Goal: Task Accomplishment & Management: Manage account settings

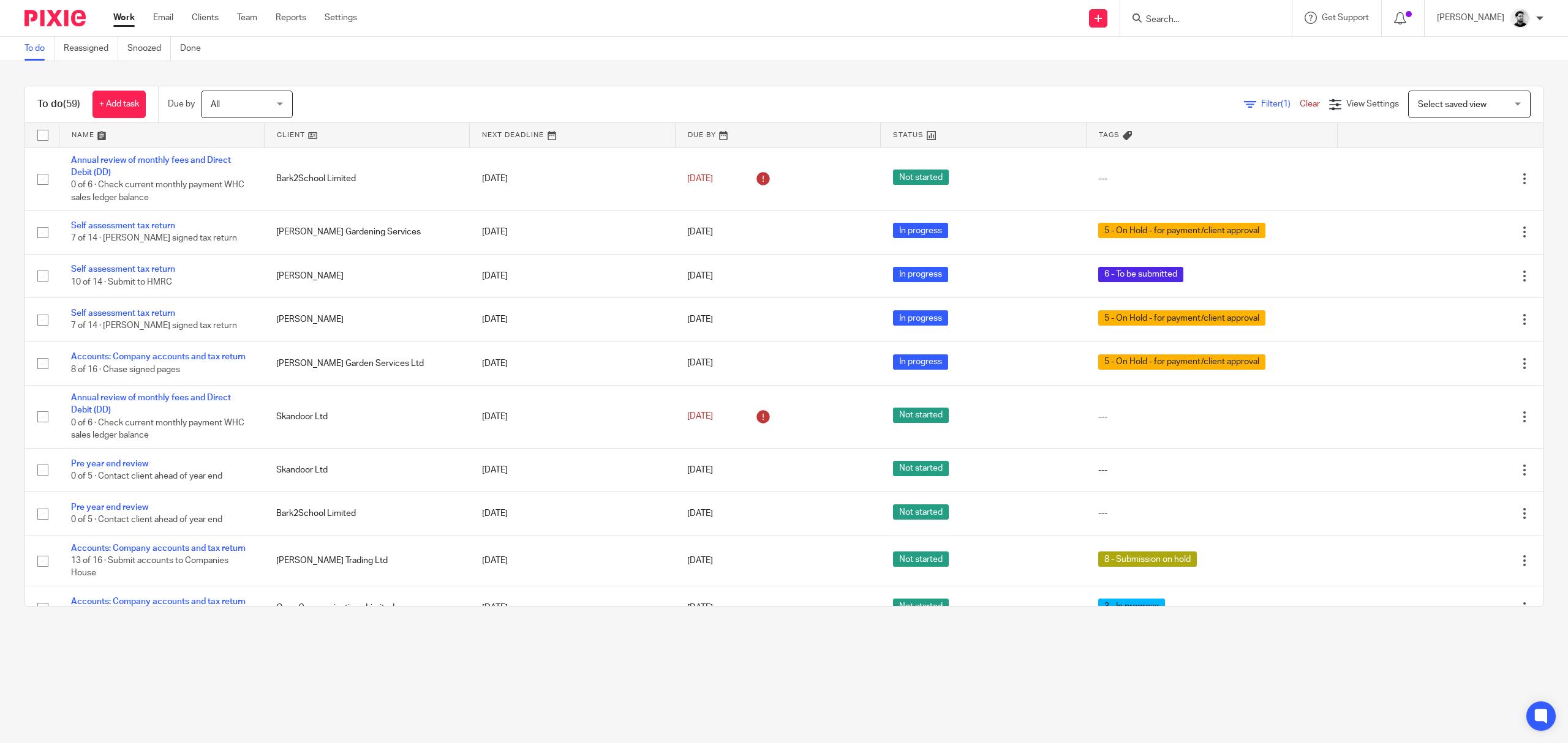
click at [1153, 17] on input "Search" at bounding box center [1199, 20] width 110 height 11
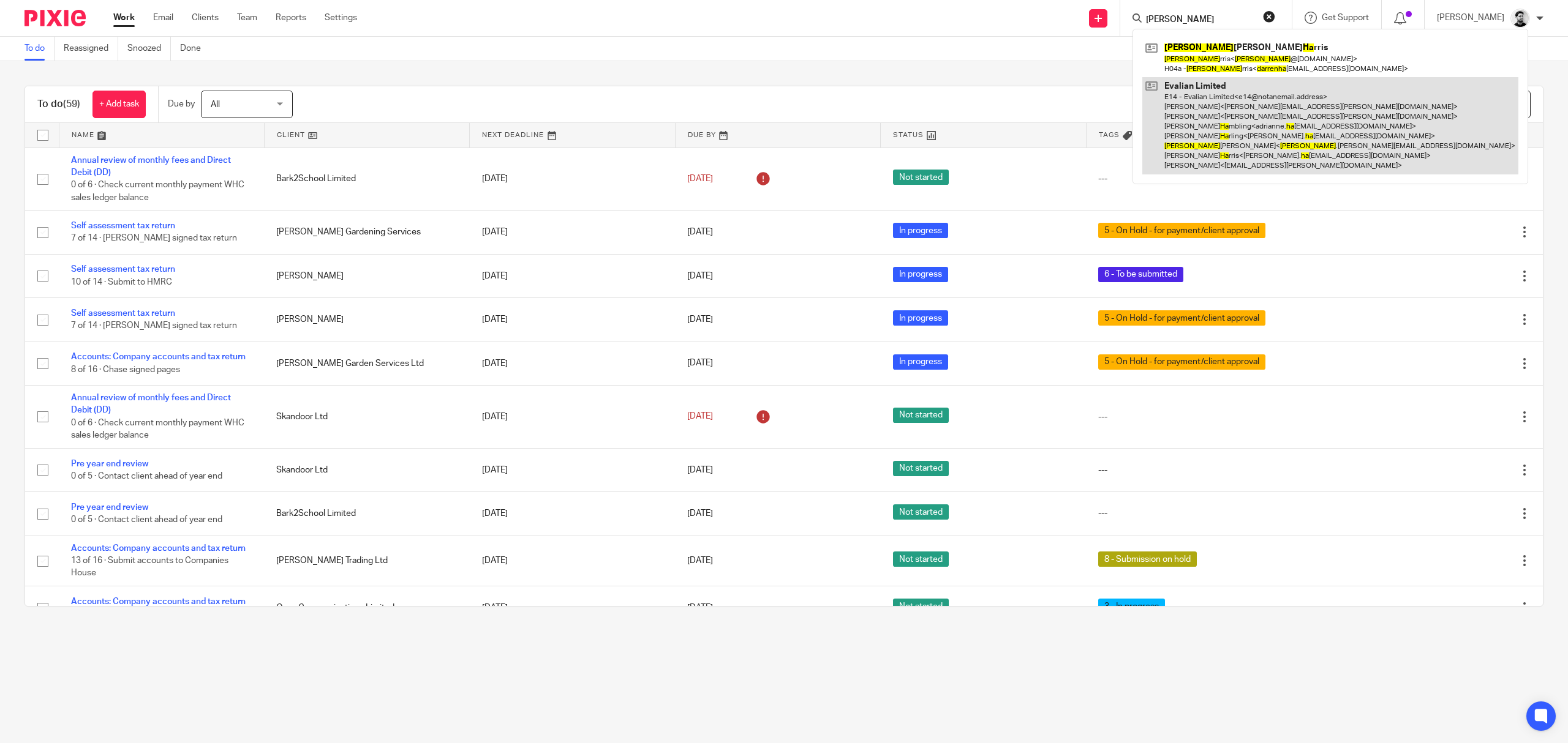
type input "darren ha"
click at [1220, 86] on link at bounding box center [1330, 125] width 376 height 97
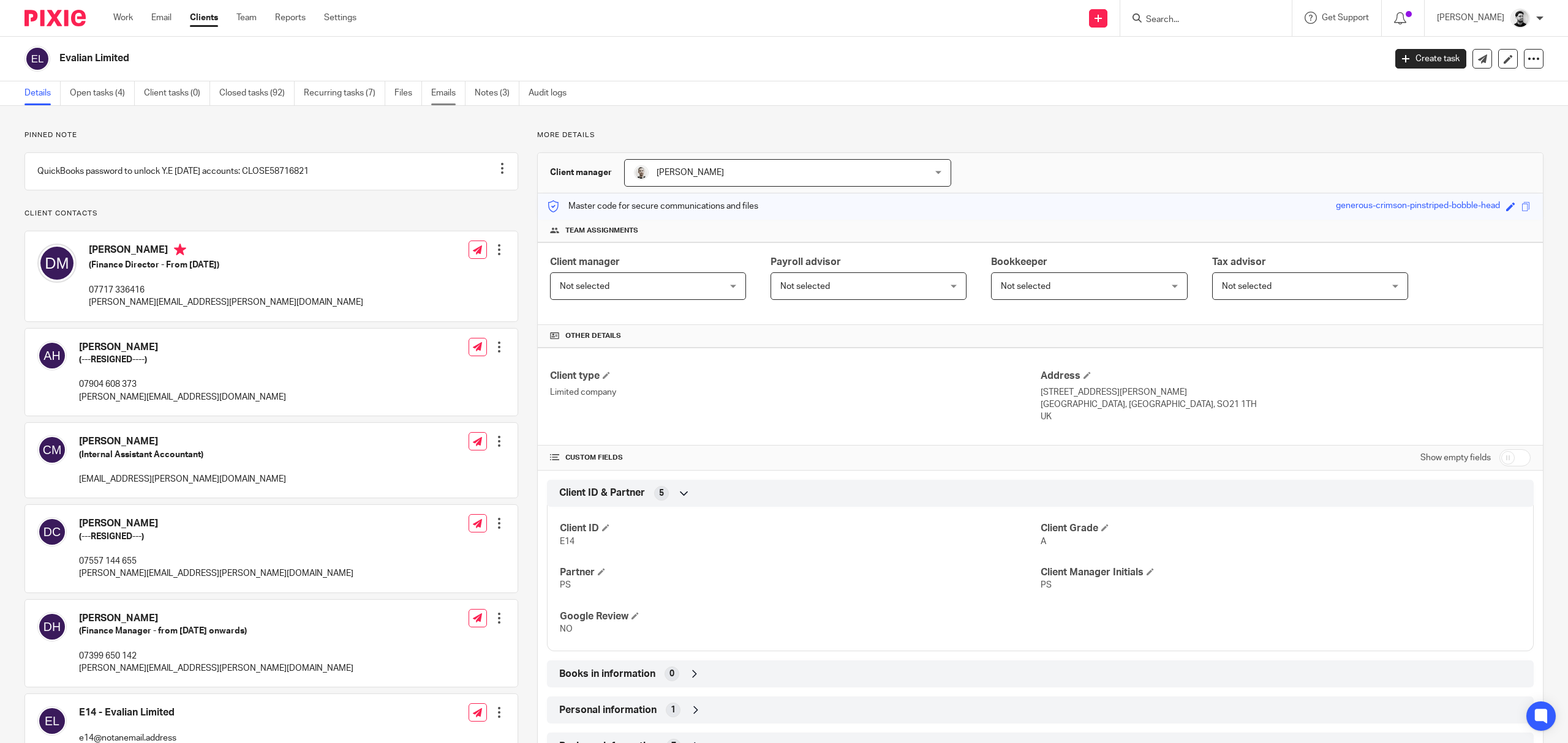
click at [452, 89] on link "Emails" at bounding box center [448, 93] width 34 height 24
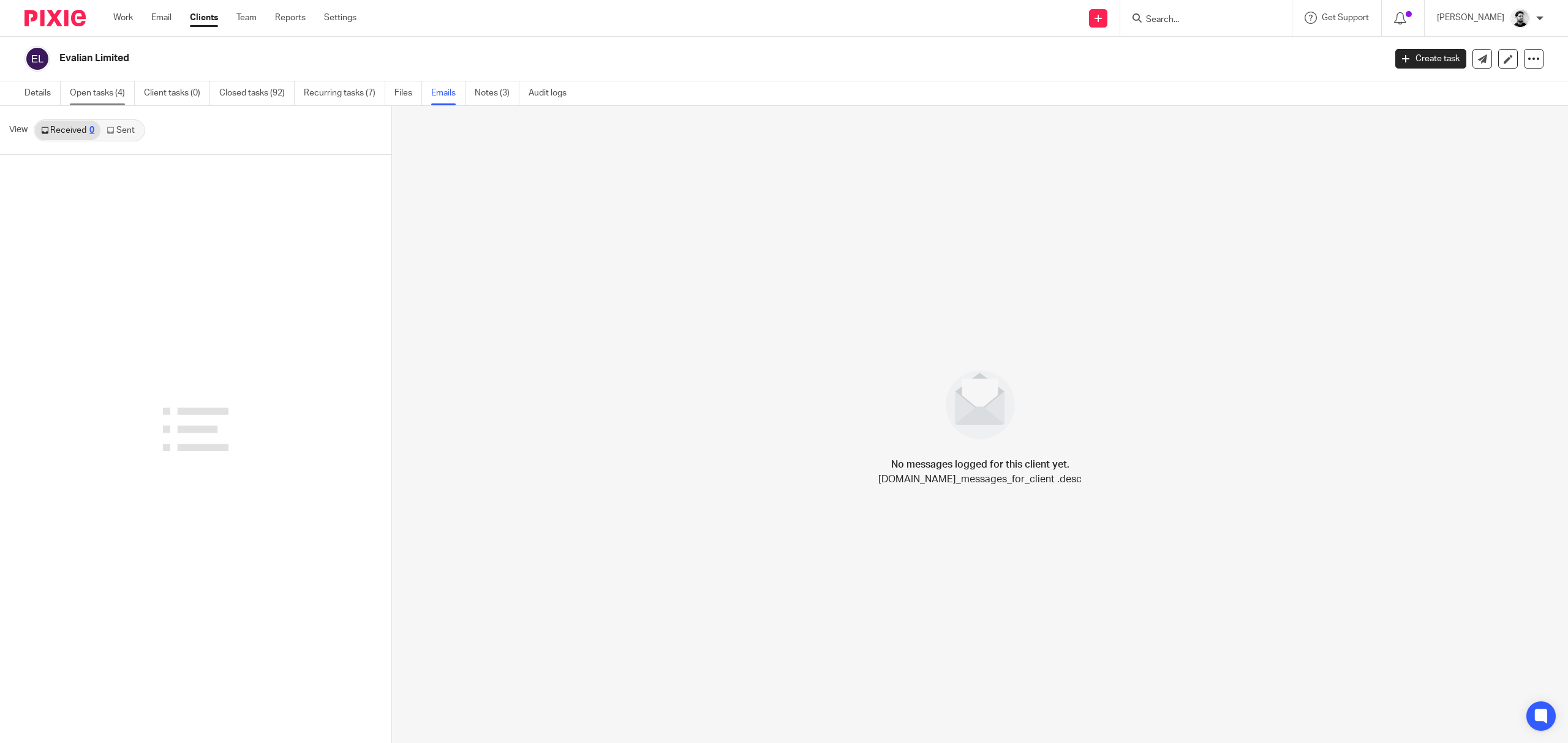
click at [126, 101] on link "Open tasks (4)" at bounding box center [102, 93] width 65 height 24
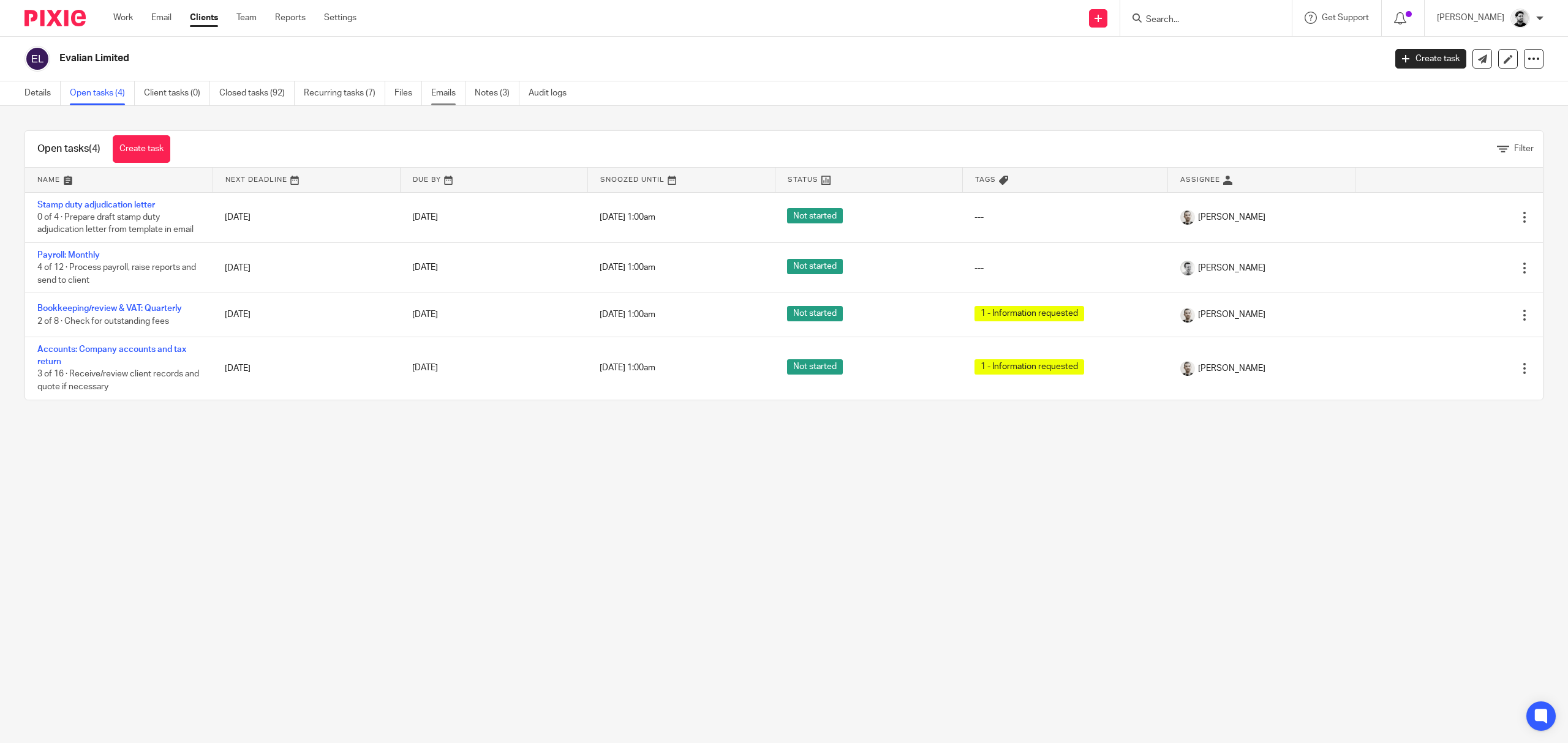
click at [441, 96] on link "Emails" at bounding box center [448, 93] width 34 height 24
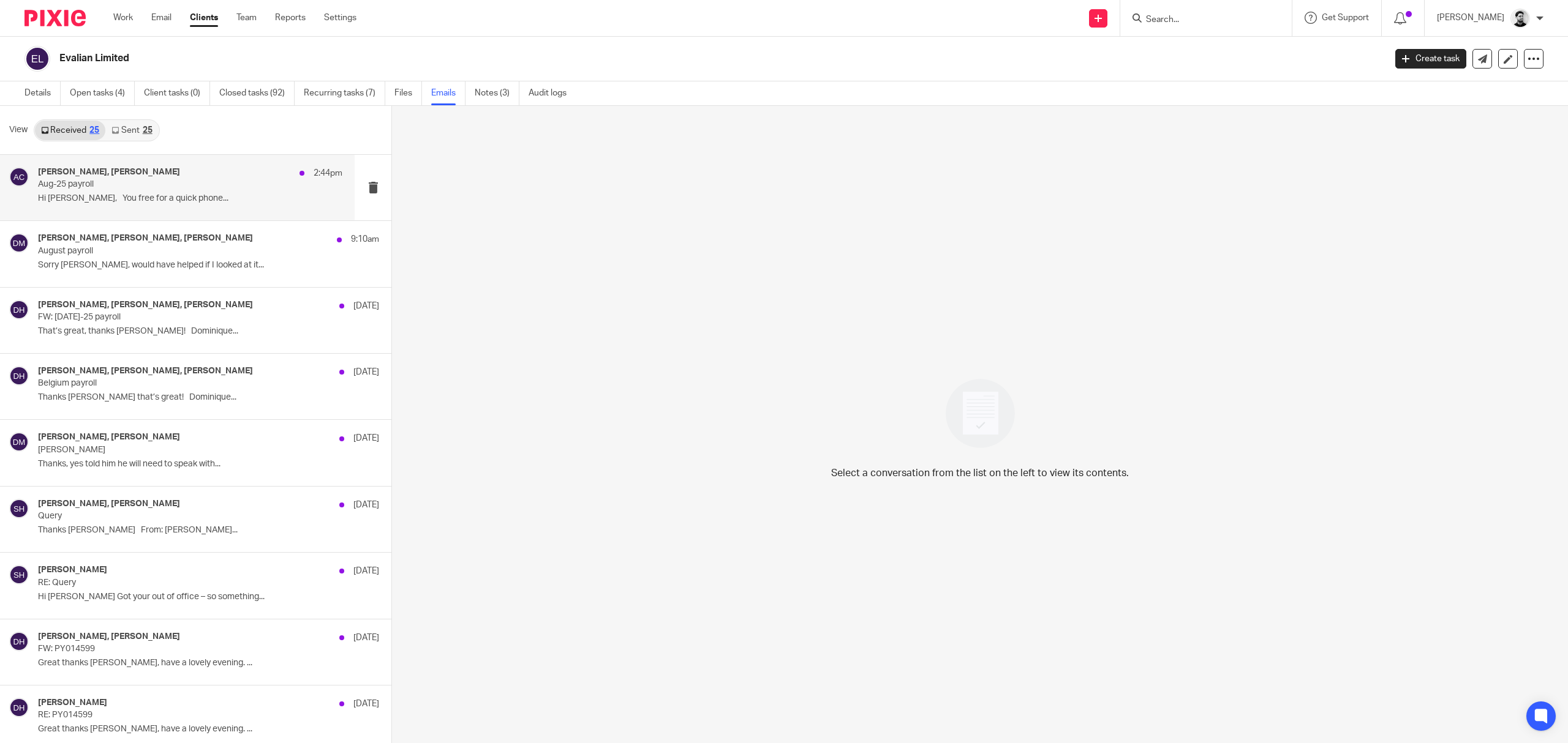
click at [254, 182] on p "Aug-25 payroll" at bounding box center [160, 184] width 243 height 10
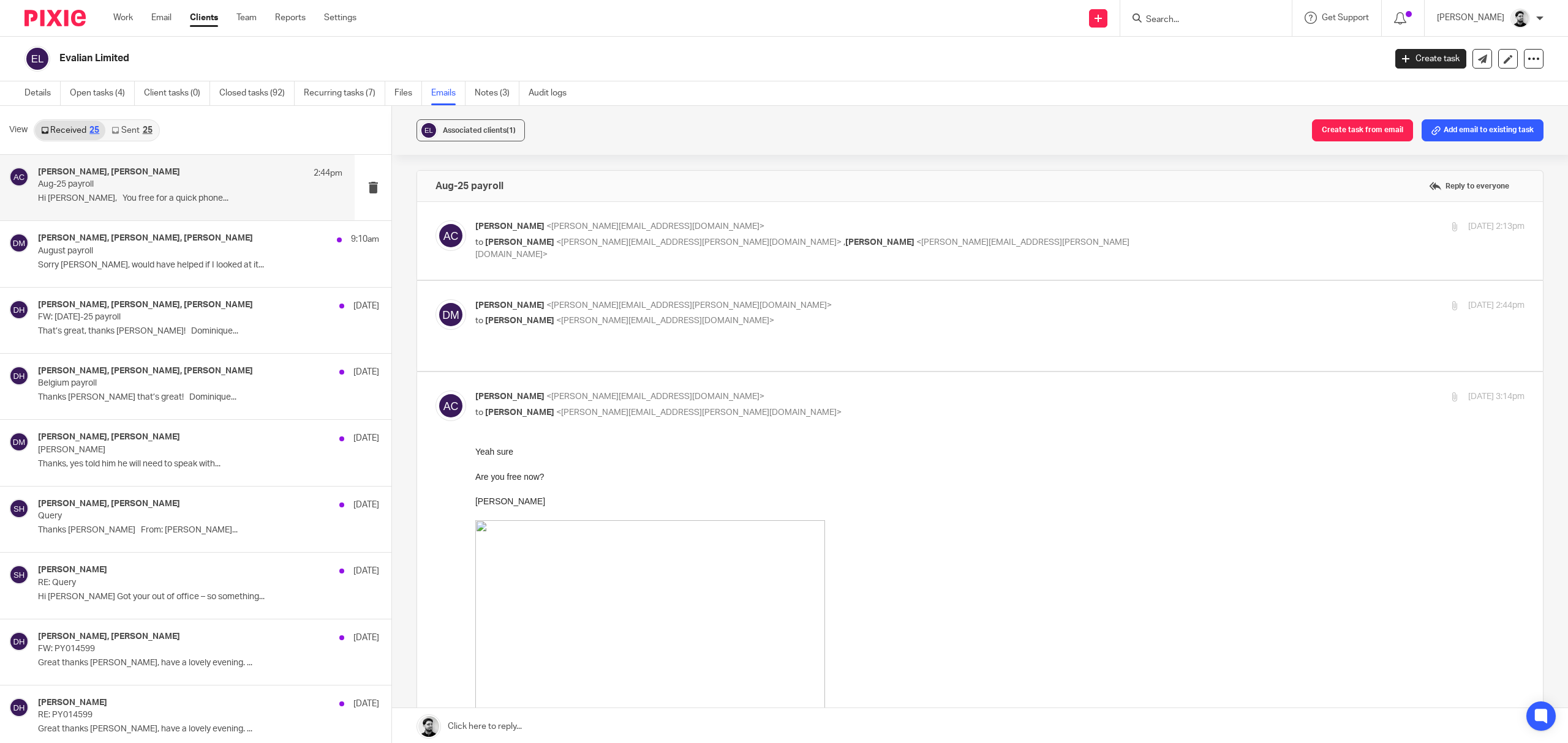
click at [873, 241] on span "<dominique.harling@evalian.co.uk>" at bounding box center [802, 249] width 654 height 22
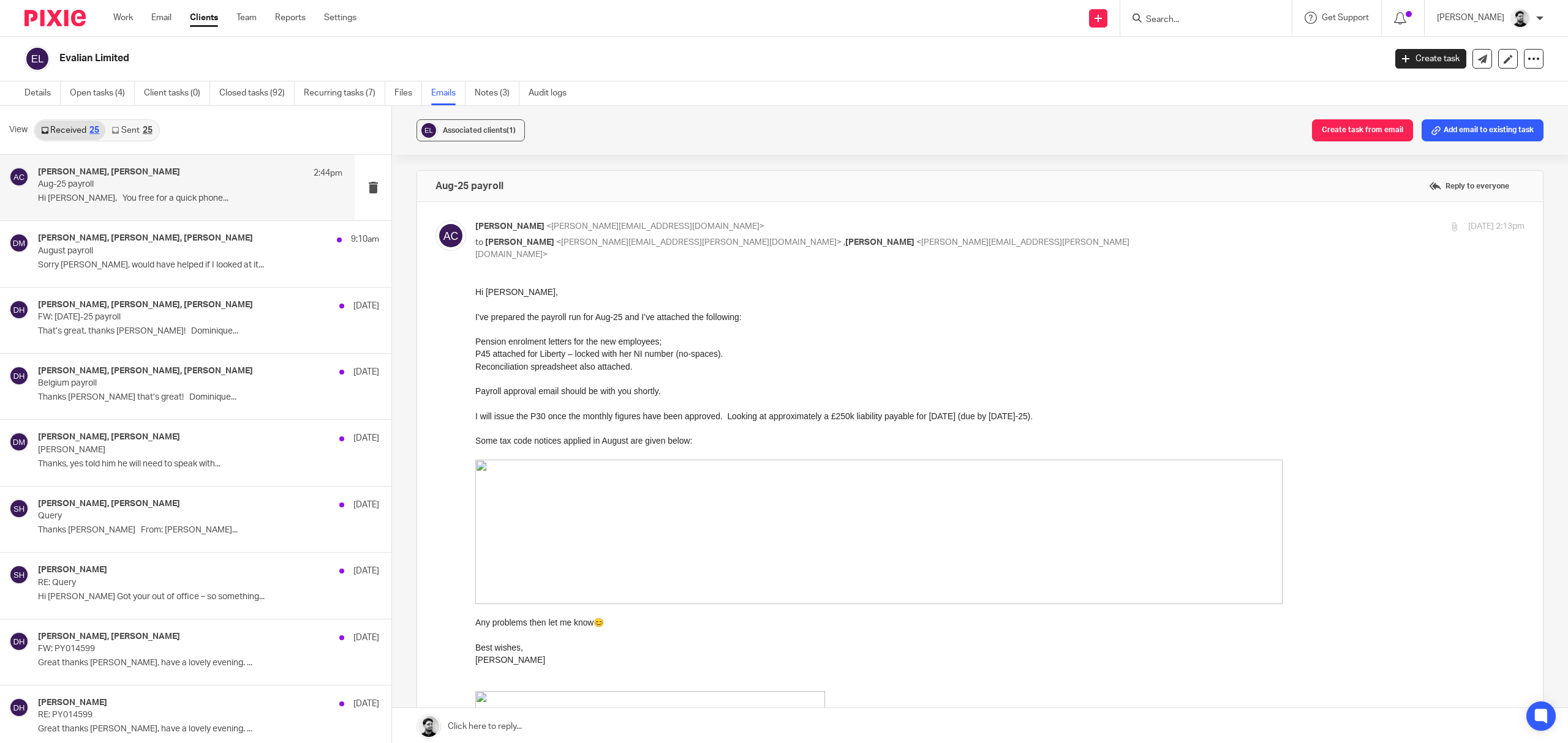
click at [920, 235] on div "Andrew Chapman <a.chapman@woodhicks.co.uk> to Darren Maynard <darren.maynard@ev…" at bounding box center [825, 241] width 700 height 41
checkbox input "false"
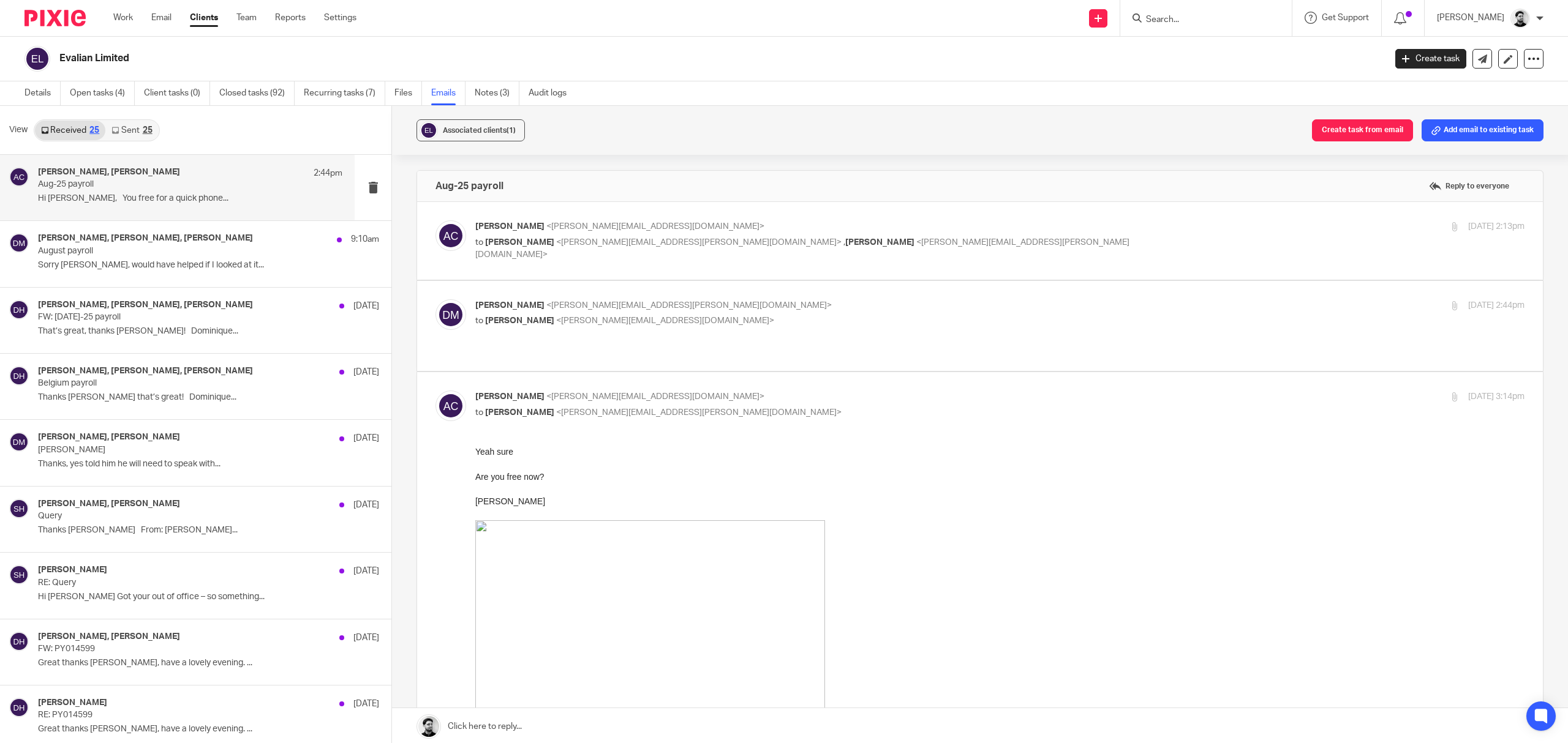
click at [857, 298] on label at bounding box center [980, 326] width 1126 height 90
click at [435, 299] on input "checkbox" at bounding box center [435, 299] width 1 height 1
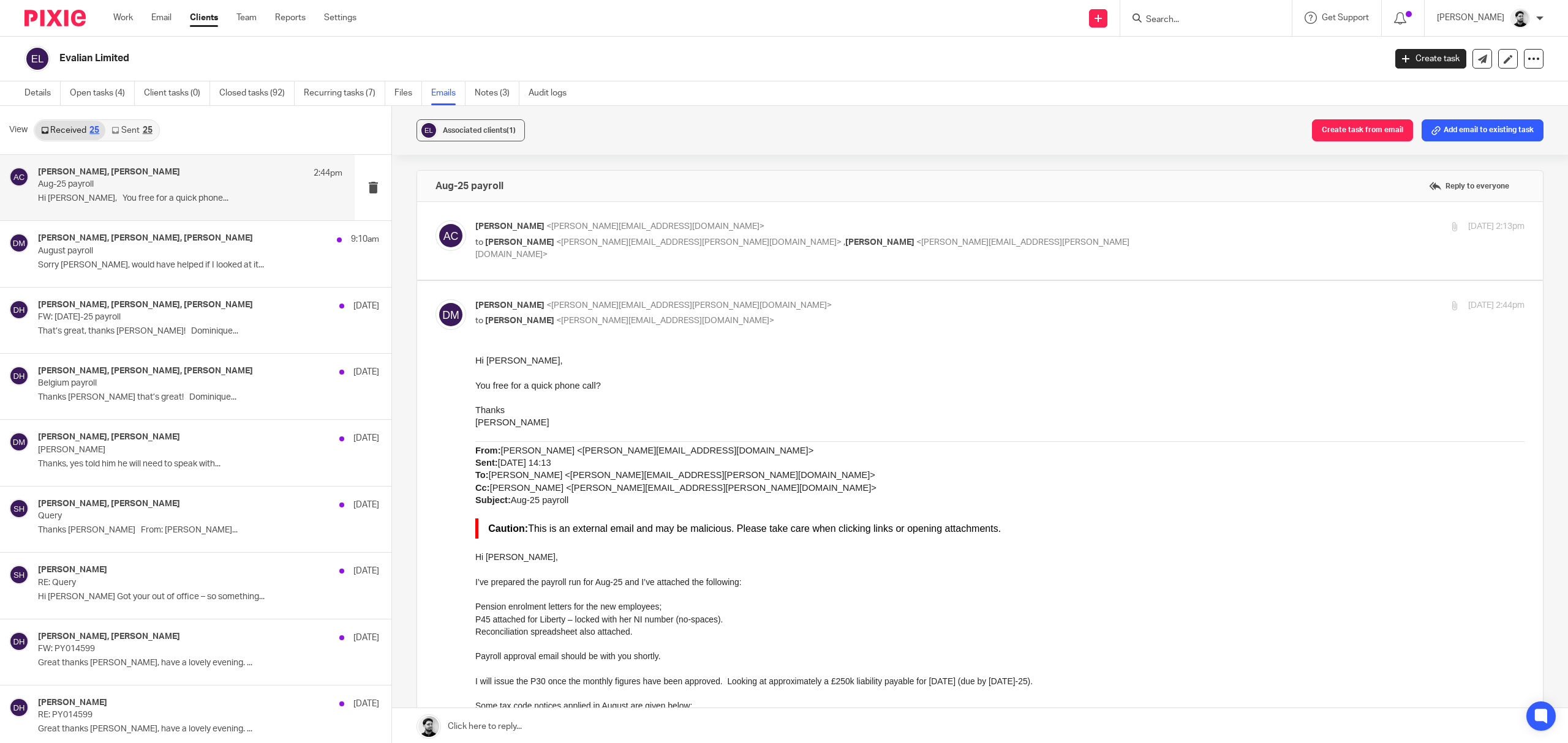
click at [435, 299] on input "checkbox" at bounding box center [435, 299] width 1 height 1
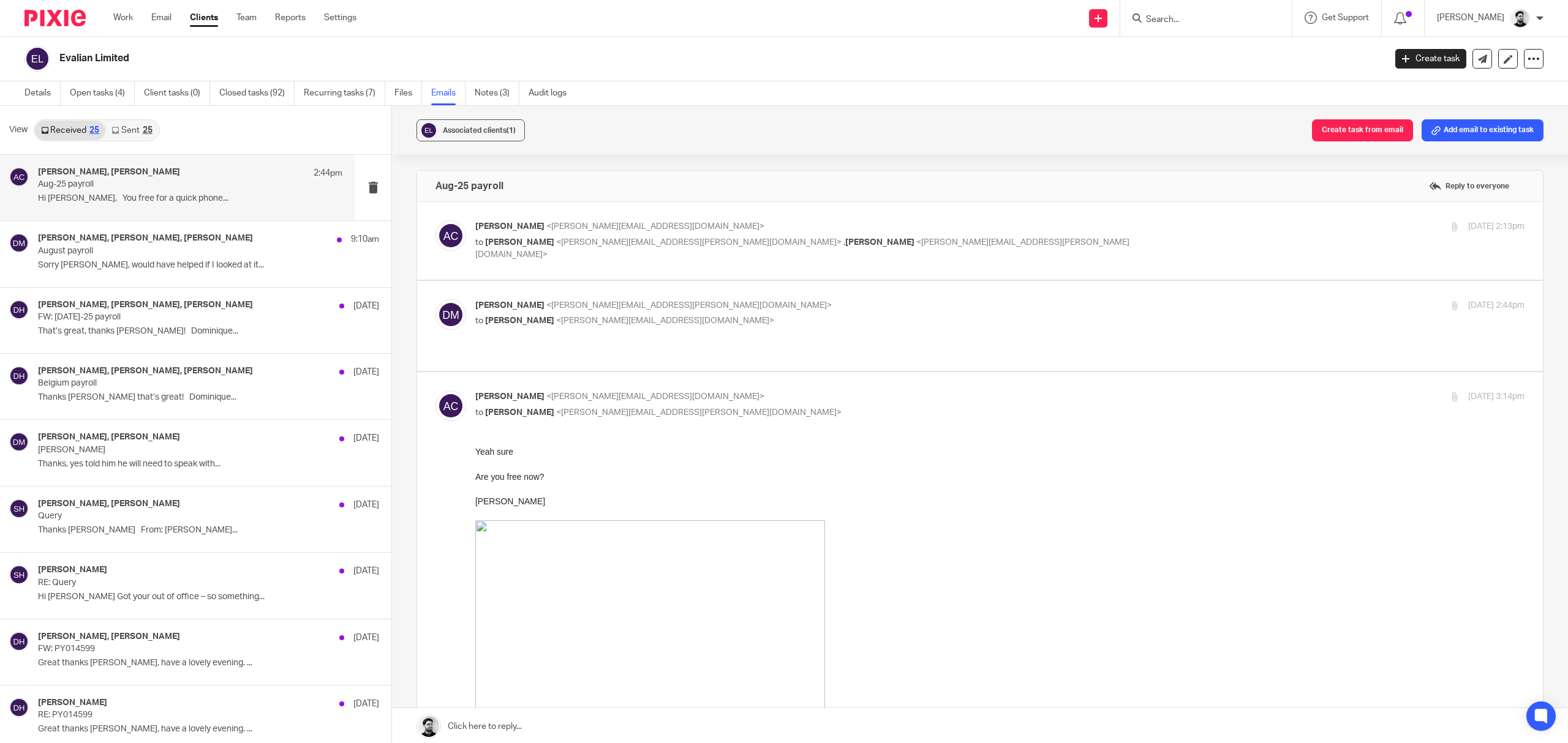
click at [762, 304] on p "Darren Maynard <darren.maynard@evalian.co.uk>" at bounding box center [825, 305] width 700 height 13
checkbox input "true"
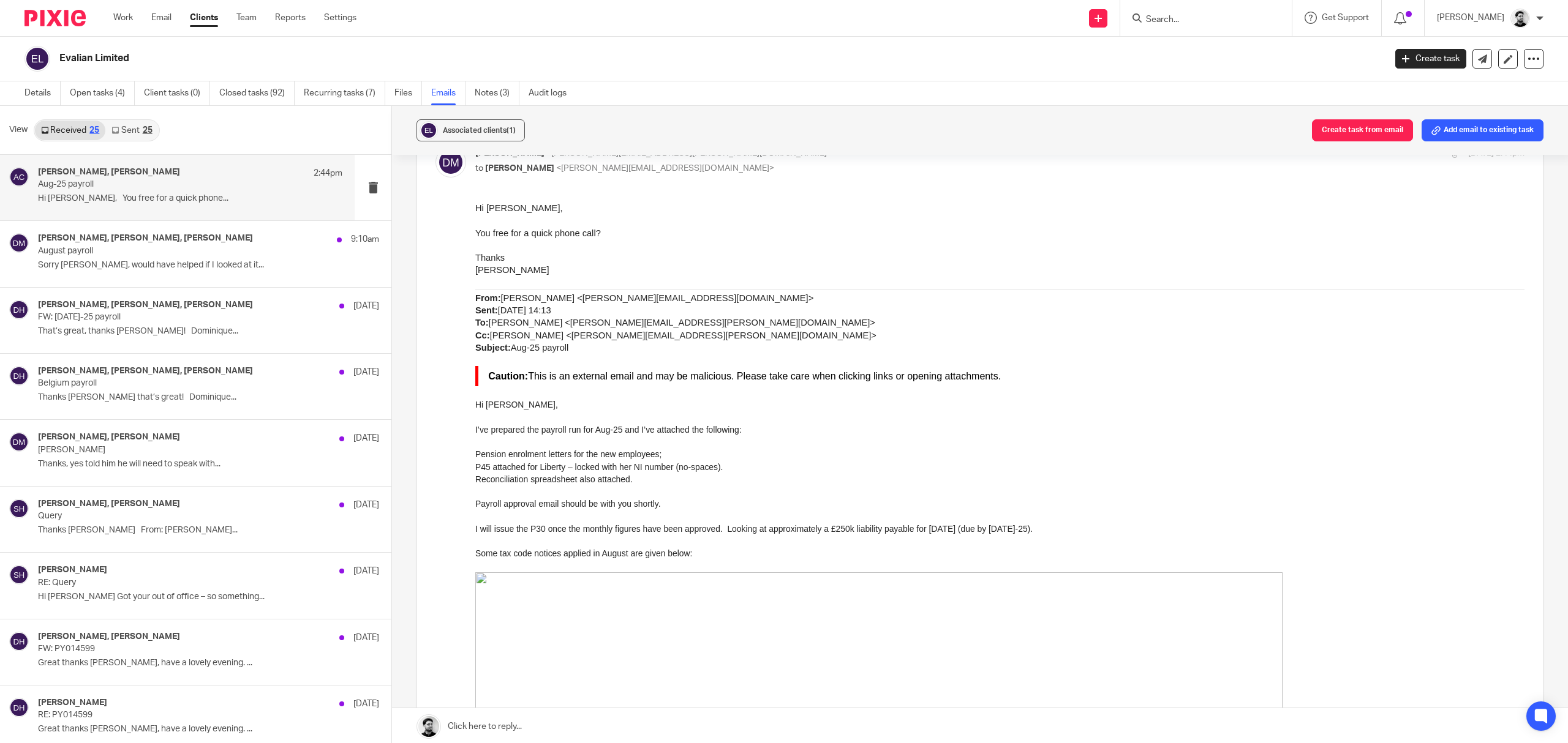
scroll to position [163, 0]
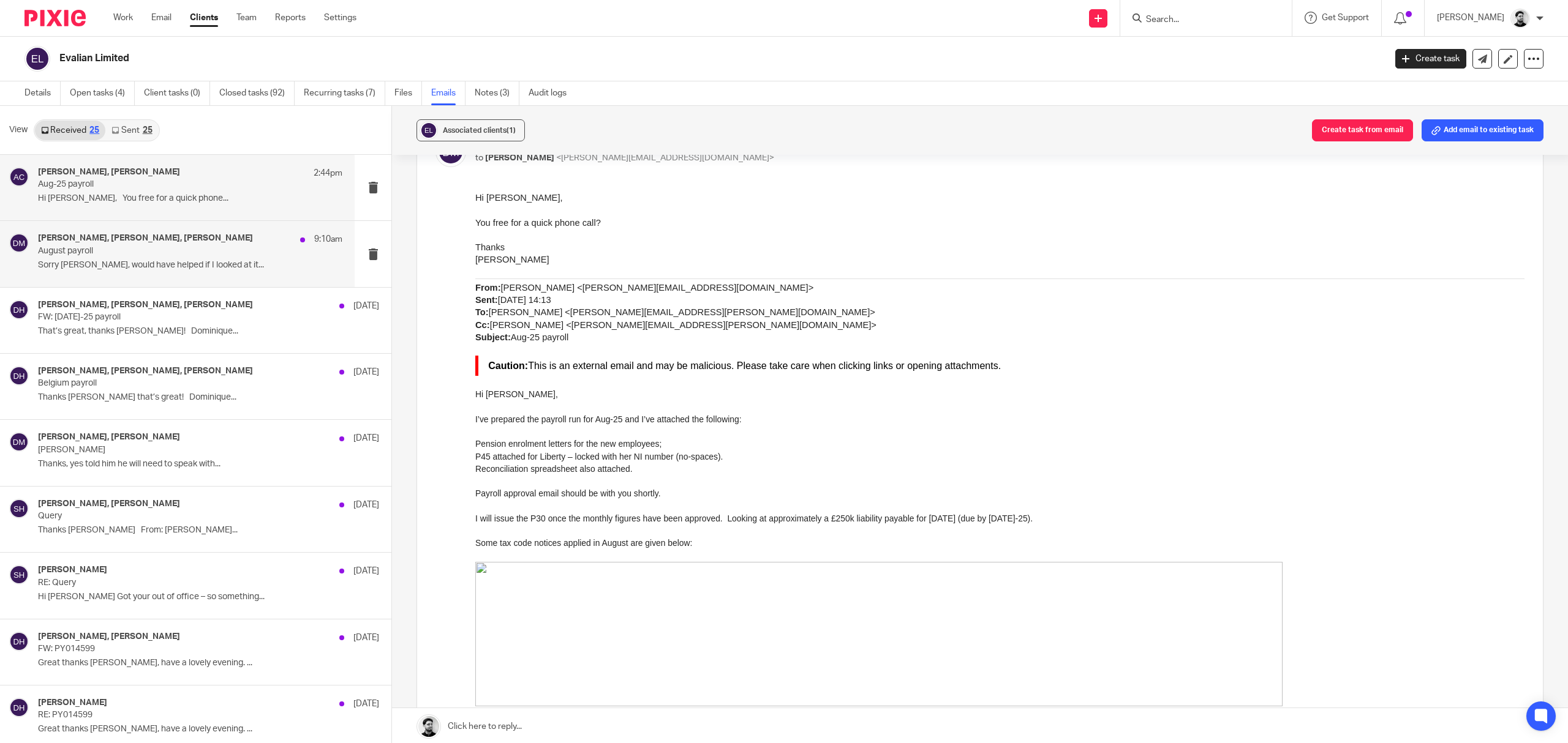
click at [202, 265] on p "Sorry Andy, would have helped if I looked at it..." at bounding box center [190, 265] width 305 height 10
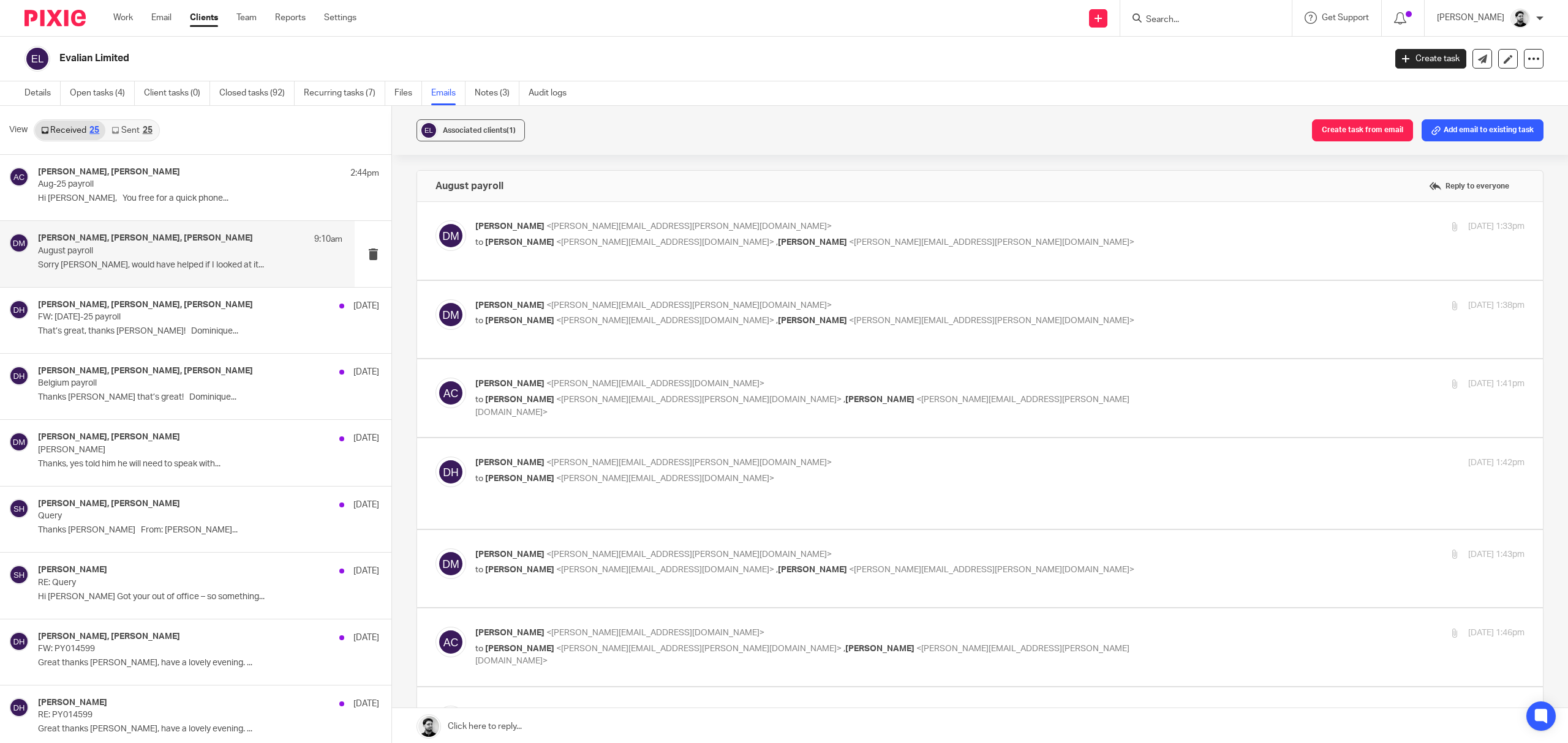
scroll to position [0, 0]
drag, startPoint x: 893, startPoint y: 238, endPoint x: 898, endPoint y: 233, distance: 7.1
click at [894, 237] on p "to Andrew Chapman <a.chapman@woodhicks.co.uk> , Dominique Harling <dominique.ha…" at bounding box center [825, 243] width 700 height 13
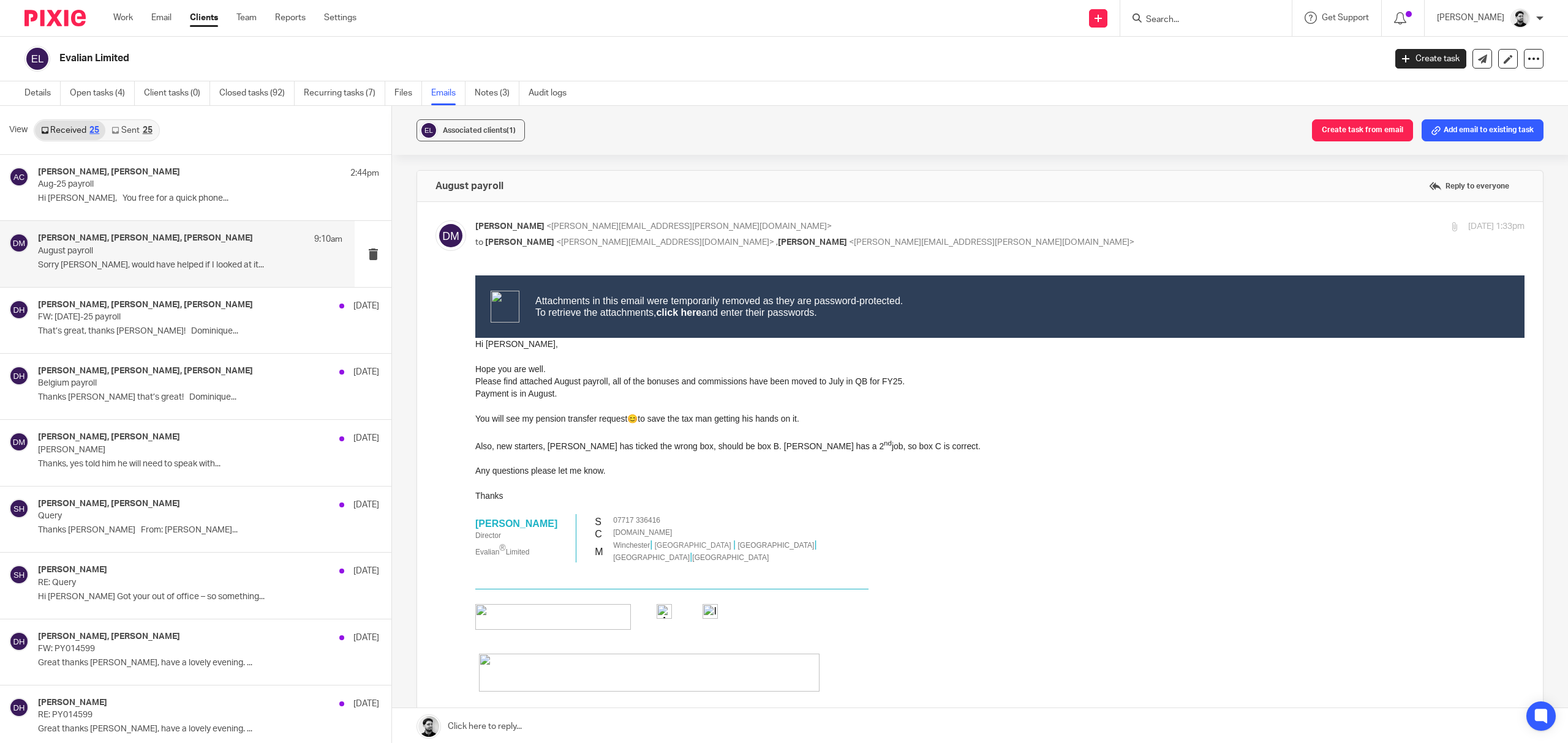
click at [811, 228] on p "Darren Maynard <darren.maynard@evalian.co.uk>" at bounding box center [825, 226] width 700 height 13
checkbox input "false"
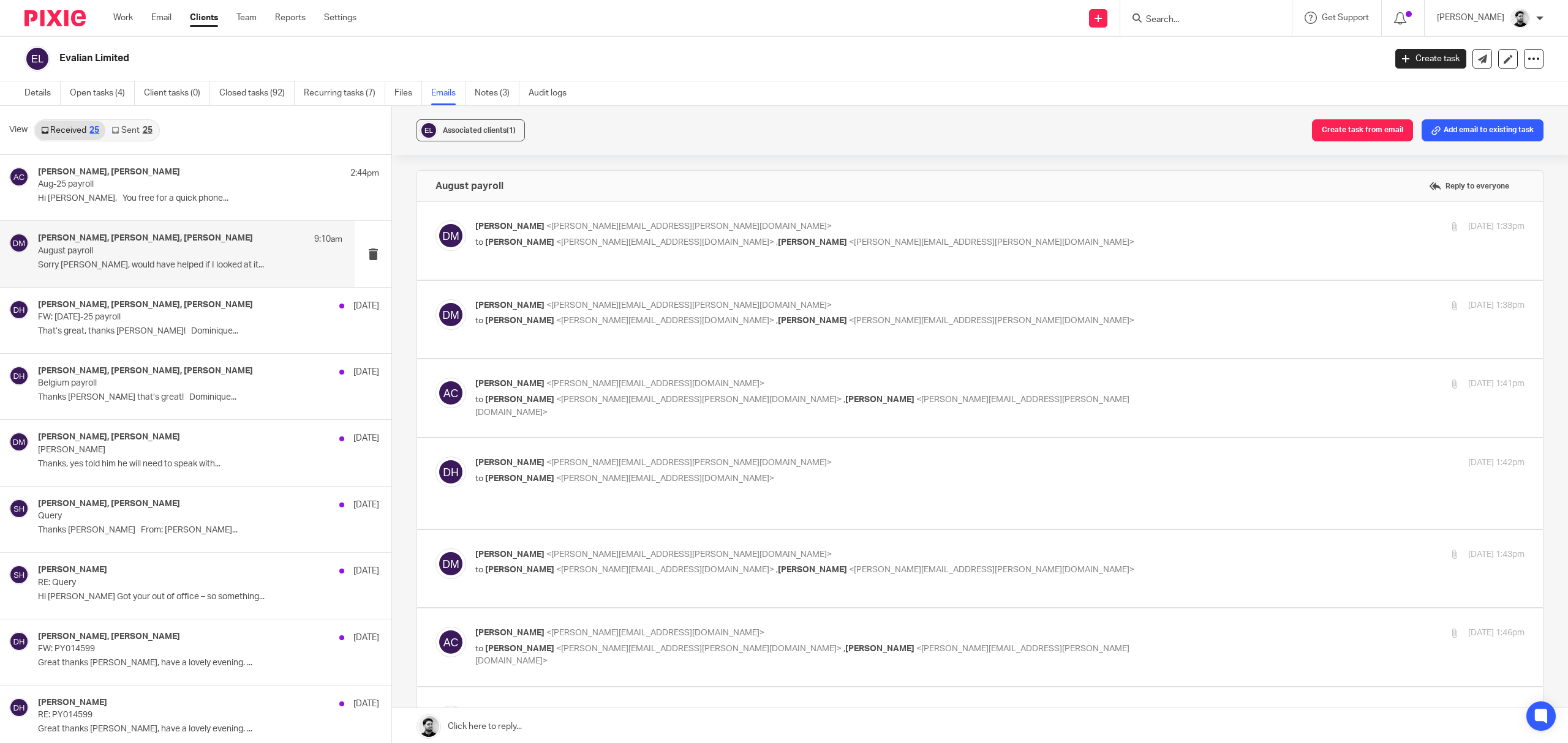
click at [778, 324] on span "Dominique Harling" at bounding box center [813, 321] width 69 height 9
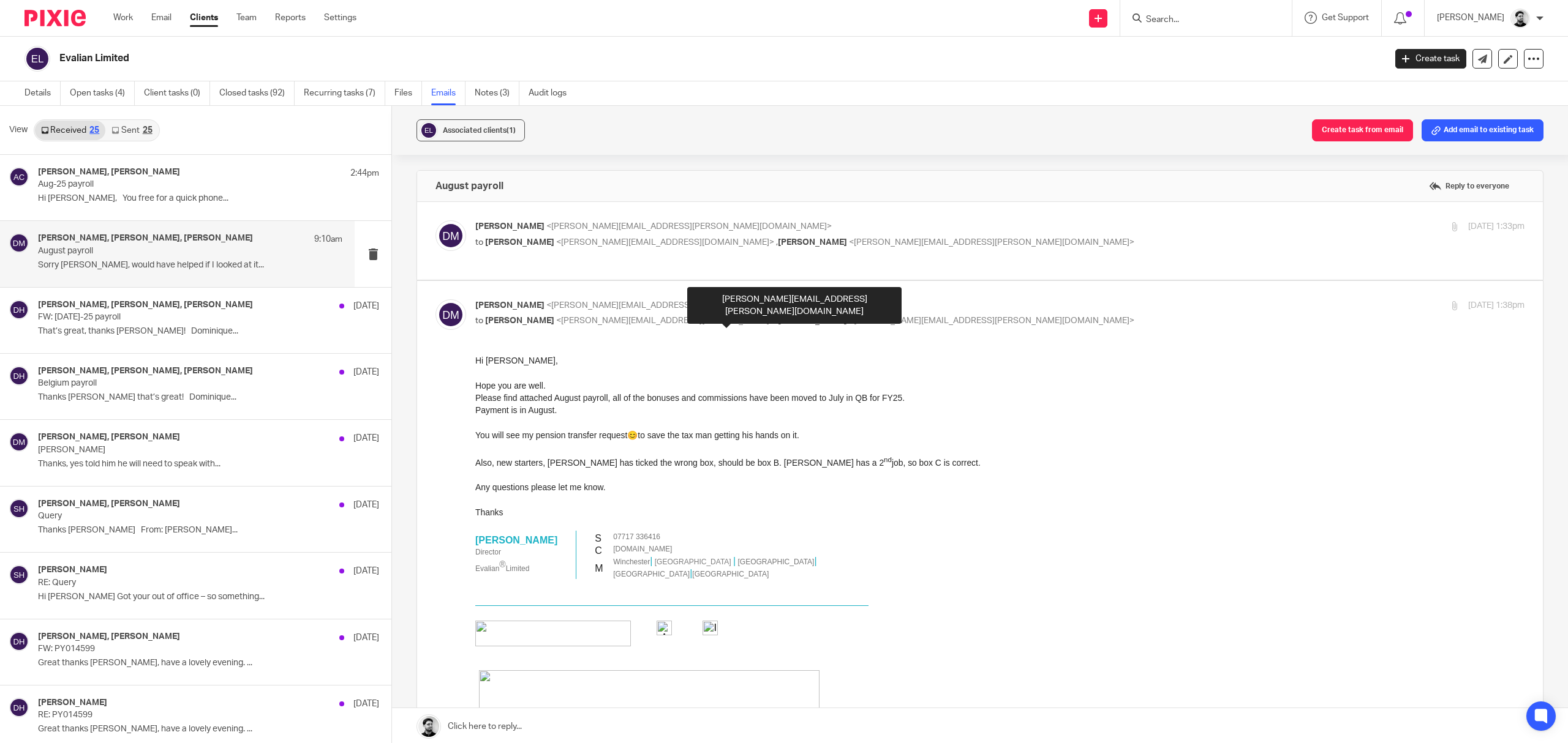
click at [778, 324] on span "Dominique Harling" at bounding box center [813, 321] width 69 height 9
checkbox input "false"
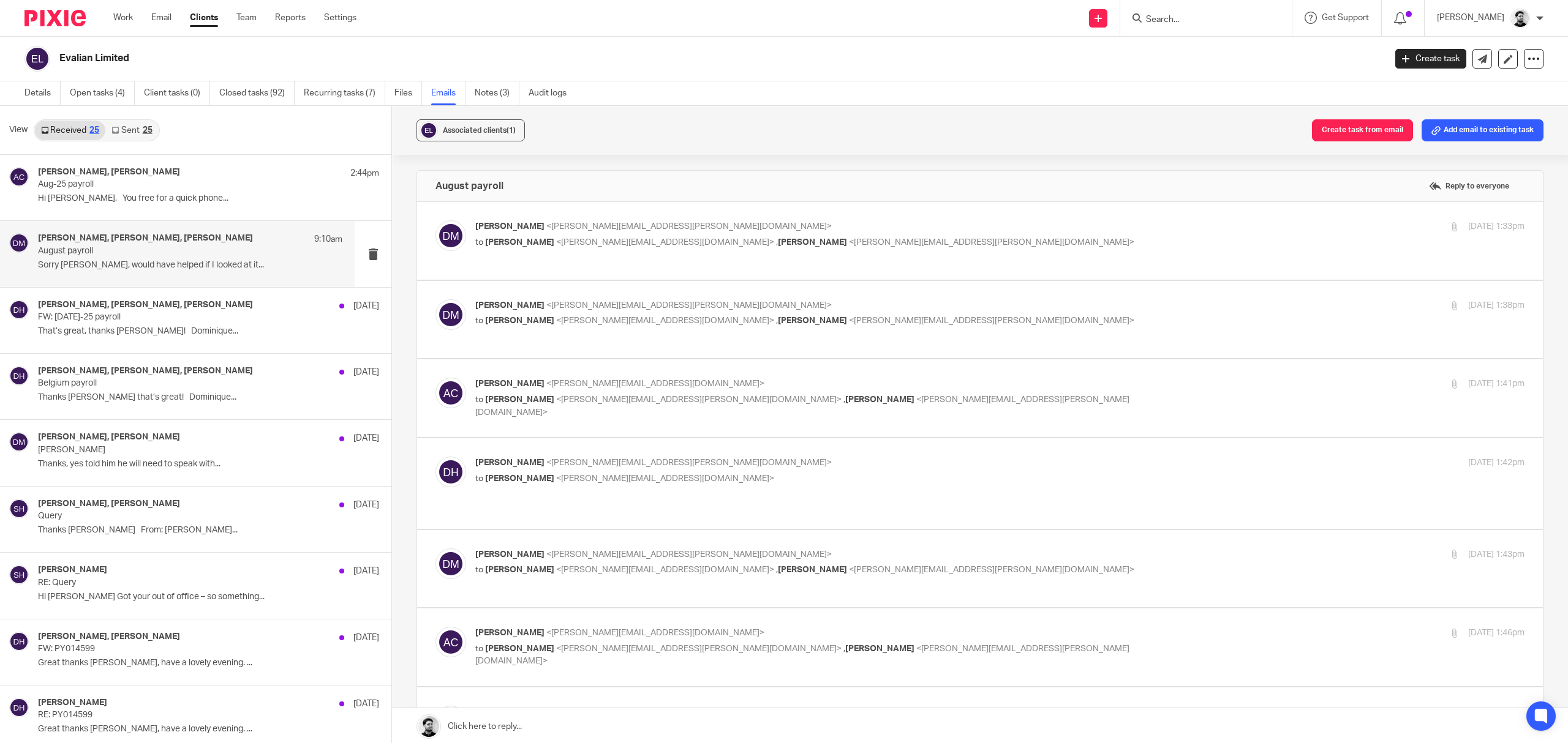
click at [732, 385] on p "Andrew Chapman <a.chapman@woodhicks.co.uk>" at bounding box center [825, 384] width 700 height 13
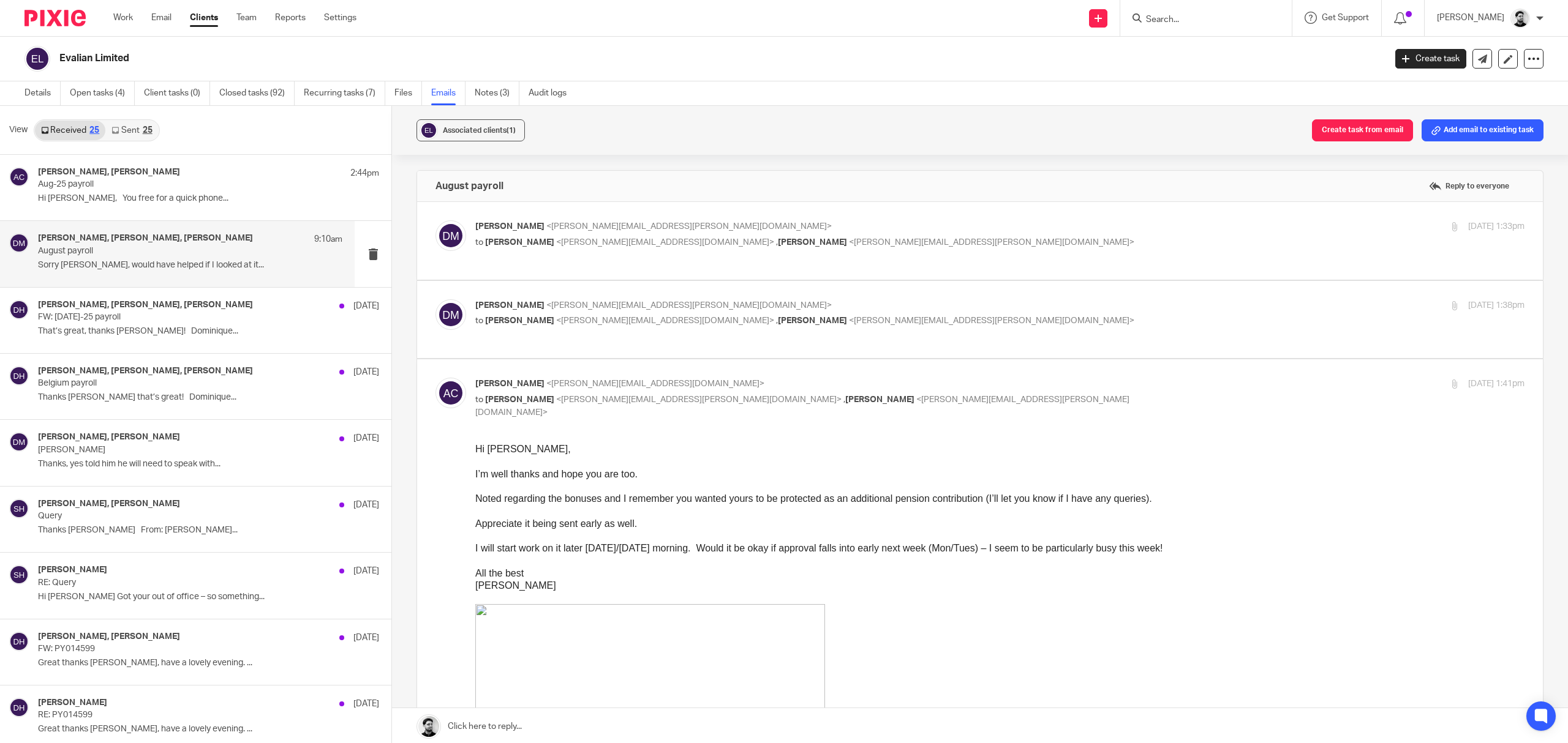
click at [745, 392] on div "Andrew Chapman <a.chapman@woodhicks.co.uk> to Darren Maynard <darren.maynard@ev…" at bounding box center [825, 398] width 700 height 41
checkbox input "false"
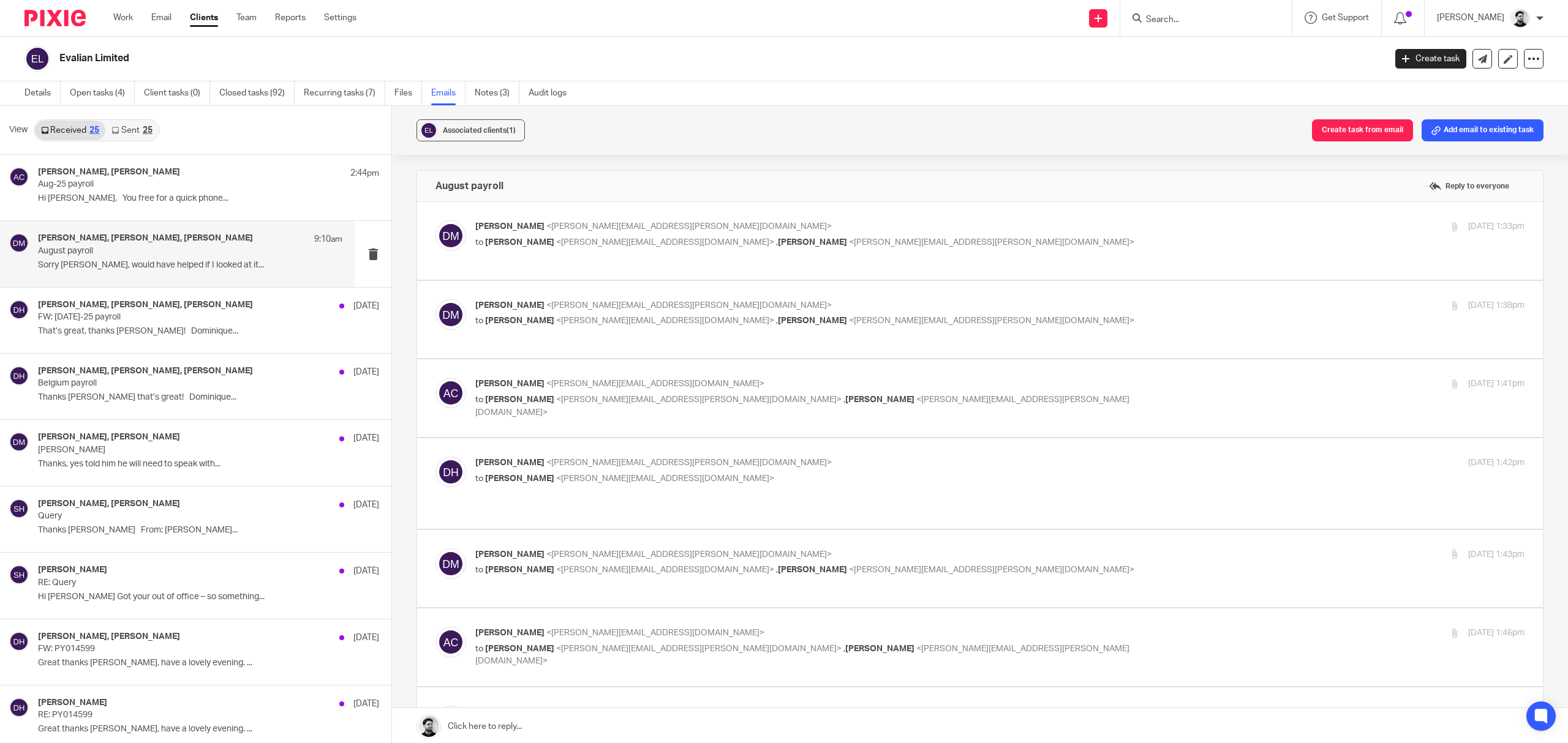
click at [730, 457] on label at bounding box center [980, 483] width 1126 height 90
click at [435, 457] on input "checkbox" at bounding box center [435, 456] width 1 height 1
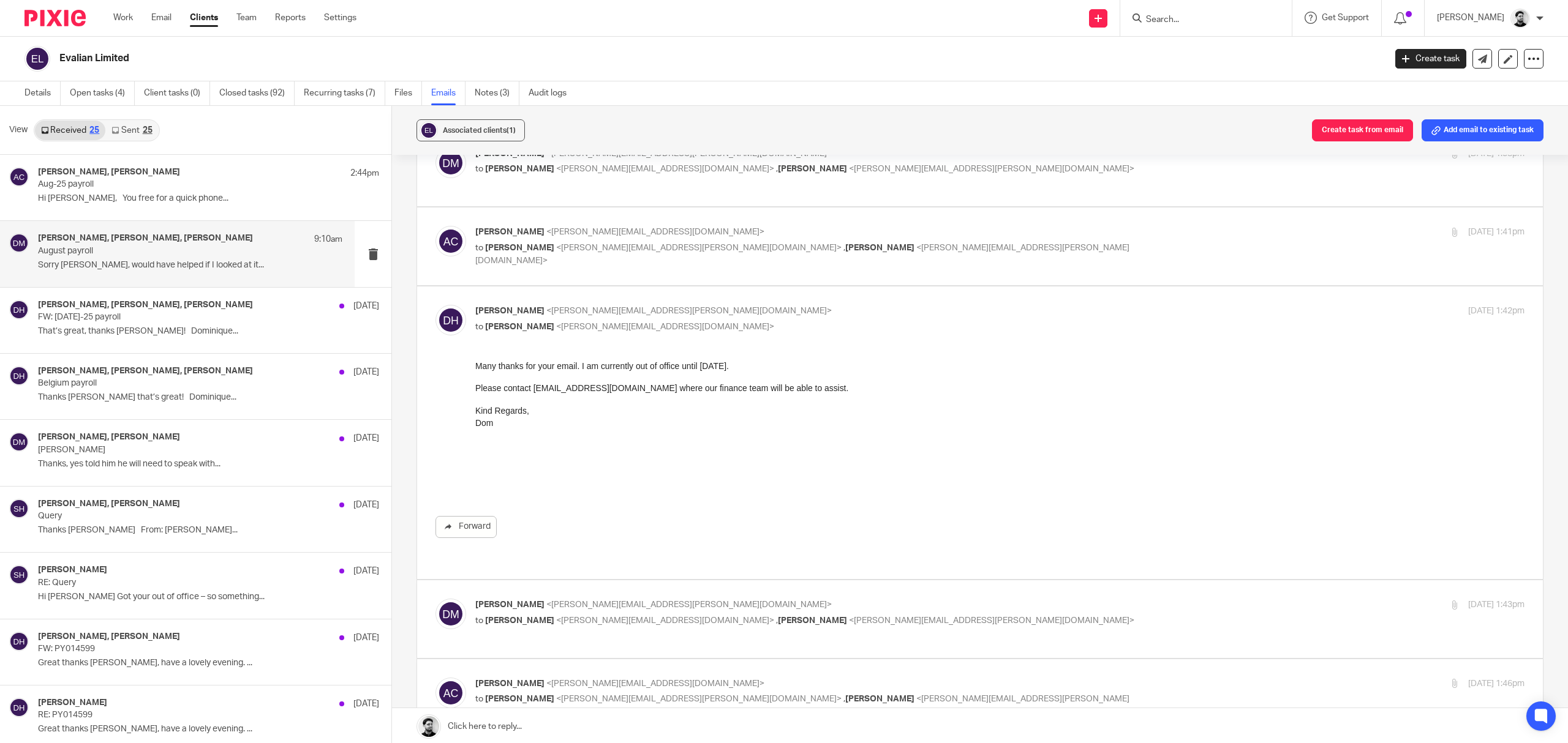
scroll to position [163, 0]
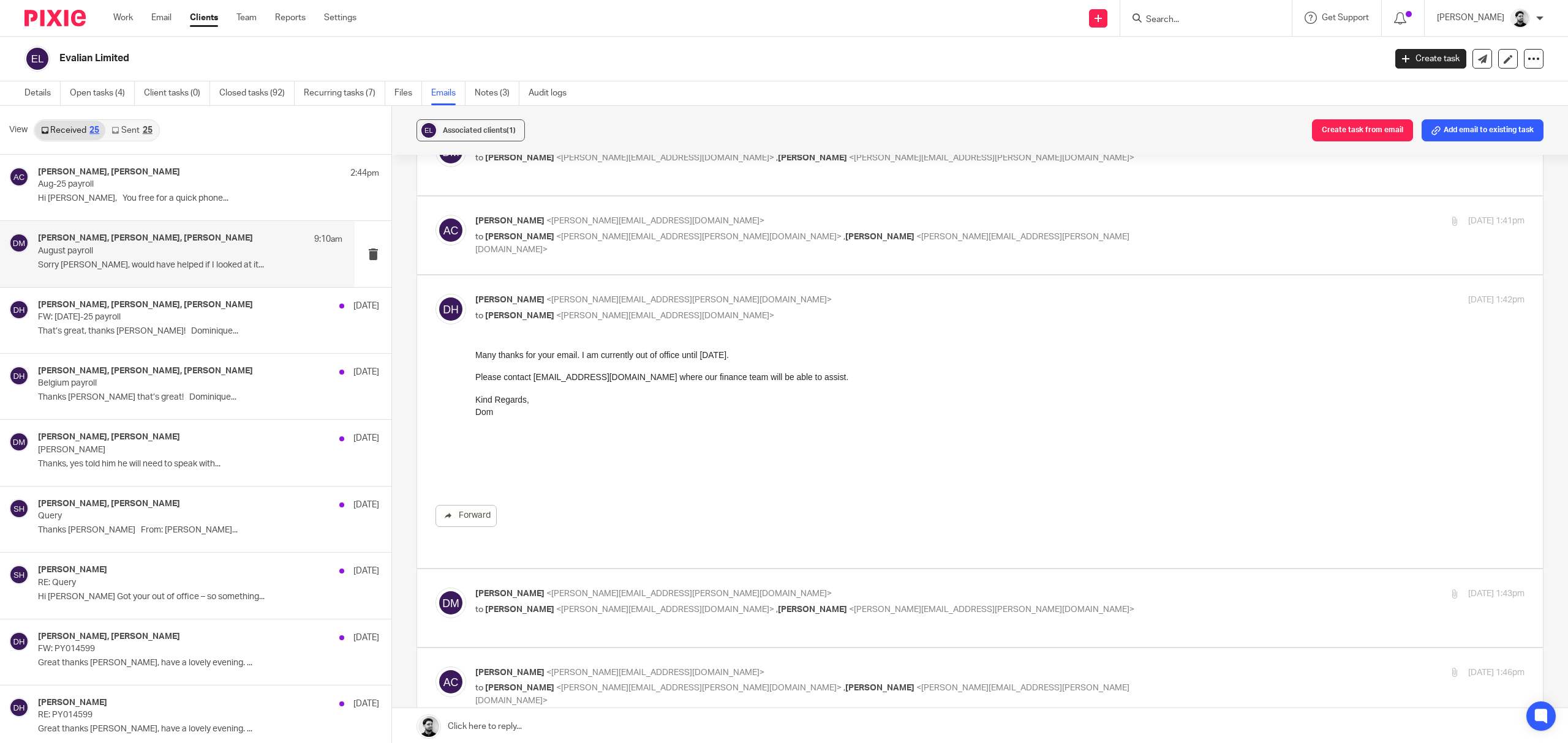
click at [721, 305] on p "Dominique Harling <dominique.harling@evalian.co.uk>" at bounding box center [825, 300] width 700 height 13
checkbox input "false"
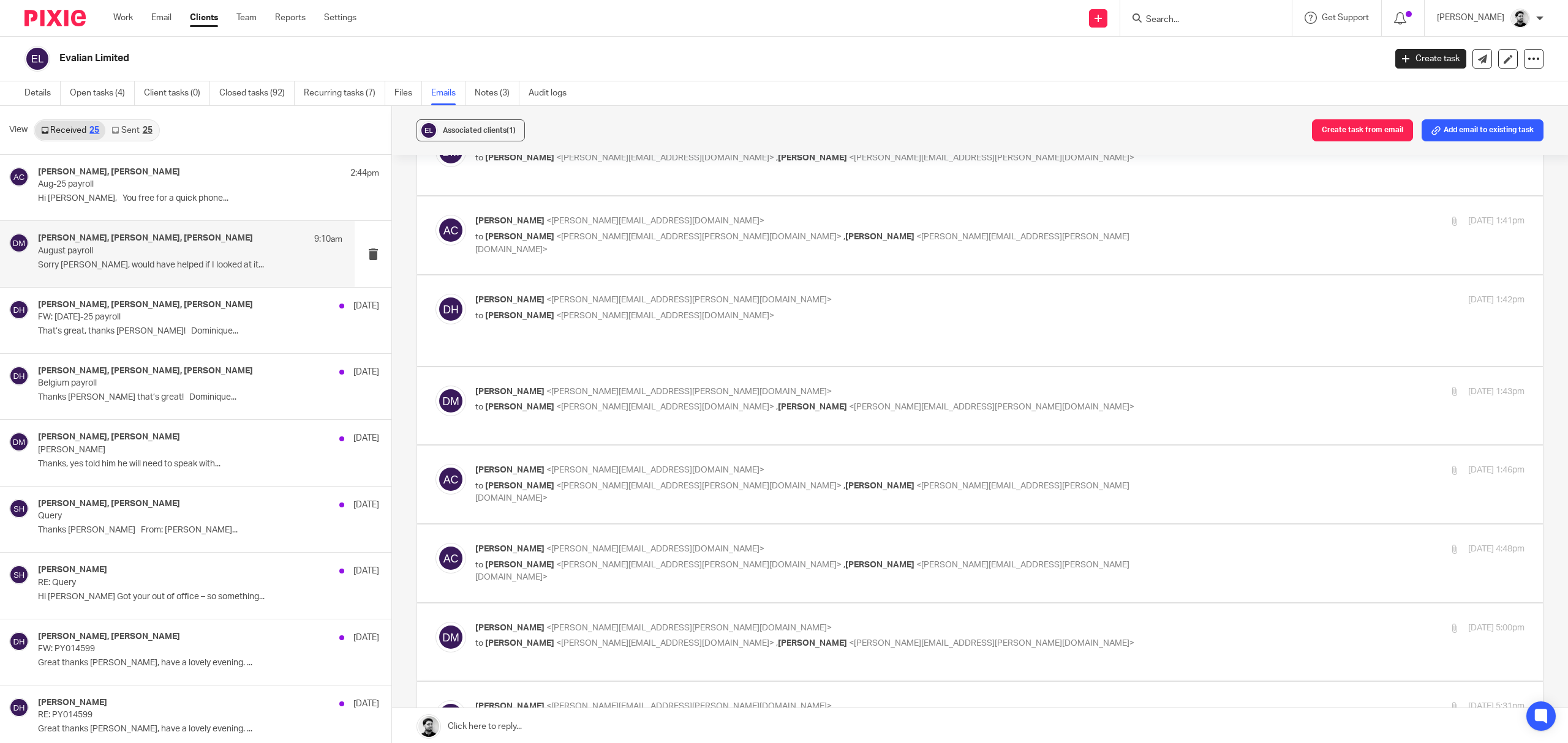
click at [701, 377] on label at bounding box center [980, 406] width 1126 height 77
click at [435, 385] on input "checkbox" at bounding box center [435, 385] width 1 height 1
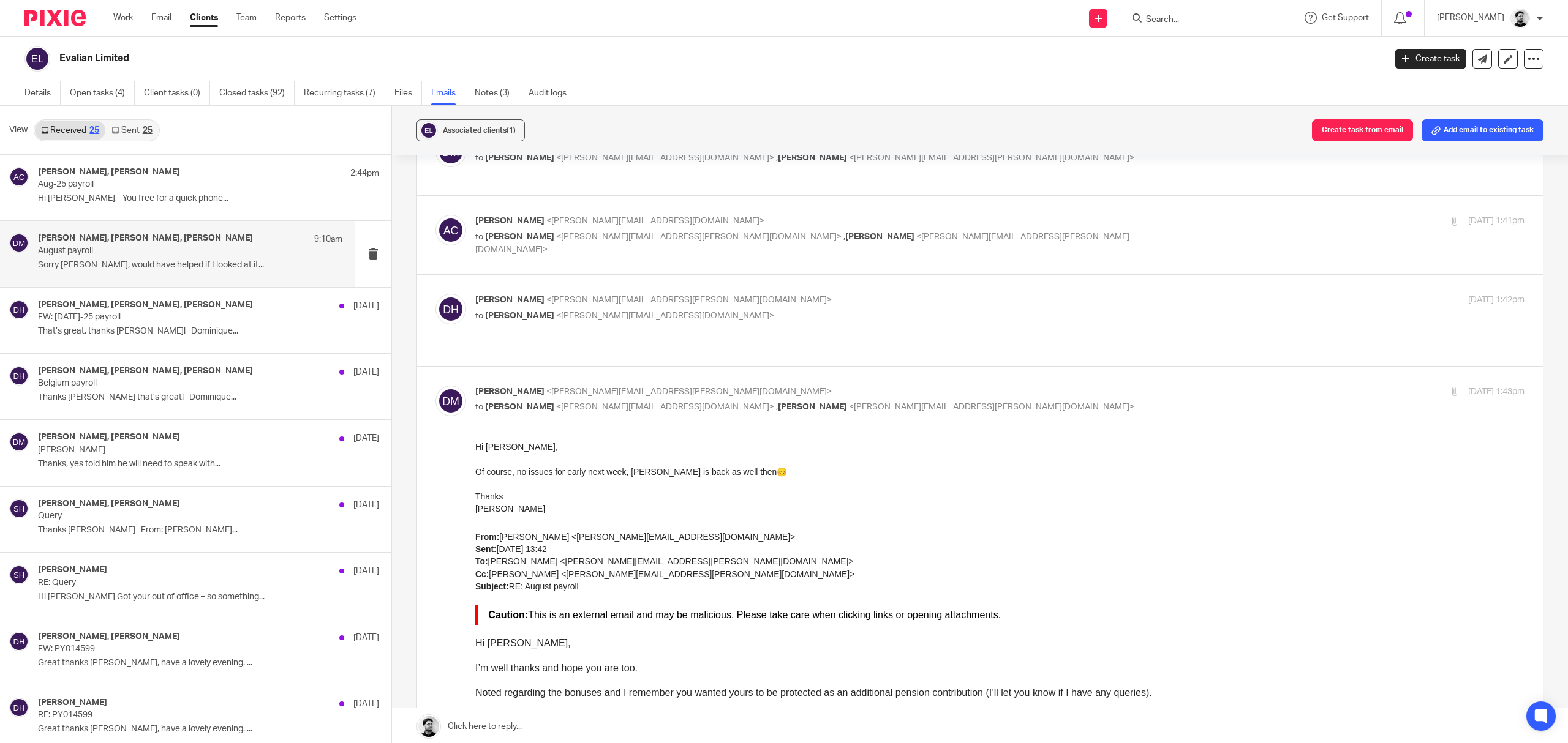
scroll to position [0, 0]
click at [709, 391] on p "Darren Maynard <darren.maynard@evalian.co.uk>" at bounding box center [825, 392] width 700 height 13
checkbox input "false"
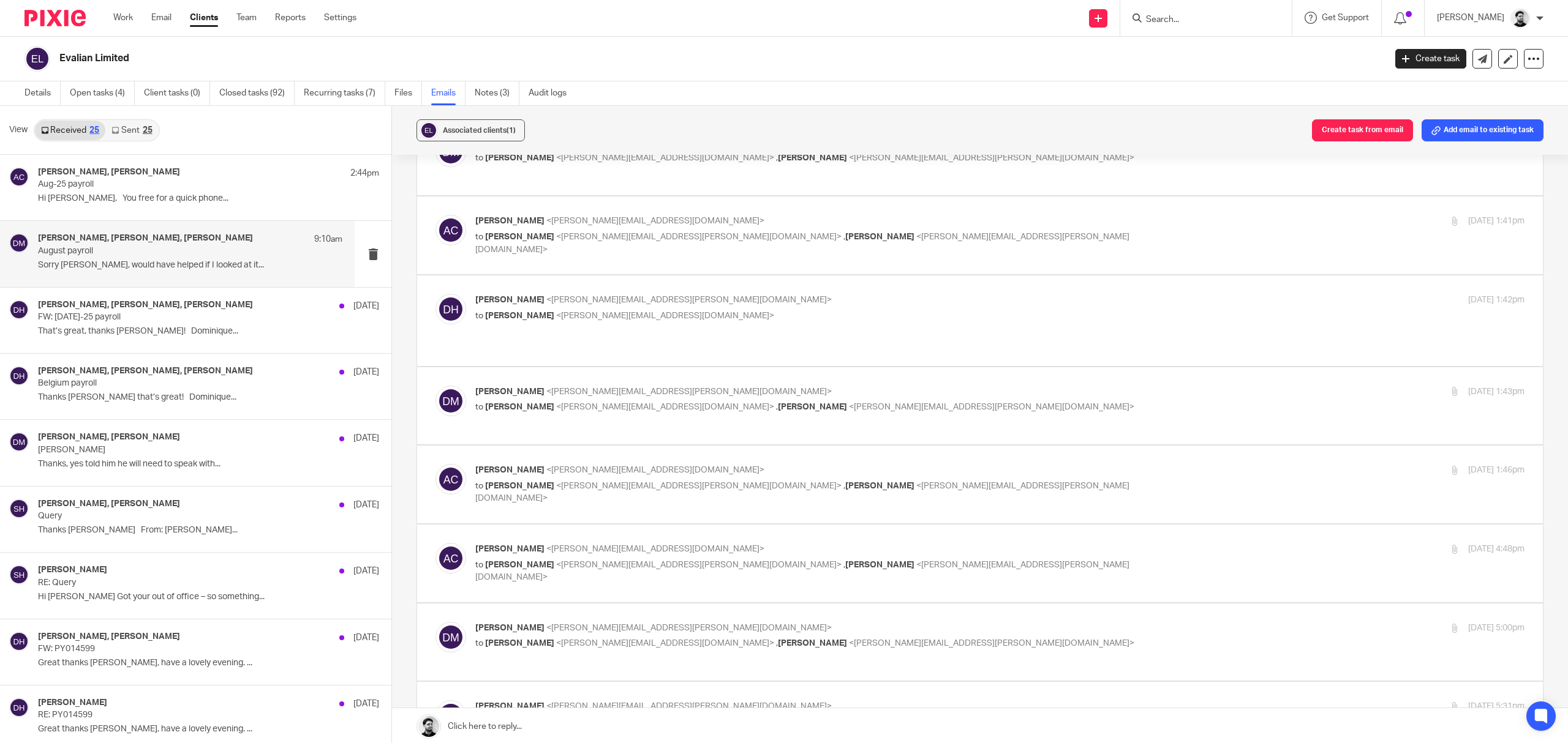
click at [706, 472] on p "Andrew Chapman <a.chapman@woodhicks.co.uk>" at bounding box center [825, 470] width 700 height 13
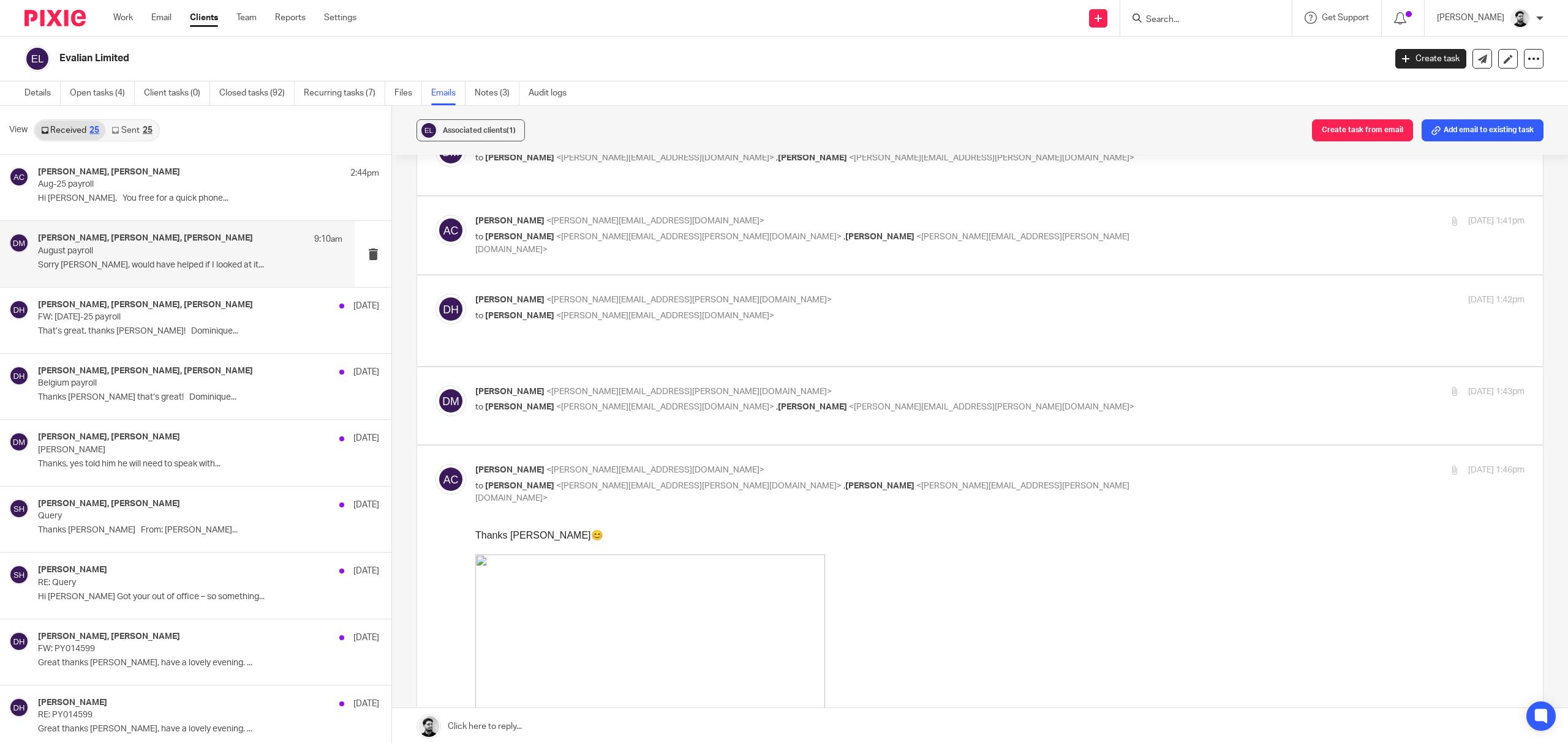
click at [706, 472] on p "Andrew Chapman <a.chapman@woodhicks.co.uk>" at bounding box center [825, 470] width 700 height 13
checkbox input "false"
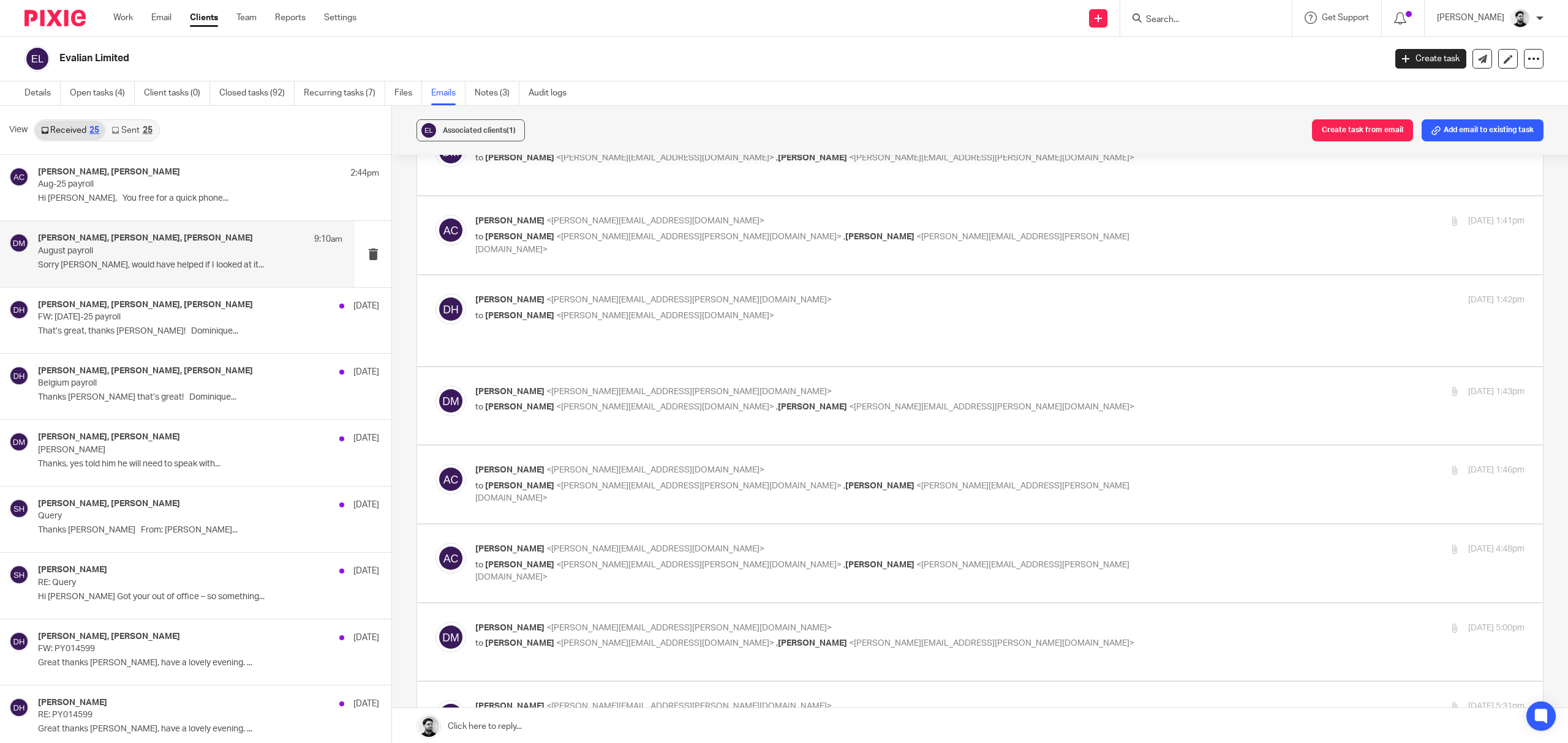
click at [679, 566] on span "Darren Maynard <darren.maynard@evalian.co.uk> ," at bounding box center [665, 565] width 360 height 9
checkbox input "true"
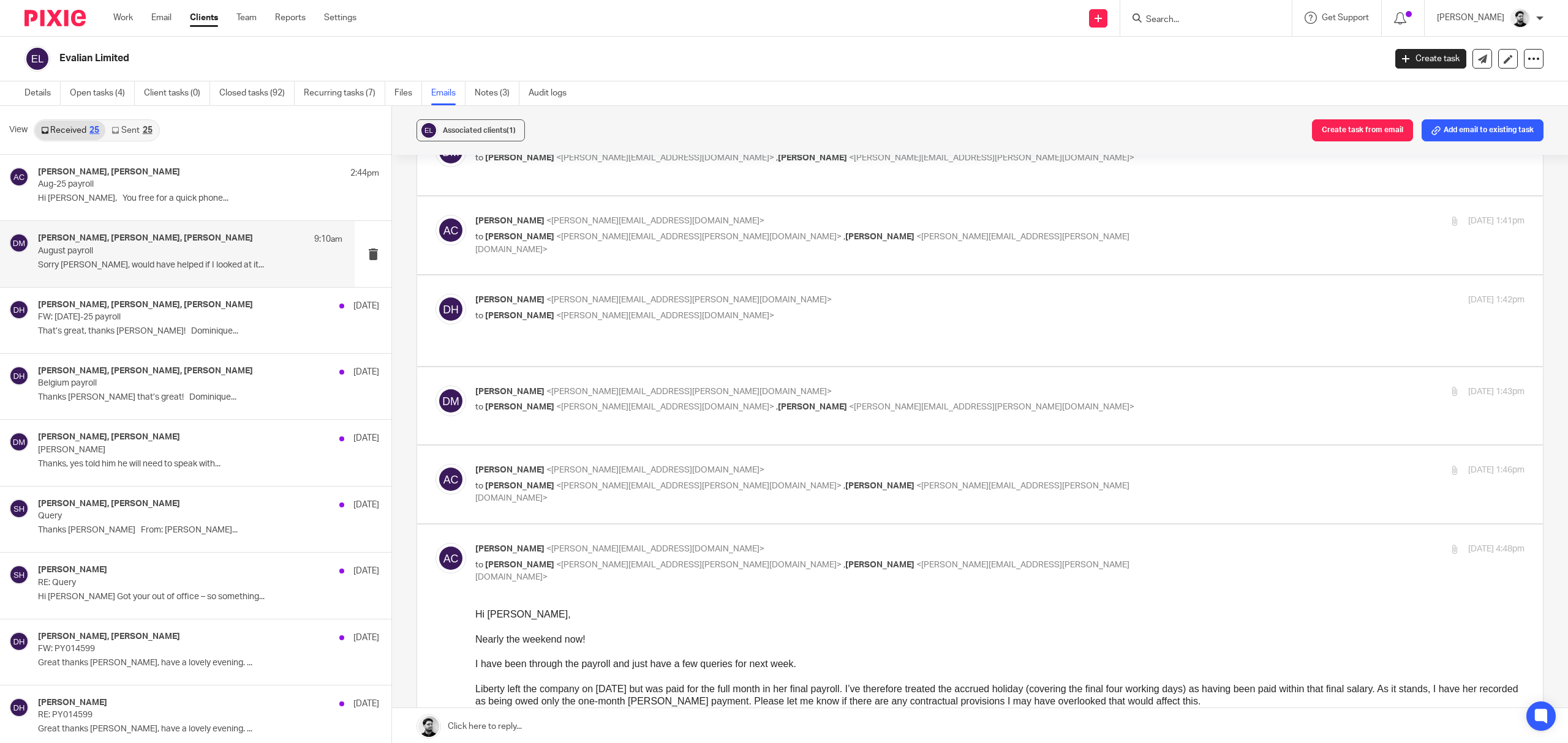
click at [677, 485] on span "<darren.maynard@evalian.co.uk>" at bounding box center [699, 486] width 286 height 9
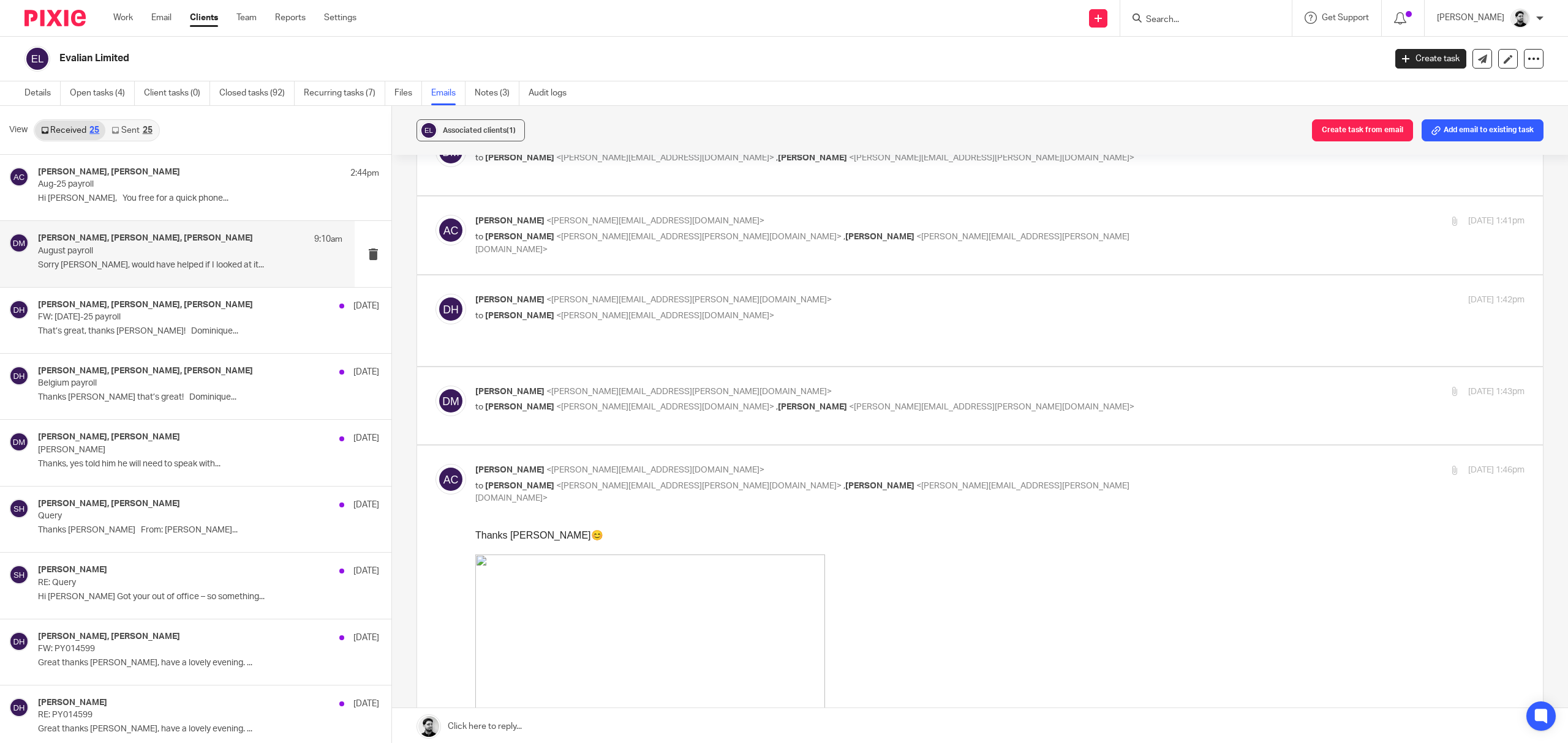
click at [716, 479] on div "Andrew Chapman <a.chapman@woodhicks.co.uk> to Darren Maynard <darren.maynard@ev…" at bounding box center [825, 485] width 700 height 41
checkbox input "false"
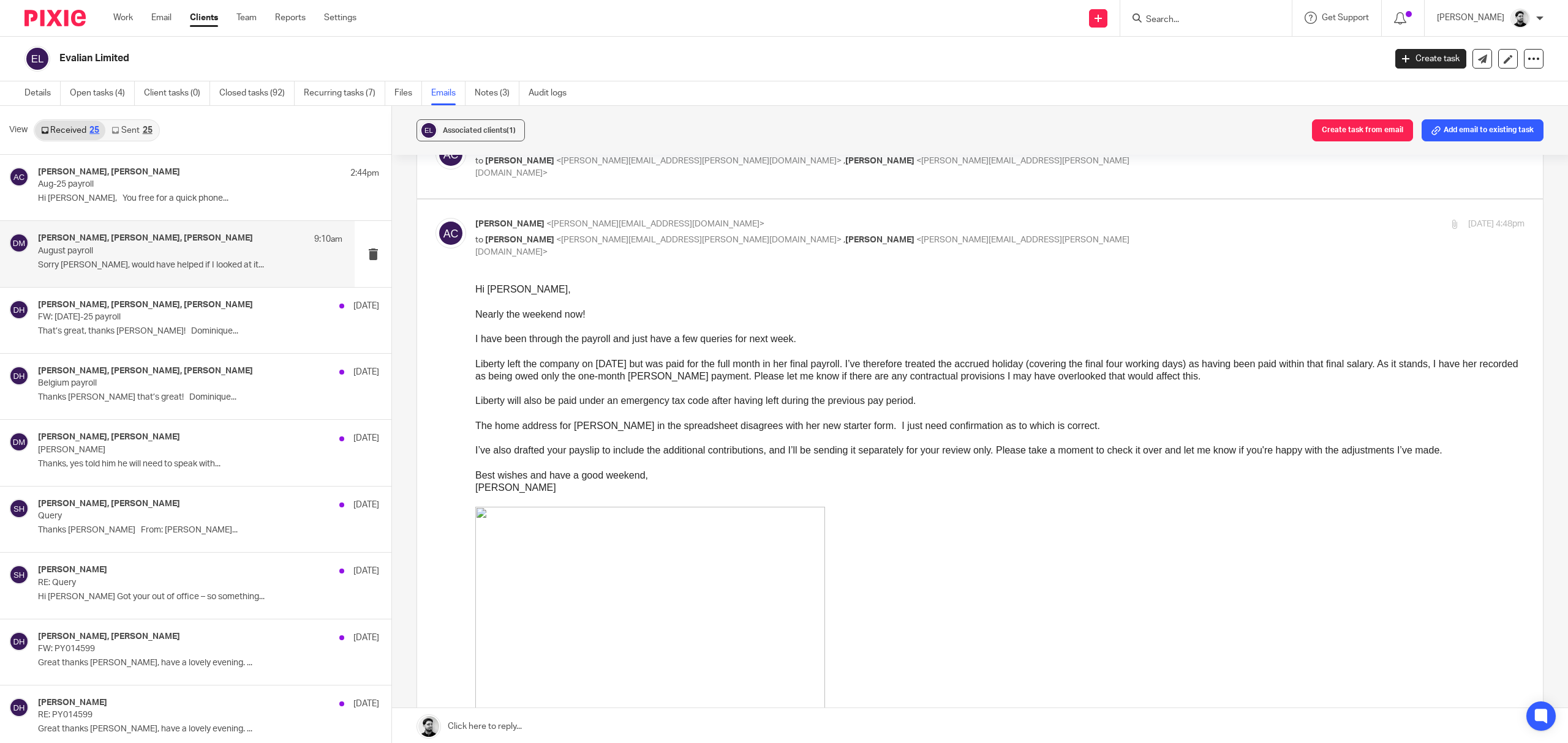
scroll to position [490, 0]
click at [667, 235] on p "to Darren Maynard <darren.maynard@evalian.co.uk> , Dominique Harling <dominique…" at bounding box center [825, 244] width 700 height 25
checkbox input "false"
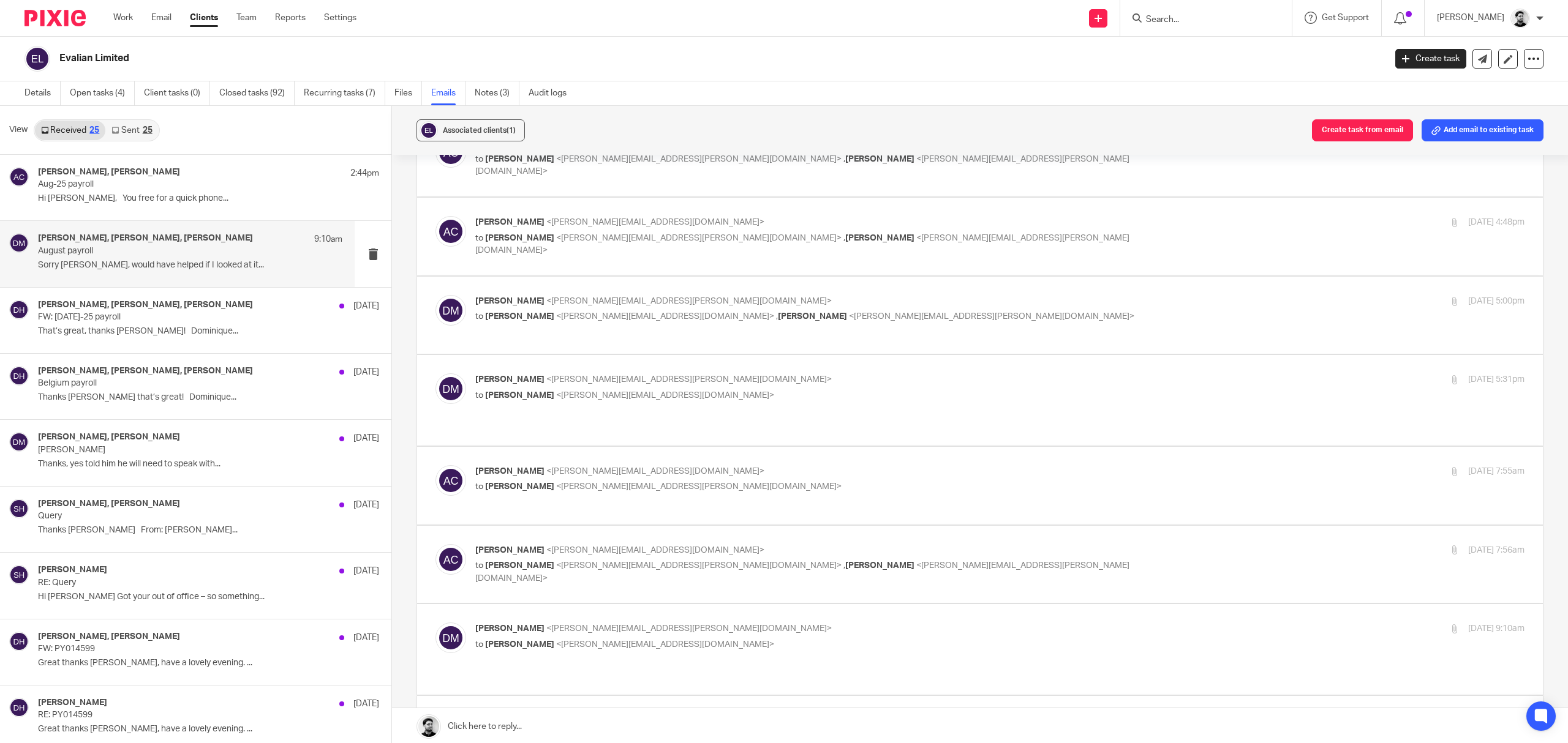
click at [670, 308] on p "Darren Maynard <darren.maynard@evalian.co.uk>" at bounding box center [825, 301] width 700 height 13
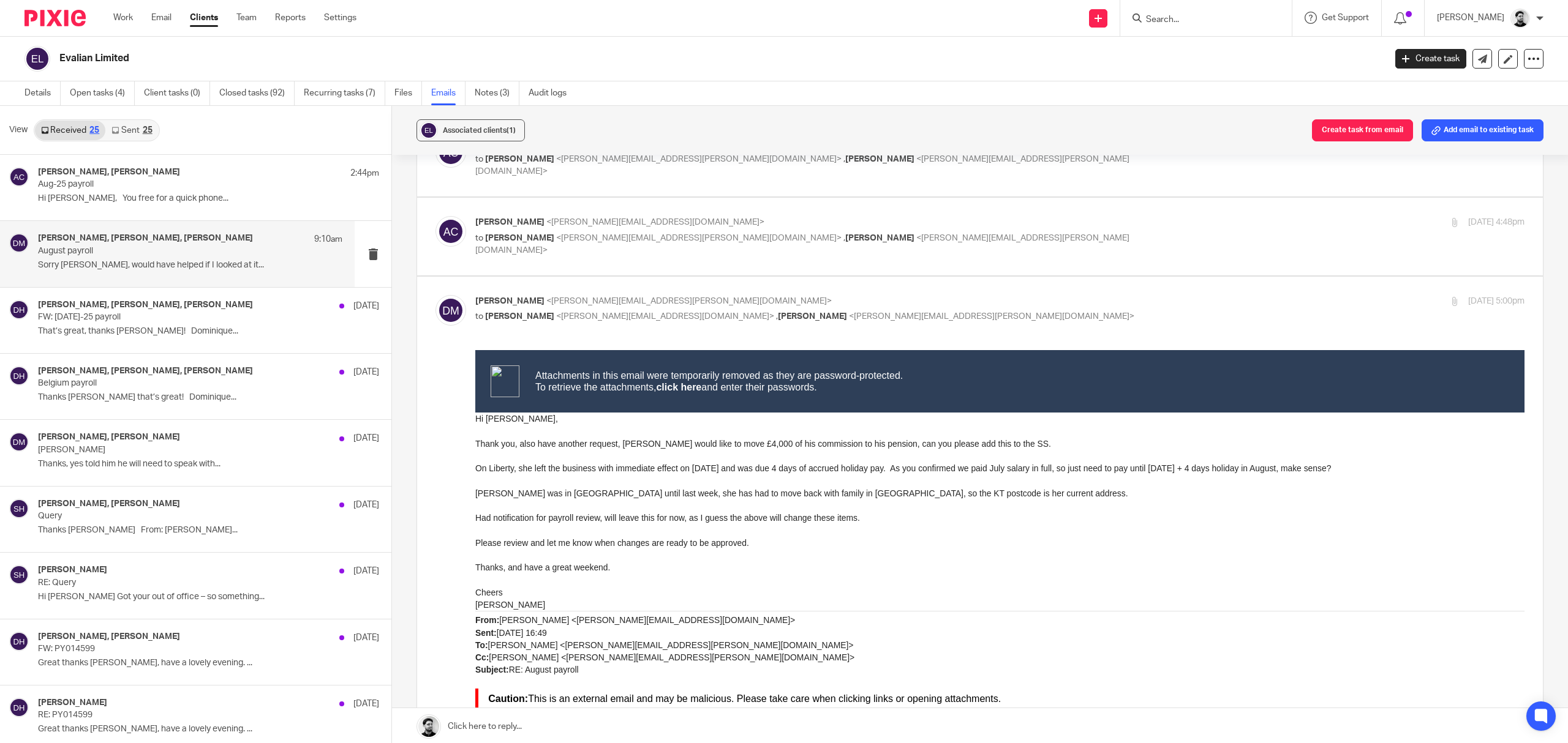
scroll to position [0, 0]
drag, startPoint x: 888, startPoint y: 468, endPoint x: 1107, endPoint y: 475, distance: 219.1
click at [1112, 480] on p at bounding box center [1000, 480] width 1049 height 12
drag, startPoint x: 562, startPoint y: 495, endPoint x: 599, endPoint y: 496, distance: 37.0
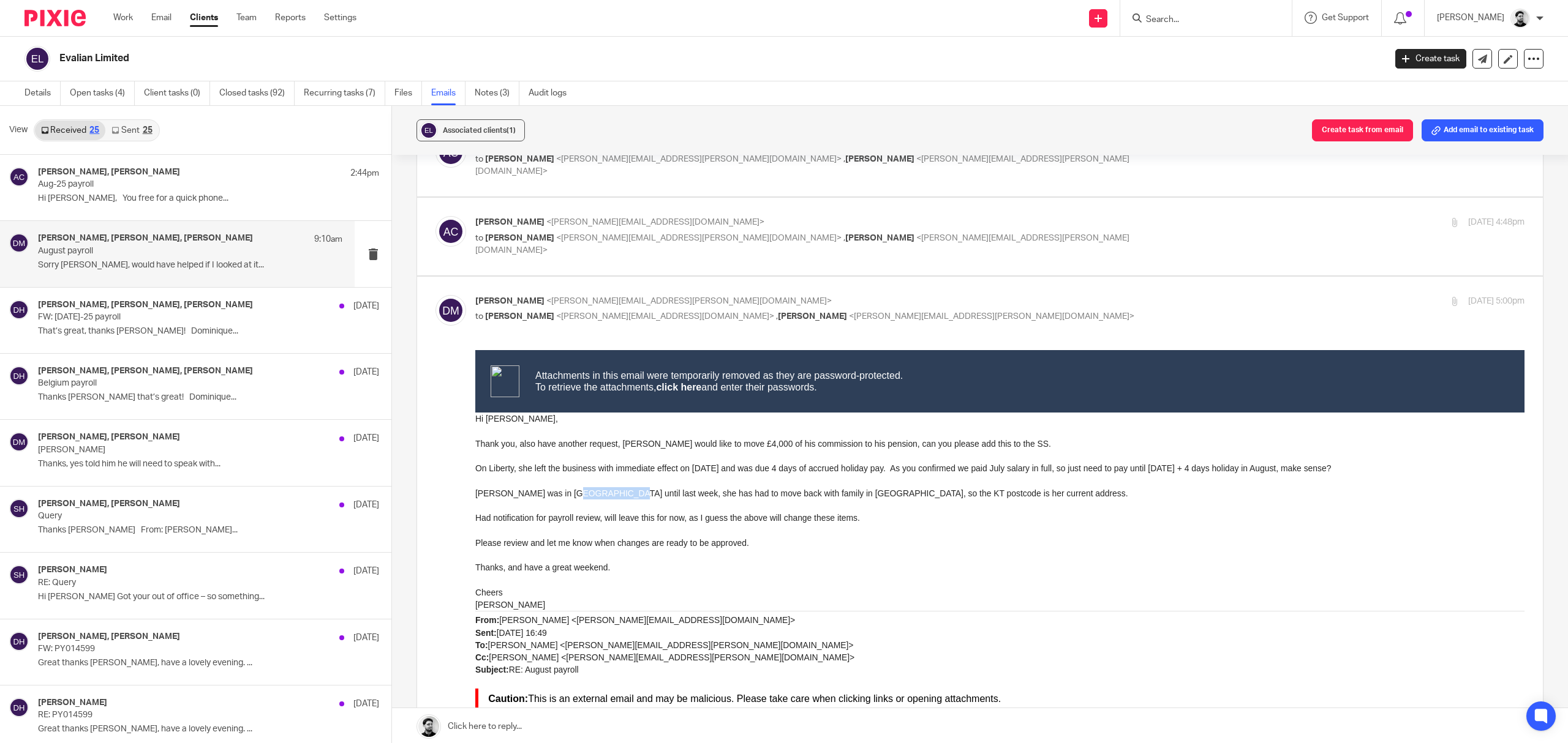
click at [599, 496] on p "Rita was in Basingstoke until last week, she has had to move back with family i…" at bounding box center [1000, 493] width 1049 height 12
click at [599, 504] on p at bounding box center [1000, 505] width 1049 height 12
drag, startPoint x: 944, startPoint y: 849, endPoint x: 546, endPoint y: 493, distance: 534.0
click at [558, 500] on p at bounding box center [1000, 505] width 1049 height 12
click at [666, 305] on span "<darren.maynard@evalian.co.uk>" at bounding box center [689, 301] width 286 height 9
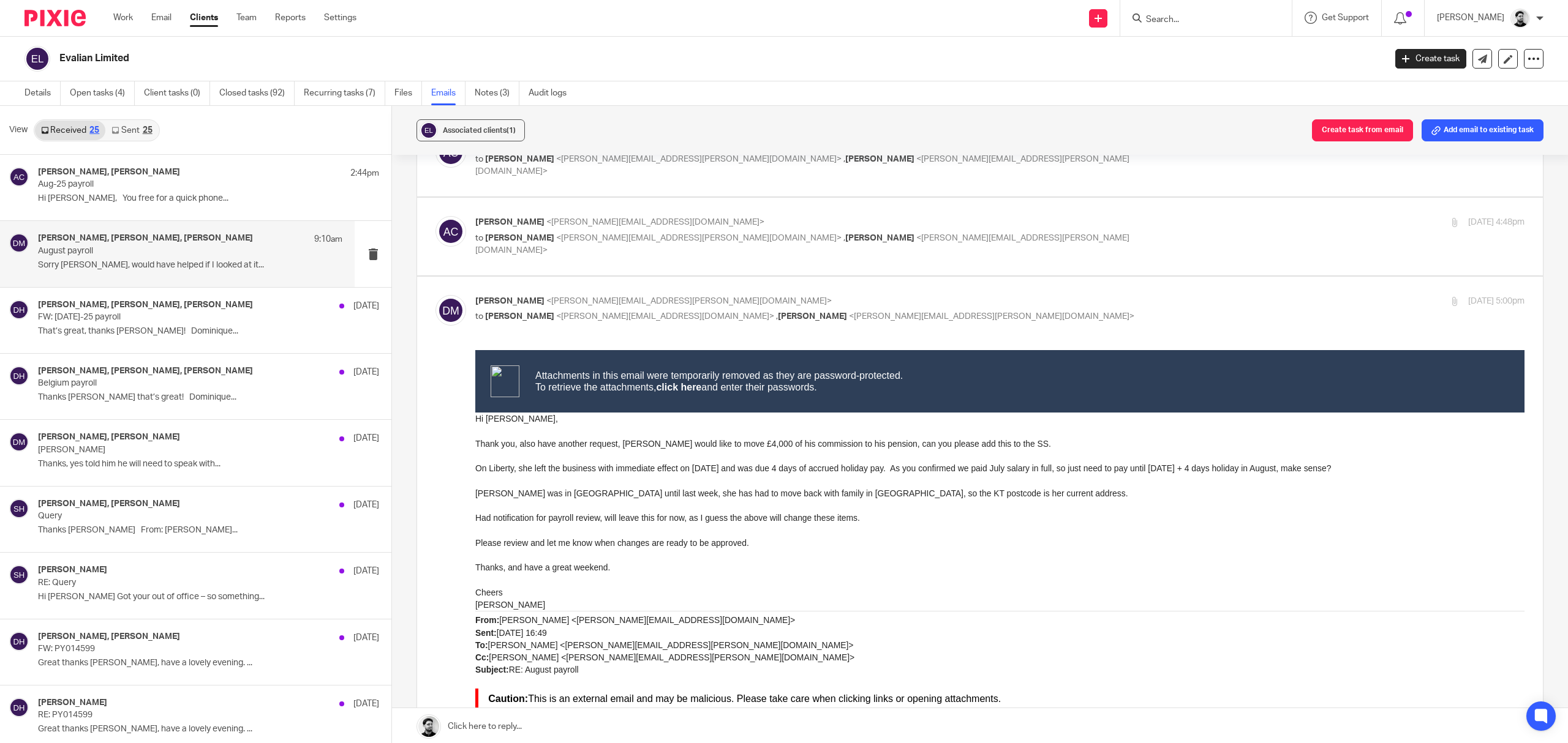
checkbox input "false"
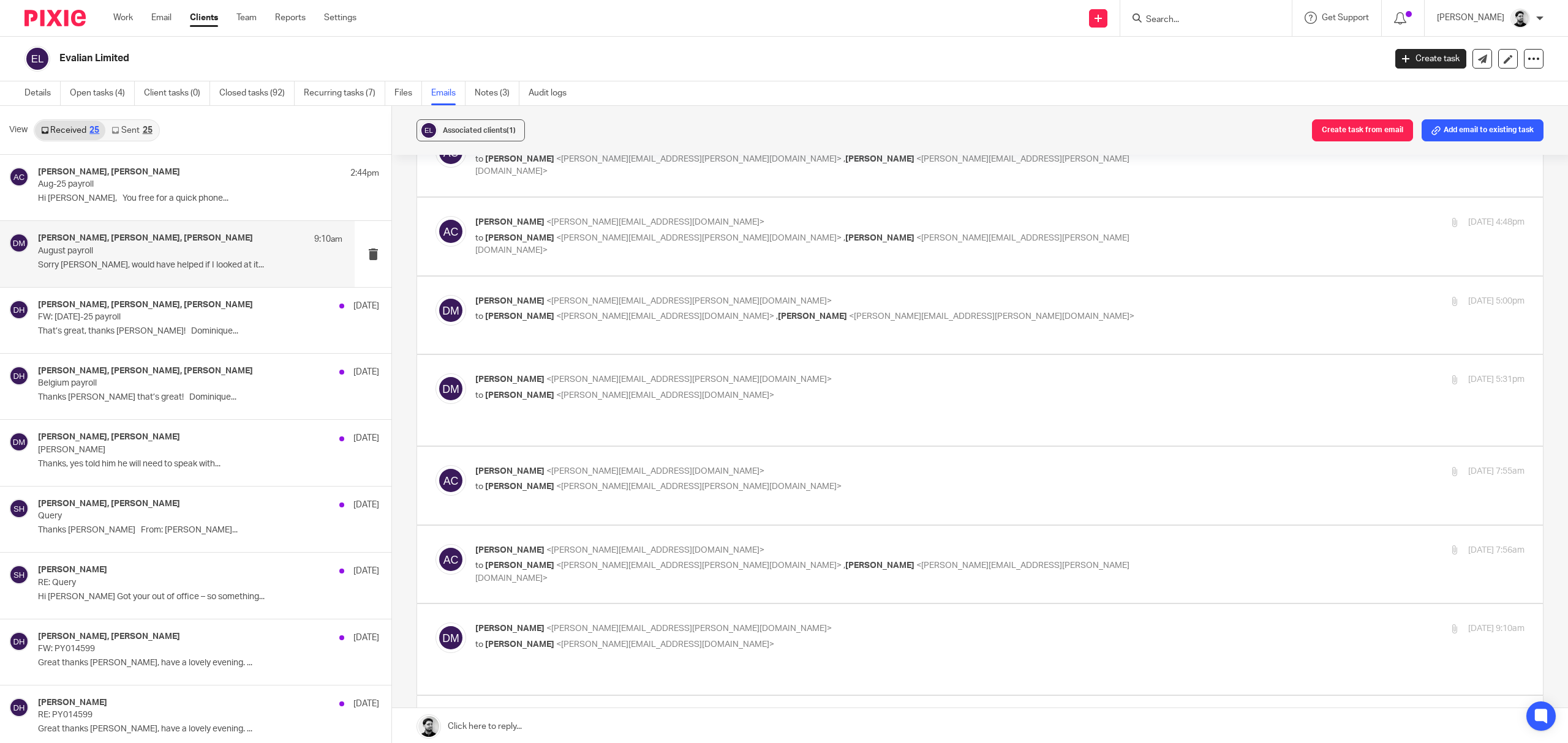
click at [608, 384] on span "<darren.maynard@evalian.co.uk>" at bounding box center [689, 379] width 286 height 9
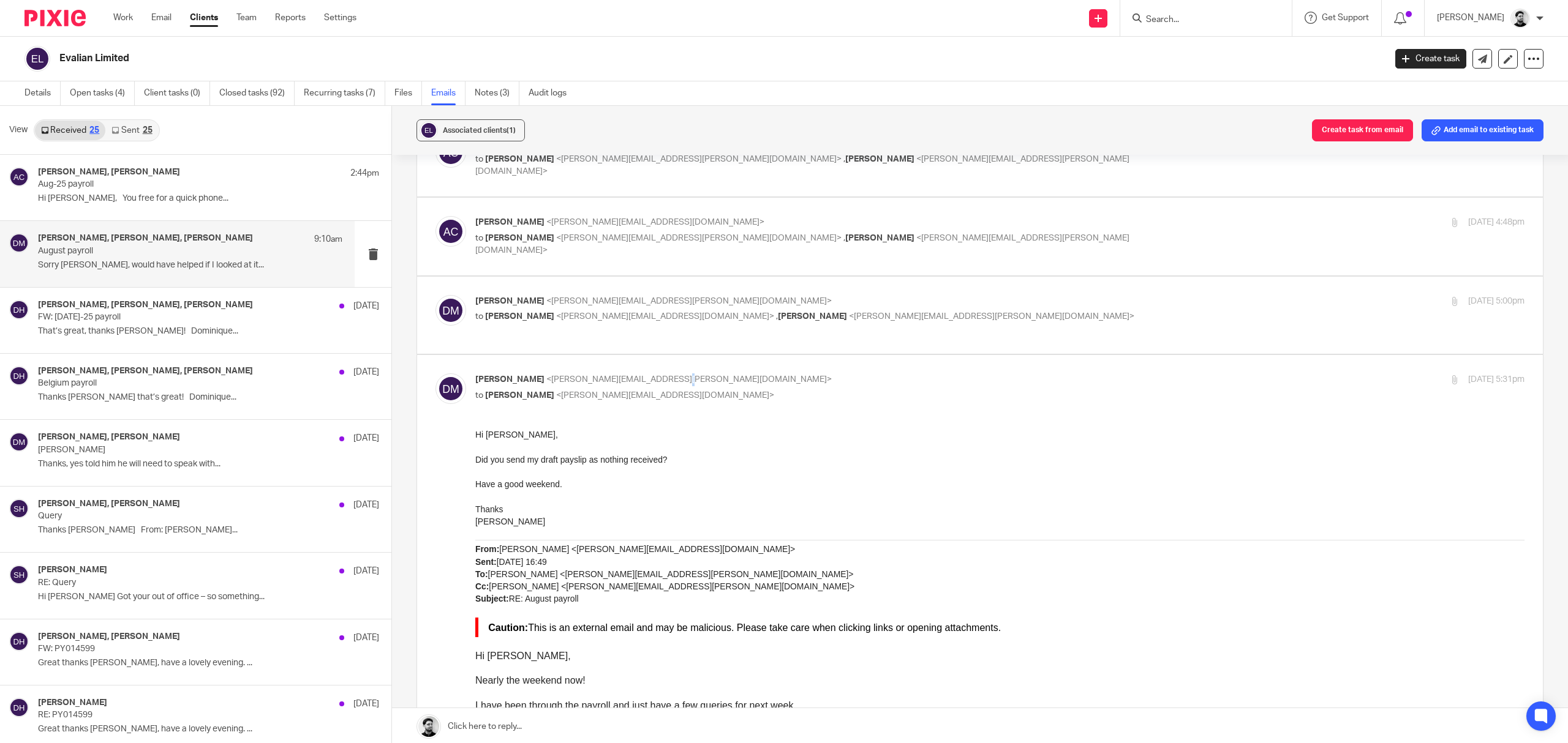
click at [664, 380] on span "<darren.maynard@evalian.co.uk>" at bounding box center [689, 379] width 286 height 9
click at [699, 394] on p "to Andrew Chapman <a.chapman@woodhicks.co.uk>" at bounding box center [825, 396] width 700 height 13
checkbox input "false"
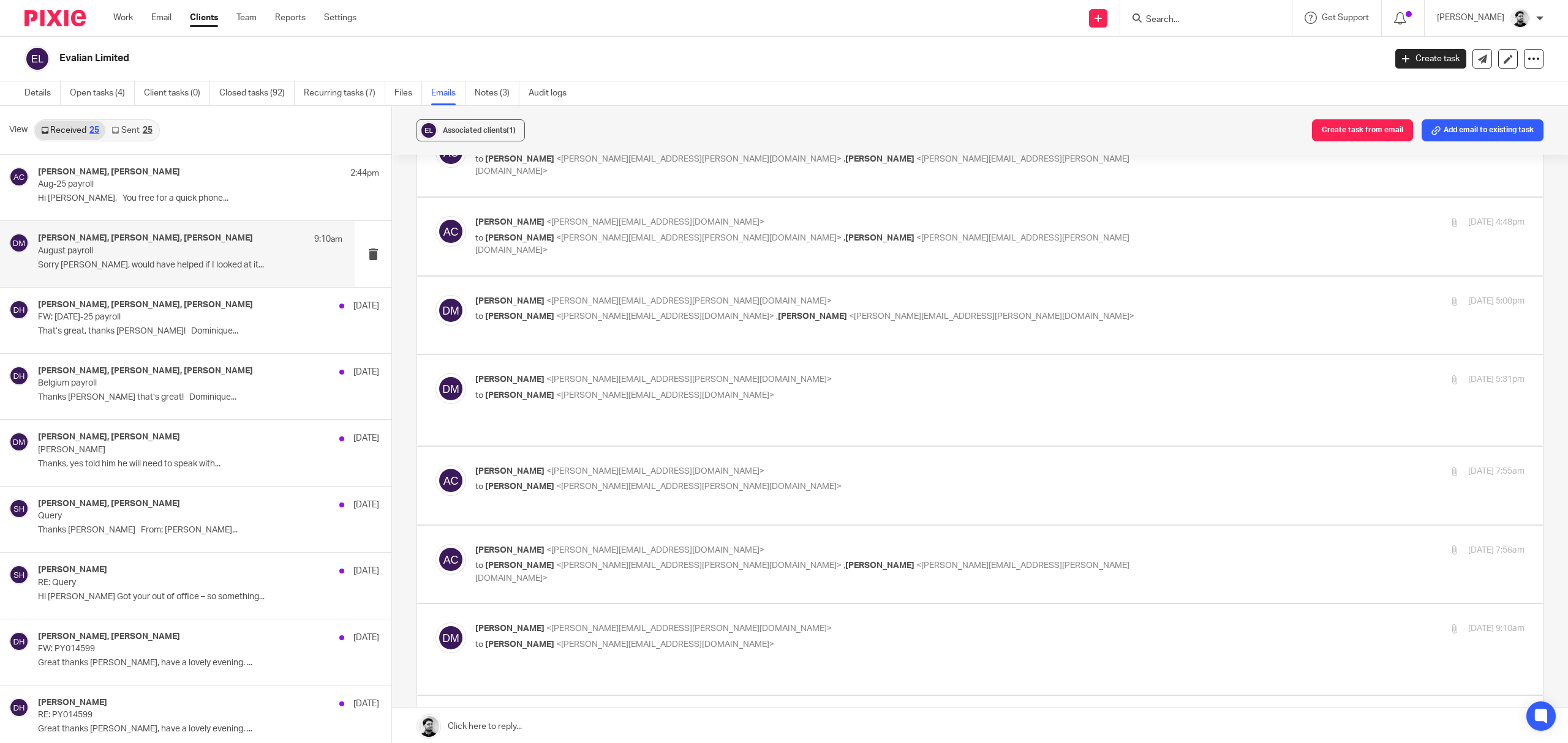
click at [679, 453] on label at bounding box center [980, 486] width 1126 height 77
click at [435, 465] on input "checkbox" at bounding box center [435, 465] width 1 height 1
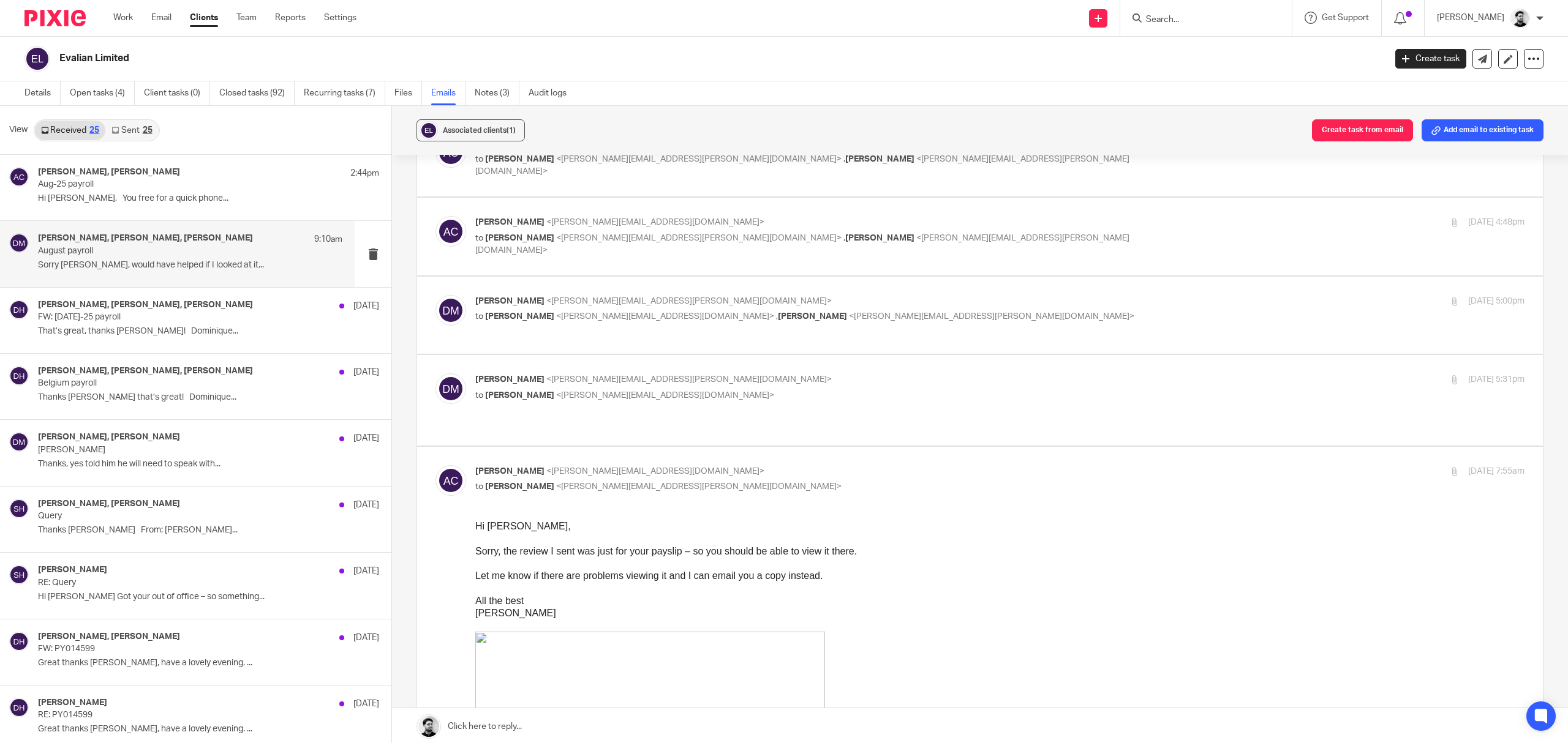
click at [663, 466] on p "Andrew Chapman <a.chapman@woodhicks.co.uk>" at bounding box center [825, 472] width 700 height 13
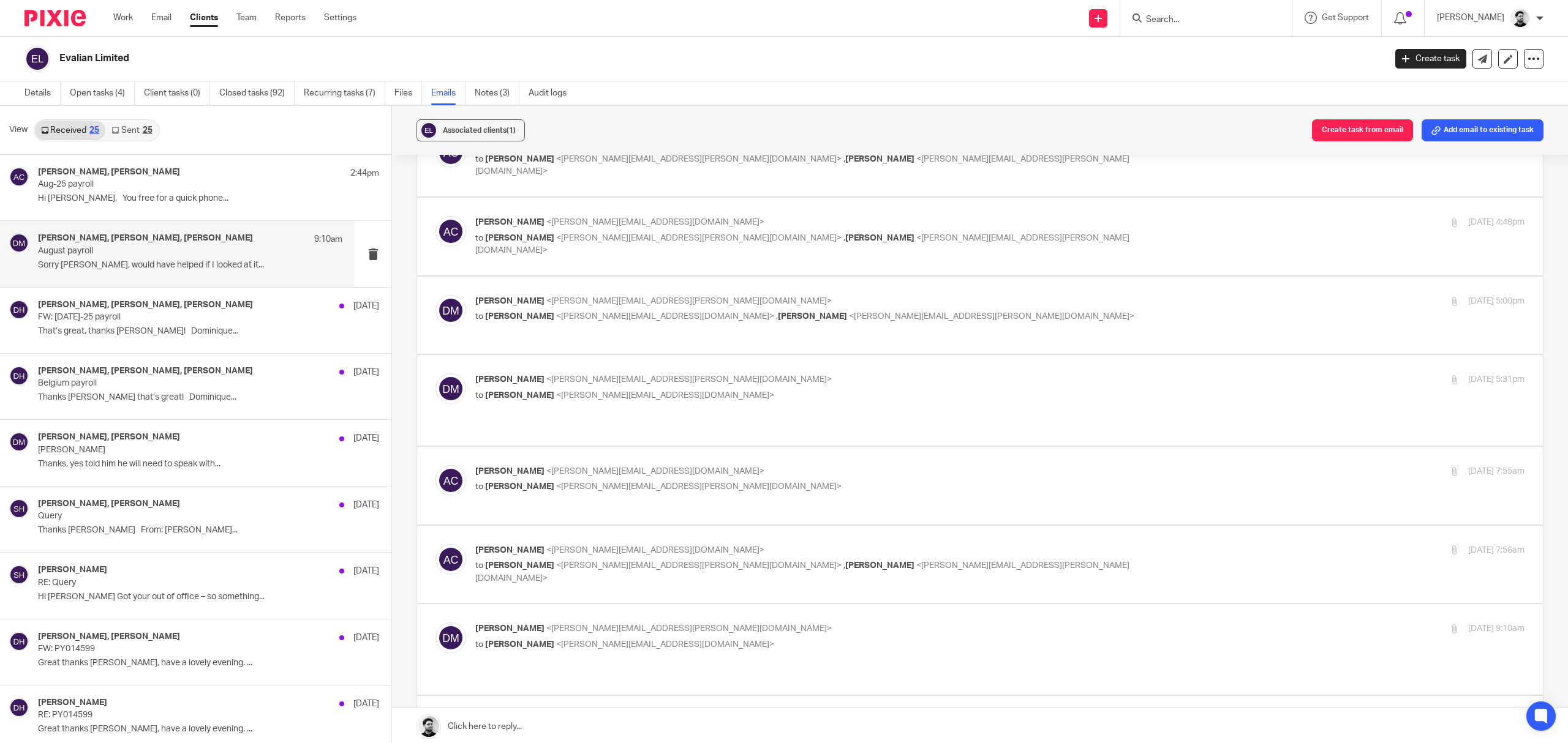
click at [655, 468] on p "Andrew Chapman <a.chapman@woodhicks.co.uk>" at bounding box center [825, 472] width 700 height 13
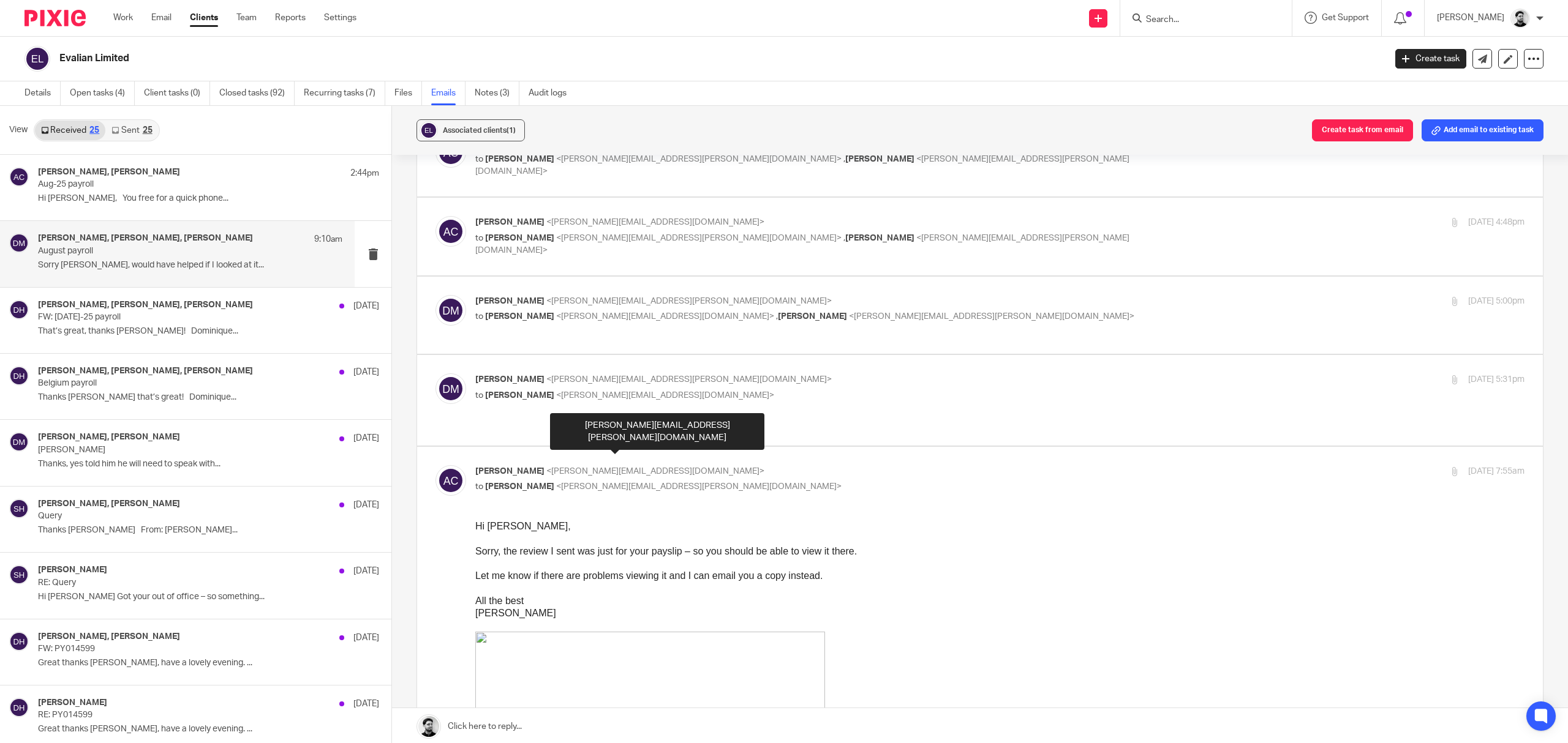
scroll to position [653, 0]
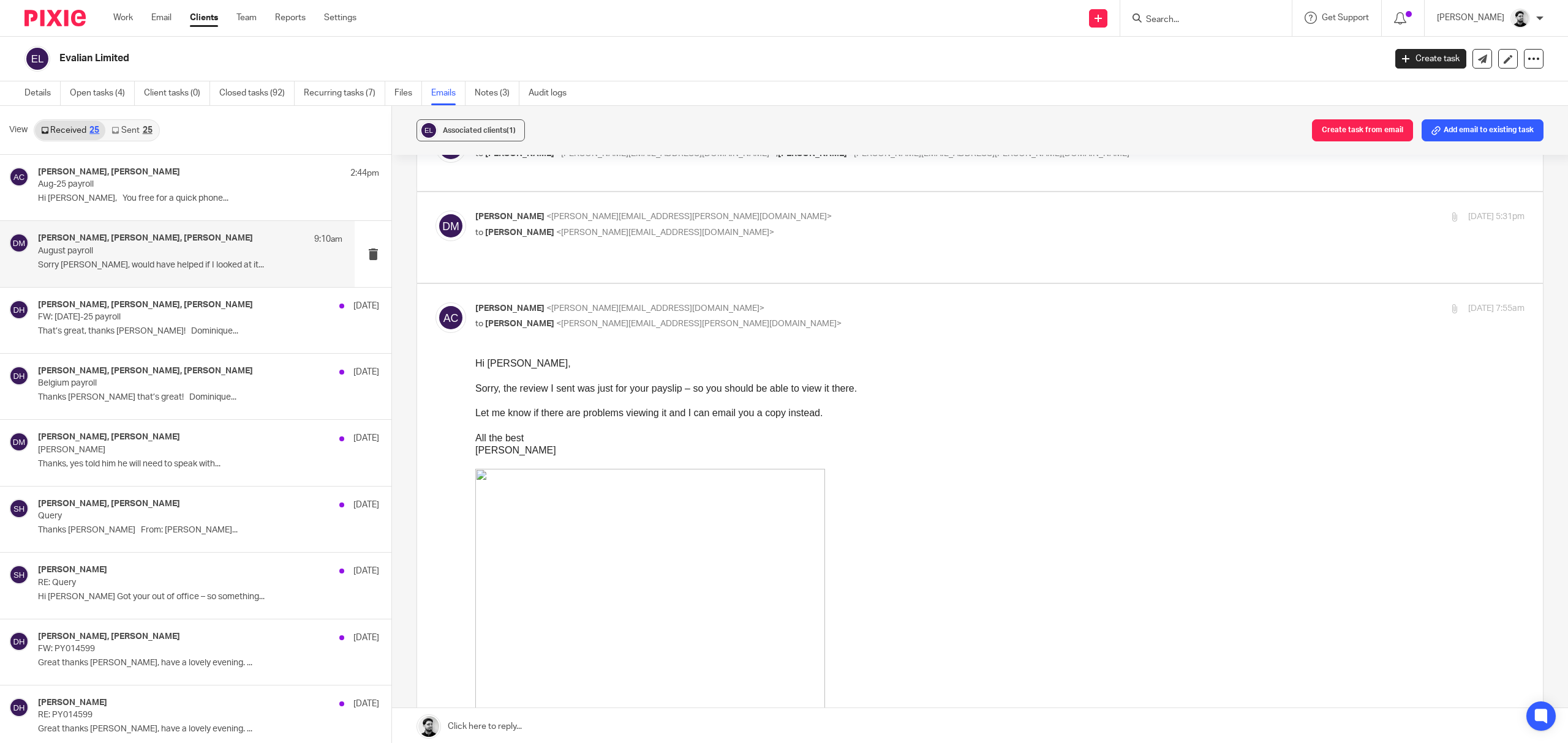
click at [699, 317] on p "to Darren Maynard <darren.maynard@evalian.co.uk>" at bounding box center [825, 324] width 700 height 13
checkbox input "false"
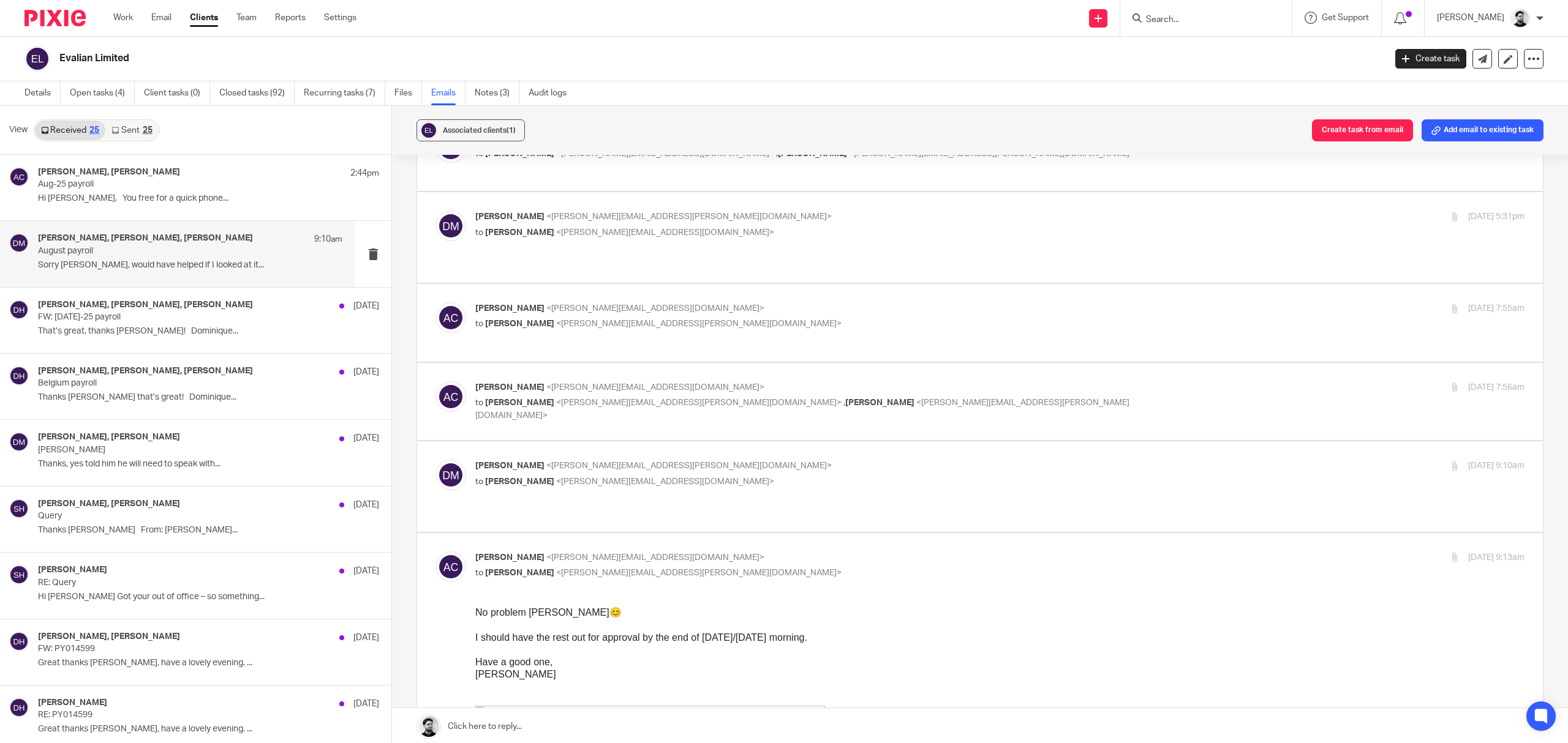
click at [700, 371] on label at bounding box center [980, 402] width 1126 height 77
click at [435, 381] on input "checkbox" at bounding box center [435, 381] width 1 height 1
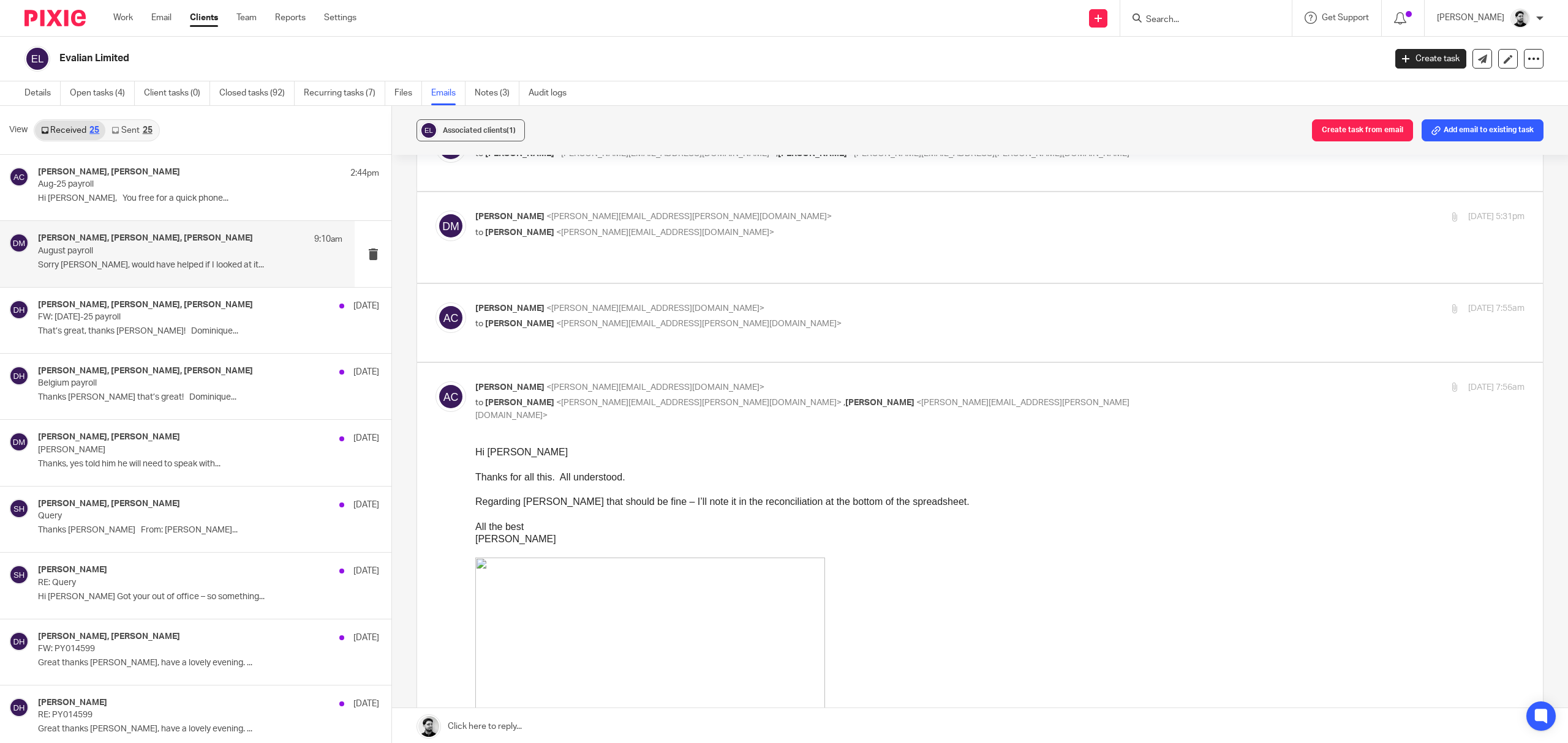
scroll to position [0, 0]
drag, startPoint x: 700, startPoint y: 371, endPoint x: 694, endPoint y: 373, distance: 6.3
click at [683, 381] on p "Andrew Chapman <a.chapman@woodhicks.co.uk>" at bounding box center [825, 387] width 700 height 13
click at [685, 397] on p "to Darren Maynard <darren.maynard@evalian.co.uk> , Dominique Harling <dominique…" at bounding box center [825, 409] width 700 height 25
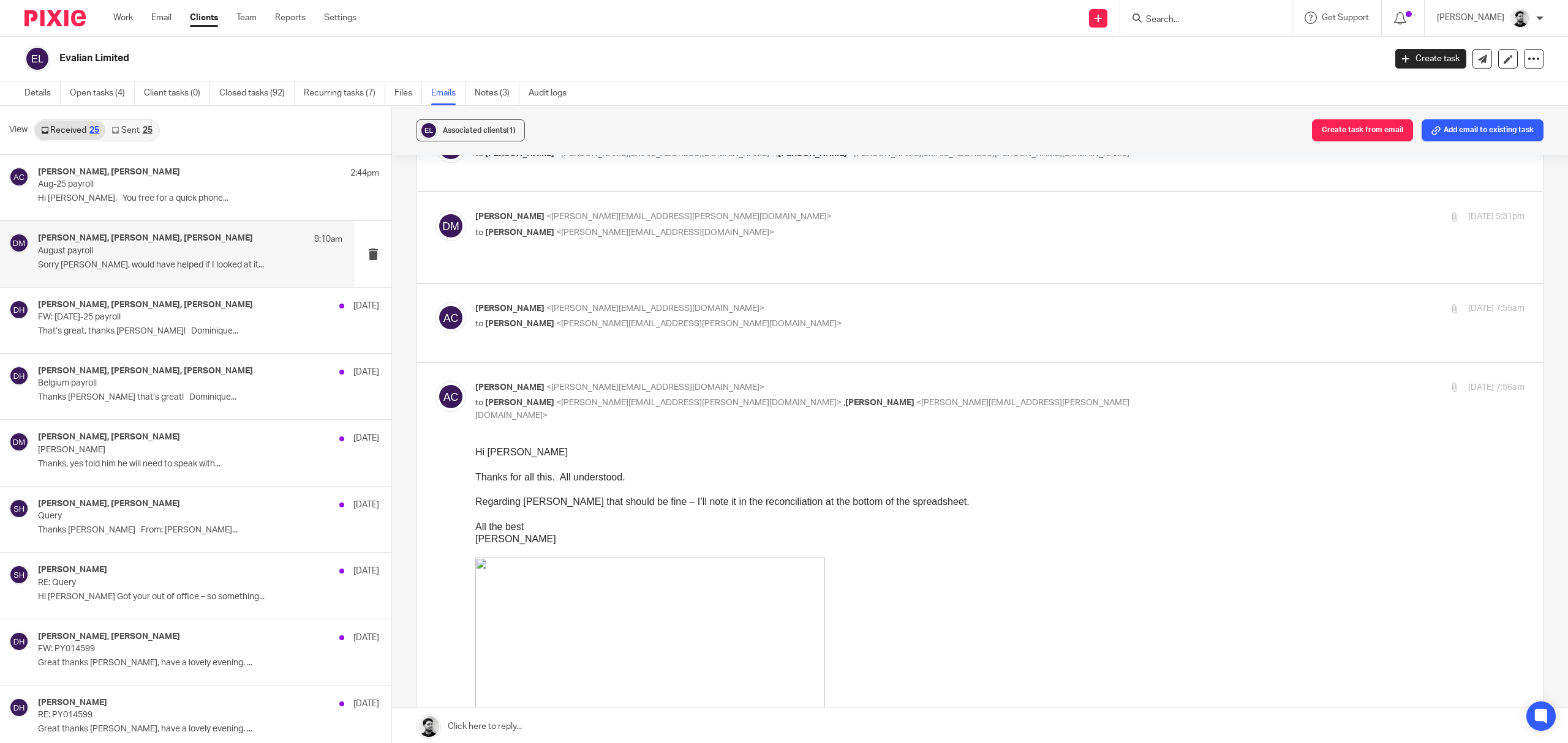
checkbox input "false"
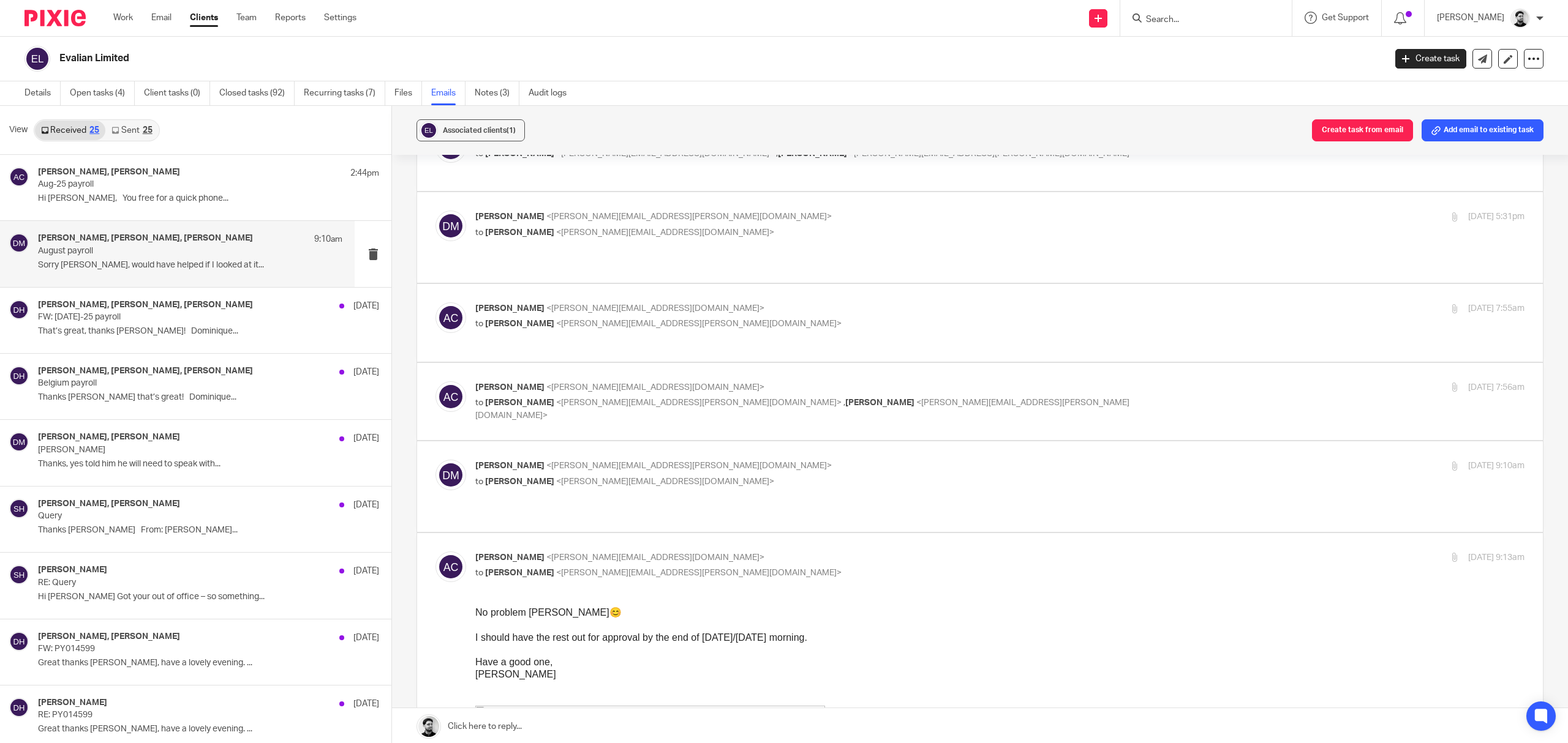
click at [679, 460] on p "Darren Maynard <darren.maynard@evalian.co.uk>" at bounding box center [825, 466] width 700 height 13
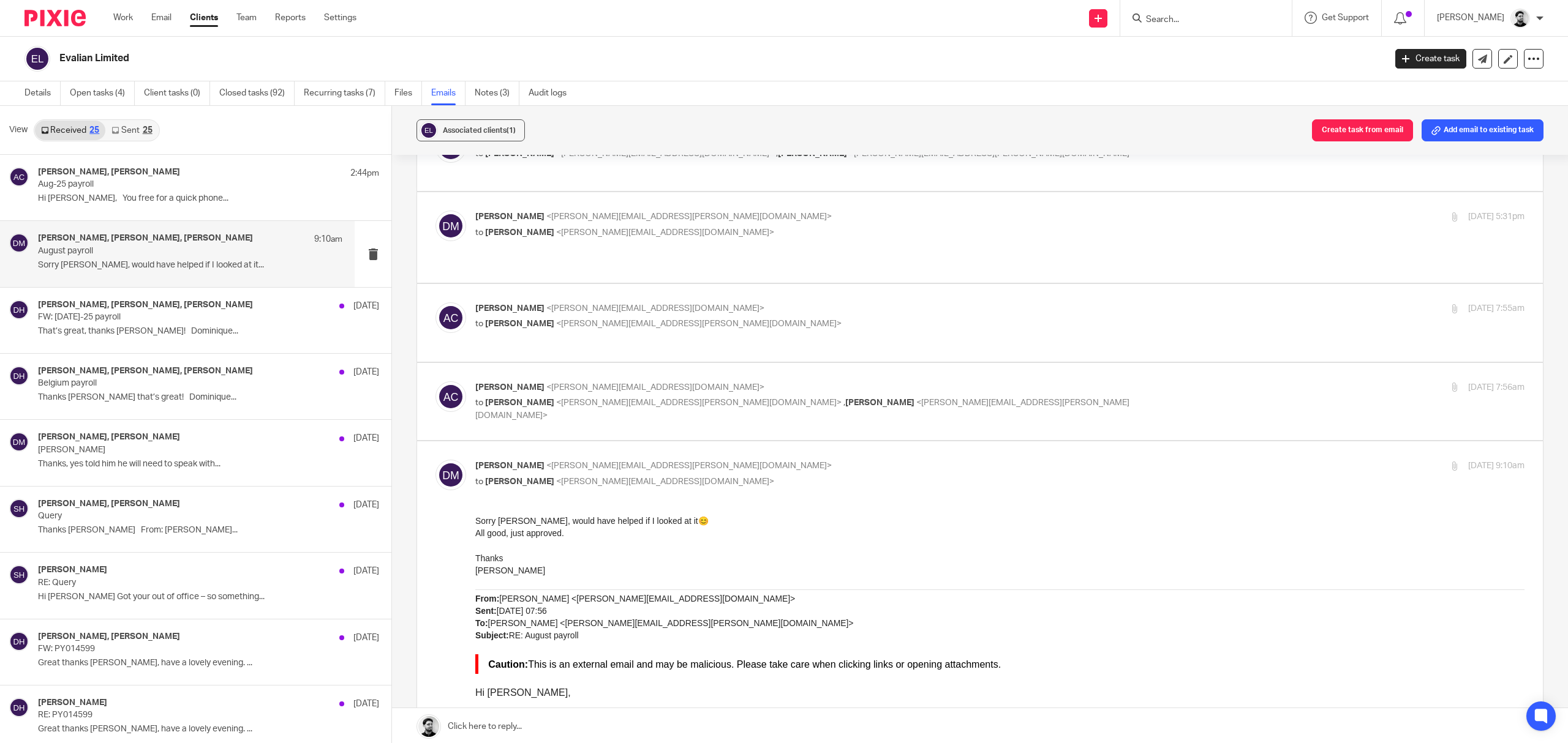
scroll to position [735, 0]
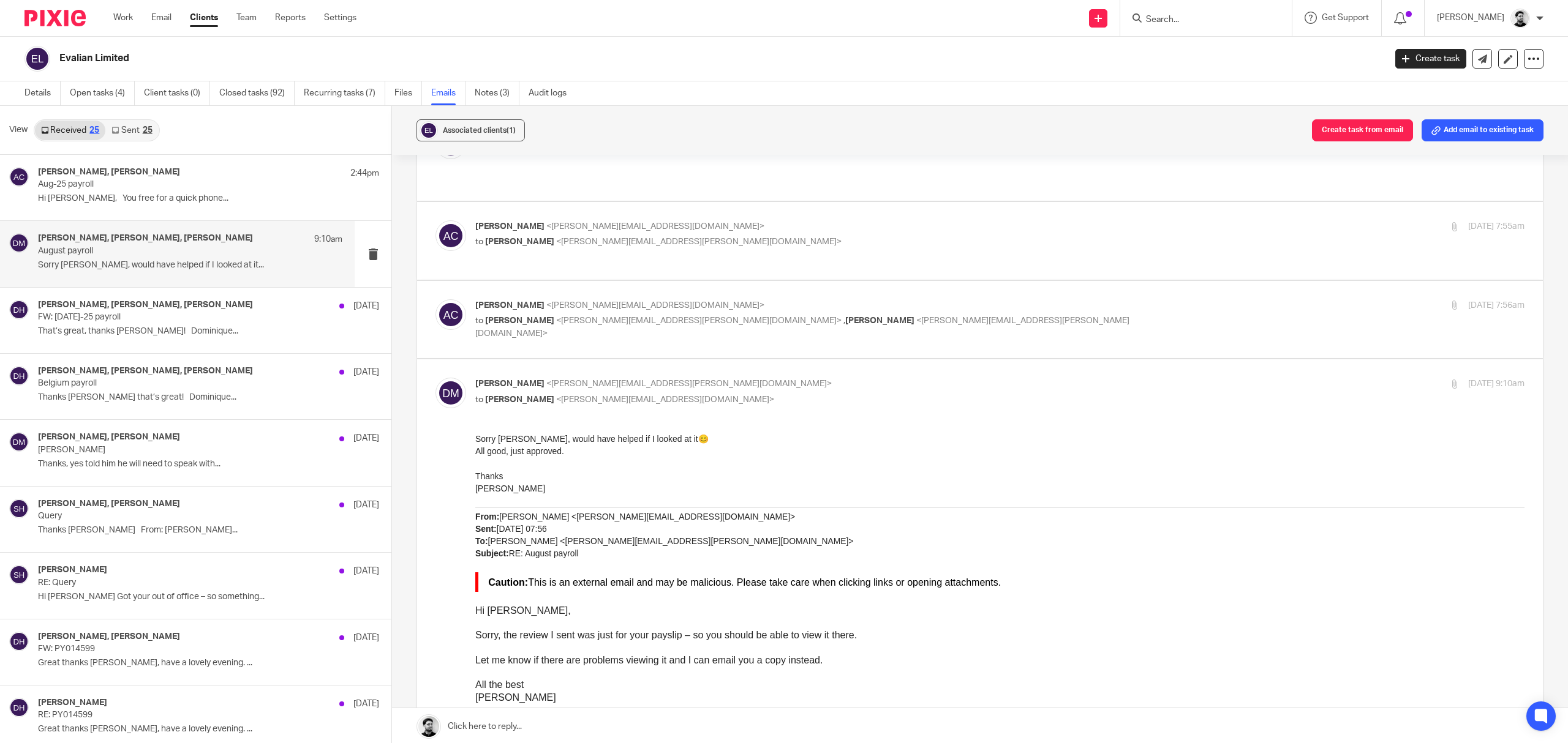
click at [702, 382] on p "Darren Maynard <darren.maynard@evalian.co.uk>" at bounding box center [825, 384] width 700 height 13
checkbox input "false"
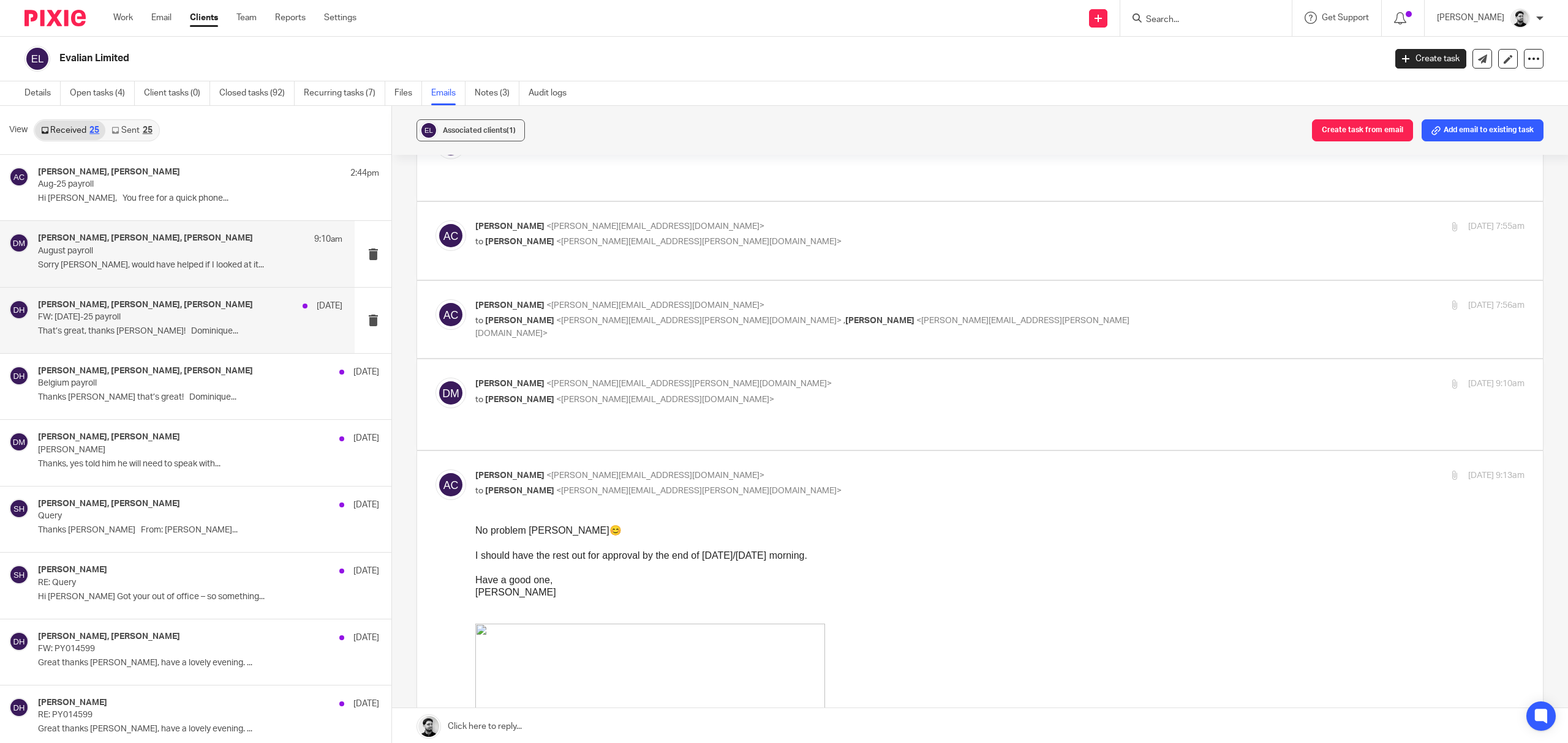
click at [188, 319] on p "FW: Jul-25 payroll" at bounding box center [160, 317] width 243 height 10
click at [747, 236] on p "to Darren Maynard <darren.maynard@evalian.co.uk>" at bounding box center [825, 242] width 700 height 13
checkbox input "true"
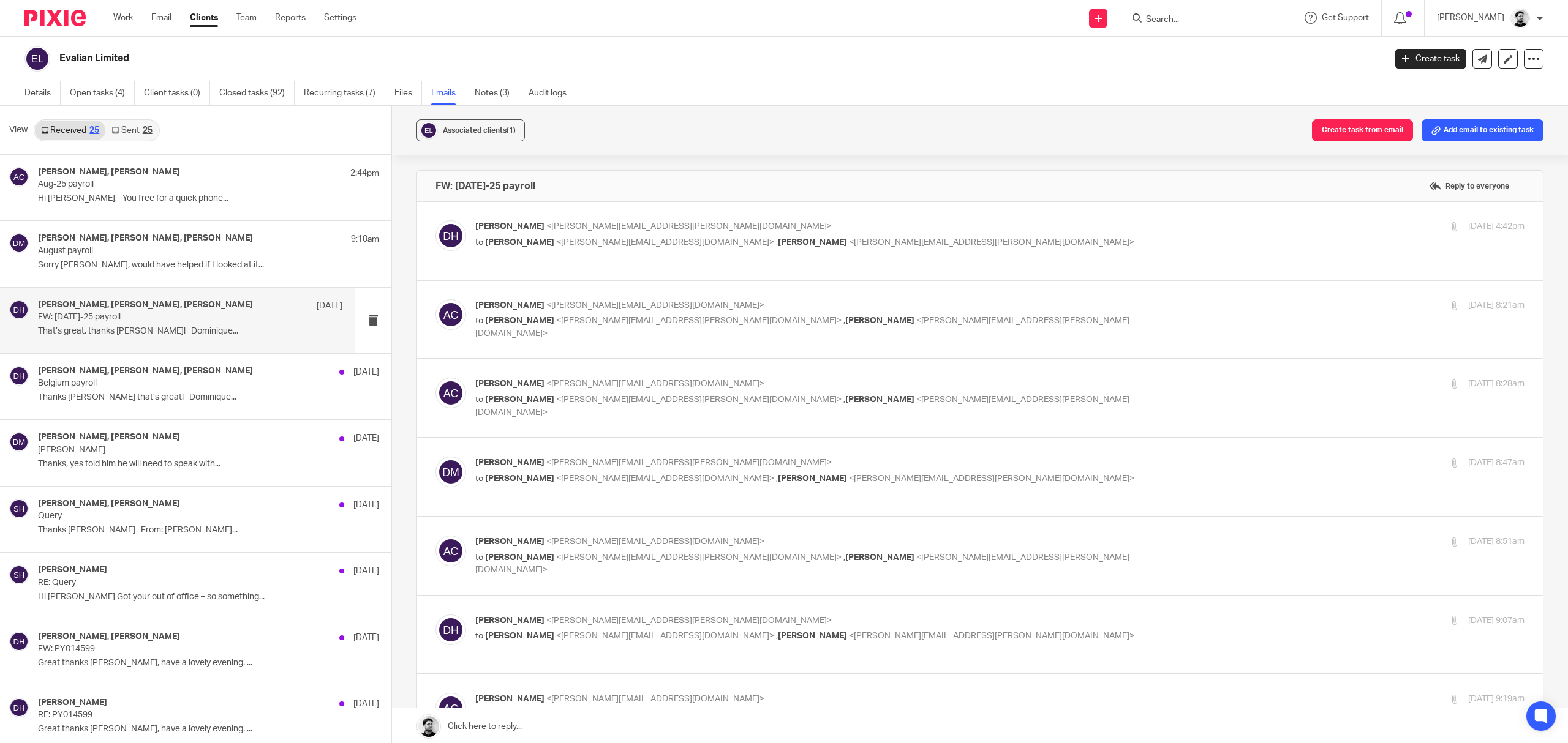
scroll to position [0, 0]
click at [703, 237] on p "to Andrew Chapman <a.chapman@woodhicks.co.uk> , Darren Maynard <darren.maynard@…" at bounding box center [825, 243] width 700 height 13
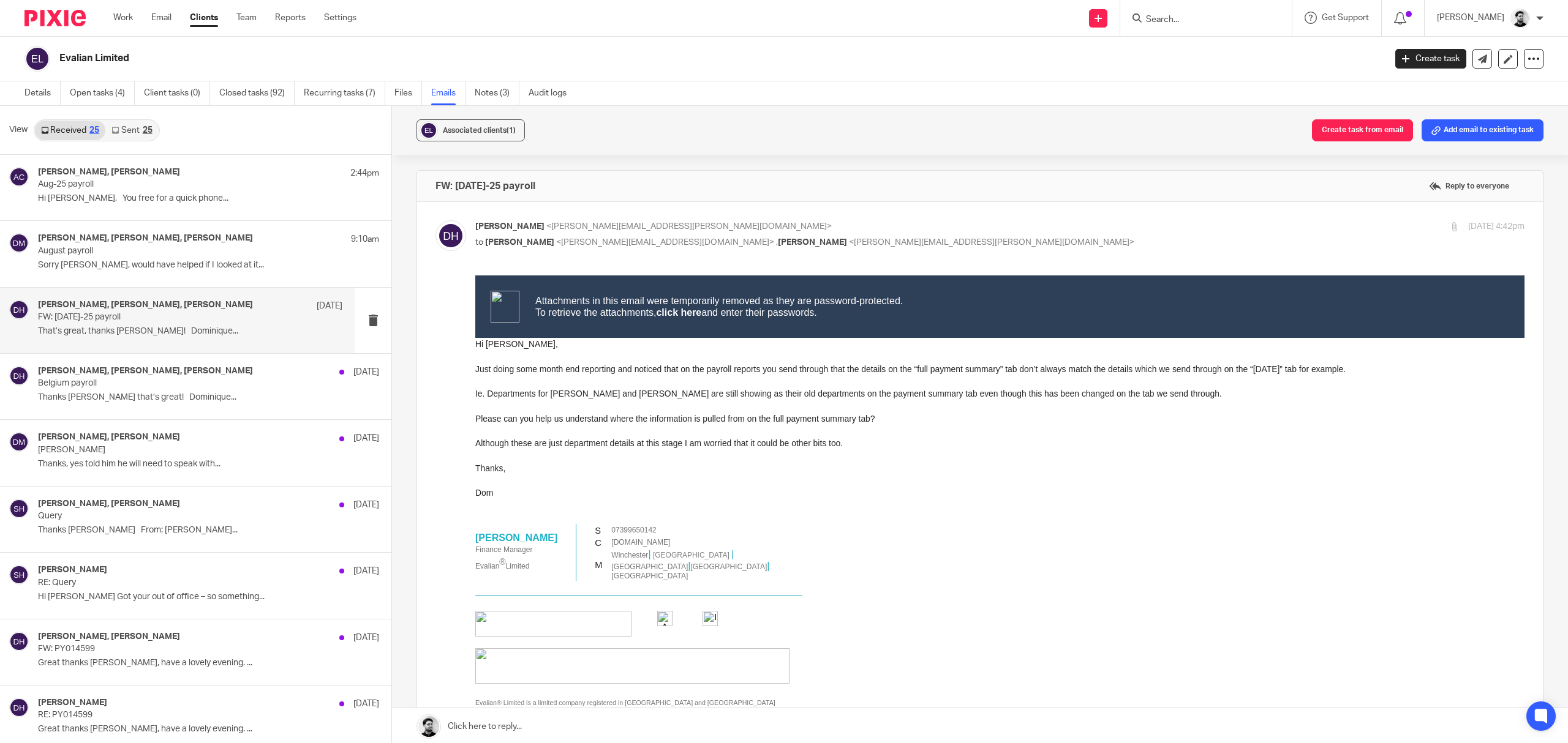
click at [849, 230] on p "Dominique Harling <dominique.harling@evalian.co.uk>" at bounding box center [825, 226] width 700 height 13
checkbox input "false"
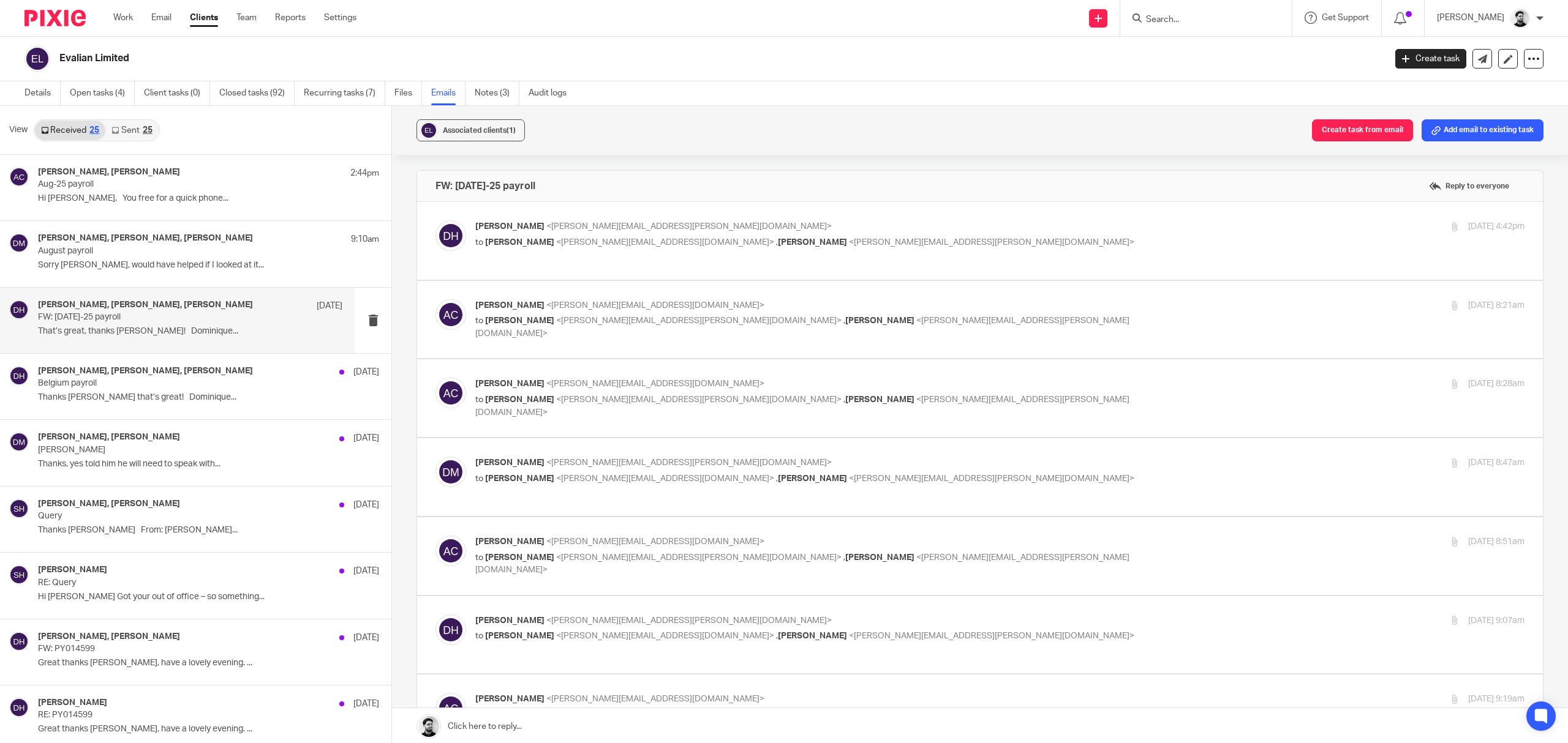
click at [762, 309] on p "Andrew Chapman <a.chapman@woodhicks.co.uk>" at bounding box center [825, 305] width 700 height 13
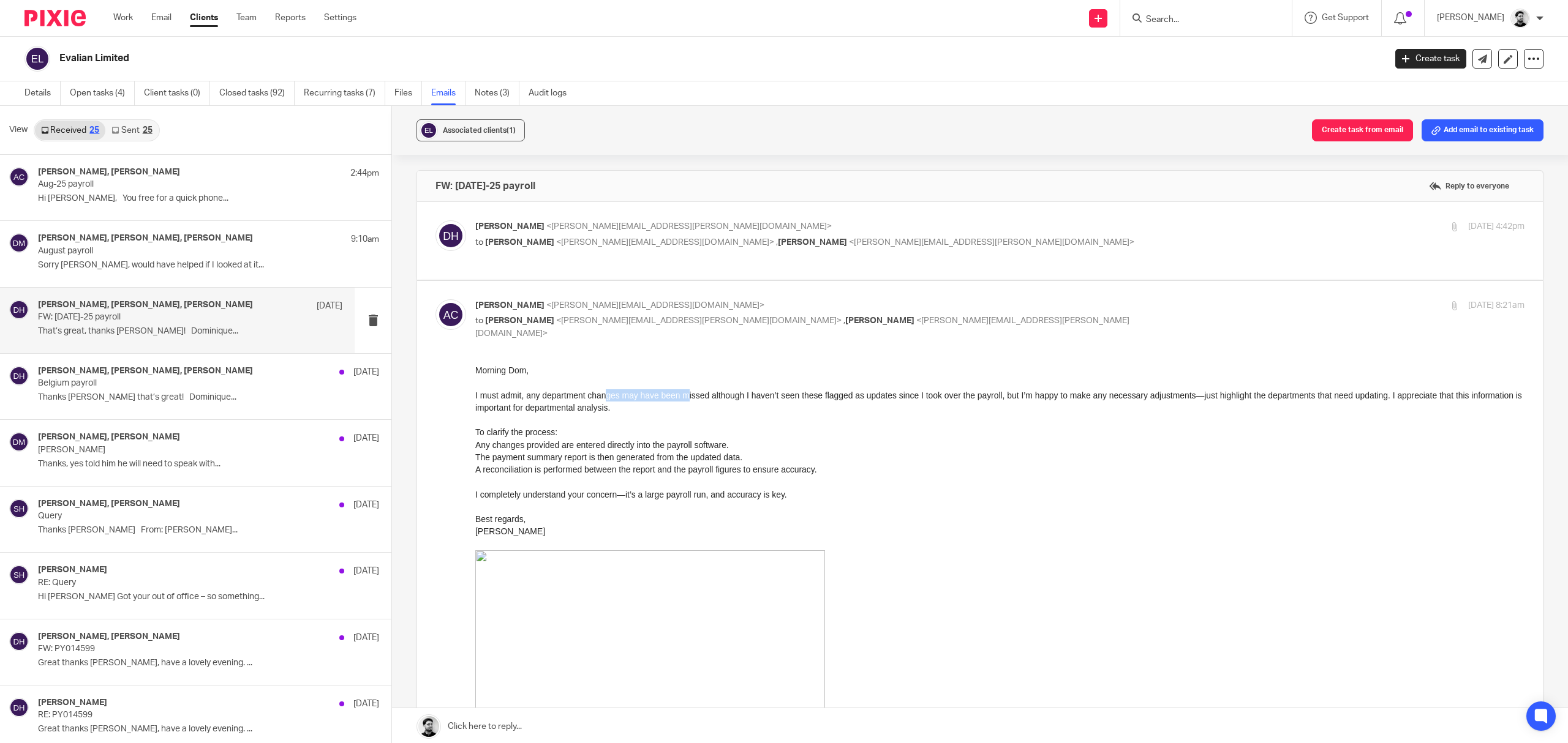
drag, startPoint x: 604, startPoint y: 393, endPoint x: 694, endPoint y: 395, distance: 90.0
click at [687, 391] on p "I must admit, any department changes may have been missed although I haven’t se…" at bounding box center [1000, 402] width 1049 height 25
click at [698, 398] on p "I must admit, any department changes may have been missed although I haven’t se…" at bounding box center [1000, 402] width 1049 height 25
drag, startPoint x: 646, startPoint y: 394, endPoint x: 747, endPoint y: 398, distance: 101.1
click at [747, 398] on p "I must admit, any department changes may have been missed although I haven’t se…" at bounding box center [1000, 402] width 1049 height 25
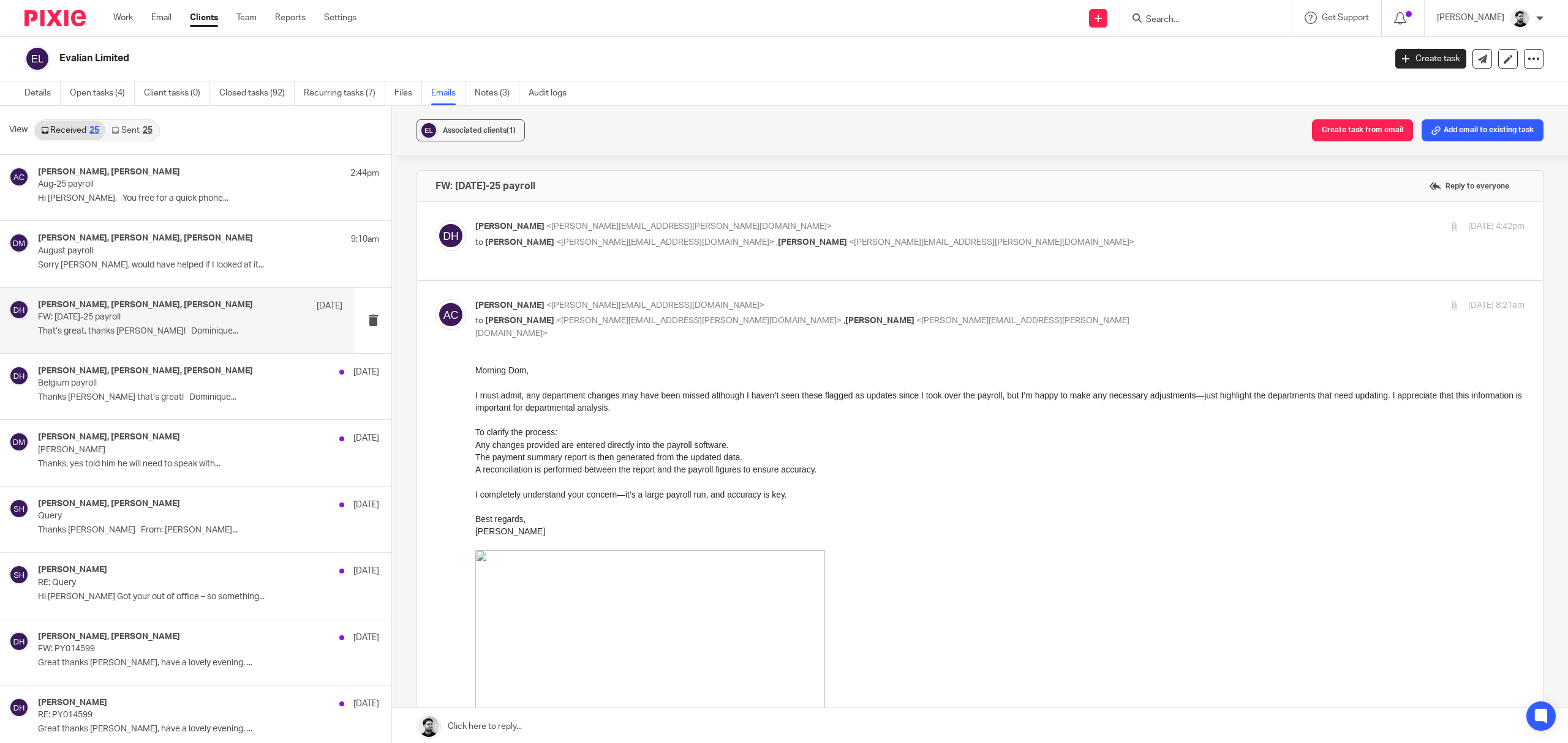
click at [746, 409] on p "I must admit, any department changes may have been missed although I haven’t se…" at bounding box center [1000, 402] width 1049 height 25
click at [670, 322] on span "<dominique.harling@evalian.co.uk>" at bounding box center [699, 321] width 286 height 9
checkbox input "false"
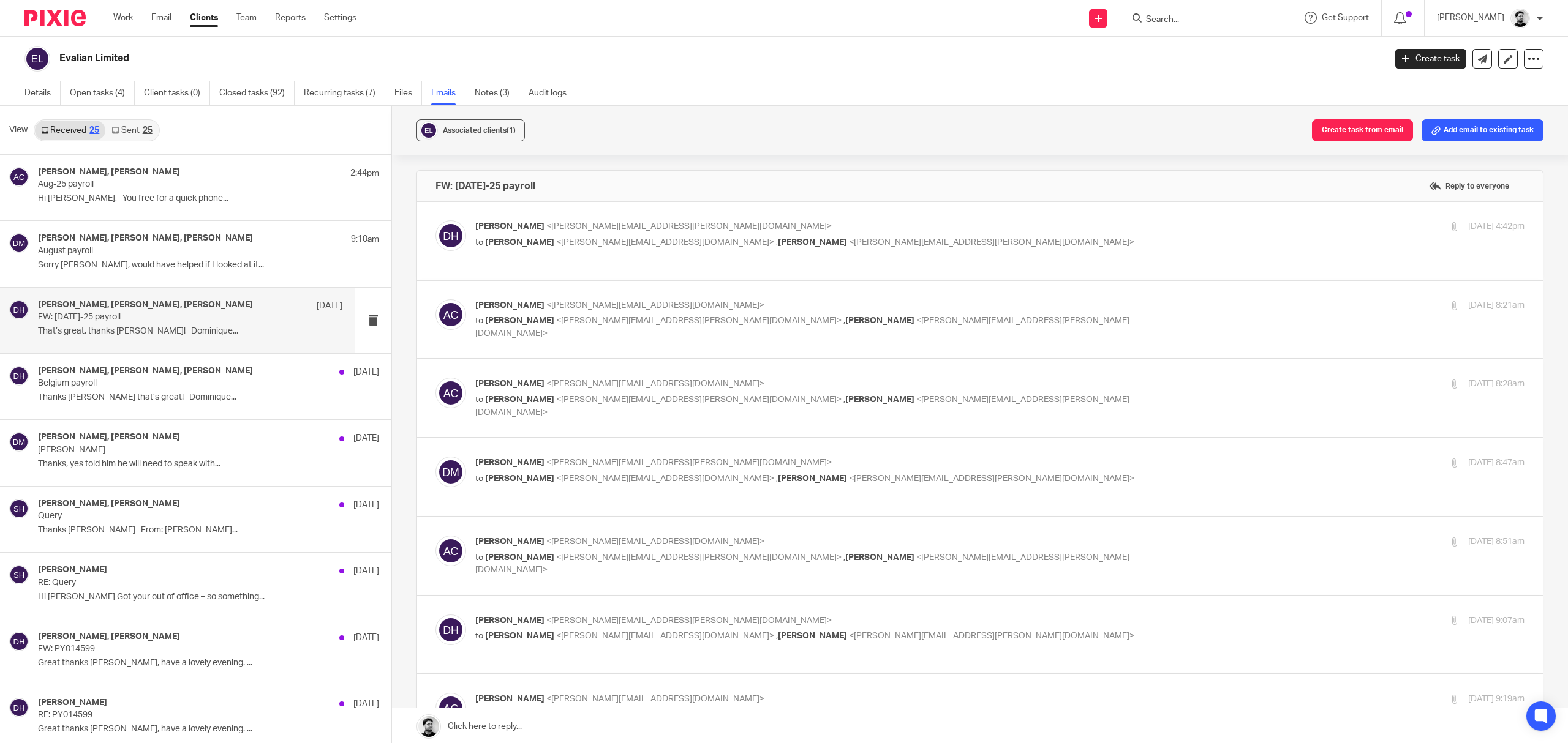
click at [677, 377] on label at bounding box center [980, 398] width 1126 height 77
click at [435, 377] on input "checkbox" at bounding box center [435, 377] width 1 height 1
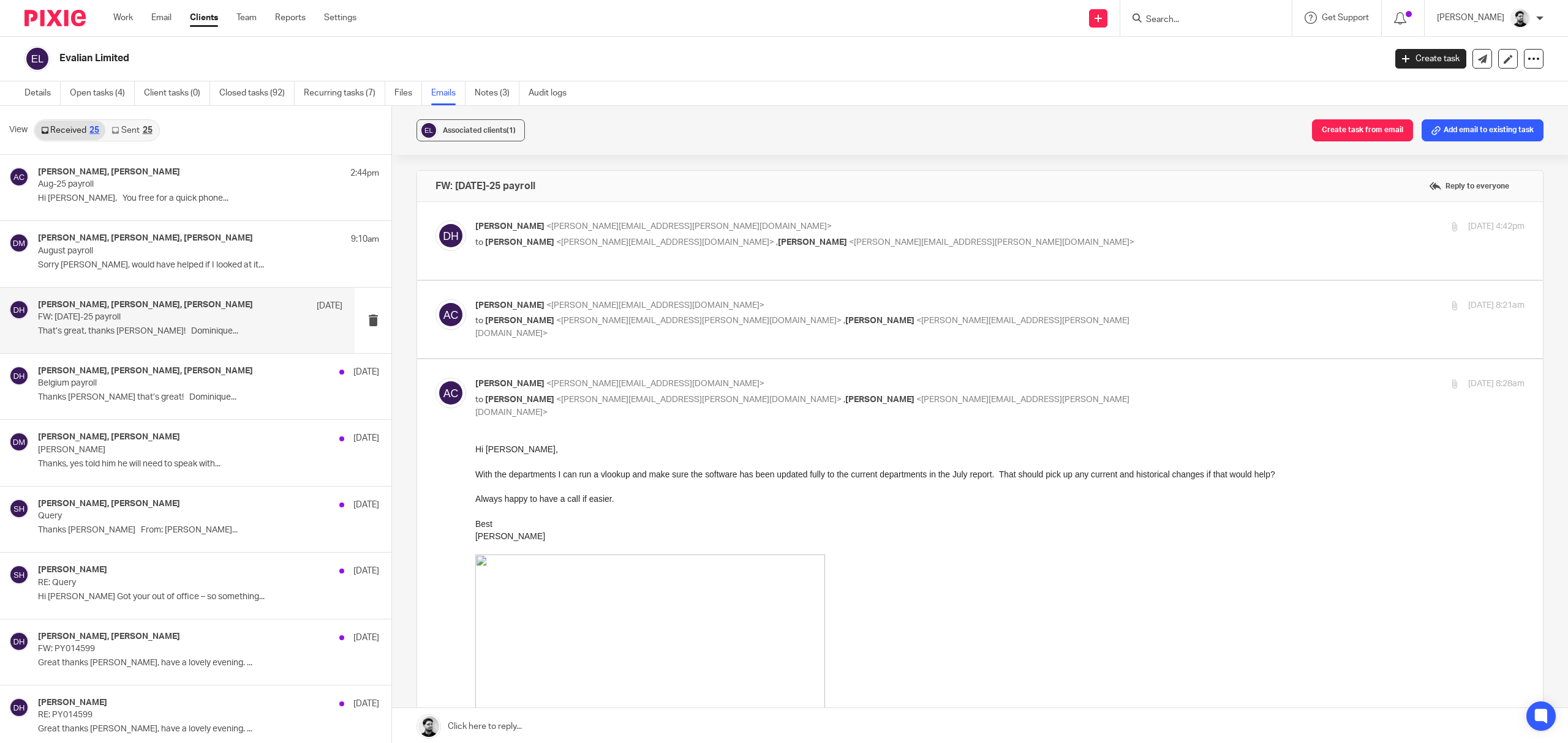
click at [687, 387] on p "Andrew Chapman <a.chapman@woodhicks.co.uk>" at bounding box center [825, 384] width 700 height 13
checkbox input "false"
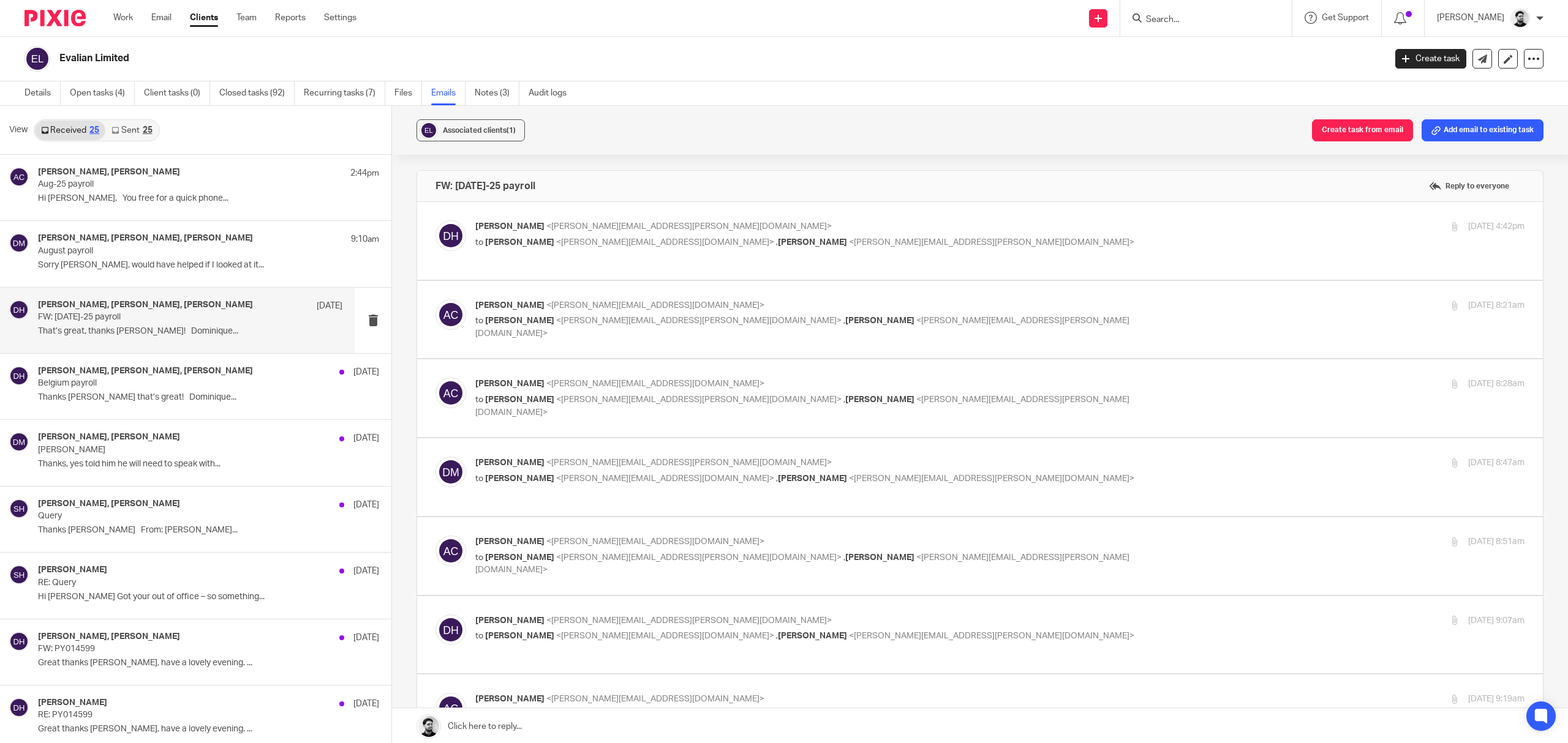
click at [662, 441] on label at bounding box center [980, 477] width 1126 height 77
click at [435, 456] on input "checkbox" at bounding box center [435, 456] width 1 height 1
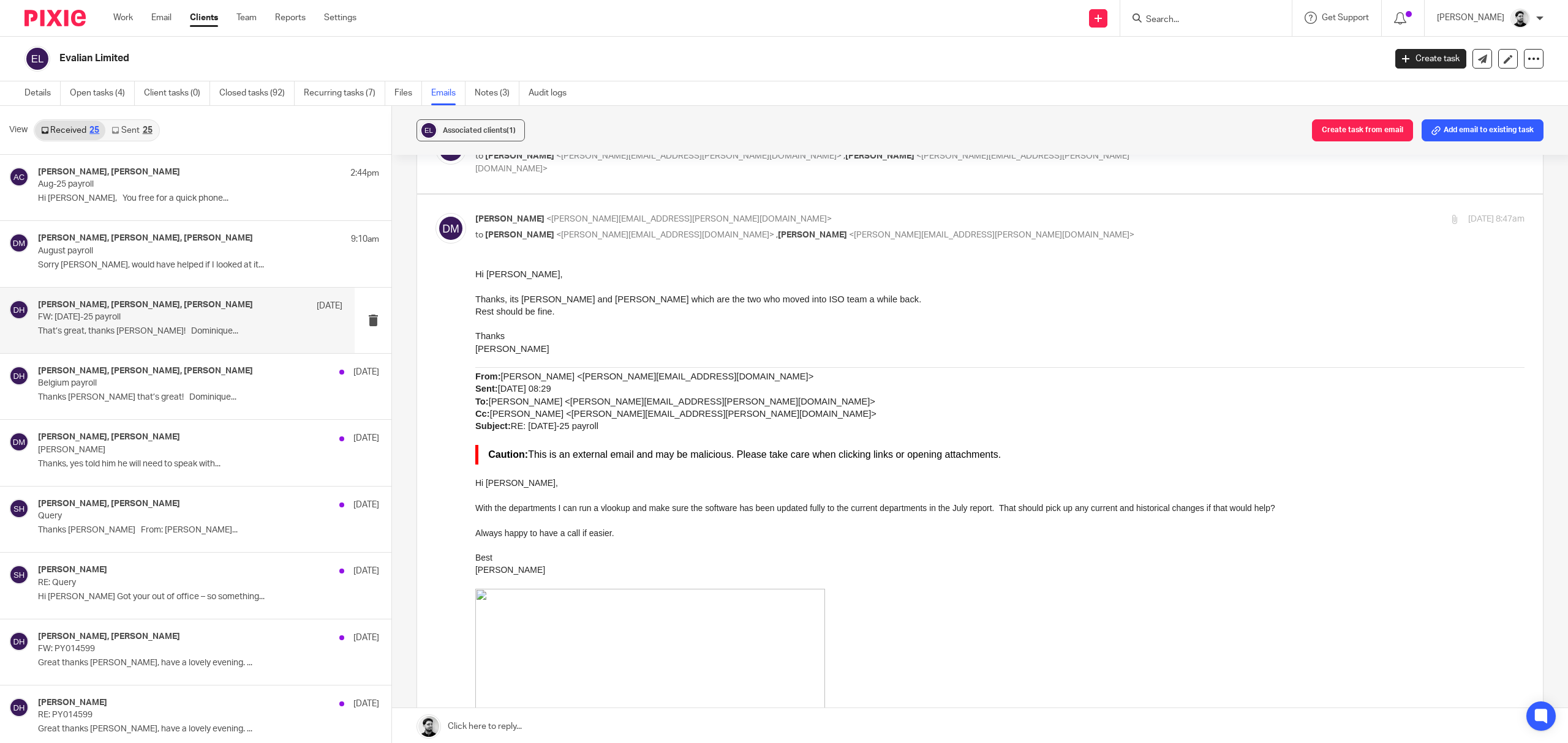
scroll to position [245, 0]
click at [641, 220] on span "<darren.maynard@evalian.co.uk>" at bounding box center [689, 218] width 286 height 9
checkbox input "false"
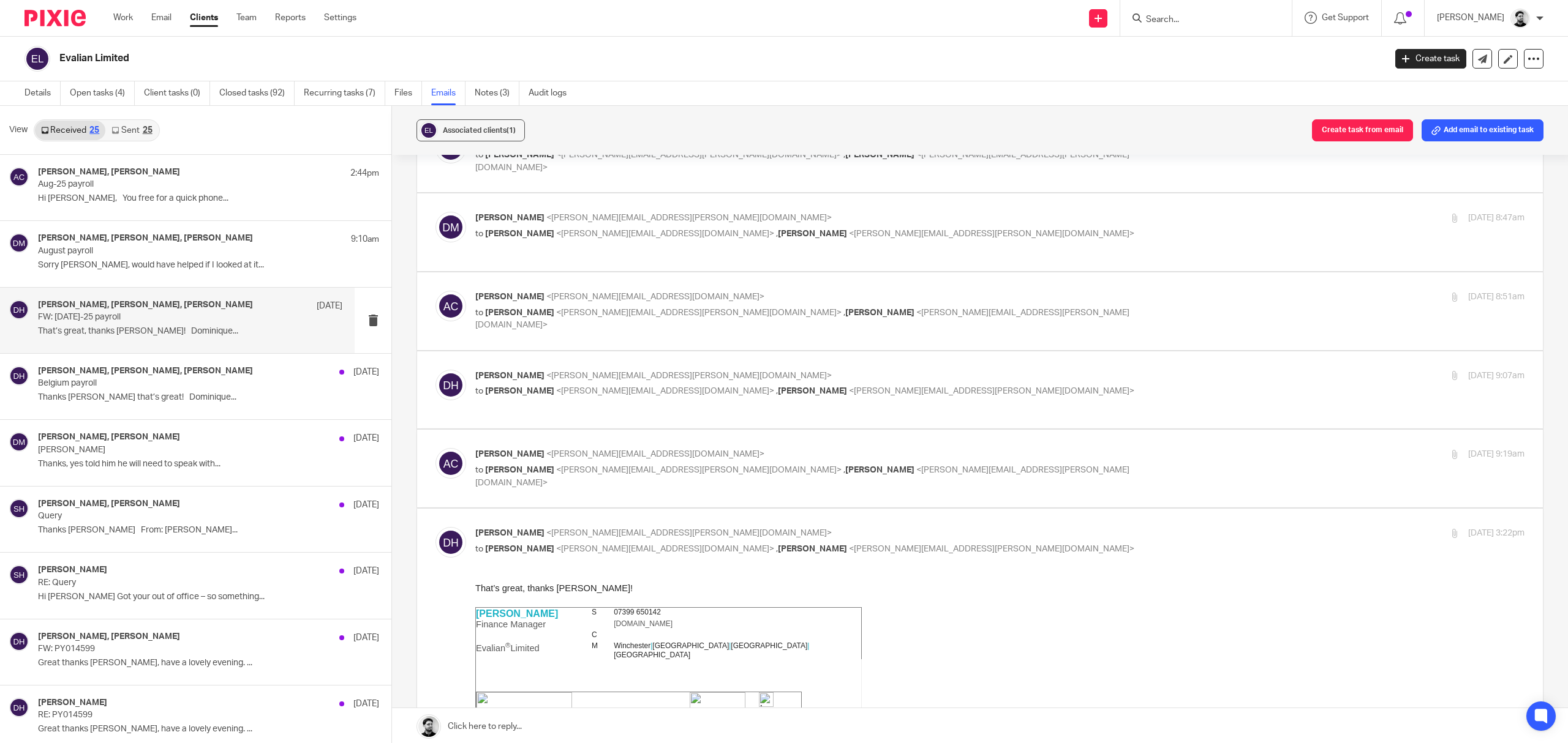
click at [630, 298] on span "<a.chapman@woodhicks.co.uk>" at bounding box center [655, 297] width 218 height 9
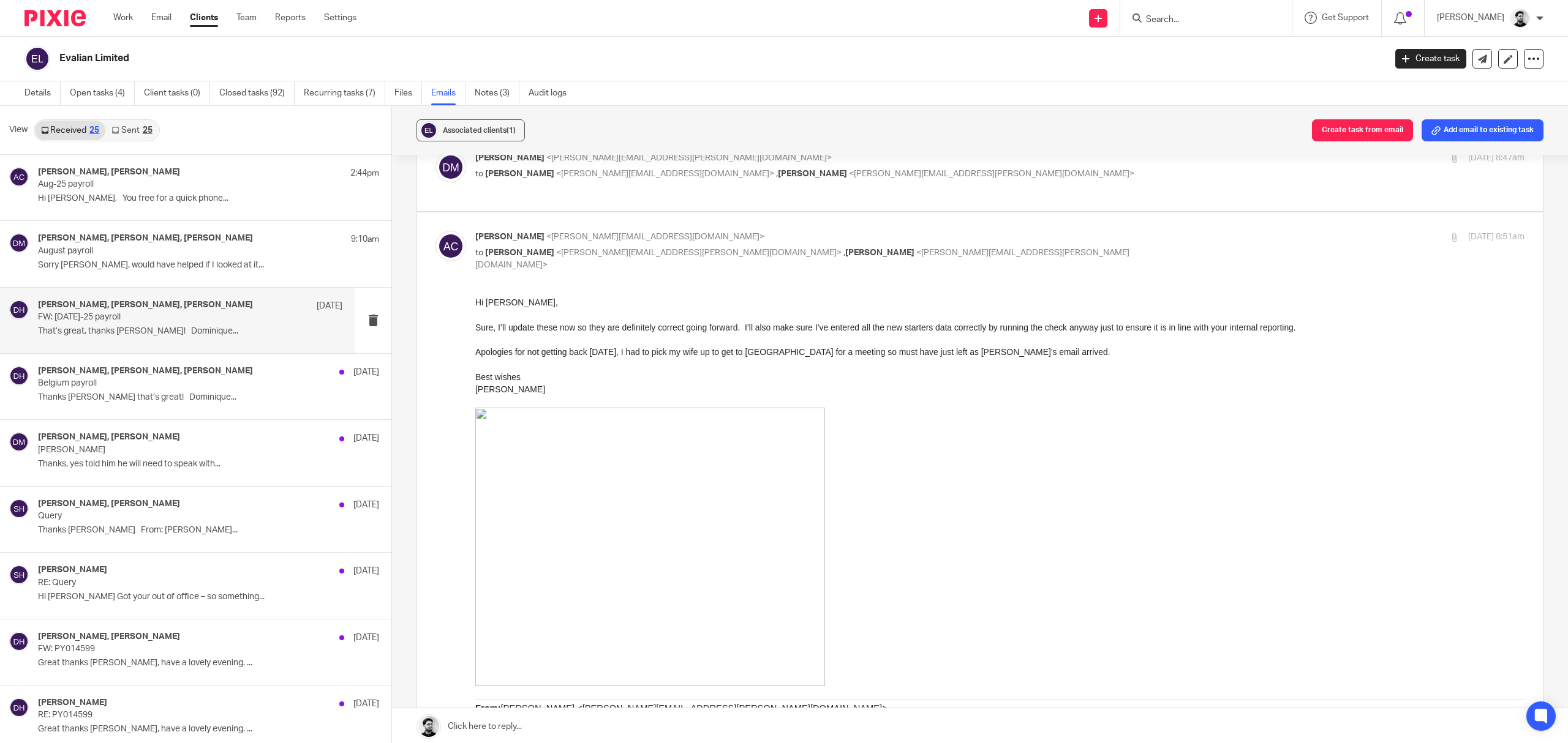
scroll to position [326, 0]
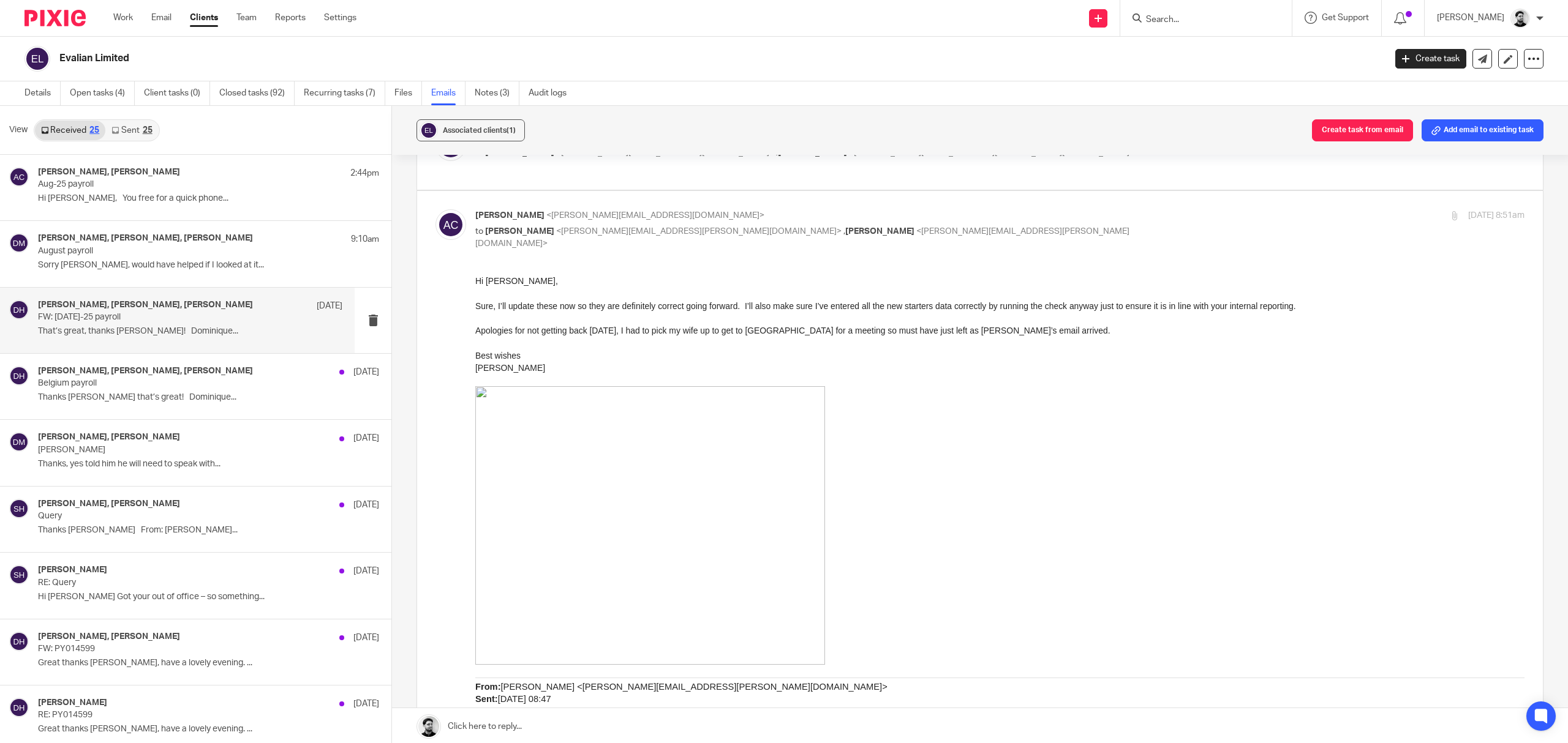
click at [689, 222] on p "Andrew Chapman <a.chapman@woodhicks.co.uk>" at bounding box center [825, 215] width 700 height 13
checkbox input "false"
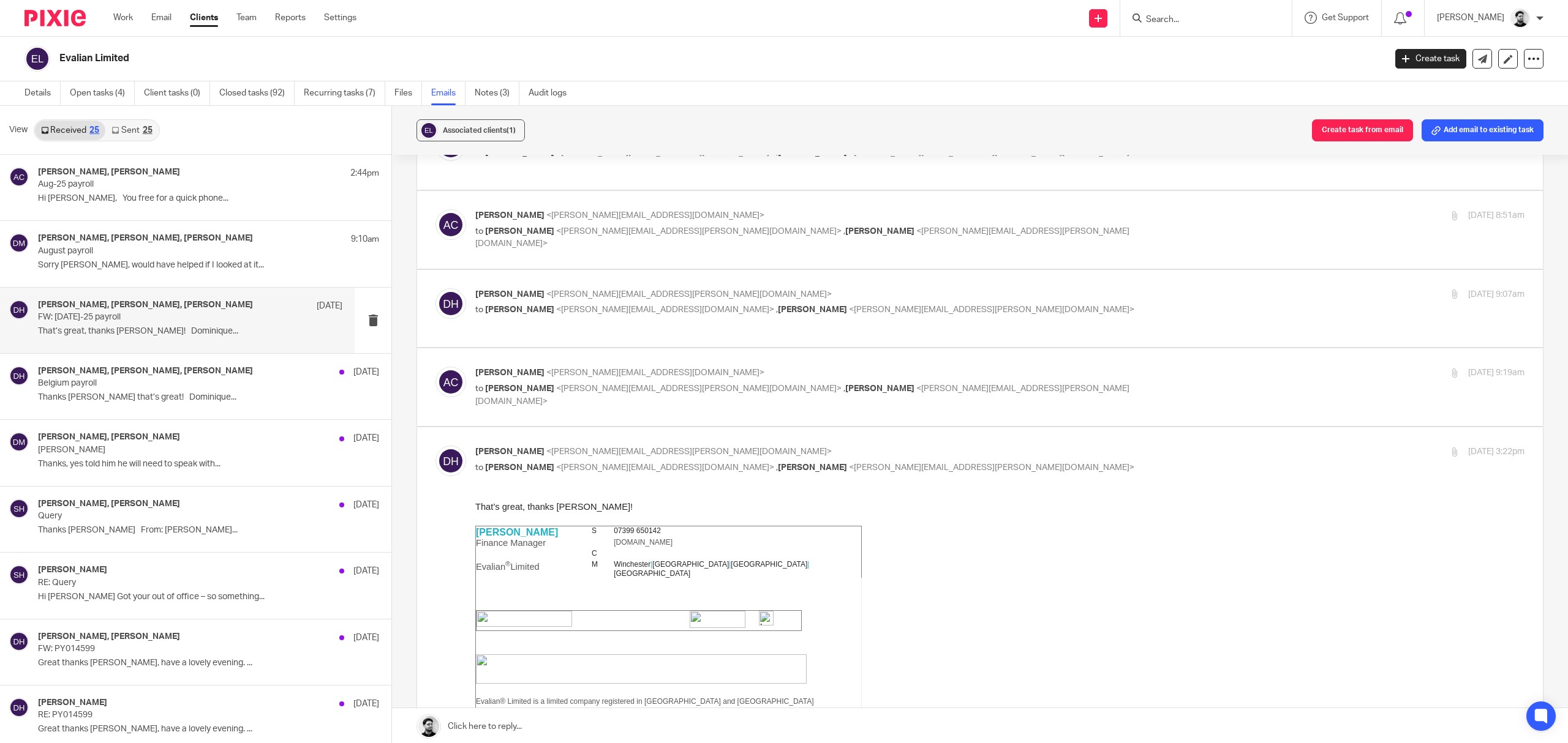
click at [691, 287] on label at bounding box center [980, 309] width 1126 height 77
click at [435, 288] on input "checkbox" at bounding box center [435, 288] width 1 height 1
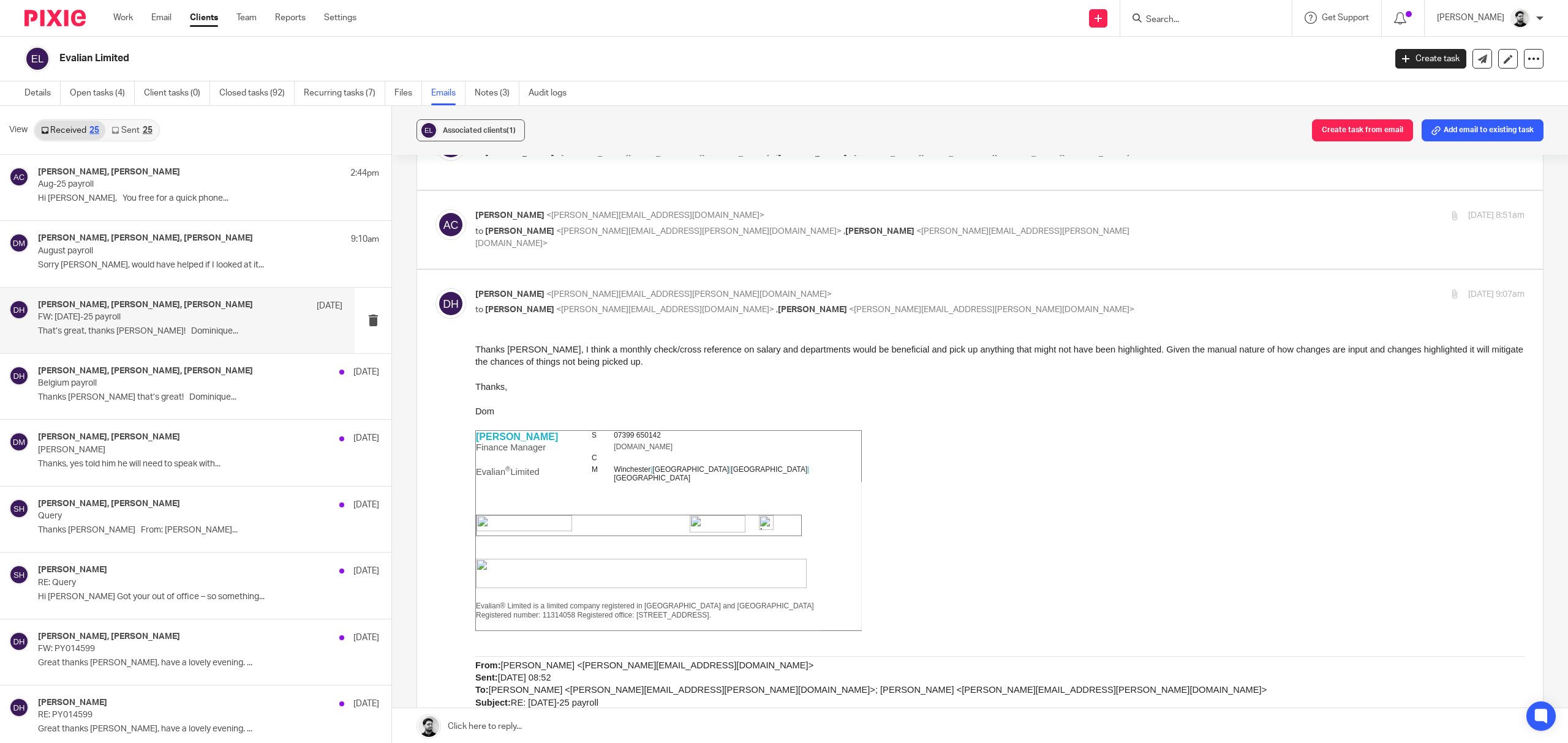
scroll to position [0, 0]
click at [778, 309] on span "Darren Maynard" at bounding box center [813, 309] width 69 height 9
checkbox input "false"
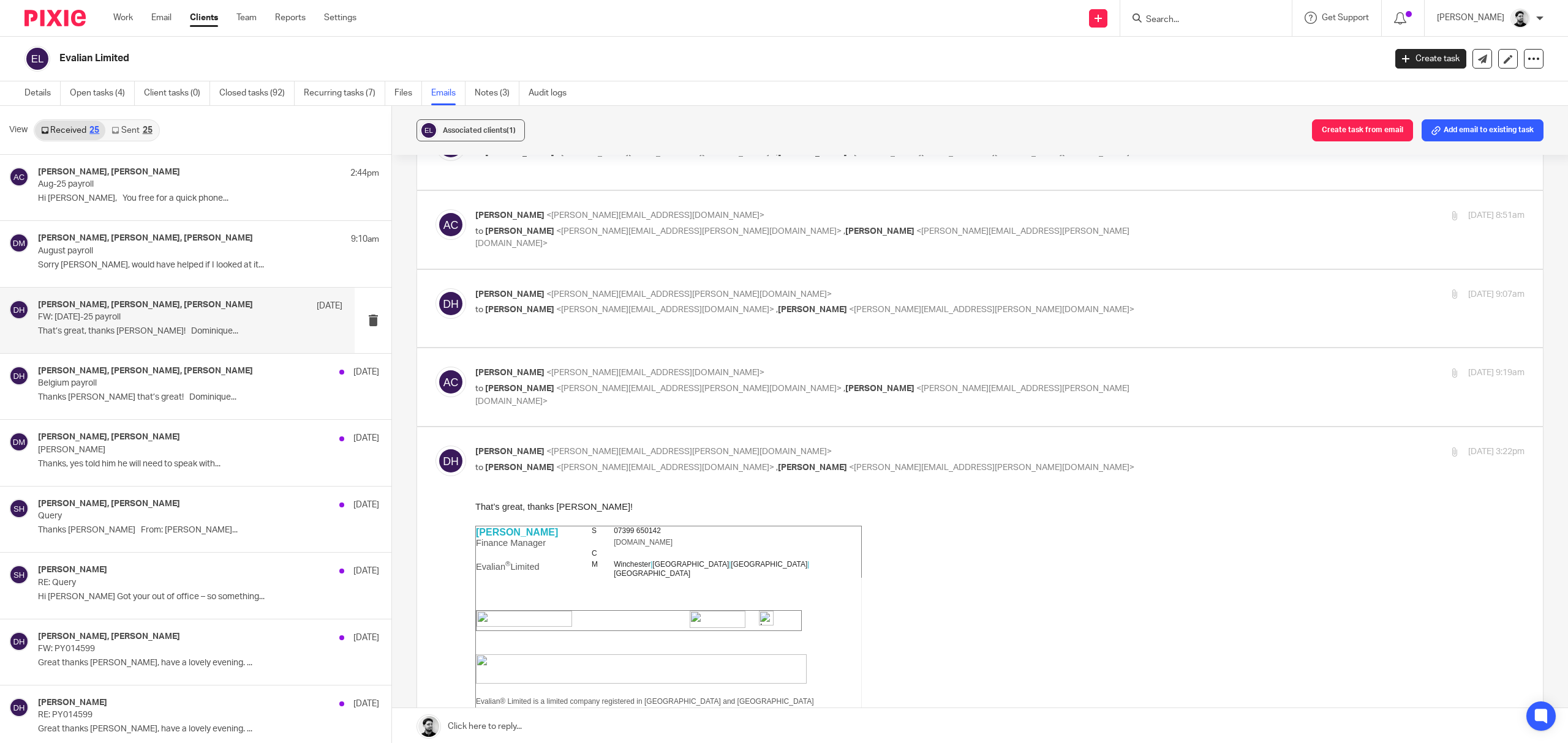
click at [713, 368] on label at bounding box center [980, 387] width 1126 height 77
click at [435, 367] on input "checkbox" at bounding box center [435, 366] width 1 height 1
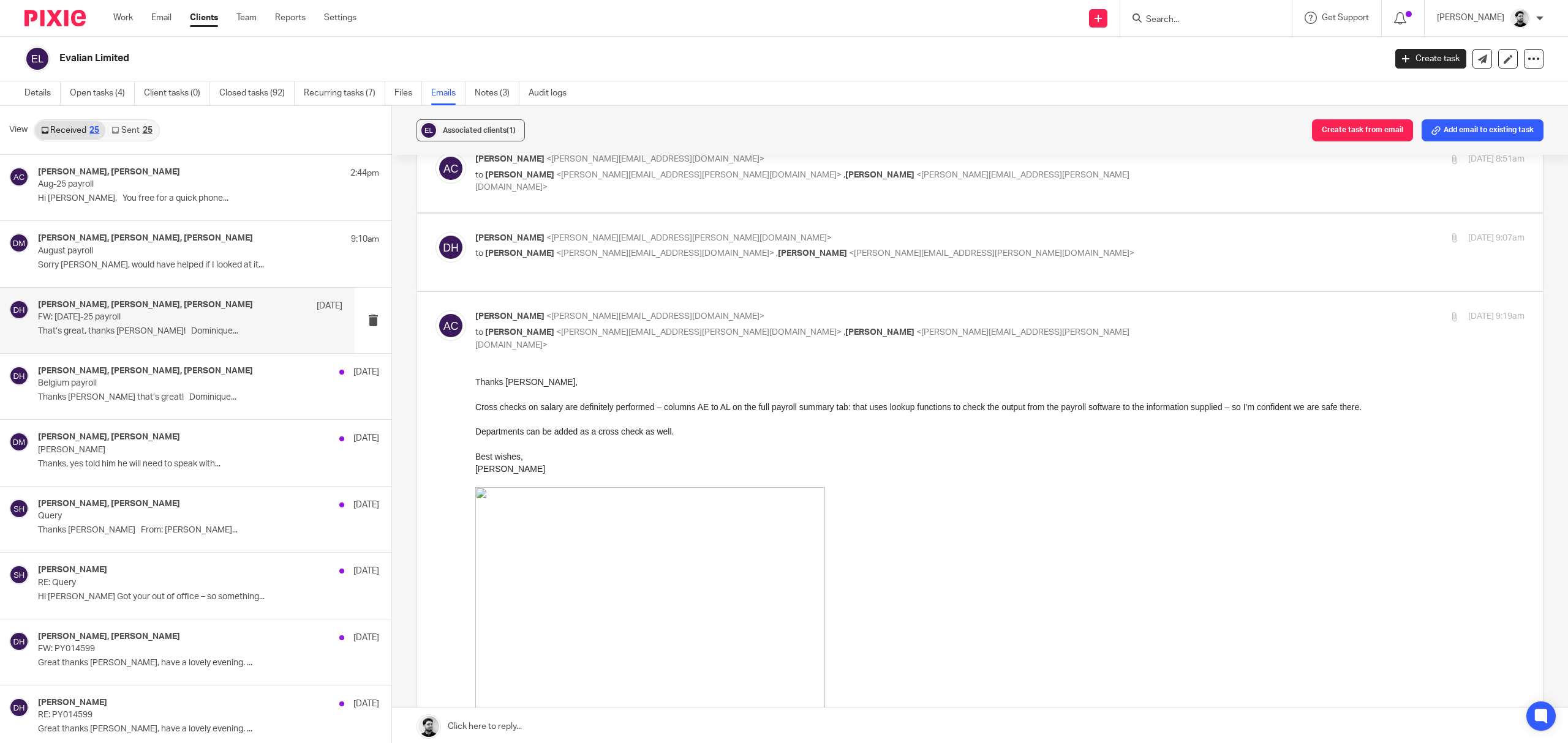
scroll to position [490, 0]
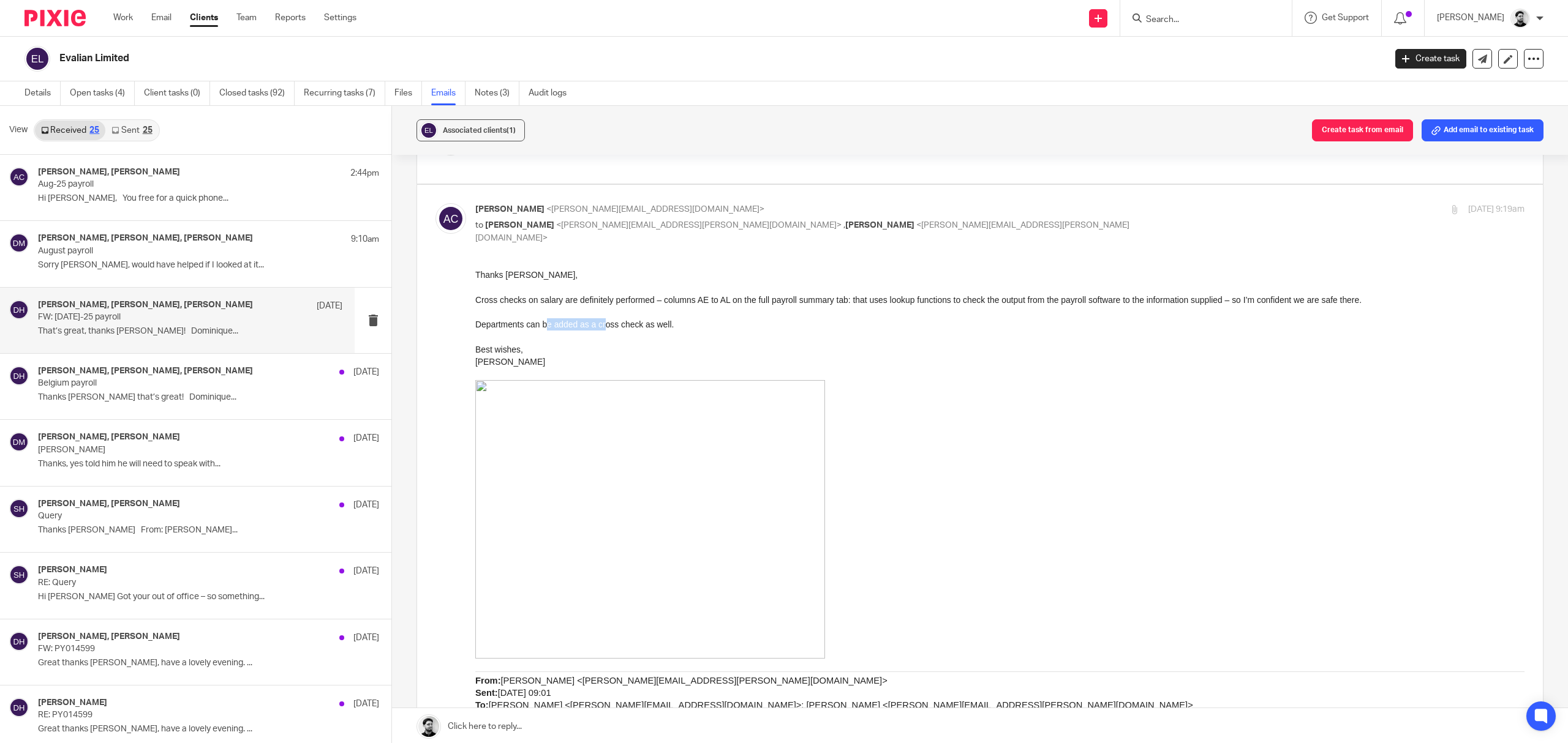
drag, startPoint x: 548, startPoint y: 319, endPoint x: 604, endPoint y: 322, distance: 56.1
click at [604, 322] on p "Departments can be added as a cross check as well." at bounding box center [1000, 324] width 1049 height 12
click at [654, 334] on p at bounding box center [1000, 336] width 1049 height 12
click at [645, 224] on span "<dominique.harling@evalian.co.uk>" at bounding box center [699, 225] width 286 height 9
checkbox input "false"
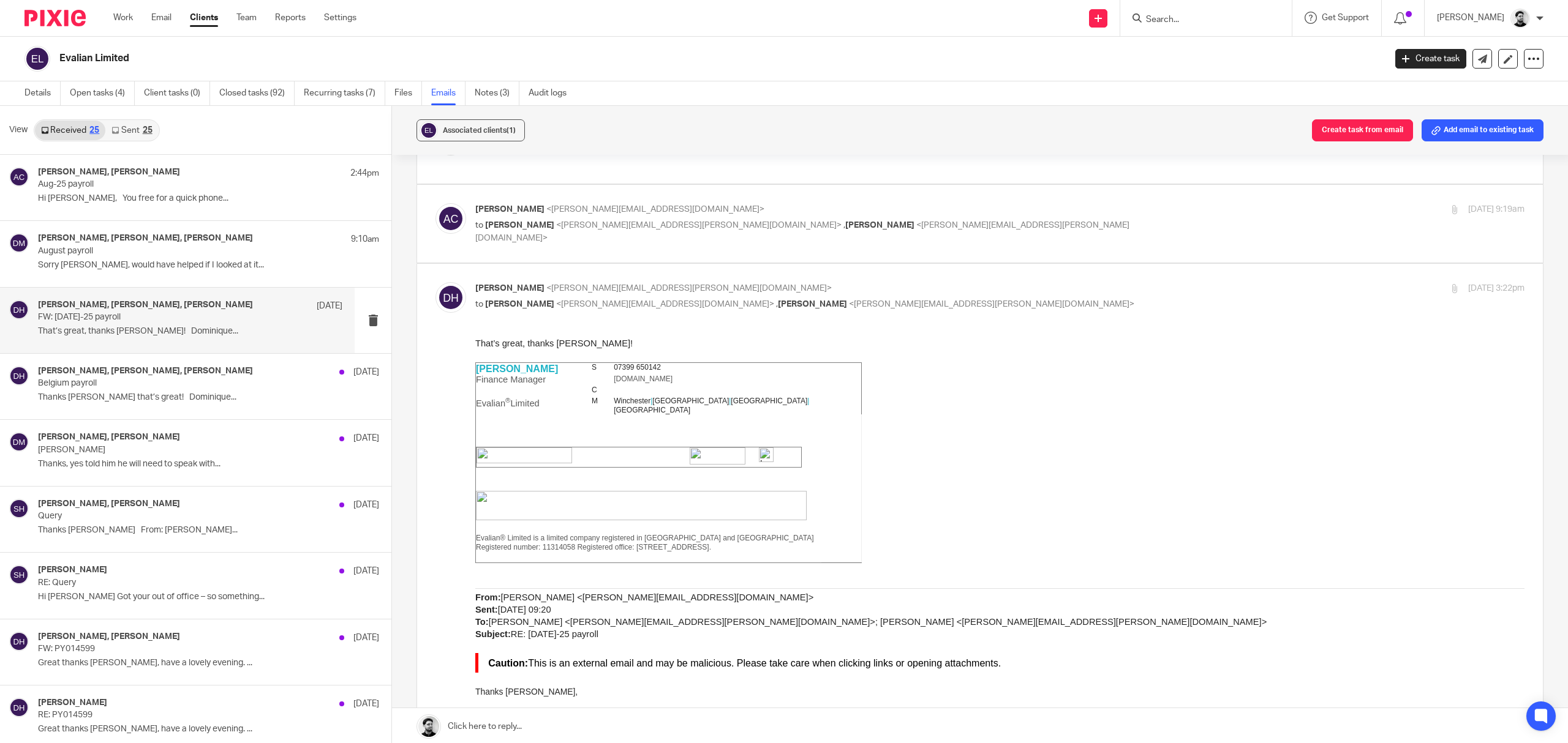
click at [638, 293] on span "<dominique.harling@evalian.co.uk>" at bounding box center [689, 288] width 286 height 9
checkbox input "false"
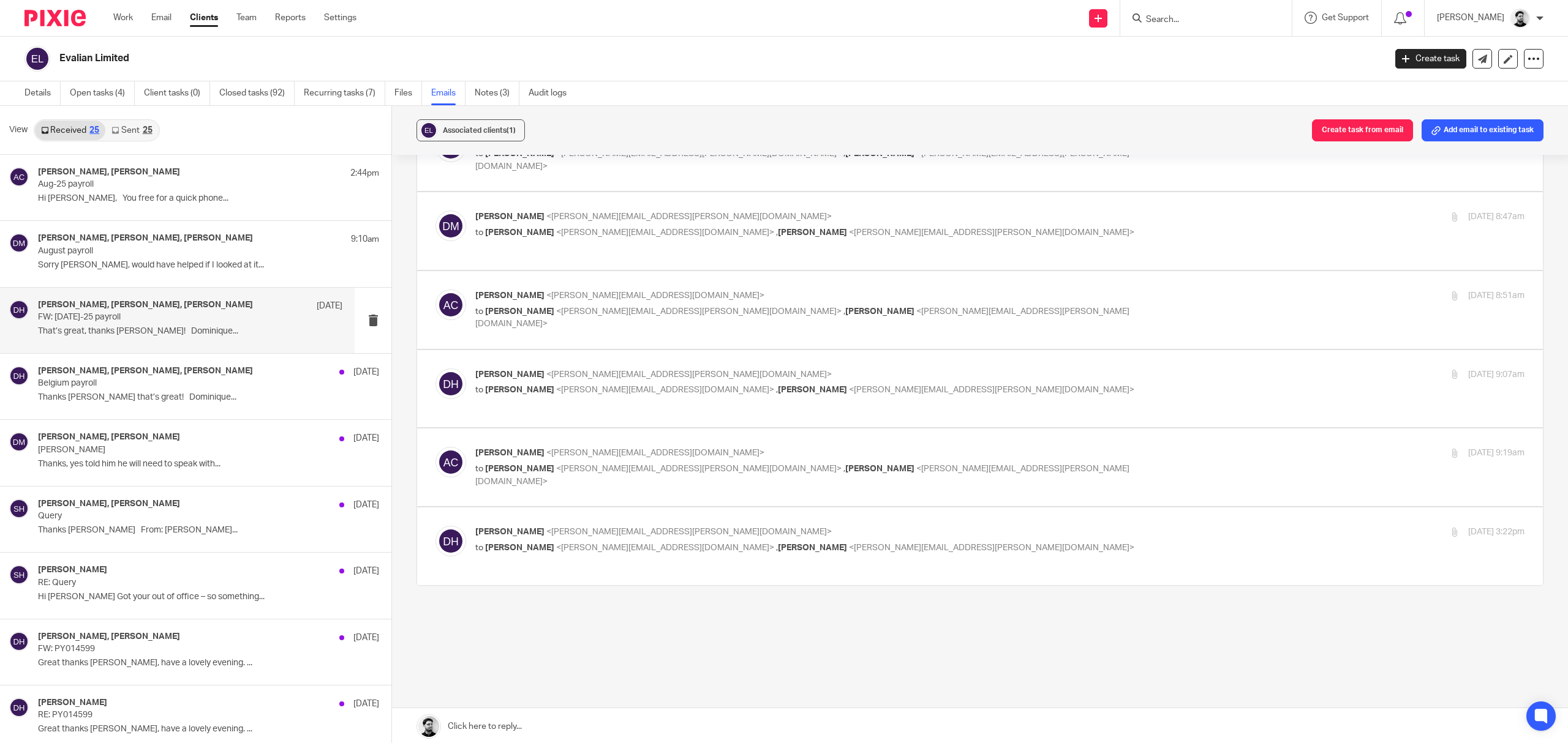
scroll to position [248, 0]
click at [157, 404] on div "Dominique Harling, Andrew Chapman, Darren Maynard 31 Jul Belgium payroll Thanks…" at bounding box center [190, 387] width 305 height 41
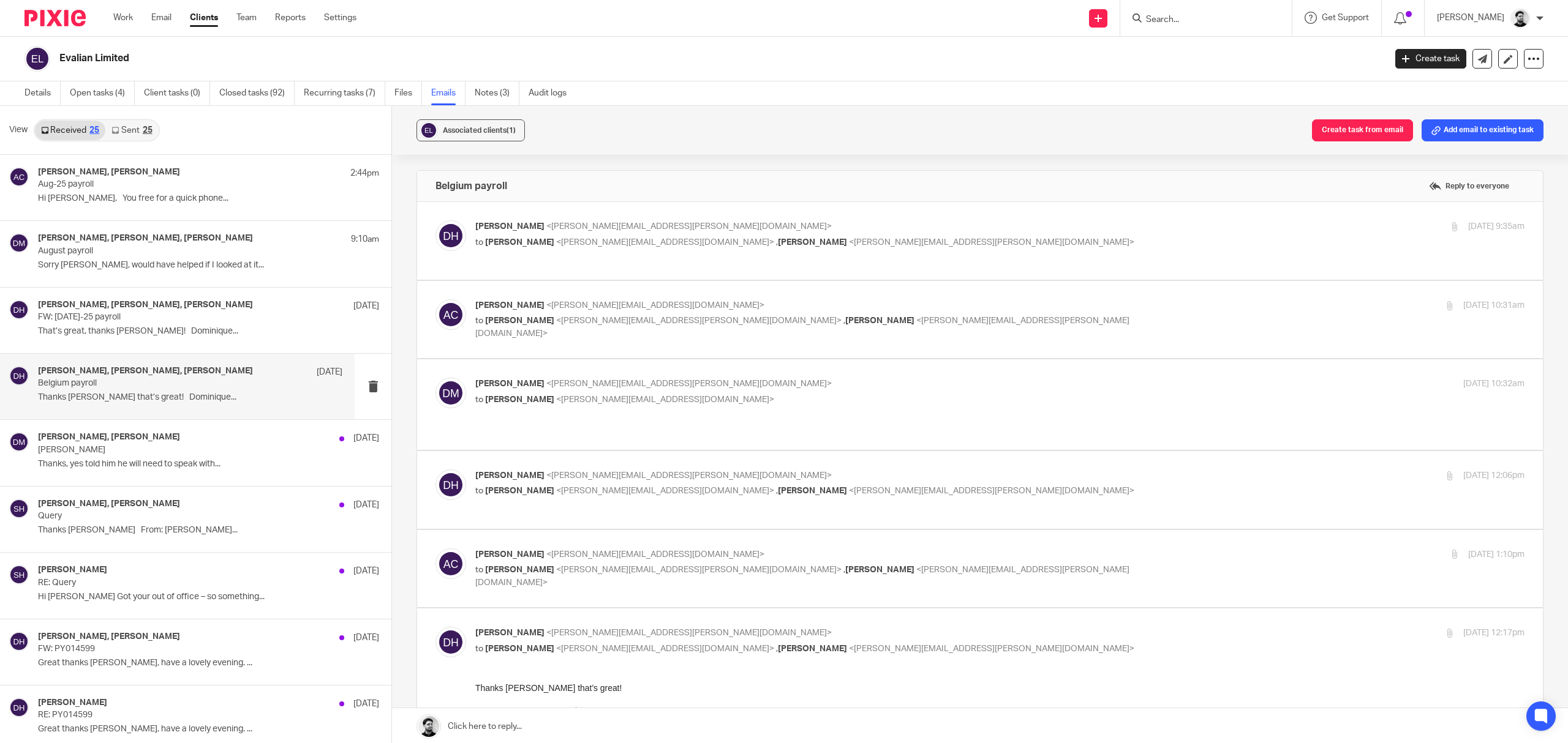
scroll to position [0, 0]
click at [687, 226] on span "<dominique.harling@evalian.co.uk>" at bounding box center [689, 226] width 286 height 9
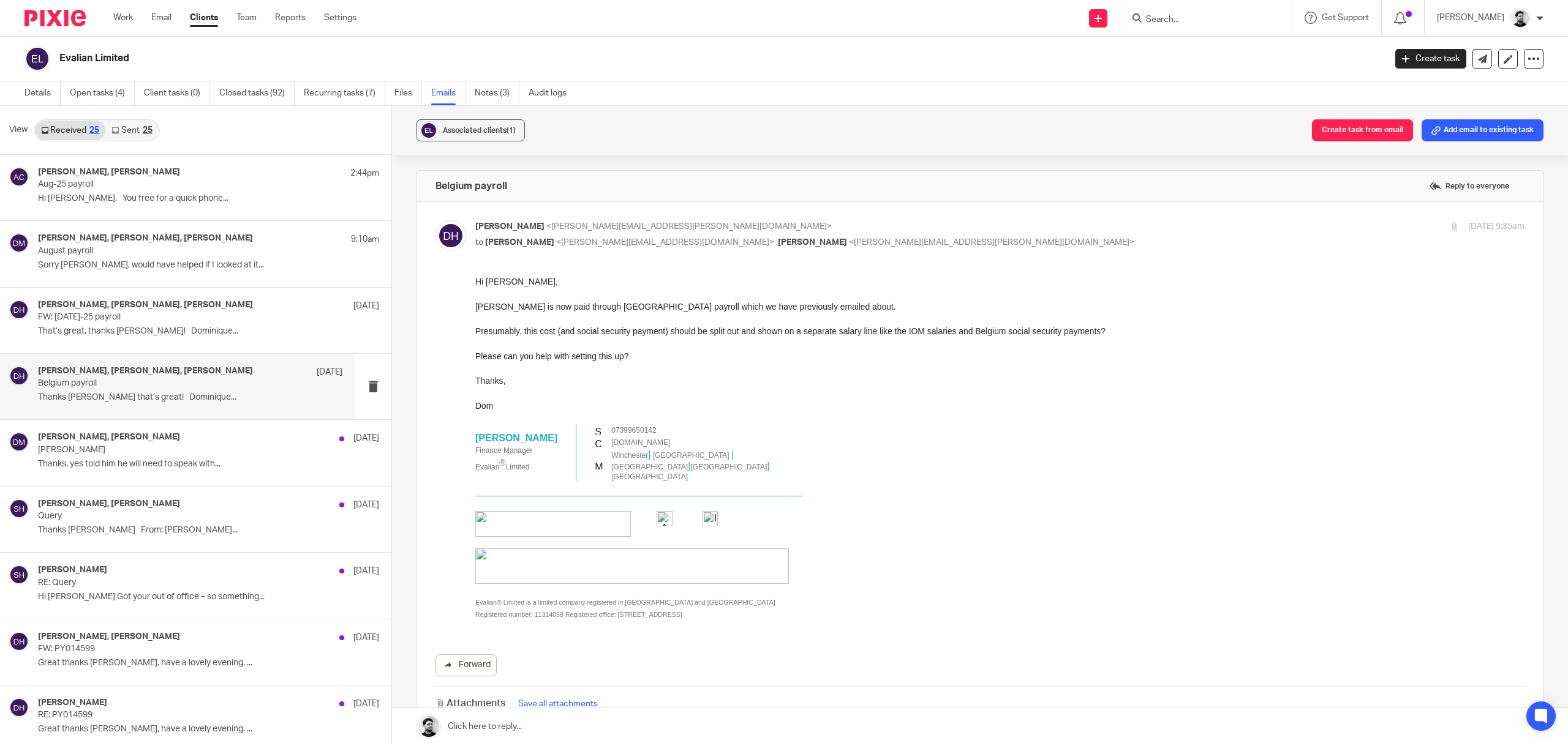
click at [672, 253] on div "Dominique Harling <dominique.harling@evalian.co.uk> to Andrew Chapman <a.chapma…" at bounding box center [980, 489] width 1089 height 537
click at [672, 247] on p "to Andrew Chapman <a.chapman@woodhicks.co.uk> , Darren Maynard <darren.maynard@…" at bounding box center [825, 243] width 700 height 13
checkbox input "false"
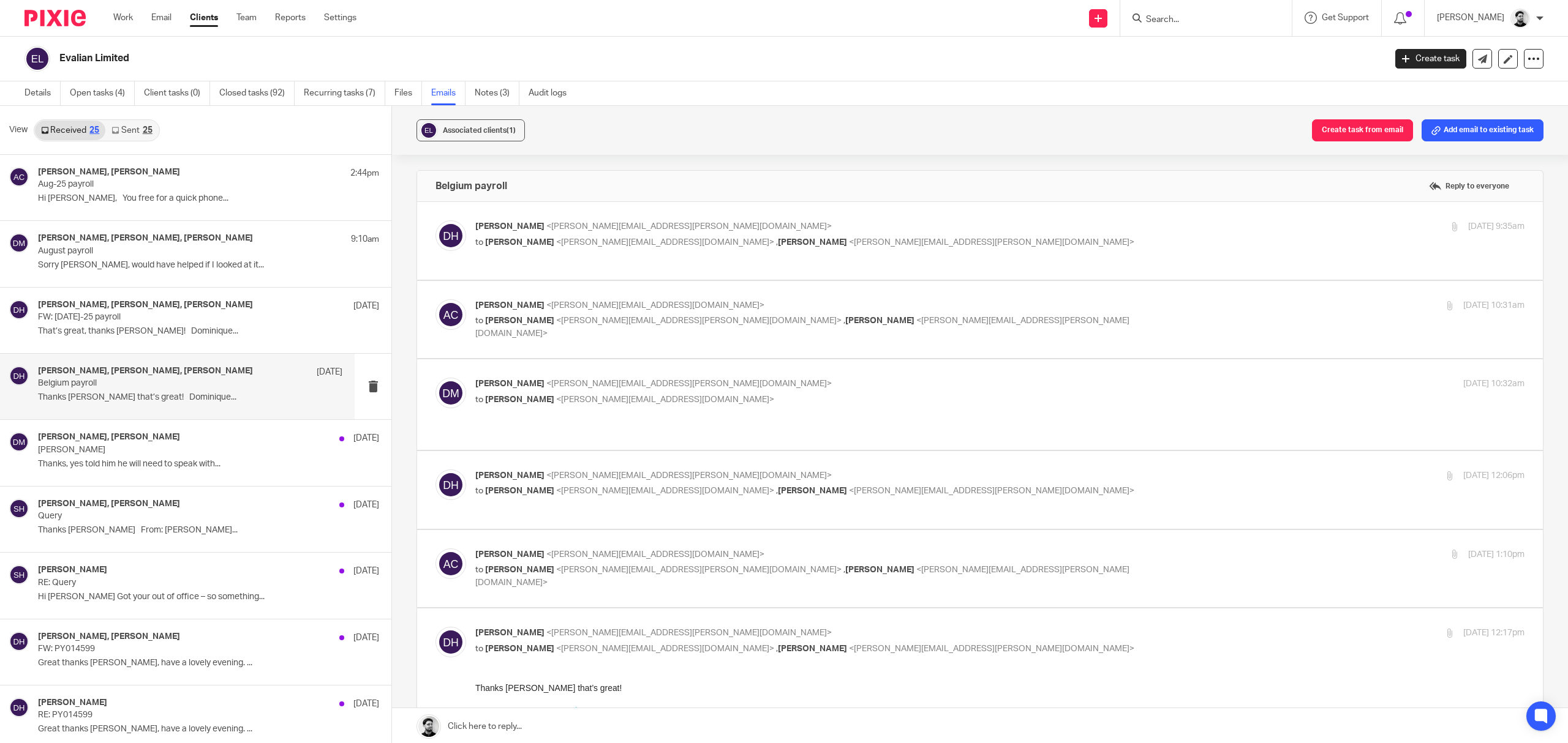
click at [672, 306] on p "Andrew Chapman <a.chapman@woodhicks.co.uk>" at bounding box center [825, 305] width 700 height 13
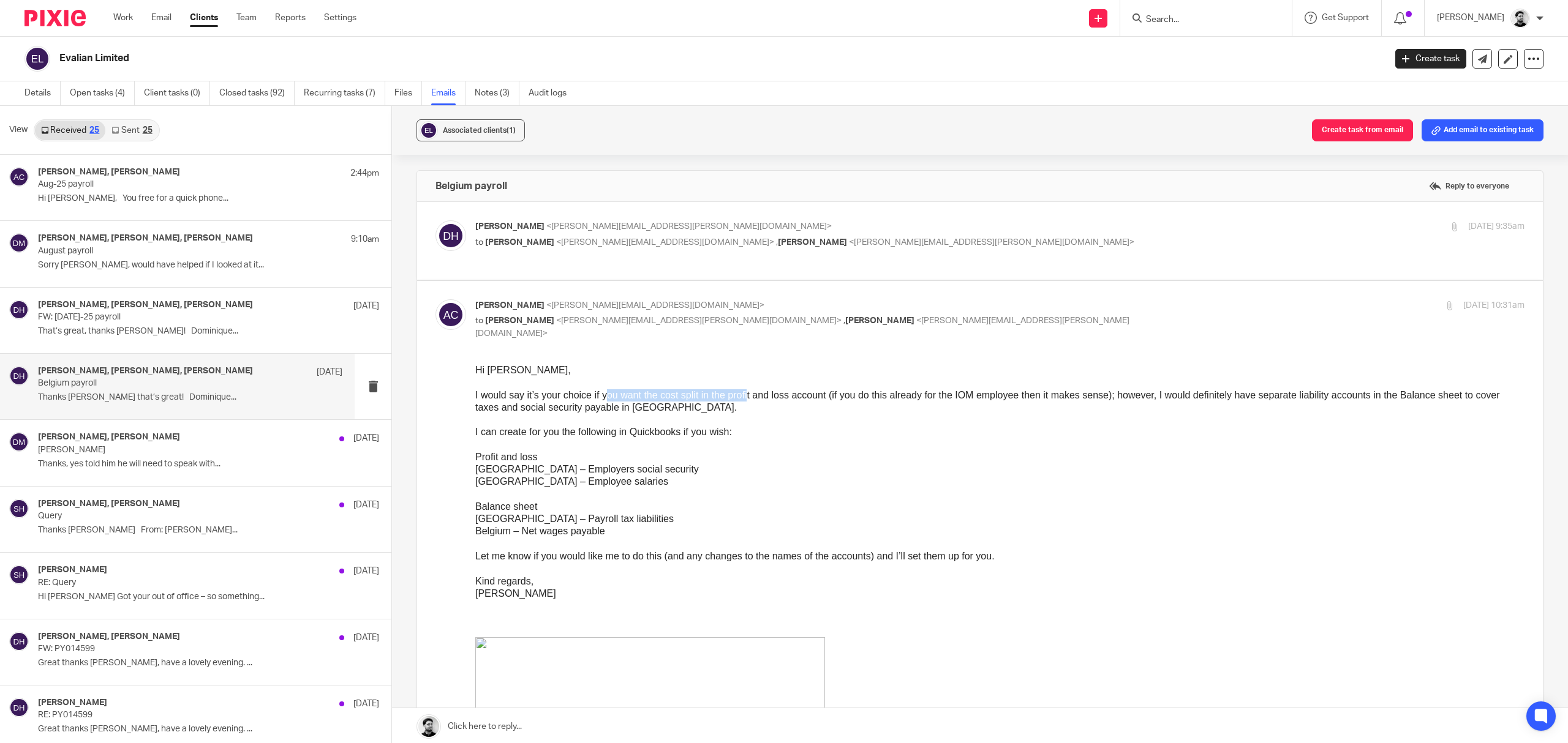
drag, startPoint x: 604, startPoint y: 395, endPoint x: 749, endPoint y: 392, distance: 145.0
click at [749, 392] on span "I would say it’s your choice if you want the cost split in the profit and loss …" at bounding box center [987, 401] width 1025 height 22
click at [747, 407] on p "I would say it’s your choice if you want the cost split in the profit and loss …" at bounding box center [1000, 402] width 1049 height 25
drag, startPoint x: 752, startPoint y: 393, endPoint x: 959, endPoint y: 400, distance: 207.1
click at [959, 400] on span "I would say it’s your choice if you want the cost split in the profit and loss …" at bounding box center [987, 401] width 1025 height 22
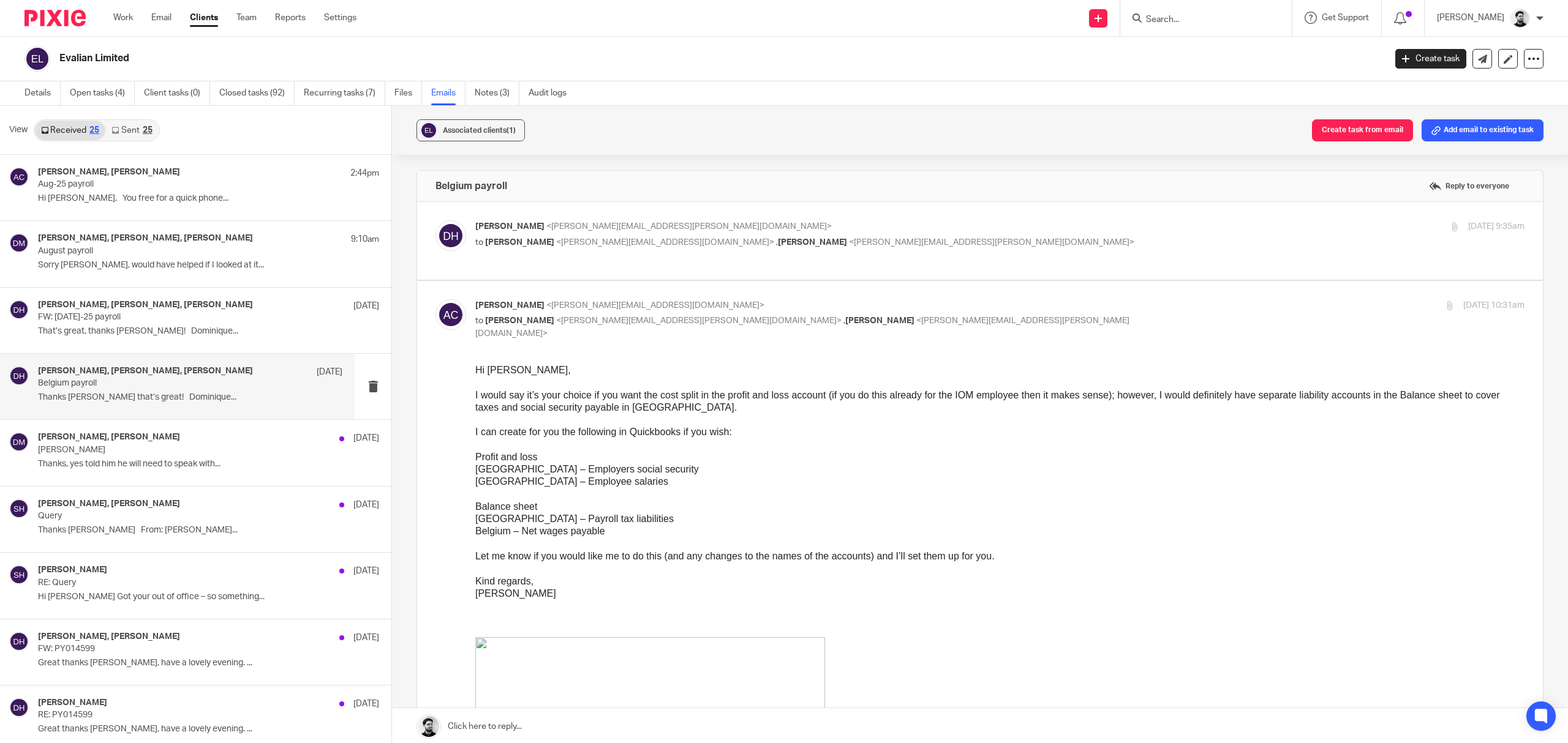
click at [958, 407] on p "I would say it’s your choice if you want the cost split in the profit and loss …" at bounding box center [1000, 402] width 1049 height 25
drag, startPoint x: 851, startPoint y: 396, endPoint x: 953, endPoint y: 398, distance: 102.0
click at [953, 398] on span "I would say it’s your choice if you want the cost split in the profit and loss …" at bounding box center [987, 401] width 1025 height 22
click at [932, 422] on p at bounding box center [1000, 420] width 1049 height 12
click at [845, 317] on span "Darren Maynard" at bounding box center [880, 321] width 69 height 9
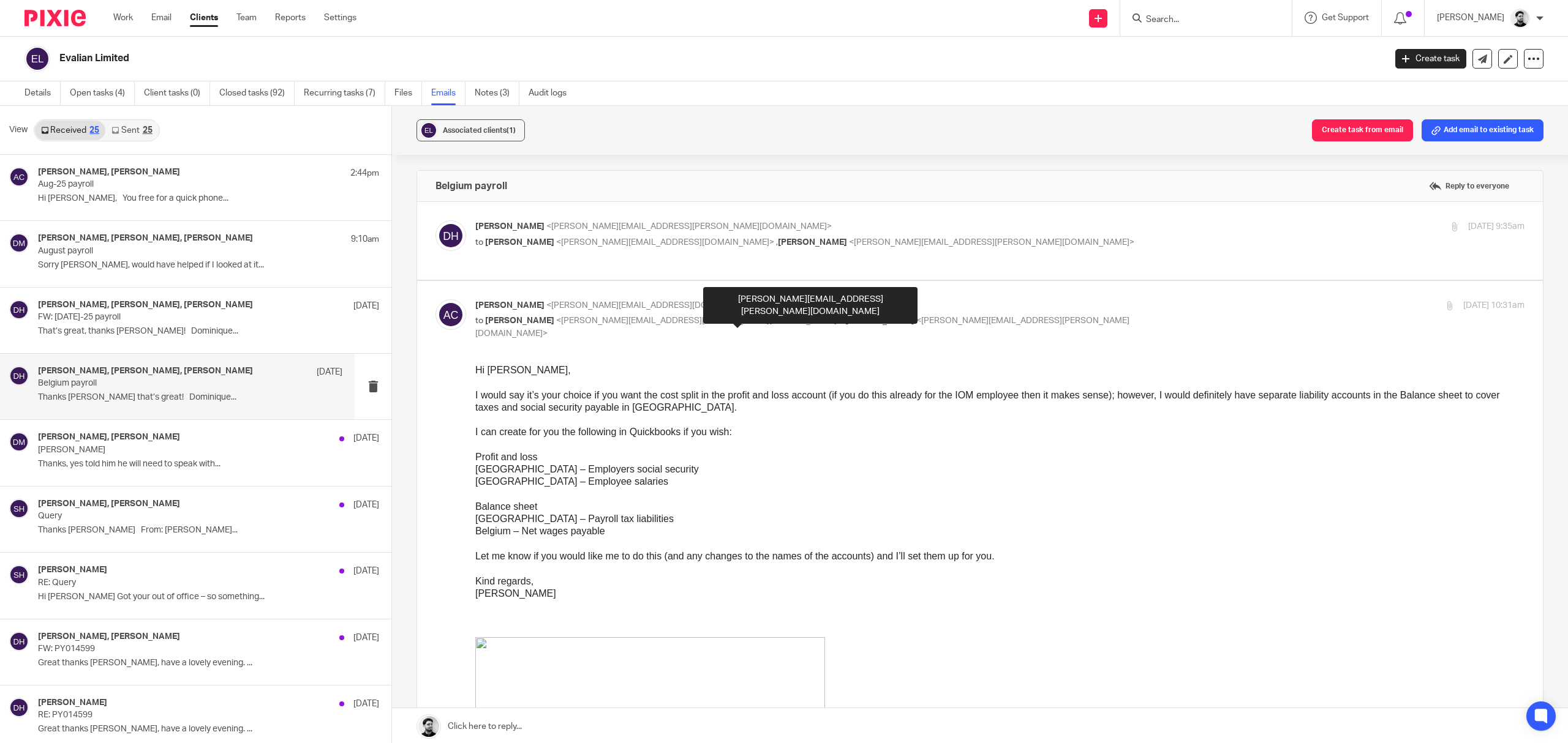
checkbox input "false"
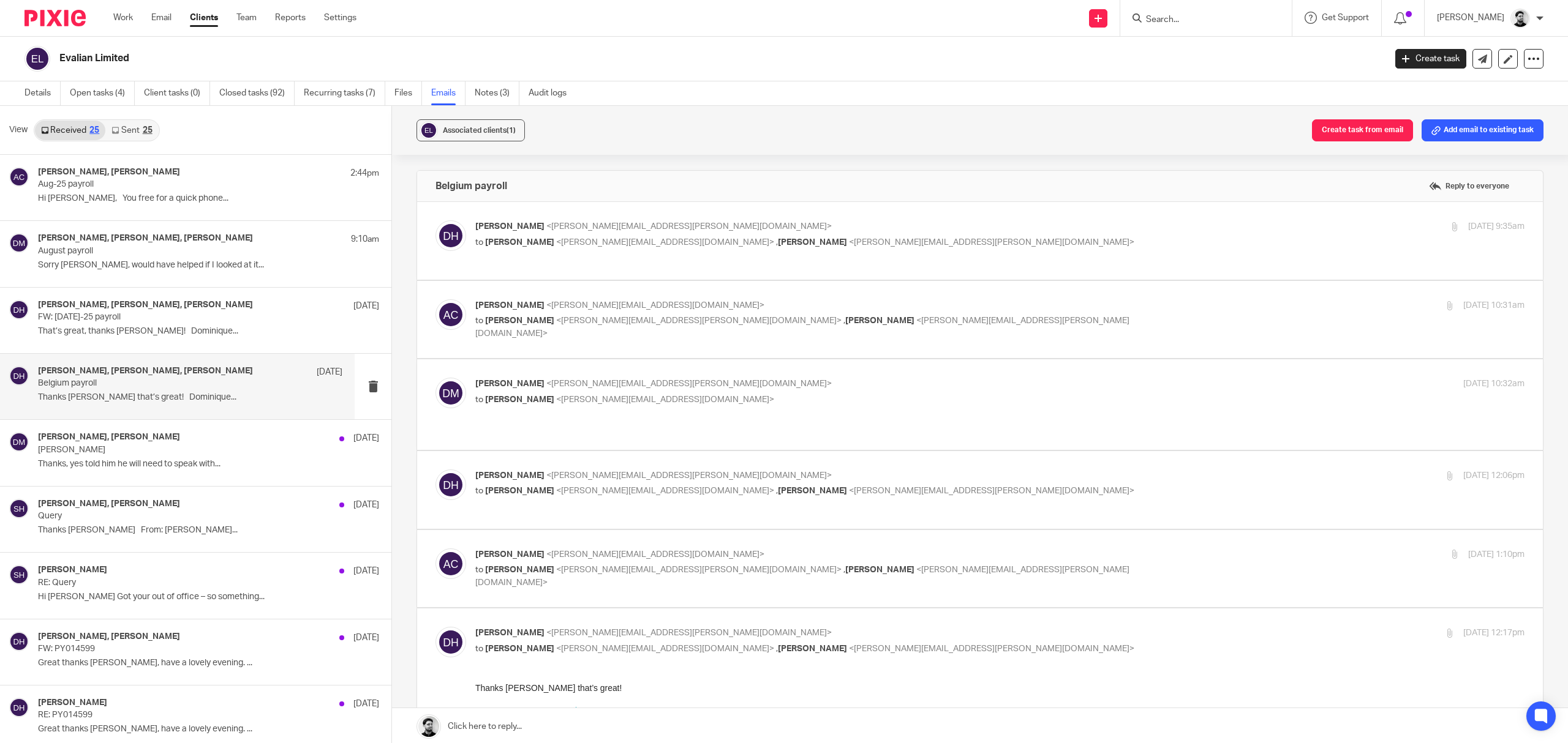
click at [709, 371] on label at bounding box center [980, 404] width 1126 height 90
click at [435, 377] on input "checkbox" at bounding box center [435, 377] width 1 height 1
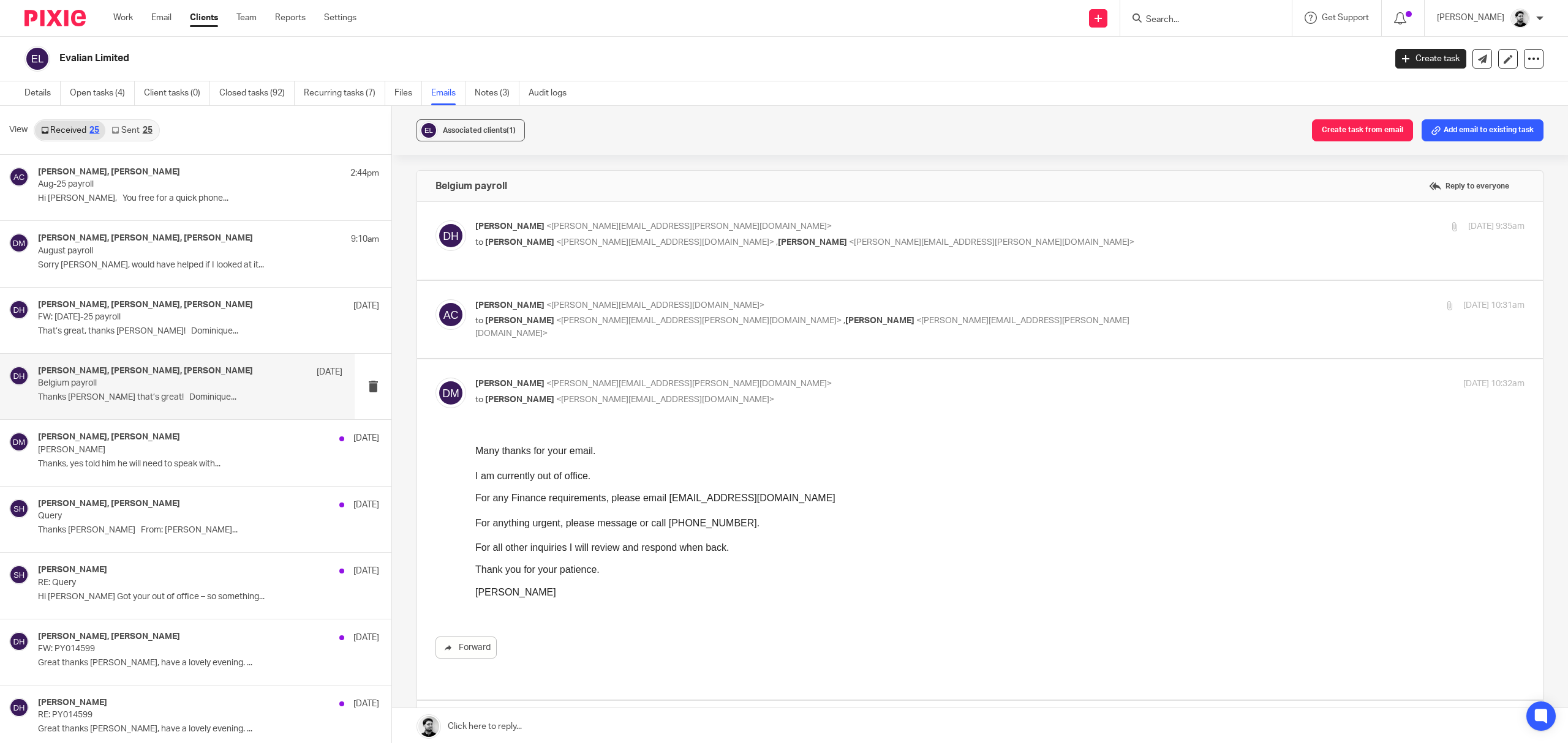
click at [686, 399] on p "to Andrew Chapman <a.chapman@woodhicks.co.uk>" at bounding box center [825, 400] width 700 height 13
checkbox input "false"
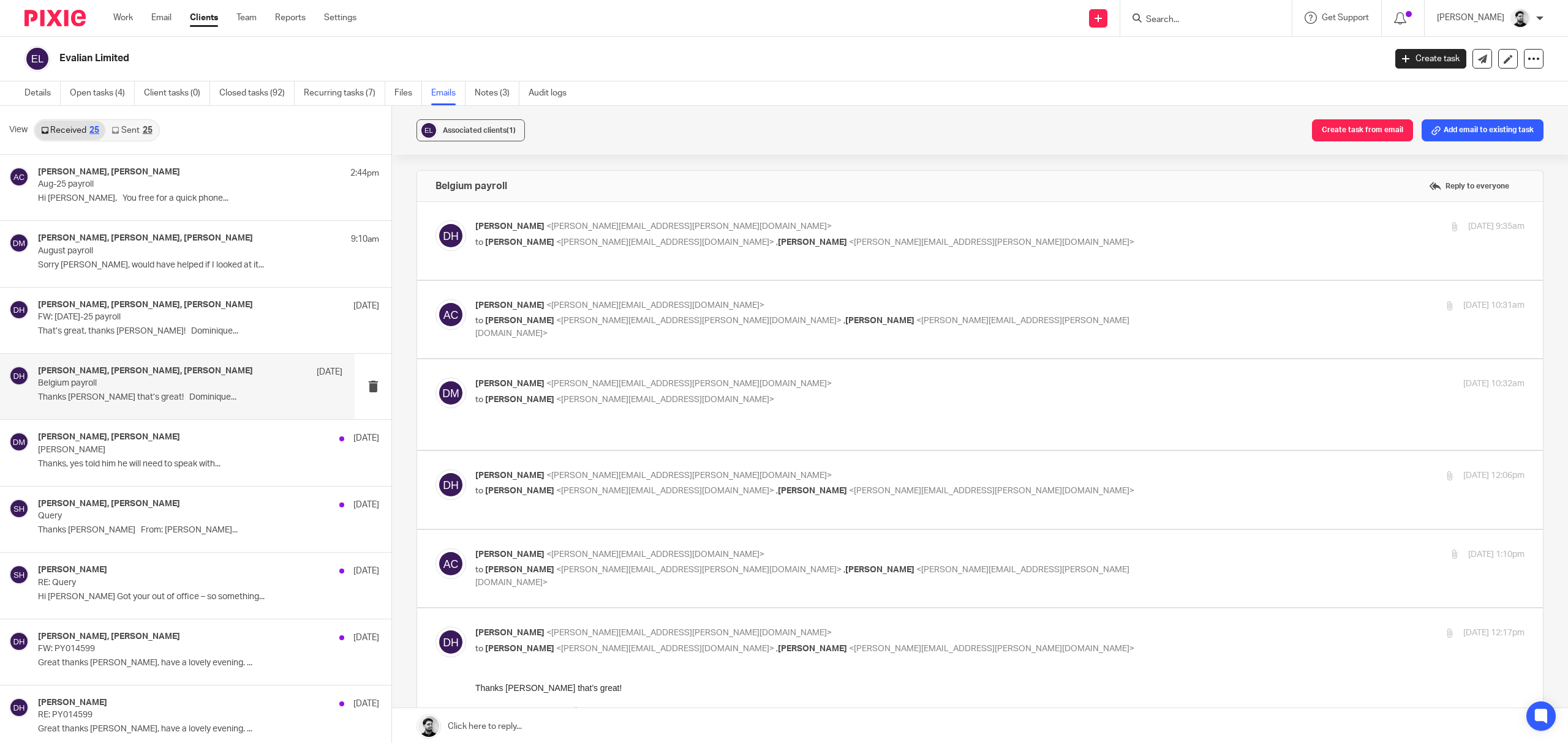
click at [662, 472] on span "<dominique.harling@evalian.co.uk>" at bounding box center [689, 476] width 286 height 9
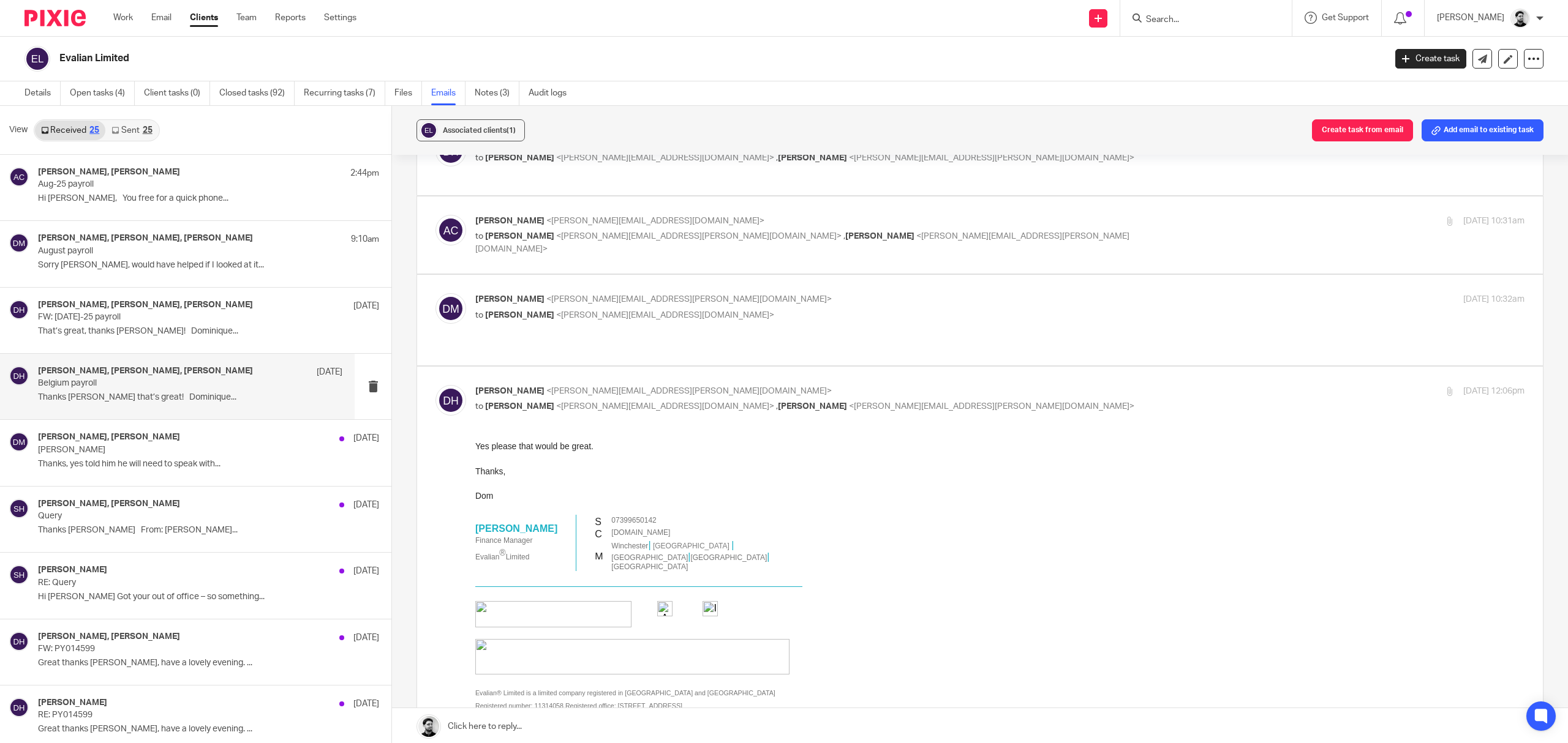
scroll to position [245, 0]
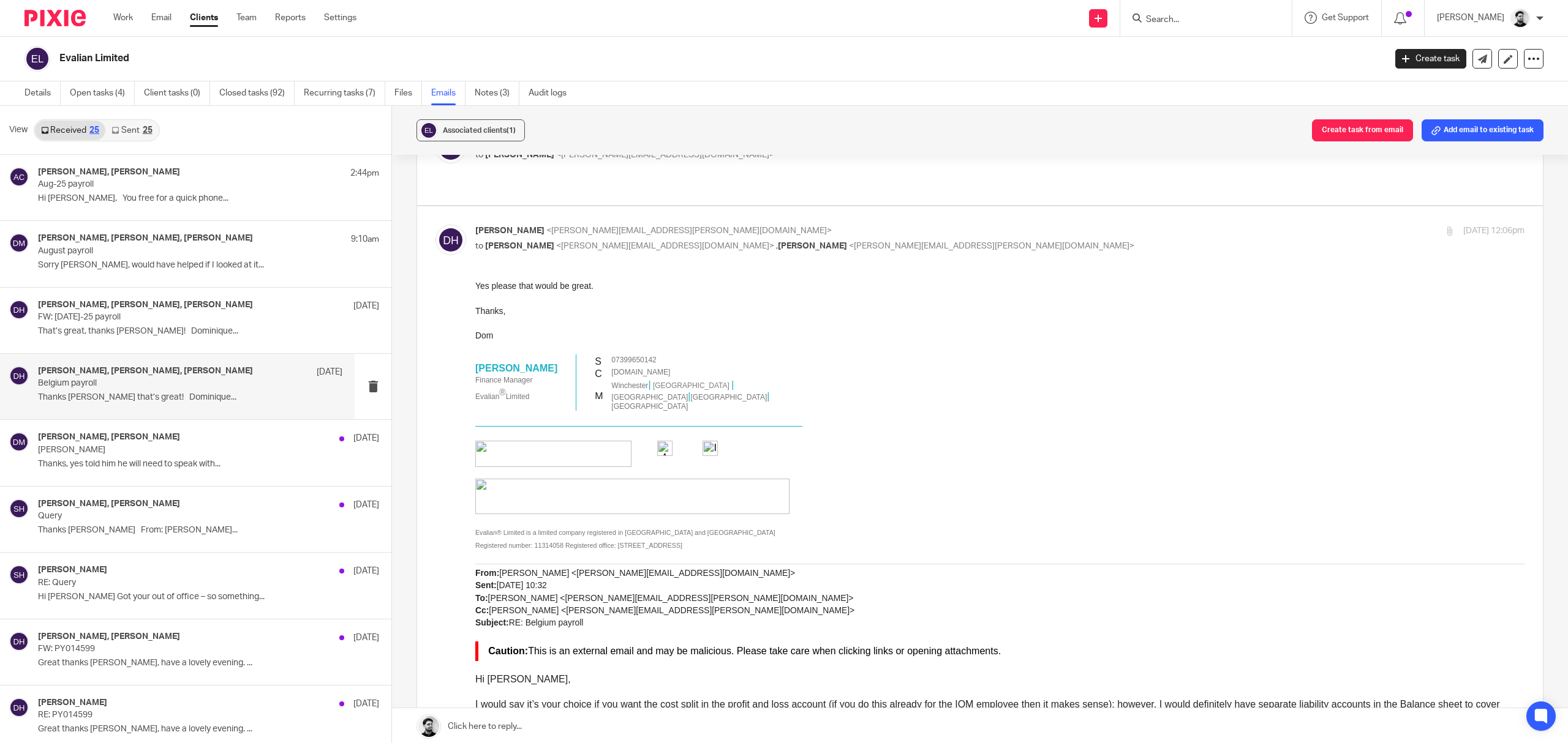
click at [654, 249] on span "<[PERSON_NAME][EMAIL_ADDRESS][DOMAIN_NAME]>" at bounding box center [665, 246] width 218 height 9
checkbox input "false"
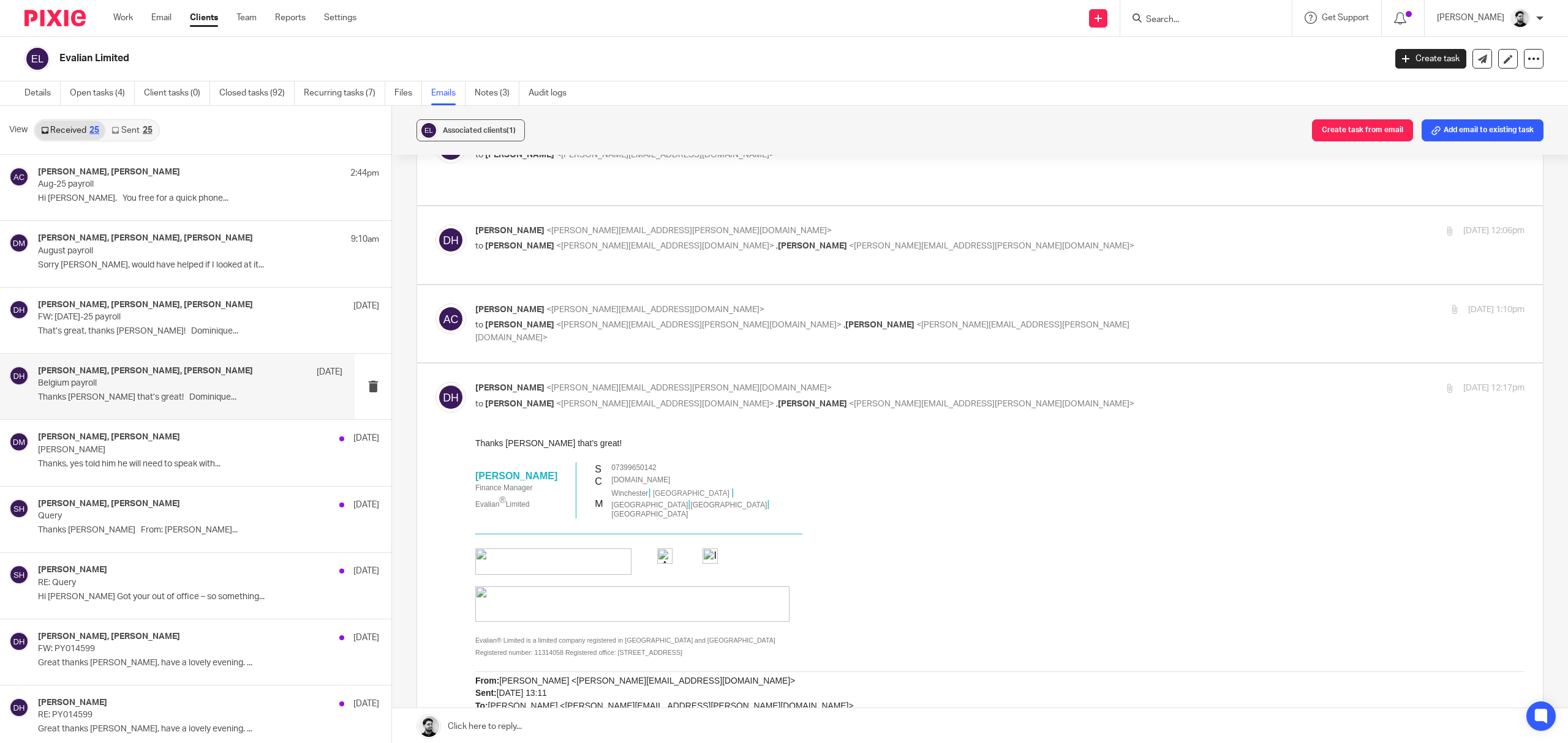
click at [660, 311] on span "<[PERSON_NAME][EMAIL_ADDRESS][DOMAIN_NAME]>" at bounding box center [655, 309] width 218 height 9
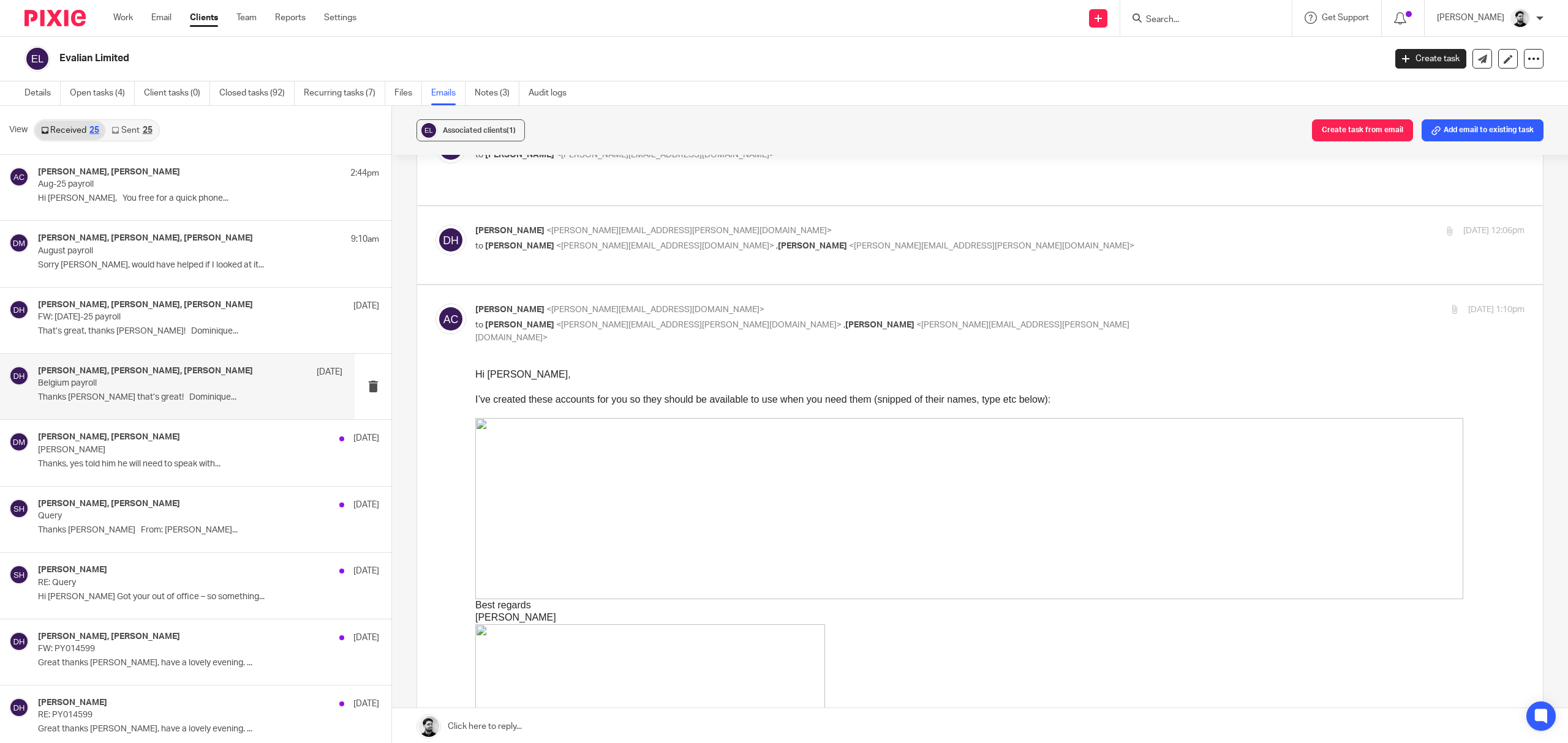
scroll to position [326, 0]
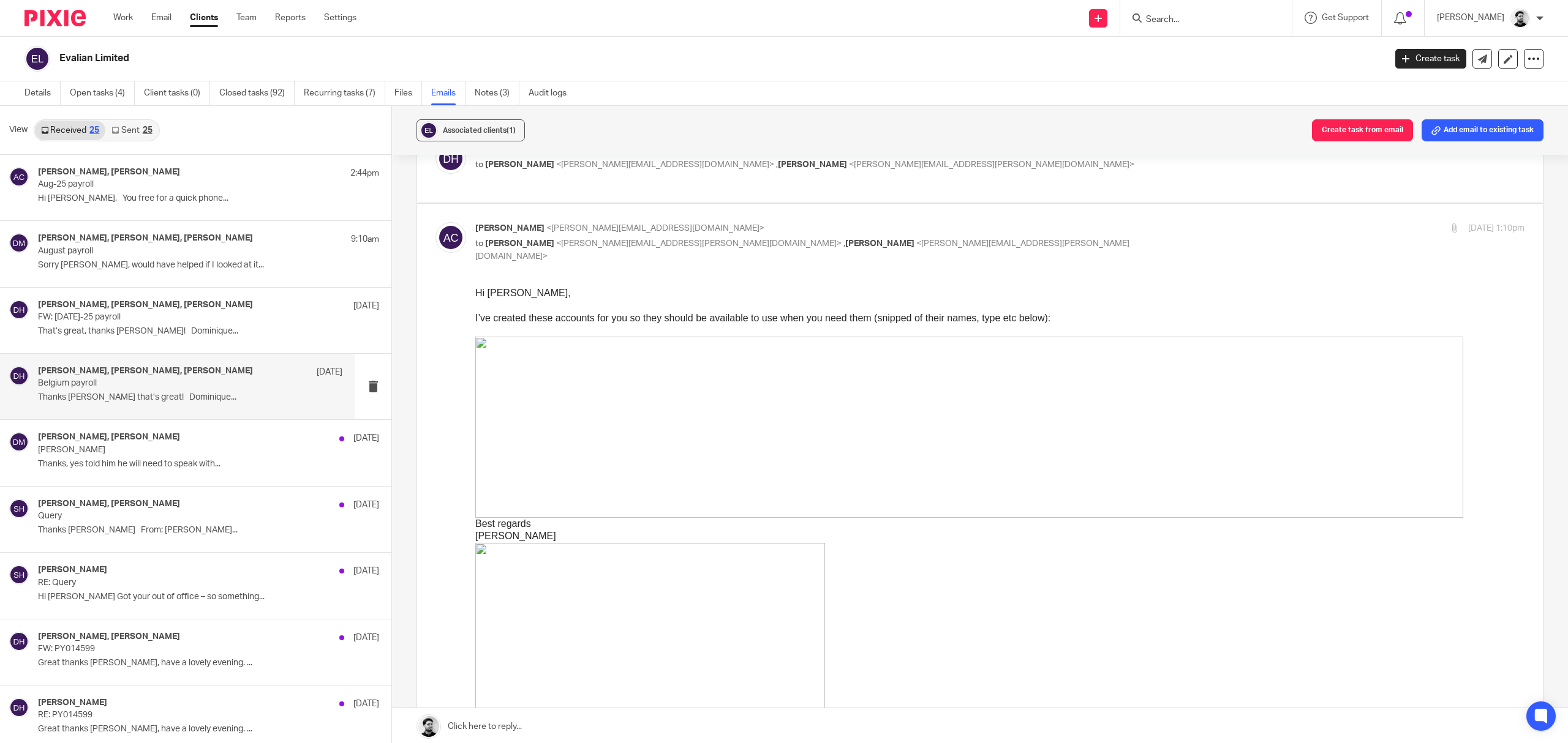
click at [638, 243] on span "<dominique.harling@evalian.co.uk>" at bounding box center [699, 243] width 286 height 9
checkbox input "false"
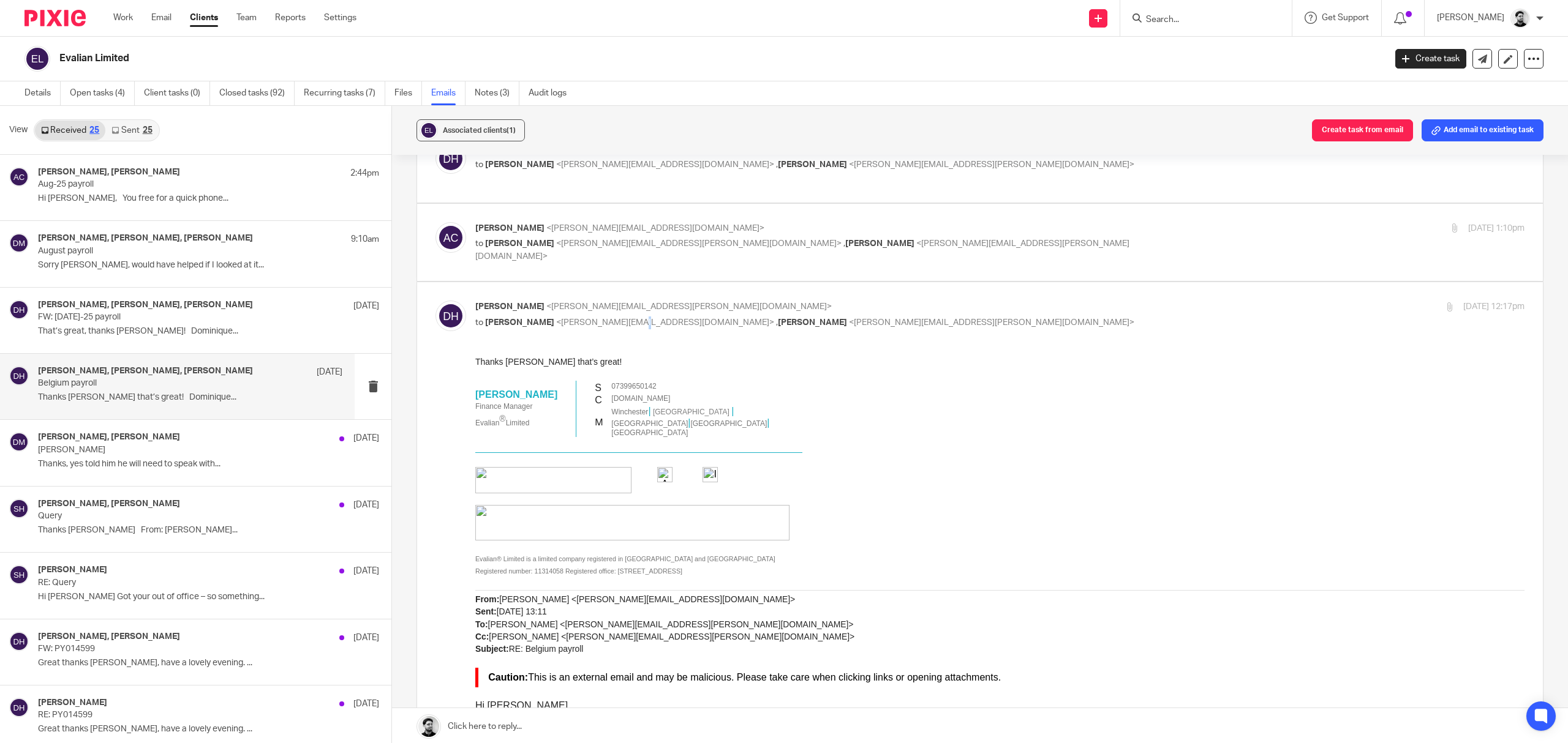
click at [650, 317] on div "Dominique Harling <dominique.harling@evalian.co.uk> to Andrew Chapman <a.chapma…" at bounding box center [825, 314] width 700 height 28
click at [711, 318] on div "Dominique Harling <dominique.harling@evalian.co.uk> to Andrew Chapman <a.chapma…" at bounding box center [825, 314] width 700 height 28
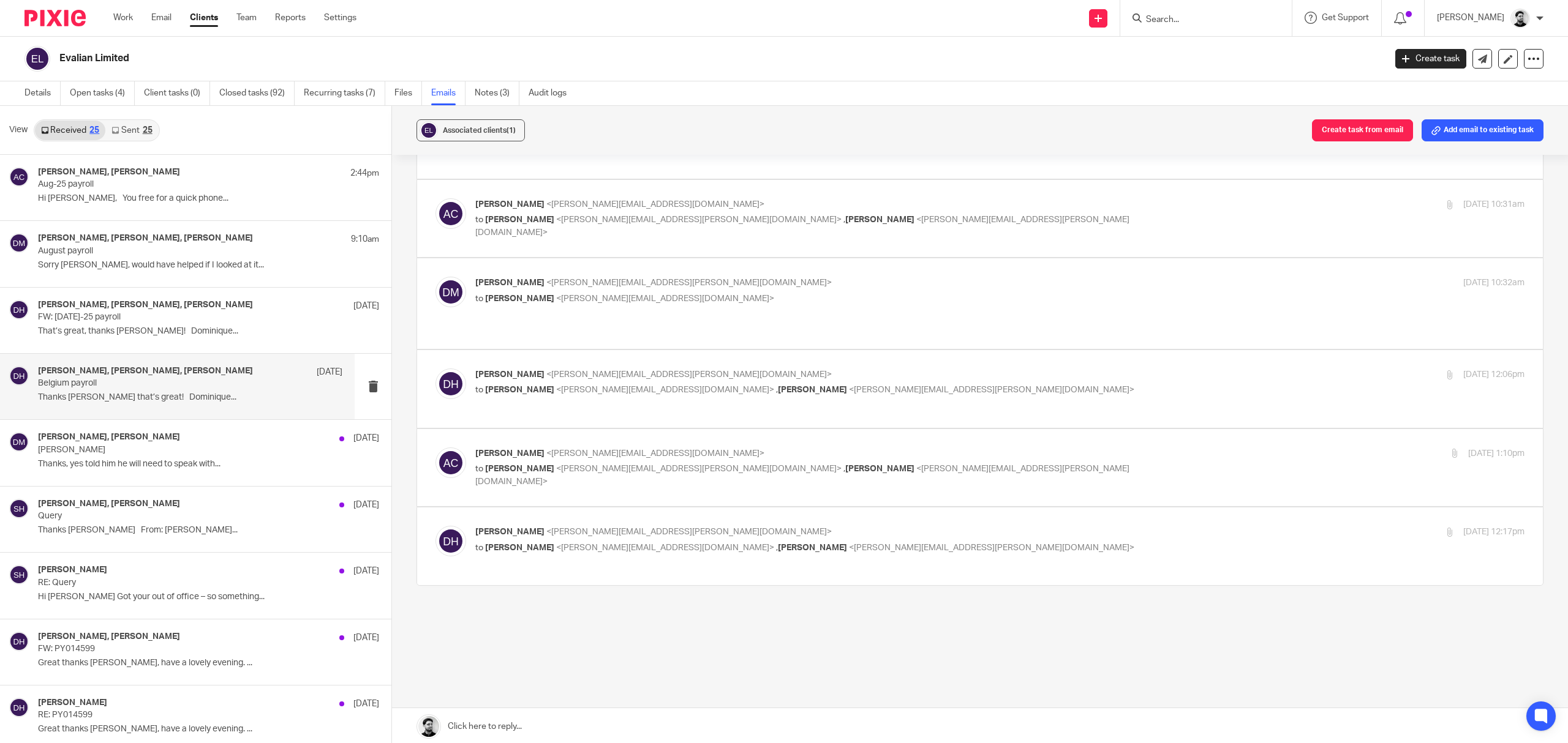
scroll to position [103, 0]
click at [634, 508] on label at bounding box center [980, 547] width 1126 height 77
click at [435, 525] on input "checkbox" at bounding box center [435, 525] width 1 height 1
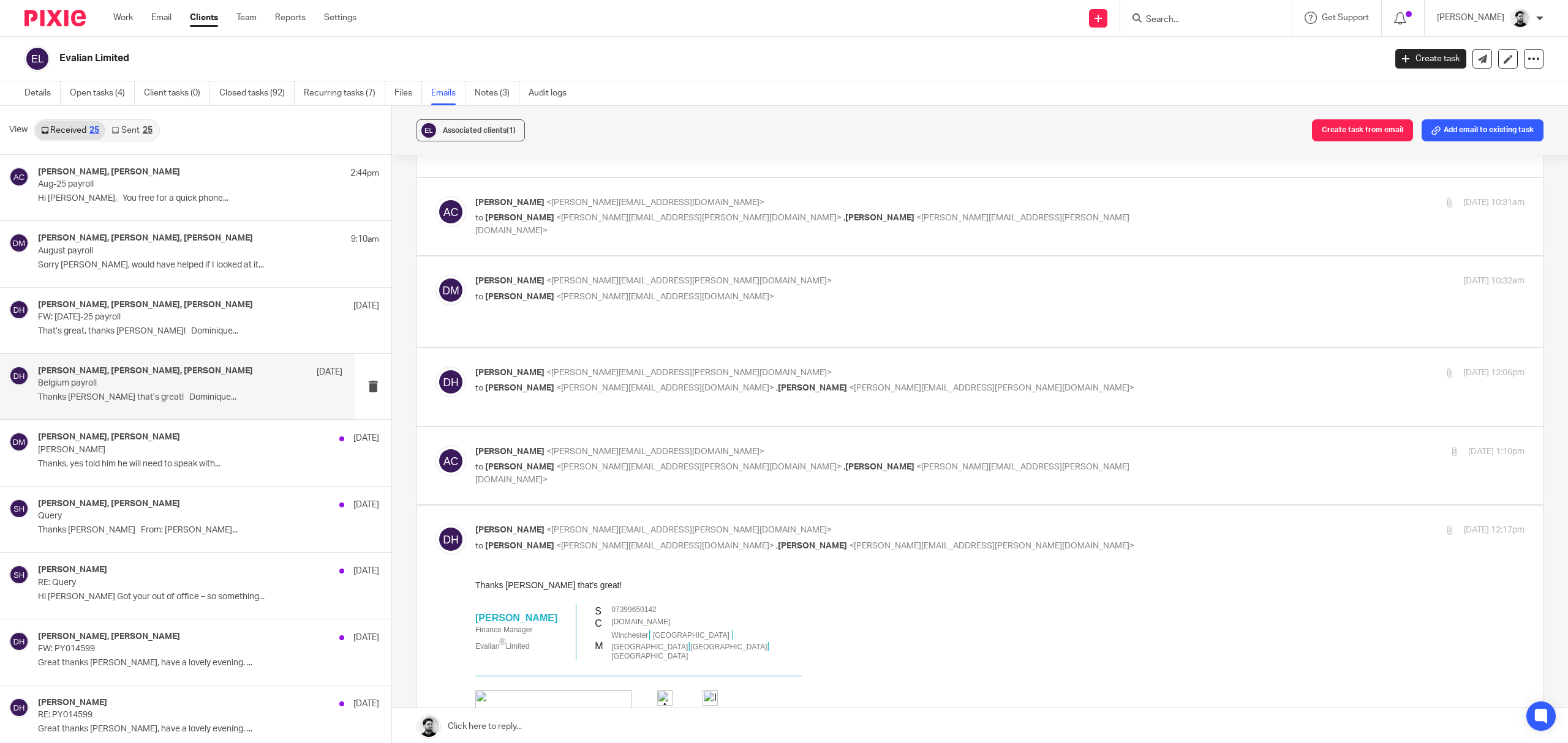
scroll to position [0, 0]
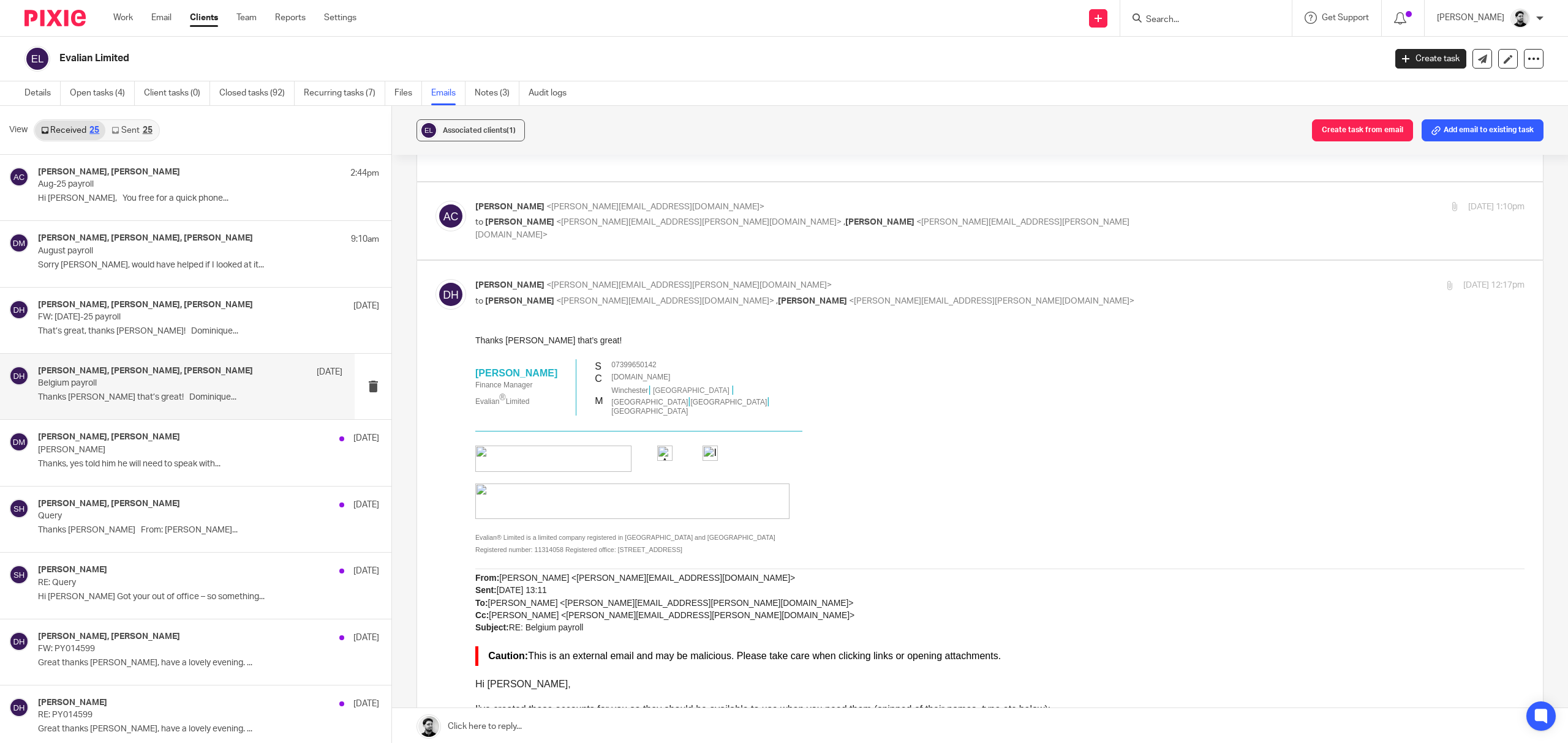
click at [630, 295] on div "Dominique Harling <dominique.harling@evalian.co.uk> to Andrew Chapman <a.chapma…" at bounding box center [825, 293] width 700 height 28
checkbox input "false"
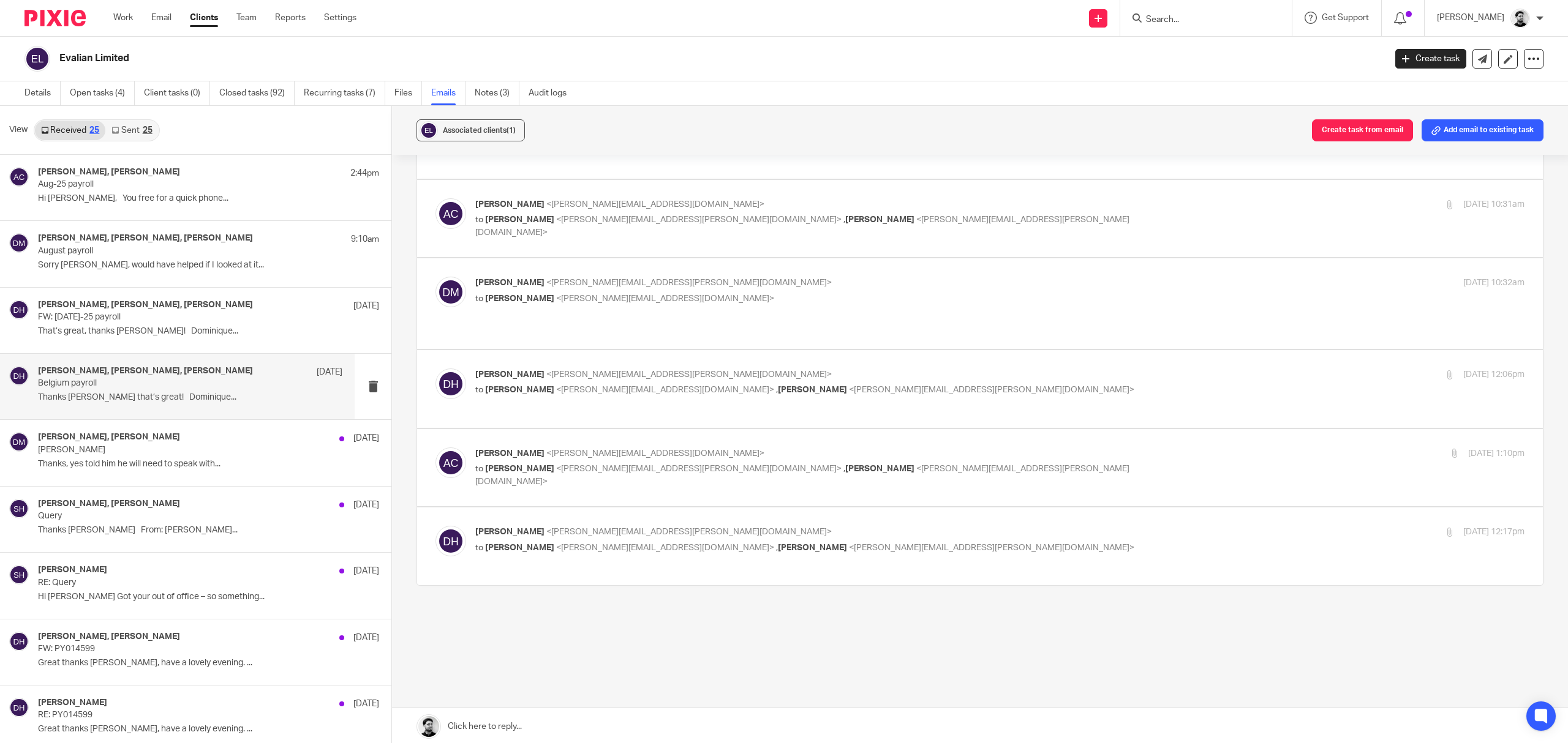
scroll to position [103, 0]
click at [120, 459] on div "Andrew Chapman, Darren Maynard 31 Jul Matthew Webb Thanks, yes told him he will…" at bounding box center [190, 453] width 305 height 41
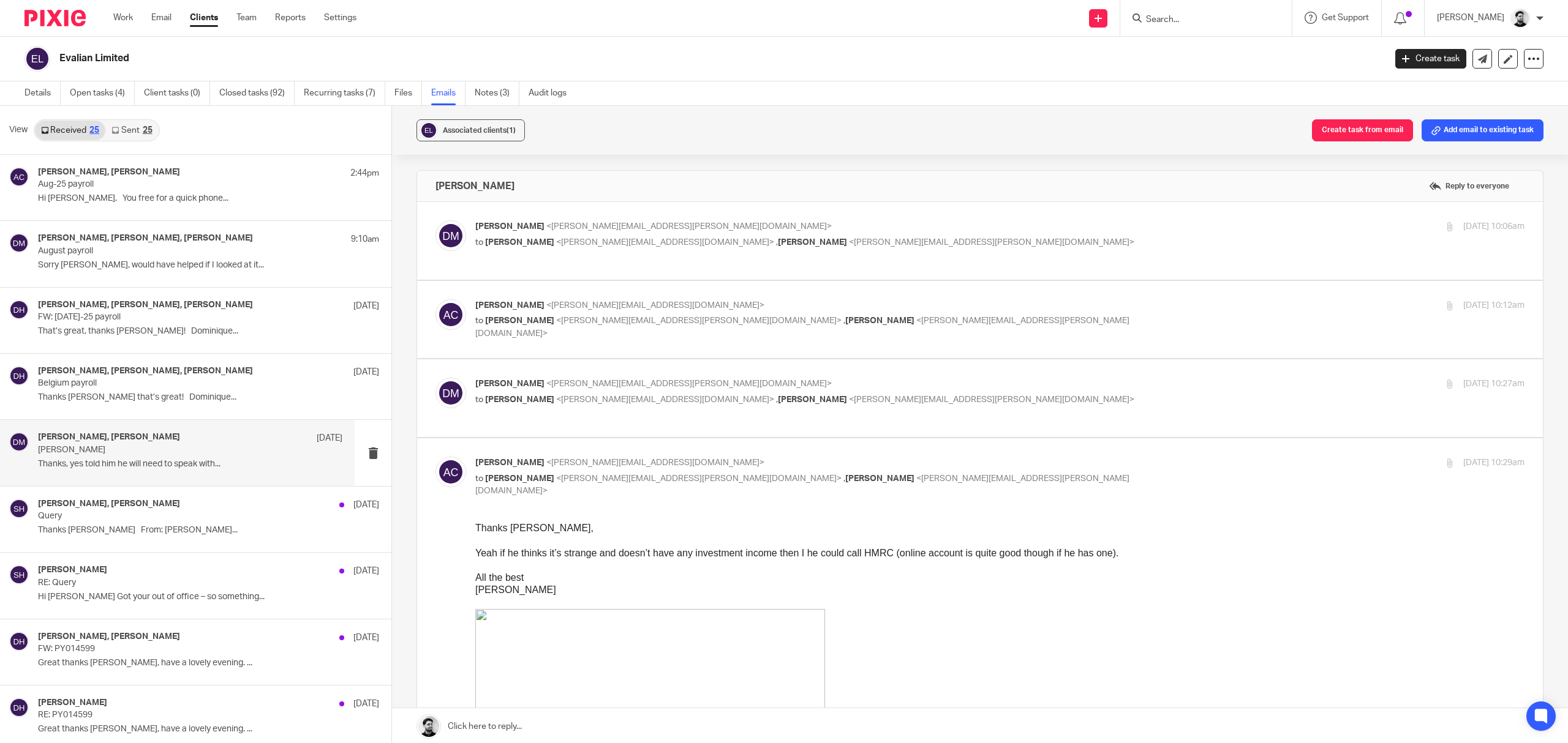
scroll to position [0, 0]
click at [672, 237] on p "to Andrew Chapman <a.chapman@woodhicks.co.uk> , Dominique Harling <dominique.ha…" at bounding box center [825, 243] width 700 height 13
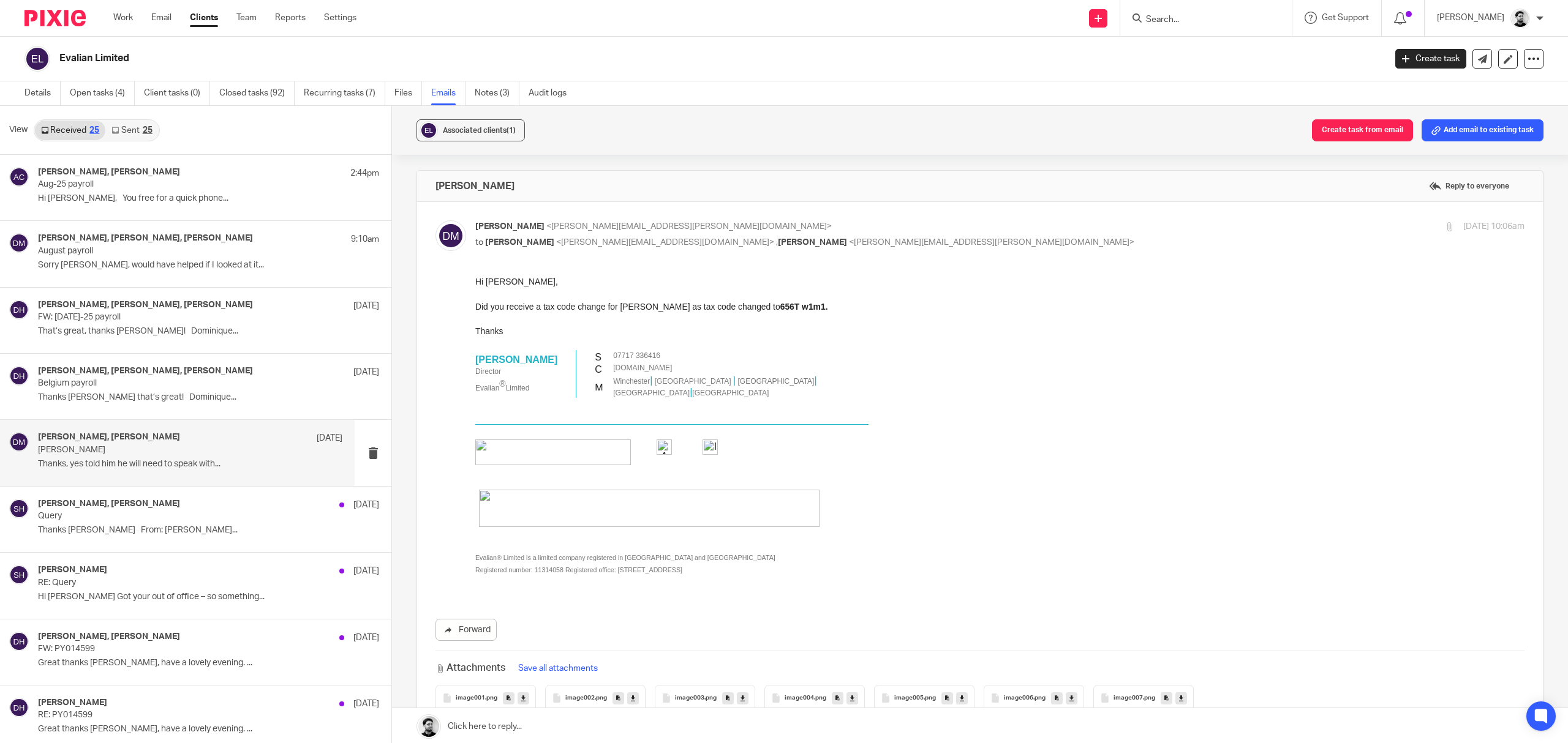
click at [665, 221] on p "Darren Maynard <darren.maynard@evalian.co.uk>" at bounding box center [825, 226] width 700 height 13
checkbox input "false"
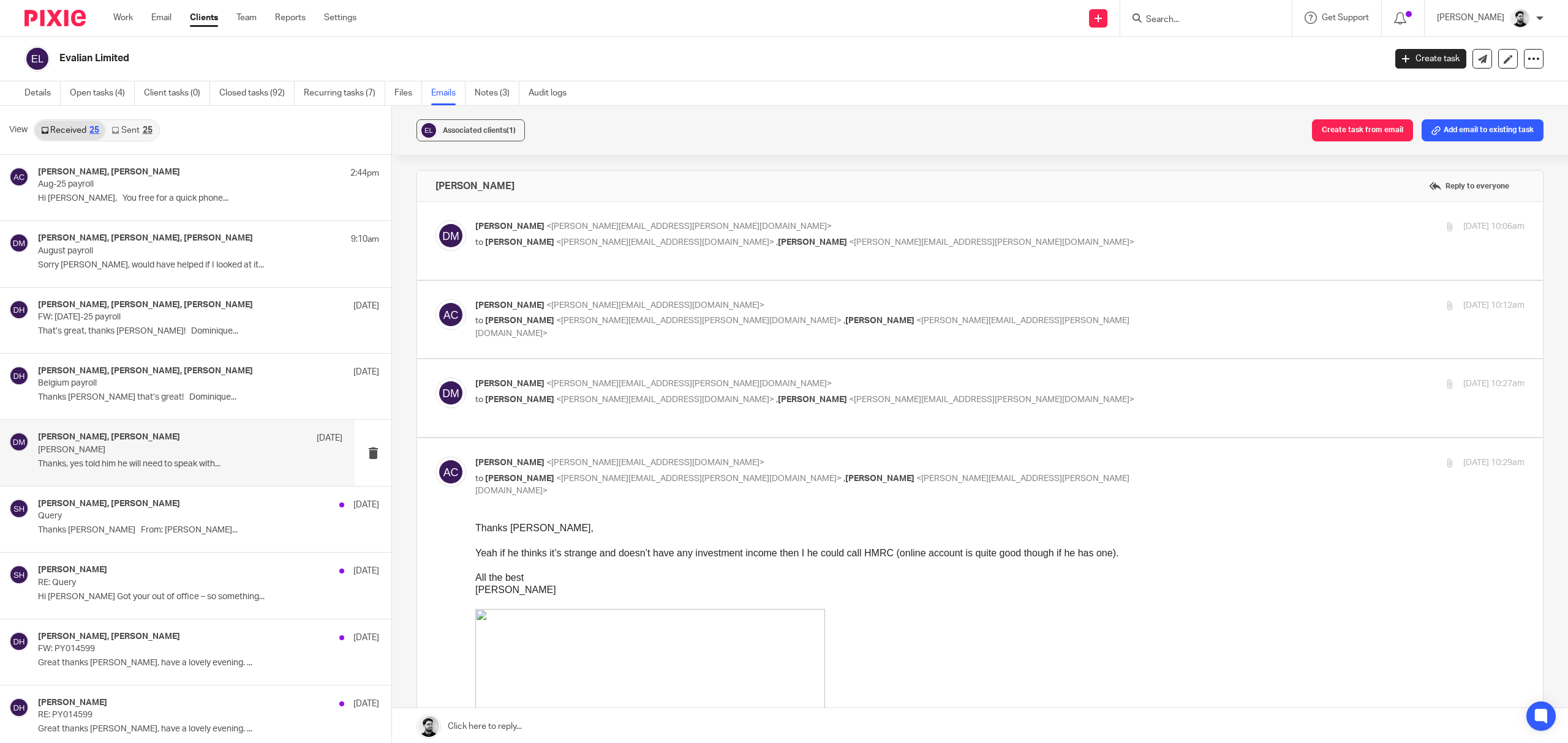
click at [628, 294] on label at bounding box center [980, 319] width 1126 height 77
click at [435, 299] on input "checkbox" at bounding box center [435, 299] width 1 height 1
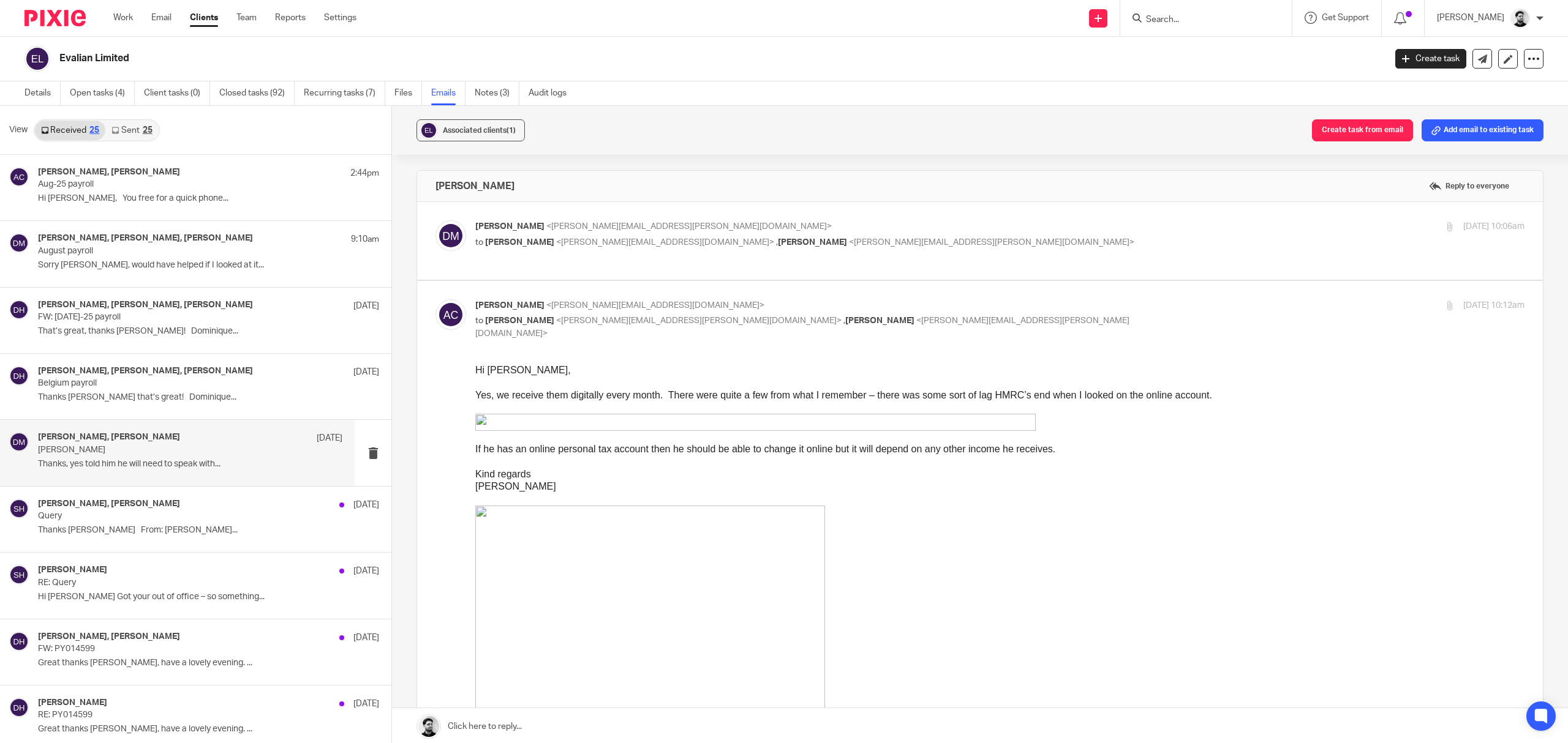
click at [874, 309] on p "Andrew Chapman <a.chapman@woodhicks.co.uk>" at bounding box center [825, 305] width 700 height 13
checkbox input "false"
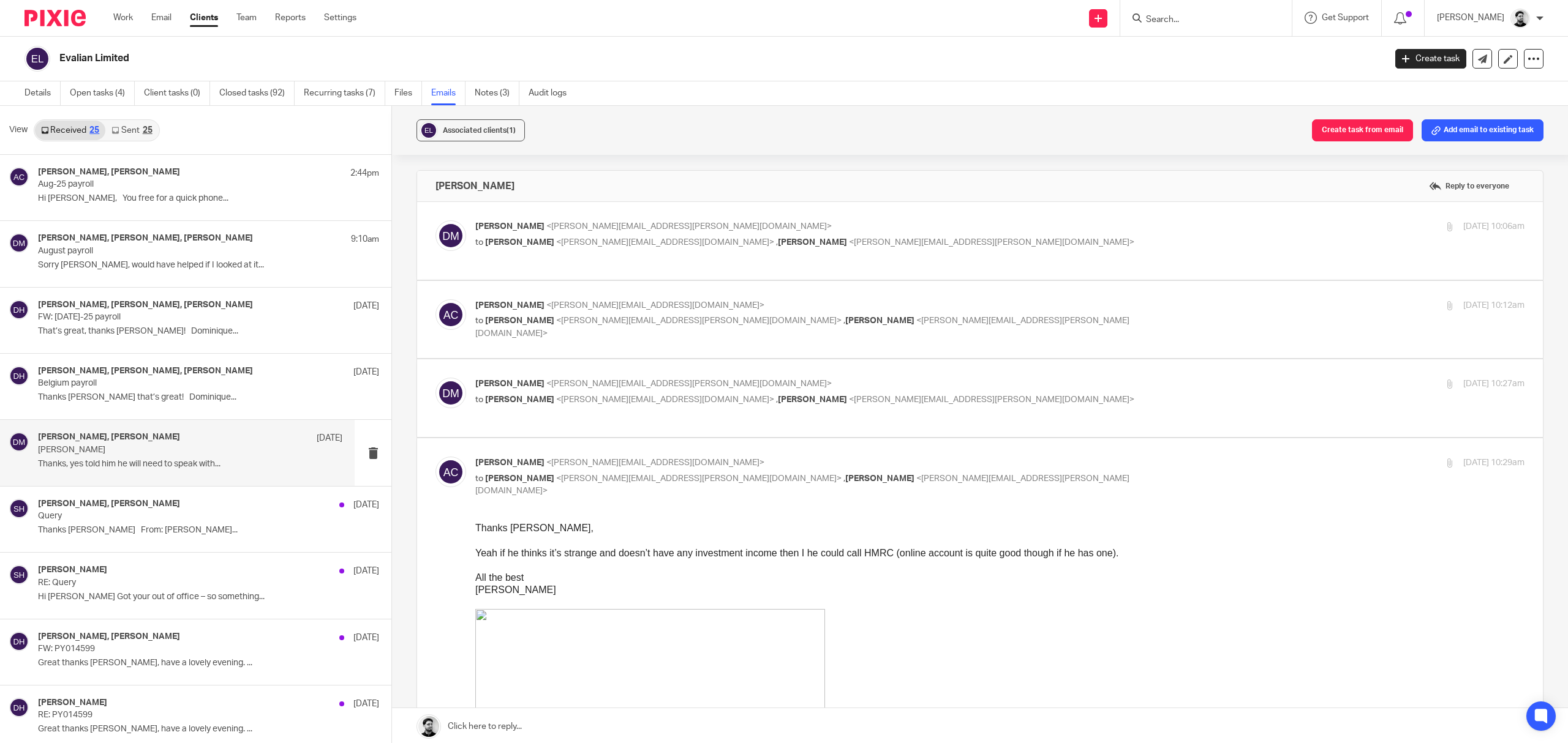
click at [821, 378] on label at bounding box center [980, 398] width 1126 height 77
click at [435, 378] on input "checkbox" at bounding box center [435, 377] width 1 height 1
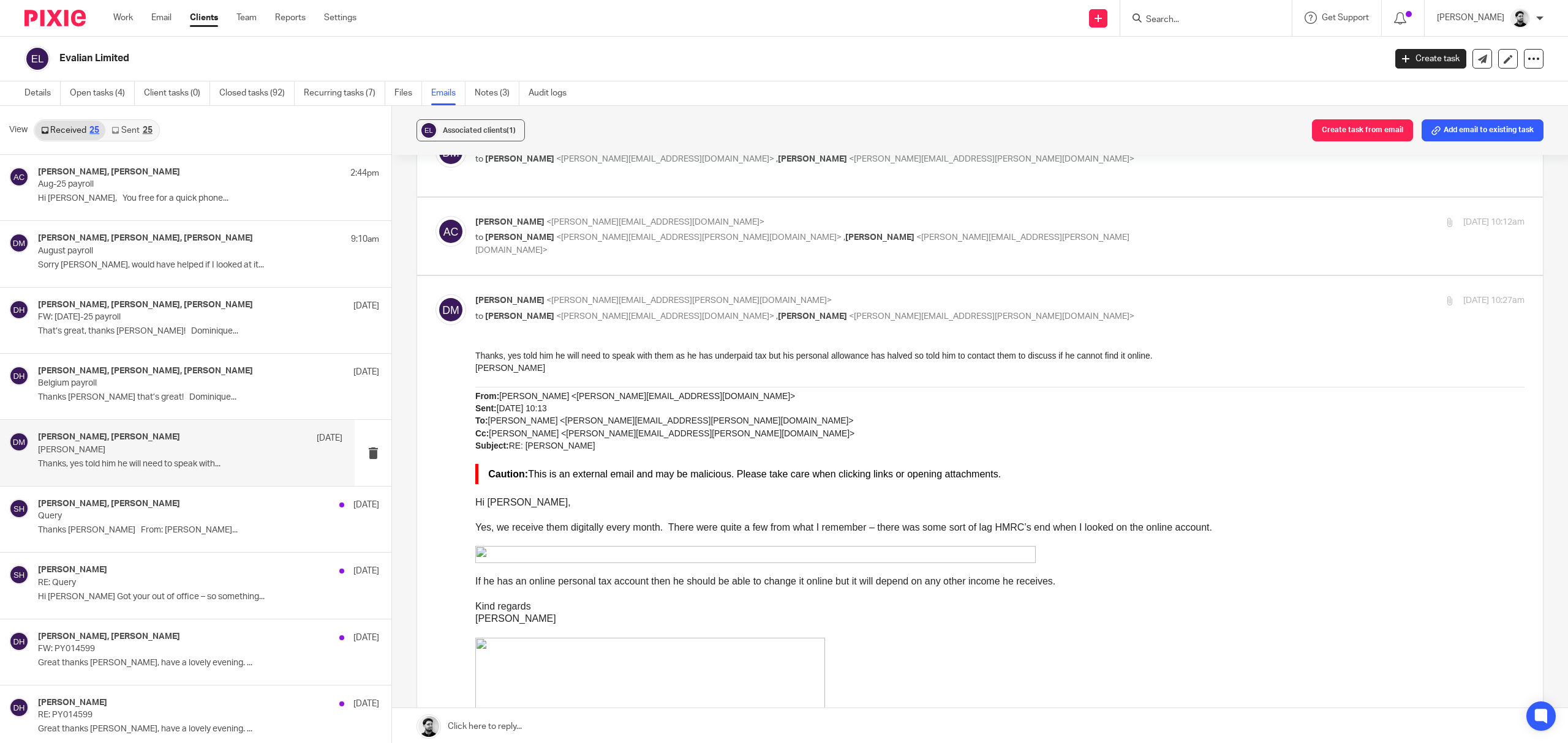
scroll to position [82, 0]
click at [618, 319] on span "<[PERSON_NAME][EMAIL_ADDRESS][DOMAIN_NAME]>" at bounding box center [665, 318] width 218 height 9
checkbox input "false"
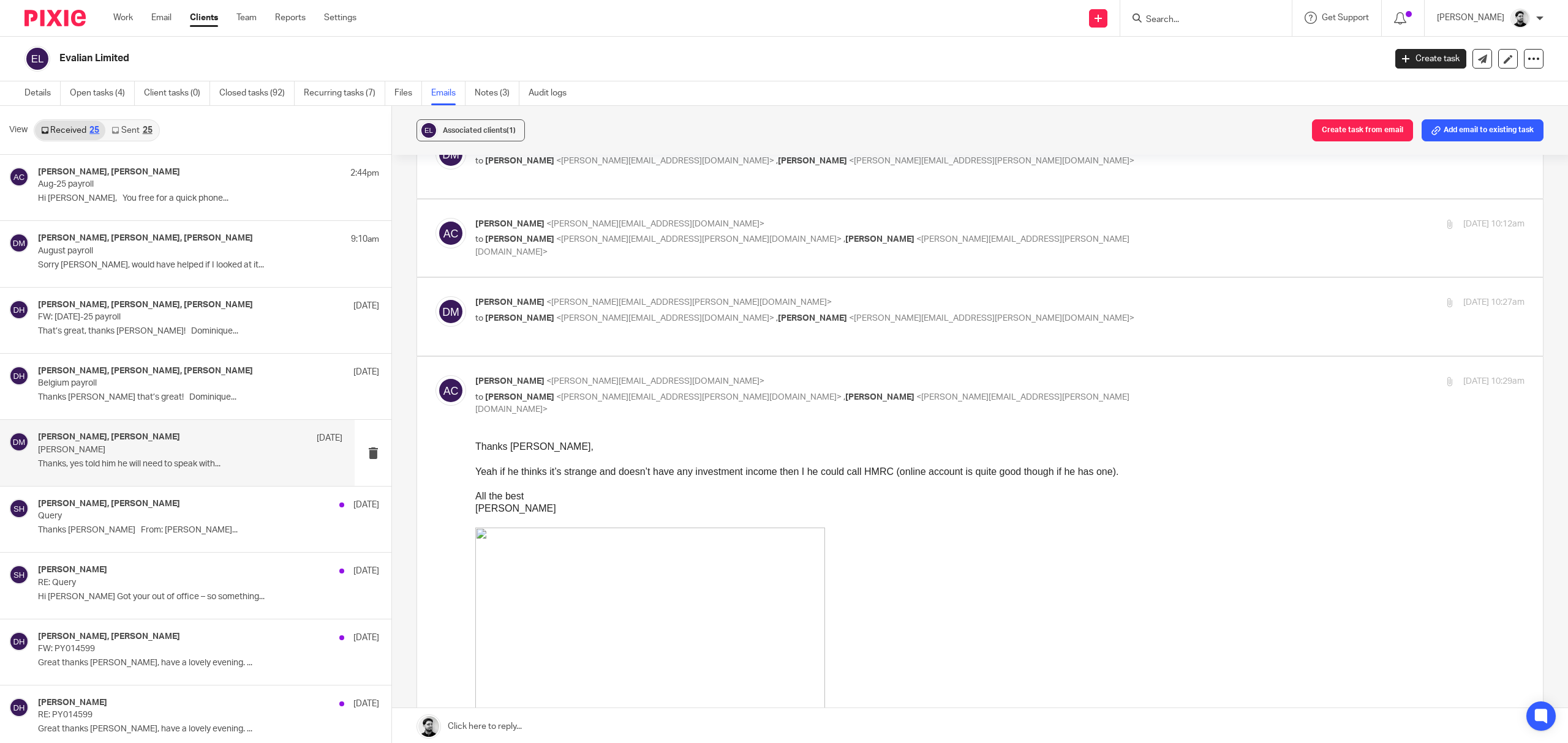
click at [596, 407] on div "Andrew Chapman <a.chapman@woodhicks.co.uk> to Darren Maynard <darren.maynard@ev…" at bounding box center [1000, 396] width 1049 height 41
checkbox input "false"
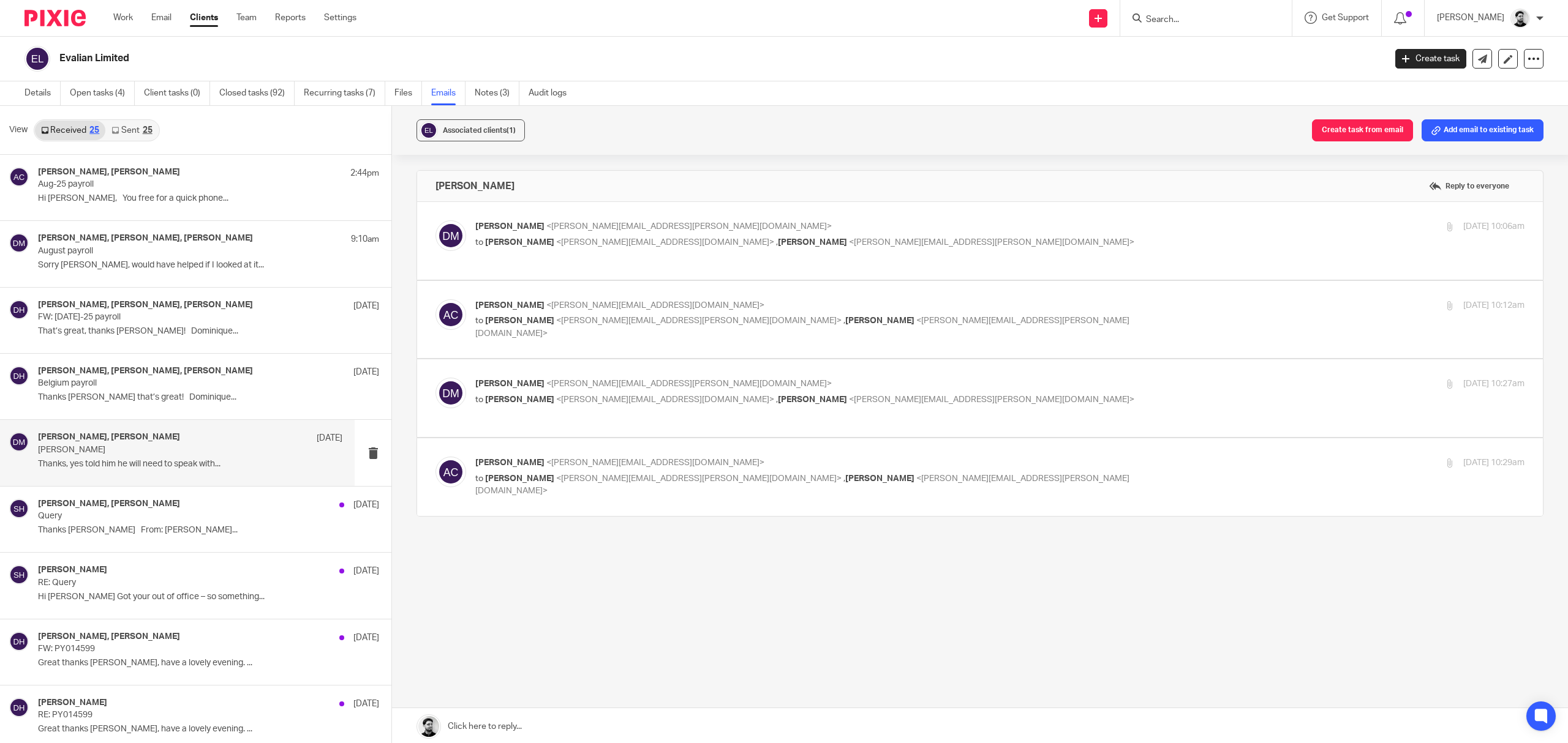
scroll to position [0, 0]
click at [146, 532] on p "Thanks Pete From: Peter Sommerville..." at bounding box center [190, 530] width 305 height 10
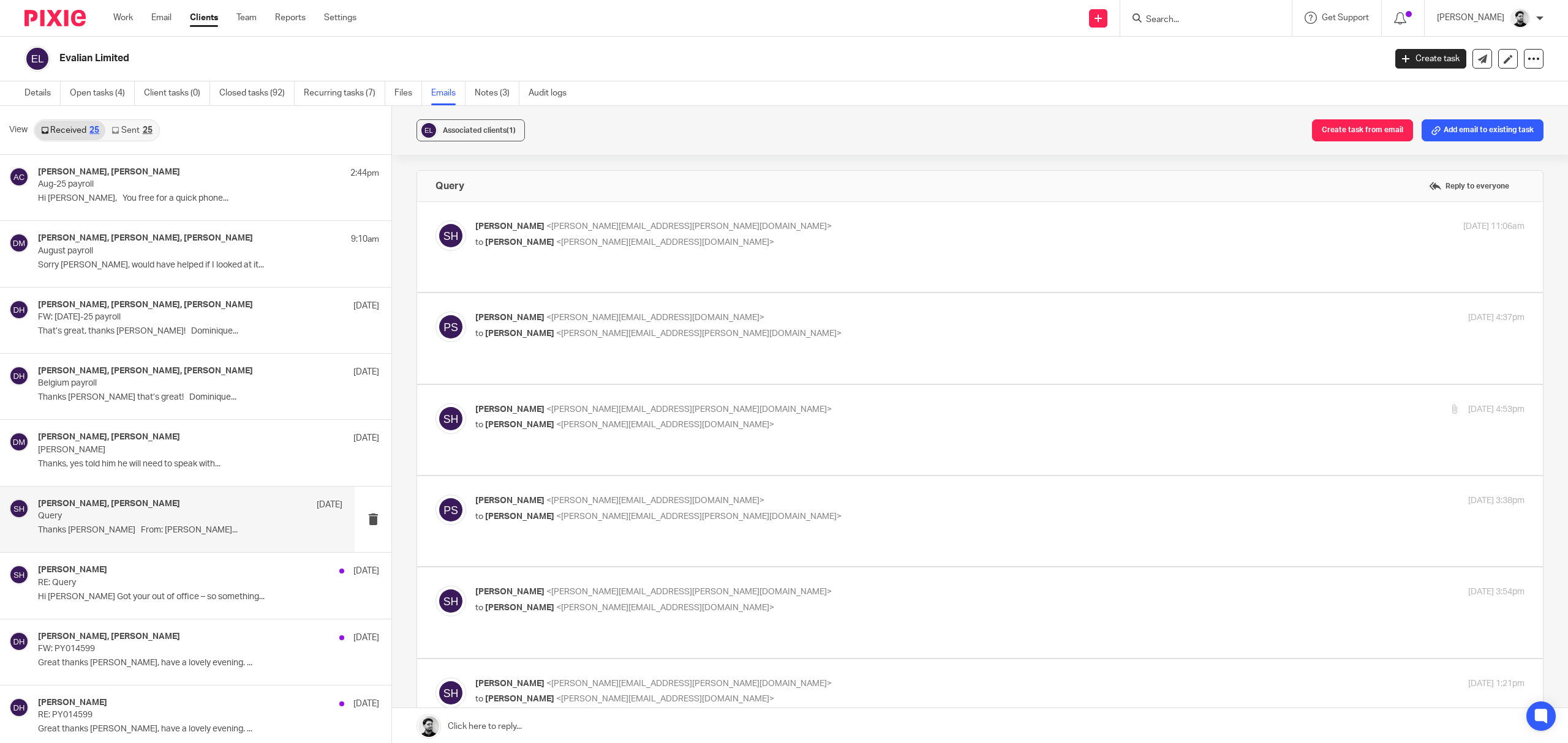
click at [738, 226] on p "Sean Huggett <sean.huggett@evalian.co.uk>" at bounding box center [825, 226] width 700 height 13
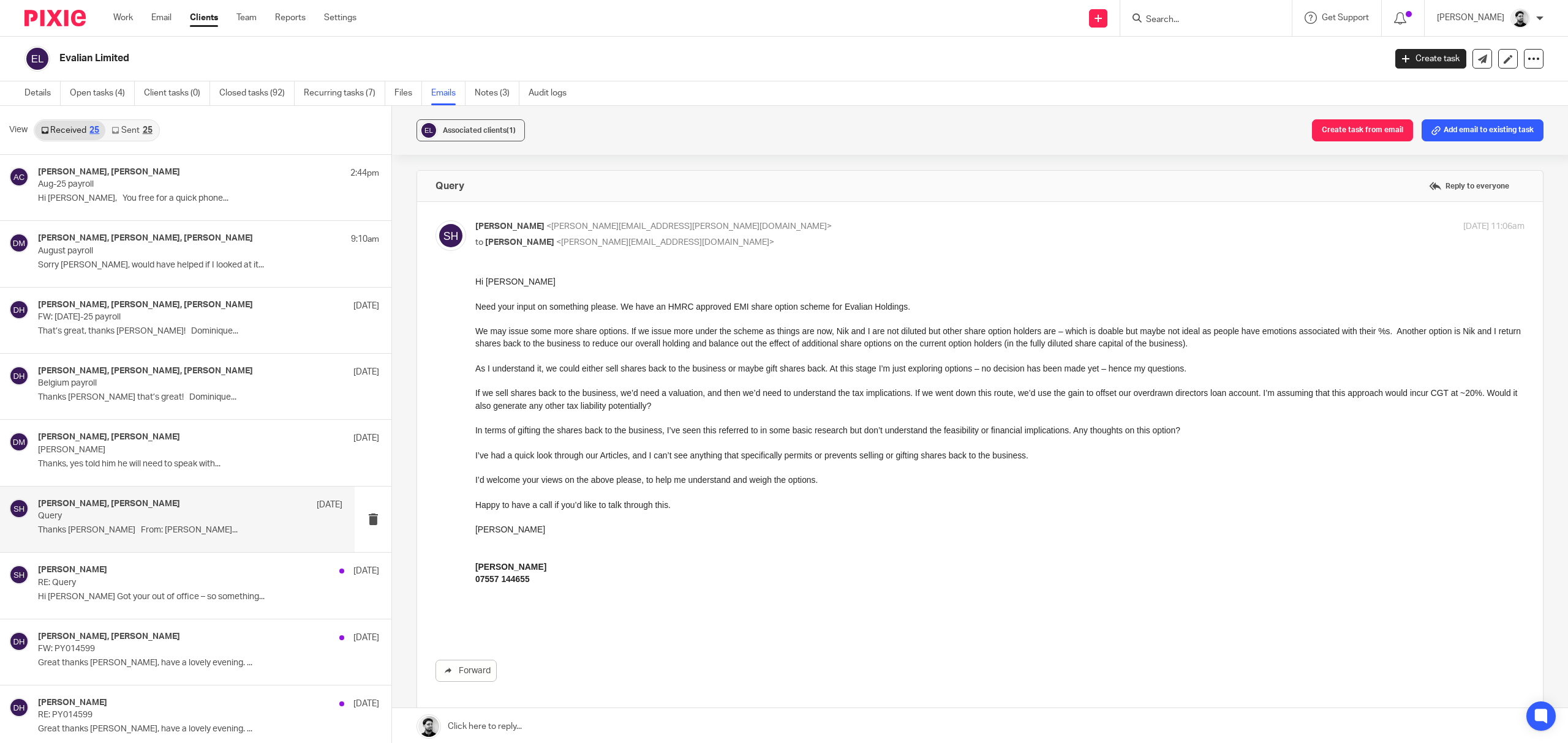
click at [718, 234] on div "Sean Huggett <sean.huggett@evalian.co.uk> to Peter Sommerville <p.sommerville@w…" at bounding box center [825, 234] width 700 height 28
checkbox input "false"
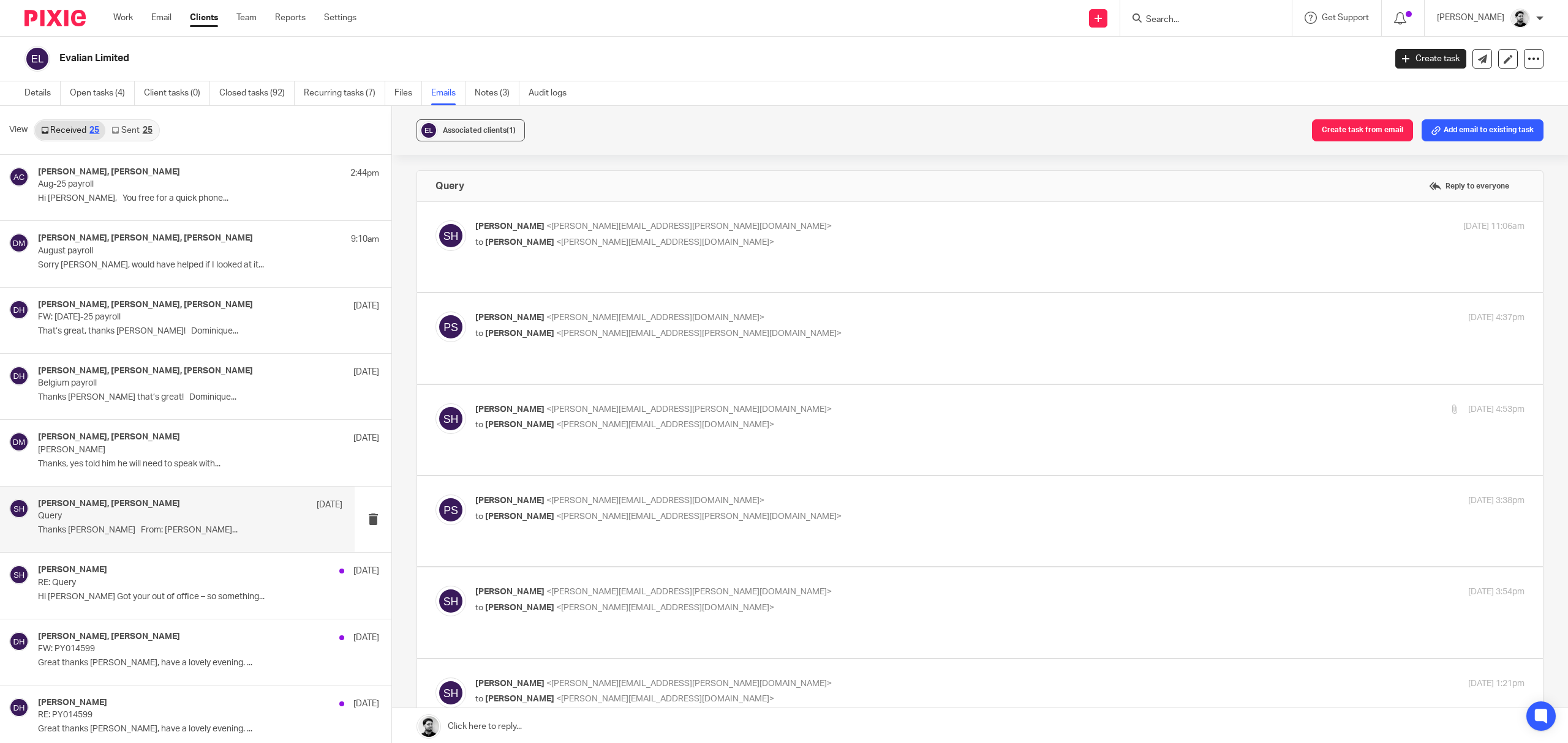
click at [696, 311] on p "Peter Sommerville <p.sommerville@woodhicks.co.uk>" at bounding box center [825, 317] width 700 height 13
checkbox input "true"
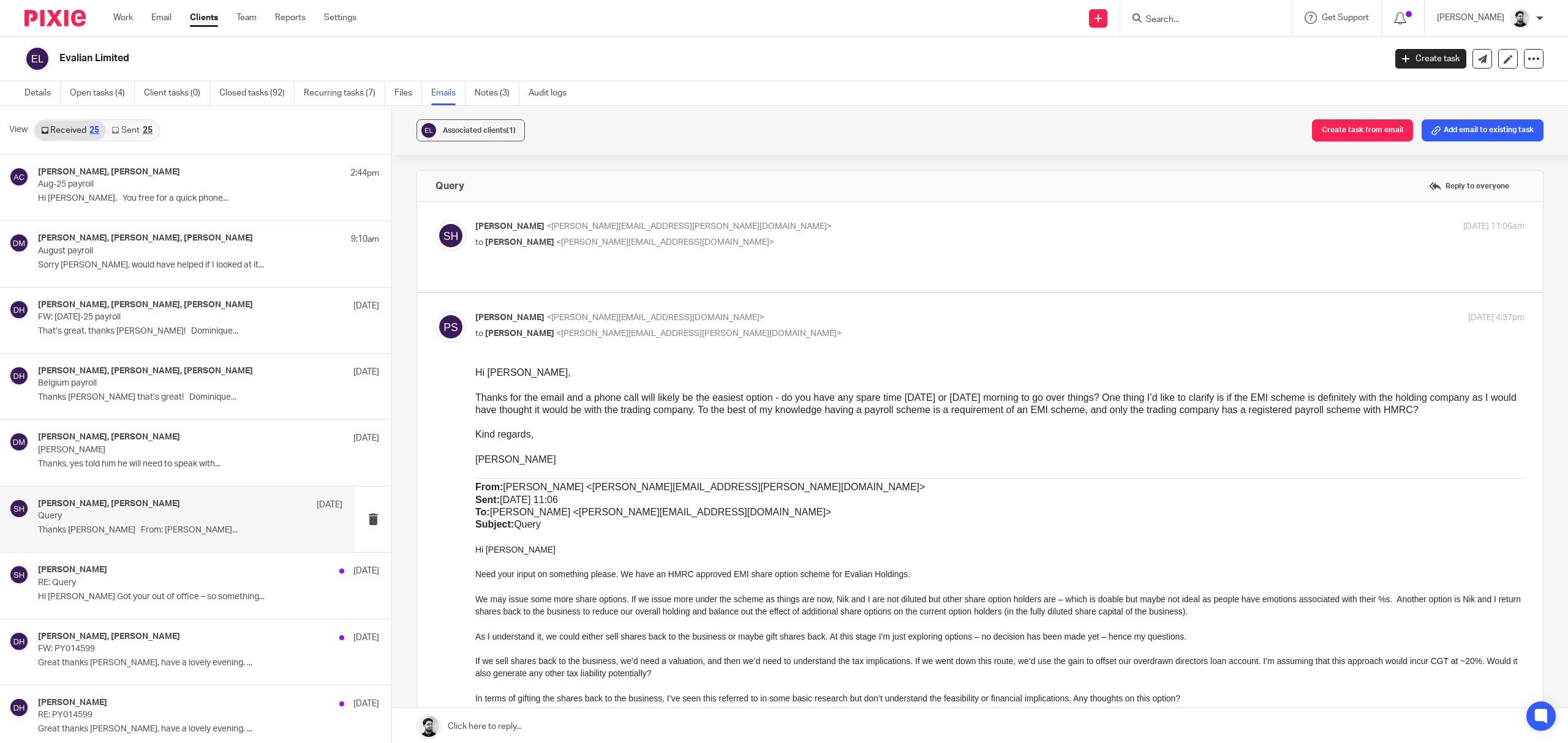
click at [749, 237] on p "to Peter Sommerville <p.sommerville@woodhicks.co.uk>" at bounding box center [825, 243] width 700 height 13
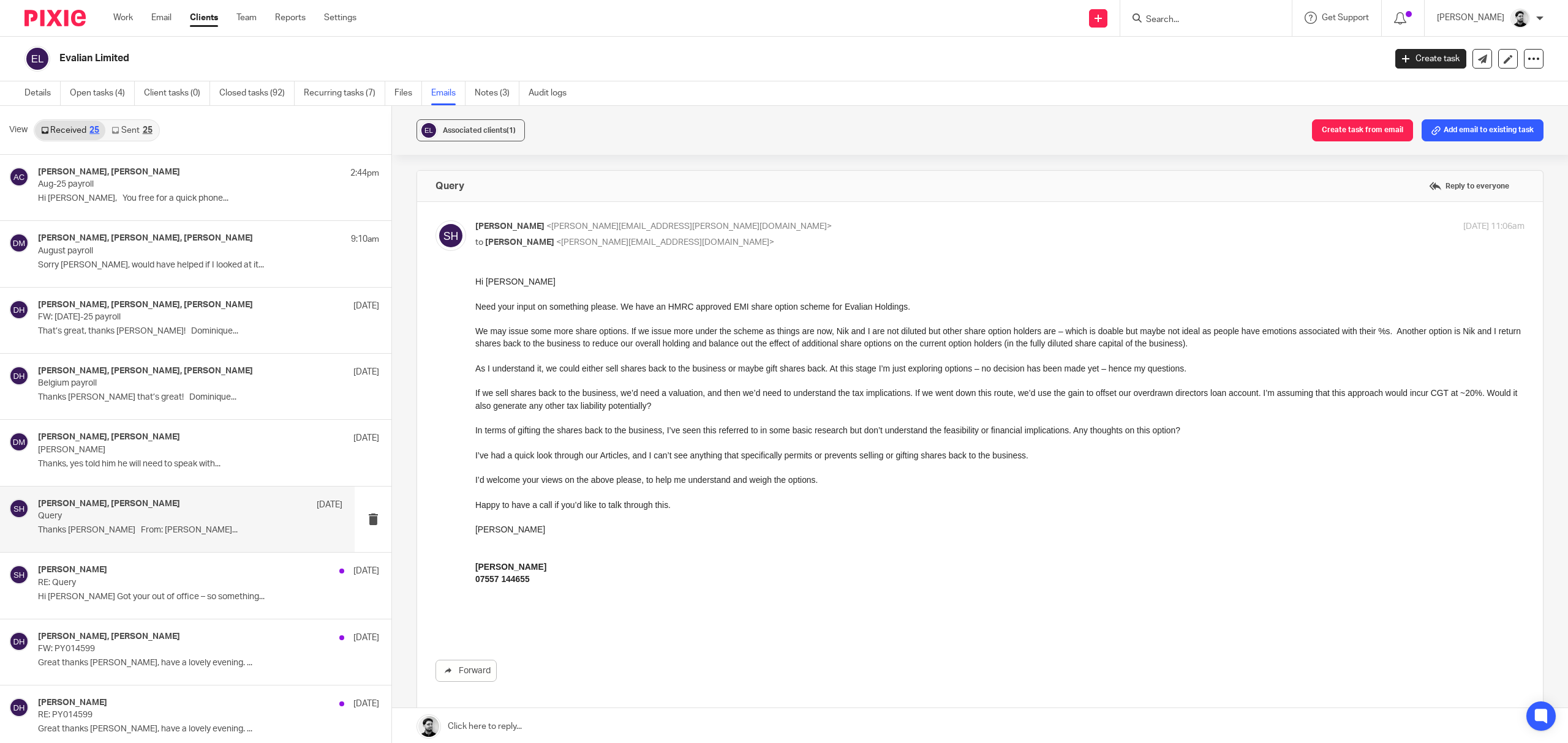
click at [755, 237] on p "to Peter Sommerville <p.sommerville@woodhicks.co.uk>" at bounding box center [825, 243] width 700 height 13
checkbox input "false"
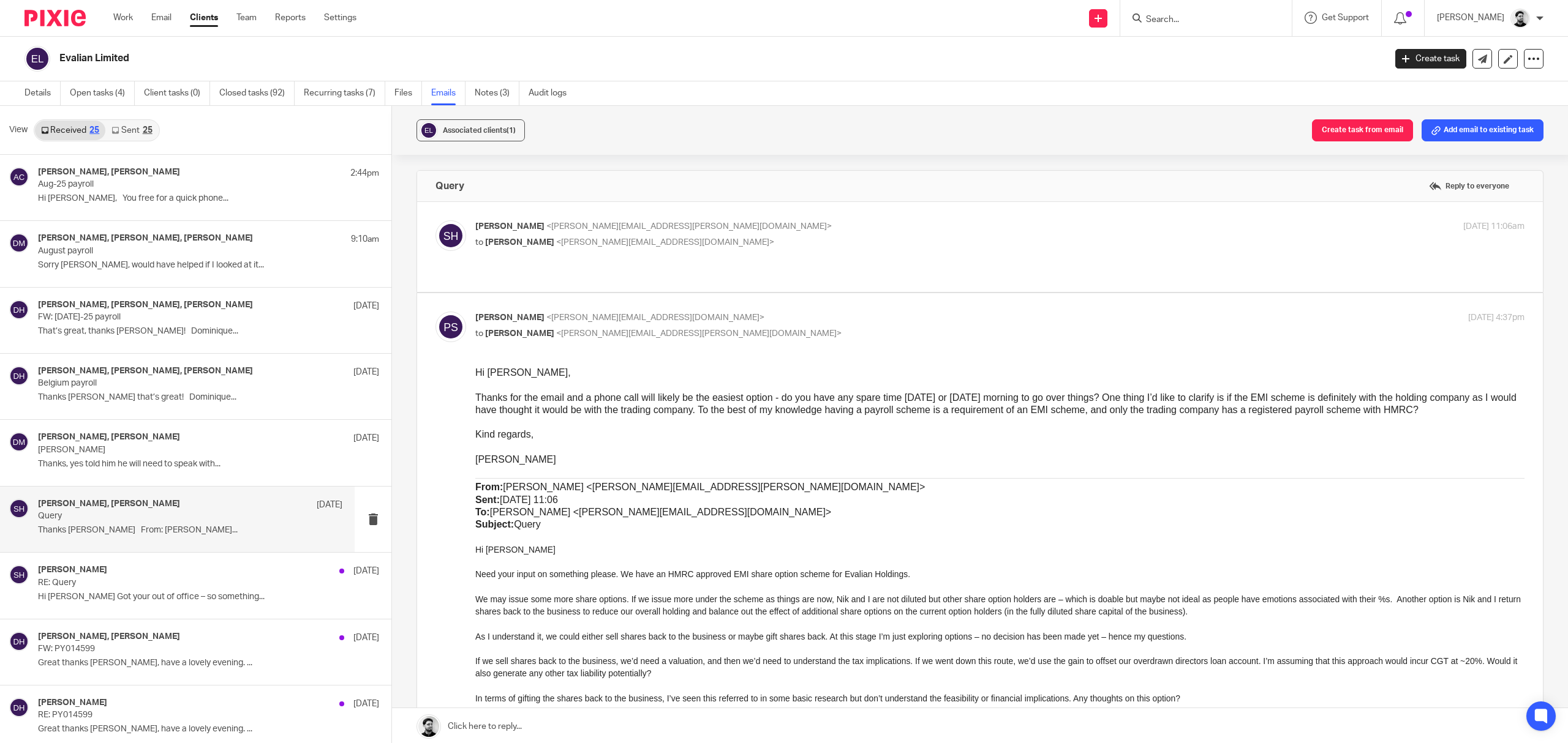
click at [733, 311] on p "Peter Sommerville <p.sommerville@woodhicks.co.uk>" at bounding box center [825, 317] width 700 height 13
checkbox input "false"
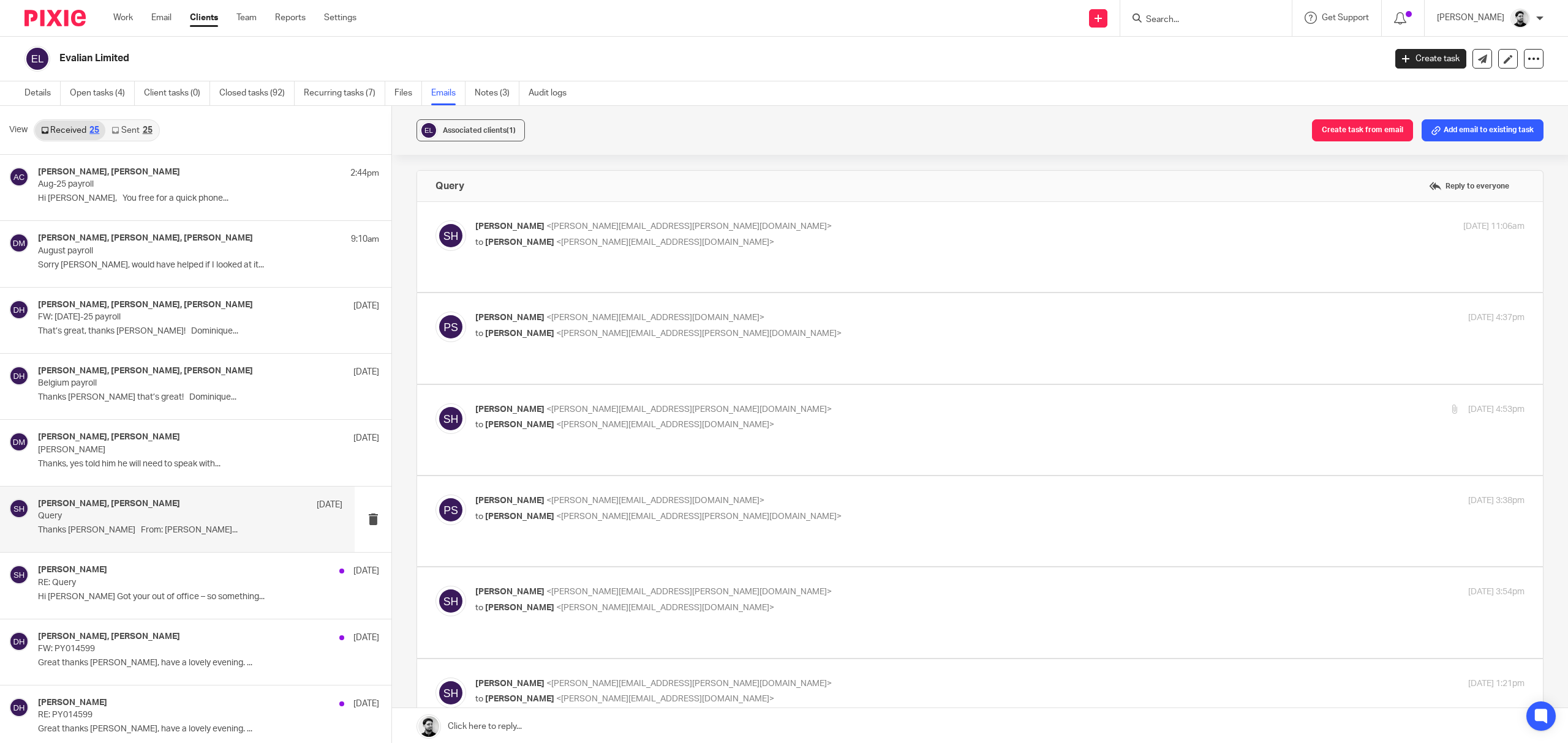
click at [689, 385] on label at bounding box center [980, 430] width 1126 height 90
click at [435, 403] on input "checkbox" at bounding box center [435, 403] width 1 height 1
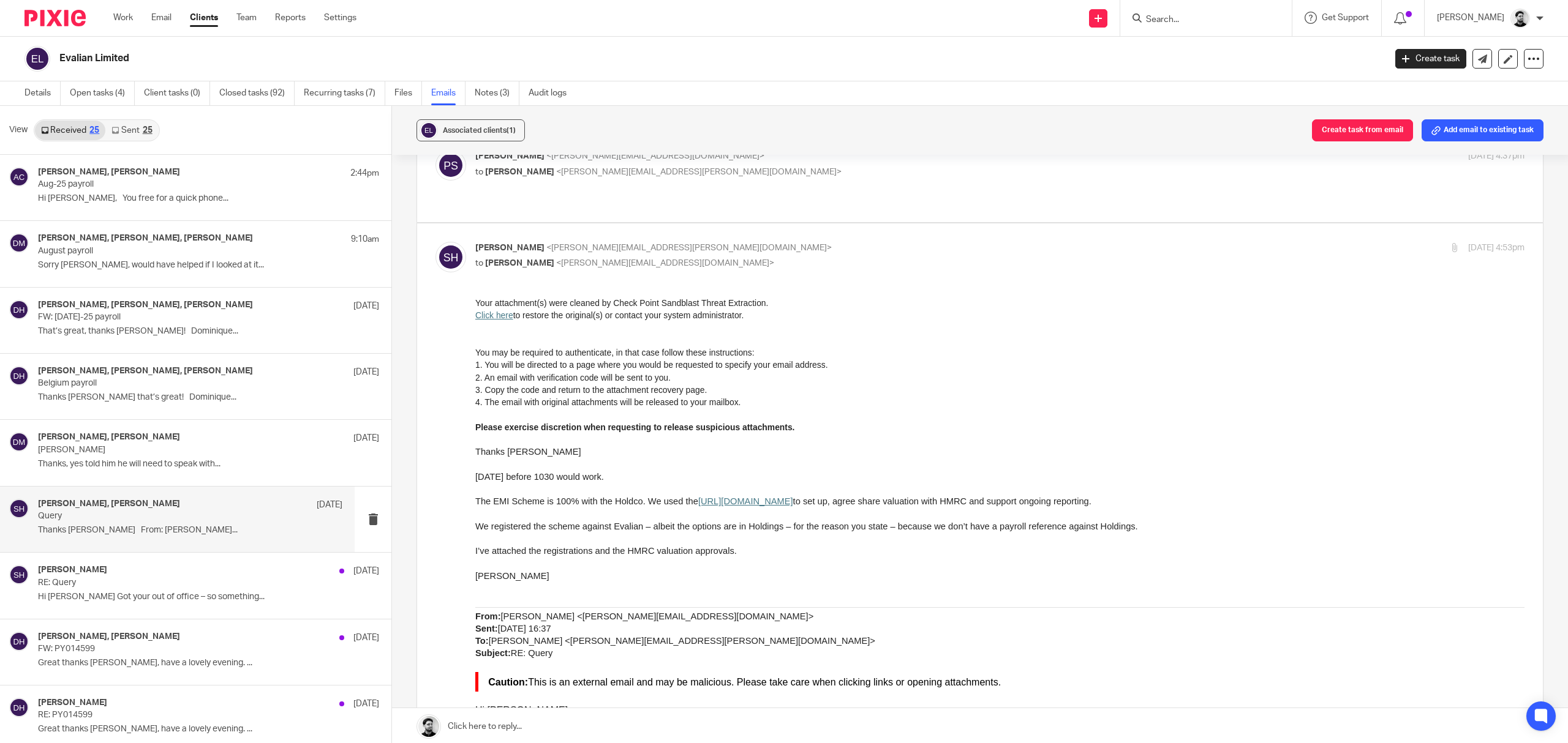
scroll to position [163, 0]
click at [696, 241] on div "Sean Huggett <sean.huggett@evalian.co.uk> to Peter Sommerville <p.sommerville@w…" at bounding box center [825, 254] width 700 height 28
checkbox input "false"
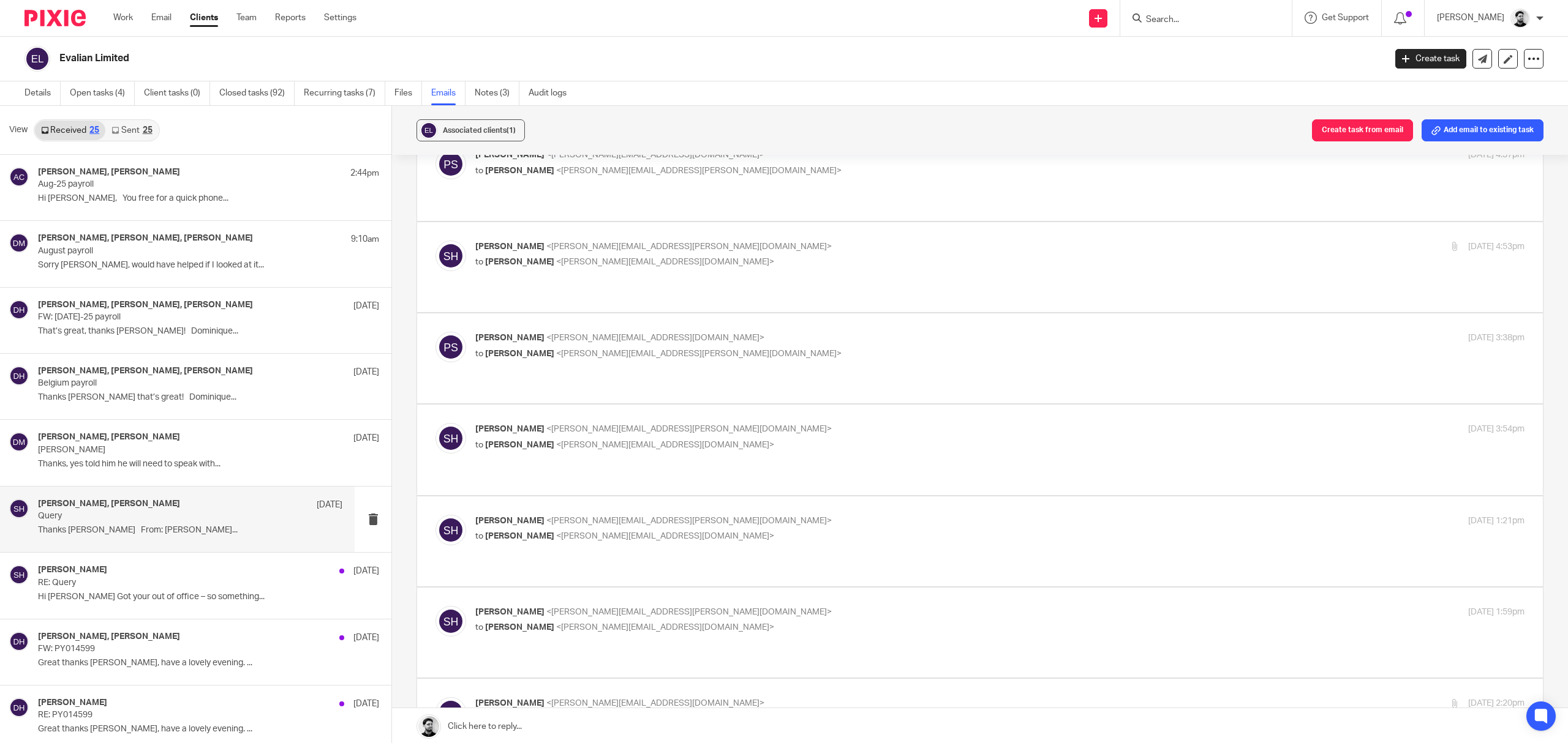
click at [706, 332] on p "Peter Sommerville <p.sommerville@woodhicks.co.uk>" at bounding box center [825, 338] width 700 height 13
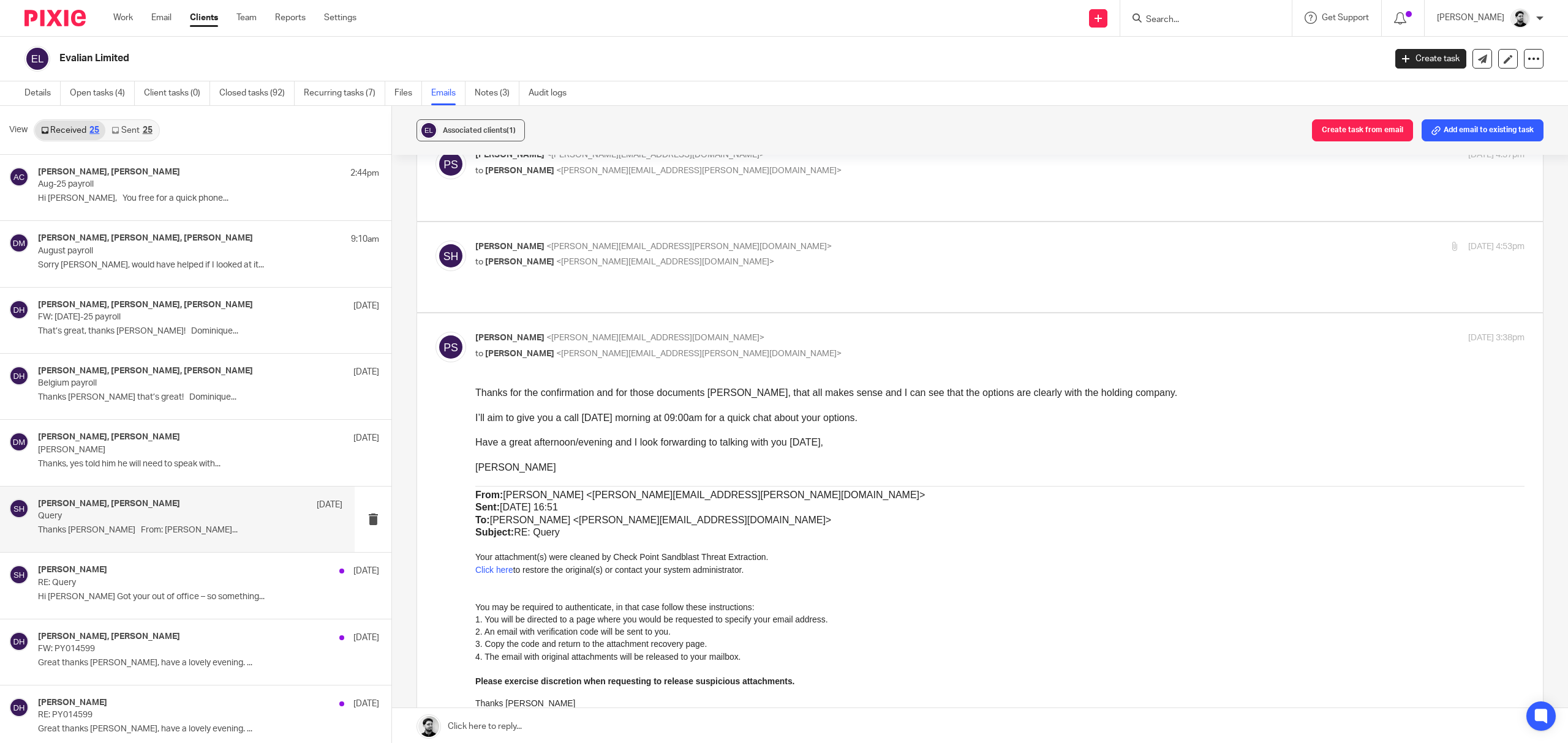
scroll to position [0, 0]
click at [713, 332] on p "Peter Sommerville <p.sommerville@woodhicks.co.uk>" at bounding box center [825, 338] width 700 height 13
checkbox input "false"
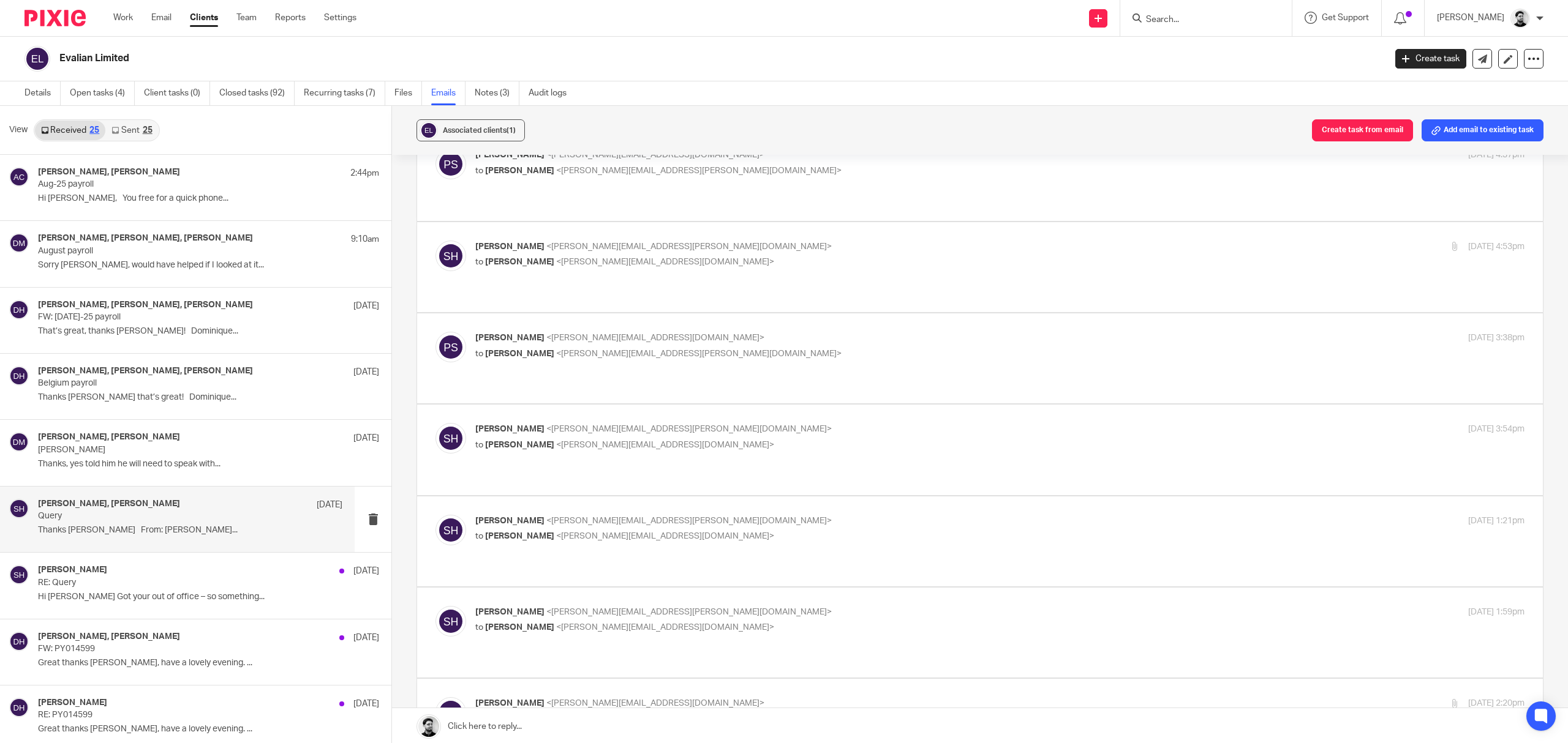
click at [675, 423] on p "Sean Huggett <sean.huggett@evalian.co.uk>" at bounding box center [825, 429] width 700 height 13
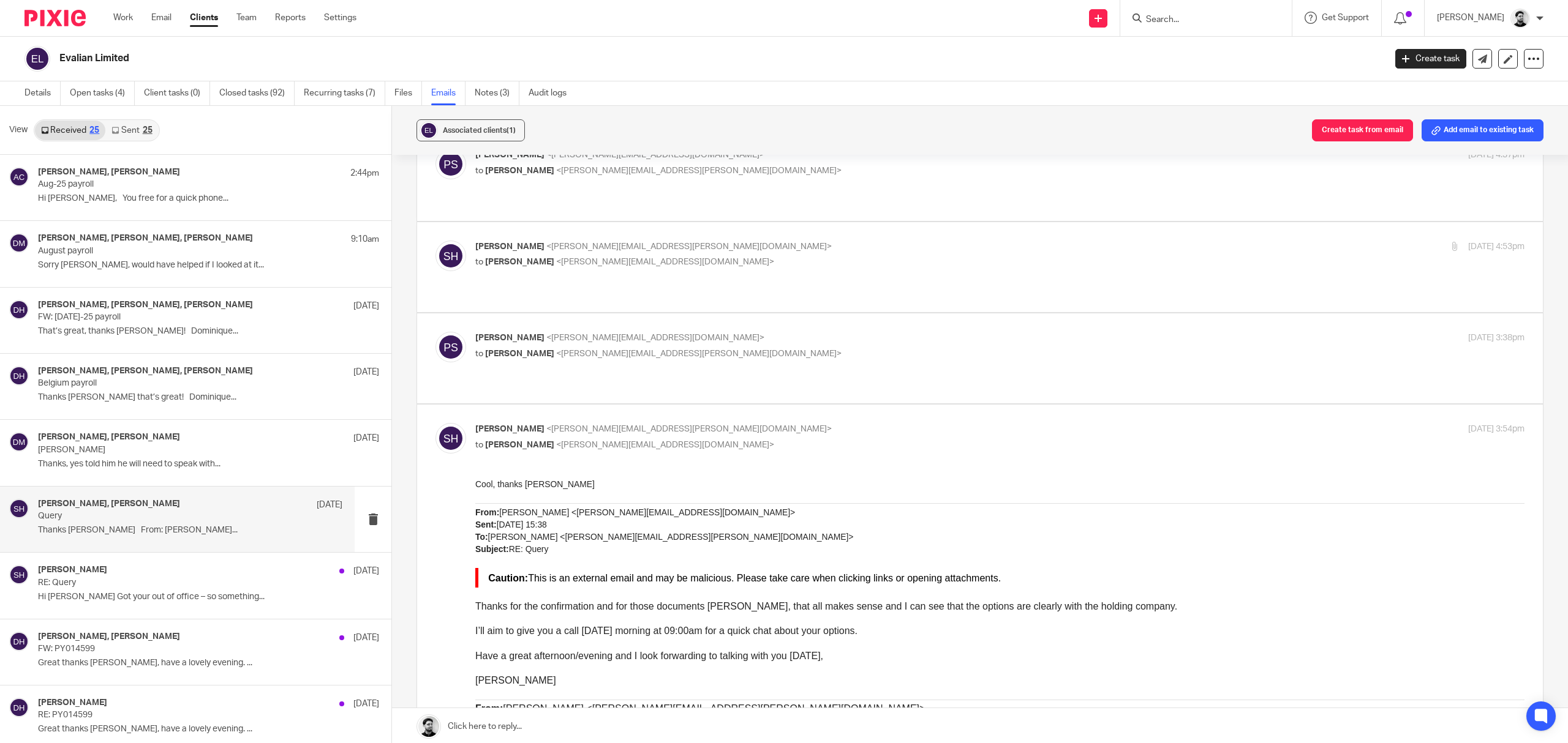
click at [698, 423] on p "Sean Huggett <sean.huggett@evalian.co.uk>" at bounding box center [825, 429] width 700 height 13
checkbox input "false"
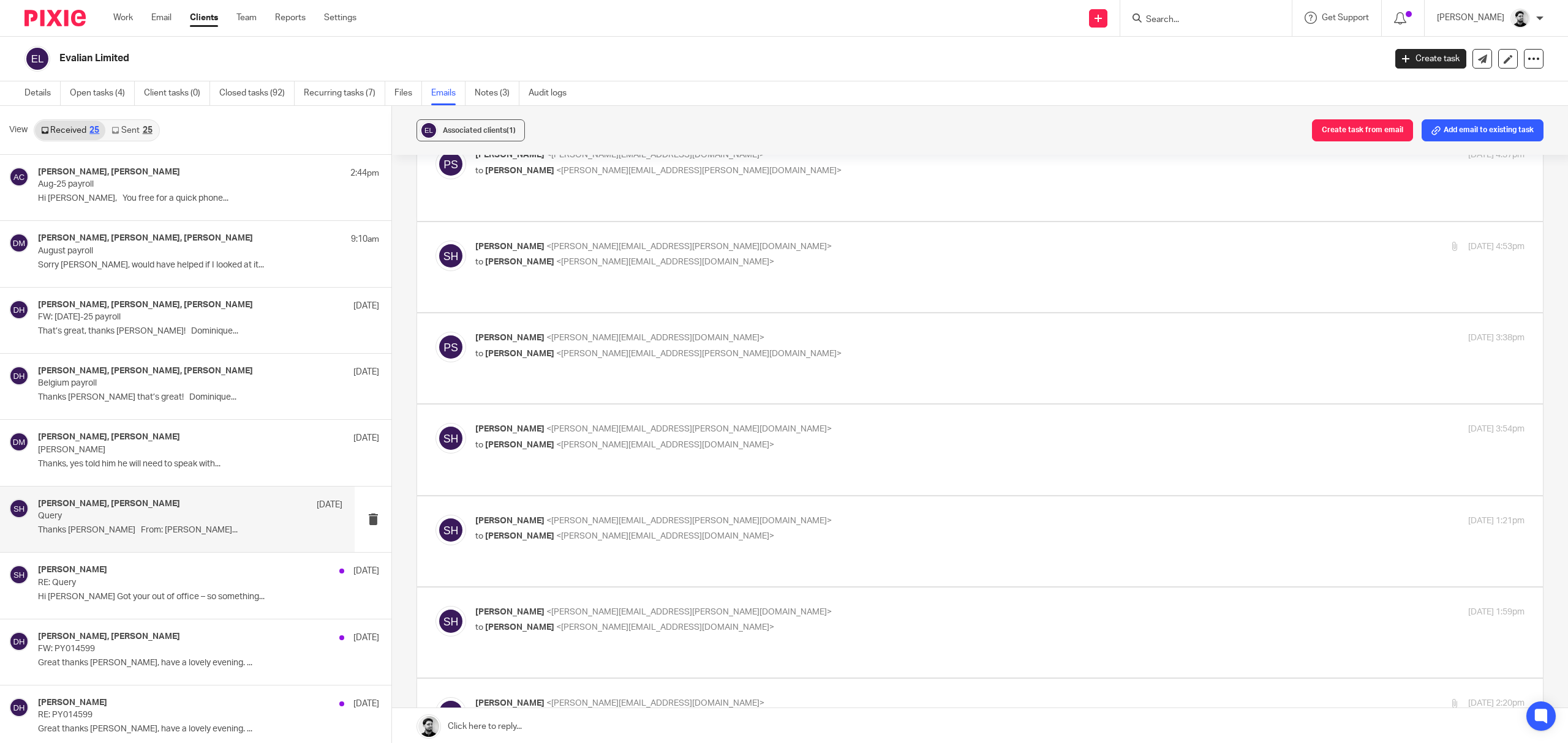
click at [686, 496] on label at bounding box center [980, 541] width 1126 height 90
click at [435, 515] on input "checkbox" at bounding box center [435, 515] width 1 height 1
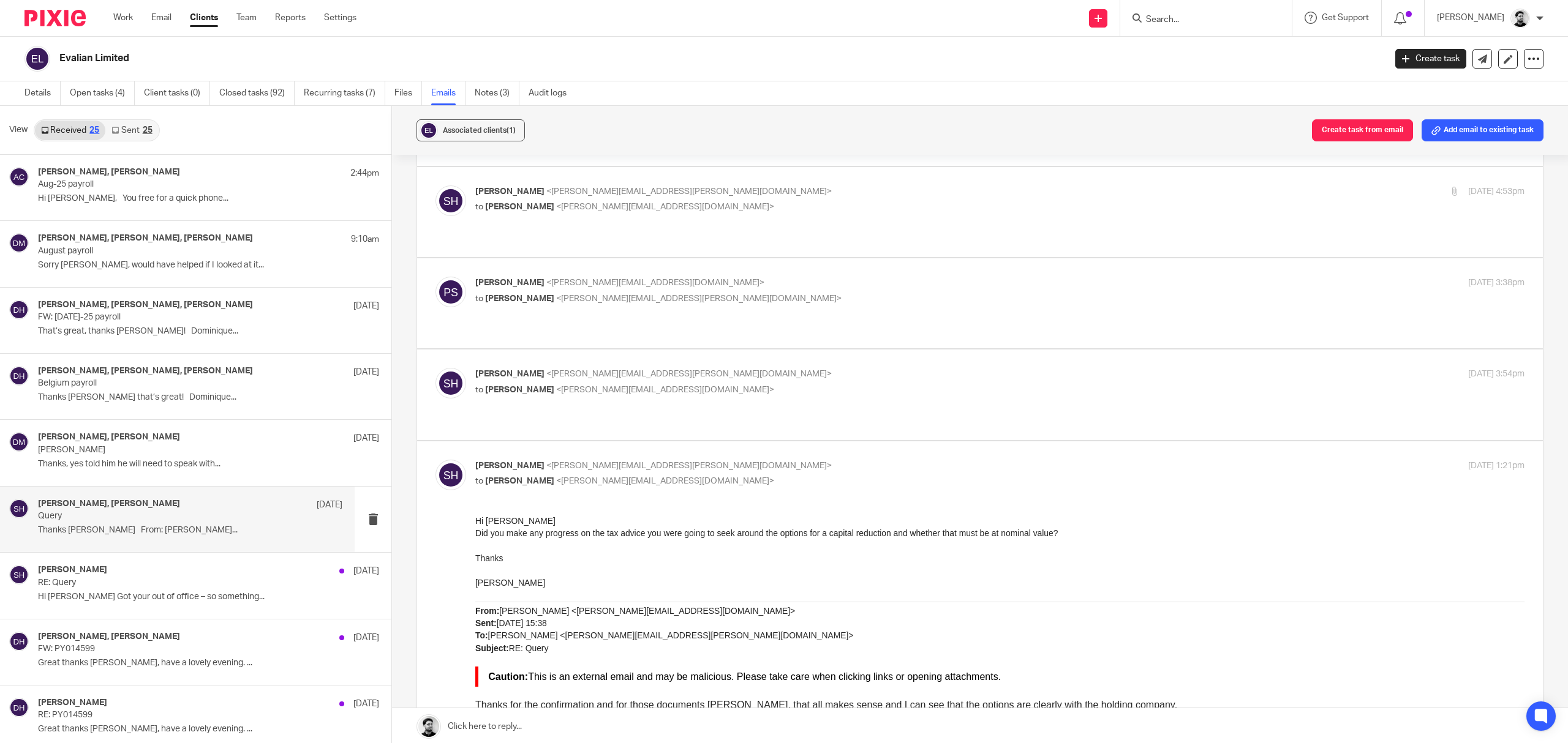
scroll to position [326, 0]
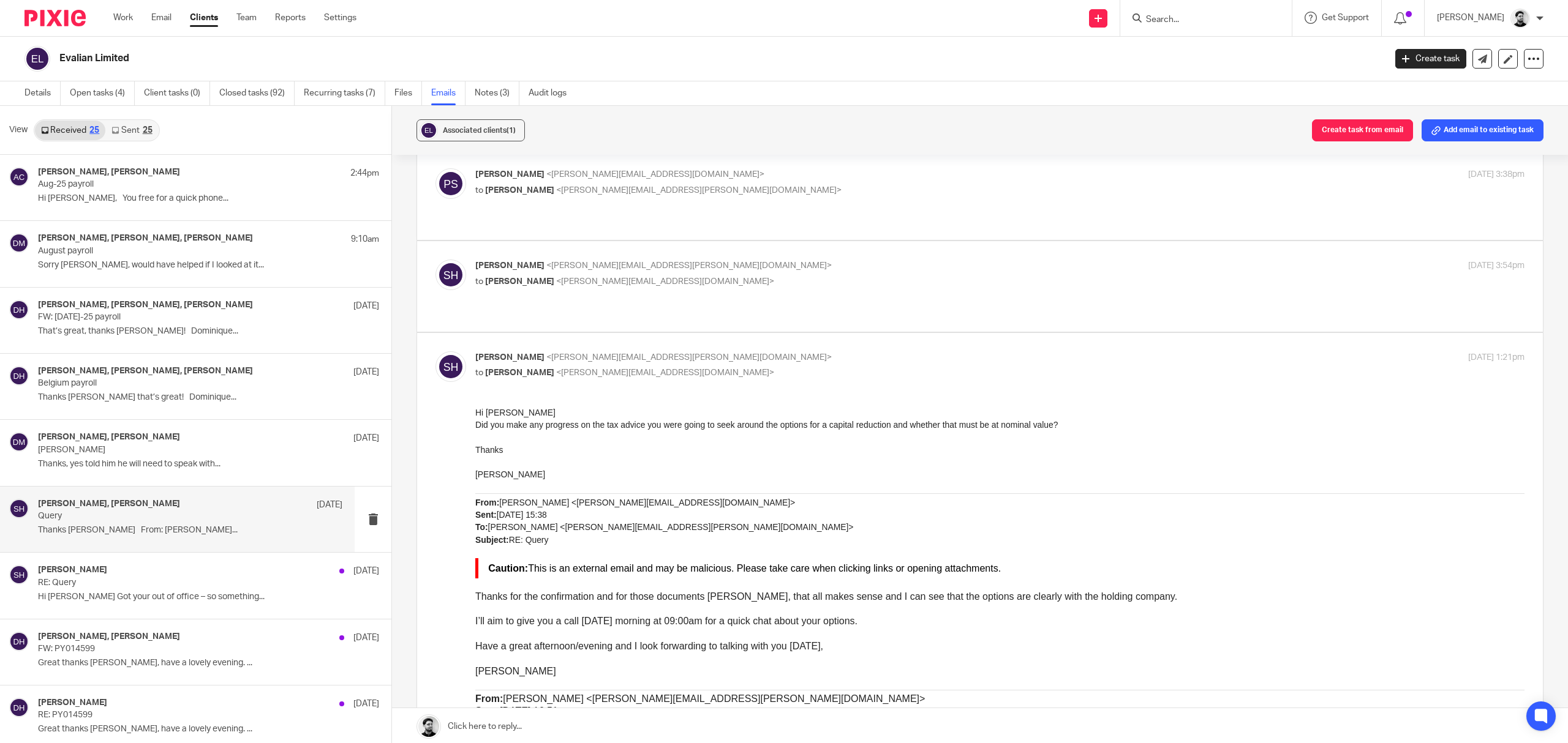
click at [677, 368] on span "<p.sommerville@woodhicks.co.uk>" at bounding box center [665, 373] width 218 height 9
checkbox input "false"
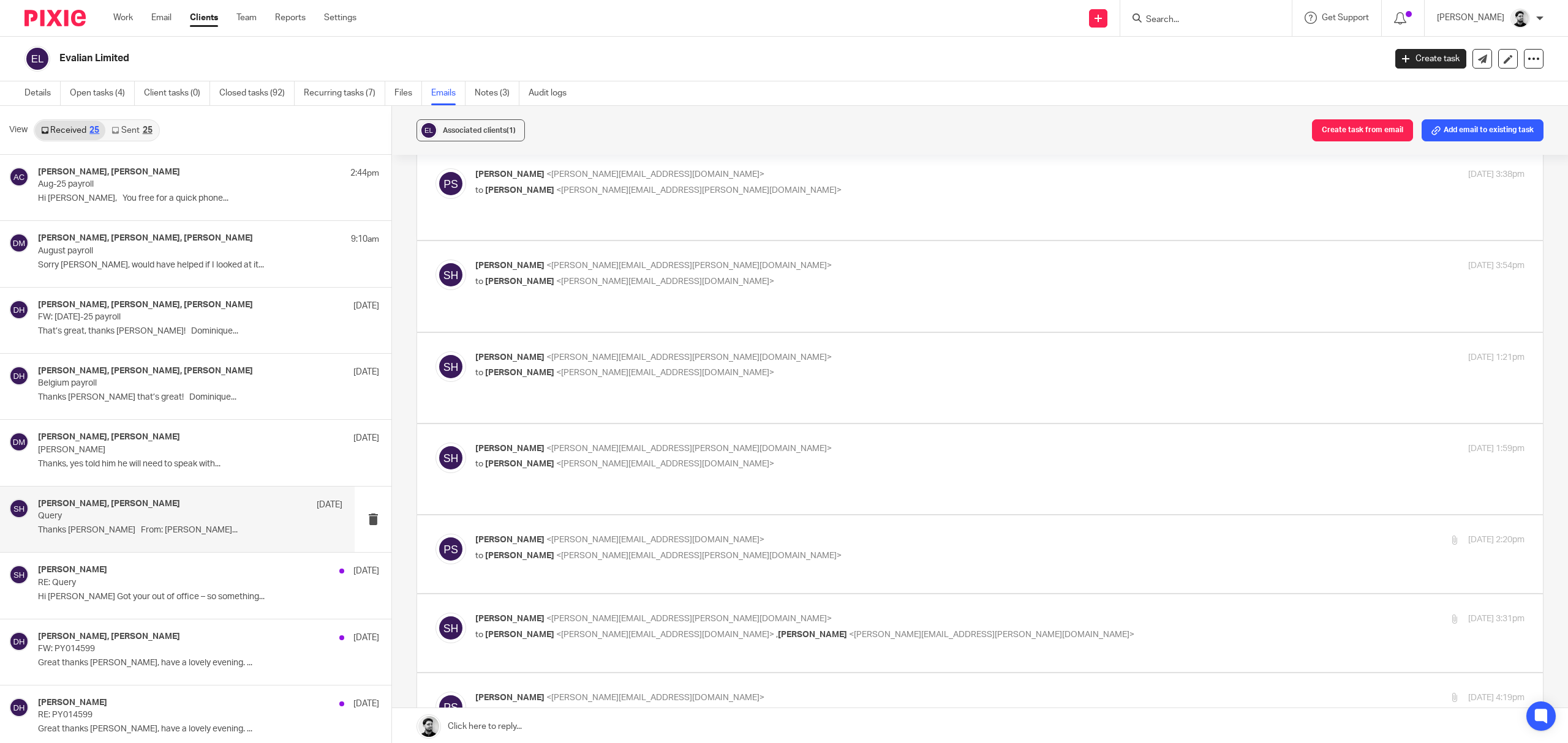
click at [687, 460] on span "<p.sommerville@woodhicks.co.uk>" at bounding box center [665, 464] width 218 height 9
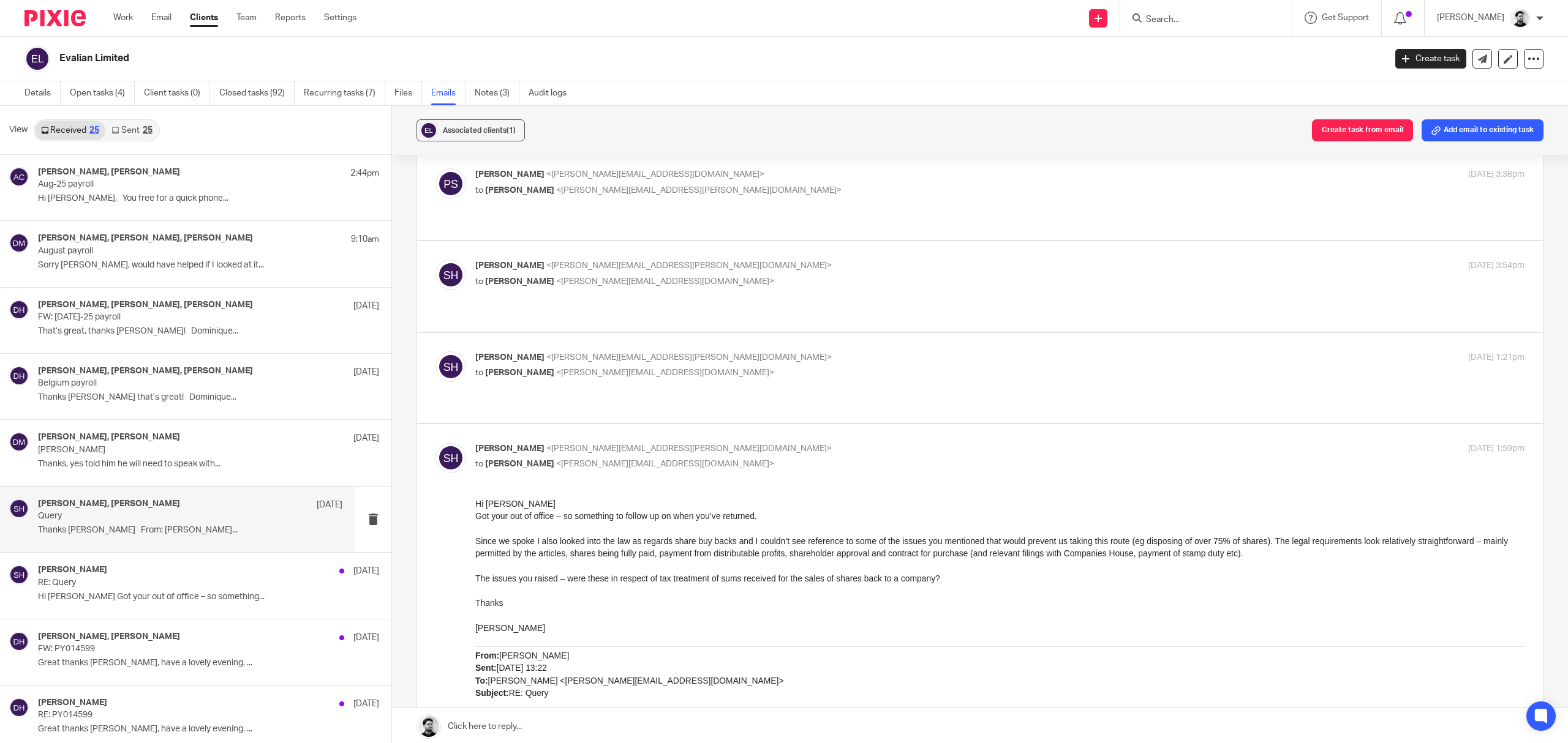
scroll to position [0, 0]
click at [726, 443] on div "Sean Huggett <sean.huggett@evalian.co.uk> to Peter Sommerville <p.sommerville@w…" at bounding box center [825, 456] width 700 height 28
checkbox input "false"
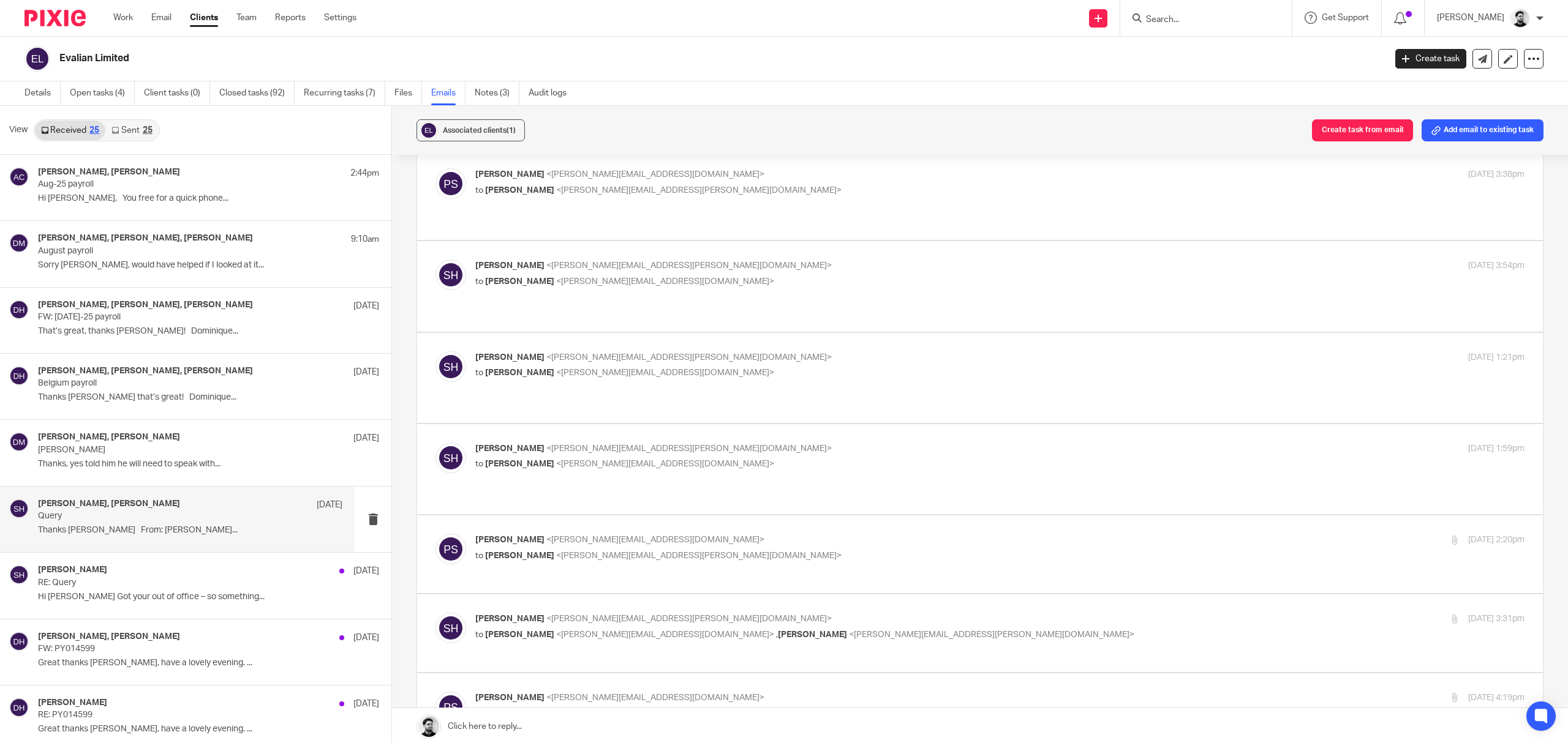
click at [703, 534] on p "Peter Sommerville <p.sommerville@woodhicks.co.uk>" at bounding box center [825, 540] width 700 height 13
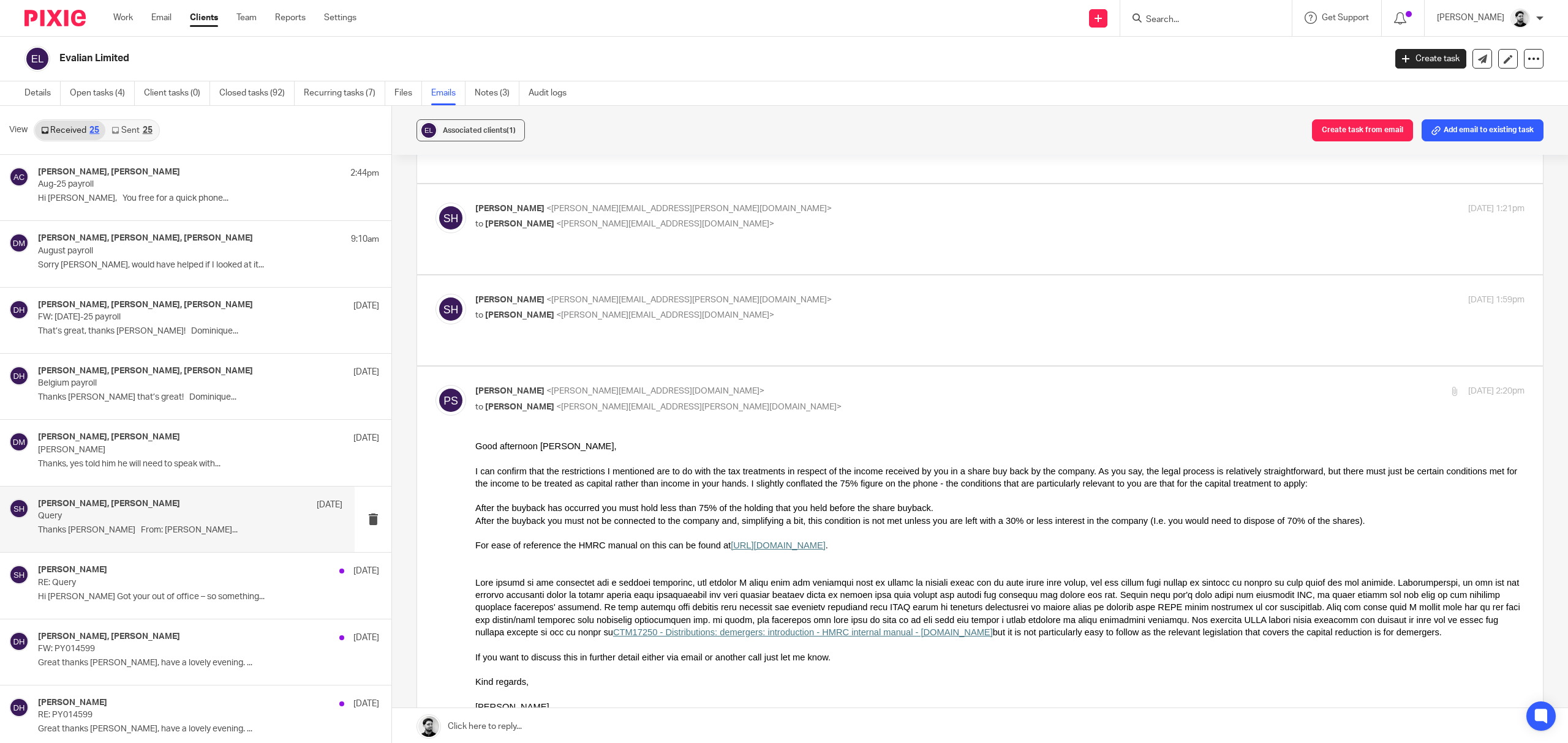
scroll to position [490, 0]
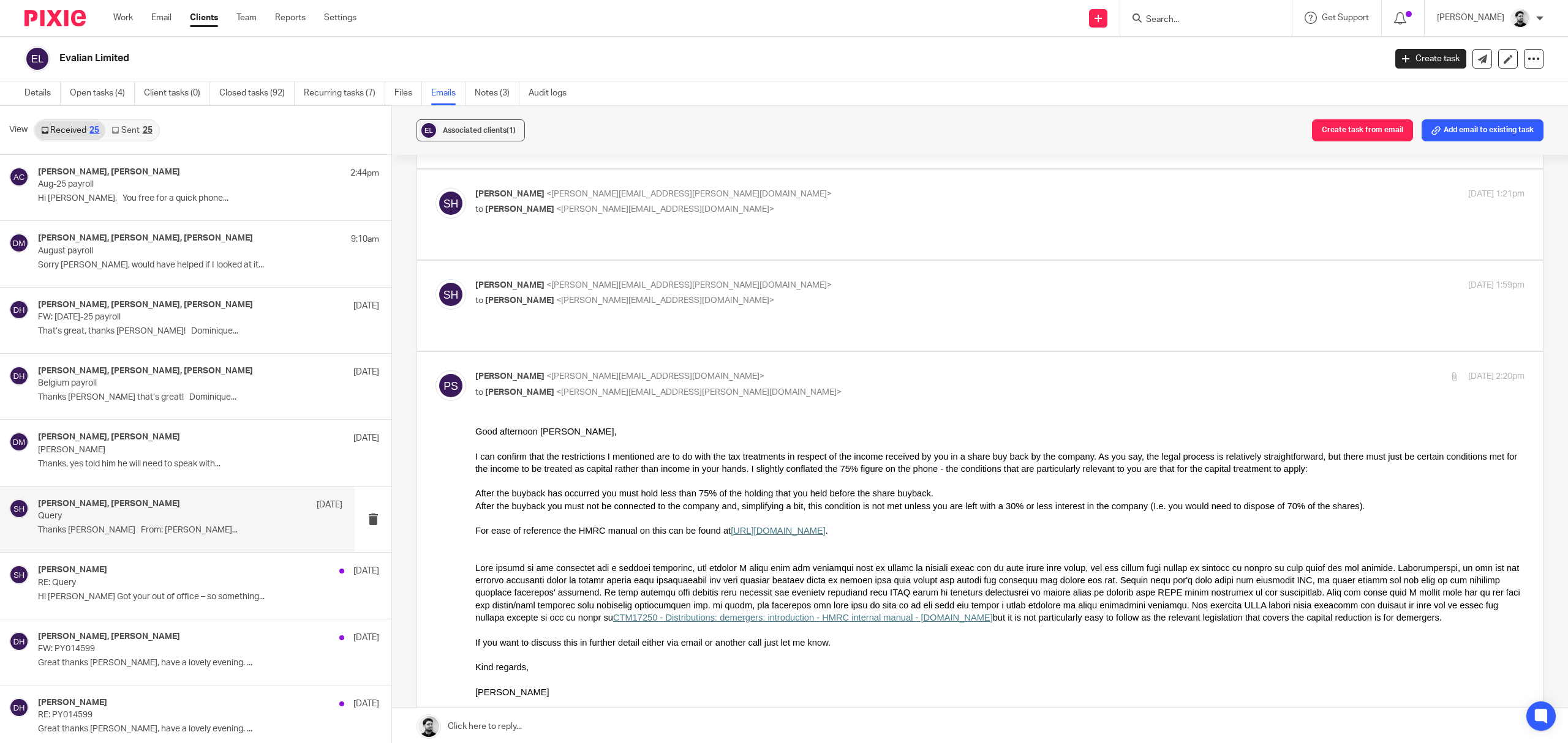
click at [681, 386] on p "to Sean Huggett <sean.huggett@evalian.co.uk>" at bounding box center [825, 392] width 700 height 13
checkbox input "false"
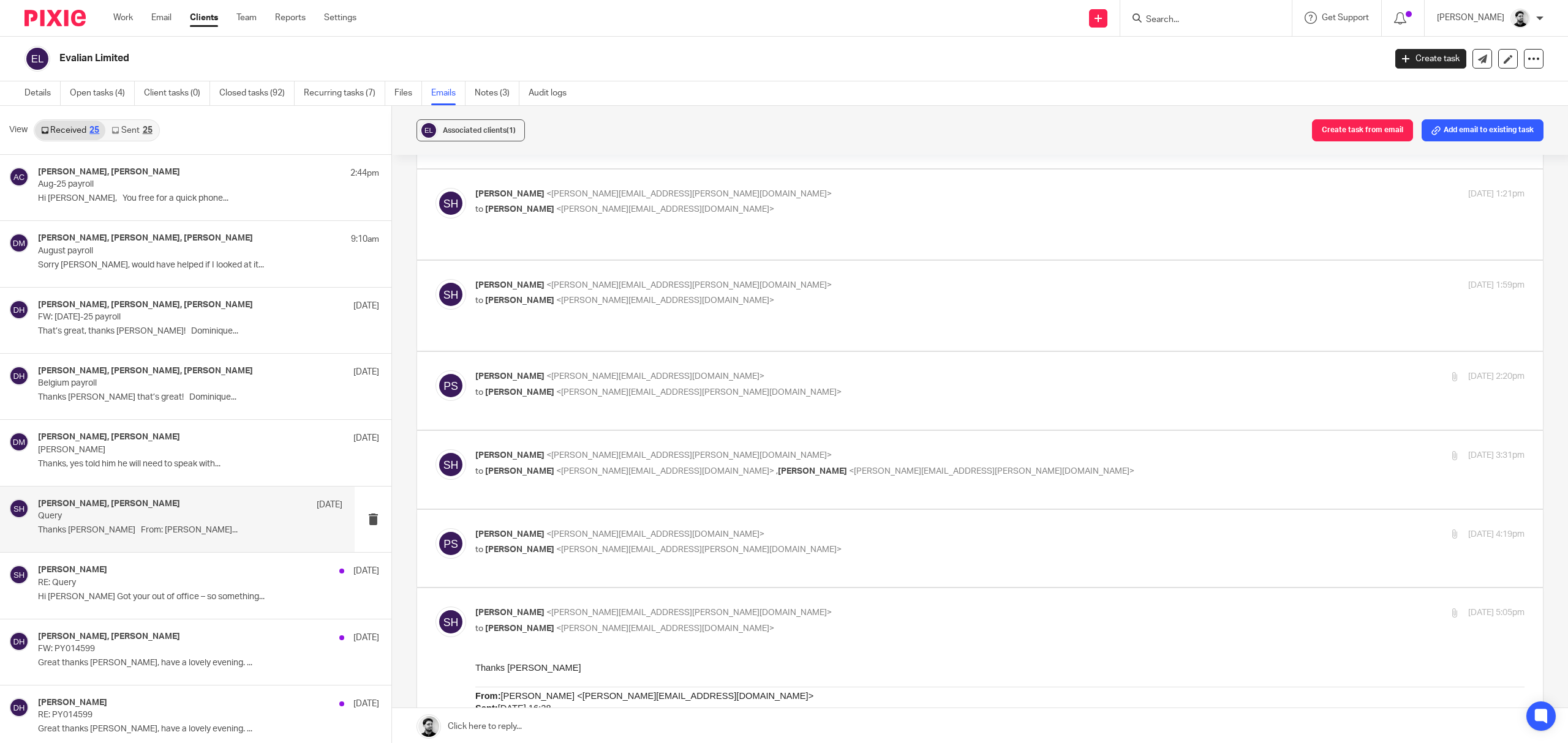
click at [677, 431] on label at bounding box center [980, 470] width 1126 height 77
click at [435, 449] on input "checkbox" at bounding box center [435, 449] width 1 height 1
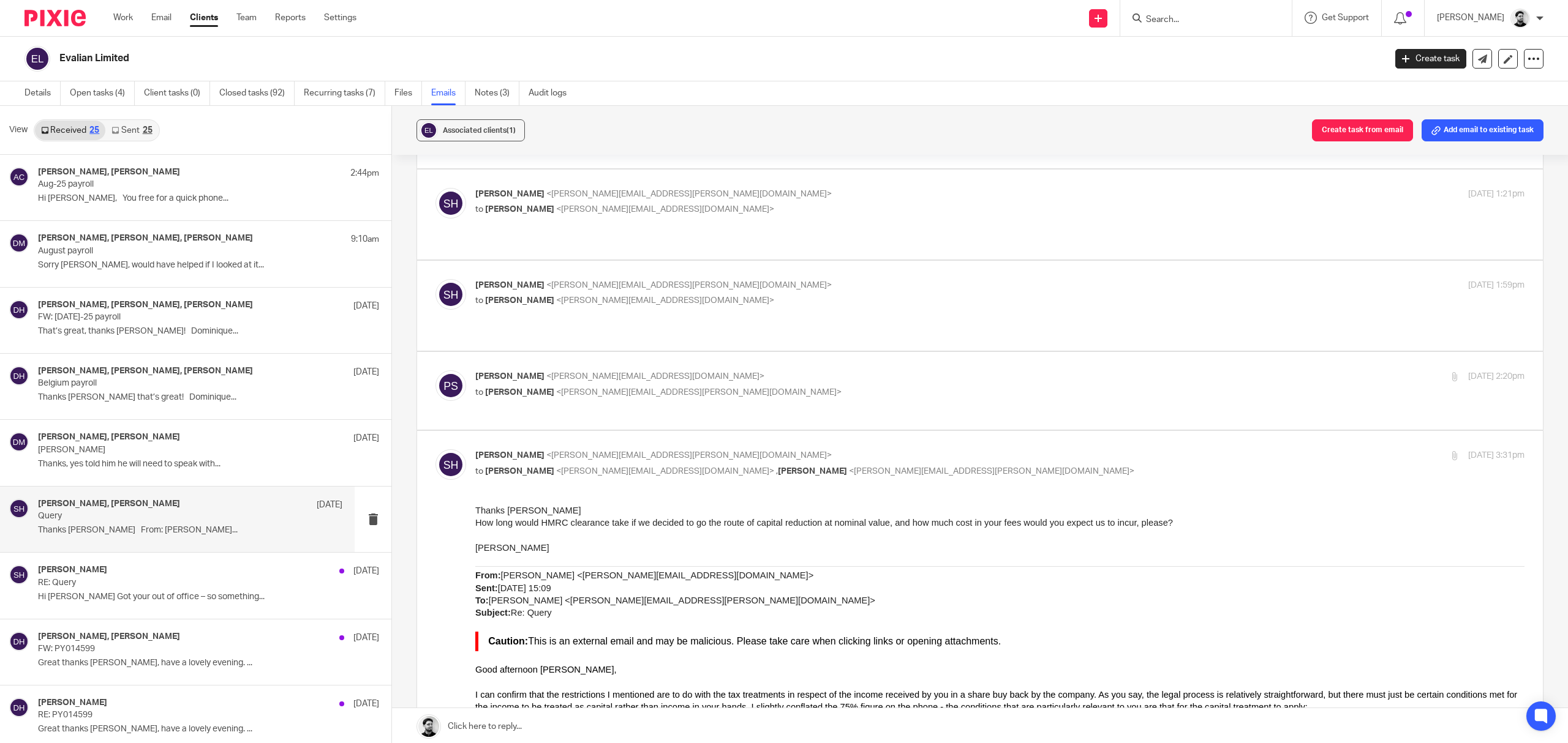
scroll to position [0, 0]
click at [435, 449] on input "checkbox" at bounding box center [435, 449] width 1 height 1
checkbox input "false"
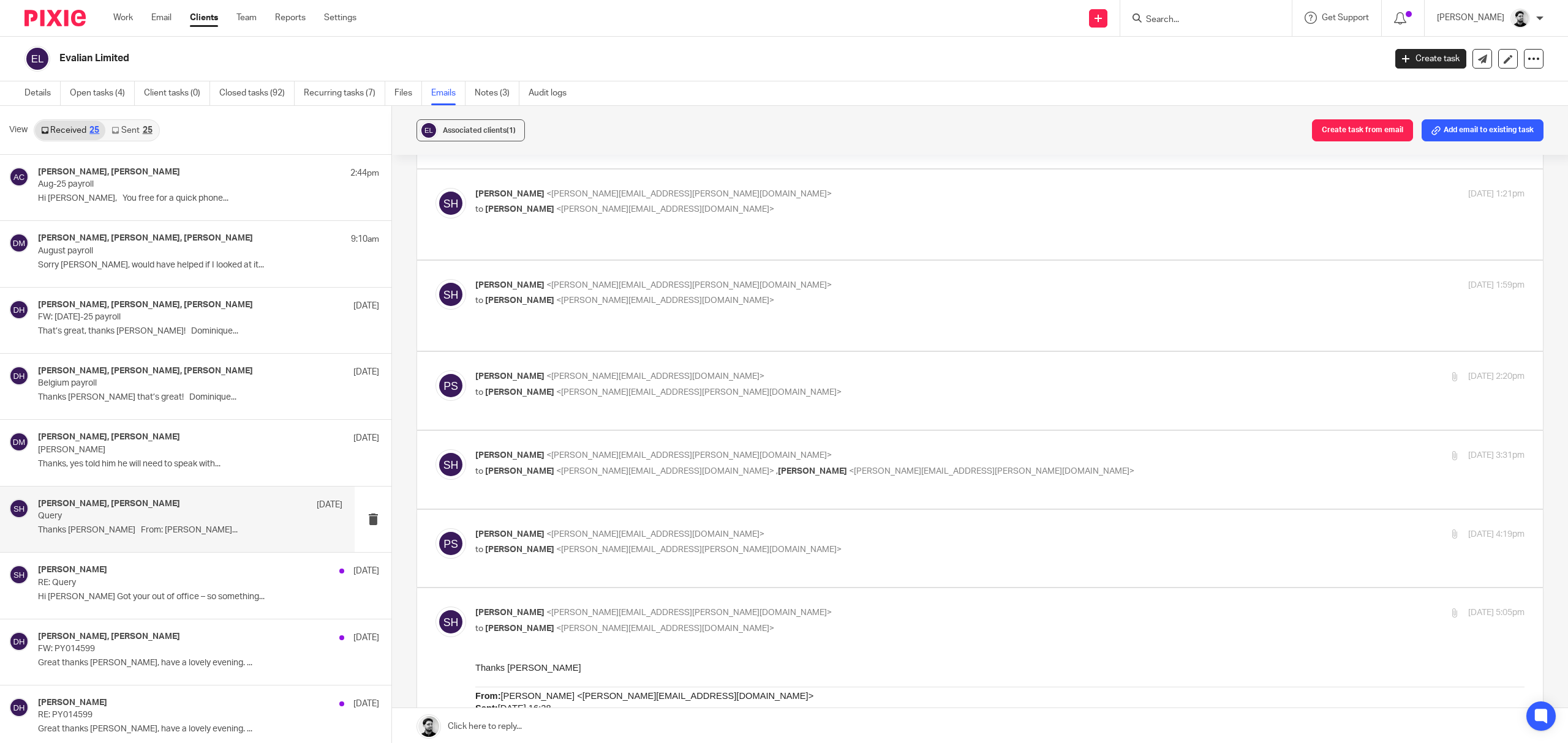
click at [675, 528] on div "Peter Sommerville <p.sommerville@woodhicks.co.uk> to Sean Huggett <sean.huggett…" at bounding box center [825, 542] width 700 height 28
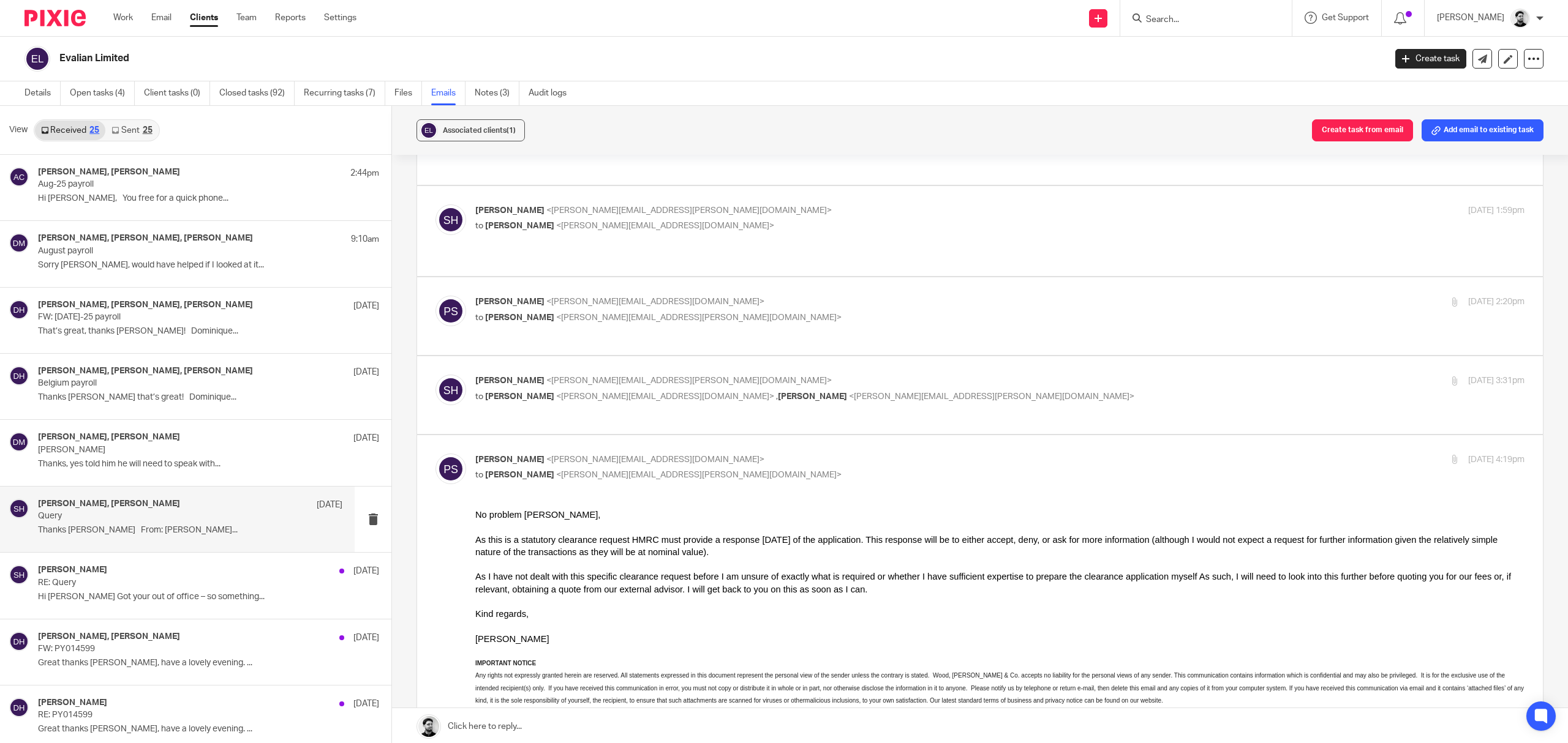
scroll to position [653, 0]
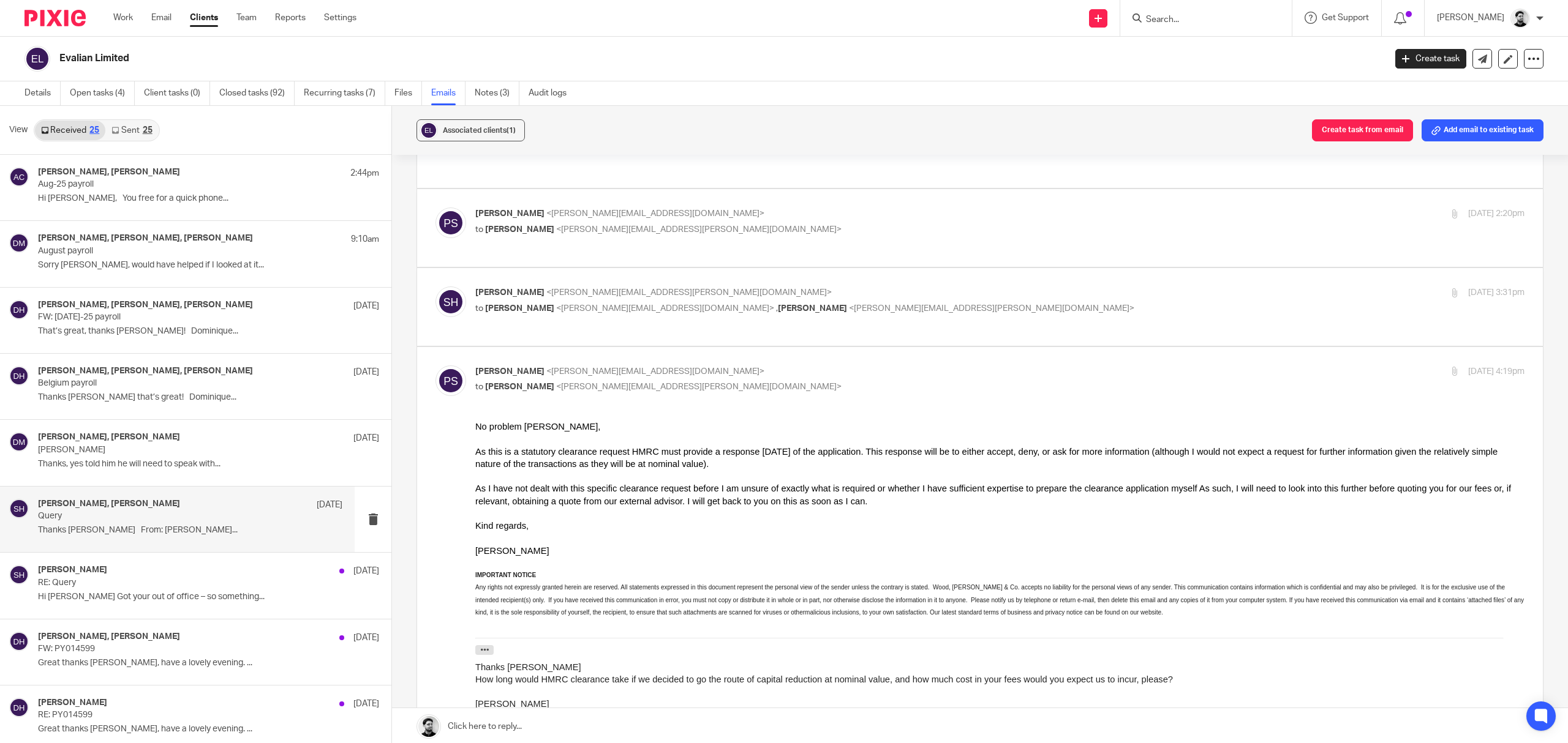
click at [651, 366] on div "Peter Sommerville <p.sommerville@woodhicks.co.uk> to Sean Huggett <sean.huggett…" at bounding box center [1000, 381] width 1049 height 31
checkbox input "false"
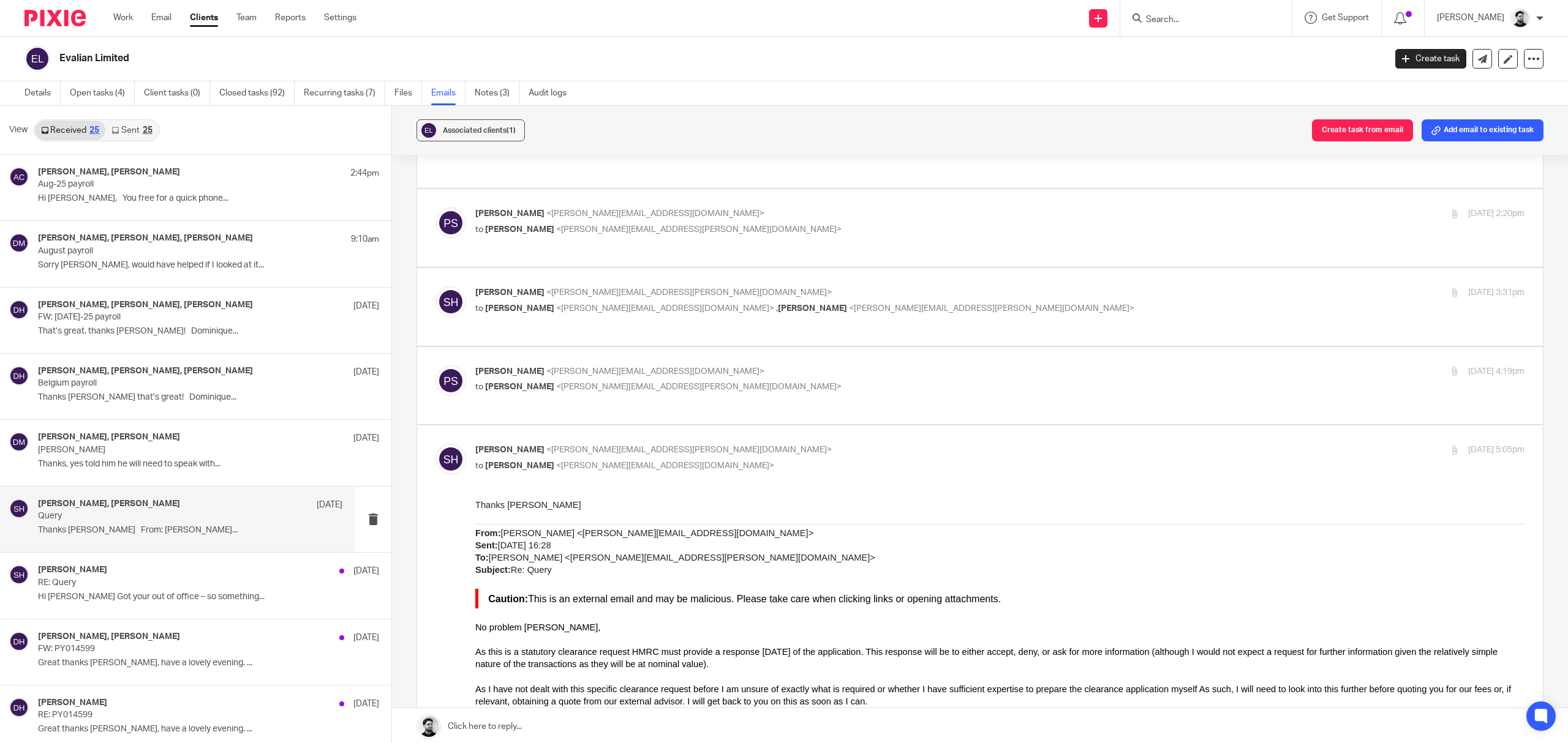
click at [652, 444] on p "Sean Huggett <sean.huggett@evalian.co.uk>" at bounding box center [825, 450] width 700 height 13
checkbox input "false"
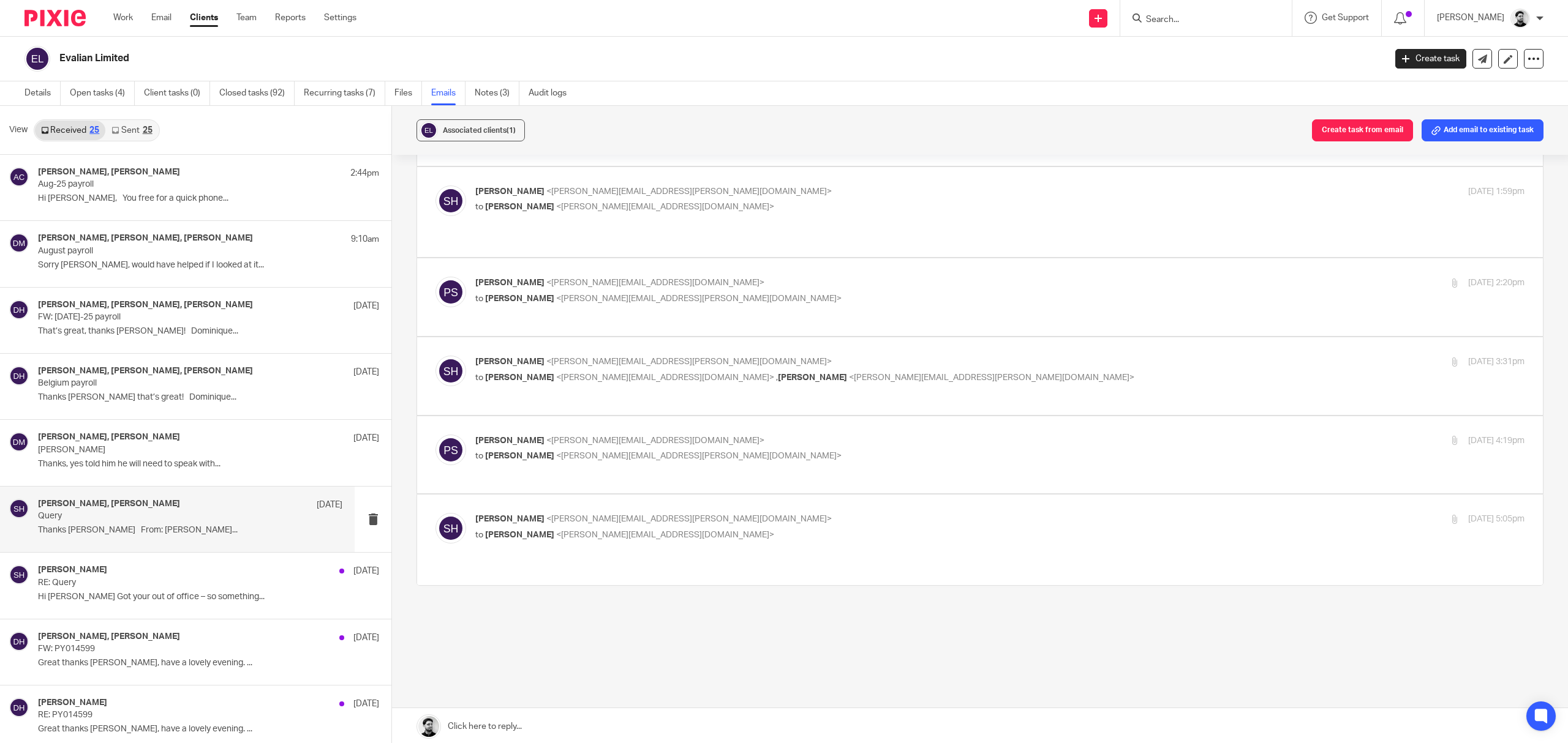
scroll to position [485, 0]
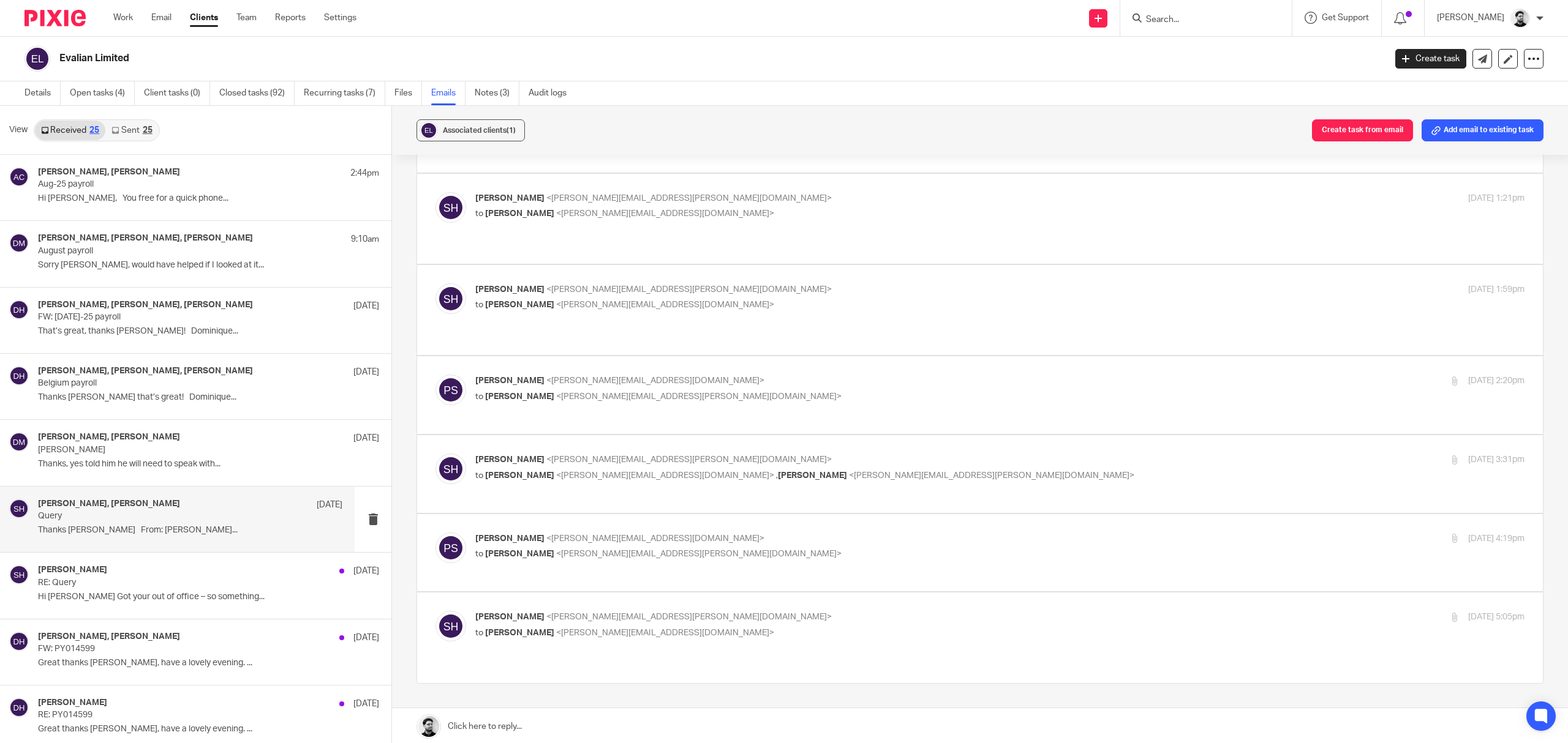
click at [664, 435] on label at bounding box center [980, 474] width 1126 height 77
click at [435, 453] on input "checkbox" at bounding box center [435, 453] width 1 height 1
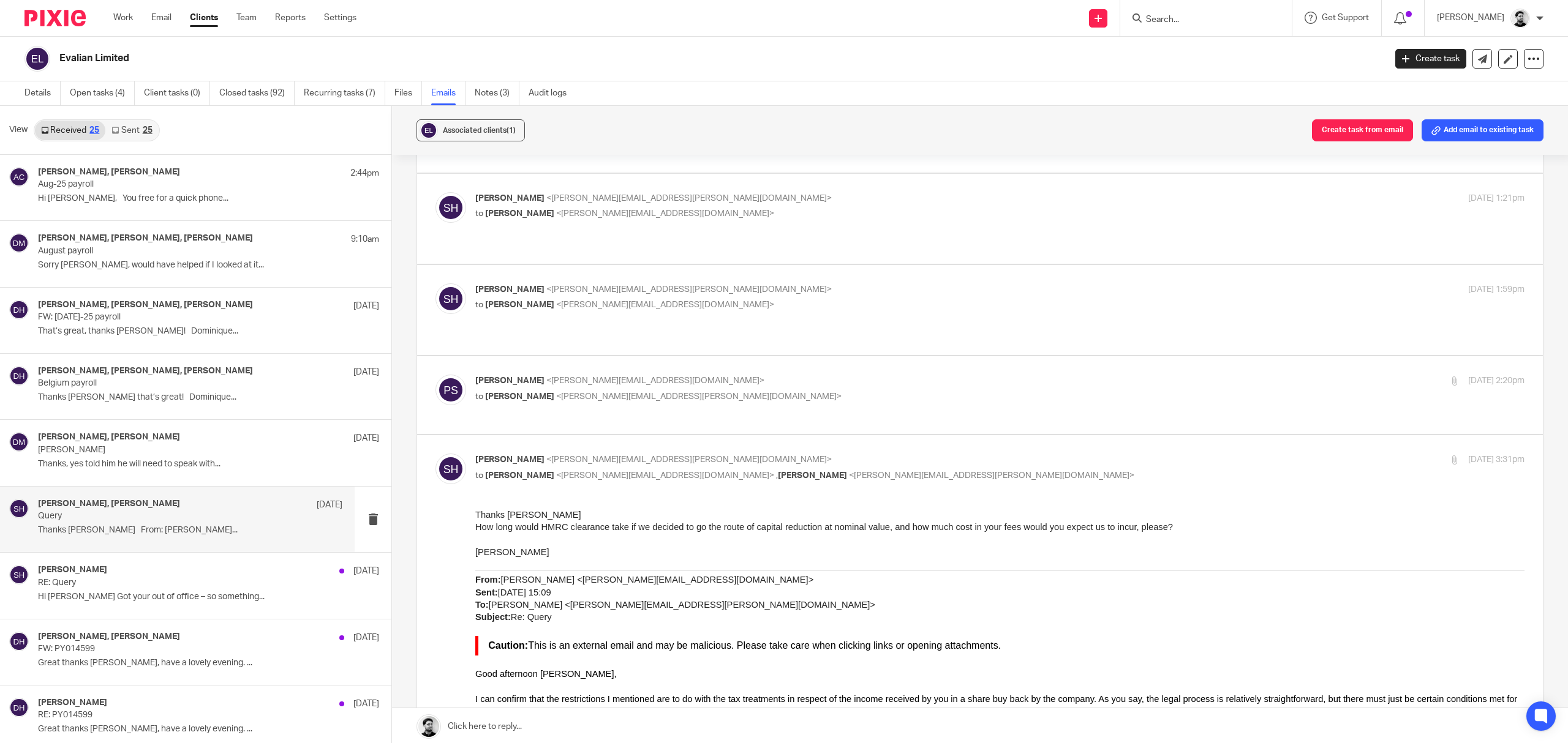
scroll to position [0, 0]
click at [672, 453] on p "Sean Huggett <sean.huggett@evalian.co.uk>" at bounding box center [825, 460] width 700 height 13
checkbox input "false"
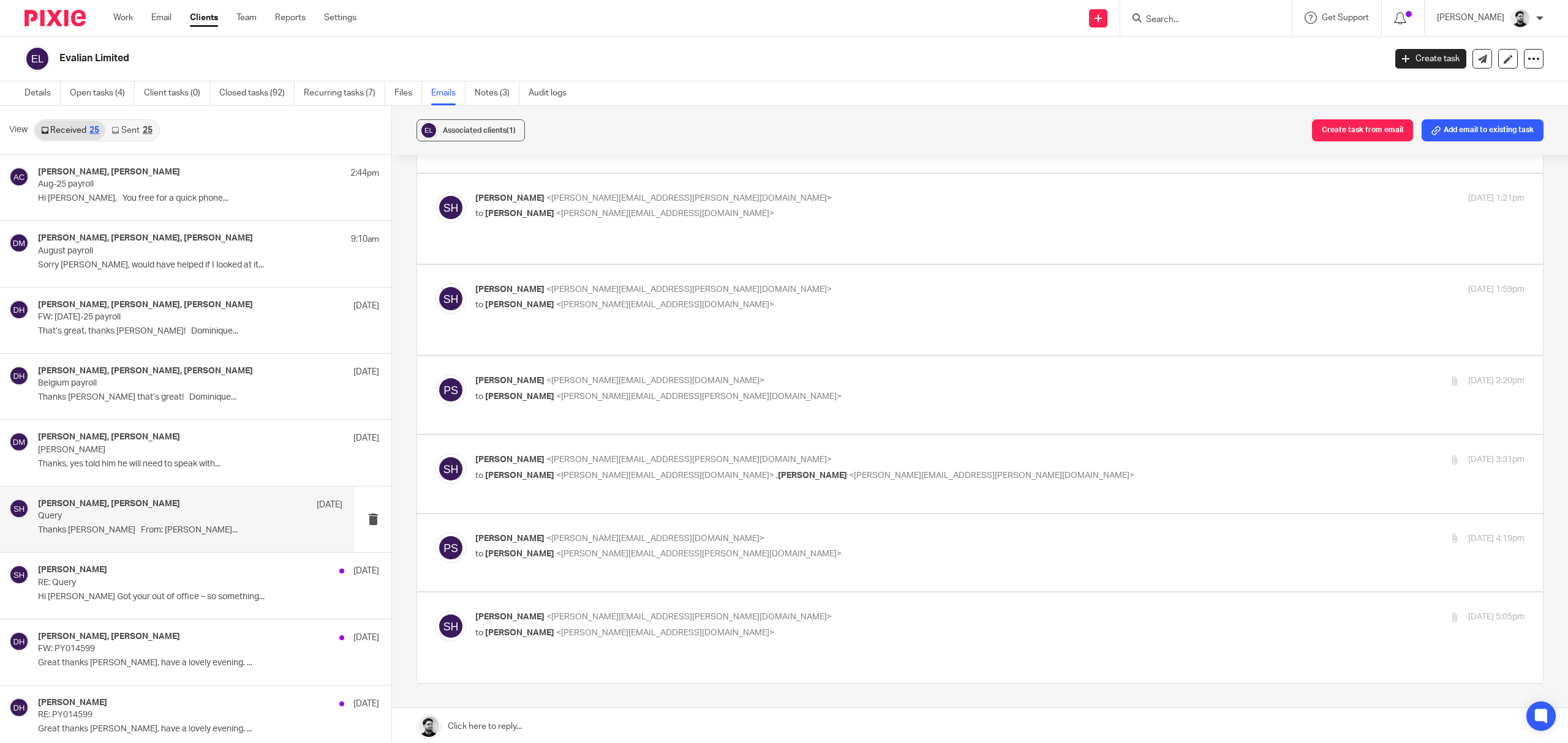
click at [670, 592] on div "Sean Huggett <sean.huggett@evalian.co.uk> to Peter Sommerville <p.sommerville@w…" at bounding box center [979, 638] width 1127 height 91
click at [197, 479] on div "Andrew Chapman, Darren Maynard 31 Jul Matthew Webb Thanks, yes told him he will…" at bounding box center [177, 453] width 355 height 65
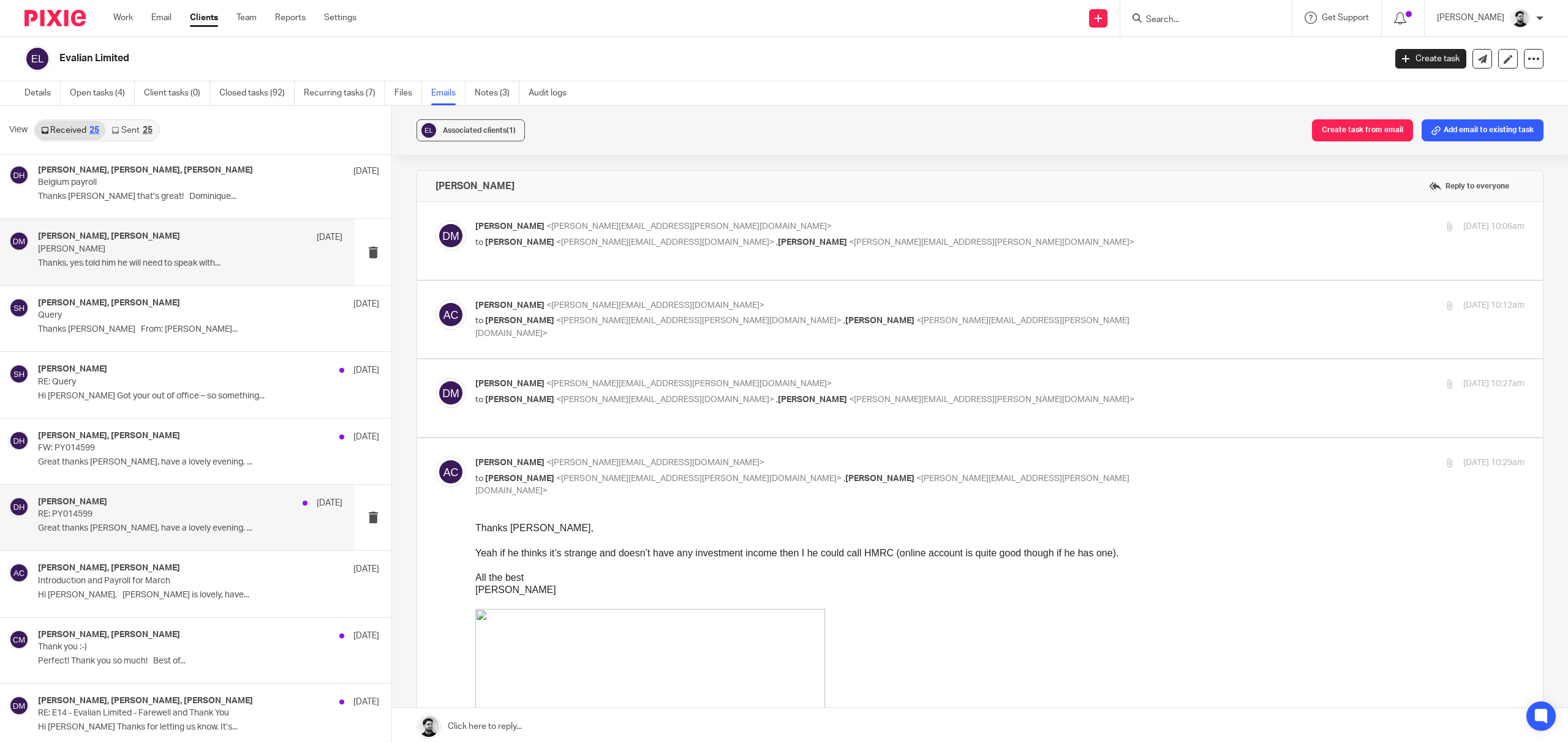
scroll to position [245, 0]
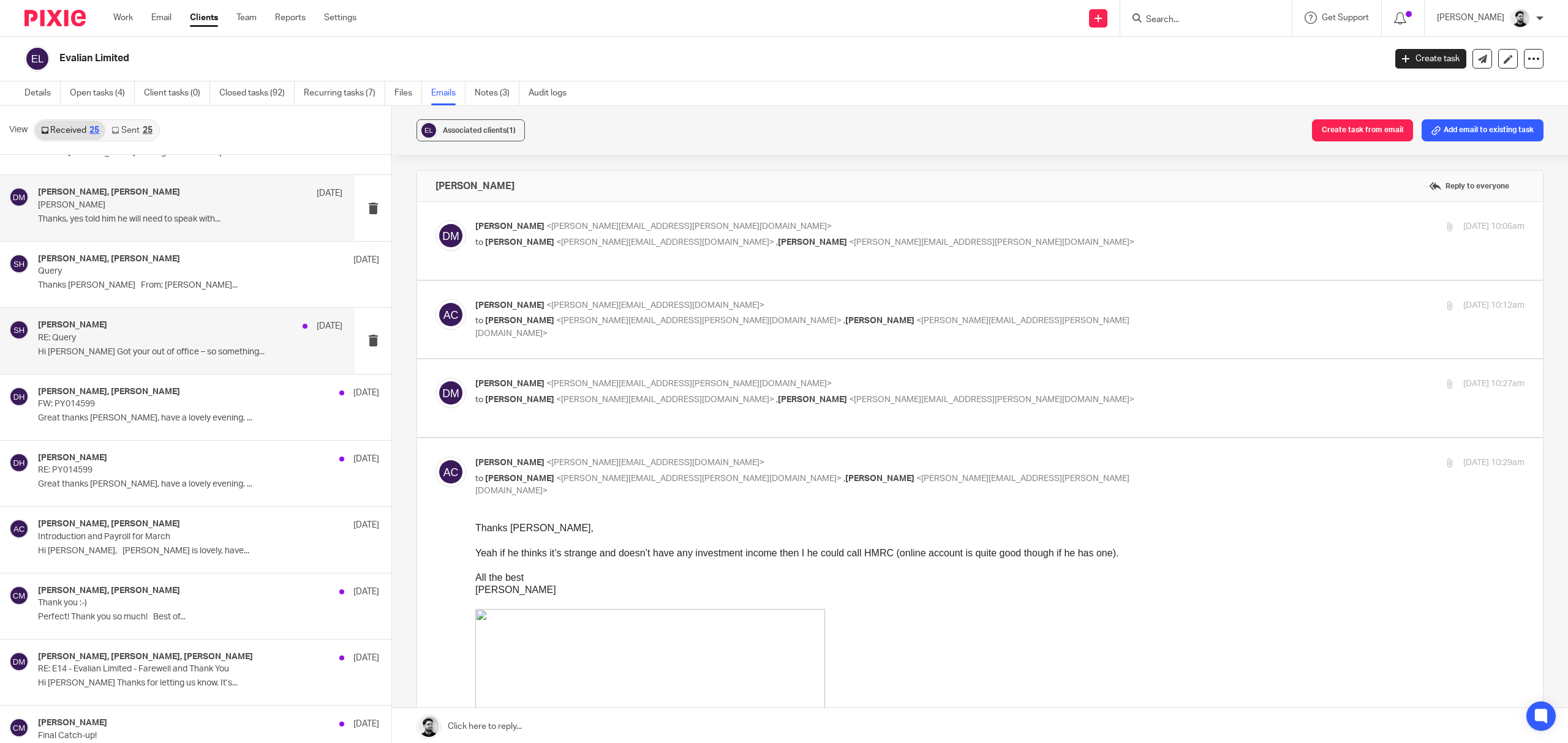
click at [202, 350] on p "Hi Pete Got your out of office – so something..." at bounding box center [190, 352] width 305 height 10
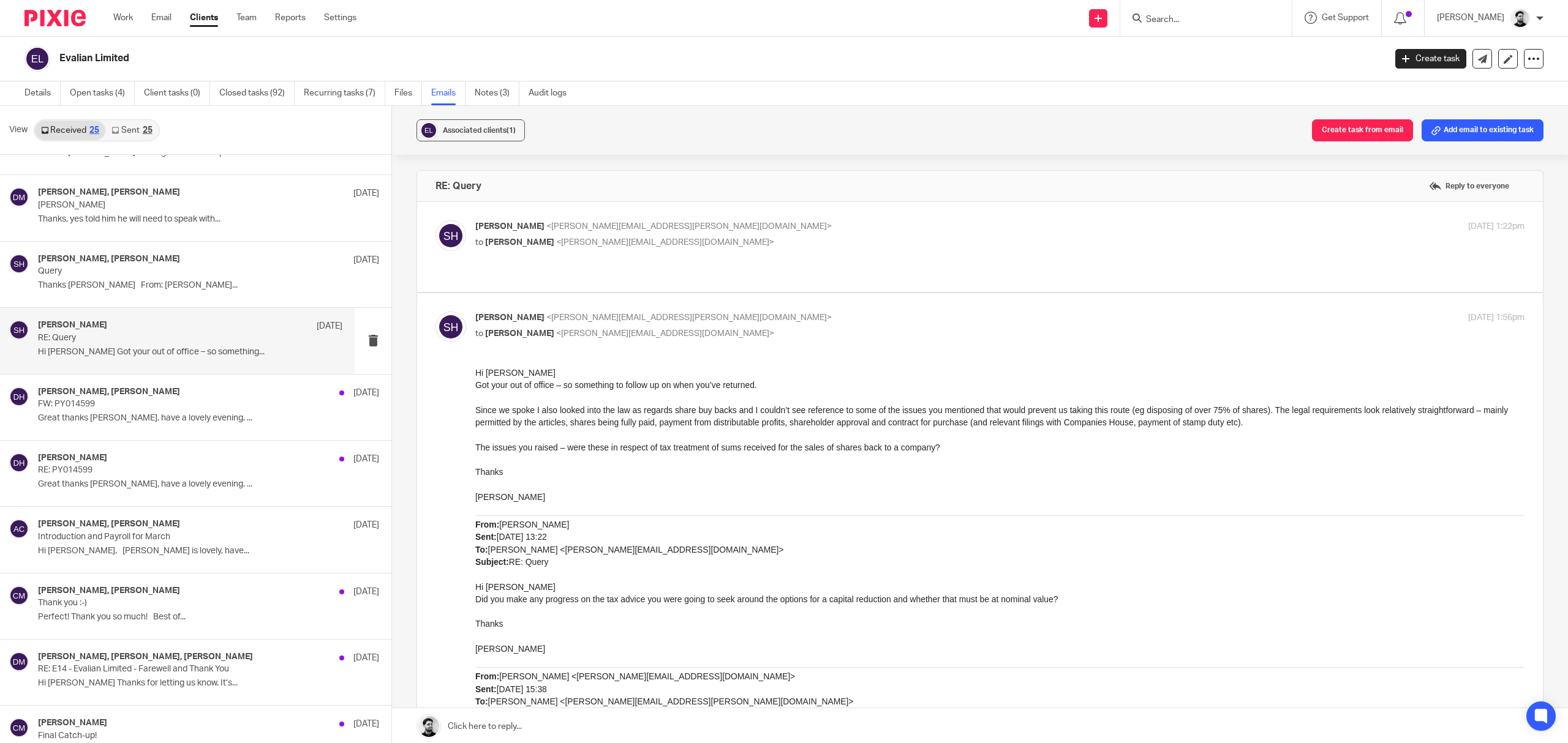
scroll to position [0, 0]
click at [201, 407] on p "FW: PY014599" at bounding box center [160, 404] width 243 height 10
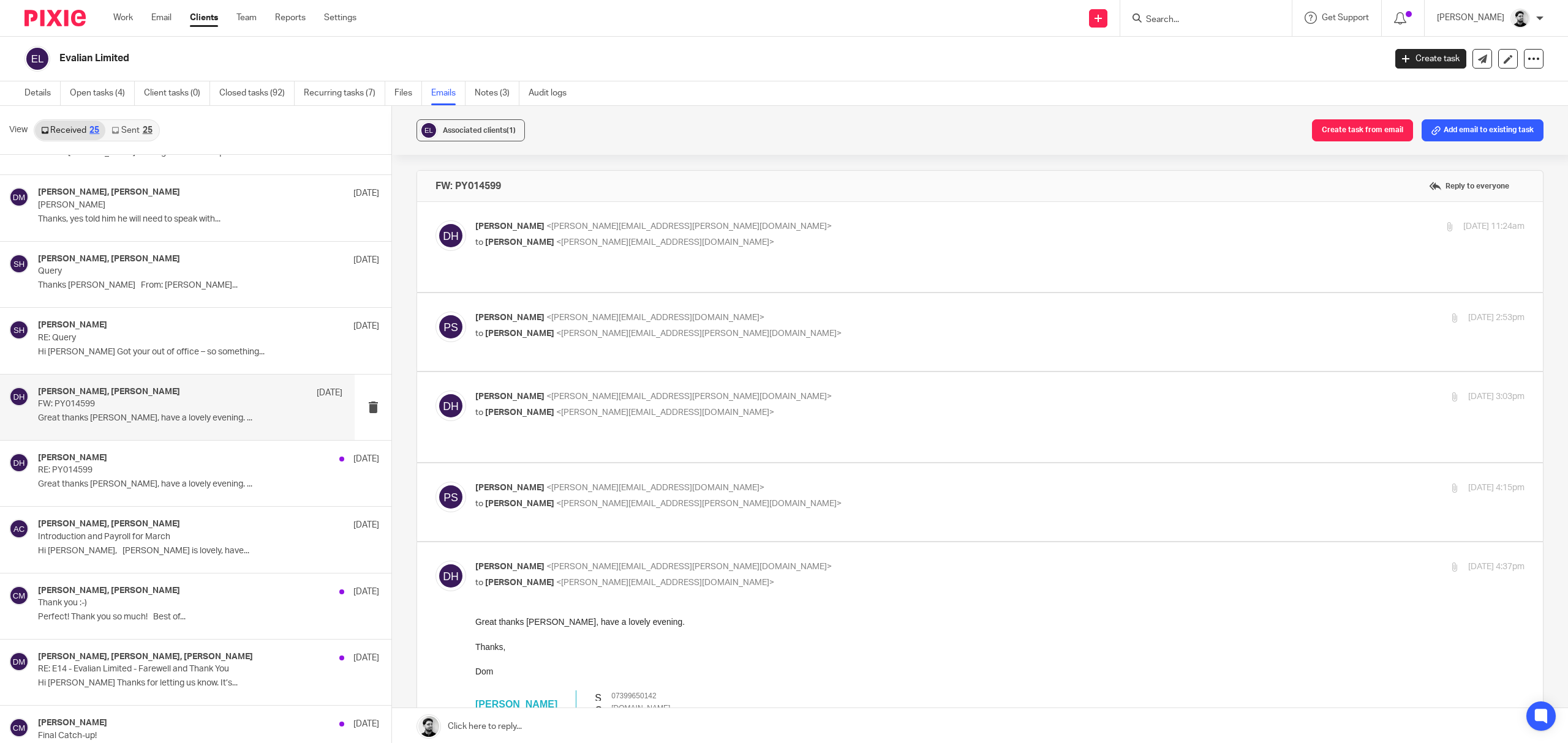
click at [725, 234] on div "Dominique Harling <dominique.harling@evalian.co.uk> to Peter Sommerville <p.som…" at bounding box center [825, 234] width 700 height 28
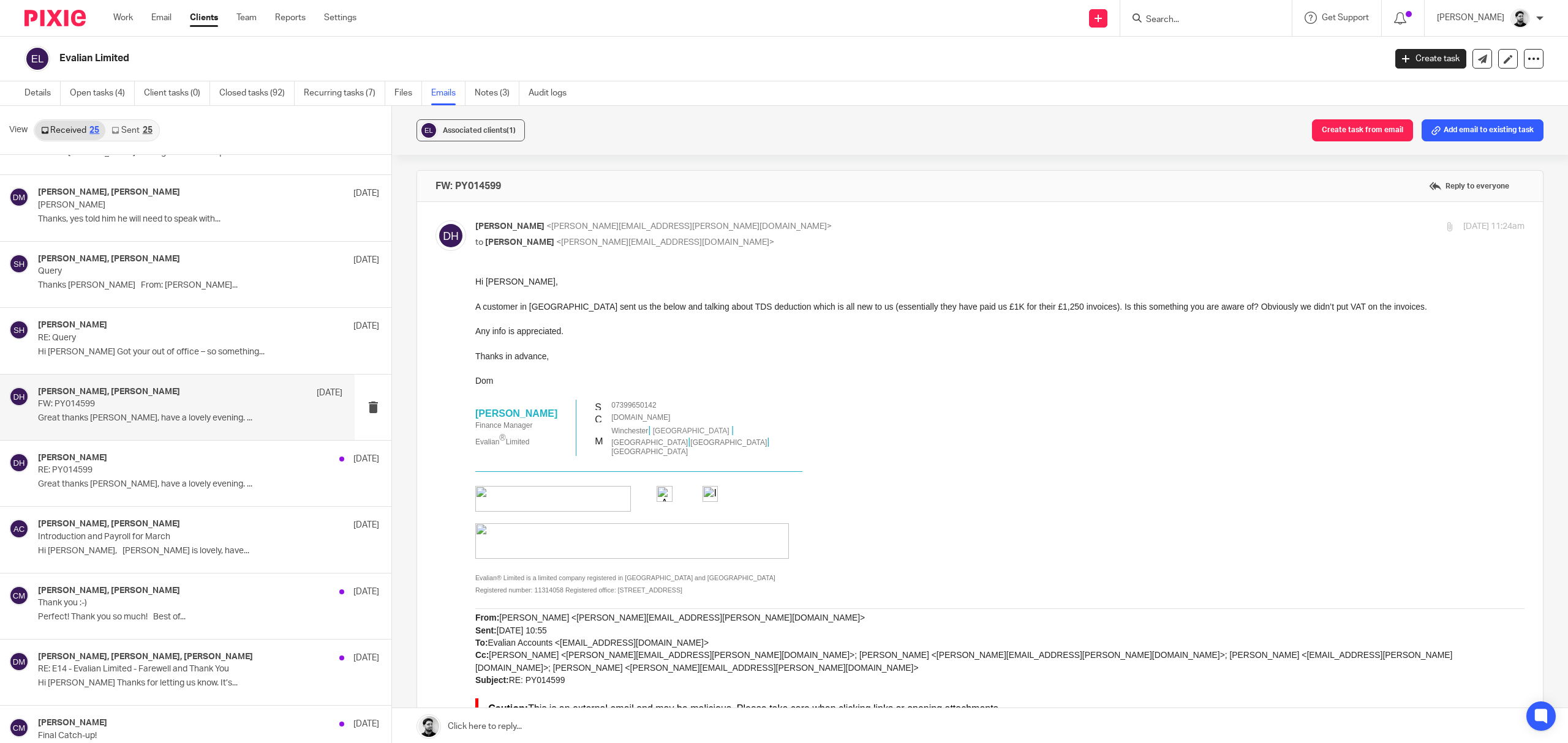
click at [687, 234] on div "Dominique Harling <dominique.harling@evalian.co.uk> to Peter Sommerville <p.som…" at bounding box center [825, 234] width 700 height 28
checkbox input "false"
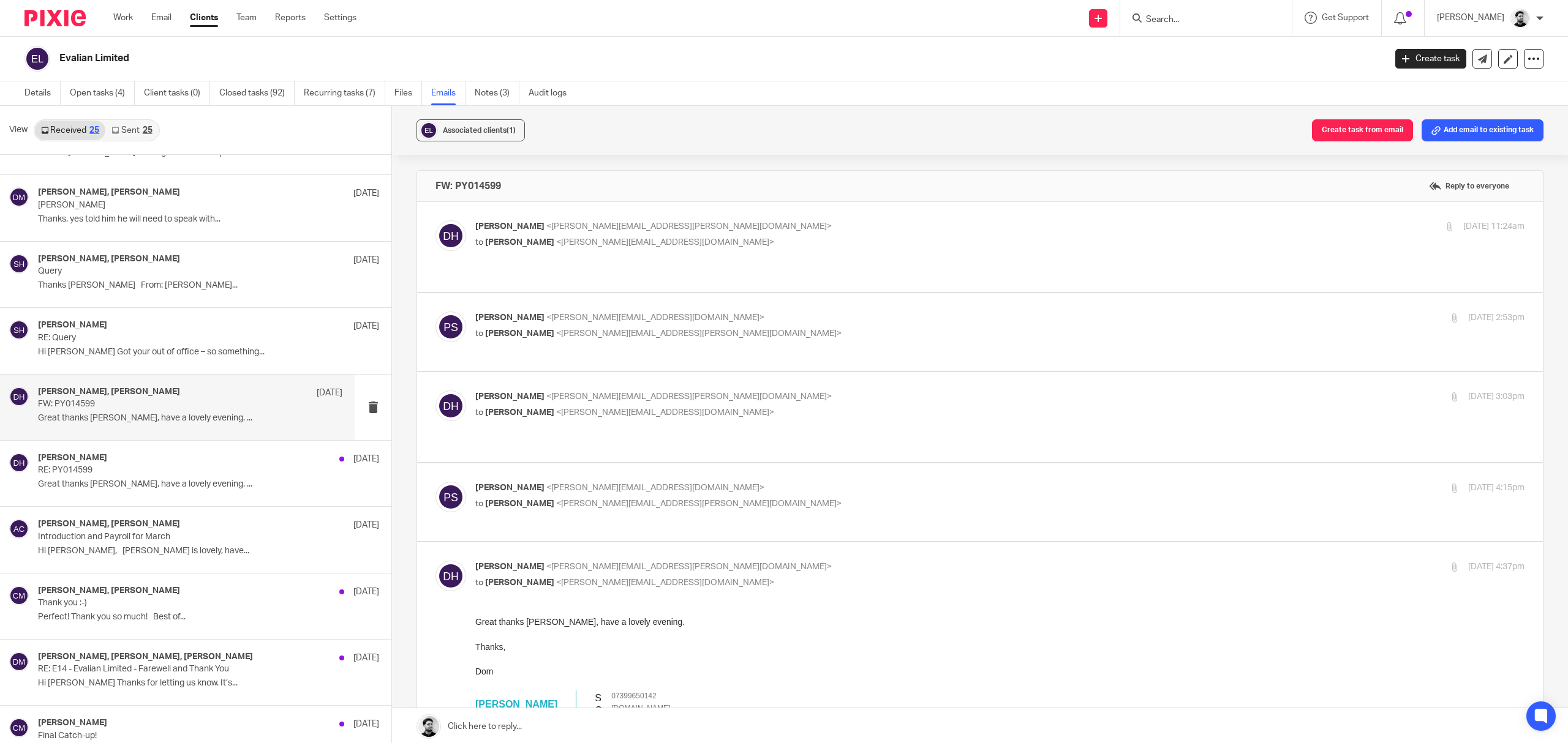
click at [682, 311] on p "Peter Sommerville <p.sommerville@woodhicks.co.uk>" at bounding box center [825, 317] width 700 height 13
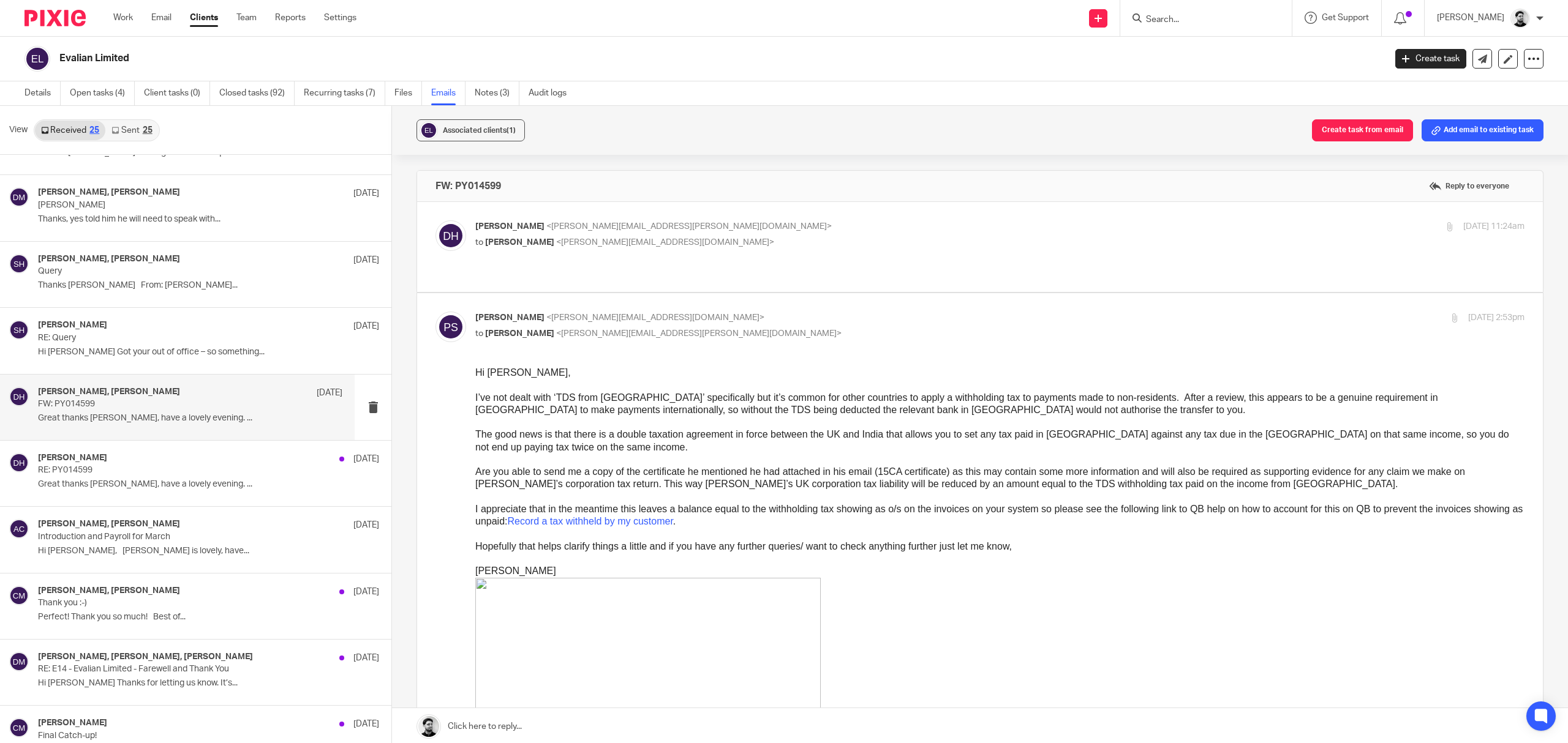
click at [700, 311] on p "Peter Sommerville <p.sommerville@woodhicks.co.uk>" at bounding box center [825, 317] width 700 height 13
checkbox input "false"
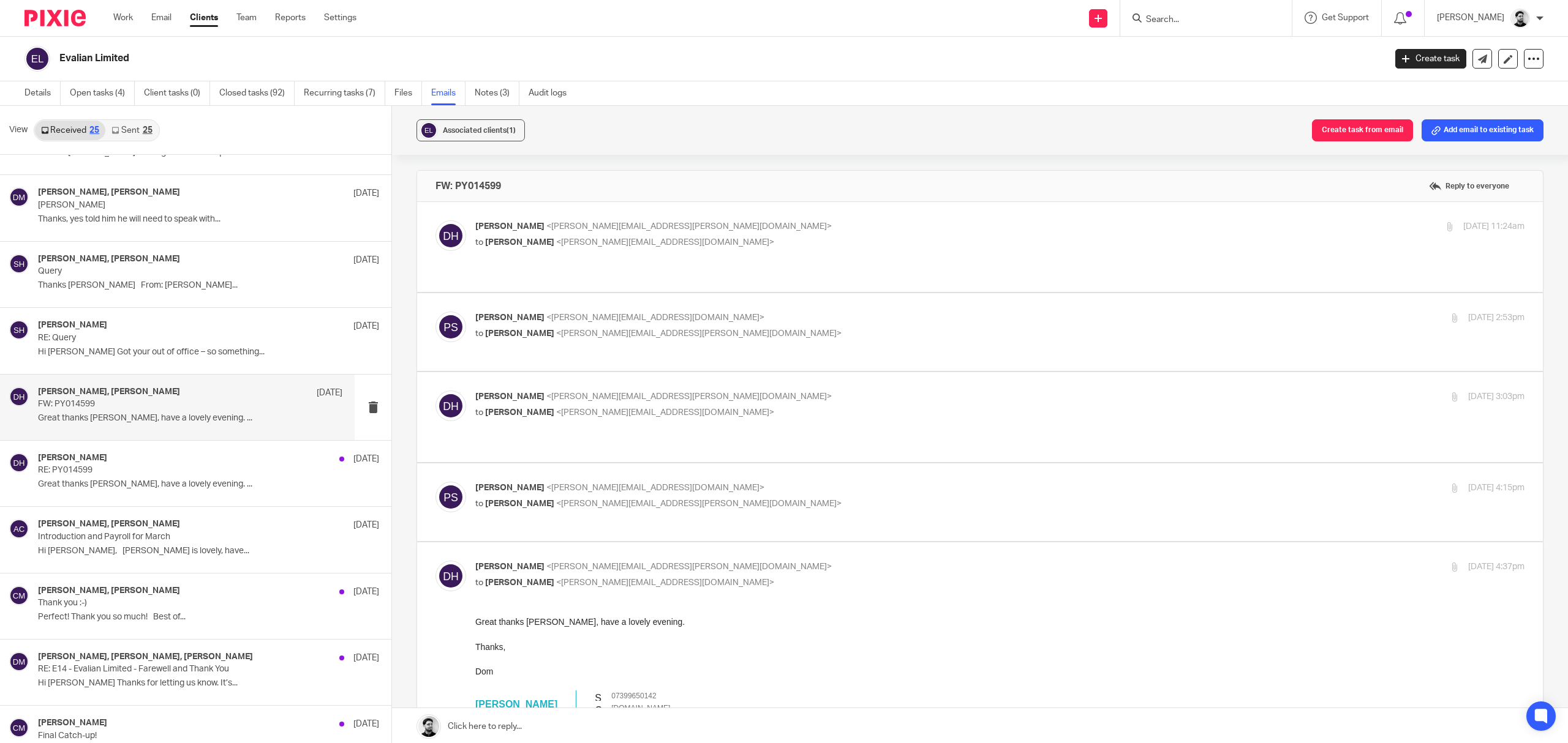
click at [711, 378] on label at bounding box center [980, 417] width 1126 height 90
click at [435, 390] on input "checkbox" at bounding box center [435, 390] width 1 height 1
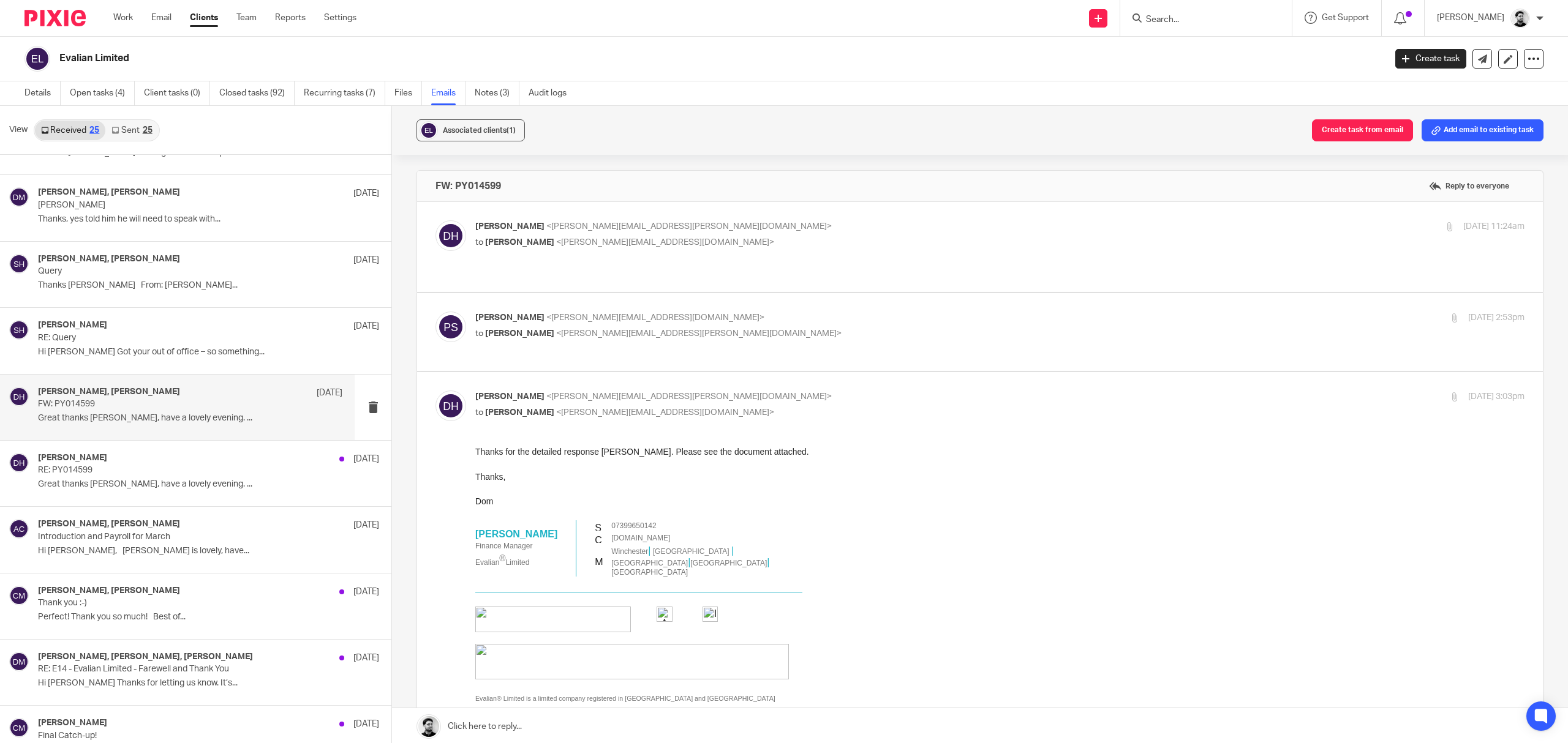
click at [719, 391] on p "Dominique Harling <dominique.harling@evalian.co.uk>" at bounding box center [825, 397] width 700 height 13
checkbox input "false"
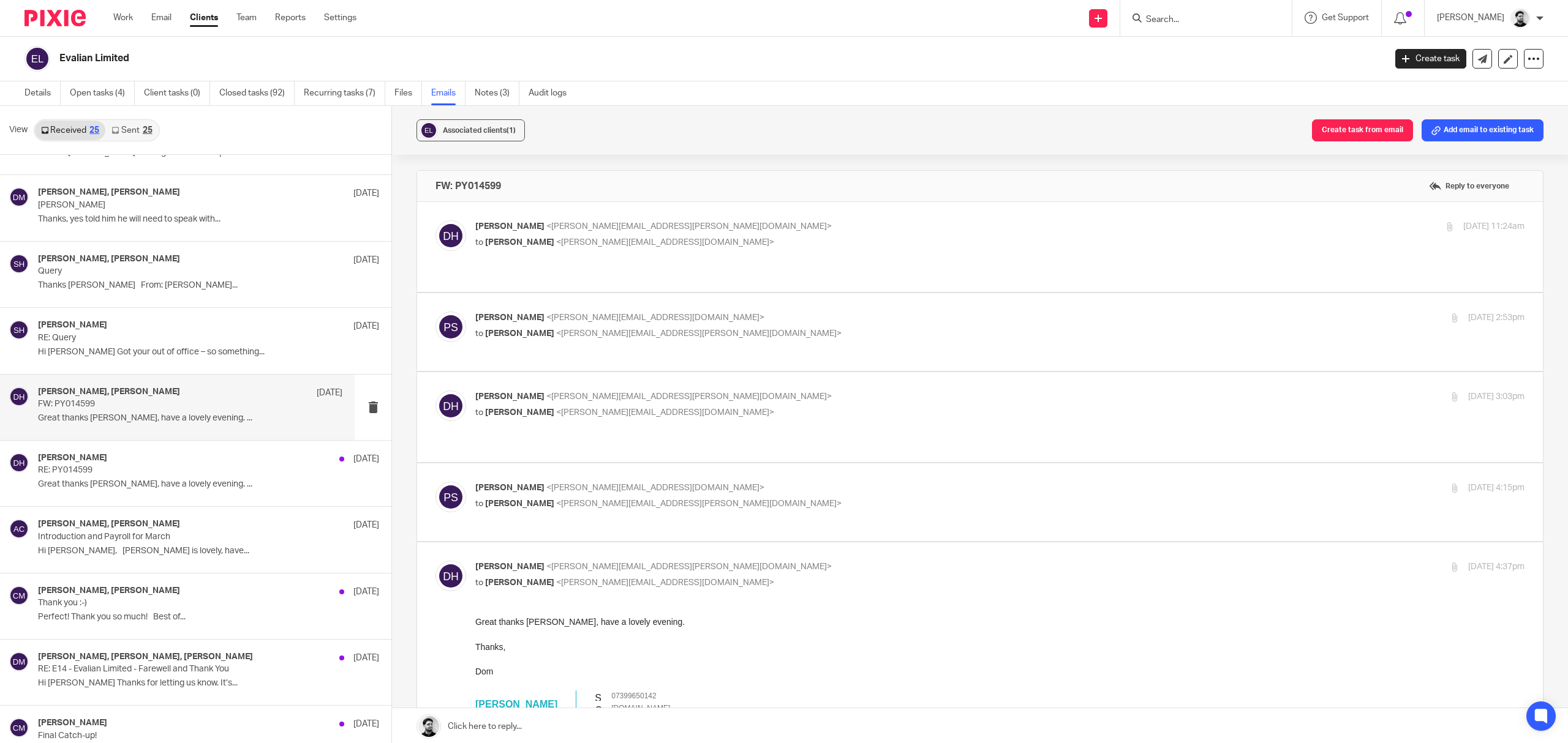
click at [699, 464] on label at bounding box center [980, 502] width 1126 height 77
click at [435, 481] on input "checkbox" at bounding box center [435, 481] width 1 height 1
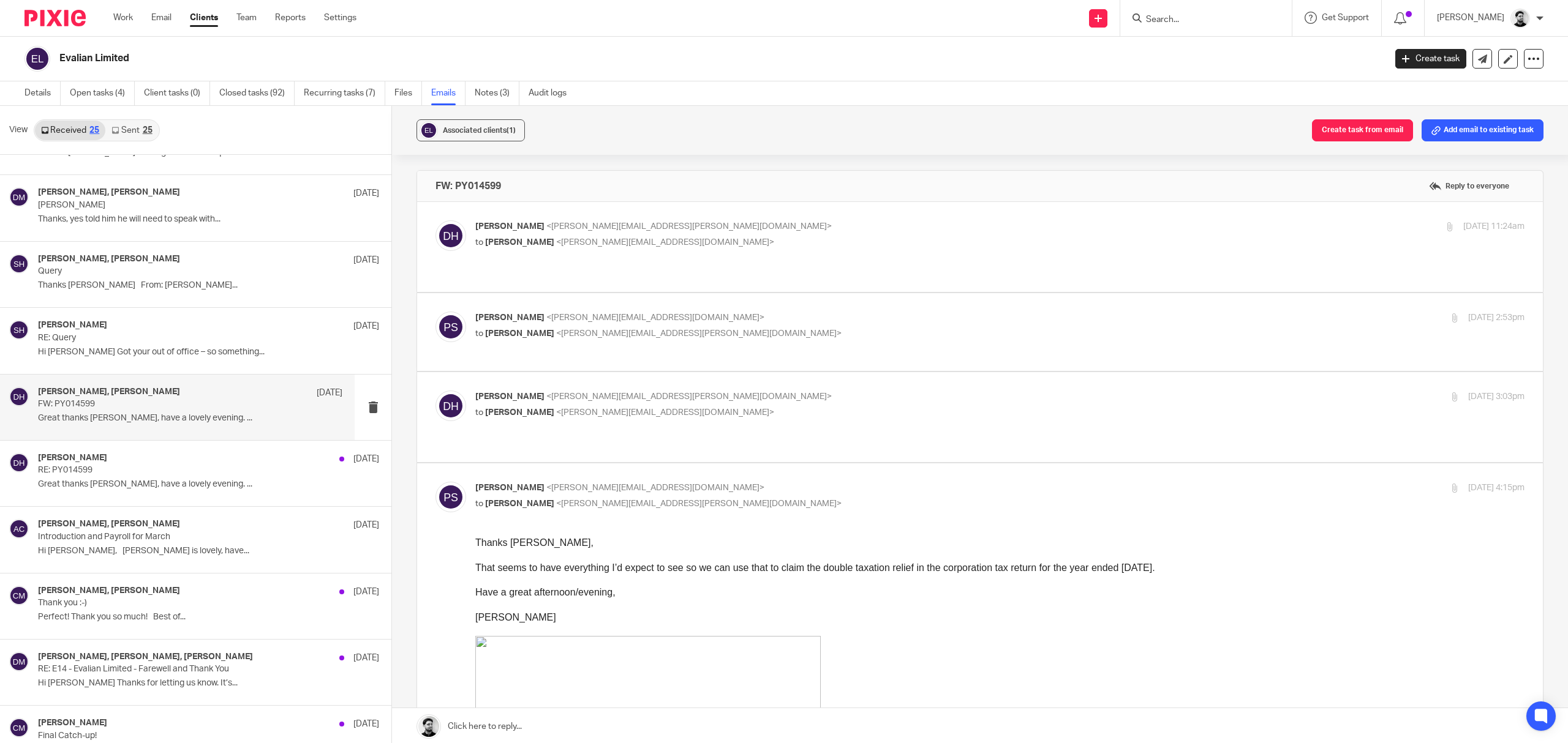
scroll to position [163, 0]
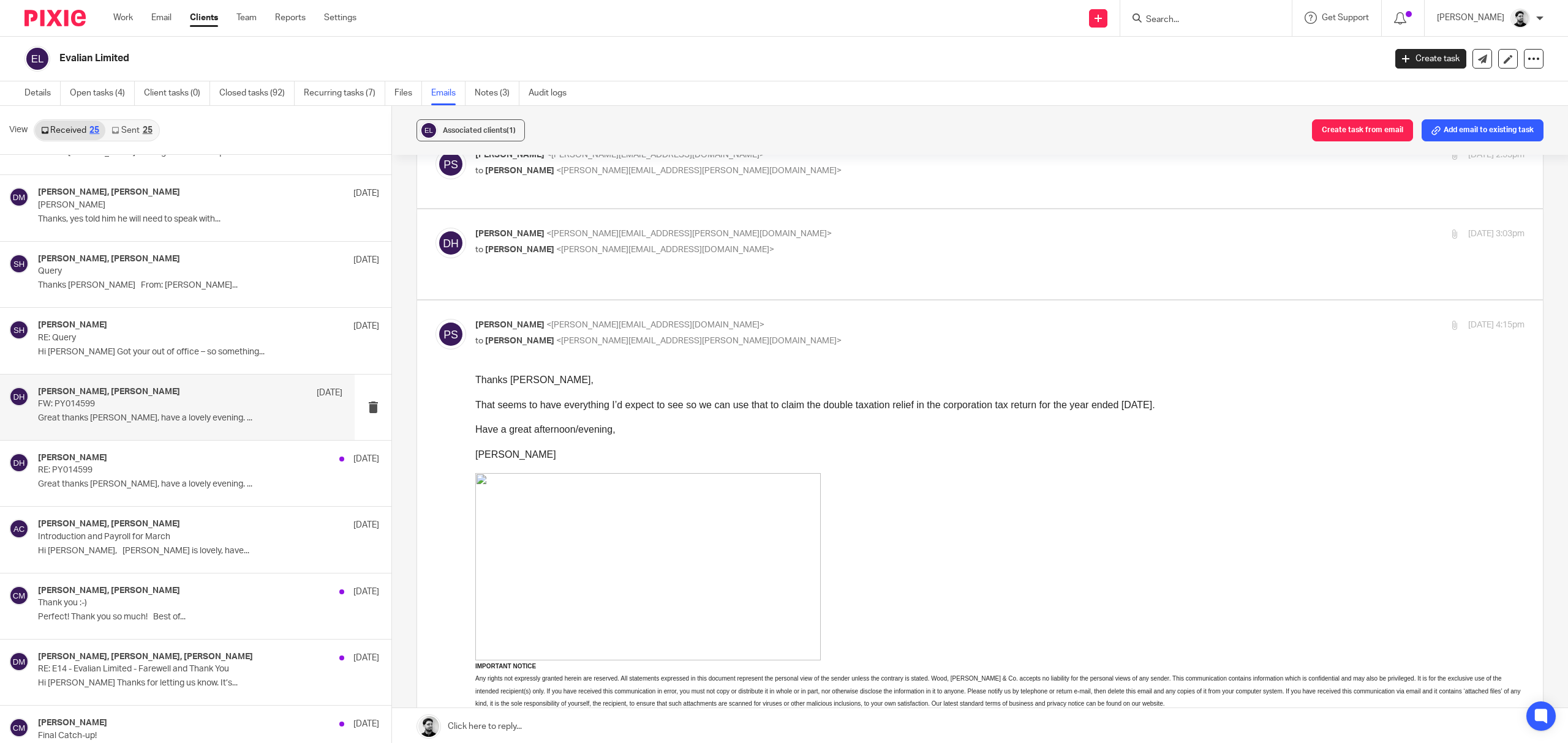
click at [676, 319] on p "Peter Sommerville <p.sommerville@woodhicks.co.uk>" at bounding box center [825, 325] width 700 height 13
checkbox input "false"
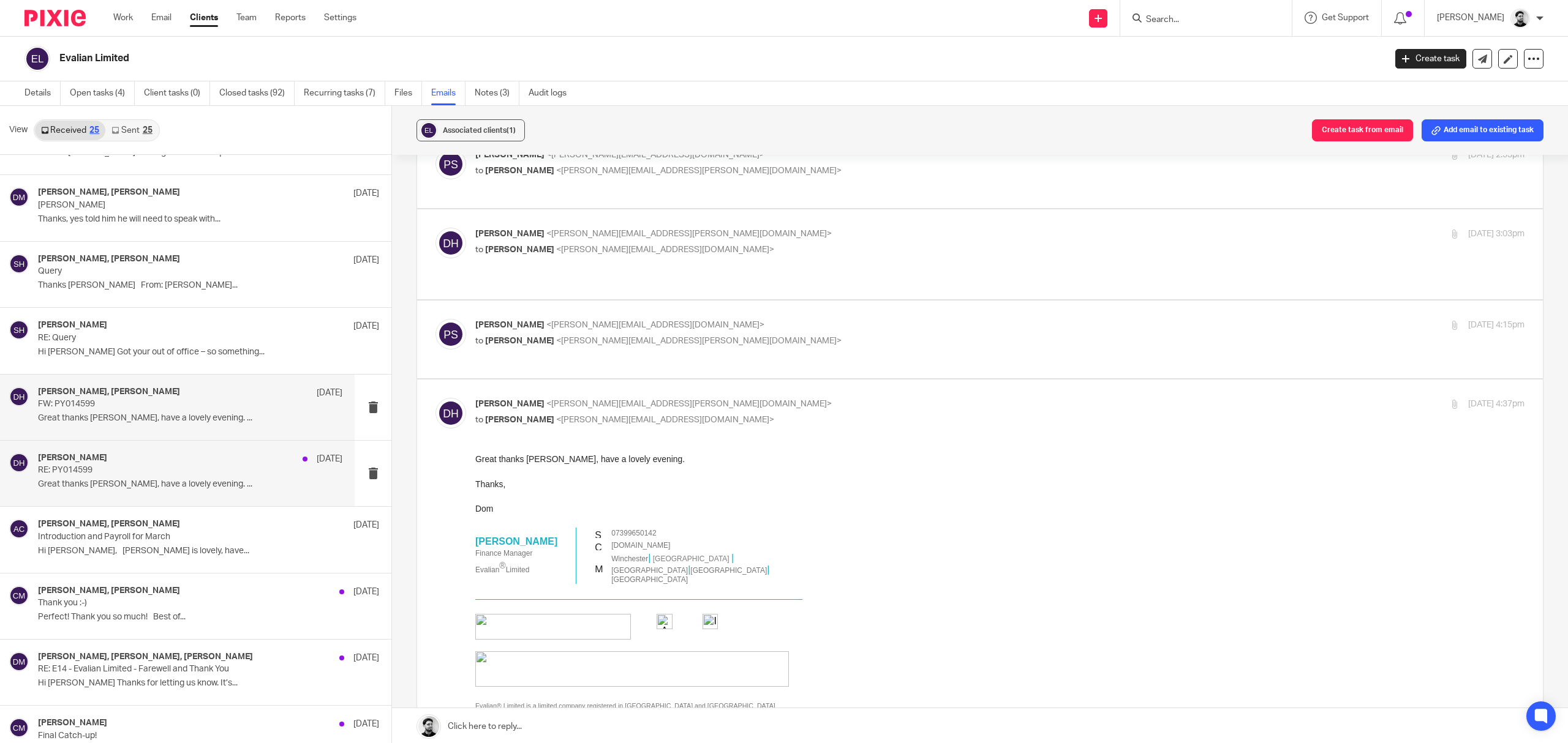
click at [200, 484] on p "Great thanks Pete, have a lovely evening. ..." at bounding box center [190, 484] width 305 height 10
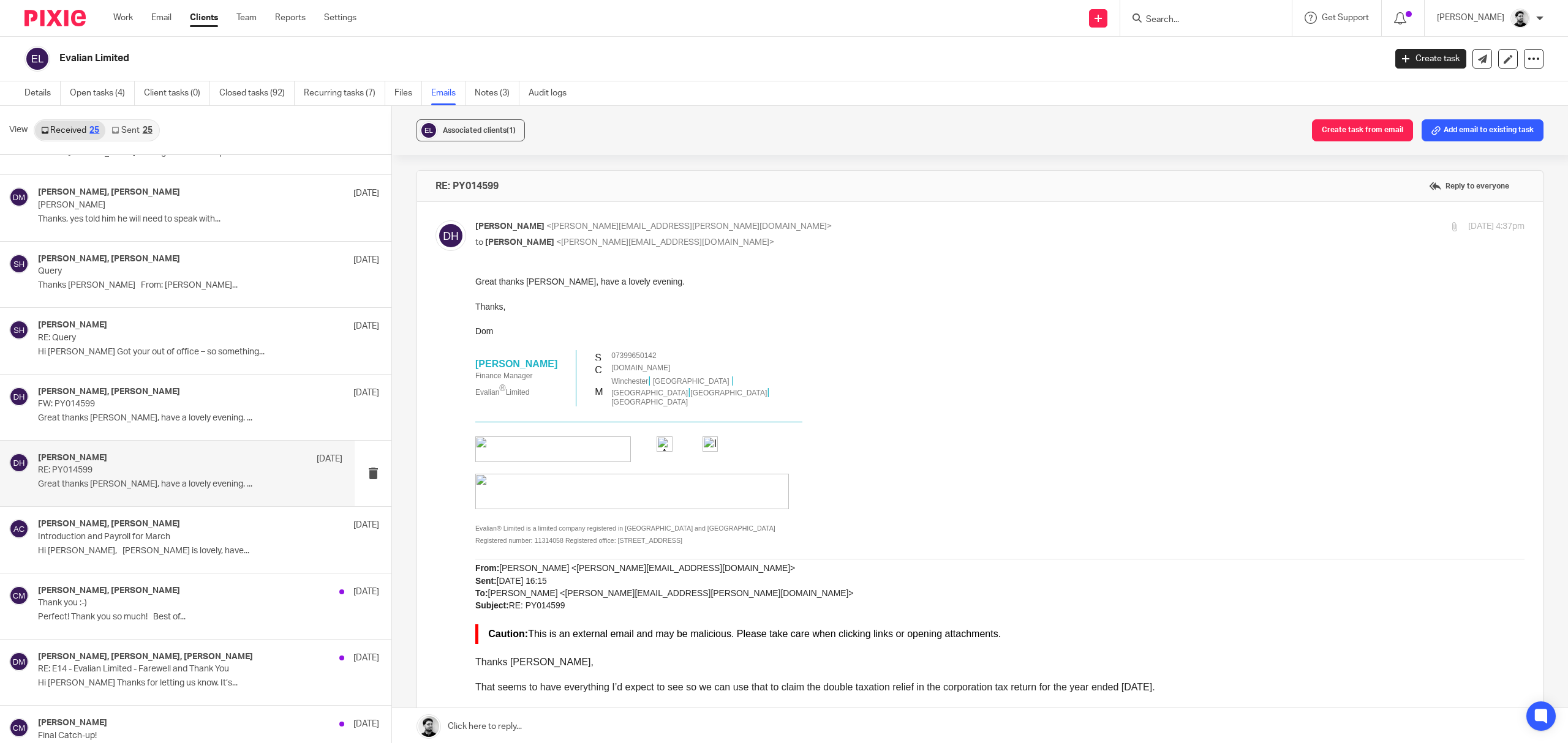
scroll to position [245, 0]
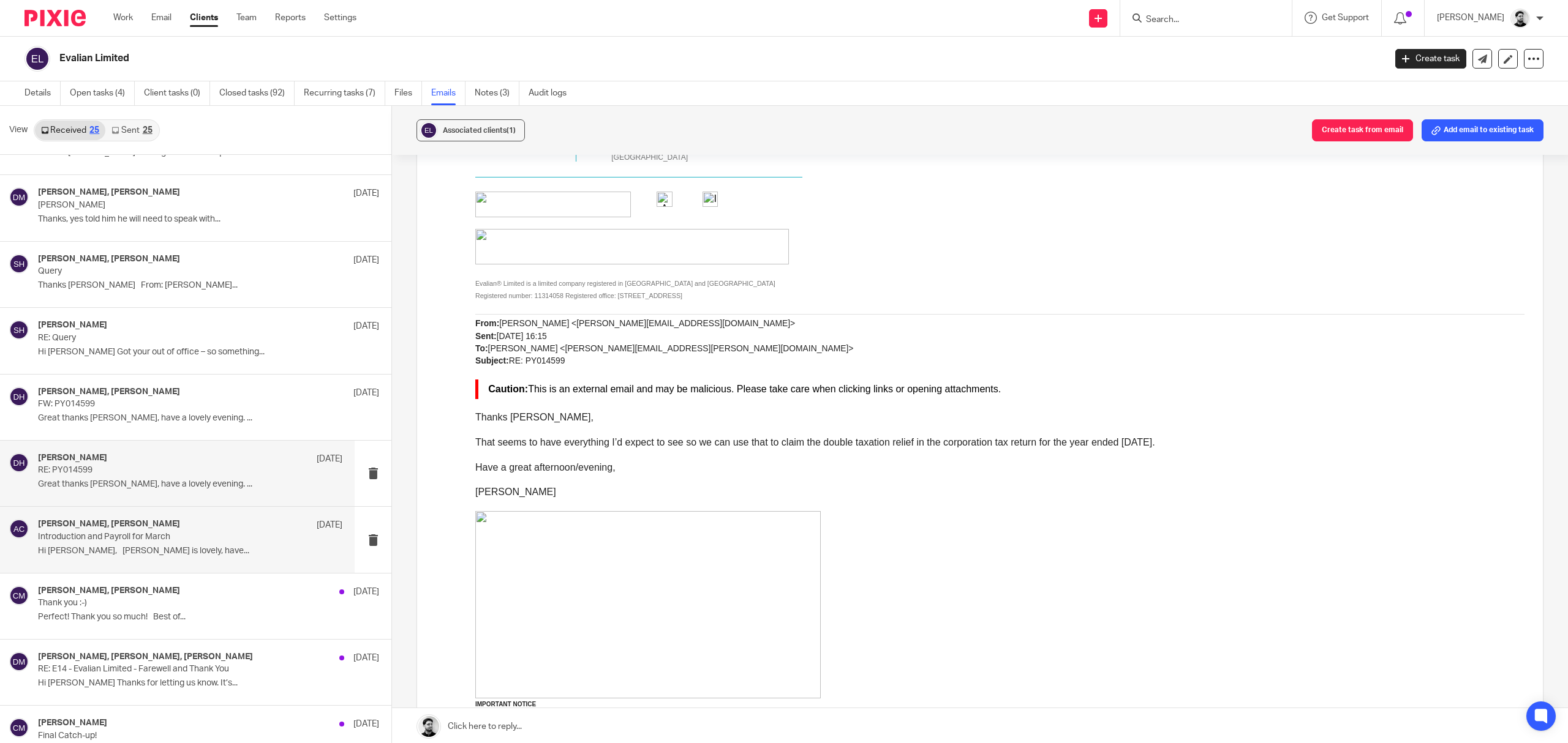
click at [173, 538] on p "Introduction and Payroll for March" at bounding box center [160, 537] width 243 height 10
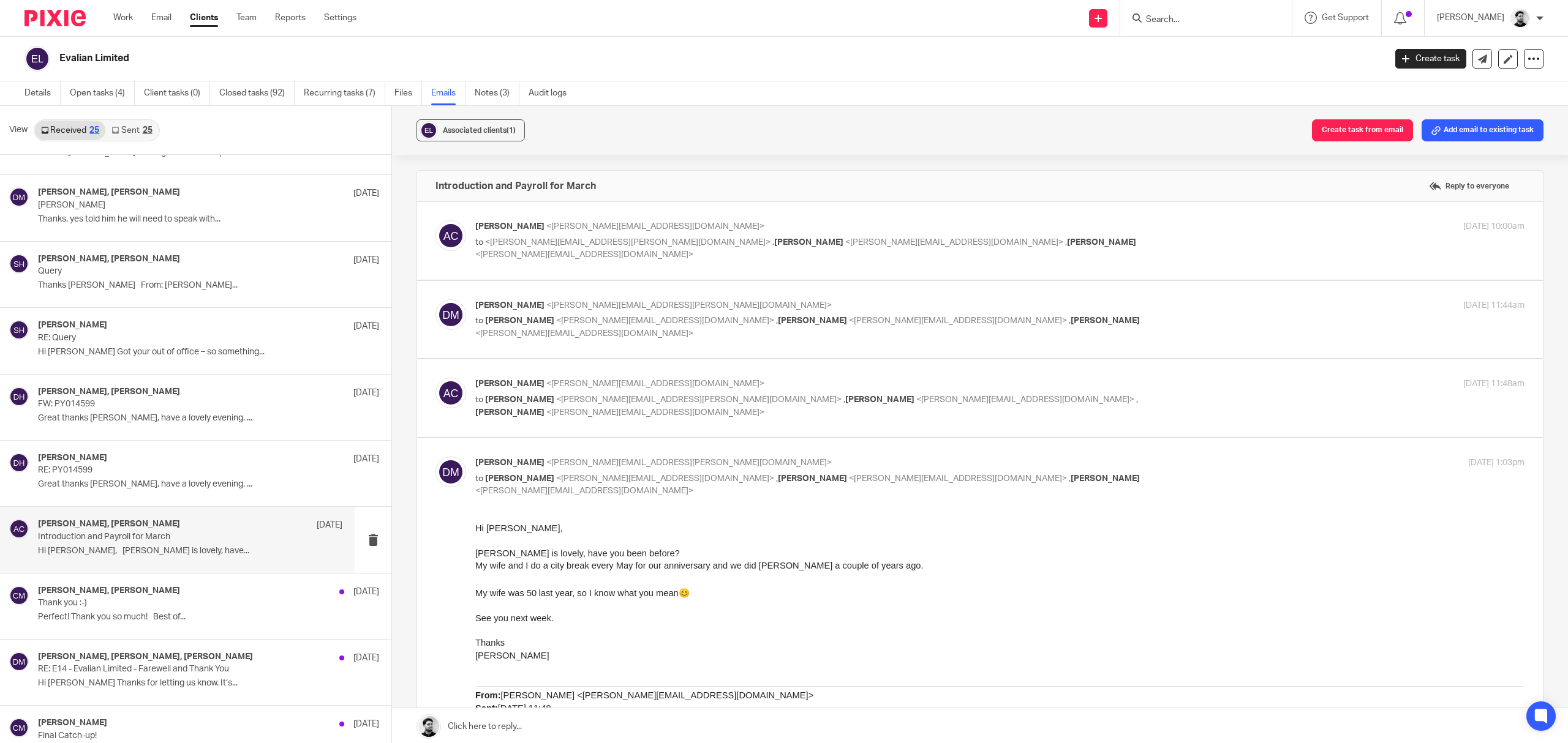
scroll to position [0, 0]
click at [845, 243] on span "<p.sommerville@woodhicks.co.uk>" at bounding box center [954, 242] width 218 height 9
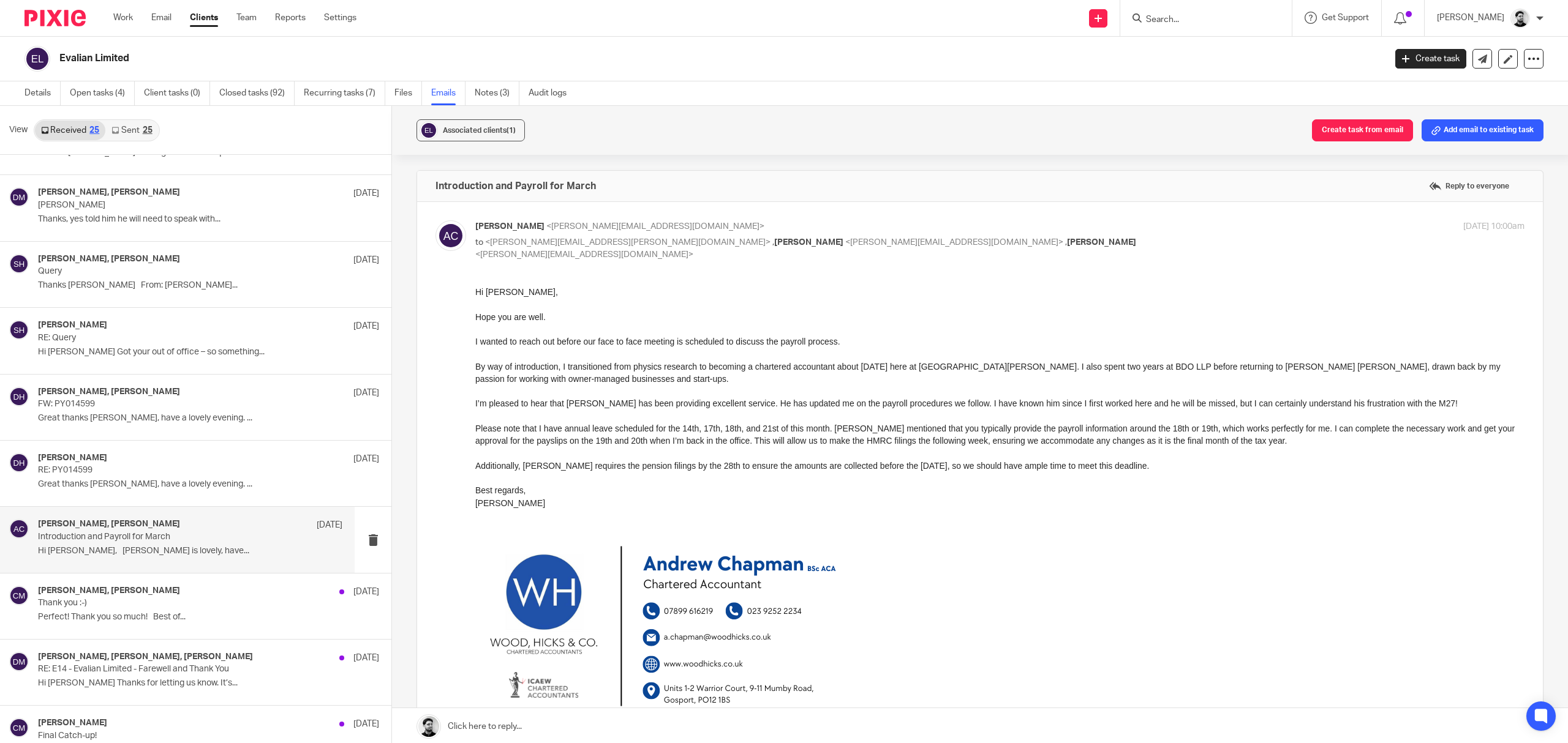
click at [715, 228] on p "Andrew Chapman <a.chapman@woodhicks.co.uk>" at bounding box center [825, 226] width 700 height 13
checkbox input "false"
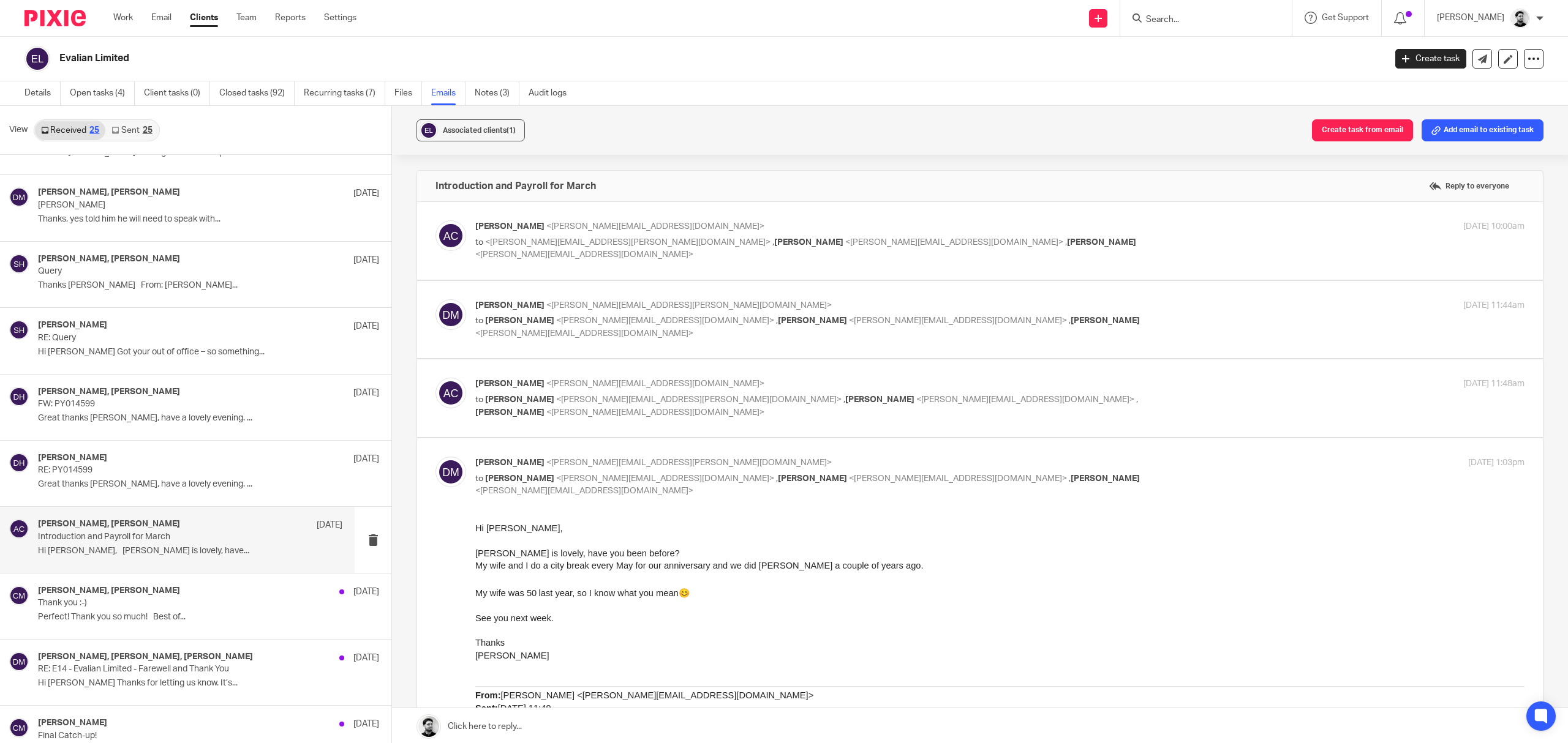
click at [708, 326] on p "to Andrew Chapman <a.chapman@woodhicks.co.uk> , Peter Sommerville <p.sommervill…" at bounding box center [825, 327] width 700 height 25
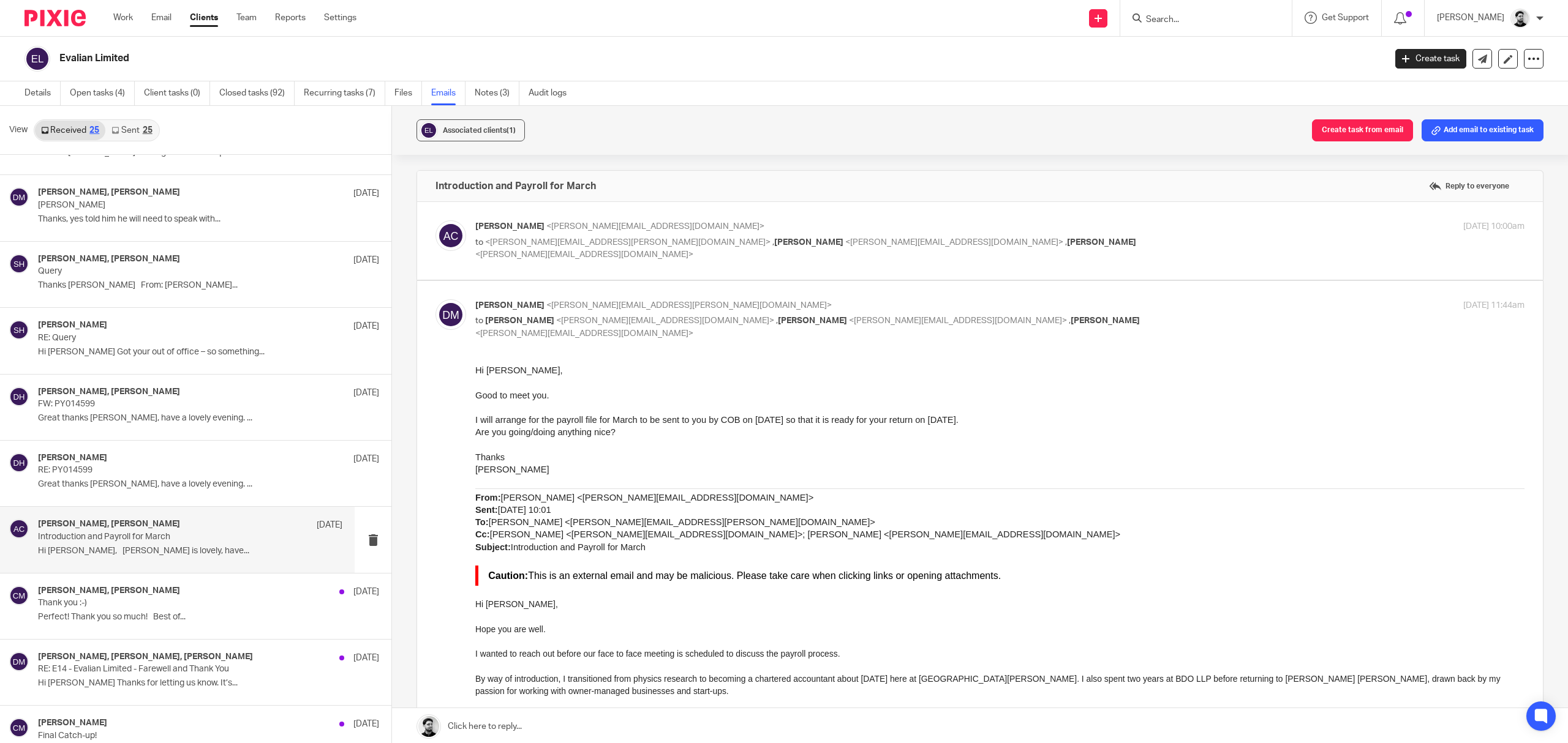
click at [706, 309] on p "Darren Maynard <darren.maynard@evalian.co.uk>" at bounding box center [825, 305] width 700 height 13
checkbox input "false"
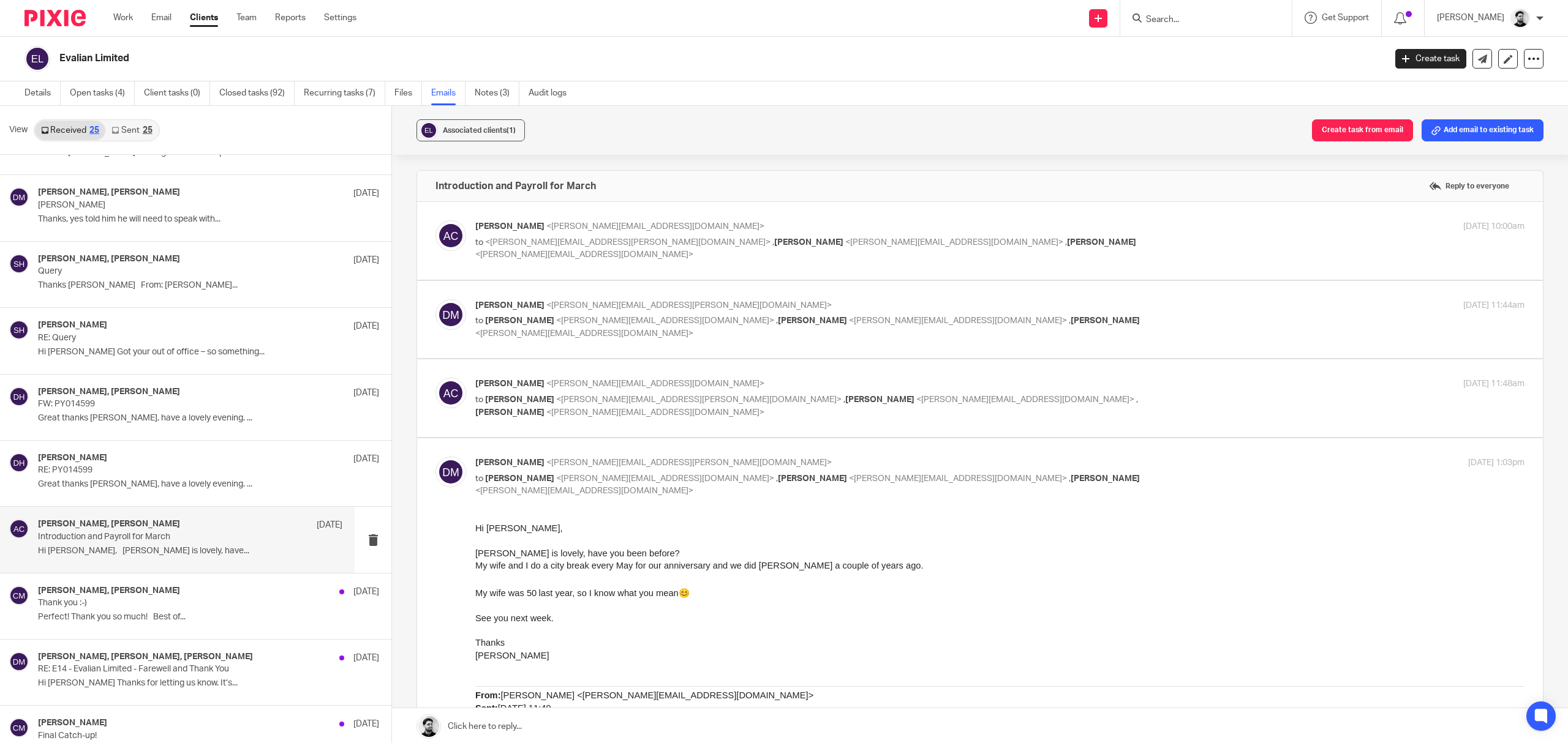
click at [657, 380] on span "<a.chapman@woodhicks.co.uk>" at bounding box center [655, 383] width 218 height 9
click at [719, 387] on p "Andrew Chapman <a.chapman@woodhicks.co.uk>" at bounding box center [825, 384] width 700 height 13
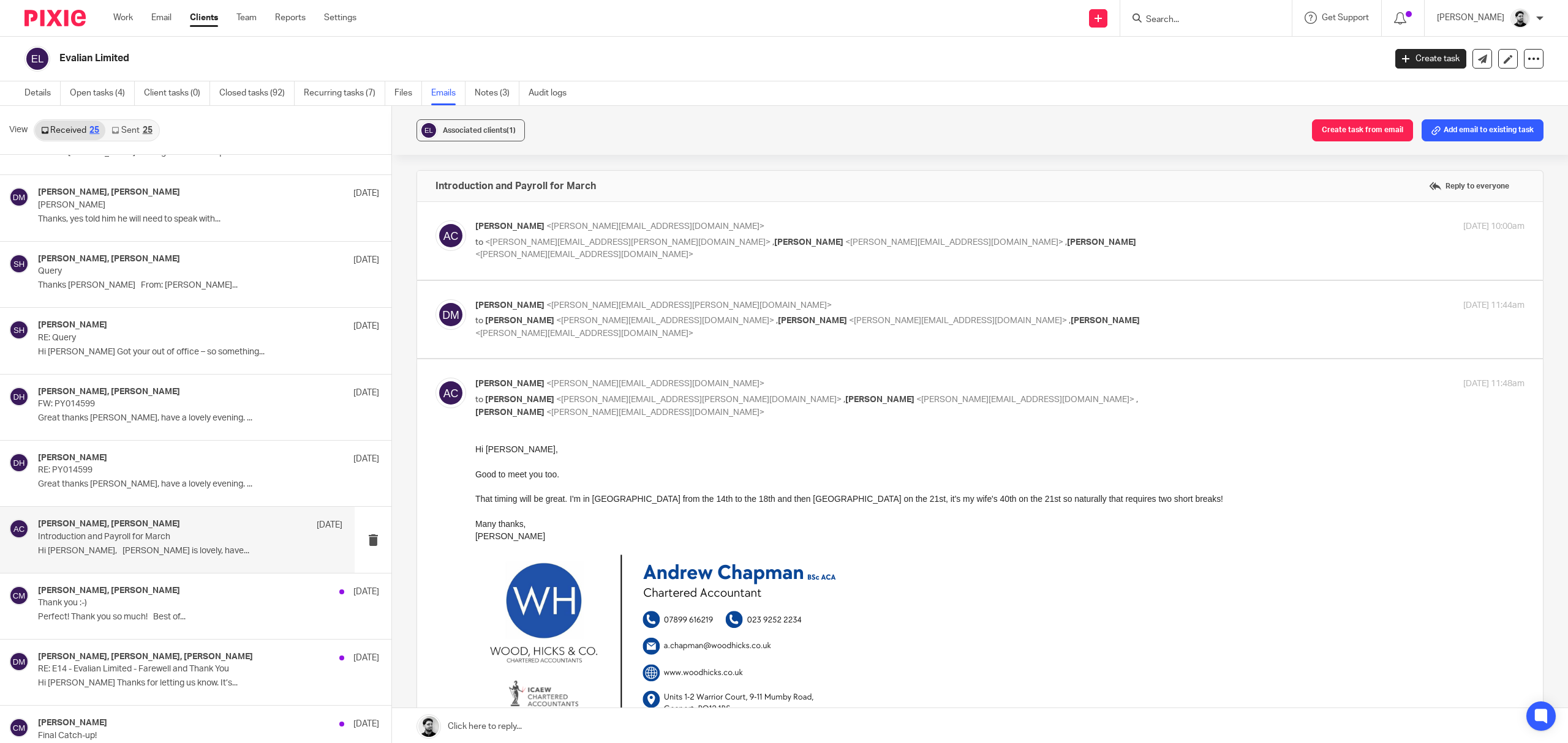
click at [731, 377] on label at bounding box center [980, 596] width 1126 height 473
click at [435, 377] on input "checkbox" at bounding box center [435, 377] width 1 height 1
checkbox input "false"
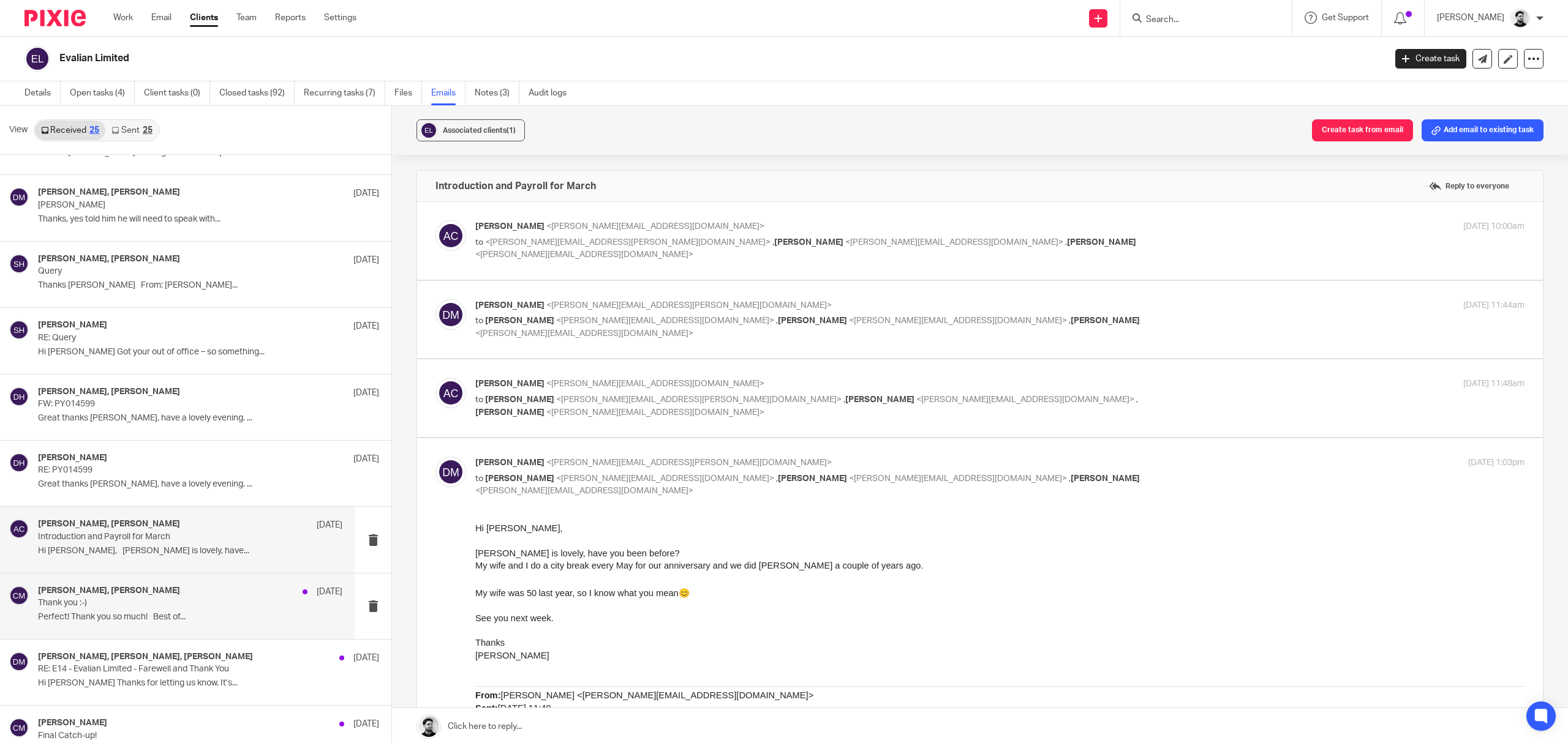
click at [226, 627] on div "Brendan Hodgson, Catriona McIntyre 6 Mar Thank you :-) Perfect! Thank you so mu…" at bounding box center [190, 606] width 305 height 41
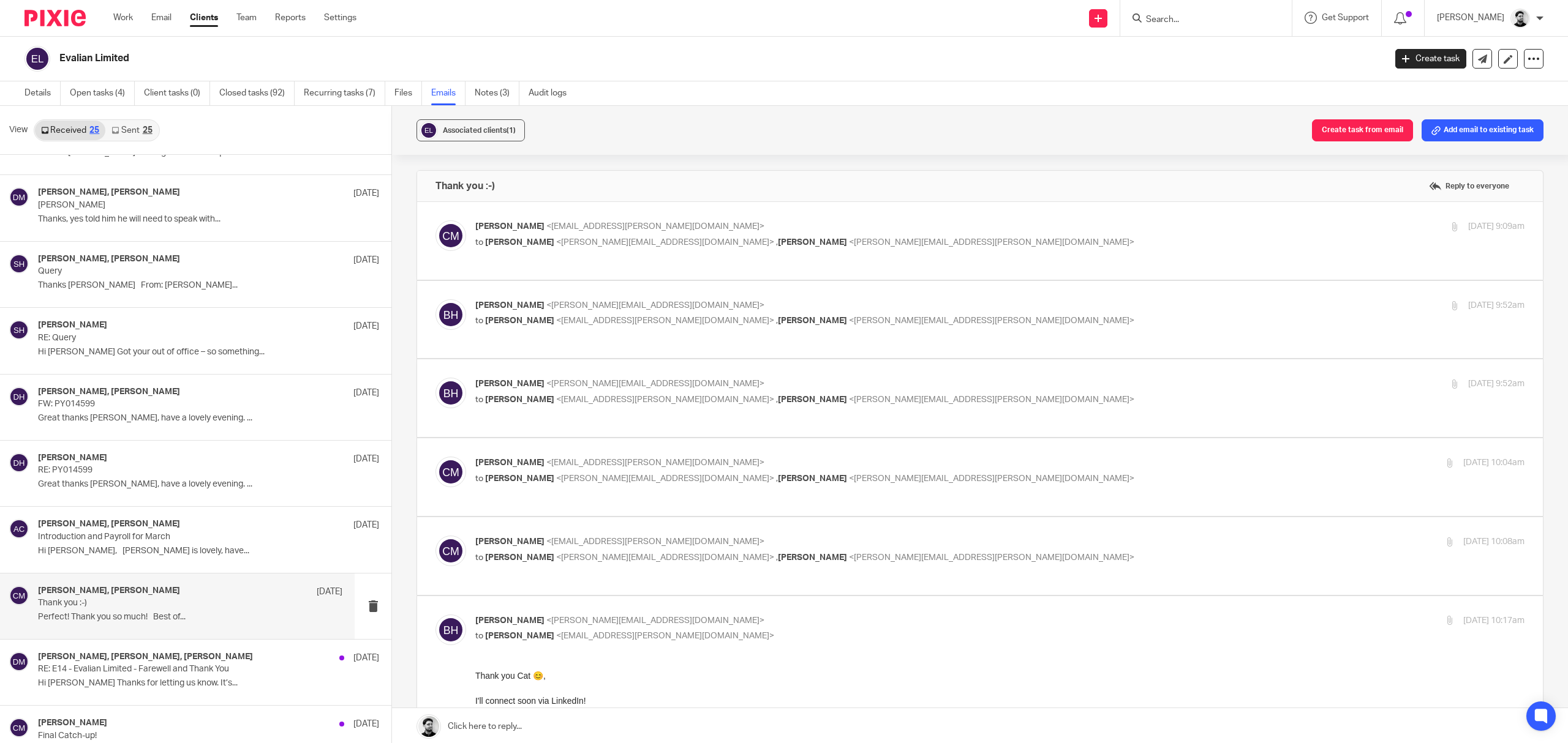
click at [702, 235] on div "Catriona McIntyre <catriona.mcintyre@evalian.co.uk> to Brendan Hodgson <b.hodgs…" at bounding box center [825, 234] width 700 height 28
click at [787, 231] on p "Catriona McIntyre <catriona.mcintyre@evalian.co.uk>" at bounding box center [825, 226] width 700 height 13
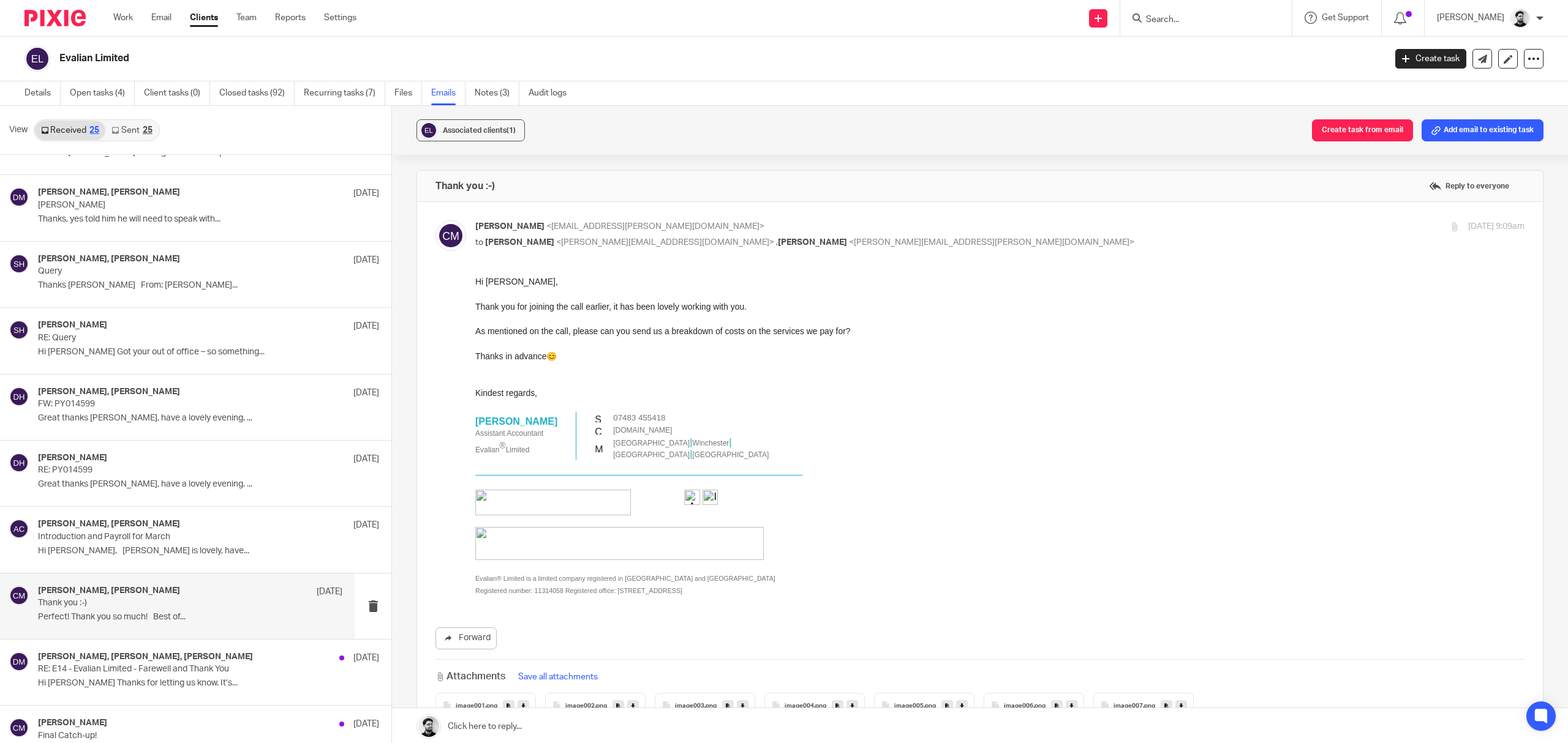
click at [769, 235] on div "Catriona McIntyre <catriona.mcintyre@evalian.co.uk> to Brendan Hodgson <b.hodgs…" at bounding box center [825, 234] width 700 height 28
checkbox input "false"
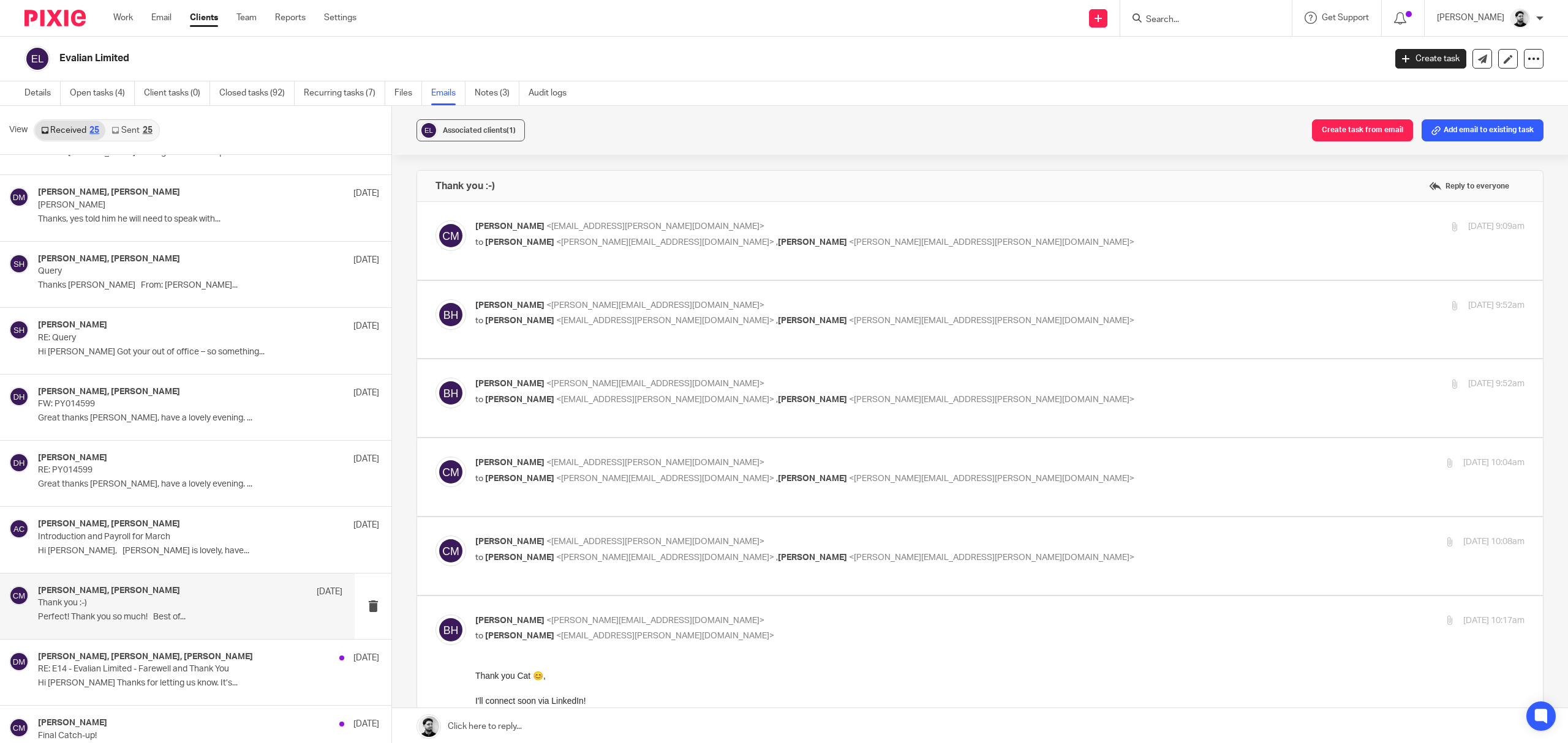
click at [743, 307] on p "Brendan Hodgson <b.hodgson@woodhicks.co.uk>" at bounding box center [825, 305] width 700 height 13
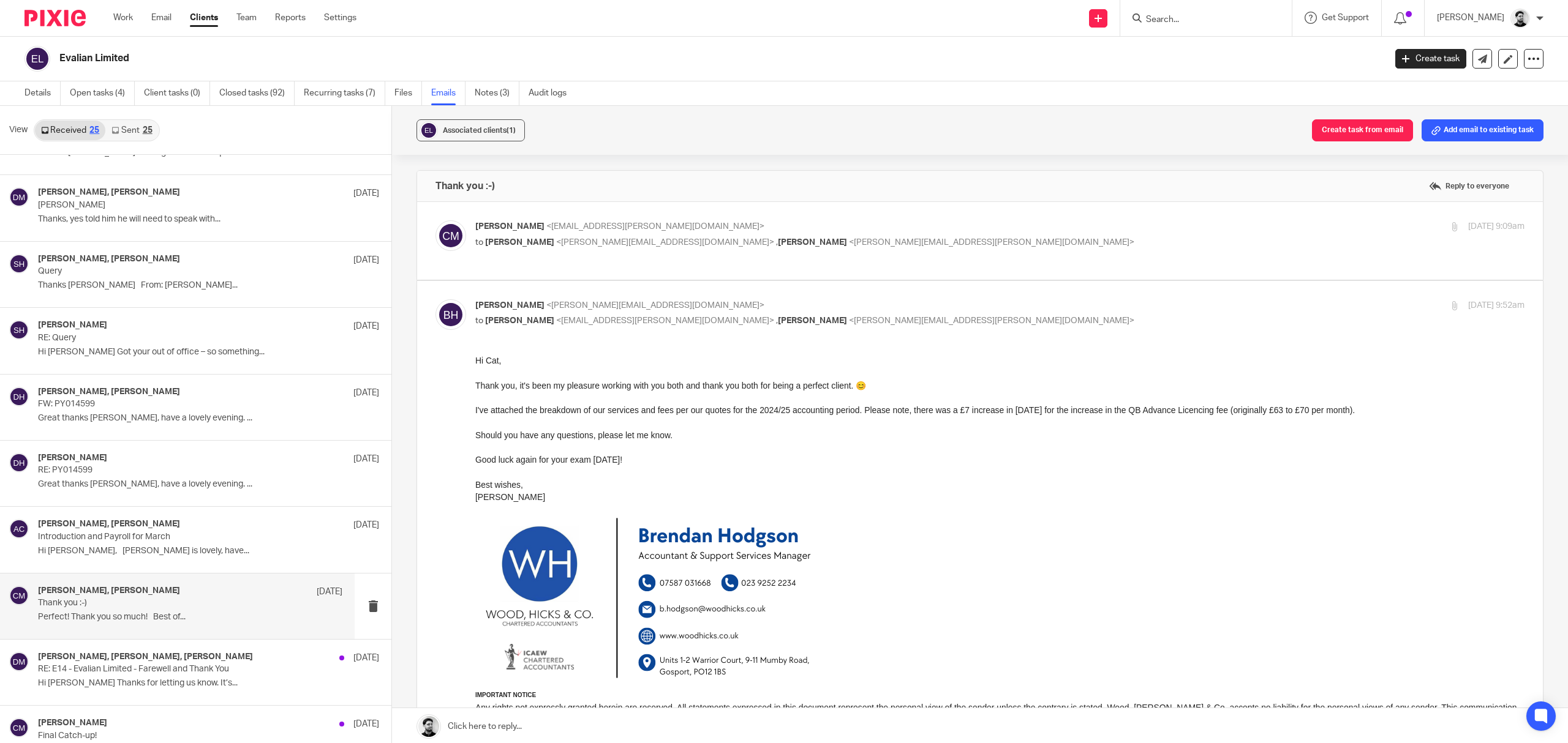
click at [706, 309] on p "Brendan Hodgson <b.hodgson@woodhicks.co.uk>" at bounding box center [825, 305] width 700 height 13
checkbox input "false"
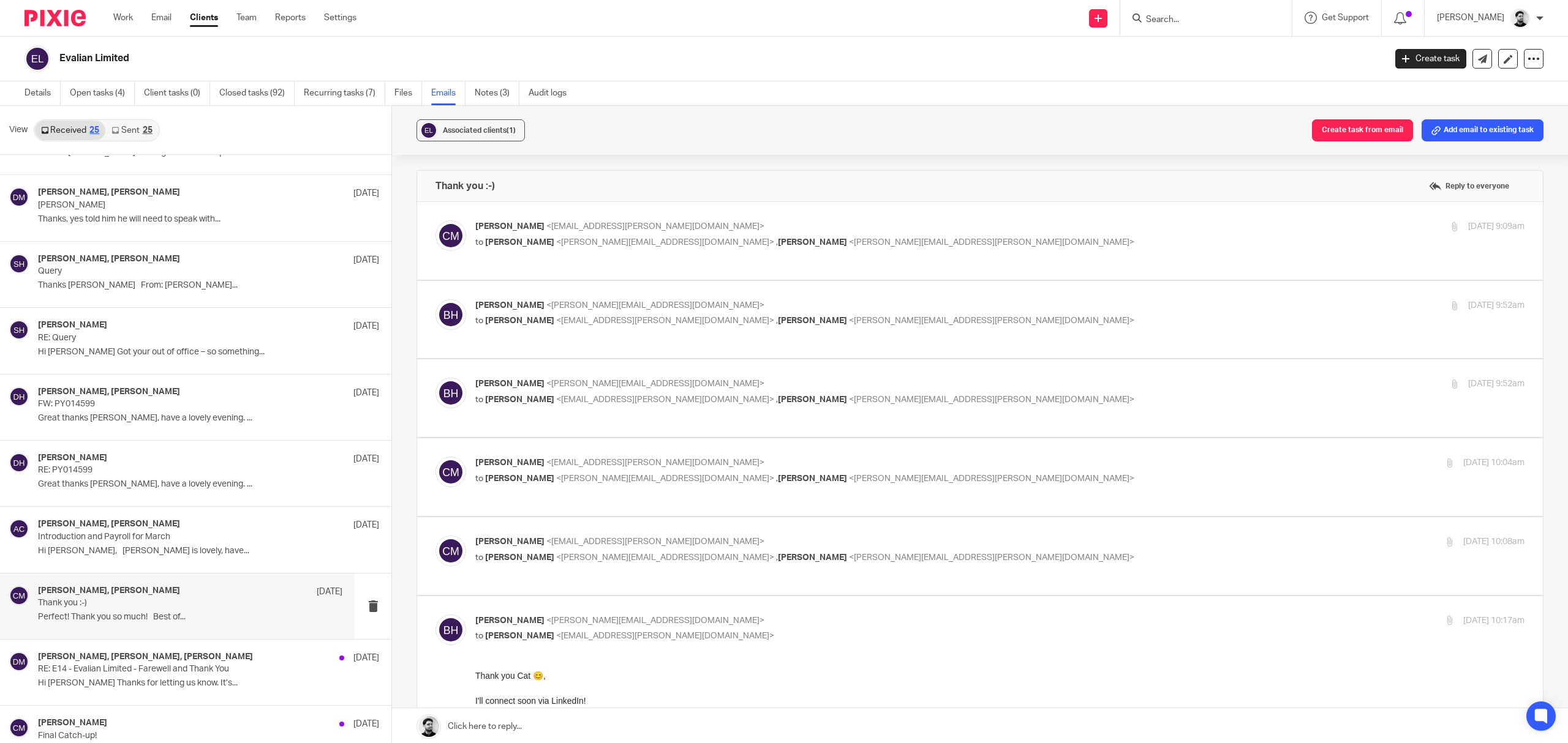
click at [696, 379] on p "Brendan Hodgson <b.hodgson@woodhicks.co.uk>" at bounding box center [825, 384] width 700 height 13
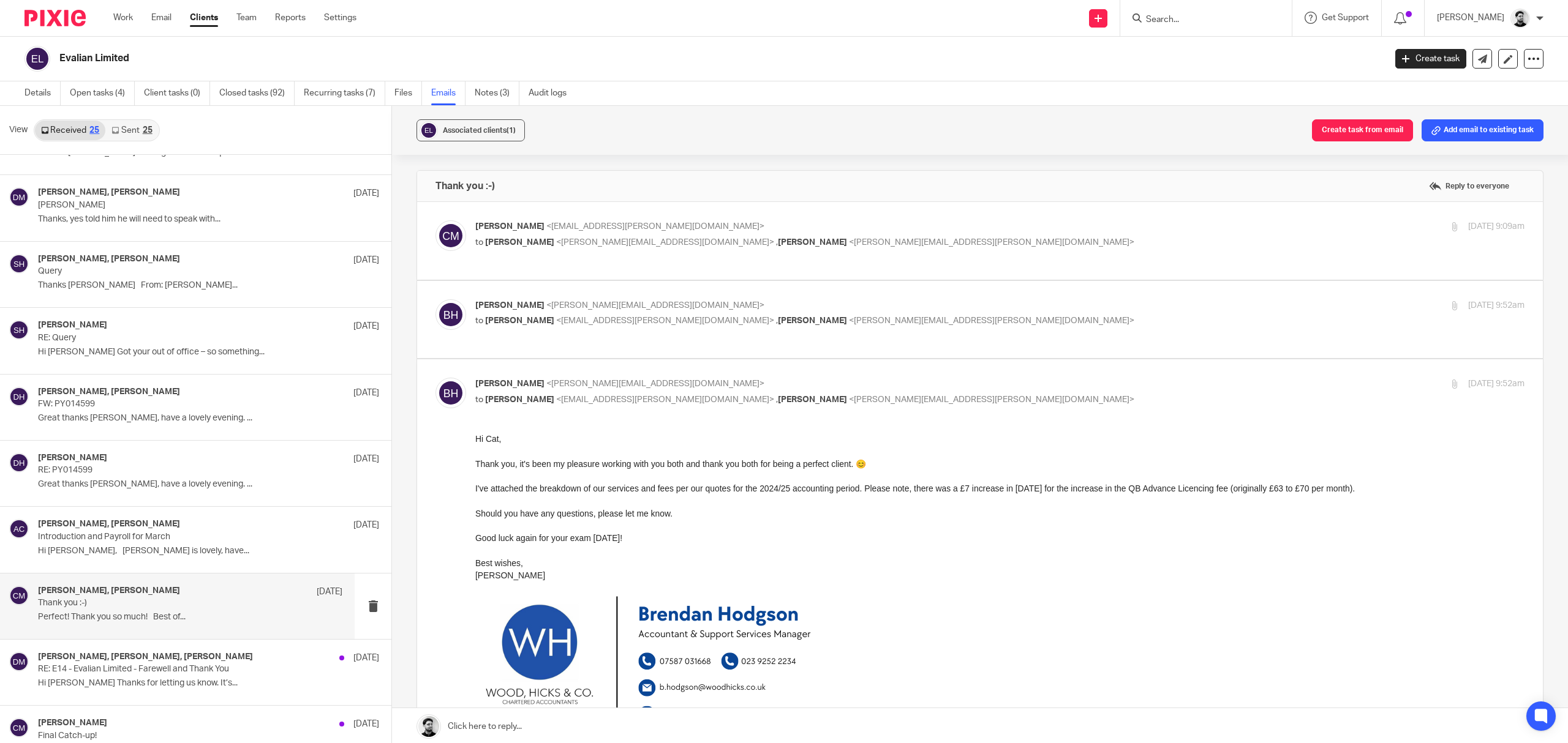
click at [696, 379] on p "Brendan Hodgson <b.hodgson@woodhicks.co.uk>" at bounding box center [825, 384] width 700 height 13
checkbox input "false"
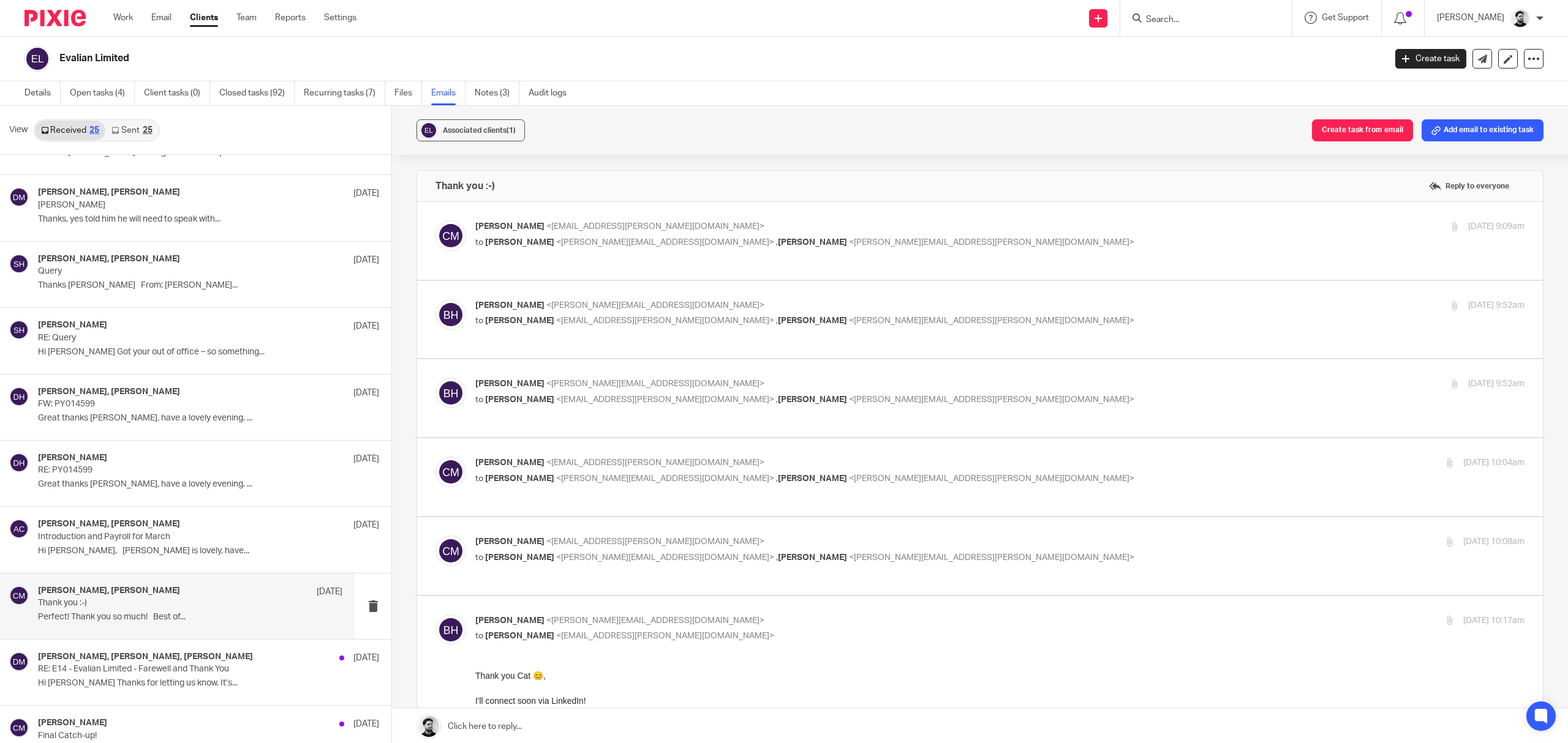
click at [643, 462] on span "<catriona.mcintyre@evalian.co.uk>" at bounding box center [655, 463] width 218 height 9
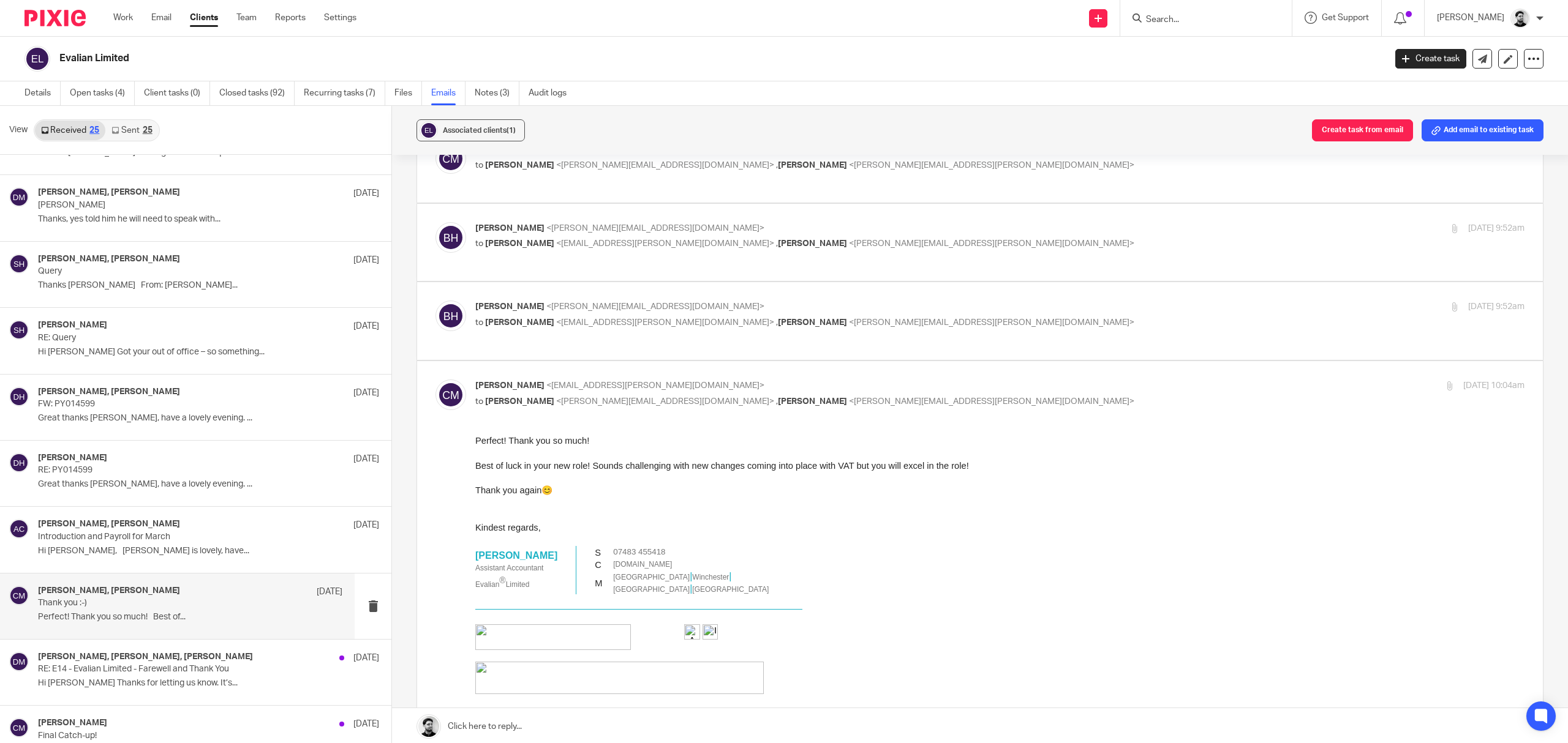
scroll to position [163, 0]
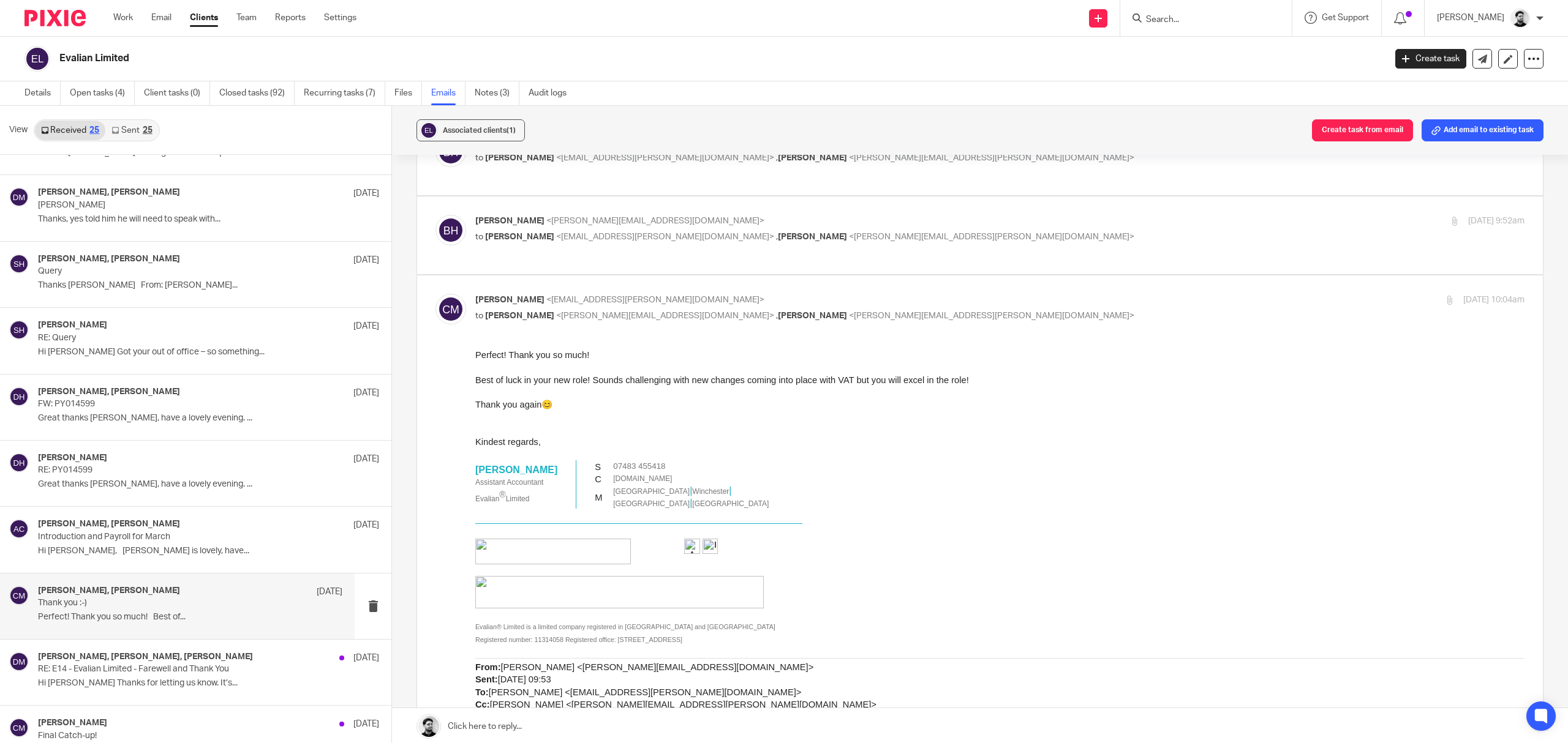
click at [636, 316] on span "<b.hodgson@woodhicks.co.uk>" at bounding box center [665, 315] width 218 height 9
checkbox input "false"
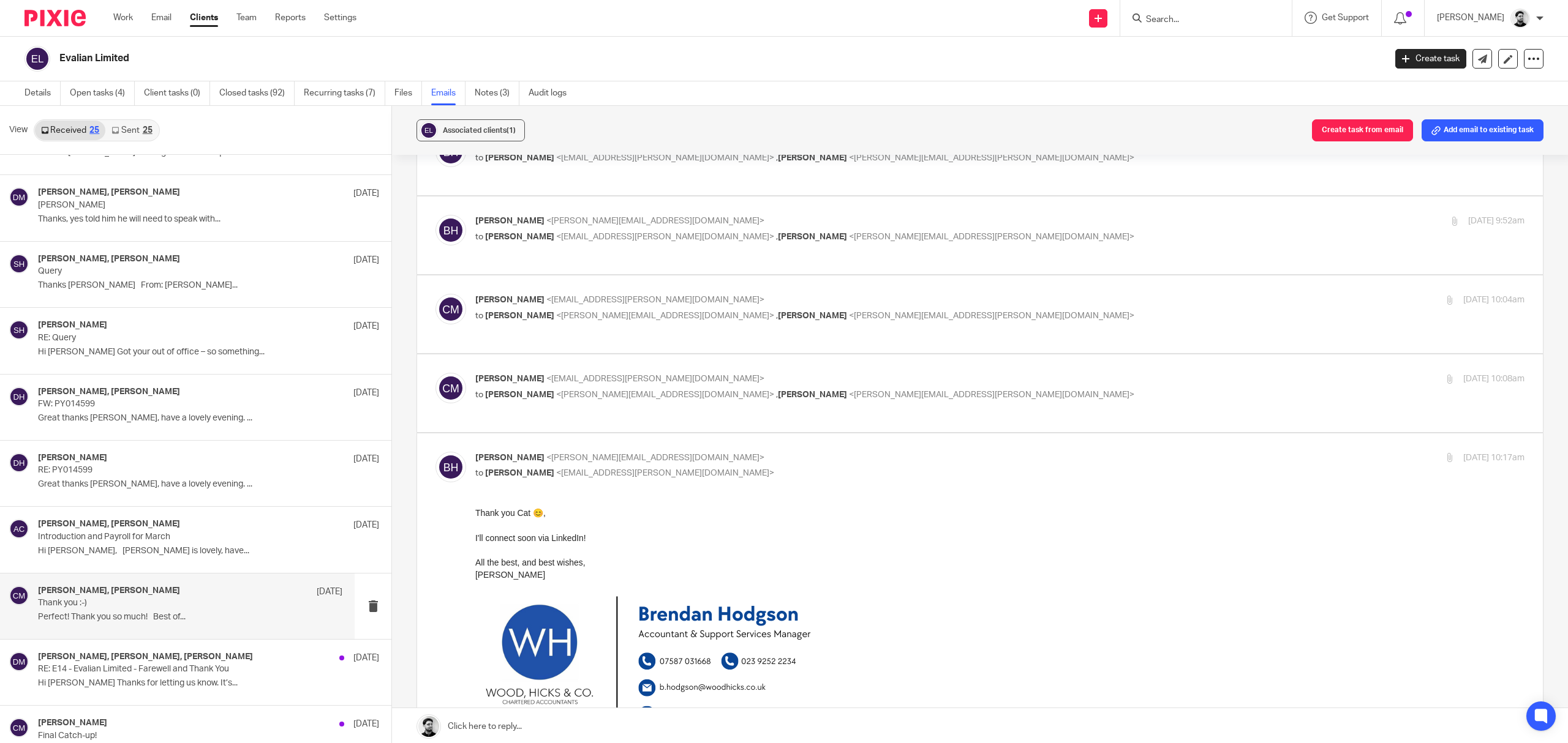
click at [639, 383] on span "<catriona.mcintyre@evalian.co.uk>" at bounding box center [655, 379] width 218 height 9
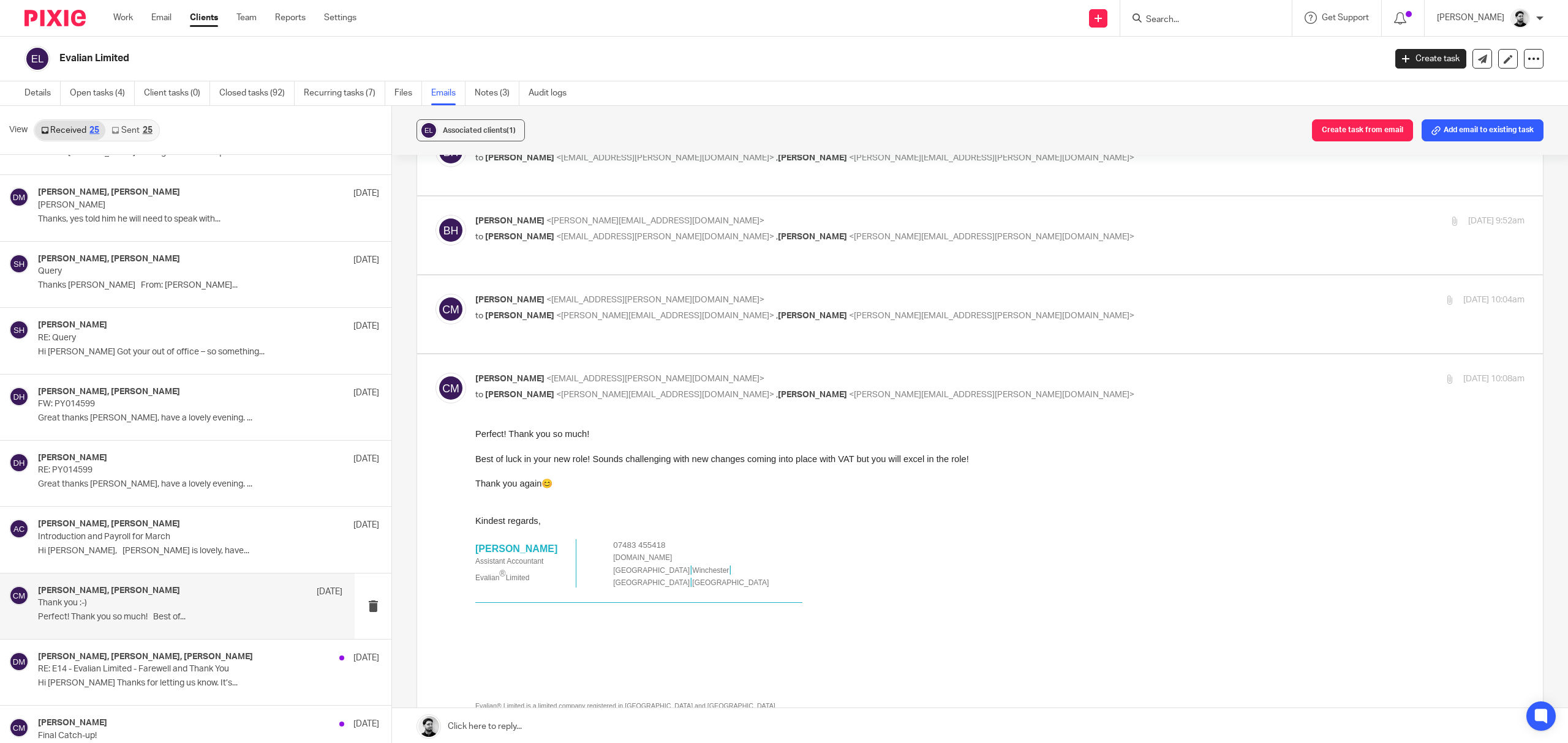
scroll to position [0, 0]
click at [642, 383] on span "<catriona.mcintyre@evalian.co.uk>" at bounding box center [655, 379] width 218 height 9
checkbox input "false"
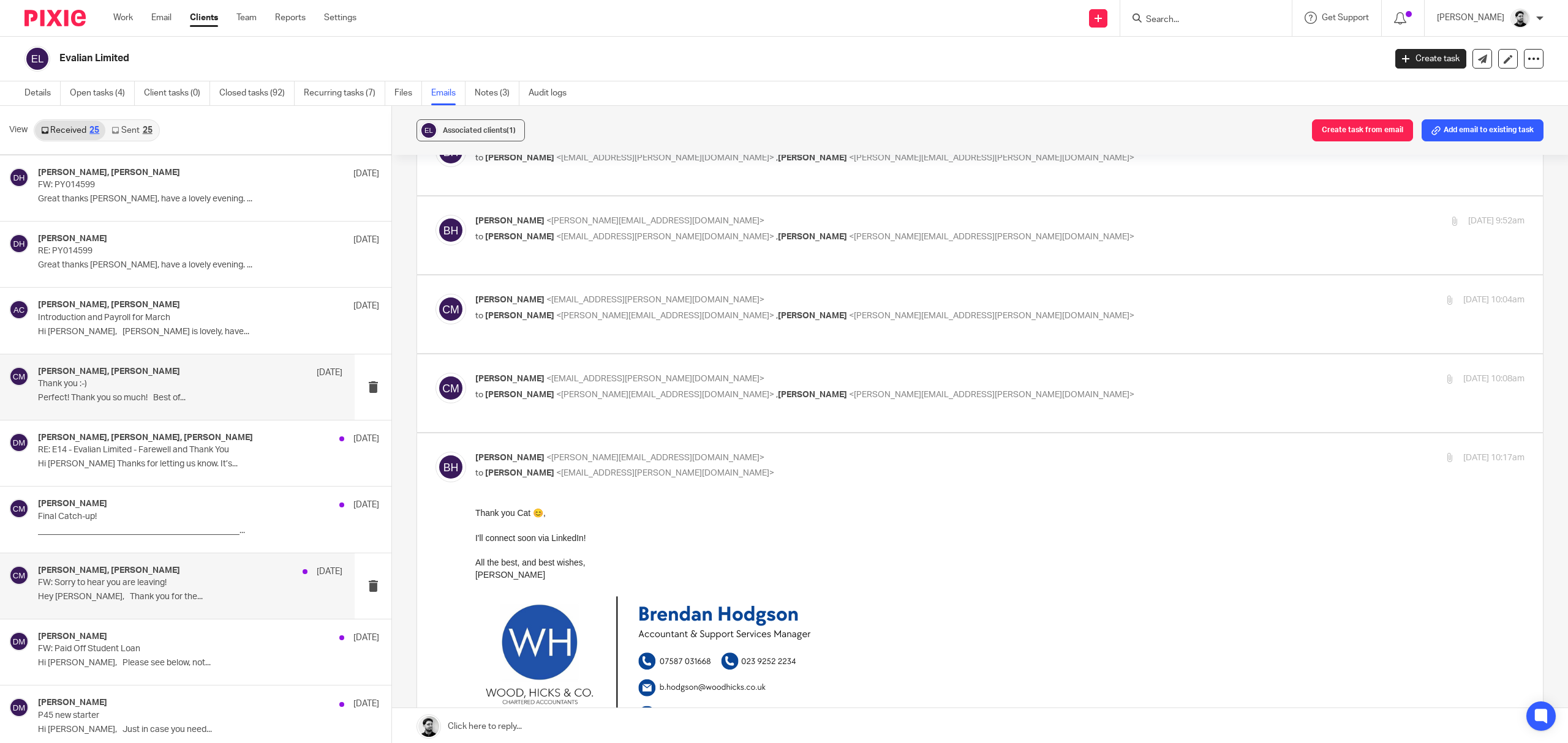
scroll to position [490, 0]
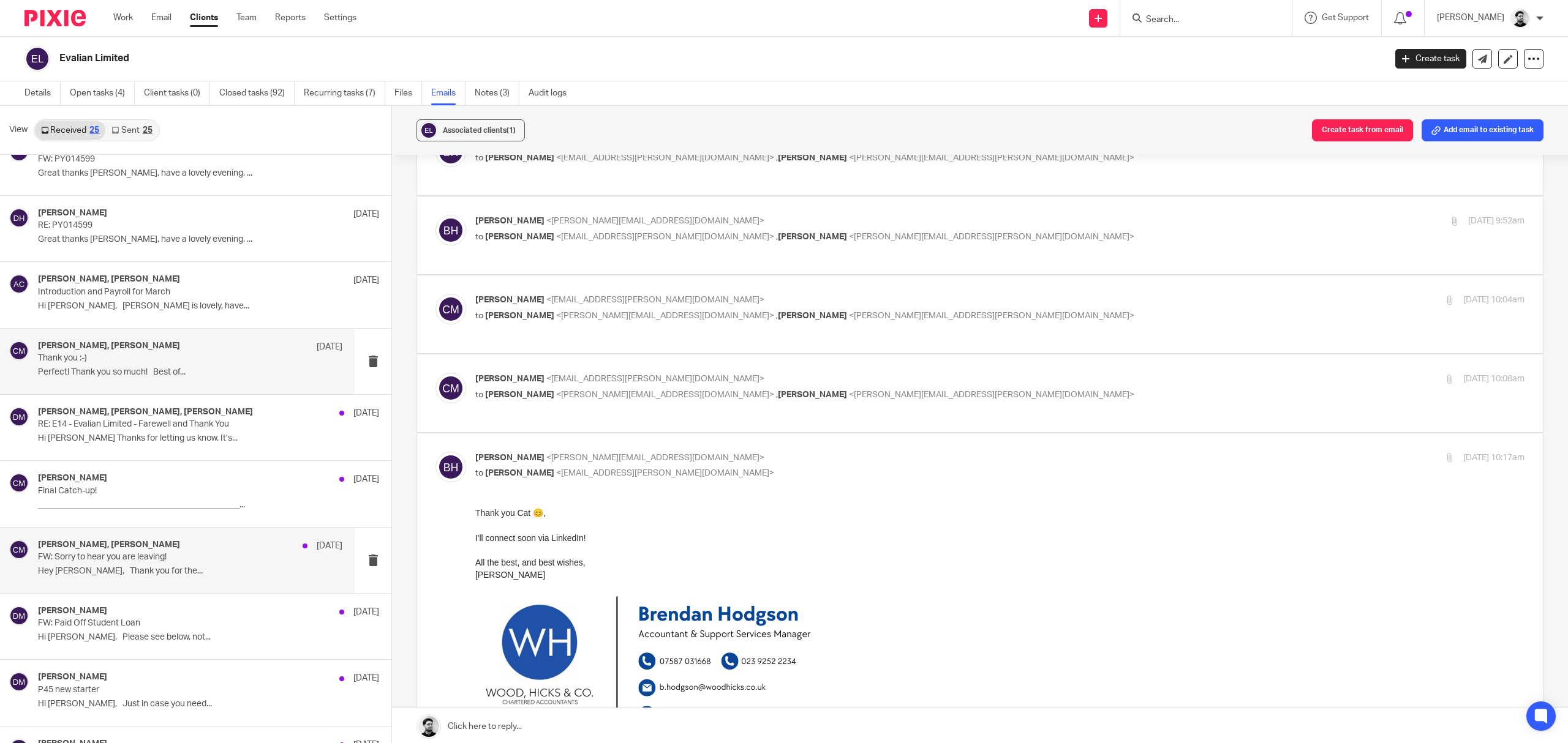
click at [184, 559] on p "FW: Sorry to hear you are leaving!" at bounding box center [160, 557] width 243 height 10
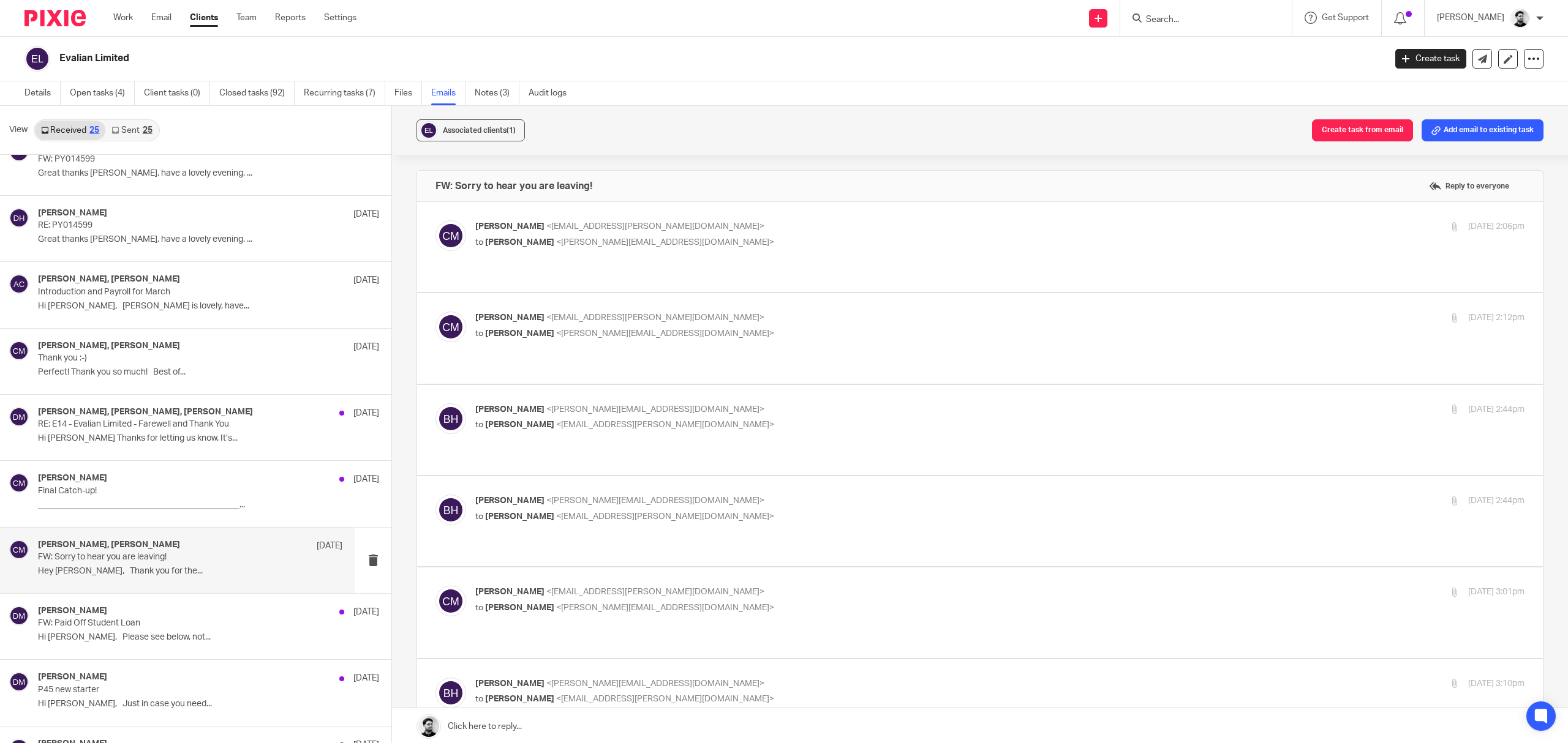
scroll to position [0, 0]
click at [706, 222] on p "Catriona McIntyre <catriona.mcintyre@evalian.co.uk>" at bounding box center [825, 226] width 700 height 13
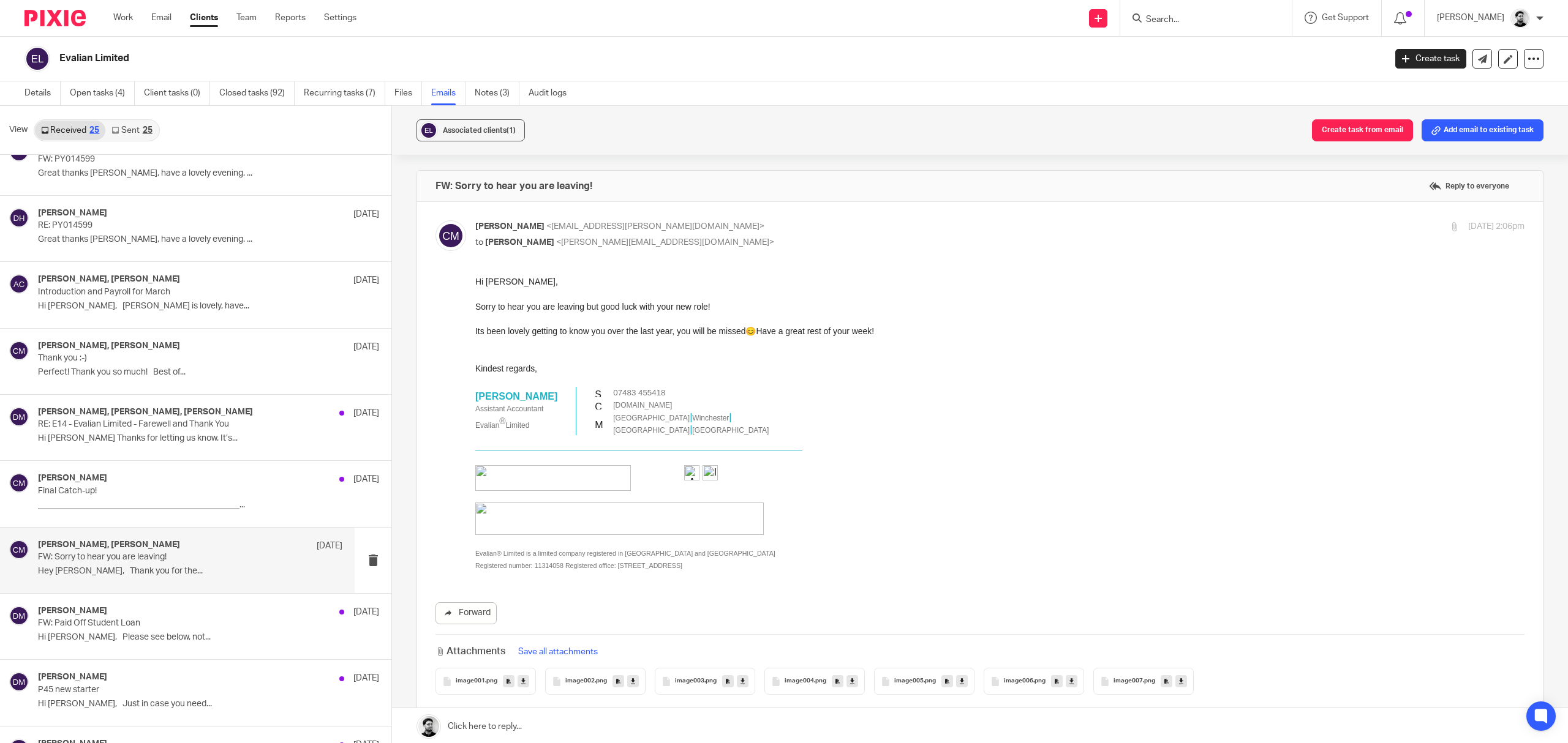
click at [709, 226] on p "Catriona McIntyre <catriona.mcintyre@evalian.co.uk>" at bounding box center [825, 226] width 700 height 13
checkbox input "false"
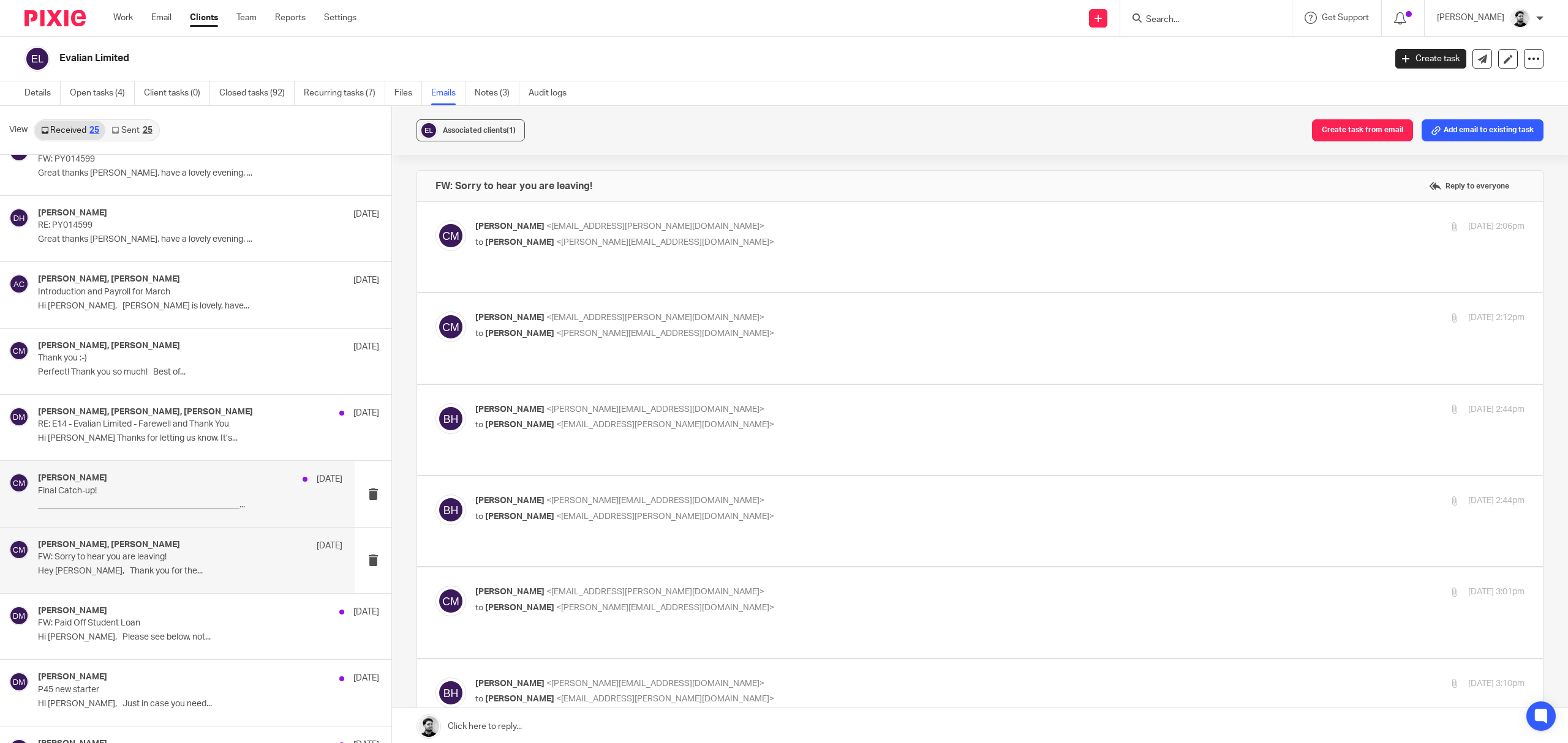
click at [211, 485] on div "Catriona McIntyre 5 Mar" at bounding box center [190, 479] width 305 height 12
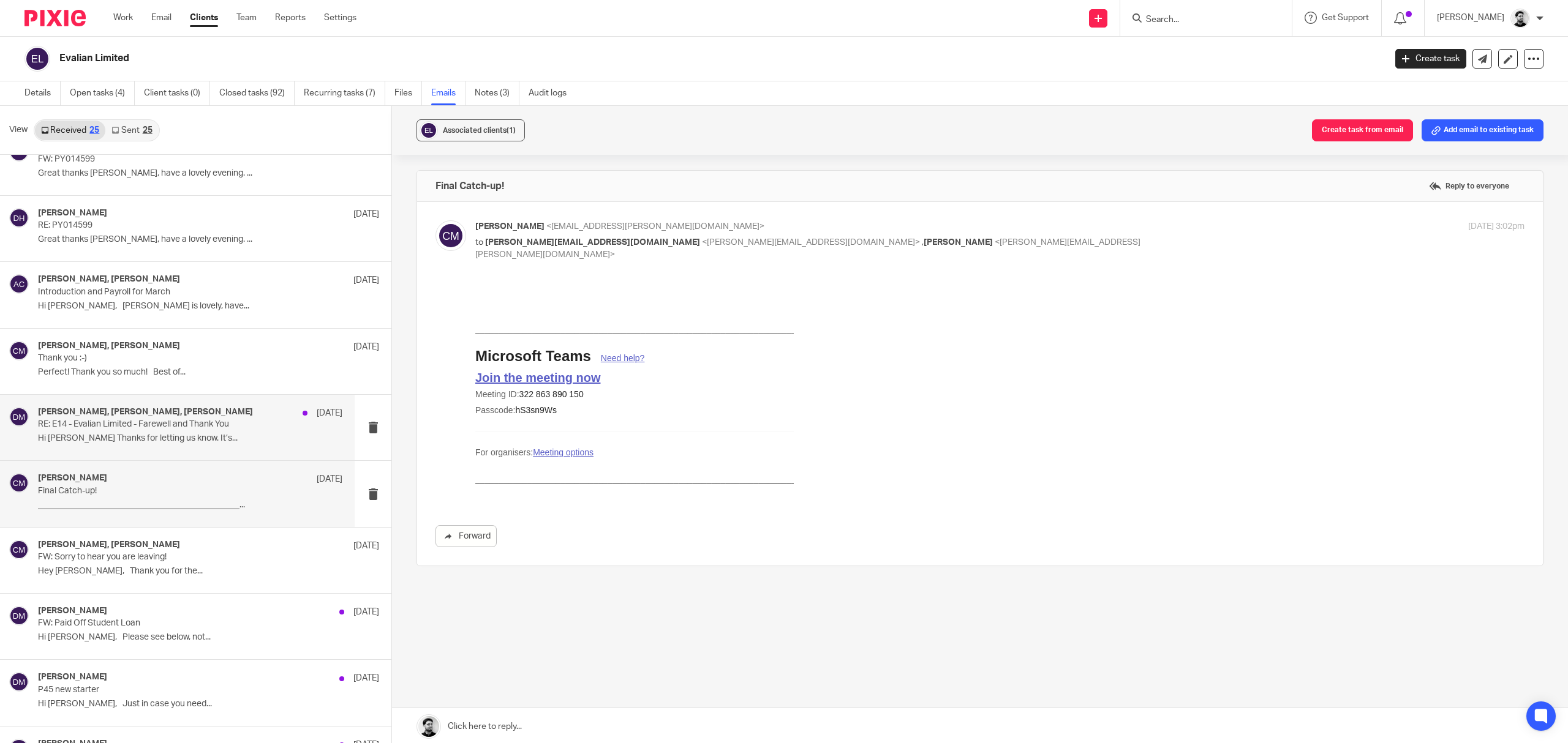
click at [205, 439] on p "Hi Brendan Thanks for letting us know. It’s..." at bounding box center [190, 438] width 305 height 10
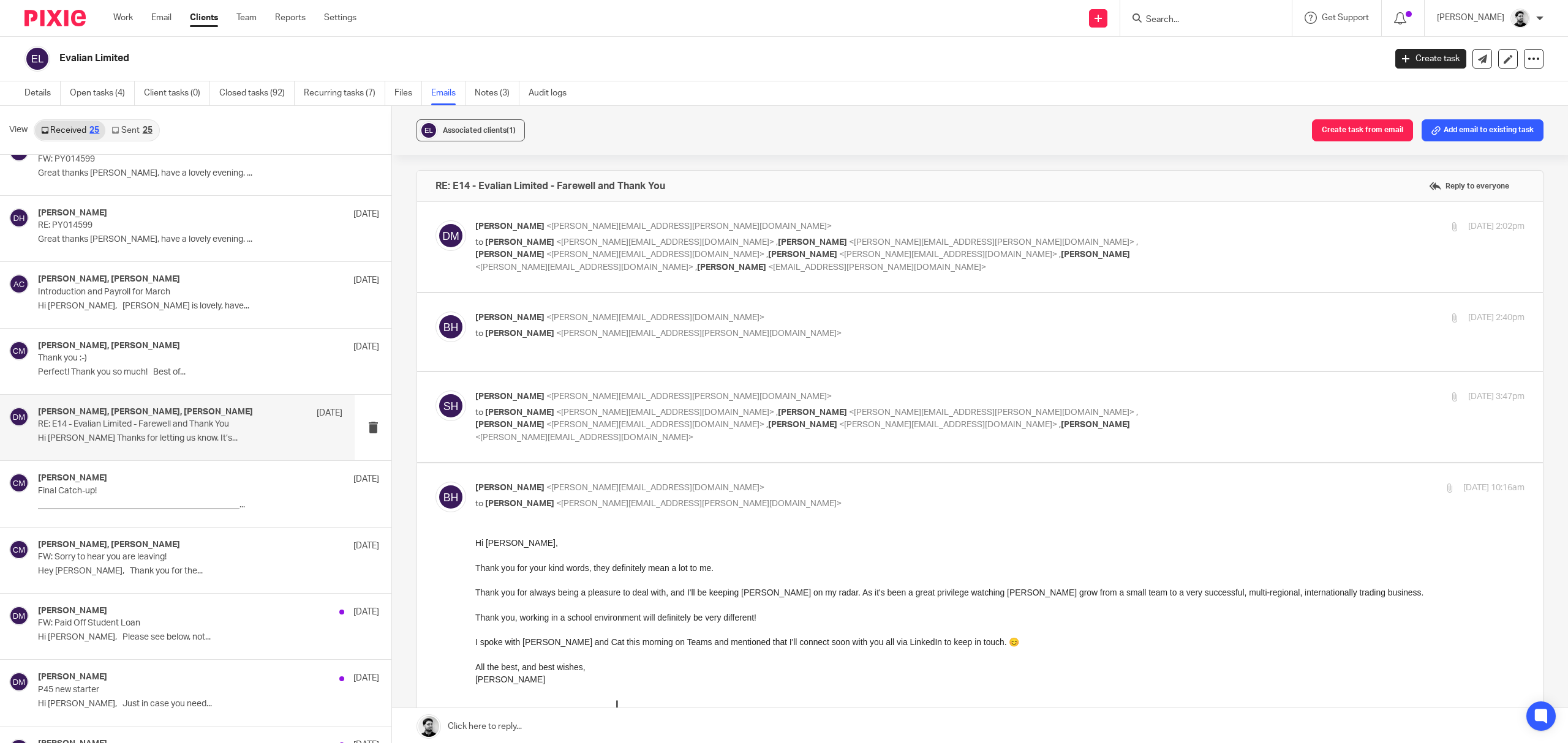
click at [849, 238] on span "<sean.huggett@evalian.co.uk>" at bounding box center [991, 242] width 286 height 9
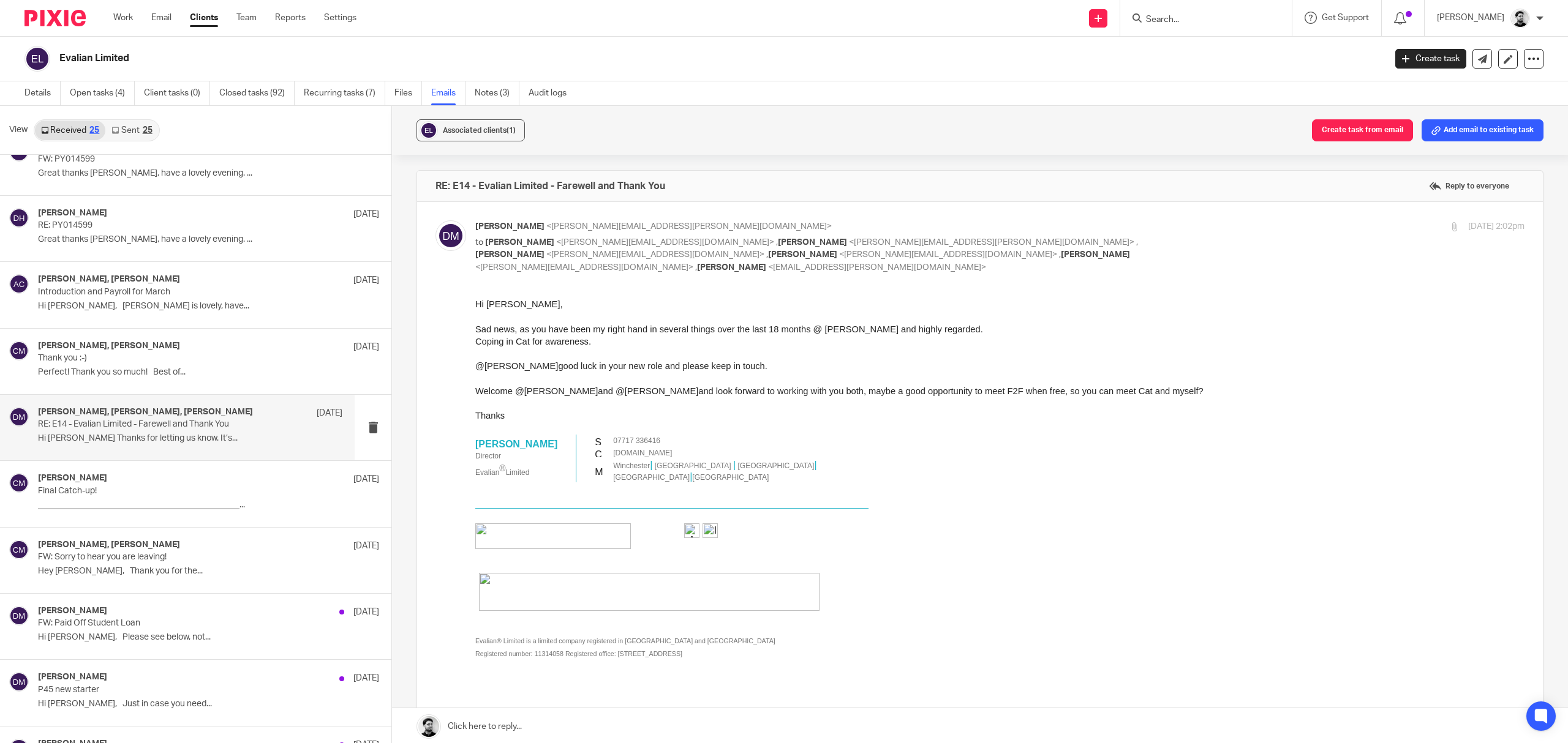
click at [782, 246] on p "to Brendan Hodgson <b.hodgson@woodhicks.co.uk> , Sean Huggett <sean.huggett@eva…" at bounding box center [825, 256] width 700 height 38
checkbox input "false"
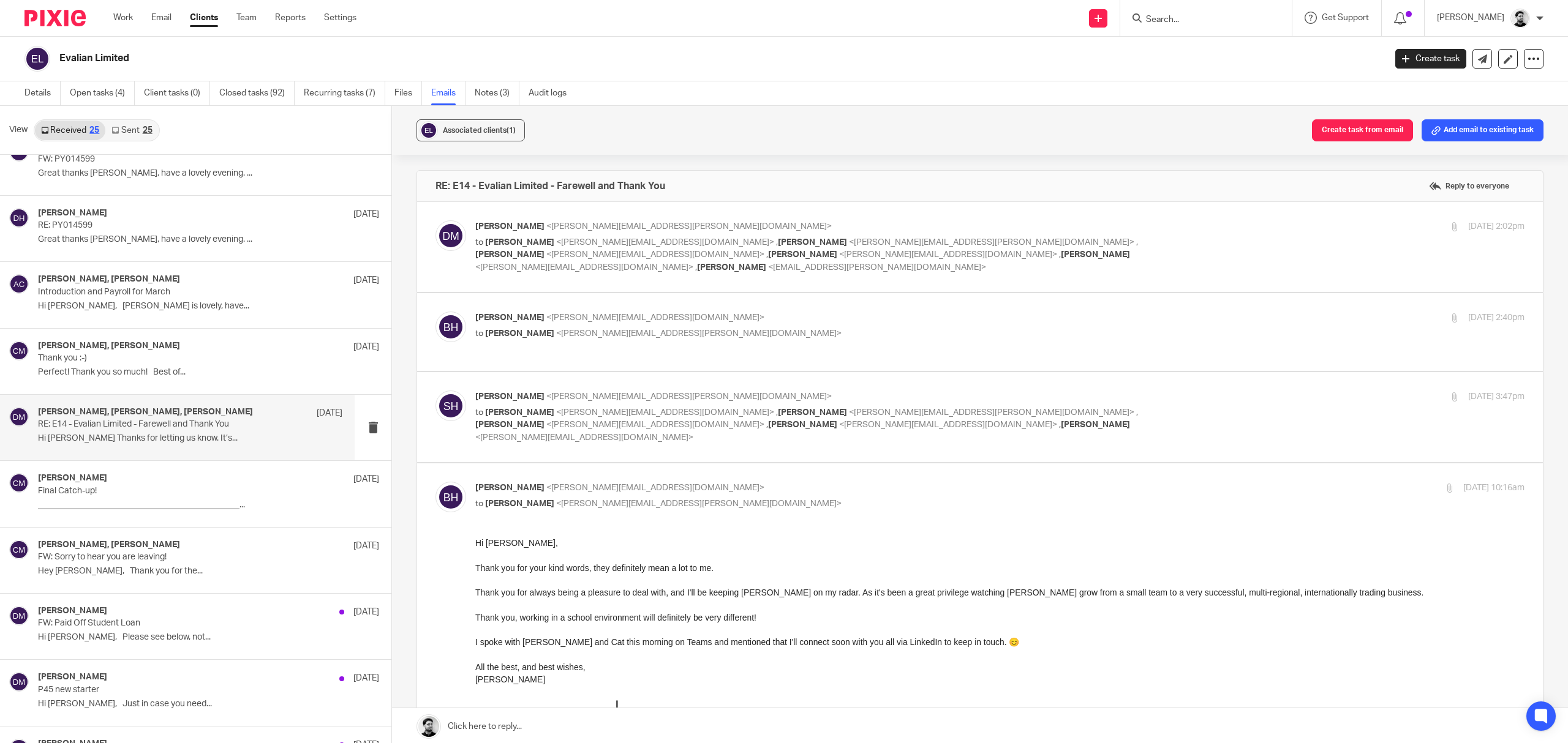
click at [757, 332] on div "Brendan Hodgson <b.hodgson@woodhicks.co.uk> to Darren Maynard <darren.maynard@e…" at bounding box center [980, 332] width 1089 height 41
click at [751, 328] on p "to Darren Maynard <darren.maynard@evalian.co.uk>" at bounding box center [825, 334] width 700 height 13
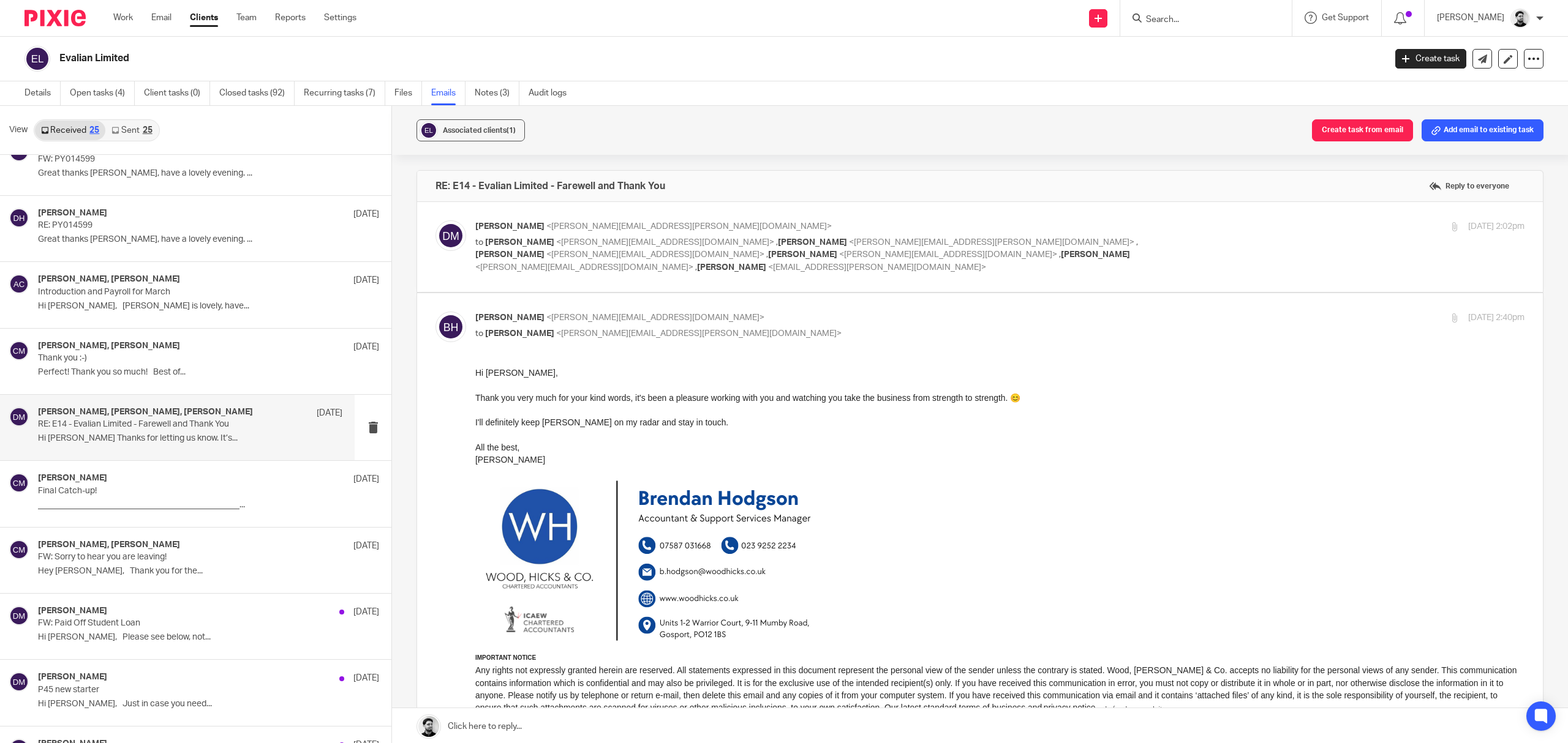
click at [745, 328] on p "to Darren Maynard <darren.maynard@evalian.co.uk>" at bounding box center [825, 334] width 700 height 13
checkbox input "false"
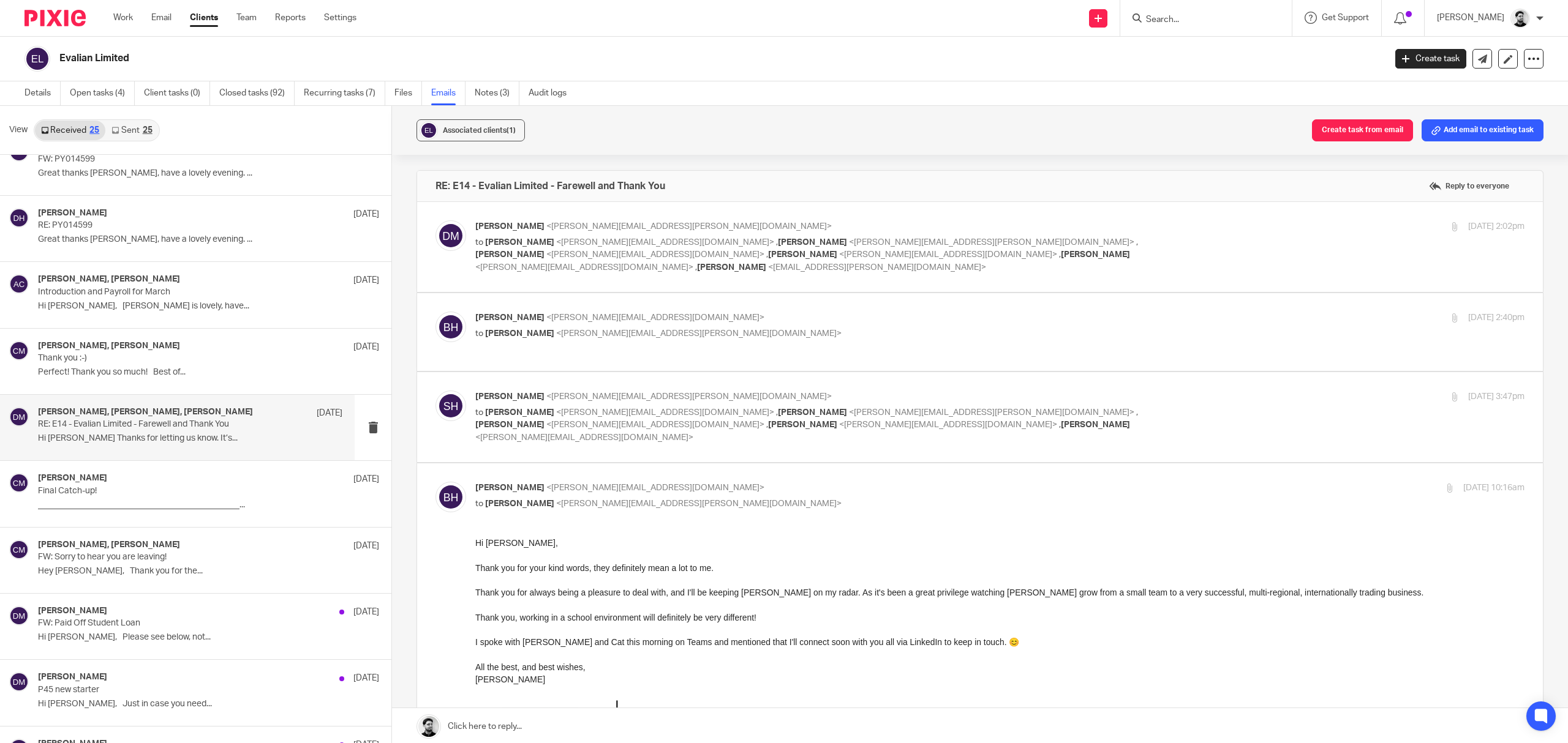
click at [687, 391] on p "Sean Huggett <sean.huggett@evalian.co.uk>" at bounding box center [825, 397] width 700 height 13
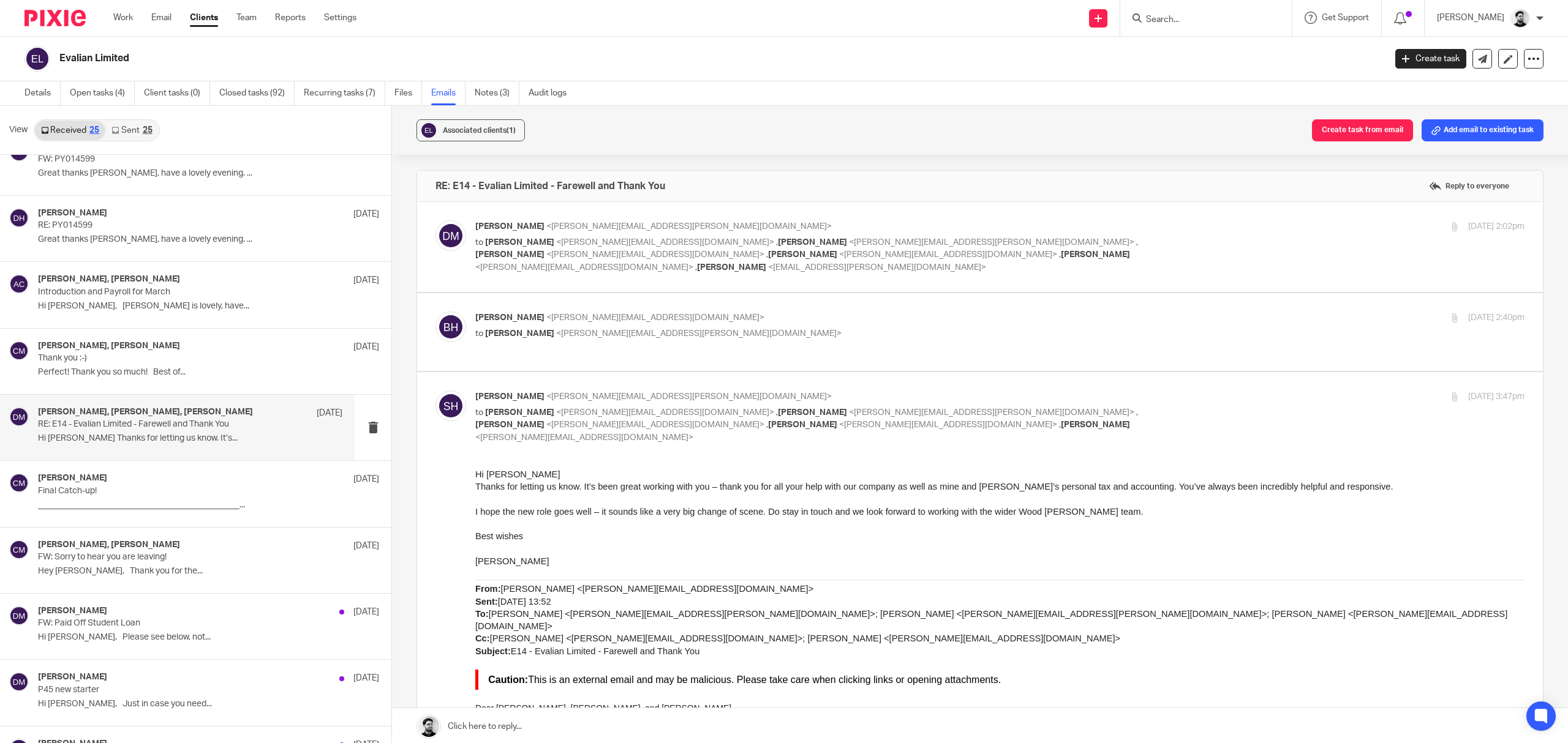
click at [702, 391] on p "Sean Huggett <sean.huggett@evalian.co.uk>" at bounding box center [825, 397] width 700 height 13
checkbox input "false"
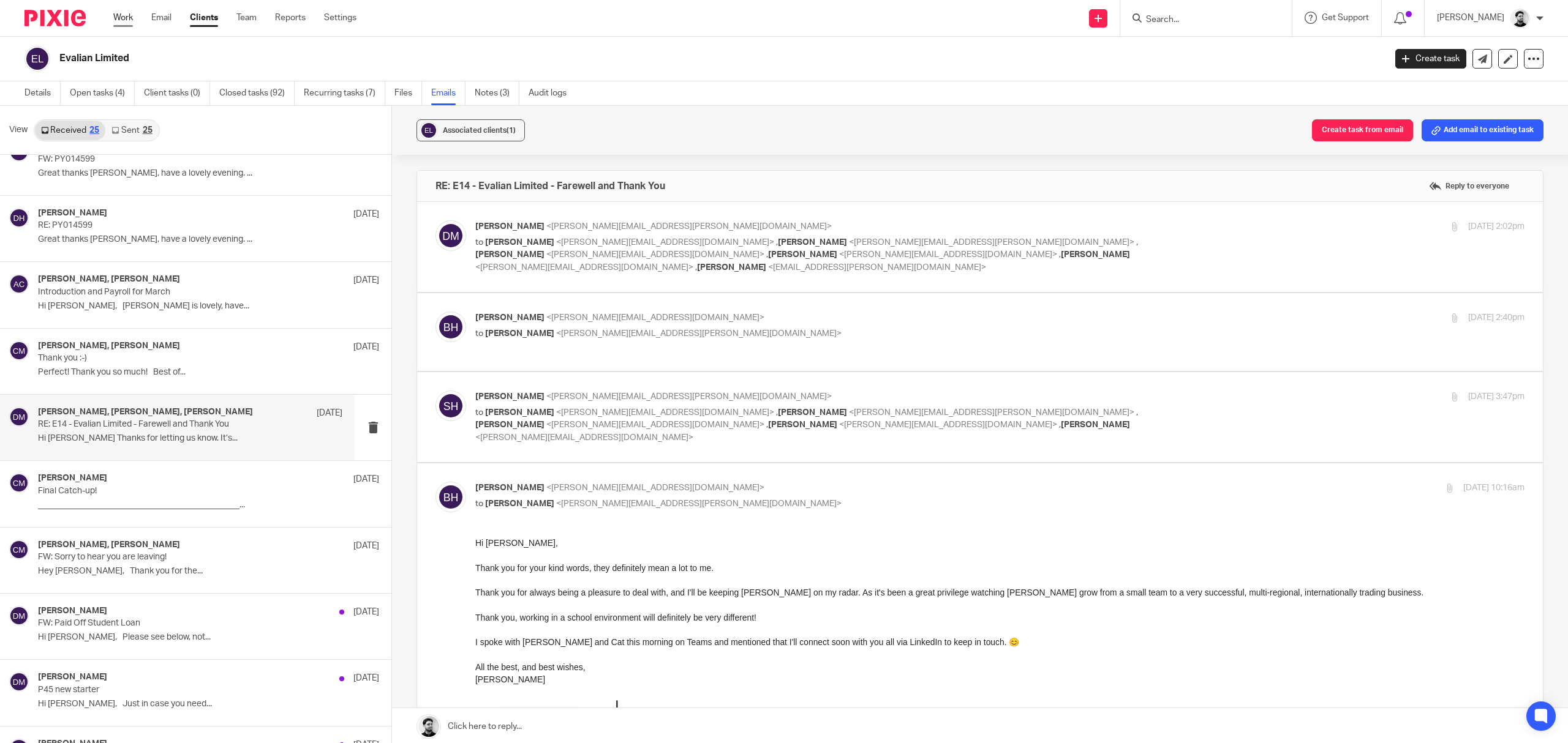
click at [128, 17] on link "Work" at bounding box center [123, 18] width 20 height 12
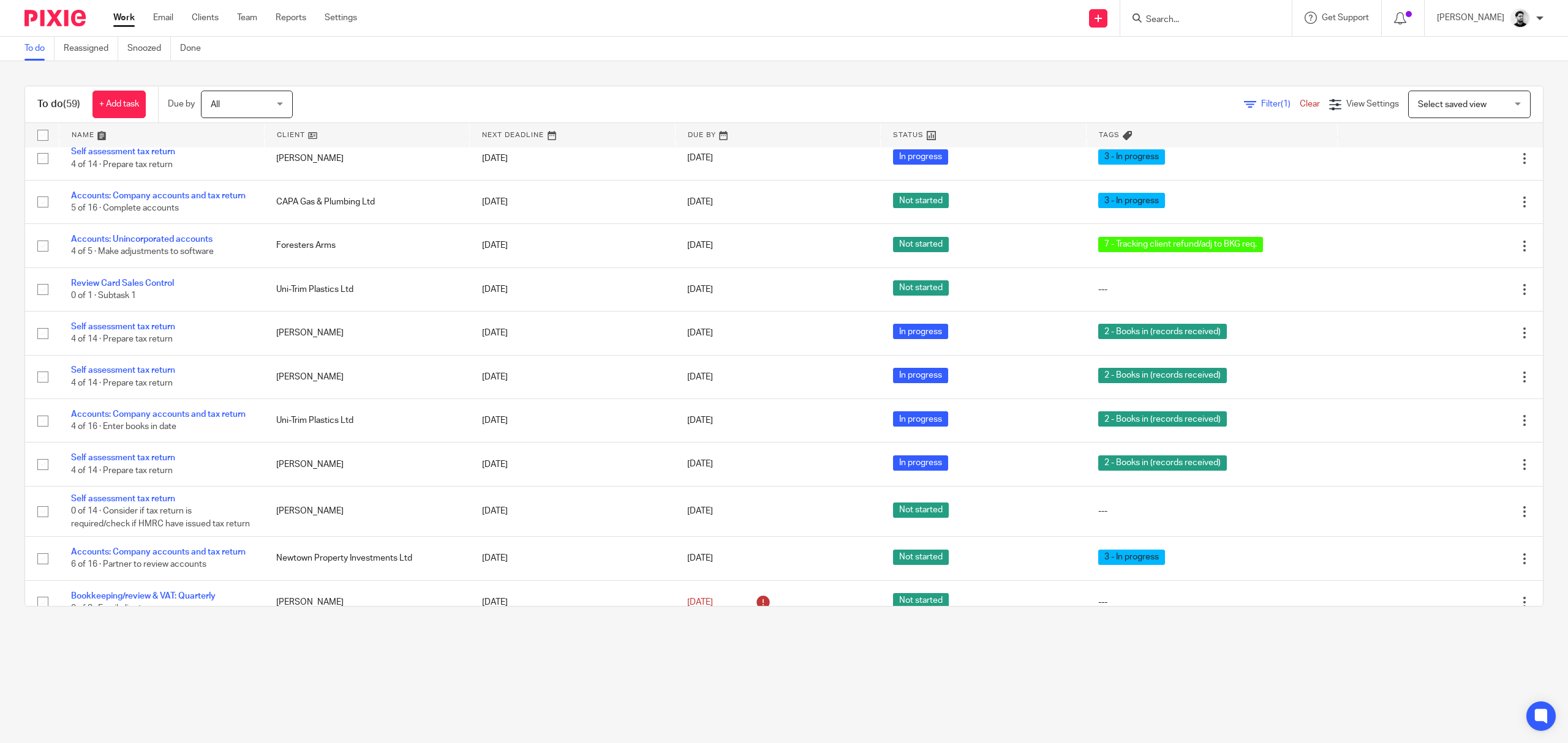
scroll to position [816, 0]
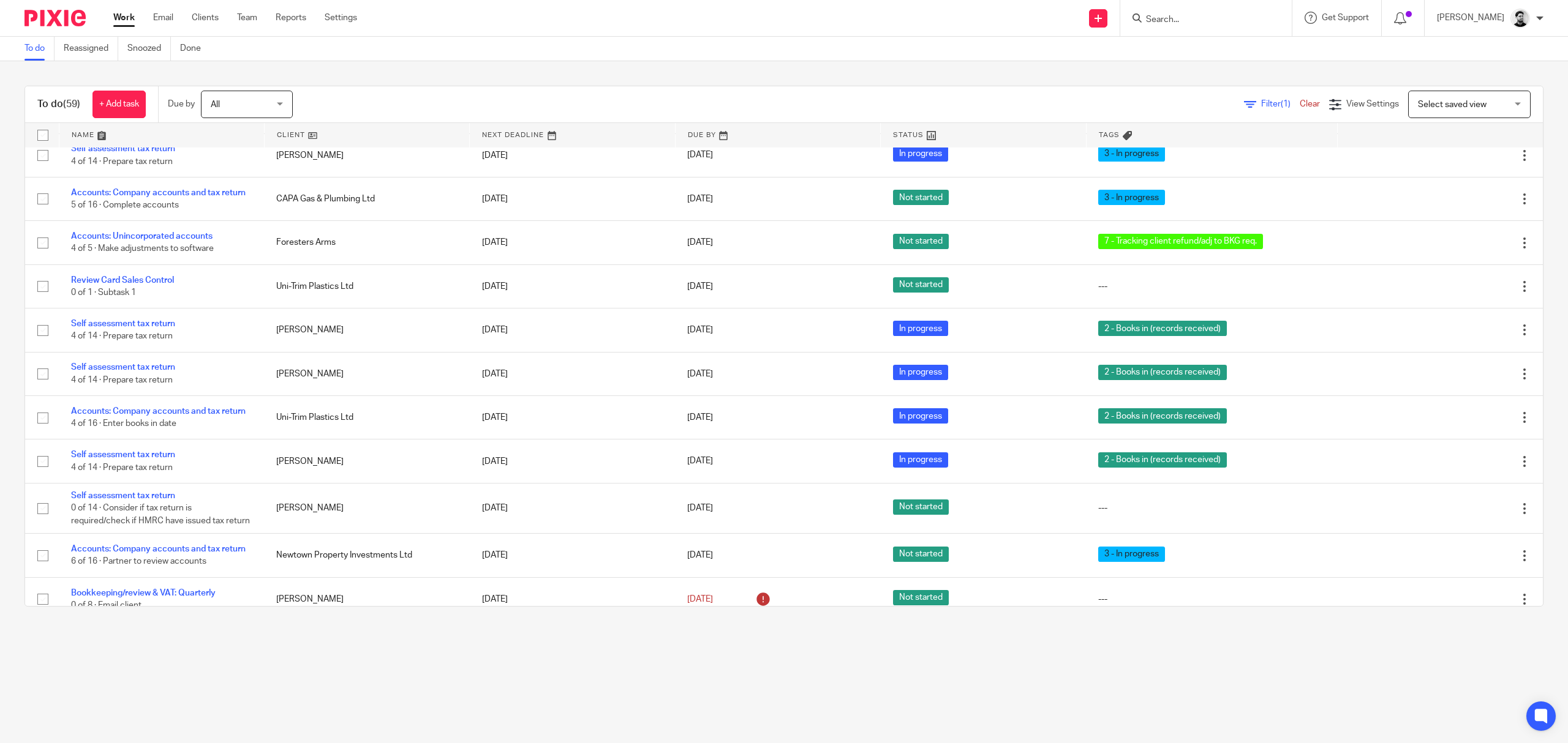
drag, startPoint x: 1179, startPoint y: 35, endPoint x: 1172, endPoint y: 26, distance: 11.4
click at [1176, 31] on div at bounding box center [1206, 18] width 171 height 36
drag, startPoint x: 1172, startPoint y: 26, endPoint x: 1169, endPoint y: 20, distance: 6.7
click at [1170, 25] on div at bounding box center [1206, 18] width 171 height 36
click at [1169, 16] on input "Search" at bounding box center [1199, 20] width 110 height 11
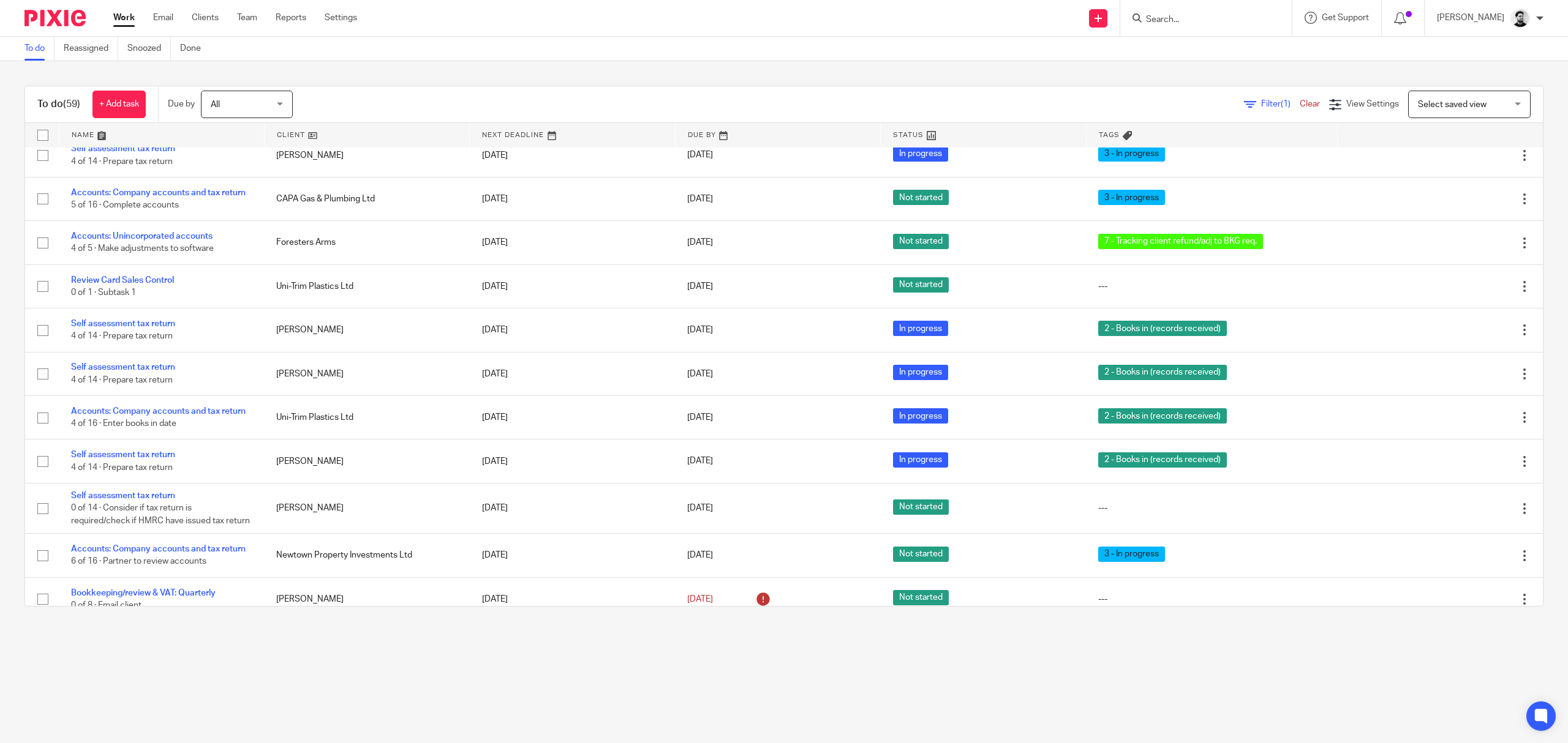
click at [1174, 17] on input "Search" at bounding box center [1199, 20] width 110 height 11
type input "pointer"
click at [1197, 50] on link at bounding box center [1271, 58] width 258 height 38
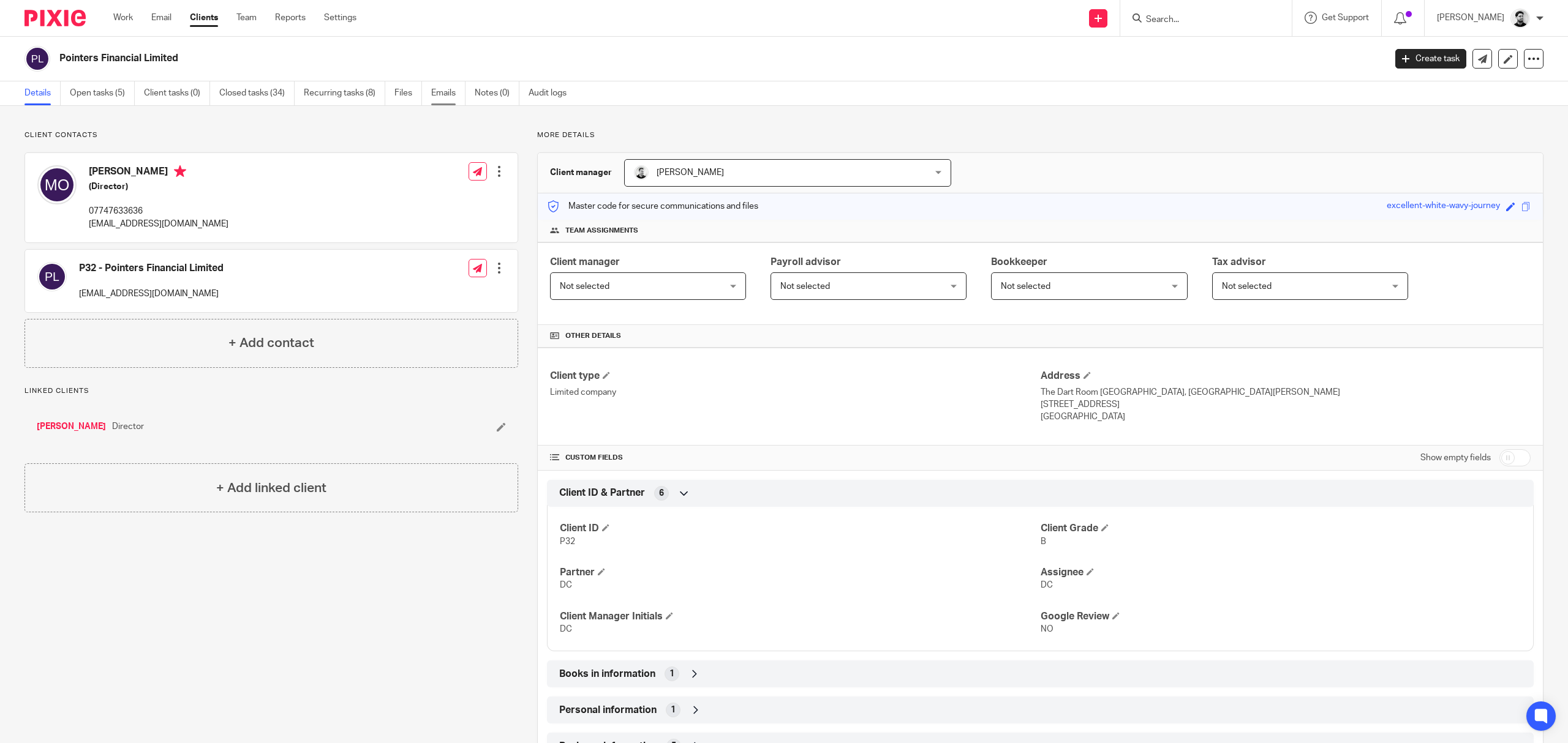
click at [457, 92] on link "Emails" at bounding box center [448, 93] width 34 height 24
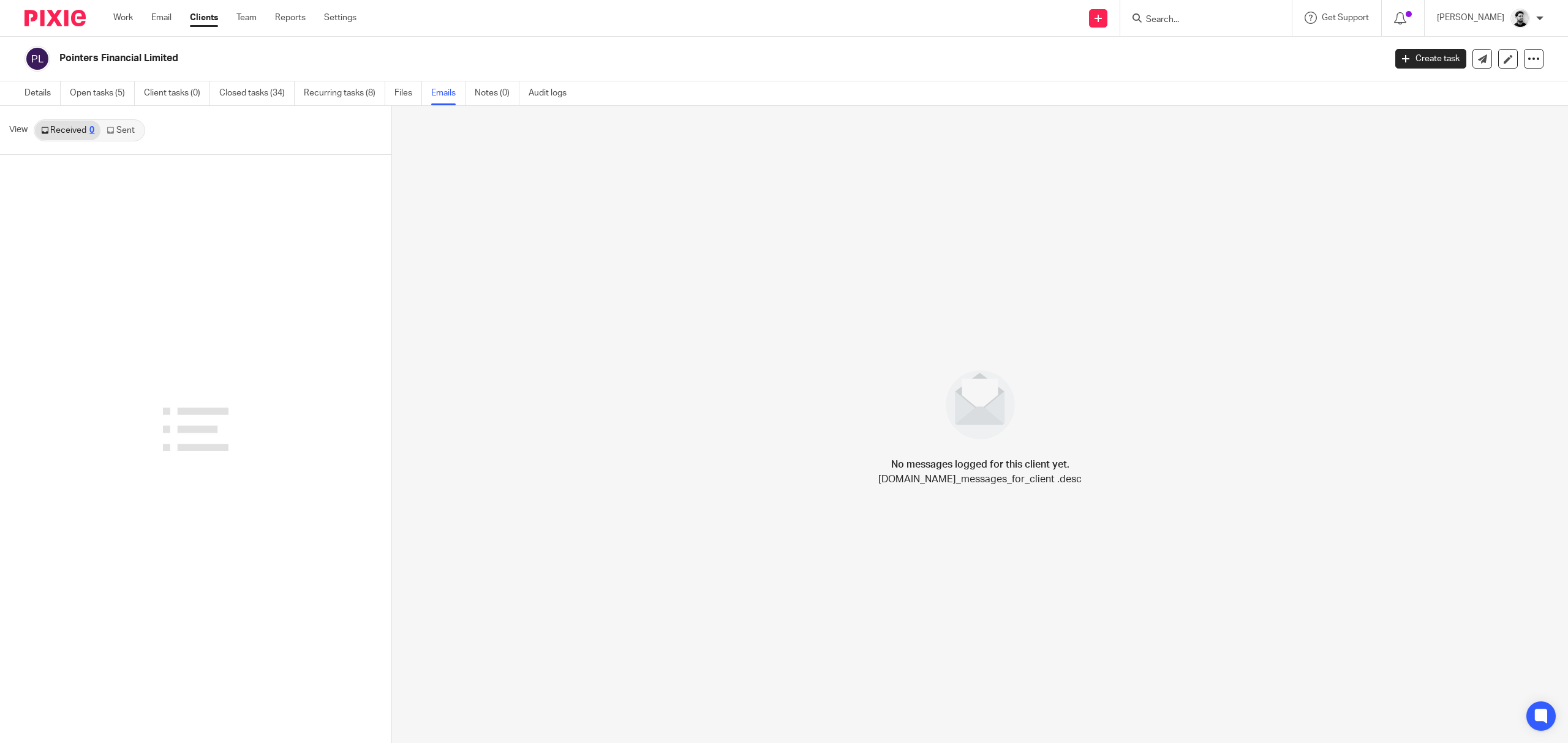
click at [102, 98] on link "Open tasks (5)" at bounding box center [102, 93] width 65 height 24
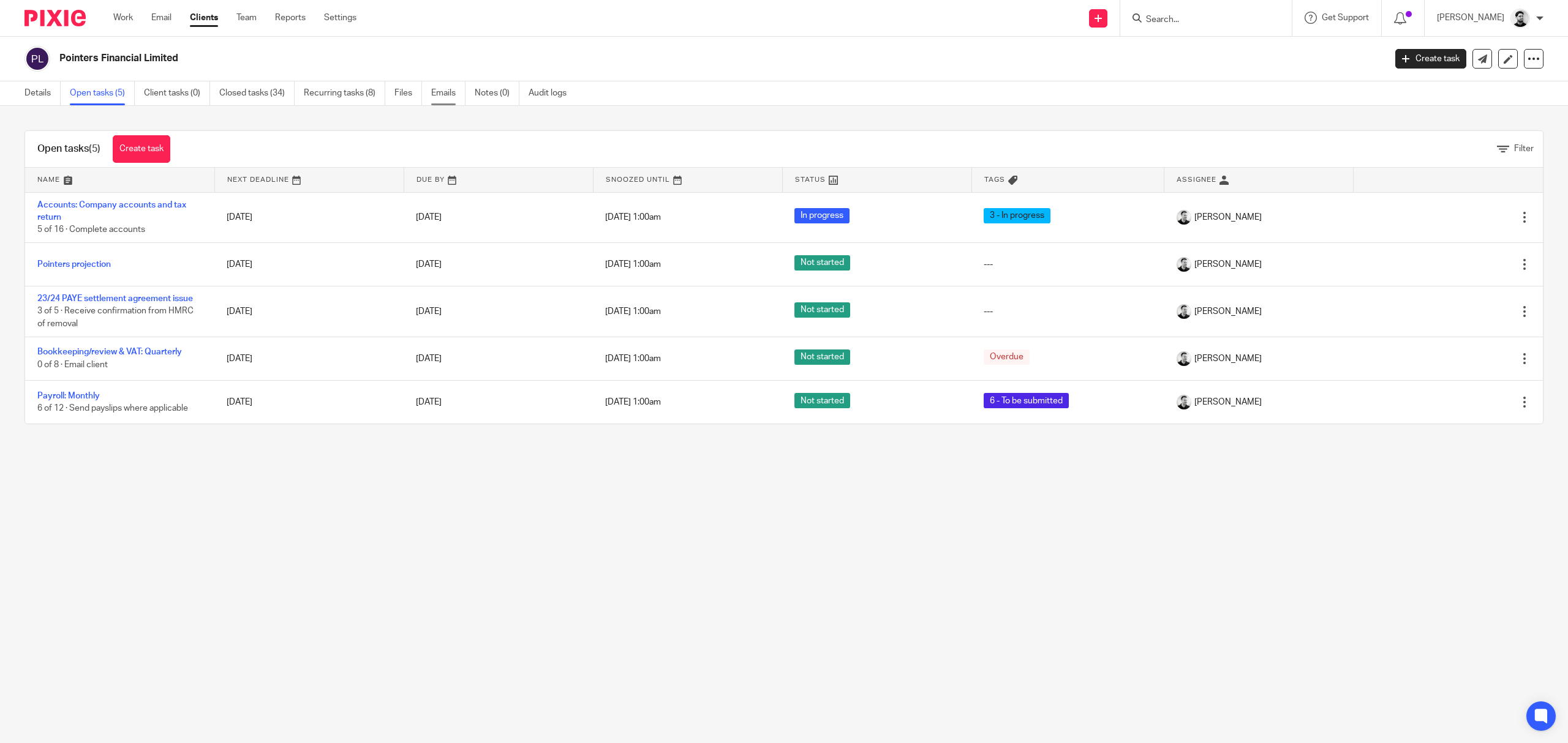
click at [452, 96] on link "Emails" at bounding box center [448, 93] width 34 height 24
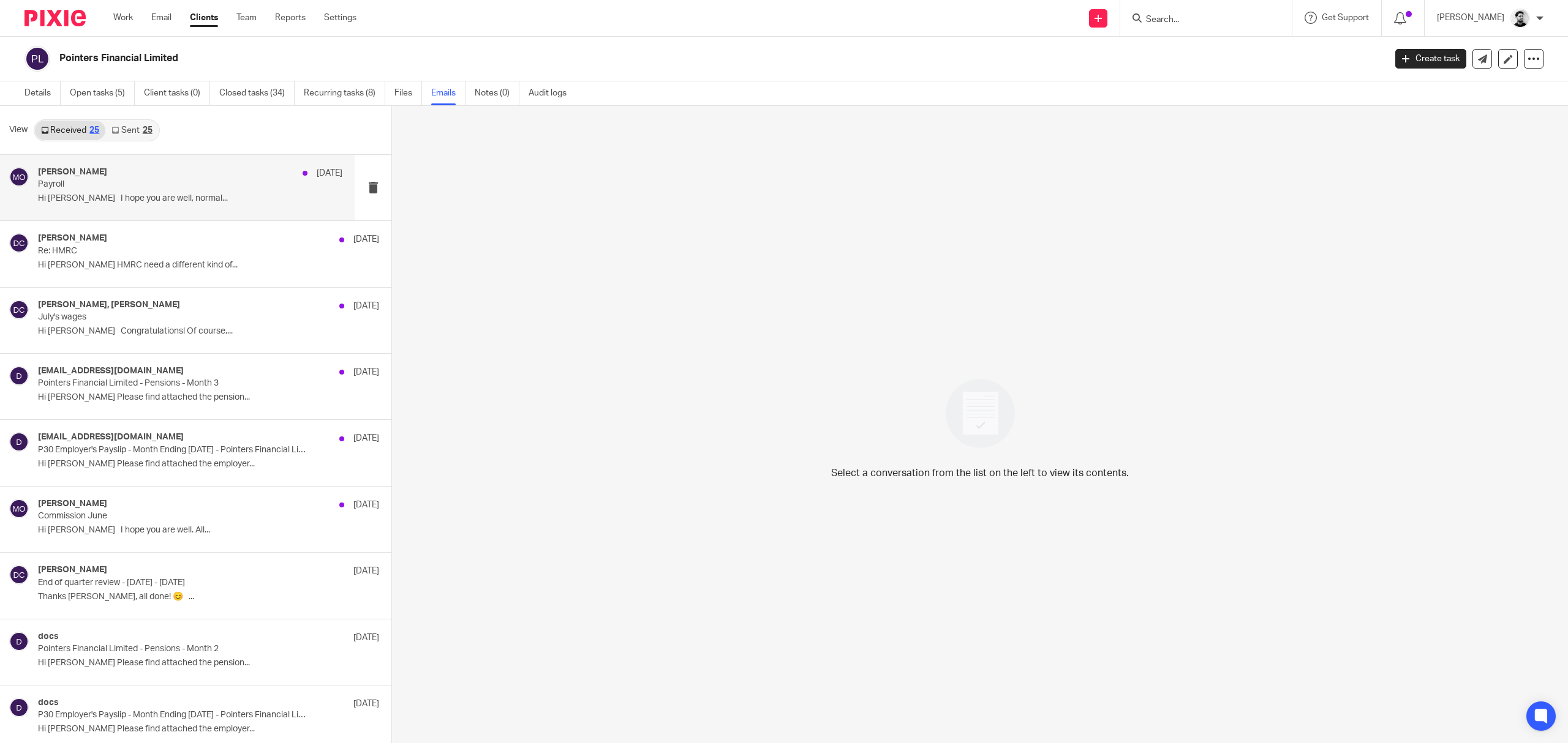
click at [296, 171] on div "11 Aug" at bounding box center [320, 173] width 46 height 12
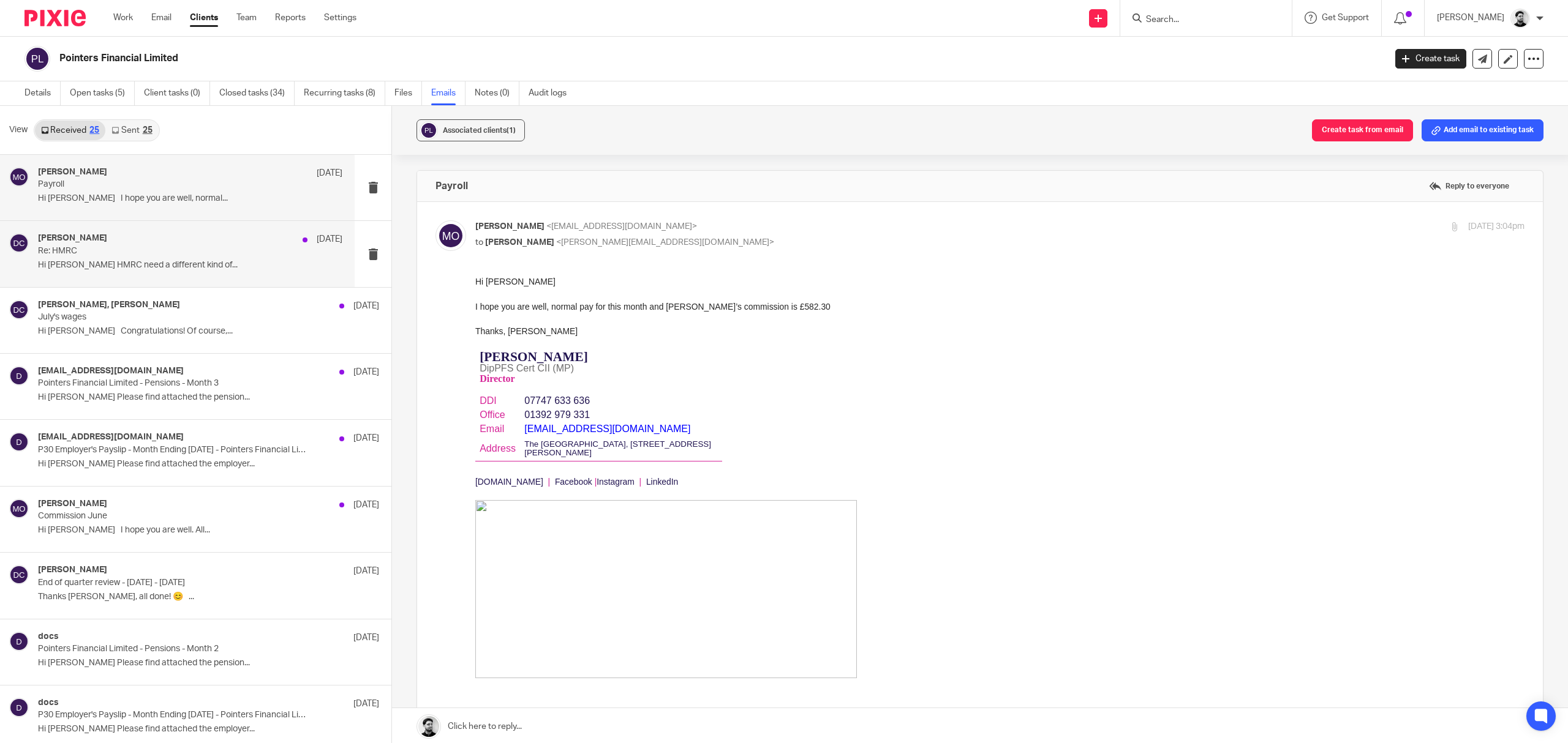
click at [220, 243] on div "David Clarke 31 Jul" at bounding box center [190, 239] width 305 height 12
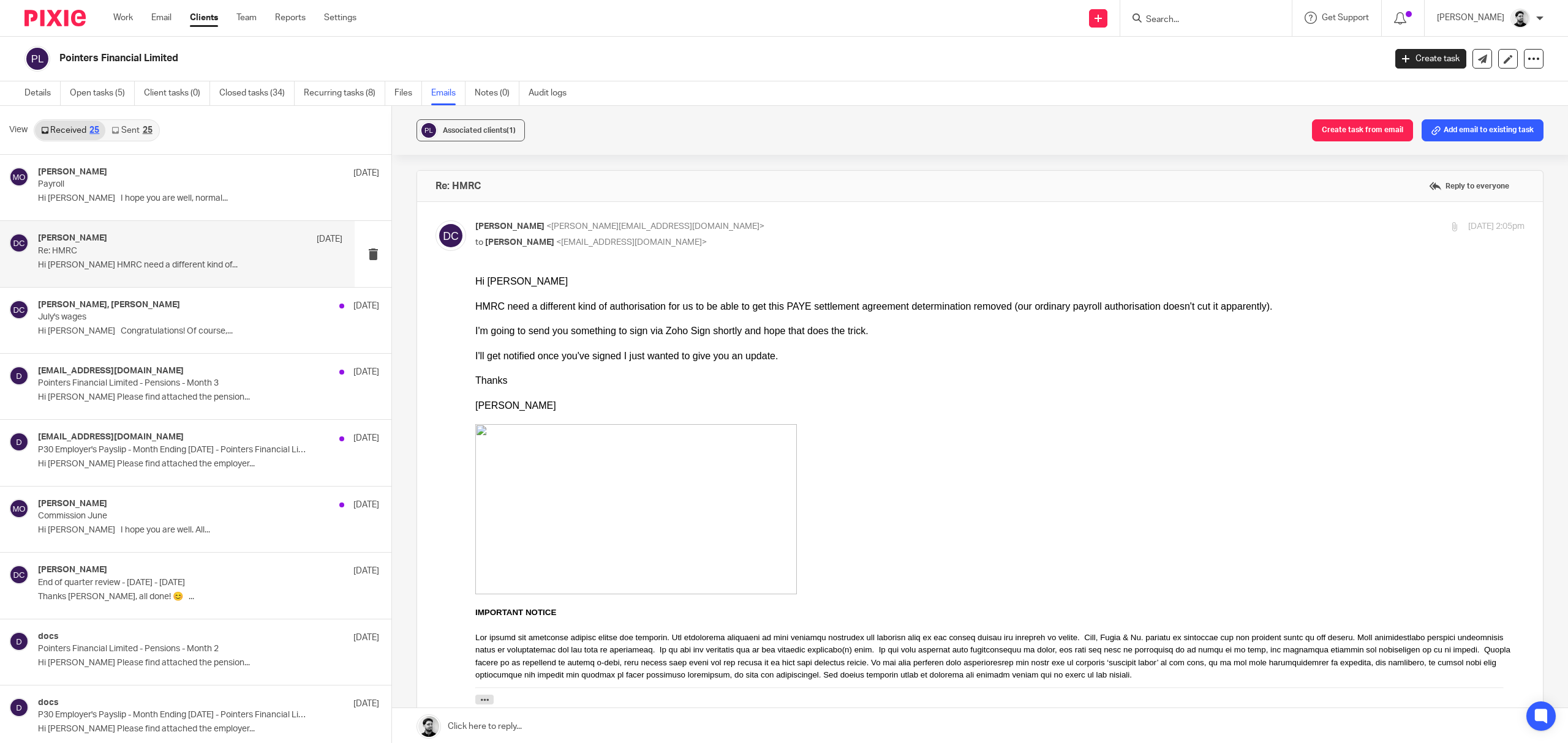
click at [719, 233] on p "David Clarke <d.clarke@woodhicks.co.uk>" at bounding box center [825, 226] width 700 height 13
checkbox input "false"
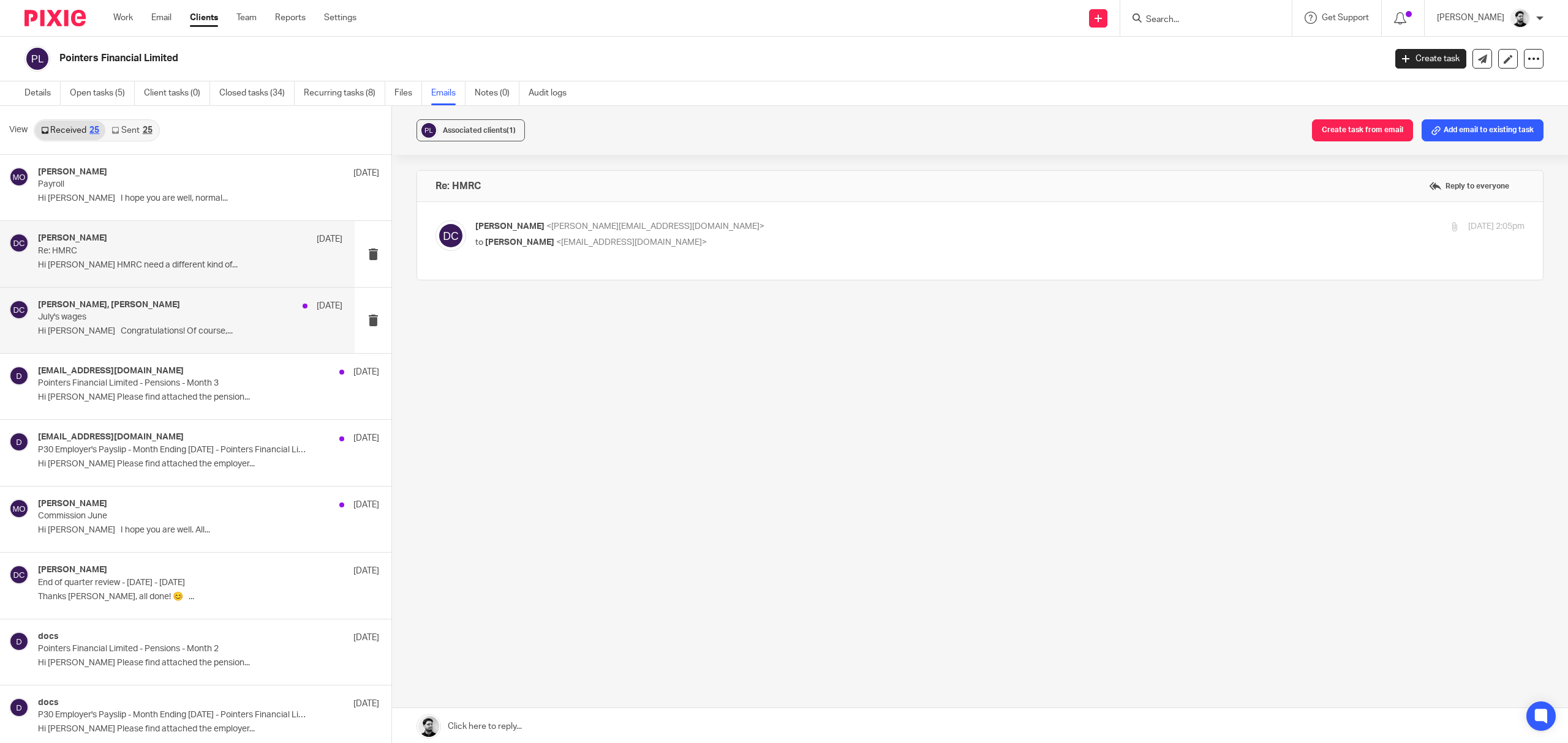
click at [150, 319] on p "July's wages" at bounding box center [160, 317] width 243 height 10
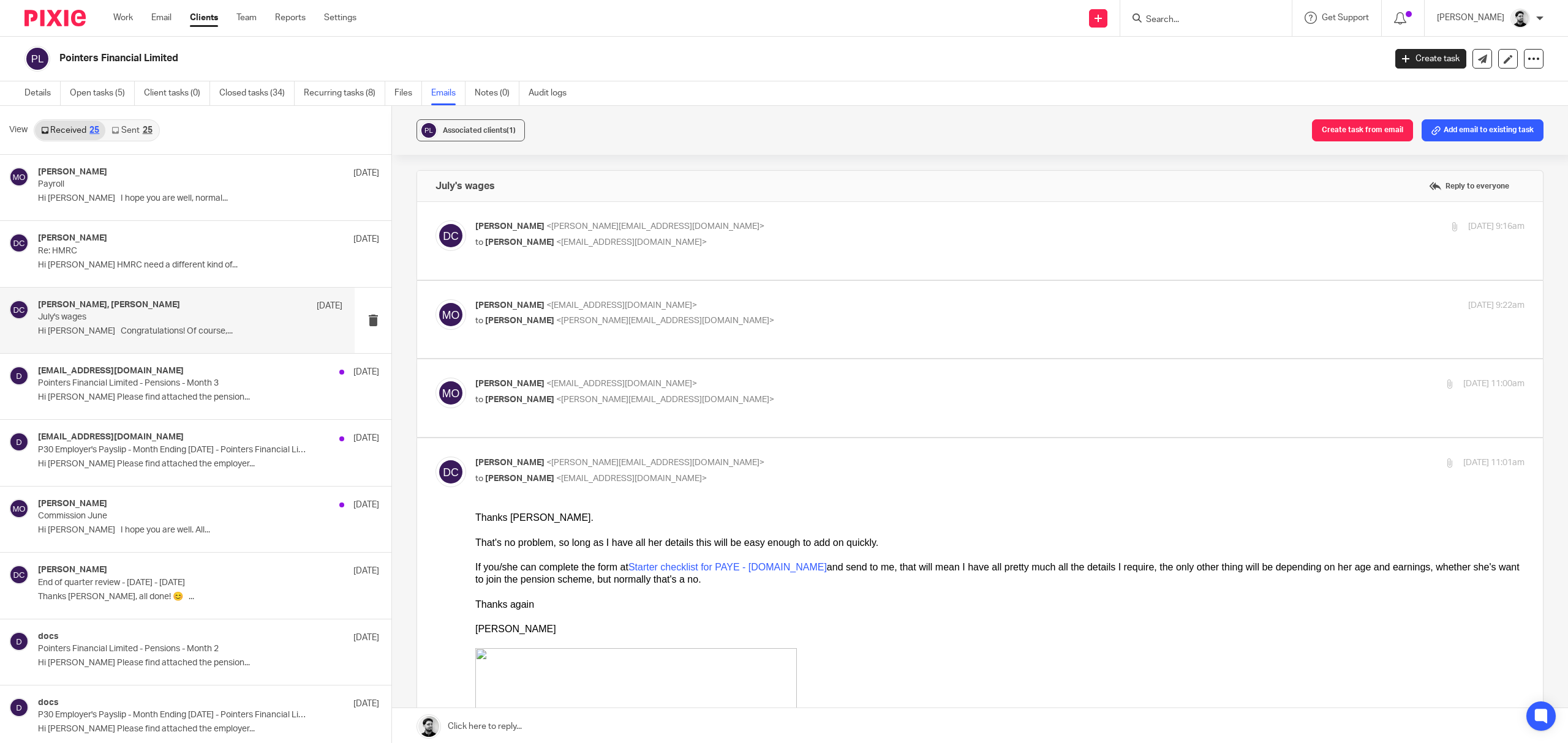
click at [677, 221] on p "David Clarke <d.clarke@woodhicks.co.uk>" at bounding box center [825, 226] width 700 height 13
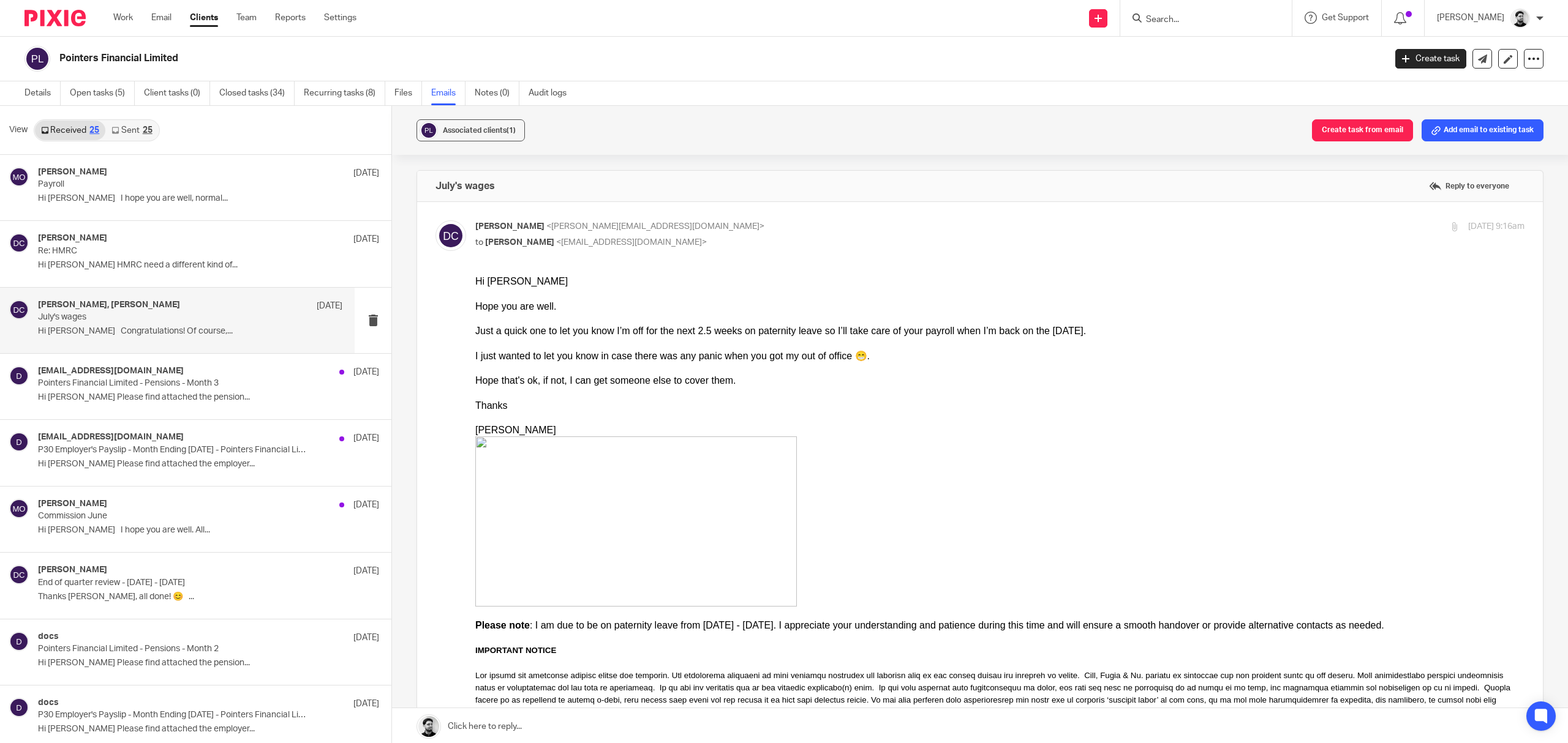
click at [689, 223] on p "David Clarke <d.clarke@woodhicks.co.uk>" at bounding box center [825, 226] width 700 height 13
checkbox input "false"
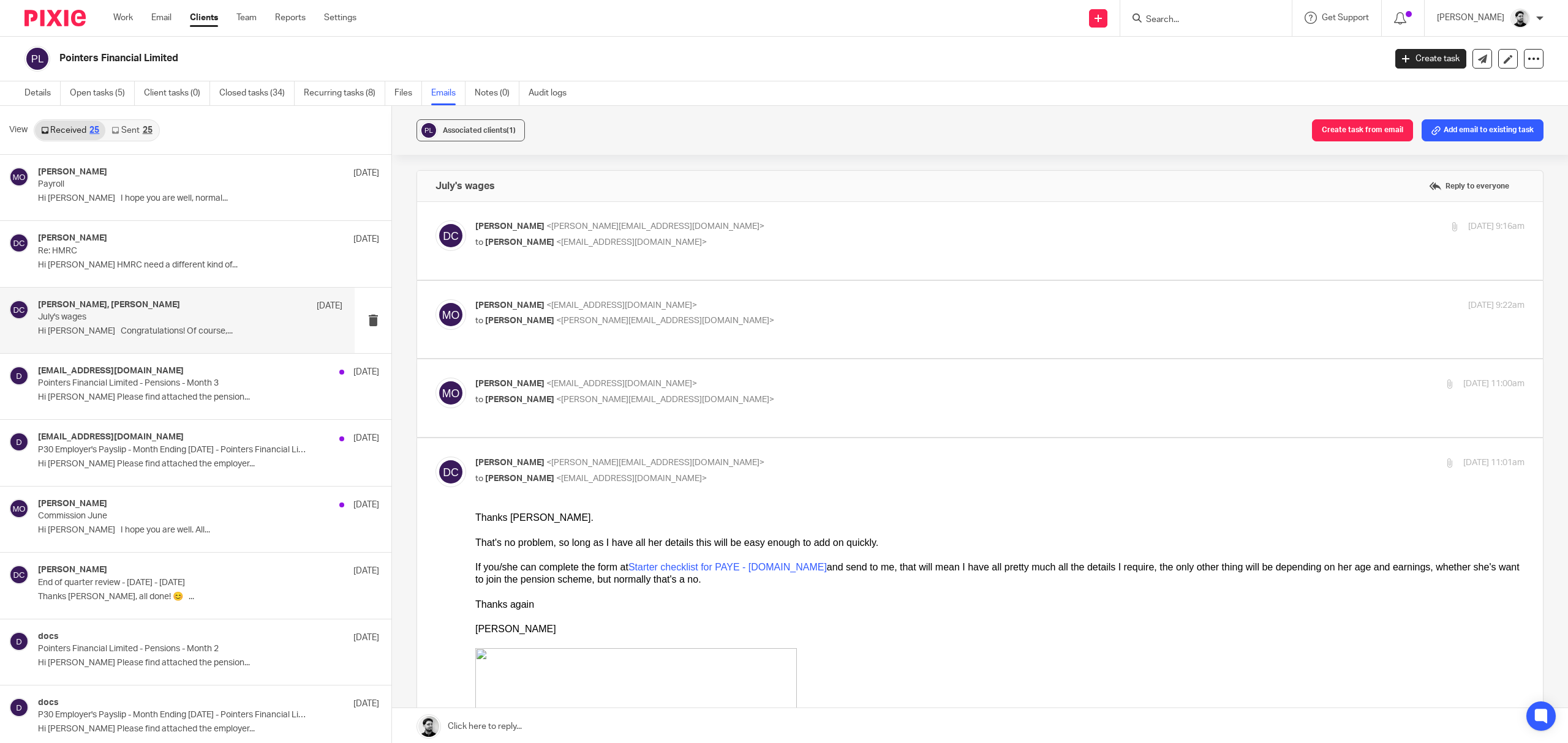
click at [663, 309] on span "<mercedes@pointersfinancial.co.uk>" at bounding box center [621, 305] width 151 height 9
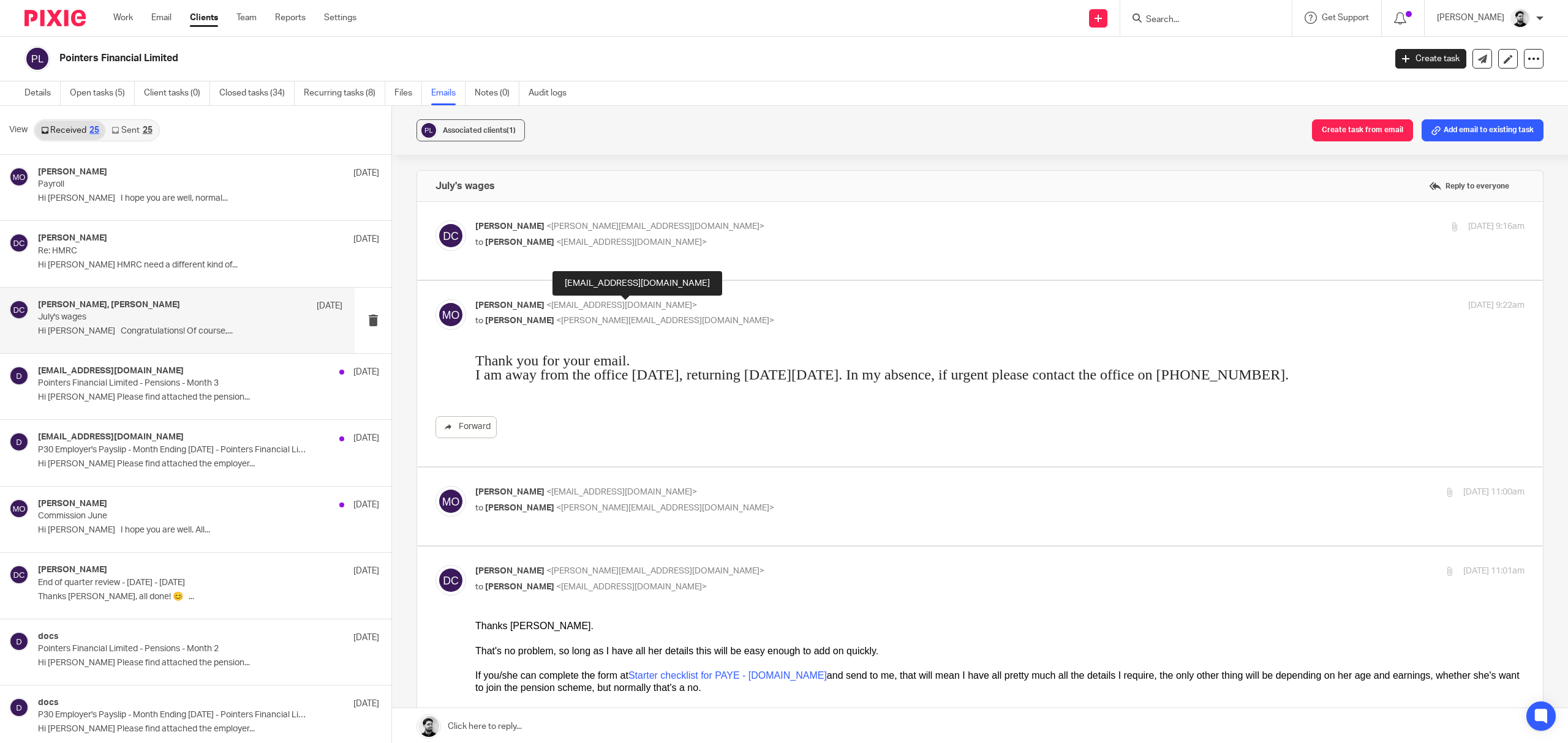
click at [663, 305] on span "<mercedes@pointersfinancial.co.uk>" at bounding box center [621, 305] width 151 height 9
checkbox input "false"
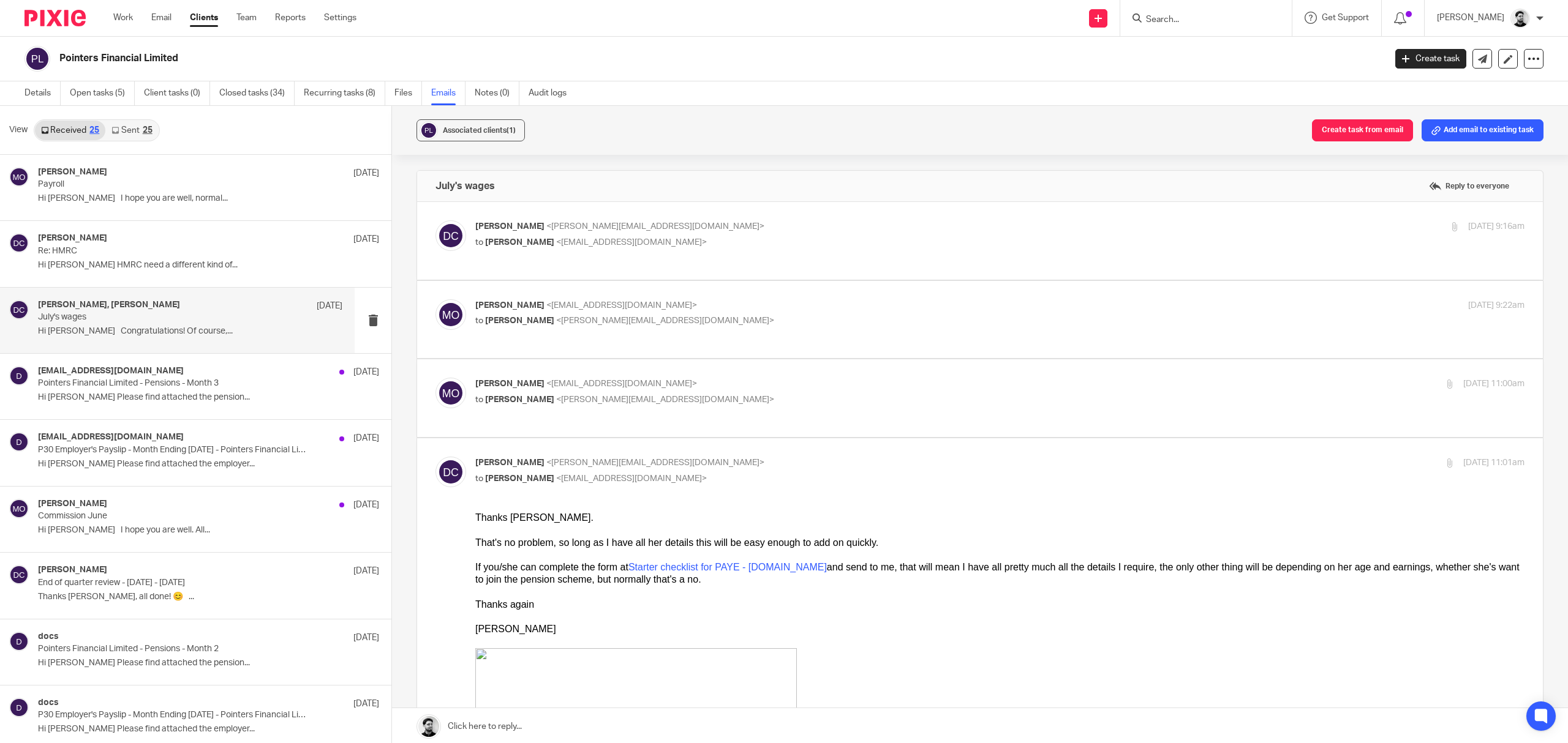
click at [677, 371] on label at bounding box center [980, 398] width 1126 height 77
click at [435, 377] on input "checkbox" at bounding box center [435, 377] width 1 height 1
checkbox input "true"
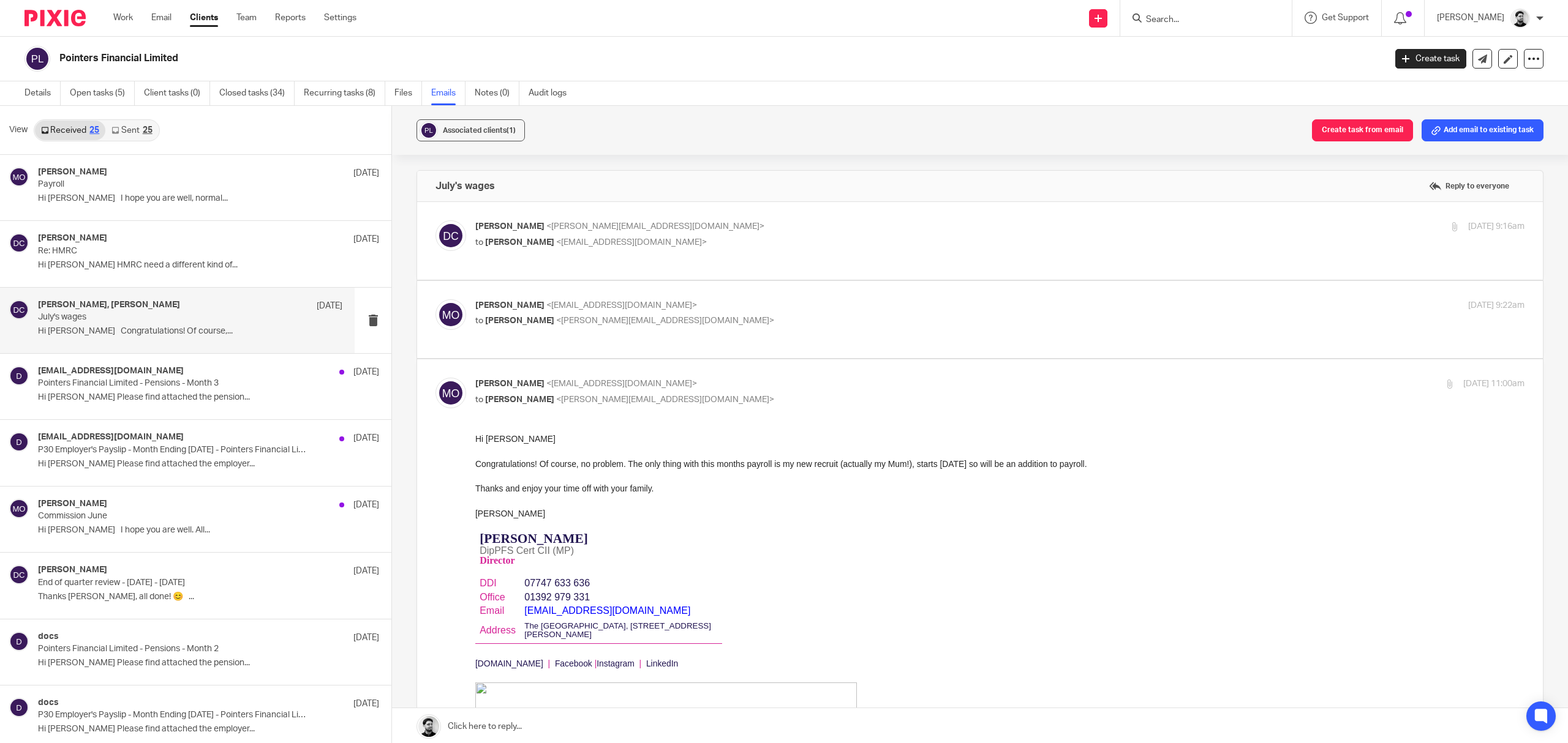
click at [682, 319] on p "to David Clarke <d.clarke@woodhicks.co.uk>" at bounding box center [825, 321] width 700 height 13
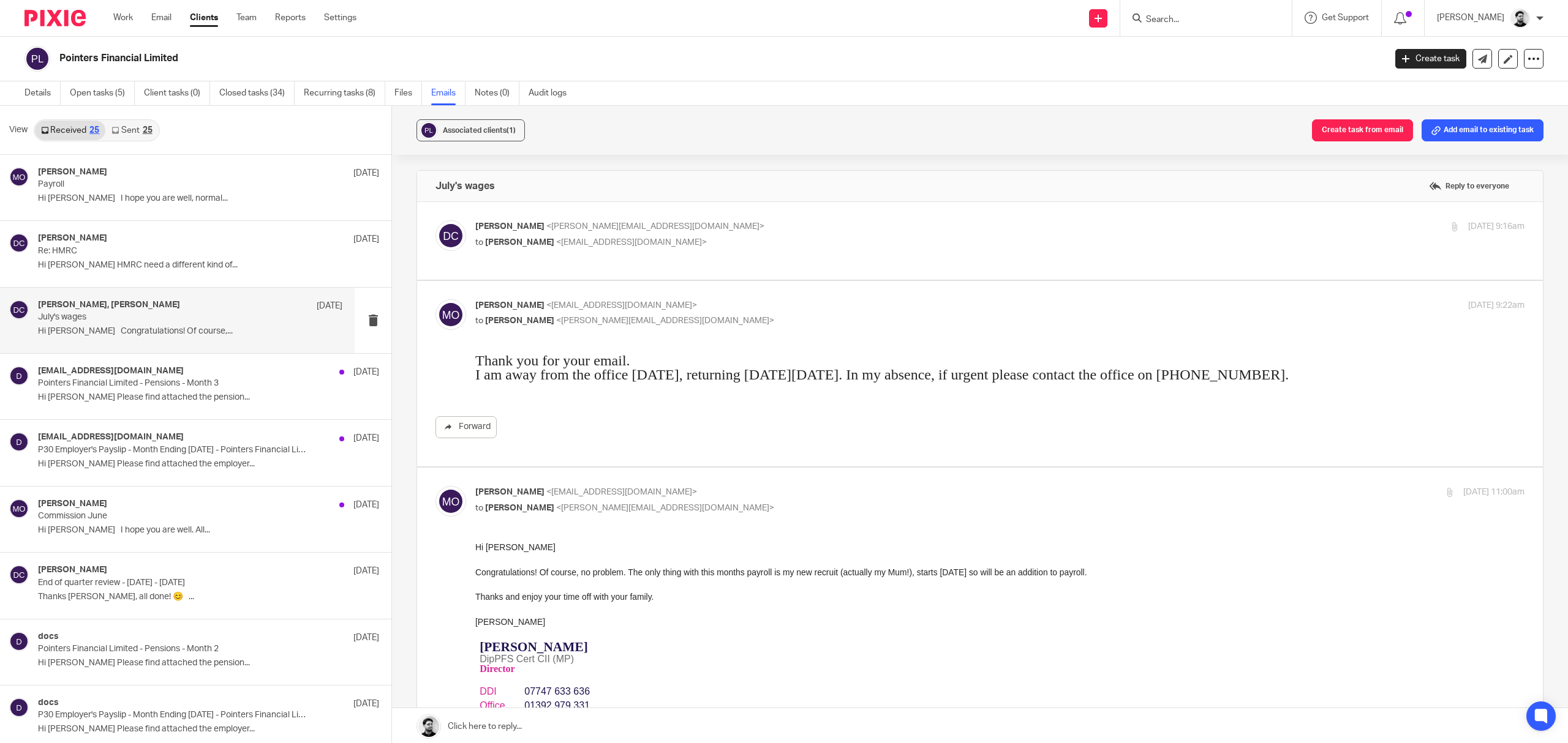
click at [682, 319] on p "to David Clarke <d.clarke@woodhicks.co.uk>" at bounding box center [825, 321] width 700 height 13
checkbox input "false"
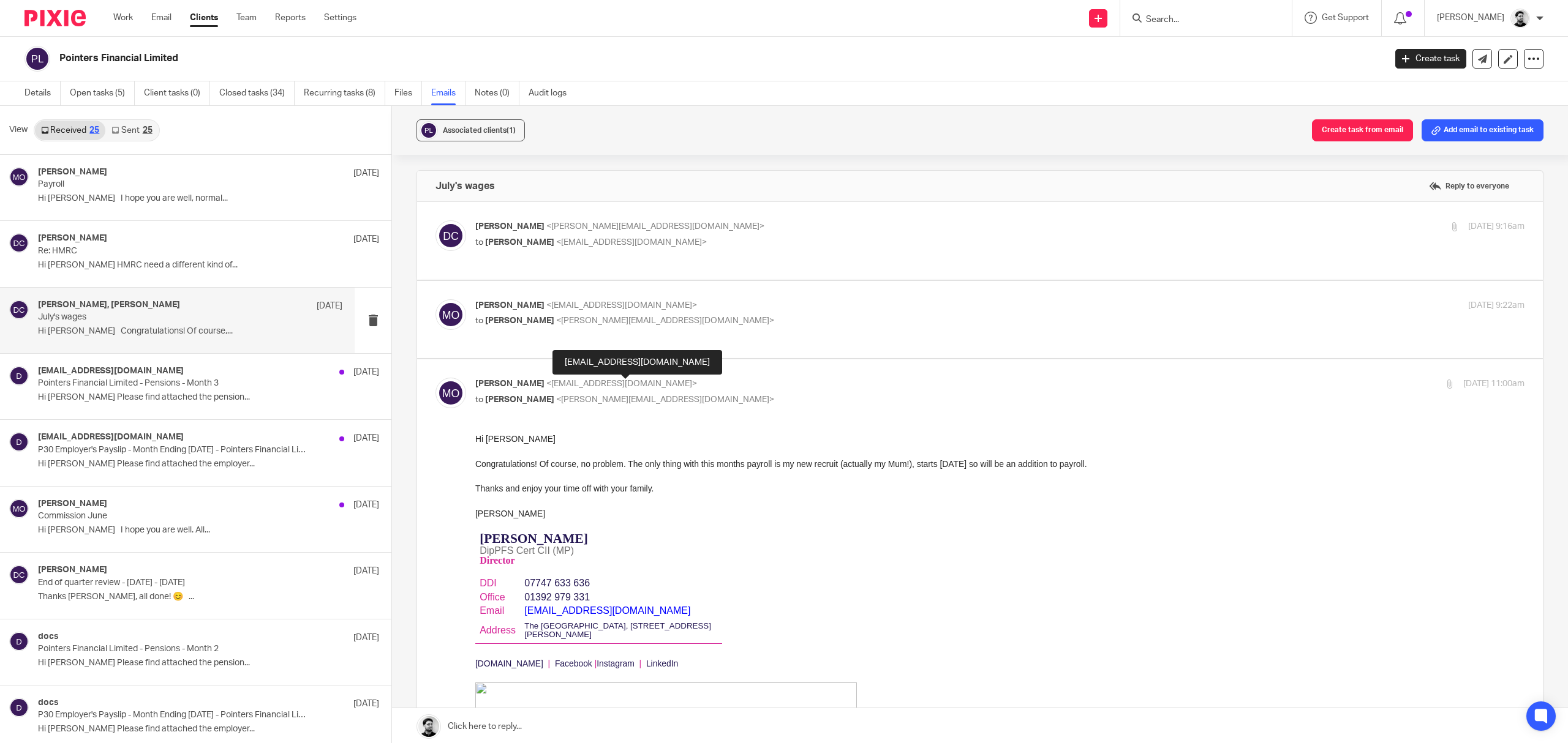
click at [665, 387] on span "<mercedes@pointersfinancial.co.uk>" at bounding box center [621, 383] width 151 height 9
checkbox input "false"
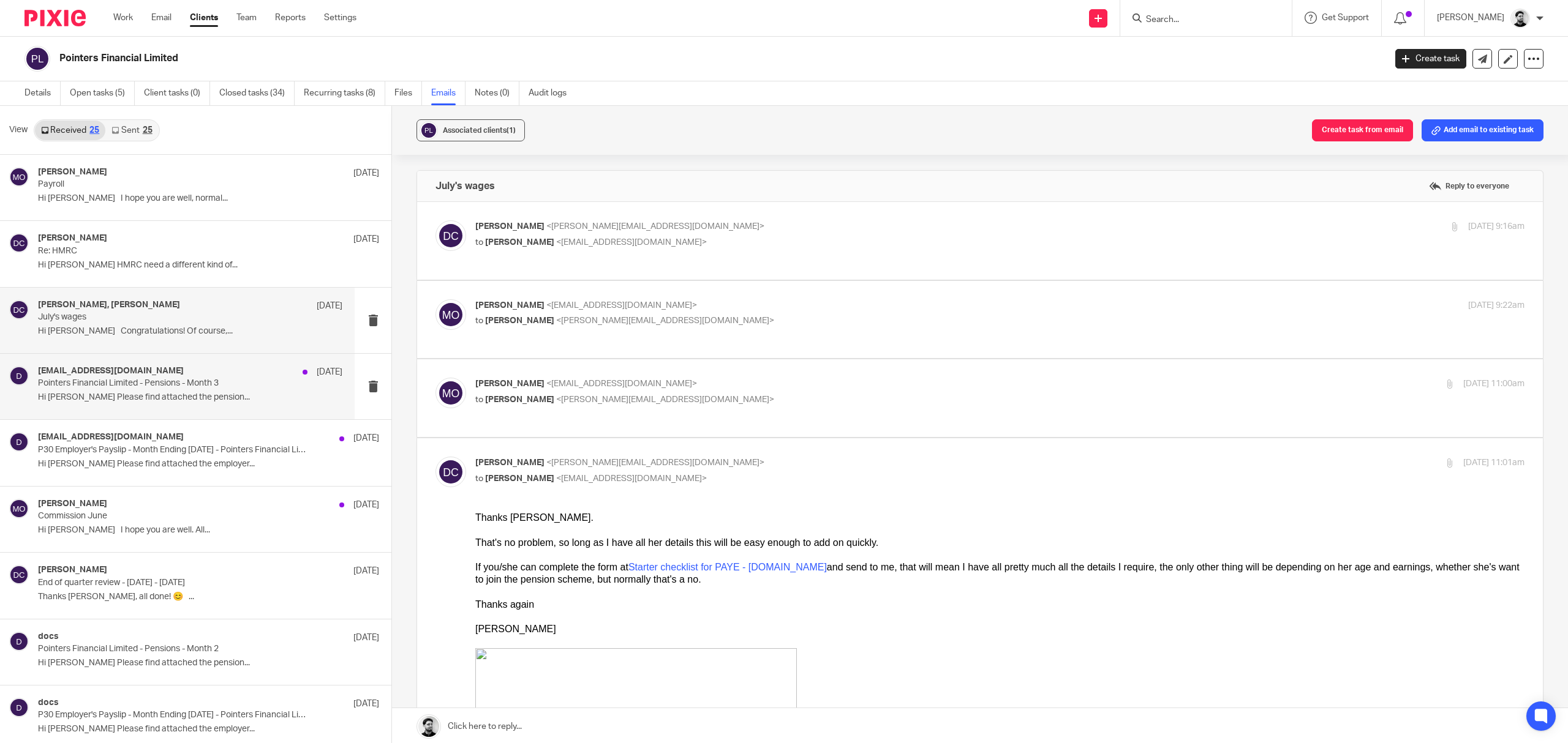
click at [226, 393] on p "Hi Sadie Please find attached the pension..." at bounding box center [190, 397] width 305 height 10
click at [1147, 18] on input "Search" at bounding box center [1199, 20] width 110 height 11
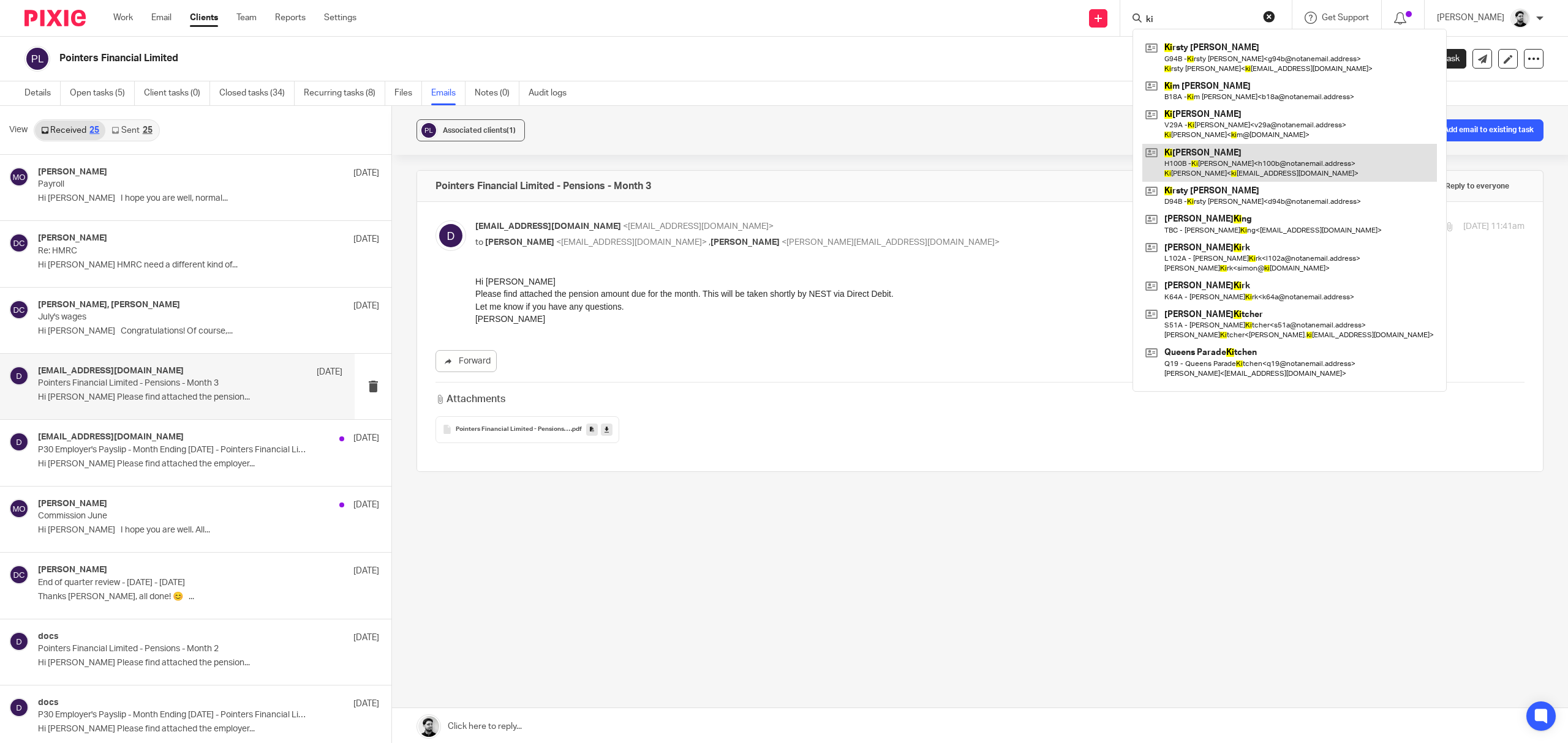
type input "ki"
click at [1248, 160] on link at bounding box center [1289, 163] width 294 height 38
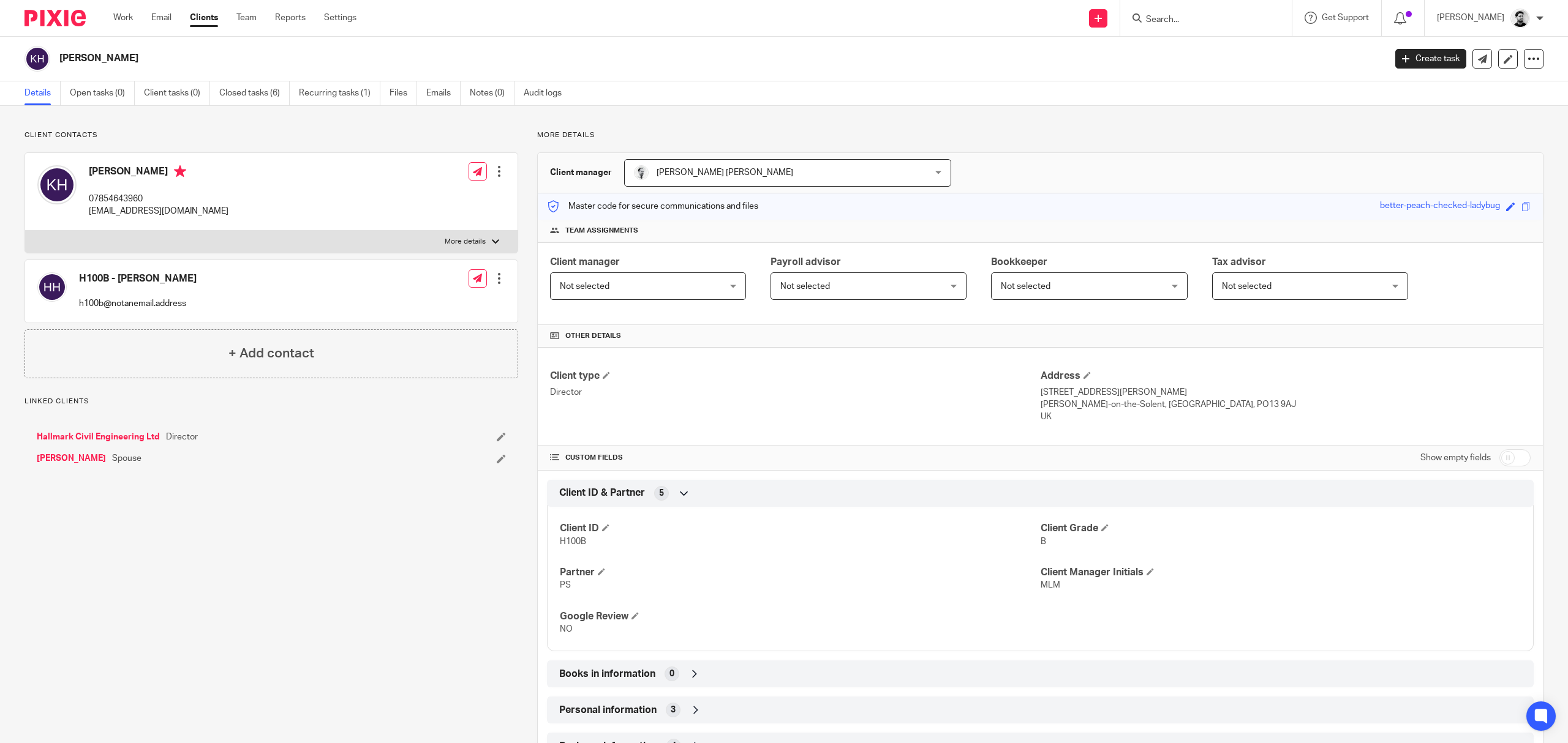
click at [425, 93] on ul "Details Open tasks (0) Client tasks (0) Closed tasks (6) Recurring tasks (1) Fi…" at bounding box center [302, 93] width 556 height 24
click at [432, 96] on link "Emails" at bounding box center [443, 93] width 34 height 24
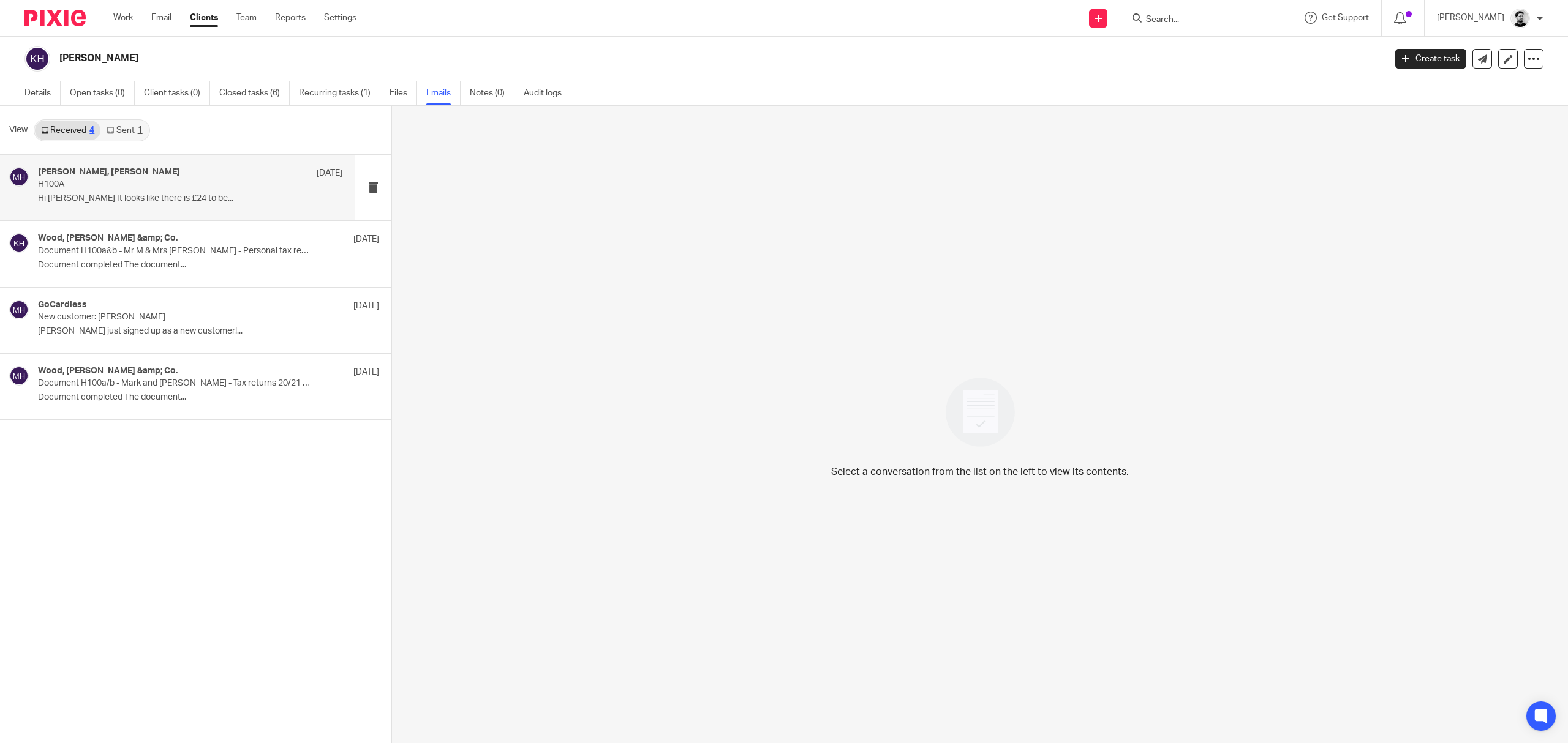
click at [101, 180] on p "H100A" at bounding box center [160, 184] width 243 height 10
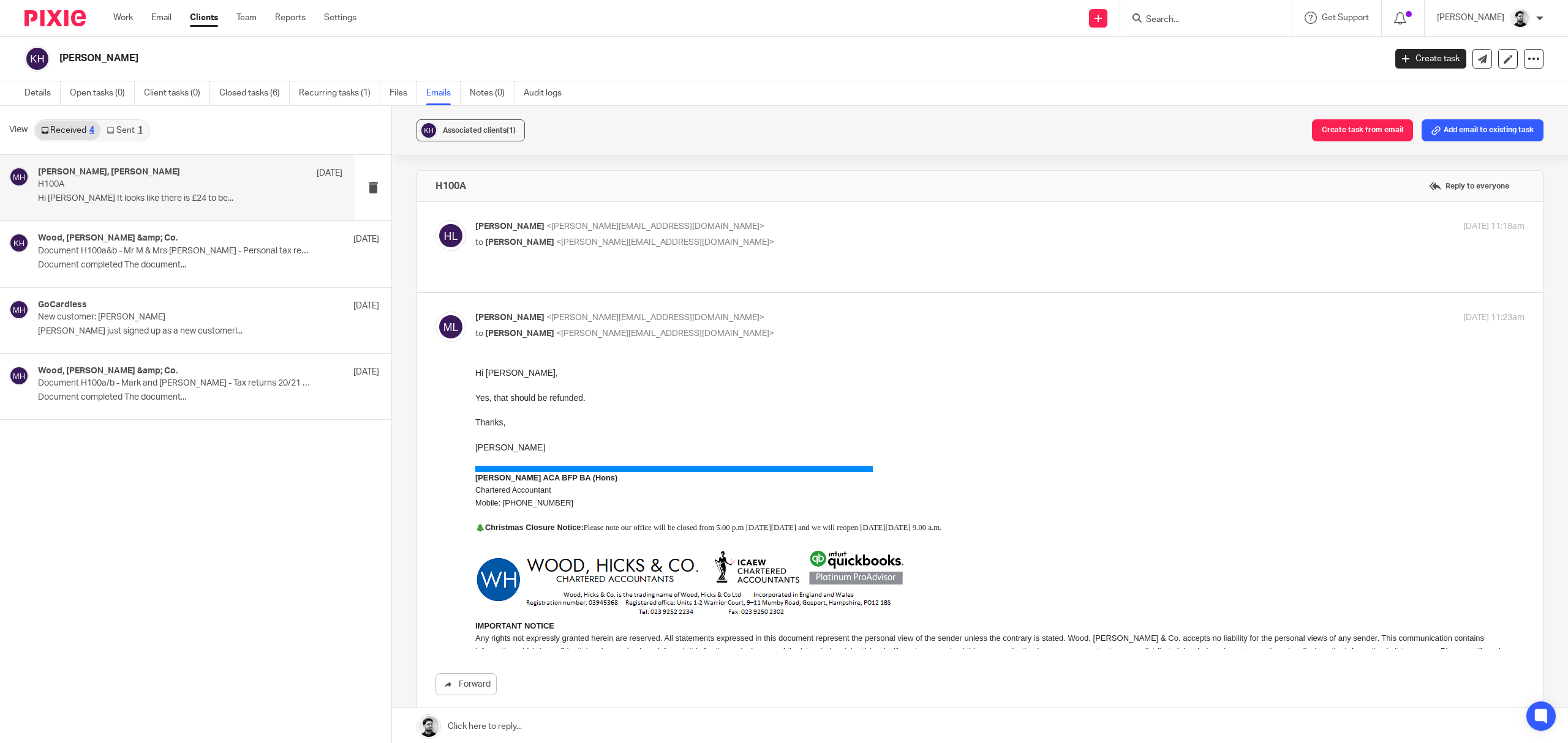
click at [741, 209] on label at bounding box center [980, 247] width 1126 height 90
click at [435, 220] on input "checkbox" at bounding box center [435, 220] width 1 height 1
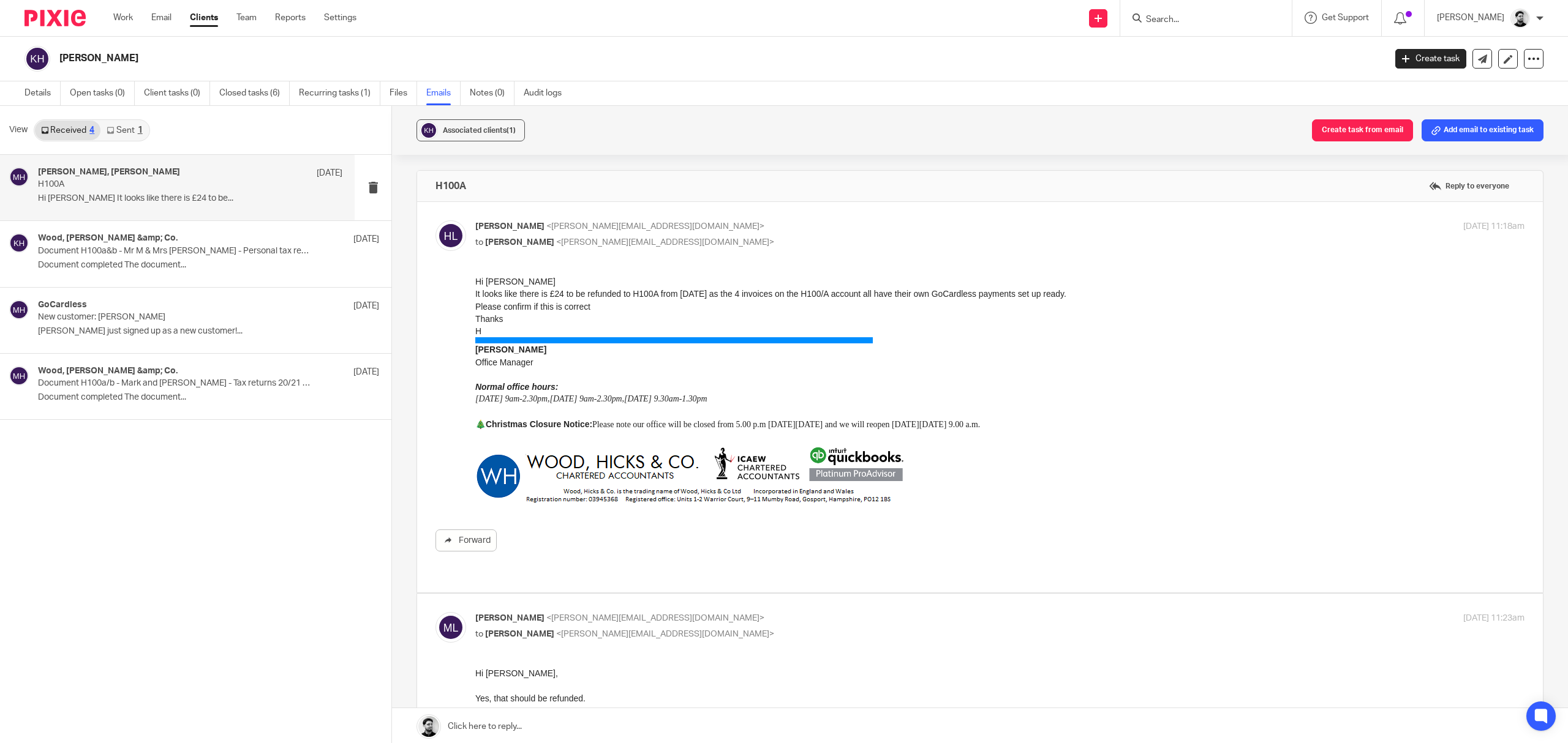
click at [736, 213] on label at bounding box center [980, 397] width 1126 height 391
click at [435, 220] on input "checkbox" at bounding box center [435, 220] width 1 height 1
checkbox input "false"
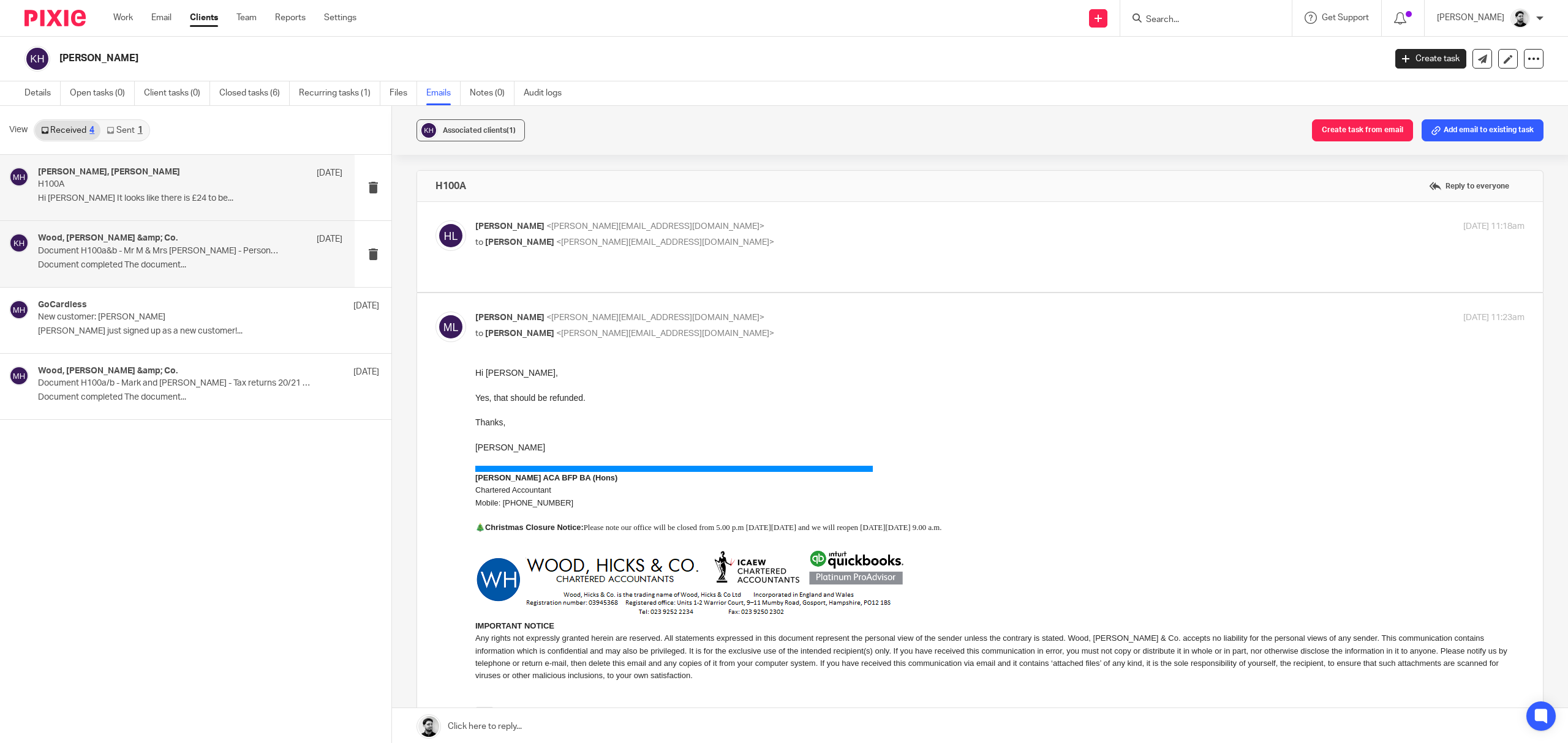
click at [209, 250] on p "Document H100a&b - Mr M & Mrs K Hall - Personal tax return 21/22 has been compl…" at bounding box center [160, 251] width 243 height 10
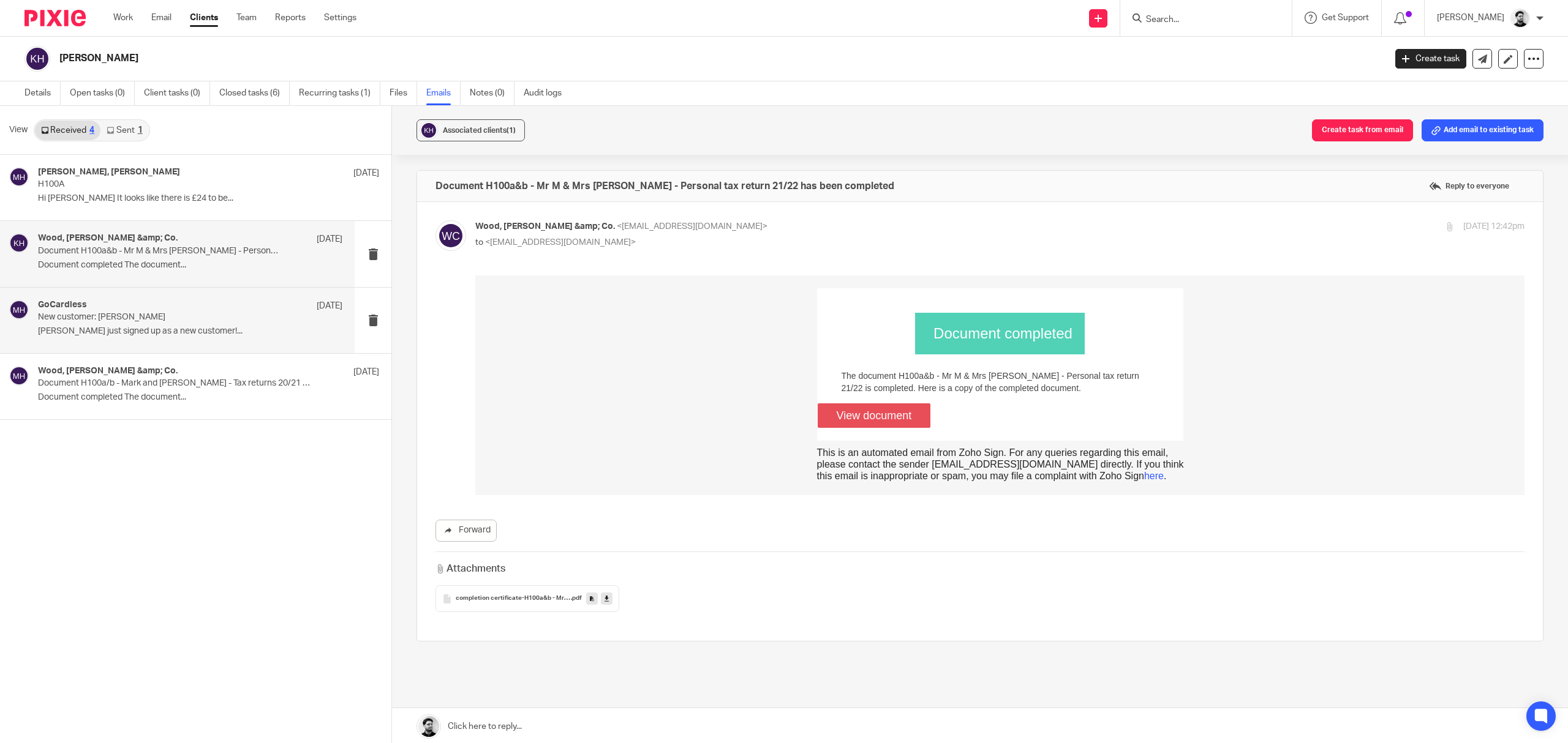
click at [131, 339] on div "GoCardless 26 Jul 2022 New customer: Kimberly Hall Kimberly Hall just signed up…" at bounding box center [190, 320] width 305 height 41
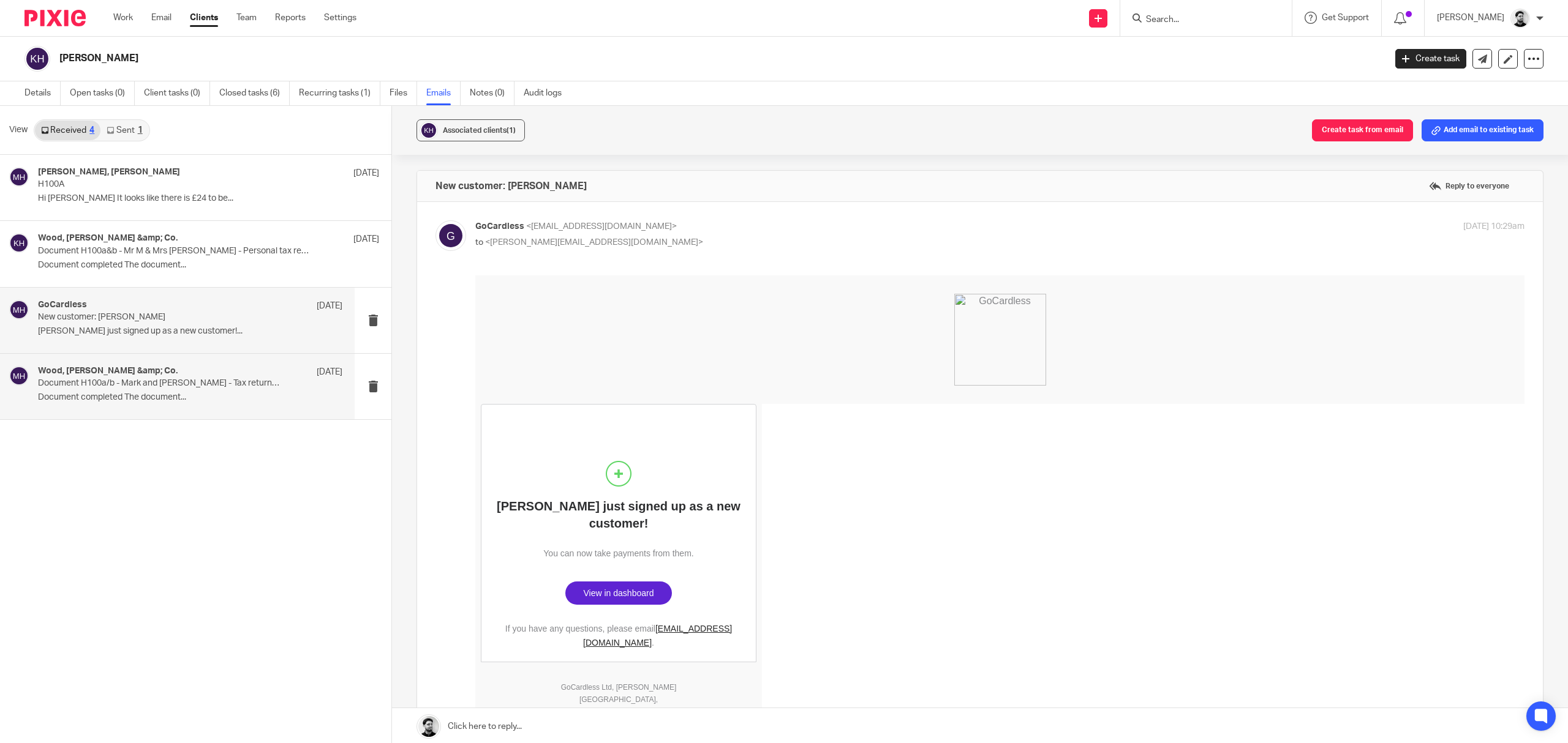
click at [157, 410] on div "Wood, Hicks &amp; Co. 20 Jan 2022 Document H100a/b - Mark and Kimberly Hall - T…" at bounding box center [177, 387] width 355 height 65
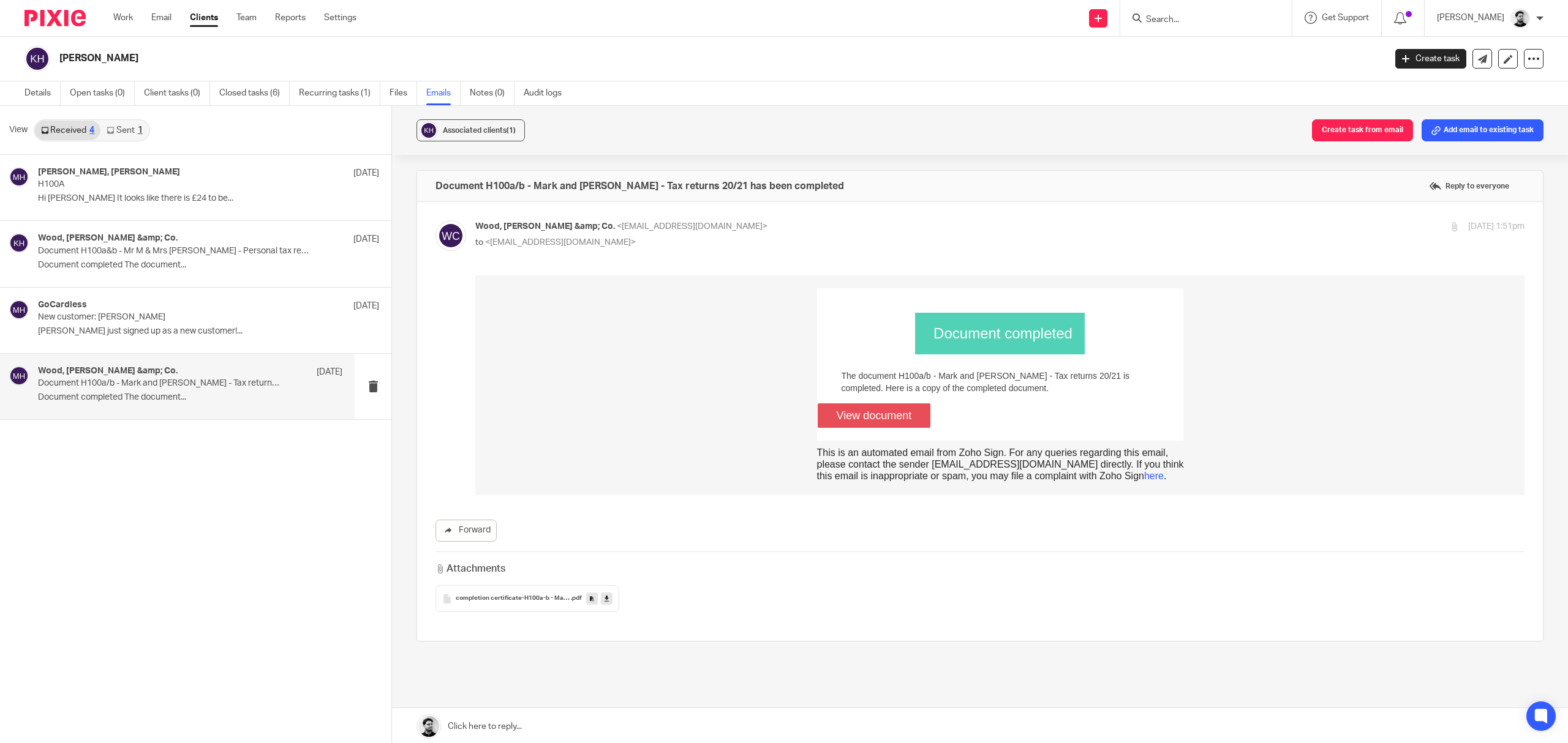
click at [1191, 20] on input "Search" at bounding box center [1199, 20] width 110 height 11
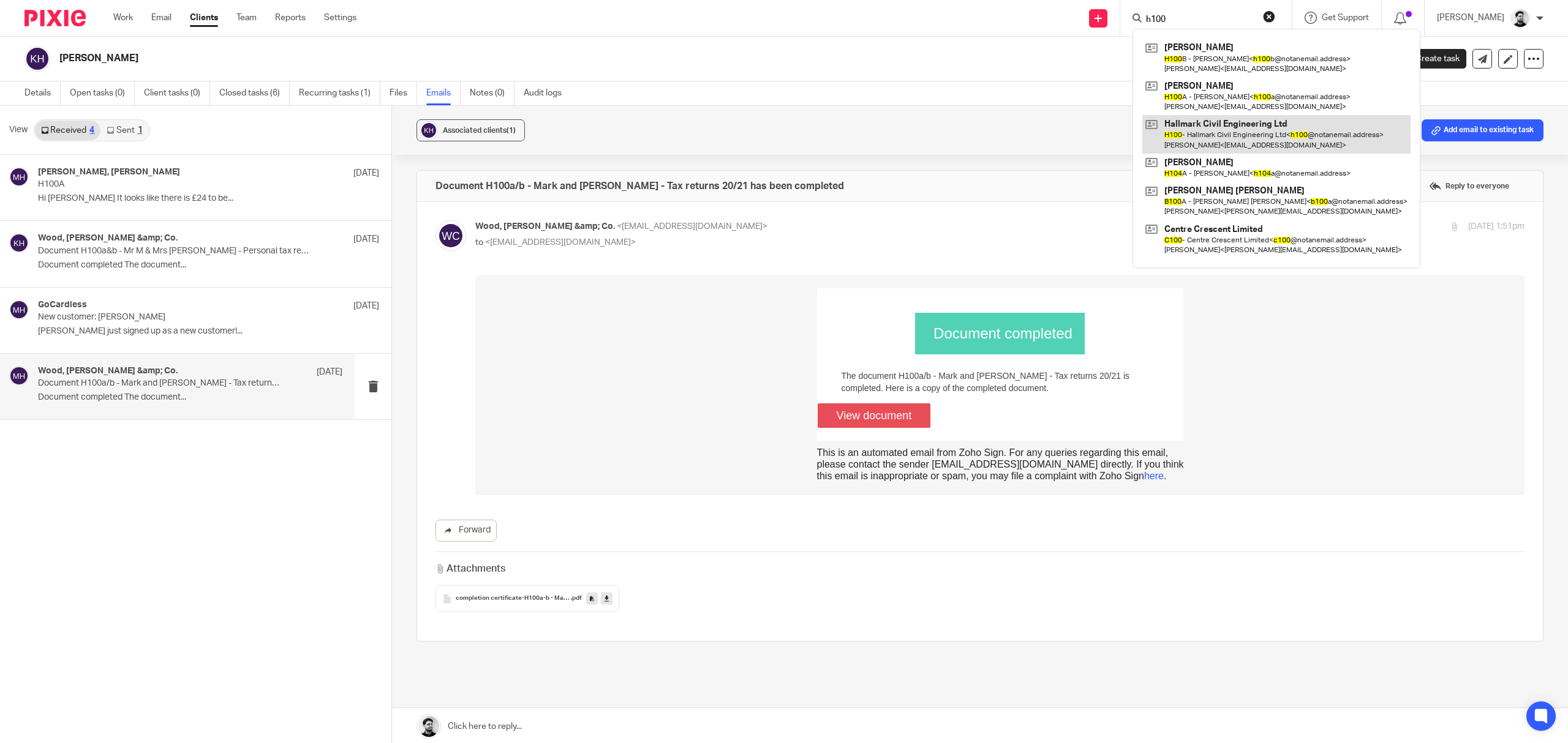
type input "h100"
click at [1204, 130] on link at bounding box center [1276, 134] width 269 height 38
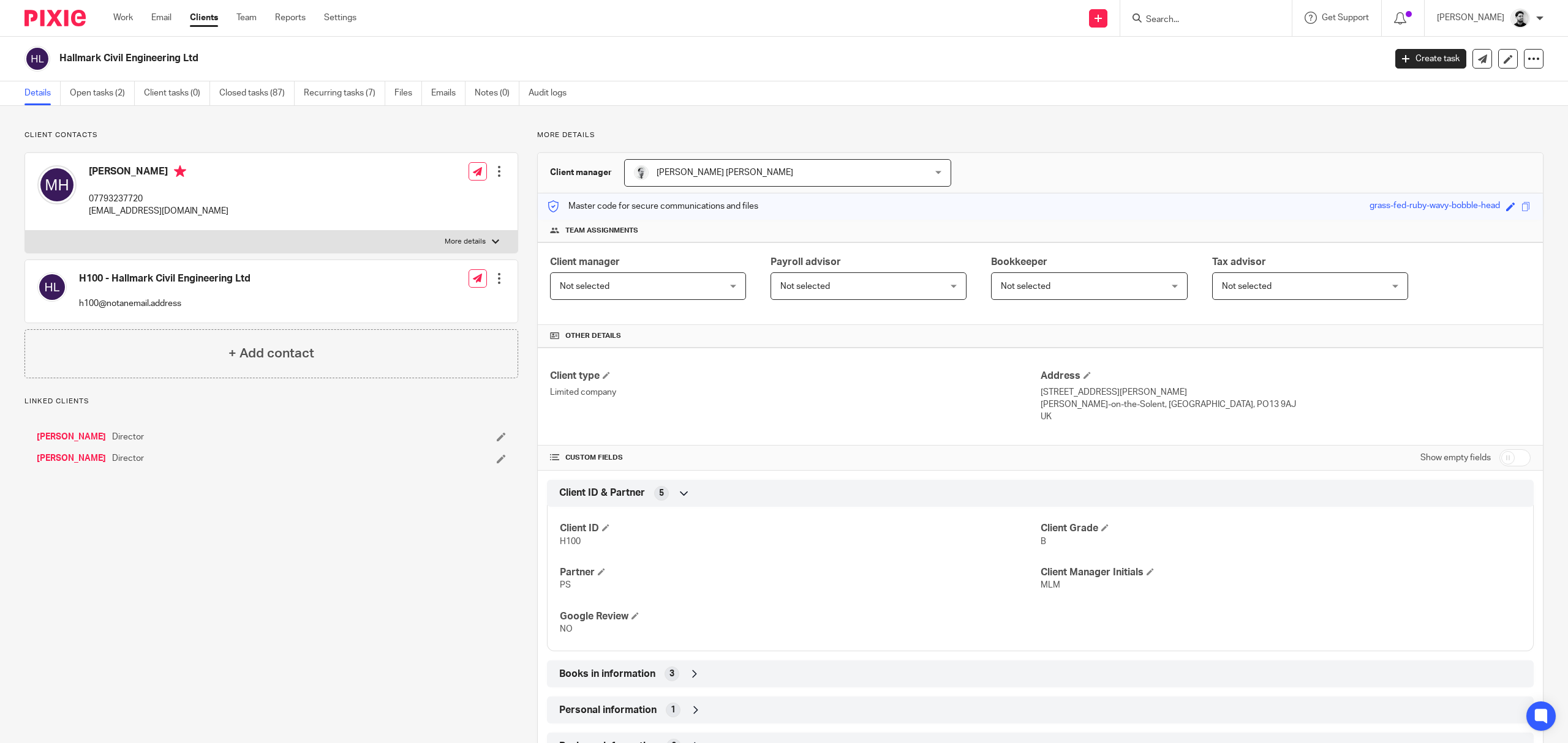
click at [459, 108] on div "Client contacts H100 - Hallmark Civil Engineering Ltd h100@notanemail.address E…" at bounding box center [784, 540] width 1568 height 869
click at [457, 104] on link "Emails" at bounding box center [448, 93] width 34 height 24
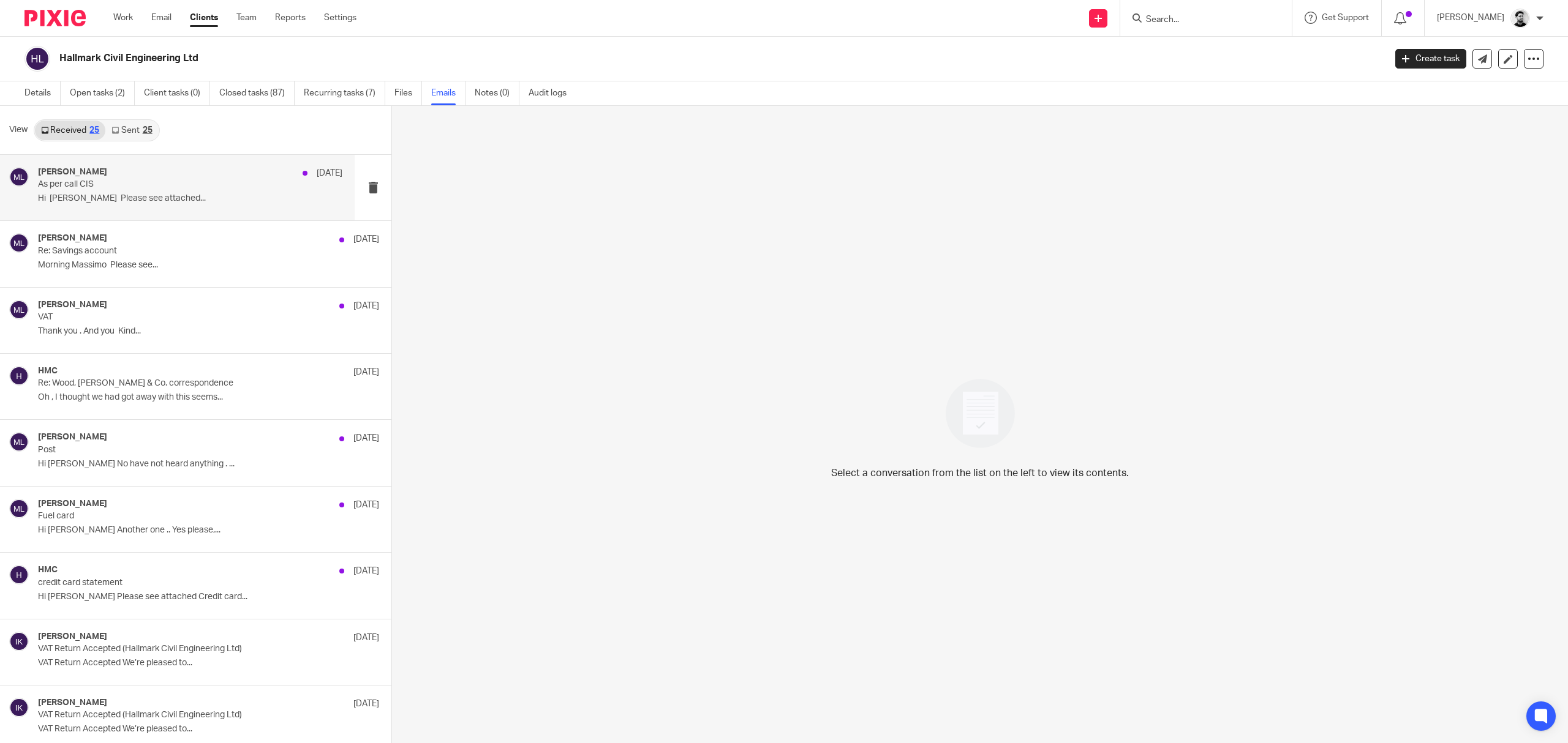
click at [240, 185] on p "As per call CIS" at bounding box center [160, 184] width 243 height 10
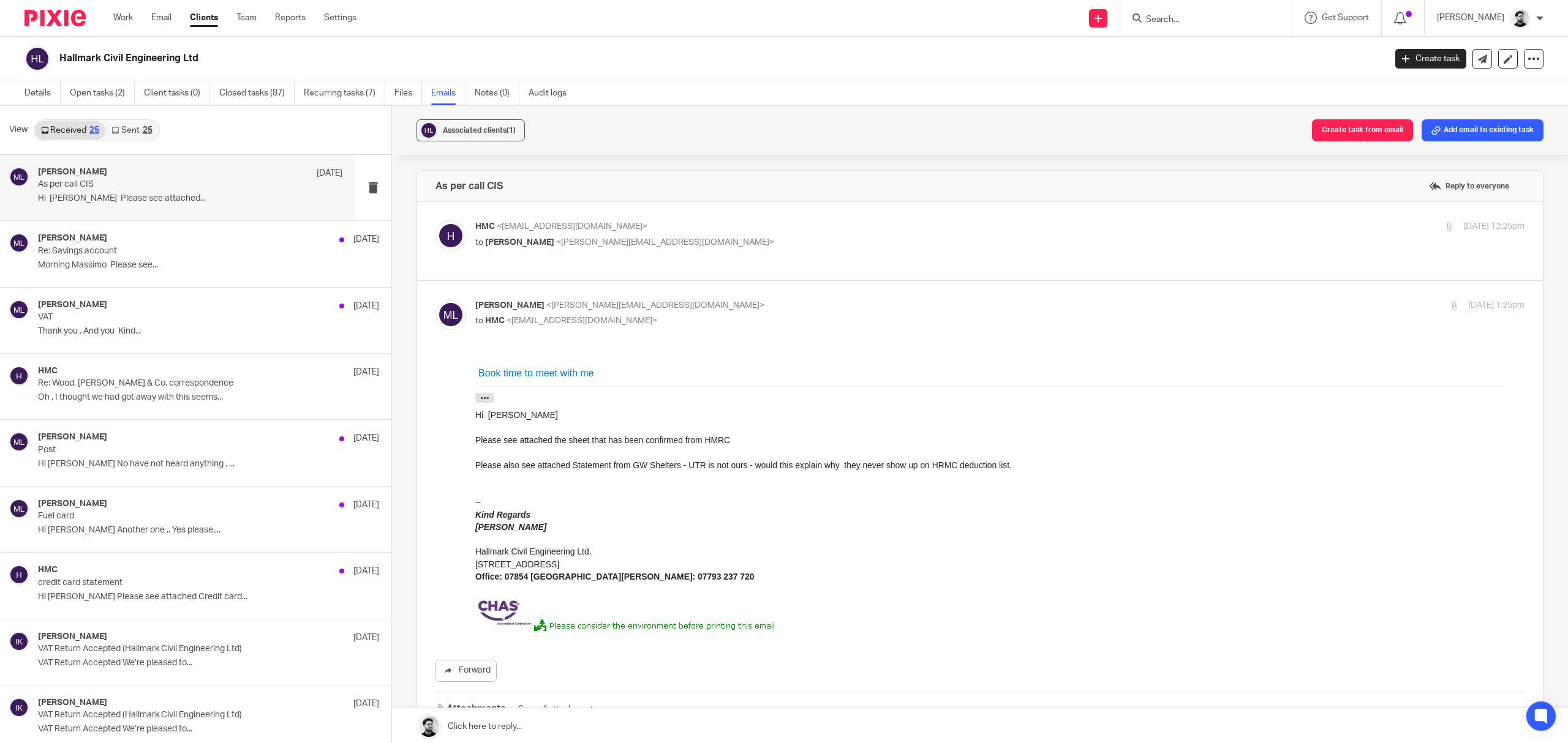
click at [714, 240] on p "to [PERSON_NAME] <[PERSON_NAME][EMAIL_ADDRESS][DOMAIN_NAME]>" at bounding box center [825, 243] width 700 height 13
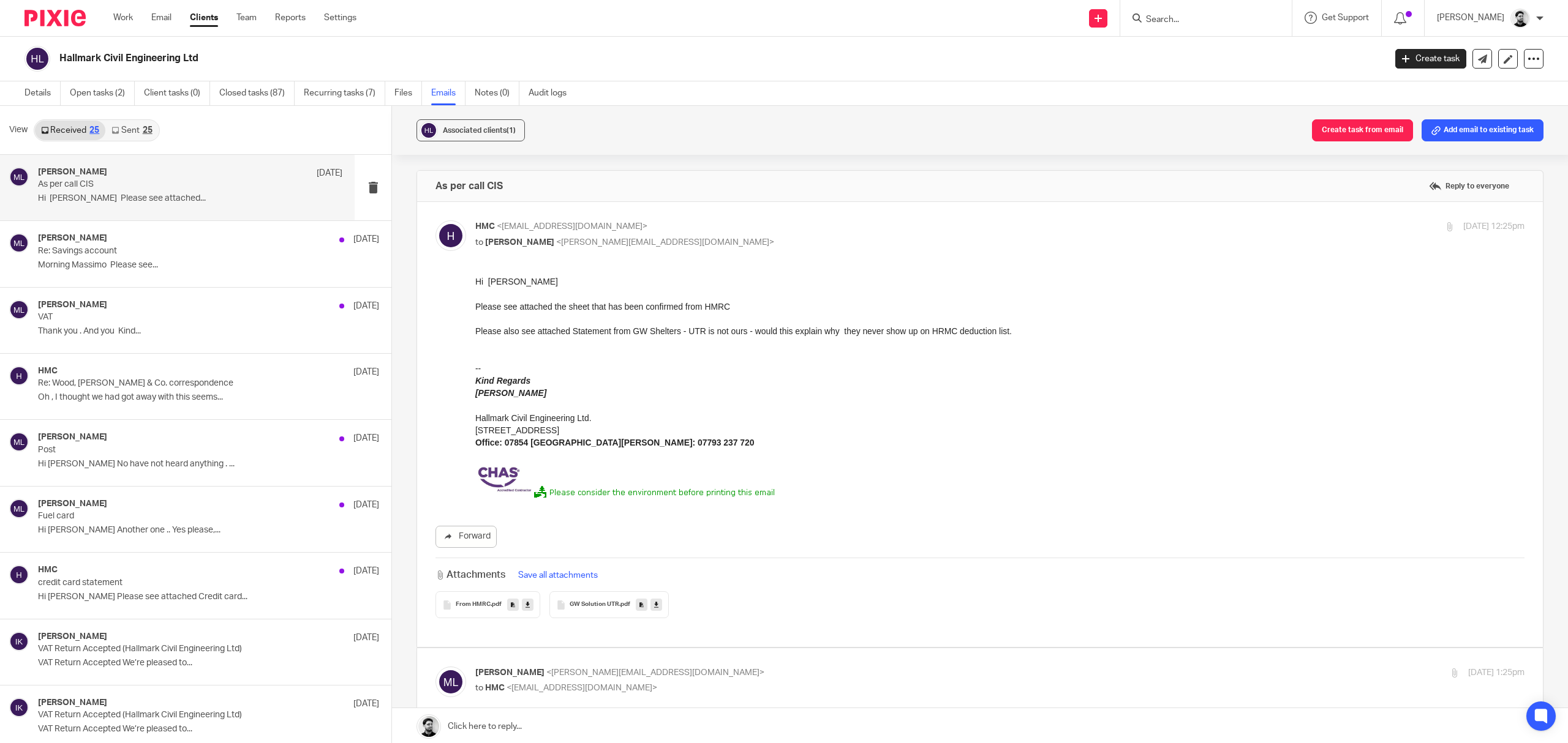
click at [714, 240] on p "to Massimo Lo-Muto <m.lo-muto@woodhicks.co.uk>" at bounding box center [825, 243] width 700 height 13
checkbox input "false"
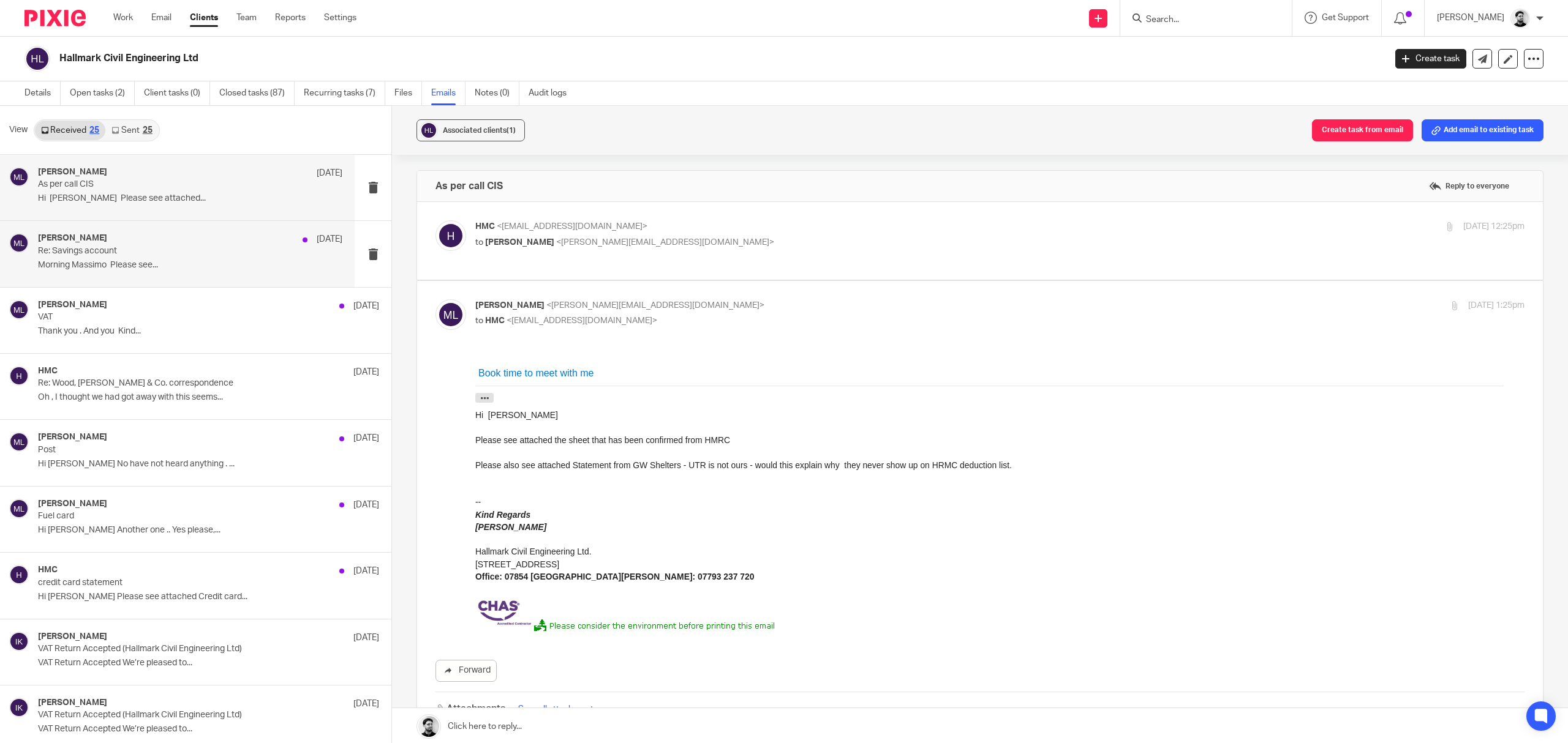
click at [221, 275] on div "Massimo Lo-Muto 28 Jul Re: Savings account Morning Massimo Please see..." at bounding box center [190, 254] width 305 height 41
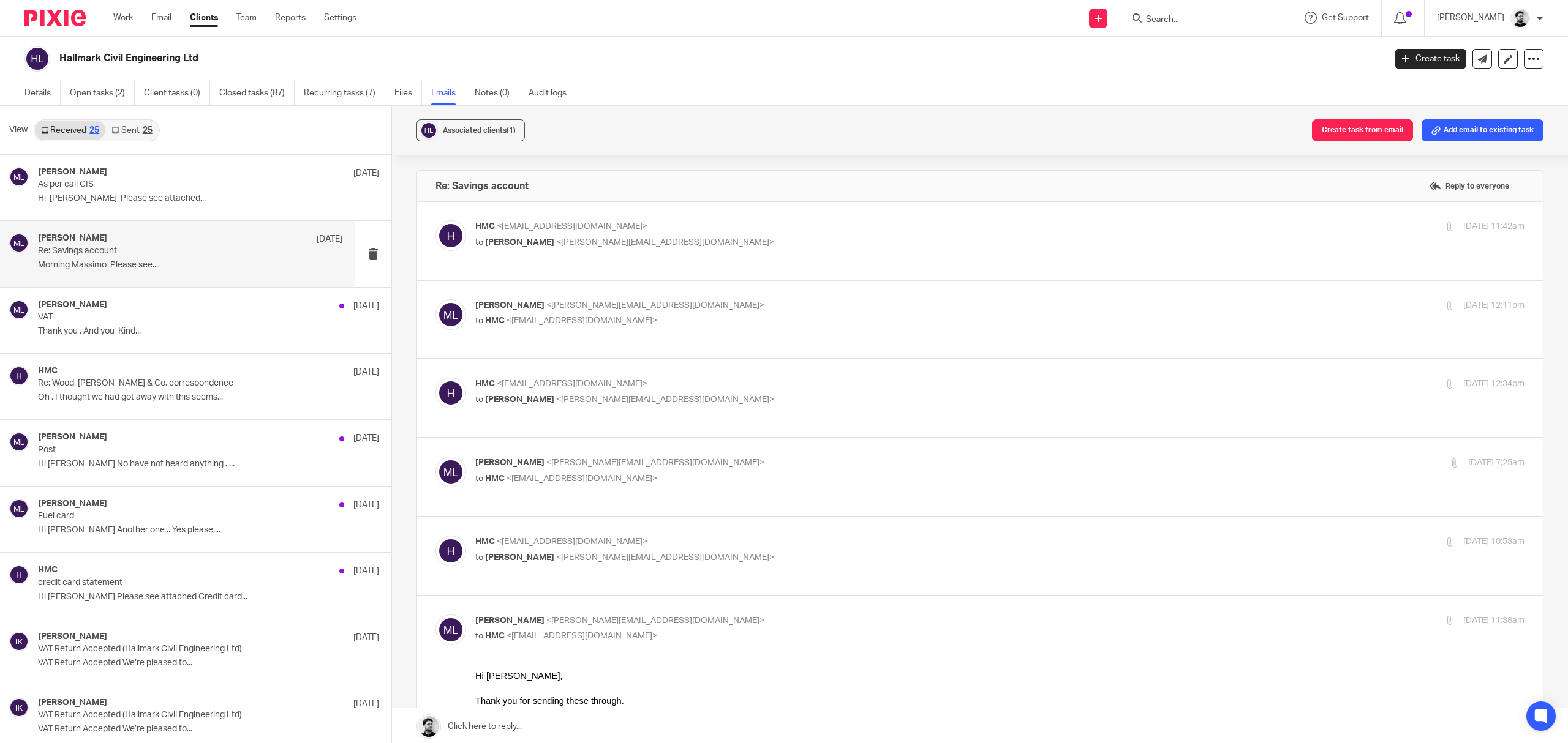
click at [773, 237] on p "to Massimo Lo-Muto <m.lo-muto@woodhicks.co.uk>" at bounding box center [825, 243] width 700 height 13
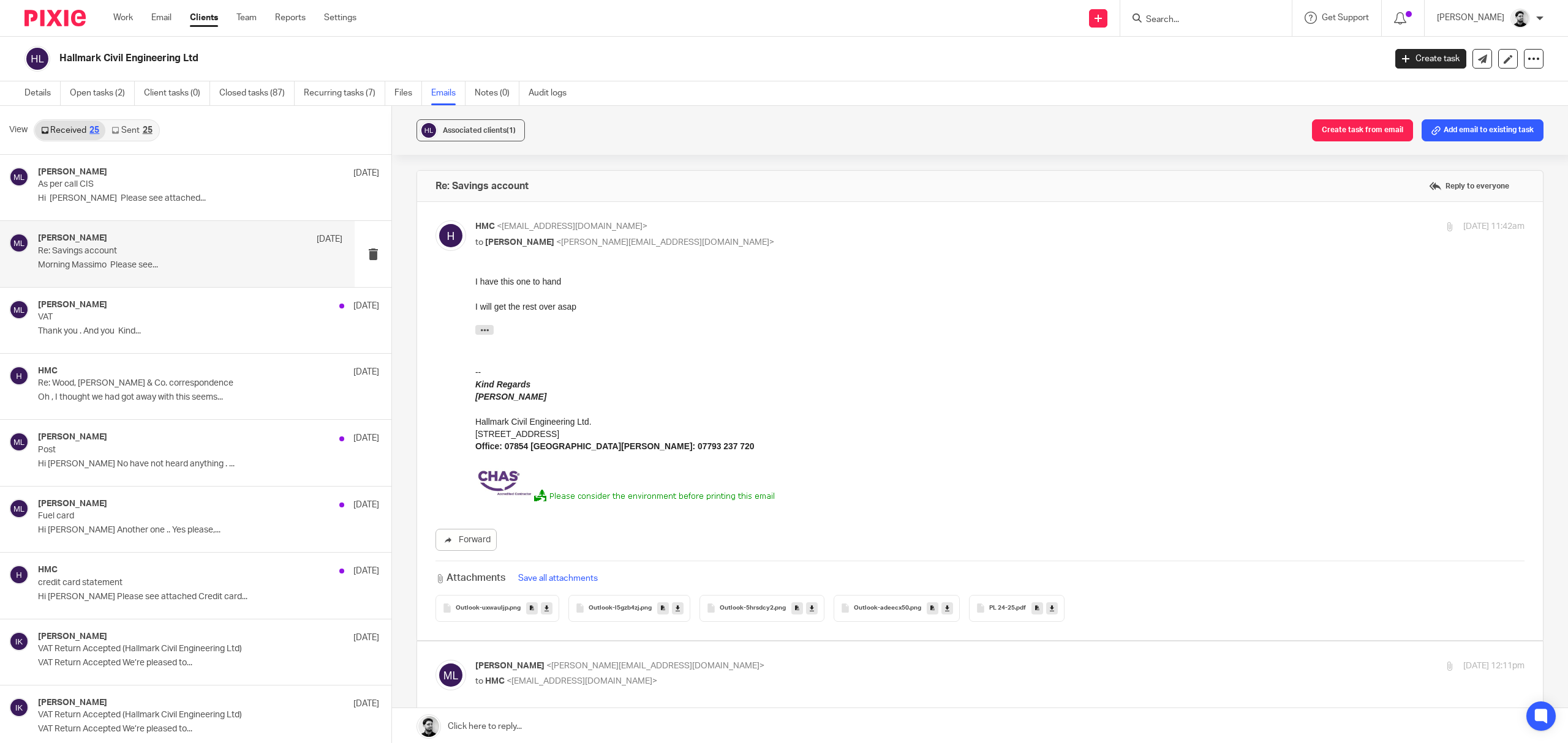
click at [696, 243] on p "to Massimo Lo-Muto <m.lo-muto@woodhicks.co.uk>" at bounding box center [825, 243] width 700 height 13
checkbox input "false"
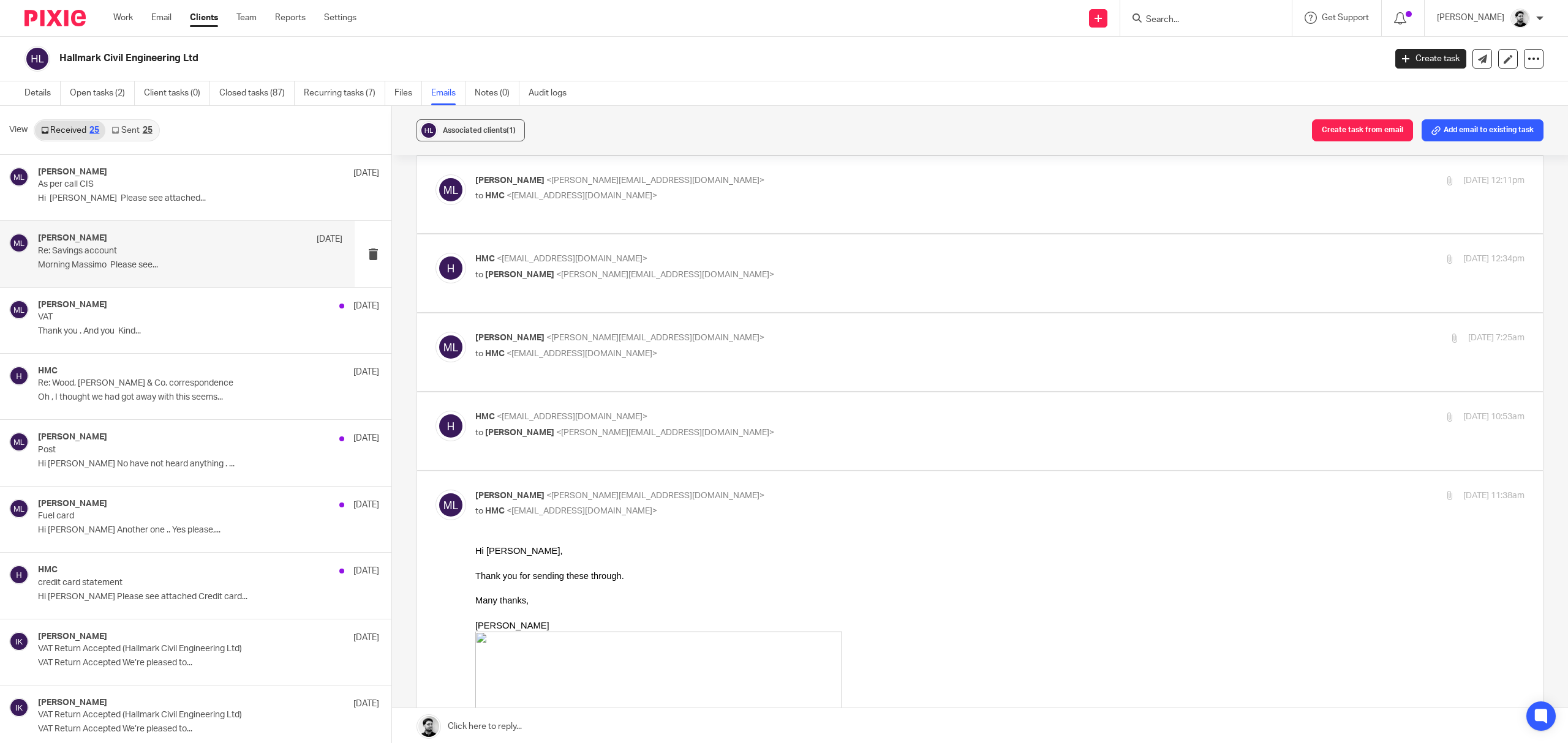
scroll to position [326, 0]
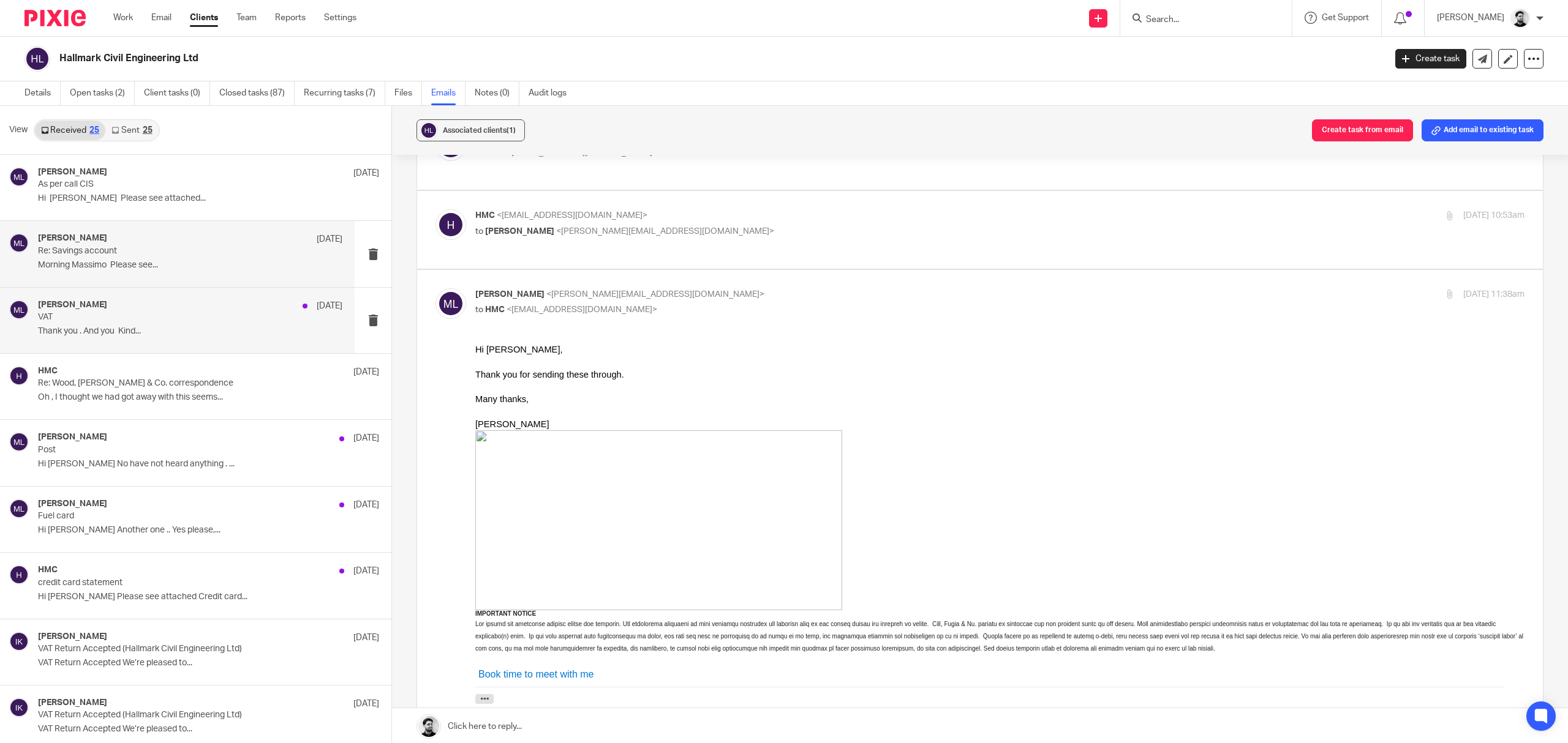
click at [180, 318] on p "VAT" at bounding box center [160, 317] width 243 height 10
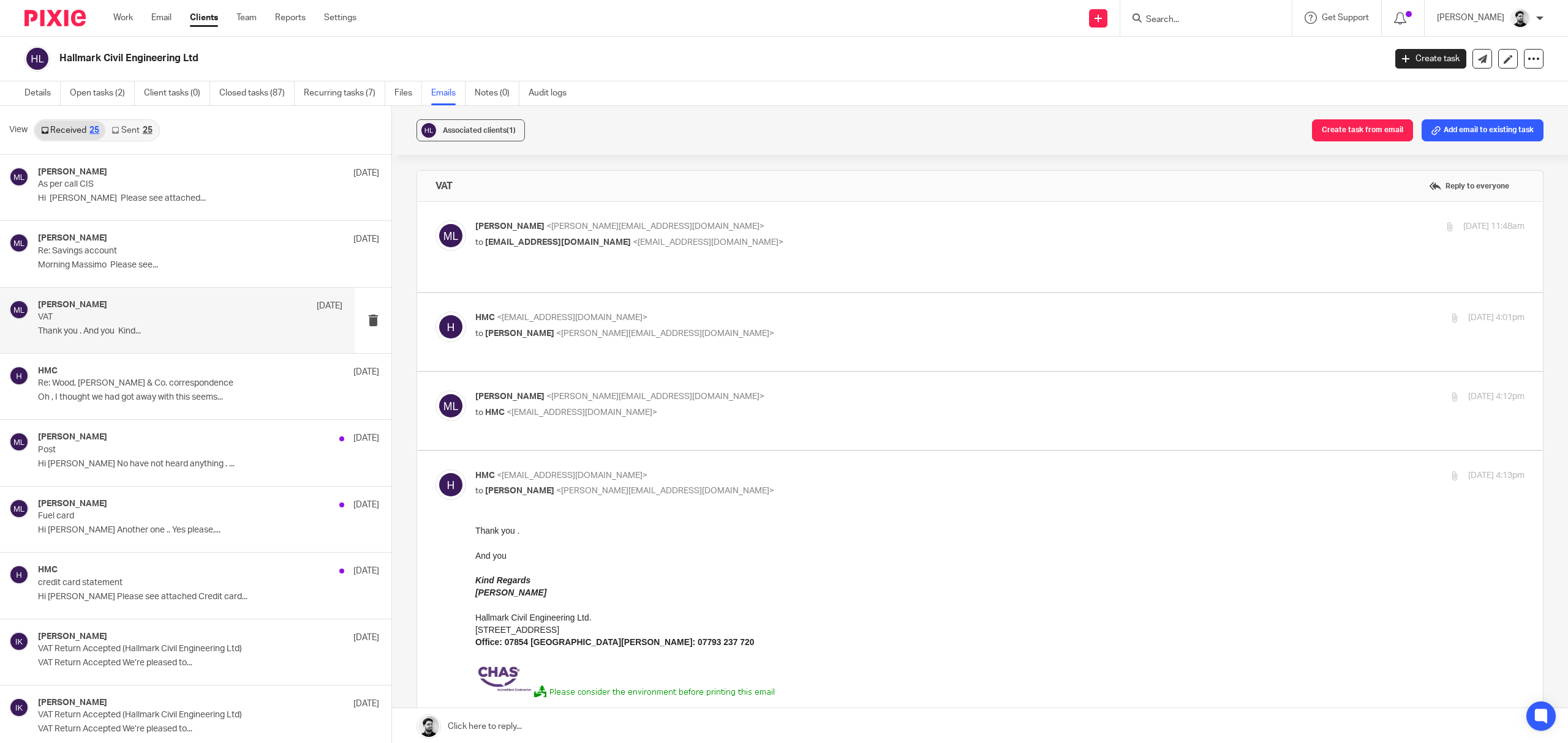
scroll to position [0, 0]
click at [219, 262] on p "Morning Massimo Please see..." at bounding box center [190, 265] width 305 height 10
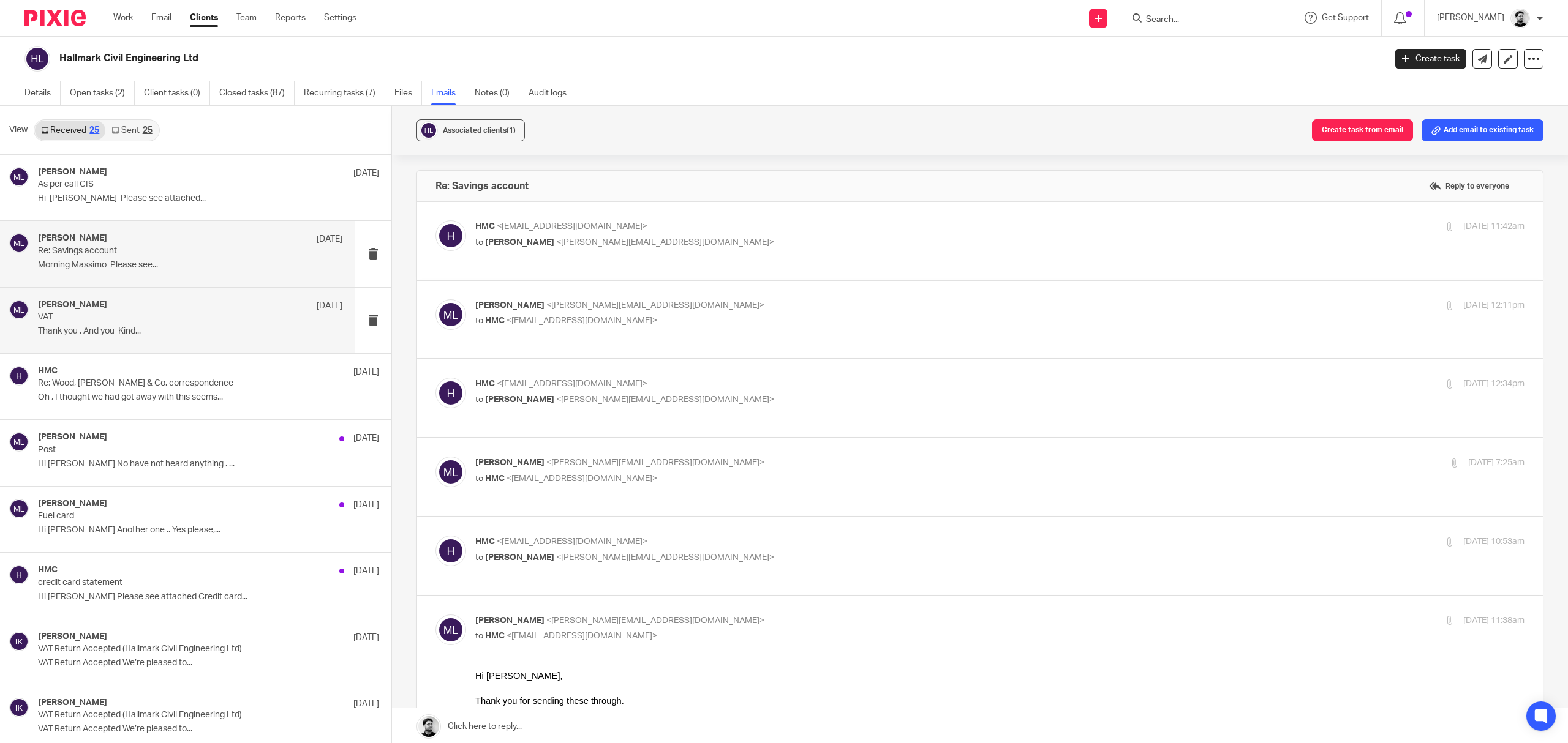
click at [216, 309] on div "Massimo Lo-Muto 11 Jun" at bounding box center [190, 306] width 305 height 12
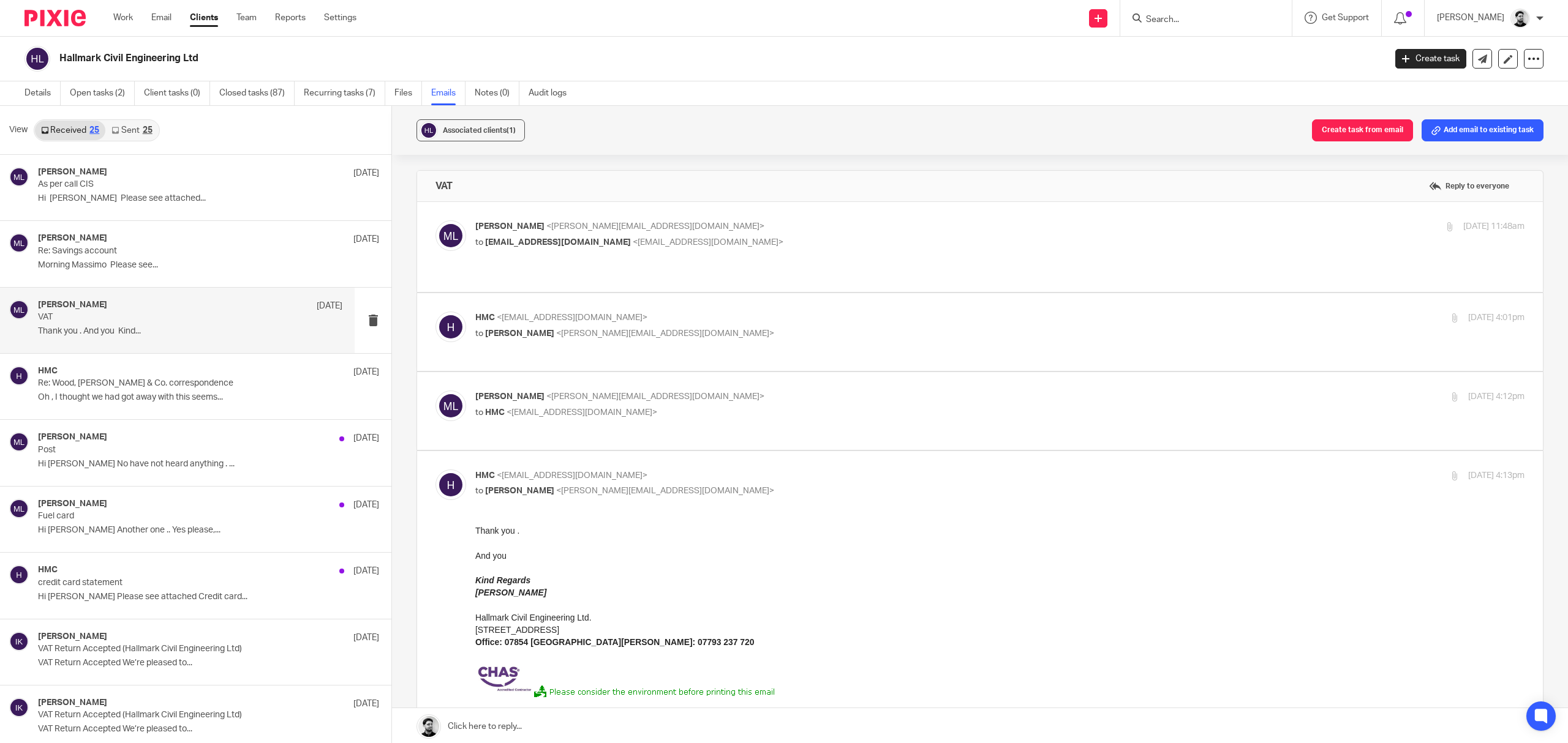
click at [633, 392] on span "<m.lo-muto@woodhicks.co.uk>" at bounding box center [655, 396] width 218 height 9
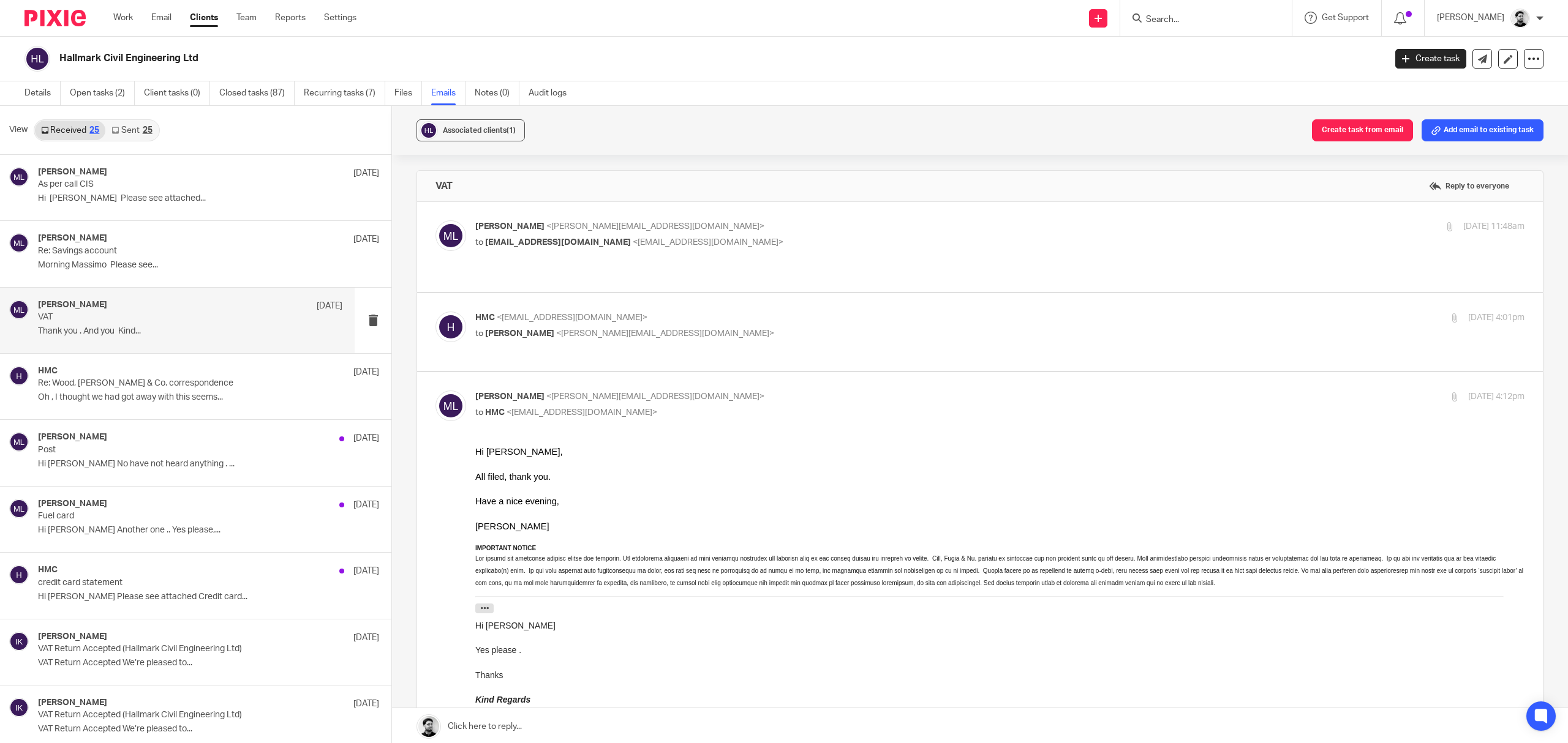
click at [697, 391] on p "Massimo Lo-Muto <m.lo-muto@woodhicks.co.uk>" at bounding box center [825, 397] width 700 height 13
checkbox input "false"
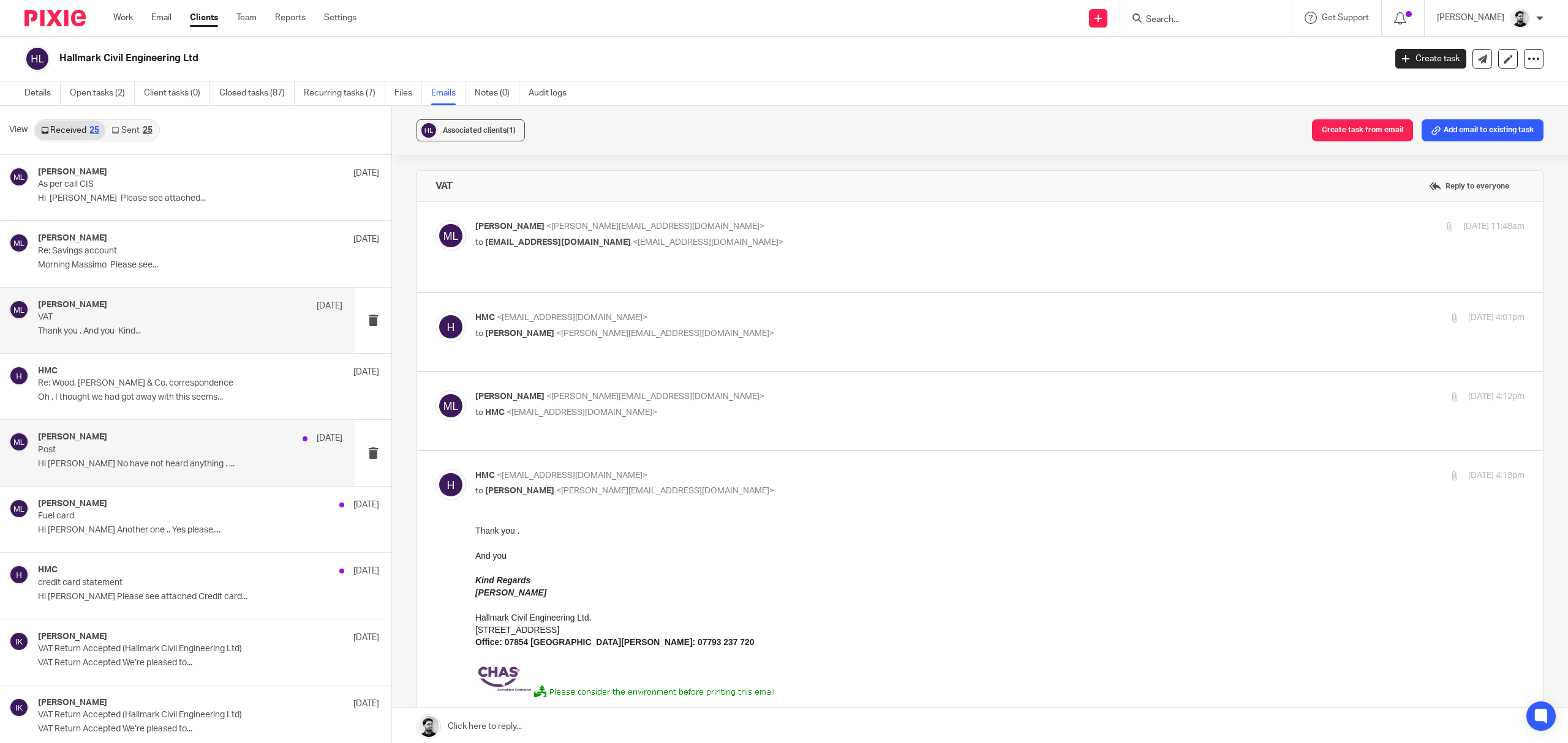
click at [135, 449] on p "Post" at bounding box center [160, 450] width 243 height 10
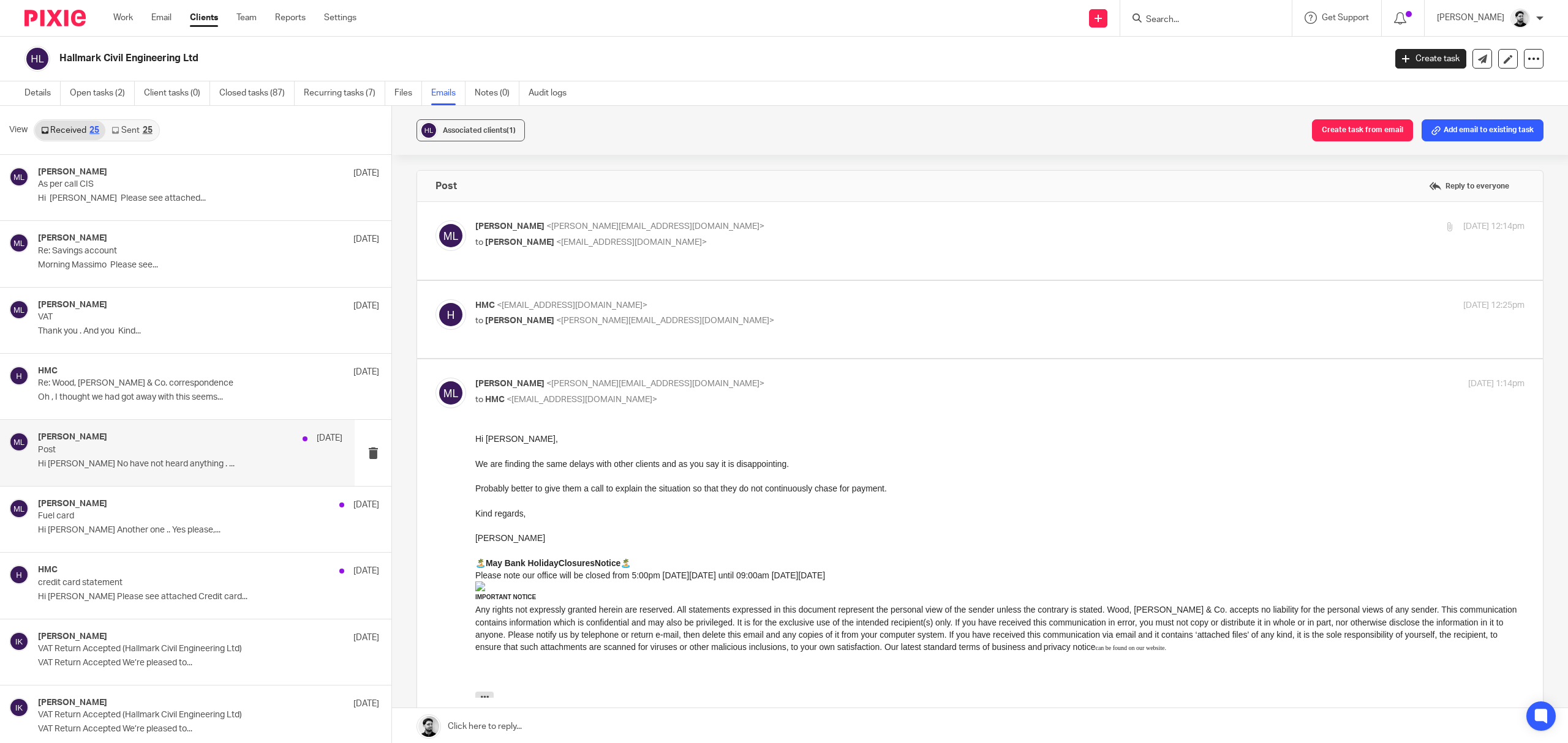
click at [721, 232] on p "Massimo Lo-Muto <m.lo-muto@woodhicks.co.uk>" at bounding box center [825, 226] width 700 height 13
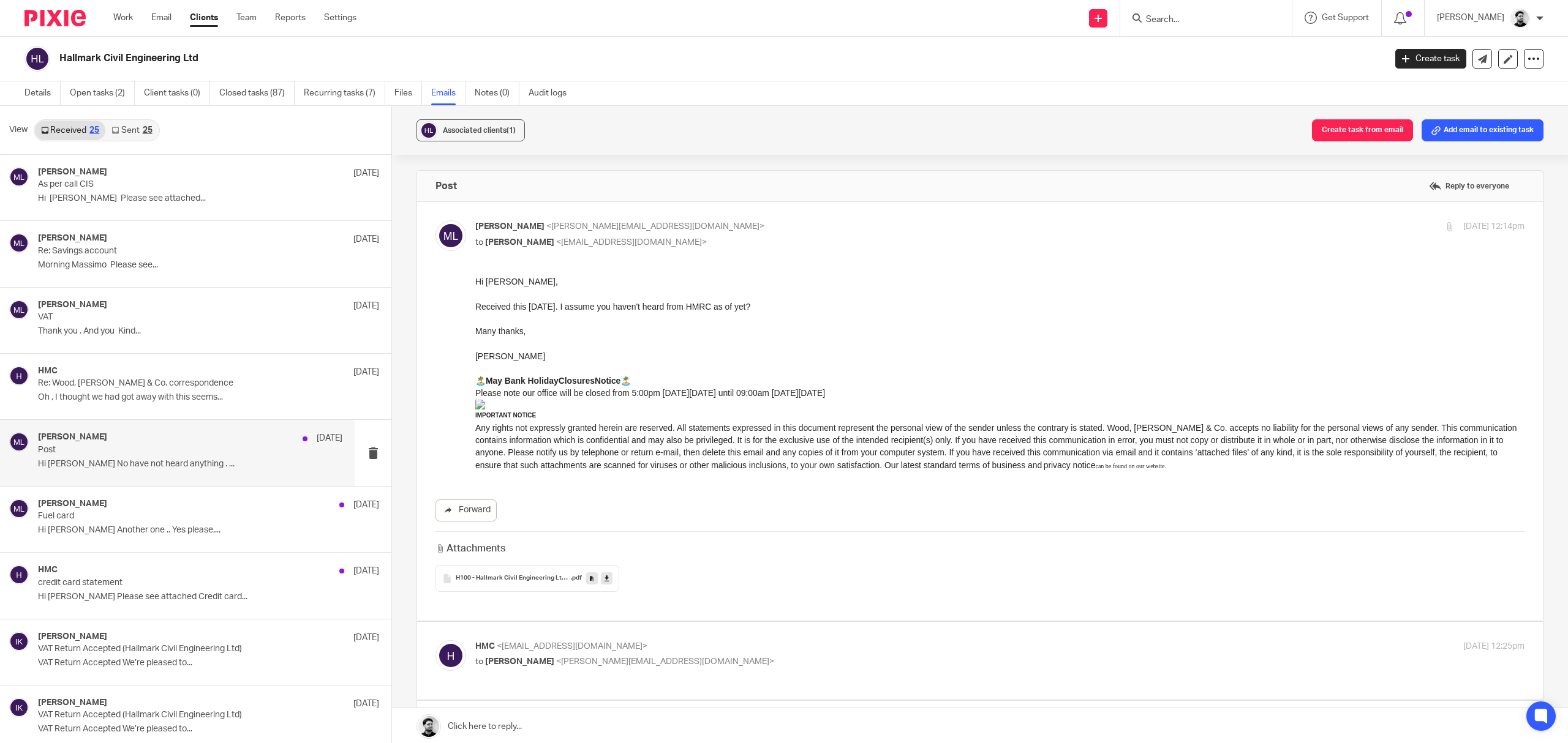
click at [723, 233] on p "Massimo Lo-Muto <m.lo-muto@woodhicks.co.uk>" at bounding box center [825, 226] width 700 height 13
checkbox input "false"
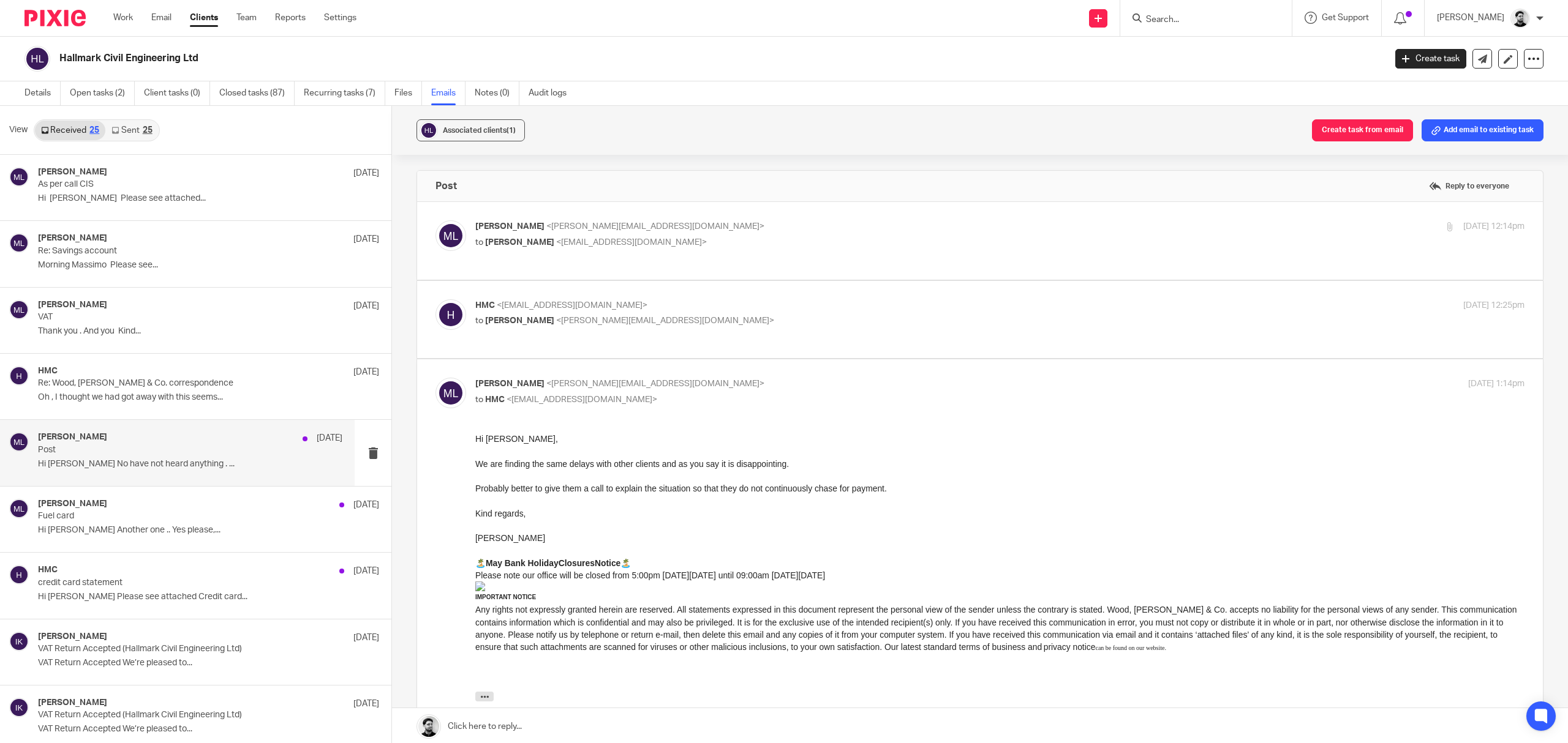
click at [704, 315] on p "to Massimo Lo-Muto <m.lo-muto@woodhicks.co.uk>" at bounding box center [825, 321] width 700 height 13
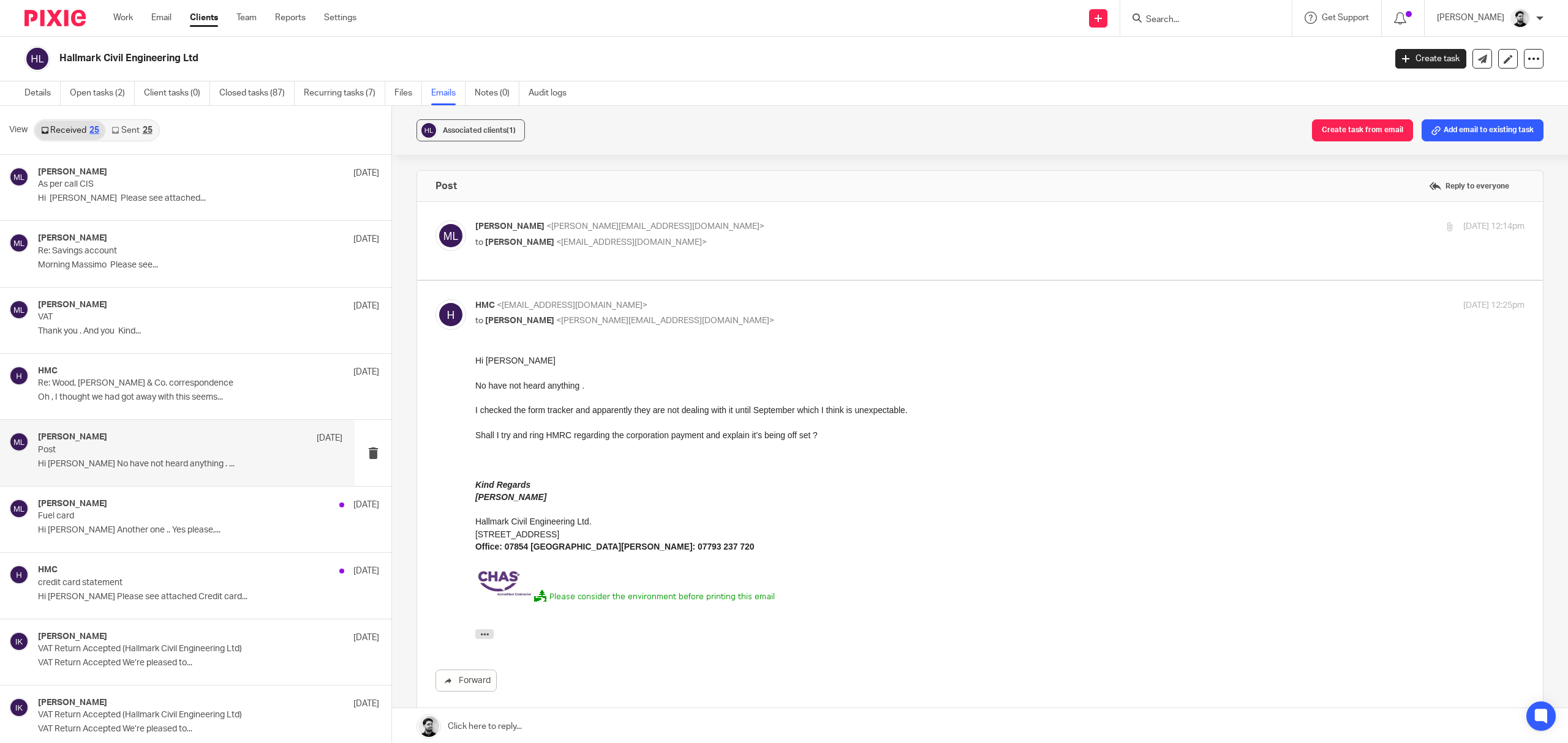
click at [711, 305] on div "HMC <hmcivil70@gmail.com> to Massimo Lo-Muto <m.lo-muto@woodhicks.co.uk>" at bounding box center [825, 313] width 700 height 28
checkbox input "false"
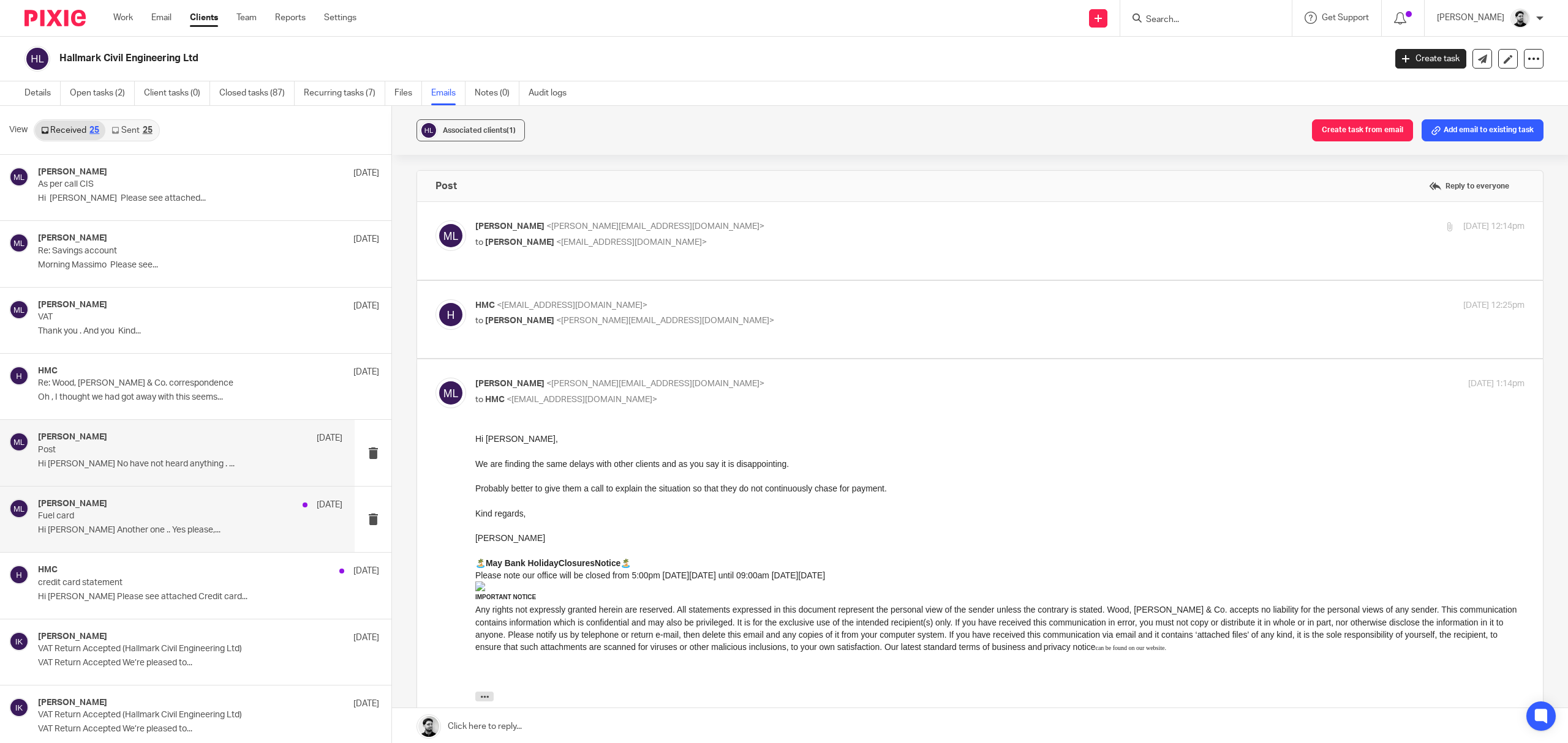
click at [206, 511] on div "Massimo Lo-Muto 20 May" at bounding box center [190, 505] width 305 height 12
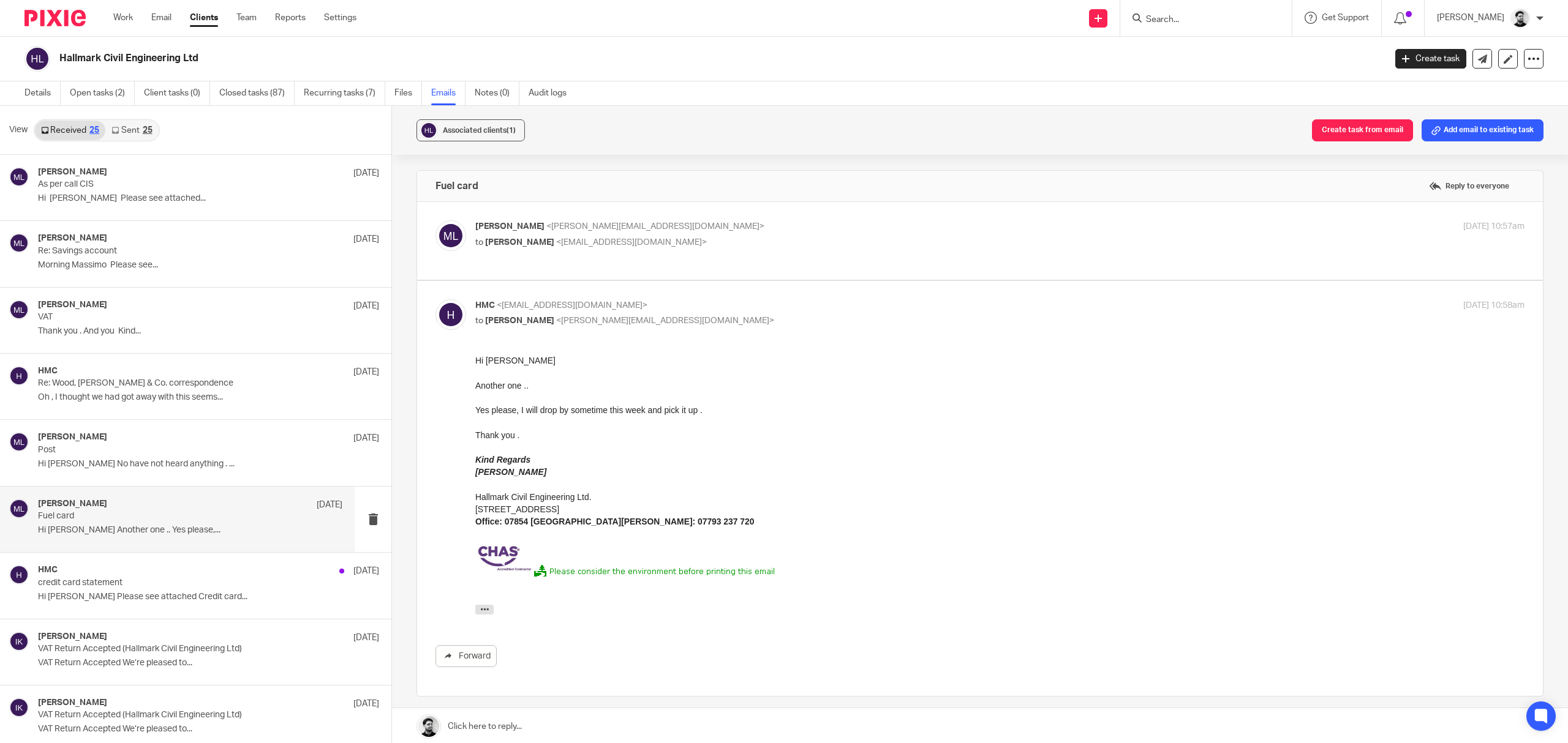
click at [631, 224] on span "<m.lo-muto@woodhicks.co.uk>" at bounding box center [655, 226] width 218 height 9
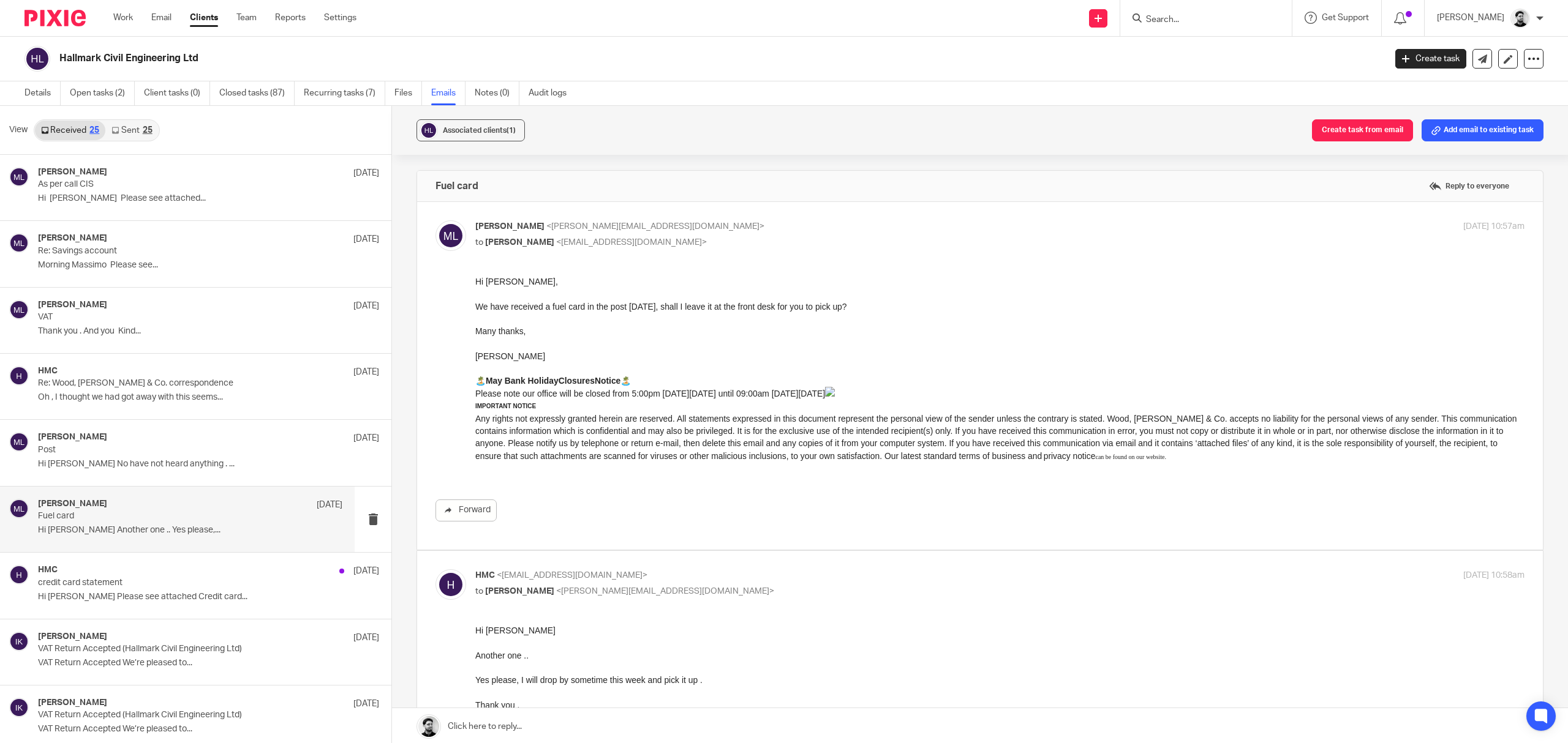
click at [746, 225] on p "Massimo Lo-Muto <m.lo-muto@woodhicks.co.uk>" at bounding box center [825, 226] width 700 height 13
checkbox input "false"
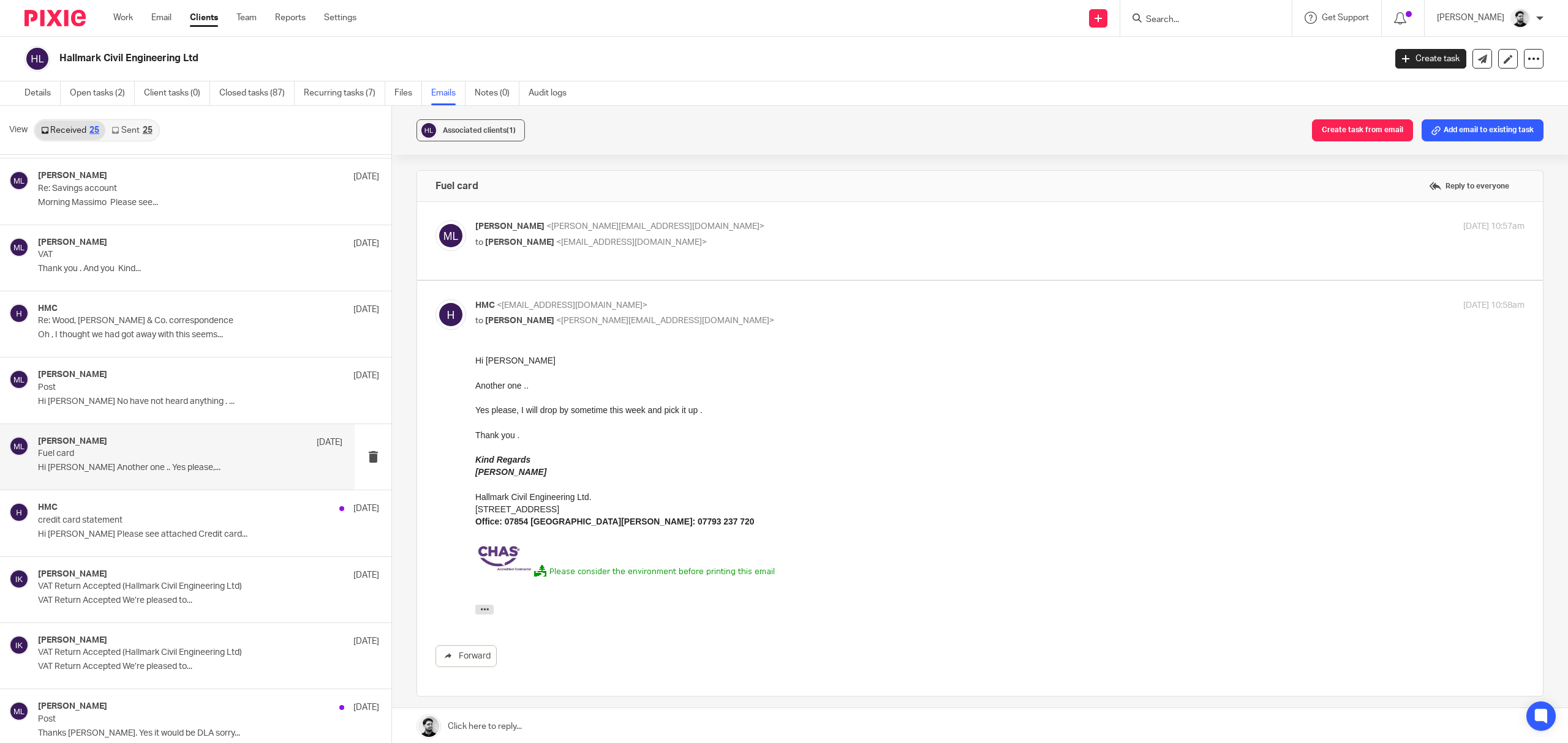
scroll to position [163, 0]
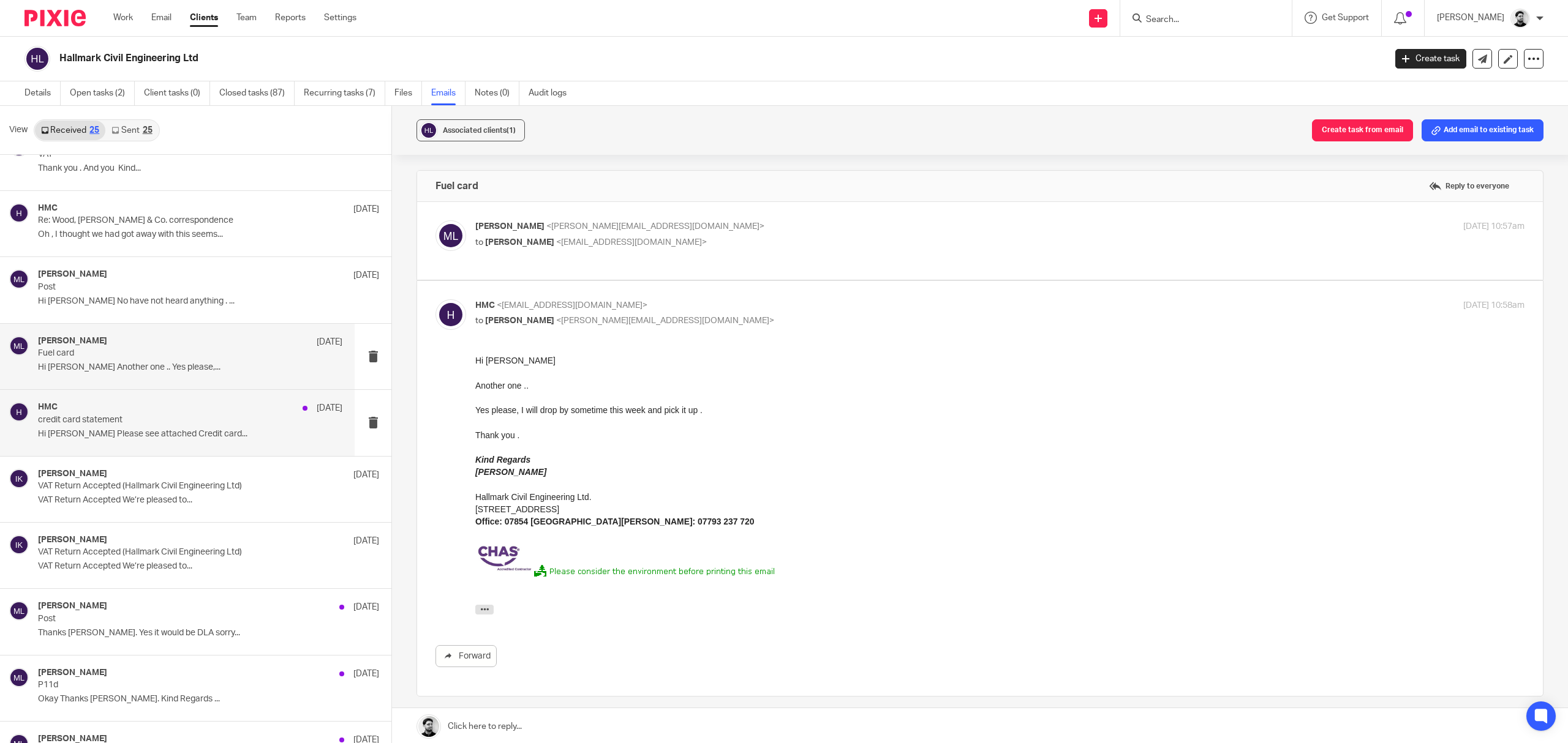
click at [170, 429] on div "HMC 16 May credit card statement Hi Massimo Please see attached Credit card..." at bounding box center [190, 423] width 305 height 41
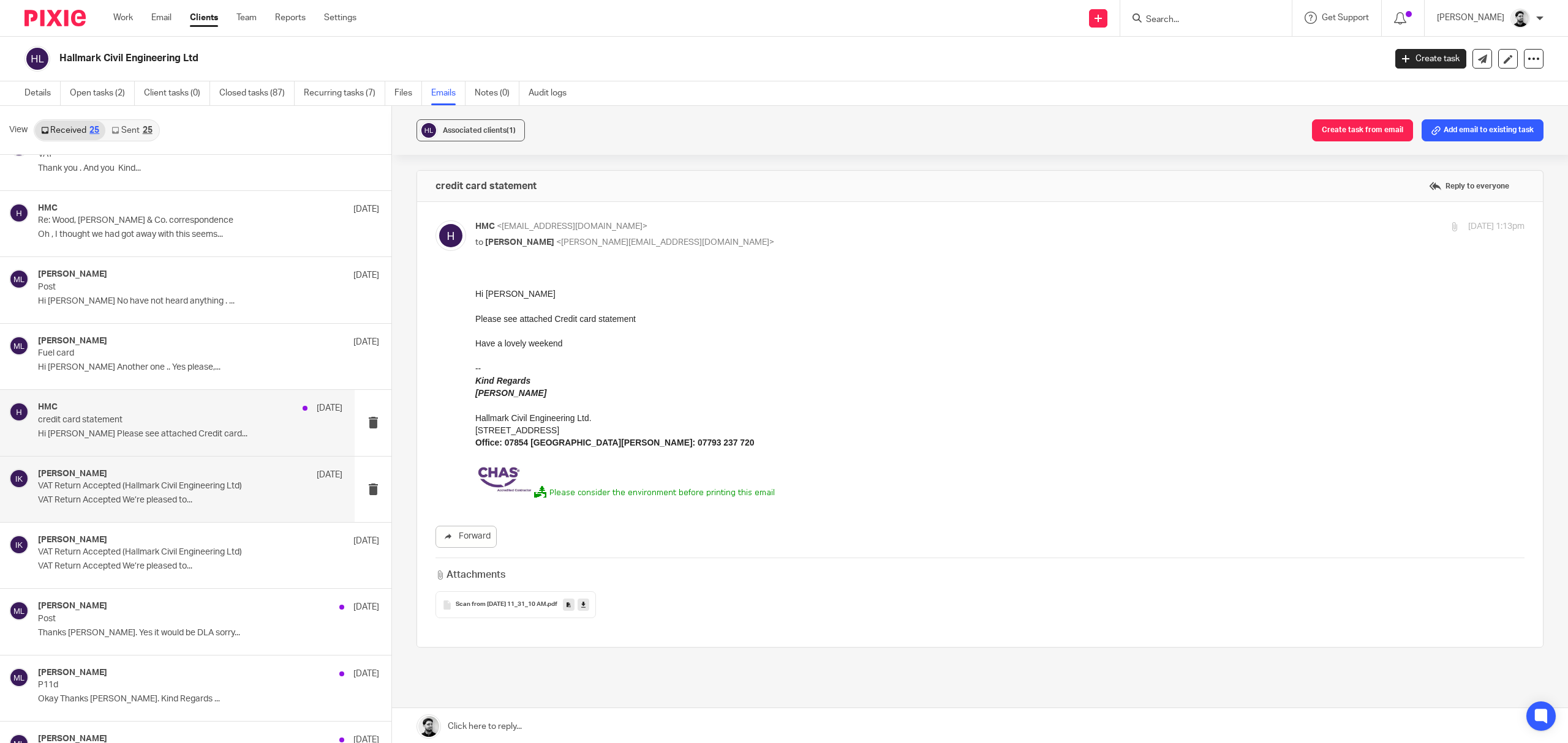
scroll to position [0, 0]
click at [170, 498] on p "VAT Return Accepted We’re pleased to..." at bounding box center [190, 500] width 305 height 10
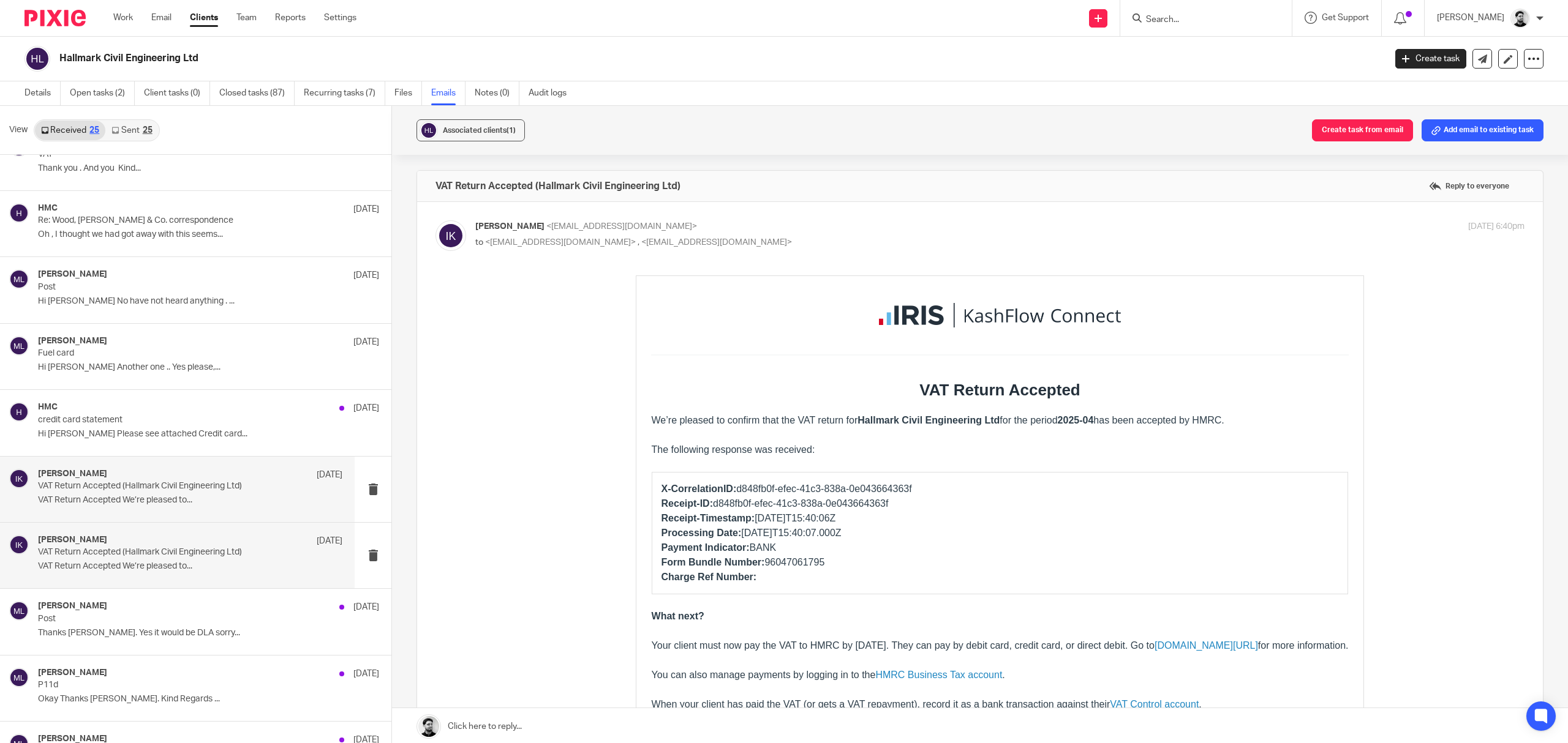
click at [173, 525] on div "IRIS KashFlow 8 May VAT Return Accepted (Hallmark Civil Engineering Ltd) VAT Re…" at bounding box center [177, 555] width 355 height 65
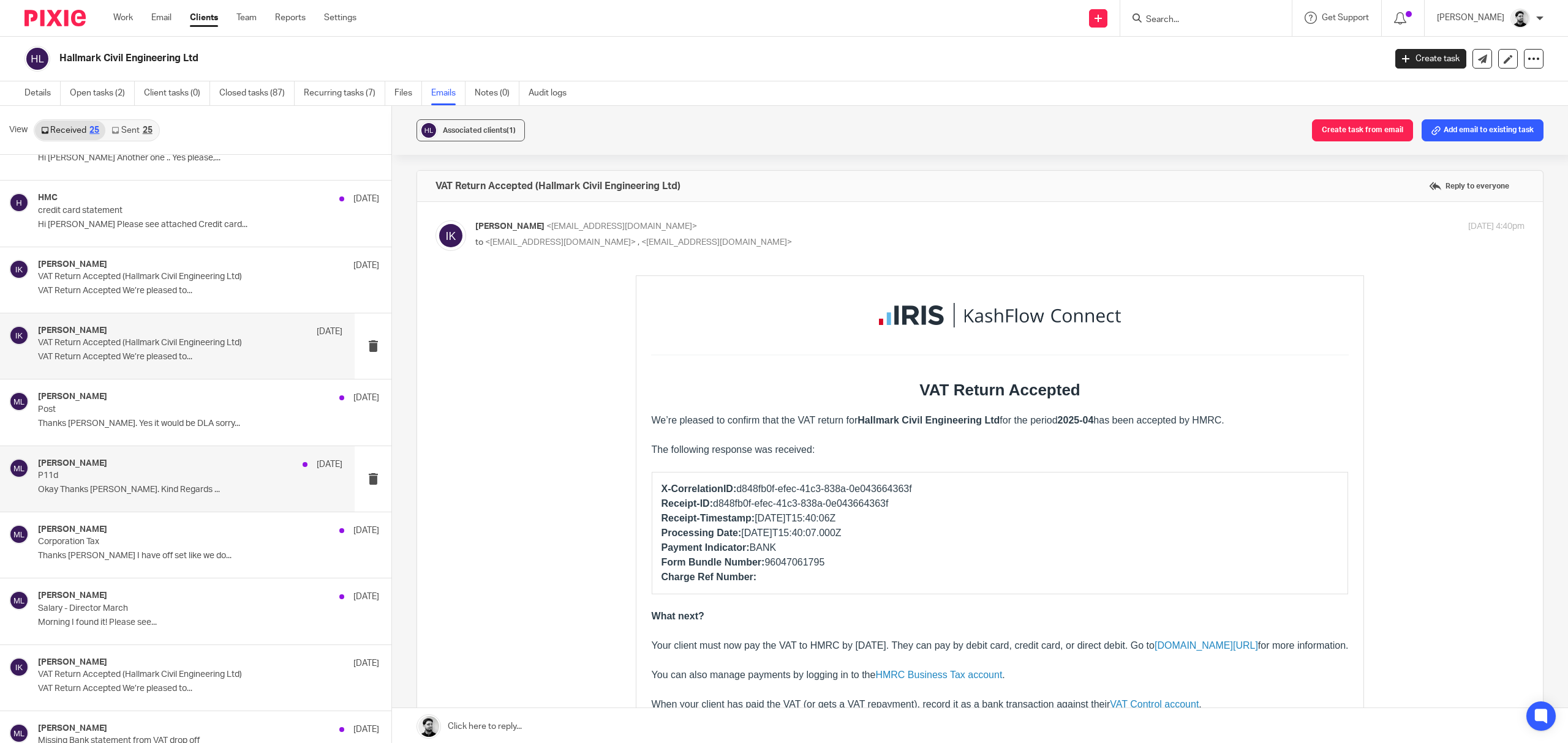
scroll to position [408, 0]
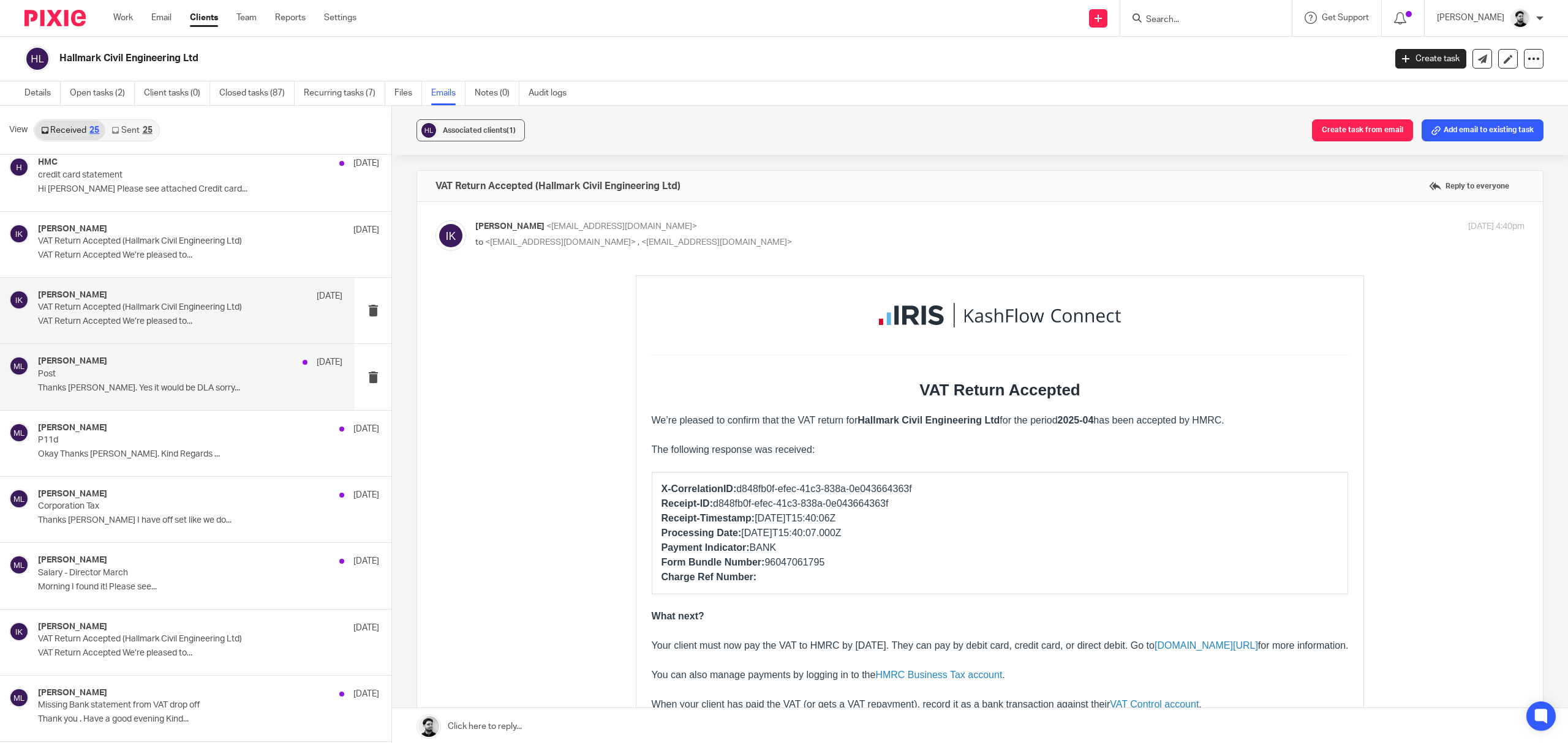
click at [184, 387] on p "Thanks Massimo. Yes it would be DLA sorry..." at bounding box center [190, 388] width 305 height 10
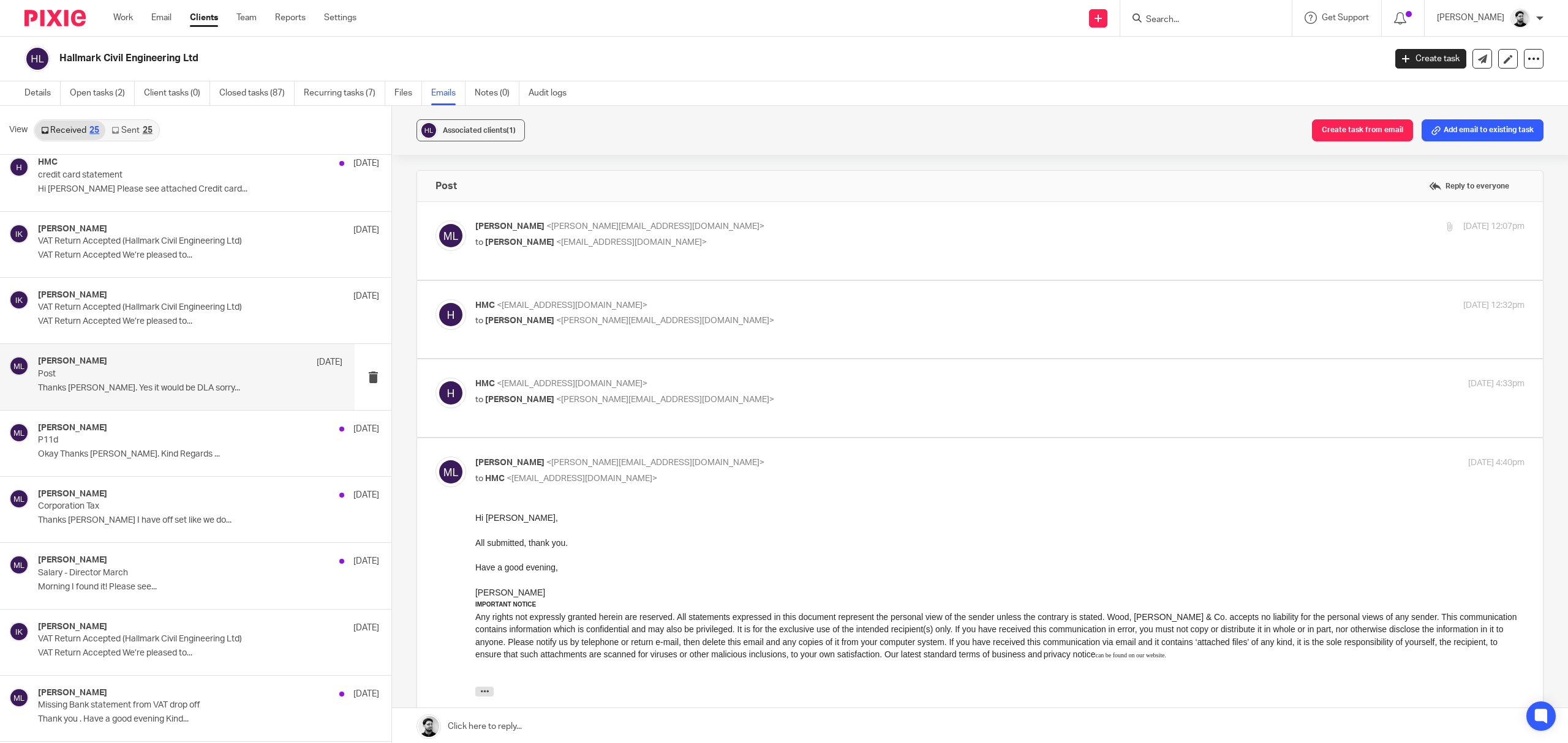
scroll to position [0, 0]
click at [645, 236] on div "Massimo Lo-Muto <m.lo-muto@woodhicks.co.uk> to mark hall <hmcivil70@gmail.com>" at bounding box center [825, 234] width 700 height 28
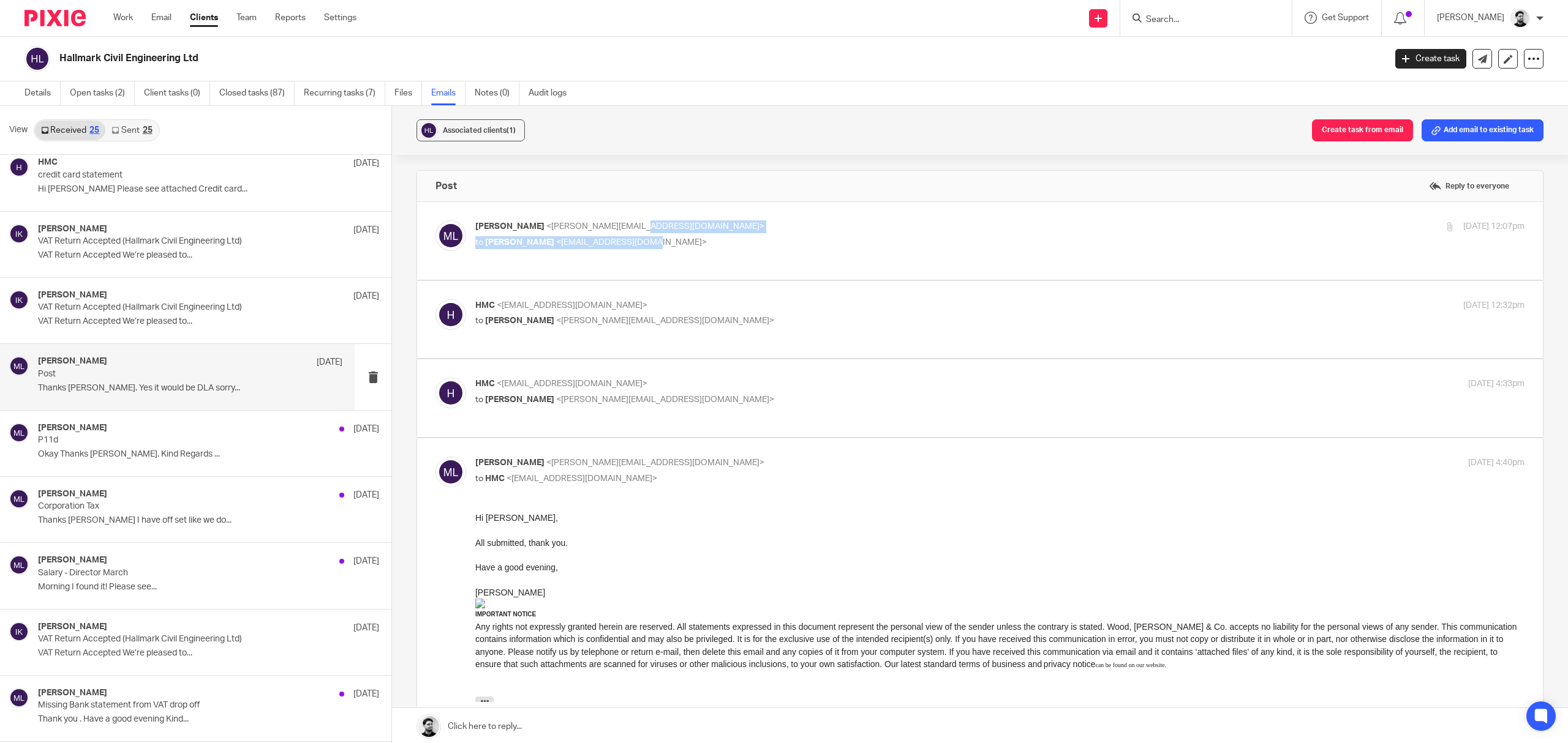
click at [714, 241] on p "to mark hall <hmcivil70@gmail.com>" at bounding box center [825, 243] width 700 height 13
click at [721, 237] on p "to mark hall <hmcivil70@gmail.com>" at bounding box center [825, 243] width 700 height 13
click at [630, 228] on span "<m.lo-muto@woodhicks.co.uk>" at bounding box center [655, 226] width 218 height 9
click at [593, 235] on div "Massimo Lo-Muto <m.lo-muto@woodhicks.co.uk> to mark hall <hmcivil70@gmail.com>" at bounding box center [825, 234] width 700 height 28
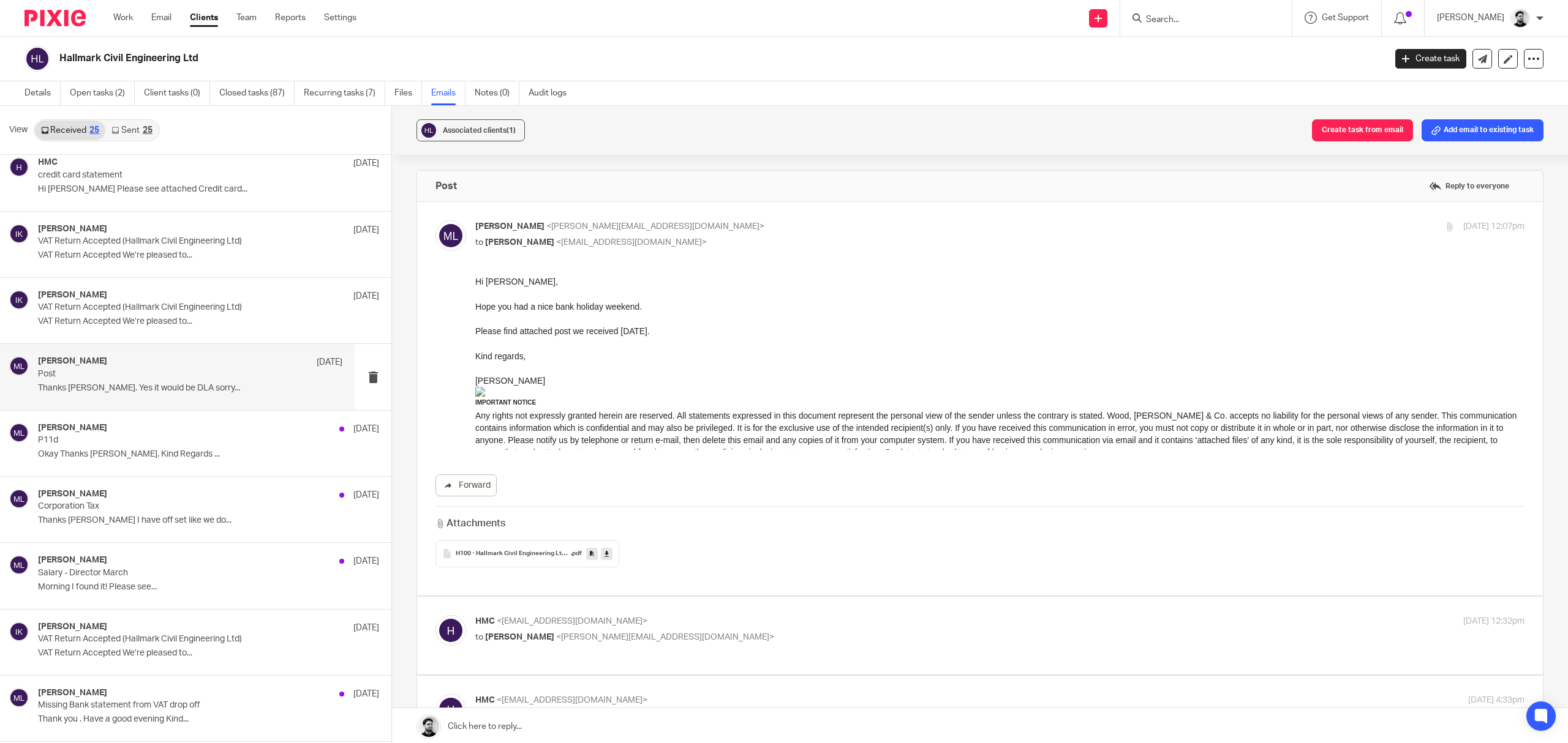
click at [688, 232] on p "Massimo Lo-Muto <m.lo-muto@woodhicks.co.uk>" at bounding box center [825, 226] width 700 height 13
checkbox input "false"
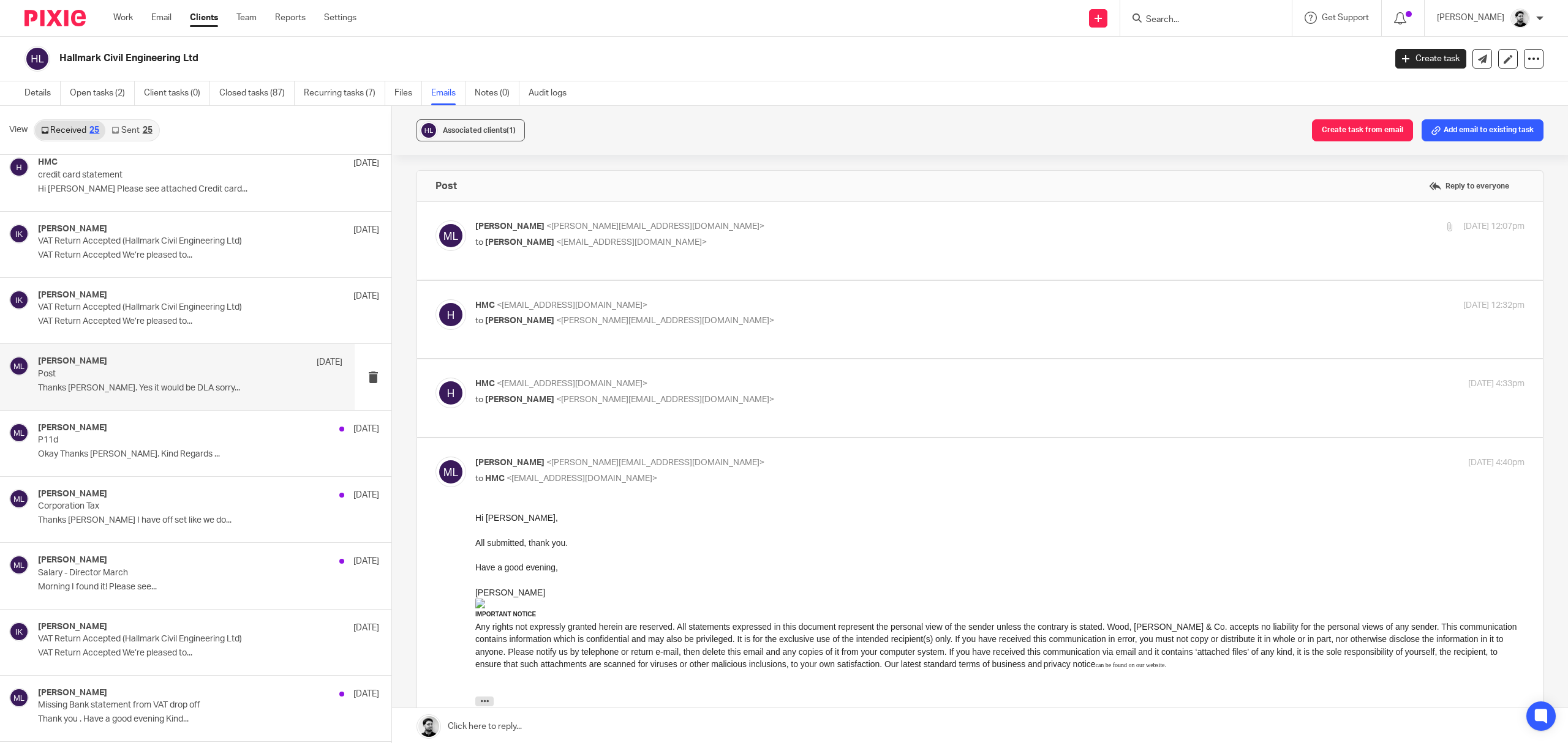
click at [664, 317] on span "<m.lo-muto@woodhicks.co.uk>" at bounding box center [665, 321] width 218 height 9
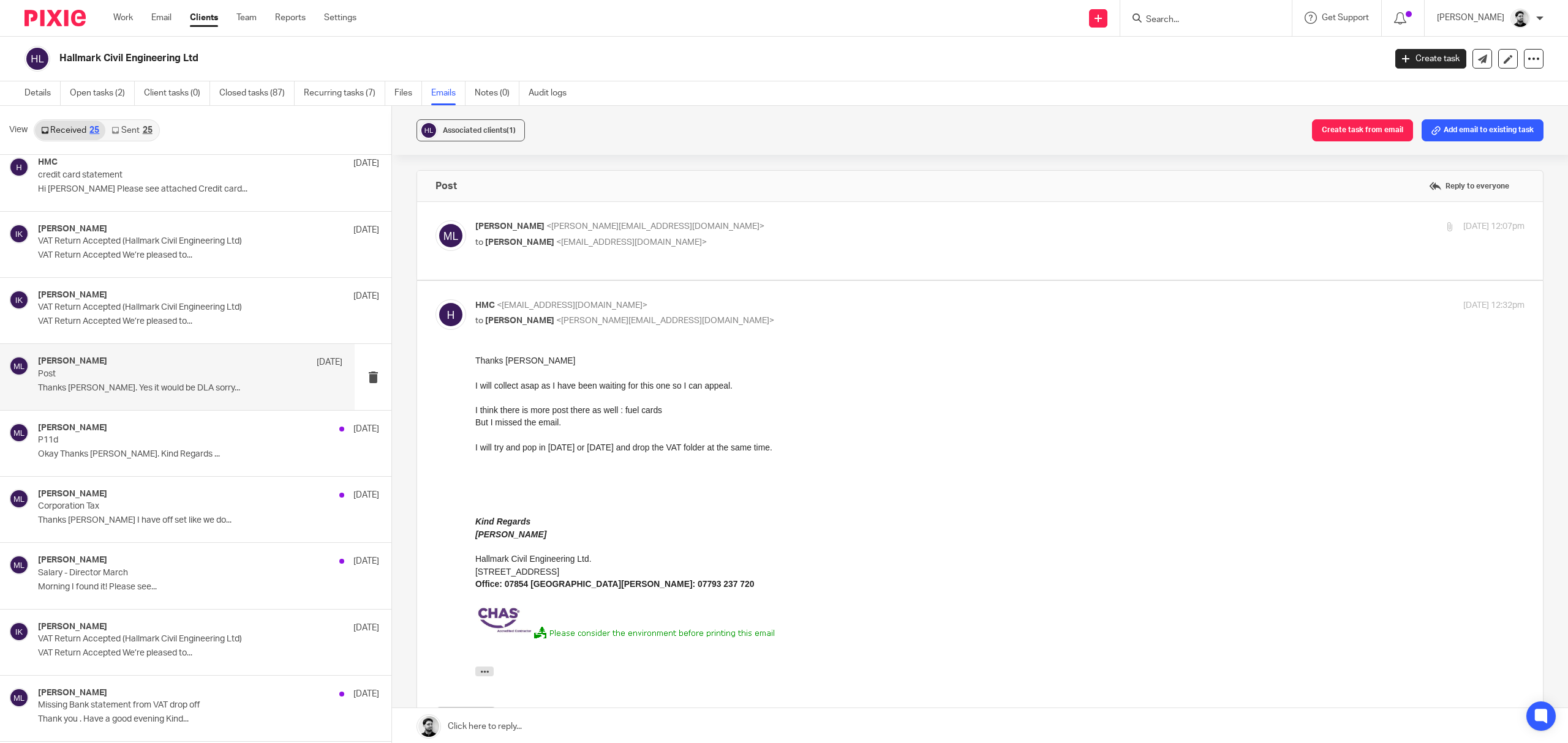
click at [626, 317] on span "<m.lo-muto@woodhicks.co.uk>" at bounding box center [665, 321] width 218 height 9
checkbox input "false"
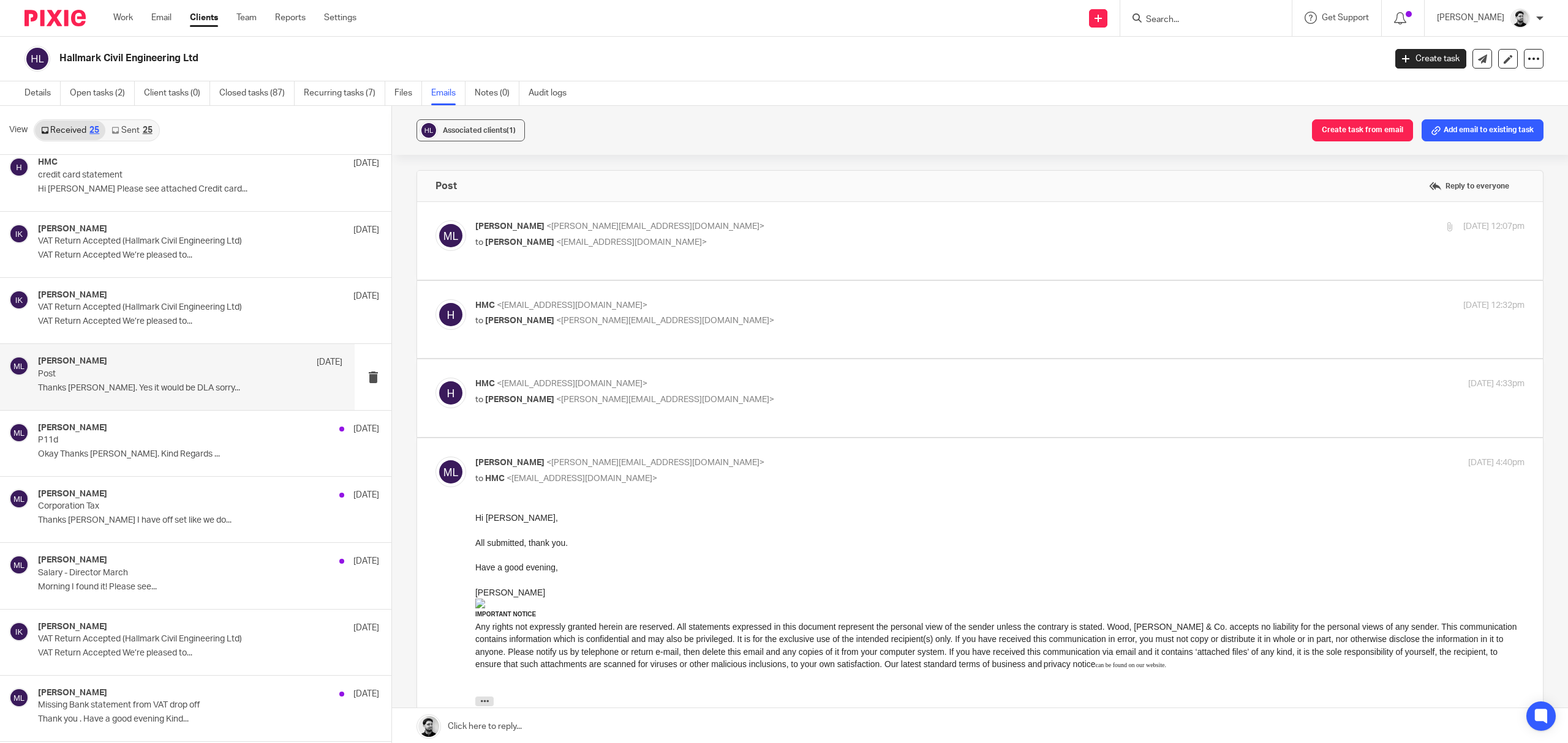
click at [638, 378] on p "HMC <hmcivil70@gmail.com>" at bounding box center [825, 384] width 700 height 13
checkbox input "true"
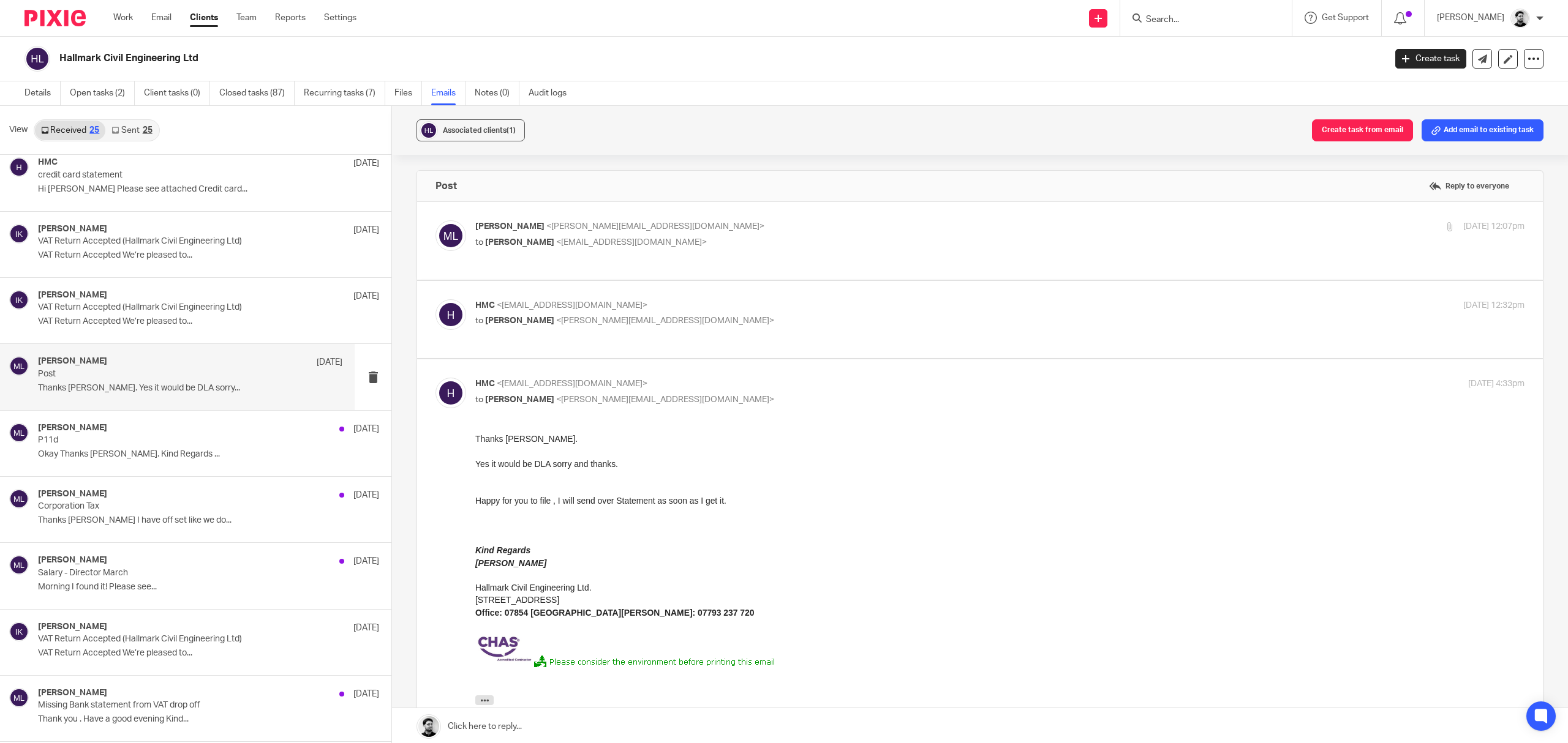
scroll to position [326, 0]
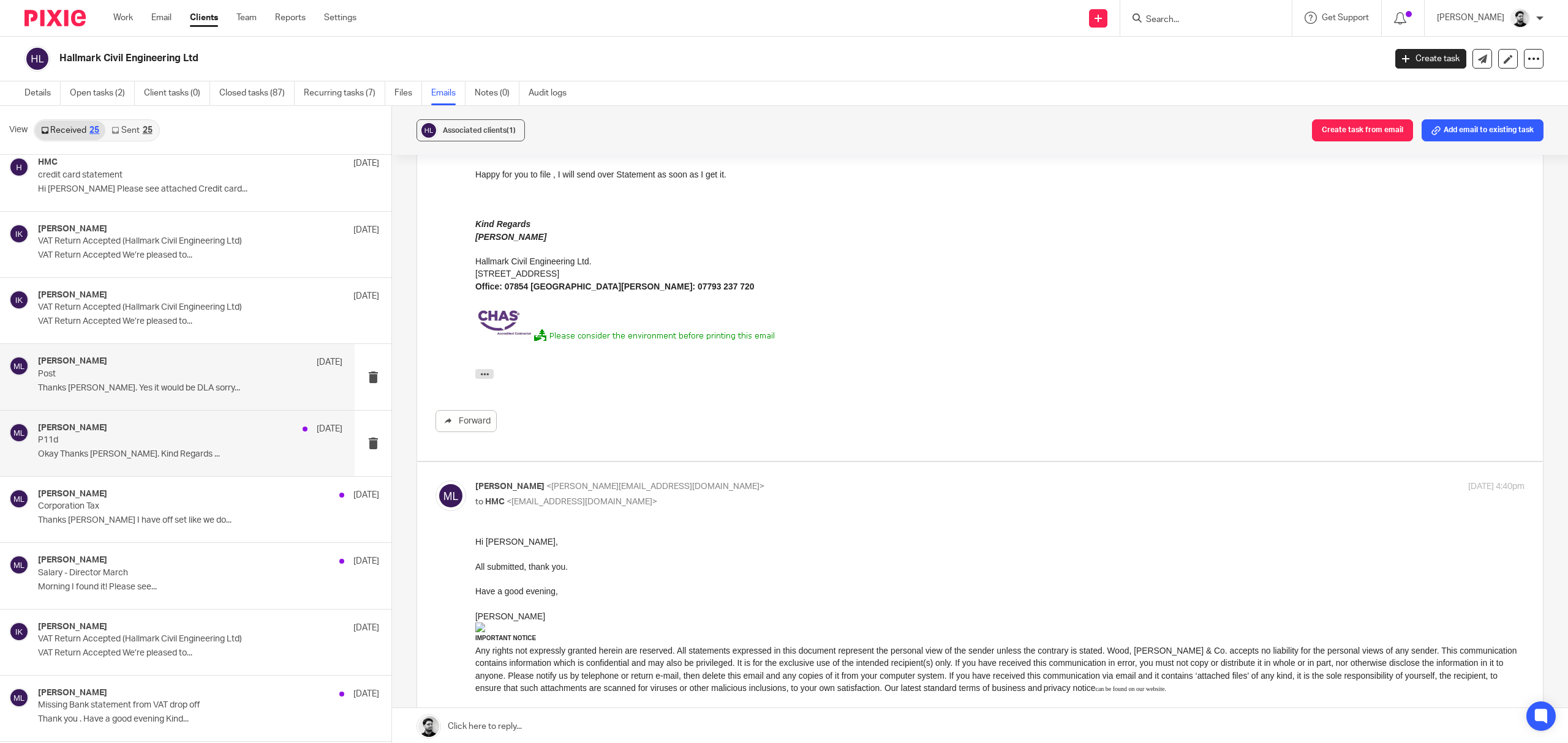
click at [175, 446] on p "P11d" at bounding box center [160, 440] width 243 height 10
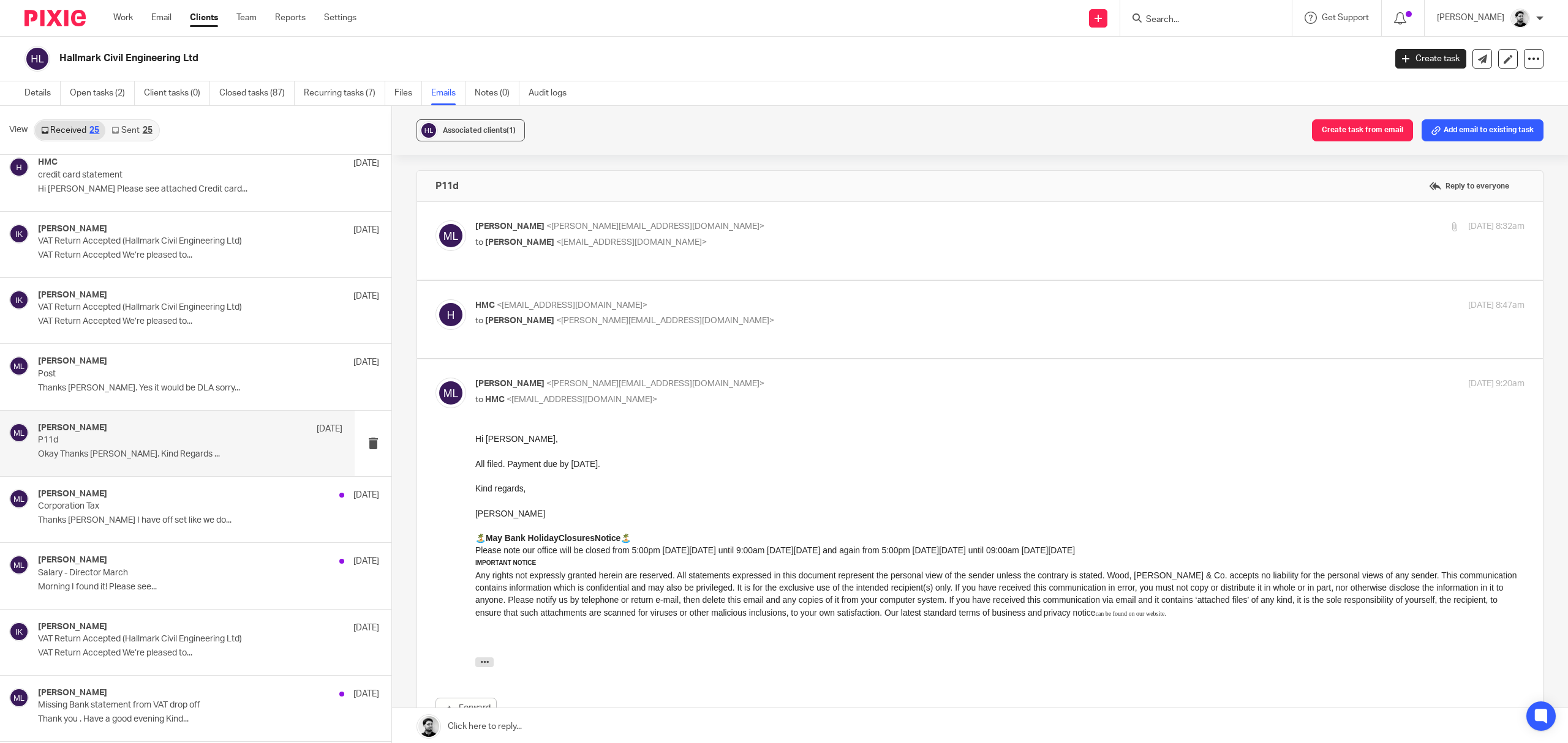
scroll to position [0, 0]
click at [719, 218] on label at bounding box center [980, 241] width 1126 height 77
click at [435, 220] on input "checkbox" at bounding box center [435, 220] width 1 height 1
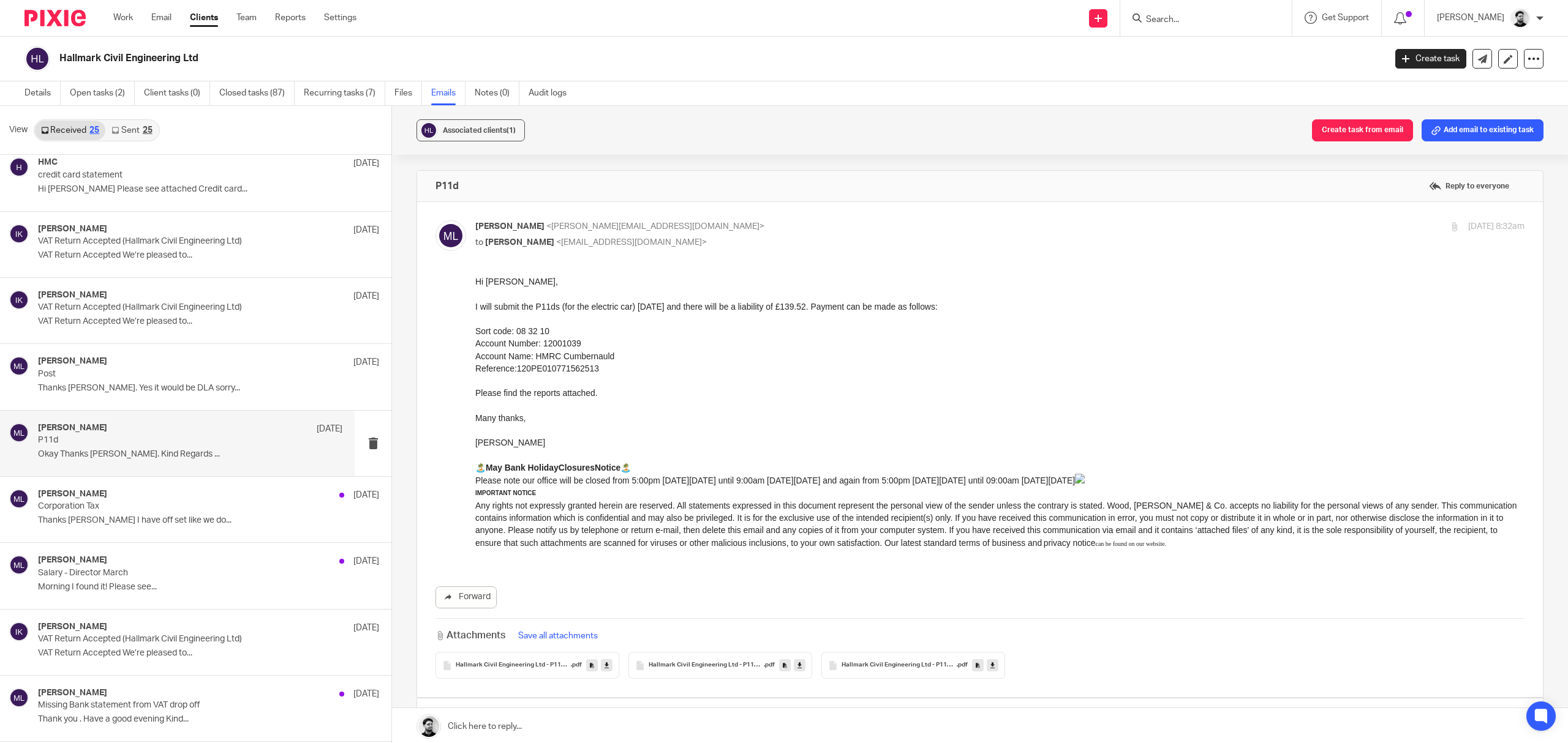
click at [721, 224] on p "Massimo Lo-Muto <m.lo-muto@woodhicks.co.uk>" at bounding box center [825, 226] width 700 height 13
checkbox input "false"
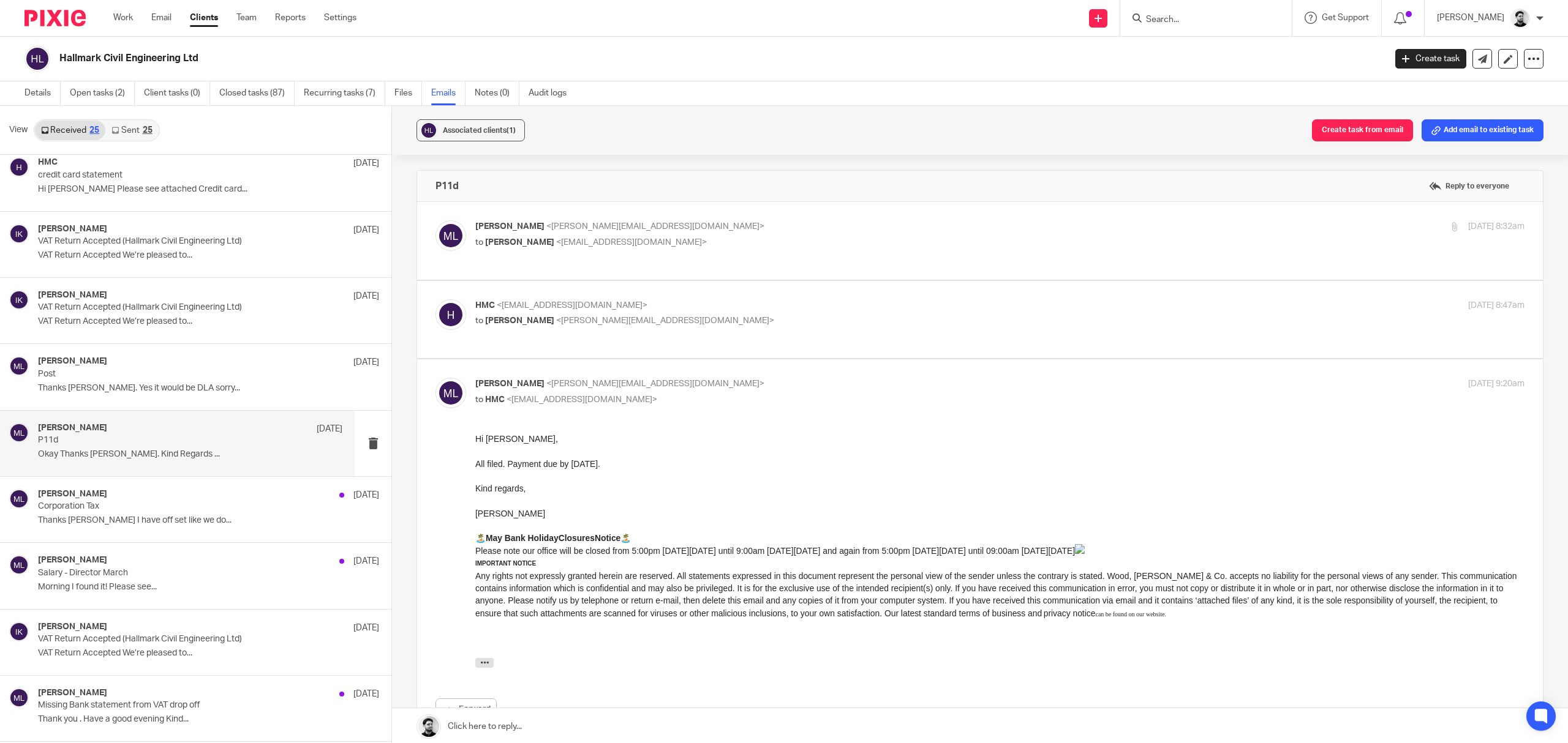
click at [676, 310] on p "HMC <hmcivil70@gmail.com>" at bounding box center [825, 305] width 700 height 13
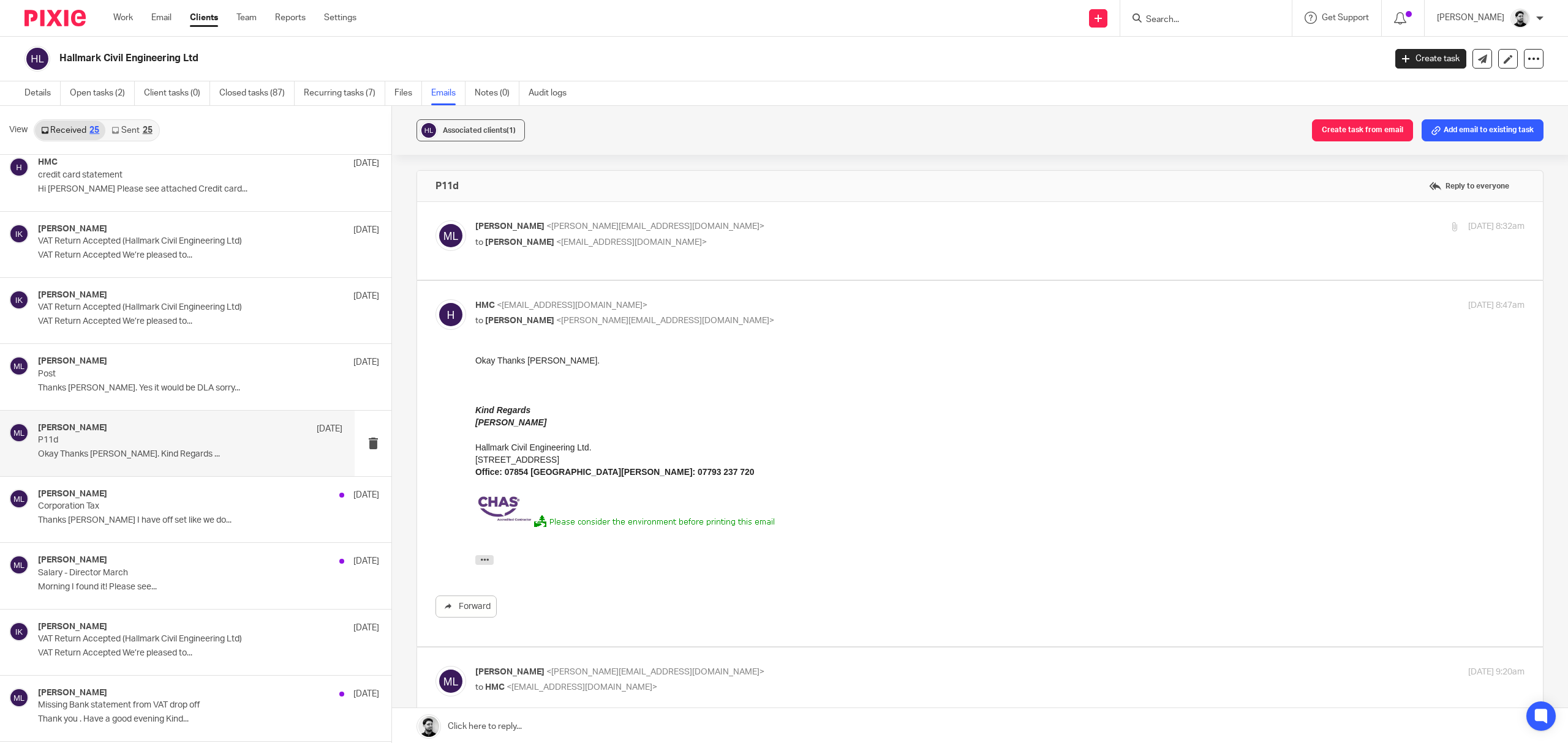
click at [682, 307] on p "HMC <hmcivil70@gmail.com>" at bounding box center [825, 305] width 700 height 13
checkbox input "false"
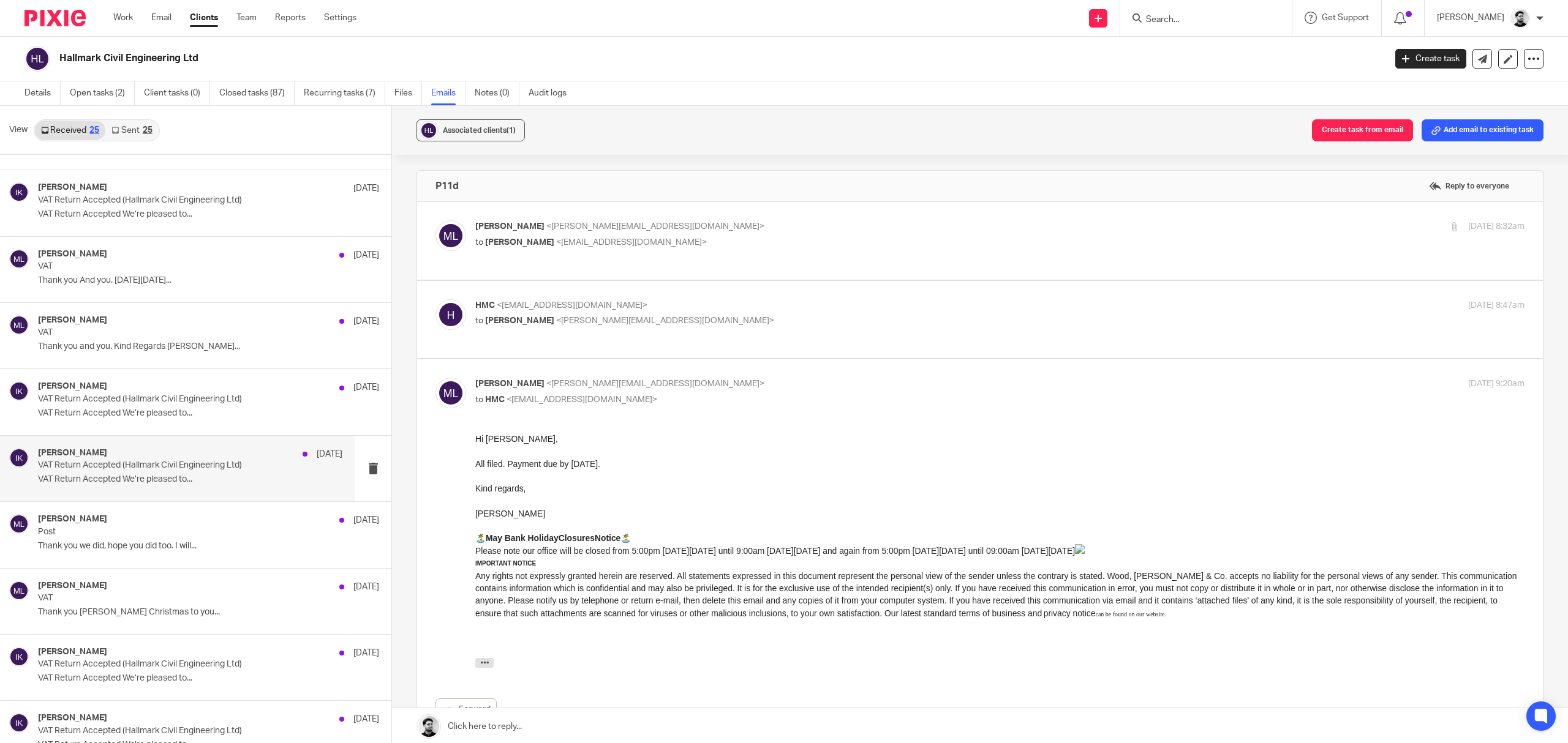
scroll to position [1061, 0]
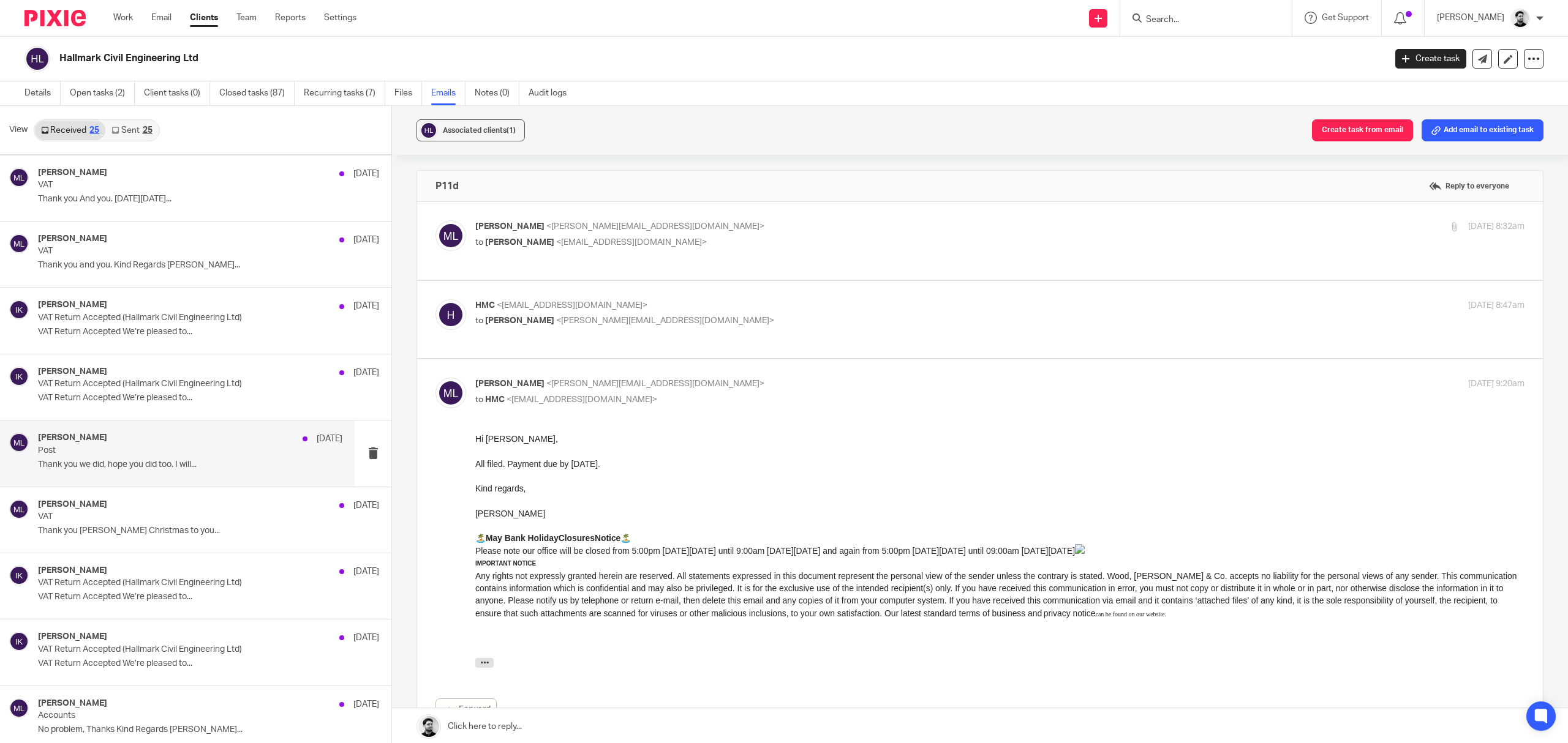
click at [206, 451] on p "Post" at bounding box center [160, 451] width 243 height 10
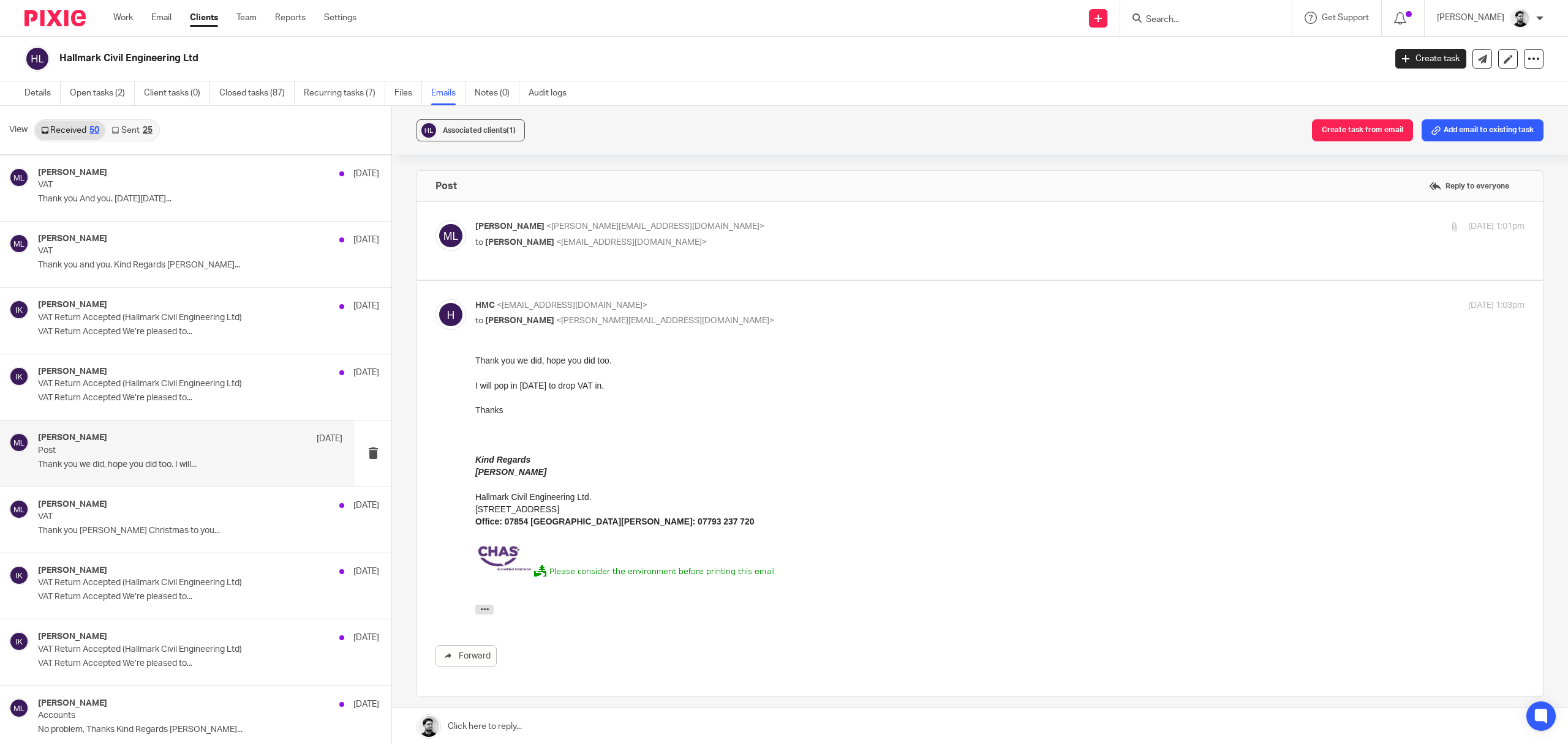
scroll to position [0, 0]
click at [700, 230] on p "Massimo Lo-Muto <m.lo-muto@woodhicks.co.uk>" at bounding box center [825, 226] width 700 height 13
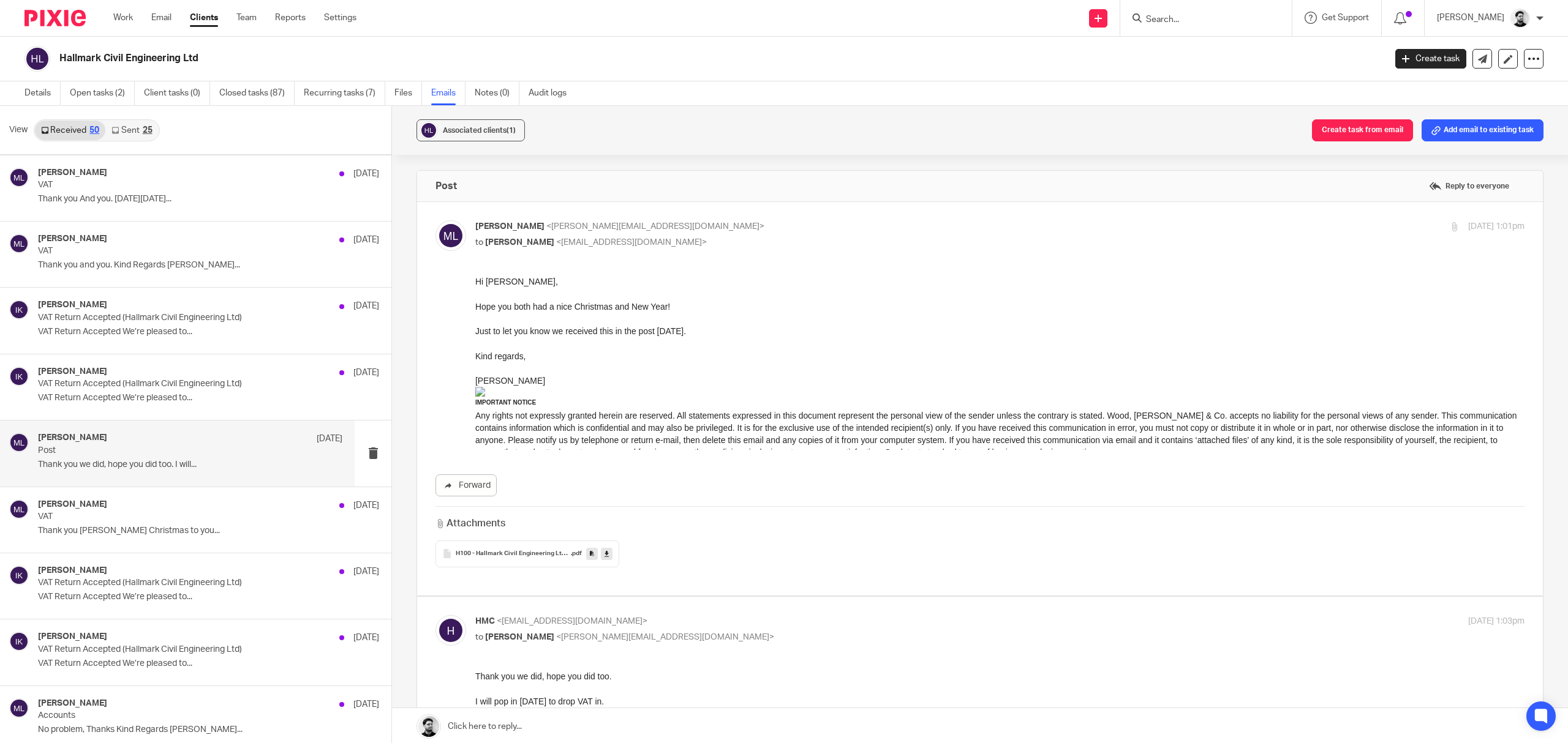
click at [703, 230] on p "Massimo Lo-Muto <m.lo-muto@woodhicks.co.uk>" at bounding box center [825, 226] width 700 height 13
checkbox input "false"
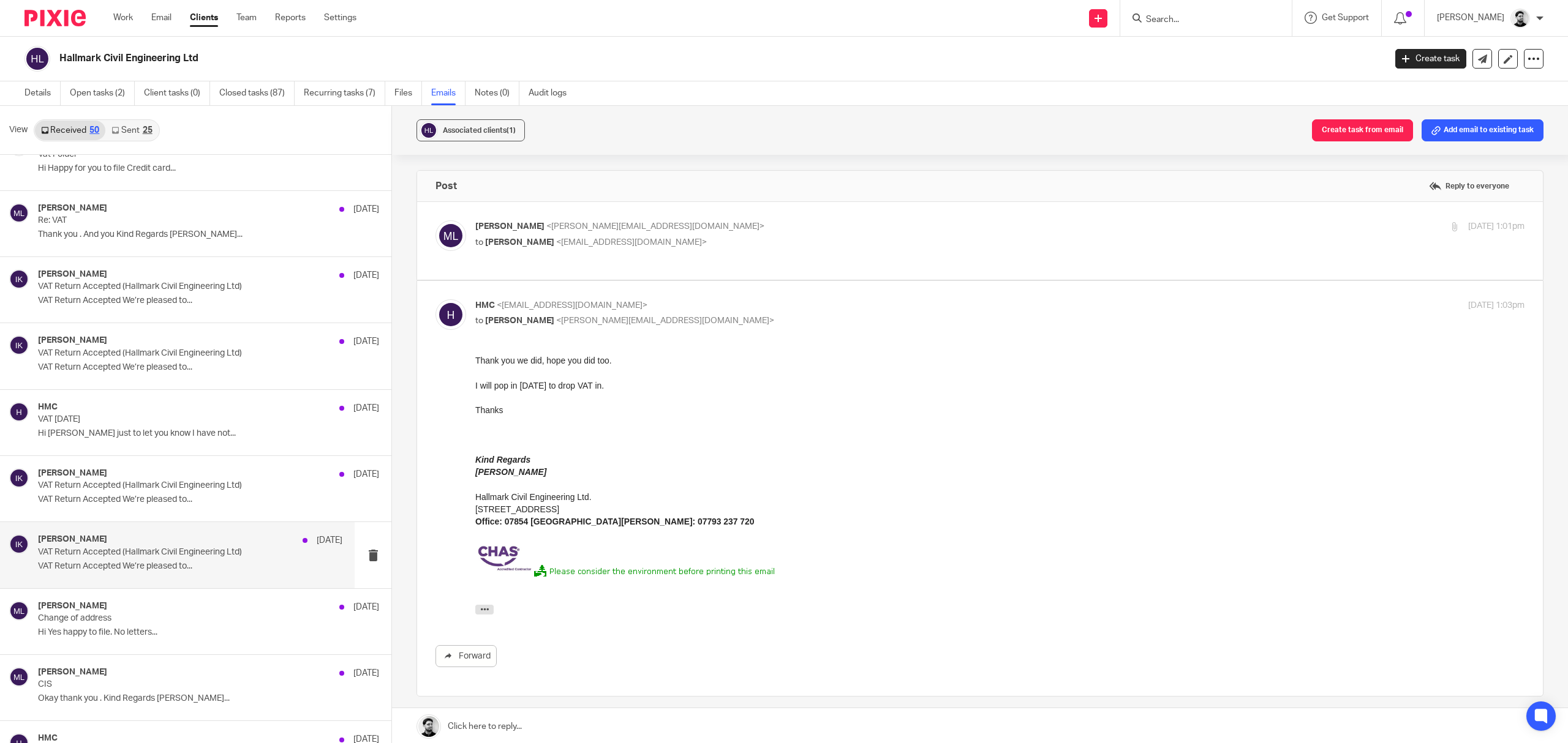
scroll to position [2122, 0]
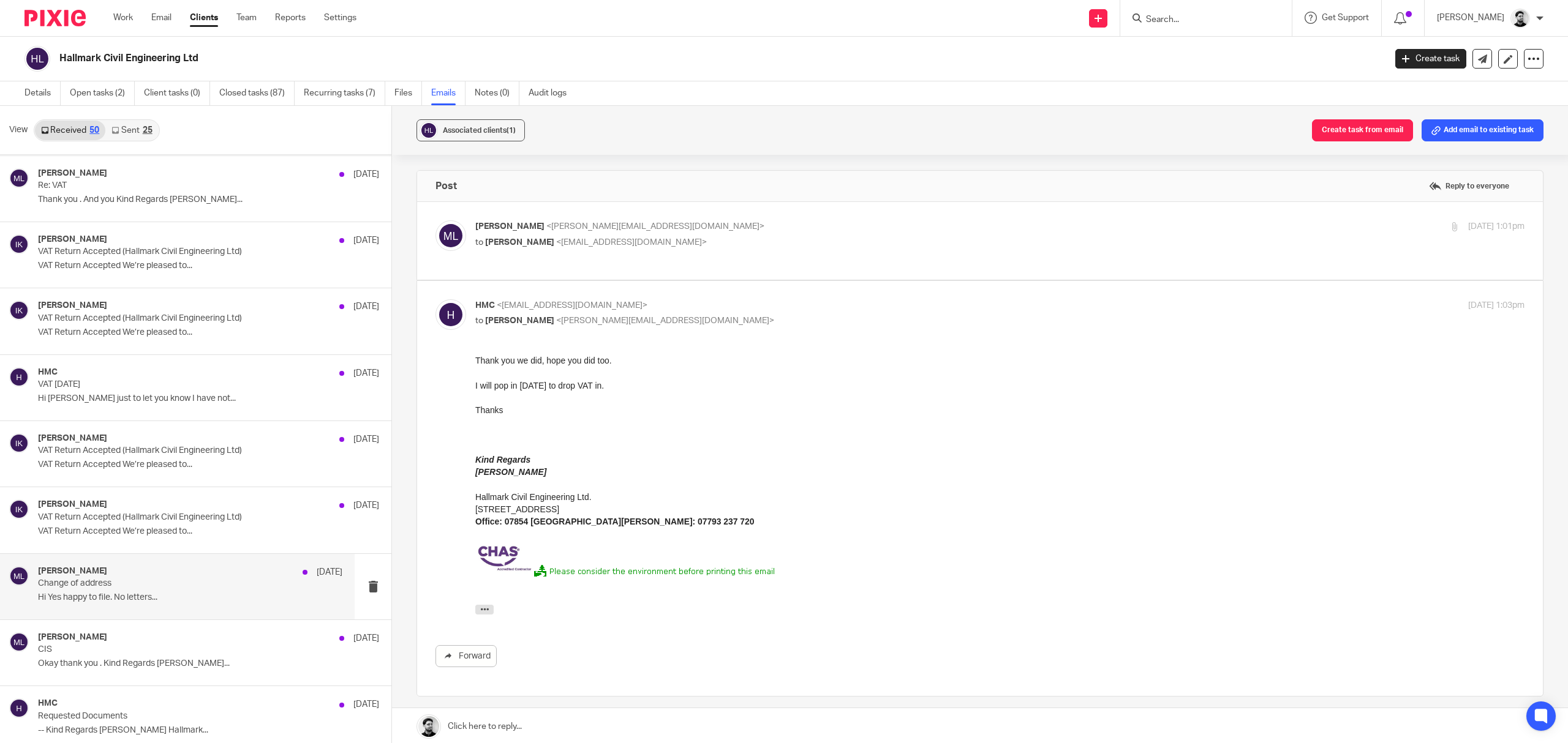
click at [188, 578] on div "Massimo Lo-Muto 14 Aug 2024" at bounding box center [190, 572] width 305 height 12
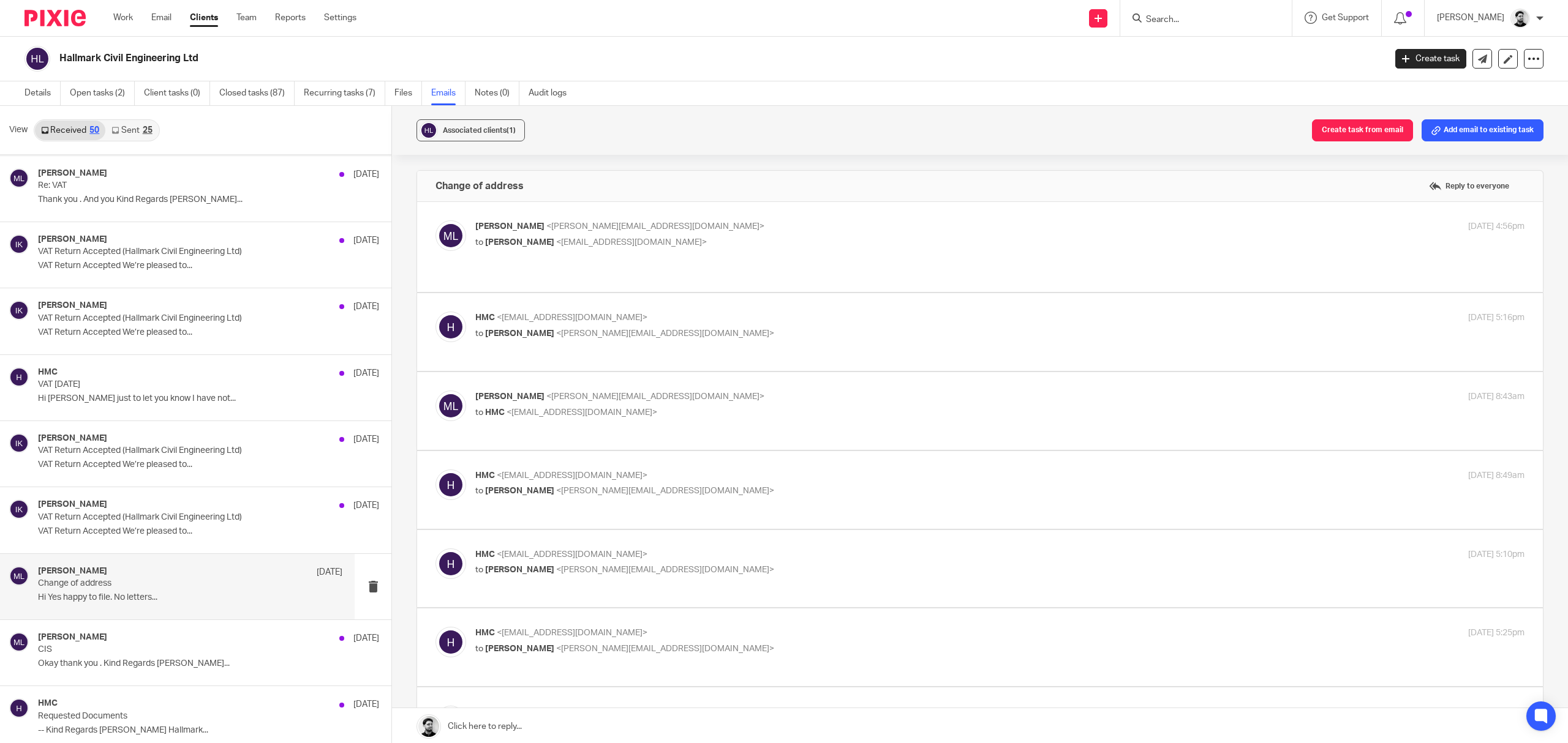
scroll to position [0, 0]
click at [713, 237] on p "to mark hall <hmcivil70@gmail.com>" at bounding box center [825, 243] width 700 height 13
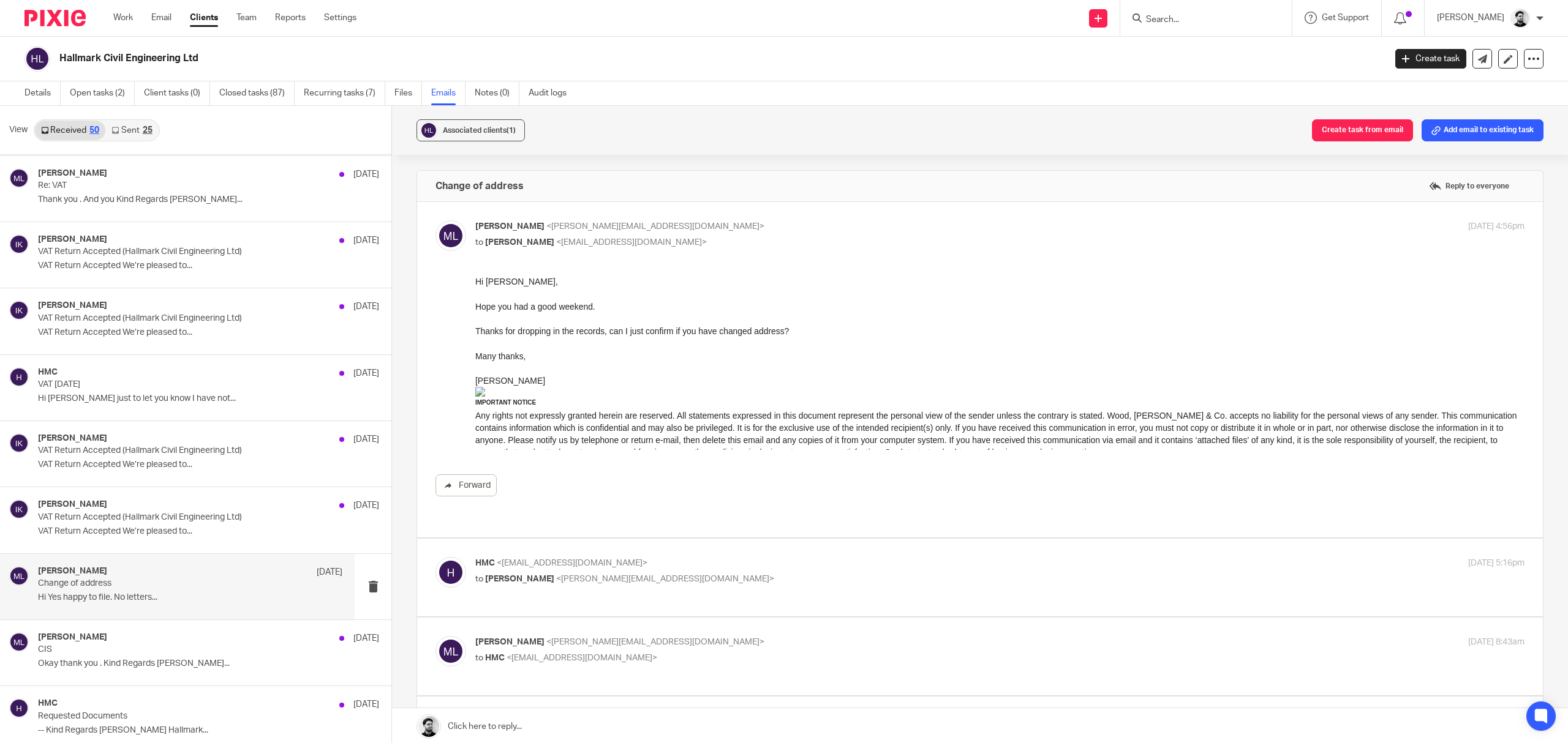
click at [718, 232] on p "Massimo Lo-Muto <m.lo-muto@woodhicks.co.uk>" at bounding box center [825, 226] width 700 height 13
checkbox input "false"
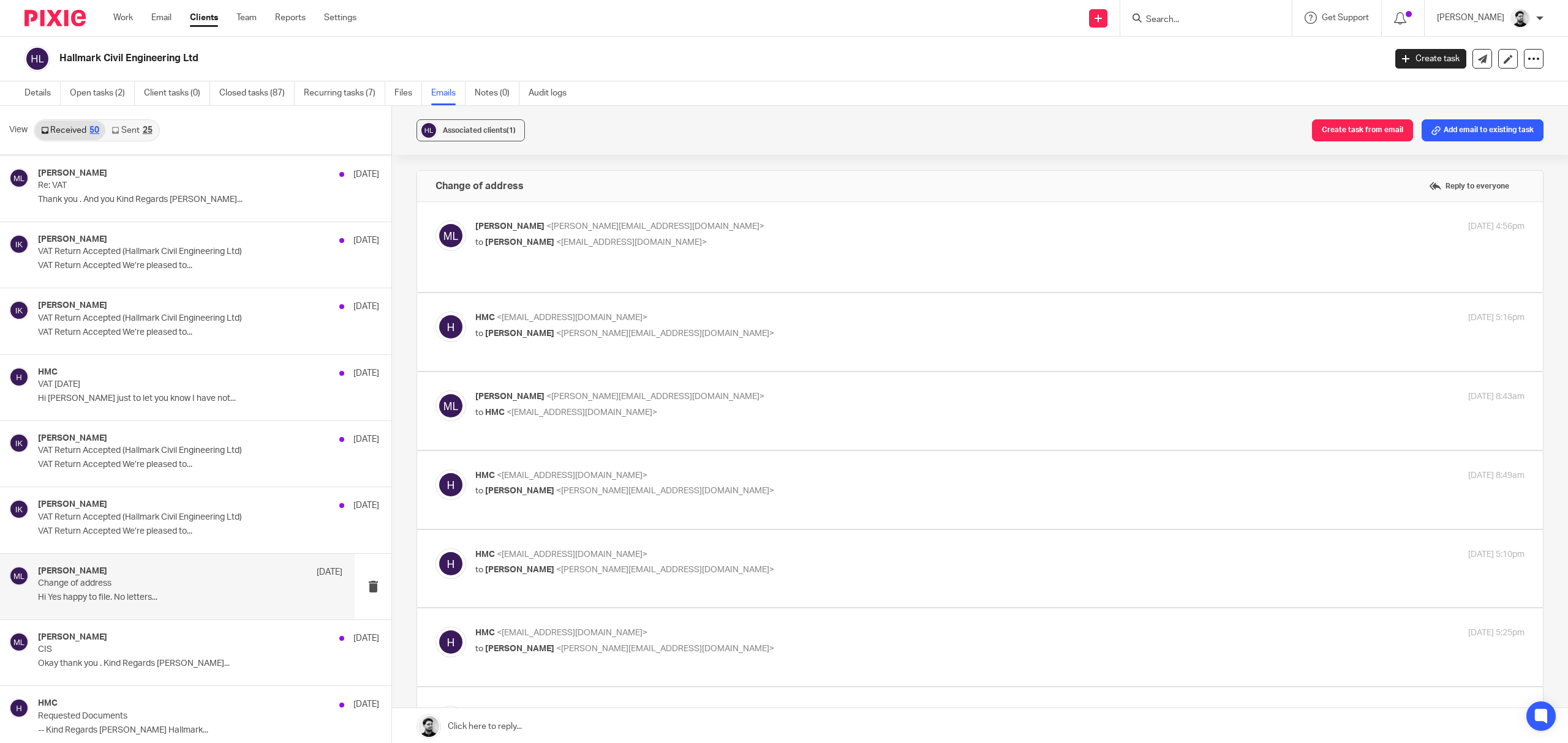
click at [696, 311] on p "HMC <hmcivil70@gmail.com>" at bounding box center [825, 317] width 700 height 13
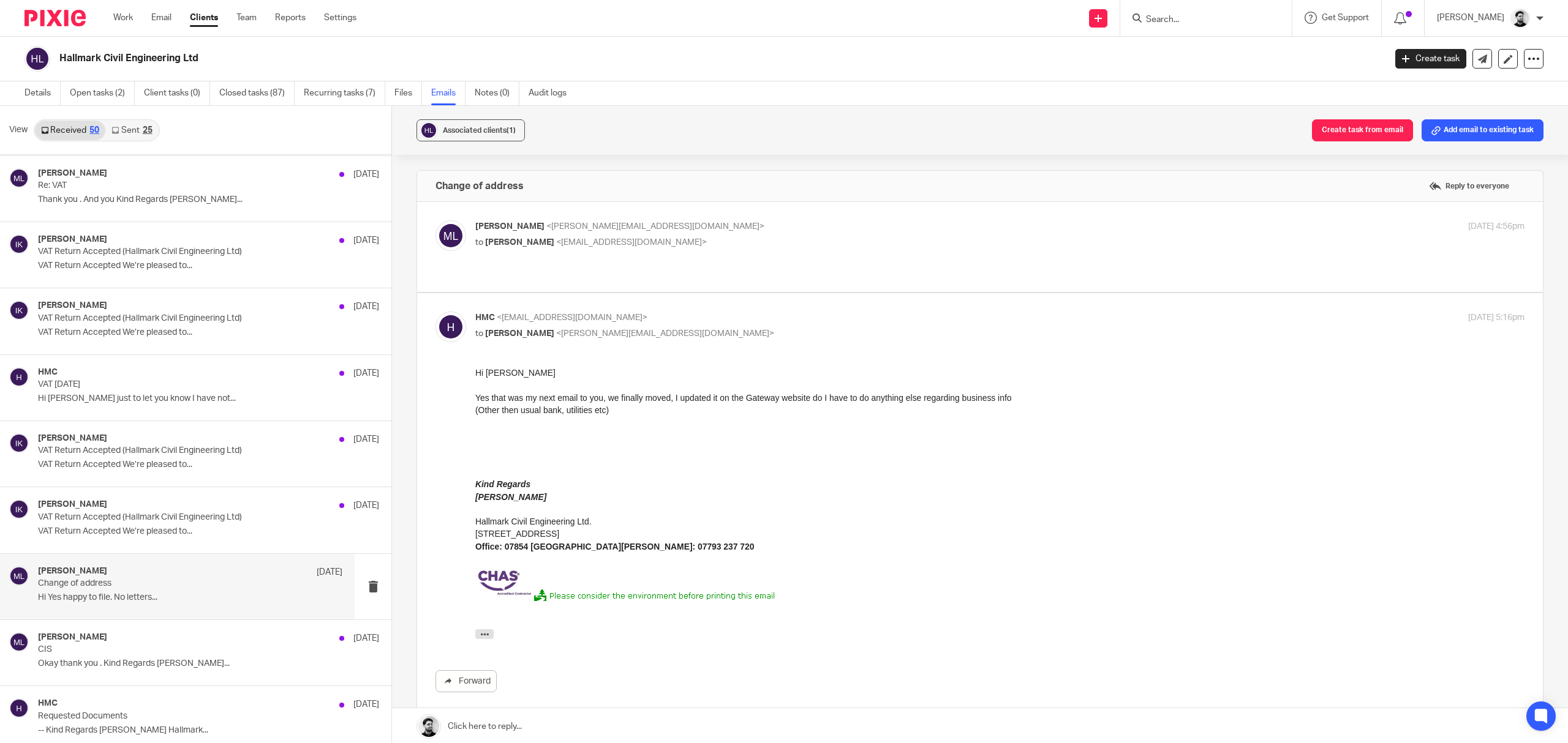
click at [655, 311] on p "HMC <hmcivil70@gmail.com>" at bounding box center [825, 317] width 700 height 13
checkbox input "false"
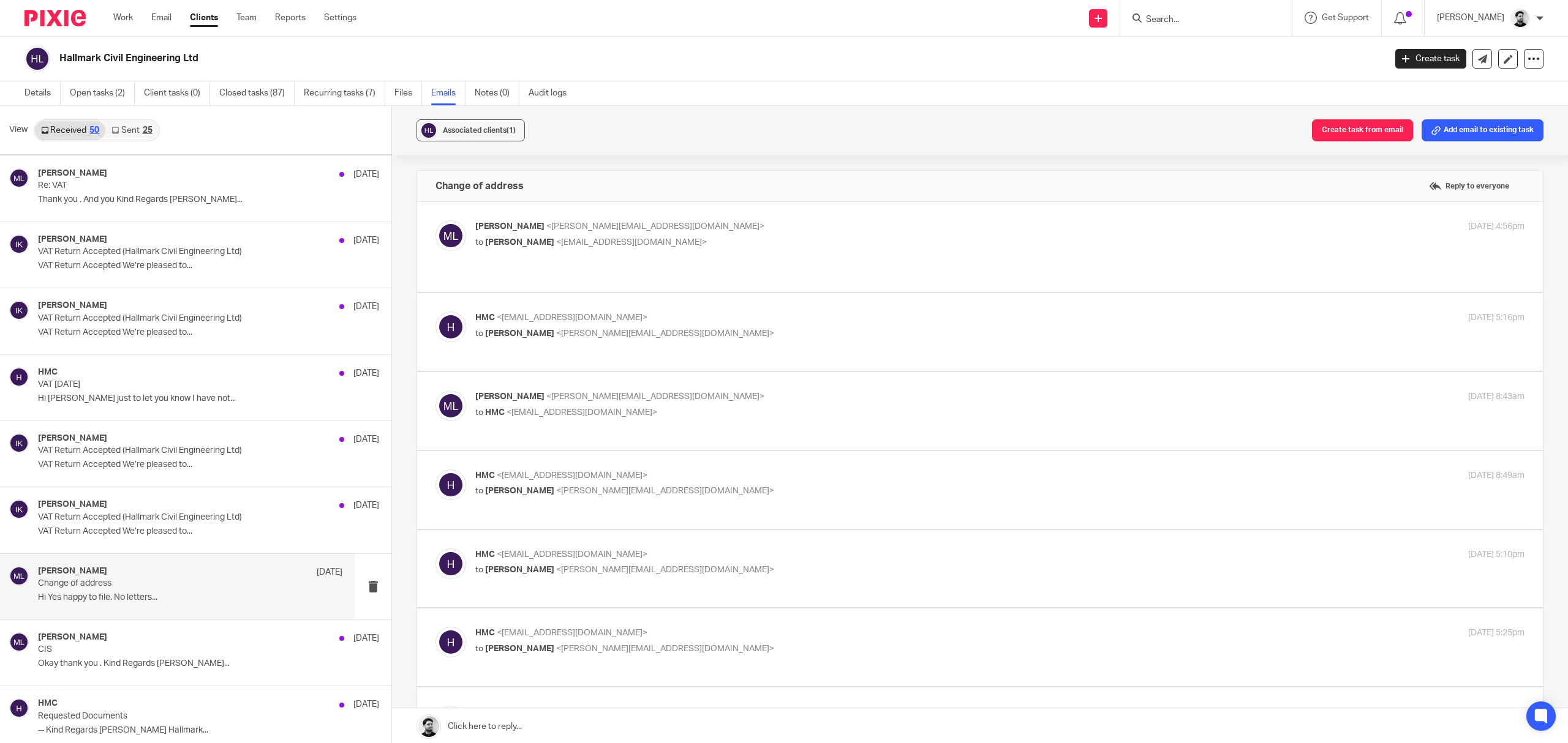
click at [618, 391] on p "Massimo Lo-Muto <m.lo-muto@woodhicks.co.uk>" at bounding box center [825, 397] width 700 height 13
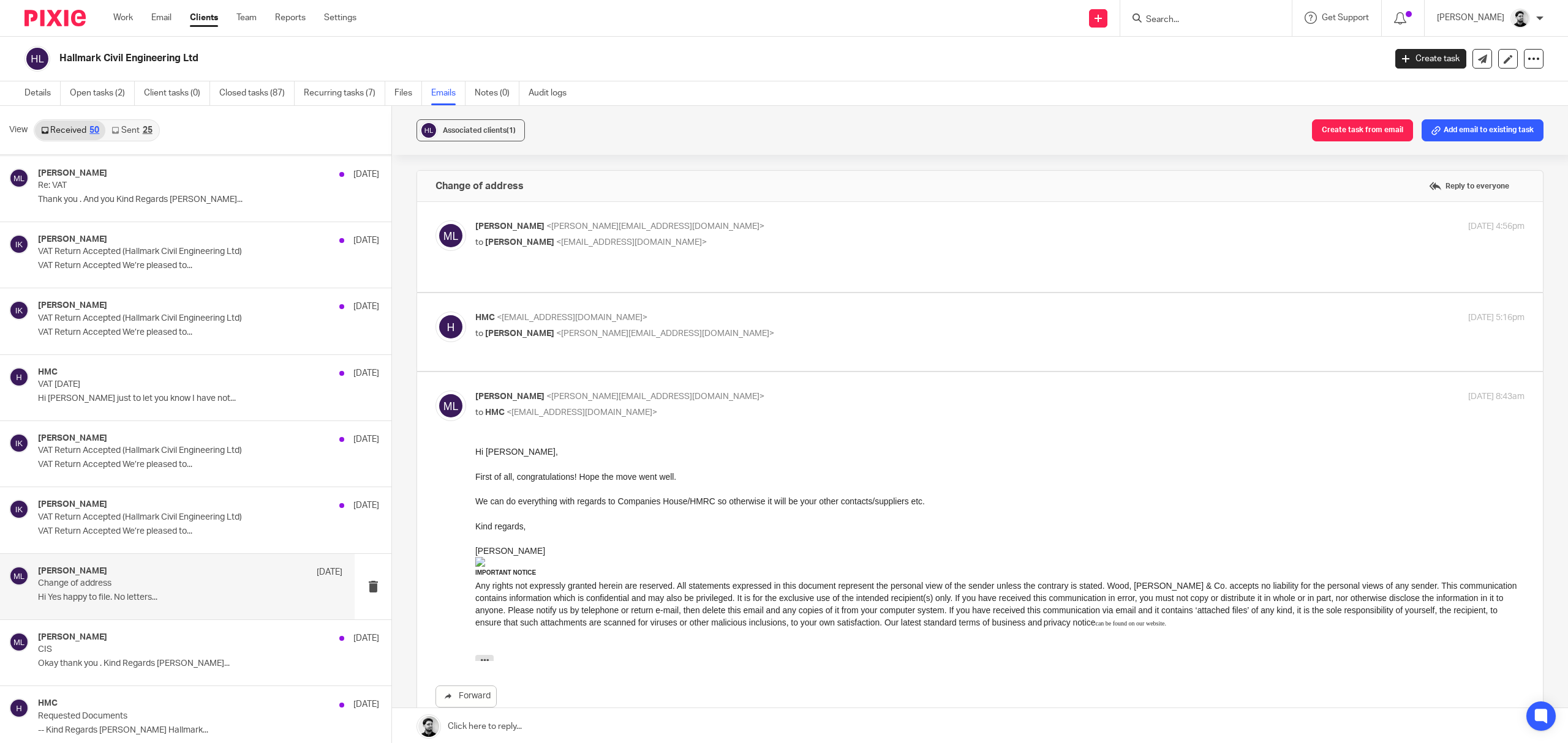
click at [679, 391] on p "Massimo Lo-Muto <m.lo-muto@woodhicks.co.uk>" at bounding box center [825, 397] width 700 height 13
checkbox input "false"
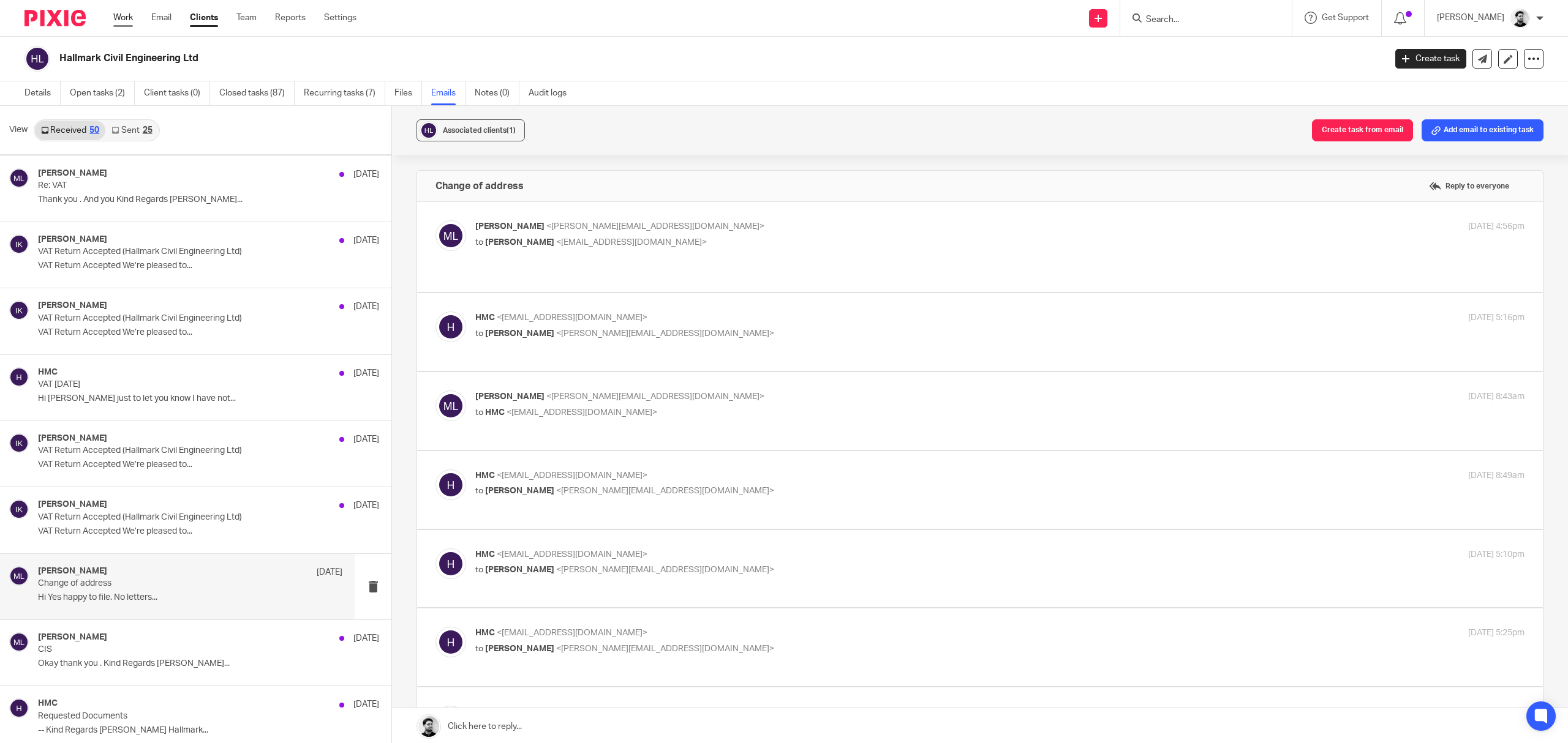
click at [120, 14] on link "Work" at bounding box center [123, 18] width 20 height 12
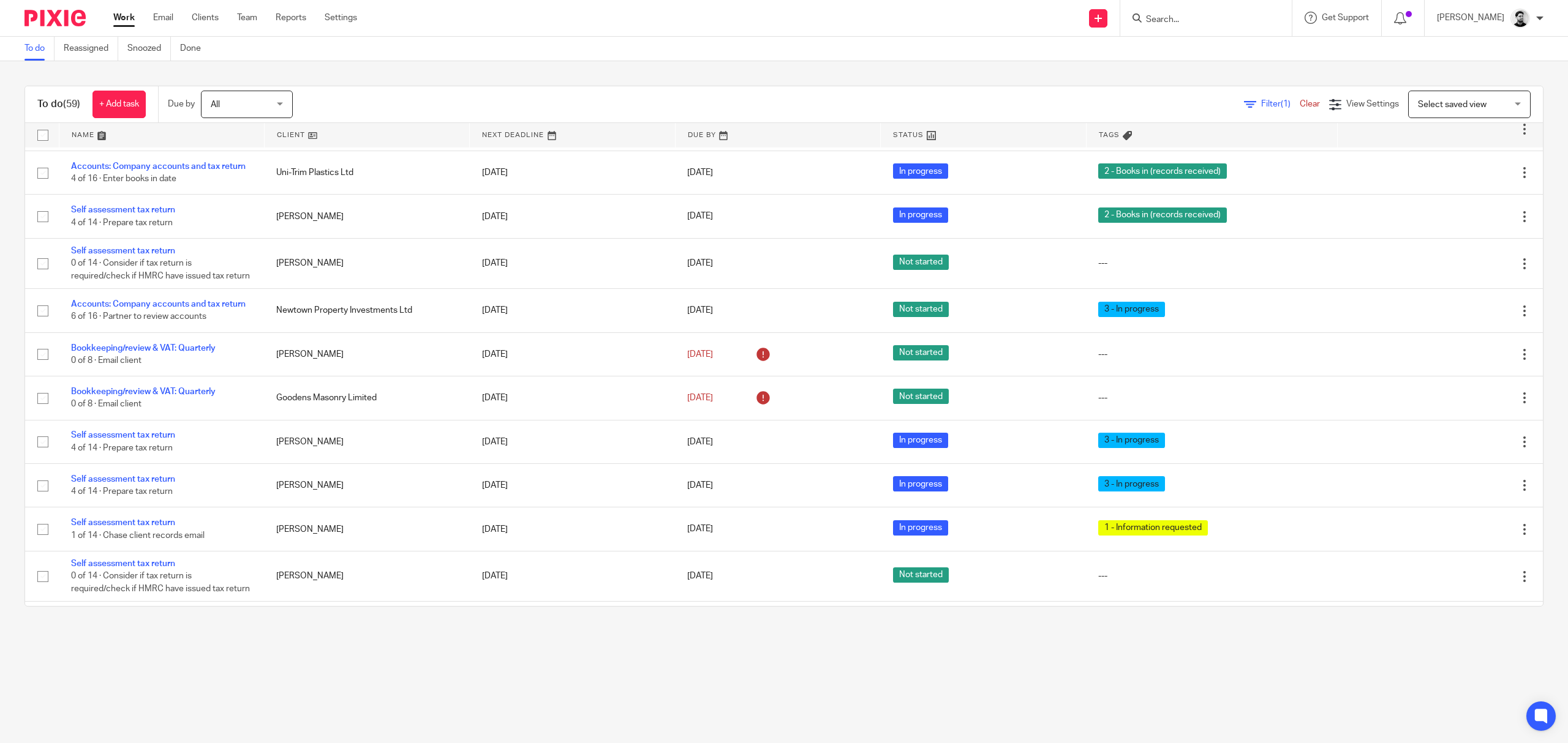
scroll to position [1143, 0]
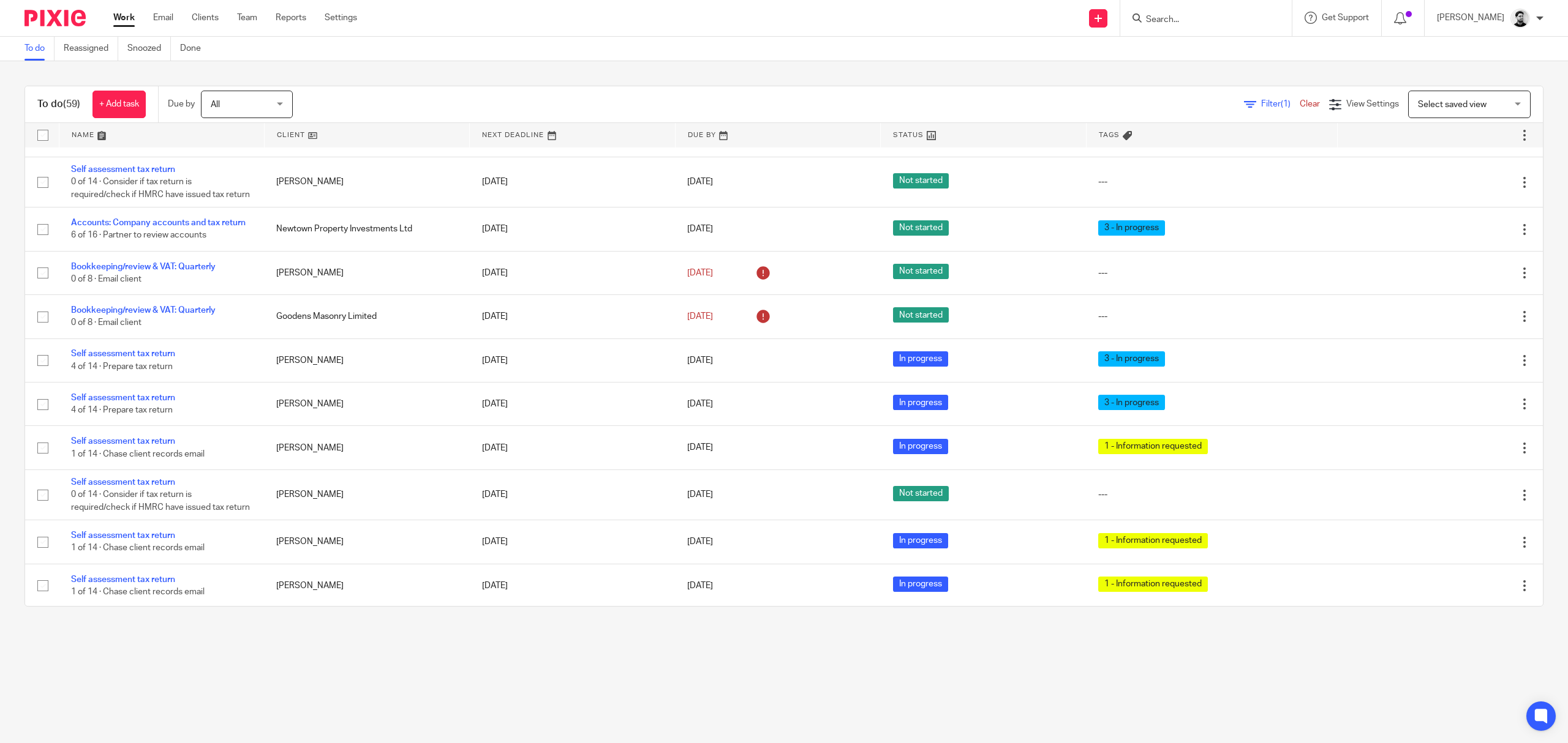
click at [1148, 18] on input "Search" at bounding box center [1199, 20] width 110 height 11
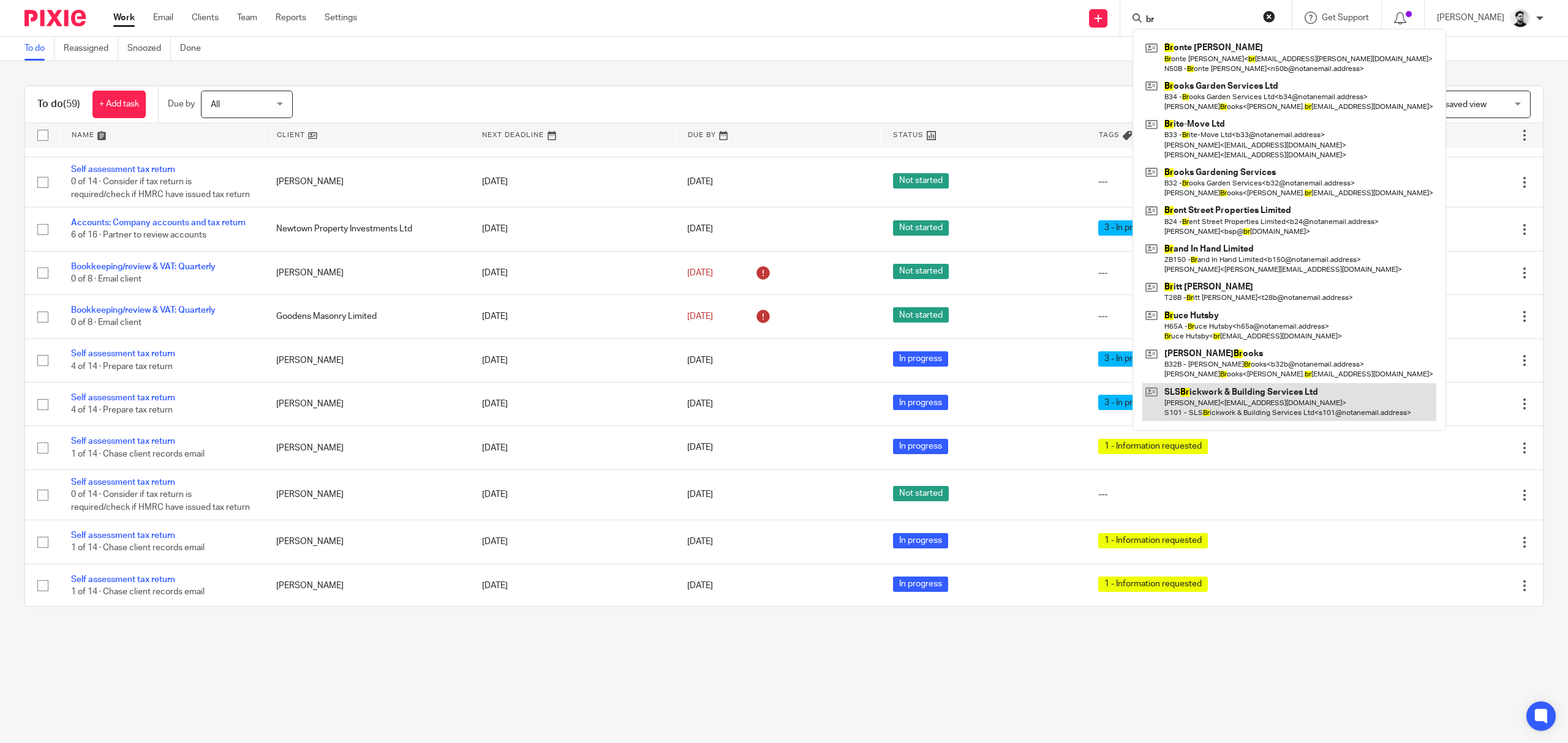
type input "br"
click at [1243, 412] on link at bounding box center [1289, 402] width 294 height 38
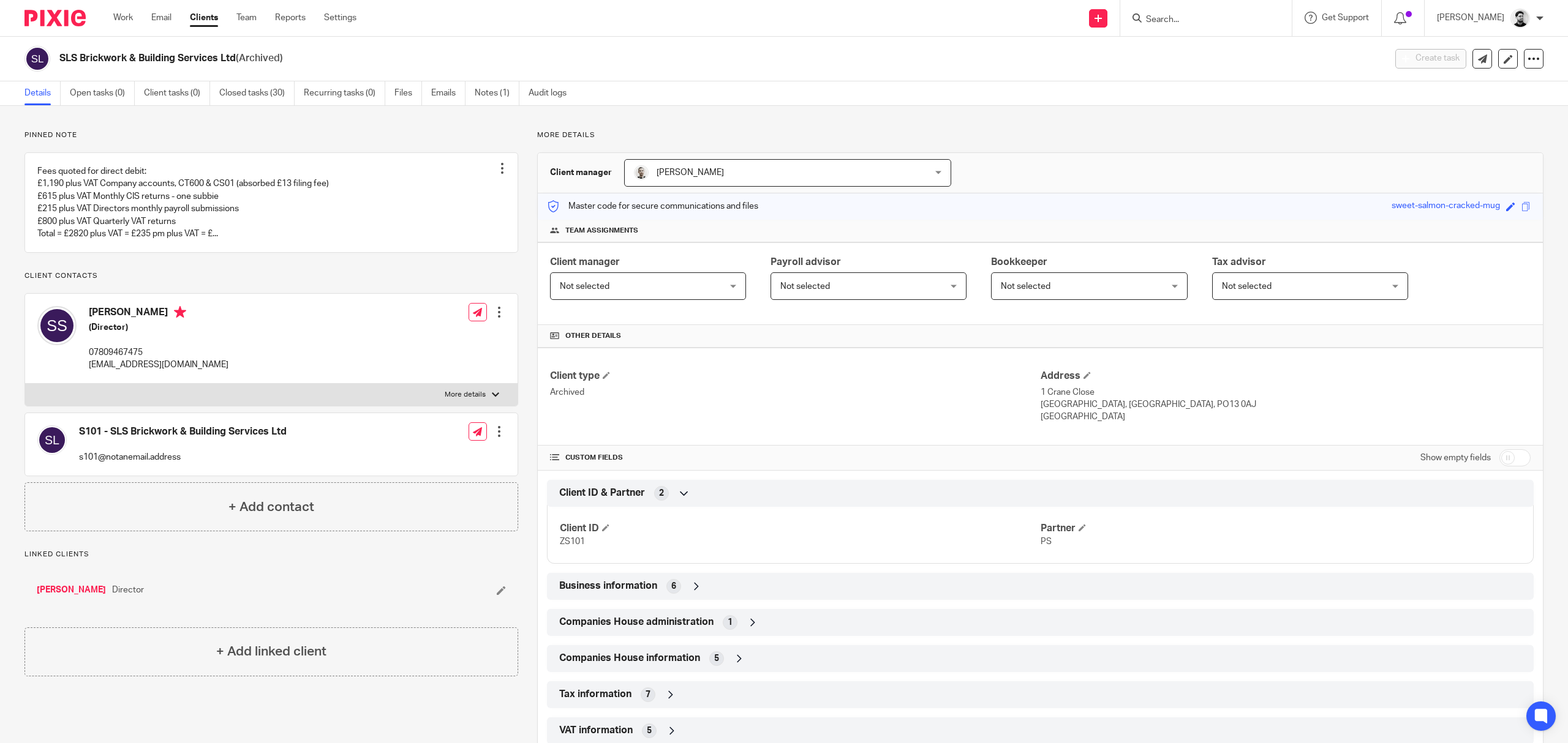
drag, startPoint x: 862, startPoint y: 302, endPoint x: 683, endPoint y: 70, distance: 293.0
click at [683, 70] on div "SLS Brickwork & Building Services Ltd (Archived)" at bounding box center [700, 59] width 1352 height 26
click at [468, 86] on ul "Details Open tasks (0) Client tasks (0) Closed tasks (30) Recurring tasks (0) F…" at bounding box center [305, 93] width 560 height 24
click at [436, 96] on link "Emails" at bounding box center [448, 93] width 34 height 24
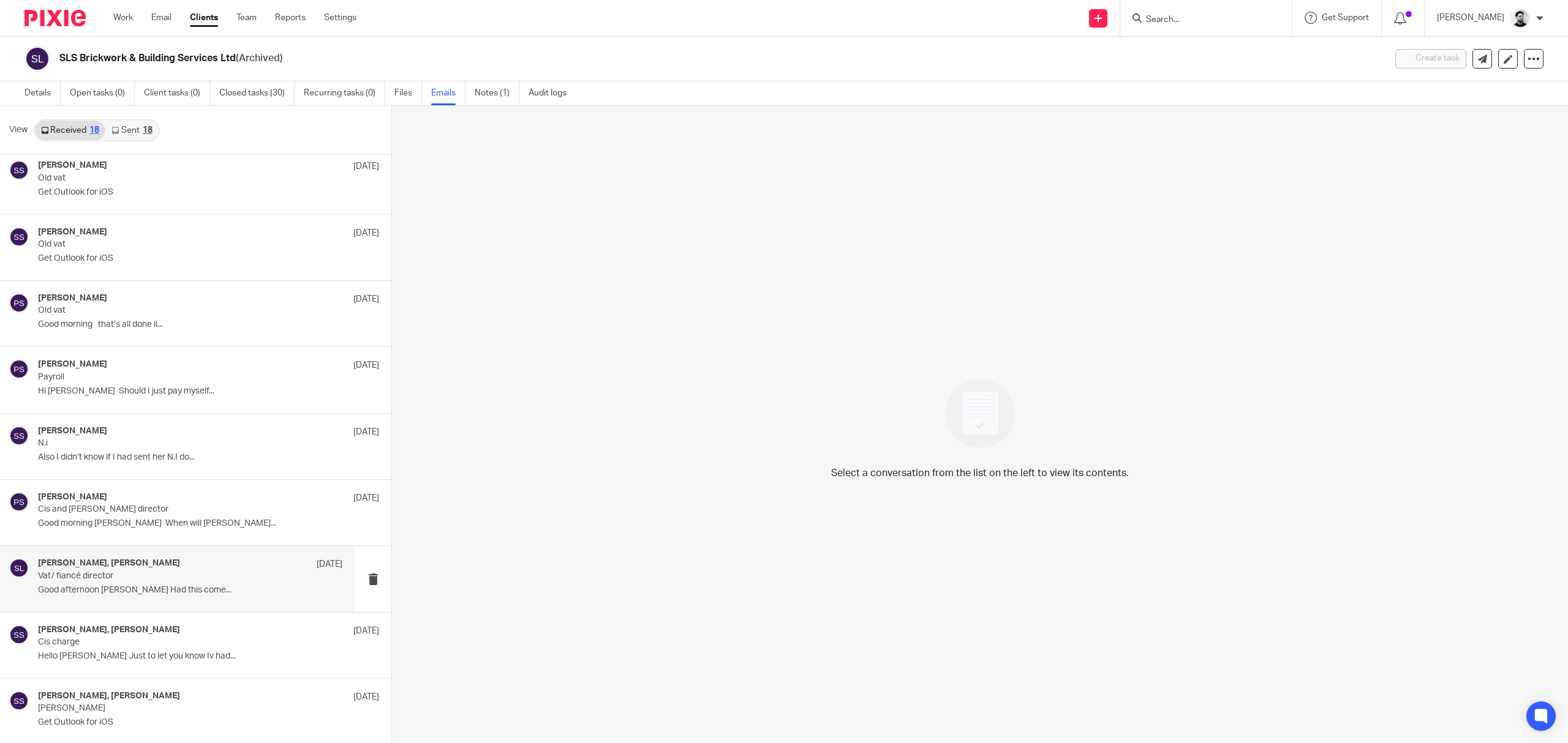
scroll to position [3, 0]
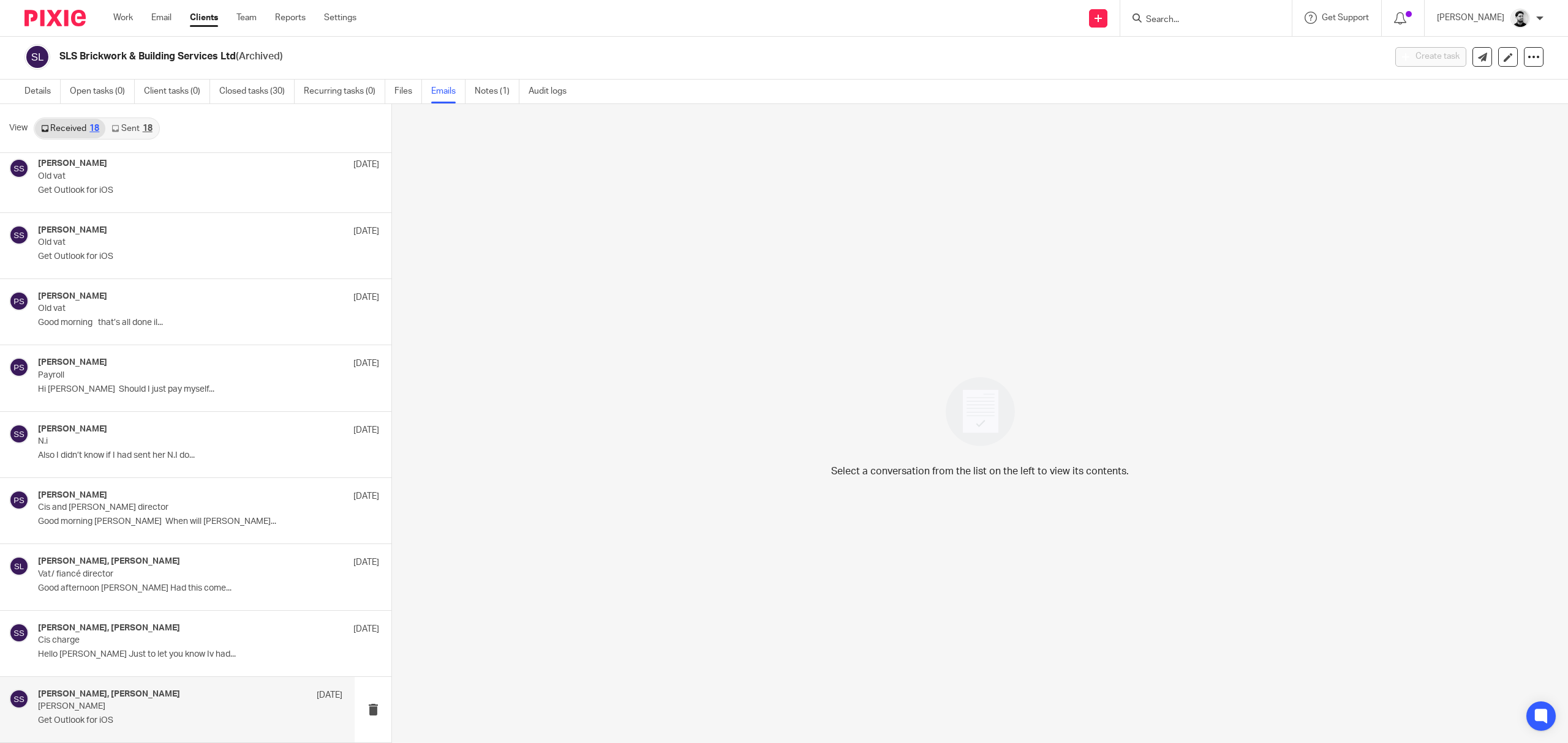
click at [185, 696] on div "[PERSON_NAME], [PERSON_NAME] [DATE]" at bounding box center [190, 695] width 305 height 12
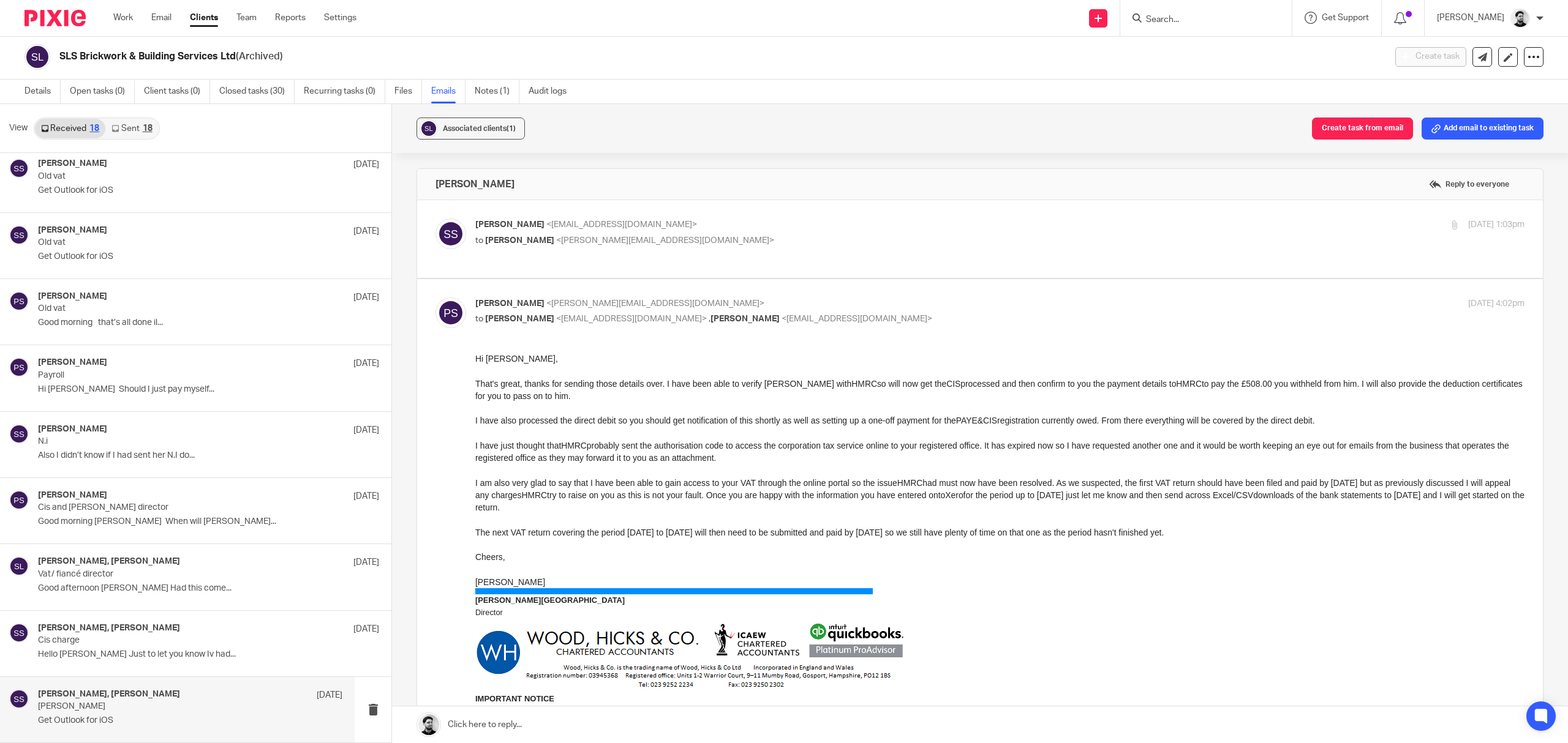
scroll to position [0, 0]
click at [712, 235] on p "to [PERSON_NAME] <[PERSON_NAME][EMAIL_ADDRESS][DOMAIN_NAME]>" at bounding box center [825, 241] width 700 height 13
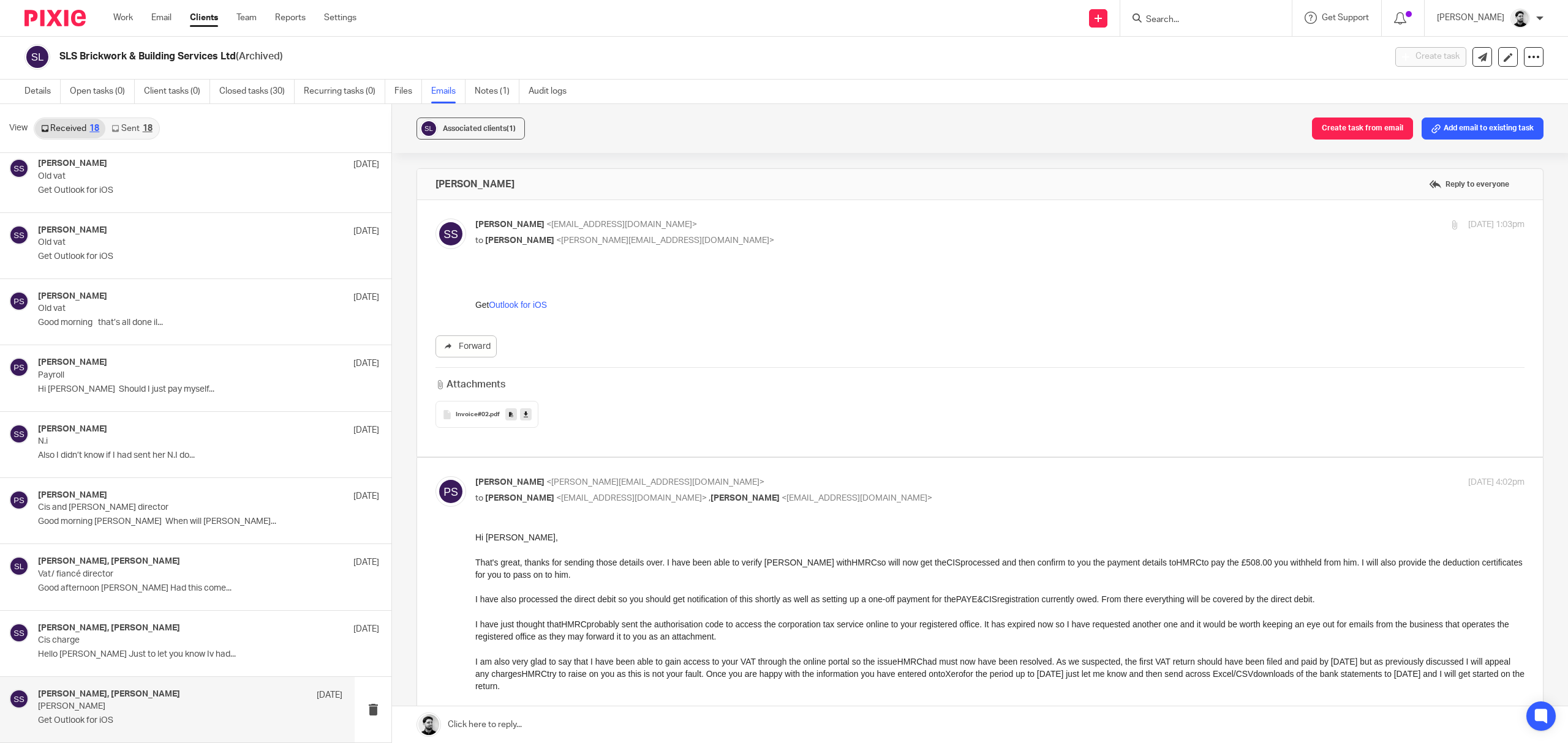
click at [723, 222] on p "[PERSON_NAME] <[EMAIL_ADDRESS][DOMAIN_NAME]>" at bounding box center [825, 225] width 700 height 13
checkbox input "false"
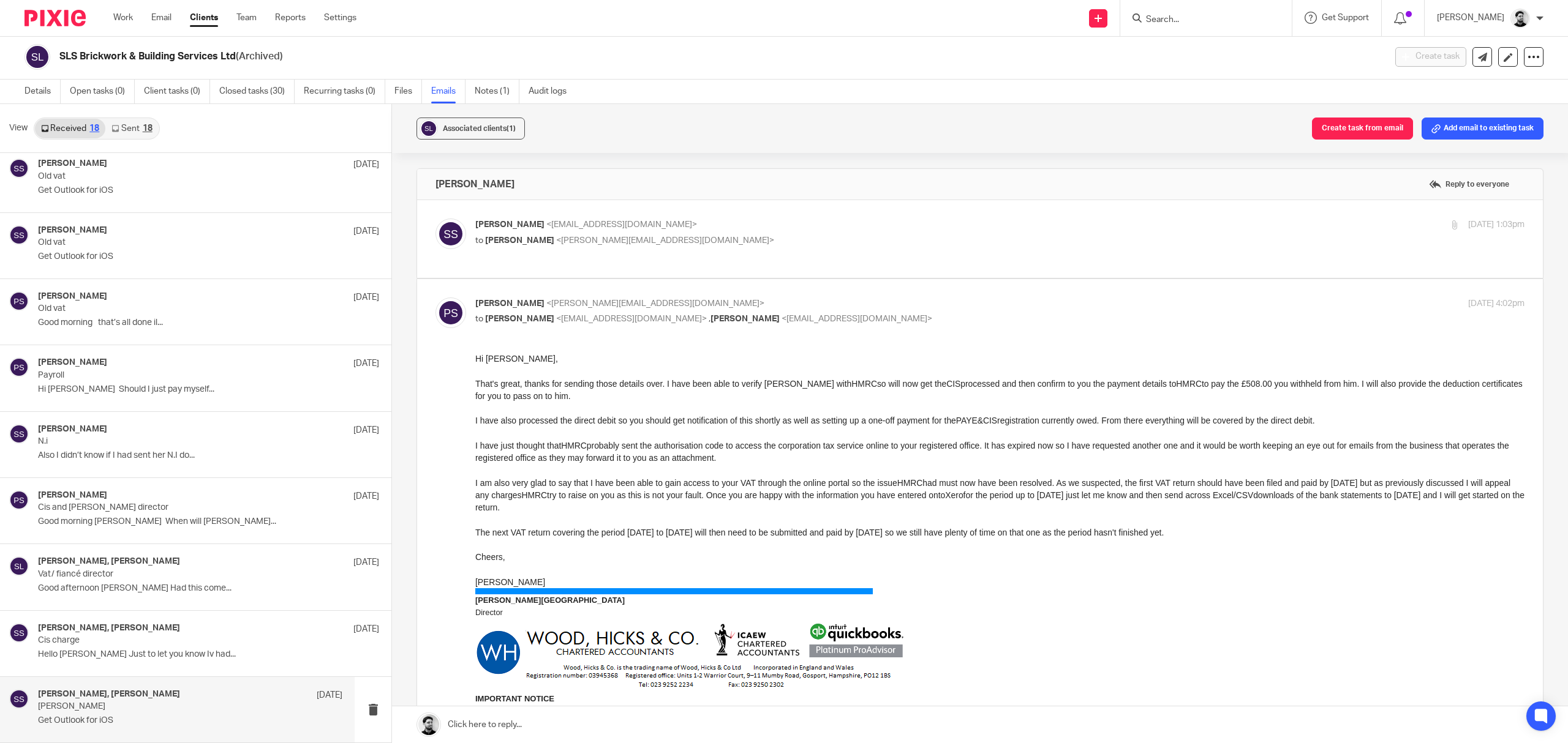
click at [698, 301] on p "[PERSON_NAME] <[PERSON_NAME][EMAIL_ADDRESS][DOMAIN_NAME]>" at bounding box center [825, 304] width 700 height 13
checkbox input "false"
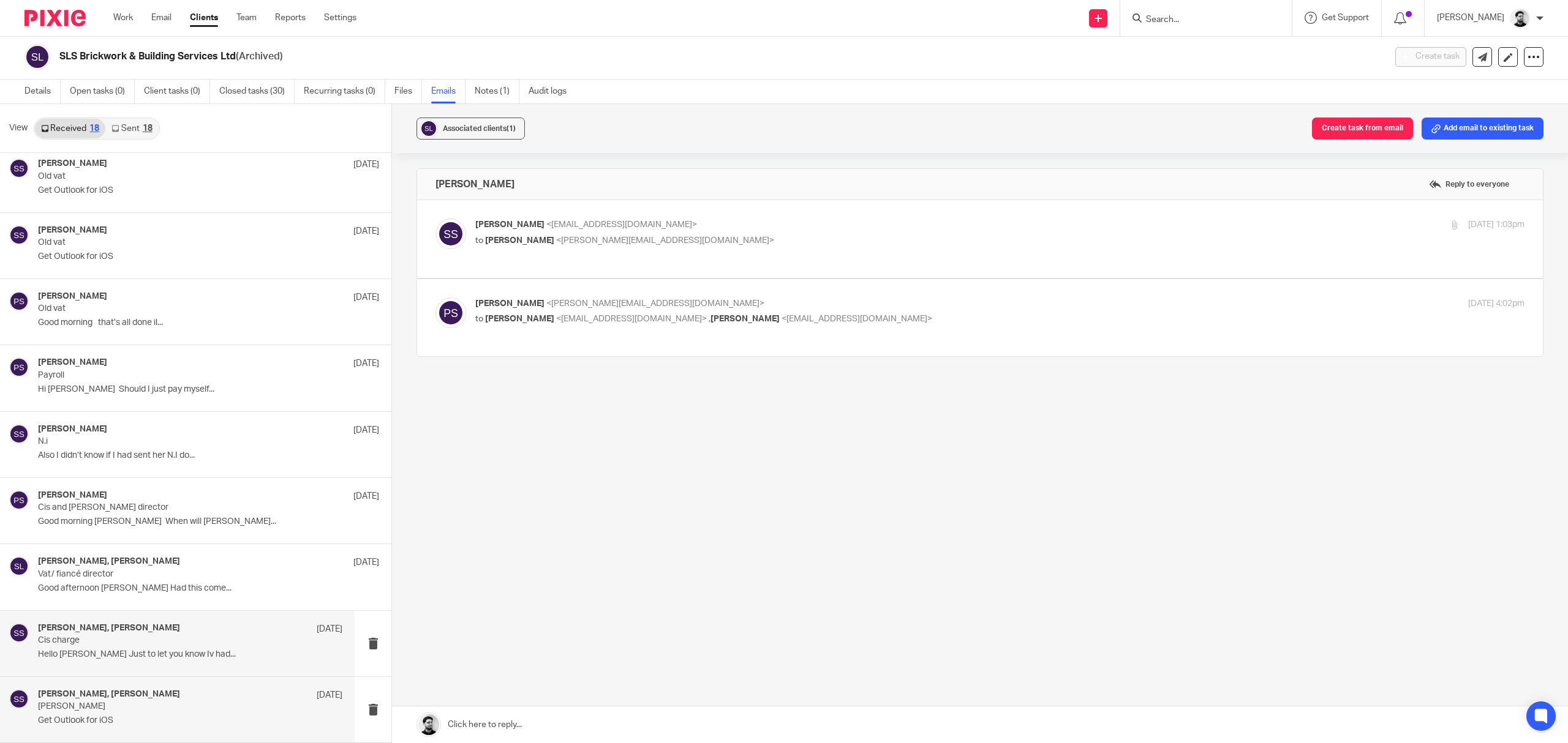
click at [211, 638] on p "Cis charge" at bounding box center [160, 640] width 243 height 10
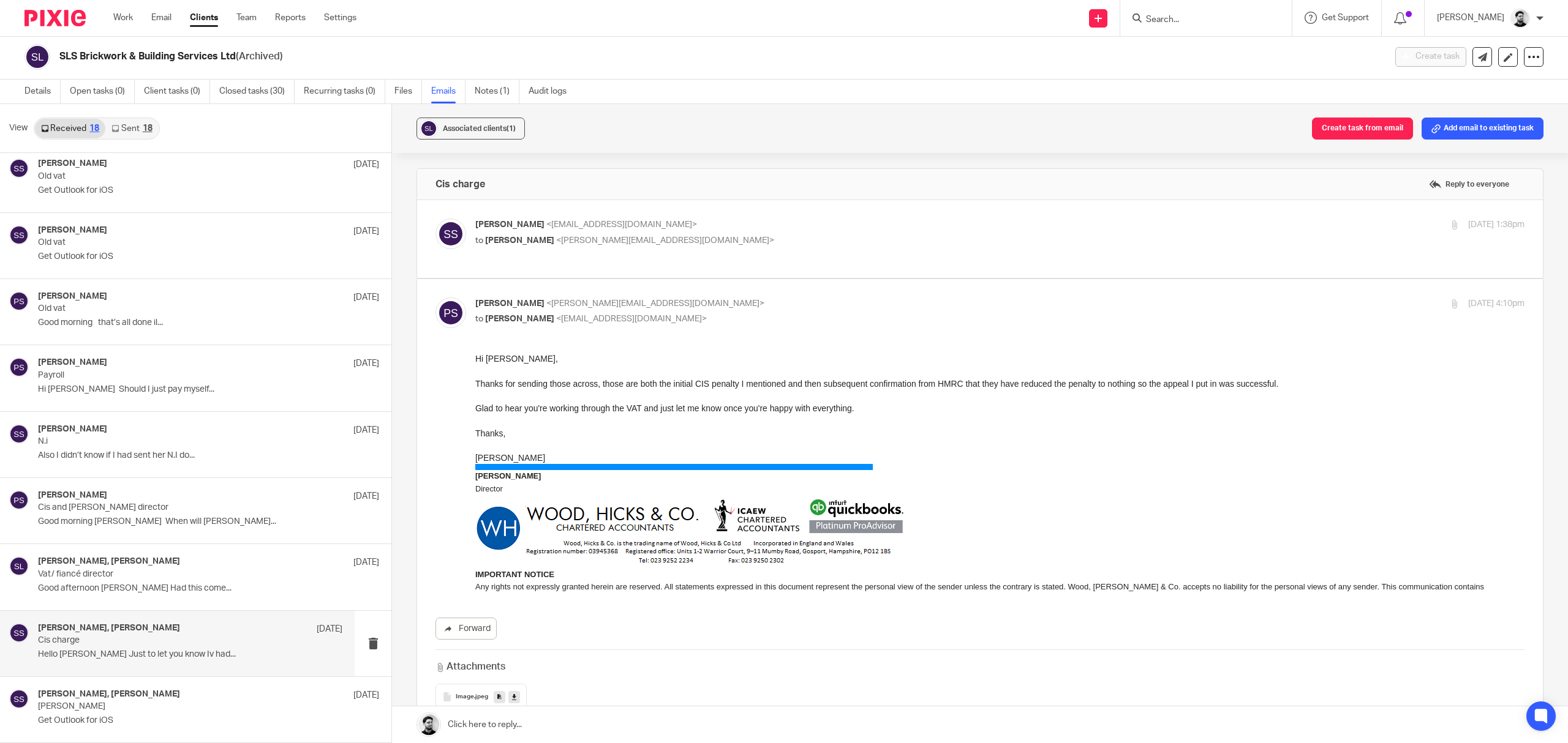
click at [728, 214] on label at bounding box center [980, 239] width 1126 height 77
click at [435, 218] on input "checkbox" at bounding box center [435, 218] width 1 height 1
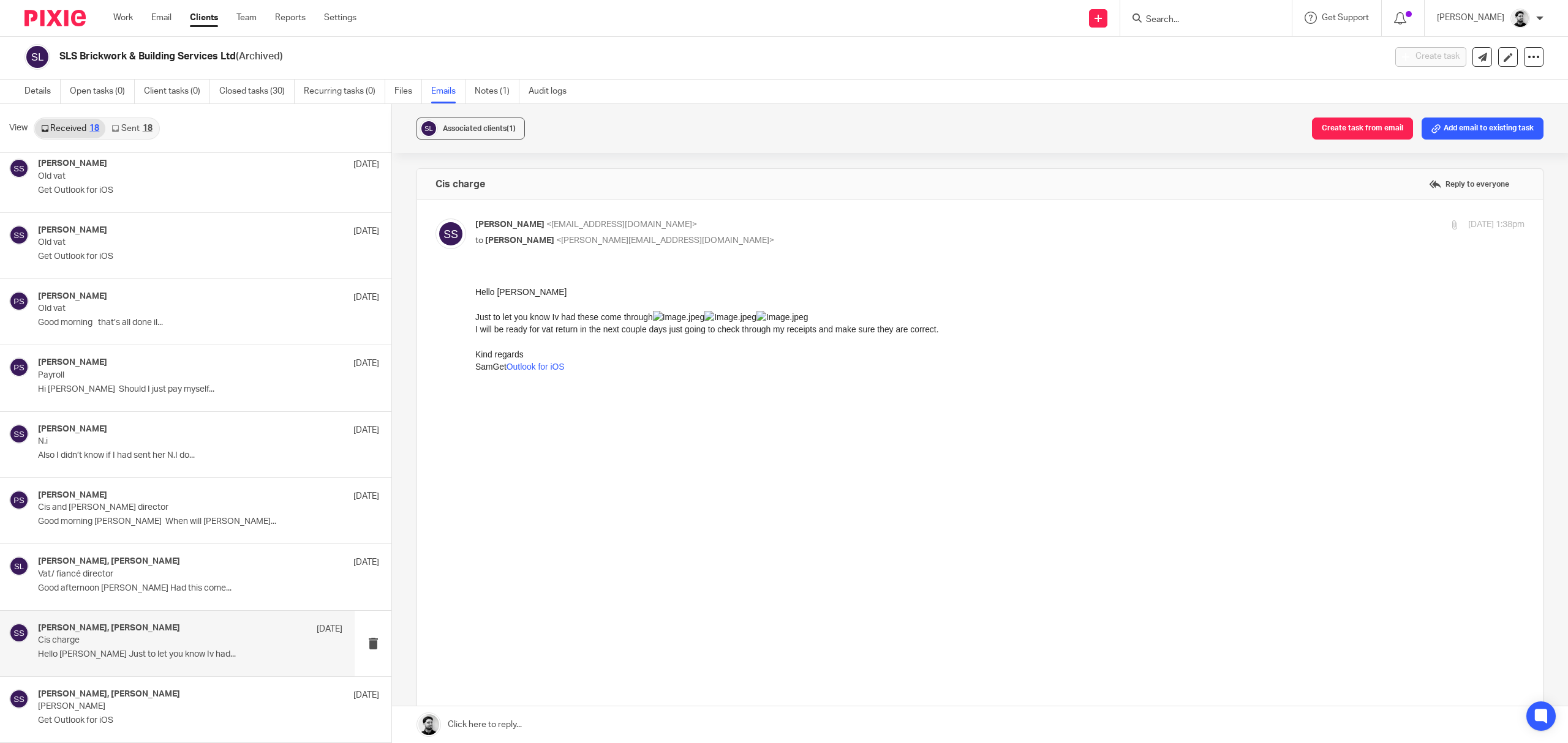
click at [721, 241] on p "to [PERSON_NAME] <[PERSON_NAME][EMAIL_ADDRESS][DOMAIN_NAME]>" at bounding box center [825, 241] width 700 height 13
checkbox input "false"
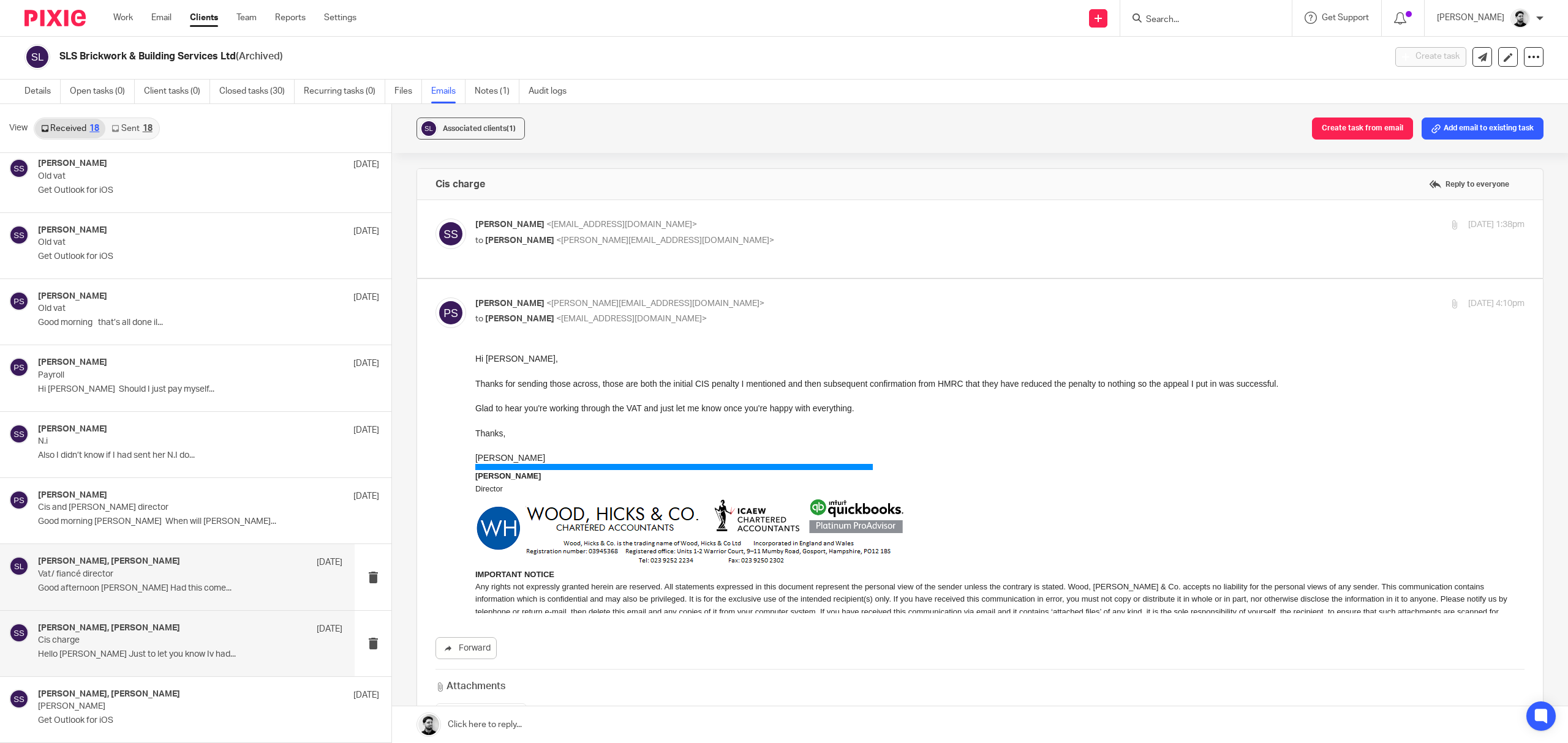
click at [207, 578] on p "Vat/ fiancé director" at bounding box center [160, 574] width 243 height 10
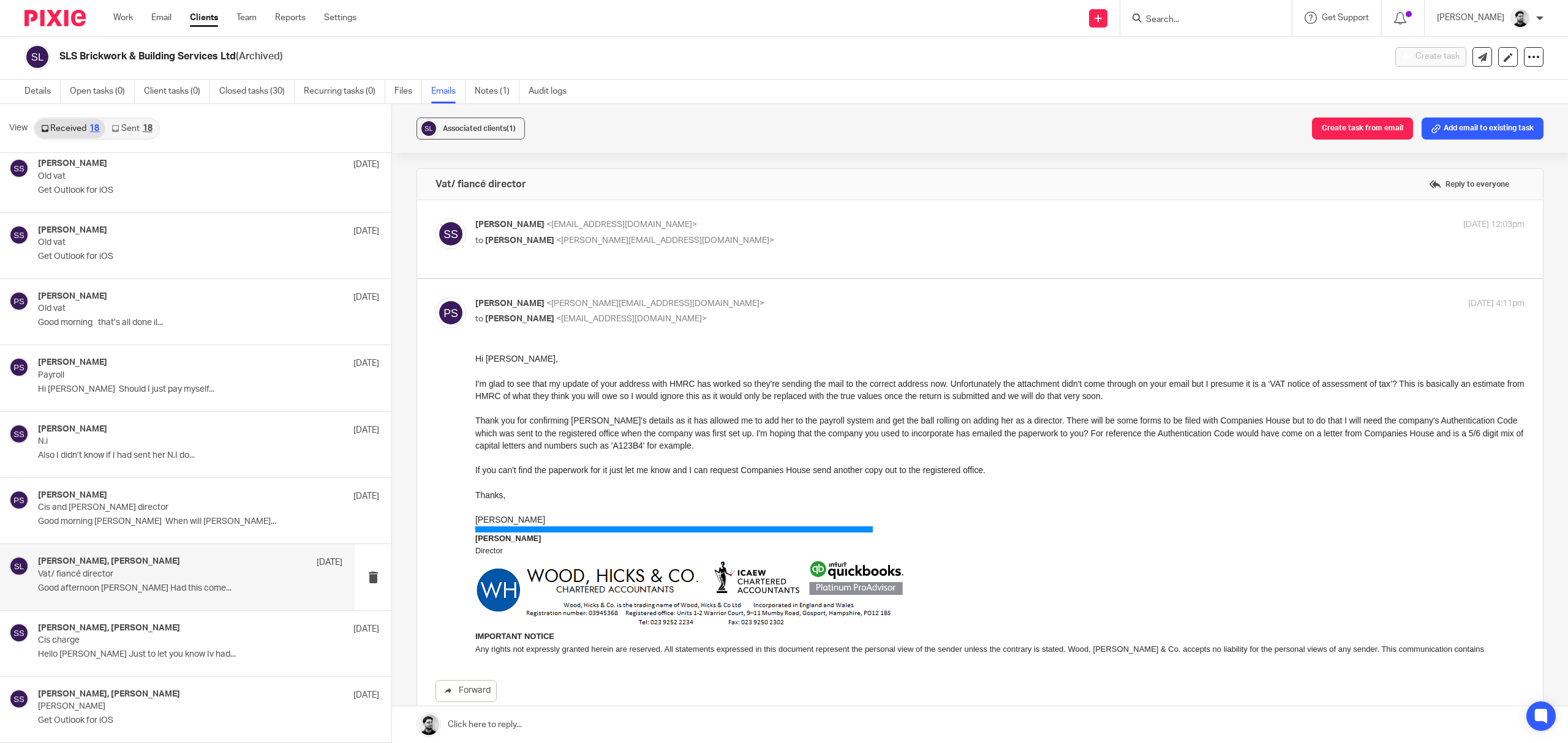
click at [763, 235] on p "to [PERSON_NAME] <[PERSON_NAME][EMAIL_ADDRESS][DOMAIN_NAME]>" at bounding box center [825, 241] width 700 height 13
checkbox input "true"
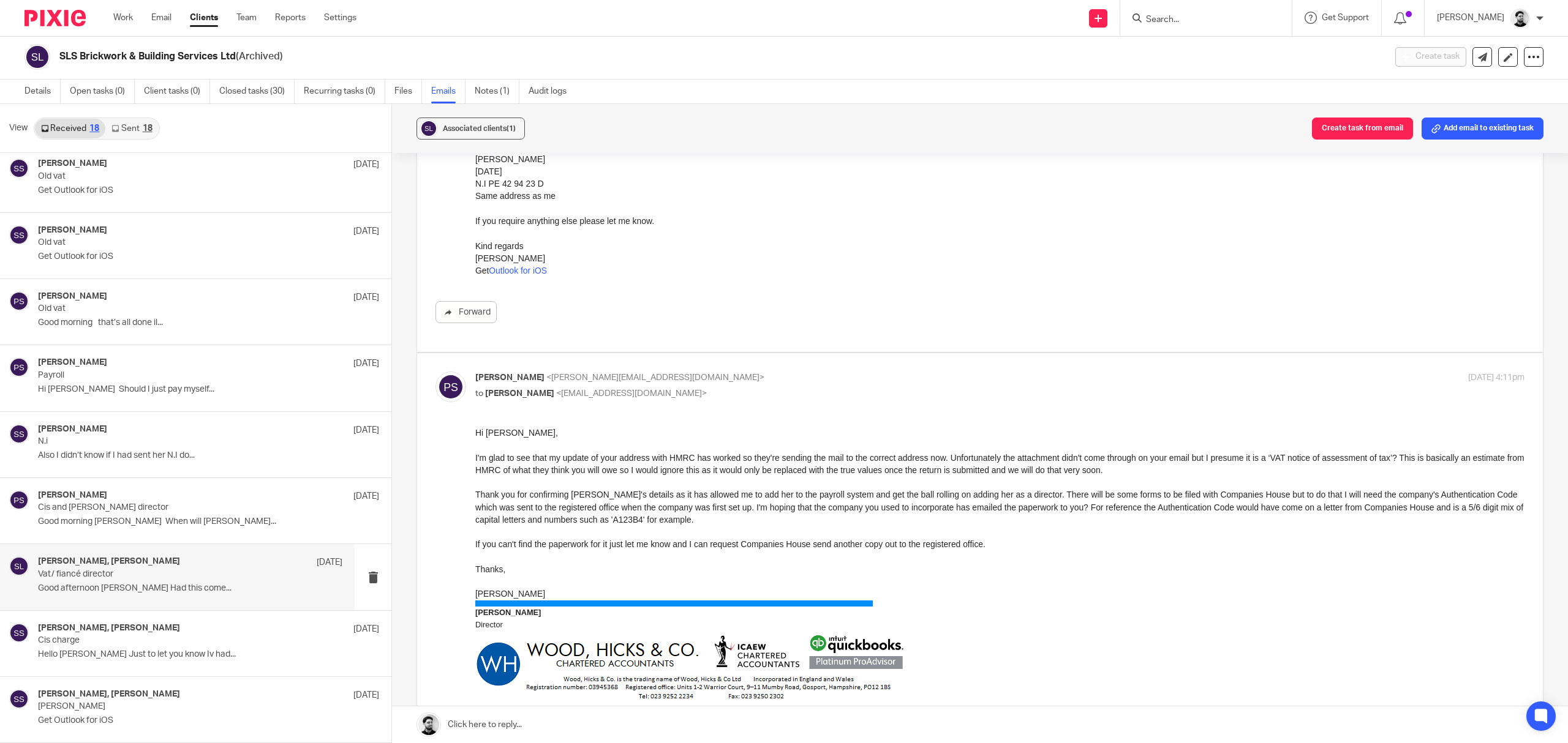
scroll to position [326, 0]
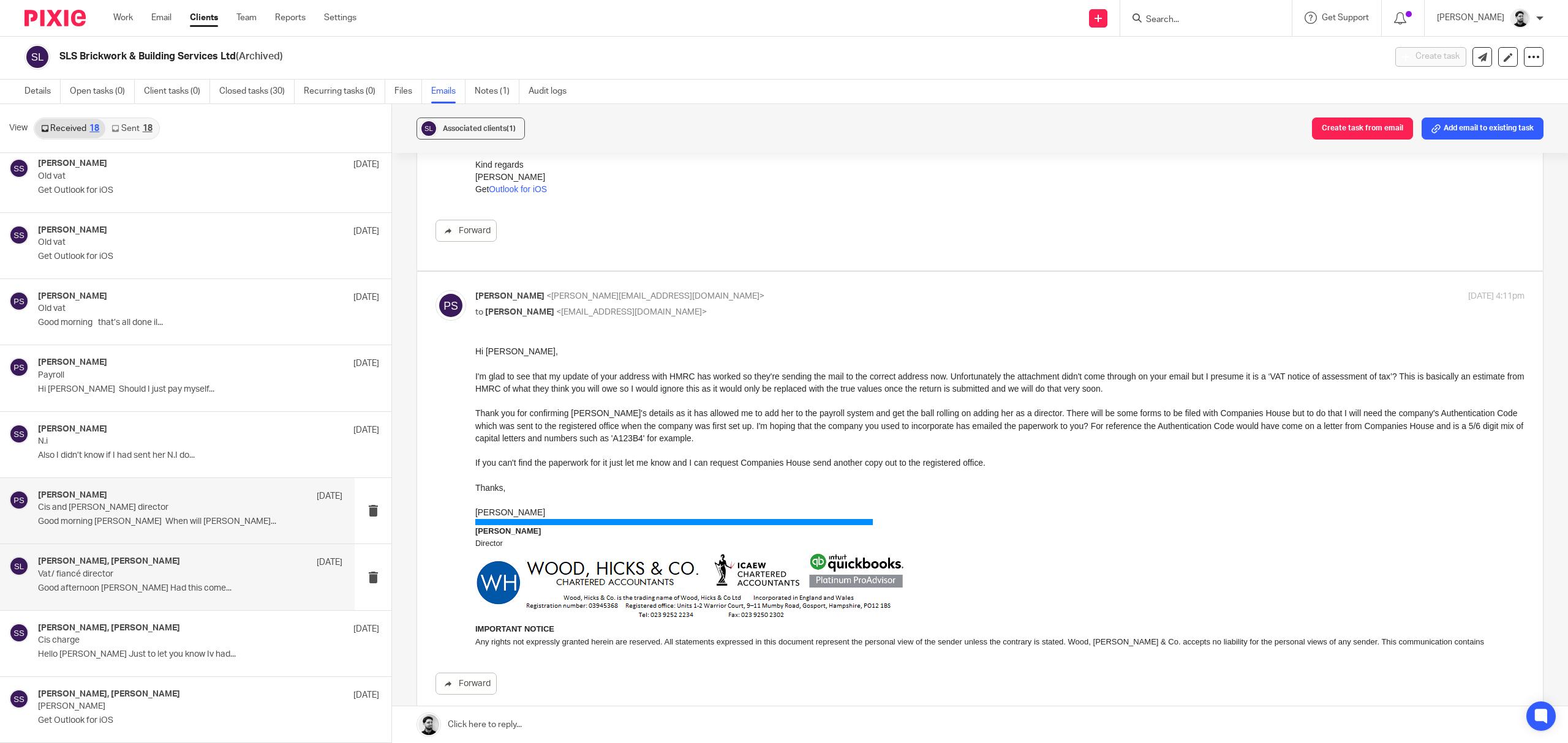
click at [169, 515] on div "[PERSON_NAME] [DATE] Cis and [PERSON_NAME] director Good morning [PERSON_NAME] …" at bounding box center [190, 511] width 305 height 41
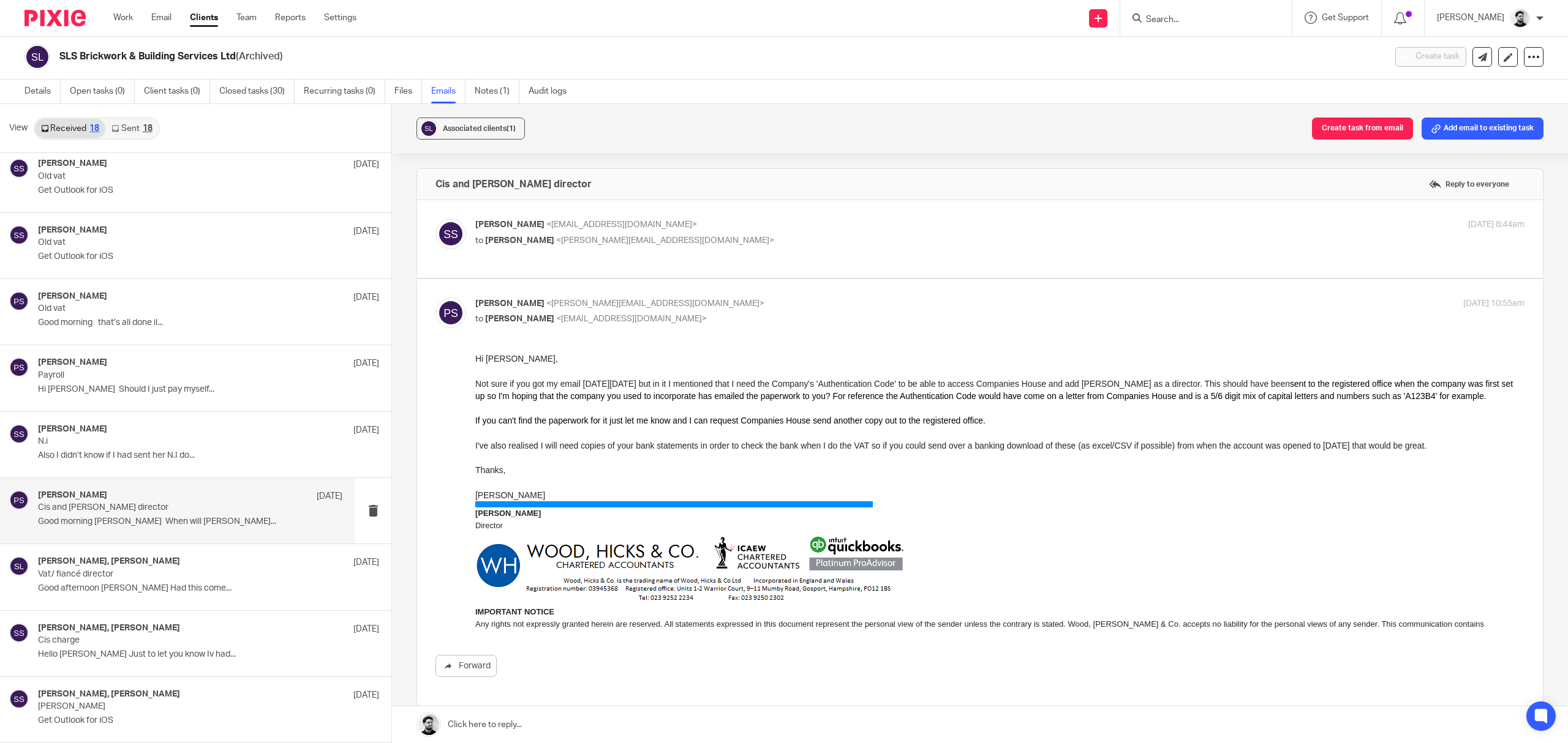
scroll to position [0, 0]
click at [760, 222] on p "[PERSON_NAME] <[EMAIL_ADDRESS][DOMAIN_NAME]>" at bounding box center [825, 225] width 700 height 13
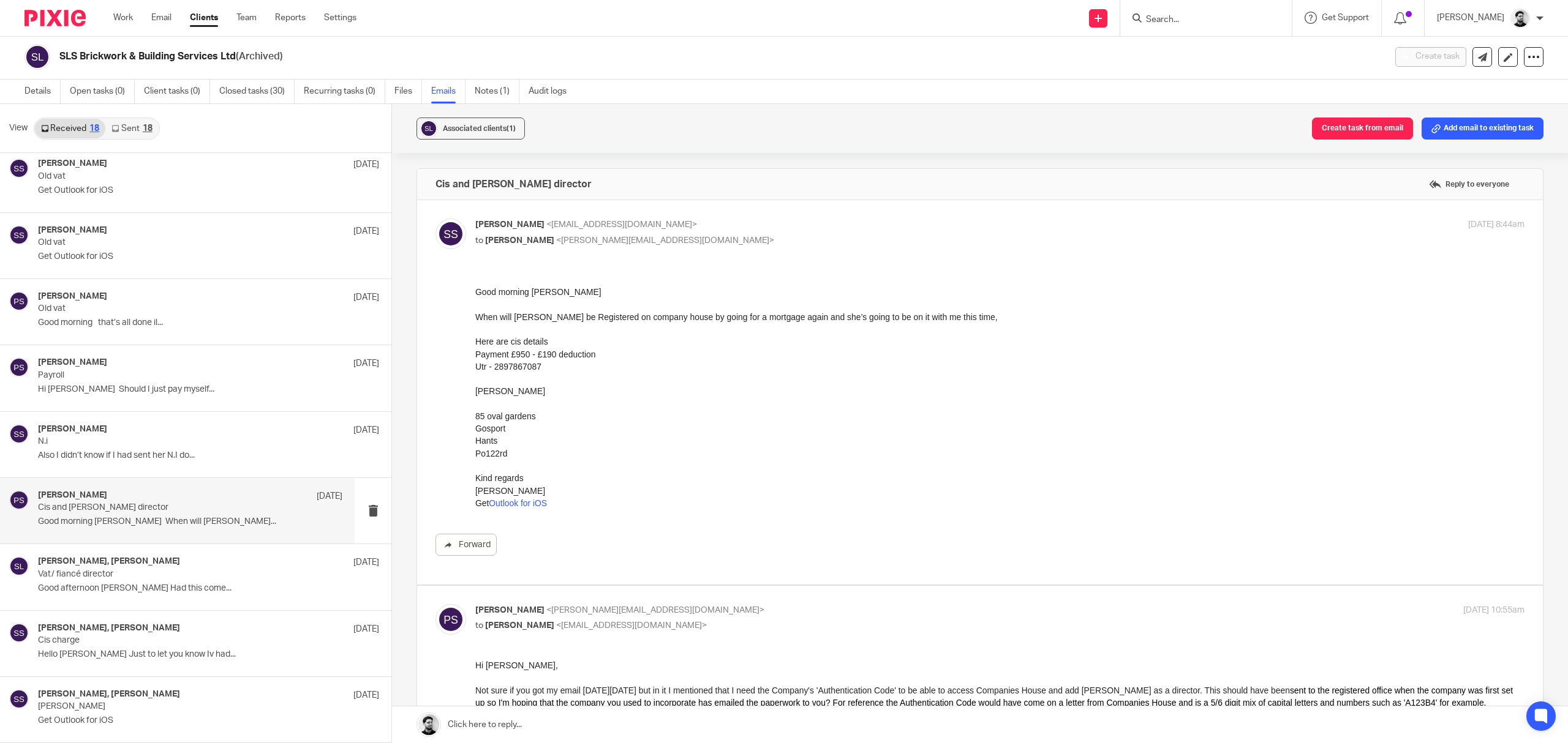
click at [699, 231] on div "[PERSON_NAME] <[EMAIL_ADDRESS][DOMAIN_NAME]> to [PERSON_NAME] <[PERSON_NAME][EM…" at bounding box center [825, 232] width 700 height 28
checkbox input "false"
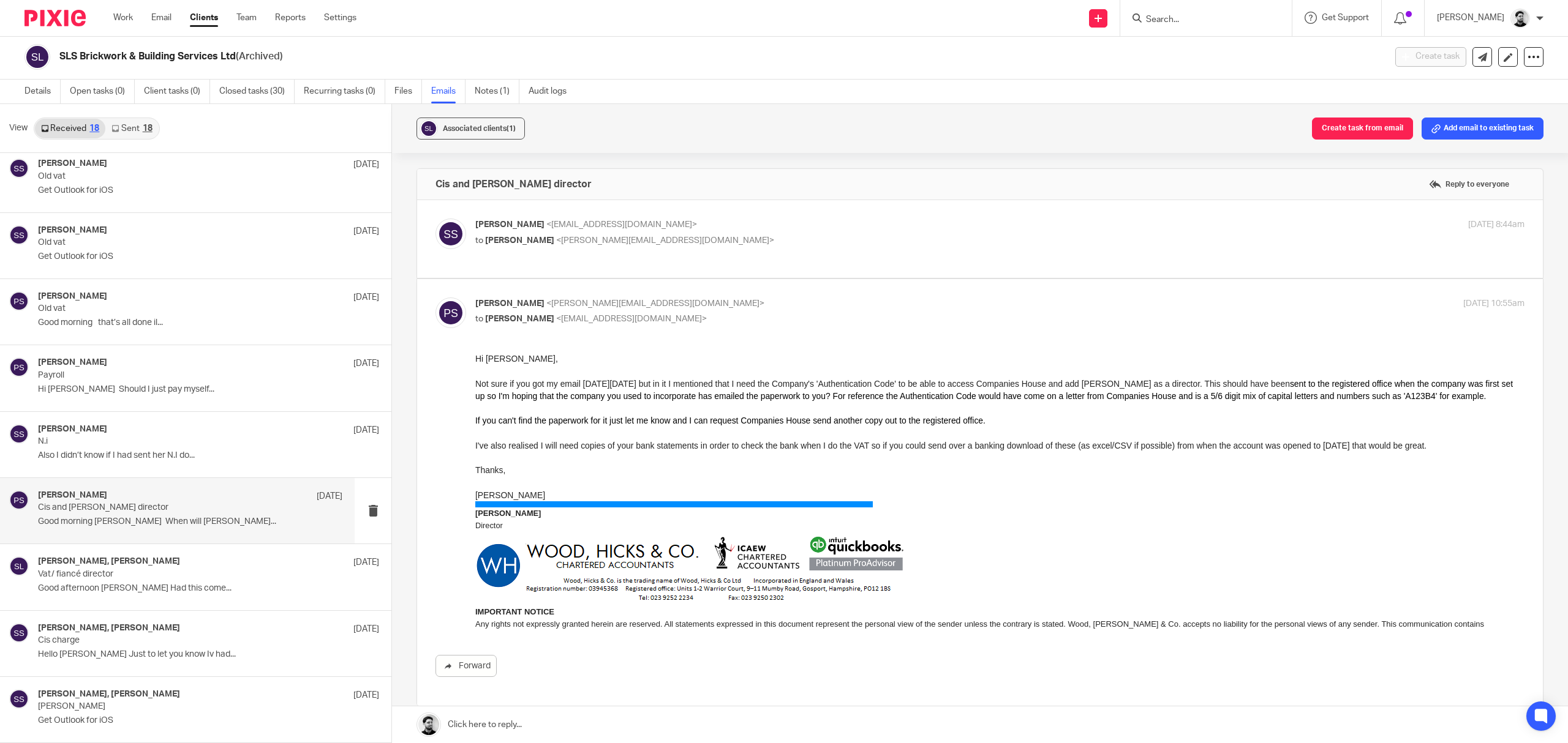
drag, startPoint x: 723, startPoint y: 310, endPoint x: 653, endPoint y: 344, distance: 77.8
click at [723, 310] on p "[PERSON_NAME] <[PERSON_NAME][EMAIL_ADDRESS][DOMAIN_NAME]>" at bounding box center [825, 304] width 700 height 13
checkbox input "false"
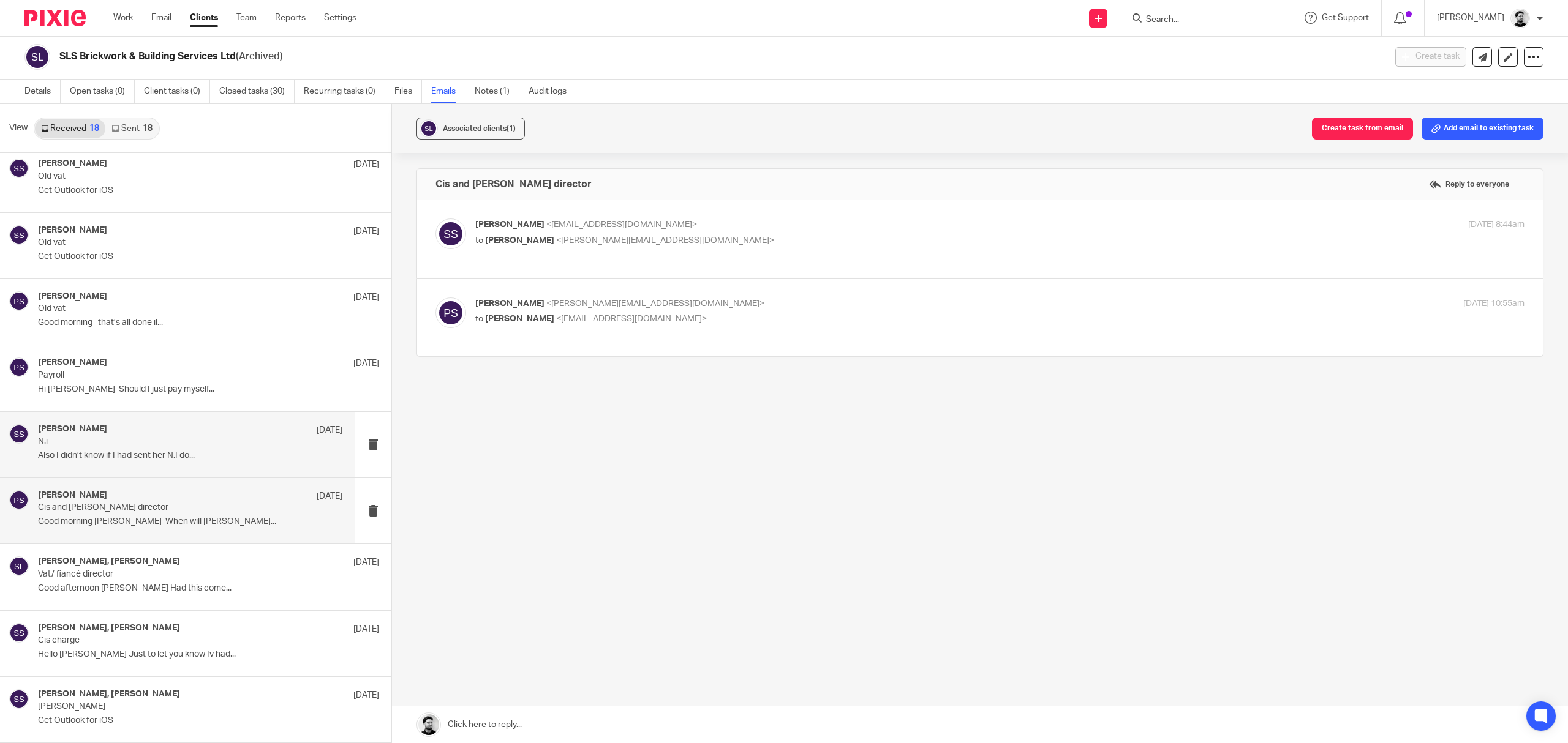
click at [150, 462] on div "[PERSON_NAME] [DATE] N.i Also I didn’t know if I had sent her N.I do..." at bounding box center [190, 445] width 305 height 41
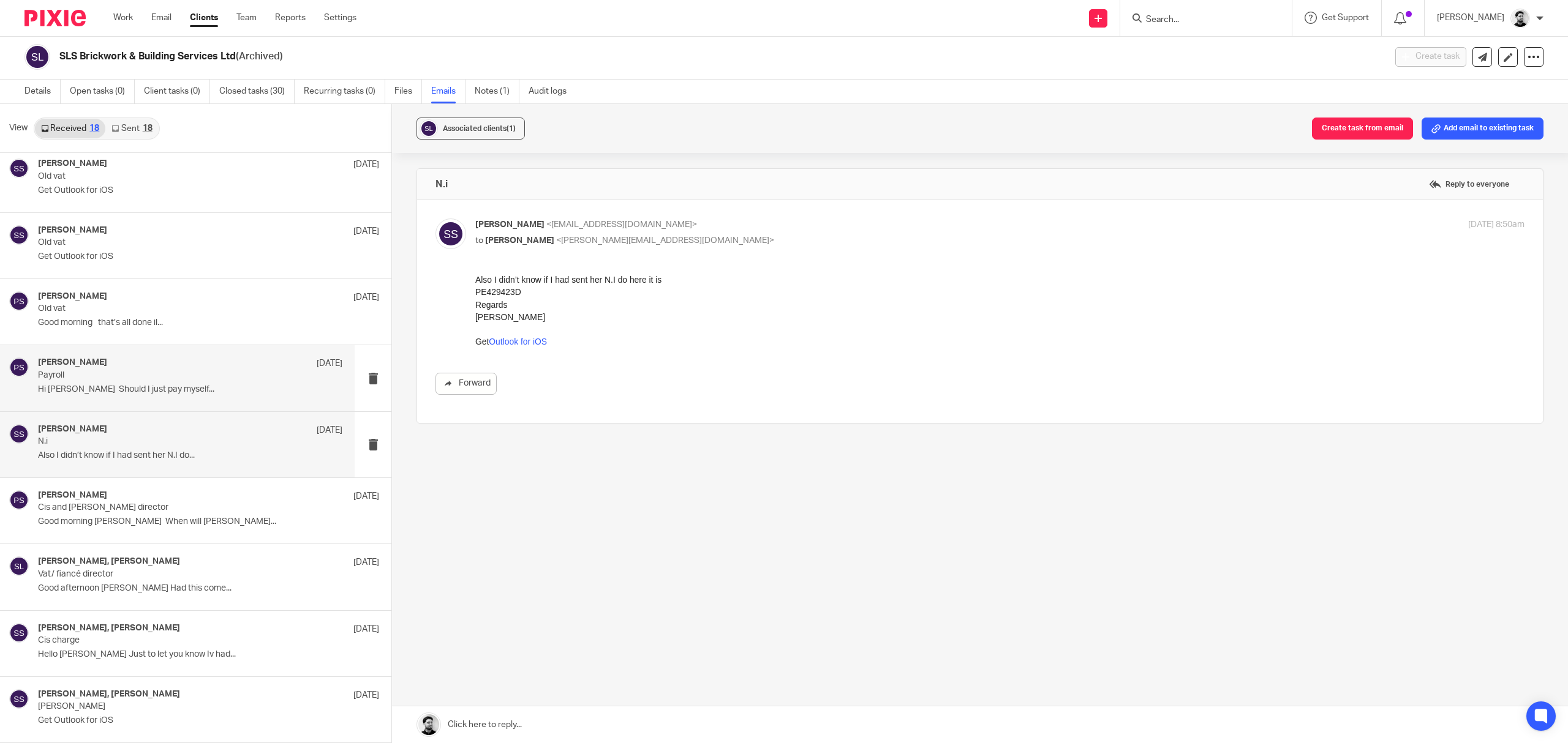
click at [231, 385] on p "Hi [PERSON_NAME] Should I just pay myself..." at bounding box center [190, 390] width 305 height 10
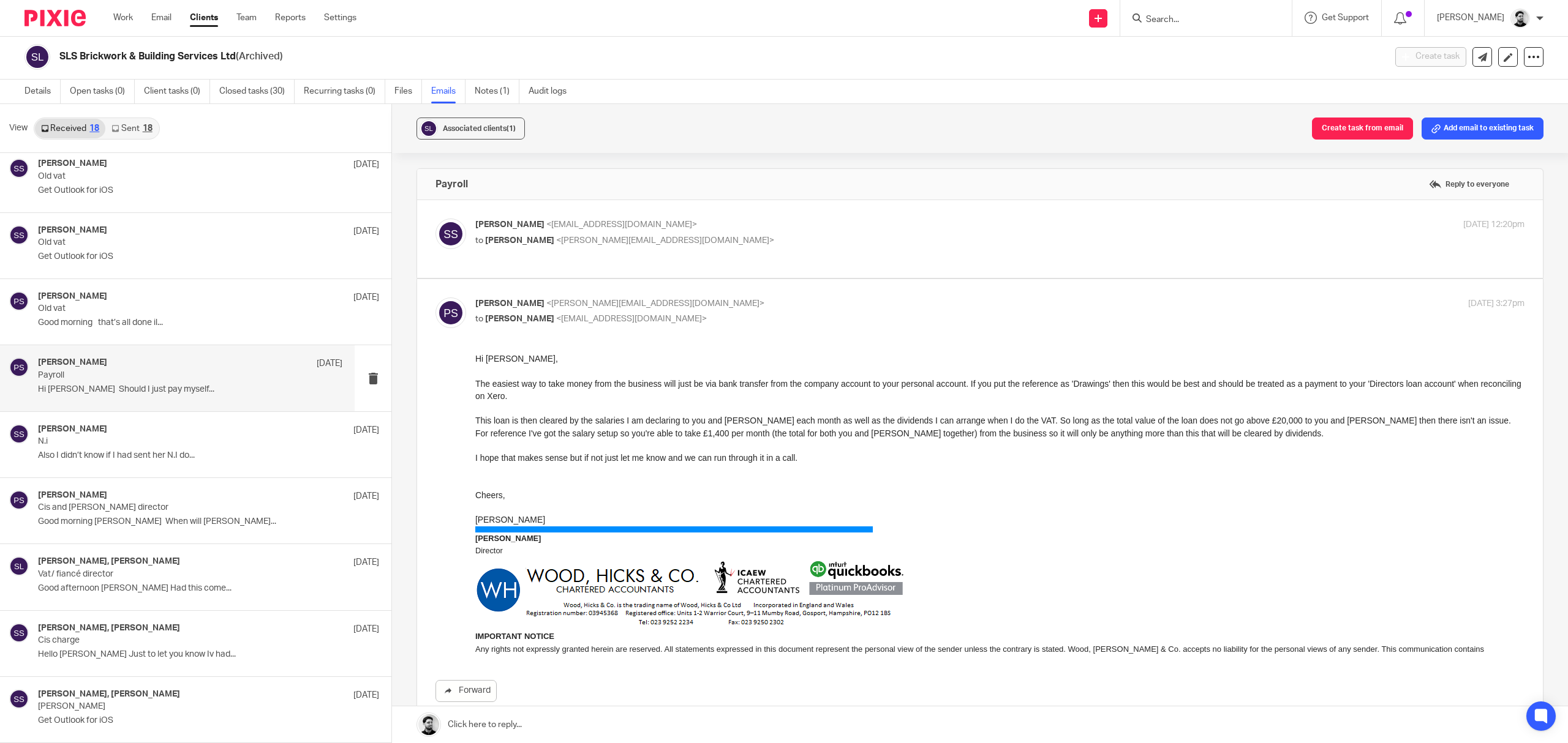
click at [777, 232] on div "[PERSON_NAME] <[EMAIL_ADDRESS][DOMAIN_NAME]> to [PERSON_NAME] <[PERSON_NAME][EM…" at bounding box center [825, 232] width 700 height 28
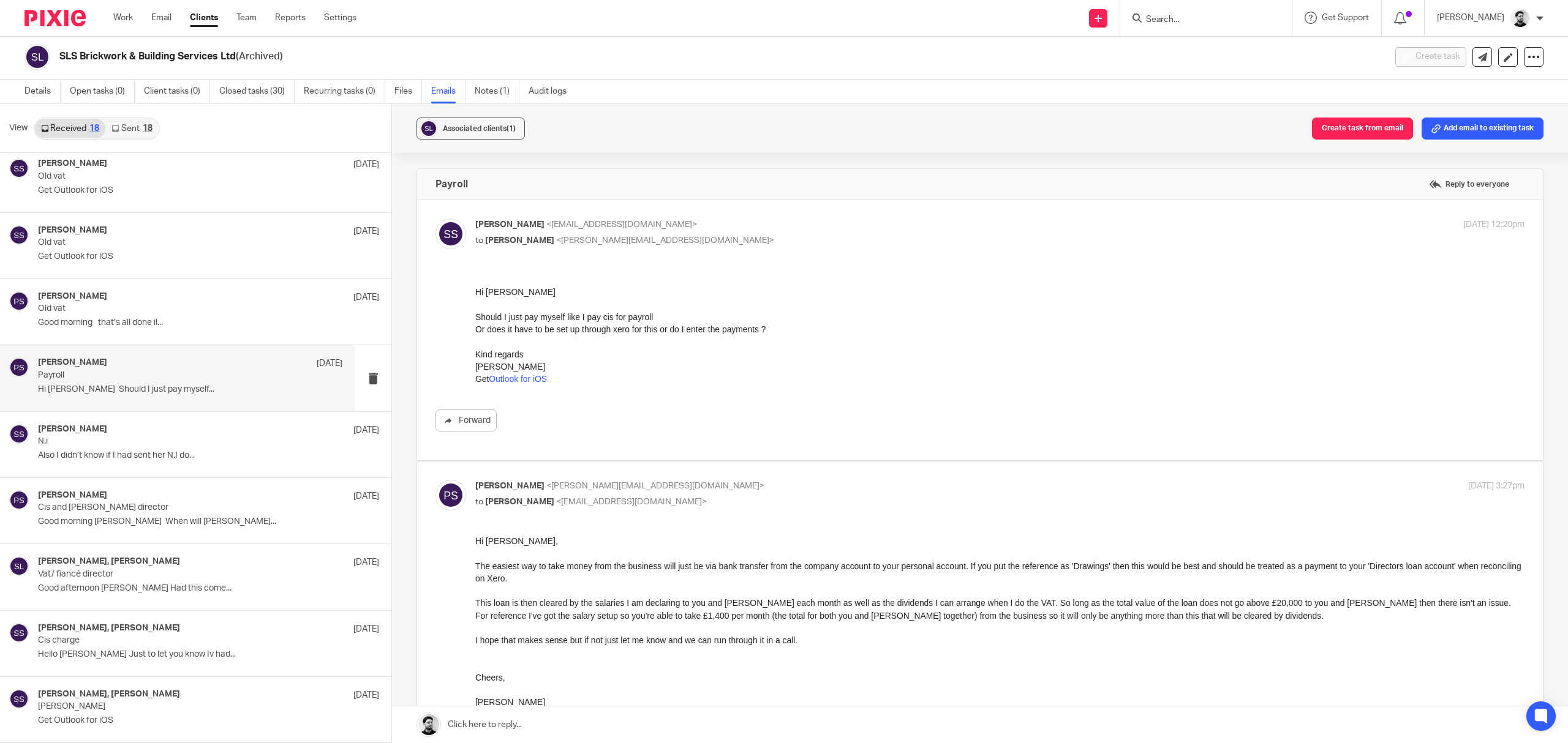
click at [733, 237] on p "to [PERSON_NAME] <[PERSON_NAME][EMAIL_ADDRESS][DOMAIN_NAME]>" at bounding box center [825, 241] width 700 height 13
checkbox input "false"
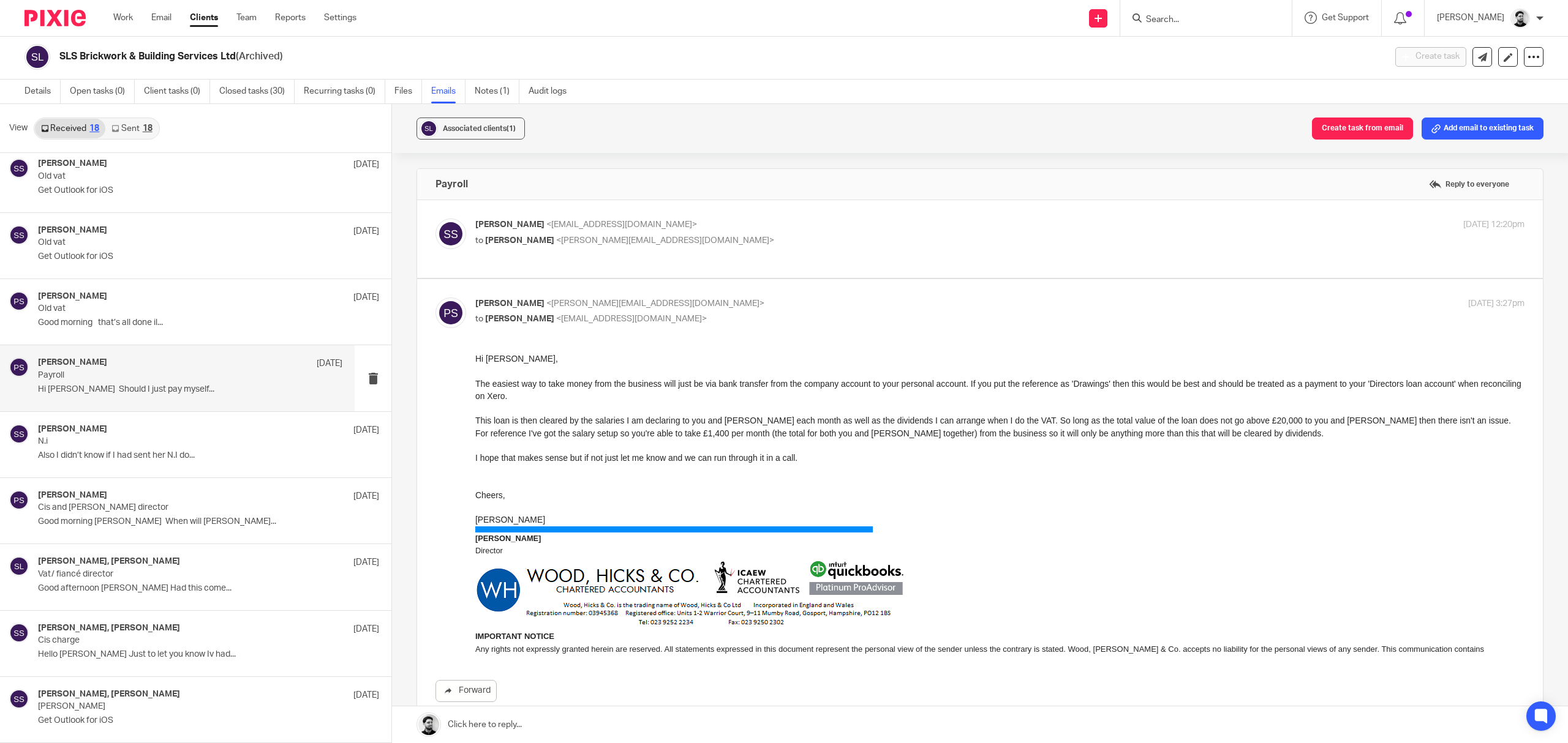
click at [743, 303] on p "[PERSON_NAME] <[PERSON_NAME][EMAIL_ADDRESS][DOMAIN_NAME]>" at bounding box center [825, 304] width 700 height 13
checkbox input "false"
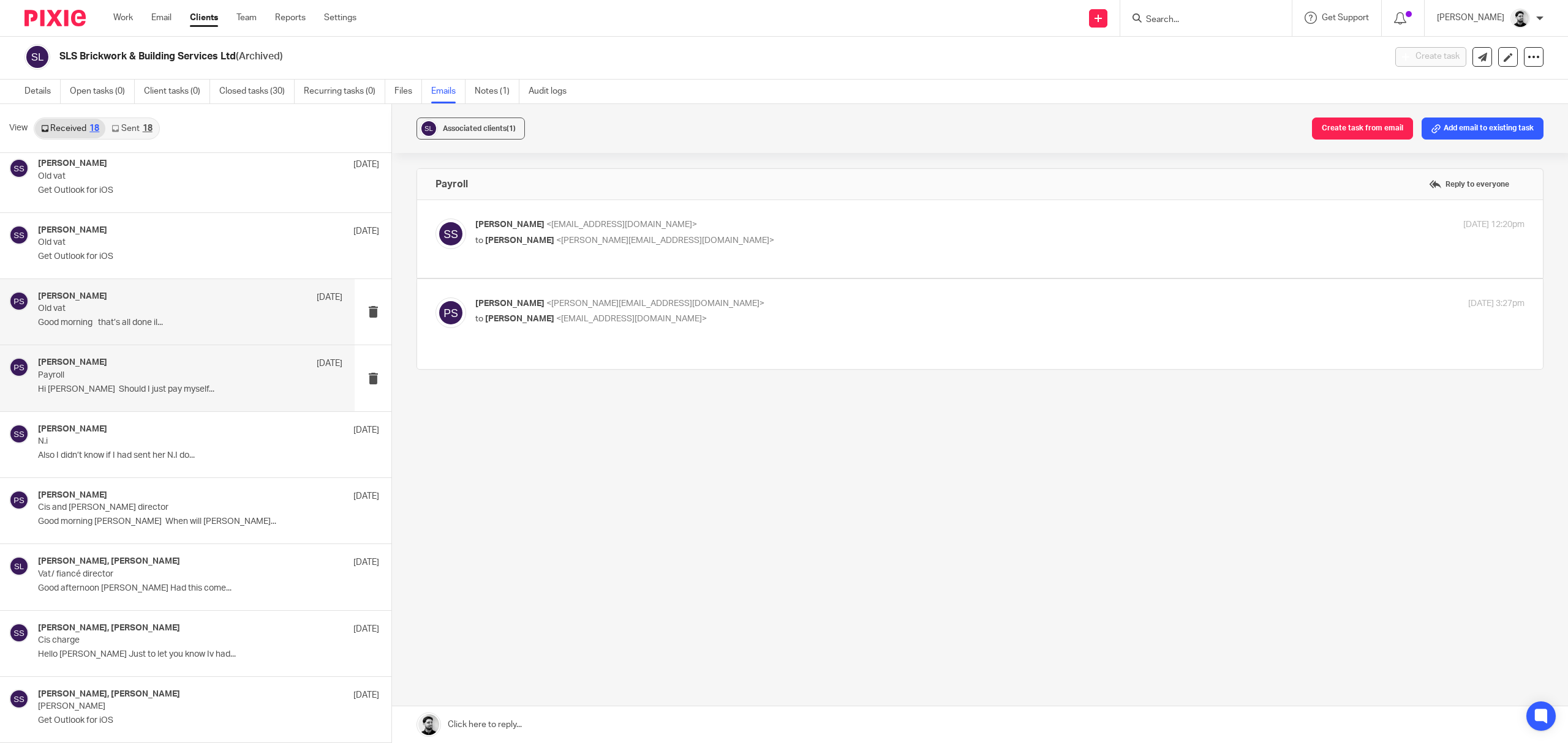
click at [162, 307] on p "Old vat" at bounding box center [160, 309] width 243 height 10
click at [781, 245] on p "to [PERSON_NAME] <[PERSON_NAME][EMAIL_ADDRESS][DOMAIN_NAME]>" at bounding box center [825, 241] width 700 height 13
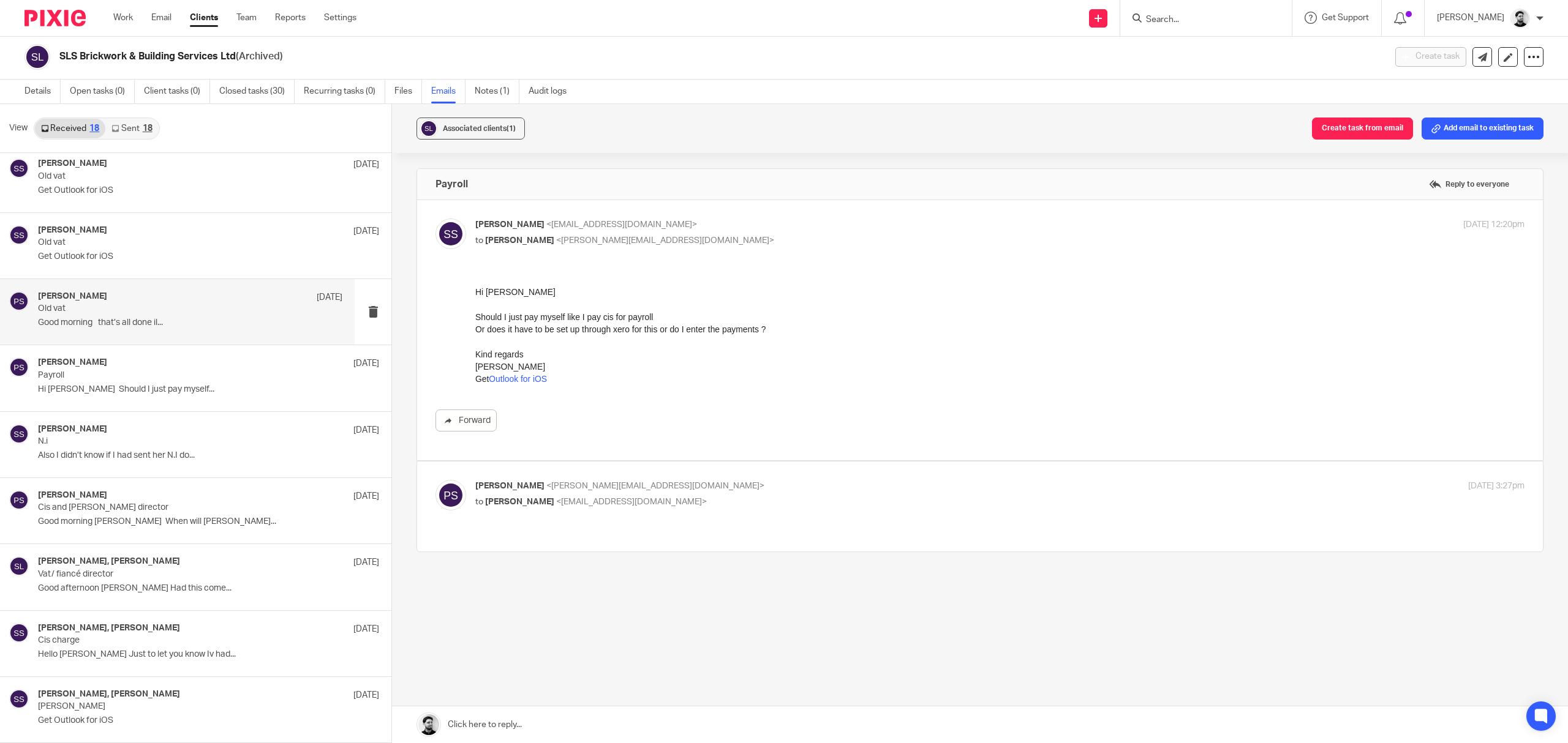
click at [781, 240] on p "to [PERSON_NAME] <[PERSON_NAME][EMAIL_ADDRESS][DOMAIN_NAME]>" at bounding box center [825, 241] width 700 height 13
checkbox input "false"
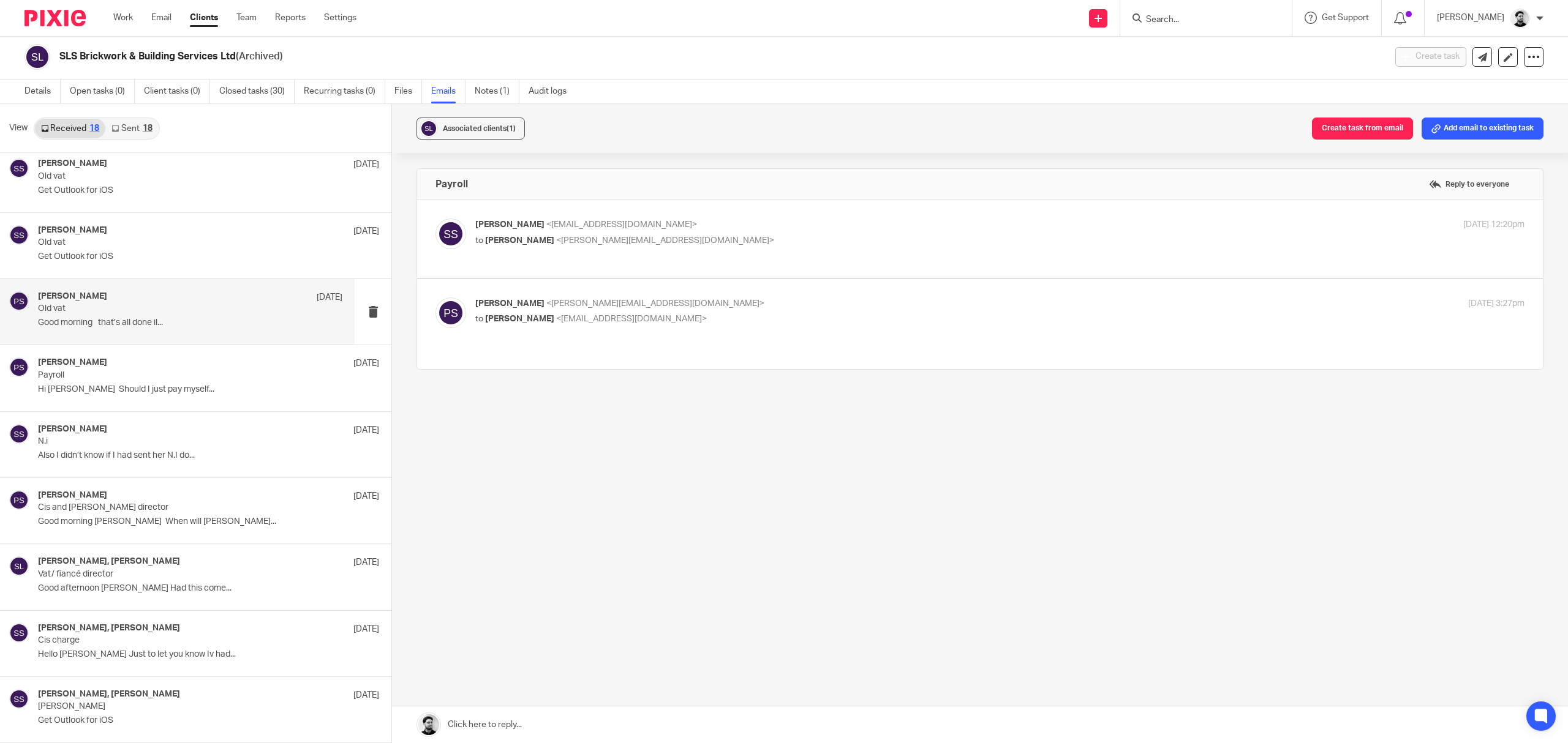
click at [175, 329] on div "[PERSON_NAME] [DATE] Old vat Good morning that’s all done il..." at bounding box center [190, 312] width 305 height 41
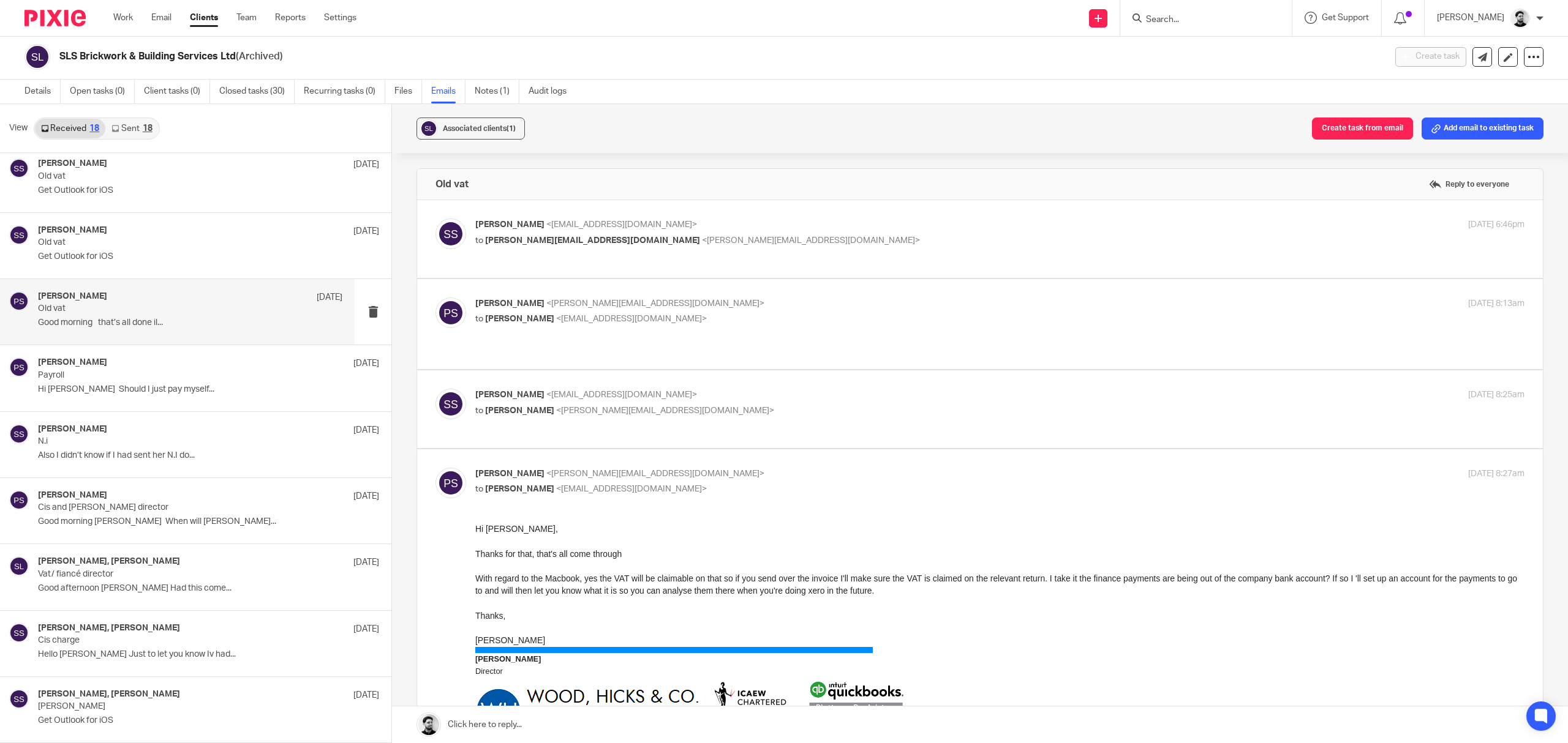
click at [843, 228] on p "[PERSON_NAME] <[EMAIL_ADDRESS][DOMAIN_NAME]>" at bounding box center [825, 225] width 700 height 13
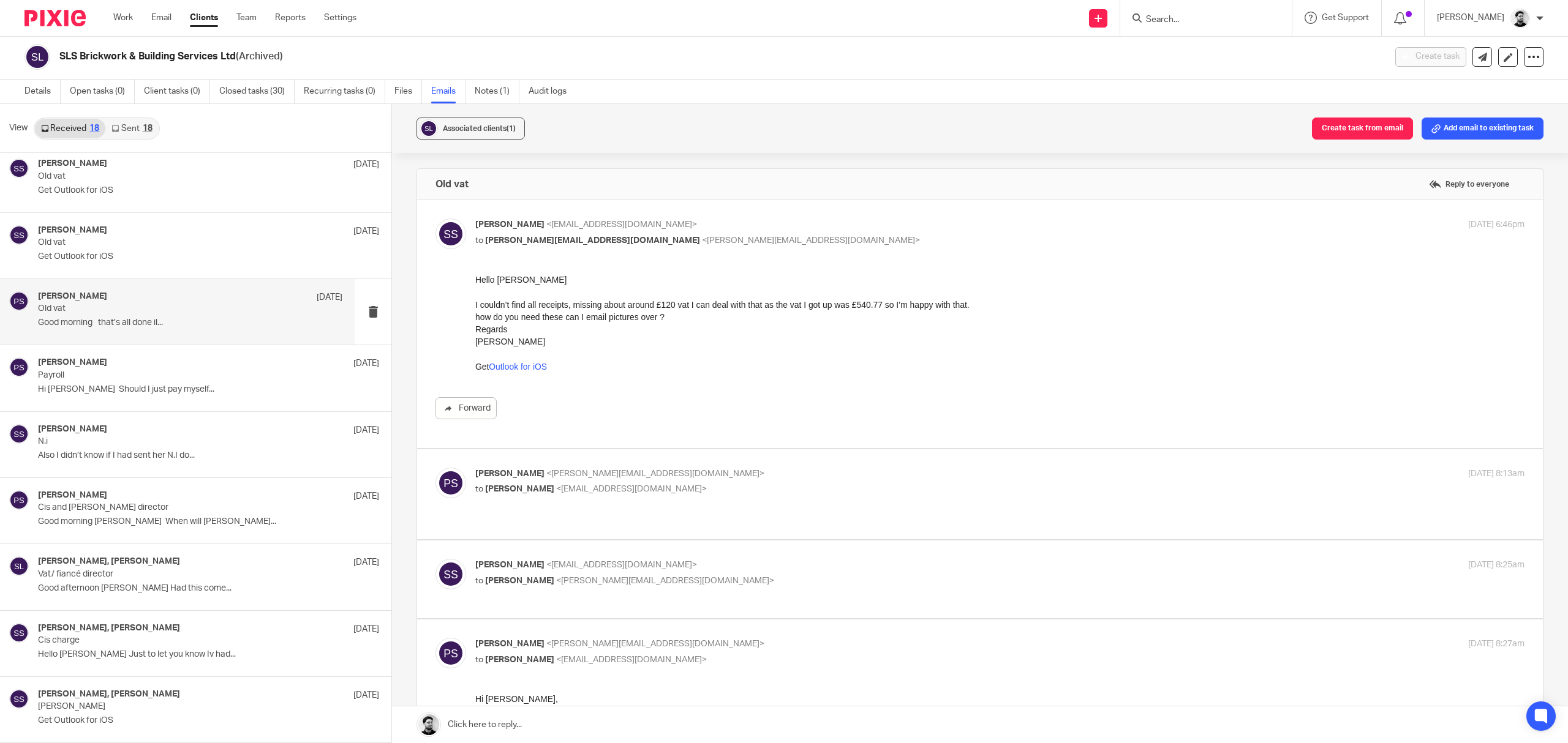
click at [811, 229] on p "[PERSON_NAME] <[EMAIL_ADDRESS][DOMAIN_NAME]>" at bounding box center [825, 225] width 700 height 13
checkbox input "false"
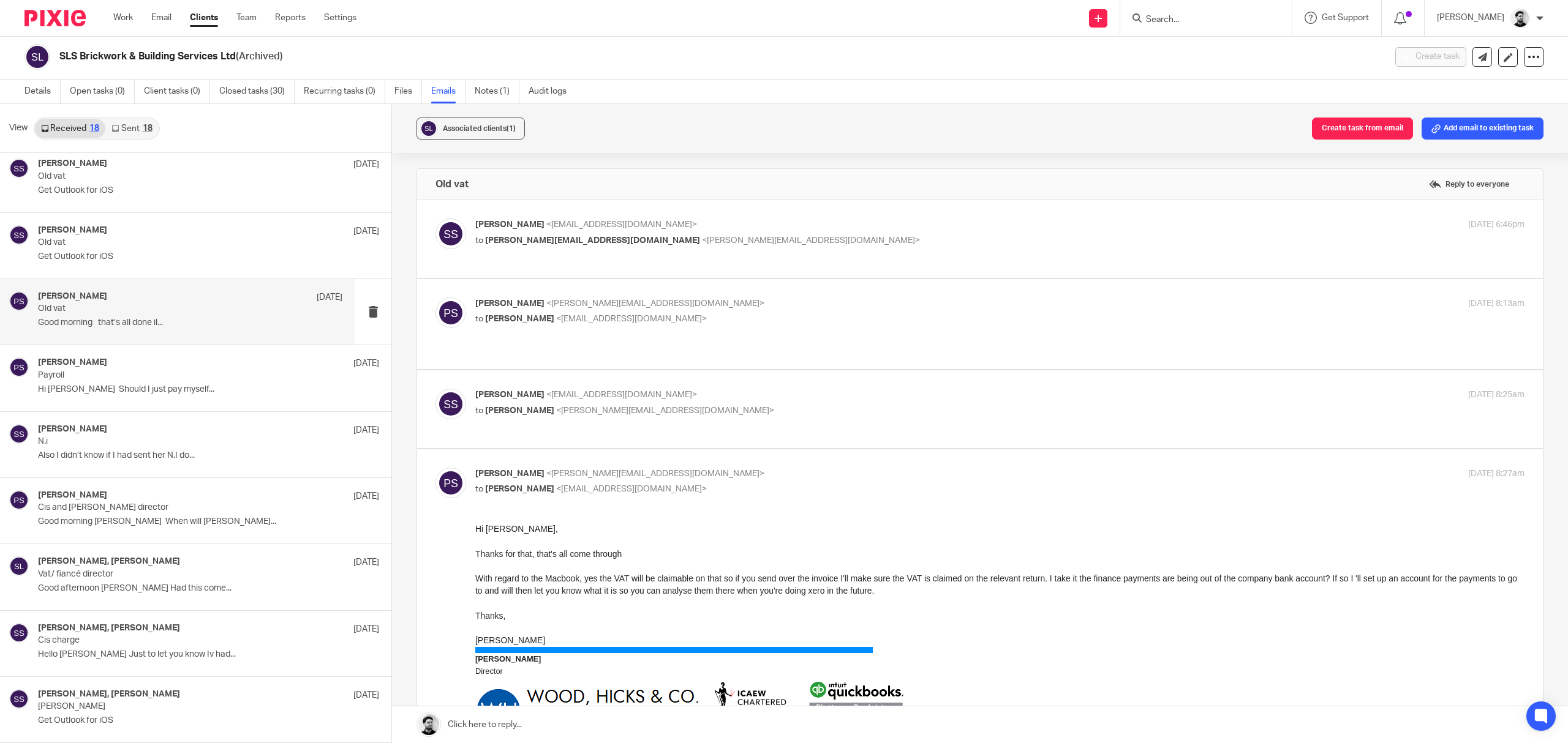
click at [765, 309] on p "[PERSON_NAME] <[PERSON_NAME][EMAIL_ADDRESS][DOMAIN_NAME]>" at bounding box center [825, 304] width 700 height 13
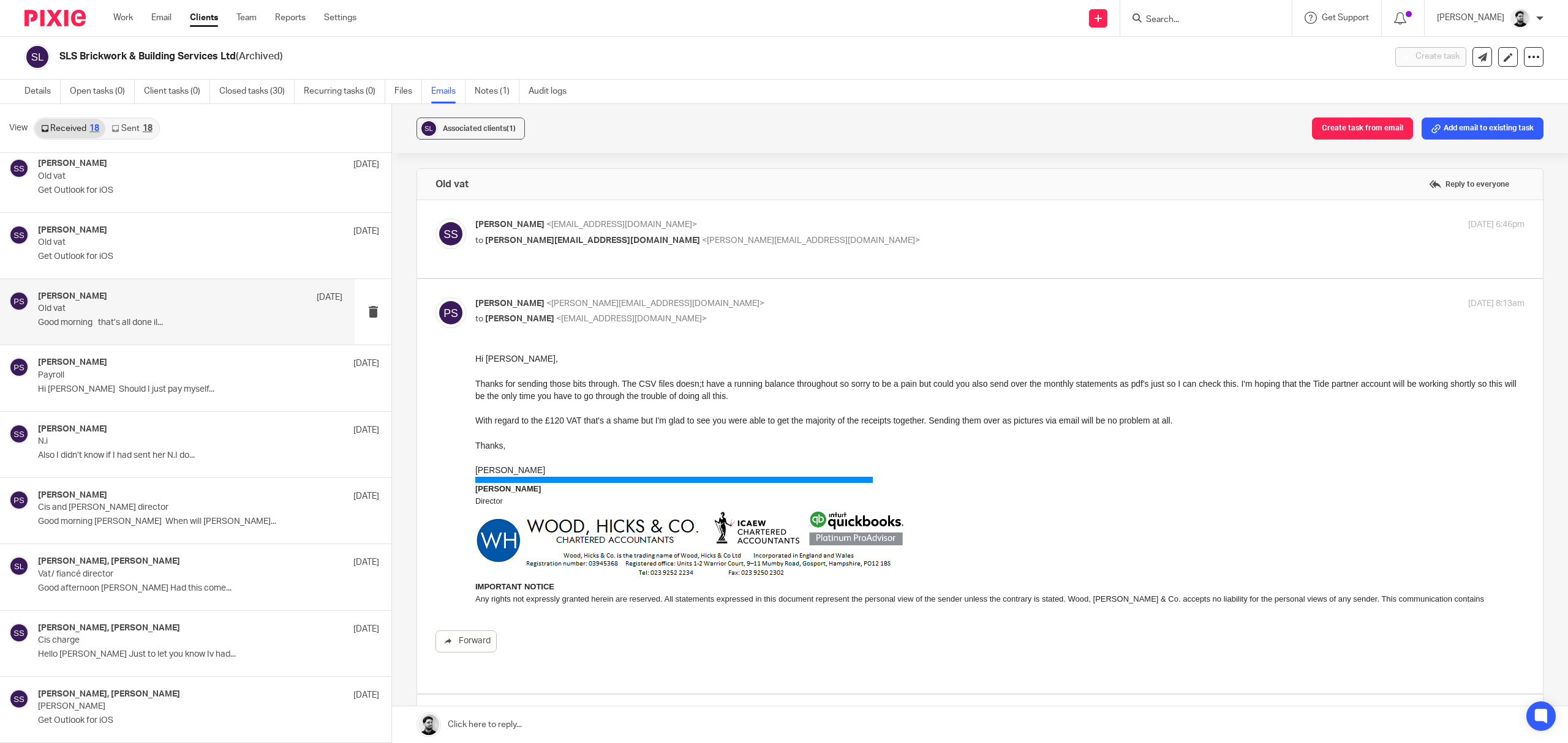
click at [706, 309] on p "[PERSON_NAME] <[PERSON_NAME][EMAIL_ADDRESS][DOMAIN_NAME]>" at bounding box center [825, 304] width 700 height 13
checkbox input "false"
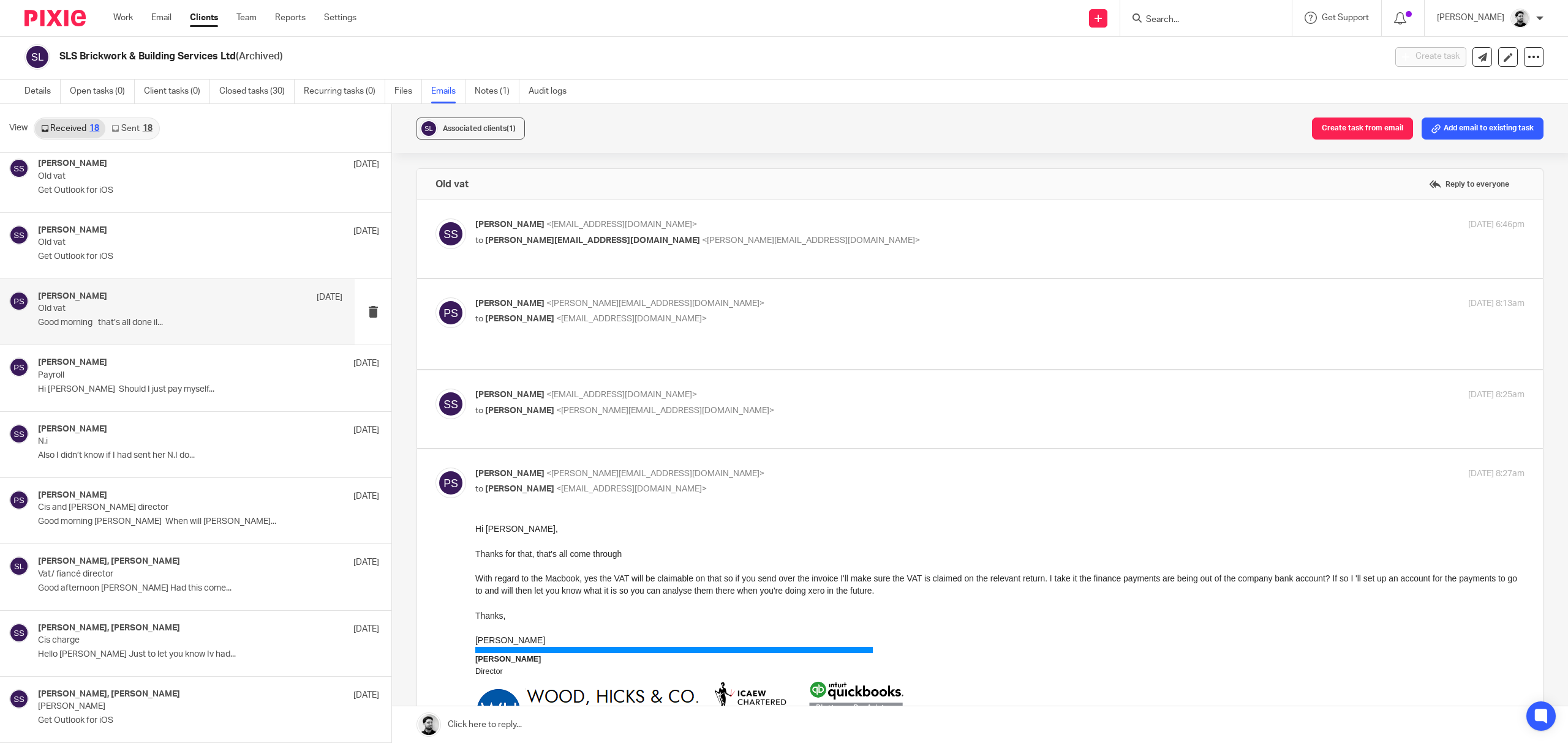
click at [743, 392] on p "[PERSON_NAME] <[EMAIL_ADDRESS][DOMAIN_NAME]>" at bounding box center [825, 395] width 700 height 13
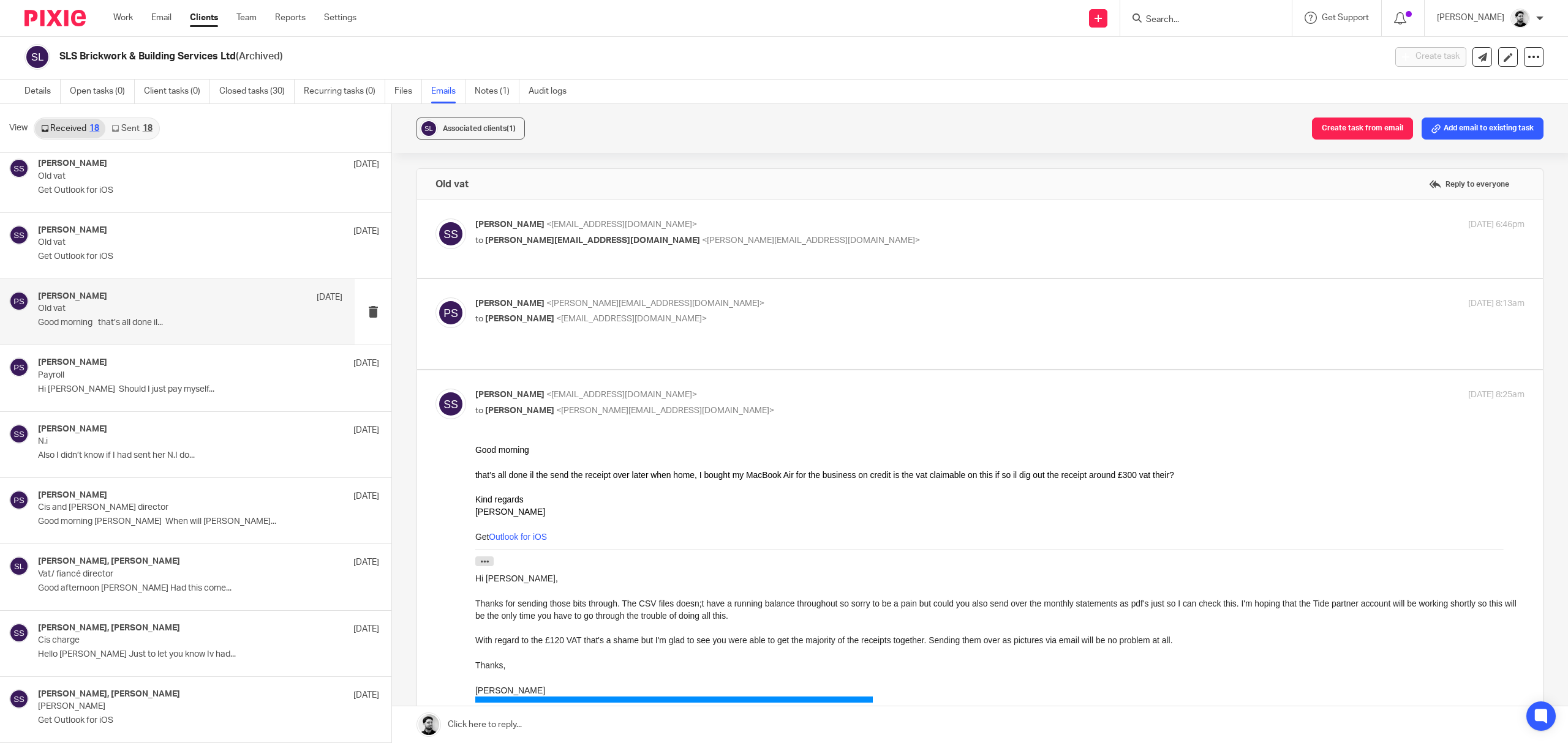
click at [743, 402] on p "[PERSON_NAME] <[EMAIL_ADDRESS][DOMAIN_NAME]>" at bounding box center [825, 395] width 700 height 13
checkbox input "false"
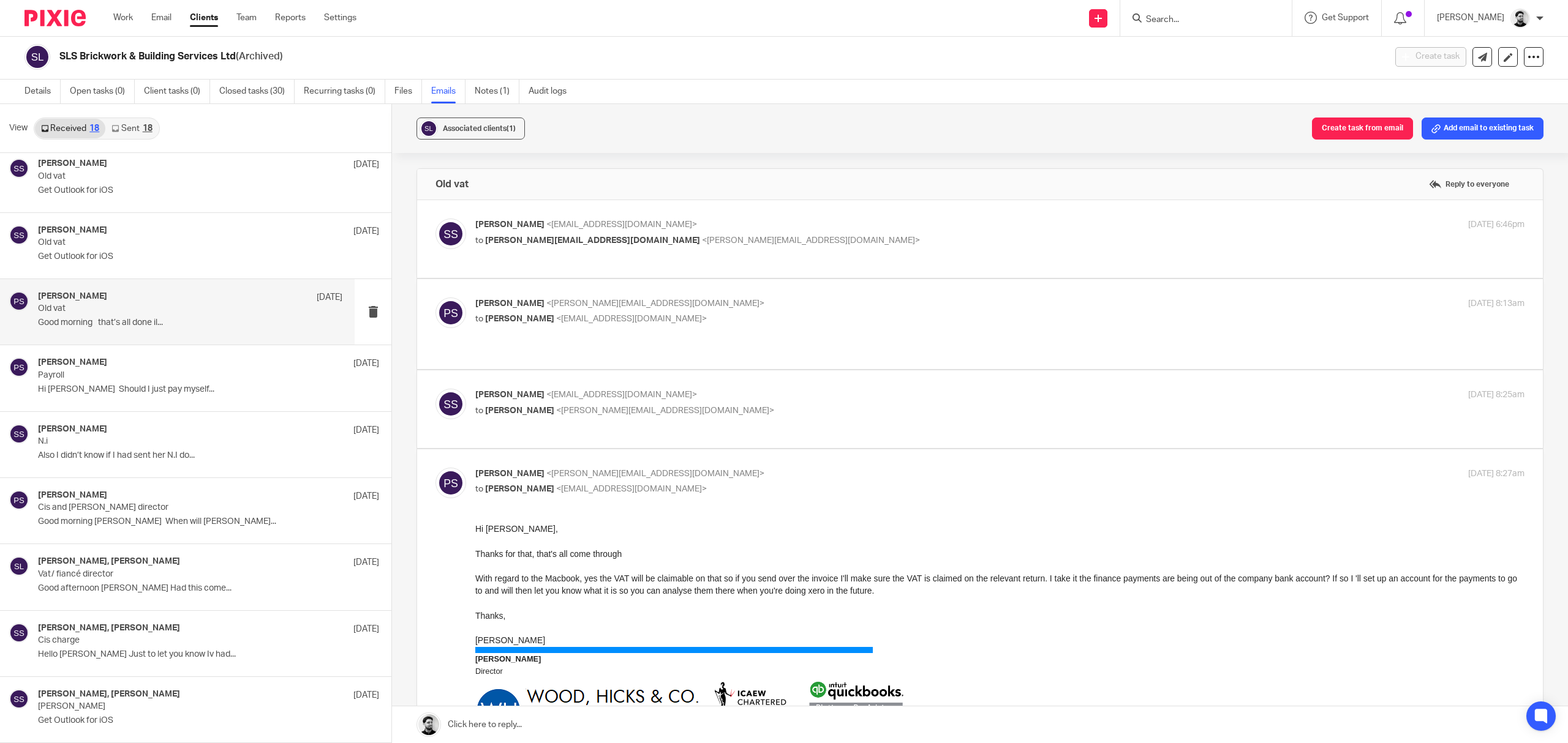
click at [757, 485] on p "to [PERSON_NAME] <[EMAIL_ADDRESS][DOMAIN_NAME]>" at bounding box center [825, 489] width 700 height 13
checkbox input "false"
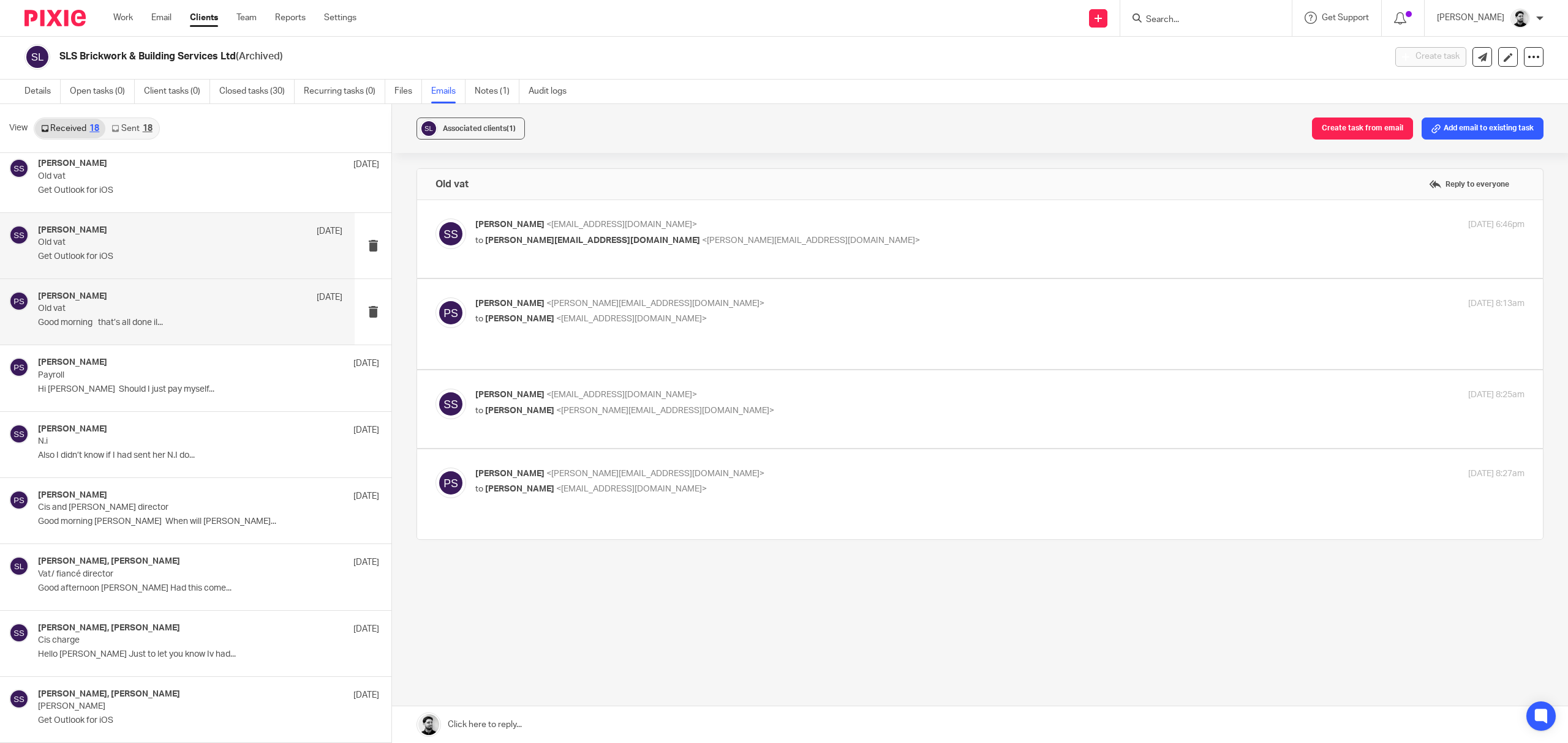
click at [131, 243] on p "Old vat" at bounding box center [160, 242] width 243 height 10
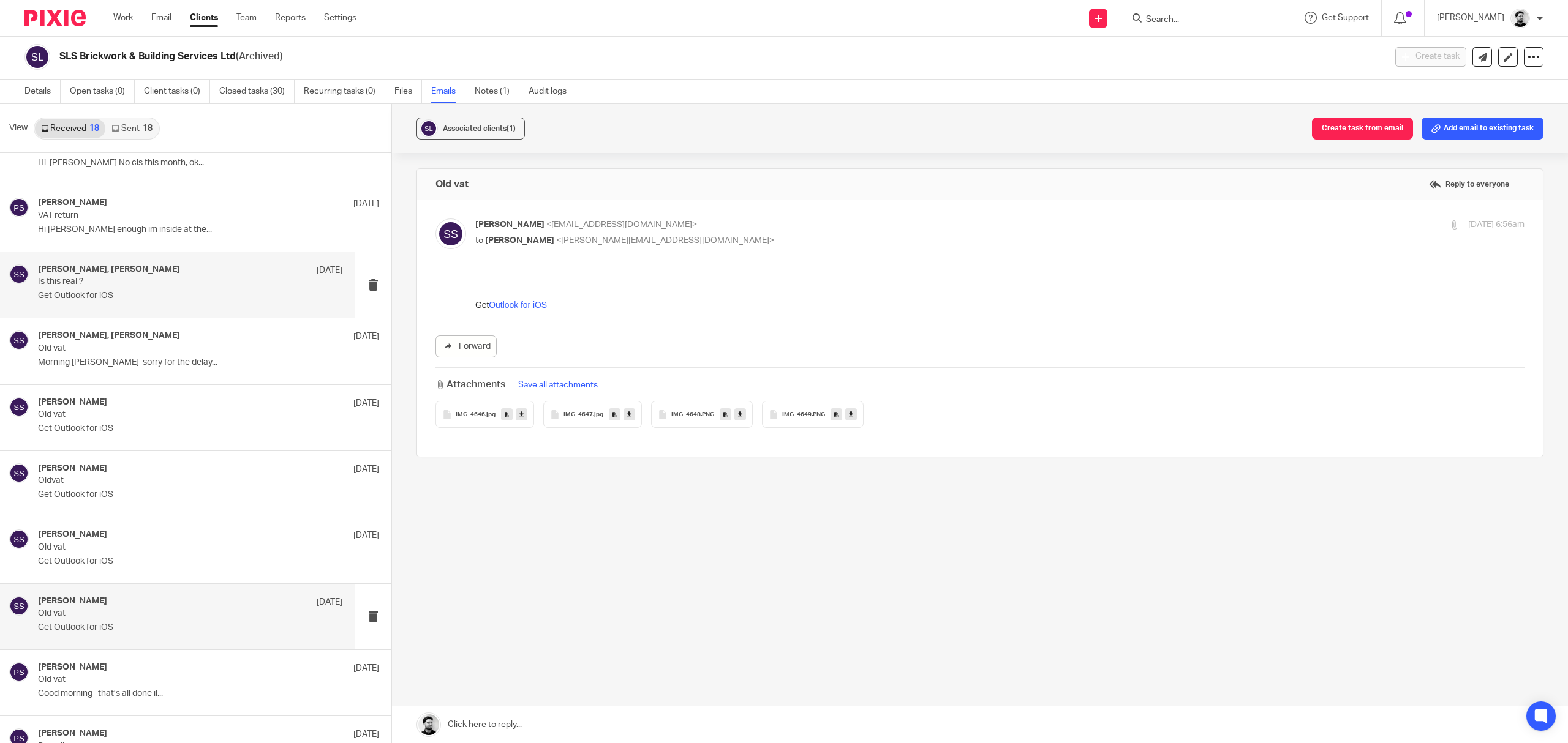
scroll to position [199, 0]
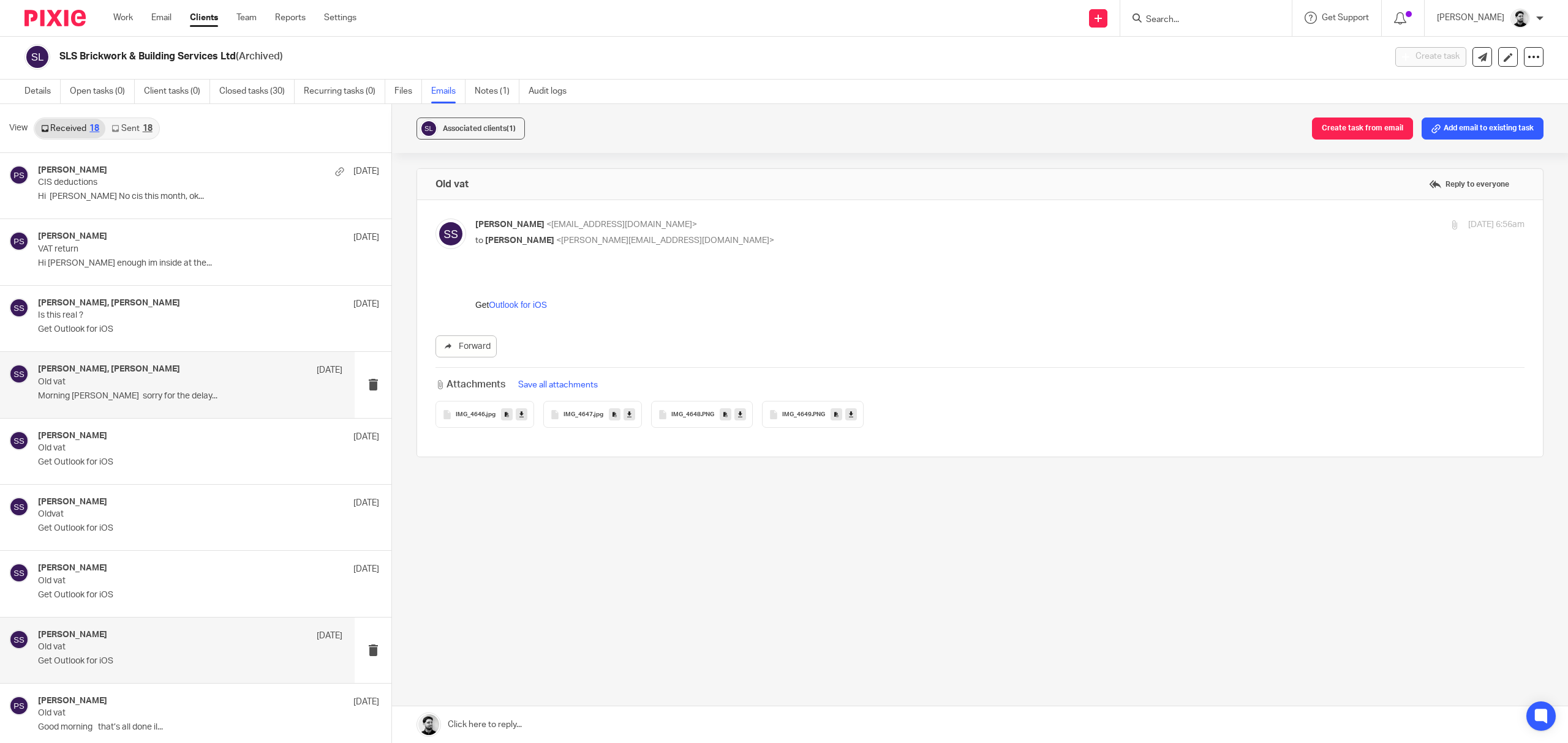
click at [209, 390] on div "[PERSON_NAME], [PERSON_NAME] [DATE] Old vat Morning [PERSON_NAME] sorry for the…" at bounding box center [190, 385] width 305 height 41
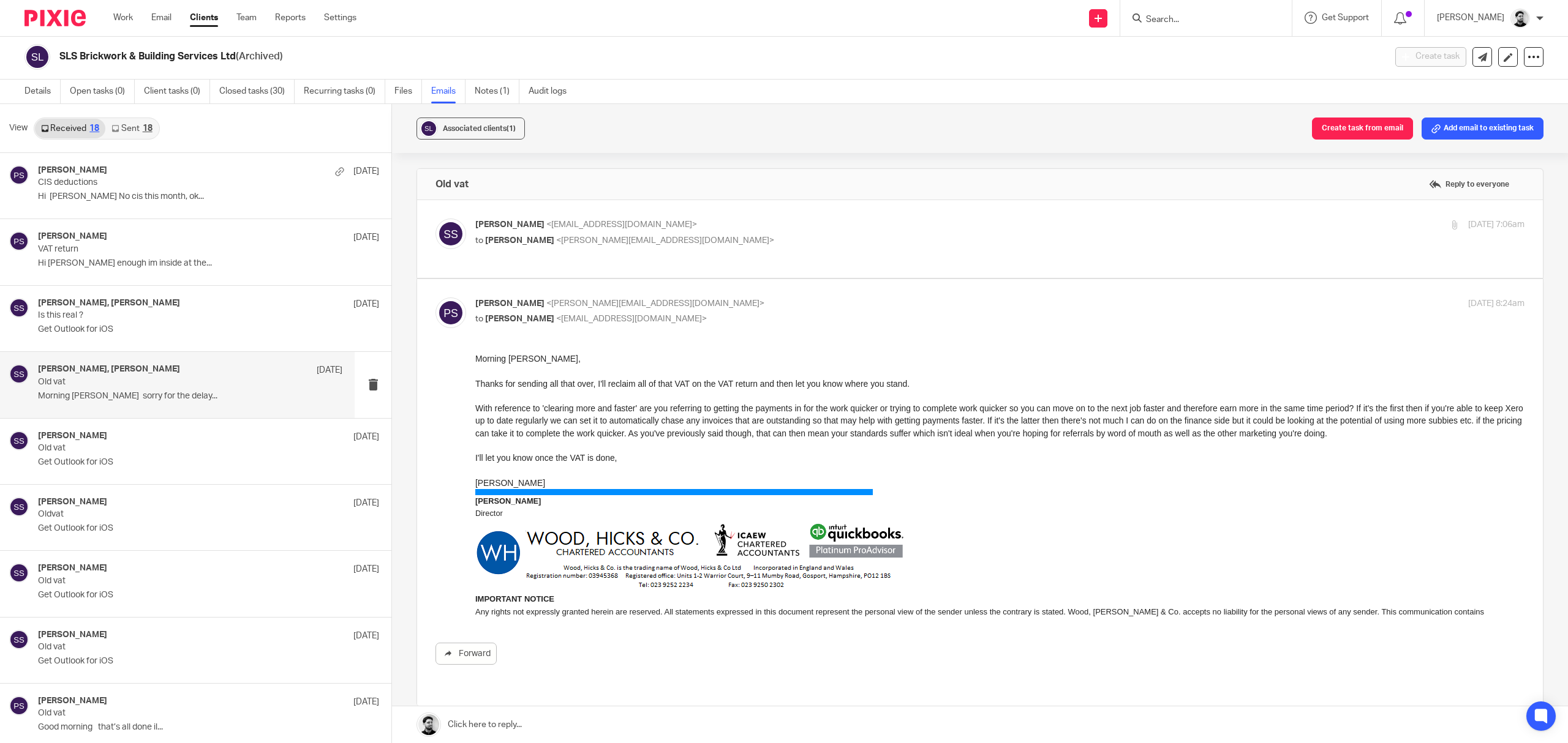
scroll to position [0, 0]
click at [798, 238] on p "to [PERSON_NAME] <[PERSON_NAME][EMAIL_ADDRESS][DOMAIN_NAME]>" at bounding box center [825, 241] width 700 height 13
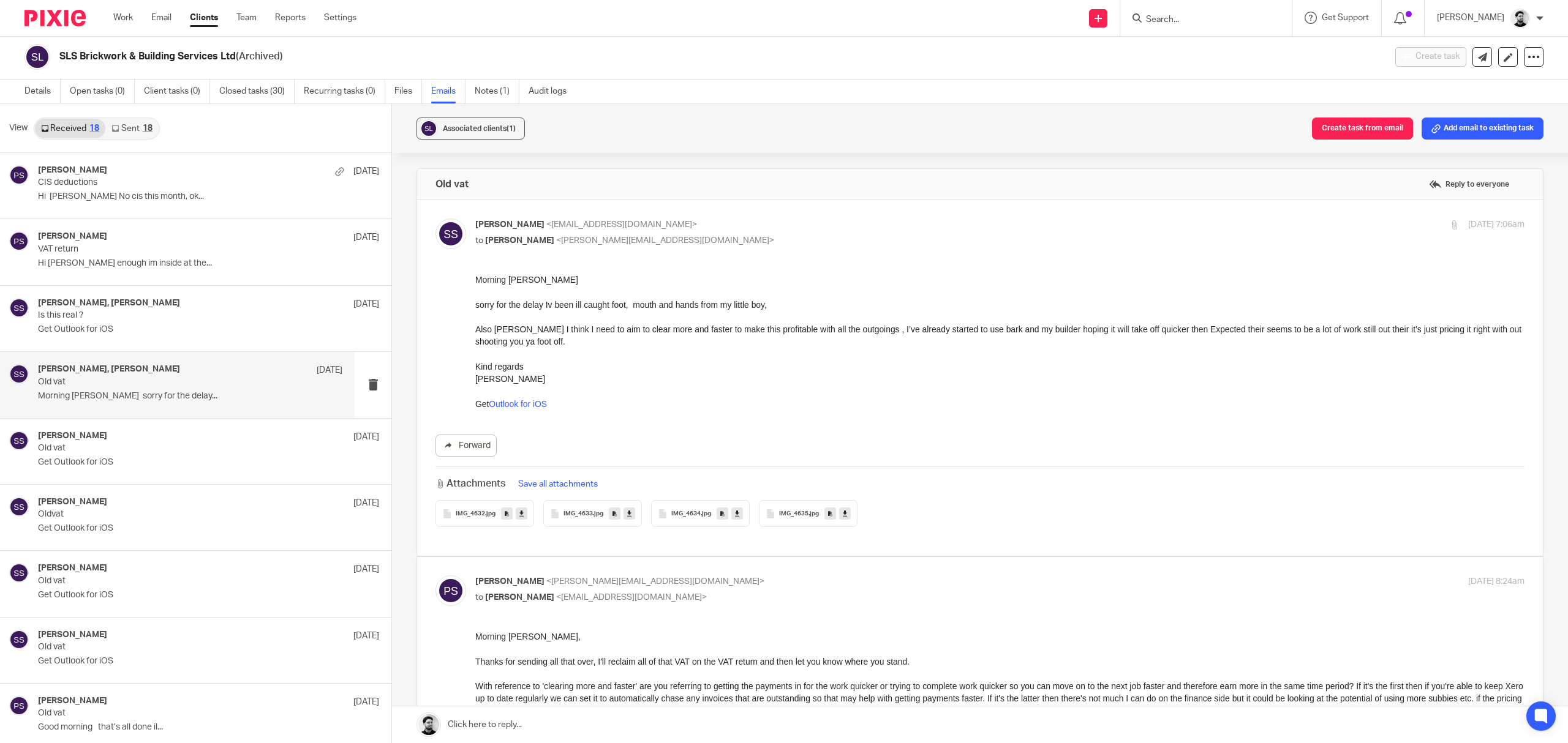
click at [703, 231] on p "[PERSON_NAME] <[EMAIL_ADDRESS][DOMAIN_NAME]>" at bounding box center [825, 225] width 700 height 13
checkbox input "false"
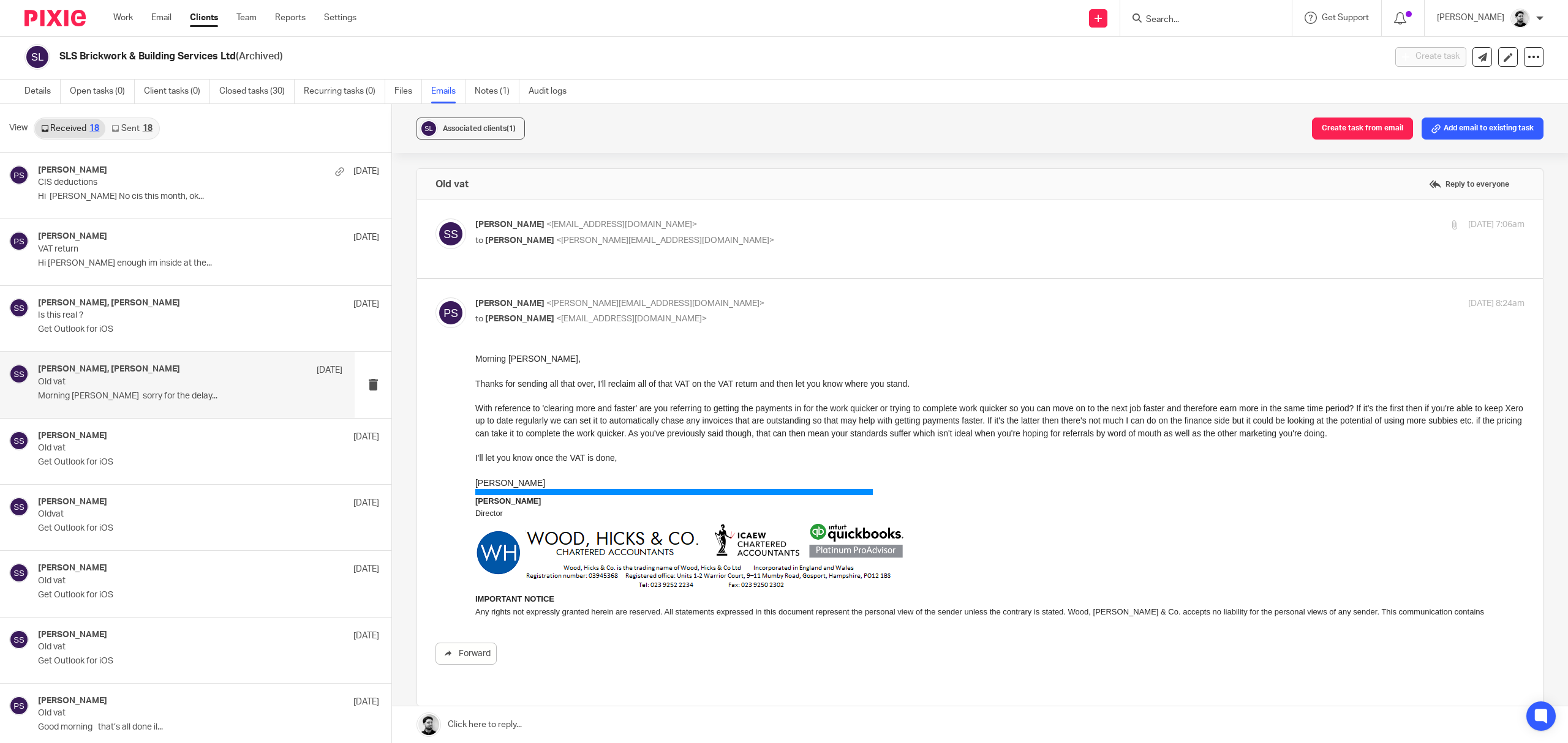
drag, startPoint x: 723, startPoint y: 307, endPoint x: 691, endPoint y: 136, distance: 174.0
click at [691, 136] on div "Associated clients (1) Create task from email Add email to existing task" at bounding box center [979, 128] width 1176 height 49
click at [694, 303] on p "Peter Sommerville <p.sommerville@woodhicks.co.uk>" at bounding box center [825, 304] width 700 height 13
checkbox input "false"
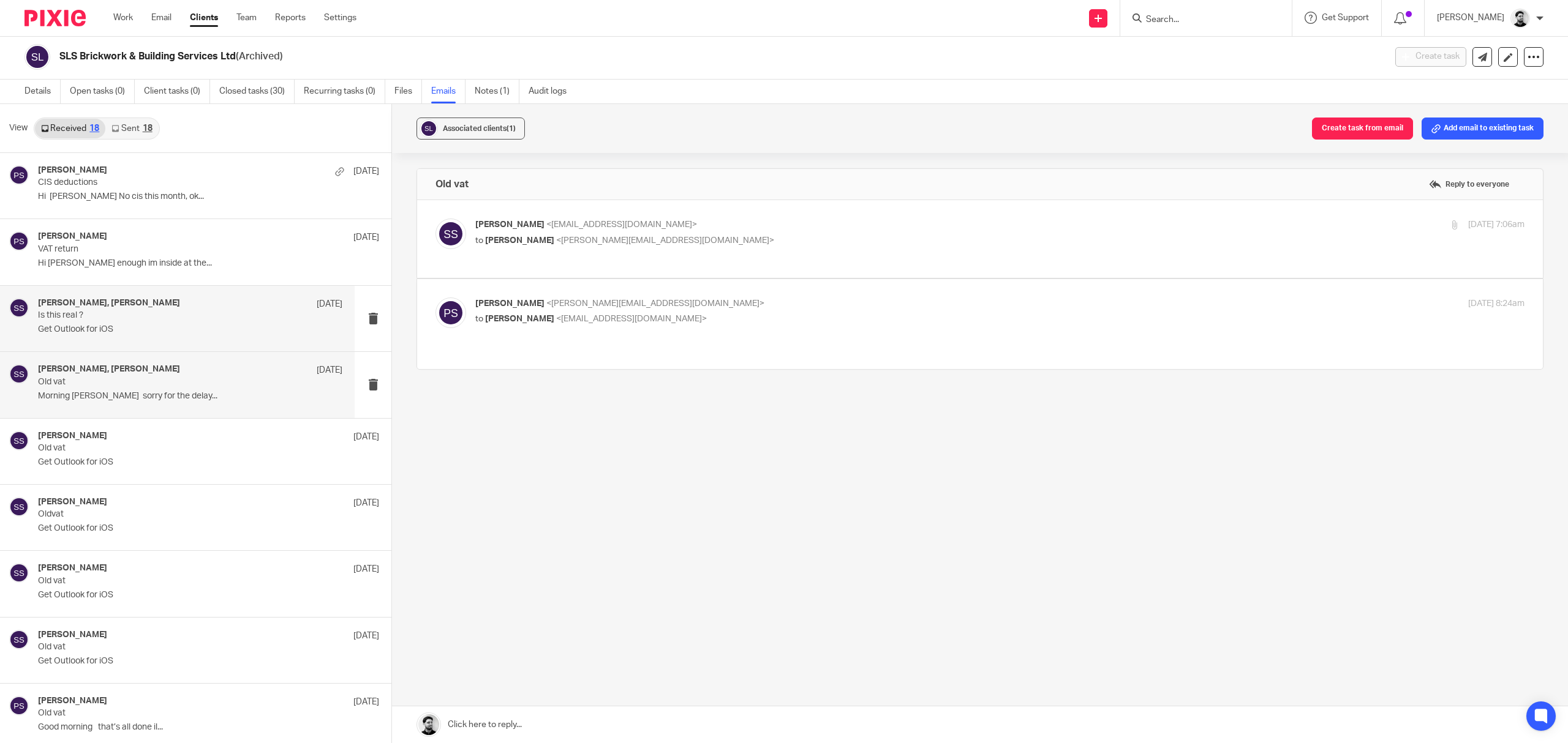
click at [222, 326] on p "Get Outlook for iOS" at bounding box center [190, 329] width 305 height 10
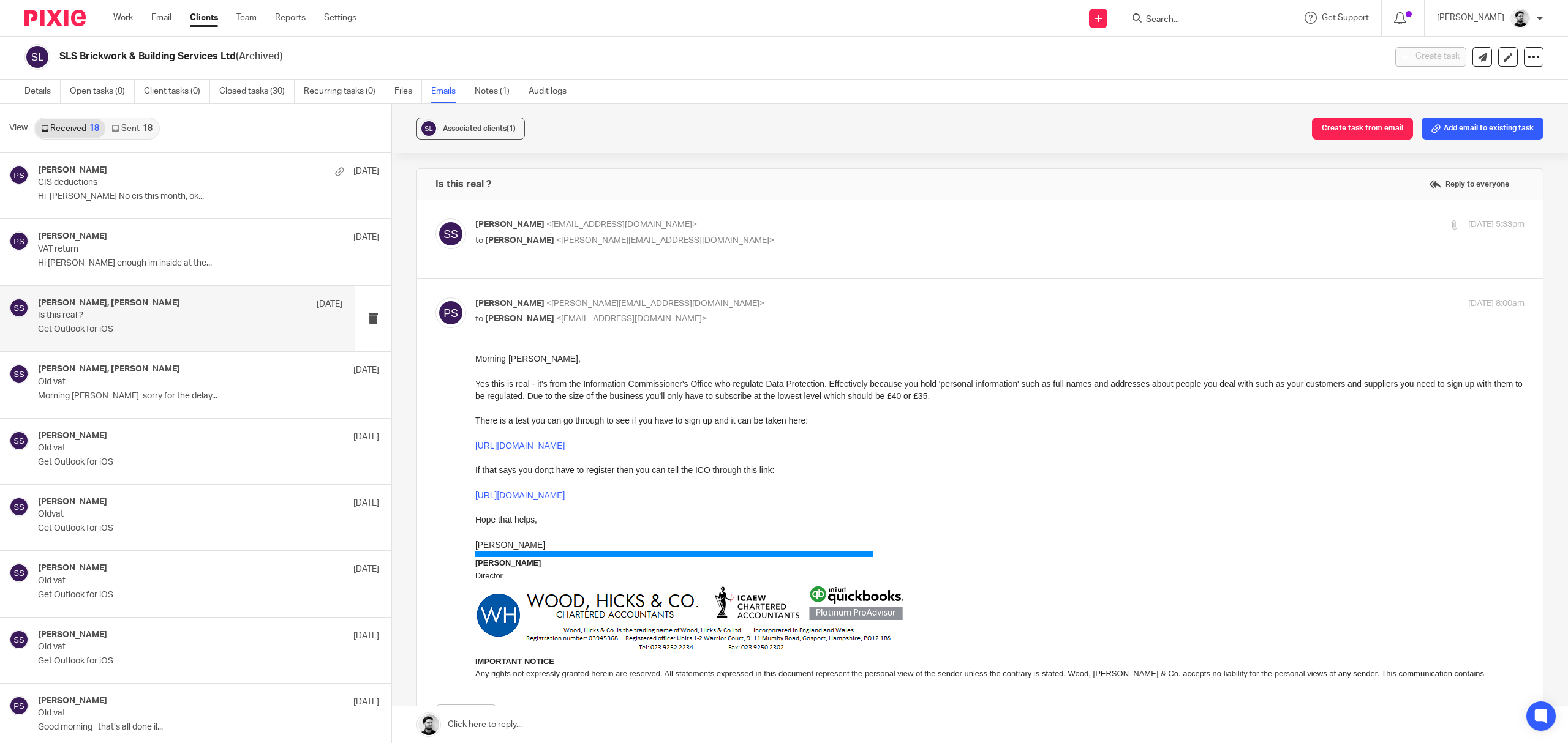
click at [823, 241] on p "to Peter Sommerville <p.sommerville@woodhicks.co.uk>" at bounding box center [825, 241] width 700 height 13
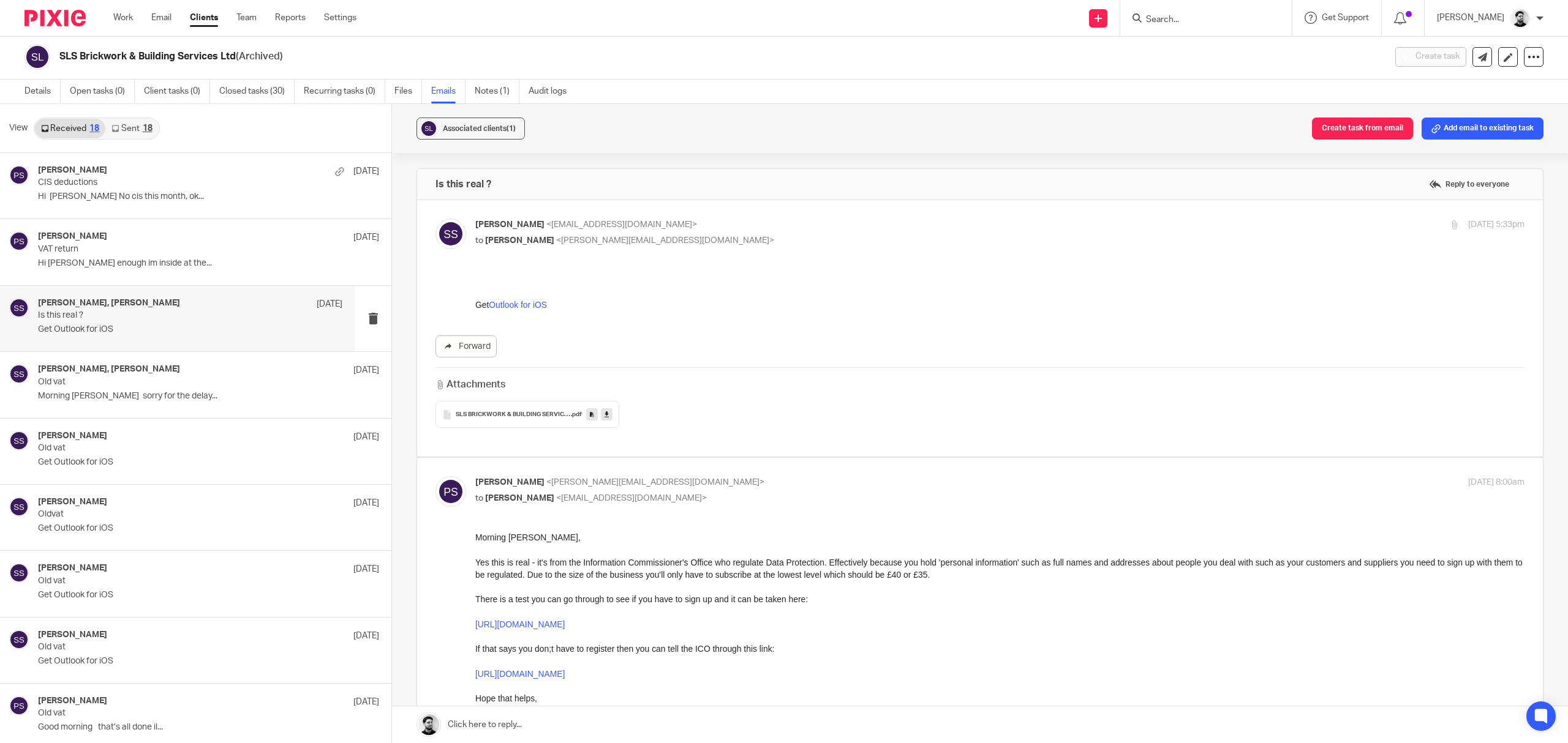
click at [821, 226] on p "Samuel Smith <info@slsbbuildingservicesltd.co.uk>" at bounding box center [825, 225] width 700 height 13
checkbox input "false"
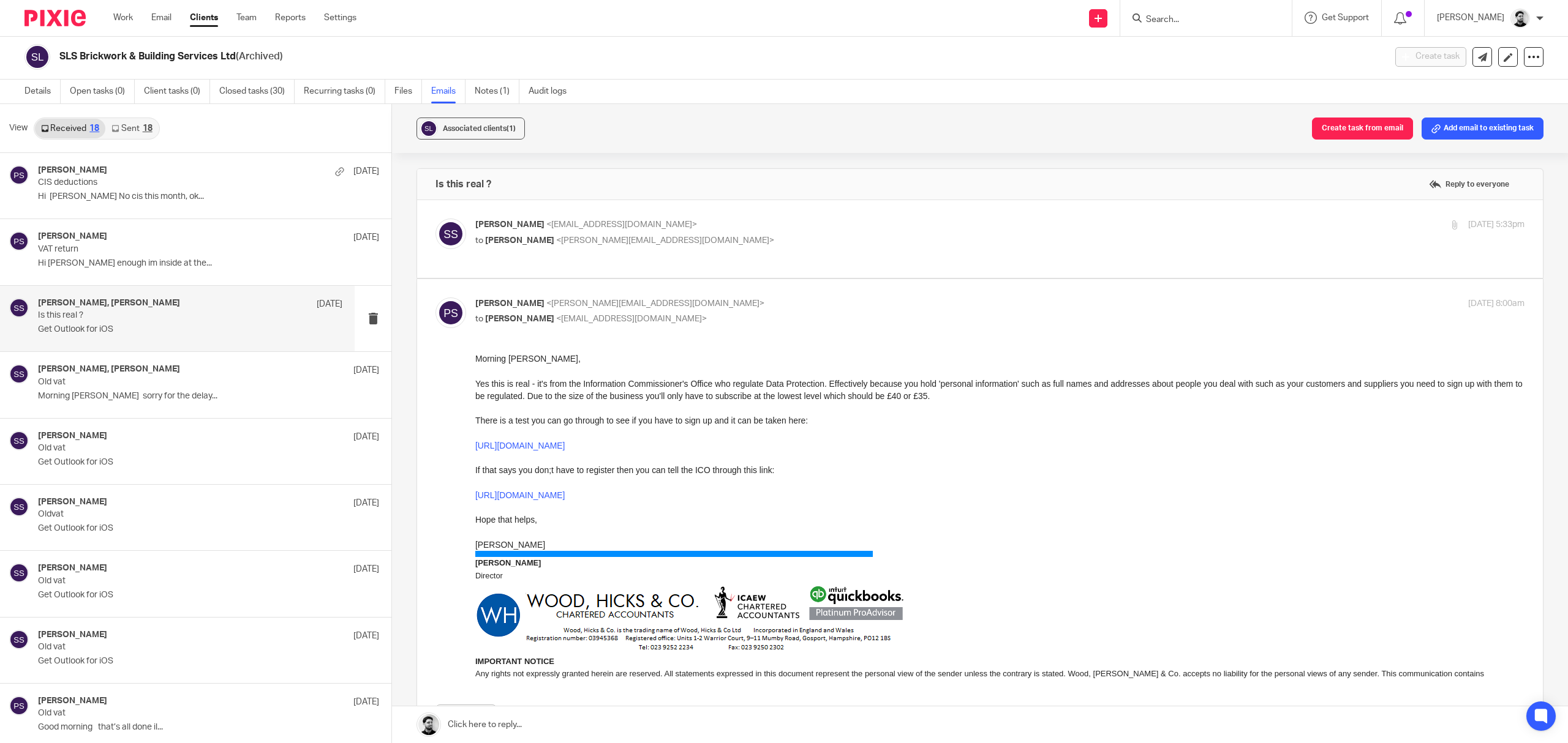
click at [640, 306] on span "<p.sommerville@woodhicks.co.uk>" at bounding box center [655, 303] width 218 height 9
checkbox input "false"
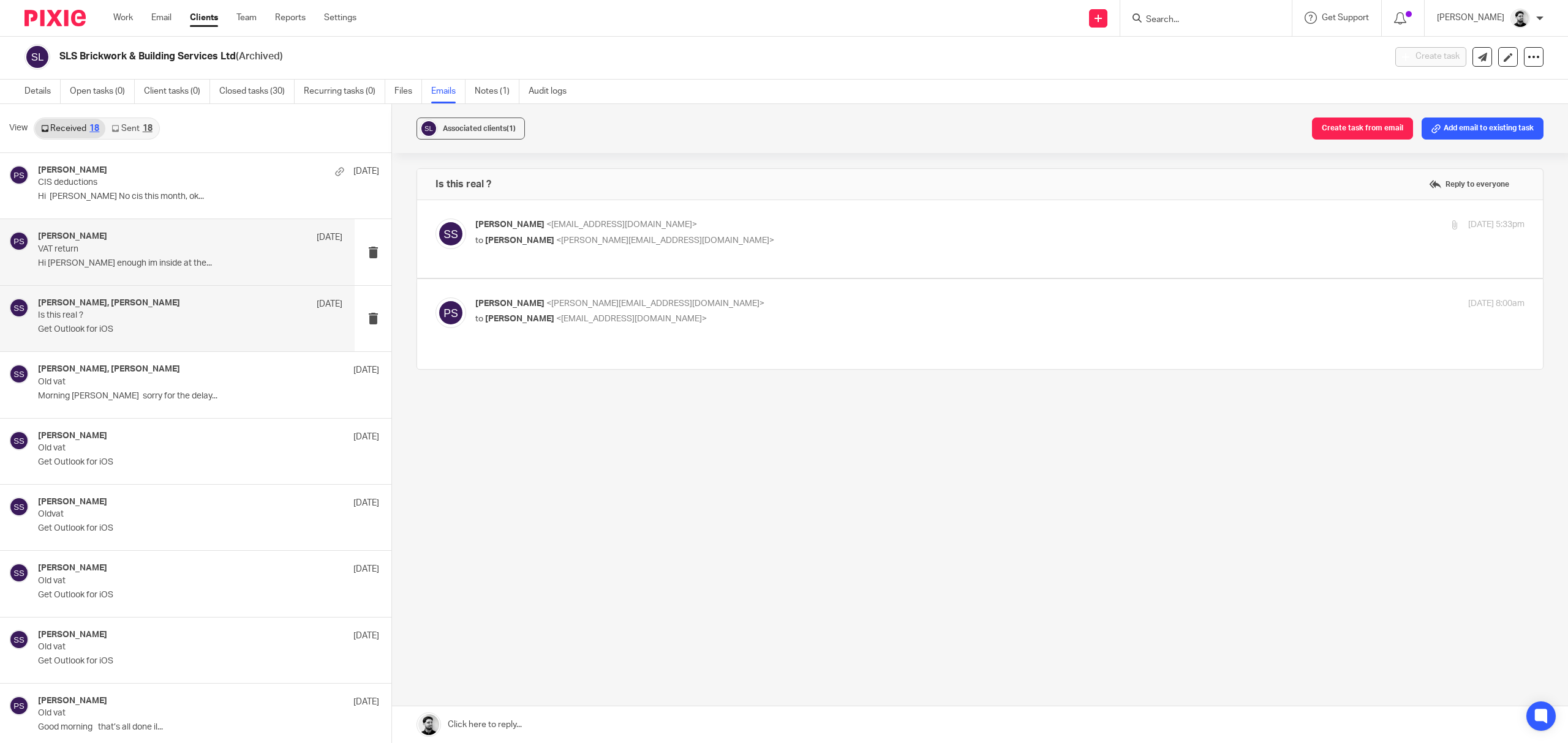
click at [152, 264] on p "Hi Pete Lucky enough im inside at the..." at bounding box center [190, 263] width 305 height 10
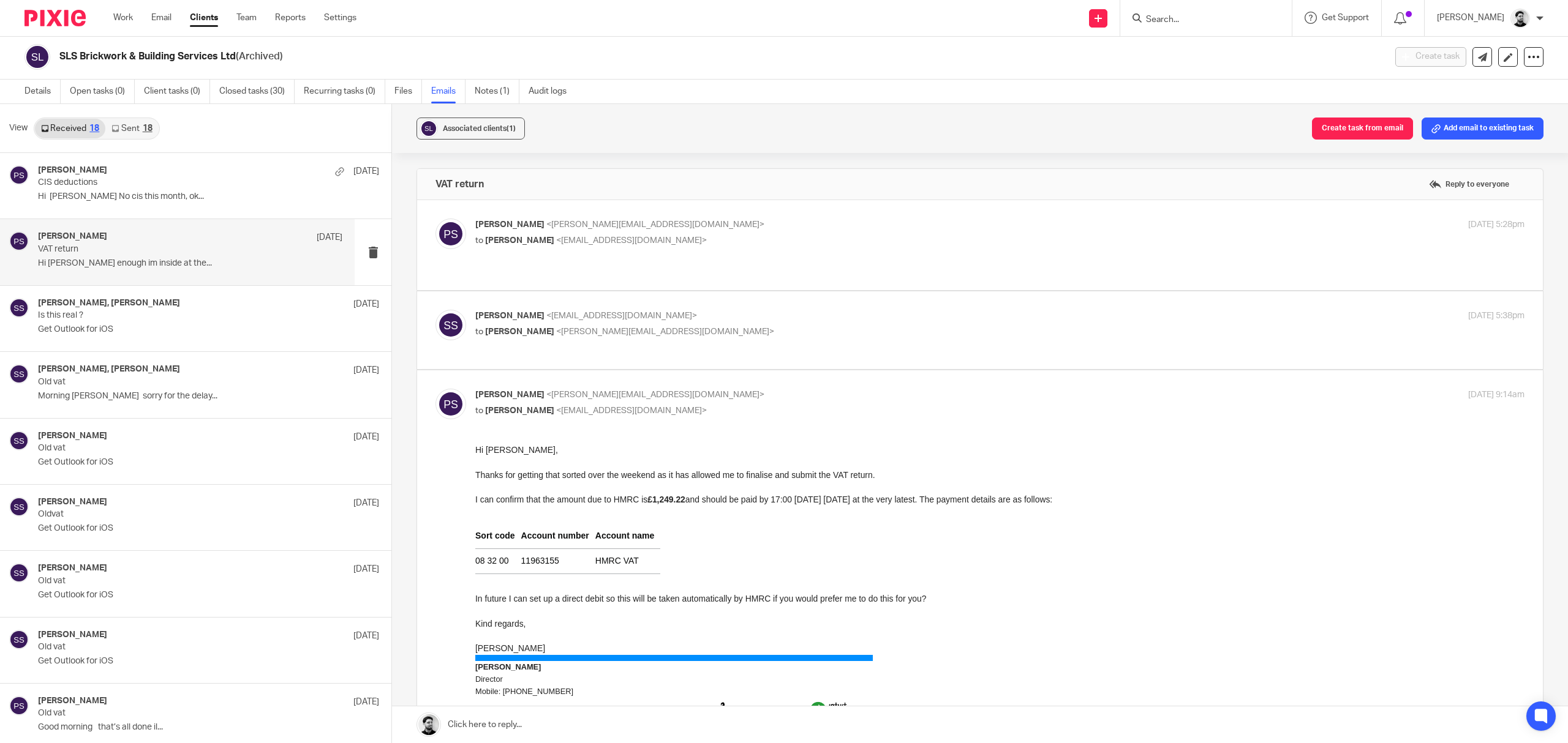
click at [692, 235] on p "to Samuel Smith <info@slsbbuildingservicesltd.co.uk>" at bounding box center [825, 241] width 700 height 13
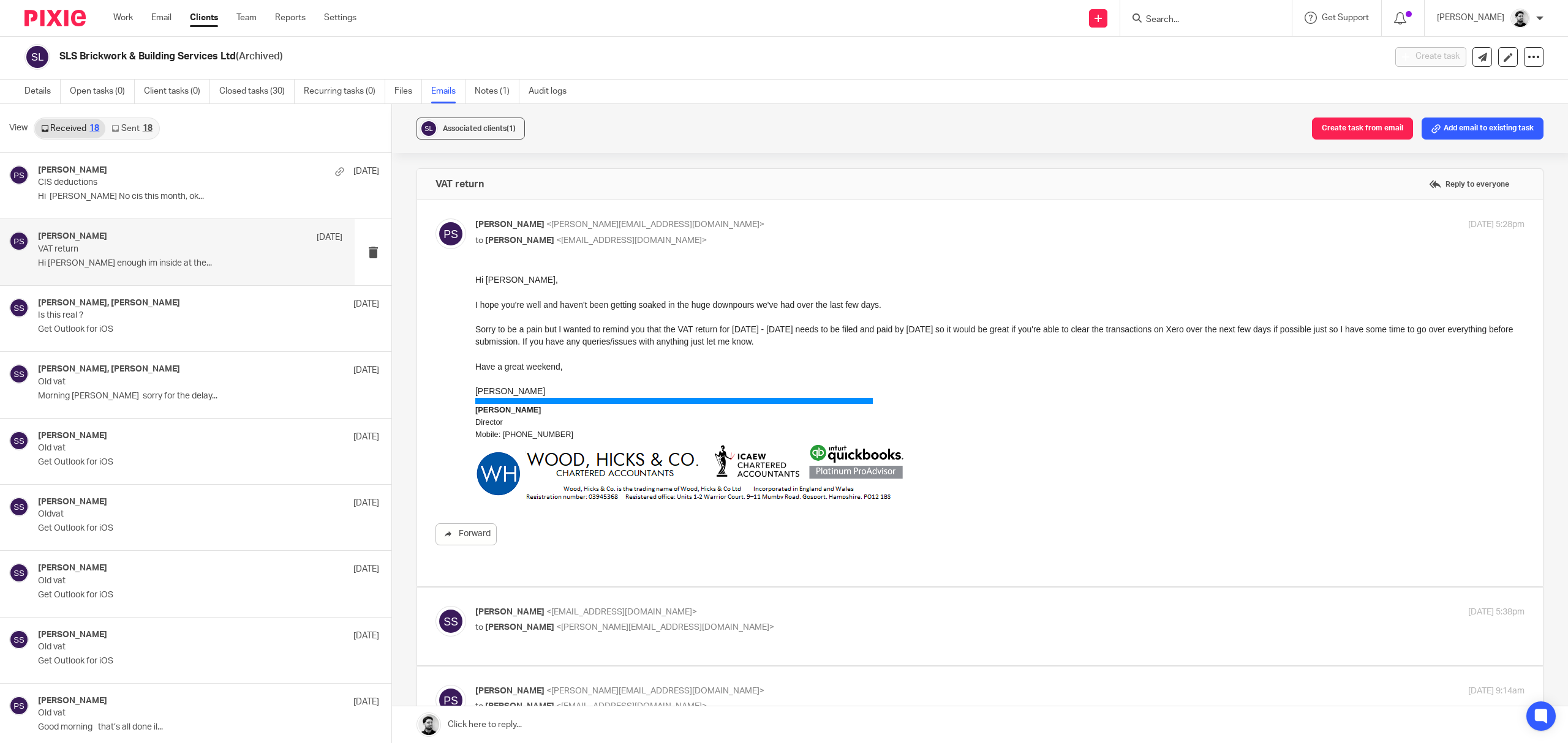
click at [736, 237] on p "to Samuel Smith <info@slsbbuildingservicesltd.co.uk>" at bounding box center [825, 241] width 700 height 13
checkbox input "false"
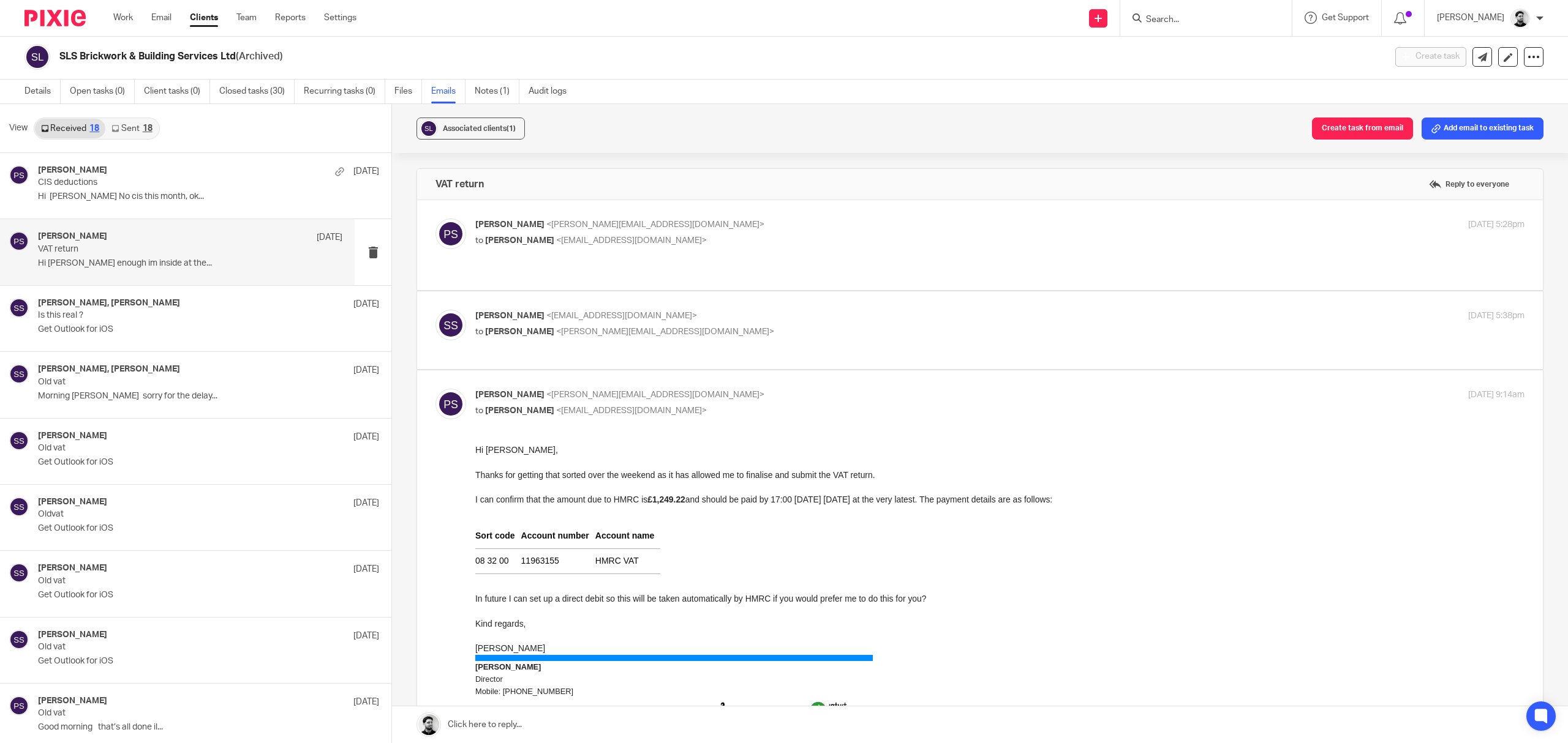
click at [723, 302] on label at bounding box center [980, 330] width 1126 height 77
click at [435, 309] on input "checkbox" at bounding box center [435, 309] width 1 height 1
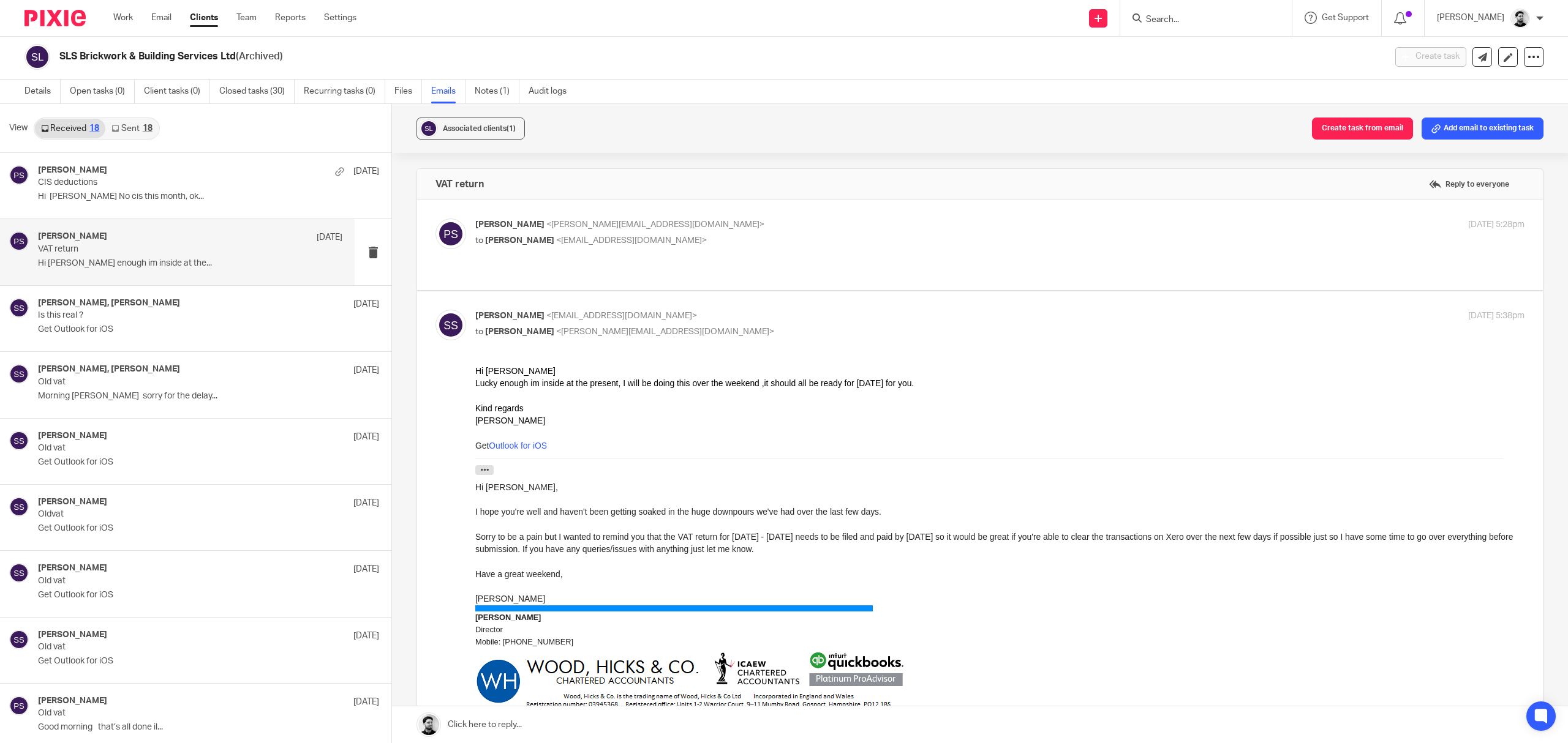
click at [719, 313] on p "Samuel Smith <info@slsbbuildingservicesltd.co.uk>" at bounding box center [825, 316] width 700 height 13
checkbox input "false"
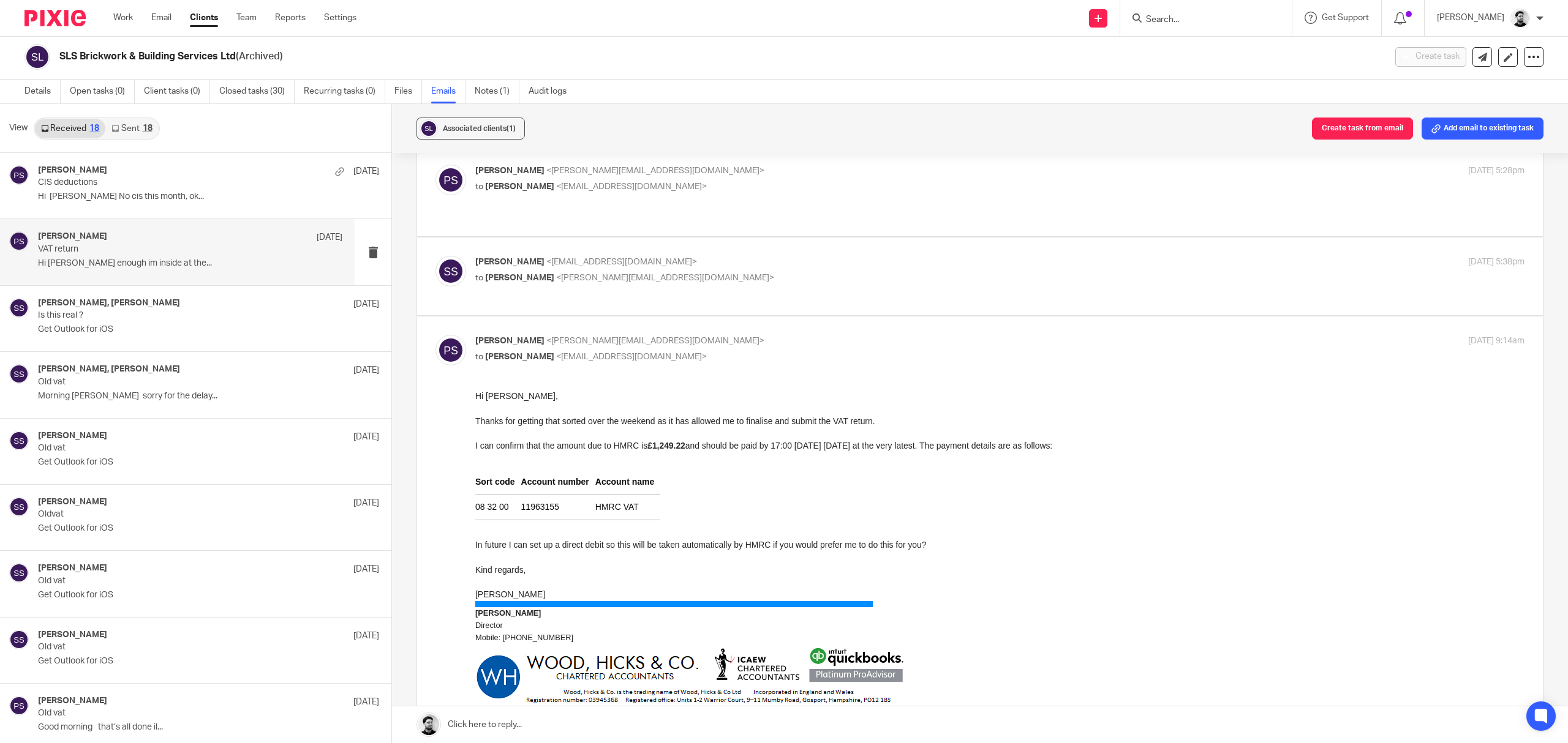
scroll to position [82, 0]
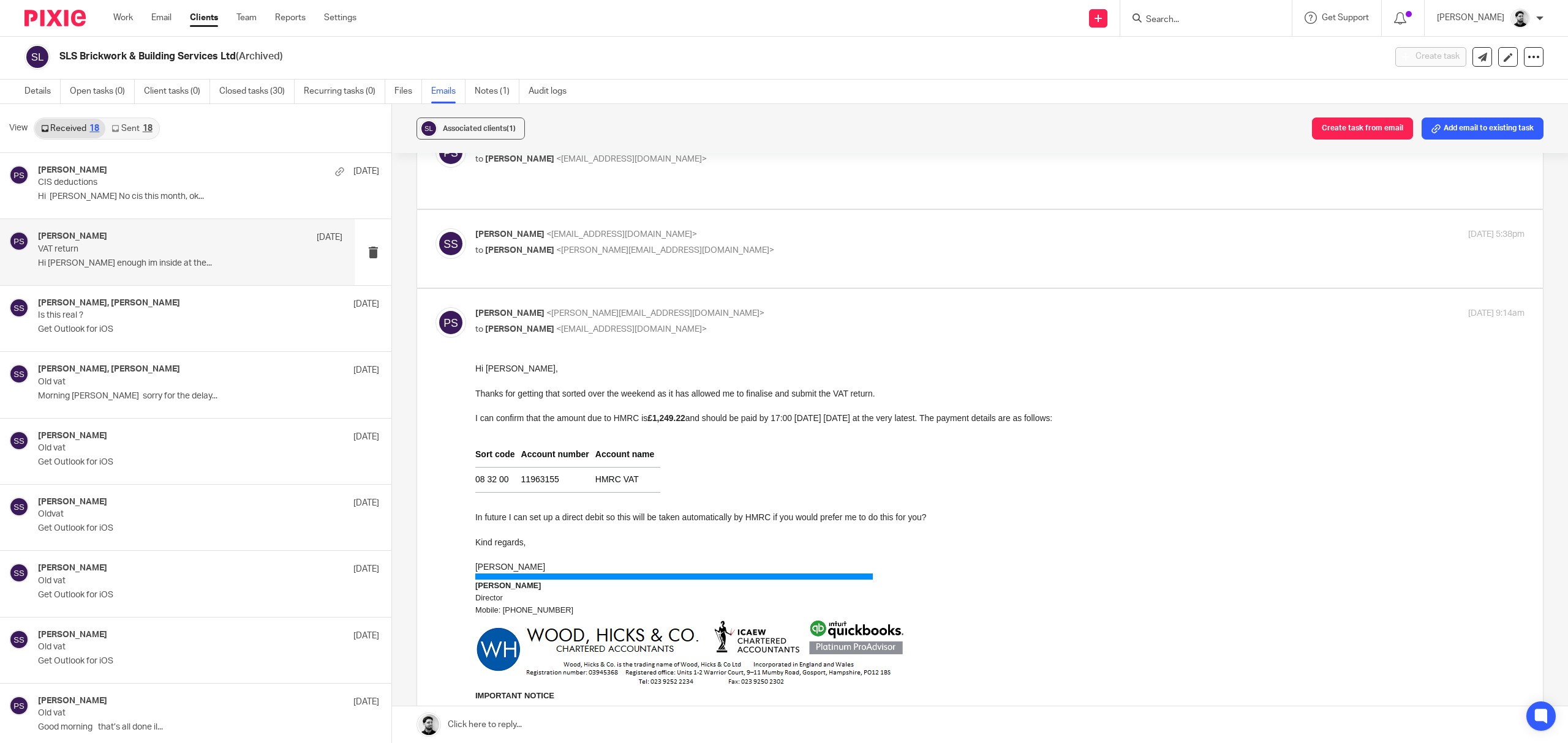
click at [684, 334] on span "<info@slsbbuildingservicesltd.co.uk>" at bounding box center [632, 329] width 151 height 9
checkbox input "false"
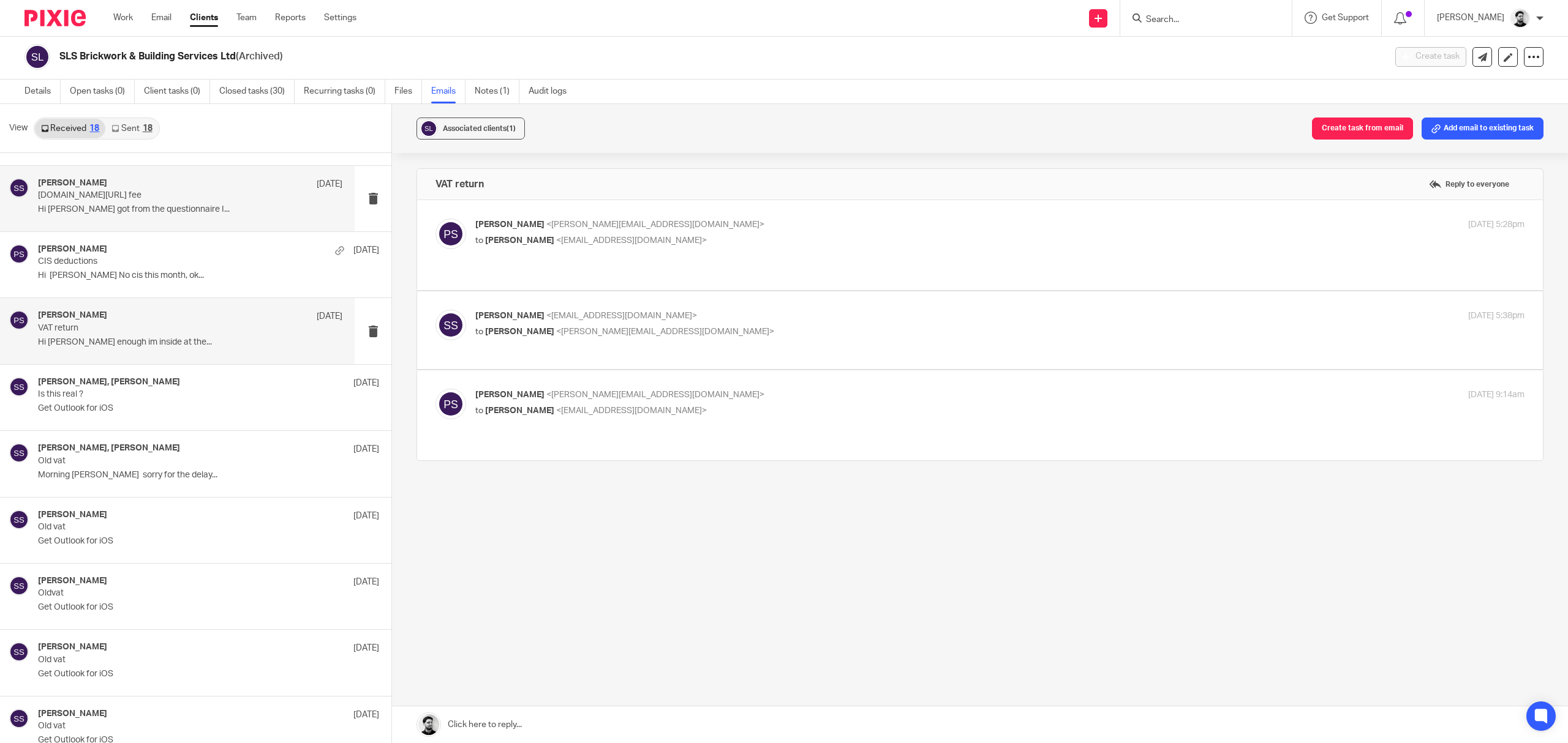
scroll to position [35, 0]
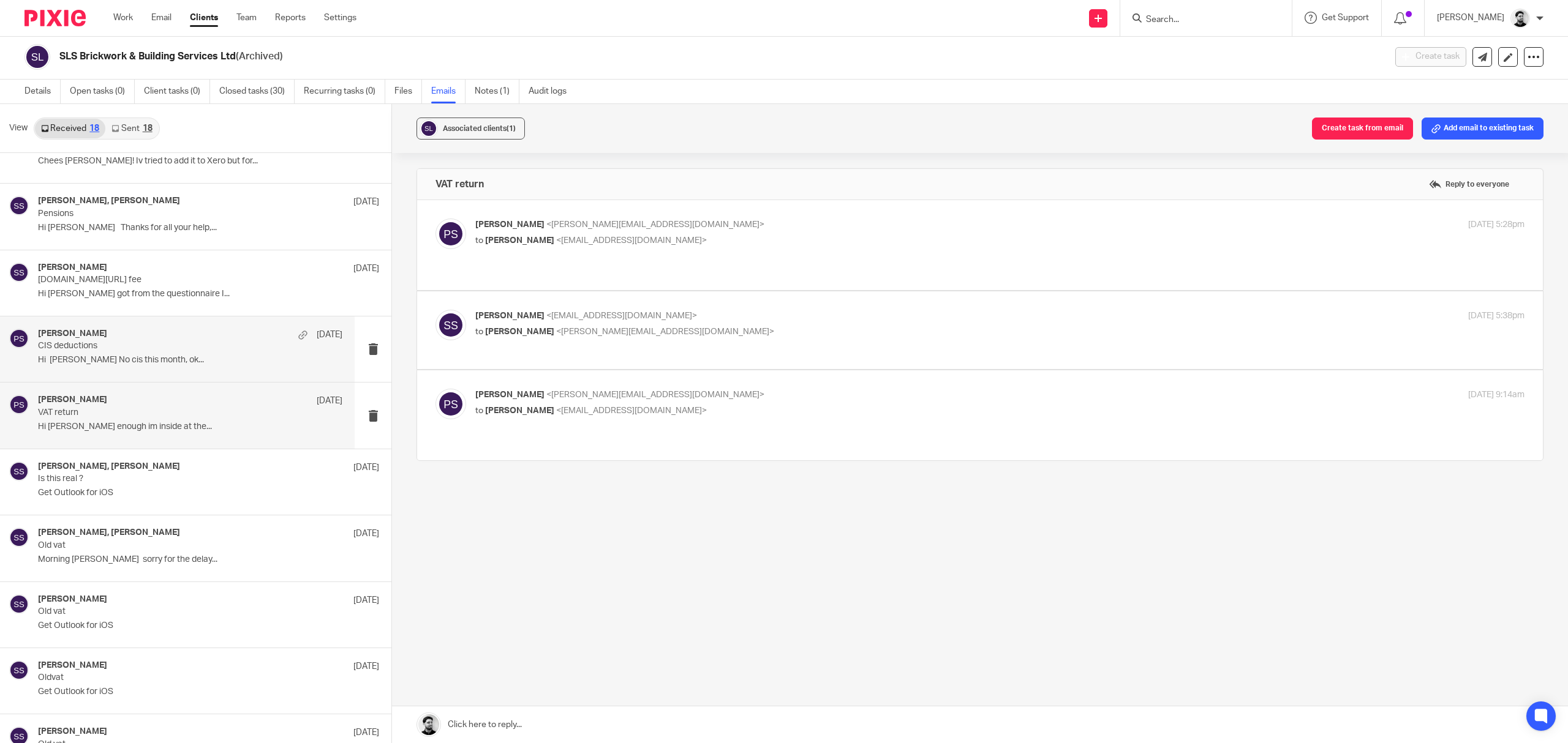
click at [200, 344] on p "CIS deductions" at bounding box center [160, 346] width 243 height 10
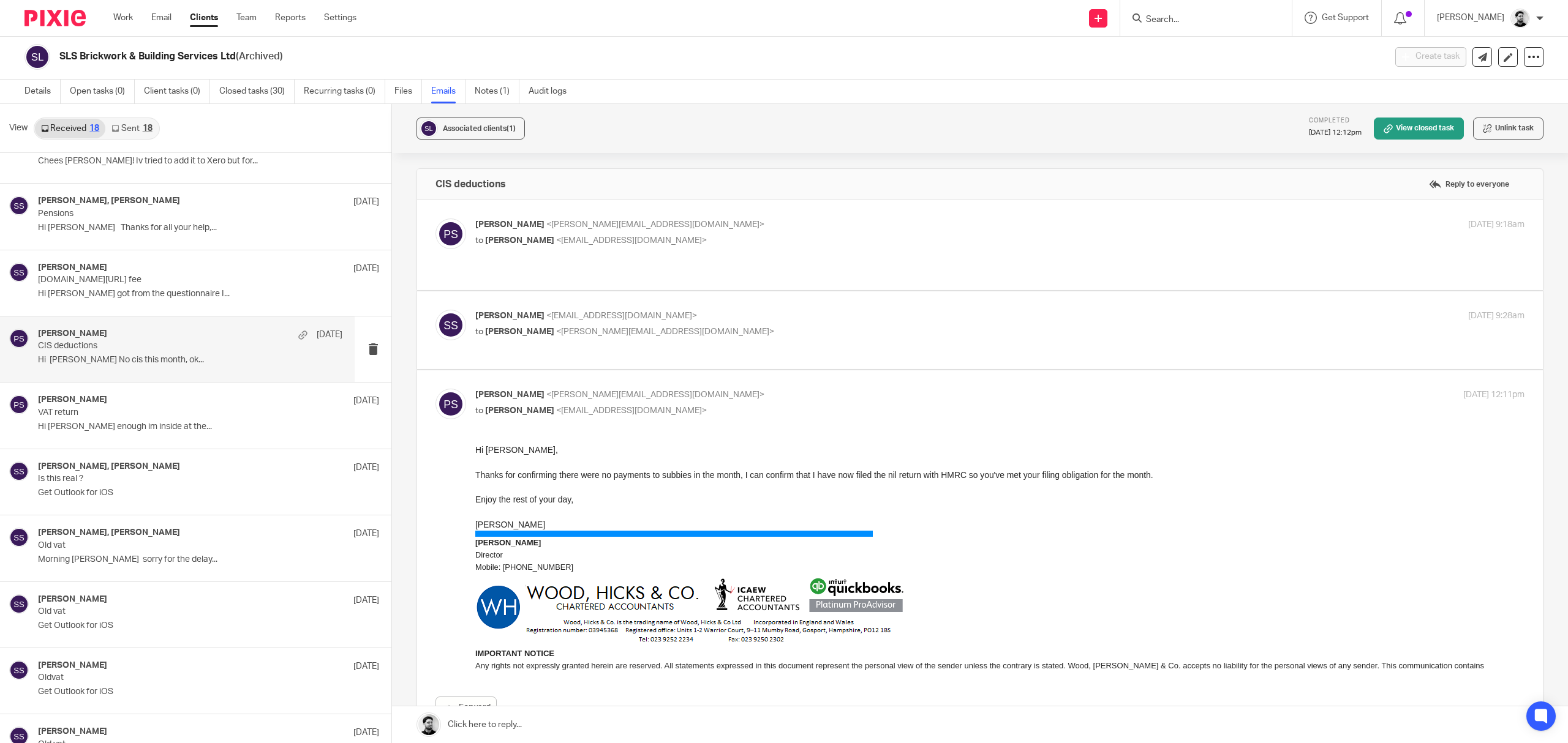
scroll to position [0, 0]
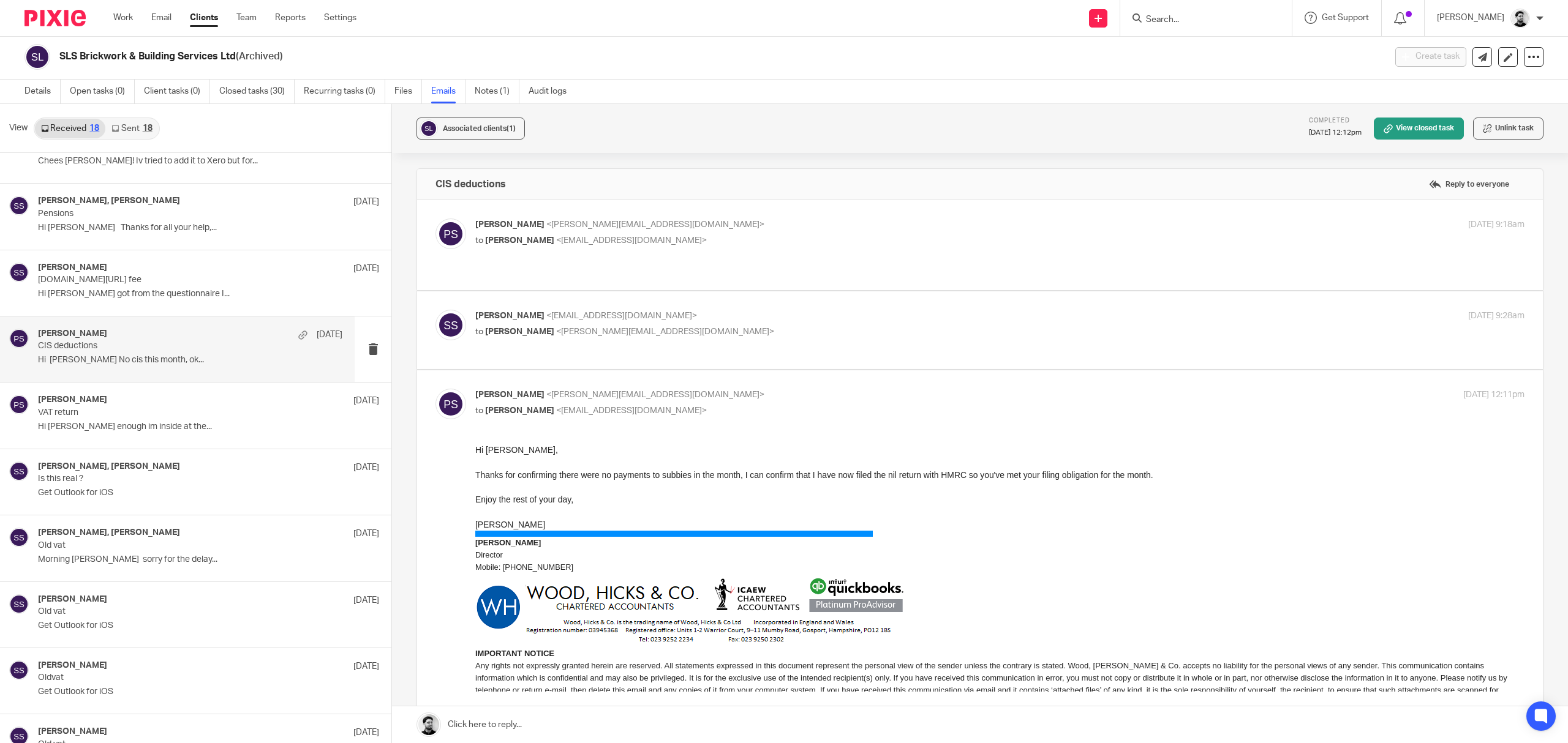
click at [730, 232] on div "Peter Sommerville <p.sommerville@woodhicks.co.uk> to Samuel Lee Smith <info@sls…" at bounding box center [825, 232] width 700 height 28
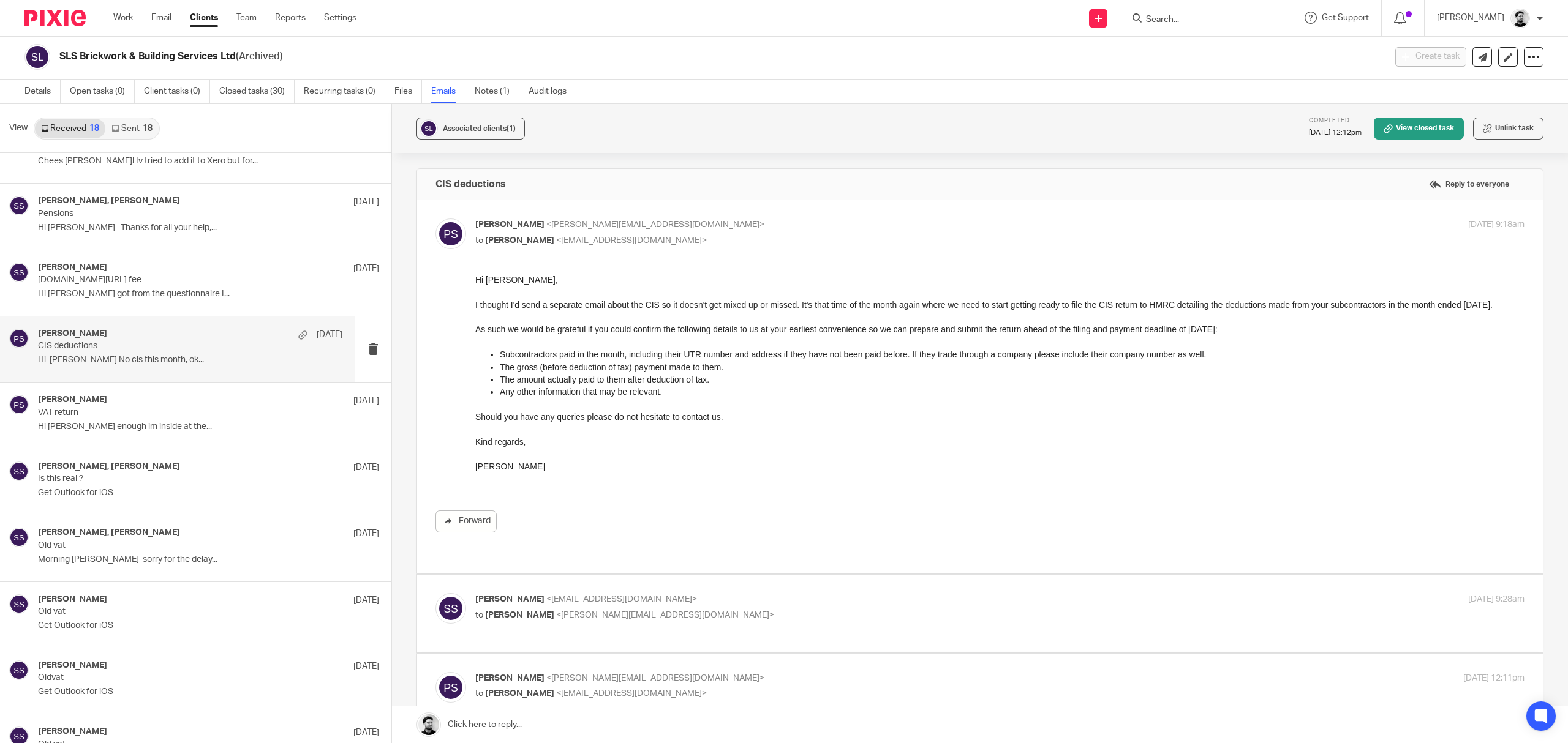
click at [717, 243] on p "to Samuel Lee Smith <info@slsbbuildingservicesltd.co.uk>" at bounding box center [825, 241] width 700 height 13
checkbox input "false"
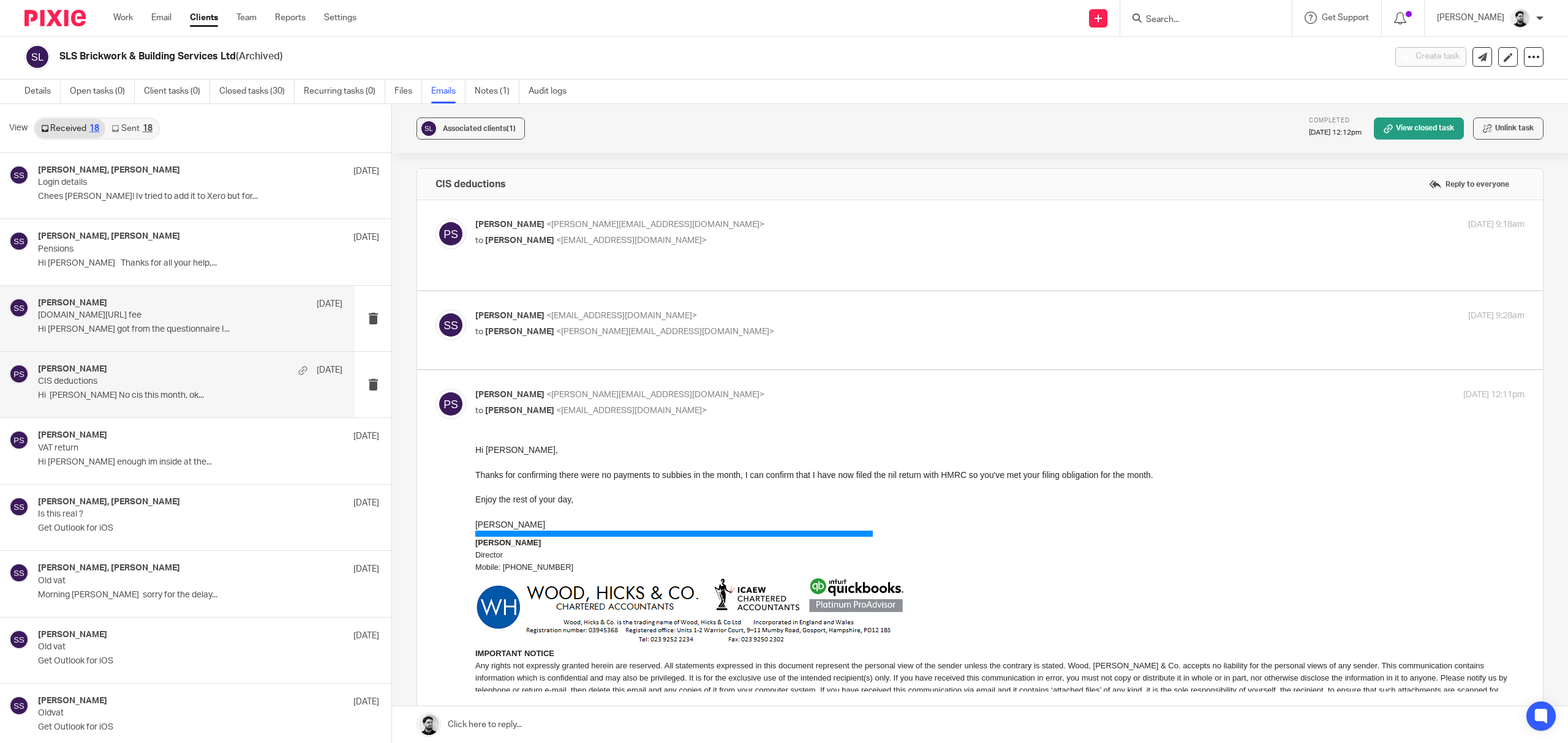
click at [168, 311] on p "ICO.org/ fee" at bounding box center [160, 315] width 243 height 10
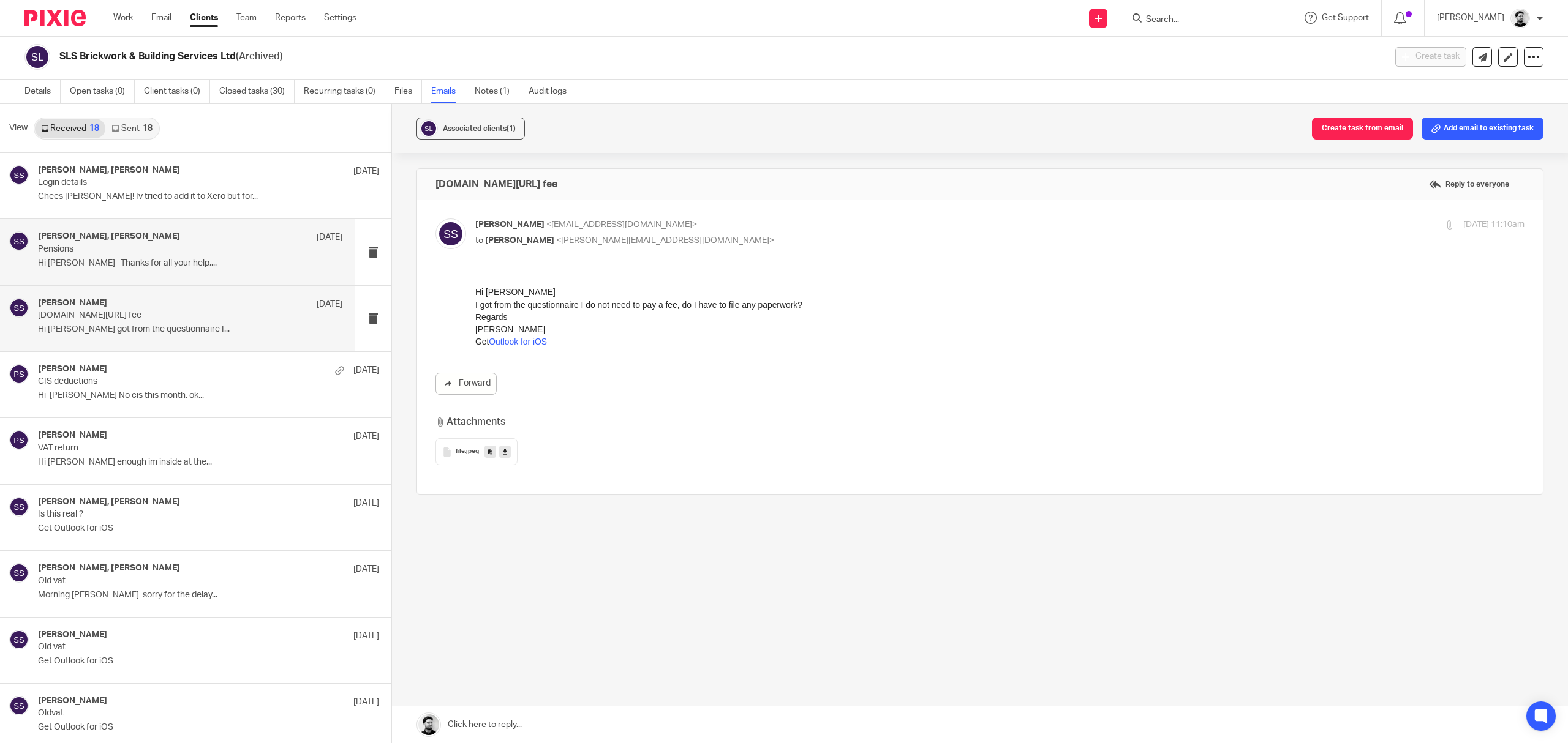
click at [170, 263] on p "Hi Pete Thanks for all your help,..." at bounding box center [190, 263] width 305 height 10
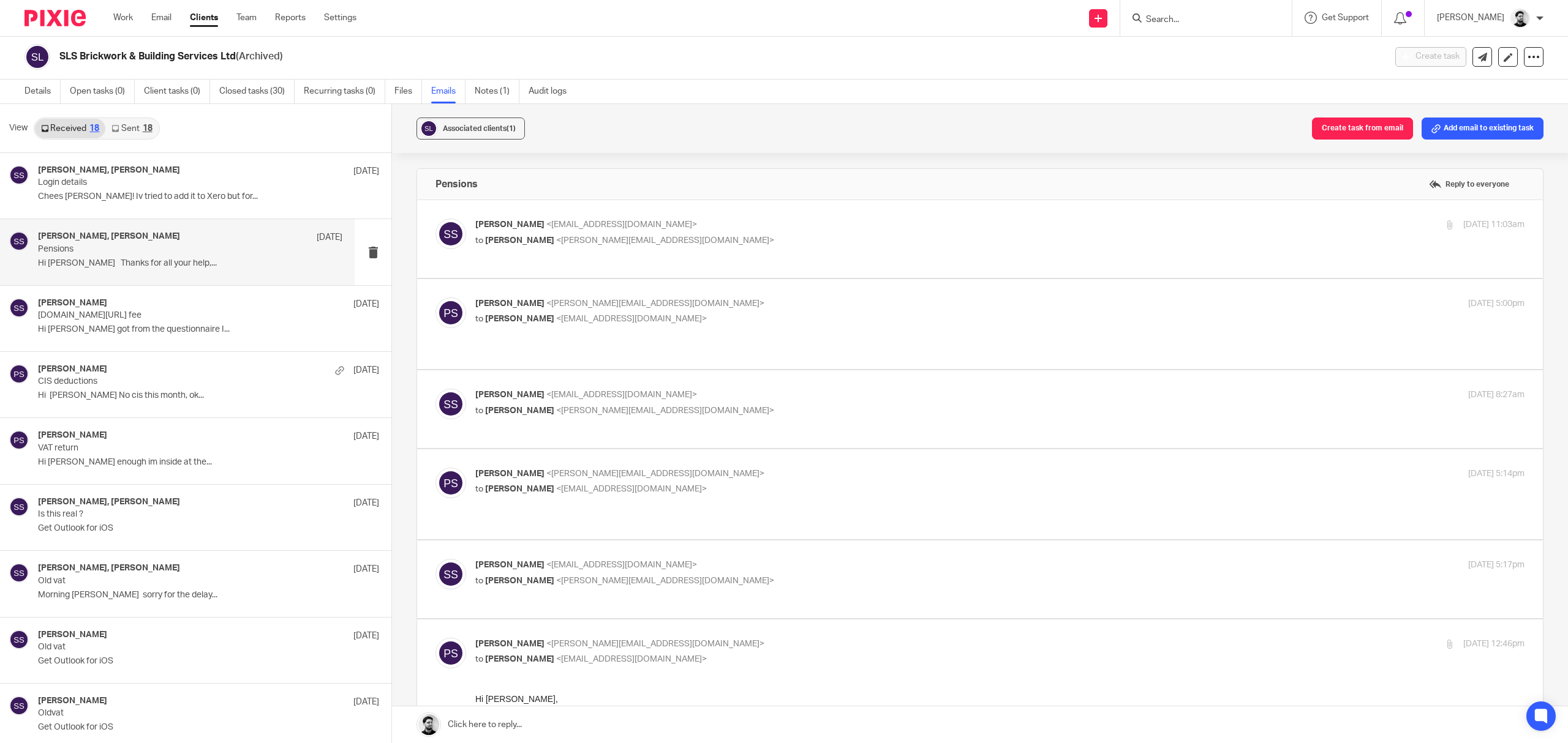
click at [643, 246] on p "to Peter Sommerville <p.sommerville@woodhicks.co.uk>" at bounding box center [825, 241] width 700 height 13
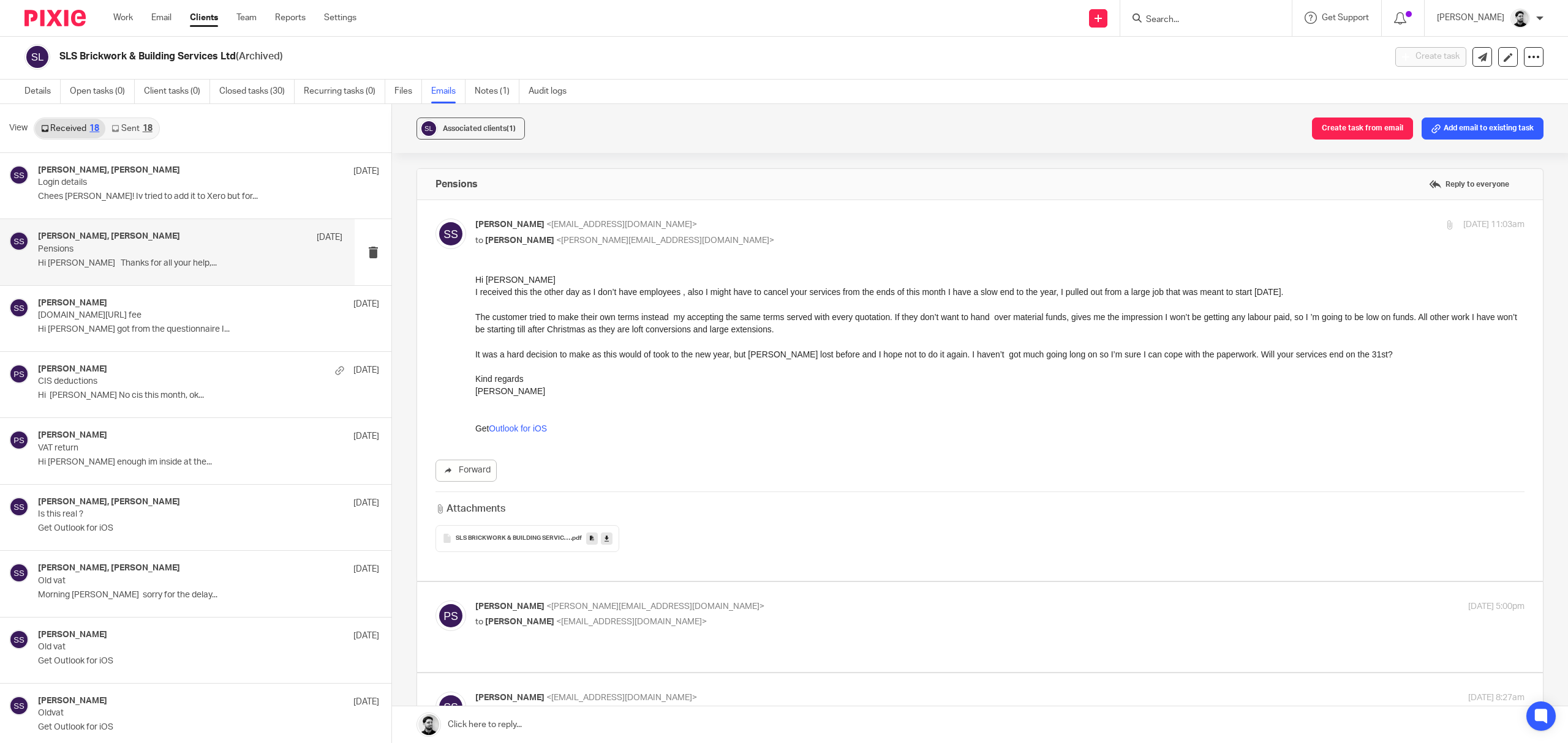
click at [685, 247] on div "Samuel Smith <info@slsbbuildingservicesltd.co.uk> to Peter Sommerville <p.somme…" at bounding box center [1000, 234] width 1049 height 31
checkbox input "false"
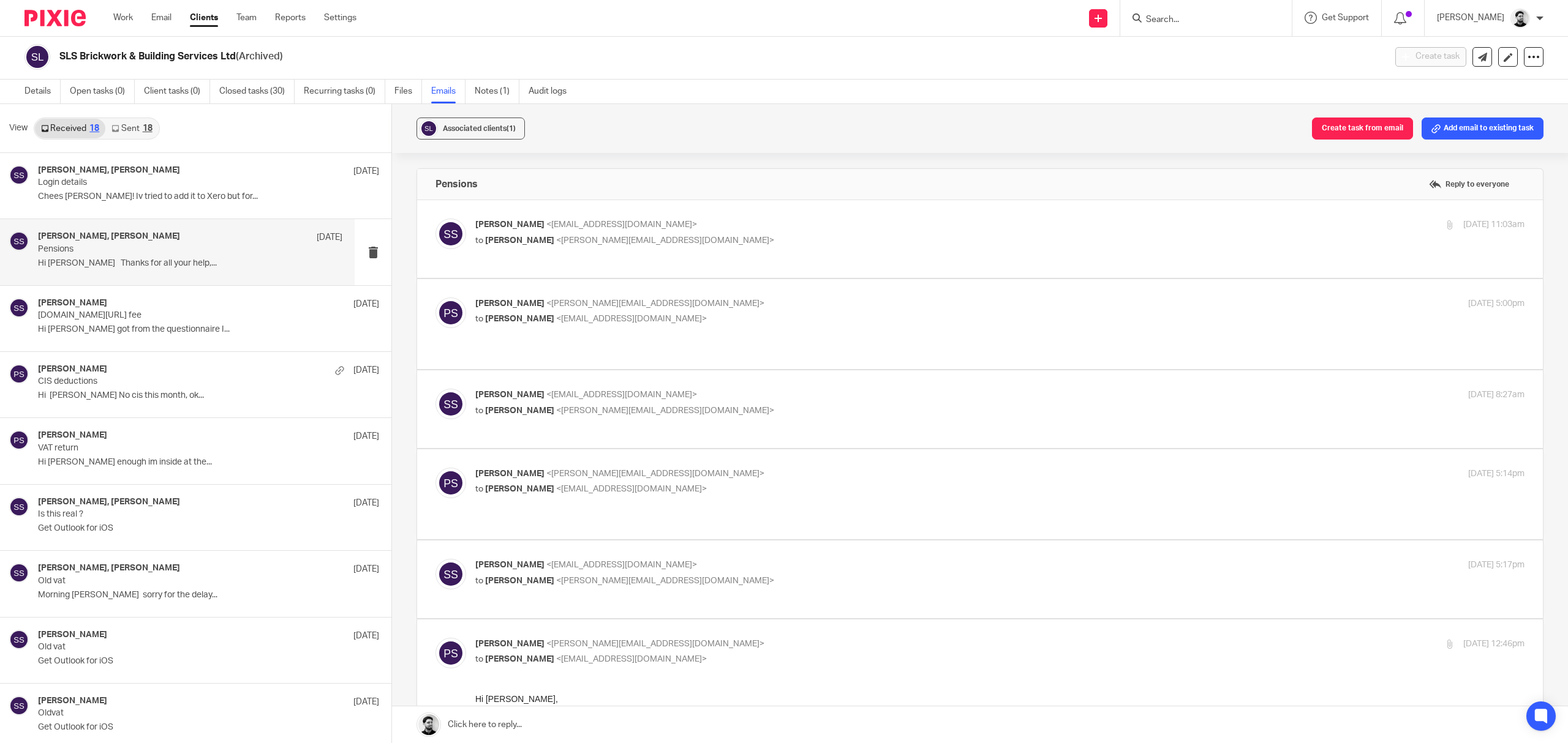
click at [691, 306] on p "Peter Sommerville <p.sommerville@woodhicks.co.uk>" at bounding box center [825, 304] width 700 height 13
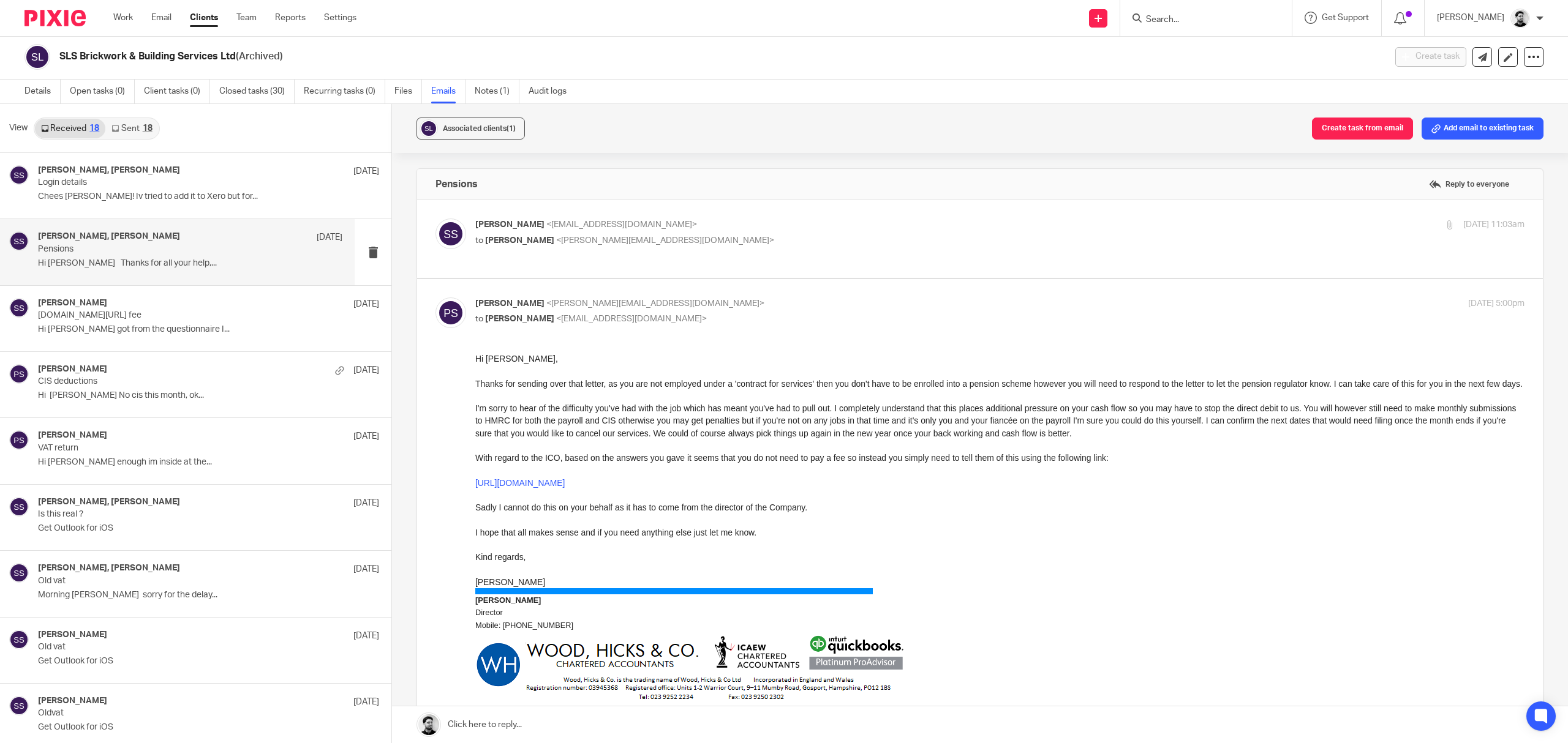
click at [757, 319] on p "to Samuel Smith <info@slsbbuildingservicesltd.co.uk>" at bounding box center [825, 319] width 700 height 13
checkbox input "false"
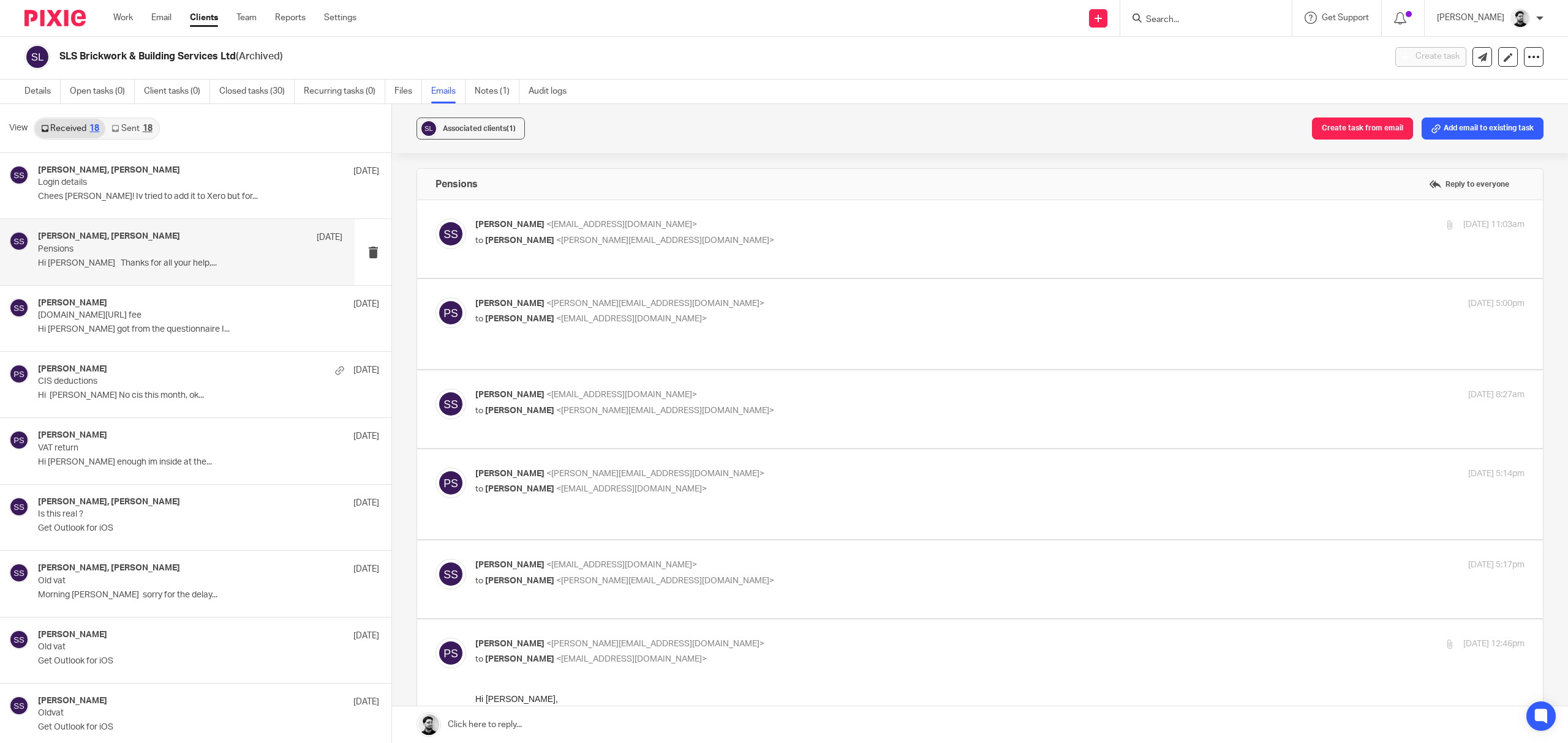
click at [766, 390] on p "Samuel Smith <info@slsbbuildingservicesltd.co.uk>" at bounding box center [825, 395] width 700 height 13
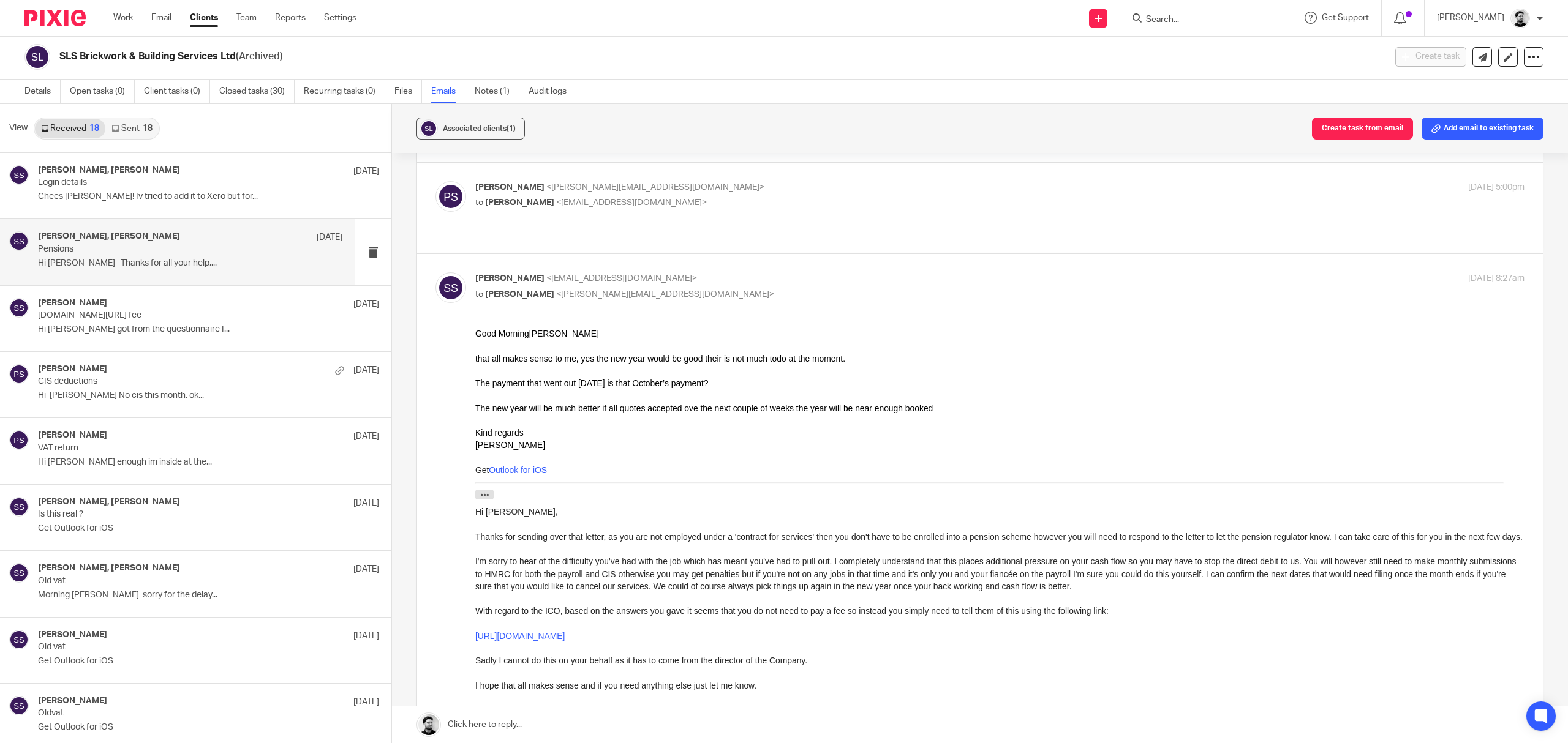
scroll to position [82, 0]
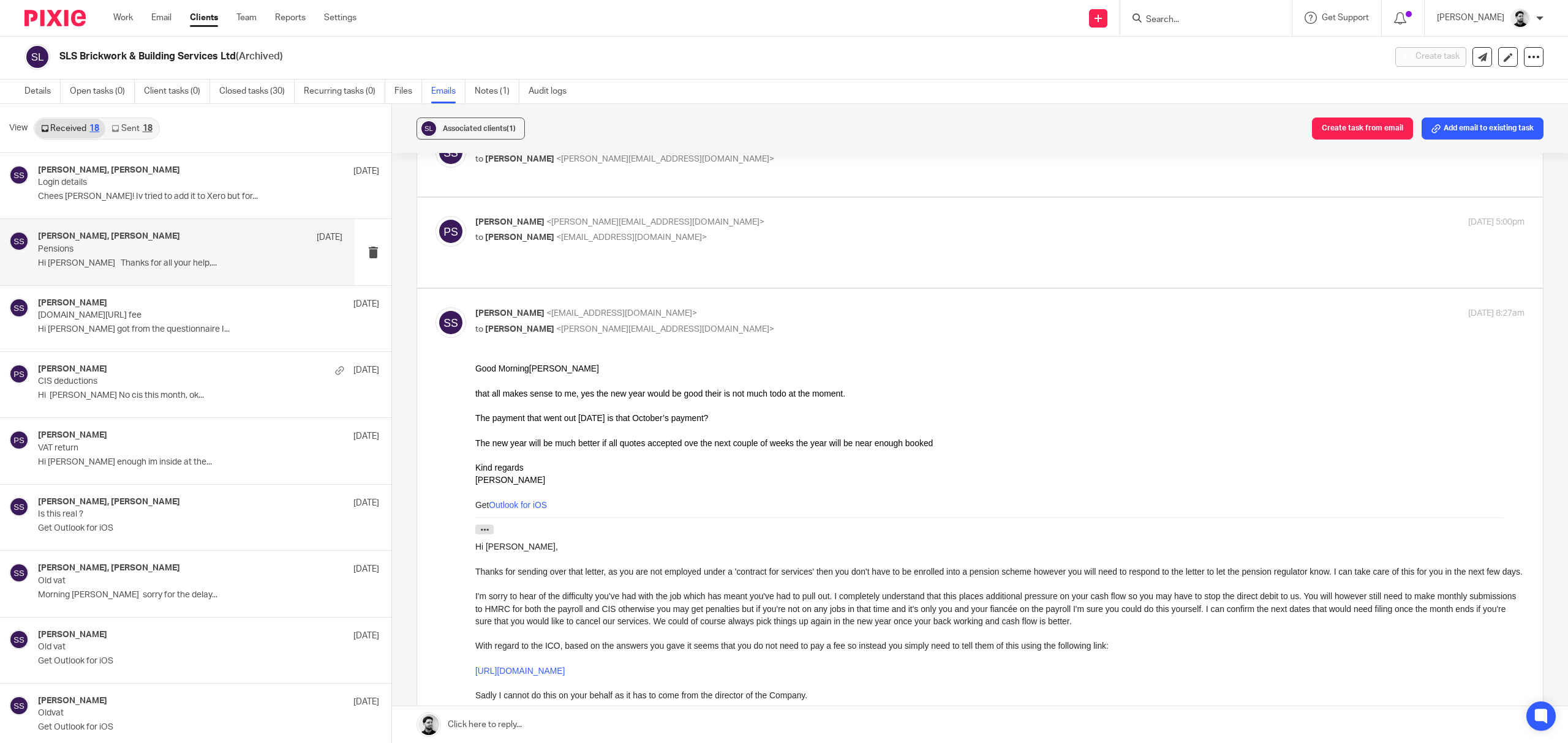
click at [751, 332] on p "to Peter Sommerville <p.sommerville@woodhicks.co.uk>" at bounding box center [825, 330] width 700 height 13
checkbox input "false"
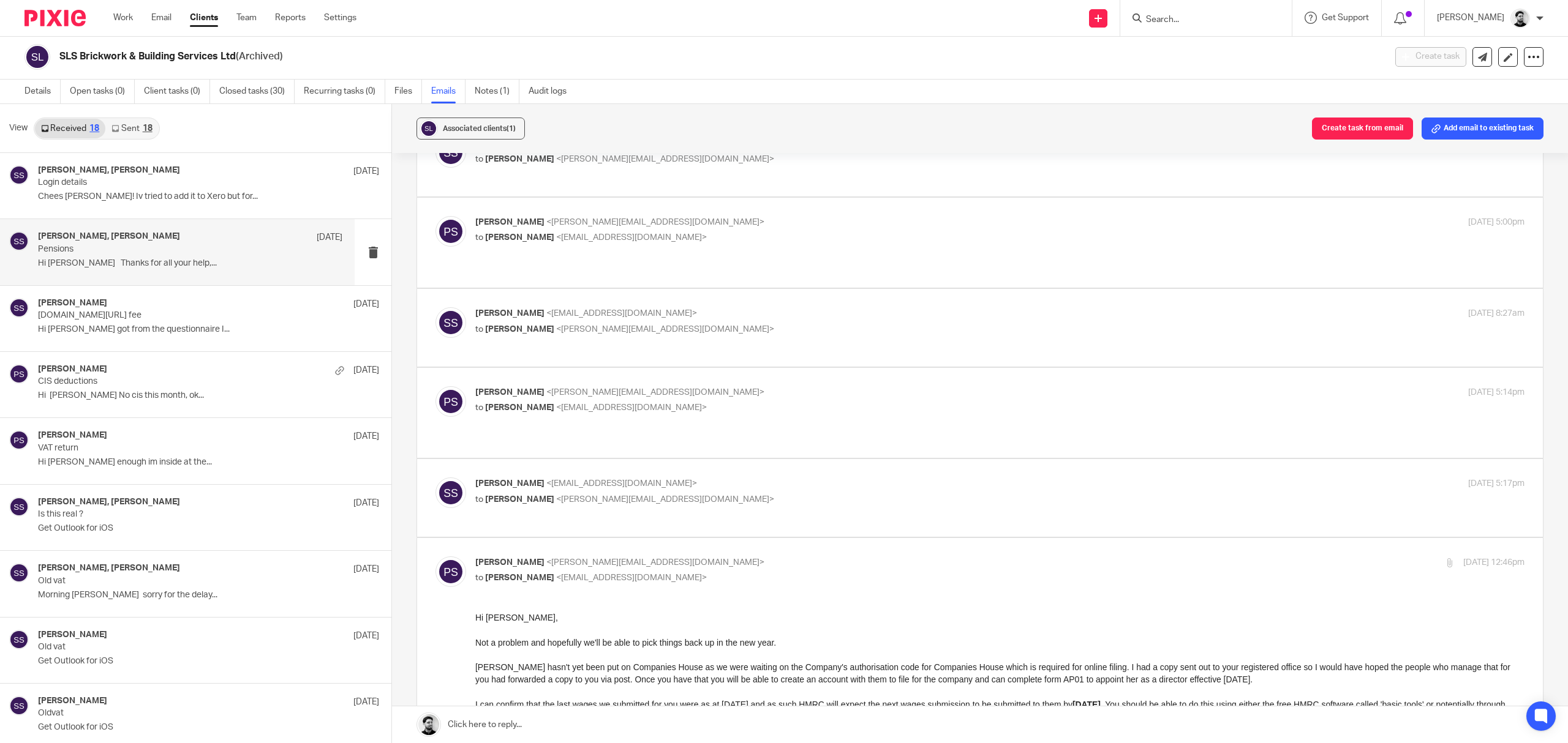
click at [753, 395] on label at bounding box center [980, 413] width 1126 height 90
click at [435, 386] on input "checkbox" at bounding box center [435, 385] width 1 height 1
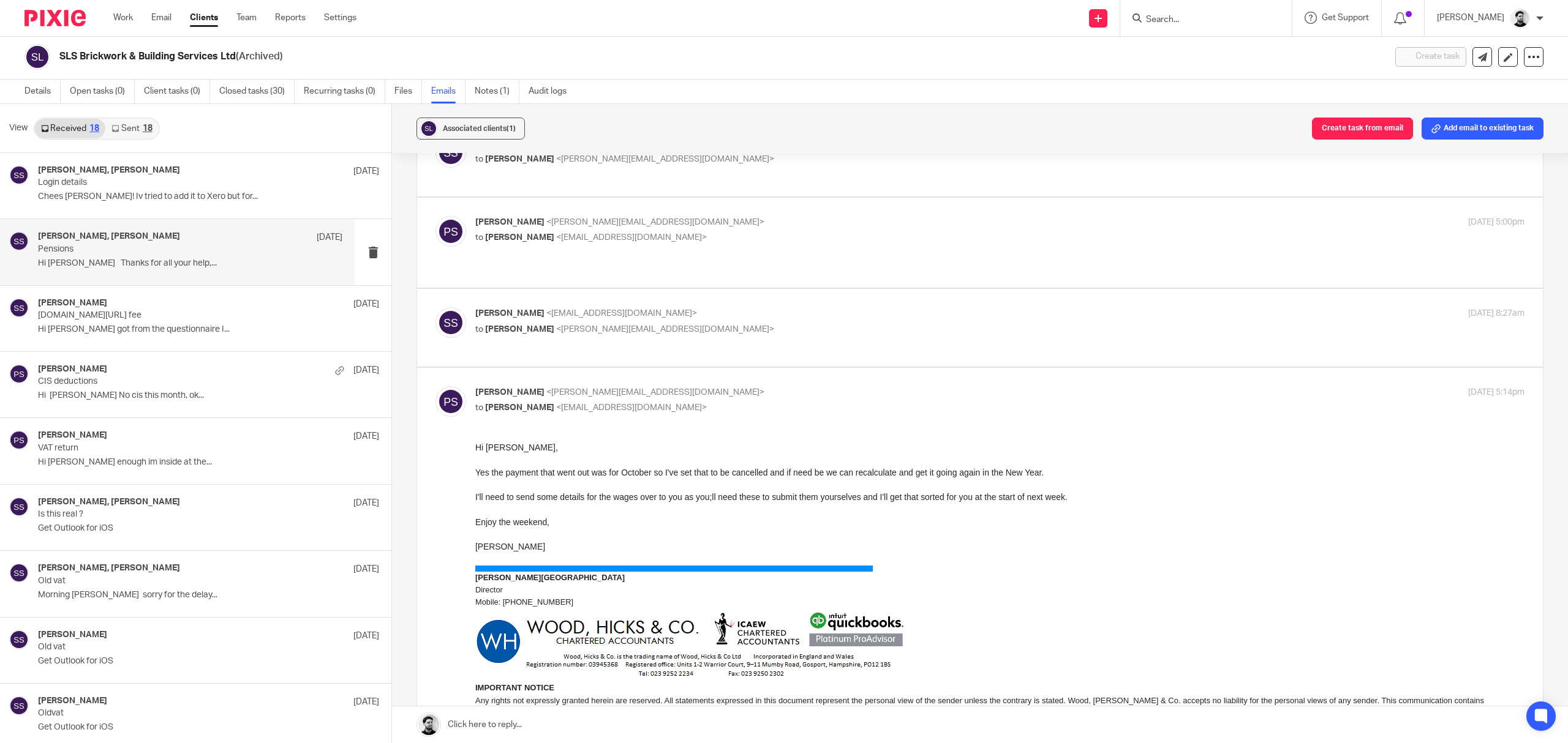
scroll to position [0, 0]
click at [755, 399] on p "Peter Sommerville <p.sommerville@woodhicks.co.uk>" at bounding box center [825, 392] width 700 height 13
checkbox input "false"
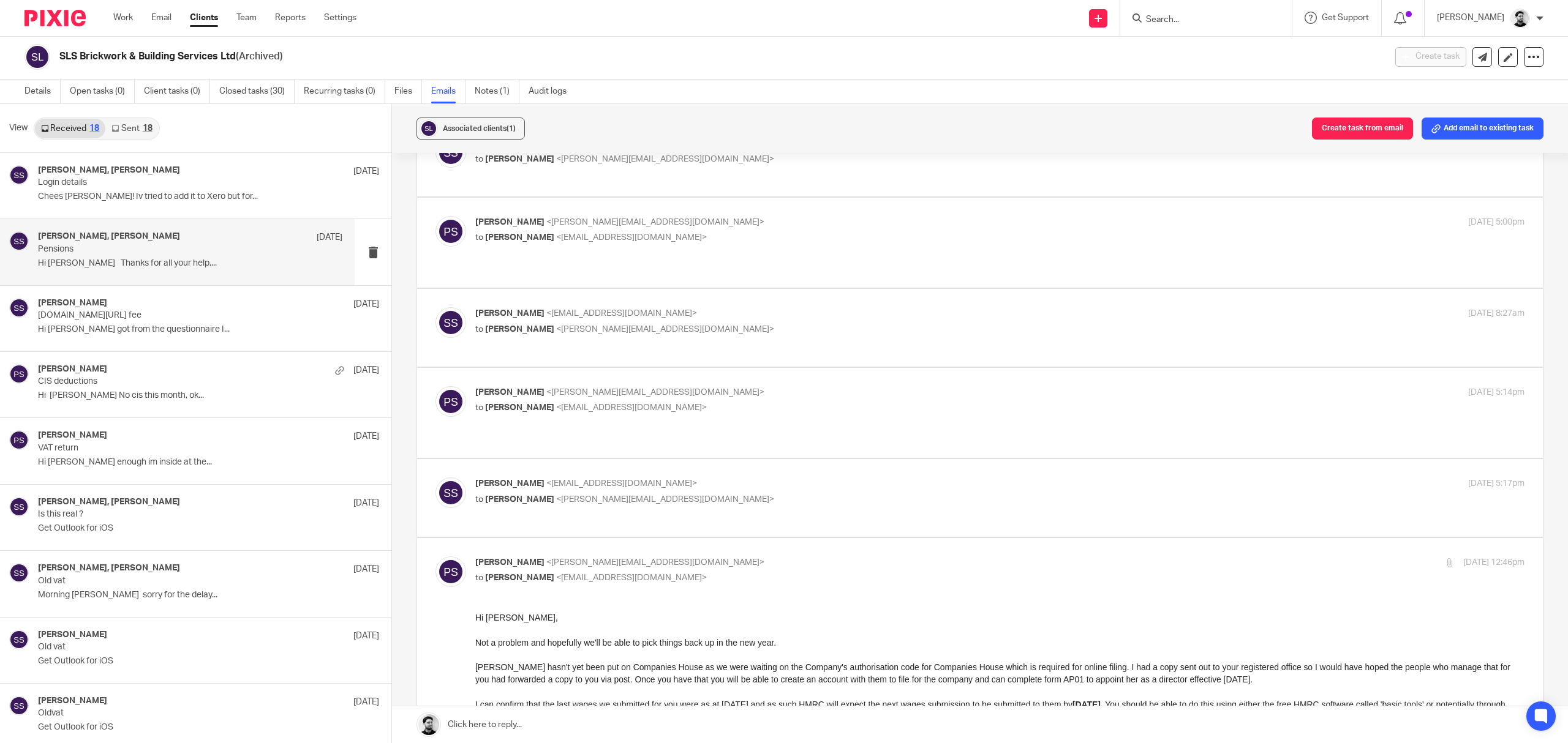
click at [846, 480] on label at bounding box center [980, 498] width 1126 height 77
click at [435, 478] on input "checkbox" at bounding box center [435, 477] width 1 height 1
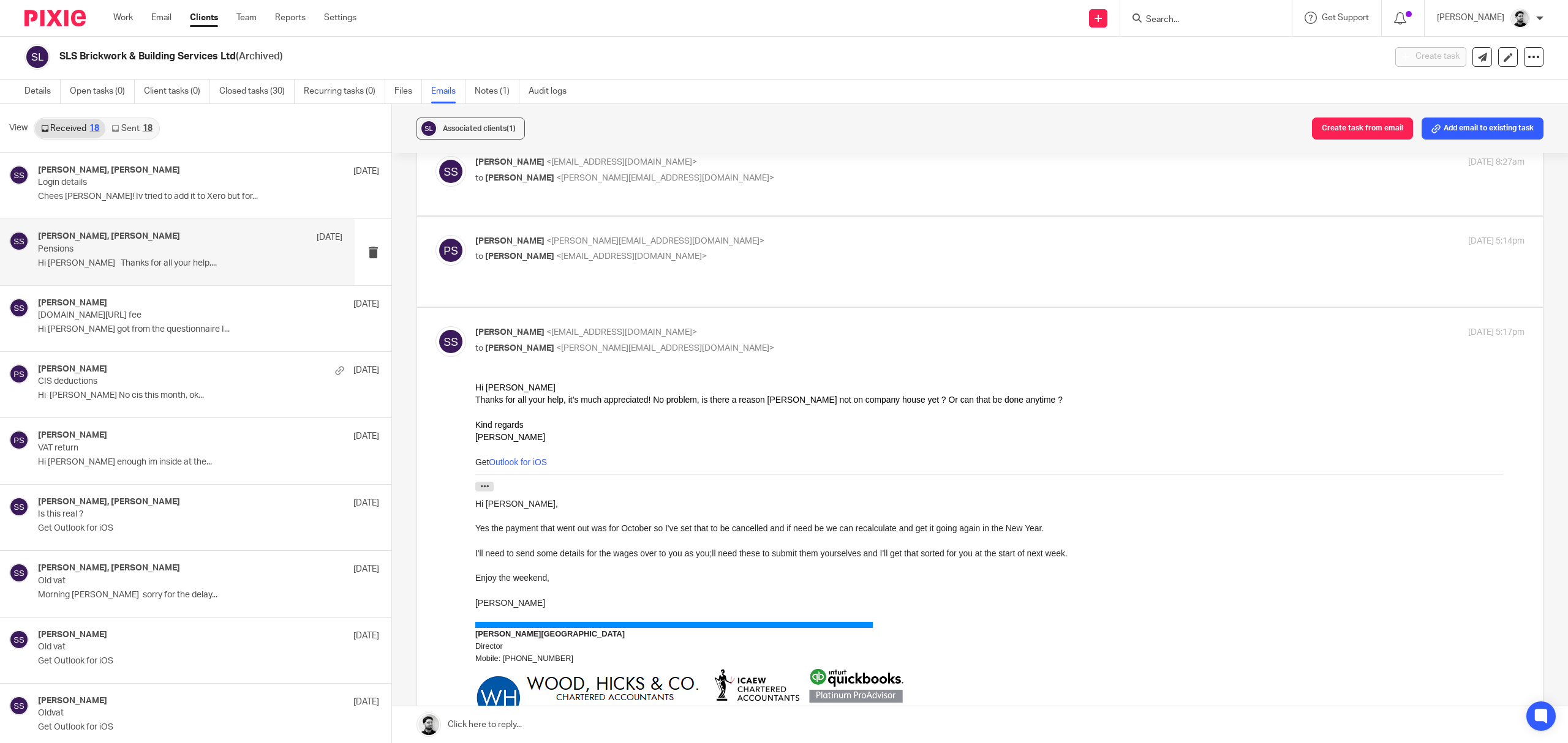
scroll to position [245, 0]
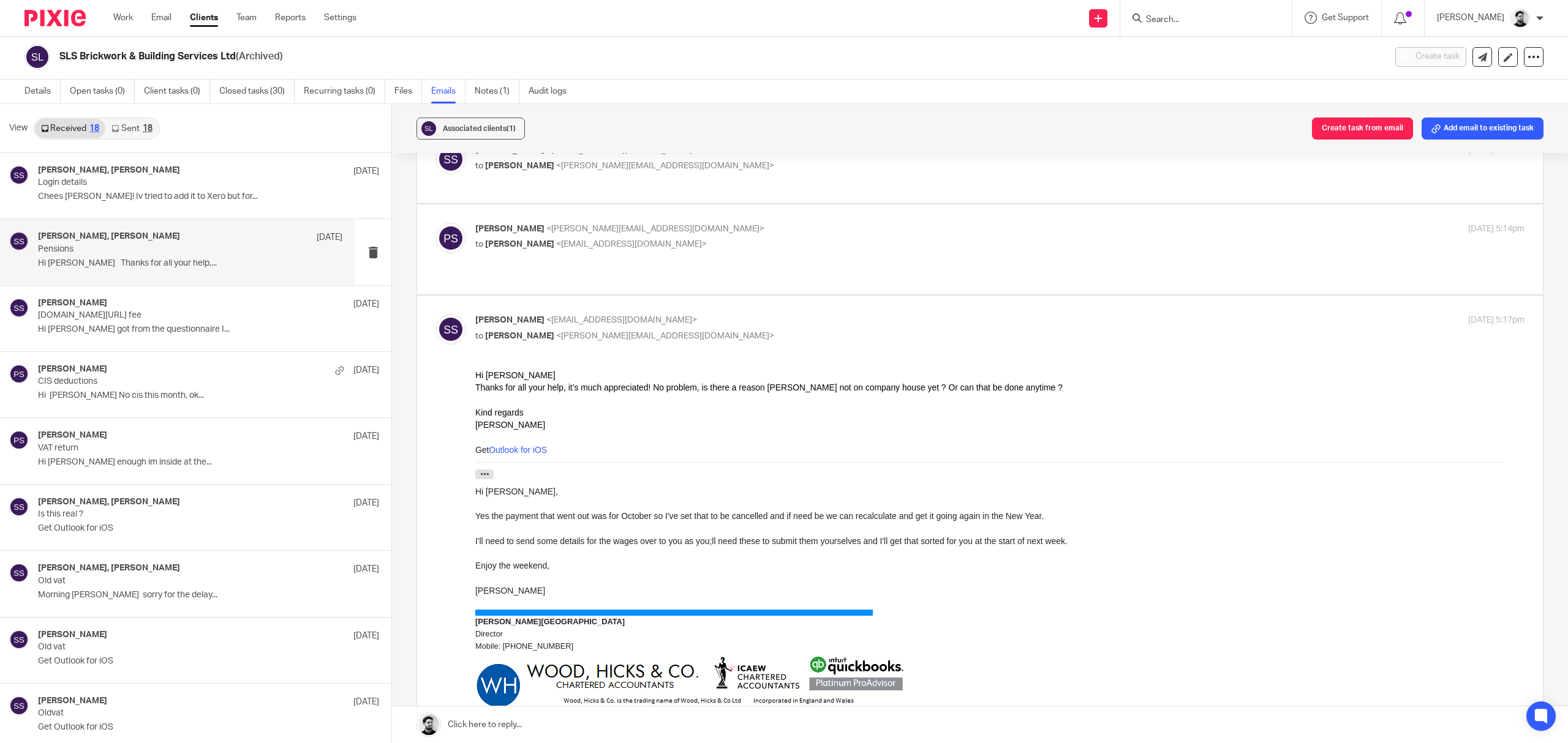
click at [736, 327] on p "Samuel Smith <info@slsbbuildingservicesltd.co.uk>" at bounding box center [825, 320] width 700 height 13
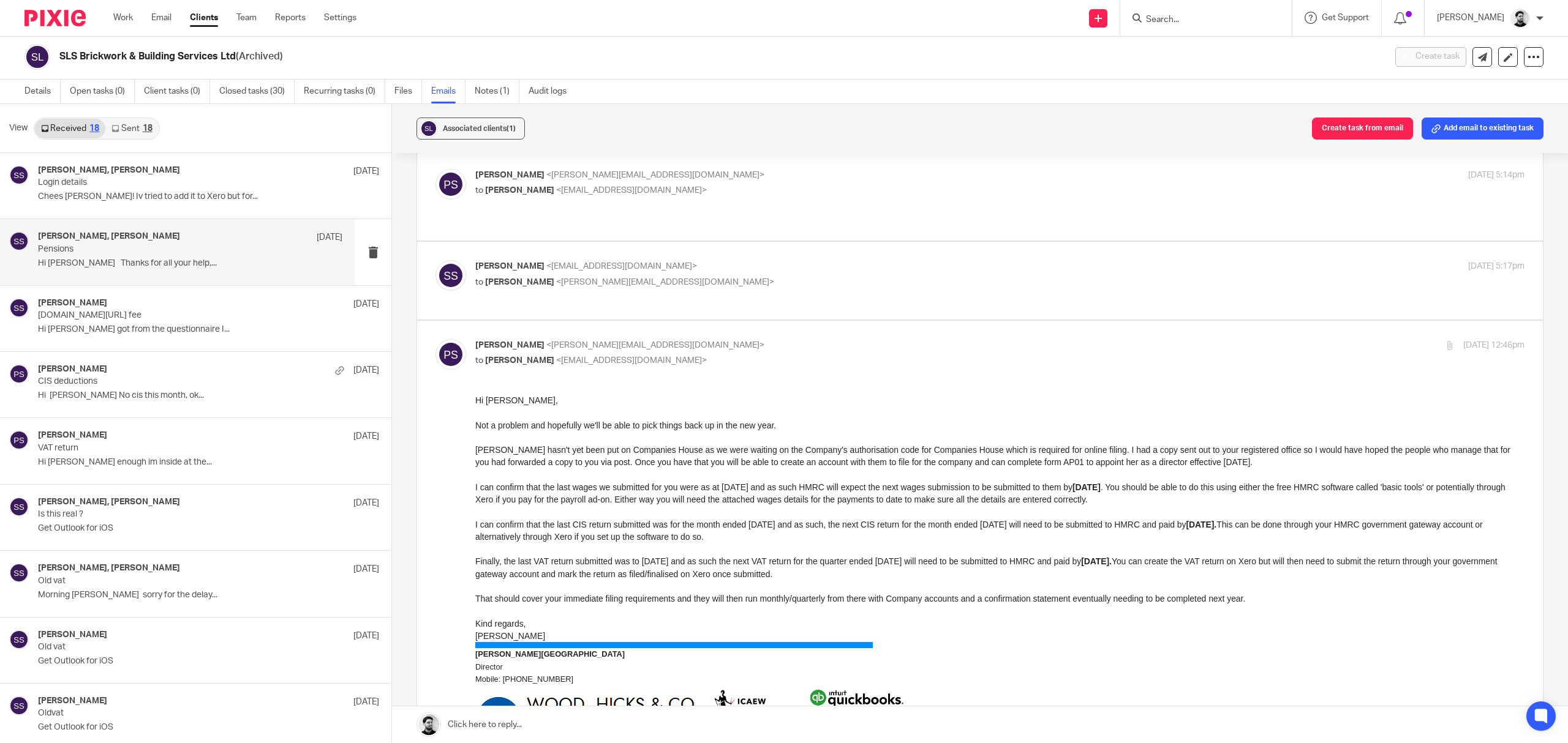
scroll to position [326, 0]
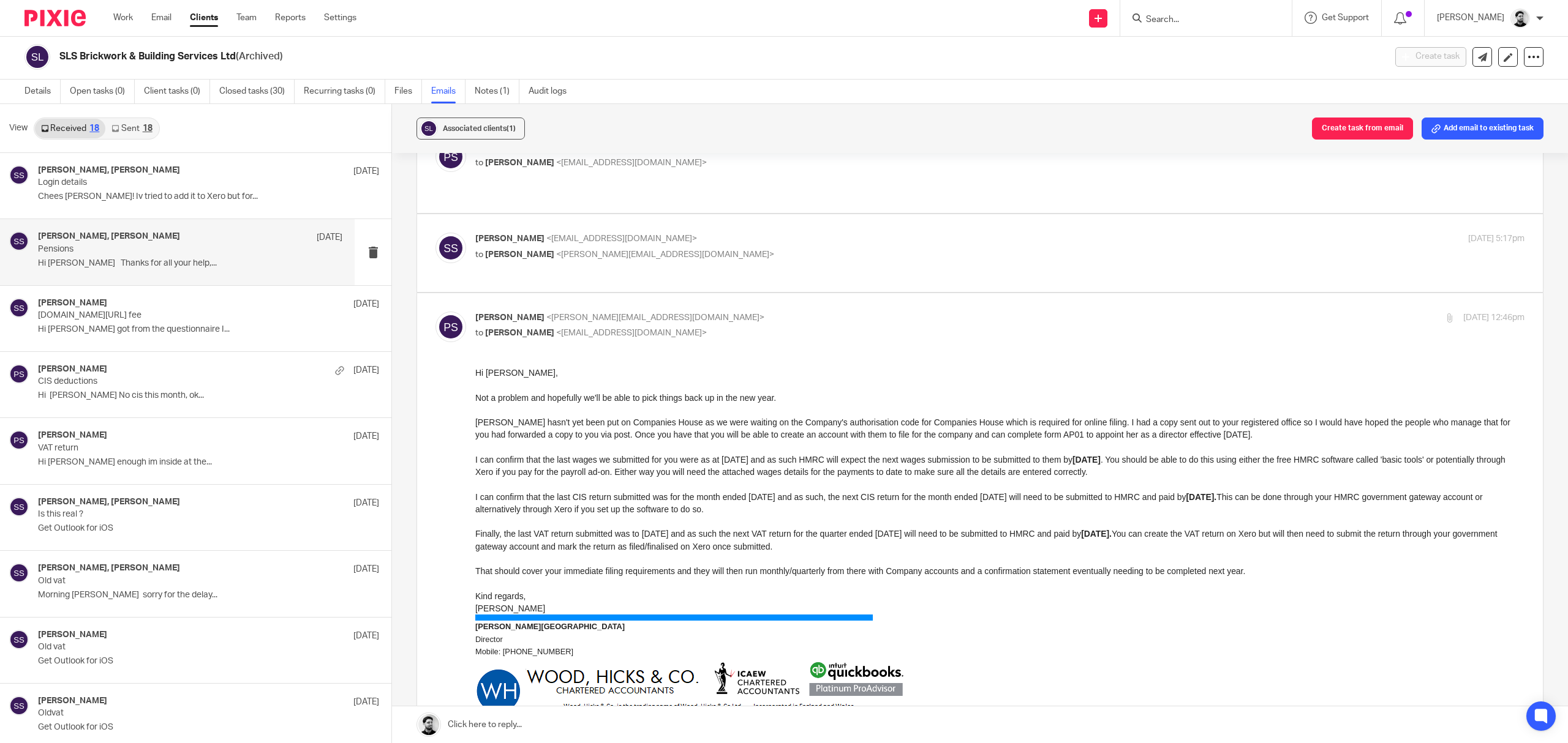
click at [728, 262] on p "to Peter Sommerville <p.sommerville@woodhicks.co.uk>" at bounding box center [825, 255] width 700 height 13
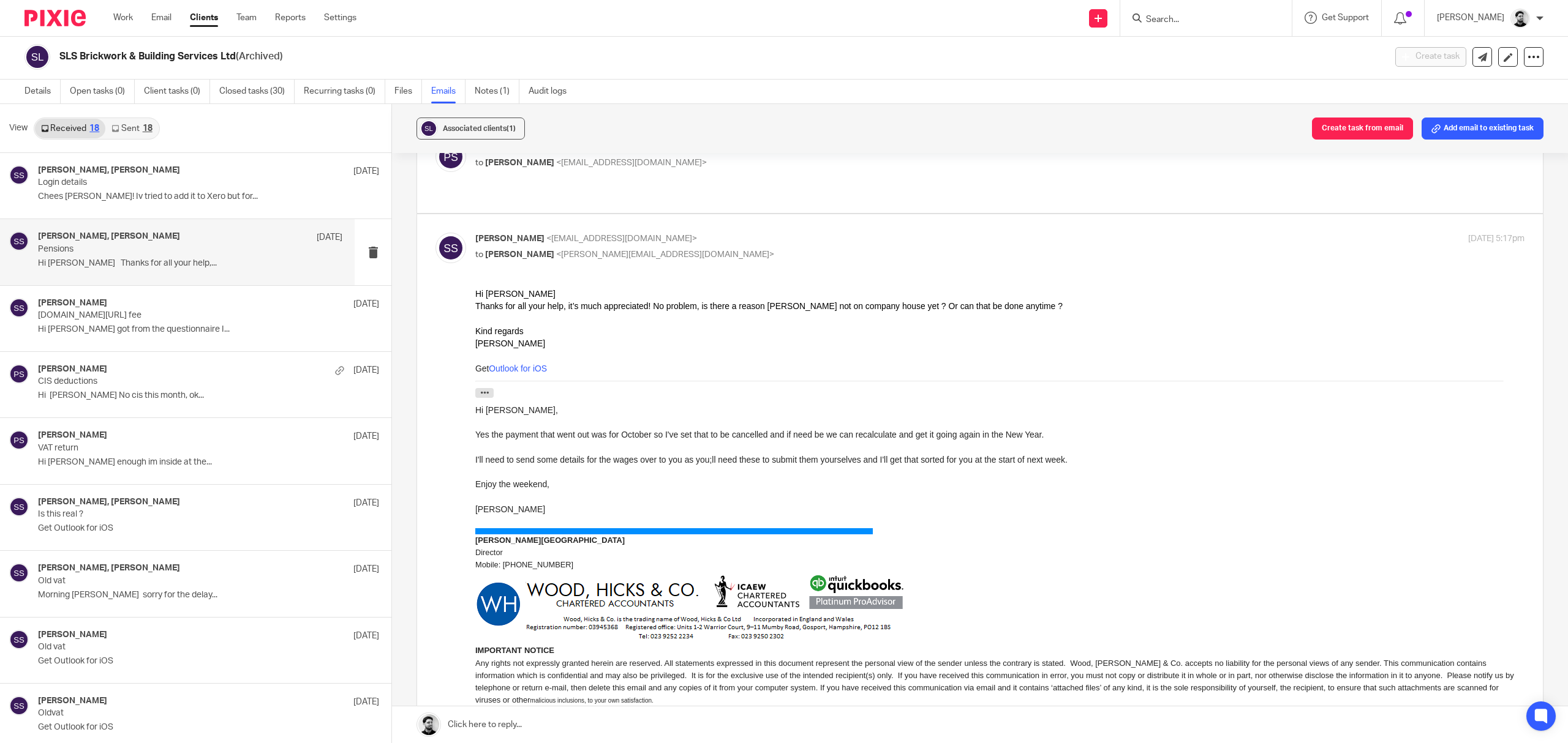
scroll to position [0, 0]
click at [731, 262] on p "to Peter Sommerville <p.sommerville@woodhicks.co.uk>" at bounding box center [825, 255] width 700 height 13
checkbox input "false"
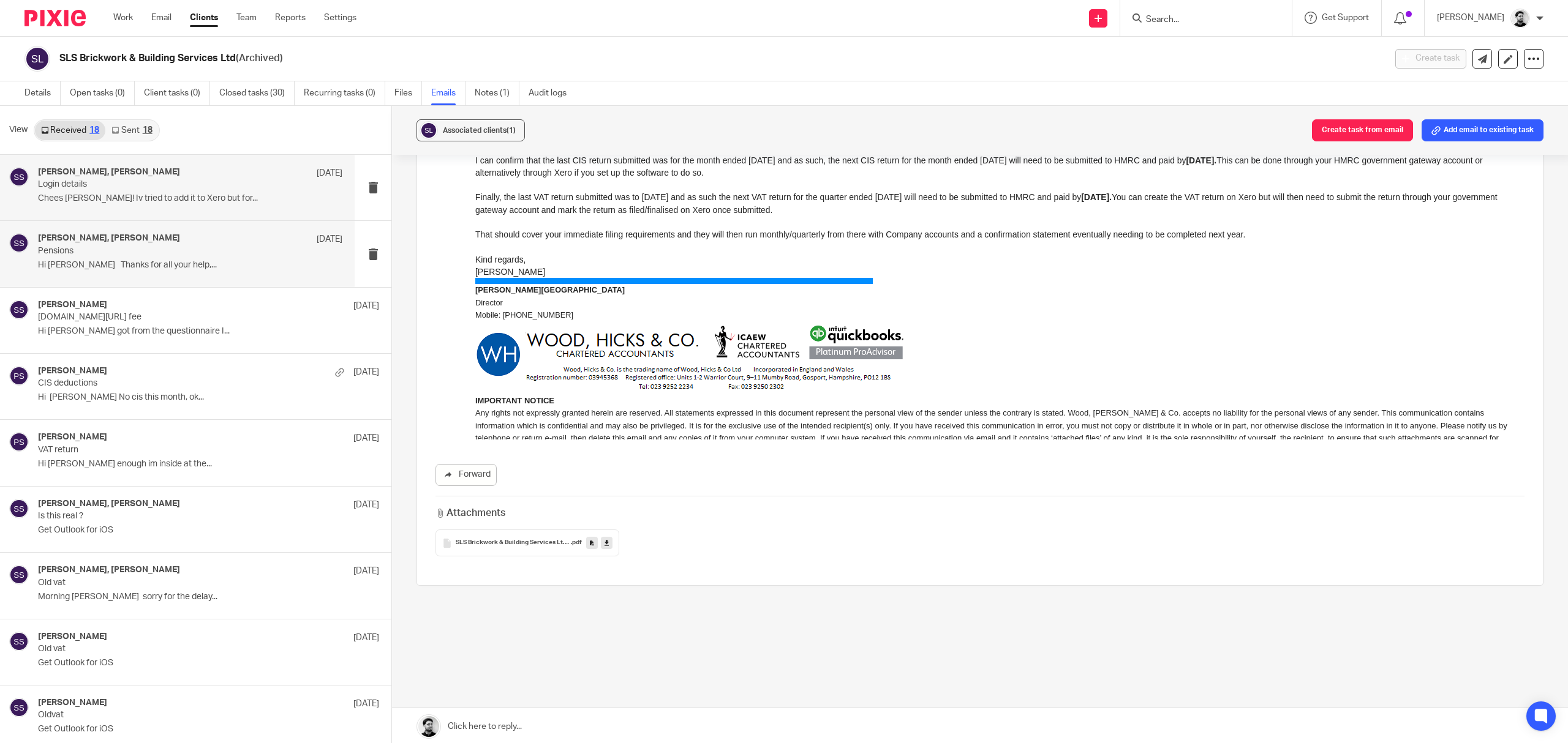
click at [188, 200] on p "Chees Pete! Iv tried to add it to Xero but for..." at bounding box center [190, 198] width 305 height 10
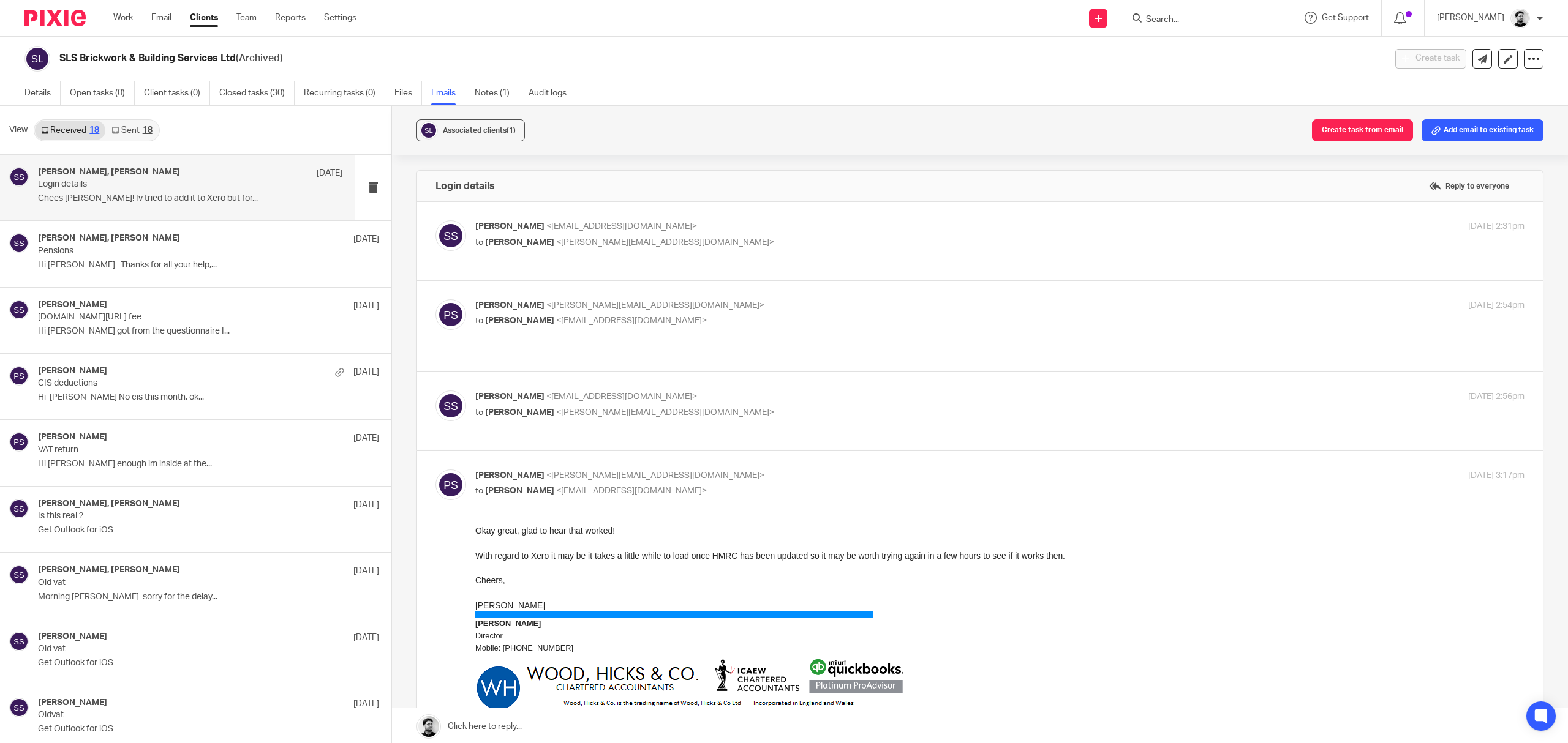
click at [777, 221] on div "Samuel Smith <info@slsbbuildingservicesltd.co.uk> to Peter Sommerville <p.somme…" at bounding box center [980, 241] width 1126 height 77
click at [774, 226] on p "Samuel Smith <info@slsbbuildingservicesltd.co.uk>" at bounding box center [825, 226] width 700 height 13
click at [781, 243] on p "to Peter Sommerville <p.sommerville@woodhicks.co.uk>" at bounding box center [825, 243] width 700 height 13
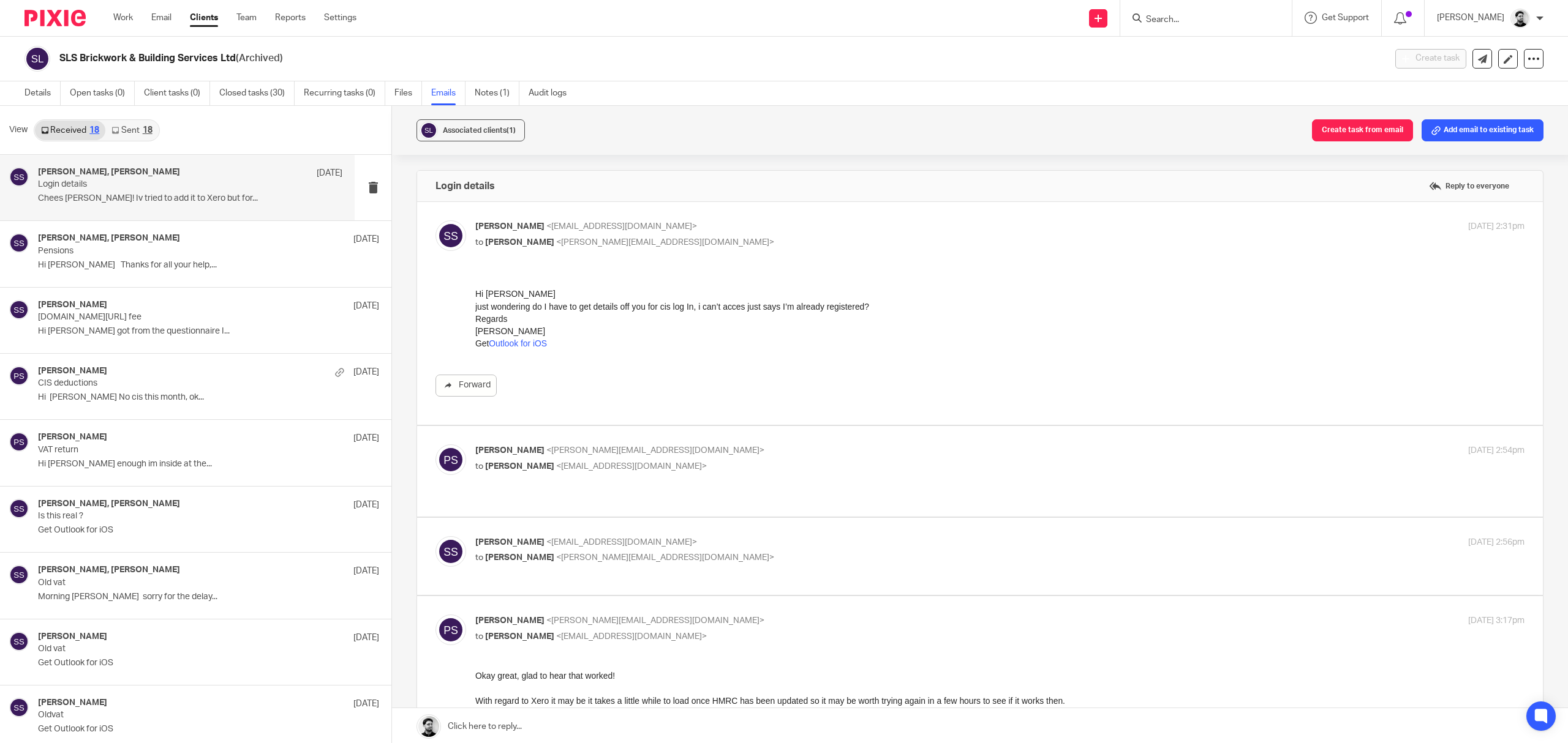
click at [781, 243] on p "to Peter Sommerville <p.sommerville@woodhicks.co.uk>" at bounding box center [825, 243] width 700 height 13
checkbox input "false"
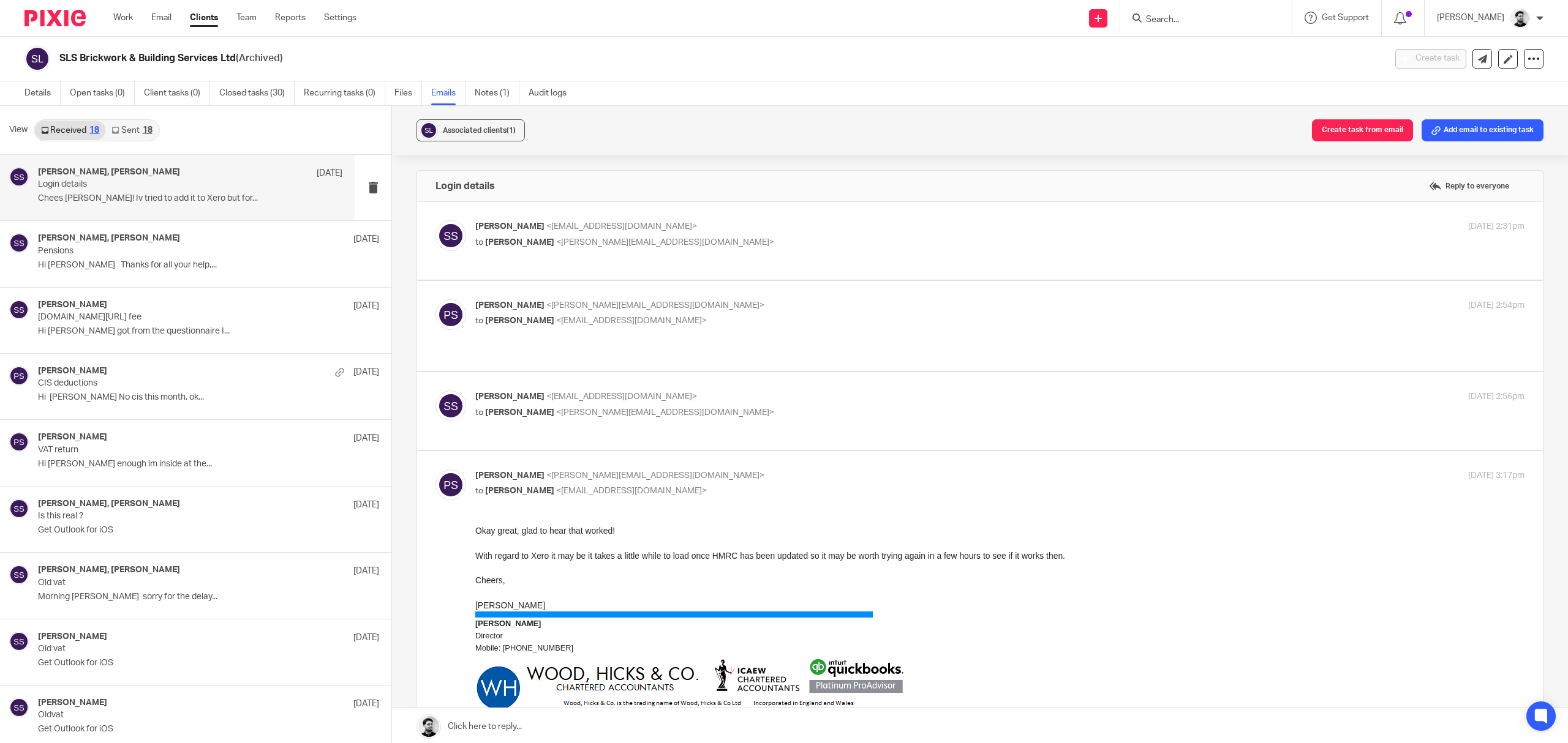
click at [751, 307] on p "Peter Sommerville <p.sommerville@woodhicks.co.uk>" at bounding box center [825, 305] width 700 height 13
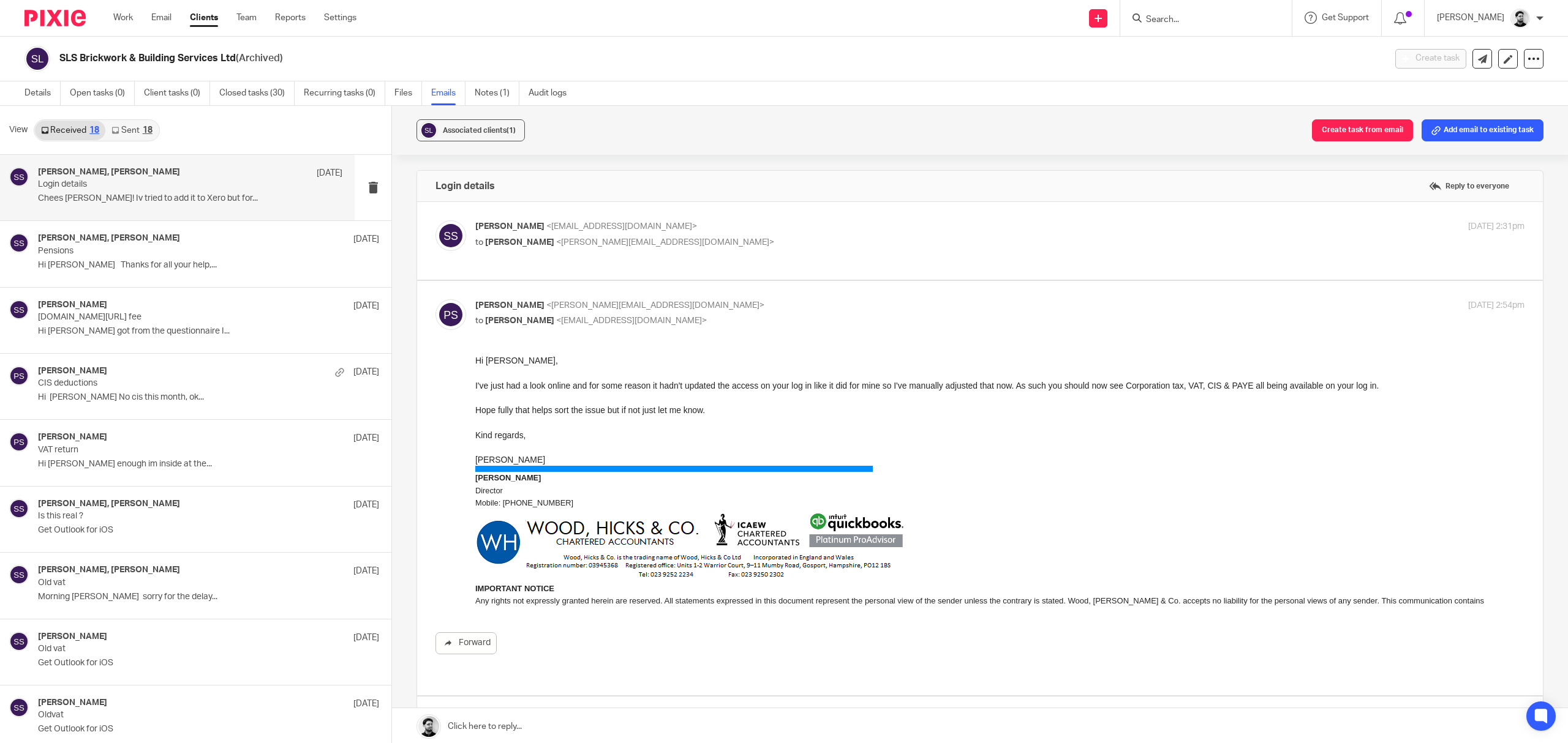
click at [751, 307] on p "Peter Sommerville <p.sommerville@woodhicks.co.uk>" at bounding box center [825, 305] width 700 height 13
checkbox input "false"
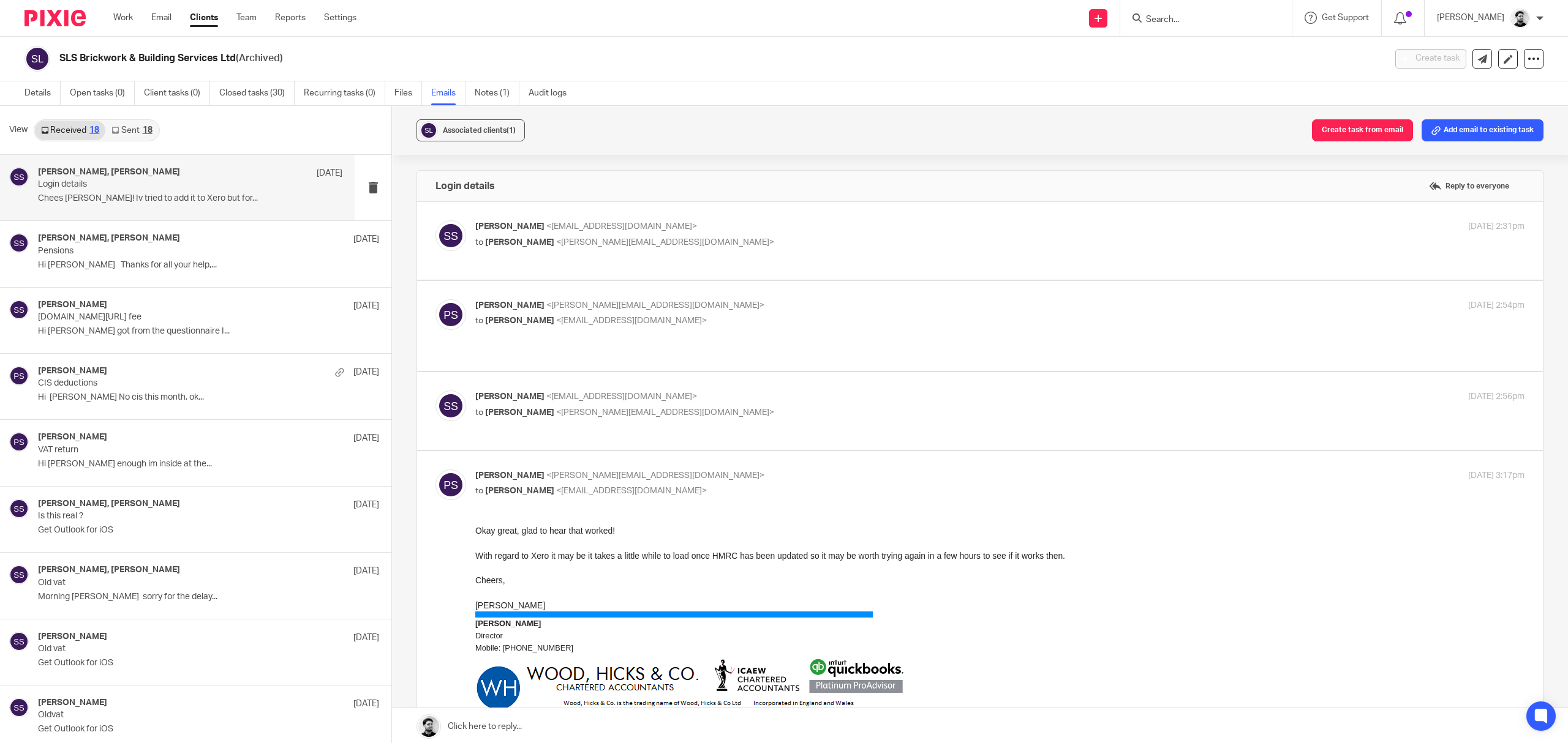
click at [718, 385] on label at bounding box center [980, 411] width 1126 height 77
click at [435, 390] on input "checkbox" at bounding box center [435, 390] width 1 height 1
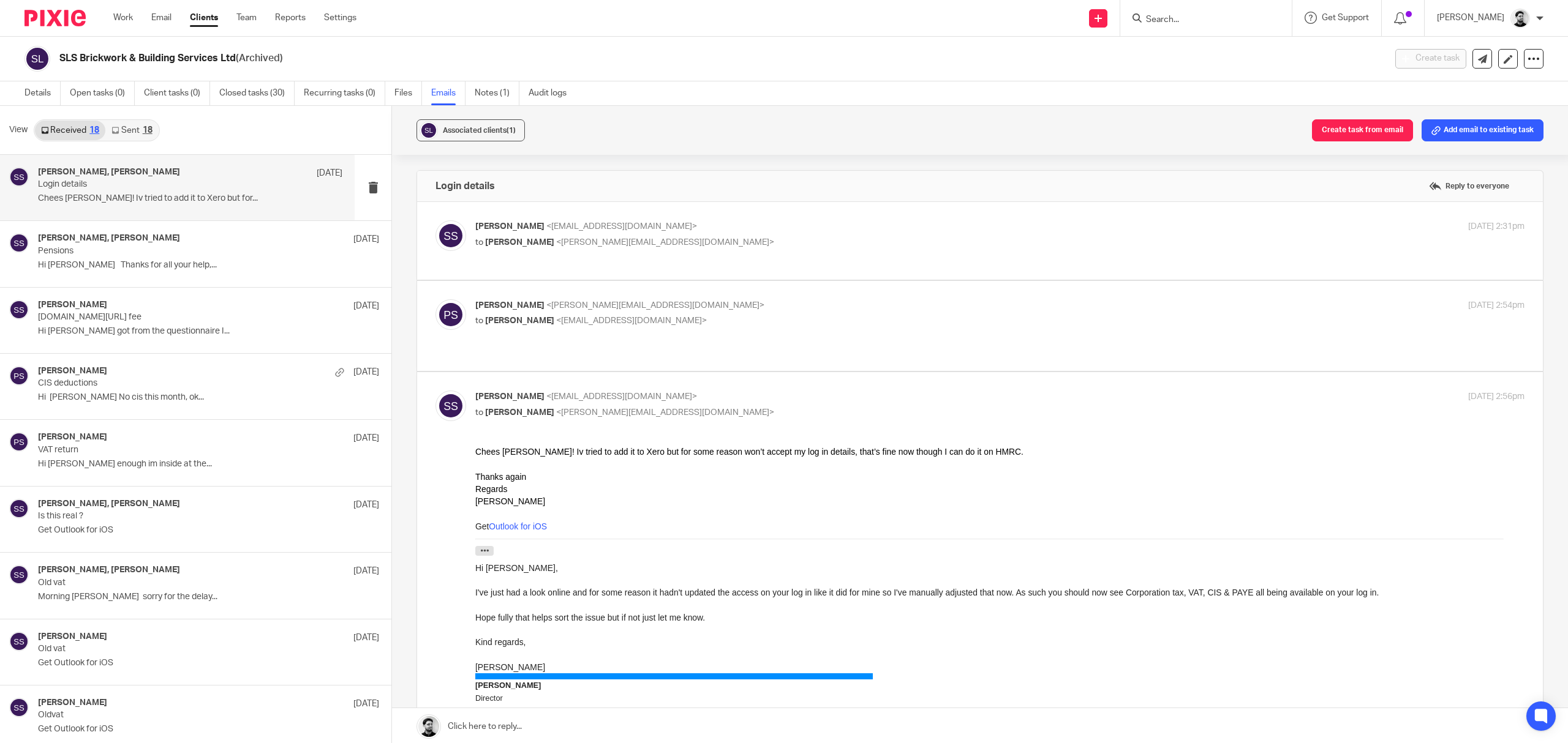
click at [706, 402] on p "Samuel Smith <info@slsbbuildingservicesltd.co.uk>" at bounding box center [825, 397] width 700 height 13
checkbox input "false"
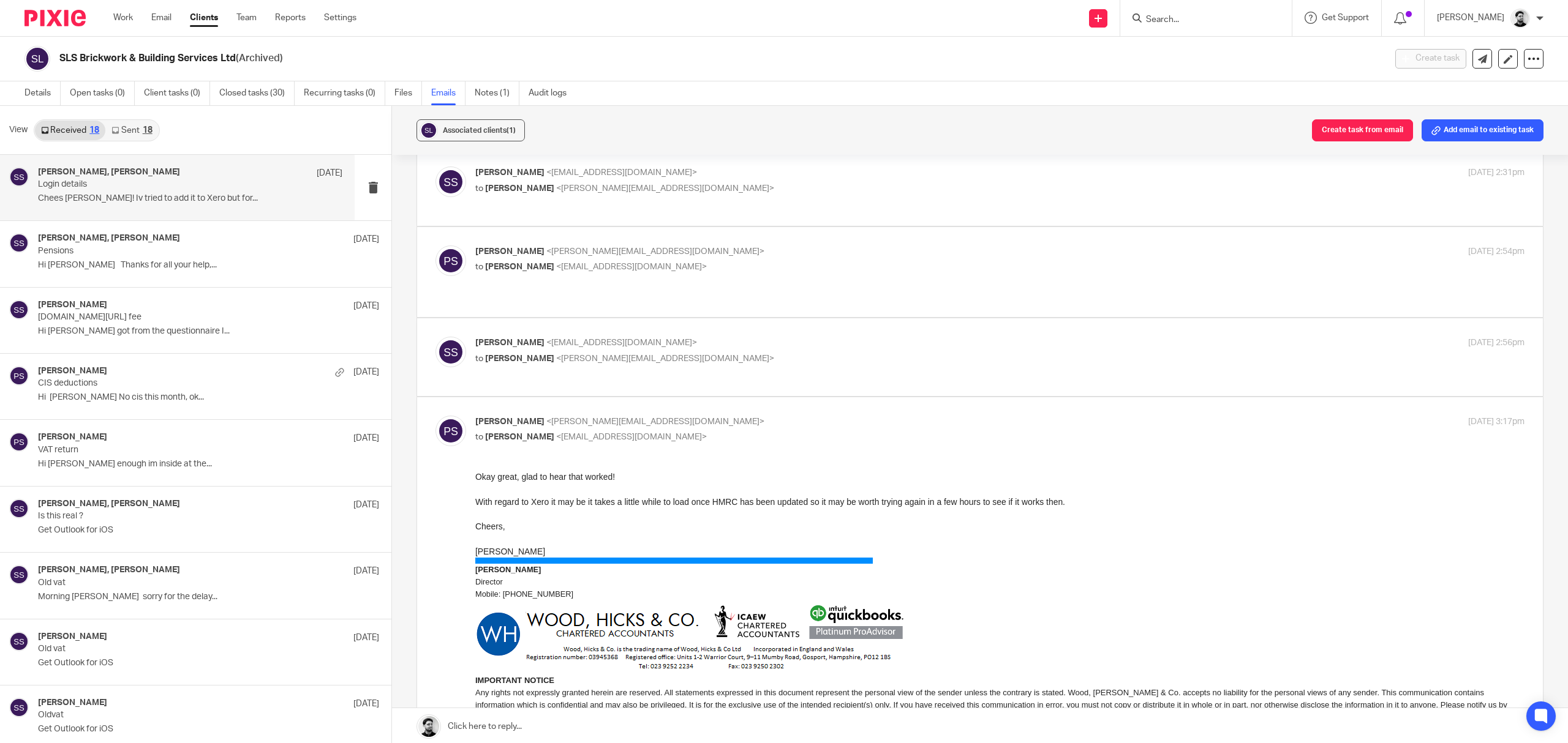
scroll to position [82, 0]
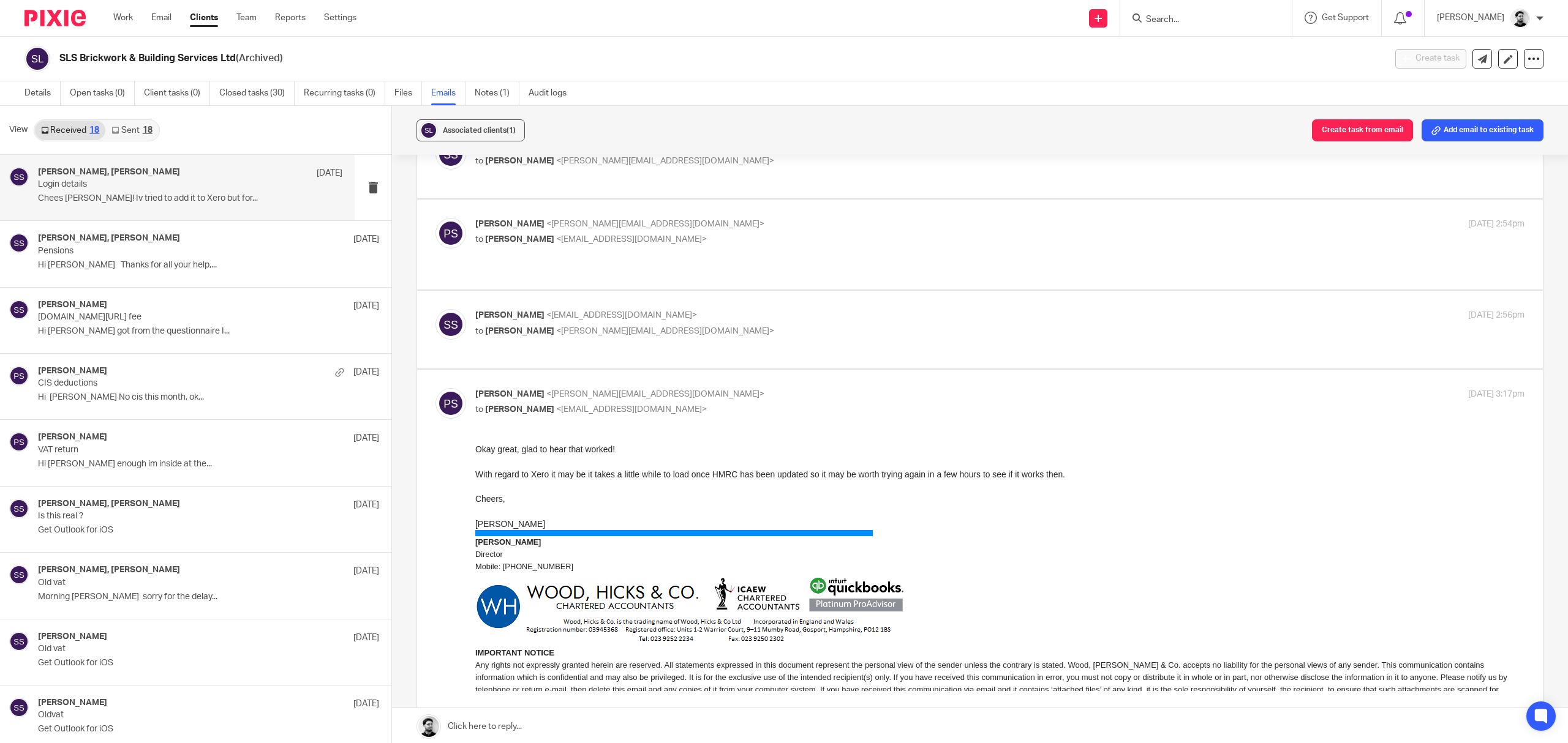
drag, startPoint x: 67, startPoint y: 58, endPoint x: 236, endPoint y: 63, distance: 169.1
click at [236, 63] on h2 "SLS Brickwork & Building Services Ltd (Archived)" at bounding box center [586, 58] width 1054 height 13
copy h2 "SLS Brickwork & Building Services Ltd"
click at [114, 18] on link "Work" at bounding box center [123, 18] width 20 height 12
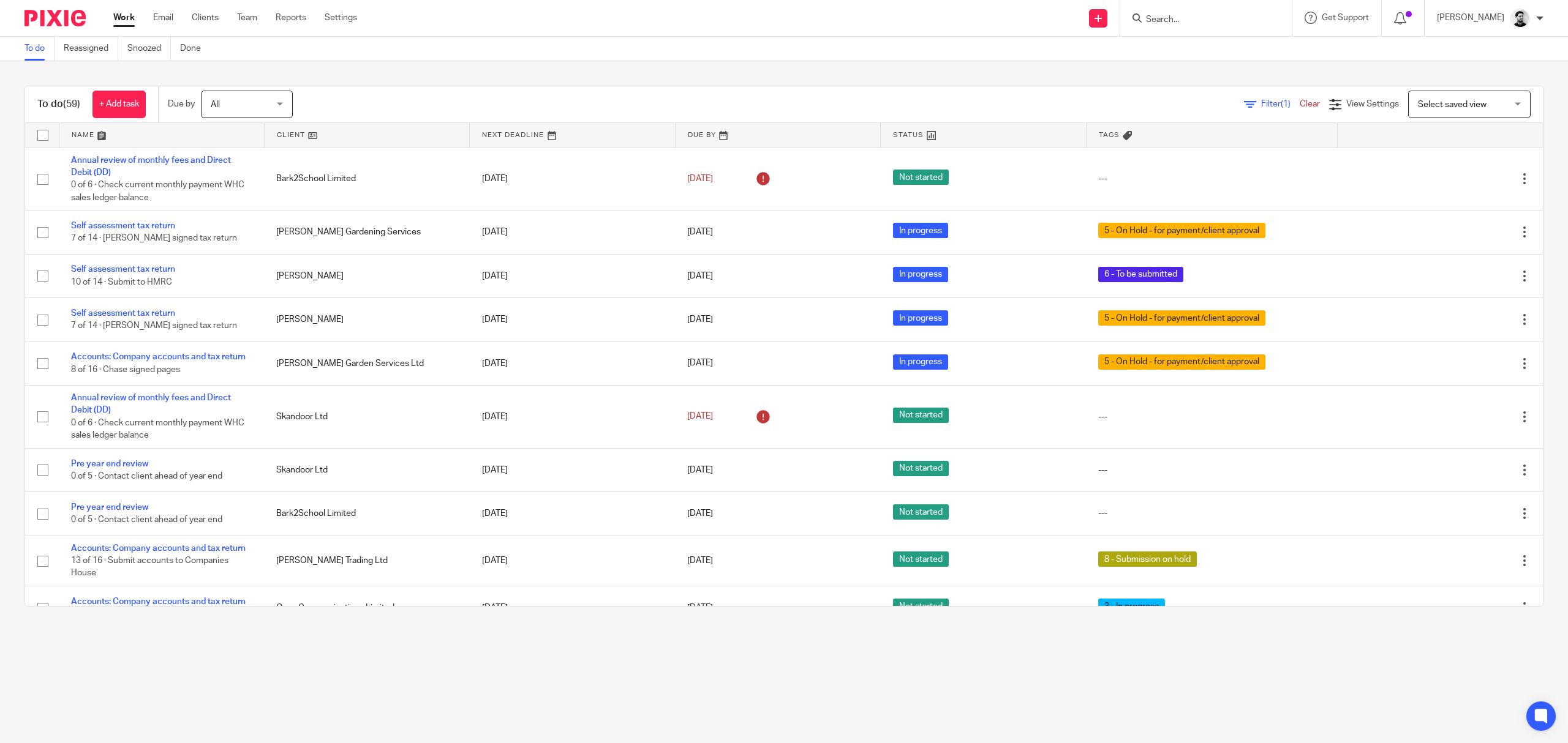
click at [1182, 22] on input "Search" at bounding box center [1199, 20] width 110 height 11
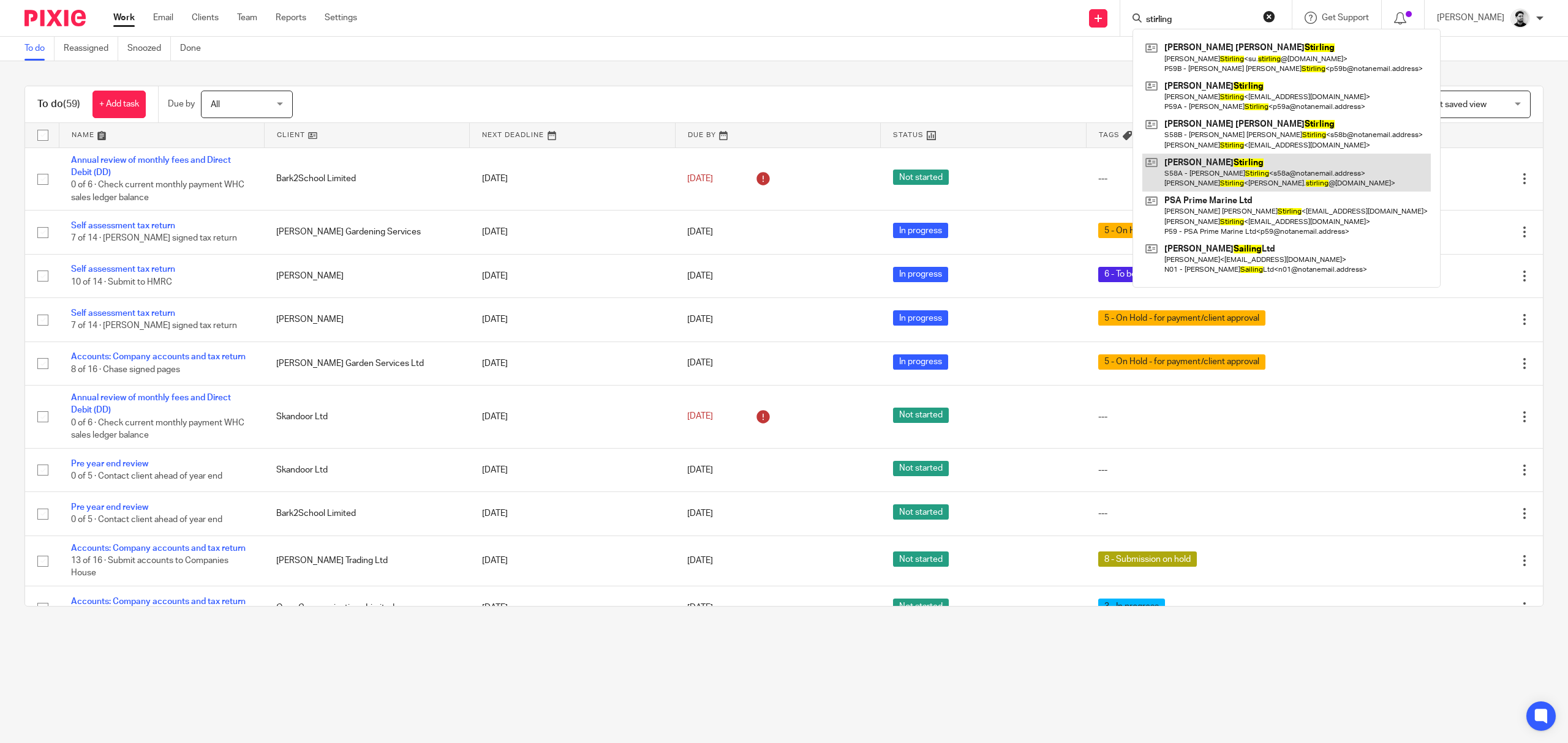
type input "stirling"
click at [1189, 179] on link at bounding box center [1286, 173] width 288 height 38
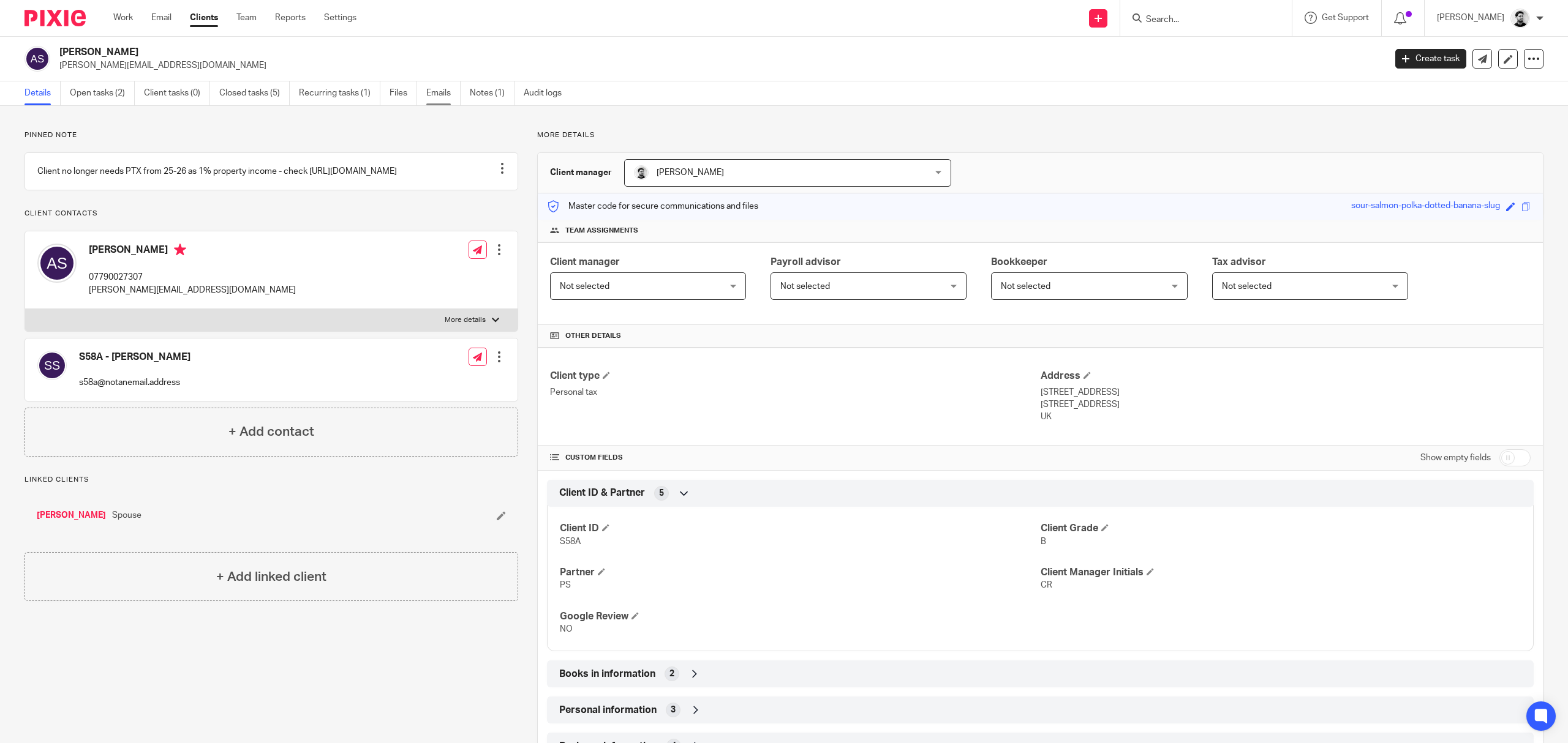
drag, startPoint x: 443, startPoint y: 78, endPoint x: 452, endPoint y: 90, distance: 15.0
click at [443, 78] on div "[PERSON_NAME] Stirling [EMAIL_ADDRESS][DOMAIN_NAME] Create task Update from Com…" at bounding box center [784, 59] width 1568 height 45
click at [444, 88] on link "Emails" at bounding box center [443, 93] width 34 height 24
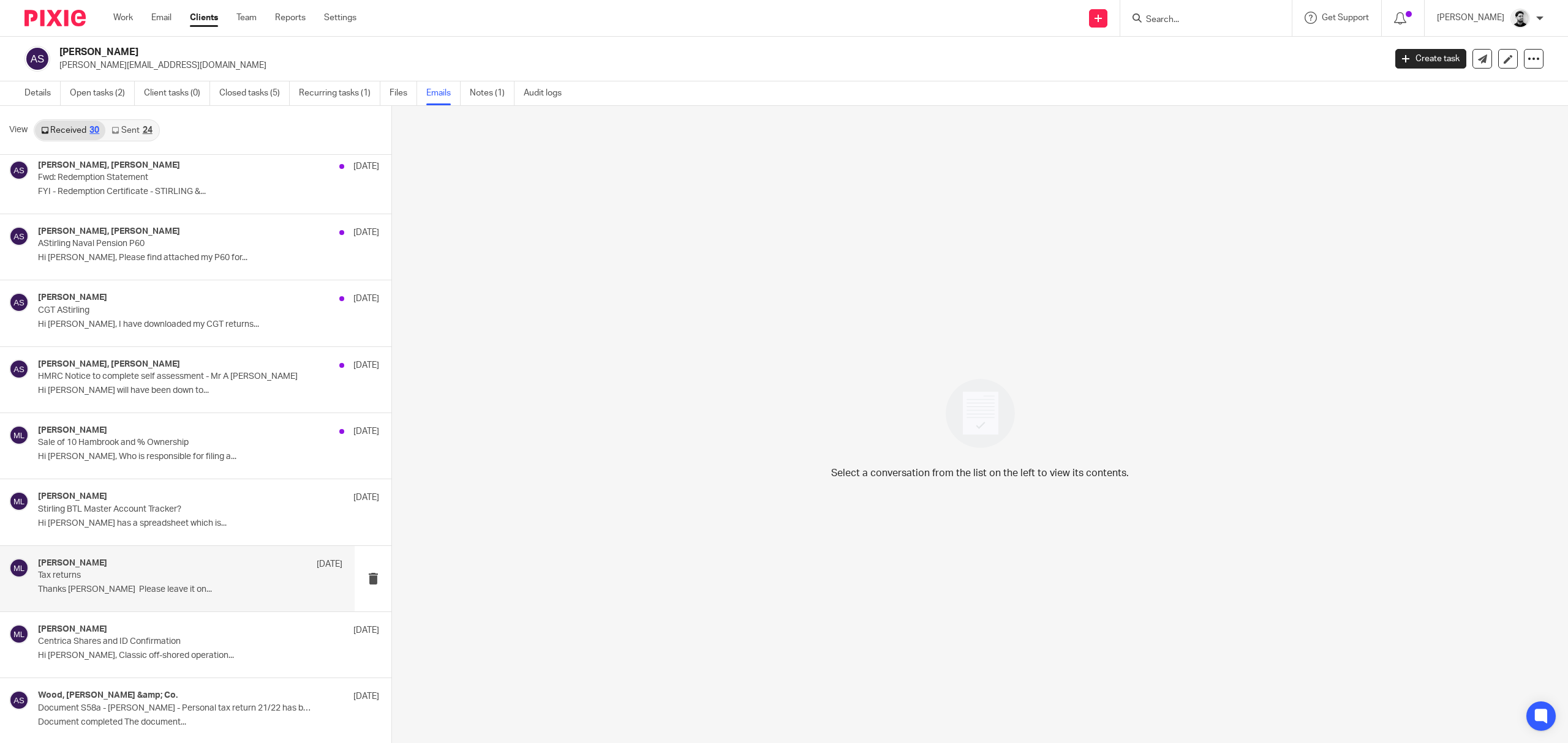
scroll to position [3, 0]
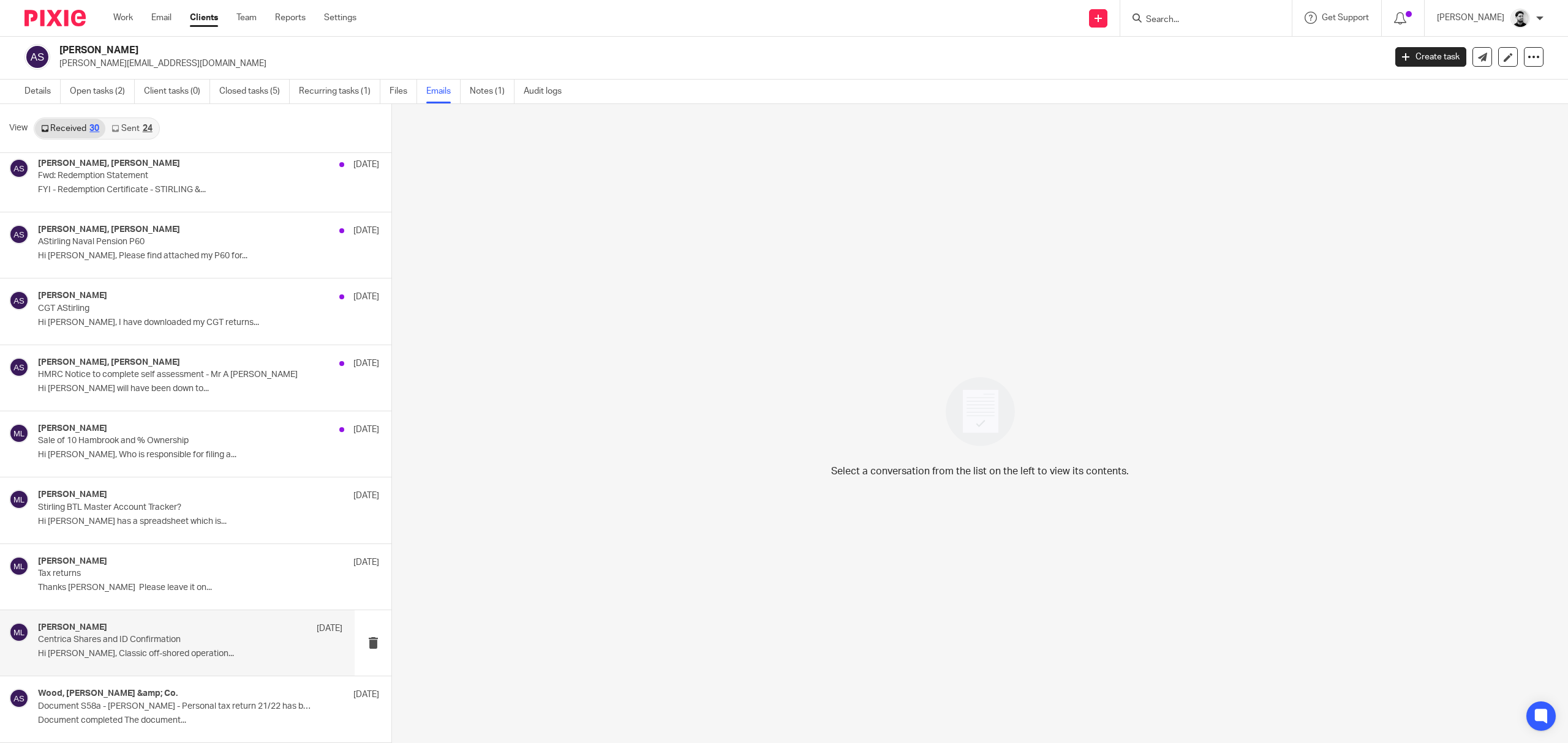
click at [209, 655] on p "Hi Massimo, Classic off-shored operation..." at bounding box center [190, 654] width 305 height 10
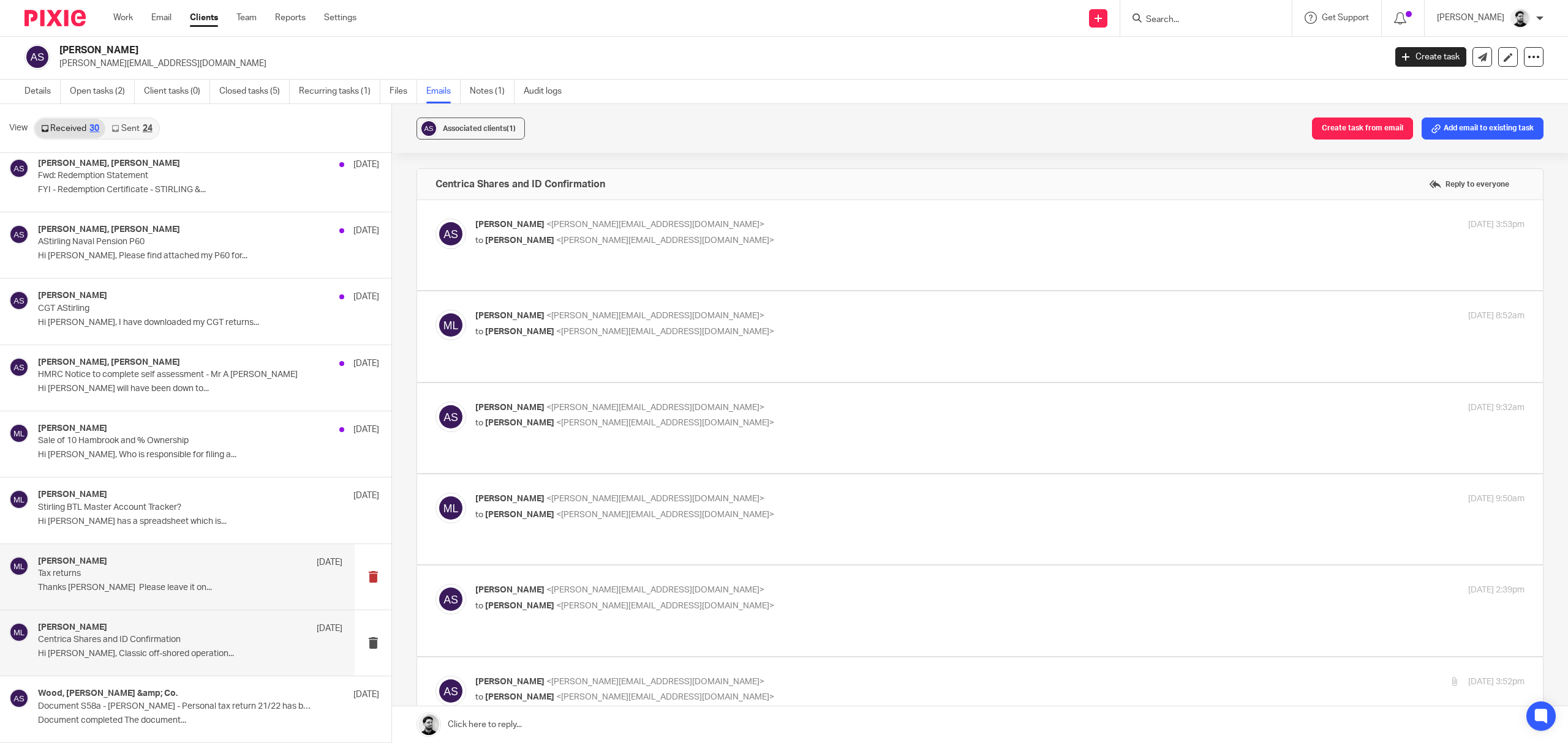
scroll to position [0, 0]
click at [821, 236] on p "to Massimo Lo-Muto <m.lo-muto@woodhicks.co.uk>" at bounding box center [825, 241] width 700 height 13
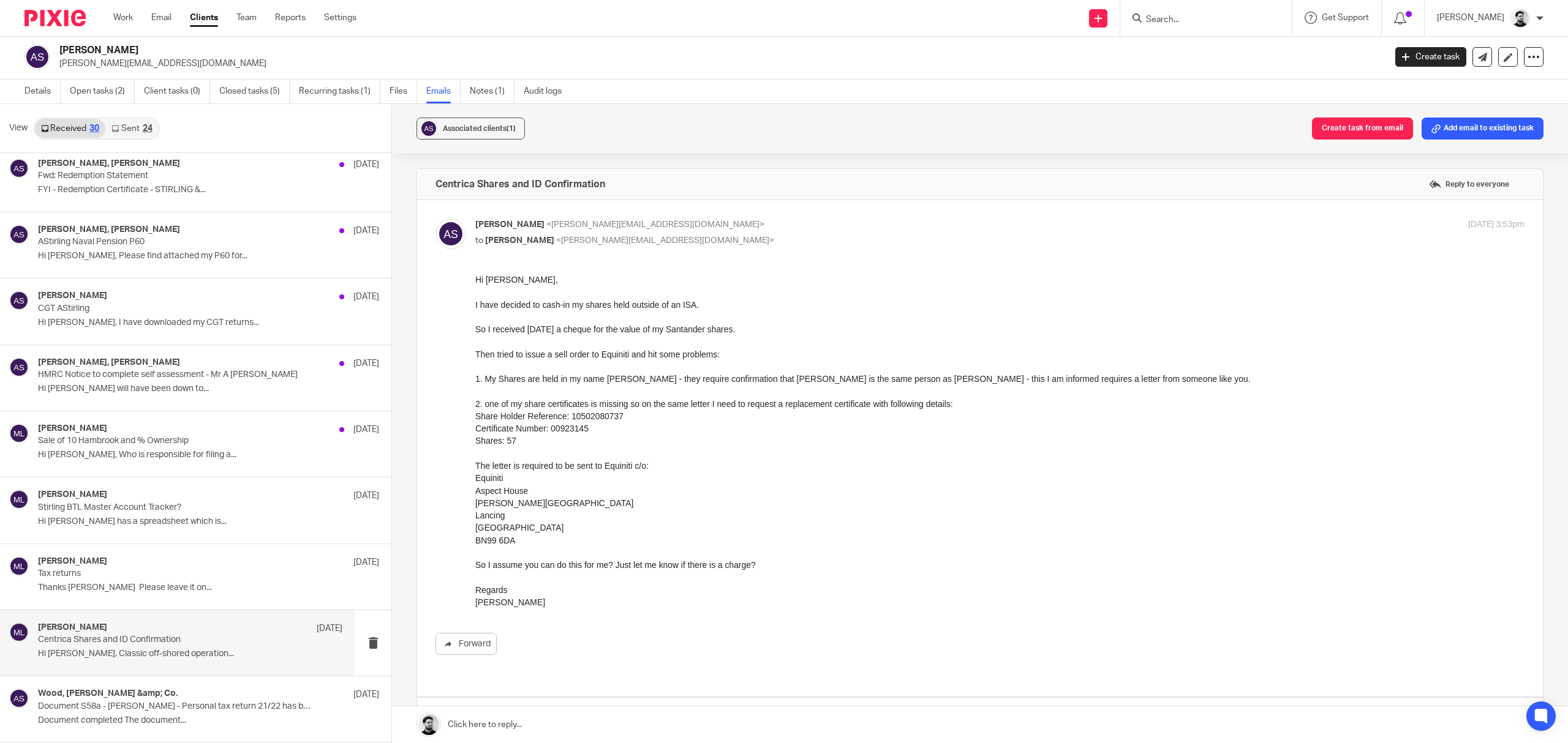
click at [638, 231] on p "Alan Stirling <alan.stirling@gmail.com>" at bounding box center [825, 225] width 700 height 13
checkbox input "false"
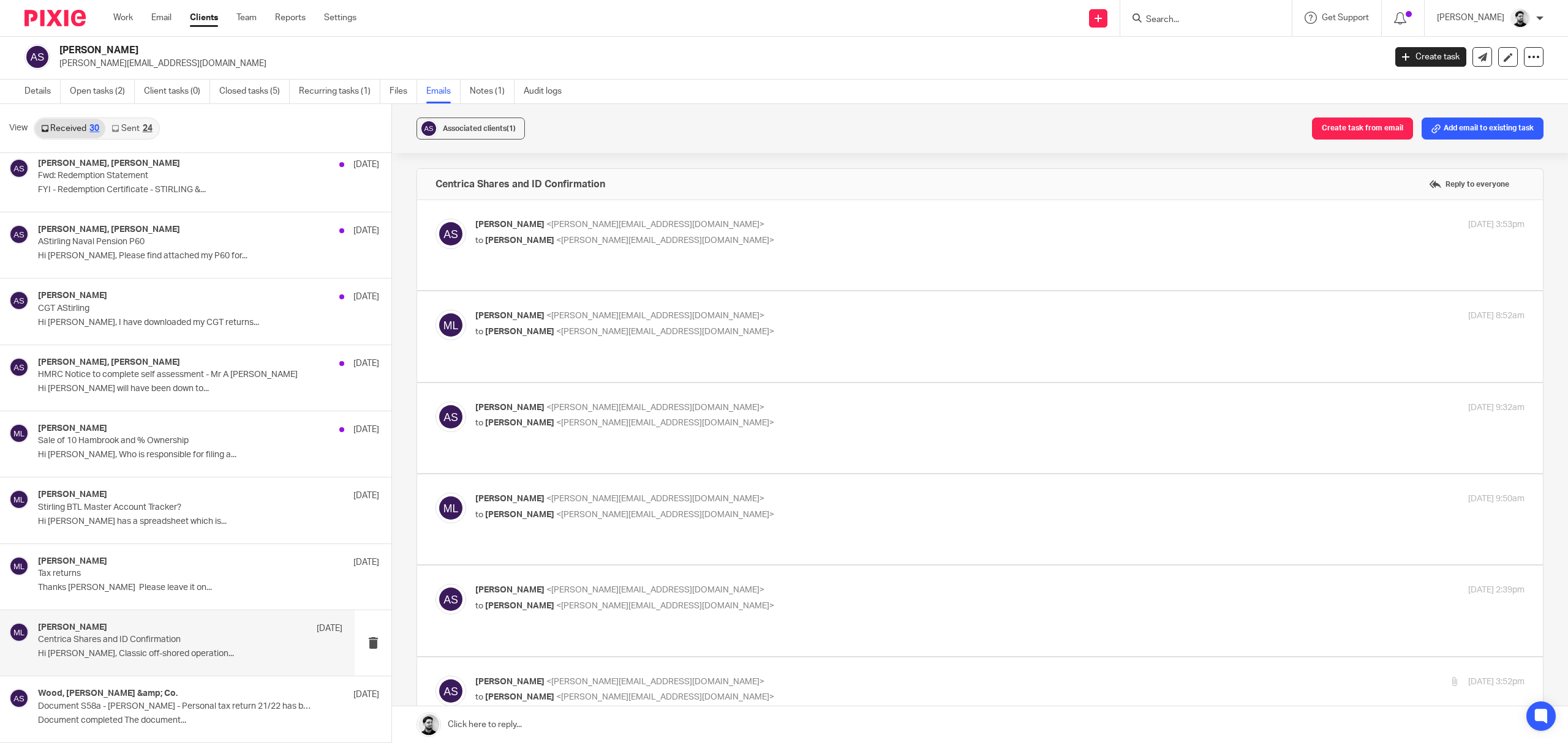
click at [638, 326] on p "to Alan Stirling <alan.stirling@gmail.com>" at bounding box center [825, 332] width 700 height 13
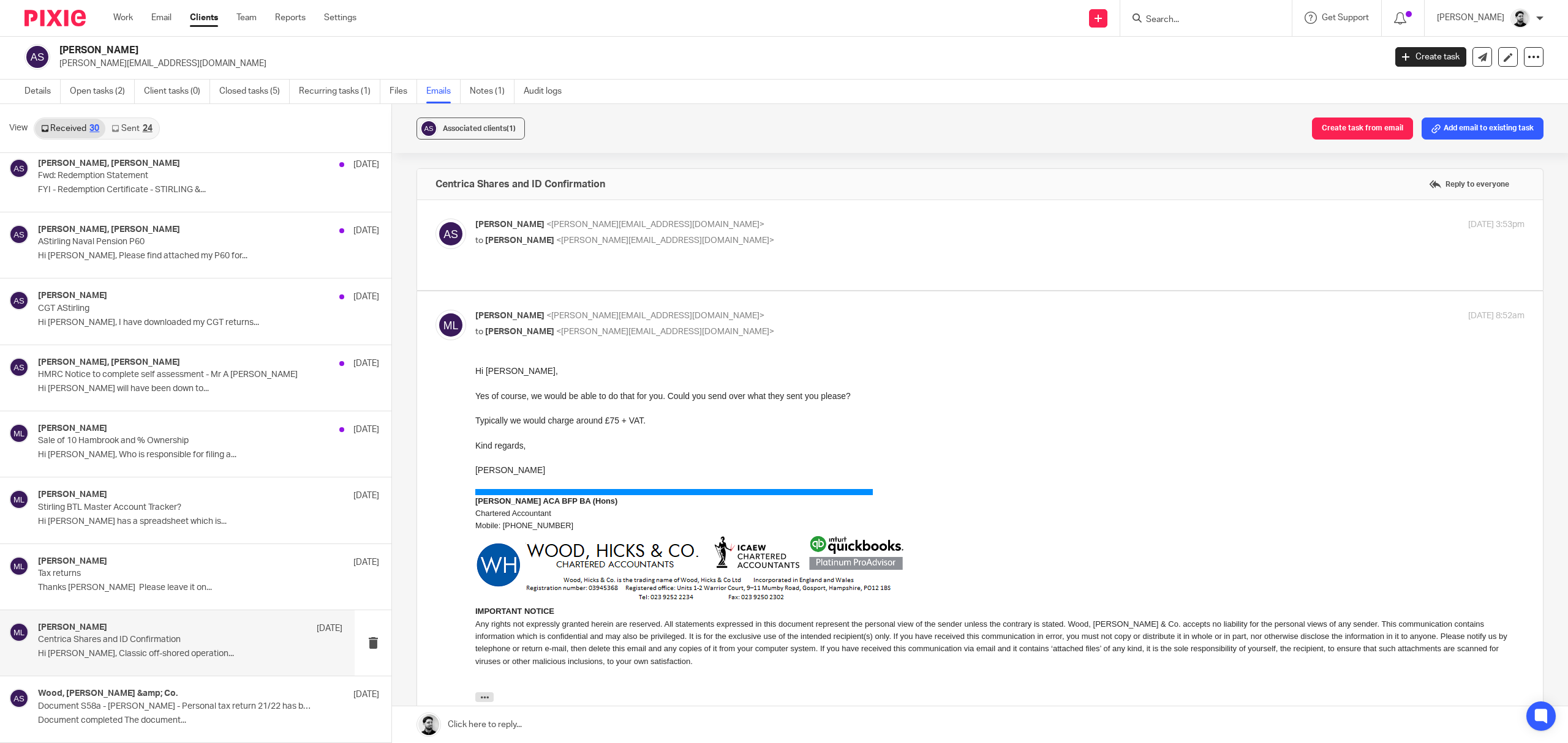
click at [640, 310] on p "Massimo Lo-Muto <m.lo-muto@woodhicks.co.uk>" at bounding box center [825, 316] width 700 height 13
checkbox input "false"
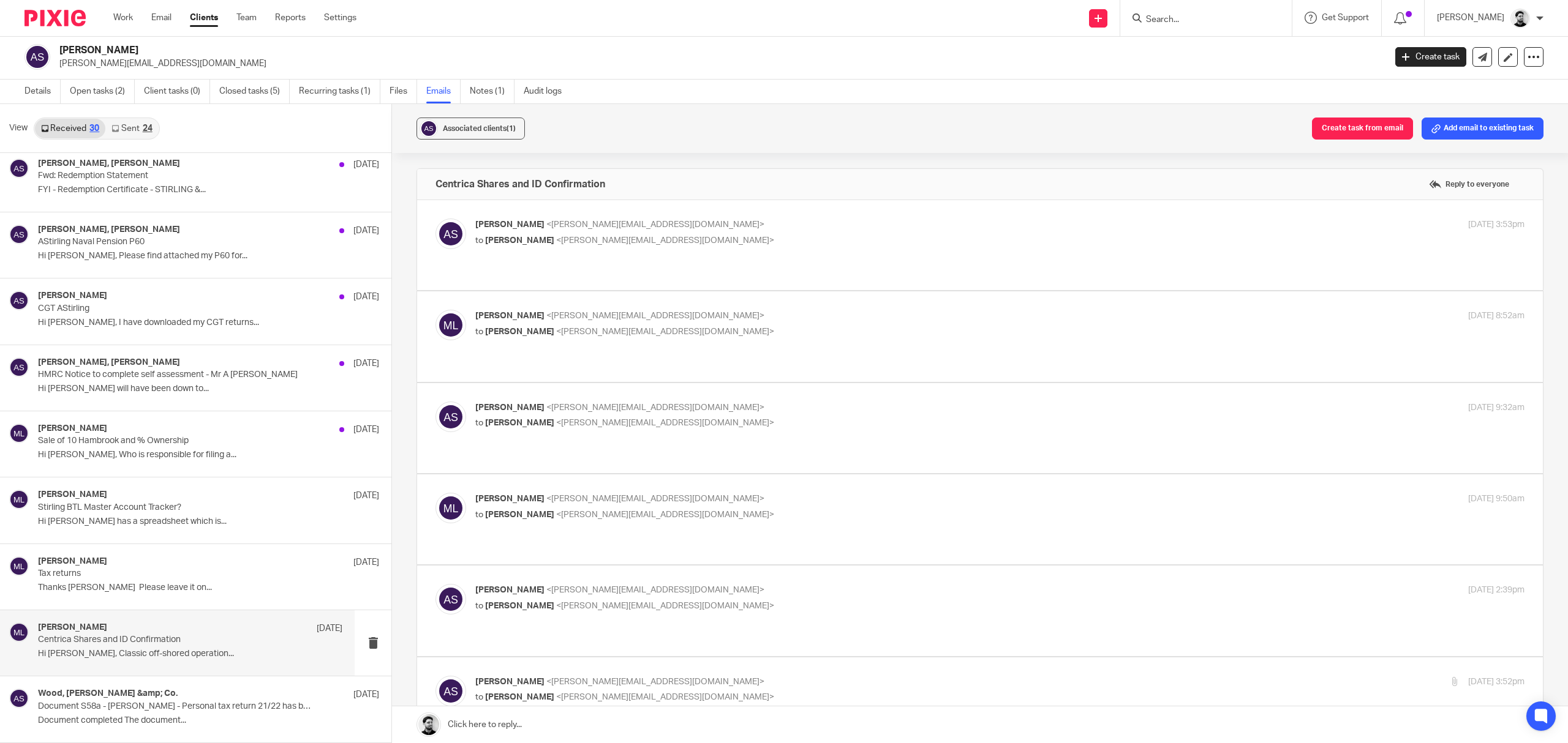
click at [635, 417] on p "to Massimo Lo-Muto <m.lo-muto@woodhicks.co.uk>" at bounding box center [825, 423] width 700 height 13
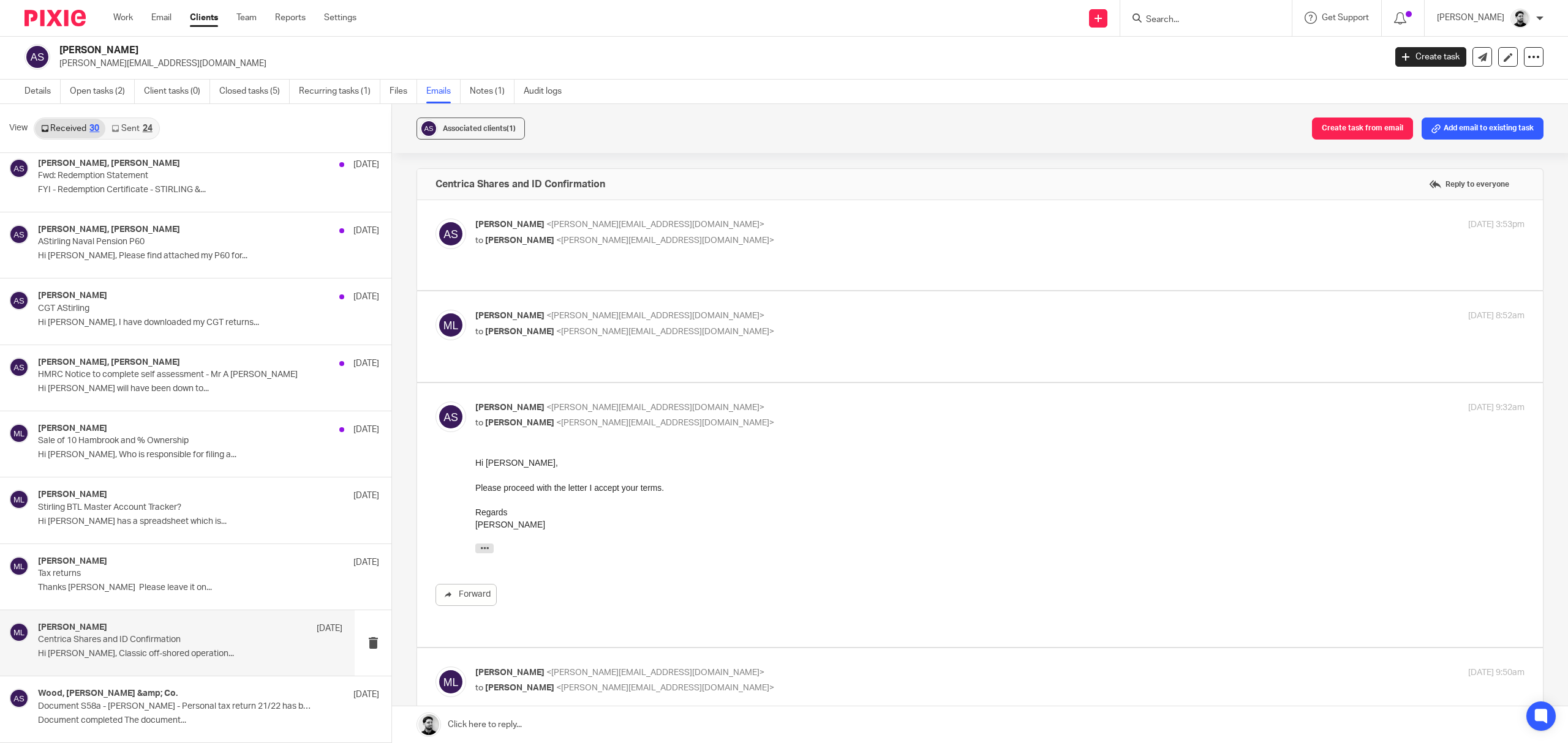
click at [630, 402] on p "Alan Stirling <alan.stirling@gmail.com>" at bounding box center [825, 408] width 700 height 13
checkbox input "false"
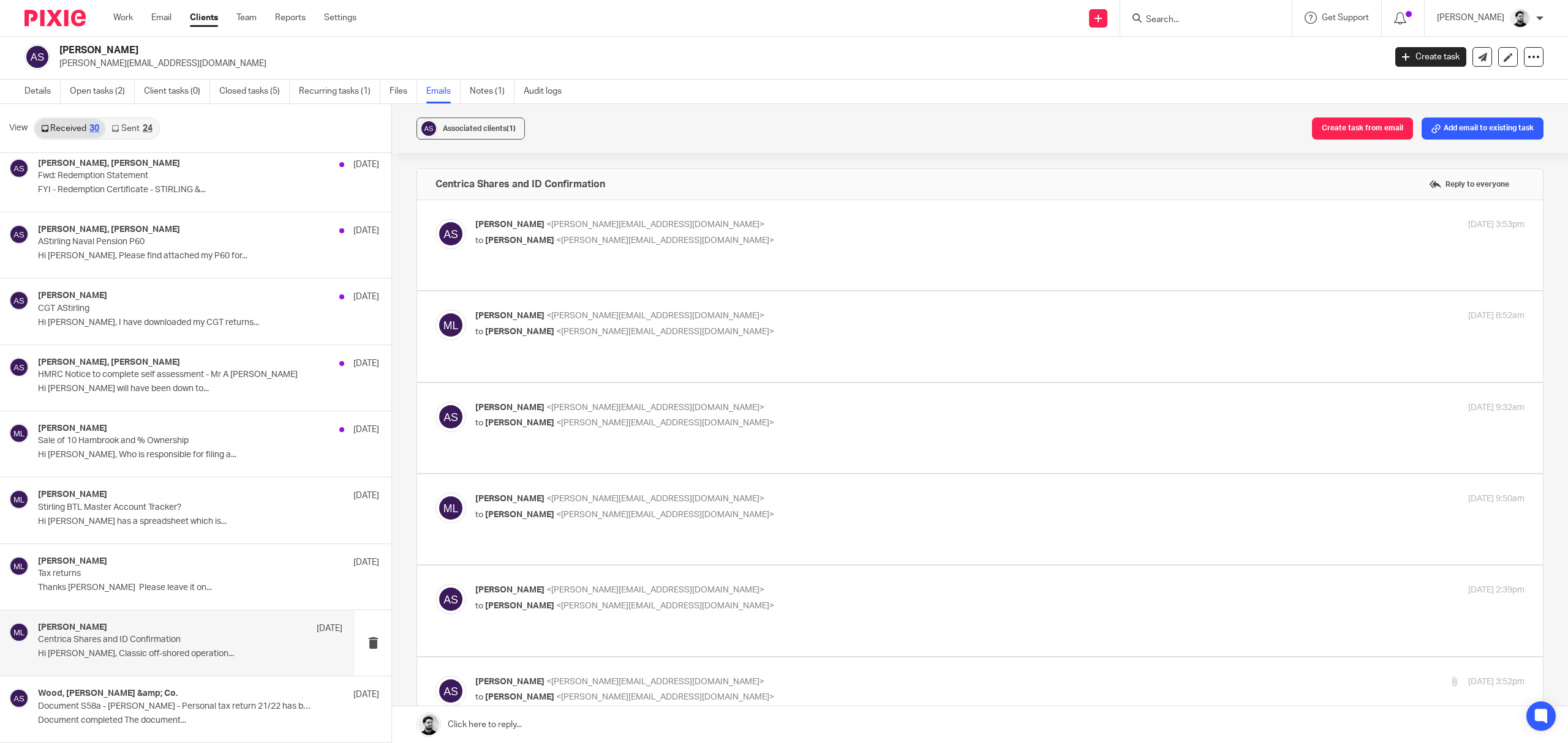
click at [638, 474] on label at bounding box center [980, 519] width 1126 height 90
click at [435, 492] on input "checkbox" at bounding box center [435, 492] width 1 height 1
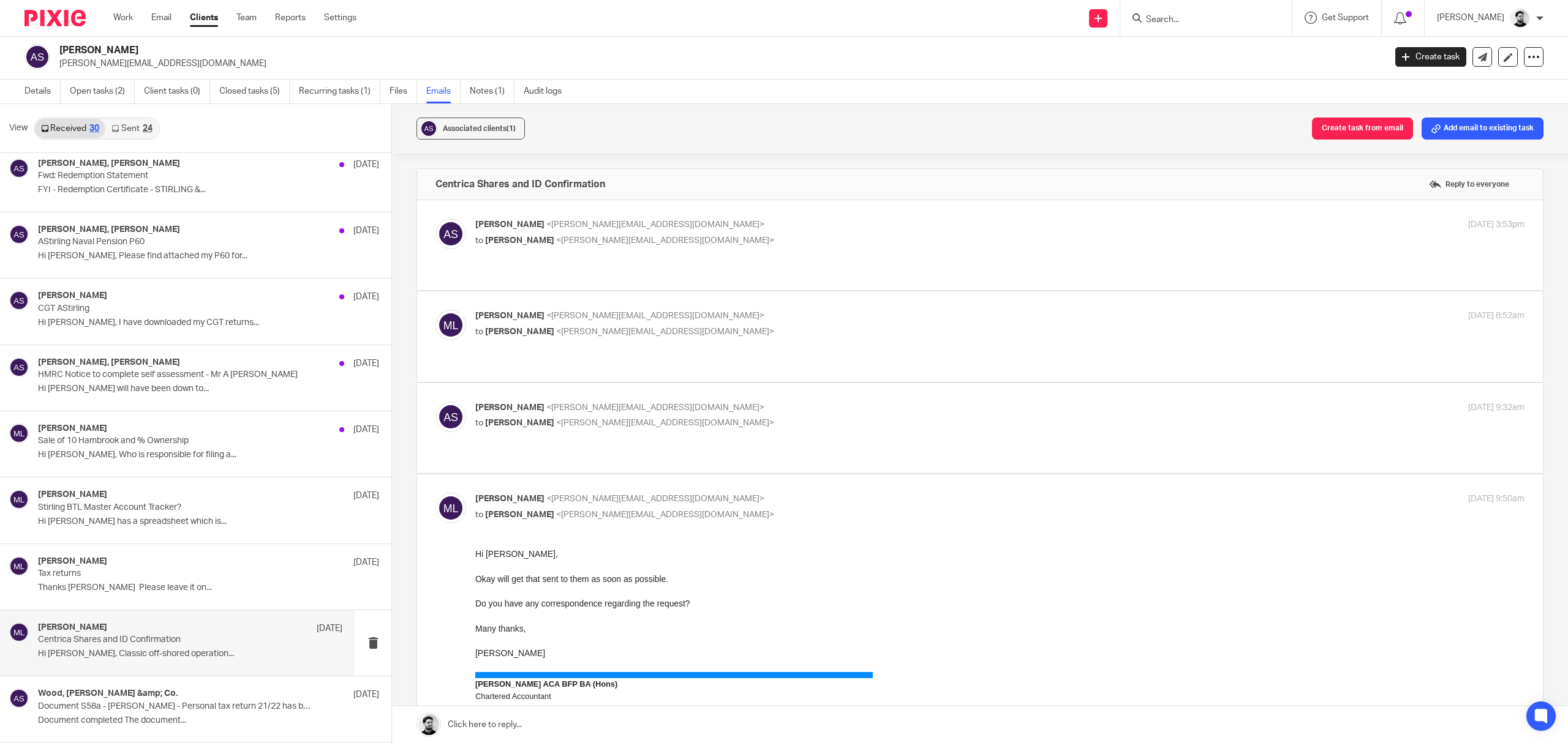
click at [638, 474] on label at bounding box center [980, 727] width 1126 height 505
click at [435, 492] on input "checkbox" at bounding box center [435, 492] width 1 height 1
checkbox input "false"
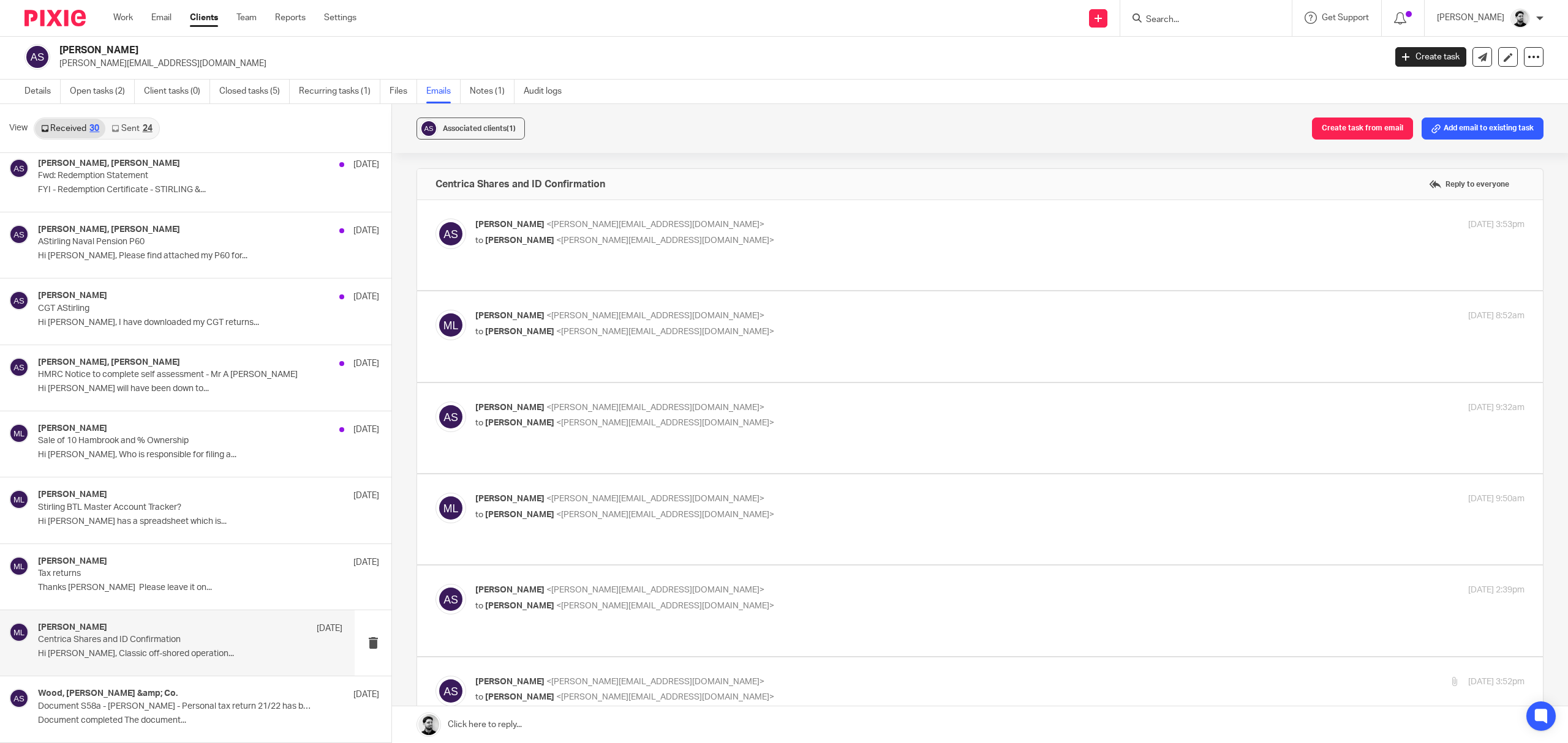
click at [670, 600] on p "to Massimo Lo-Muto <m.lo-muto@woodhicks.co.uk>" at bounding box center [825, 606] width 700 height 13
checkbox input "true"
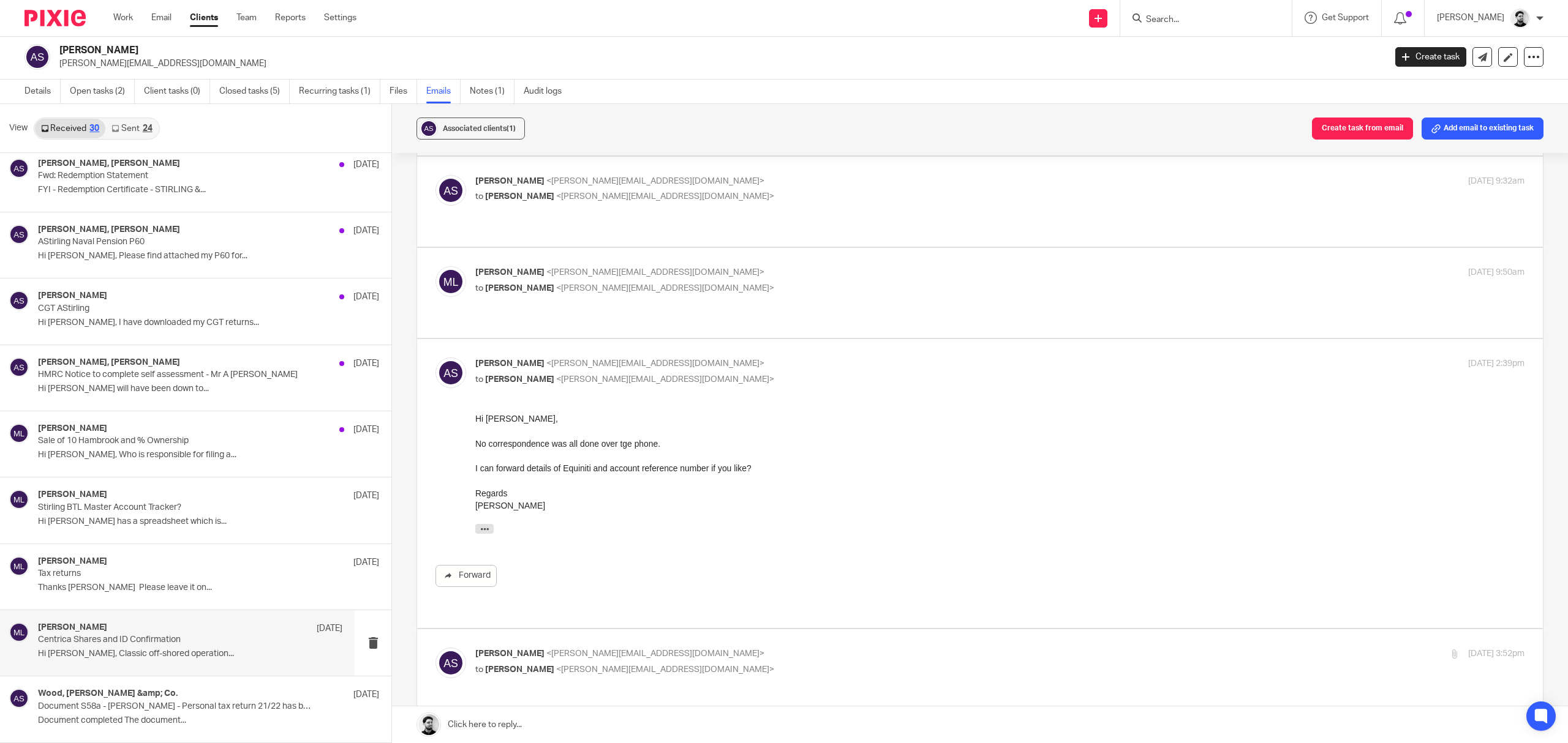
scroll to position [245, 0]
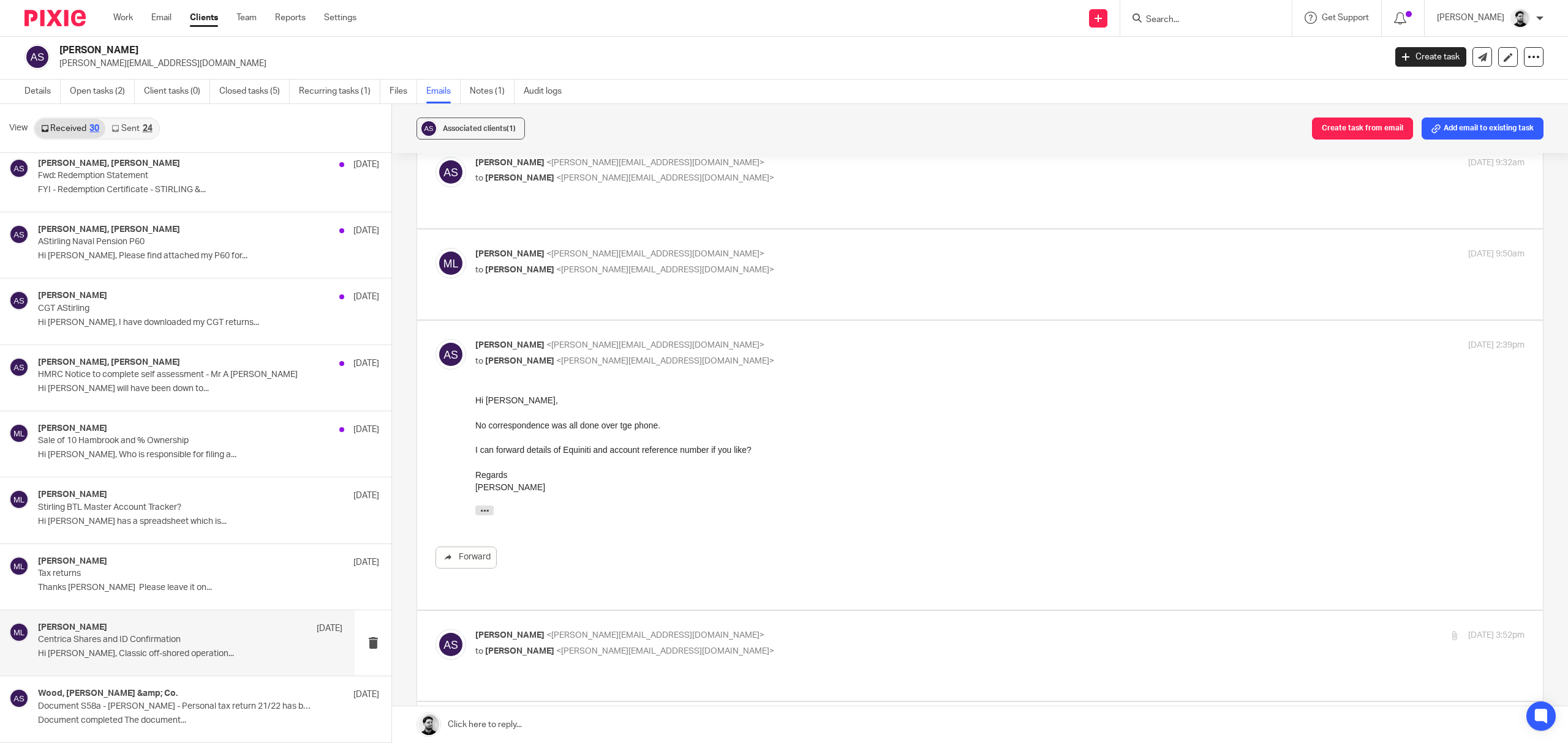
click at [668, 611] on label at bounding box center [980, 656] width 1126 height 90
click at [435, 629] on input "checkbox" at bounding box center [435, 629] width 1 height 1
click at [658, 629] on p "Alan Stirling <alan.stirling@gmail.com>" at bounding box center [825, 636] width 700 height 13
checkbox input "false"
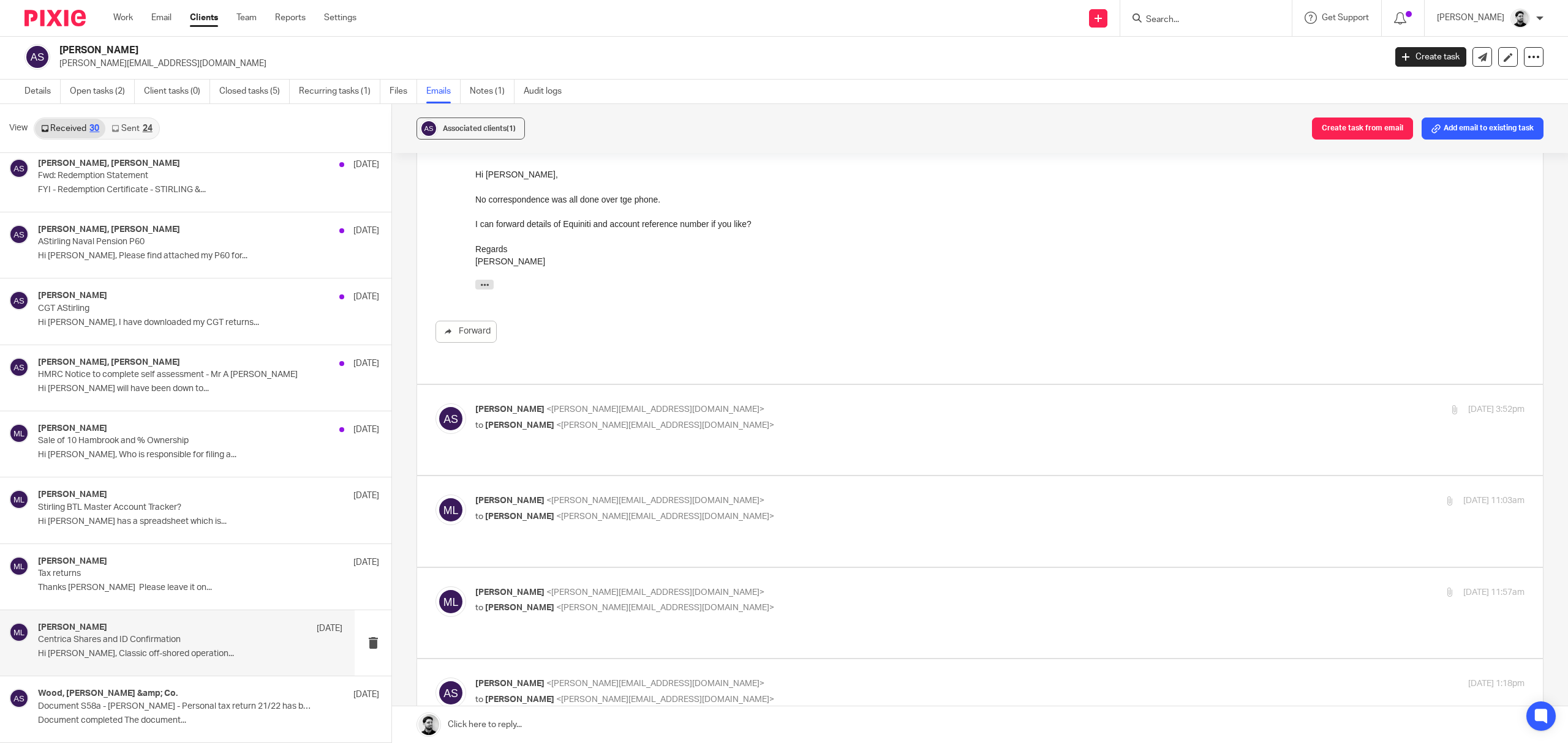
scroll to position [490, 0]
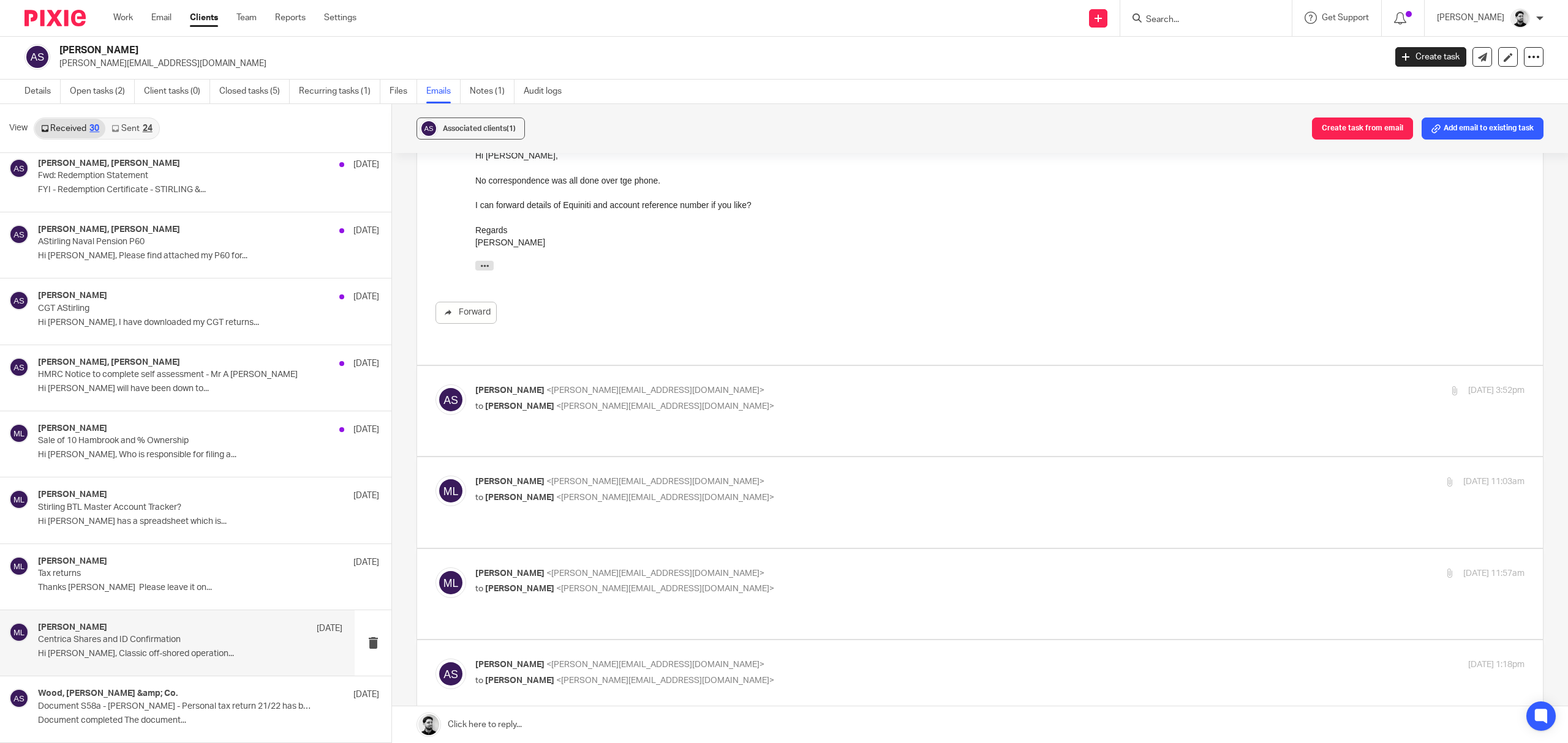
click at [630, 457] on label at bounding box center [980, 502] width 1126 height 90
click at [435, 475] on input "checkbox" at bounding box center [435, 475] width 1 height 1
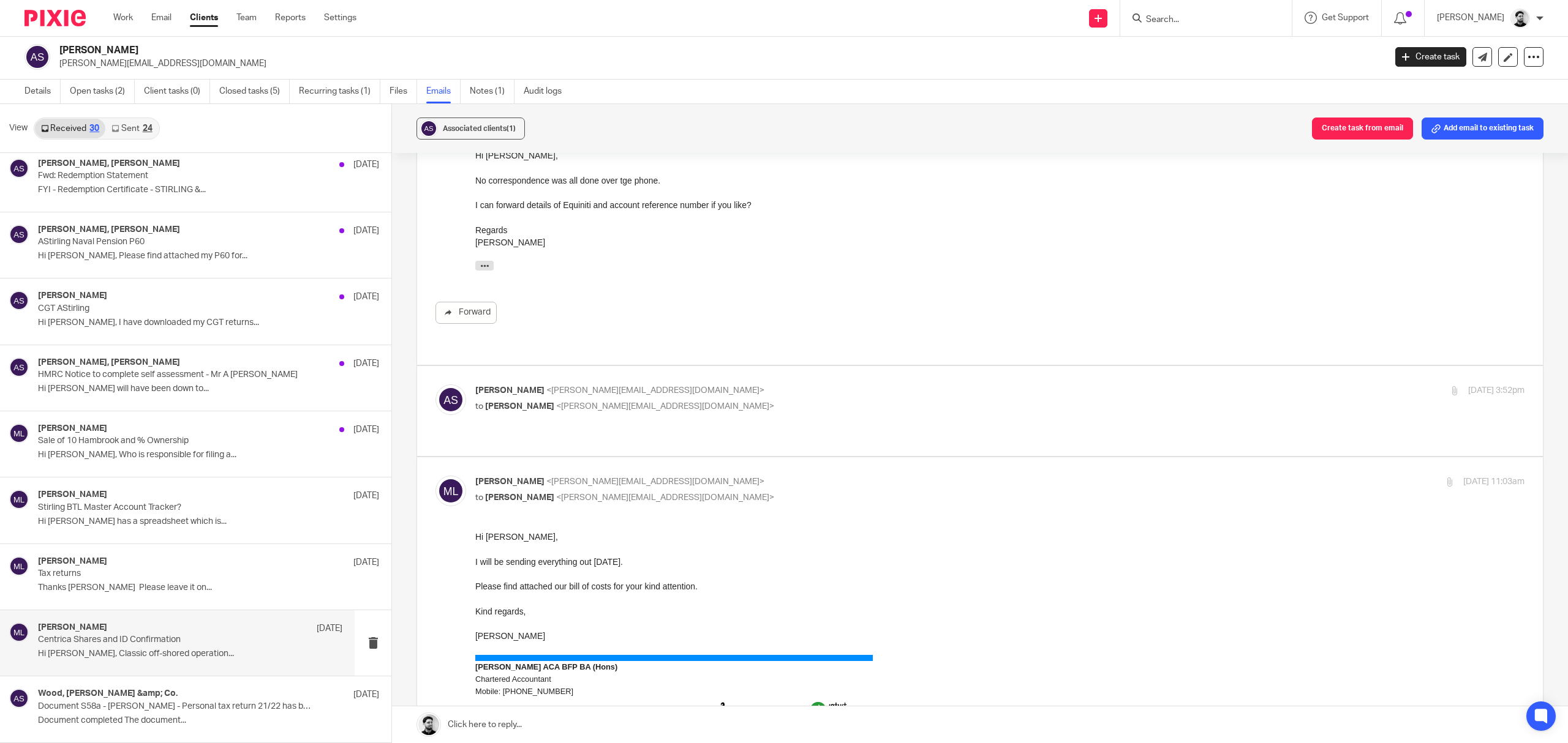
scroll to position [0, 0]
click at [692, 491] on p "to Alan Stirling <alan.stirling@gmail.com>" at bounding box center [825, 498] width 700 height 13
checkbox input "false"
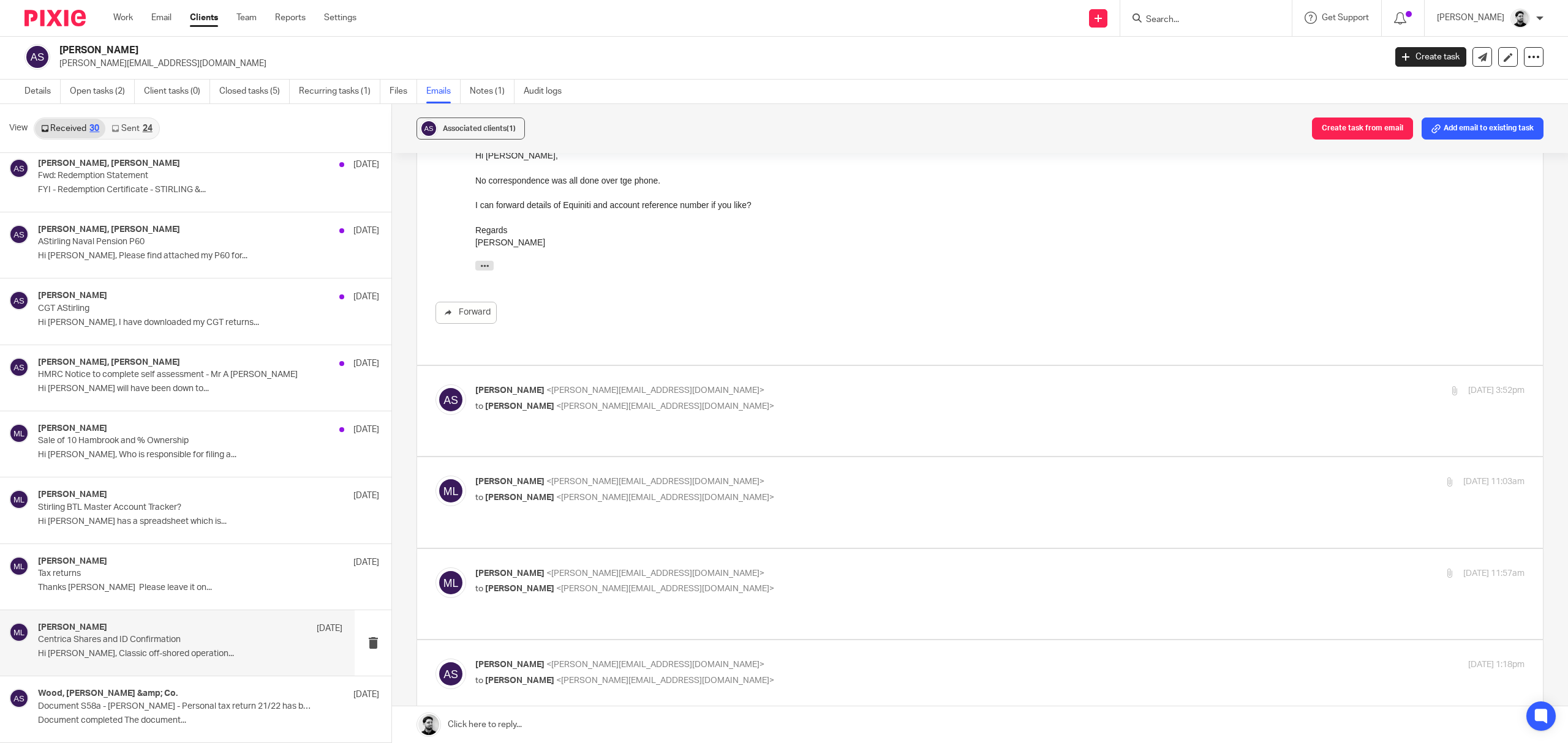
click at [664, 568] on div "Massimo Lo-Muto <m.lo-muto@woodhicks.co.uk> to Alan Stirling <alan.stirling@gma…" at bounding box center [825, 581] width 700 height 28
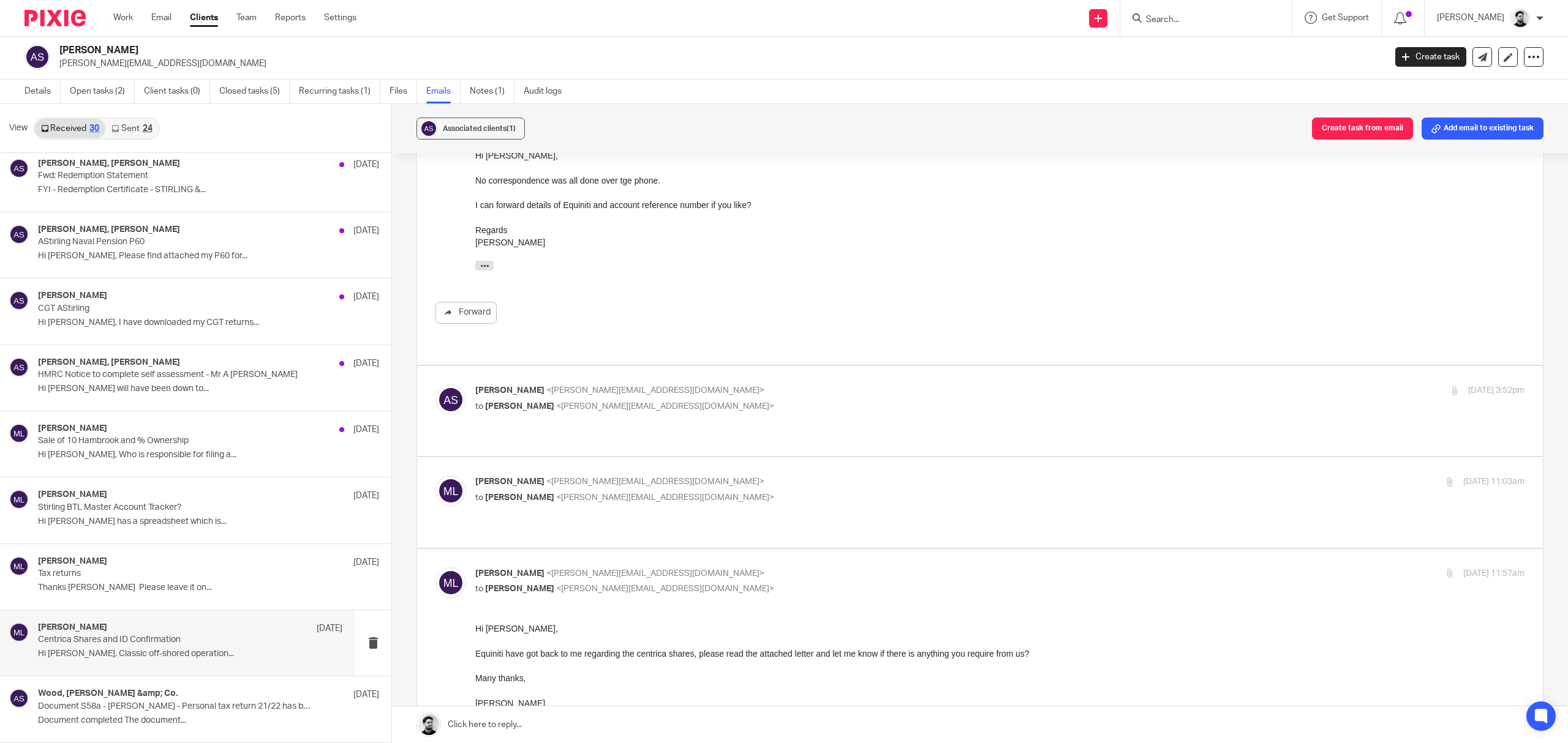
click at [696, 568] on p "Massimo Lo-Muto <m.lo-muto@woodhicks.co.uk>" at bounding box center [825, 574] width 700 height 13
checkbox input "false"
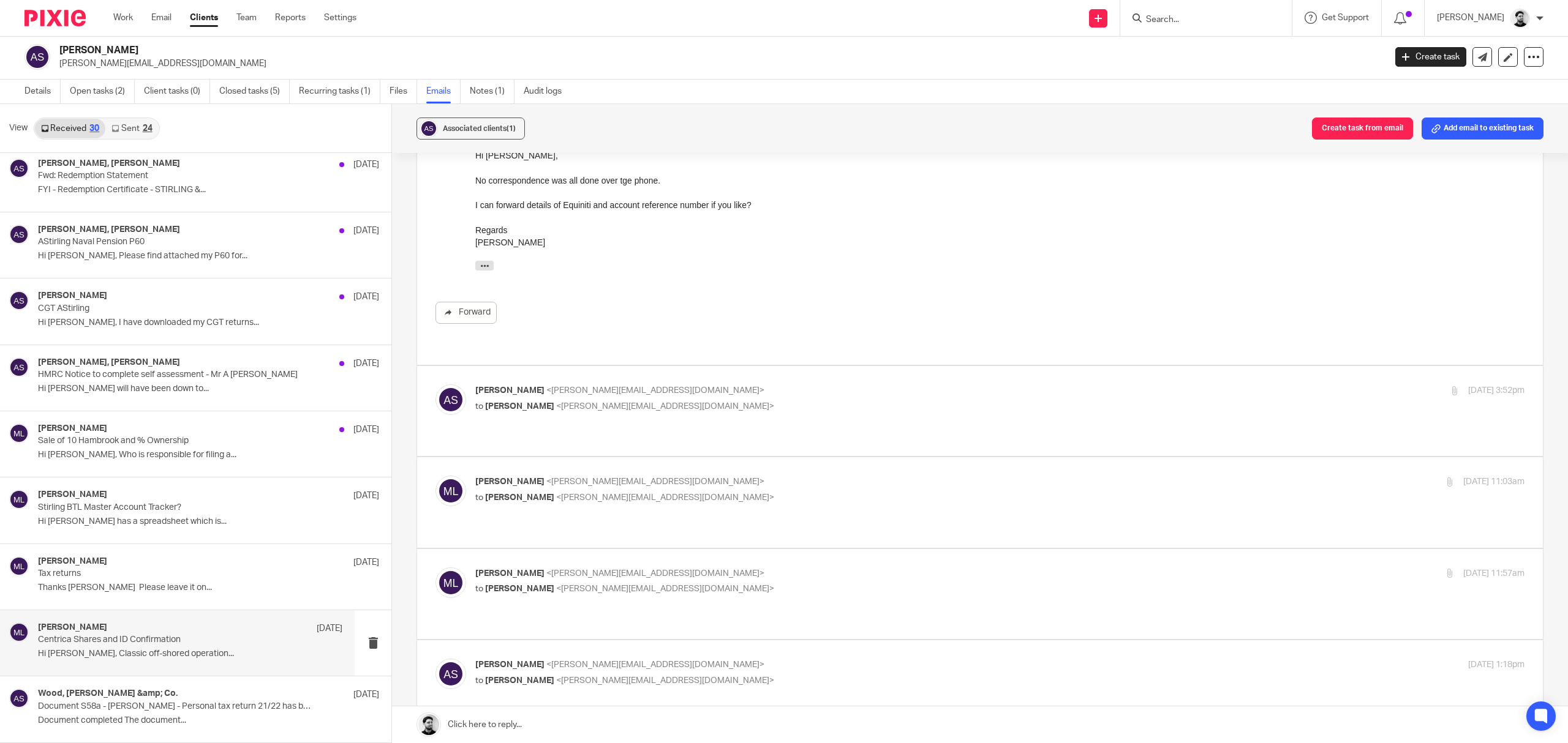
click at [684, 640] on label at bounding box center [980, 685] width 1126 height 90
click at [435, 658] on input "checkbox" at bounding box center [435, 658] width 1 height 1
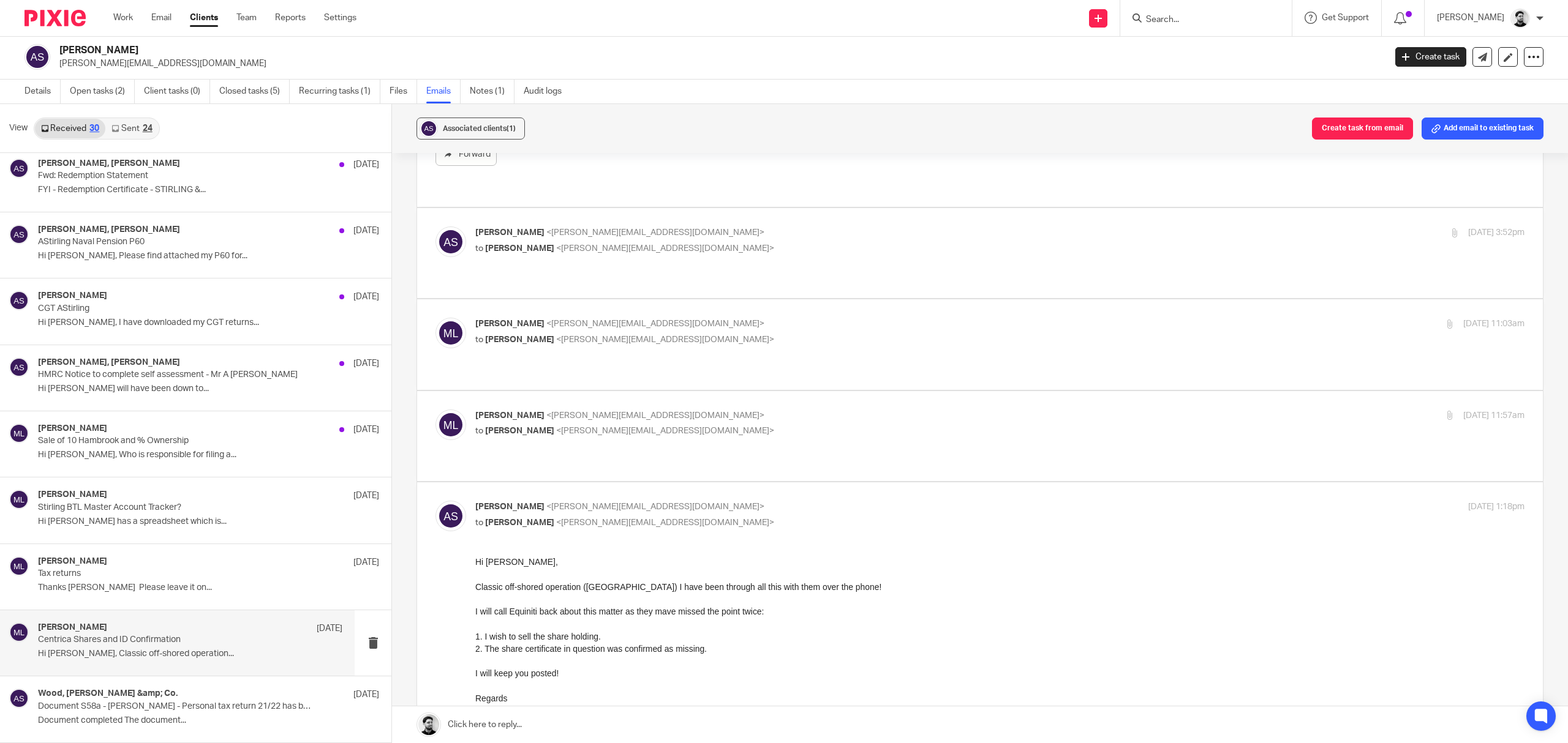
scroll to position [653, 0]
click at [650, 496] on p "Alan Stirling <alan.stirling@gmail.com>" at bounding box center [825, 502] width 700 height 13
checkbox input "false"
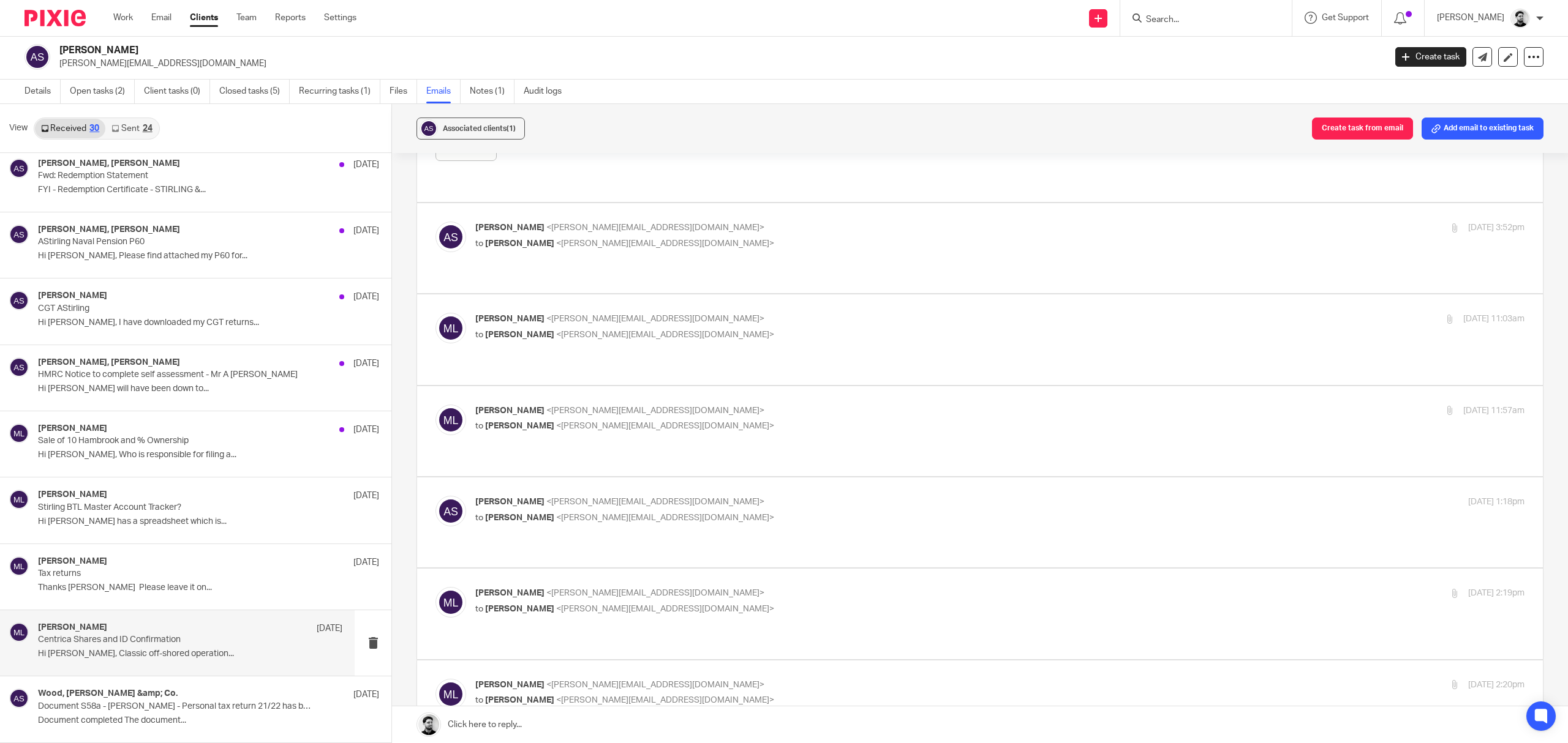
click at [622, 603] on p "to Alan Stirling <alan.stirling@gmail.com>" at bounding box center [825, 609] width 700 height 13
click at [624, 603] on p "to Alan Stirling <alan.stirling@gmail.com>" at bounding box center [825, 609] width 700 height 13
checkbox input "false"
click at [207, 576] on p "Tax returns" at bounding box center [160, 574] width 243 height 10
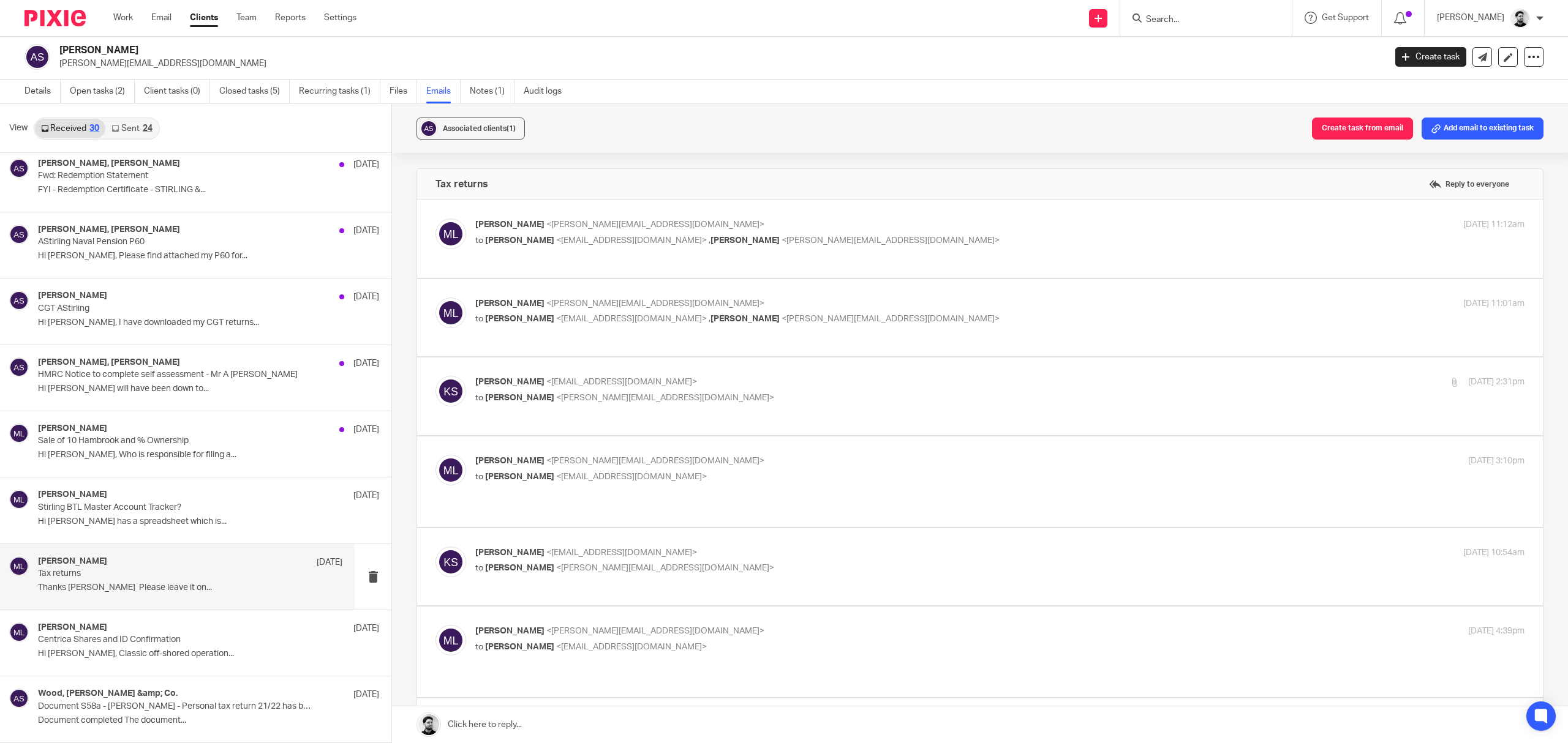
click at [757, 219] on p "Massimo Lo-Muto <m.lo-muto@woodhicks.co.uk>" at bounding box center [825, 225] width 700 height 13
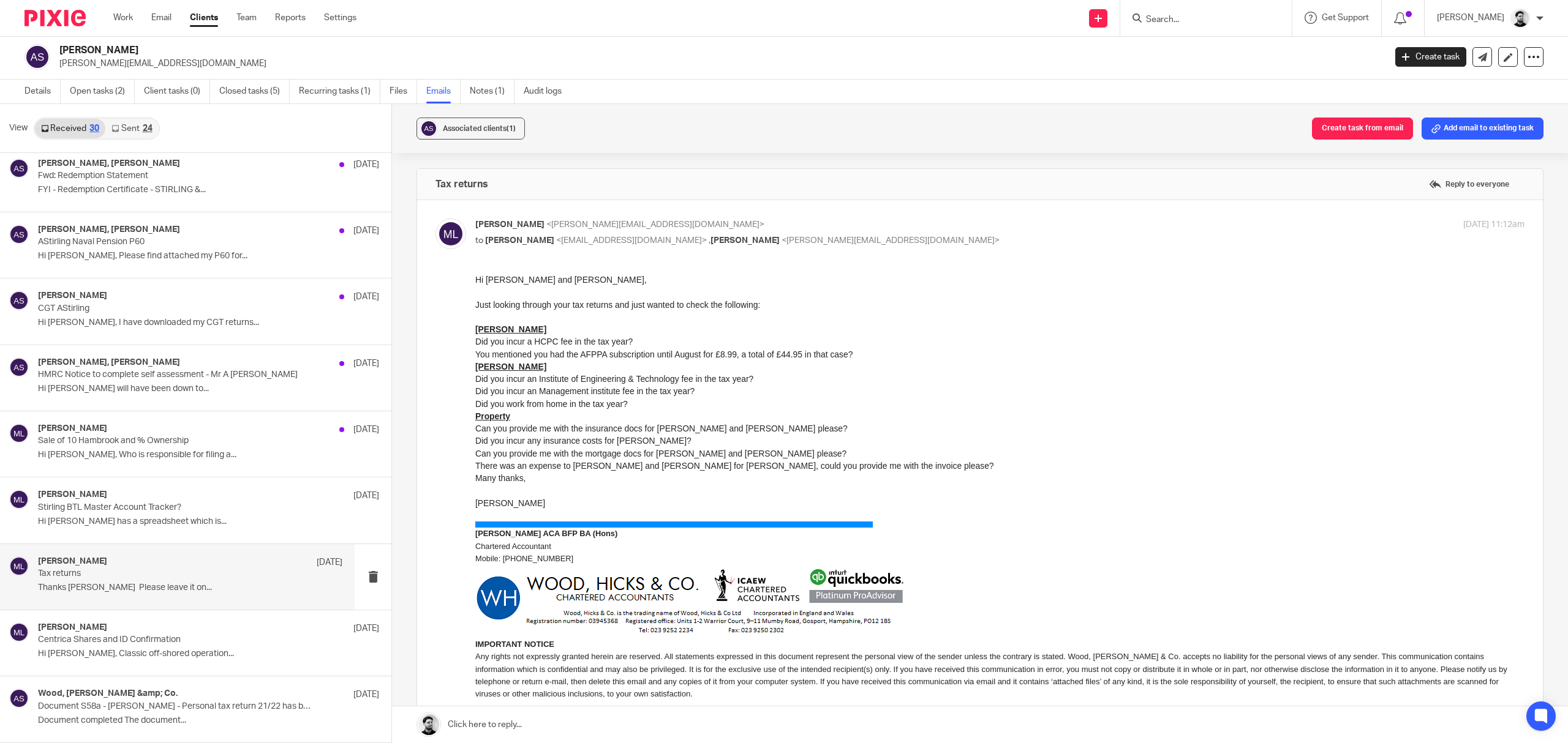
click at [758, 220] on p "Massimo Lo-Muto <m.lo-muto@woodhicks.co.uk>" at bounding box center [825, 225] width 700 height 13
checkbox input "false"
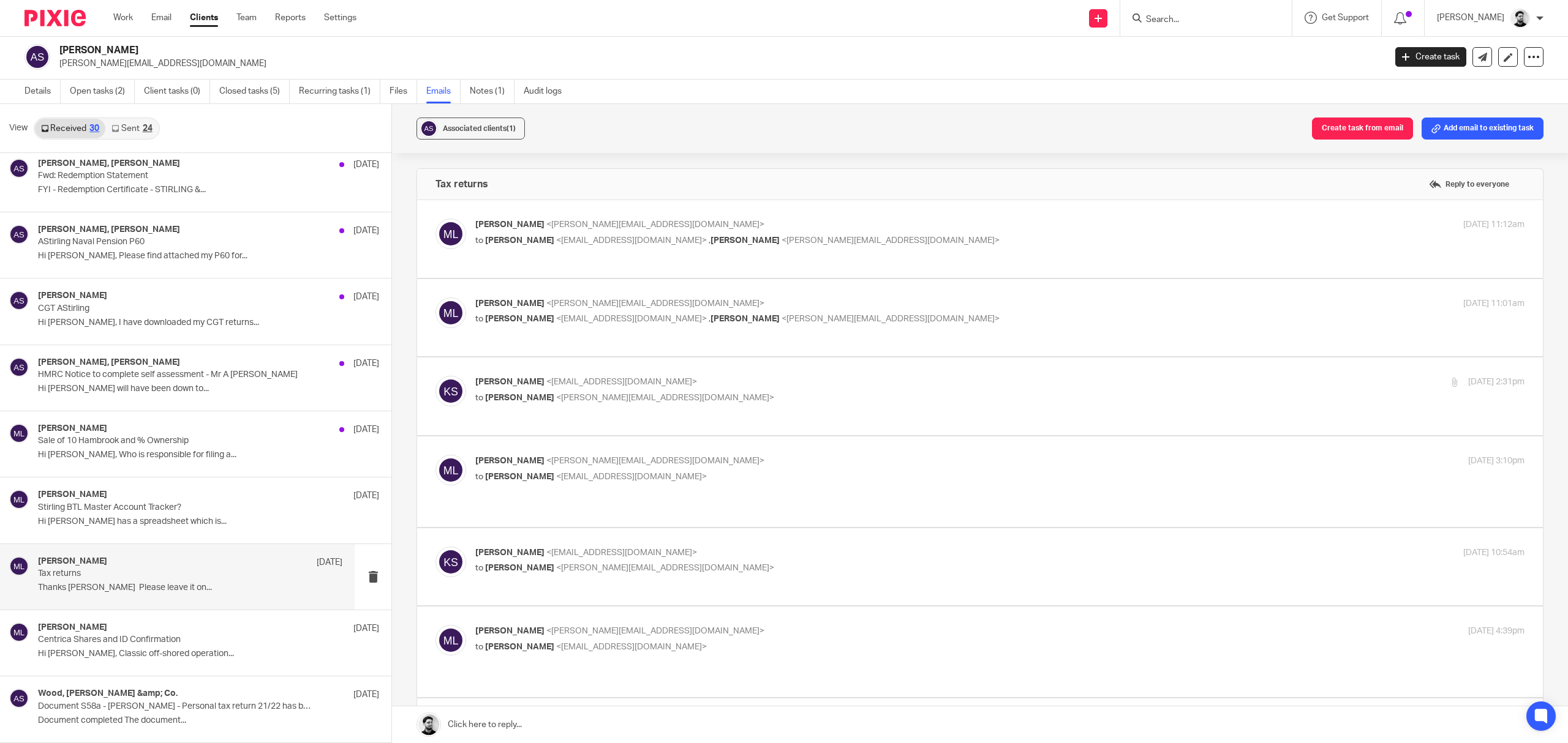
click at [736, 302] on p "Massimo Lo-Muto <m.lo-muto@woodhicks.co.uk>" at bounding box center [825, 304] width 700 height 13
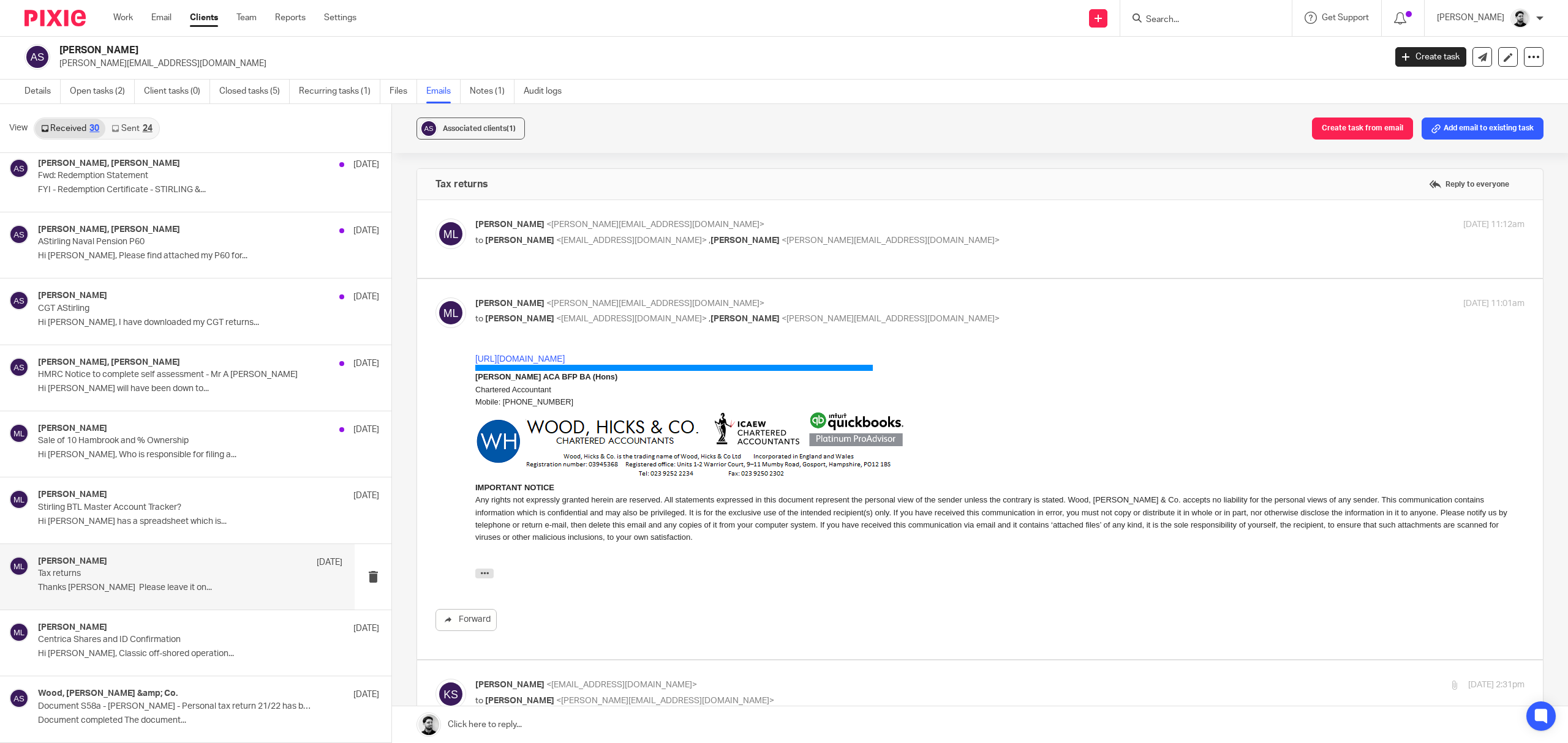
click at [735, 300] on p "Massimo Lo-Muto <m.lo-muto@woodhicks.co.uk>" at bounding box center [825, 304] width 700 height 13
checkbox input "false"
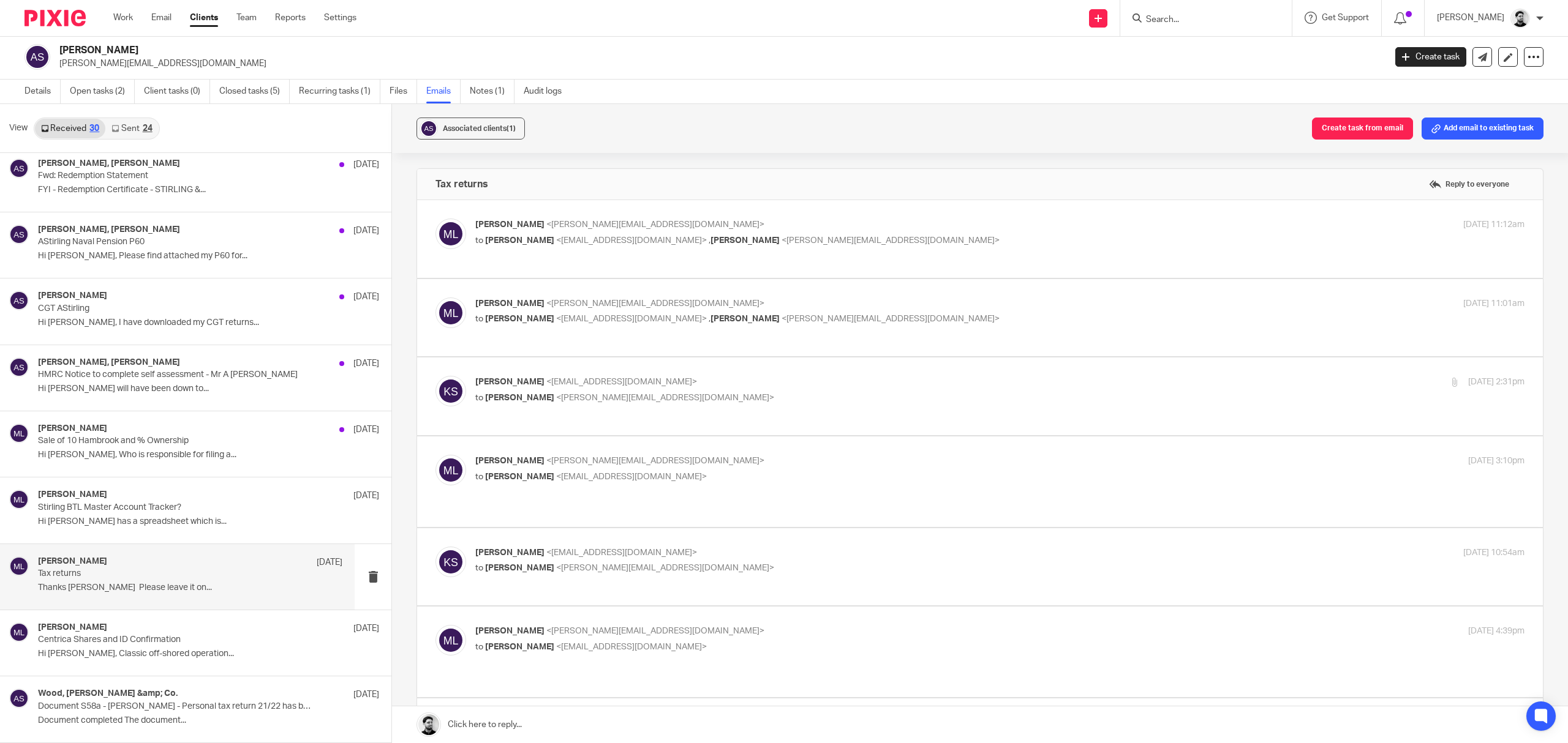
click at [704, 381] on p "karen stirling <kazmarg@hotmail.com>" at bounding box center [825, 382] width 700 height 13
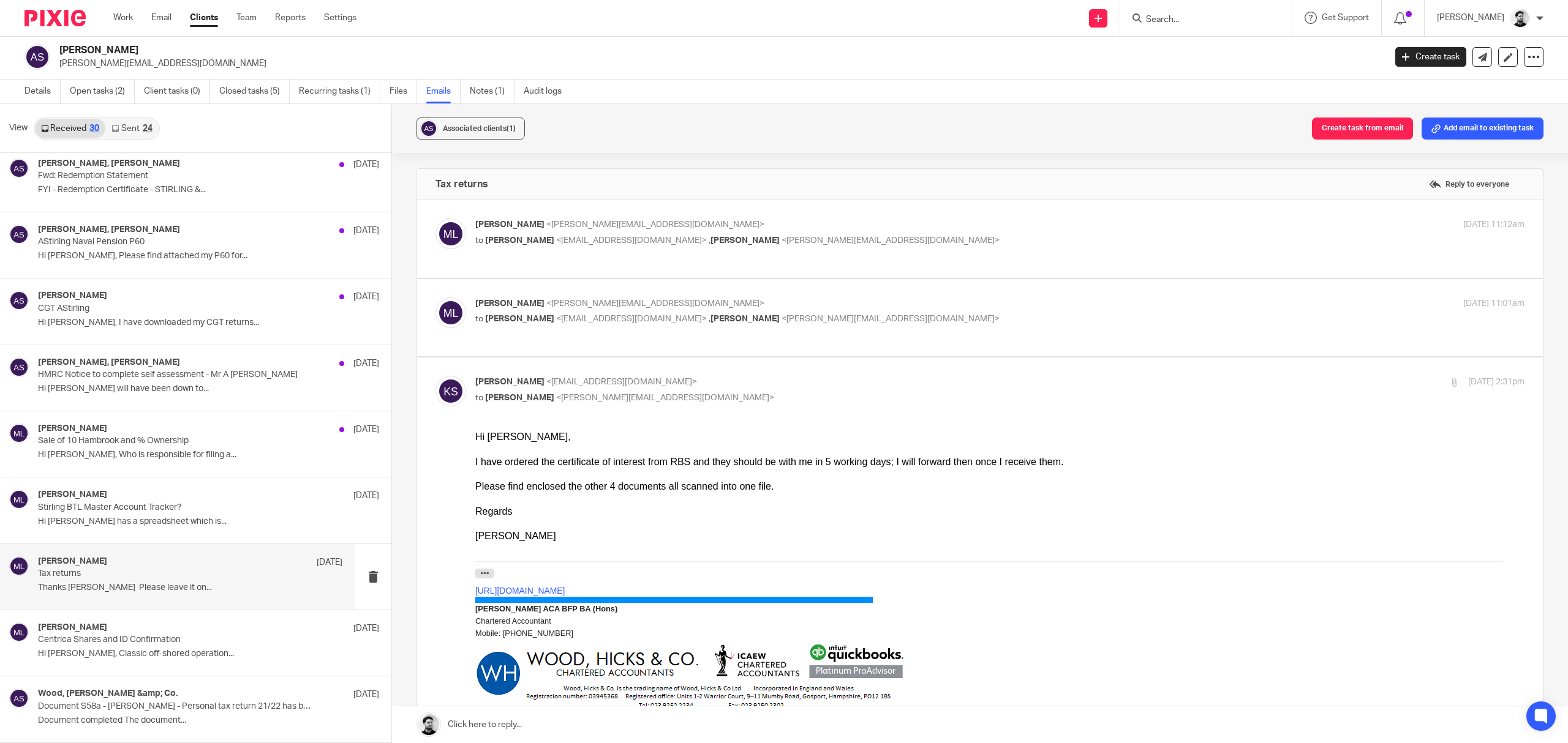
click at [704, 379] on p "karen stirling <kazmarg@hotmail.com>" at bounding box center [825, 382] width 700 height 13
checkbox input "false"
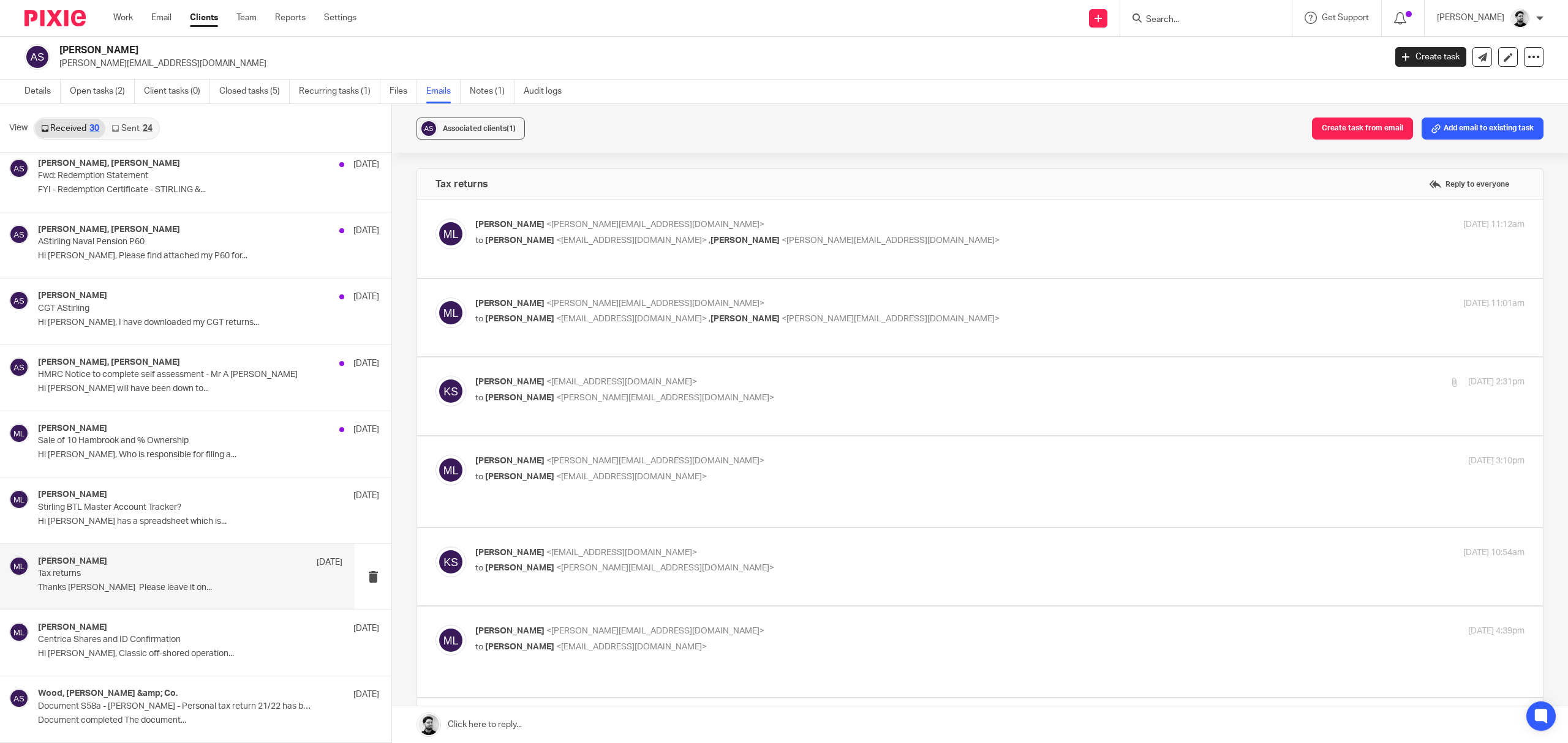
click at [614, 441] on label at bounding box center [980, 481] width 1126 height 90
click at [435, 454] on input "checkbox" at bounding box center [435, 454] width 1 height 1
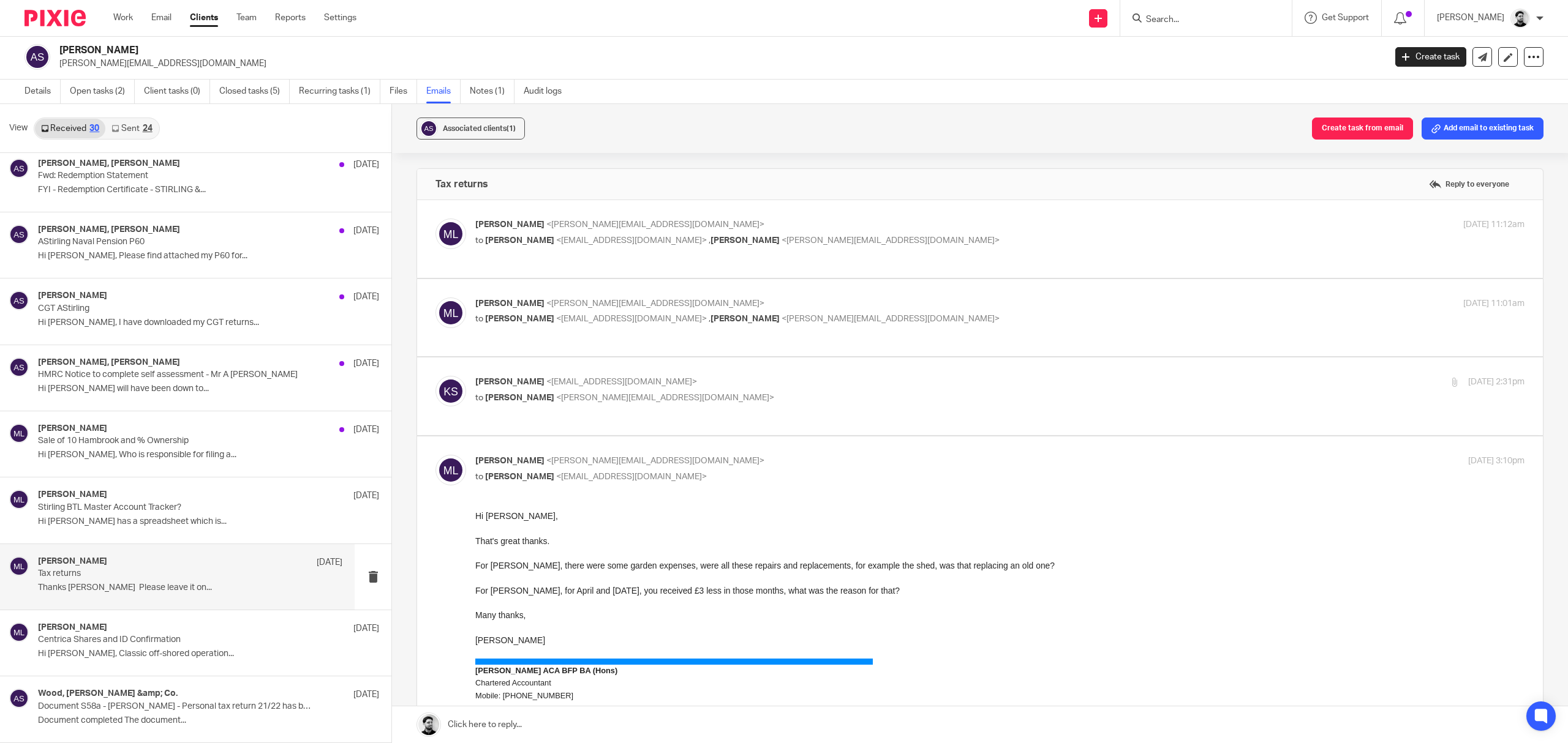
click at [628, 453] on label at bounding box center [980, 701] width 1126 height 530
click at [435, 454] on input "checkbox" at bounding box center [435, 454] width 1 height 1
checkbox input "false"
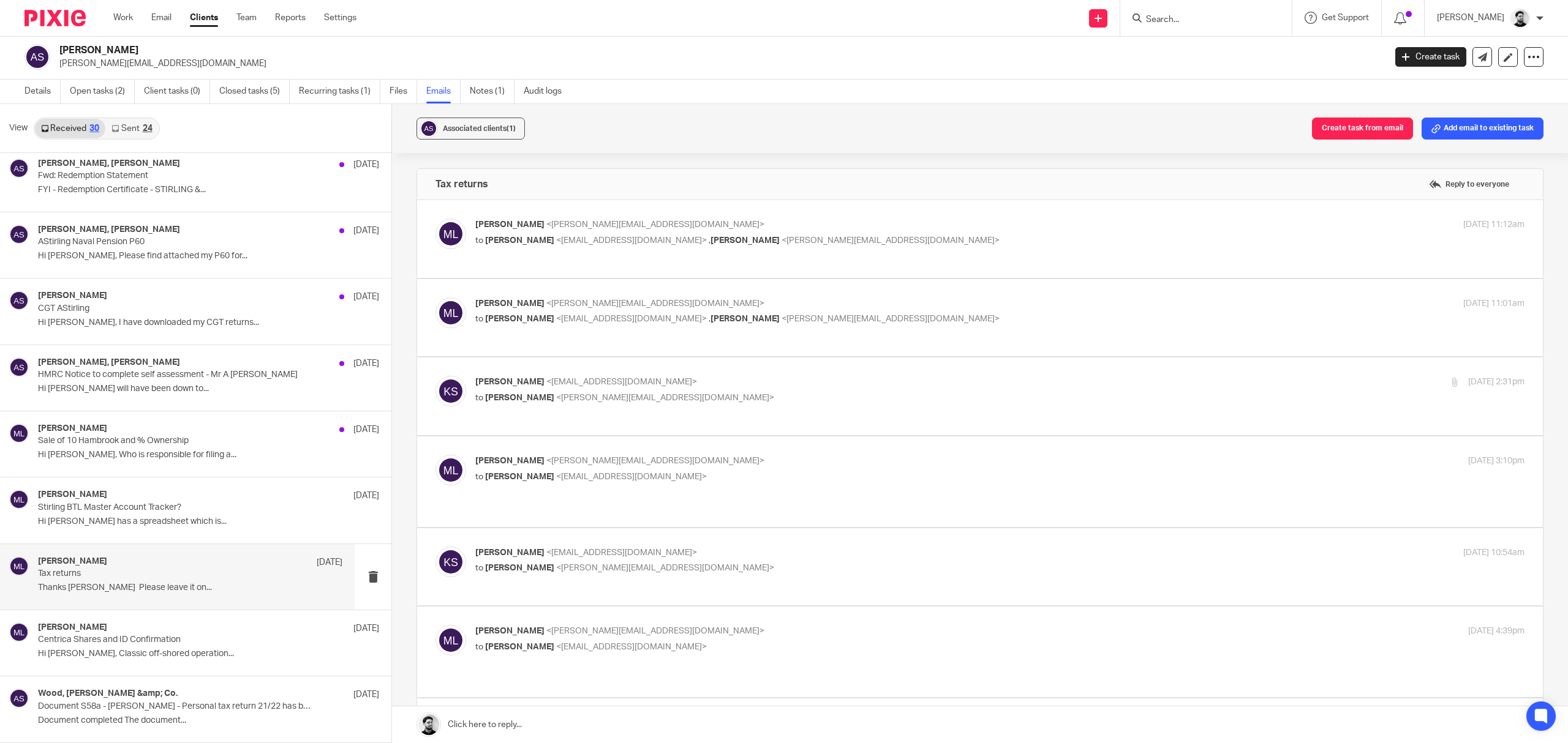
click at [632, 547] on p "karen stirling <kazmarg@hotmail.com>" at bounding box center [825, 553] width 700 height 13
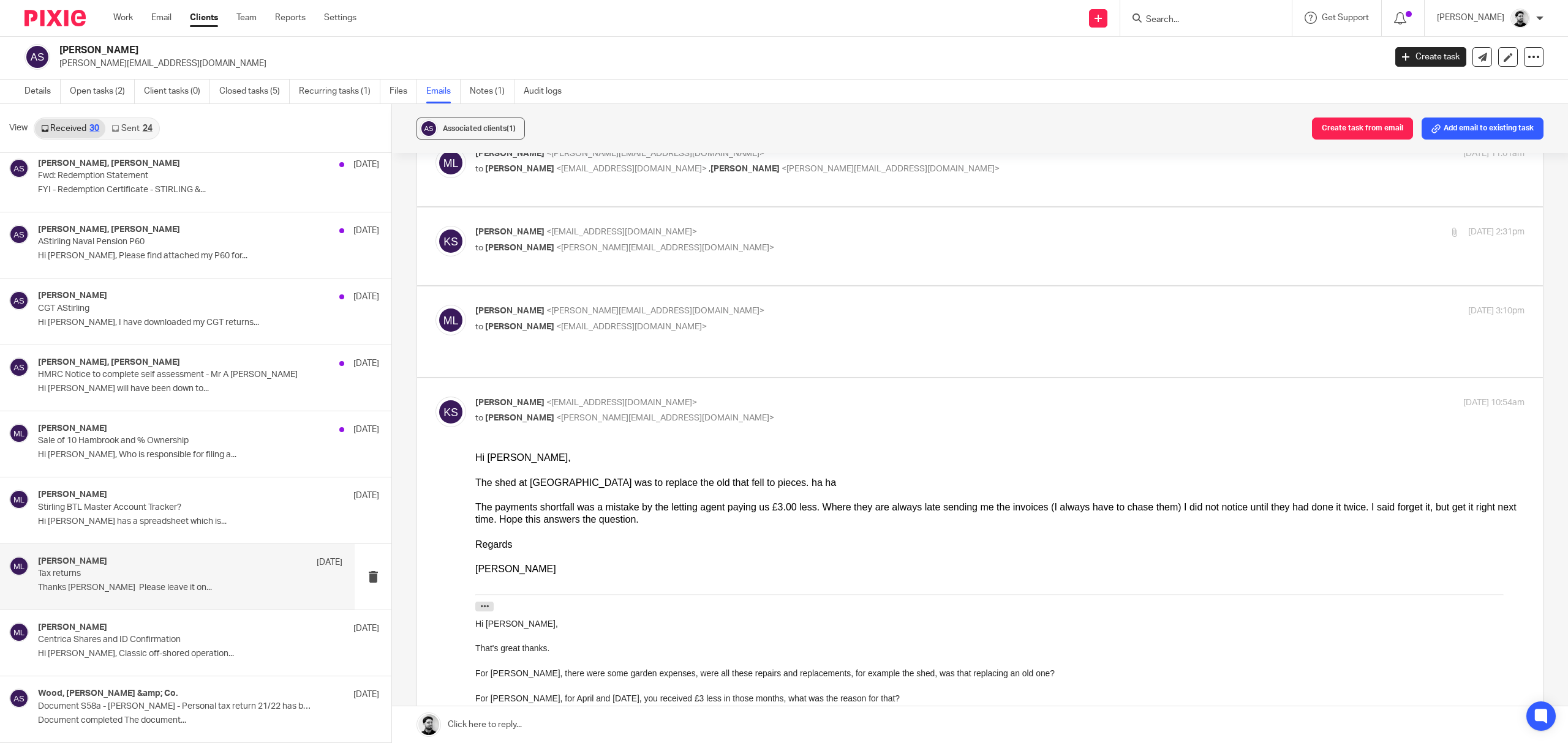
scroll to position [163, 0]
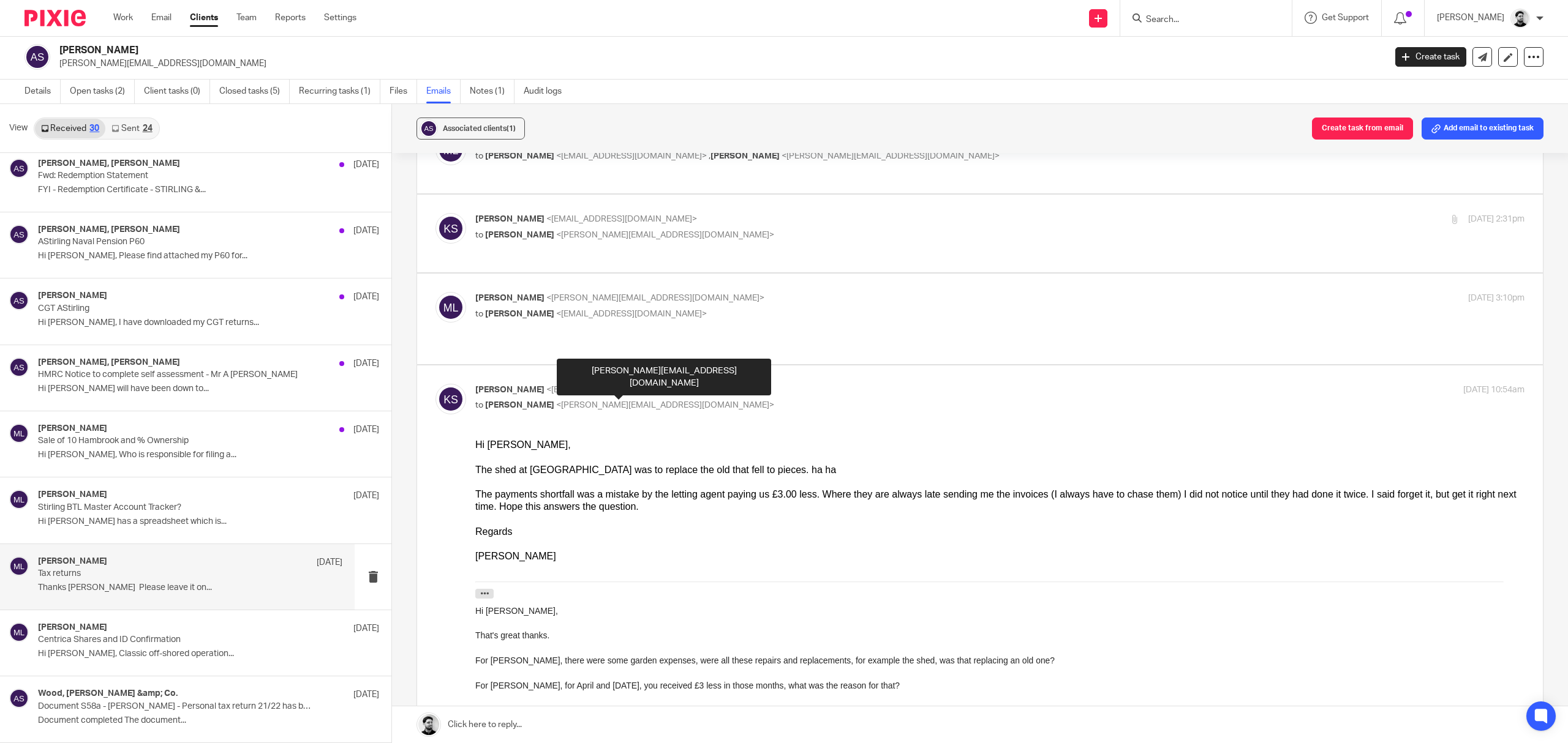
click at [657, 401] on span "<m.lo-muto@woodhicks.co.uk>" at bounding box center [665, 405] width 218 height 9
checkbox input "false"
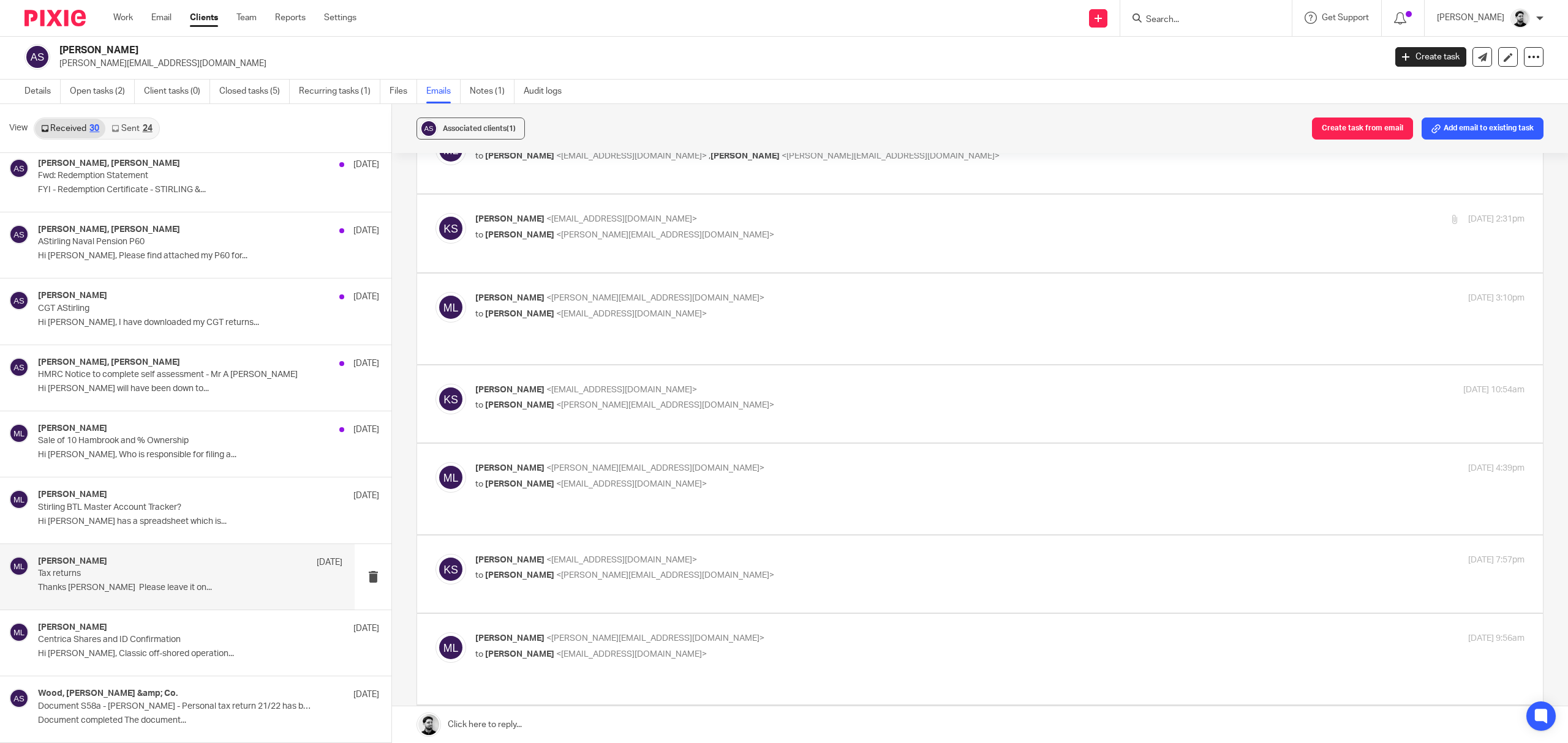
click at [647, 480] on div "Massimo Lo-Muto <m.lo-muto@woodhicks.co.uk> to karen stirling <kazmarg@hotmail.…" at bounding box center [1000, 477] width 1049 height 31
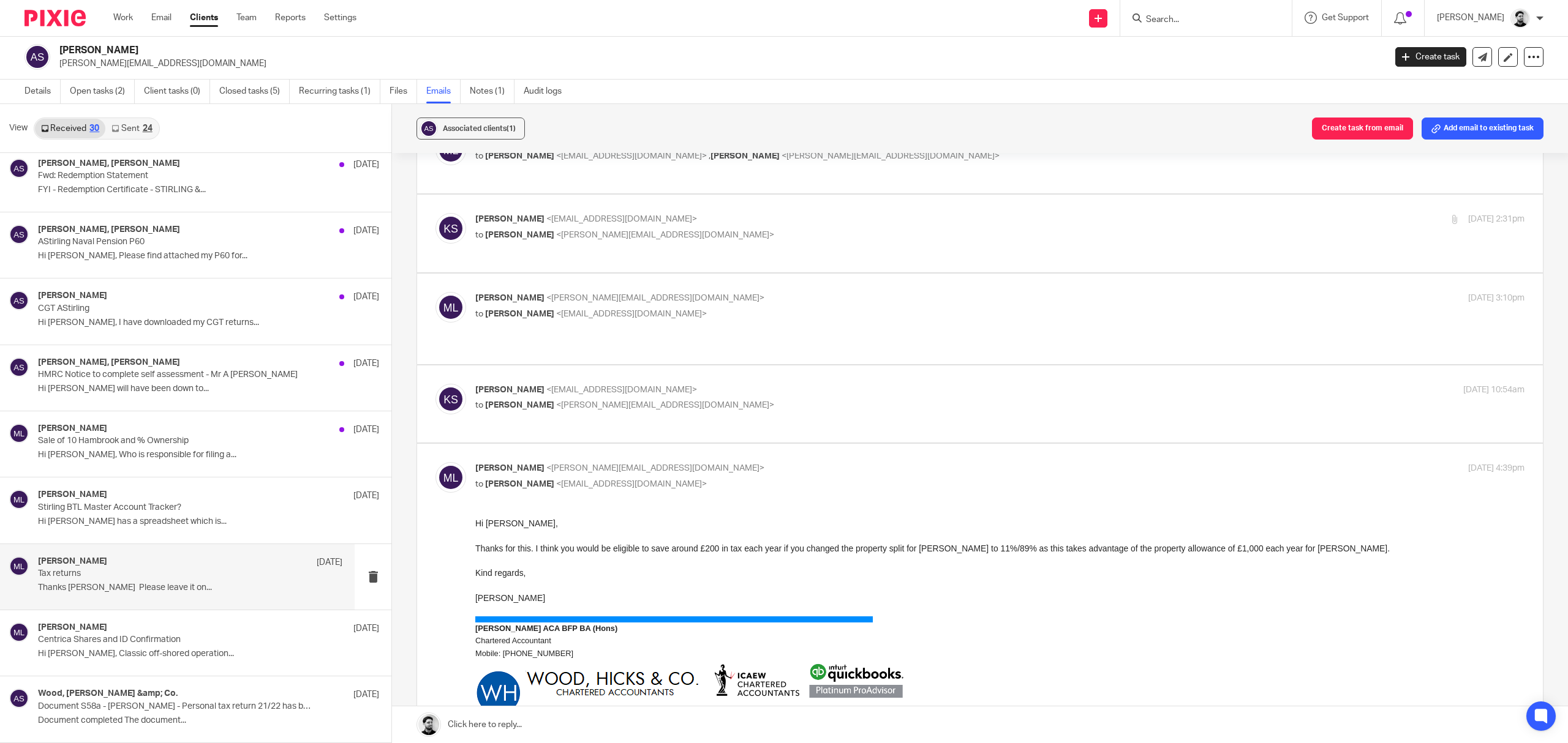
scroll to position [0, 0]
click at [647, 478] on p "to karen stirling <kazmarg@hotmail.com>" at bounding box center [825, 484] width 700 height 13
checkbox input "false"
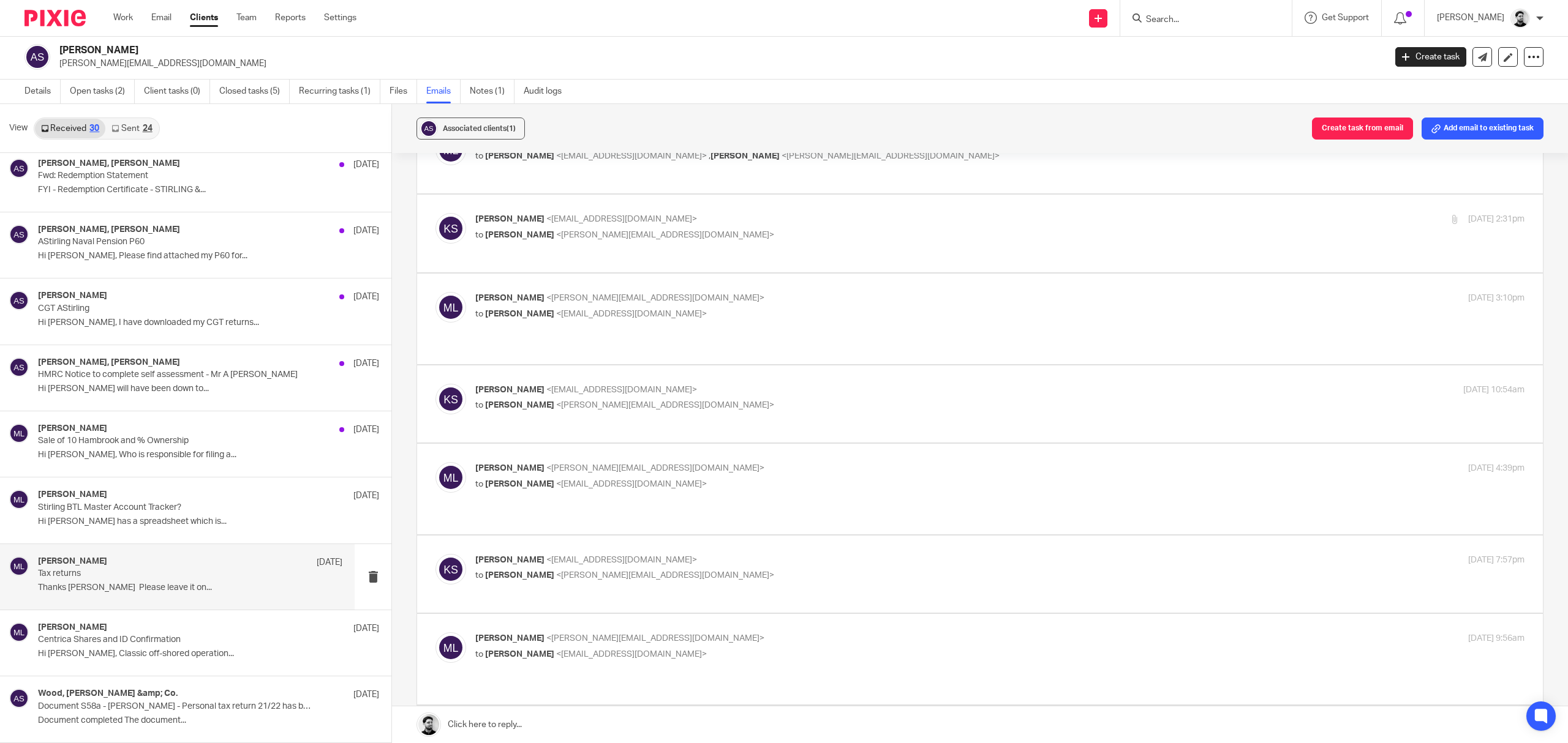
click at [637, 554] on div "karen stirling <kazmarg@hotmail.com> to Massimo Lo-Muto <m.lo-muto@woodhicks.co…" at bounding box center [825, 568] width 700 height 28
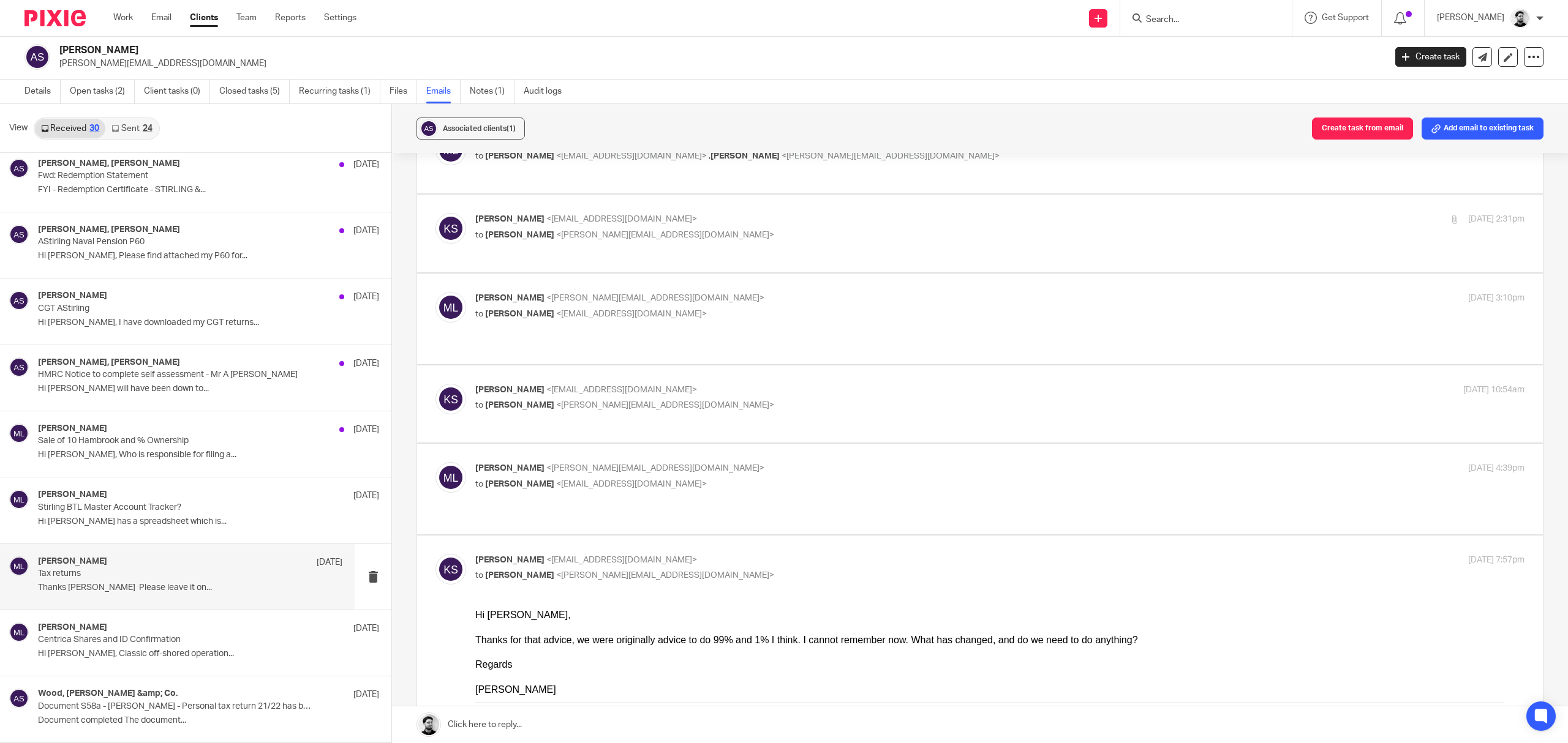
click at [435, 553] on input "checkbox" at bounding box center [435, 553] width 1 height 1
checkbox input "false"
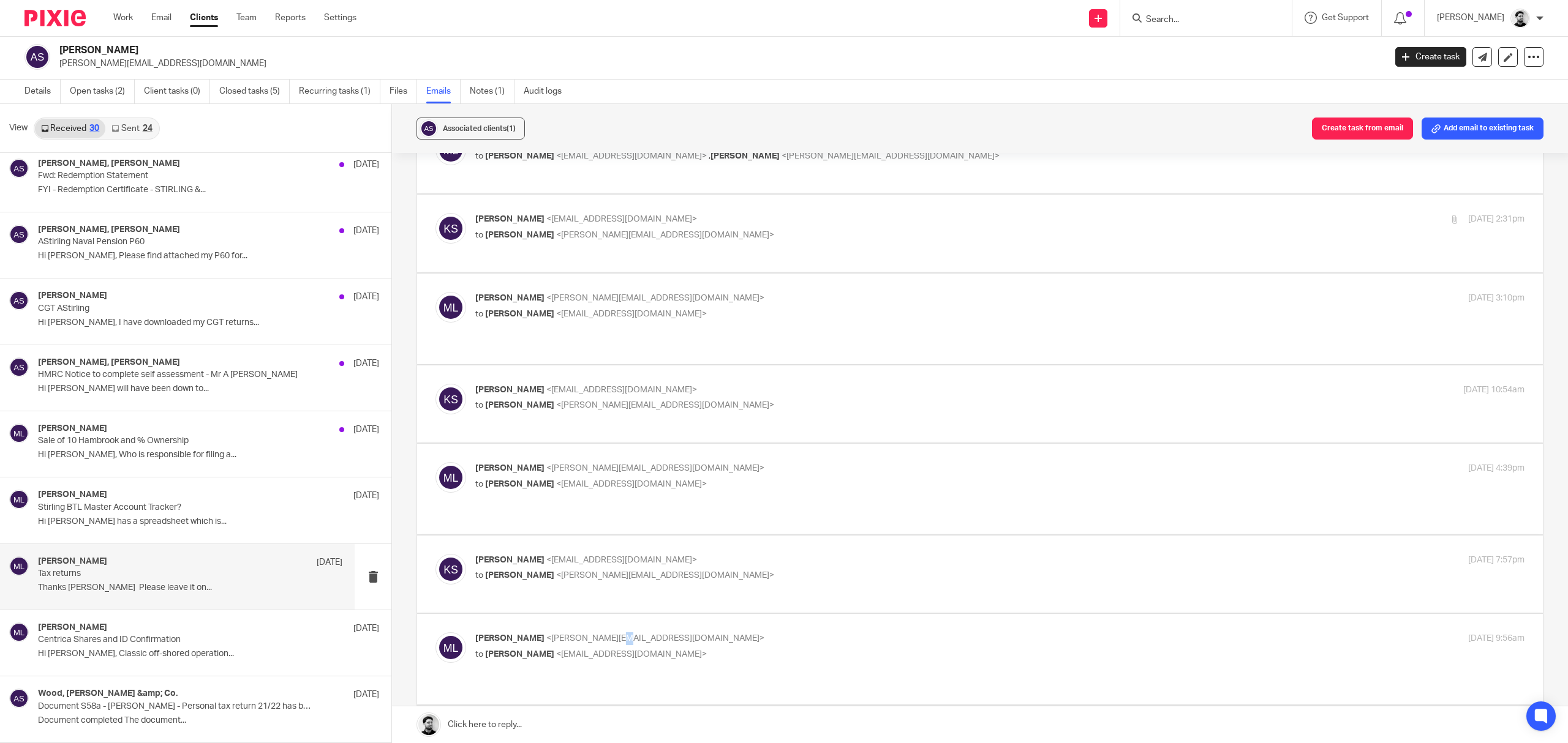
click at [630, 634] on span "<m.lo-muto@woodhicks.co.uk>" at bounding box center [655, 638] width 218 height 9
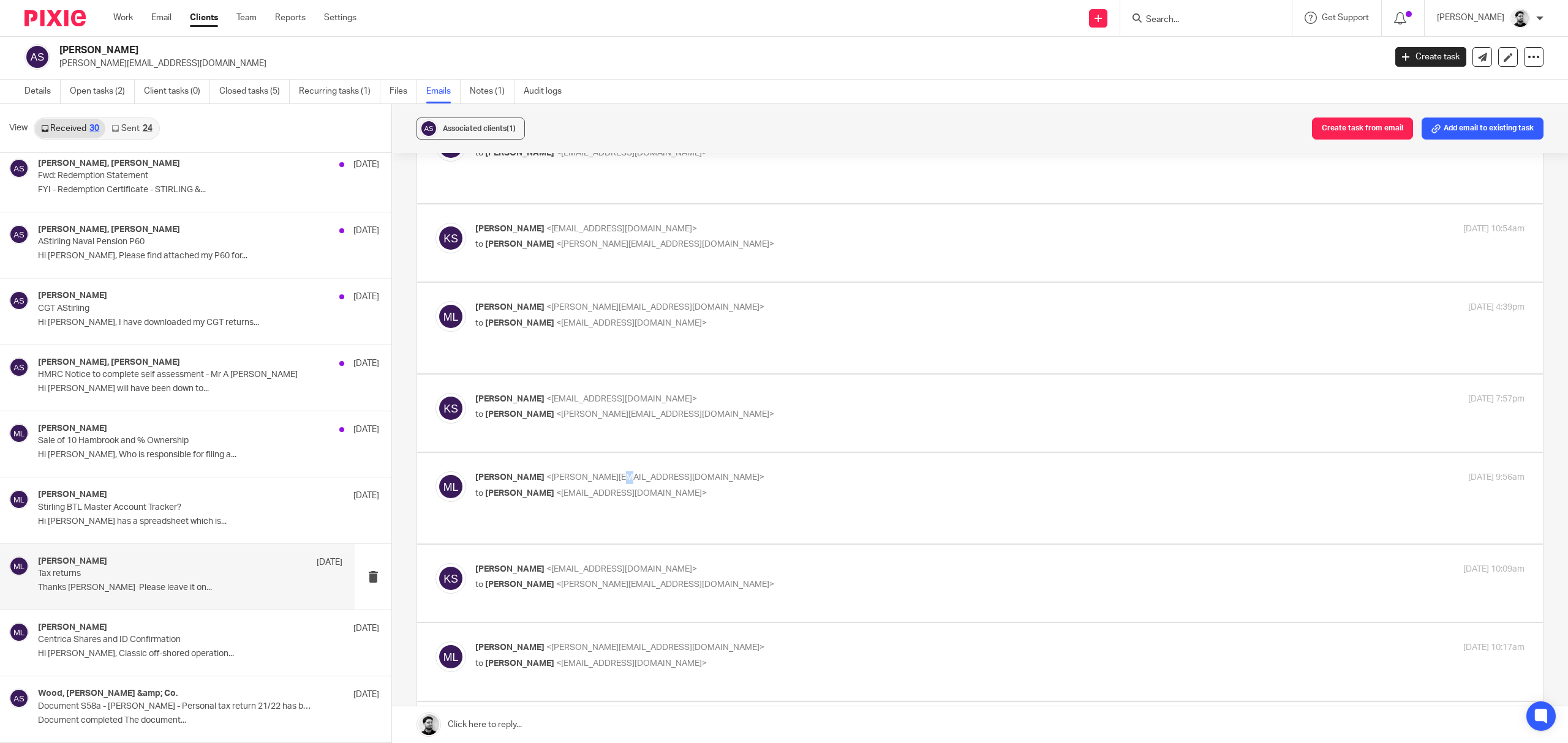
scroll to position [326, 0]
click at [639, 483] on div "Massimo Lo-Muto <m.lo-muto@woodhicks.co.uk> to karen stirling <kazmarg@hotmail.…" at bounding box center [980, 496] width 1089 height 53
click at [655, 469] on div "Massimo Lo-Muto <m.lo-muto@woodhicks.co.uk> to karen stirling <kazmarg@hotmail.…" at bounding box center [825, 483] width 700 height 28
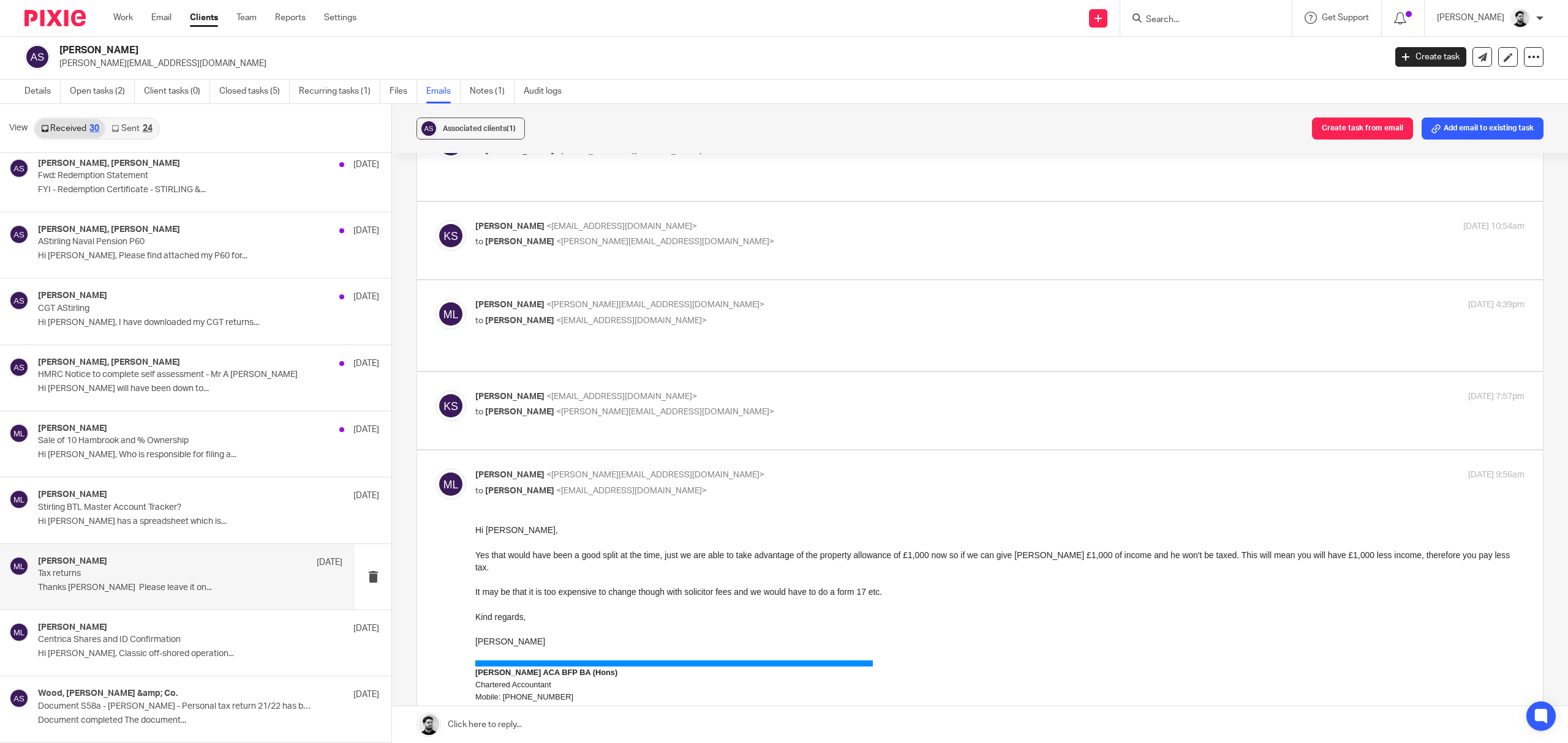
scroll to position [0, 0]
click at [655, 469] on div "Massimo Lo-Muto <m.lo-muto@woodhicks.co.uk> to karen stirling <kazmarg@hotmail.…" at bounding box center [825, 483] width 700 height 28
checkbox input "false"
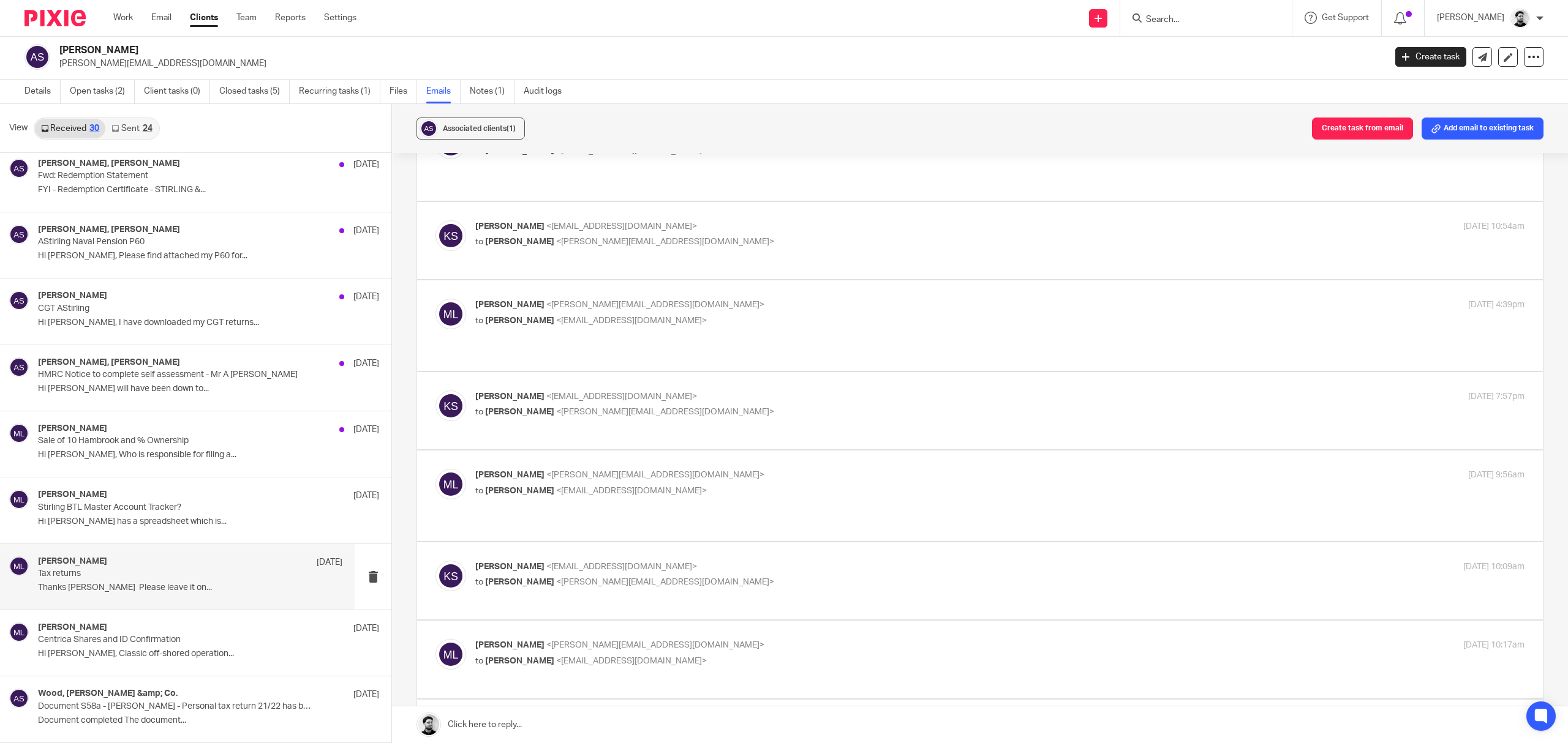
click at [648, 576] on p "to Massimo Lo-Muto <m.lo-muto@woodhicks.co.uk>" at bounding box center [825, 583] width 700 height 13
checkbox input "true"
click at [1169, 18] on input "Search" at bounding box center [1199, 20] width 110 height 11
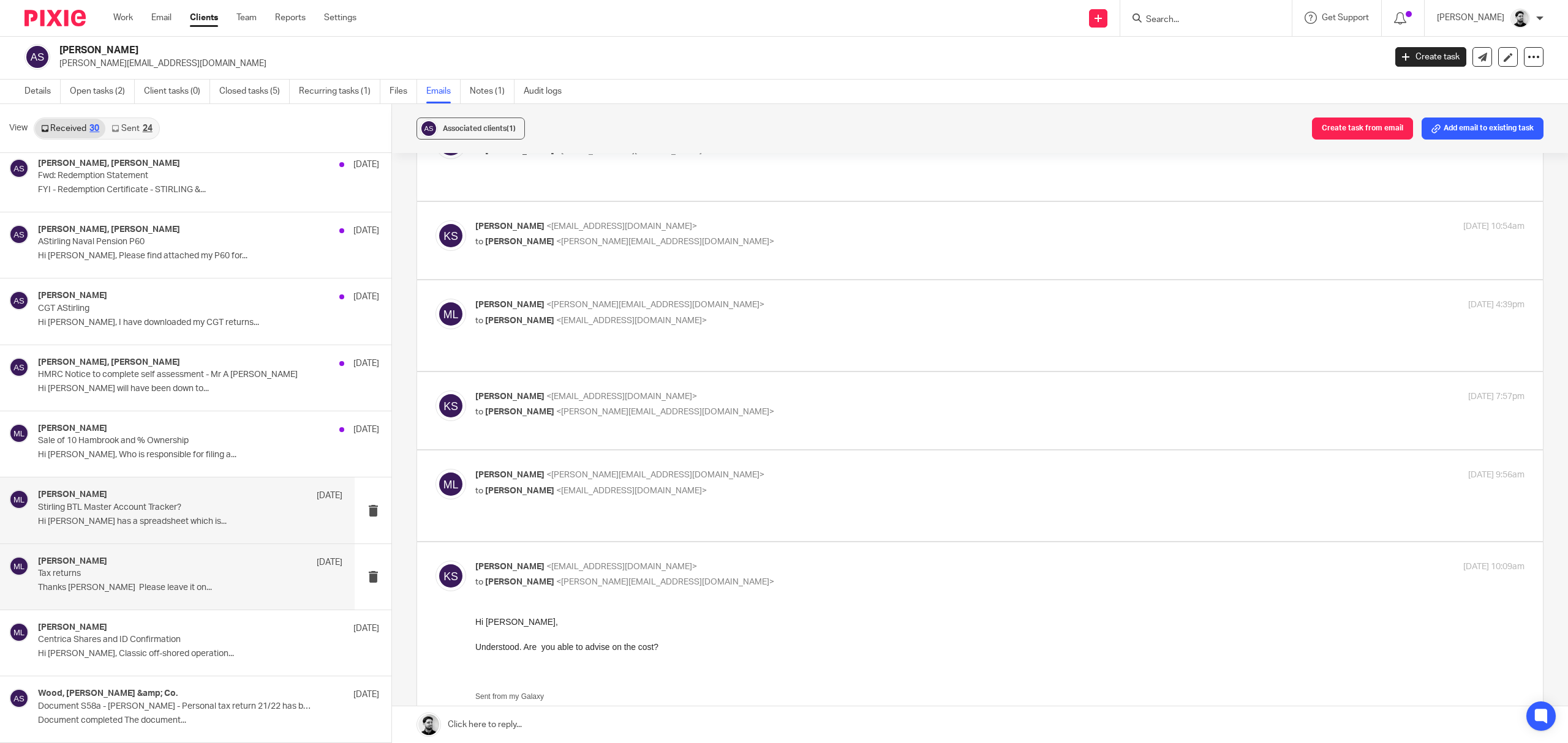
click at [143, 525] on p "Hi Massimo, Karen has a spreadsheet which is..." at bounding box center [190, 521] width 305 height 10
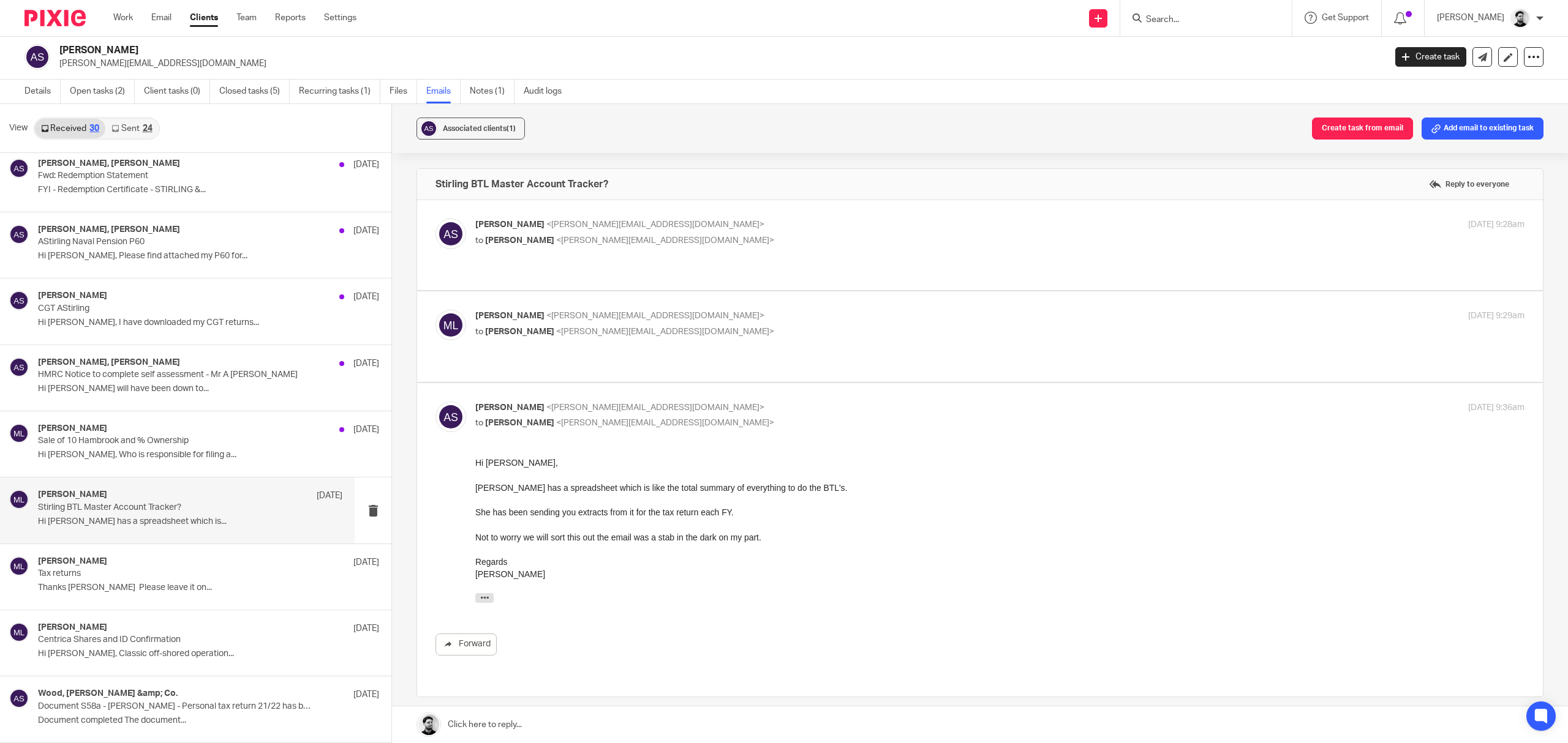
click at [819, 217] on label at bounding box center [980, 245] width 1126 height 90
click at [435, 218] on input "checkbox" at bounding box center [435, 218] width 1 height 1
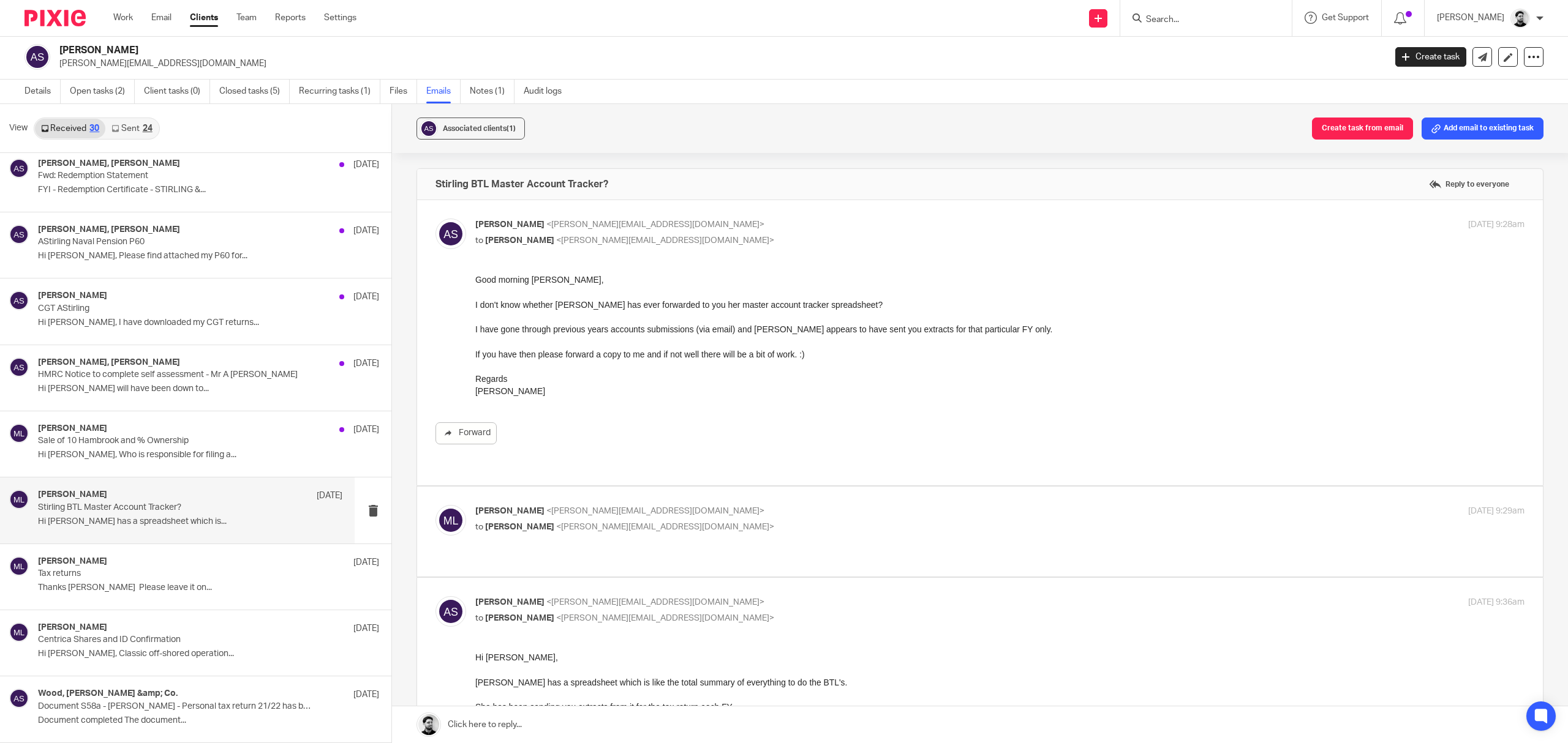
click at [804, 219] on p "Alan Stirling <alan.stirling@gmail.com>" at bounding box center [825, 225] width 700 height 13
checkbox input "false"
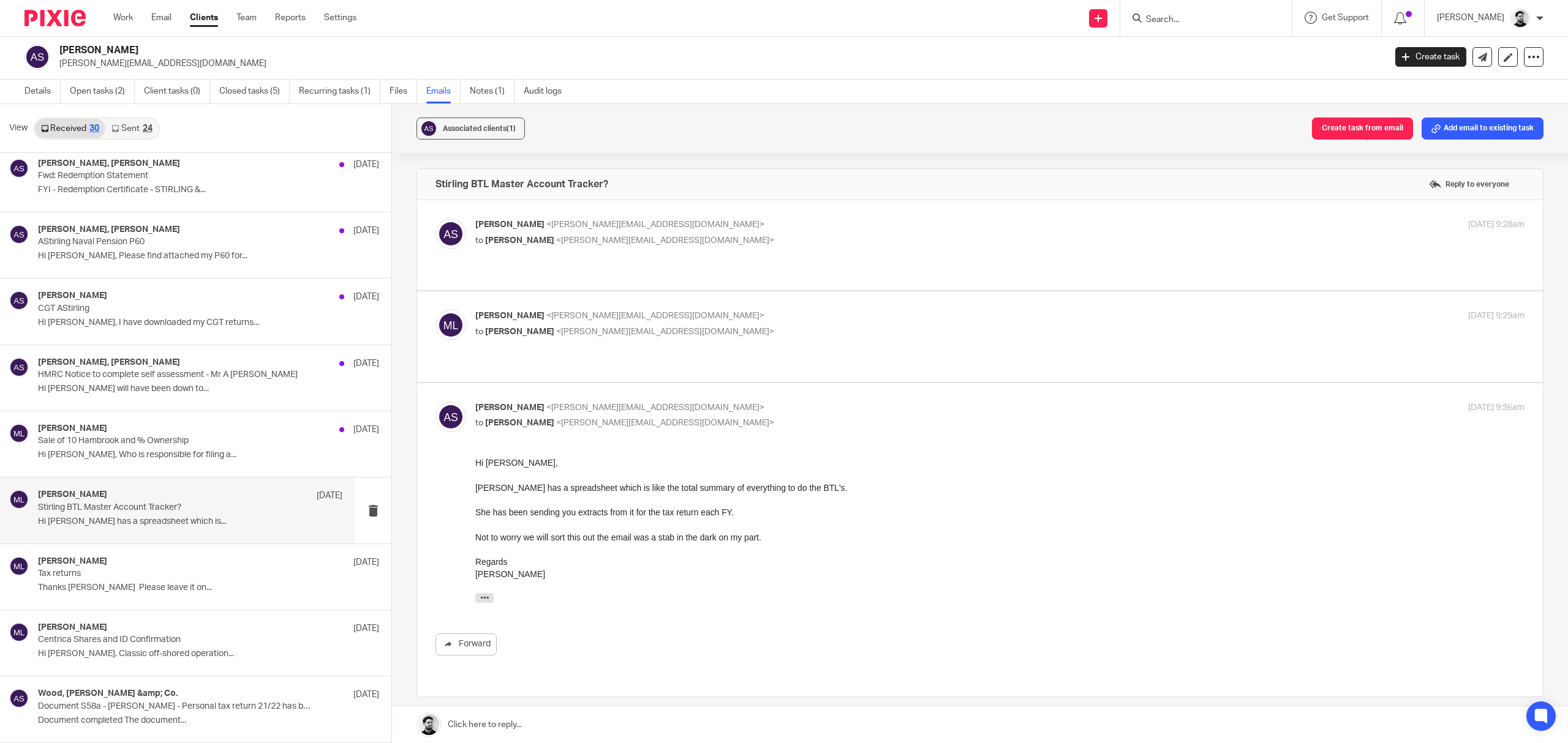
click at [748, 310] on p "Massimo Lo-Muto <m.lo-muto@woodhicks.co.uk>" at bounding box center [825, 316] width 700 height 13
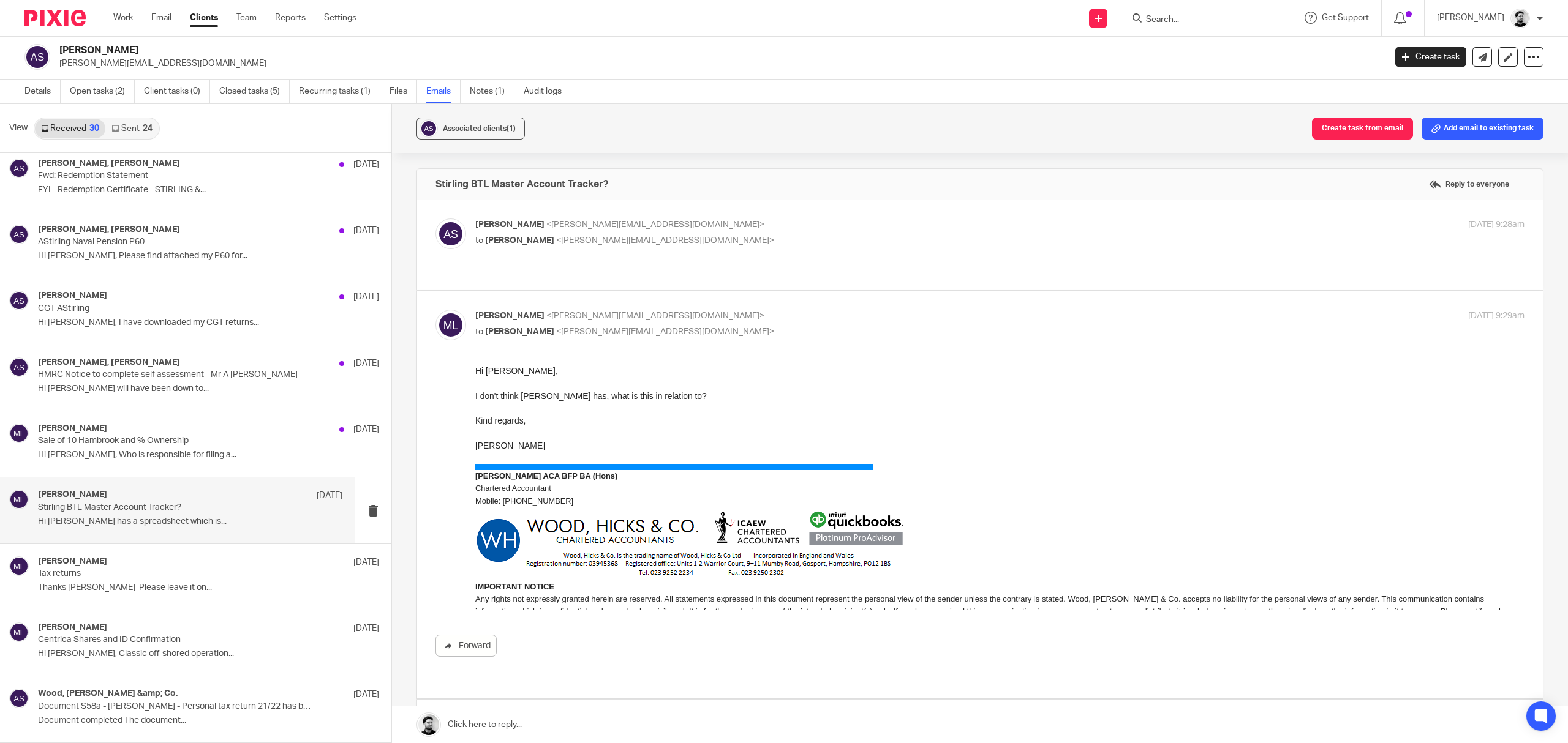
click at [748, 310] on p "Massimo Lo-Muto <m.lo-muto@woodhicks.co.uk>" at bounding box center [825, 316] width 700 height 13
checkbox input "false"
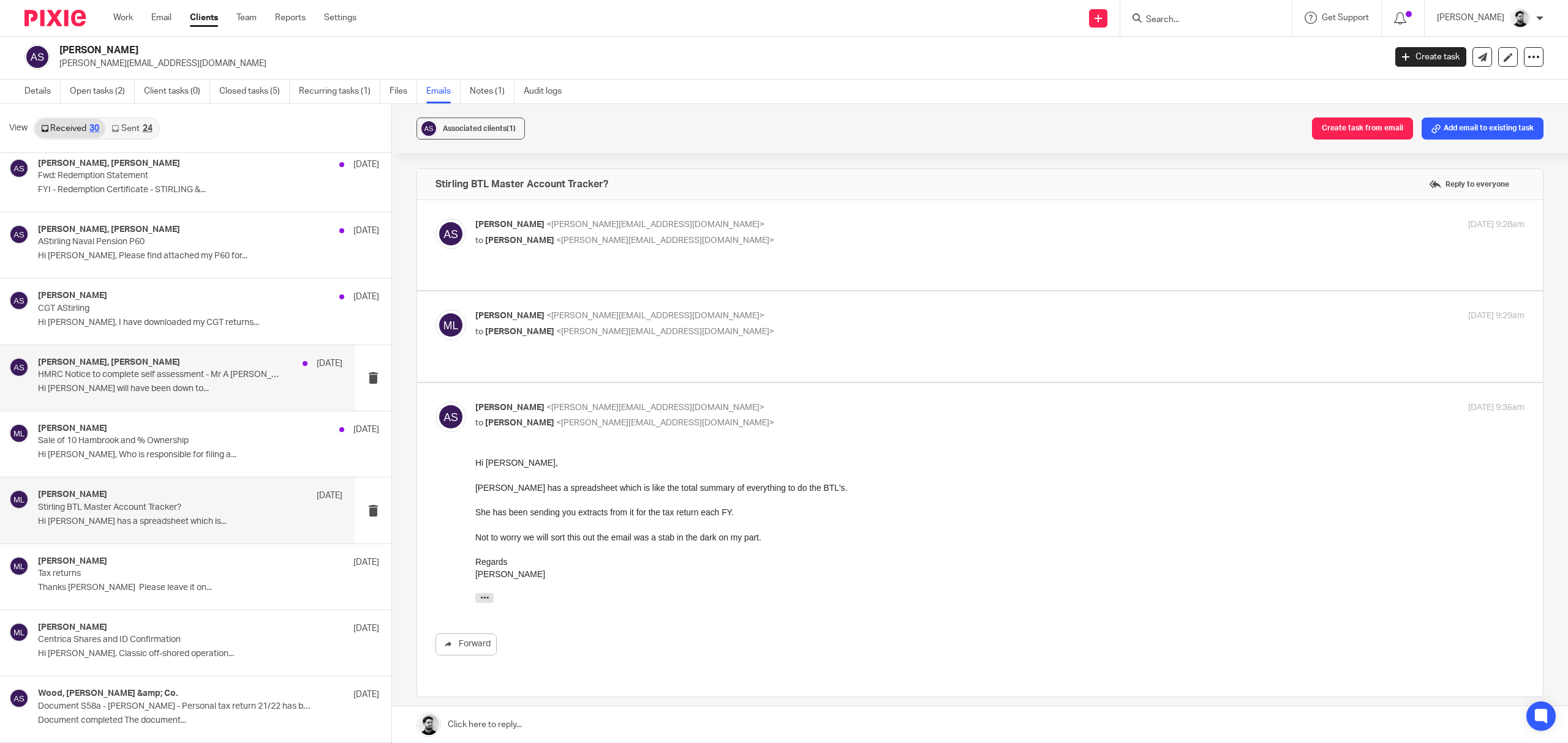
click at [212, 391] on p "Hi Massimo, Karen will have been down to..." at bounding box center [190, 389] width 305 height 10
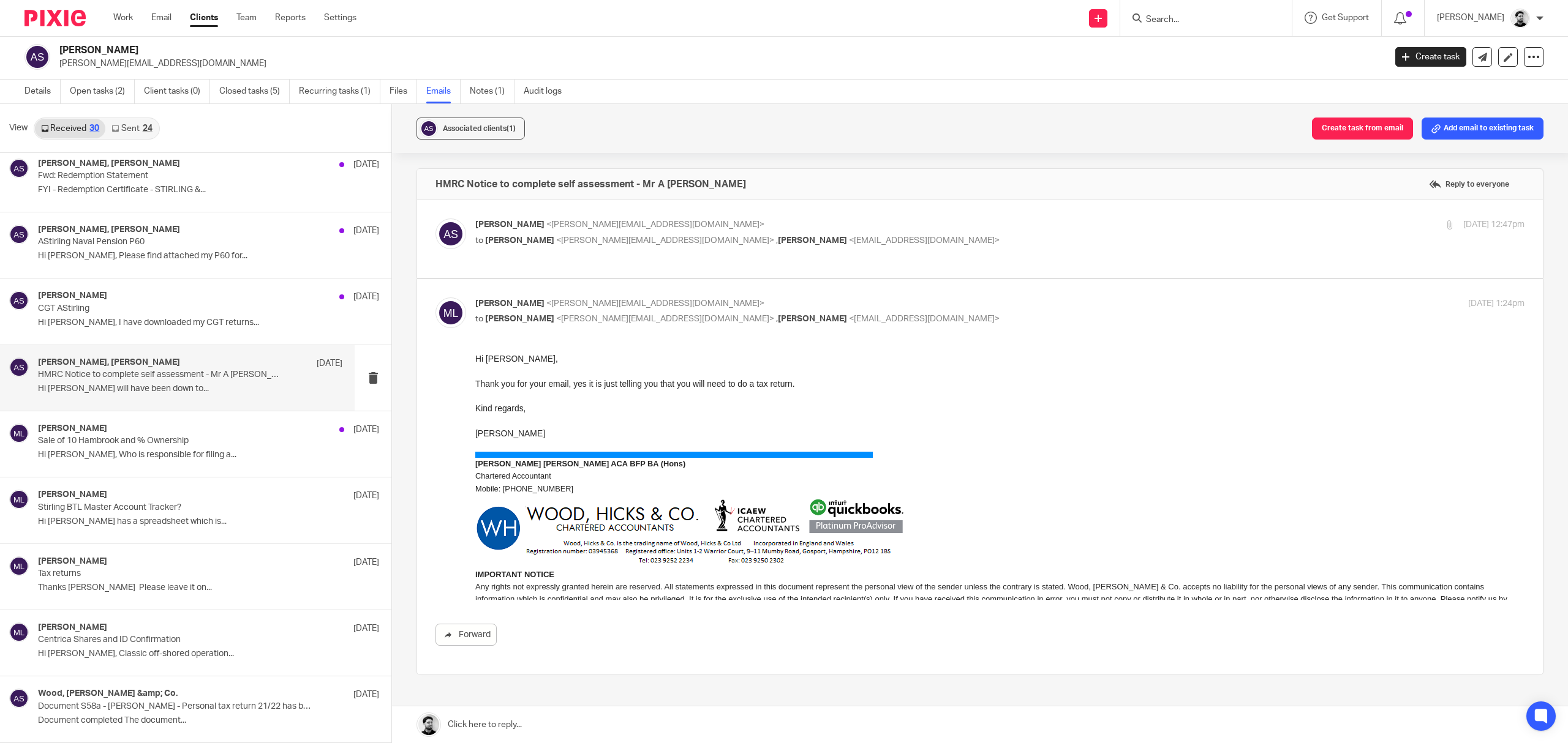
click at [731, 197] on div "HMRC Notice to complete self assessment - Mr A Stirling Reply to everyone" at bounding box center [980, 184] width 1126 height 31
click at [738, 224] on p "Alan Stirling <alan.stirling@gmail.com>" at bounding box center [825, 225] width 700 height 13
checkbox input "true"
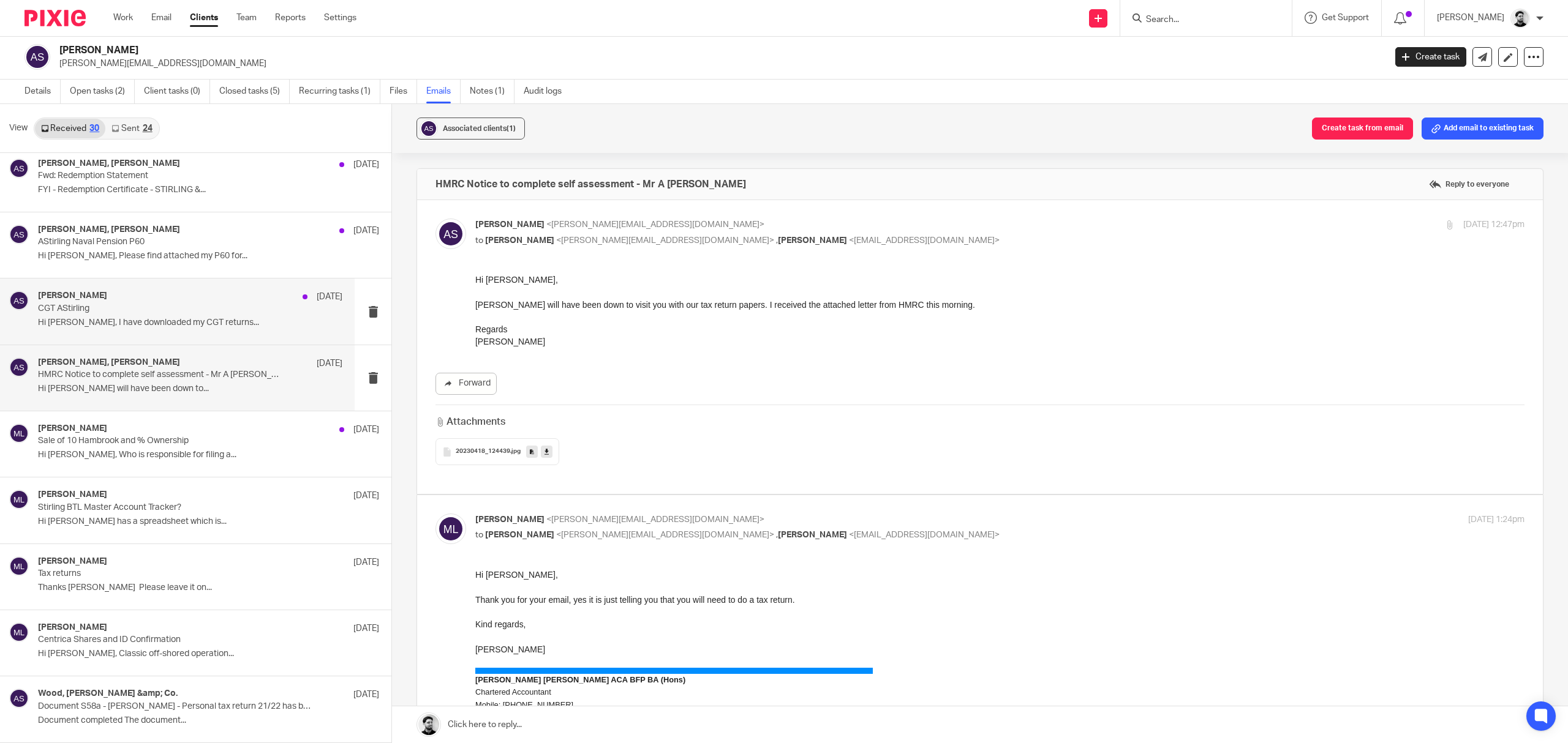
click at [159, 321] on p "Hi Massimo, I have downloaded my CGT returns..." at bounding box center [190, 322] width 305 height 10
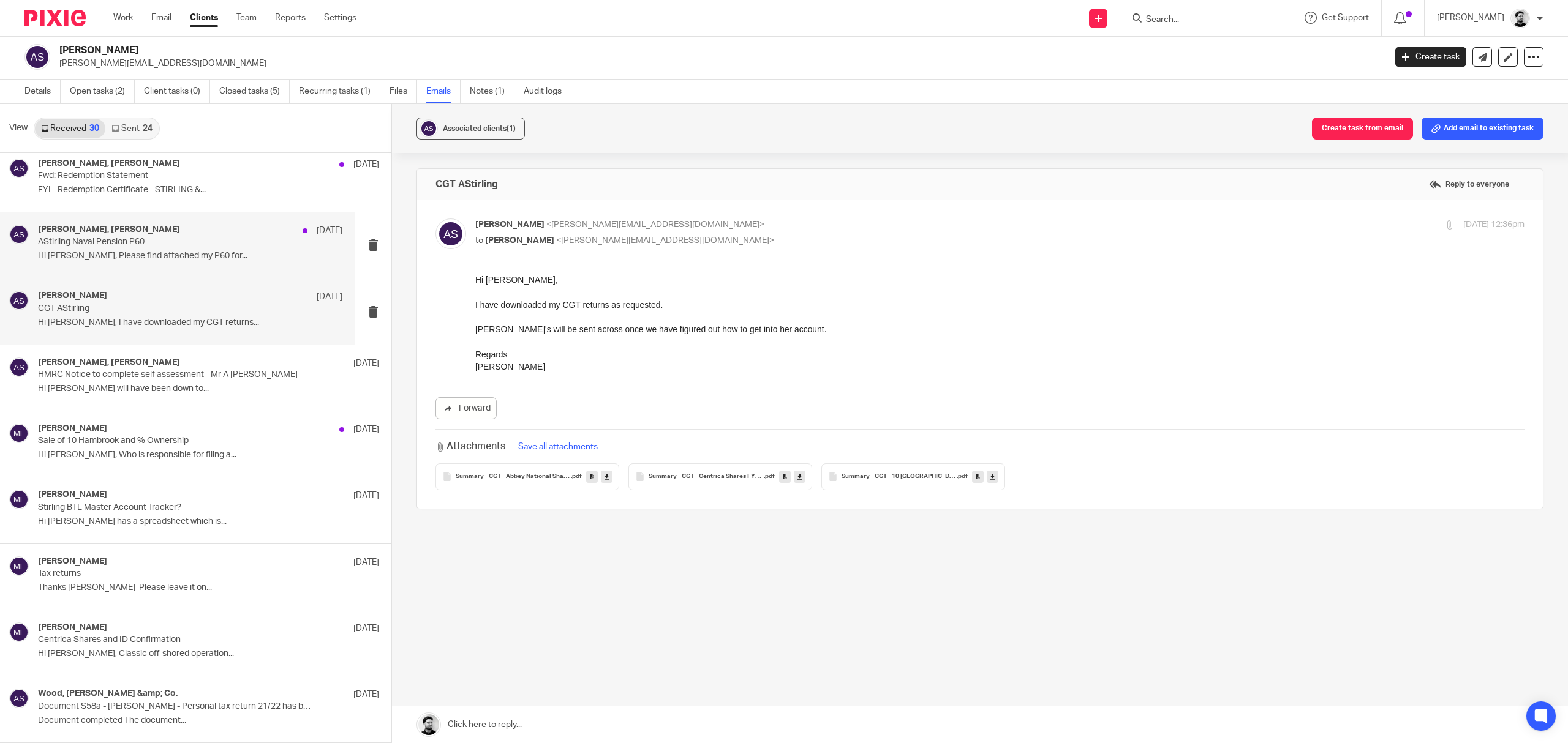
click at [212, 251] on p "Hi Massimo, Please find attached my P60 for..." at bounding box center [190, 256] width 305 height 10
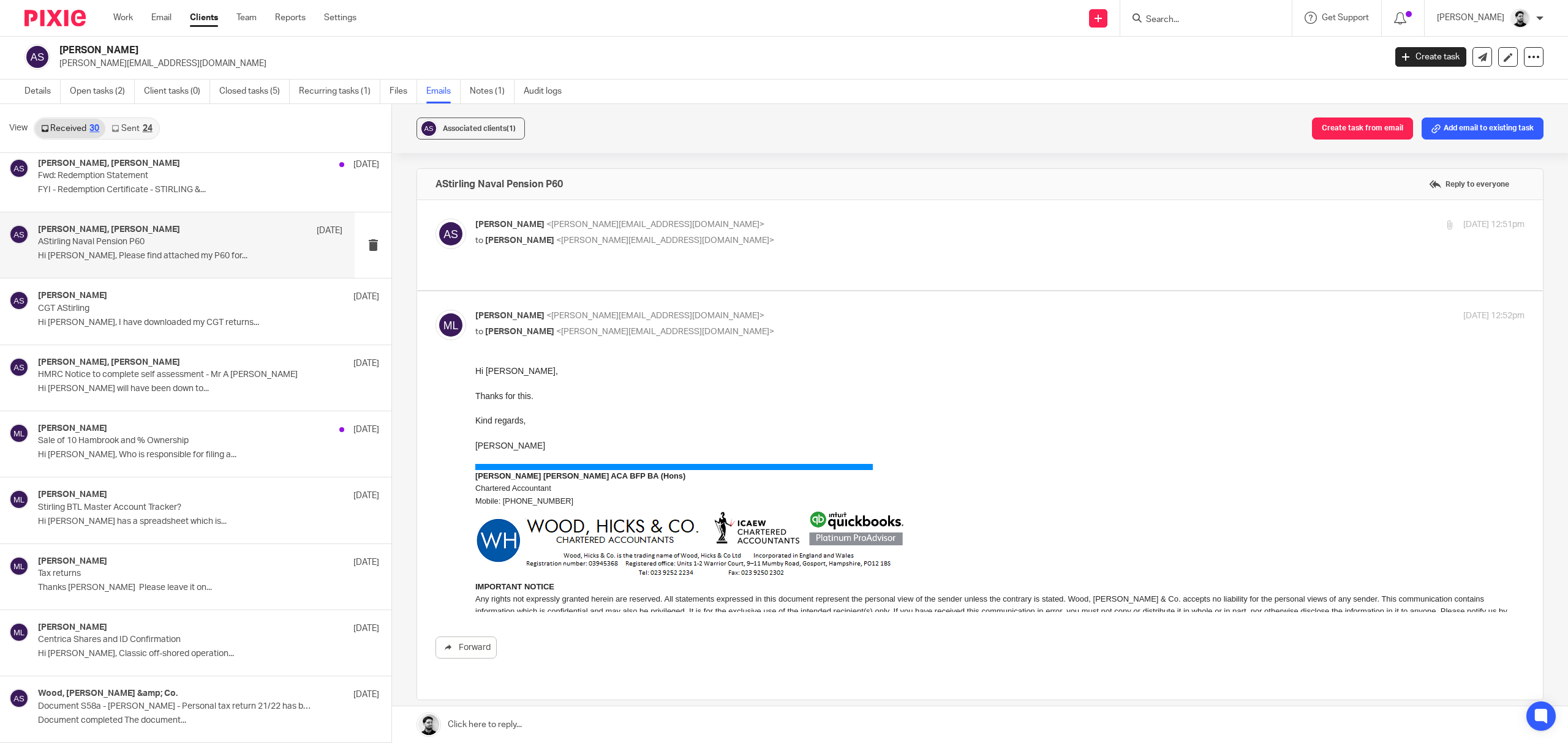
click at [1175, 27] on div at bounding box center [1206, 18] width 171 height 36
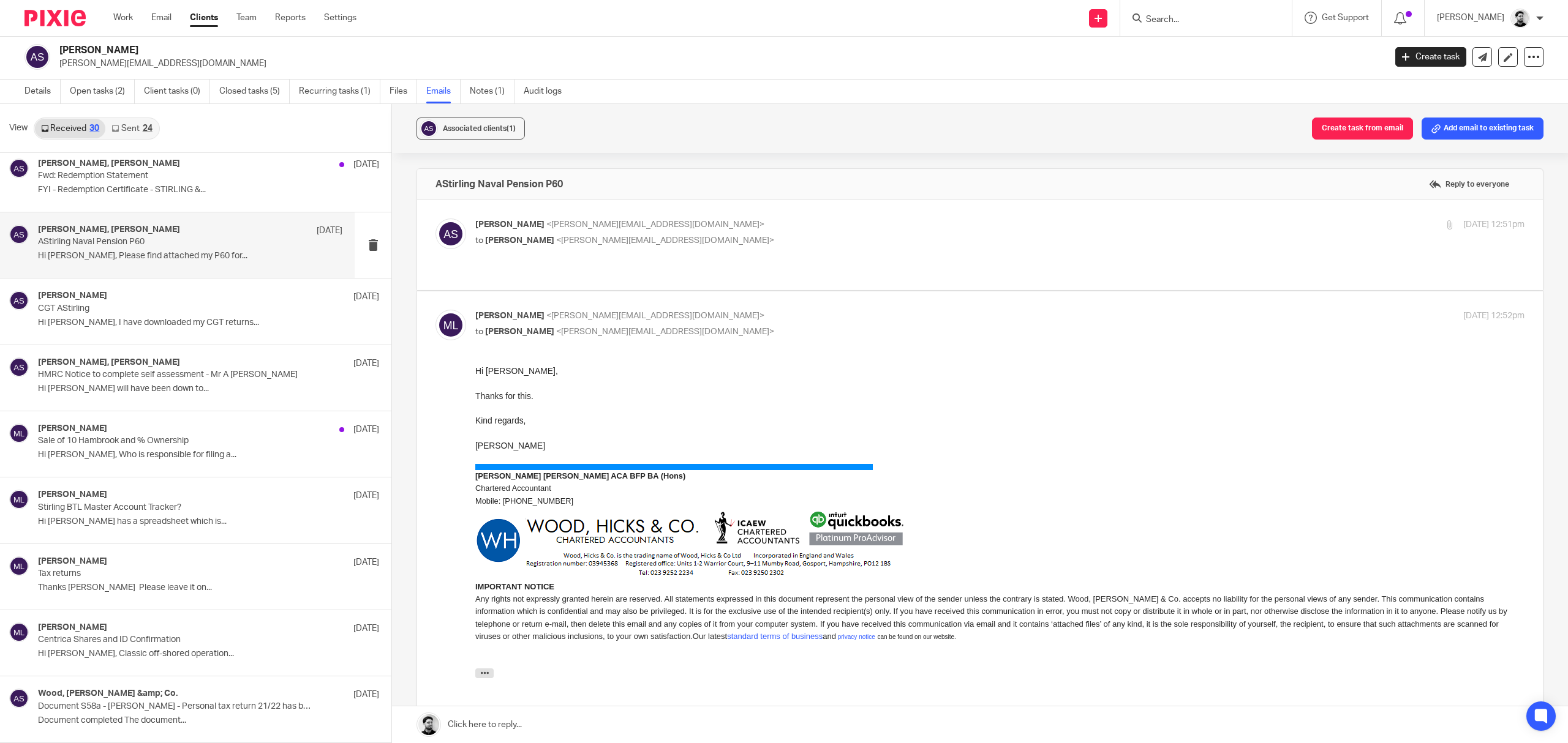
click at [1157, 22] on input "Search" at bounding box center [1199, 20] width 110 height 11
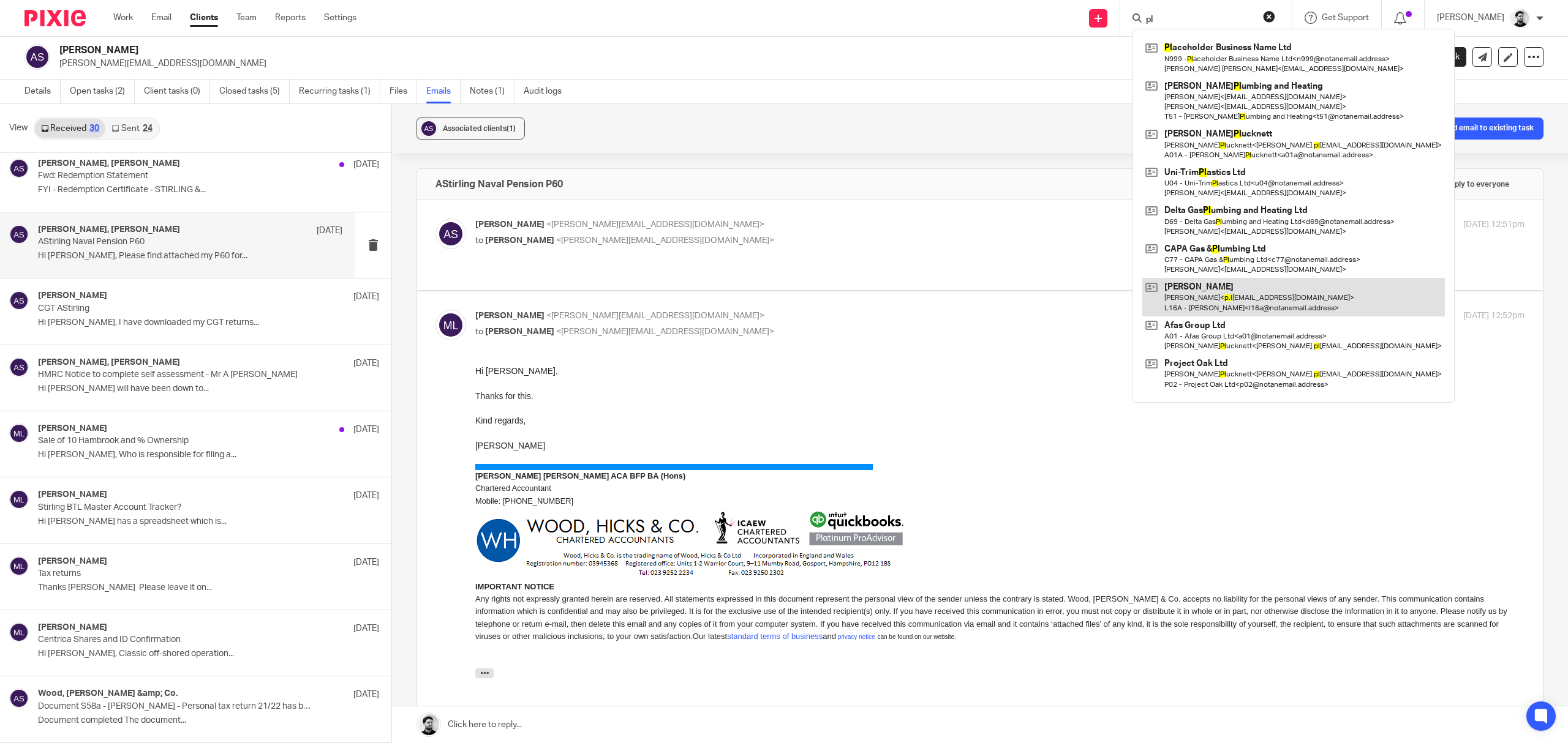
type input "pl"
click at [1228, 294] on link at bounding box center [1293, 297] width 303 height 38
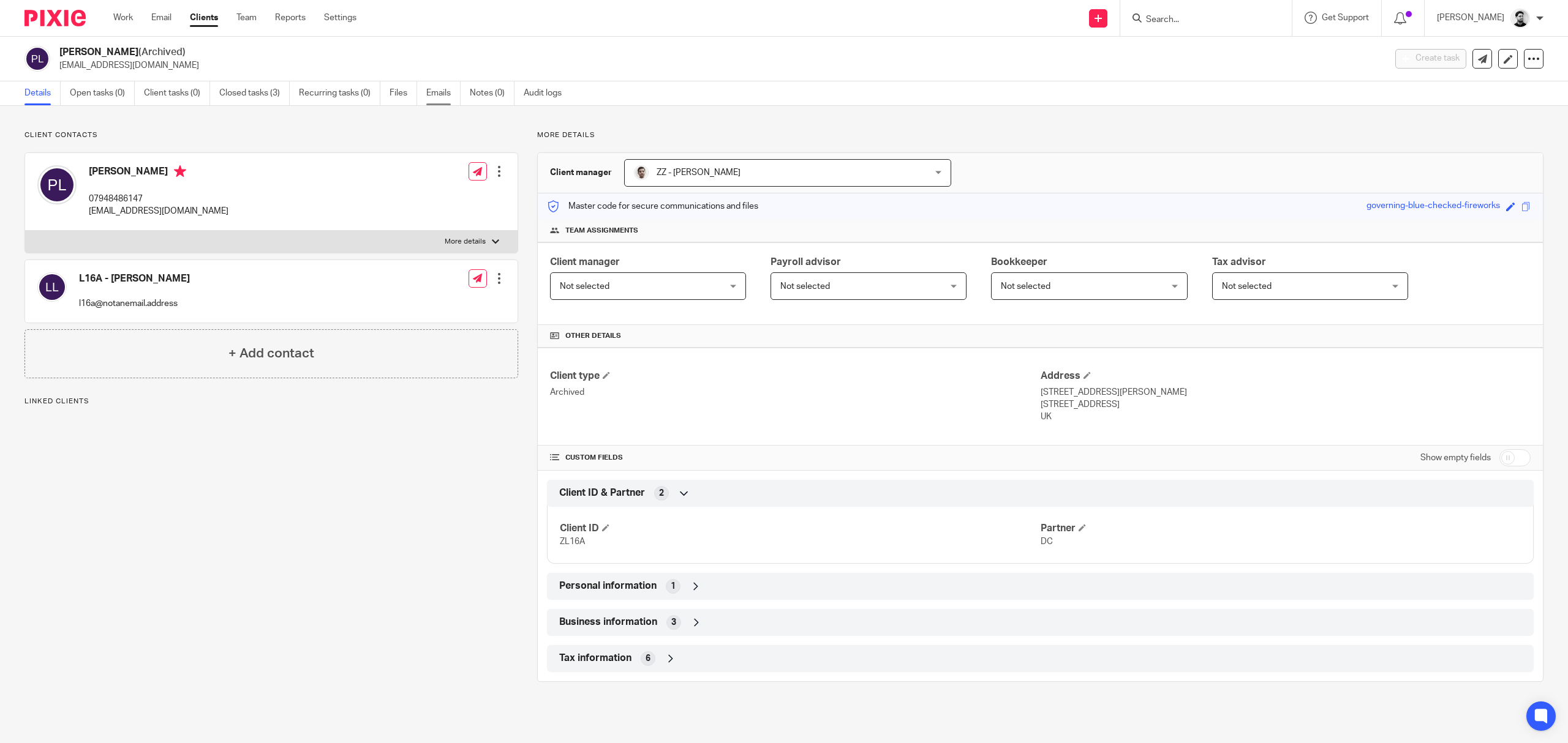
click at [436, 90] on link "Emails" at bounding box center [443, 93] width 34 height 24
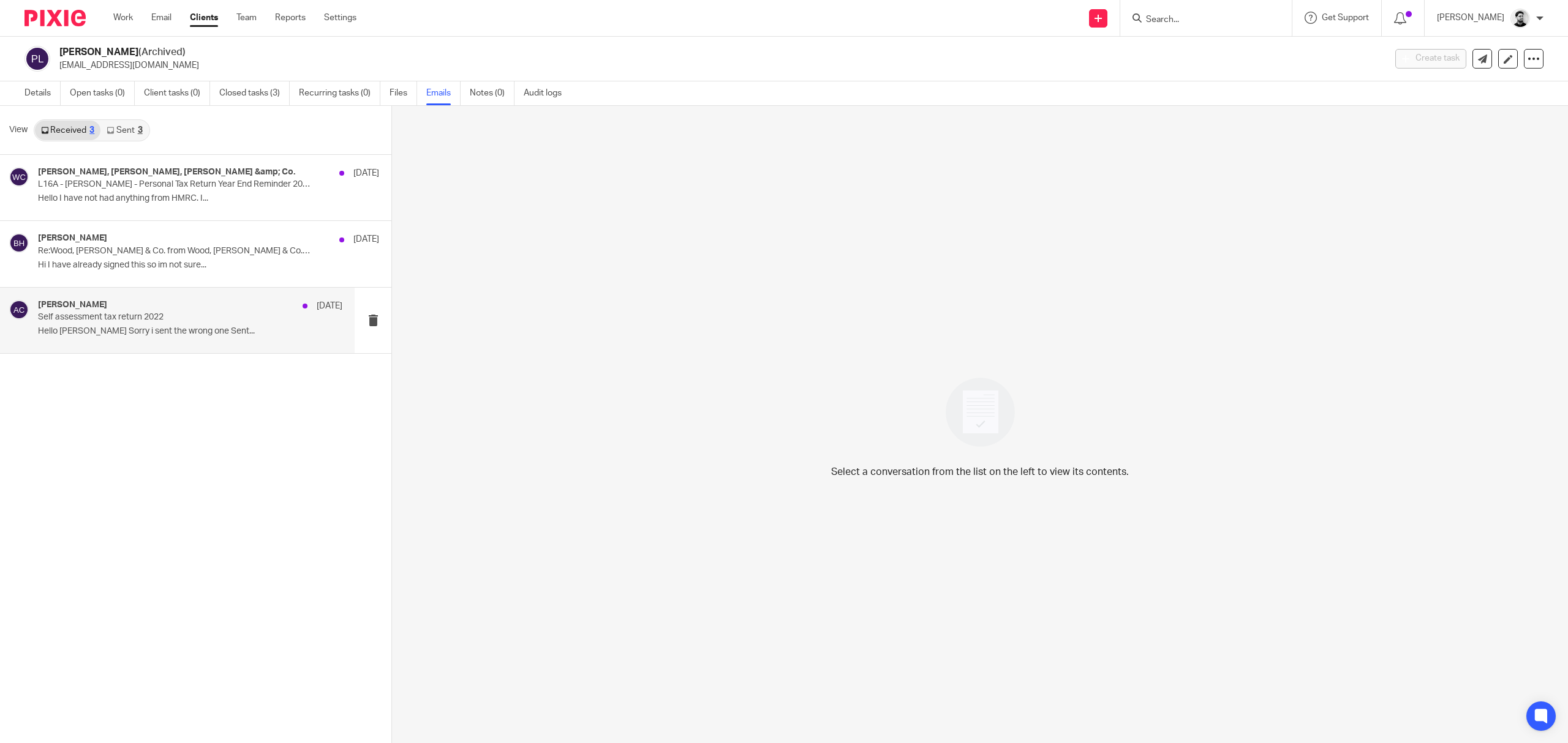
click at [148, 338] on div "[PERSON_NAME] [DATE] Self assessment tax return 2022 Hello [PERSON_NAME] Sorry …" at bounding box center [190, 320] width 305 height 41
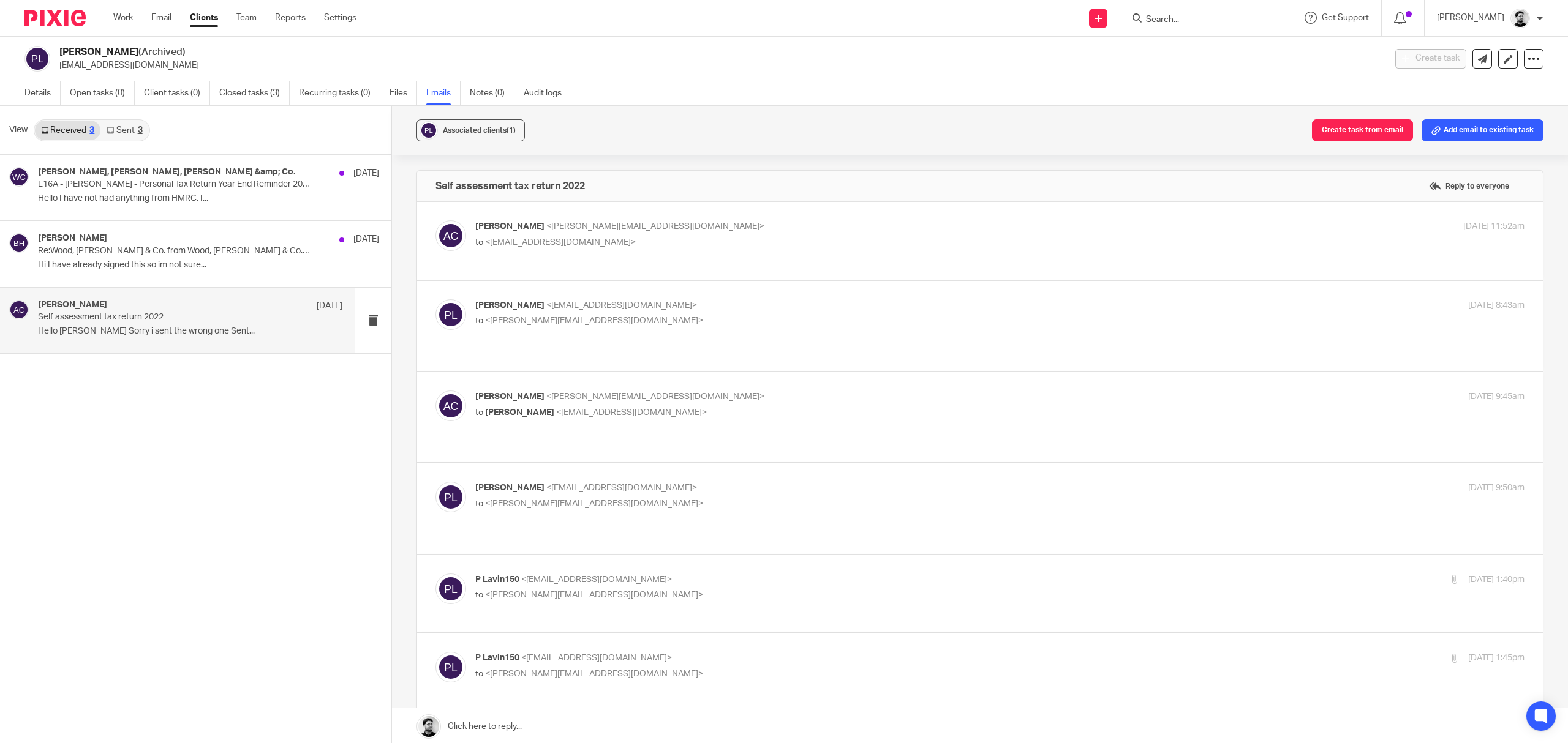
click at [660, 218] on label at bounding box center [980, 241] width 1126 height 77
click at [435, 220] on input "checkbox" at bounding box center [435, 220] width 1 height 1
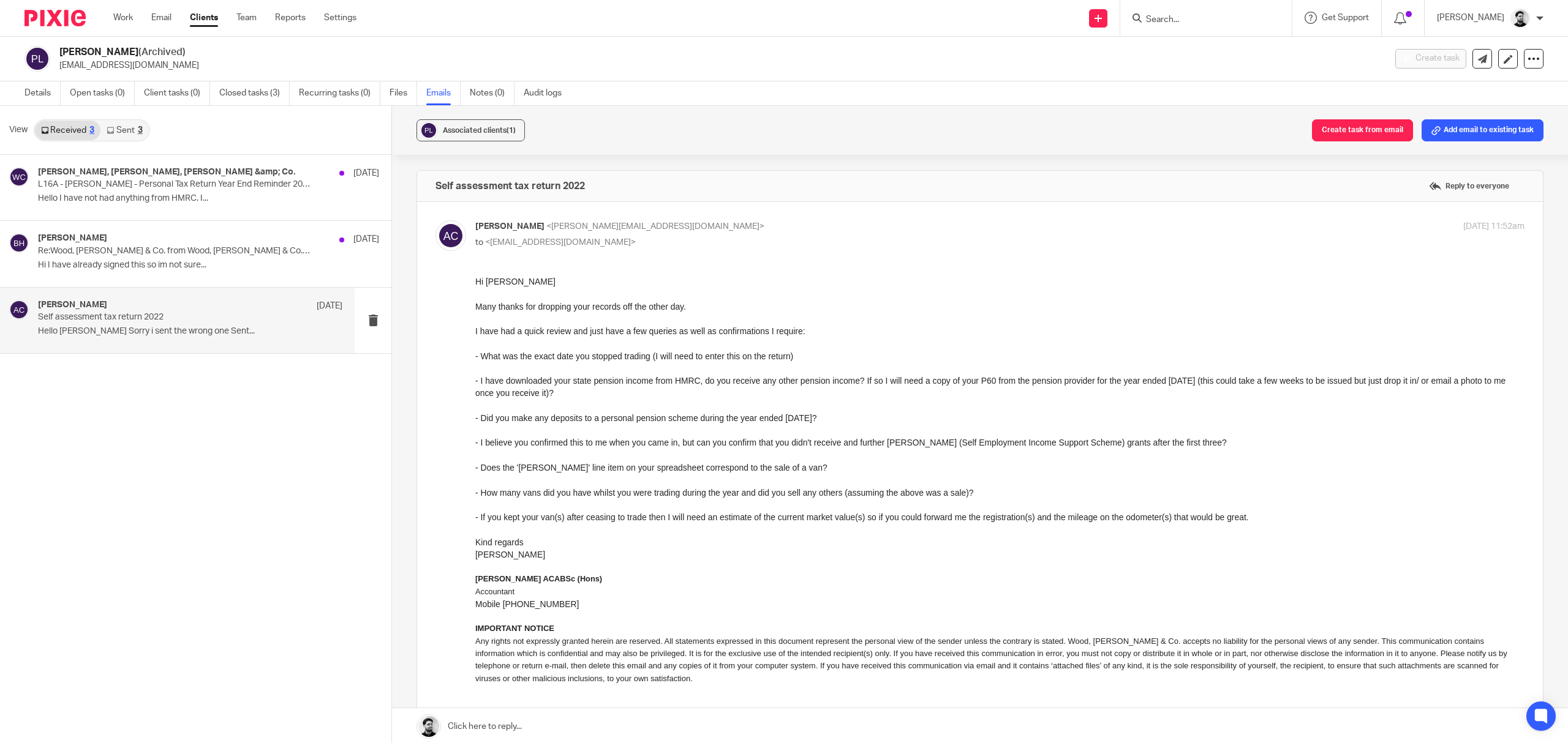
click at [704, 237] on p "to <[EMAIL_ADDRESS][DOMAIN_NAME]>" at bounding box center [825, 243] width 700 height 13
checkbox input "false"
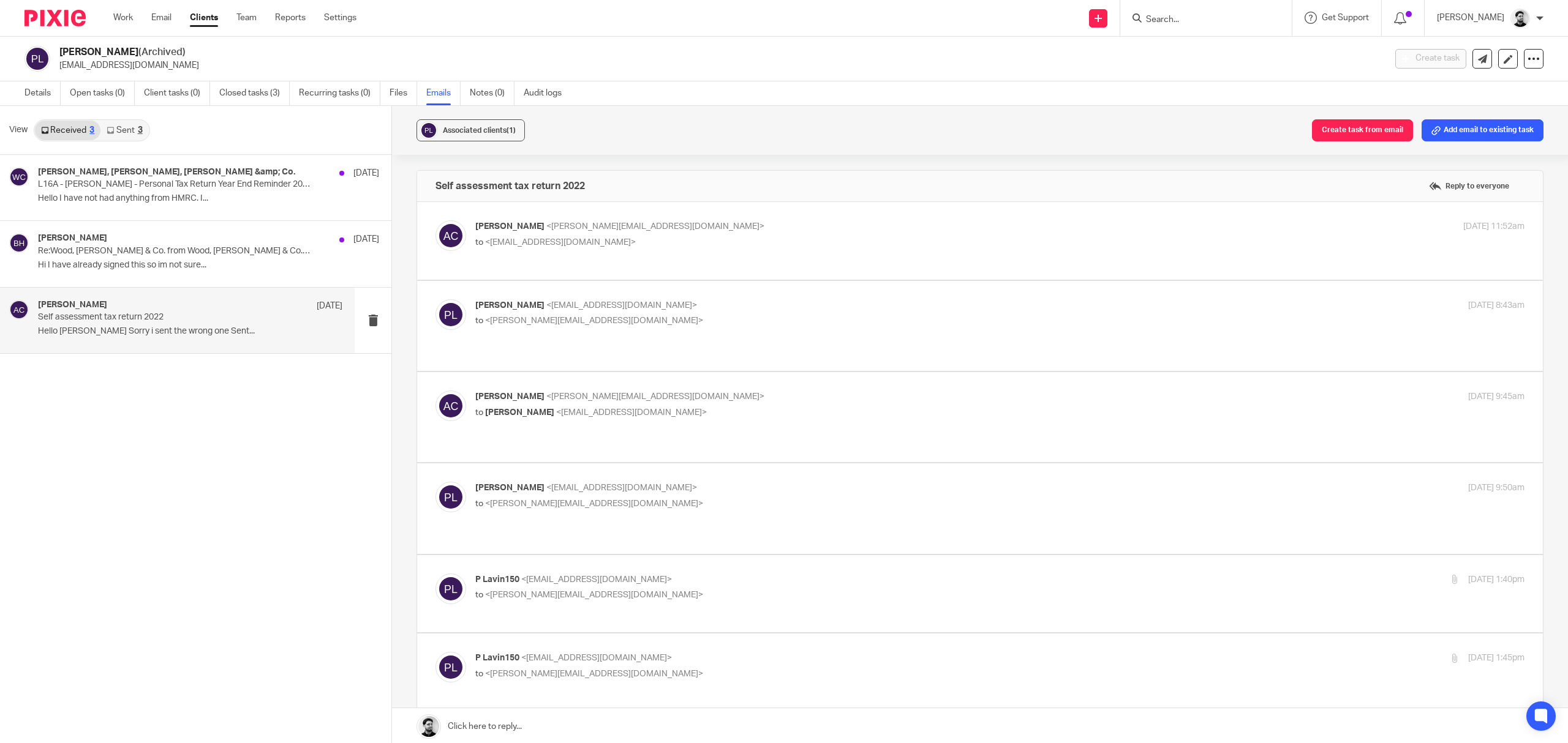
click at [680, 305] on p "[PERSON_NAME] <[EMAIL_ADDRESS][DOMAIN_NAME]>" at bounding box center [825, 305] width 700 height 13
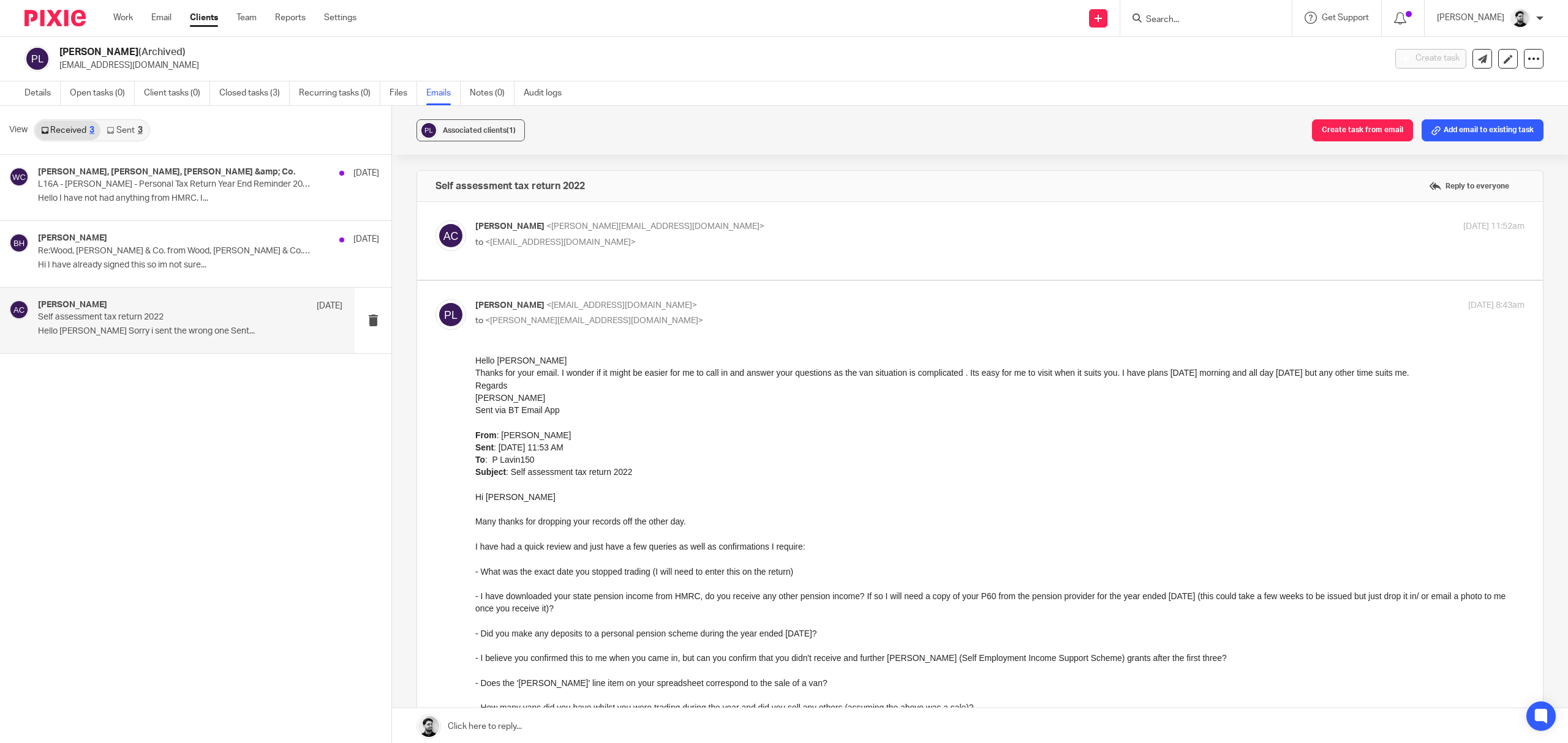
drag, startPoint x: 606, startPoint y: 298, endPoint x: 596, endPoint y: 356, distance: 58.9
click at [606, 298] on label at bounding box center [980, 640] width 1126 height 720
click at [435, 299] on input "checkbox" at bounding box center [435, 299] width 1 height 1
checkbox input "false"
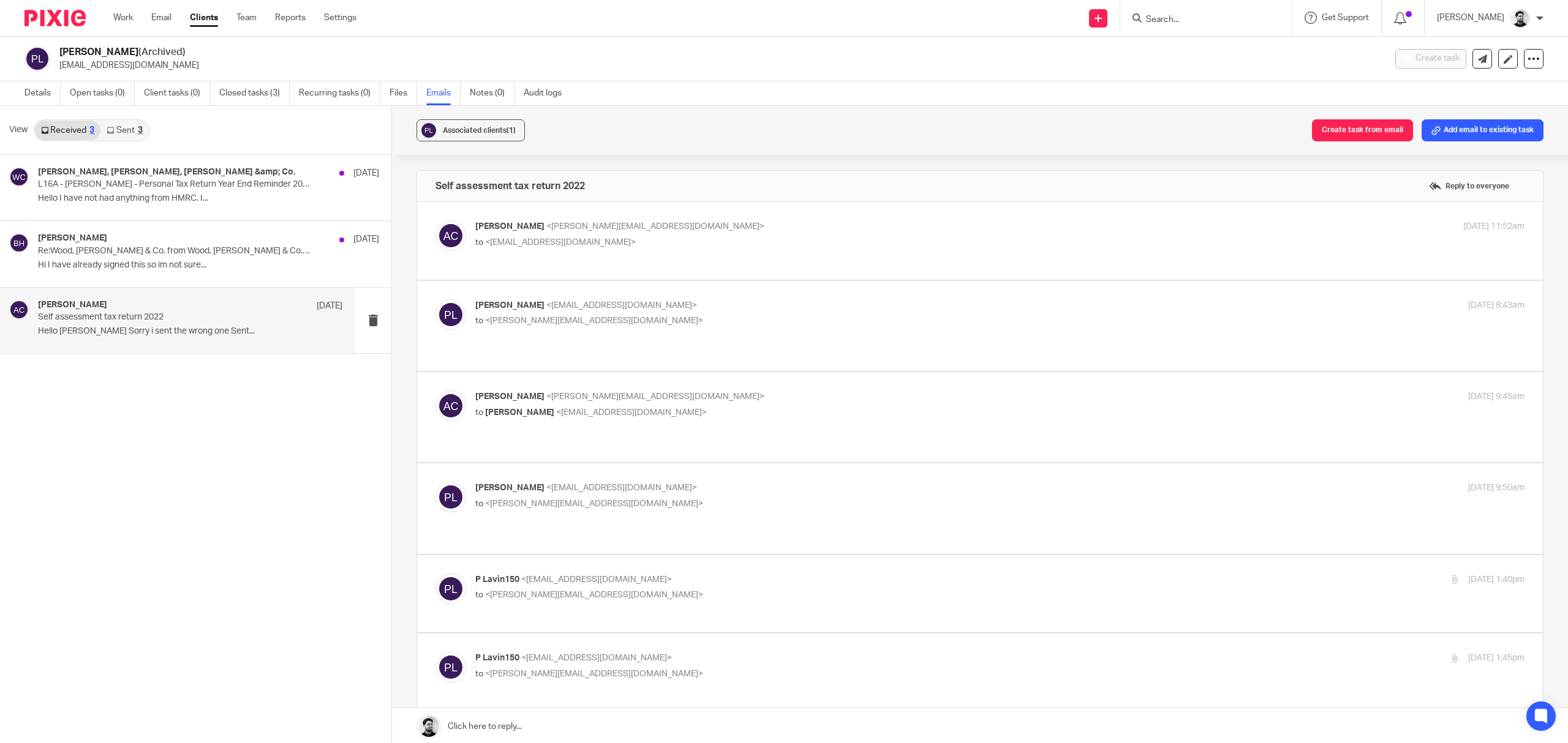
click at [596, 392] on span "<[PERSON_NAME][EMAIL_ADDRESS][DOMAIN_NAME]>" at bounding box center [655, 396] width 218 height 9
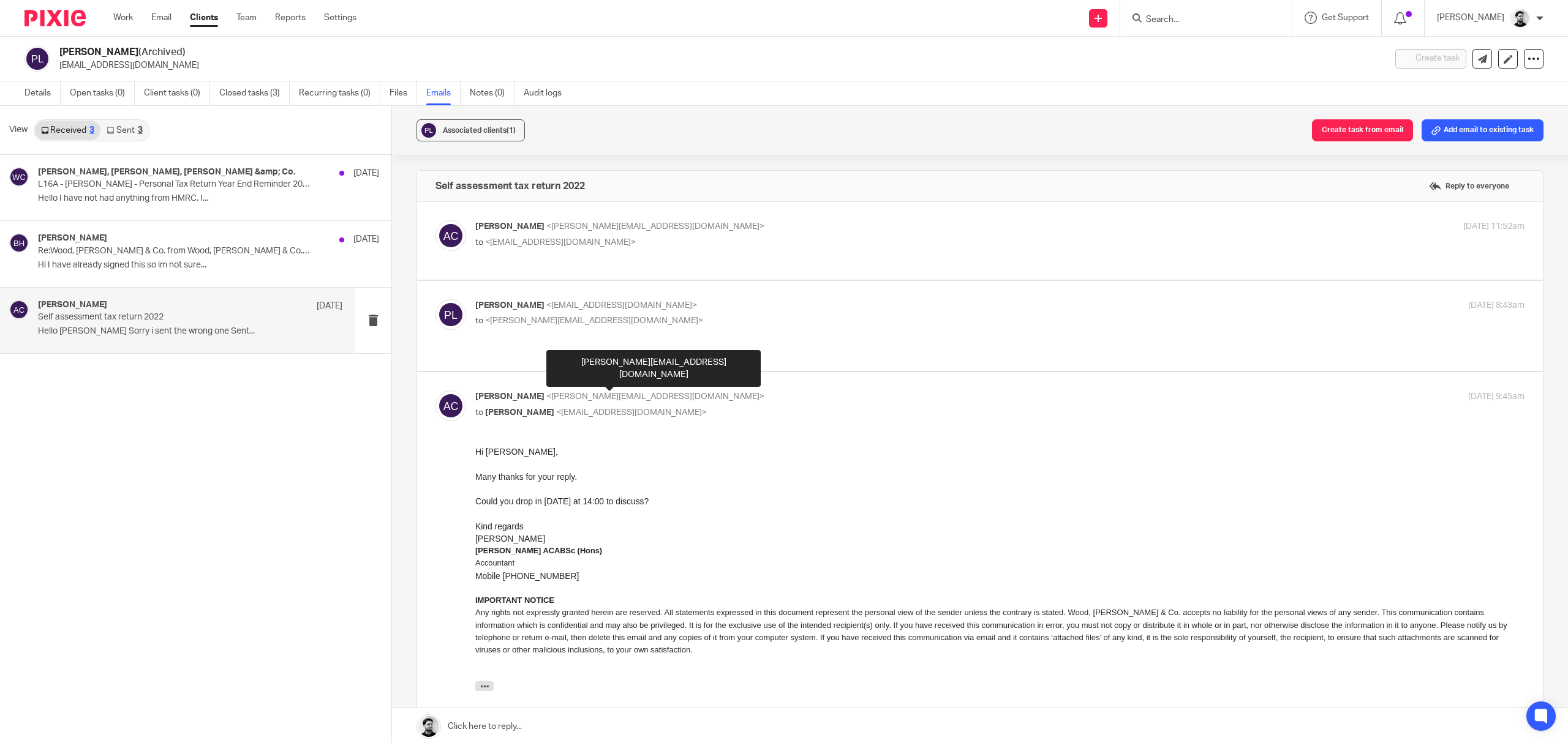
click at [713, 407] on p "to [PERSON_NAME] <[EMAIL_ADDRESS][DOMAIN_NAME]>" at bounding box center [825, 413] width 700 height 13
checkbox input "false"
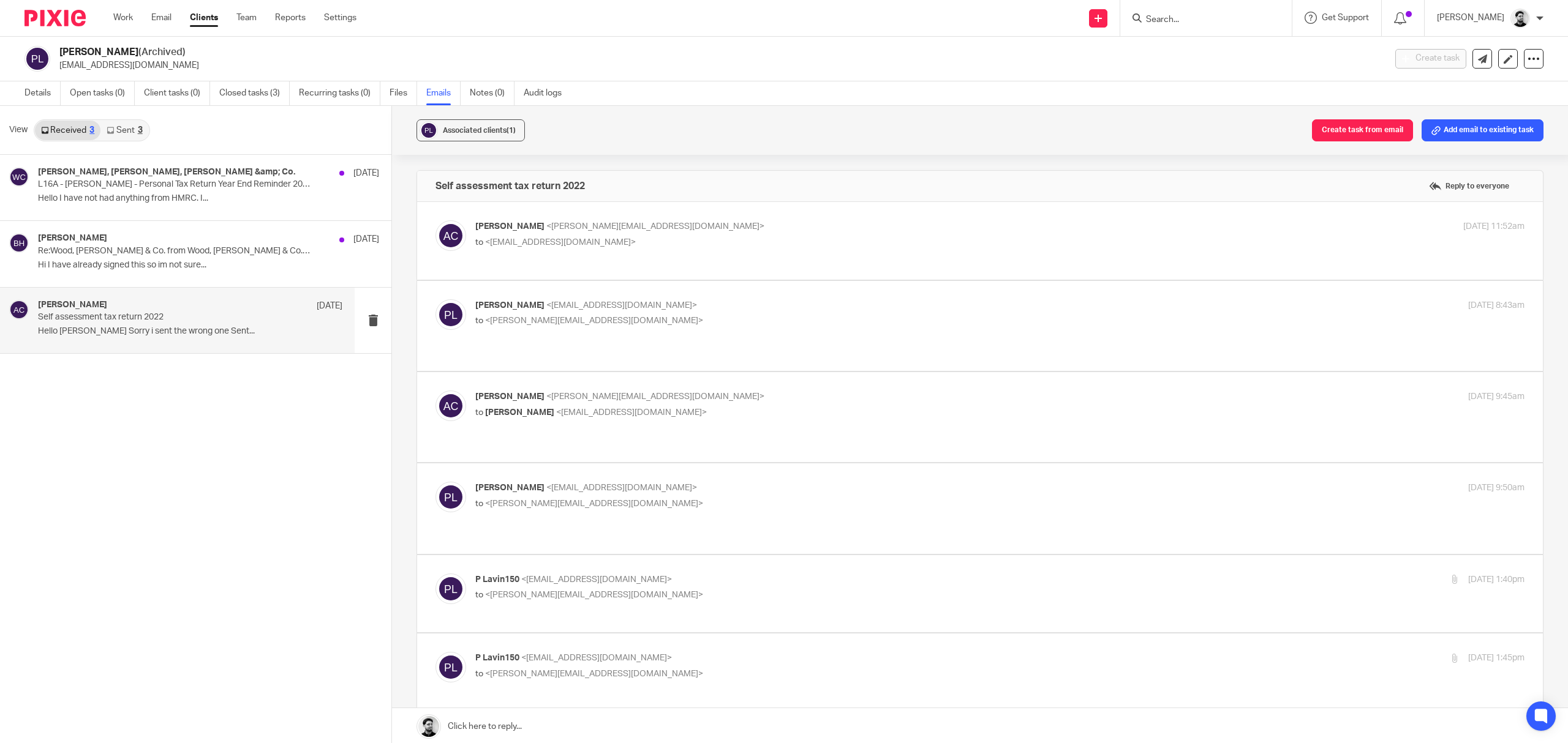
click at [651, 482] on p "[PERSON_NAME] <[EMAIL_ADDRESS][DOMAIN_NAME]>" at bounding box center [825, 488] width 700 height 13
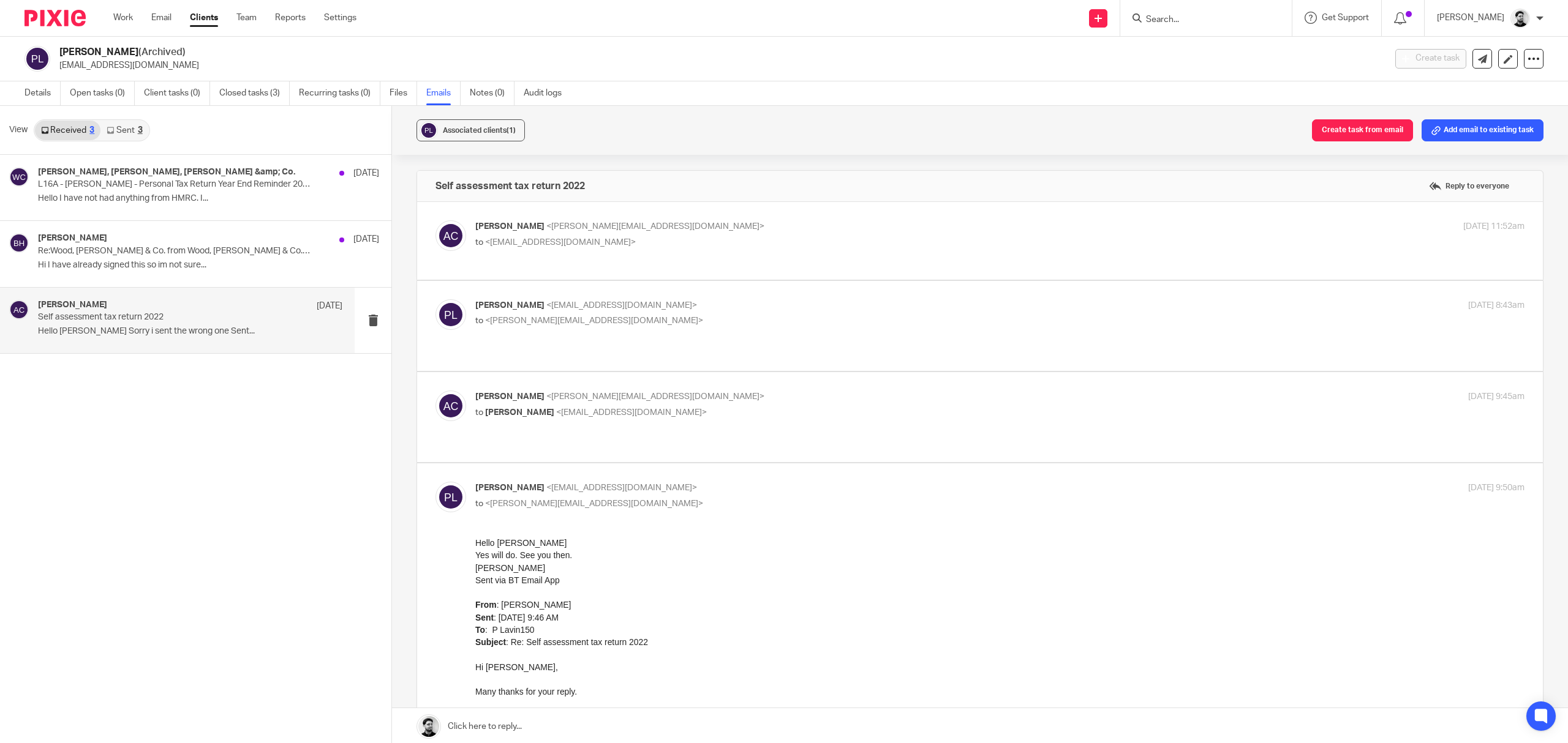
click at [651, 498] on p "to <[PERSON_NAME][EMAIL_ADDRESS][DOMAIN_NAME]>" at bounding box center [825, 504] width 700 height 13
checkbox input "false"
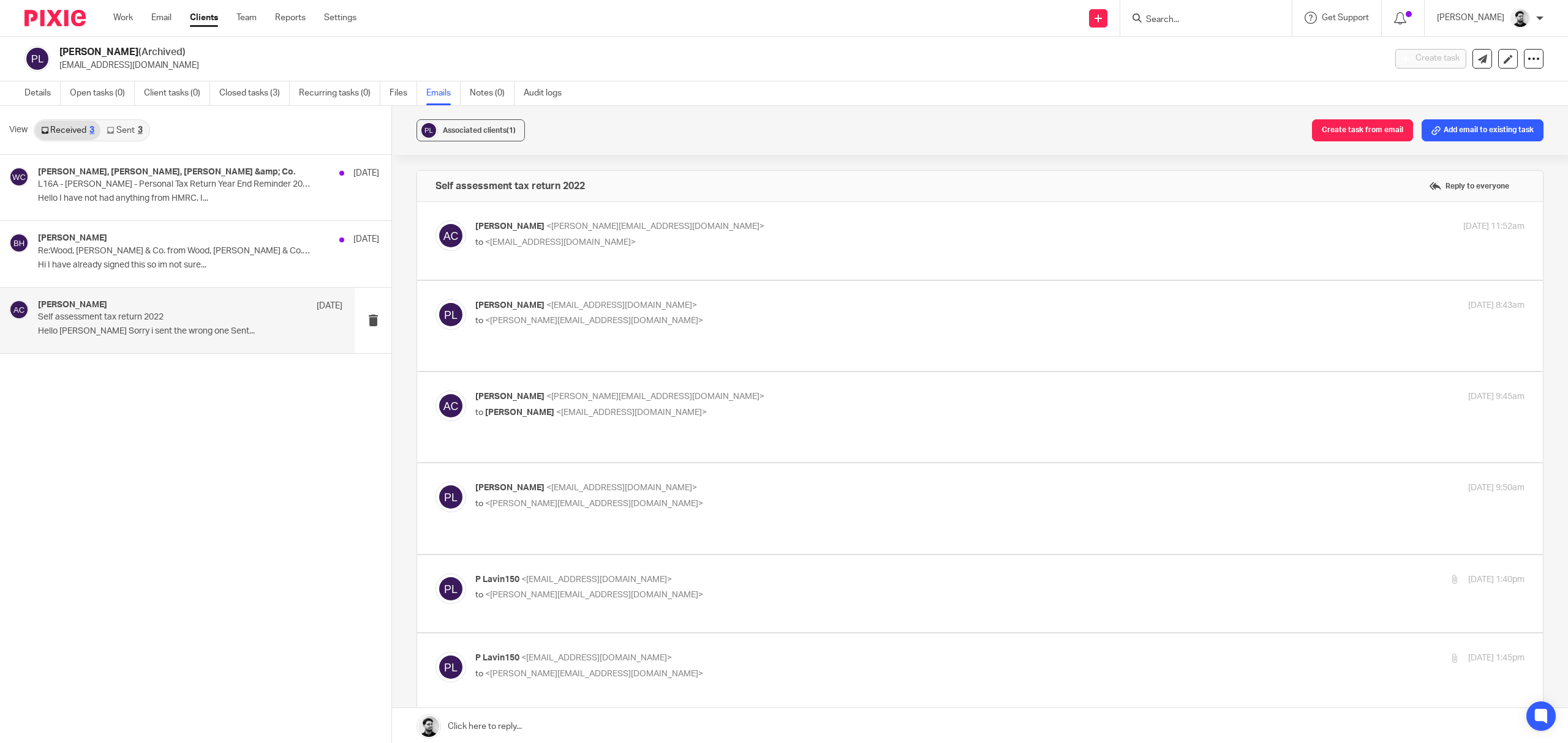
click at [633, 555] on label at bounding box center [980, 594] width 1126 height 77
click at [435, 573] on input "checkbox" at bounding box center [435, 573] width 1 height 1
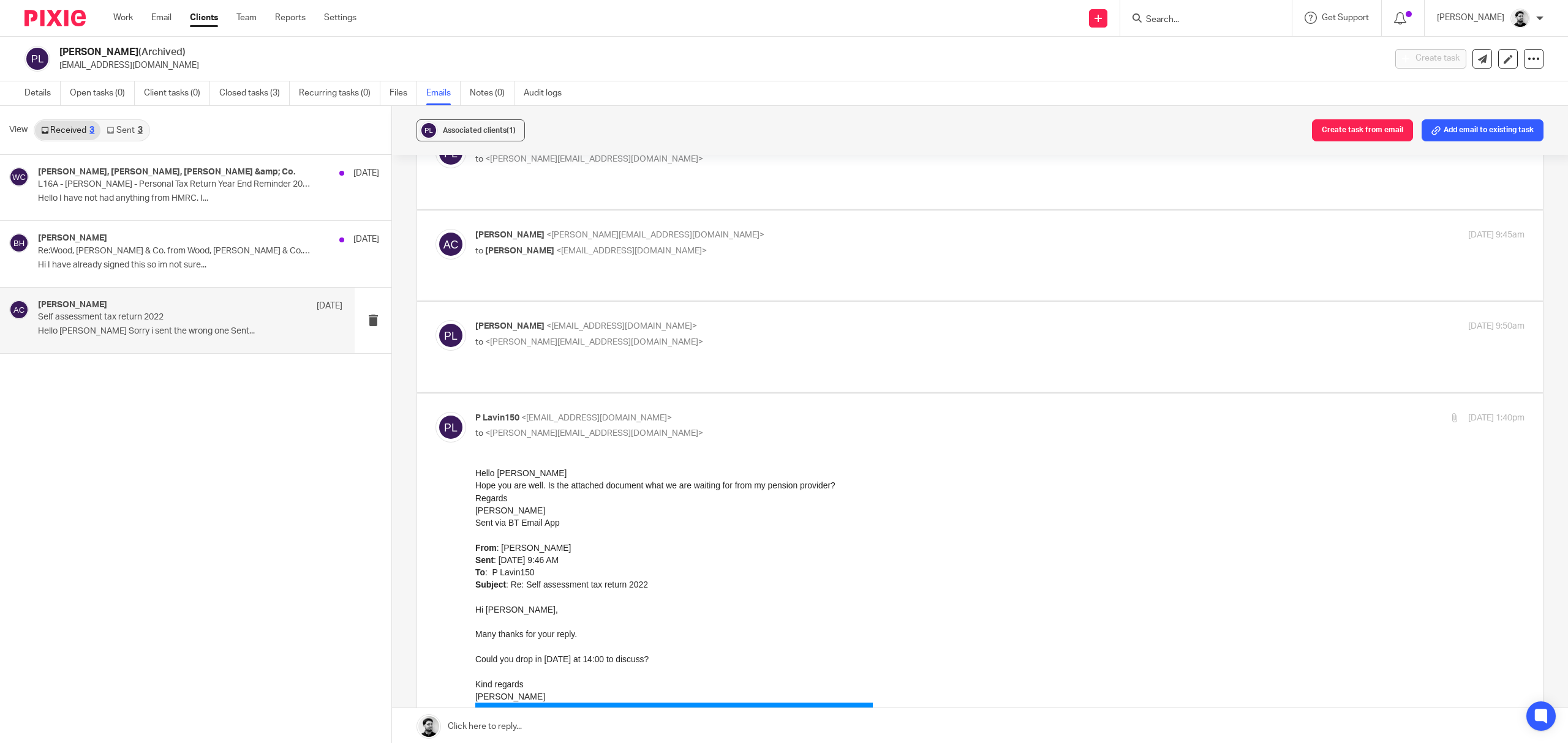
scroll to position [245, 0]
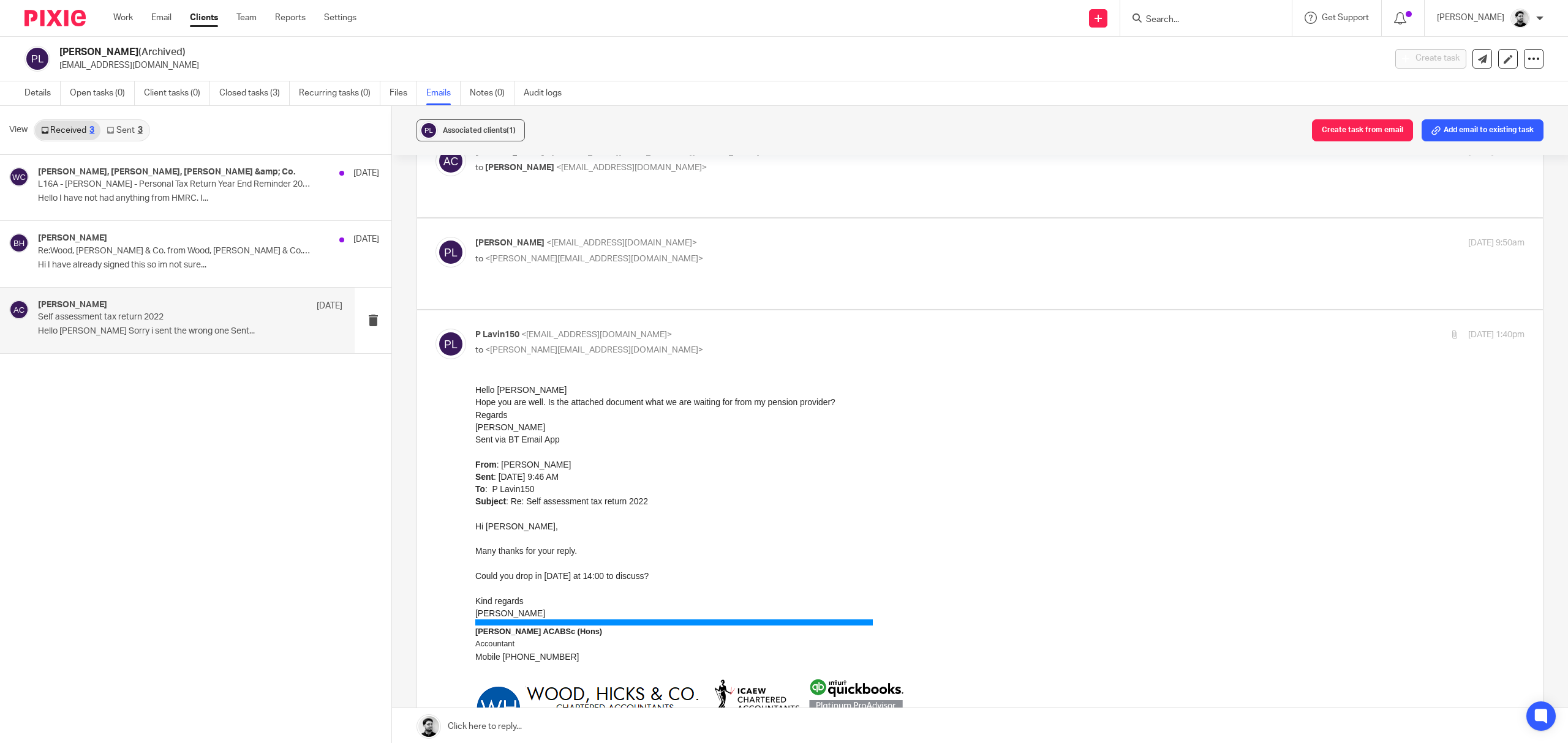
click at [640, 344] on p "to <[PERSON_NAME][EMAIL_ADDRESS][DOMAIN_NAME]>" at bounding box center [825, 350] width 700 height 13
checkbox input "false"
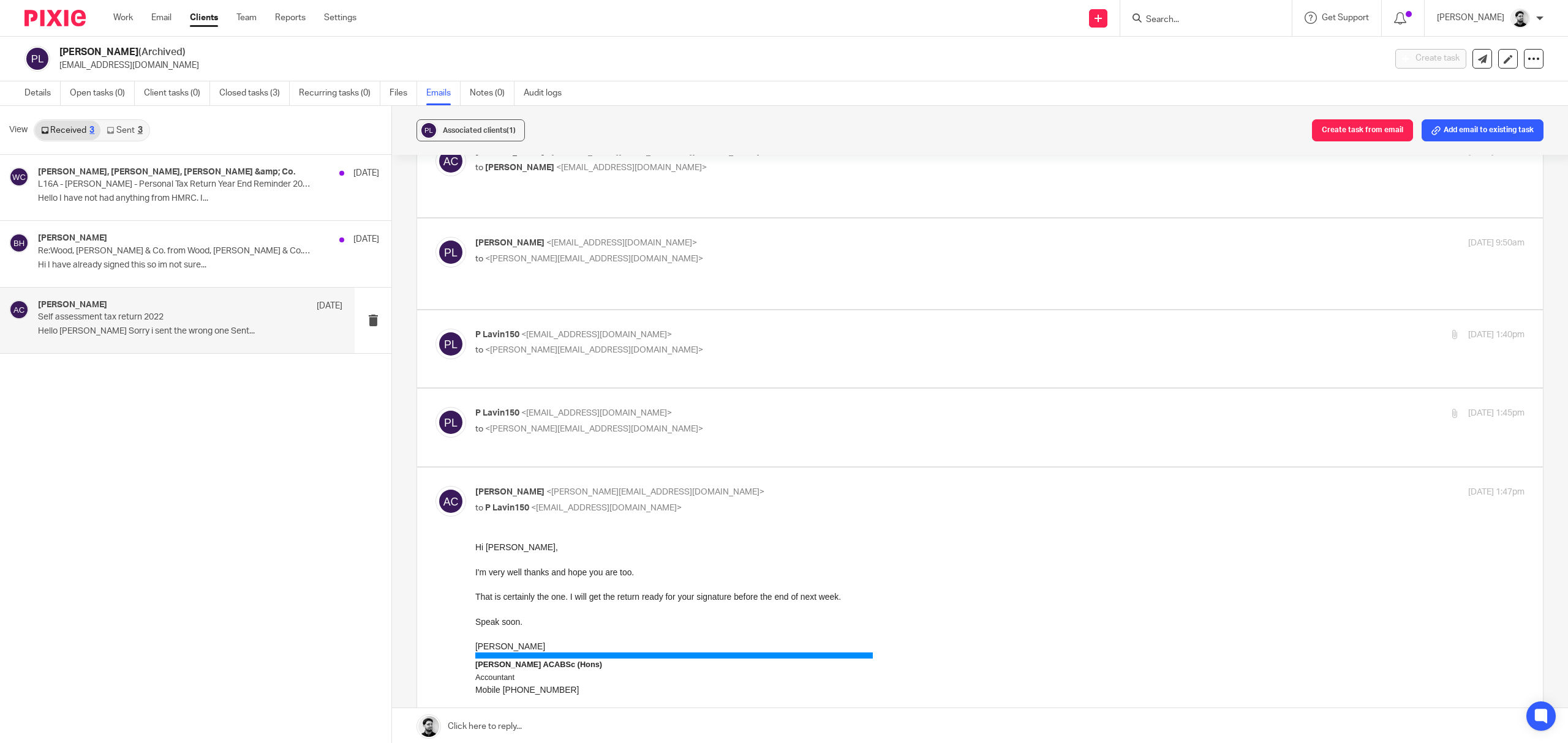
click at [645, 407] on p "P Lavin150 <[EMAIL_ADDRESS][DOMAIN_NAME]>" at bounding box center [825, 413] width 700 height 13
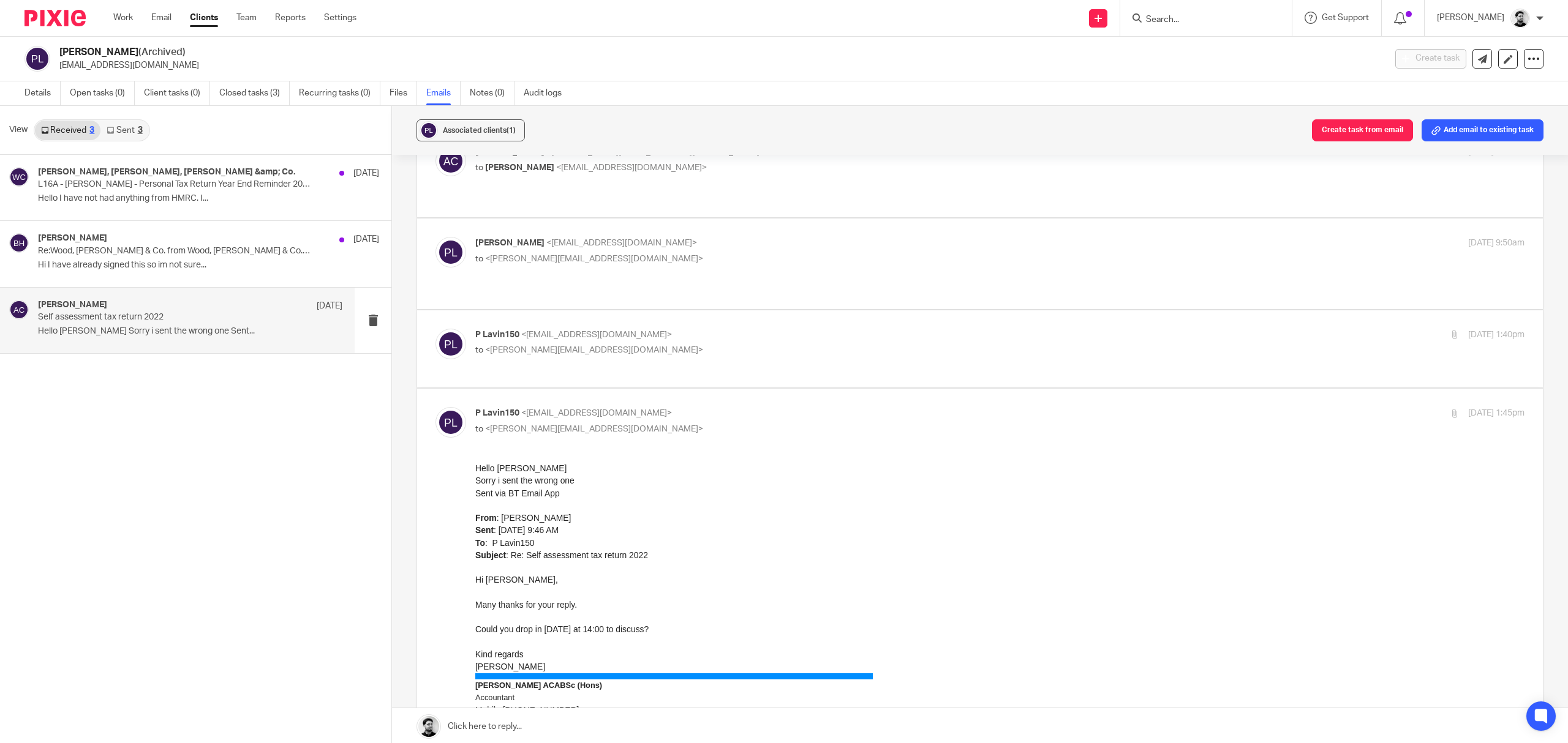
scroll to position [0, 0]
click at [638, 407] on p "P Lavin150 <[EMAIL_ADDRESS][DOMAIN_NAME]>" at bounding box center [825, 413] width 700 height 13
checkbox input "false"
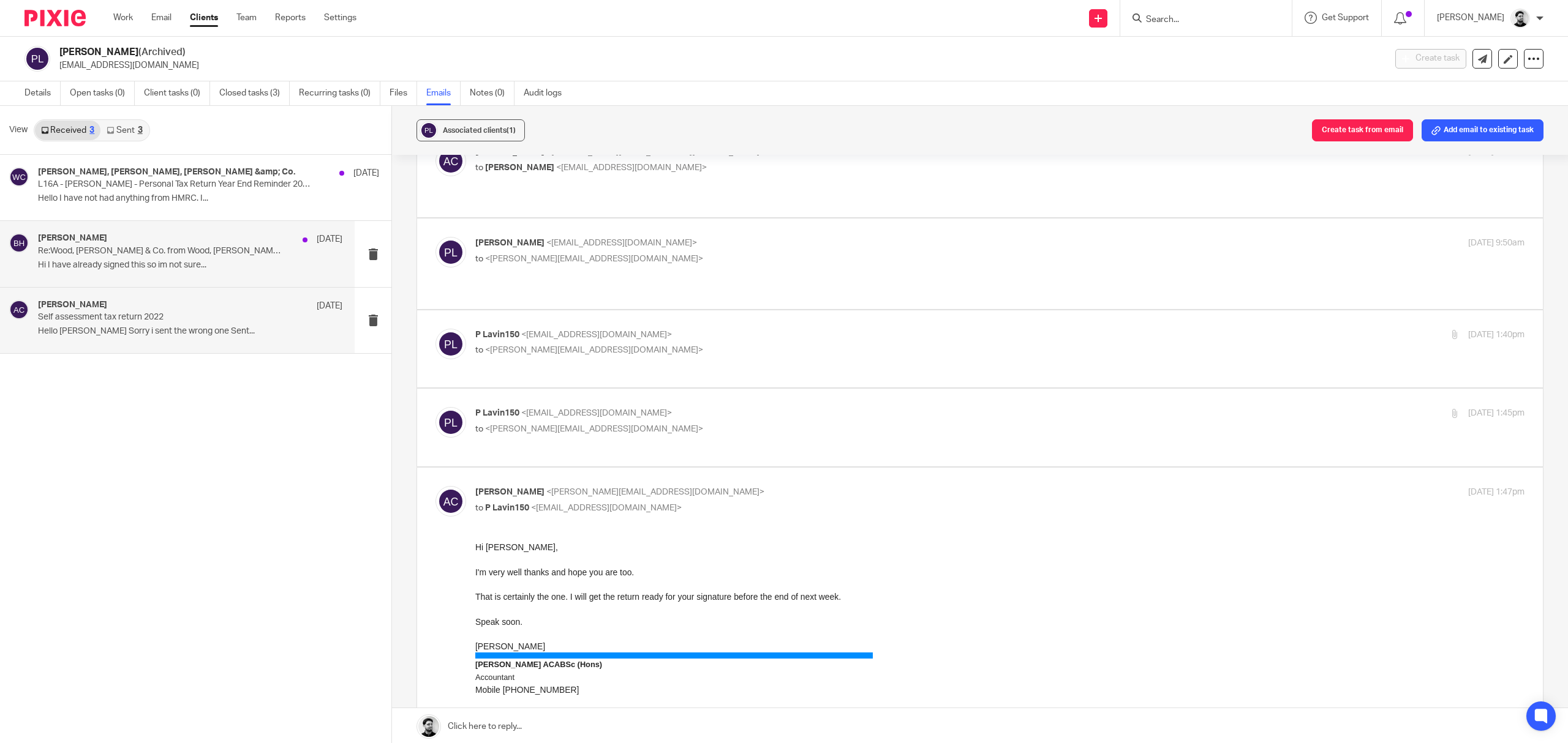
click at [177, 240] on div "[PERSON_NAME] [DATE]" at bounding box center [190, 239] width 305 height 12
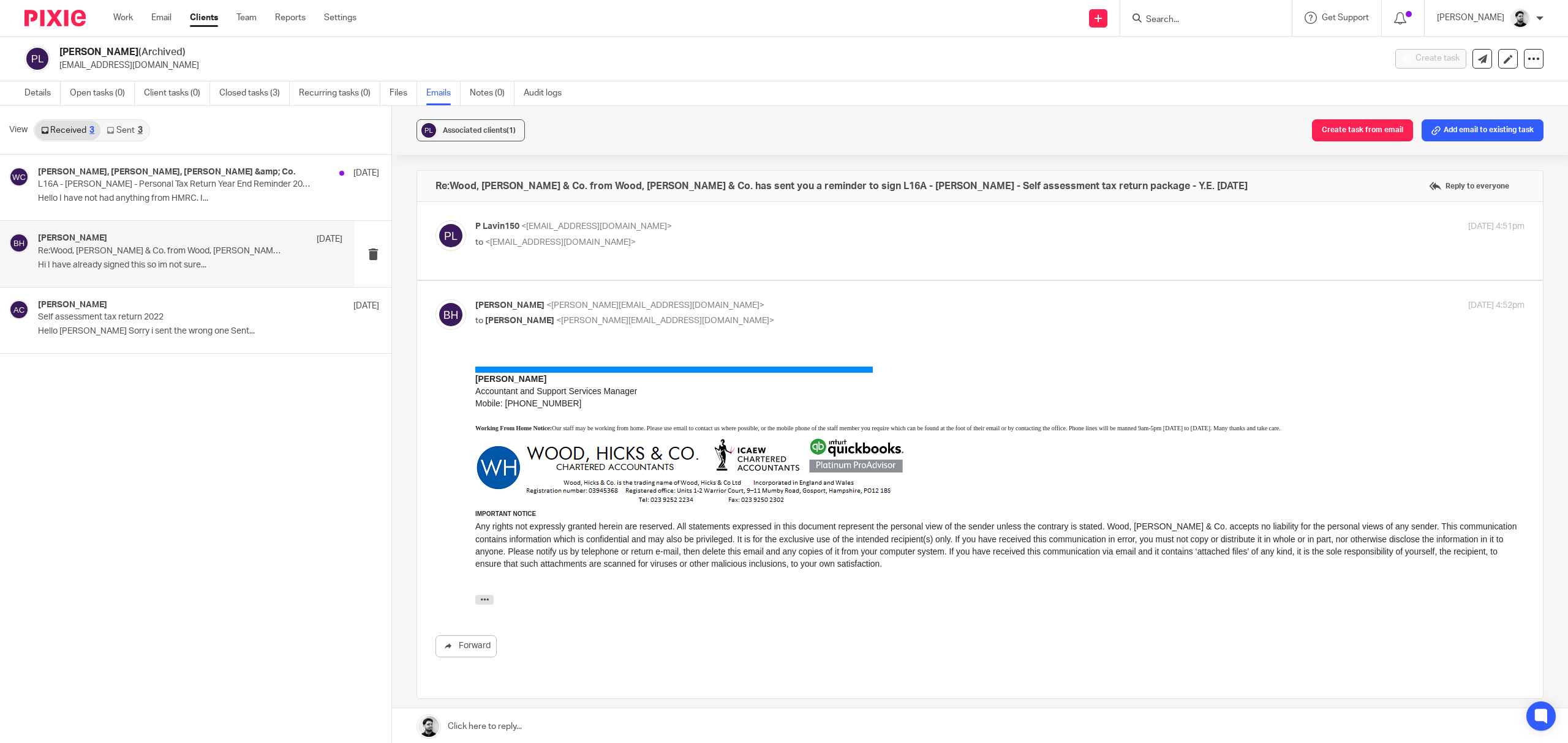
click at [679, 240] on p "to <[EMAIL_ADDRESS][DOMAIN_NAME]>" at bounding box center [825, 243] width 700 height 13
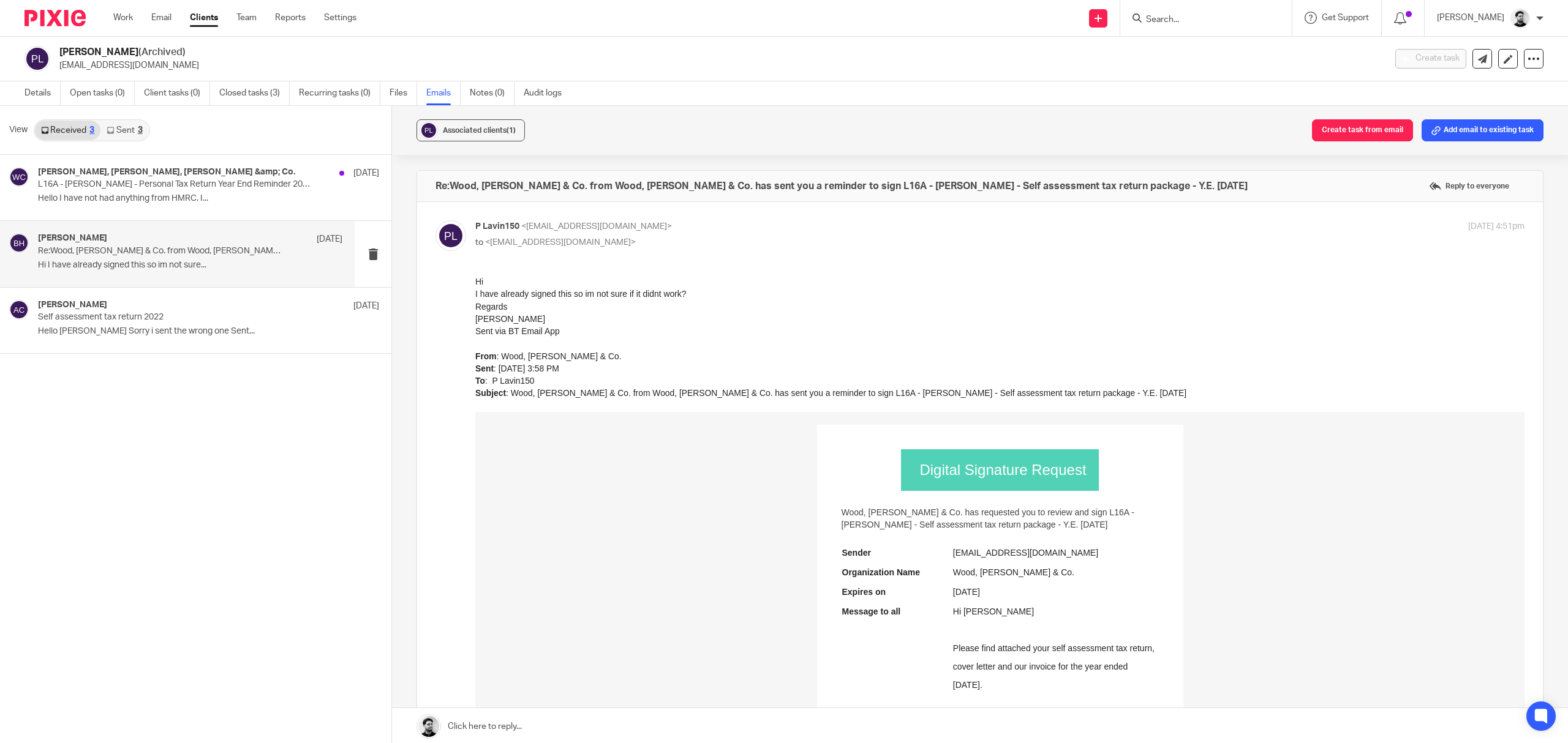
click at [647, 228] on p "P Lavin150 <[EMAIL_ADDRESS][DOMAIN_NAME]>" at bounding box center [825, 226] width 700 height 13
checkbox input "false"
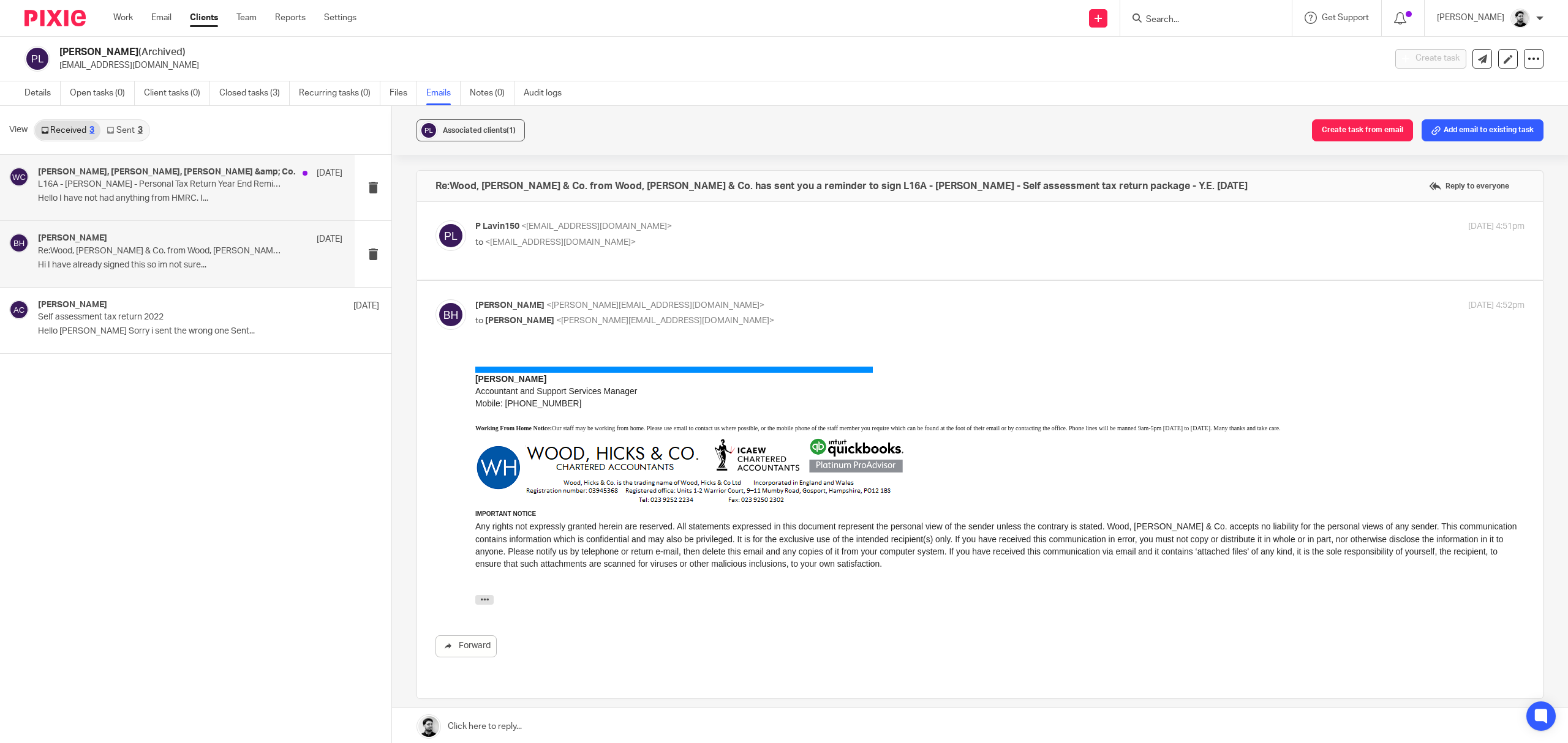
click at [174, 192] on div "[PERSON_NAME], [PERSON_NAME], [PERSON_NAME] &amp; Co. [DATE] L16A - [PERSON_NAM…" at bounding box center [190, 188] width 305 height 41
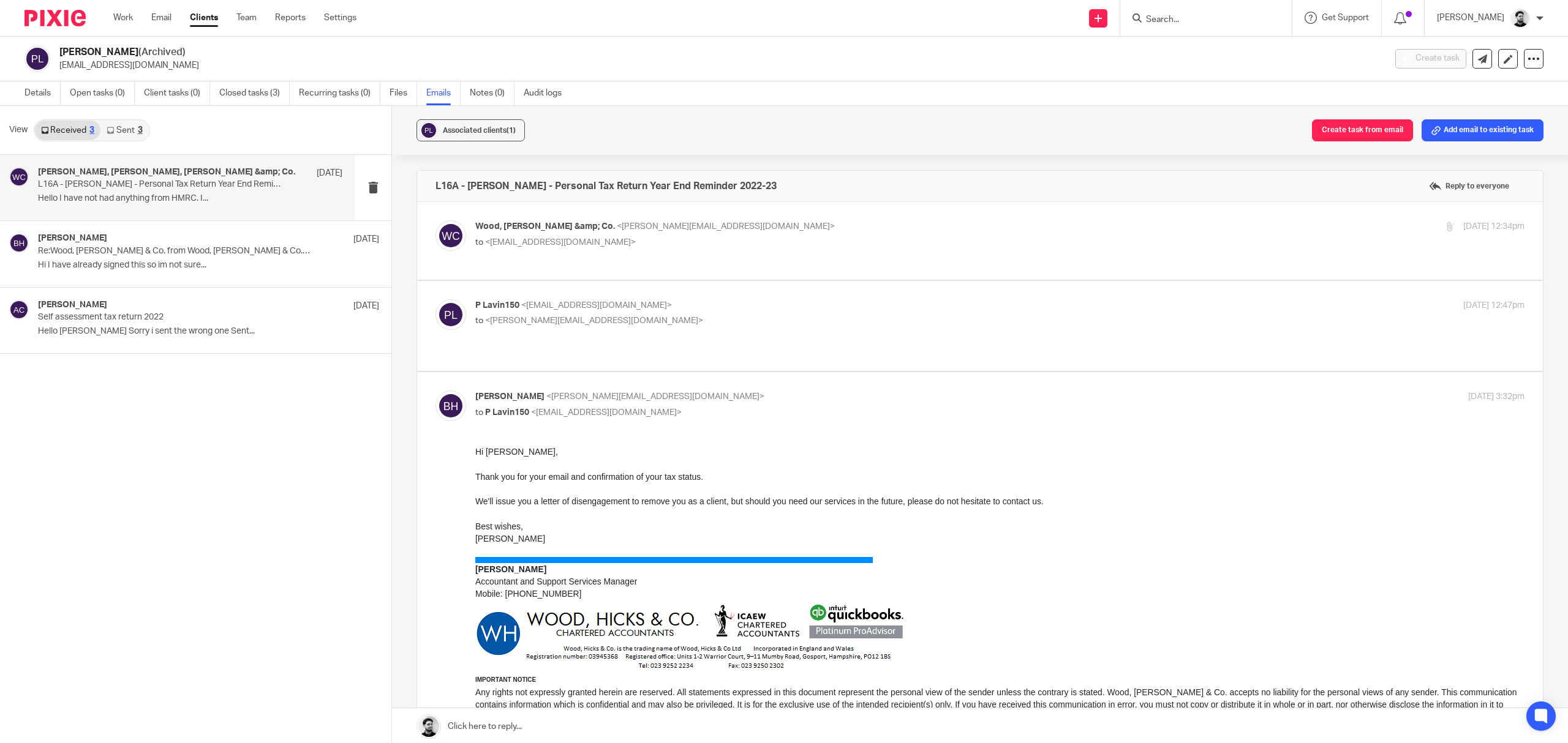
click at [781, 237] on p "to <[EMAIL_ADDRESS][DOMAIN_NAME]>" at bounding box center [825, 243] width 700 height 13
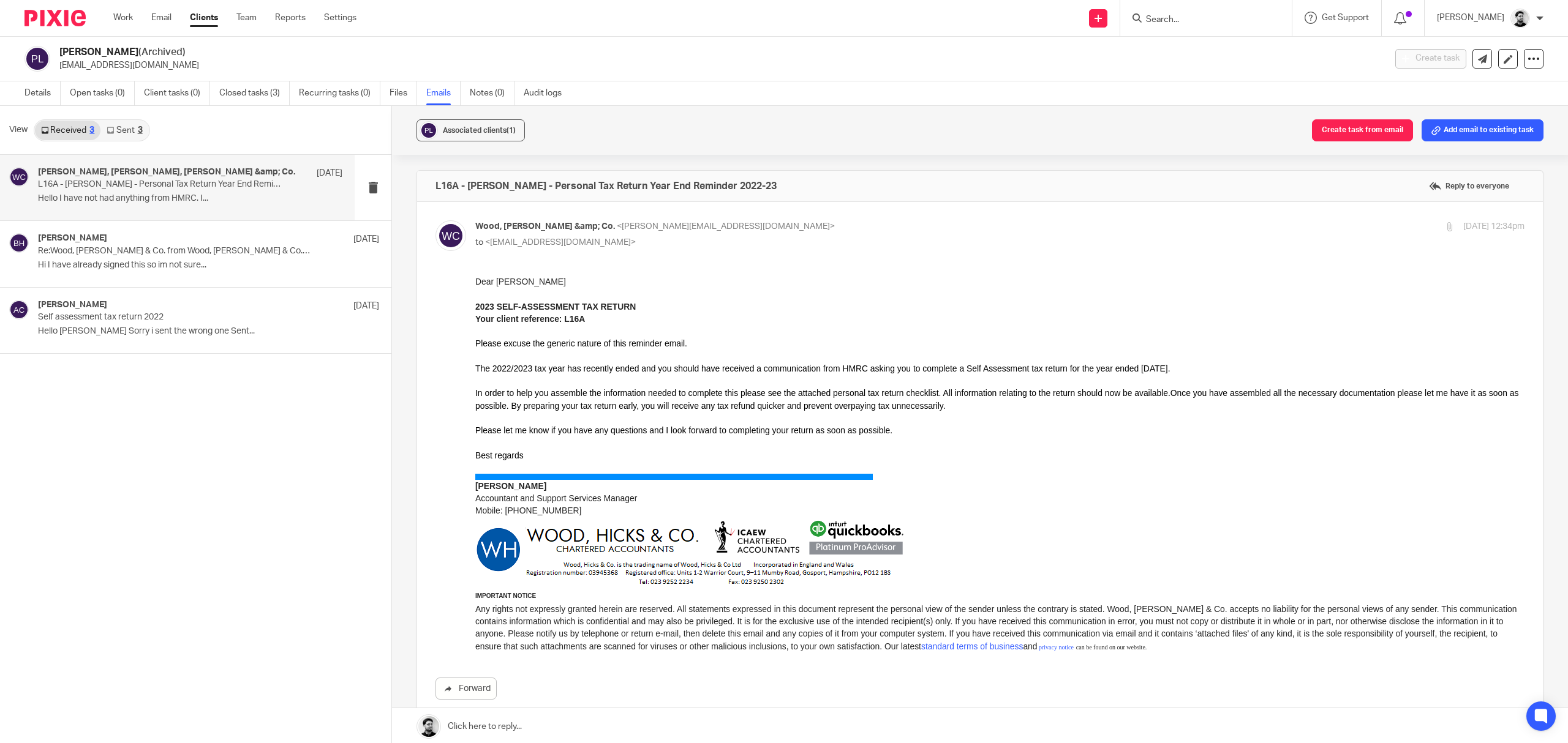
click at [778, 234] on div "Wood, [PERSON_NAME] &amp; Co. <[PERSON_NAME][EMAIL_ADDRESS][DOMAIN_NAME]> to <[…" at bounding box center [825, 234] width 700 height 28
checkbox input "false"
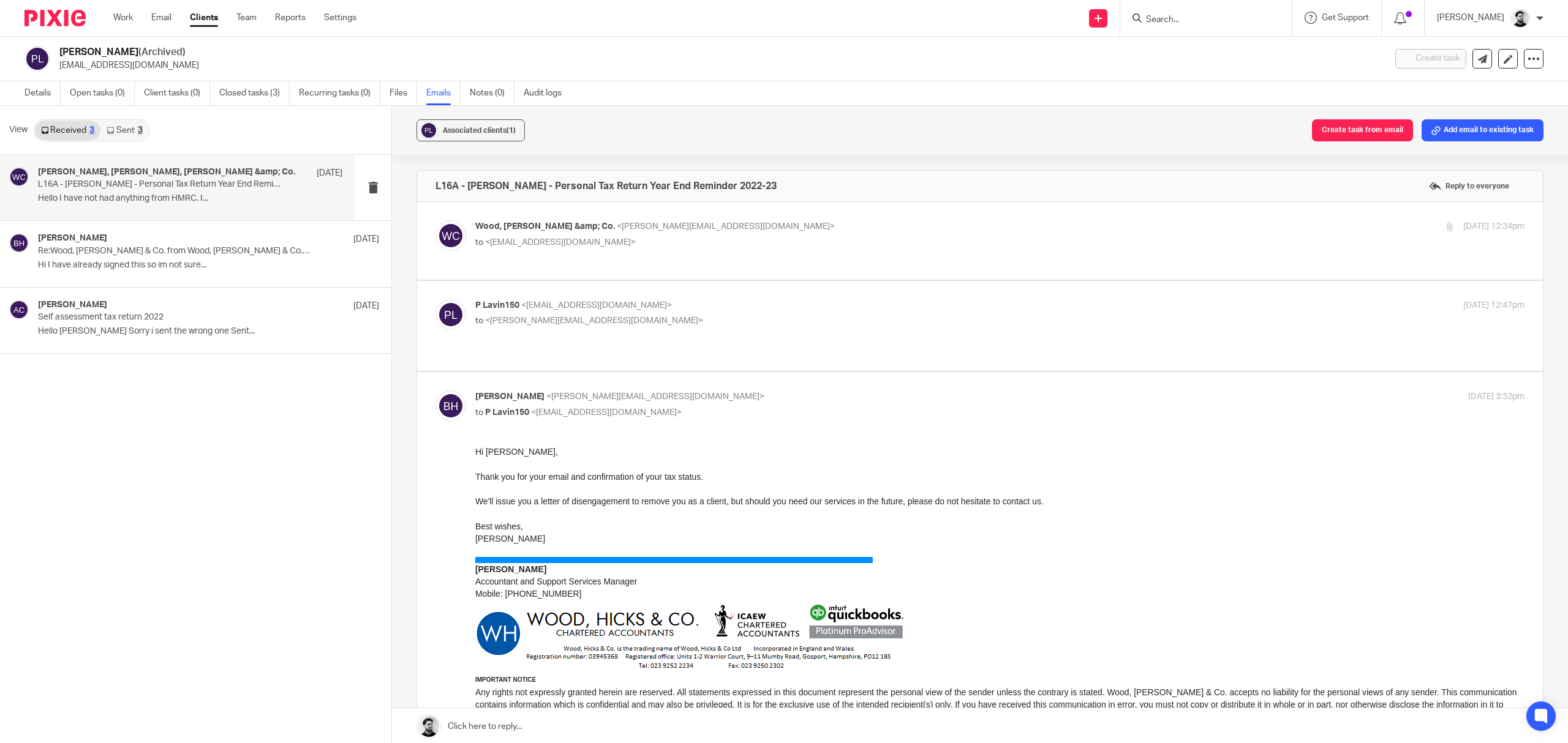
click at [706, 301] on p "P Lavin150 <[EMAIL_ADDRESS][DOMAIN_NAME]>" at bounding box center [825, 305] width 700 height 13
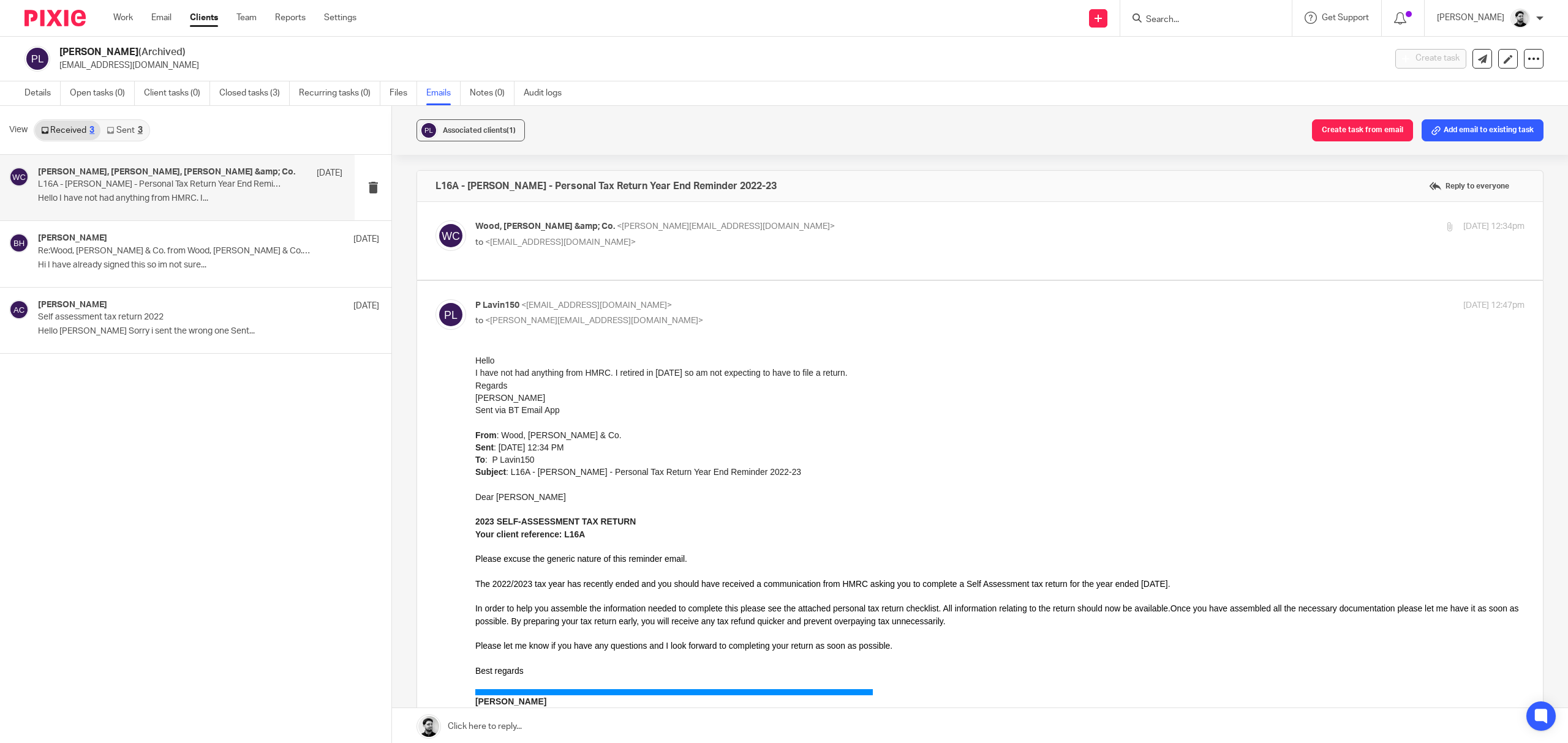
click at [706, 301] on p "P Lavin150 <[EMAIL_ADDRESS][DOMAIN_NAME]>" at bounding box center [825, 305] width 700 height 13
checkbox input "false"
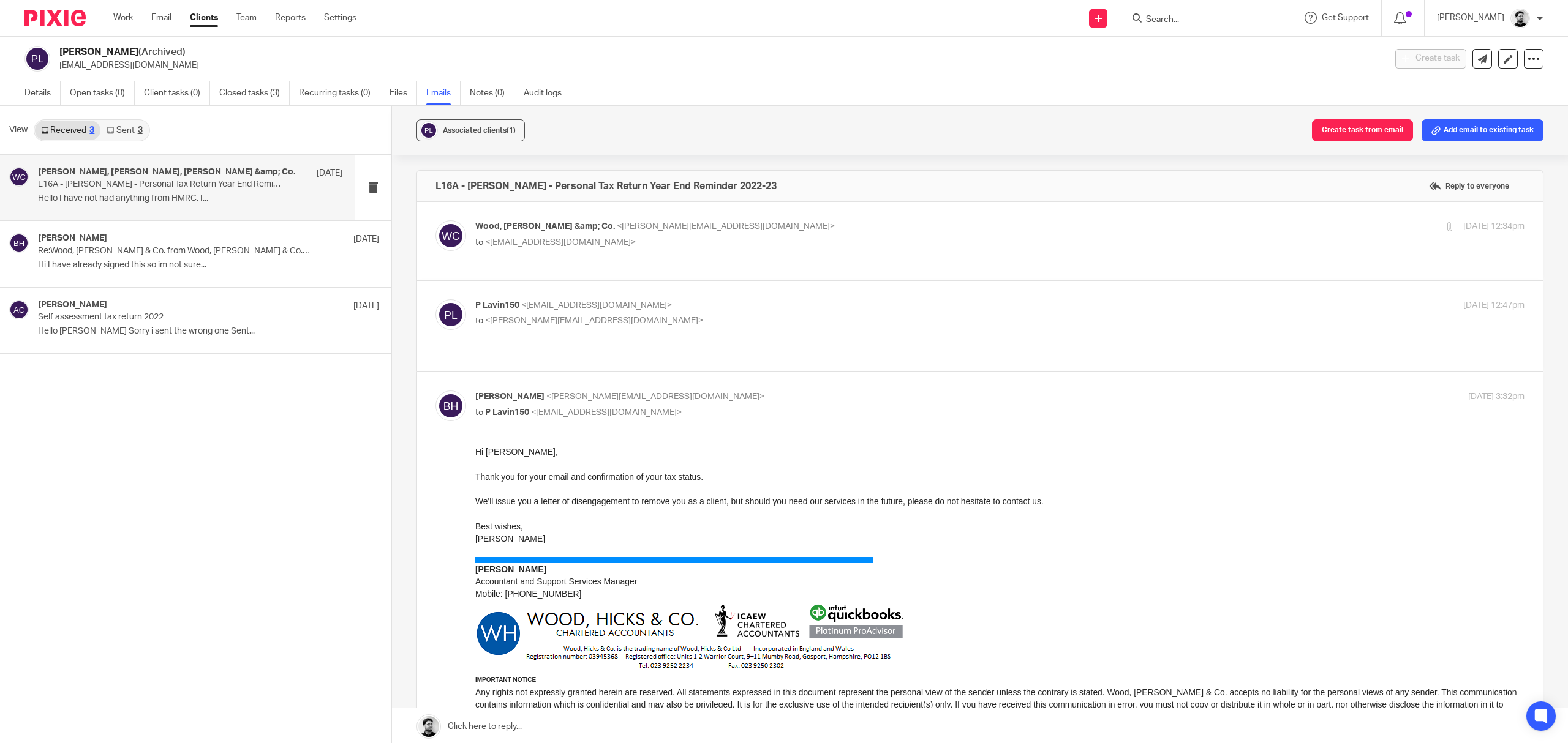
click at [1167, 18] on input "Search" at bounding box center [1199, 20] width 110 height 11
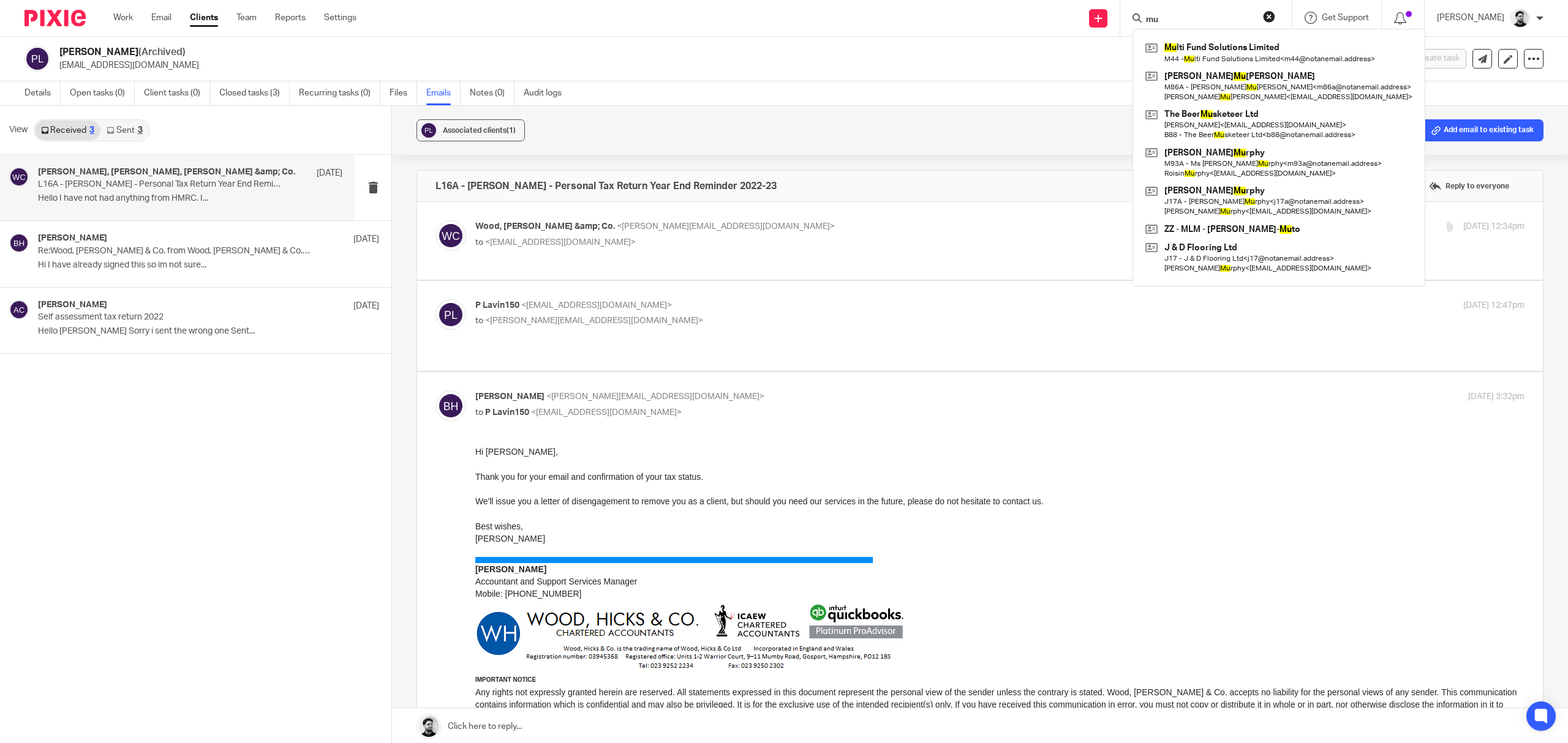
type input "m"
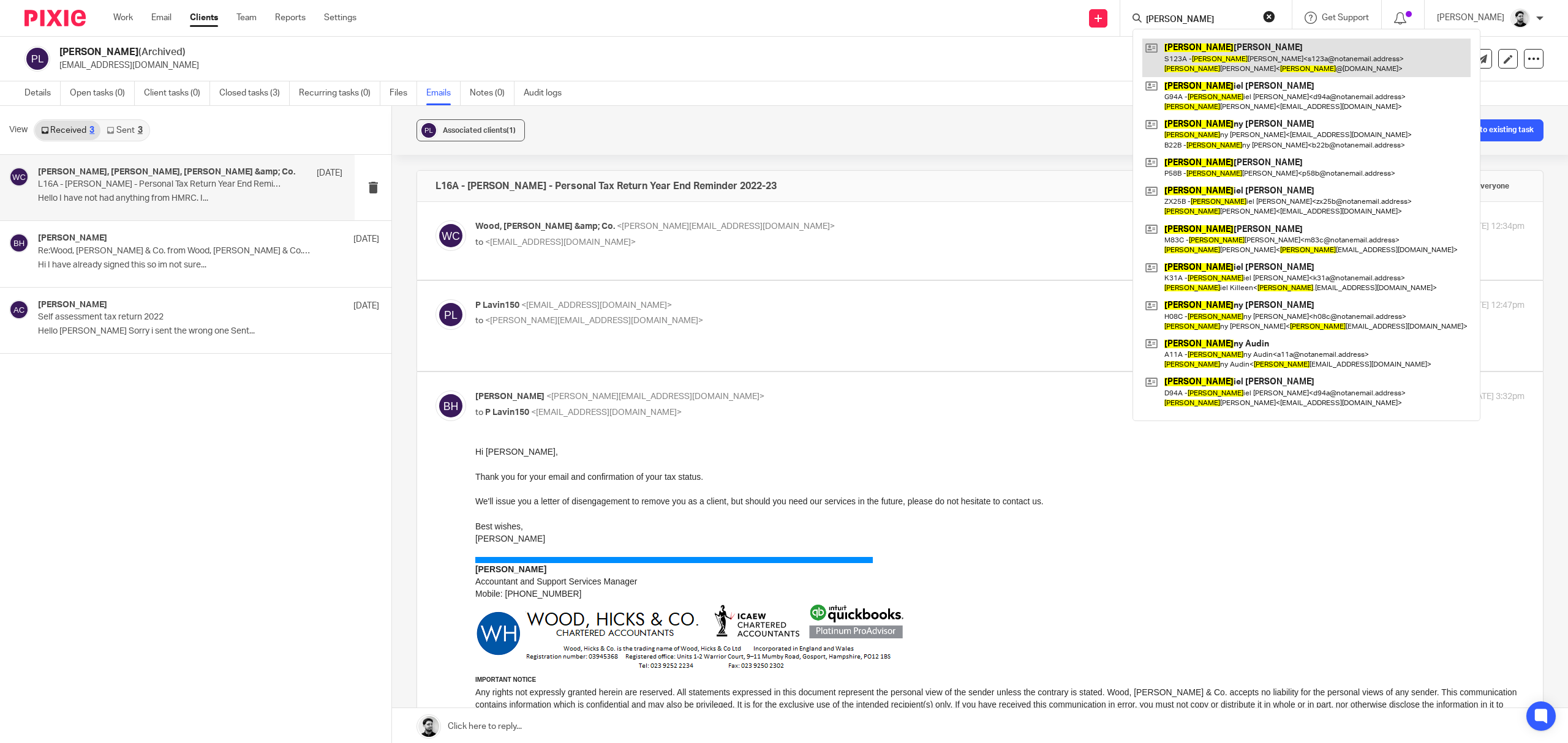
type input "[PERSON_NAME]"
click at [1214, 66] on link at bounding box center [1306, 58] width 328 height 38
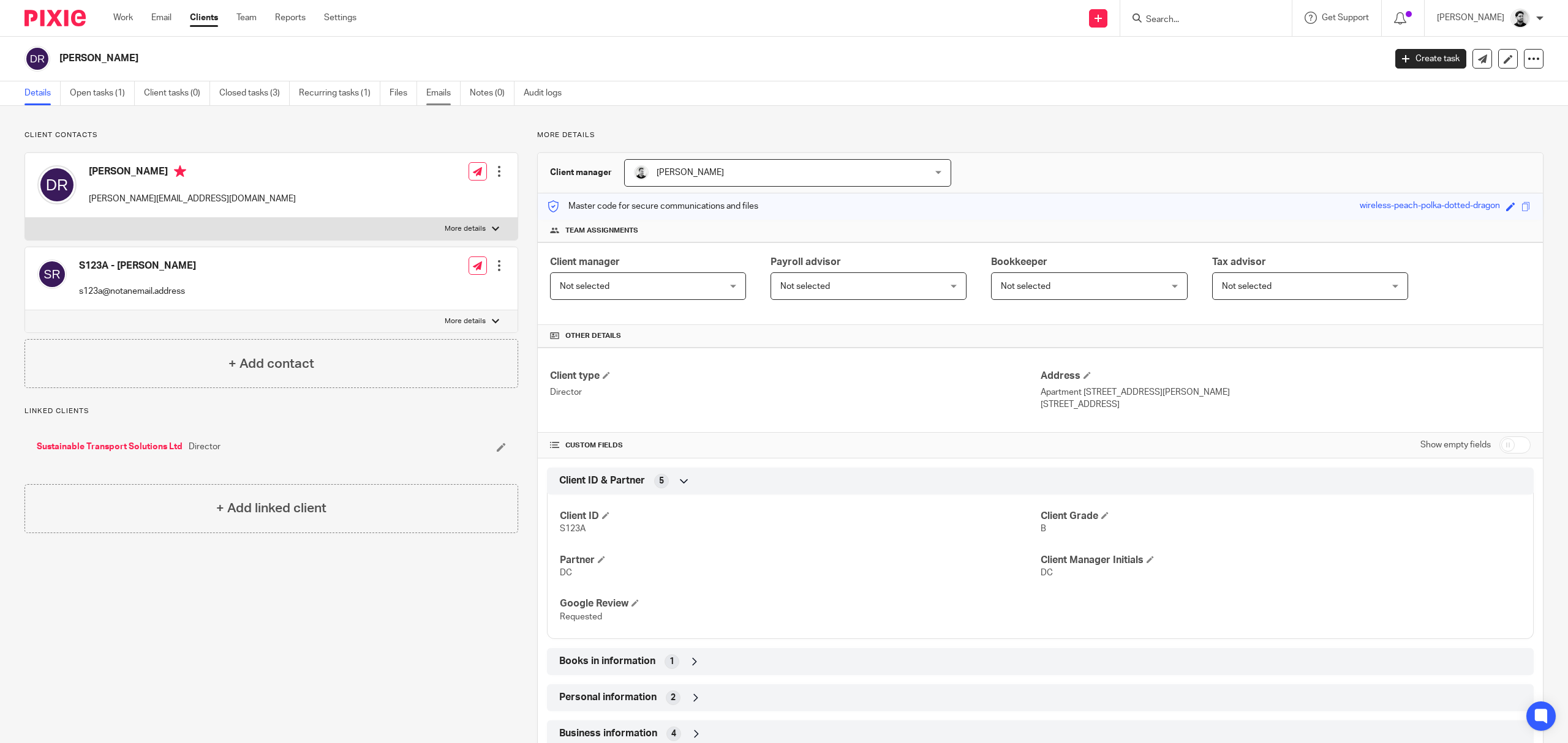
click at [436, 98] on link "Emails" at bounding box center [443, 93] width 34 height 24
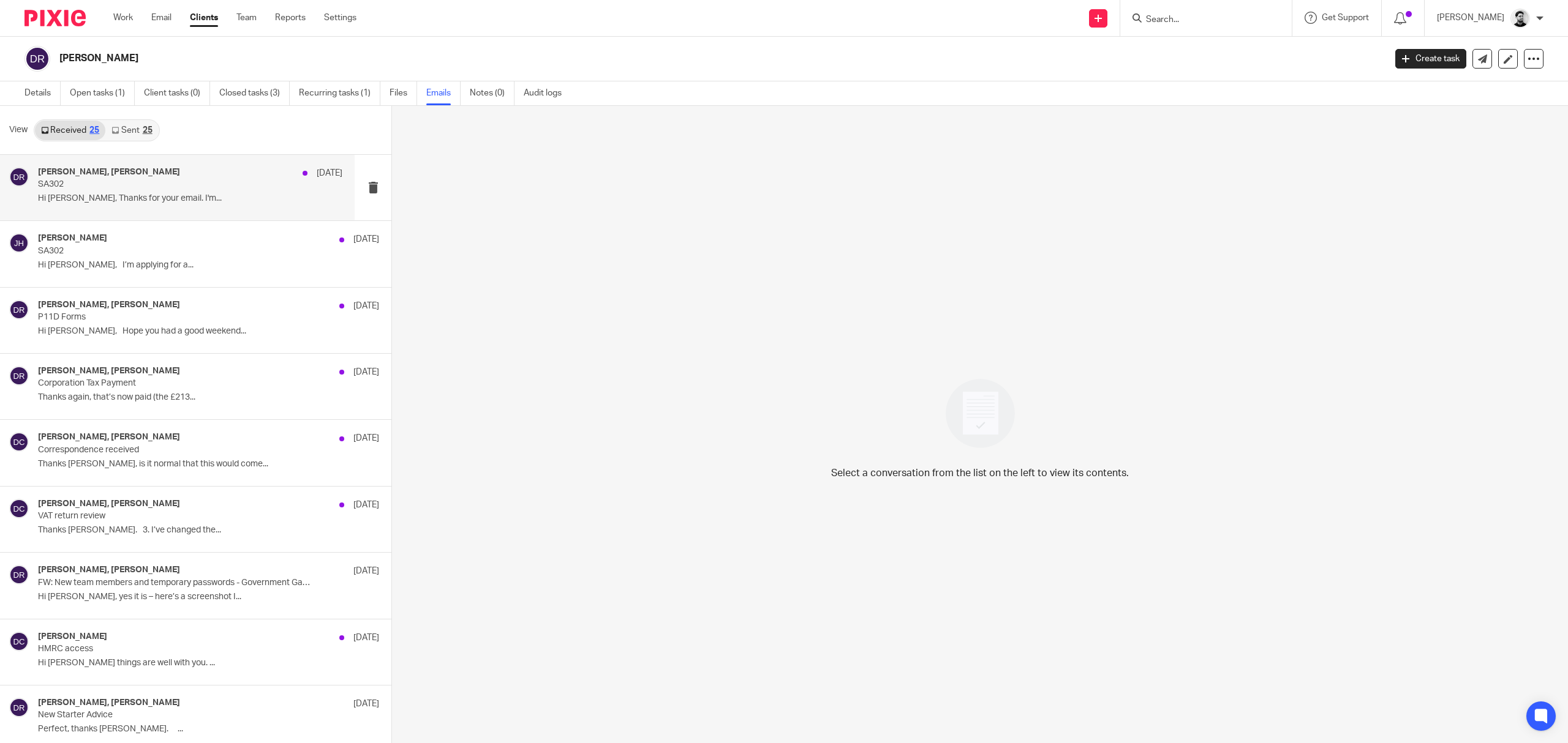
click at [203, 202] on p "Hi Dan, Thanks for your email. I'm..." at bounding box center [190, 198] width 305 height 10
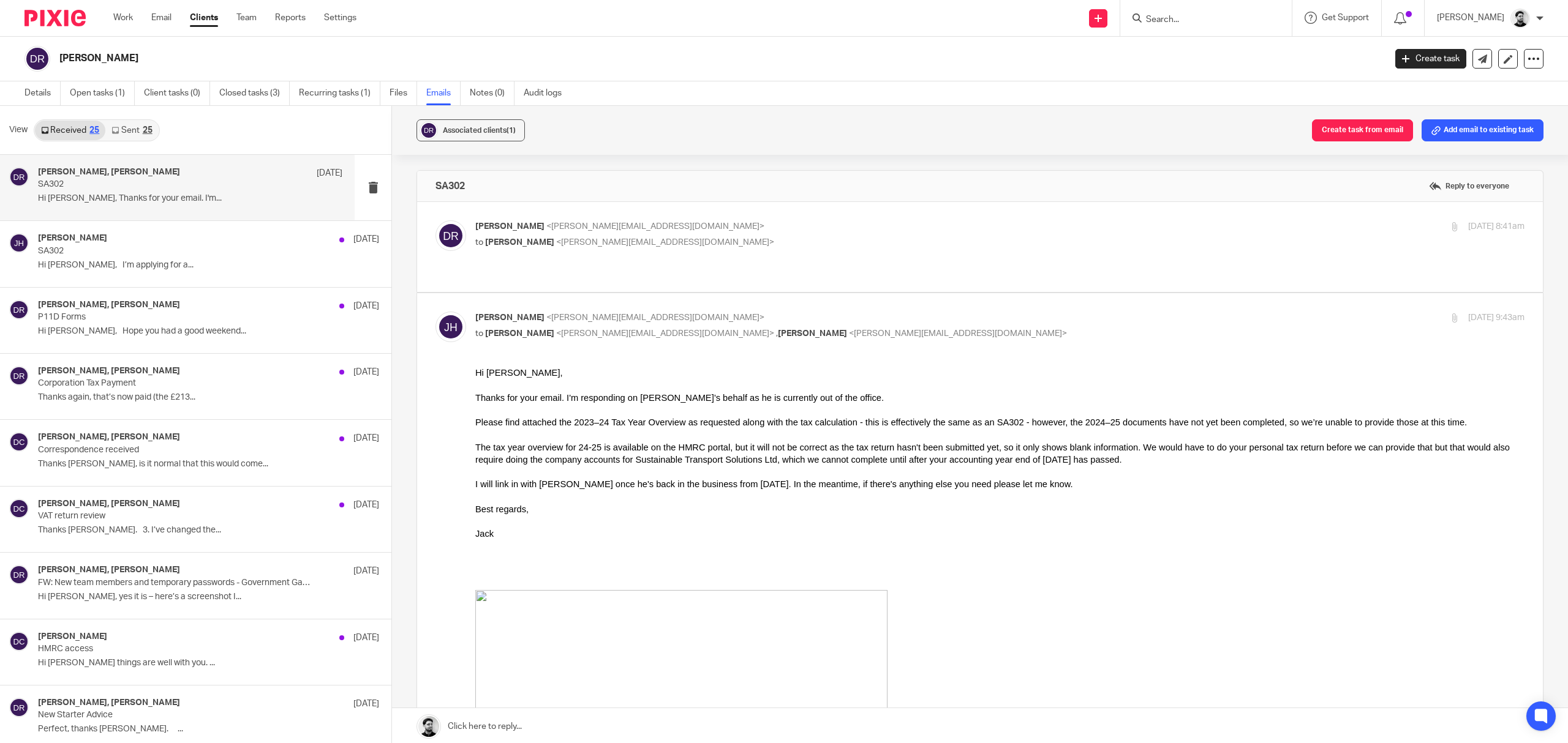
click at [770, 228] on p "Dan Roberts <dan@sts.aero>" at bounding box center [825, 226] width 700 height 13
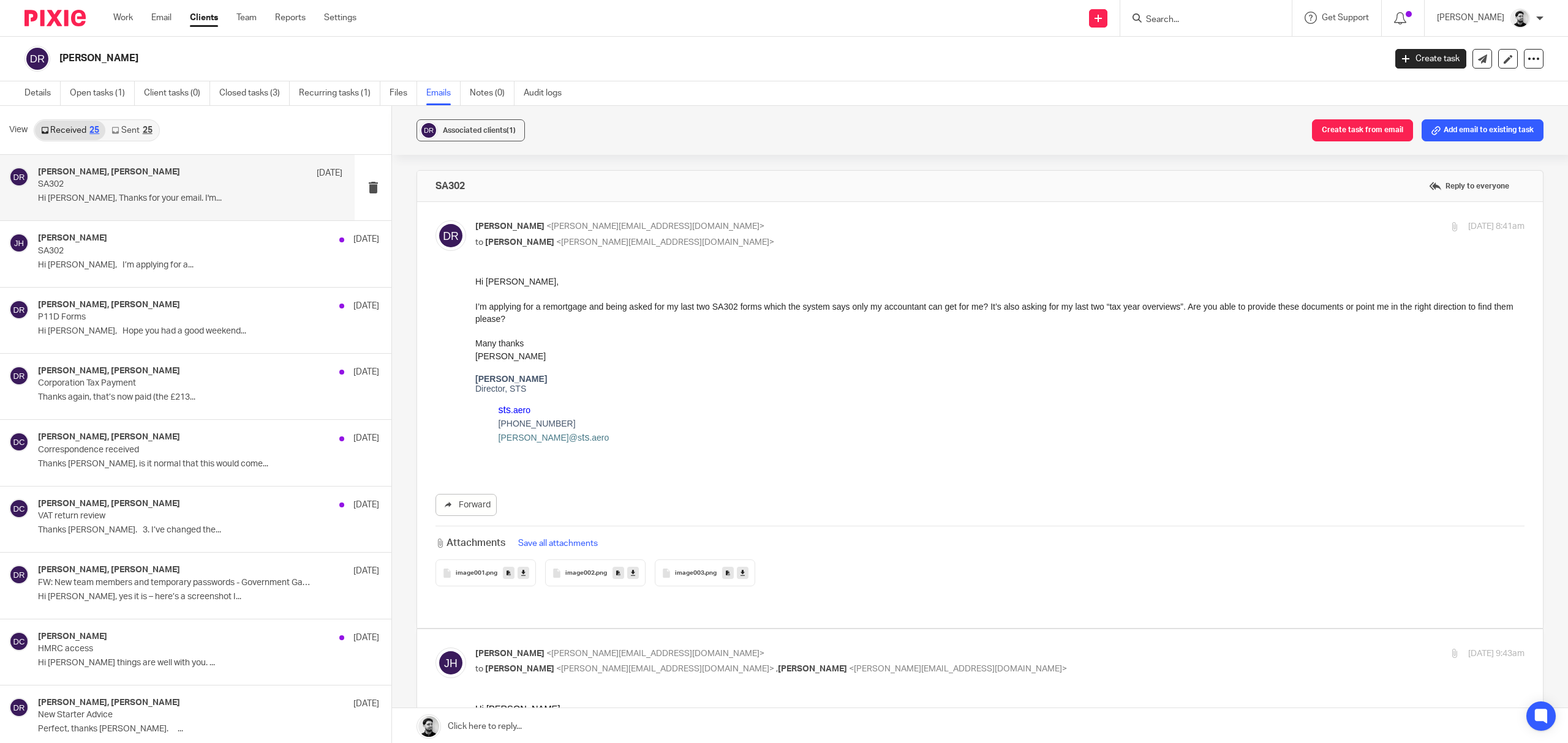
click at [770, 228] on p "Dan Roberts <dan@sts.aero>" at bounding box center [825, 226] width 700 height 13
checkbox input "false"
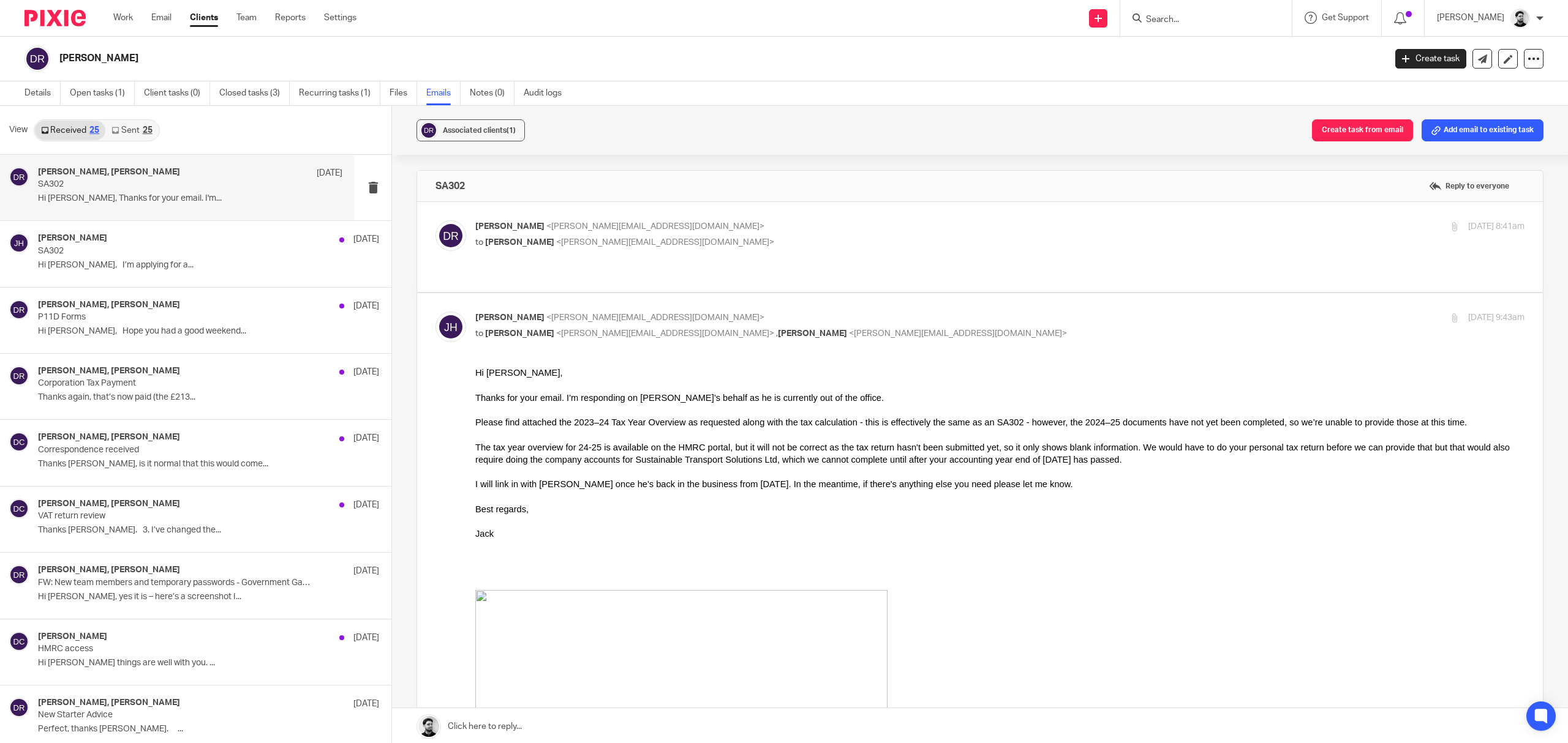
drag, startPoint x: 1151, startPoint y: 455, endPoint x: 1140, endPoint y: 477, distance: 24.6
click at [1140, 477] on div at bounding box center [1000, 472] width 1049 height 12
click at [435, 311] on input "checkbox" at bounding box center [435, 311] width 1 height 1
checkbox input "false"
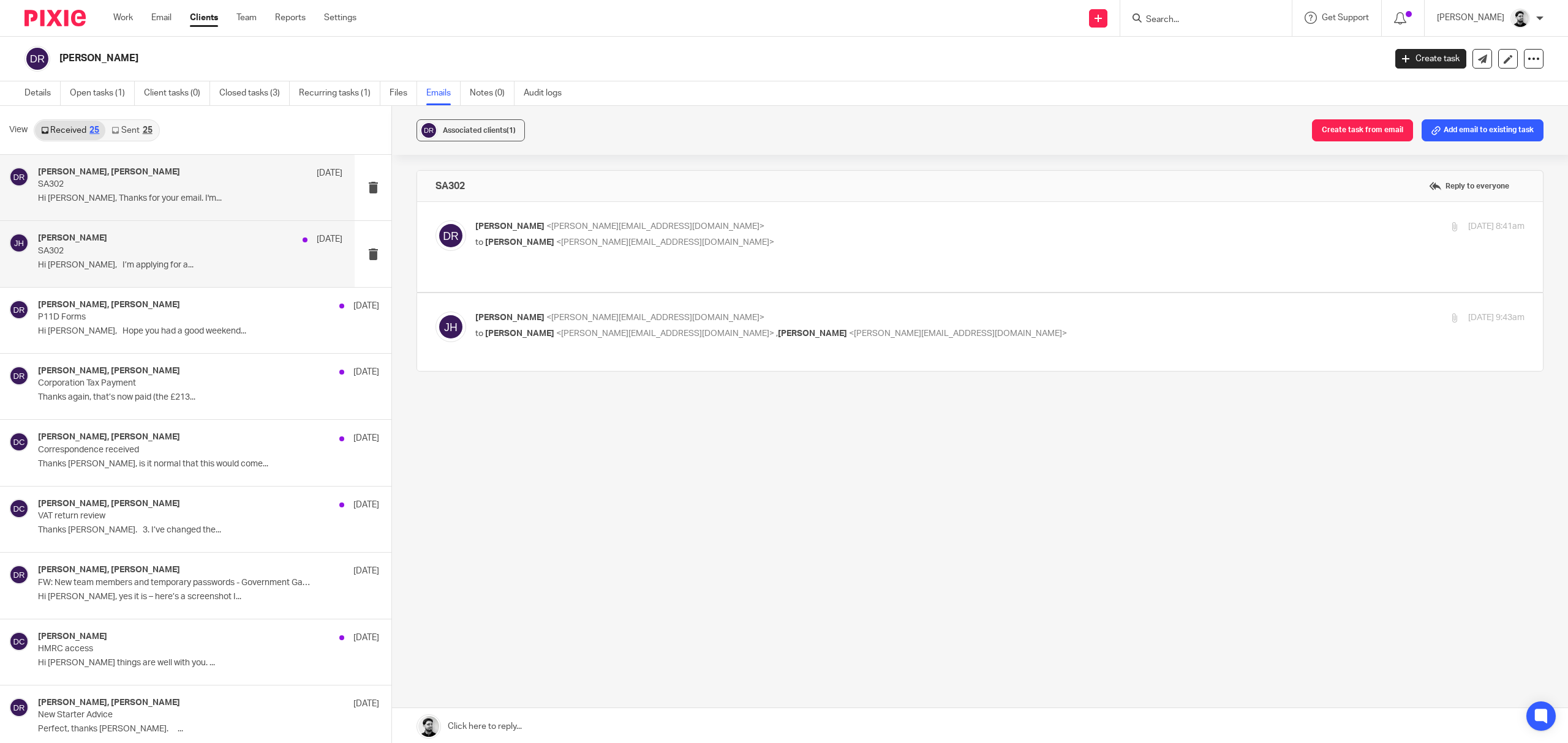
click at [192, 238] on div "Jack Harding 10 Jul" at bounding box center [190, 239] width 305 height 12
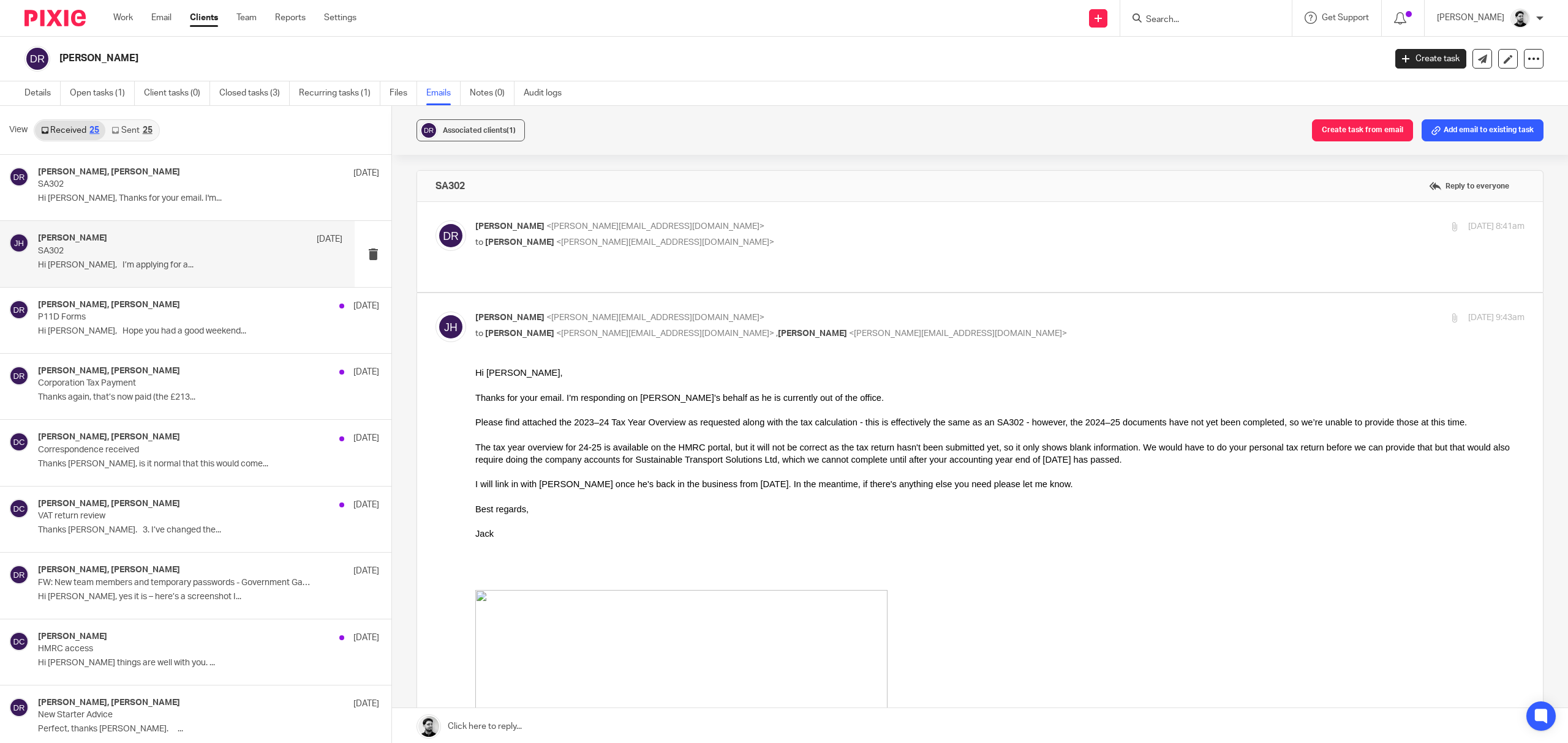
click at [721, 230] on p "Dan Roberts <dan@sts.aero>" at bounding box center [825, 226] width 700 height 13
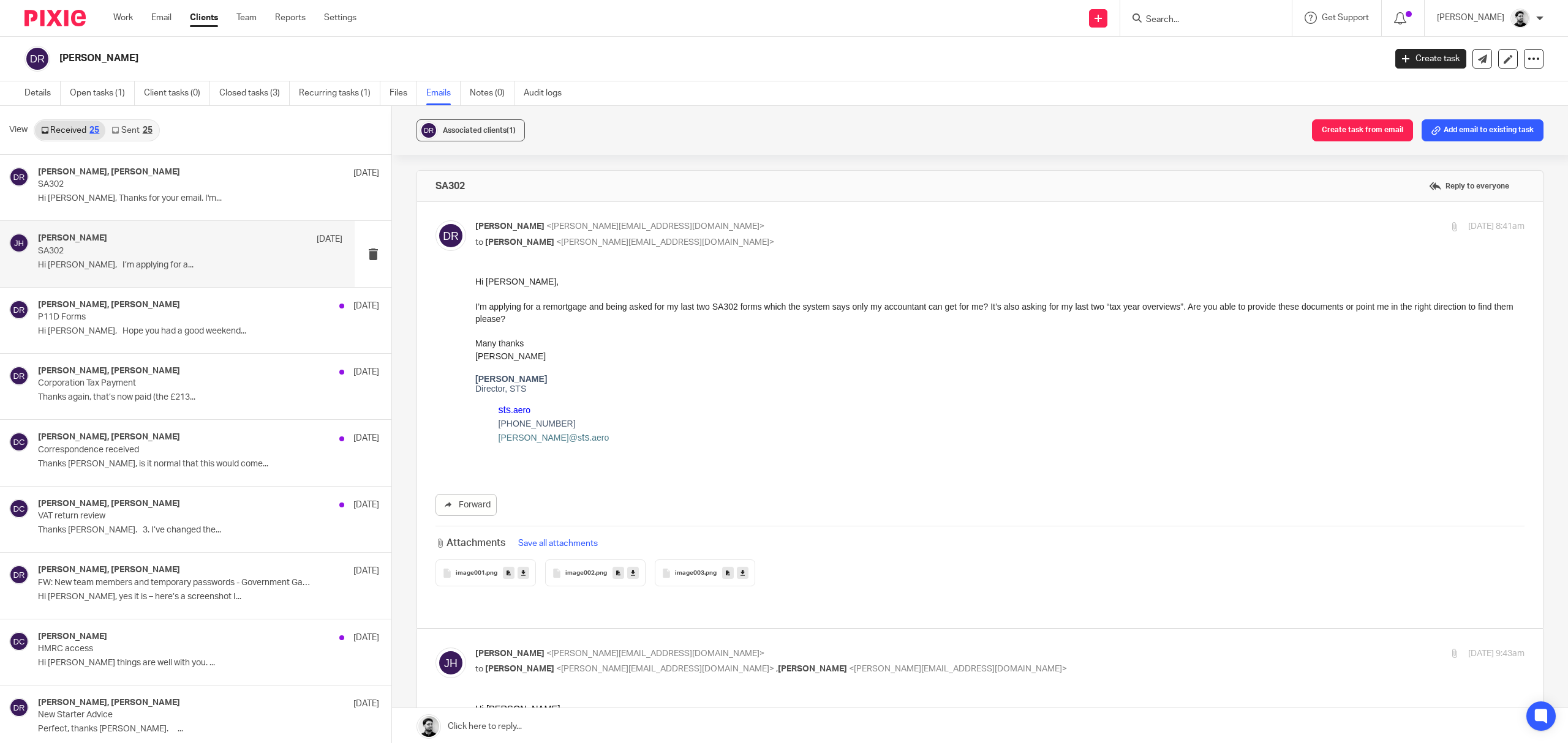
click at [730, 233] on p "Dan Roberts <dan@sts.aero>" at bounding box center [825, 226] width 700 height 13
checkbox input "false"
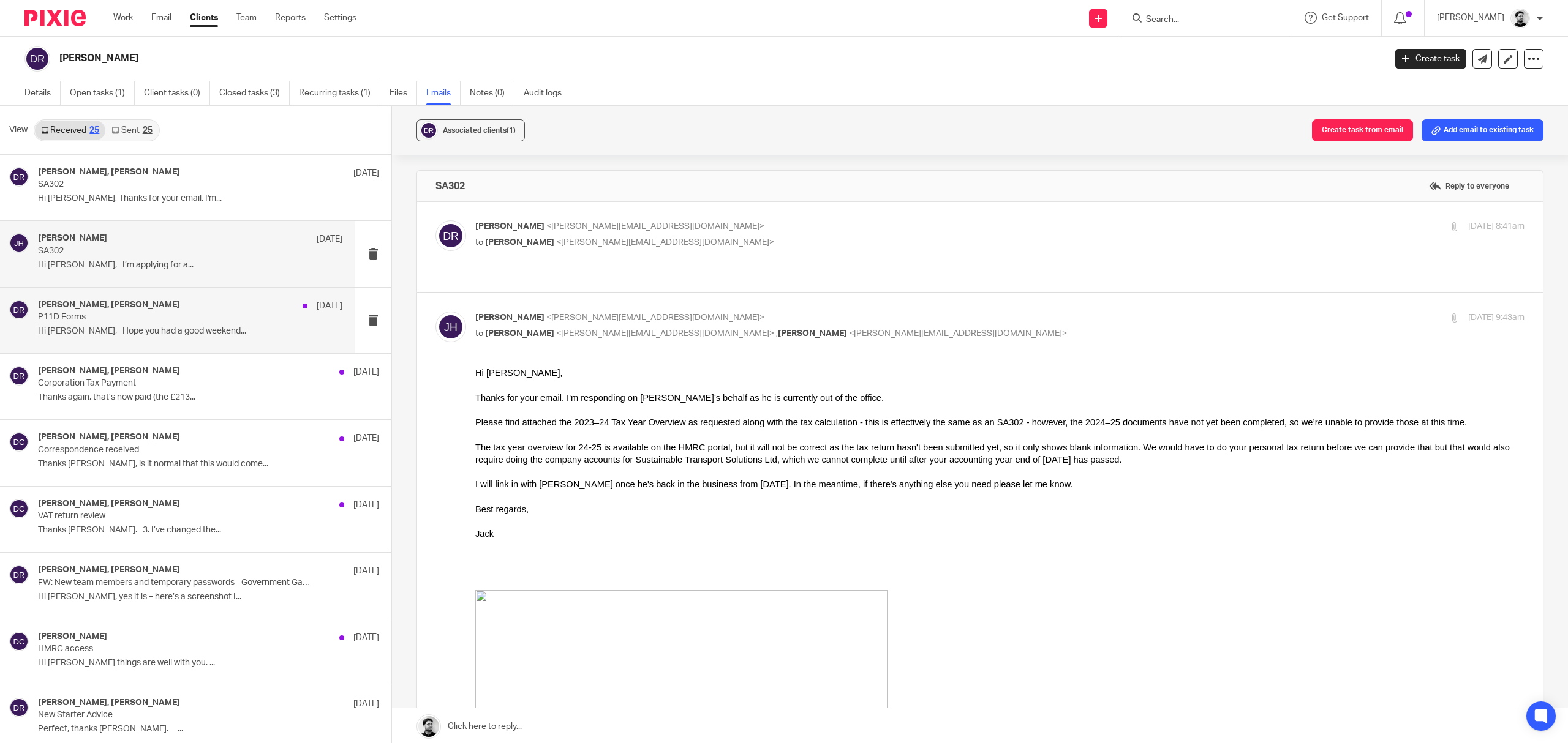
click at [250, 316] on p "P11D Forms" at bounding box center [160, 317] width 243 height 10
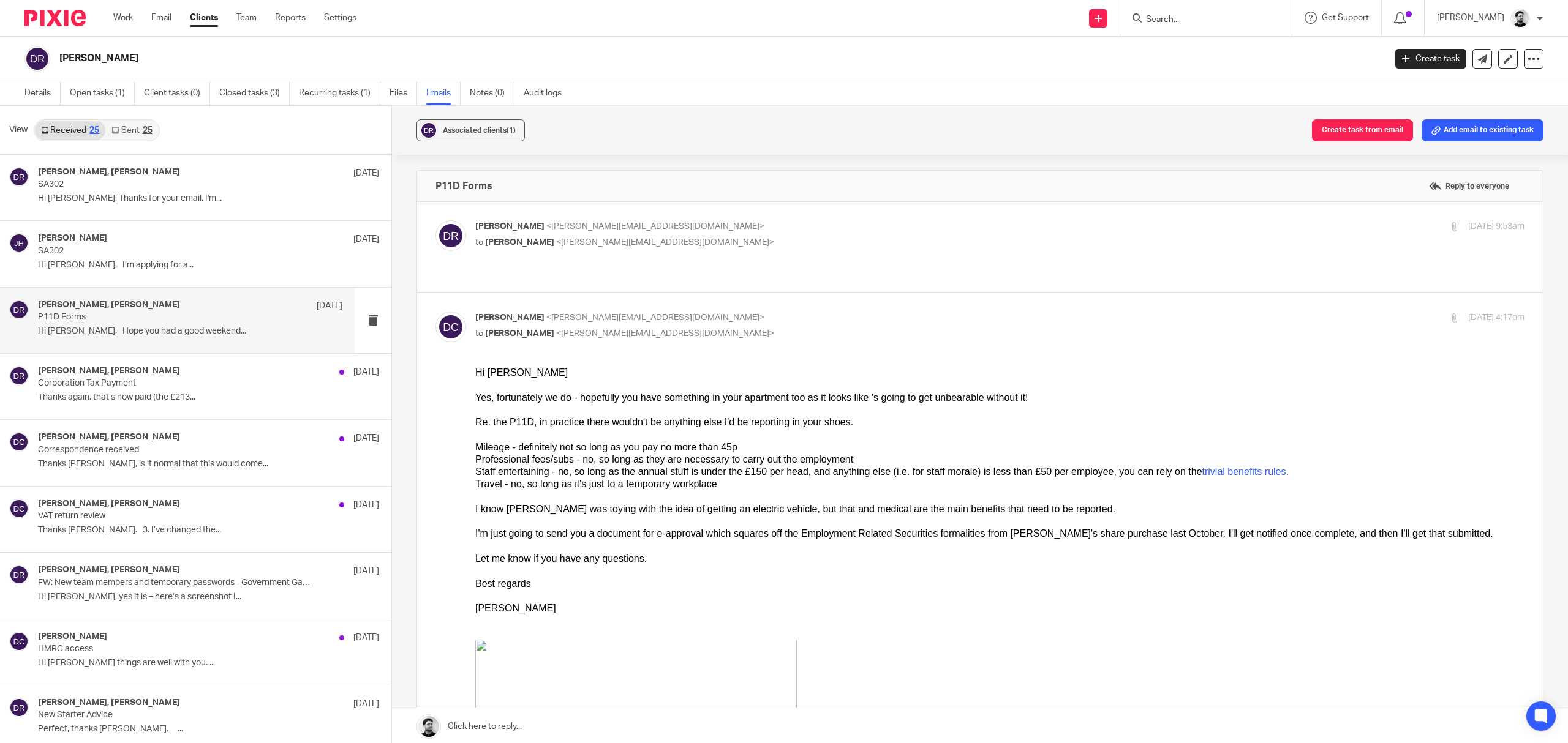
click at [857, 216] on label at bounding box center [980, 247] width 1126 height 90
click at [435, 220] on input "checkbox" at bounding box center [435, 220] width 1 height 1
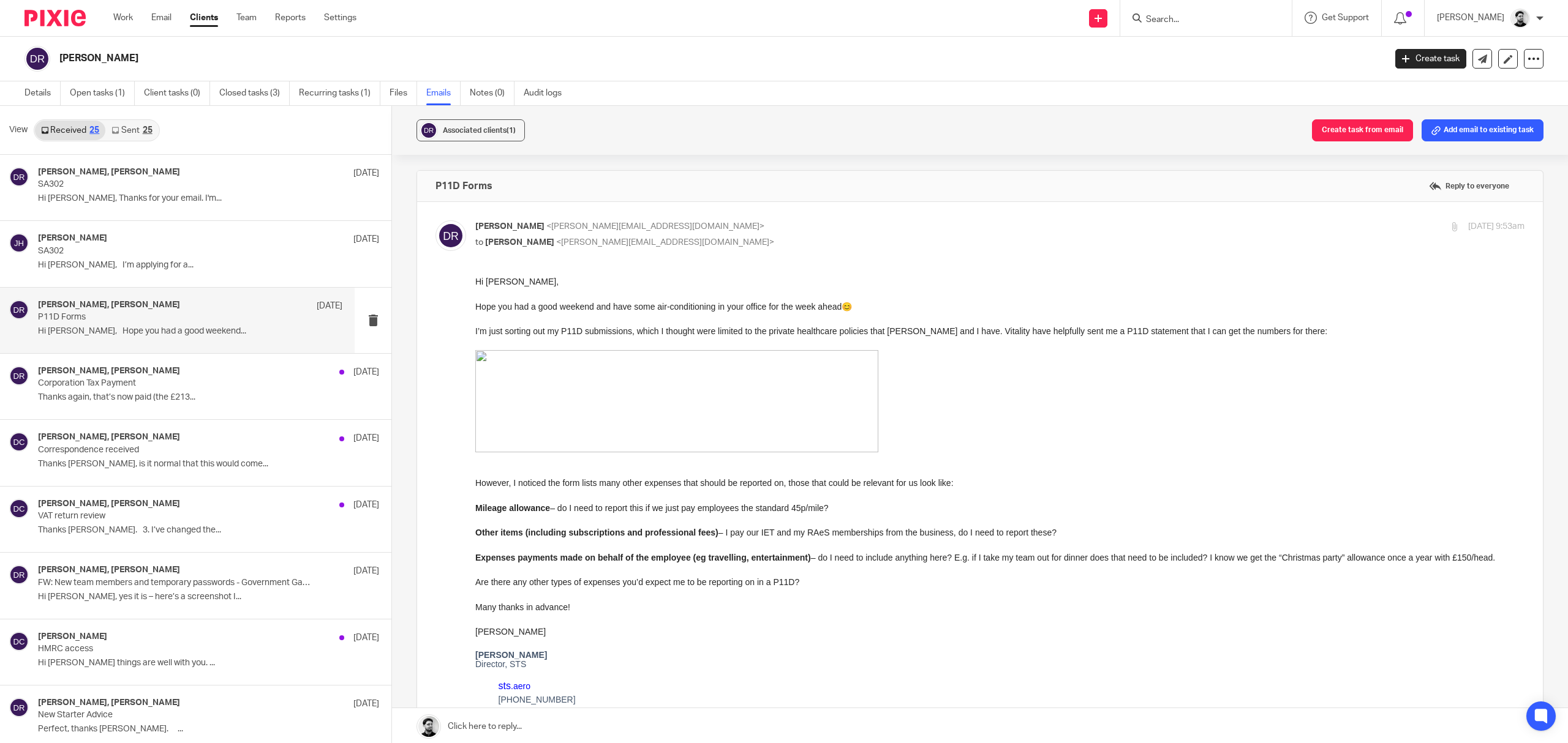
click at [684, 237] on p "to David Clarke <d.clarke@woodhicks.co.uk>" at bounding box center [825, 243] width 700 height 13
checkbox input "false"
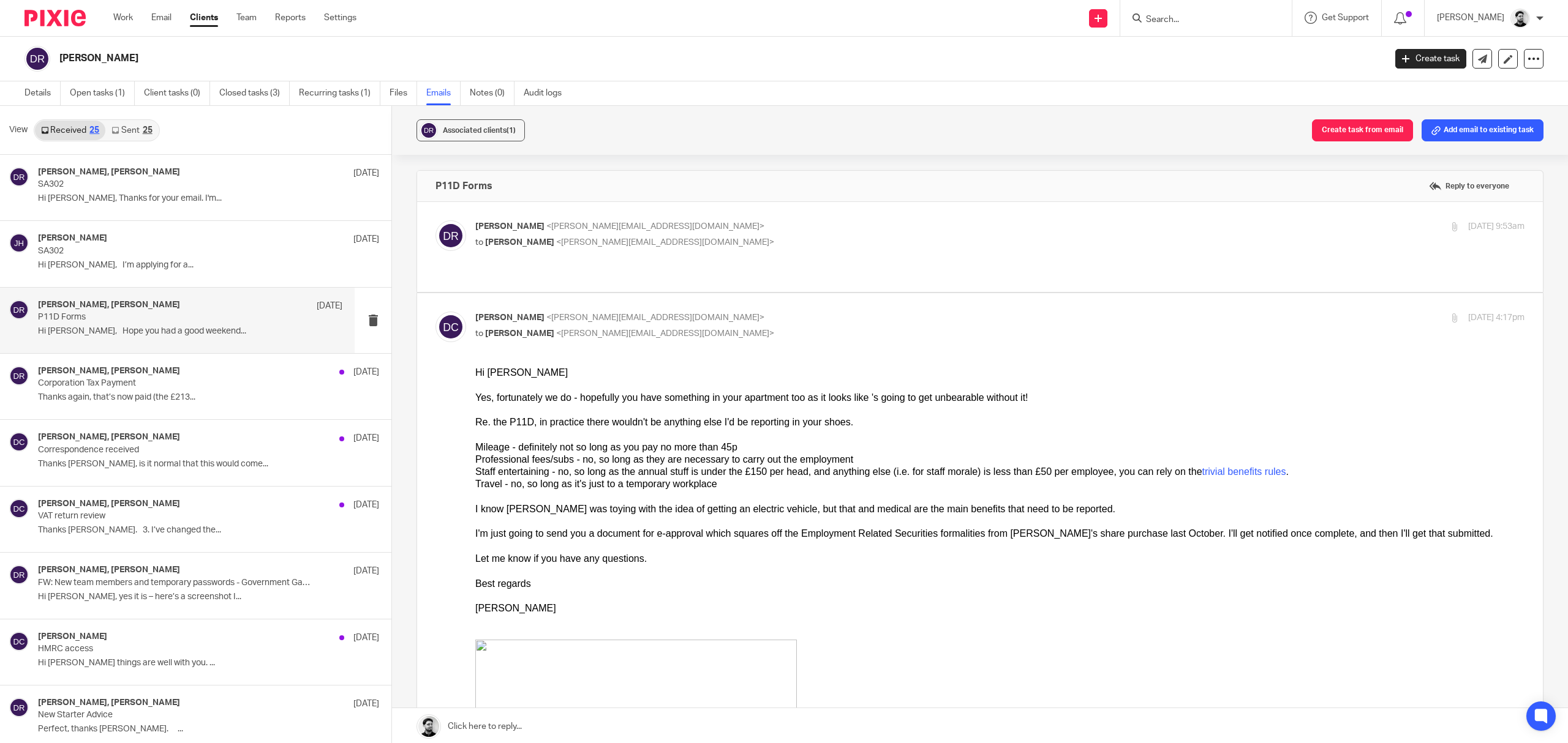
drag, startPoint x: 682, startPoint y: 324, endPoint x: 407, endPoint y: 461, distance: 307.2
click at [407, 461] on div "Associated clients (1) Create task from email Add email to existing task P11D F…" at bounding box center [979, 426] width 1176 height 639
click at [712, 311] on p "David Clarke <d.clarke@woodhicks.co.uk>" at bounding box center [825, 317] width 700 height 13
checkbox input "false"
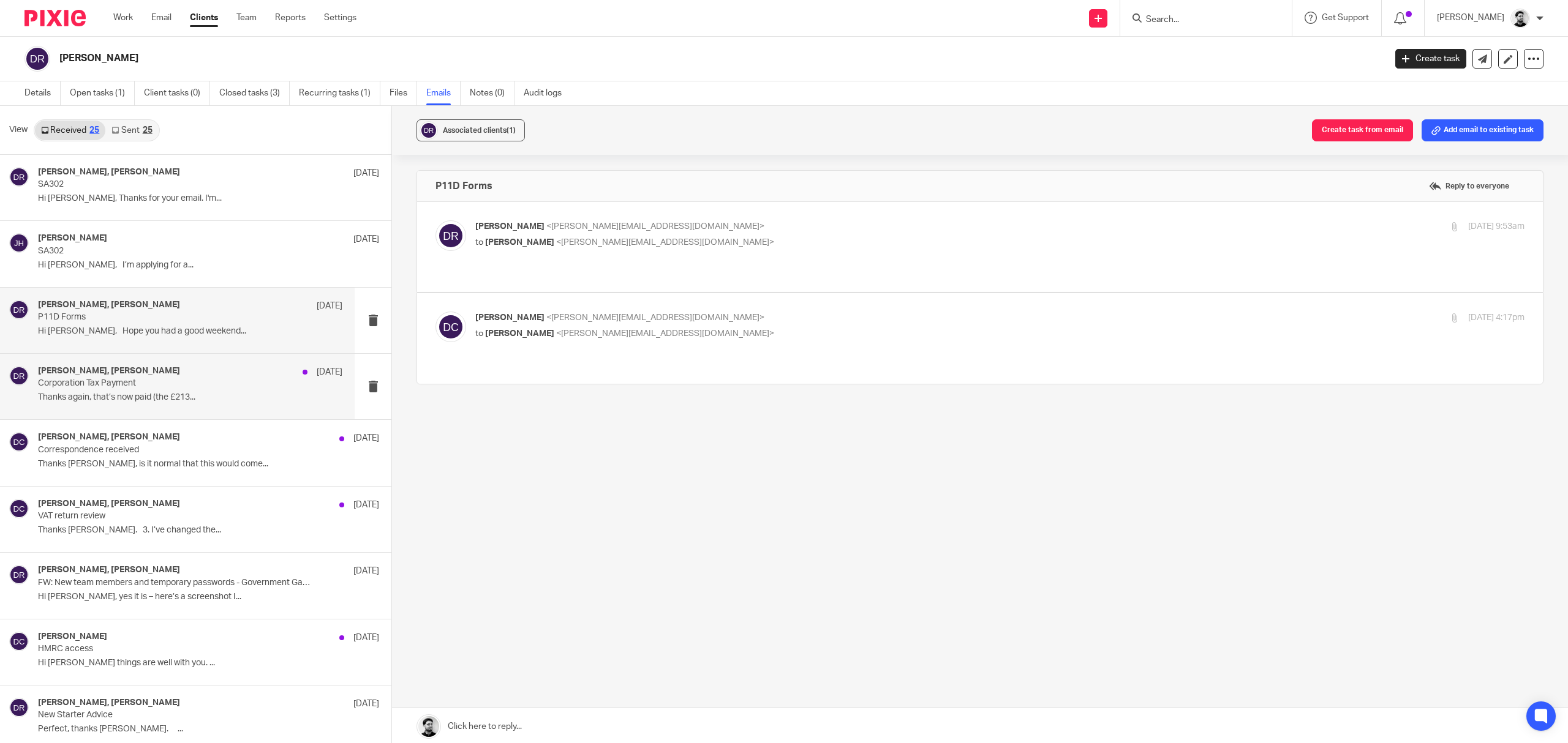
click at [268, 379] on p "Corporation Tax Payment" at bounding box center [160, 383] width 243 height 10
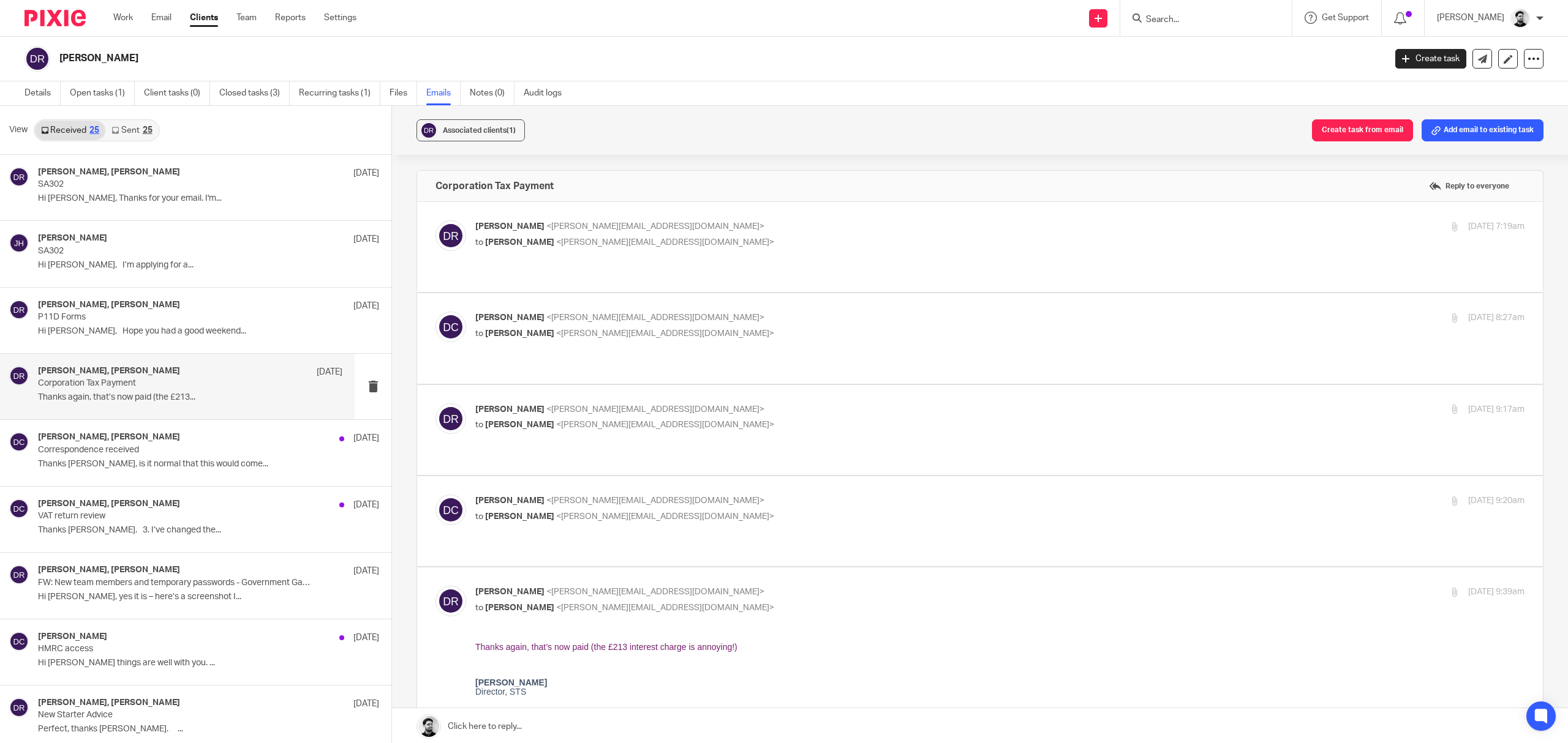
click at [733, 231] on p "Dan Roberts <dan@sts.aero>" at bounding box center [825, 226] width 700 height 13
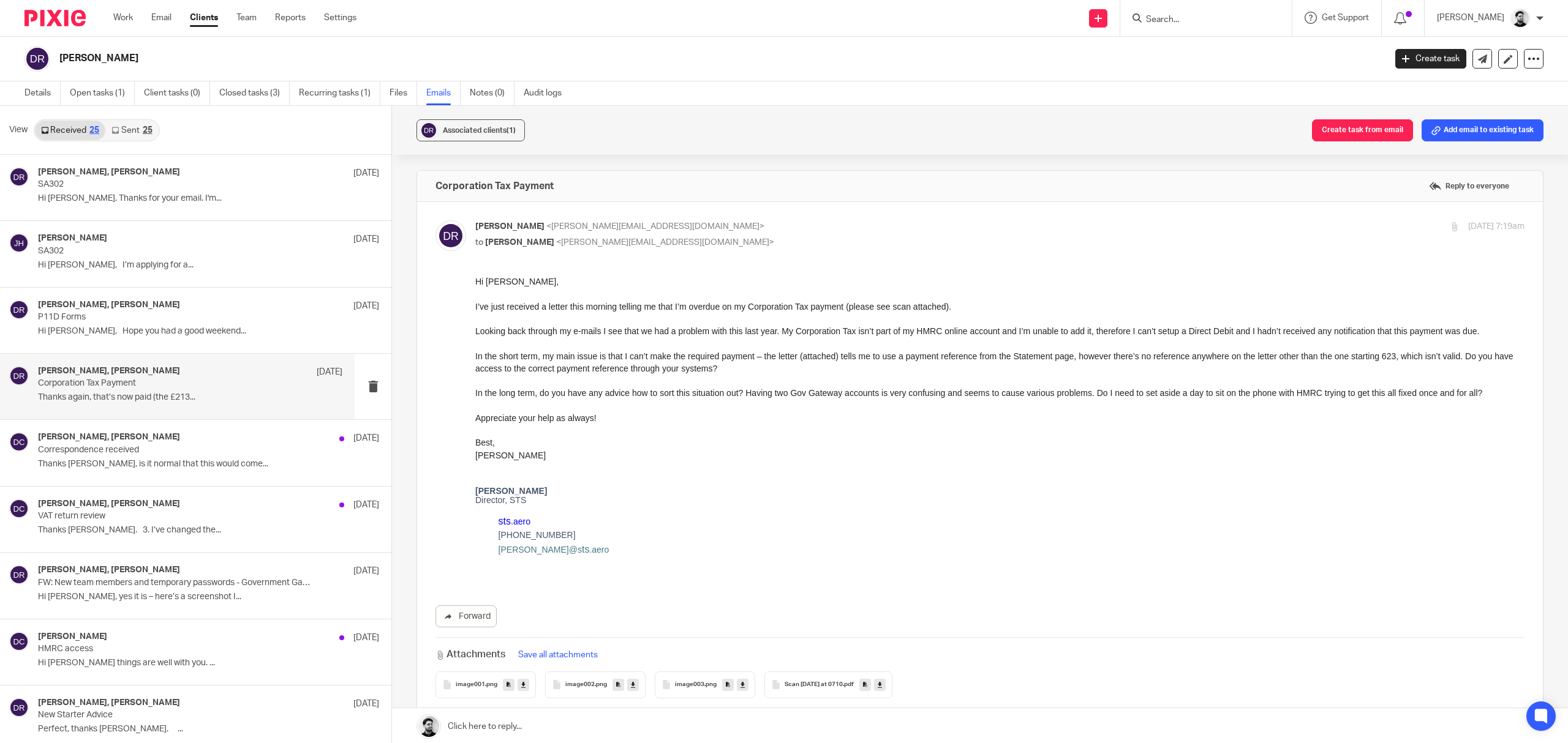
click at [596, 239] on span "<d.clarke@woodhicks.co.uk>" at bounding box center [665, 242] width 218 height 9
checkbox input "false"
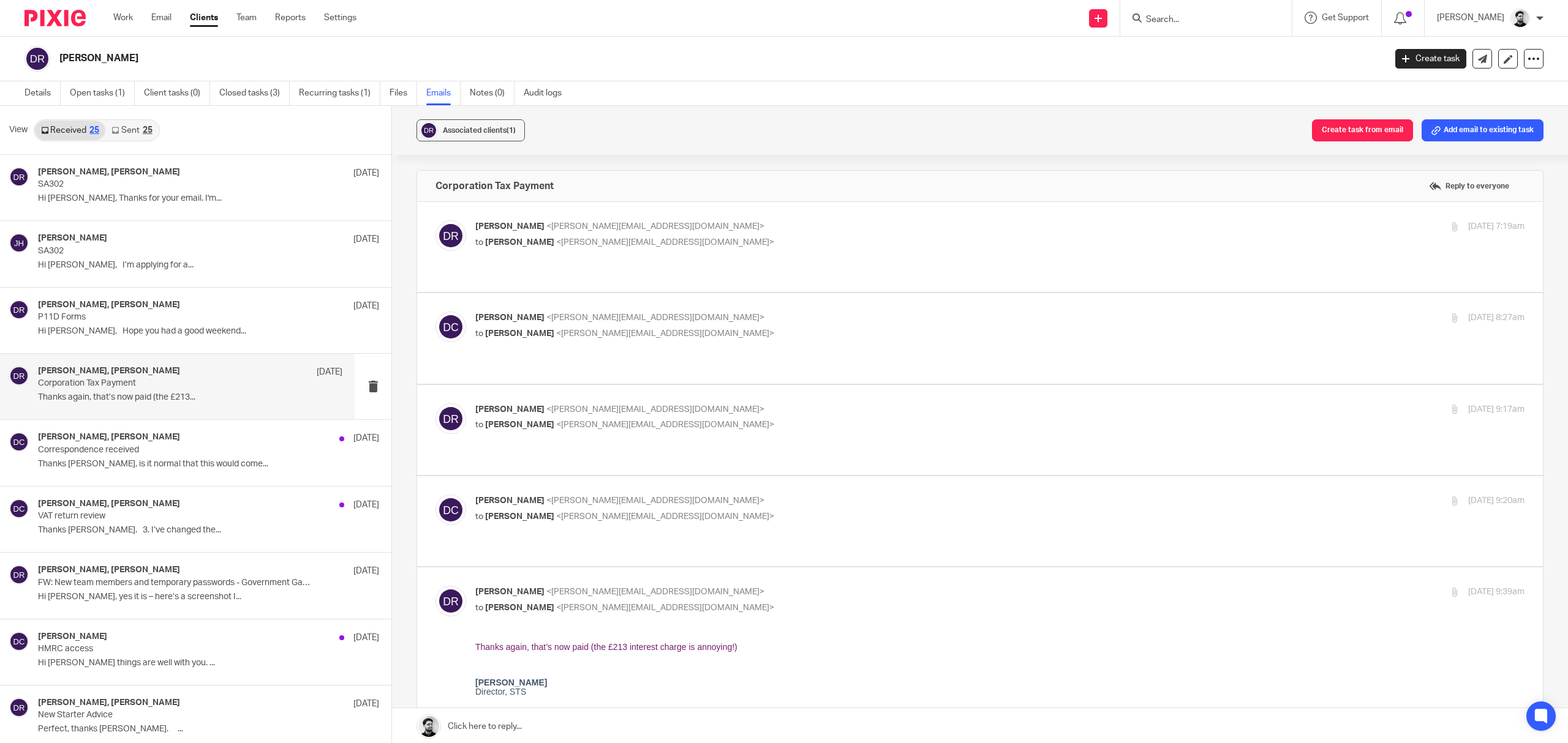
click at [613, 328] on p "to Dan Roberts <dan@sts.aero>" at bounding box center [825, 334] width 700 height 13
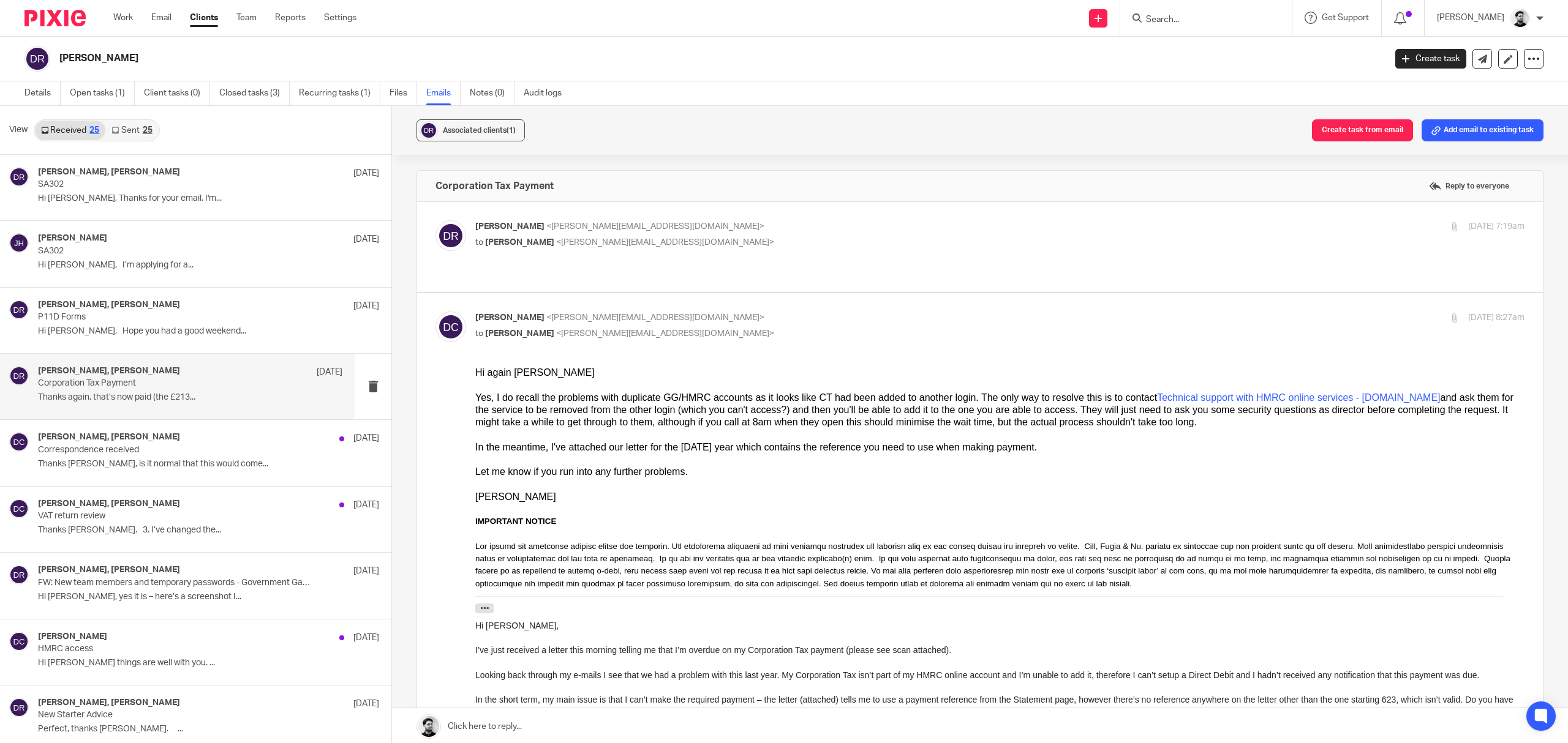
click at [582, 311] on p "David Clarke <d.clarke@woodhicks.co.uk>" at bounding box center [825, 317] width 700 height 13
checkbox input "false"
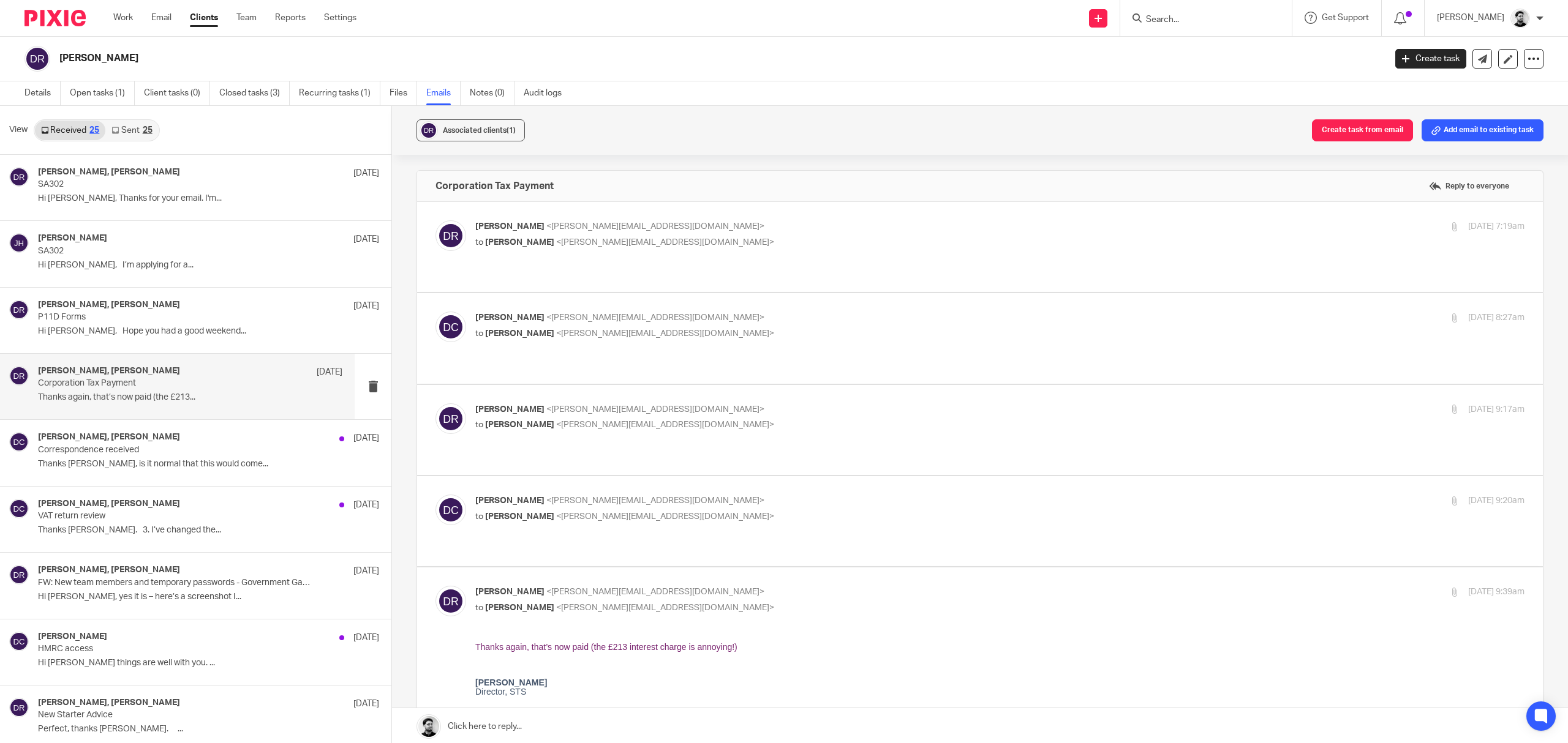
click at [611, 421] on span "<d.clarke@woodhicks.co.uk>" at bounding box center [665, 425] width 218 height 9
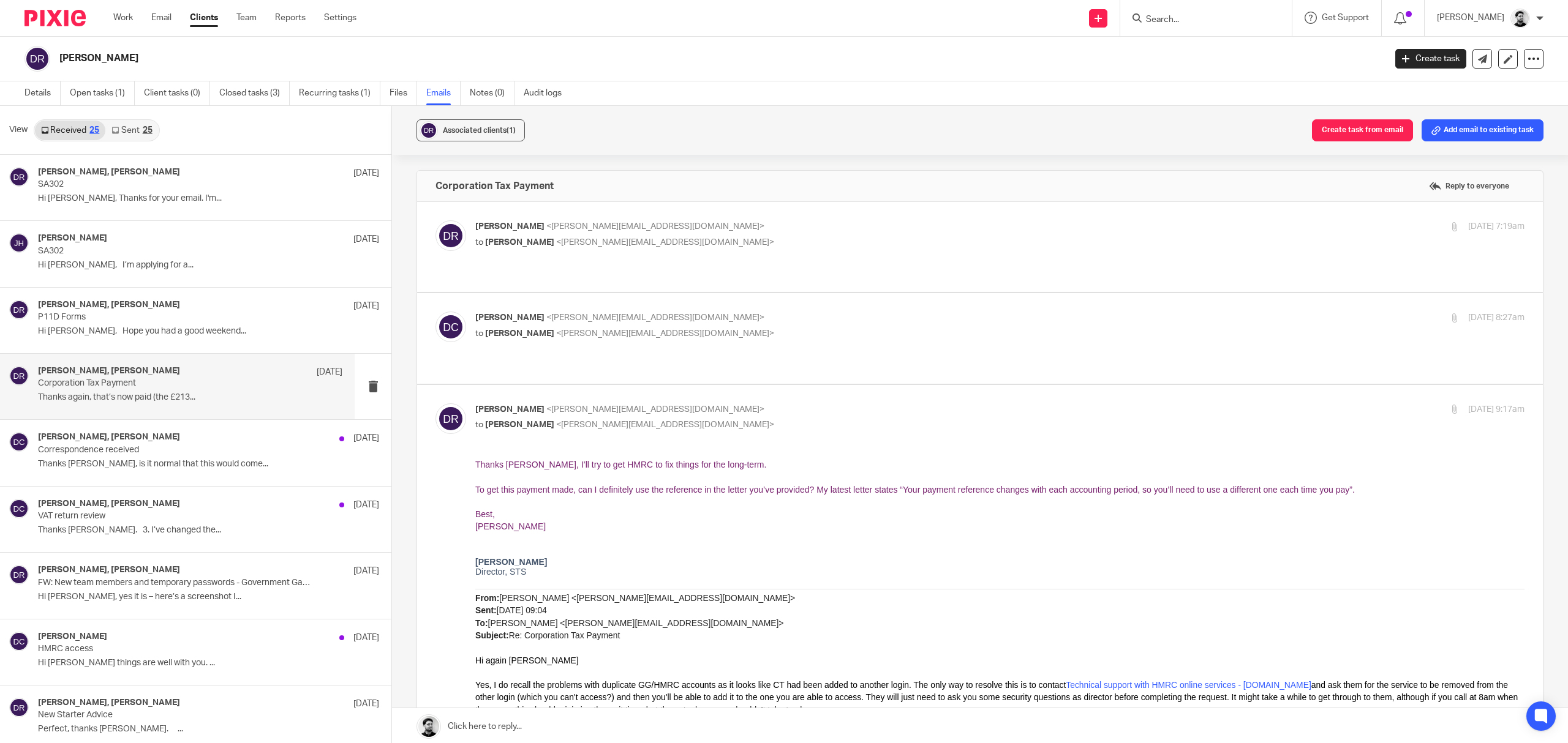
click at [706, 404] on p "Dan Roberts <dan@sts.aero>" at bounding box center [825, 410] width 700 height 13
checkbox input "false"
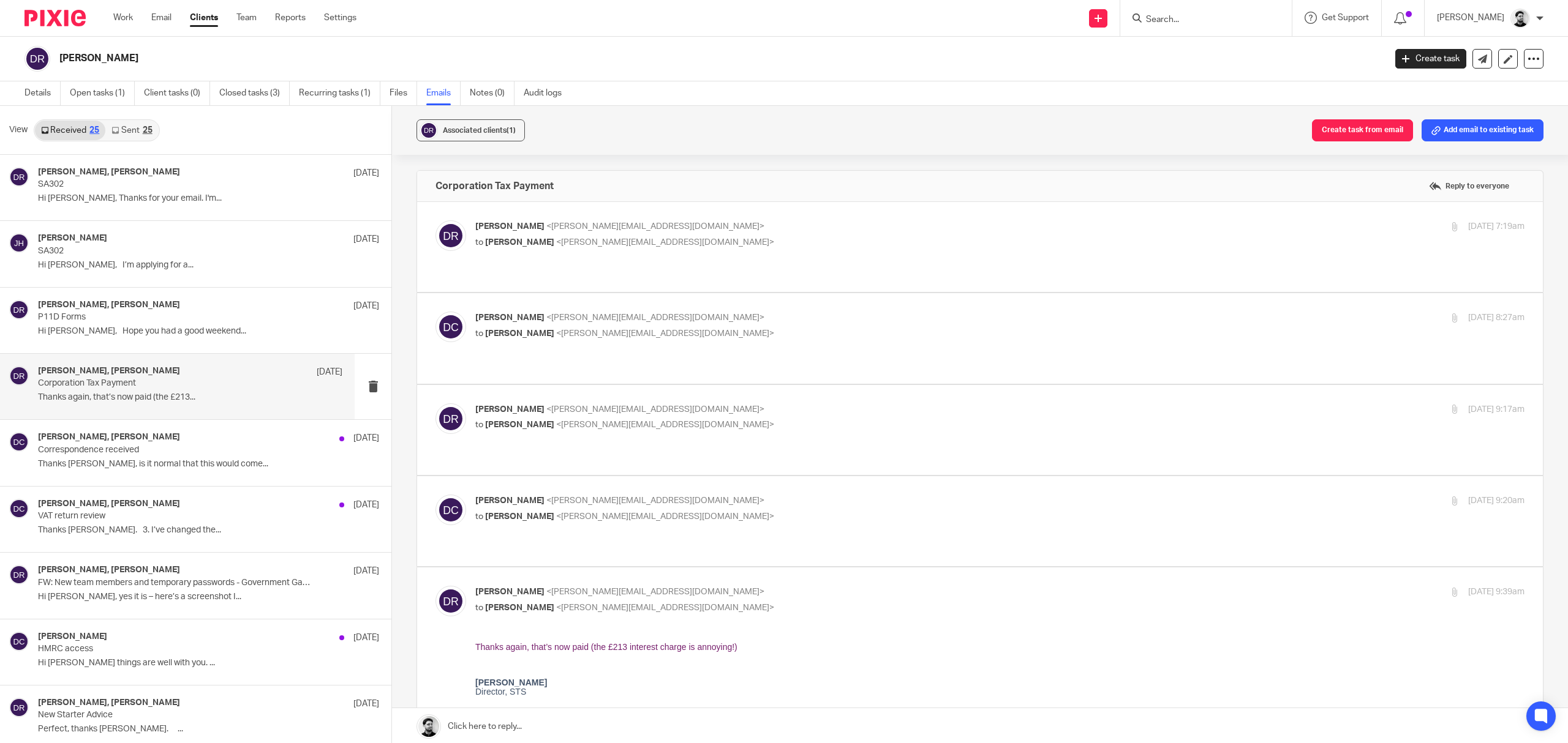
click at [694, 495] on p "David Clarke <d.clarke@woodhicks.co.uk>" at bounding box center [825, 501] width 700 height 13
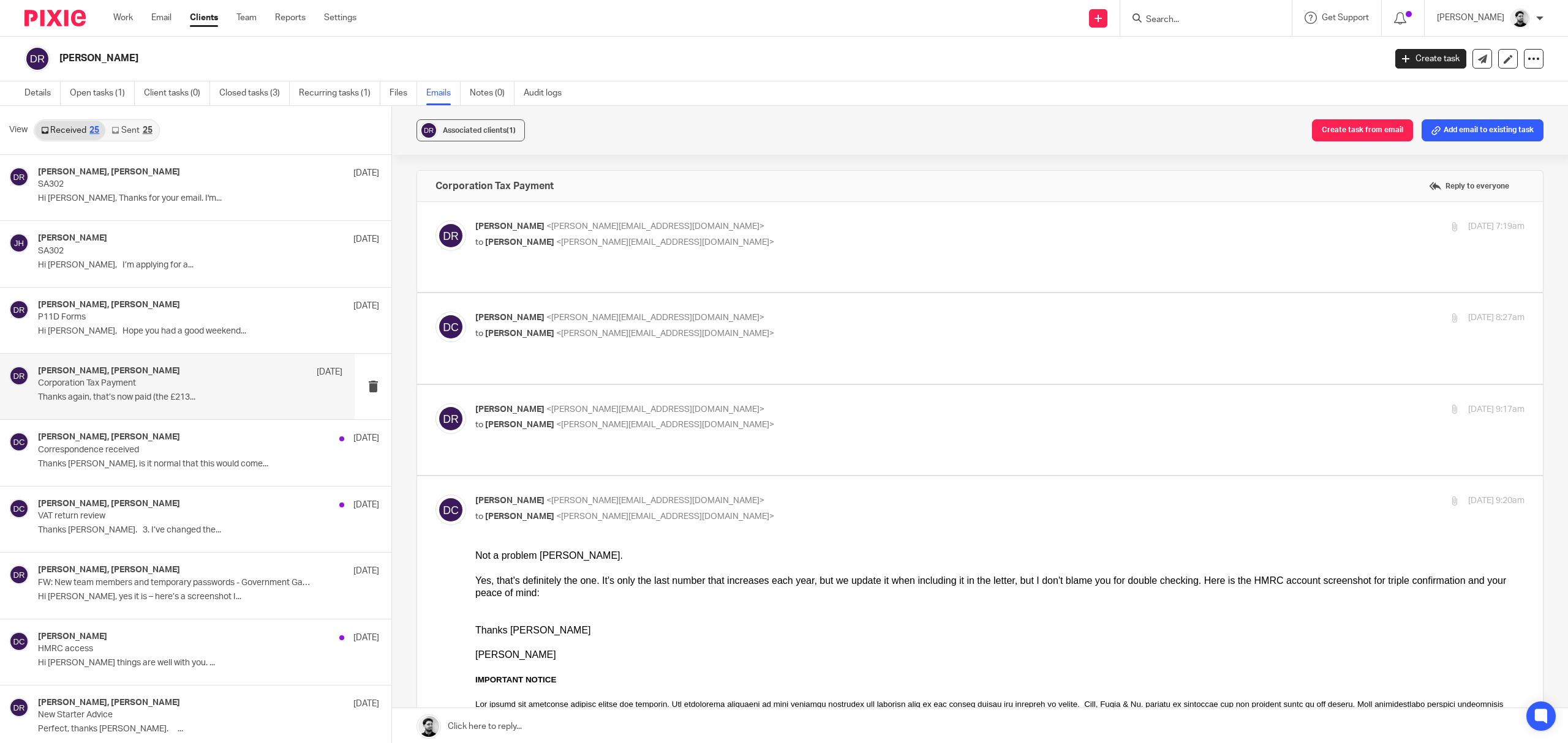
click at [662, 495] on div "David Clarke <d.clarke@woodhicks.co.uk> to Dan Roberts <dan@sts.aero>" at bounding box center [825, 508] width 700 height 28
checkbox input "false"
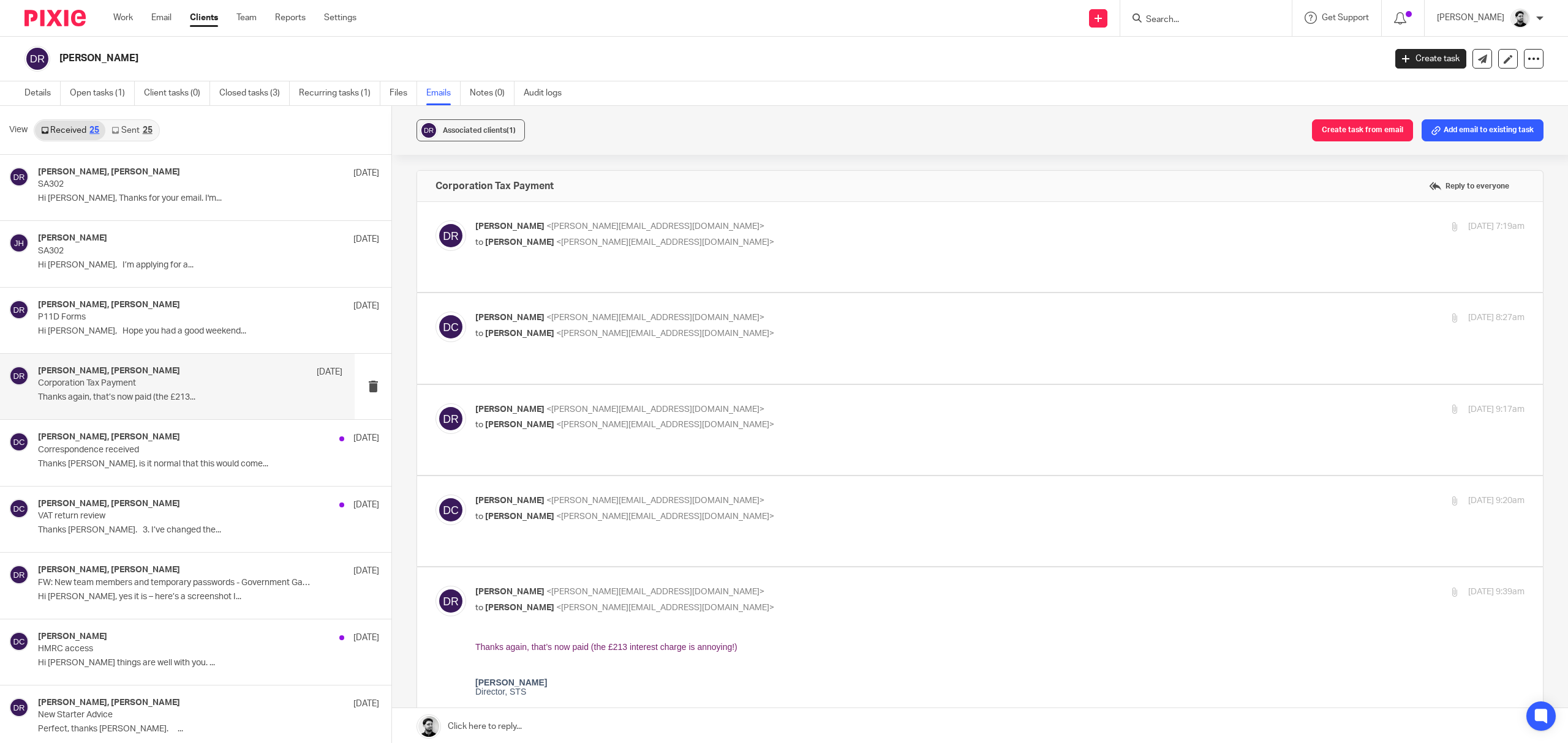
click at [435, 585] on input "checkbox" at bounding box center [435, 585] width 1 height 1
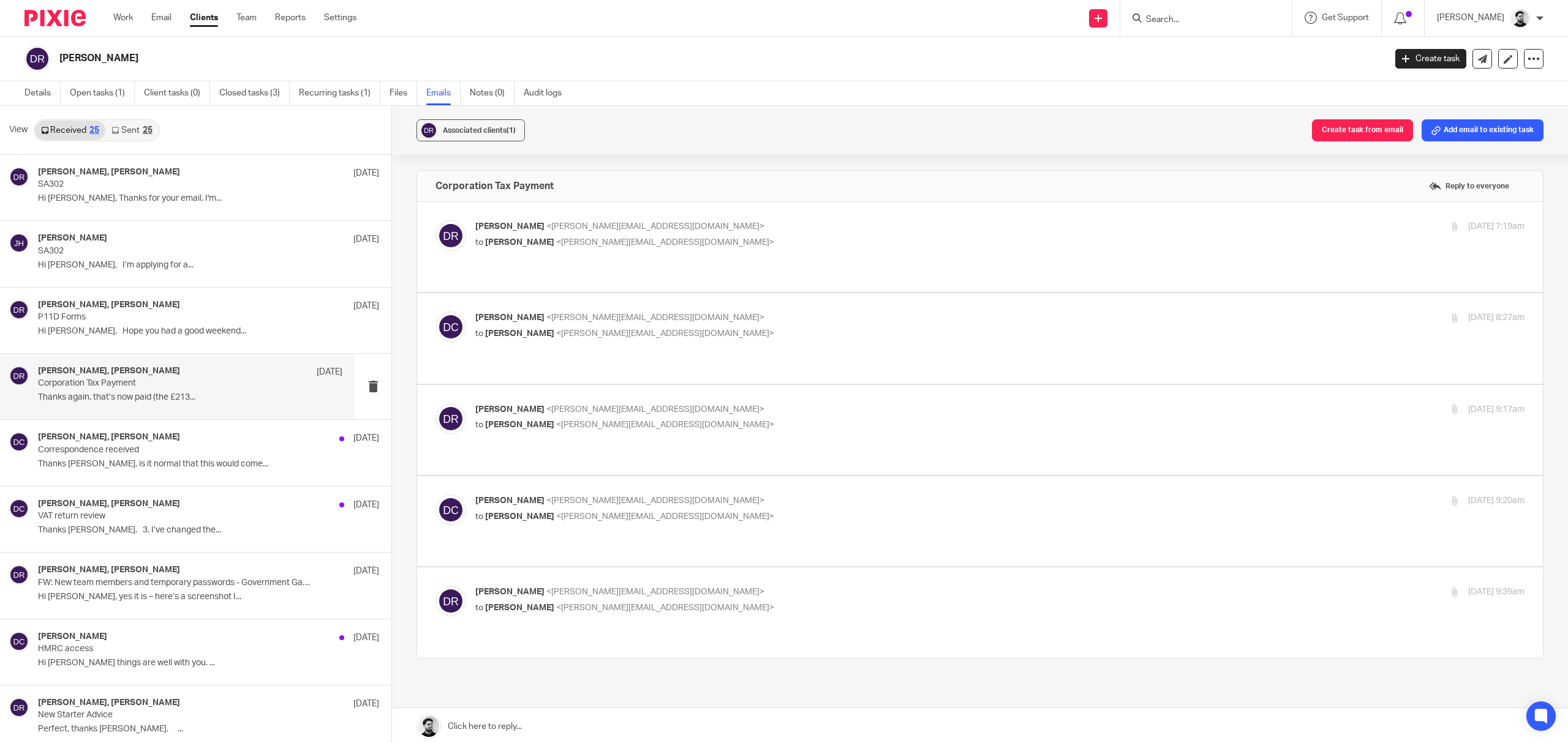
click at [615, 586] on p "Dan Roberts <dan@sts.aero>" at bounding box center [825, 592] width 700 height 13
checkbox input "true"
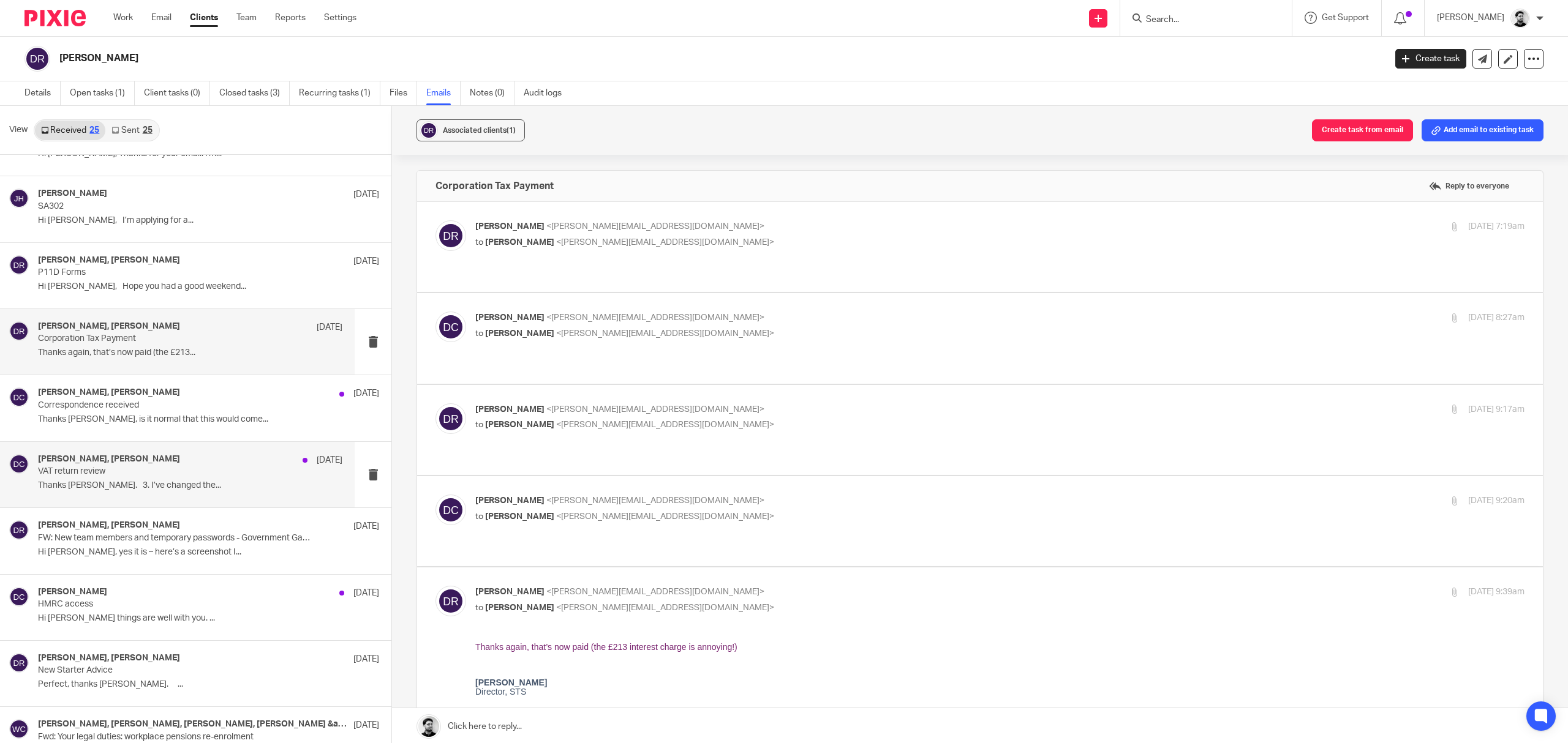
scroll to position [82, 0]
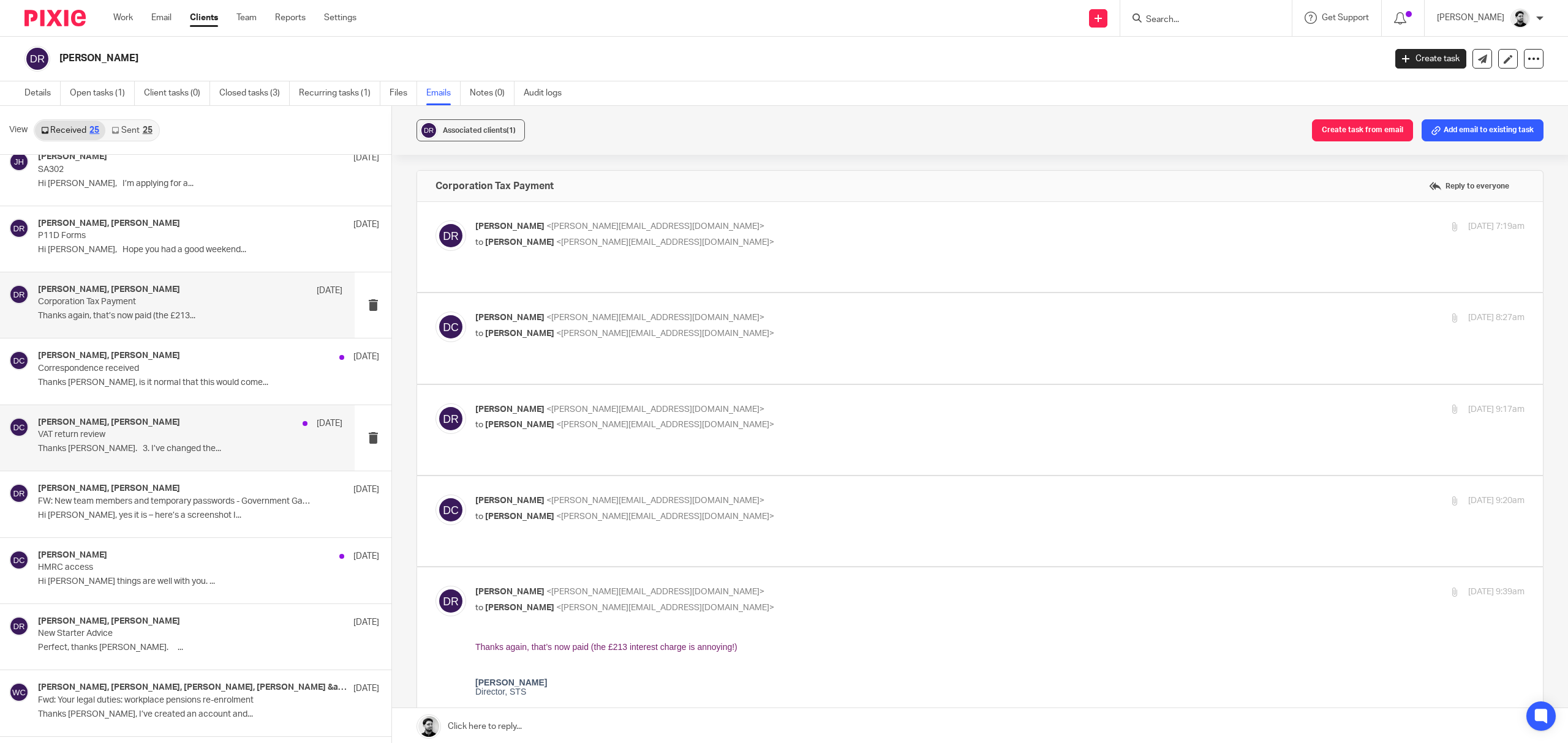
click at [163, 434] on p "VAT return review" at bounding box center [160, 434] width 243 height 10
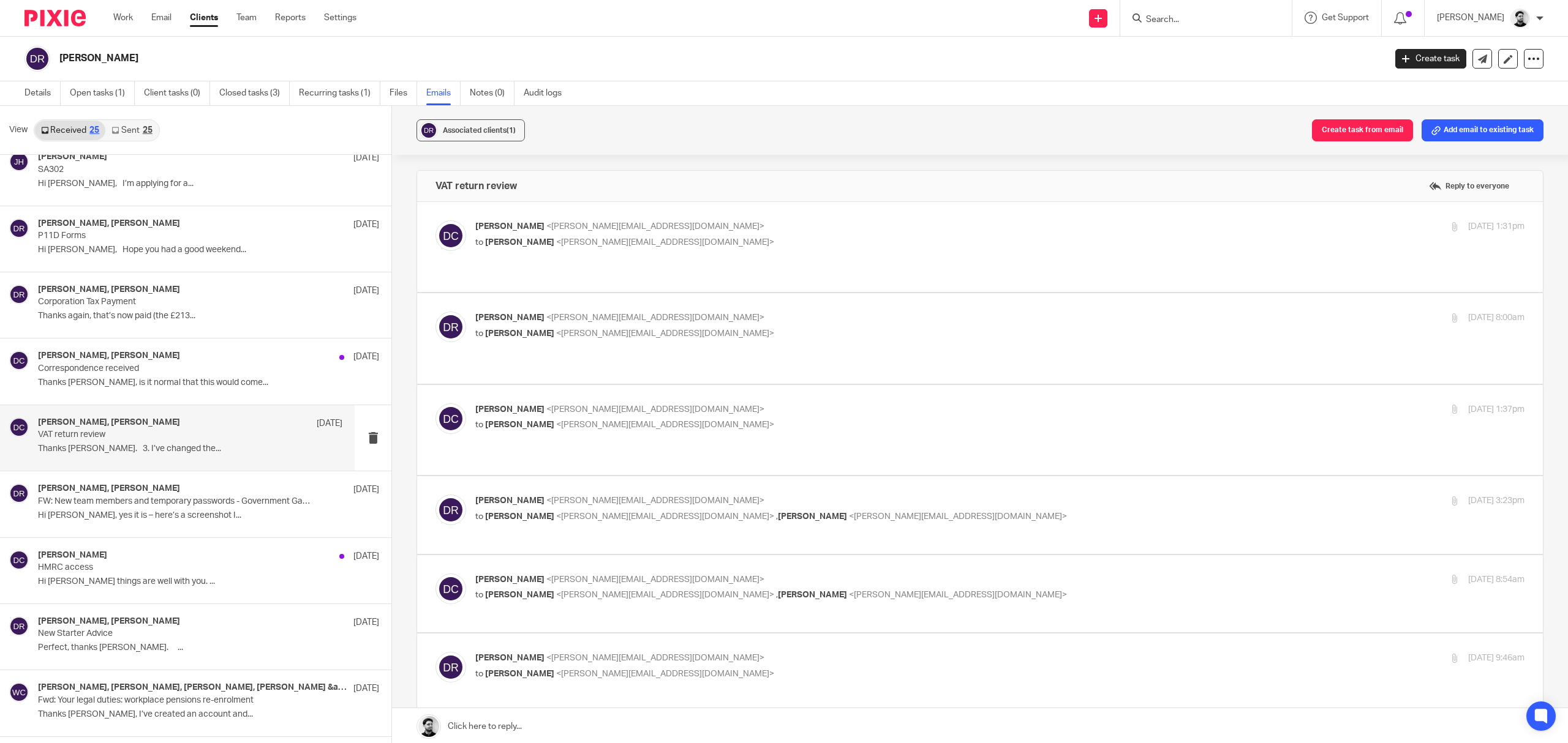
scroll to position [0, 0]
click at [760, 234] on div "David Clarke <d.clarke@woodhicks.co.uk> to Daniel Roberts <dan@sts.aero>" at bounding box center [825, 234] width 700 height 28
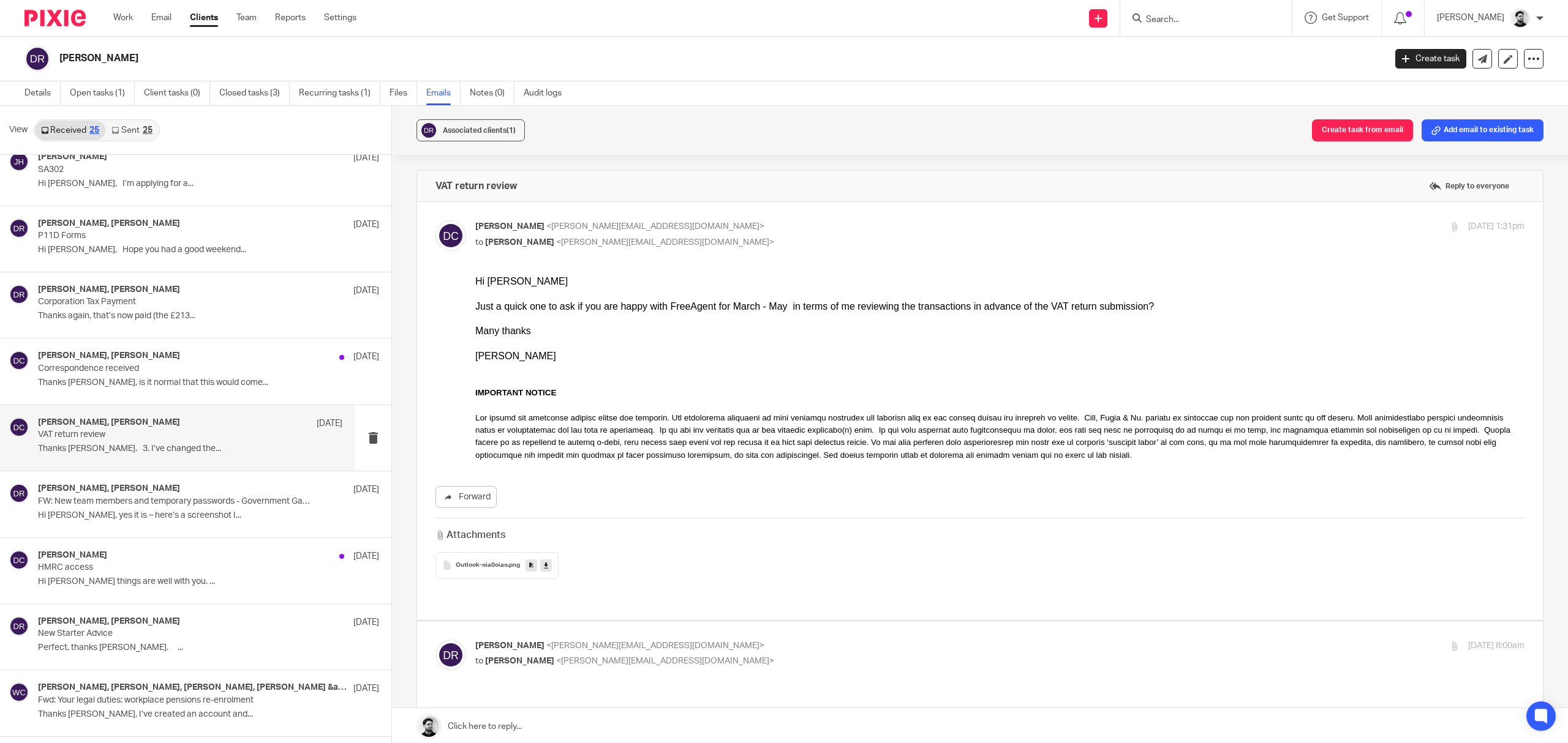
click at [762, 237] on p "to Daniel Roberts <dan@sts.aero>" at bounding box center [825, 243] width 700 height 13
checkbox input "false"
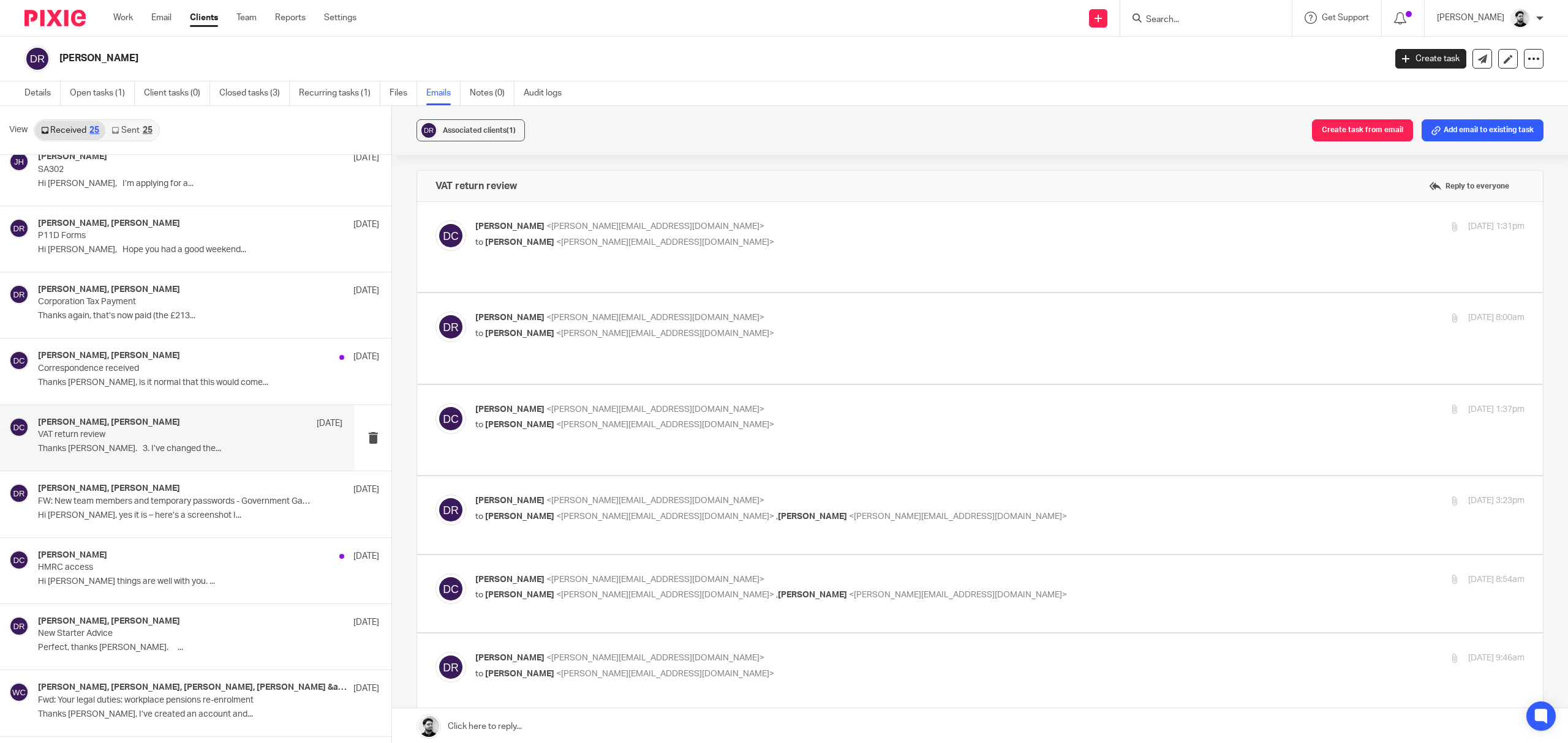
click at [738, 311] on p "Dan Roberts <dan@sts.aero>" at bounding box center [825, 317] width 700 height 13
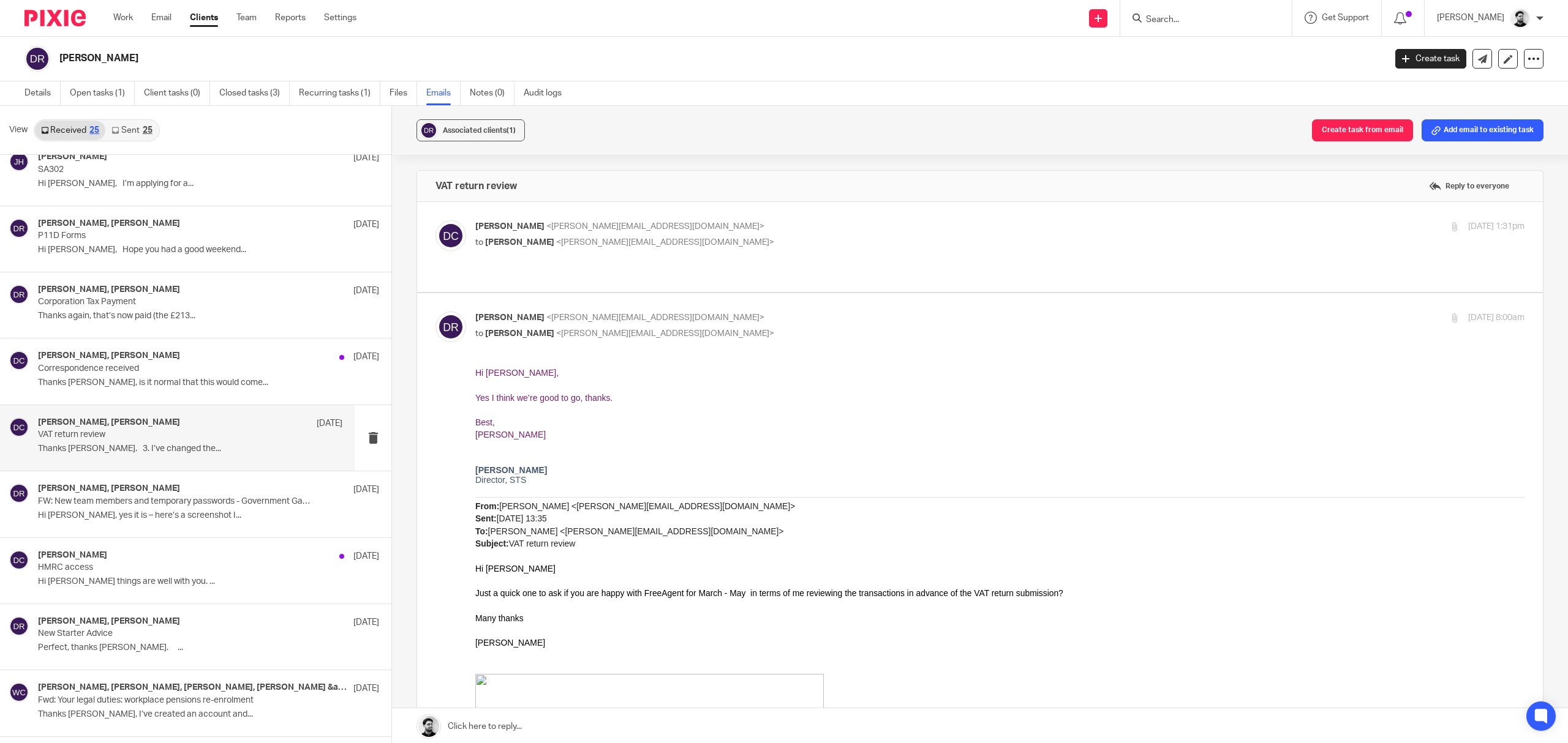
click at [738, 311] on p "Dan Roberts <dan@sts.aero>" at bounding box center [825, 317] width 700 height 13
checkbox input "false"
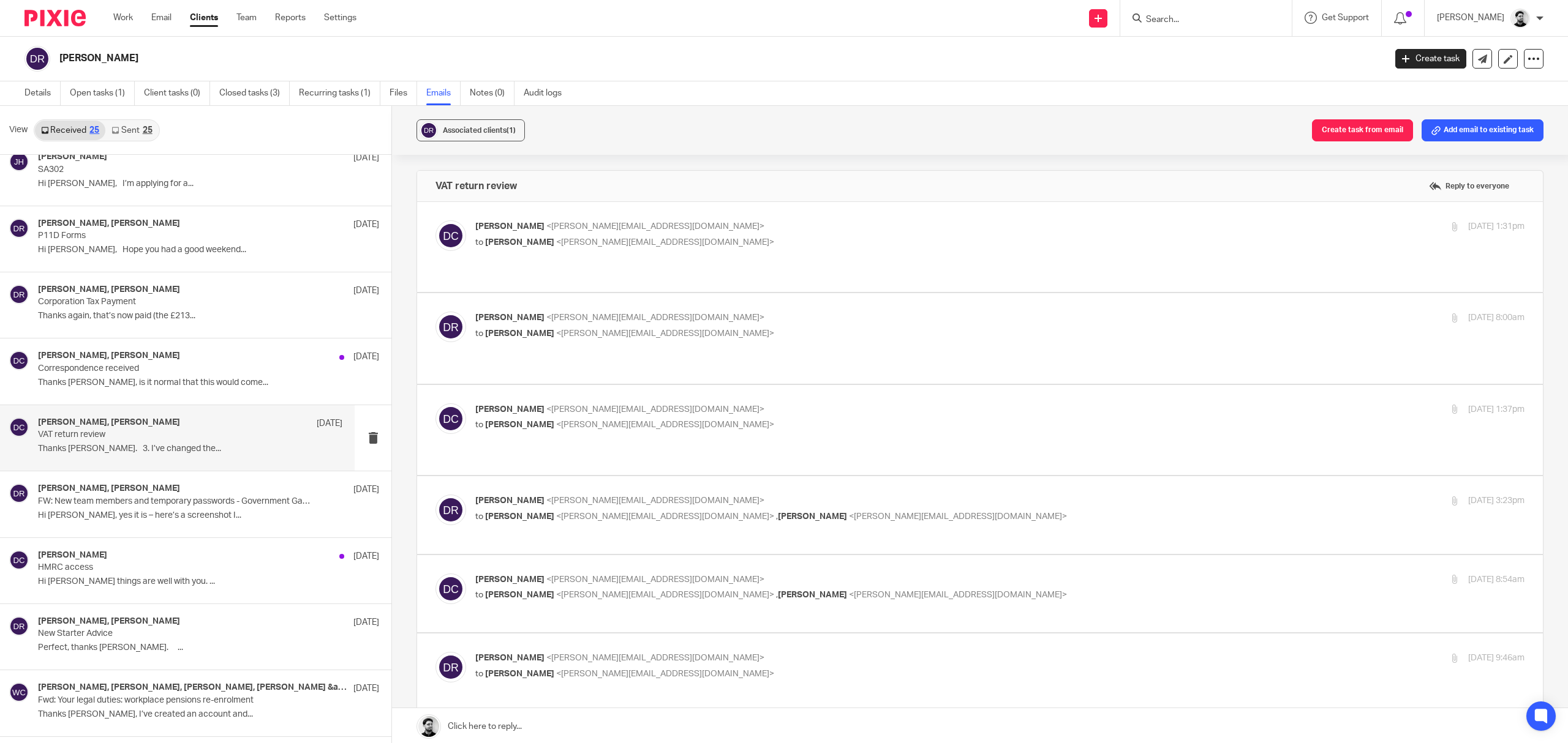
click at [653, 404] on p "David Clarke <d.clarke@woodhicks.co.uk>" at bounding box center [825, 410] width 700 height 13
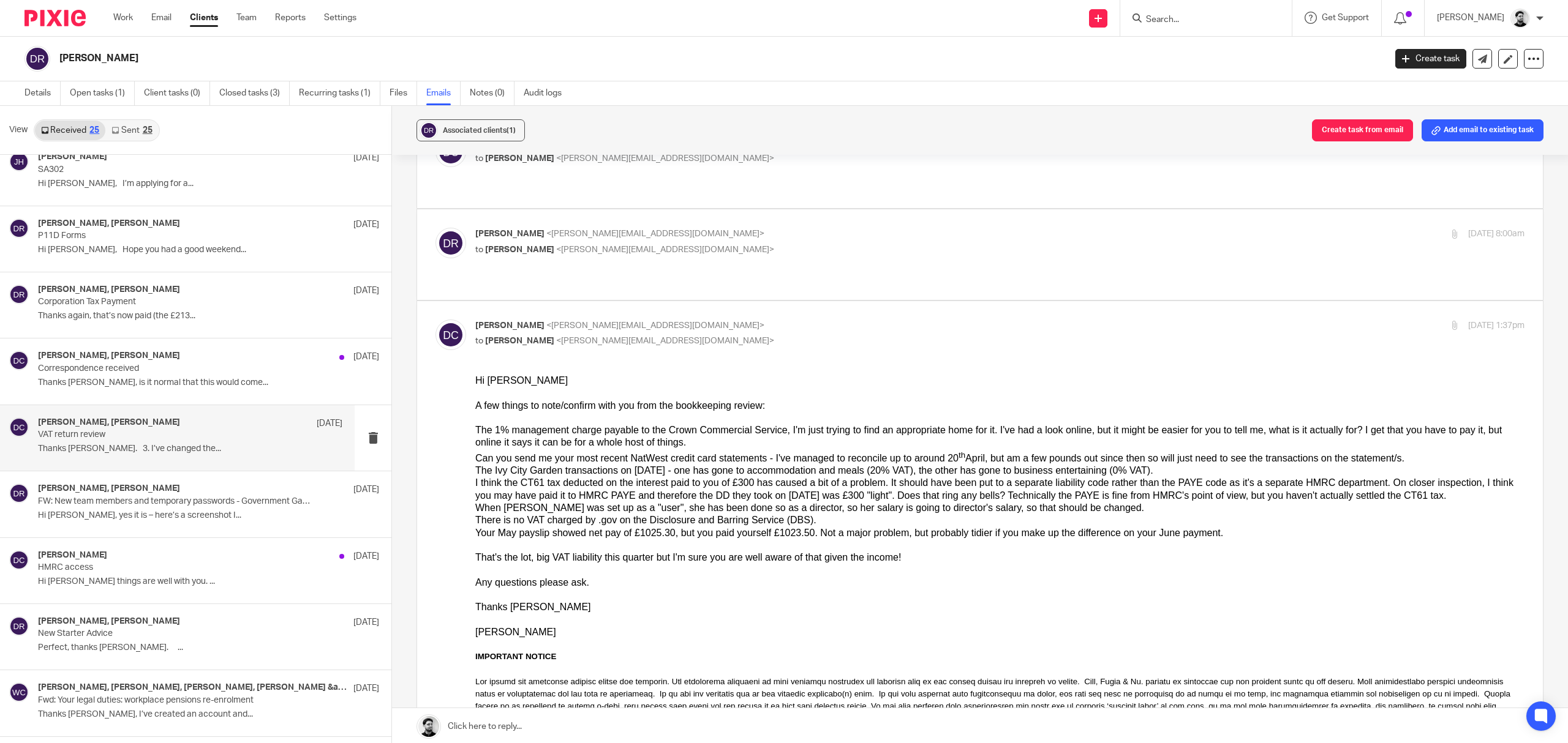
scroll to position [163, 0]
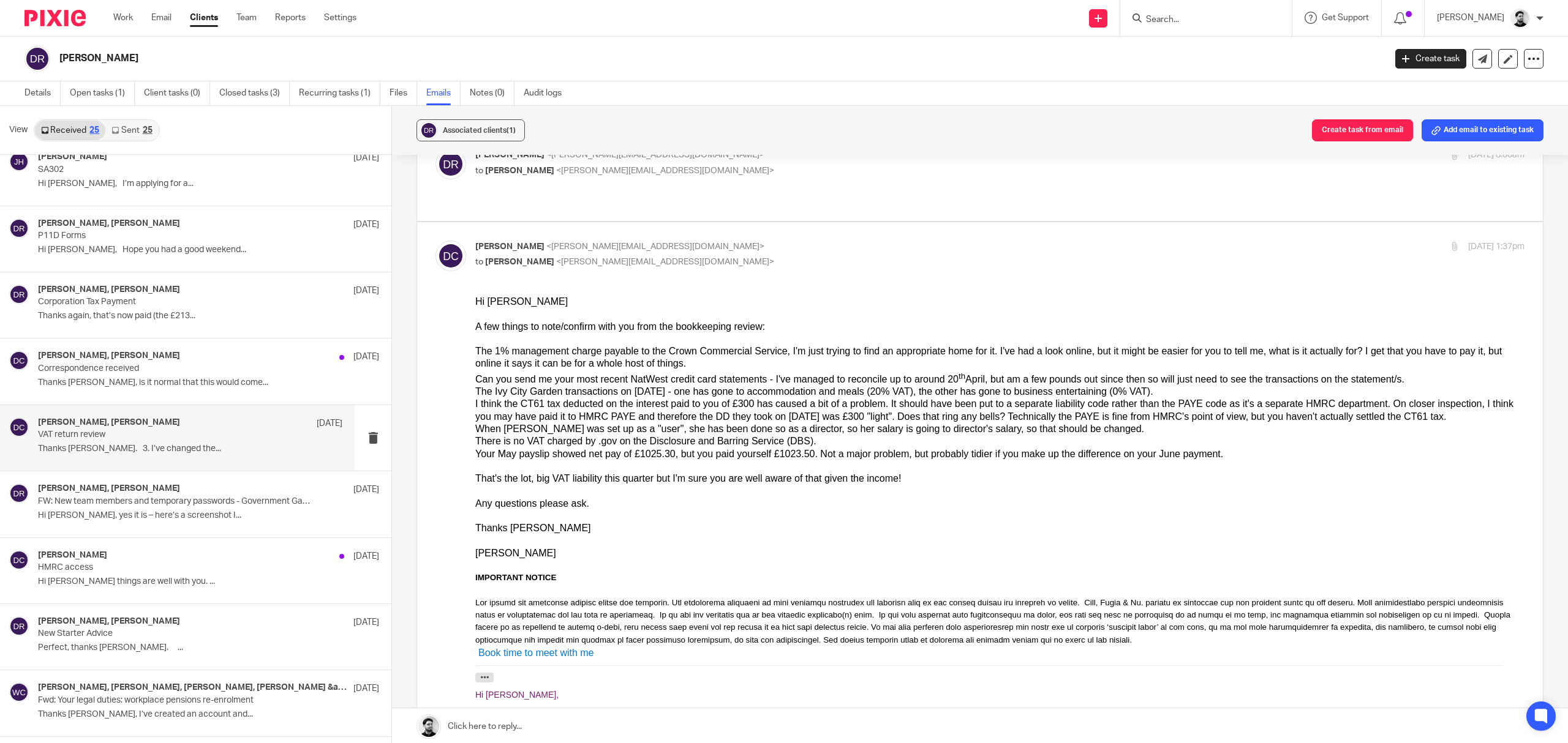
click at [635, 241] on div "David Clarke <d.clarke@woodhicks.co.uk> to Dan Roberts <dan@sts.aero>" at bounding box center [825, 254] width 700 height 28
checkbox input "false"
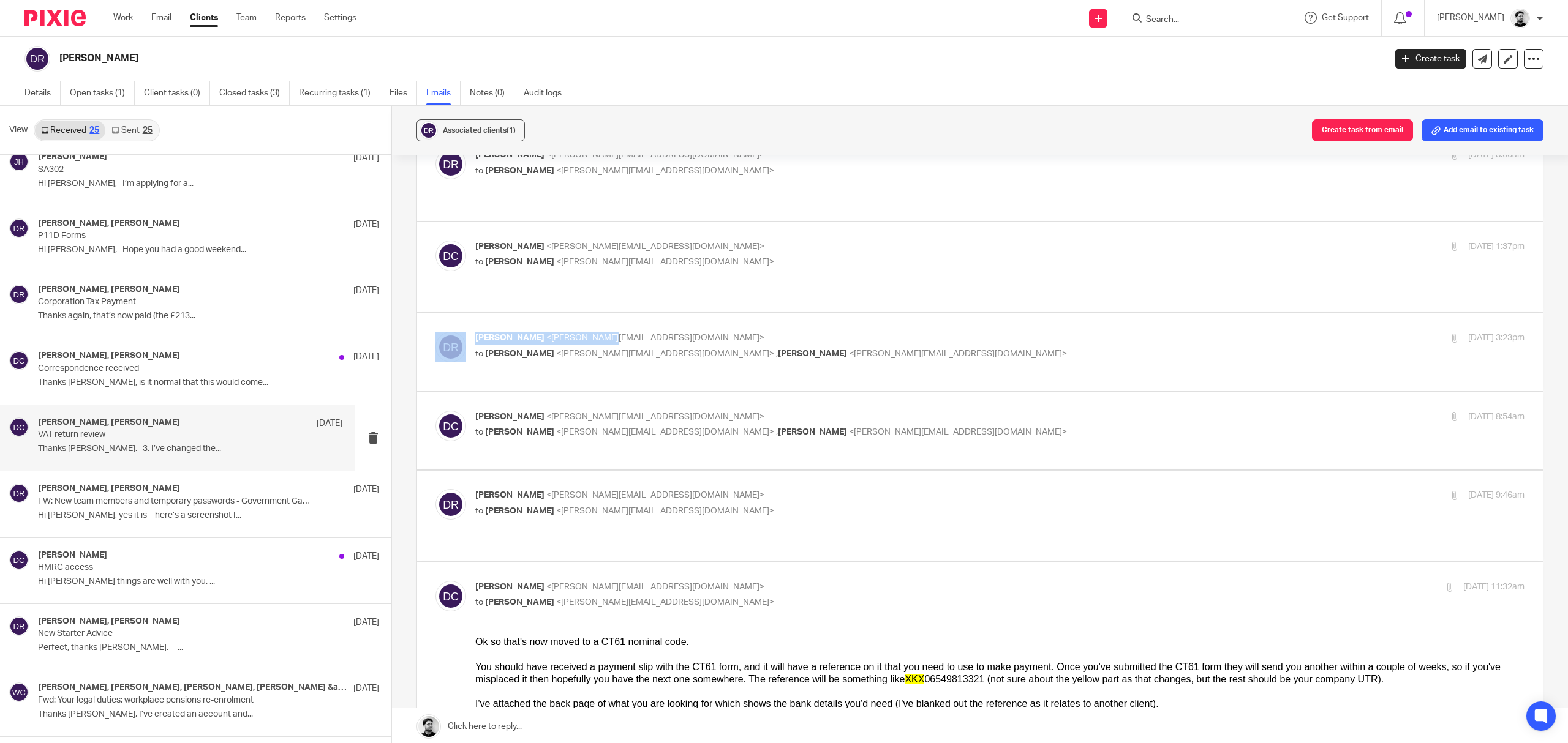
click at [650, 313] on div "Dan Roberts <dan@sts.aero> to David Clarke <d.clarke@woodhicks.co.uk> , Trevor …" at bounding box center [980, 352] width 1126 height 77
click at [654, 332] on div "Dan Roberts <dan@sts.aero> to David Clarke <d.clarke@woodhicks.co.uk> , Trevor …" at bounding box center [825, 345] width 700 height 28
checkbox input "true"
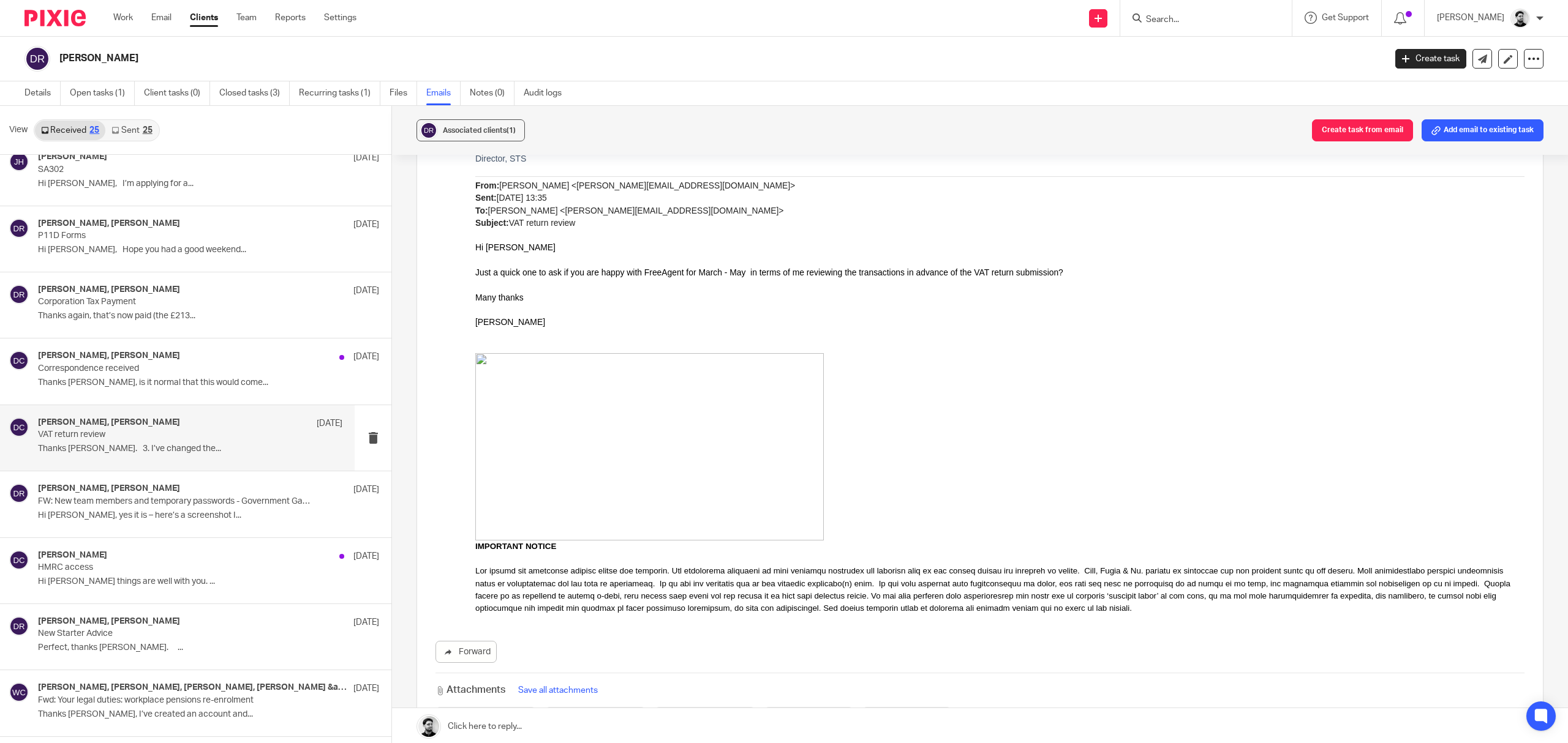
scroll to position [1959, 0]
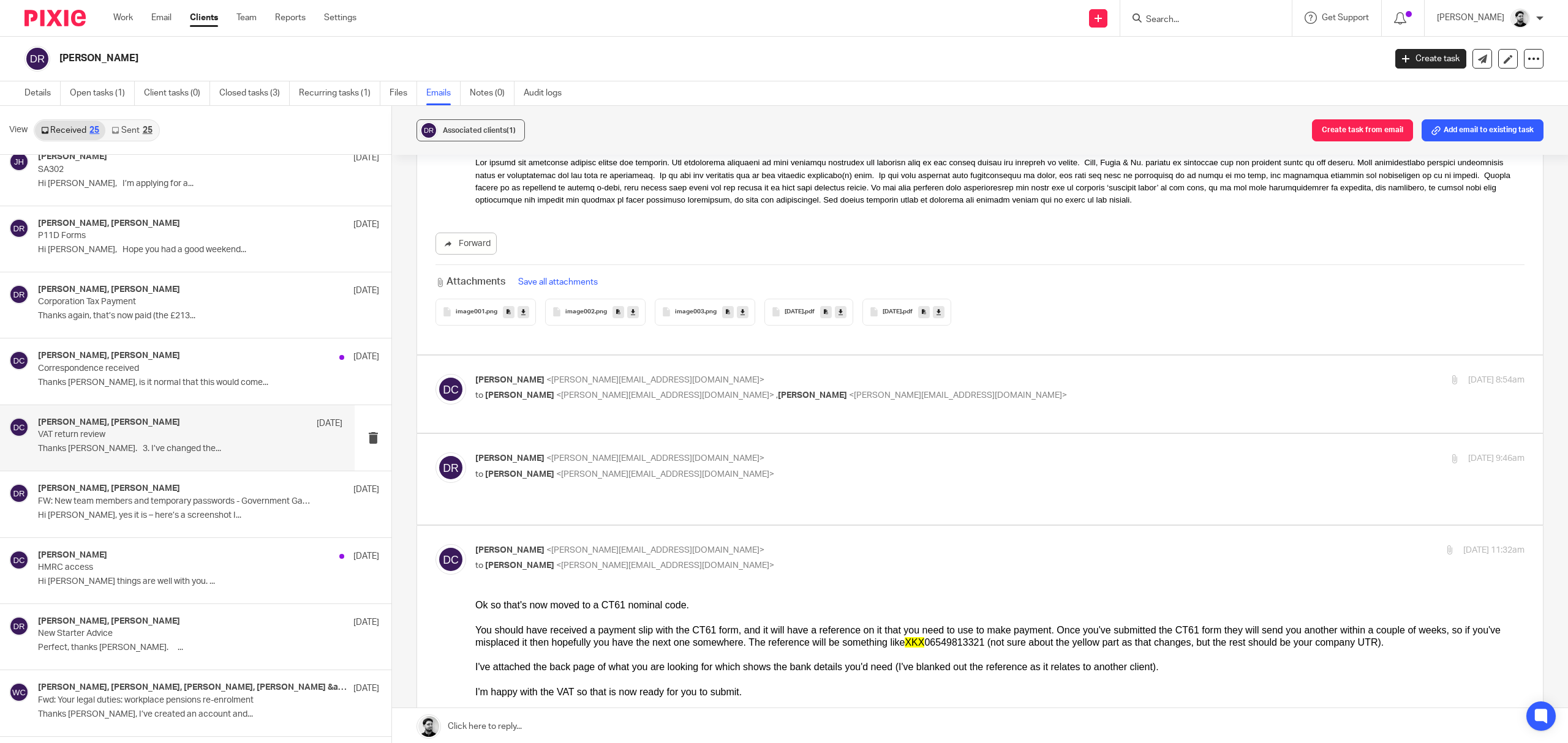
click at [660, 374] on div "David Clarke <d.clarke@woodhicks.co.uk> to Dan Roberts <dan@sts.aero> , Trevor …" at bounding box center [980, 394] width 1089 height 41
click at [778, 392] on span "[PERSON_NAME]" at bounding box center [813, 396] width 69 height 9
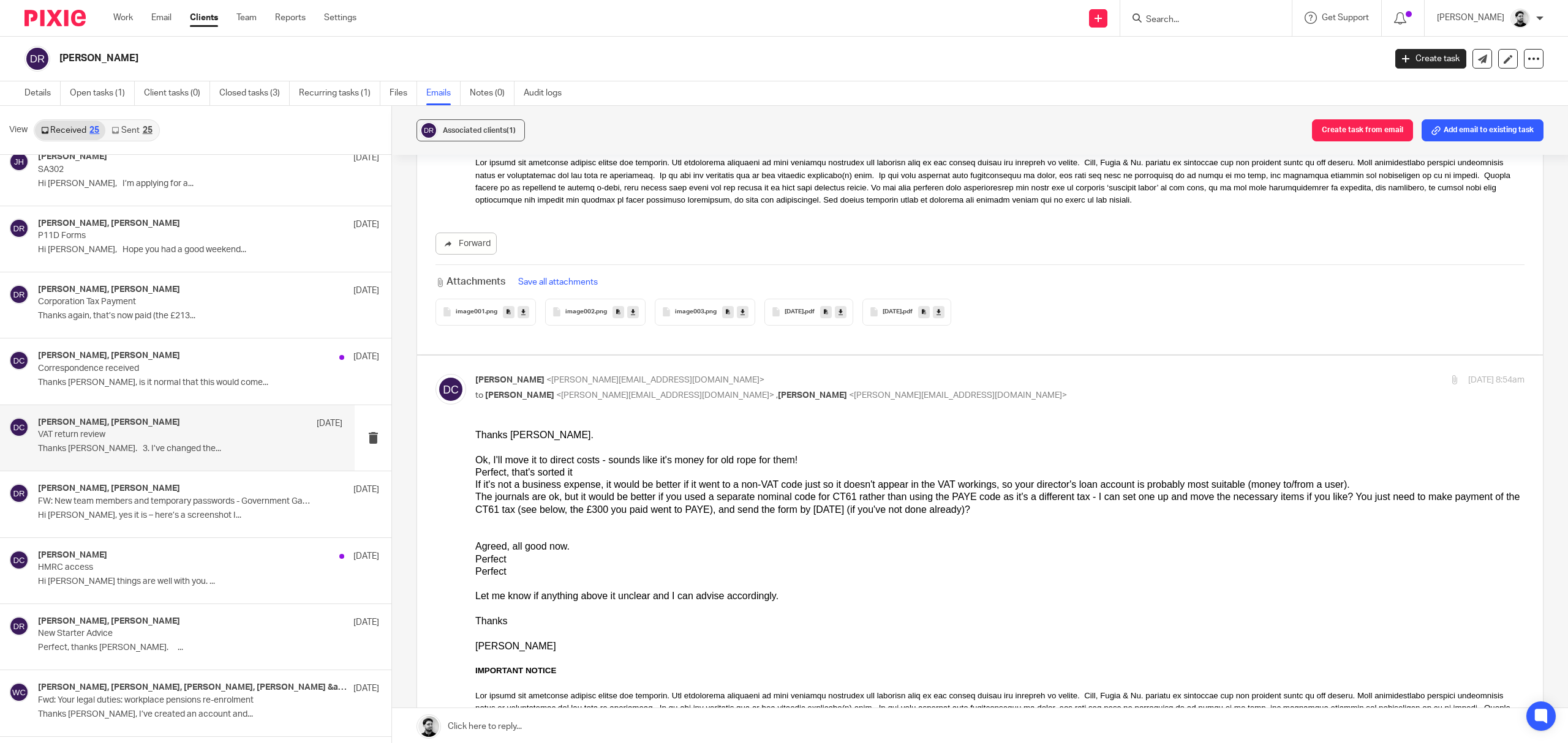
scroll to position [0, 0]
click at [756, 374] on p "David Clarke <d.clarke@woodhicks.co.uk>" at bounding box center [825, 380] width 700 height 13
checkbox input "false"
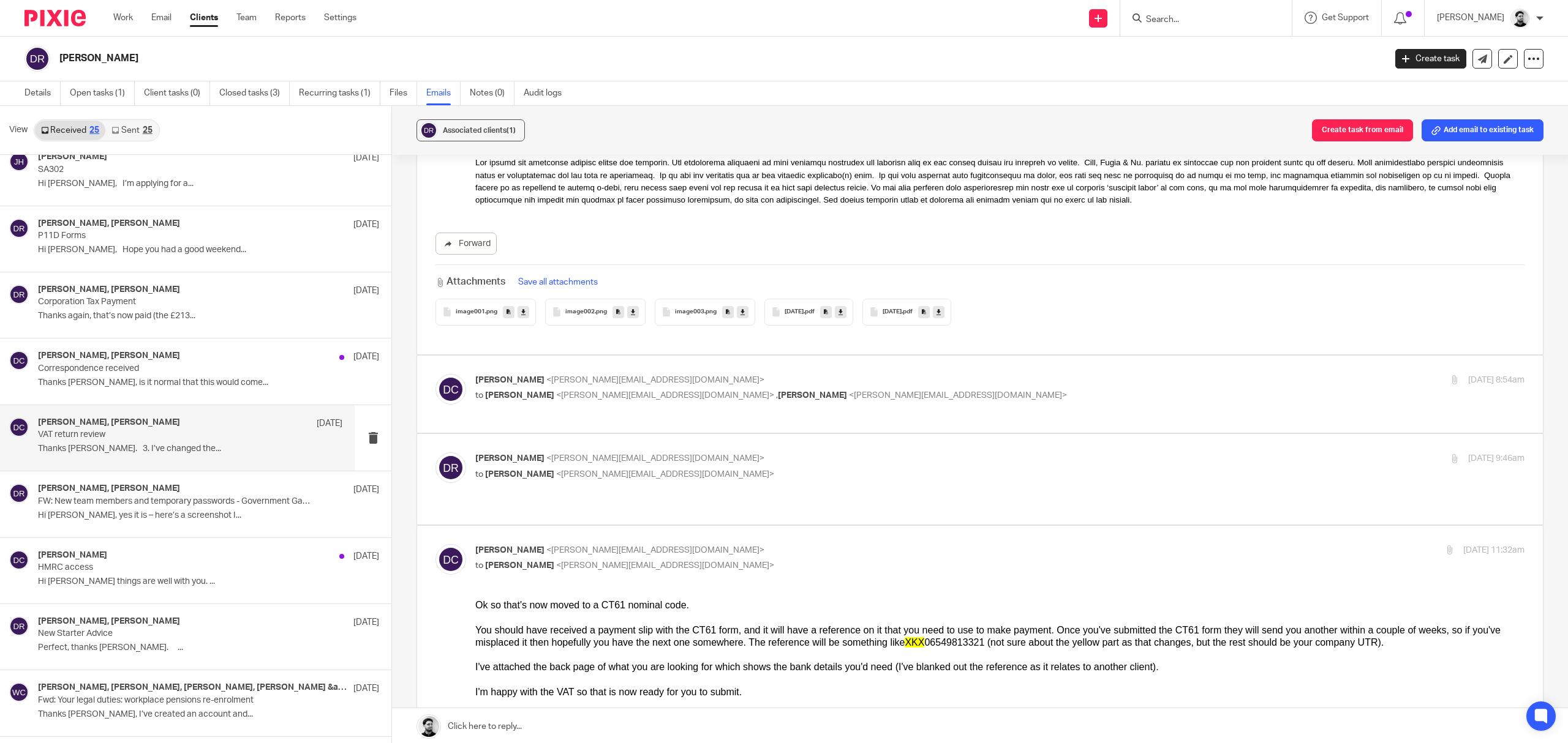
click at [743, 434] on label at bounding box center [980, 479] width 1126 height 90
click at [435, 452] on input "checkbox" at bounding box center [435, 452] width 1 height 1
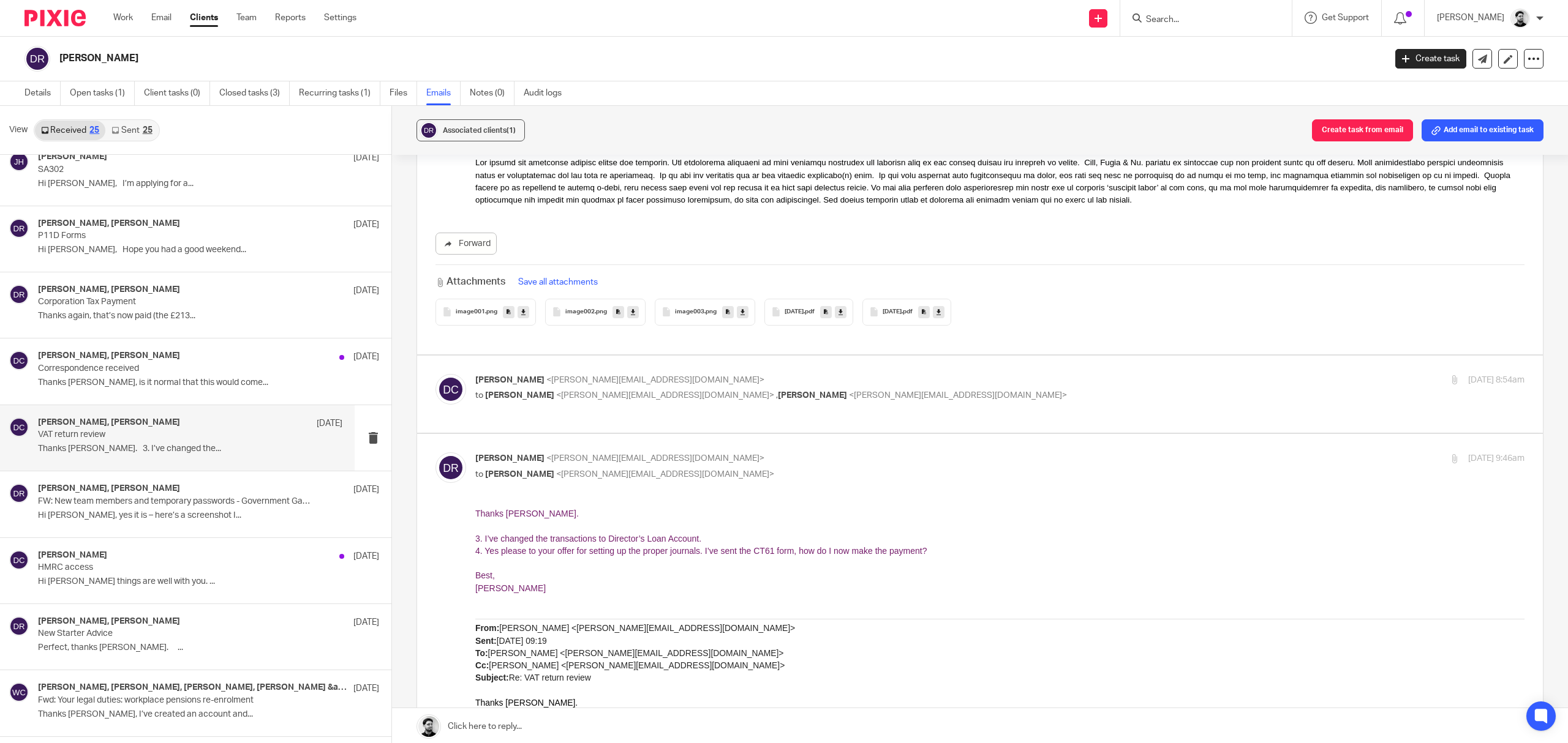
click at [726, 453] on p "Dan Roberts <dan@sts.aero>" at bounding box center [825, 459] width 700 height 13
checkbox input "false"
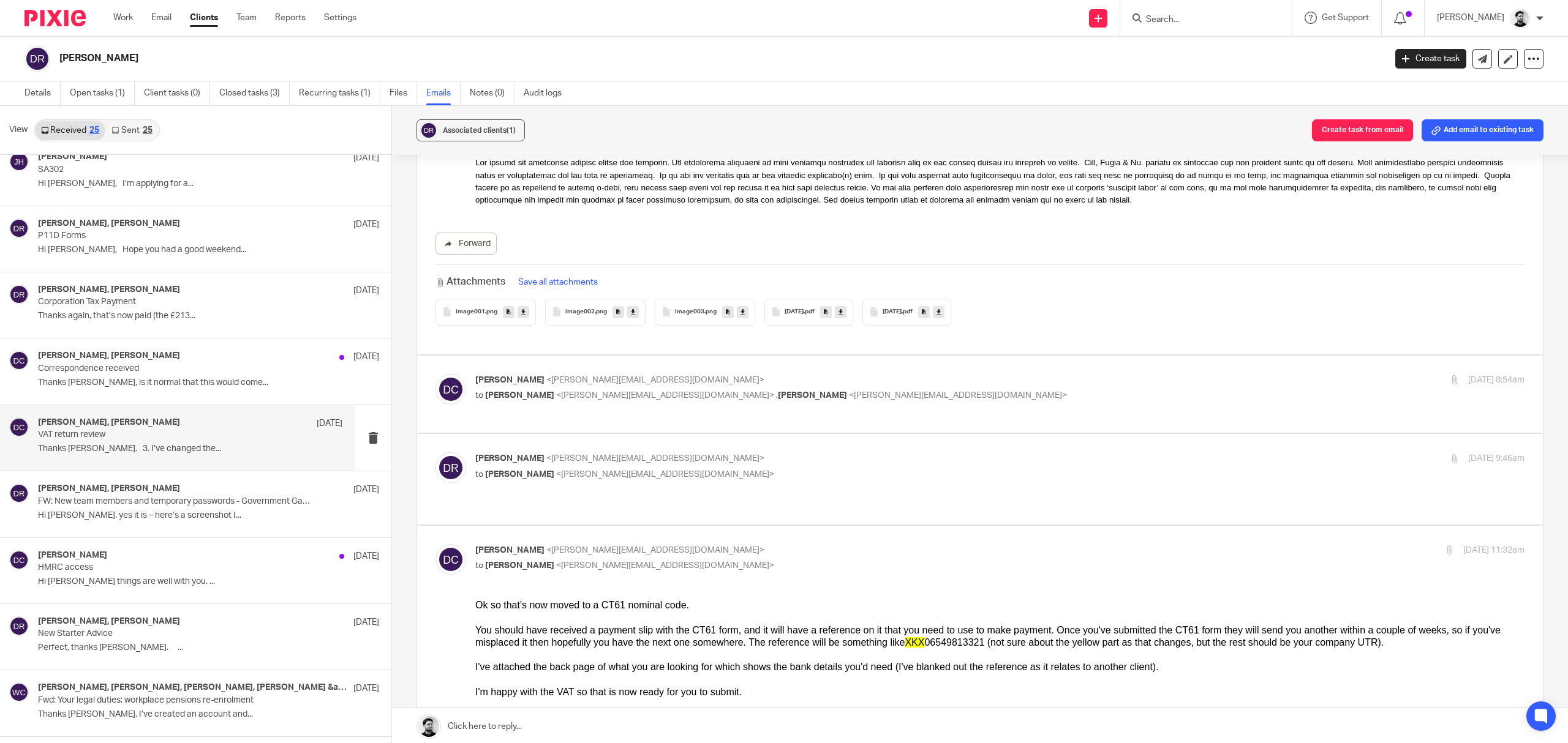
drag, startPoint x: 680, startPoint y: 498, endPoint x: 407, endPoint y: 538, distance: 275.9
click at [407, 538] on div "Associated clients (1) Create task from email Add email to existing task VAT re…" at bounding box center [979, 426] width 1176 height 639
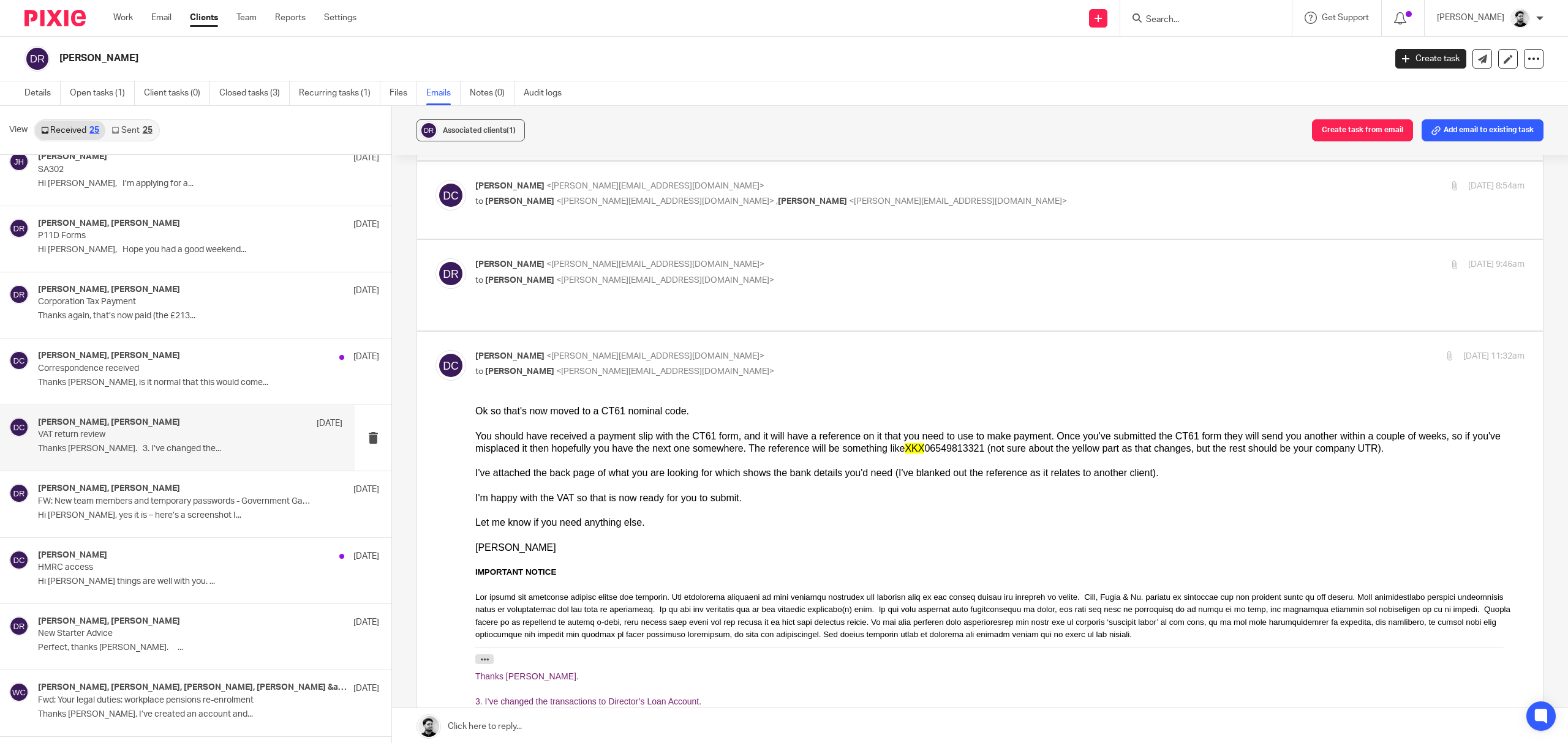
scroll to position [2205, 0]
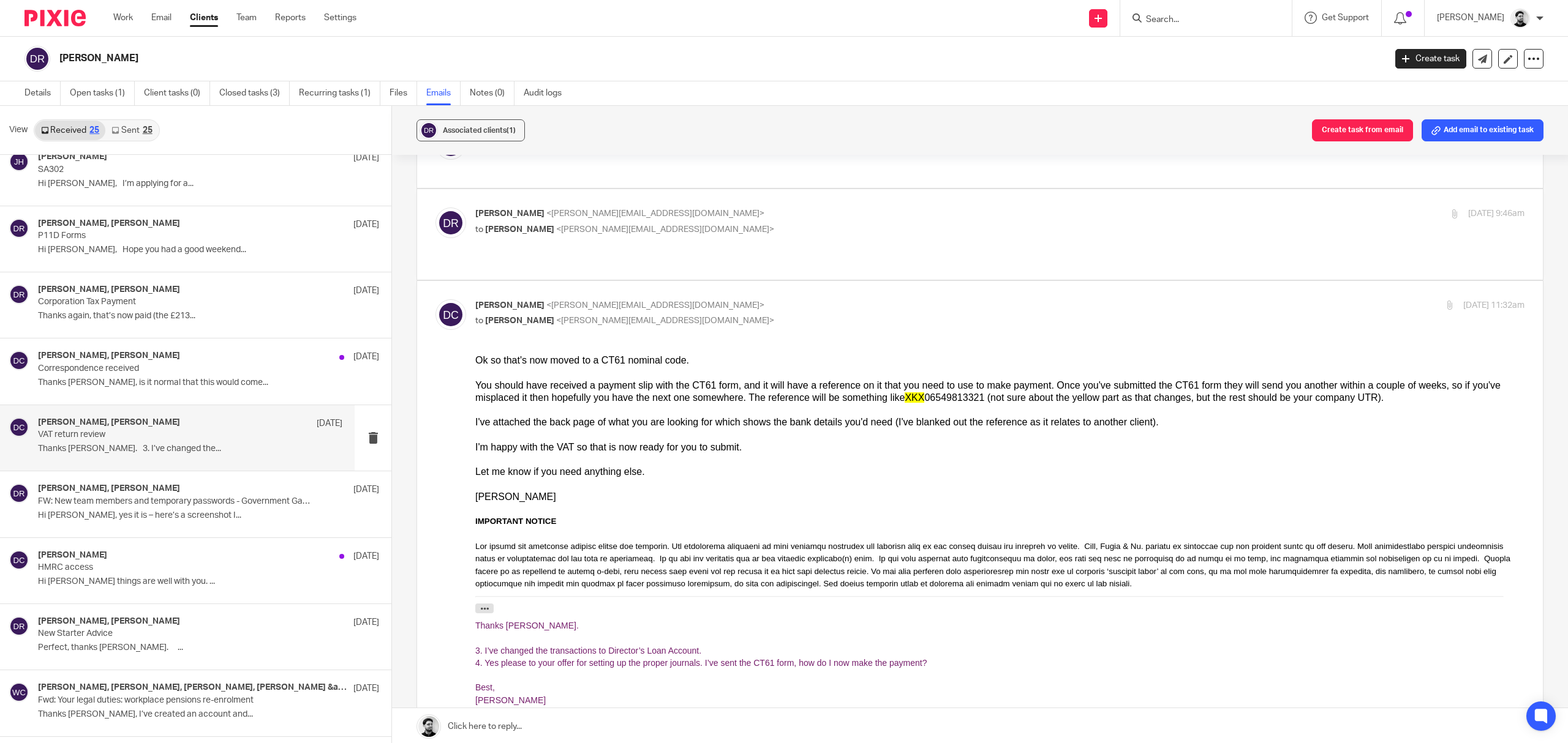
click at [435, 299] on input "checkbox" at bounding box center [435, 299] width 1 height 1
checkbox input "false"
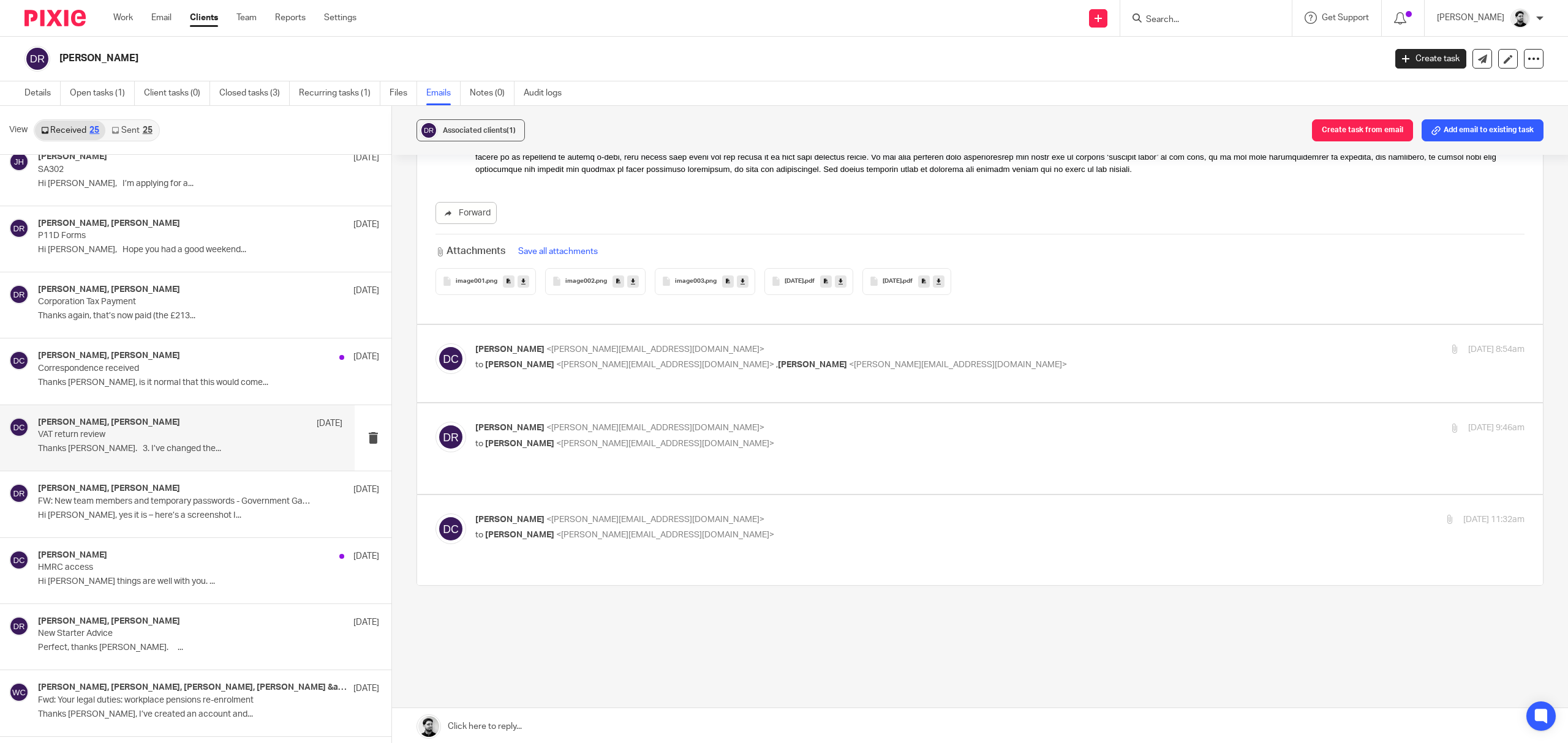
scroll to position [1867, 0]
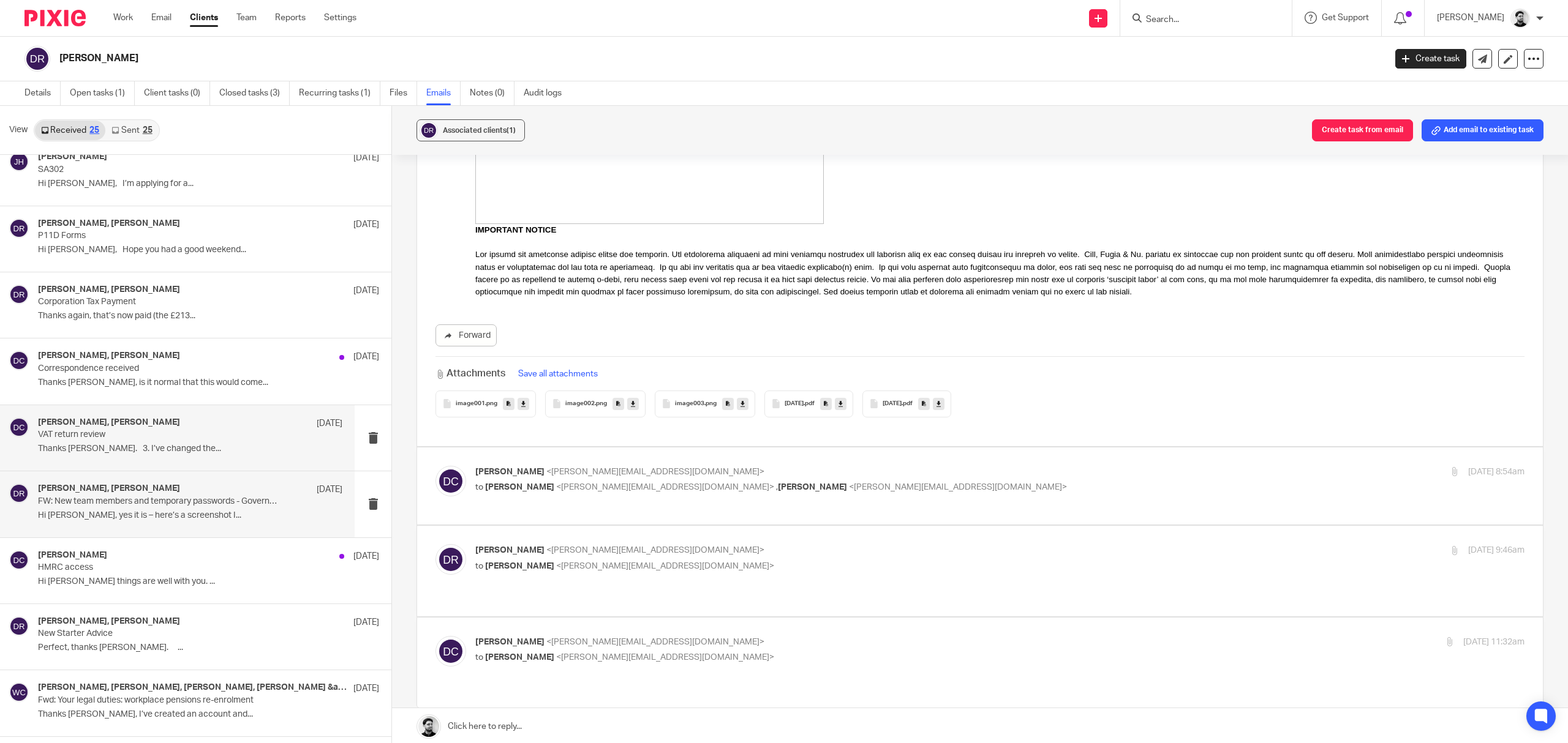
click at [108, 490] on h4 "David Clarke, Dan Roberts" at bounding box center [109, 489] width 142 height 10
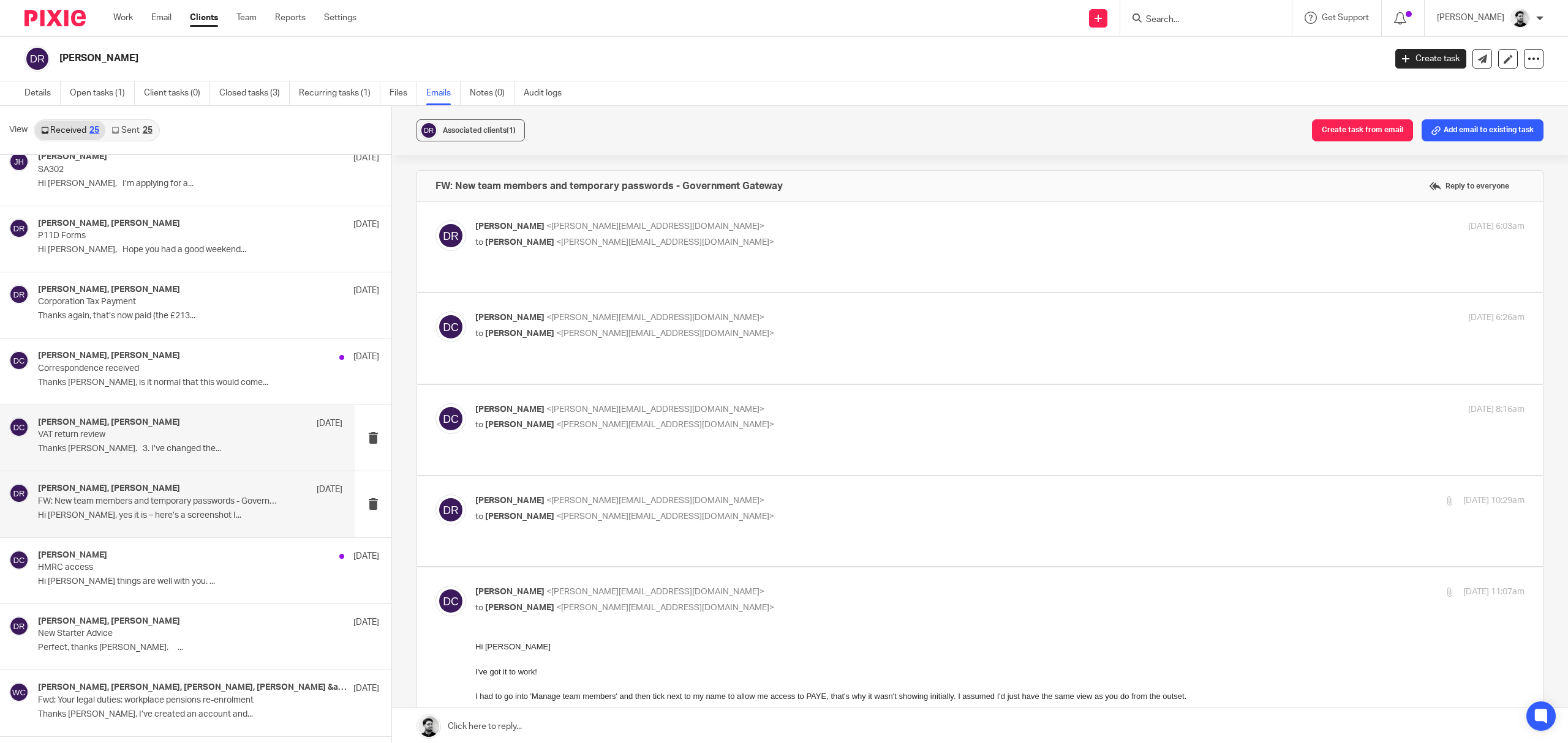
scroll to position [0, 0]
click at [604, 215] on label at bounding box center [980, 247] width 1126 height 90
click at [435, 220] on input "checkbox" at bounding box center [435, 220] width 1 height 1
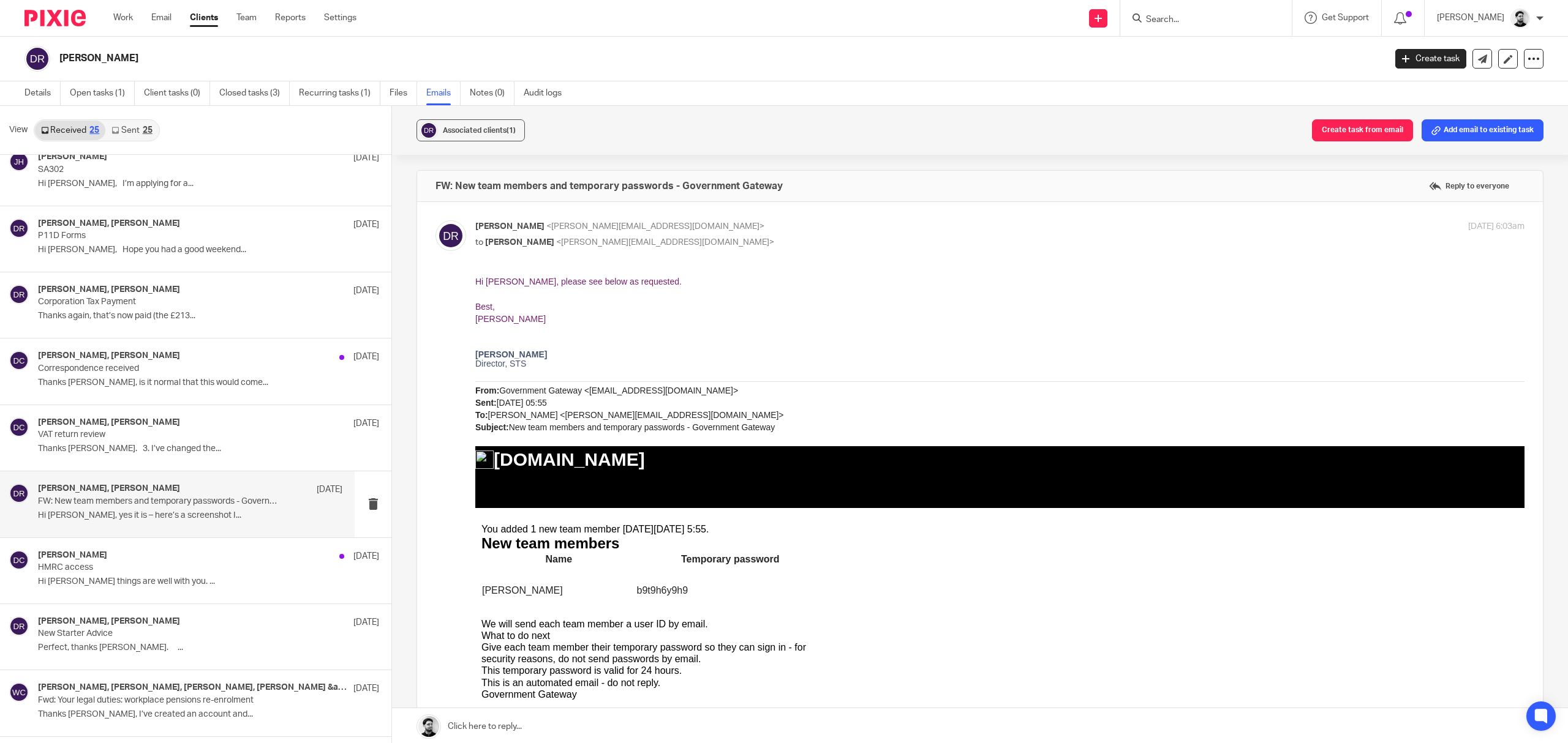
click at [604, 215] on label at bounding box center [980, 504] width 1126 height 605
click at [435, 220] on input "checkbox" at bounding box center [435, 220] width 1 height 1
checkbox input "false"
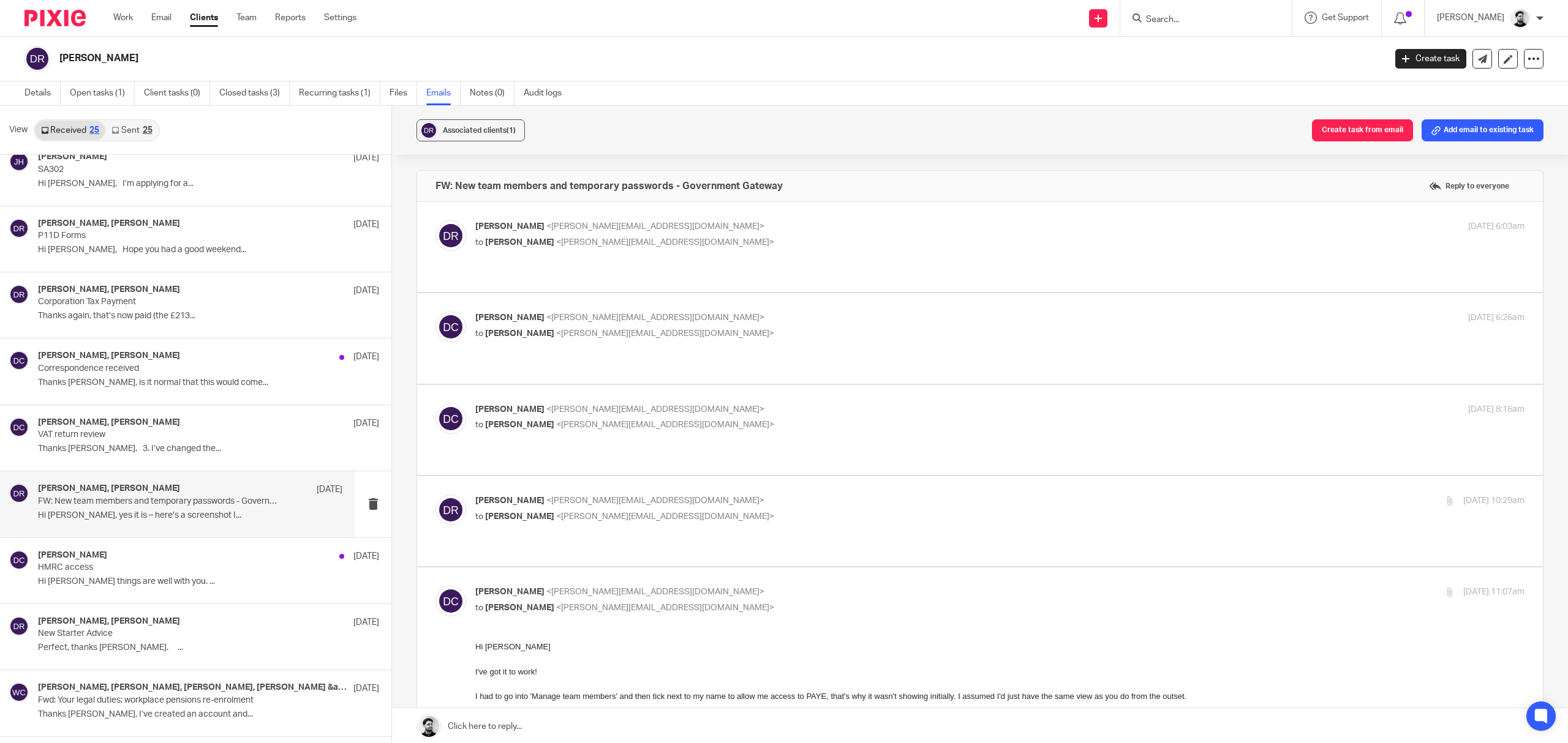
click at [611, 313] on span "<d.clarke@woodhicks.co.uk>" at bounding box center [655, 317] width 218 height 9
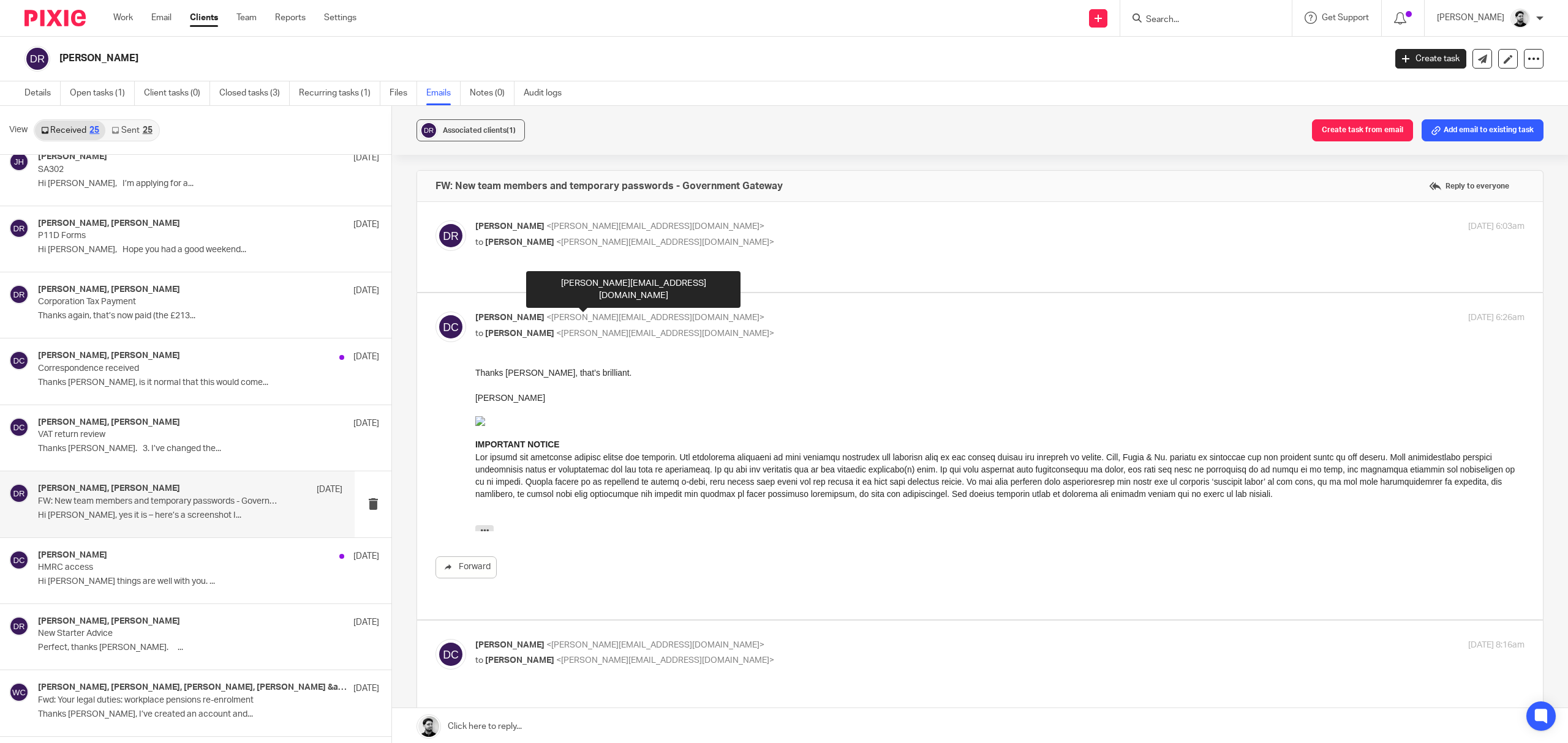
click at [611, 313] on span "<d.clarke@woodhicks.co.uk>" at bounding box center [655, 317] width 218 height 9
checkbox input "false"
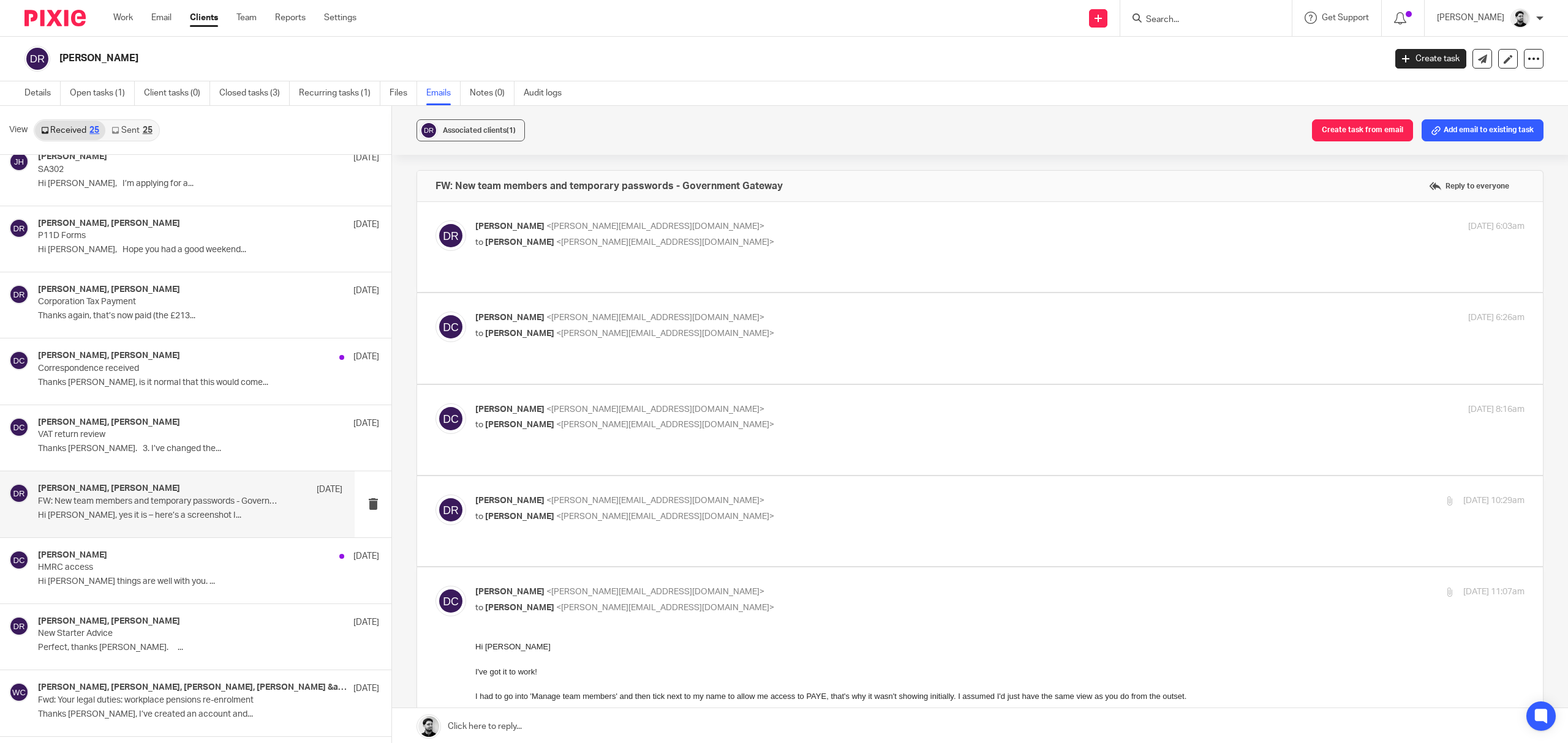
click at [613, 421] on label at bounding box center [980, 430] width 1126 height 90
click at [435, 404] on input "checkbox" at bounding box center [435, 403] width 1 height 1
checkbox input "true"
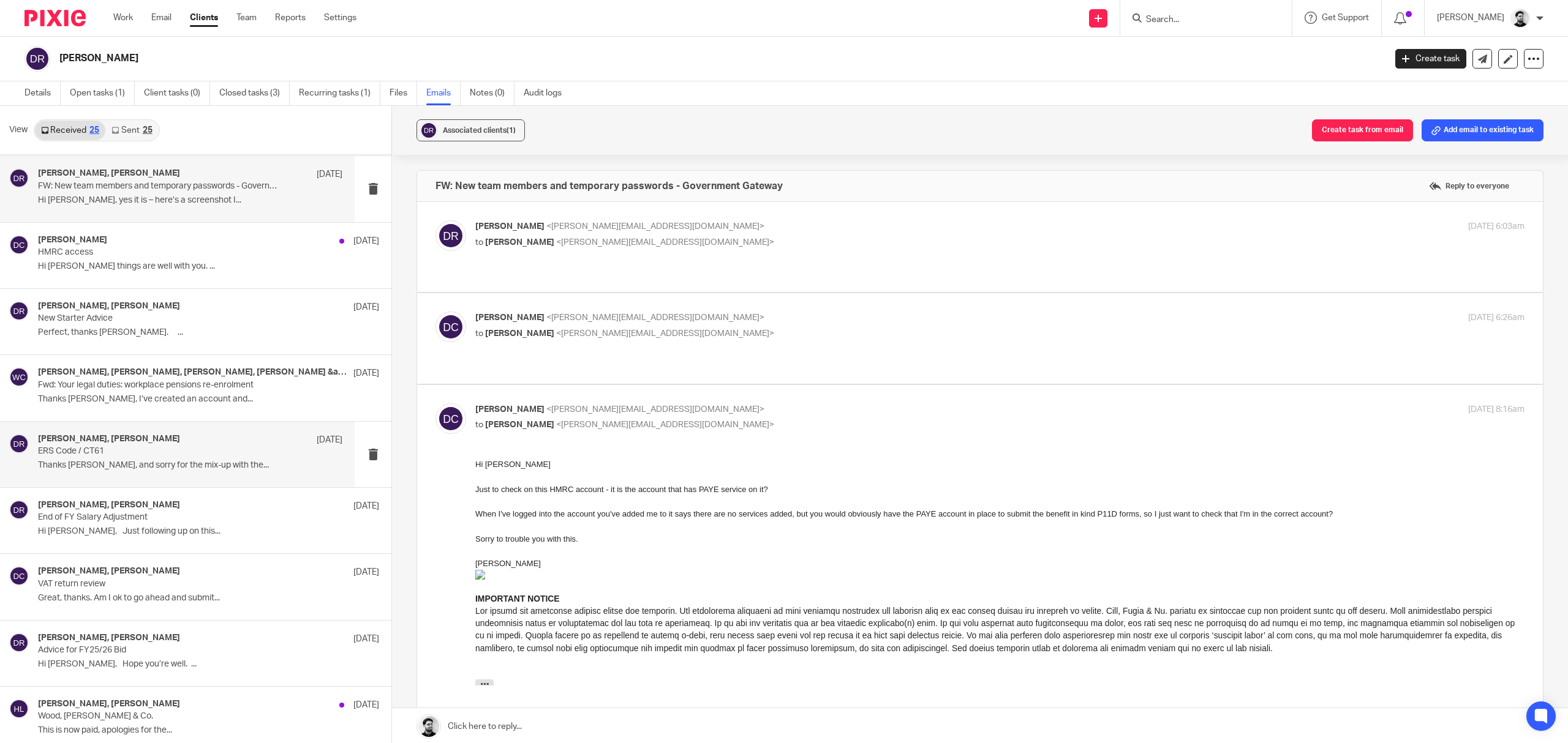
scroll to position [408, 0]
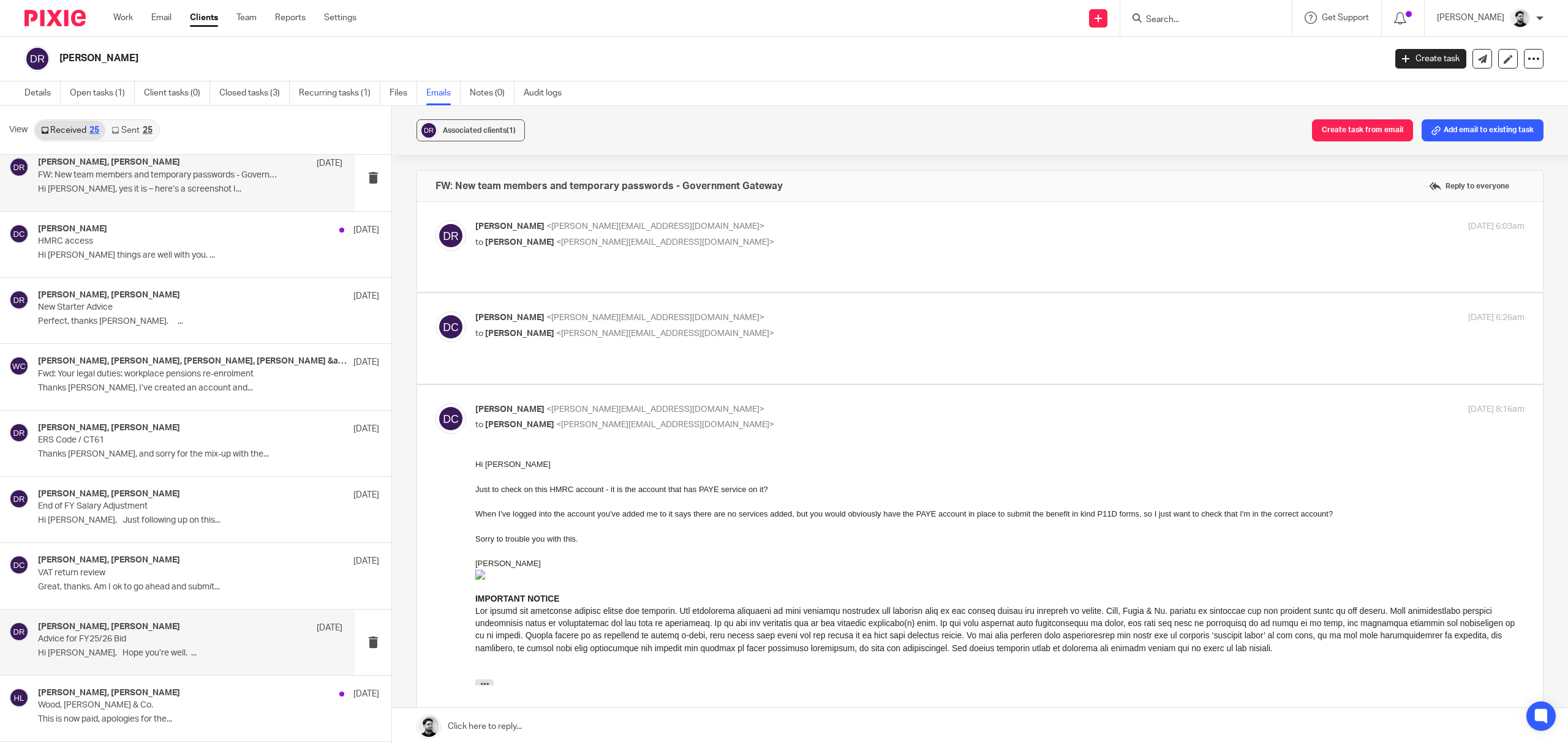
click at [170, 651] on p "Hi David, Hope you’re well. ..." at bounding box center [190, 653] width 305 height 10
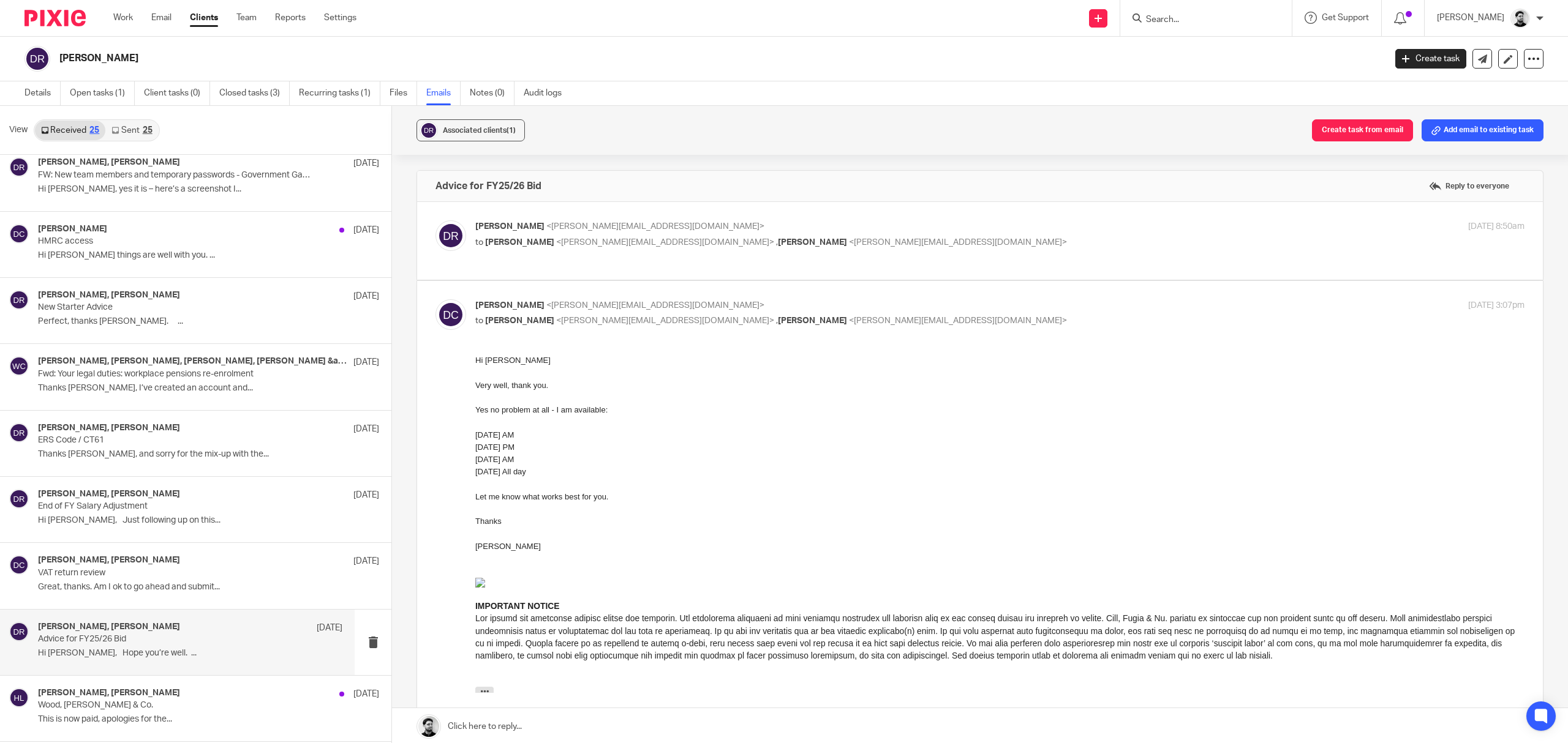
scroll to position [0, 0]
click at [622, 233] on p "Dan Roberts <dan@sts.aero>" at bounding box center [825, 226] width 700 height 13
checkbox input "true"
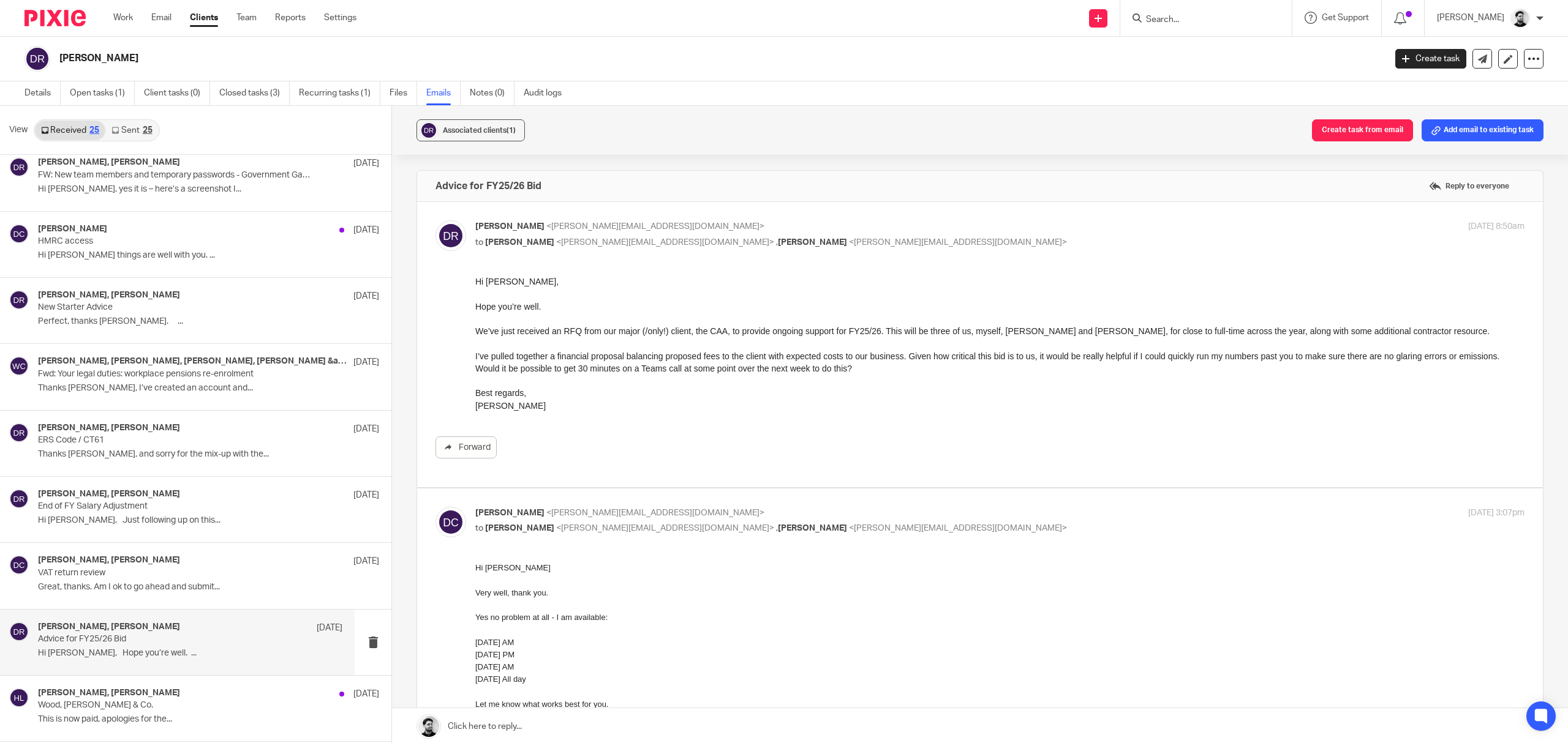
drag, startPoint x: 605, startPoint y: 232, endPoint x: 641, endPoint y: 155, distance: 85.0
click at [641, 155] on div "Associated clients (1) Create task from email Add email to existing task Advice…" at bounding box center [979, 426] width 1176 height 639
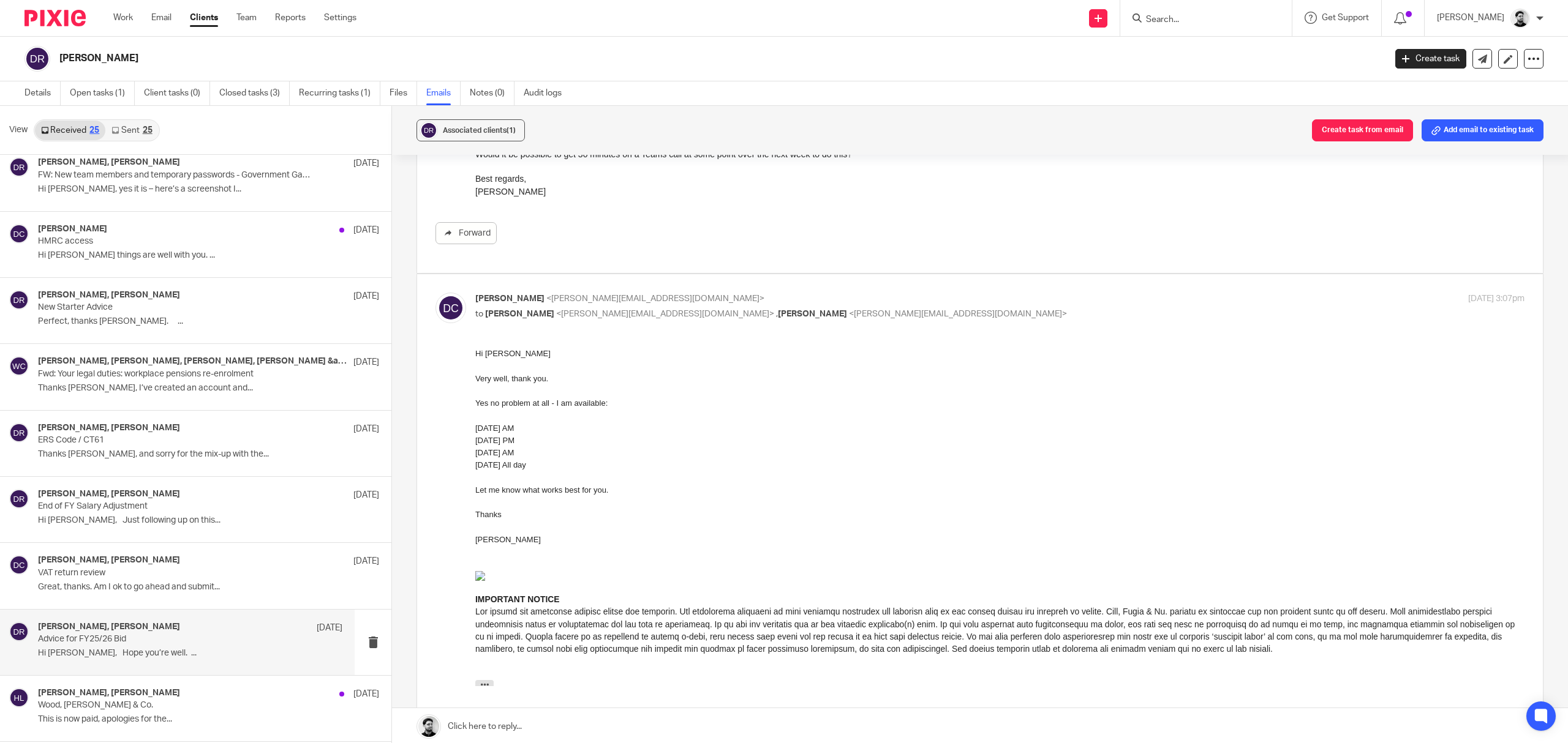
scroll to position [245, 0]
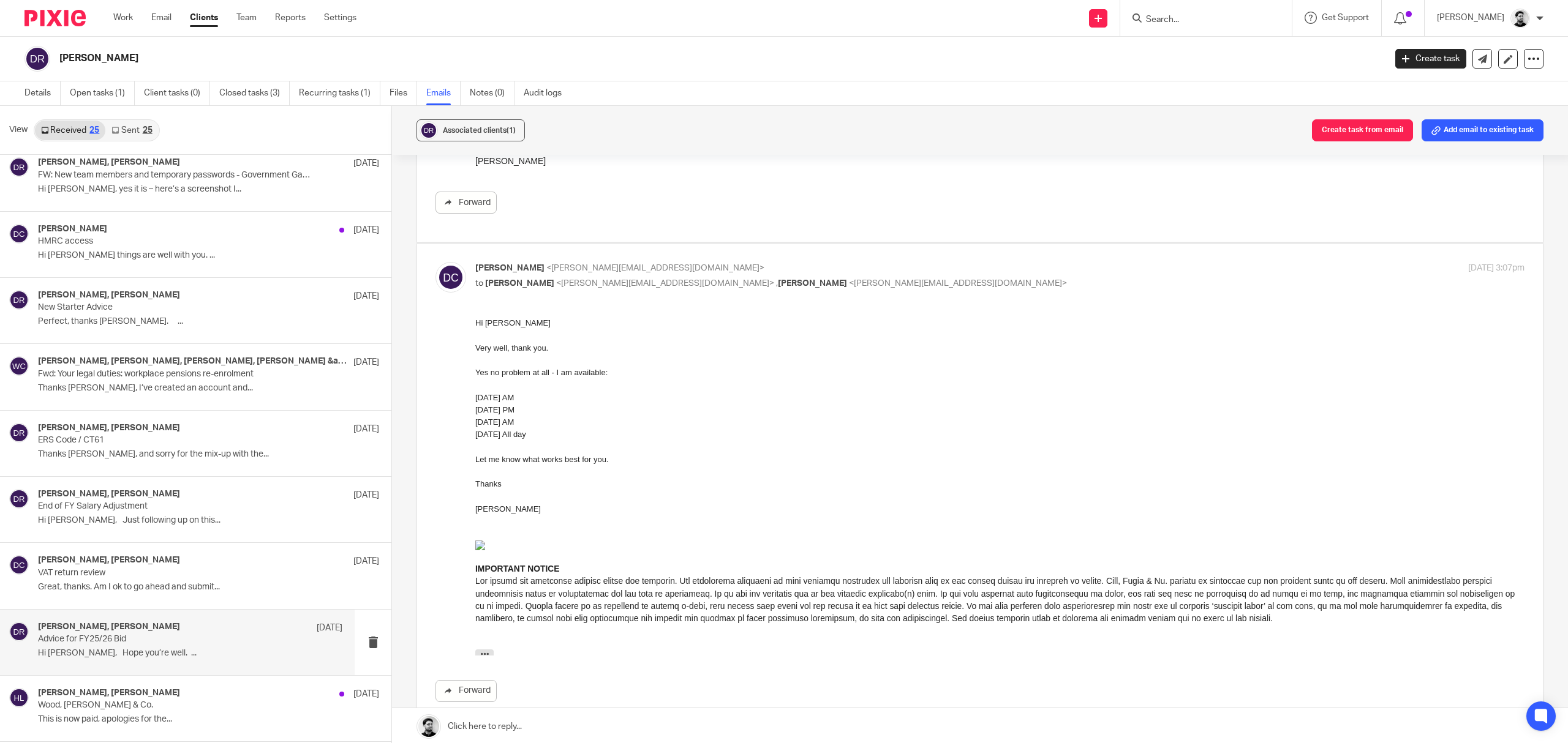
click at [567, 283] on span "<dan@sts.aero>" at bounding box center [665, 283] width 218 height 9
checkbox input "false"
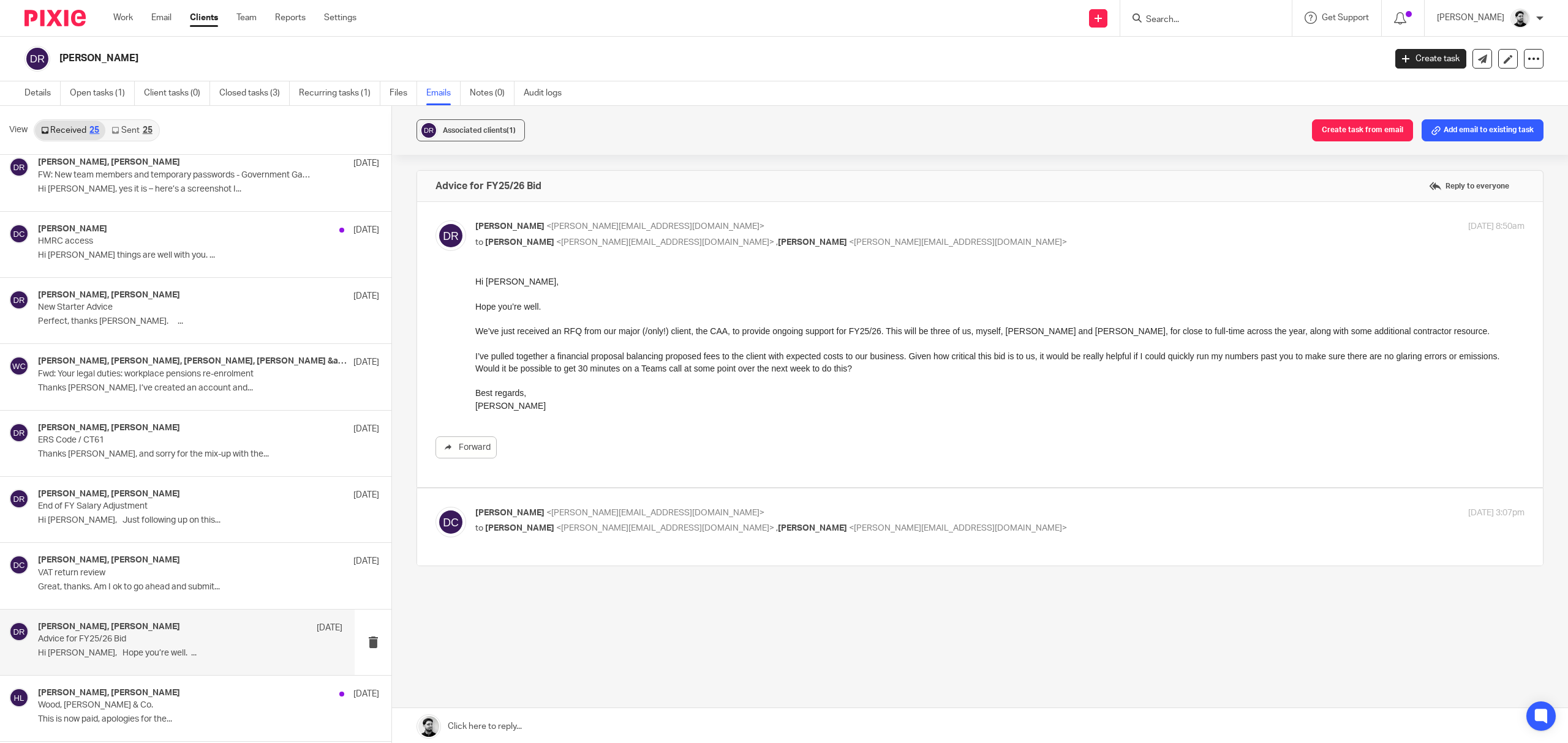
scroll to position [0, 0]
click at [186, 550] on div "David Clarke, Dan Roberts 24 Mar VAT return review Great, thanks. Am I ok to go…" at bounding box center [177, 576] width 355 height 65
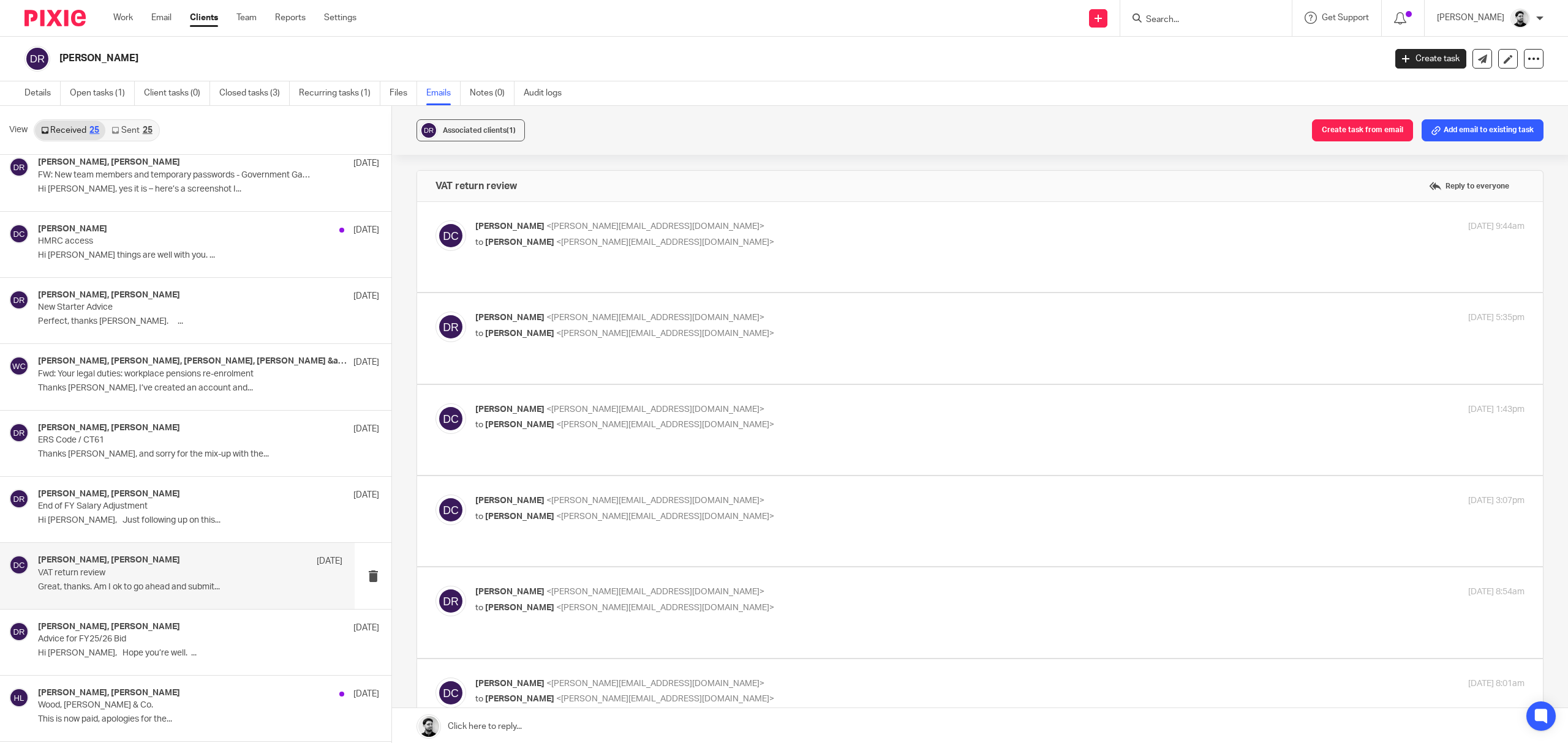
click at [645, 220] on p "David Clarke <d.clarke@woodhicks.co.uk>" at bounding box center [825, 226] width 700 height 13
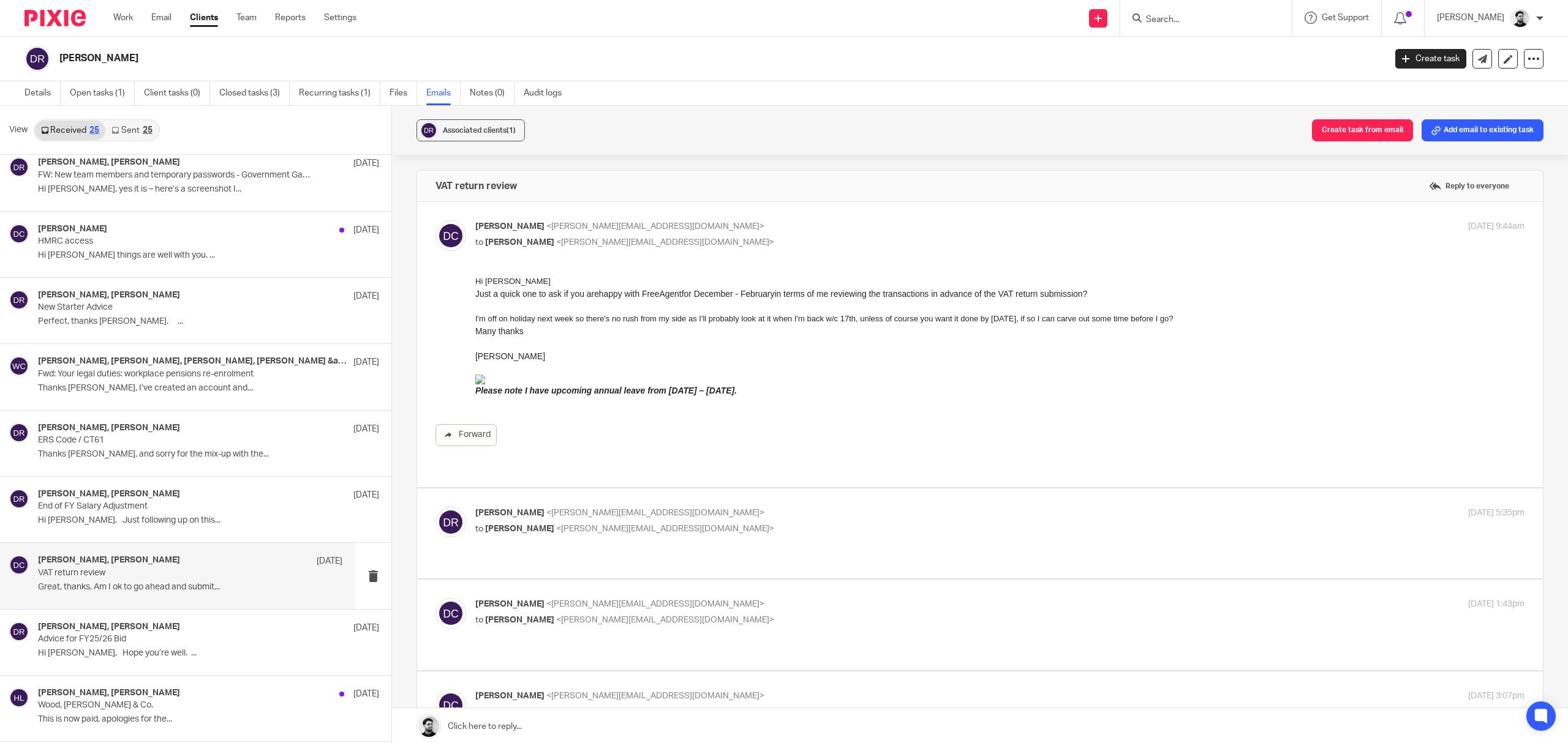
click at [627, 209] on label at bounding box center [980, 345] width 1126 height 286
click at [435, 220] on input "checkbox" at bounding box center [435, 220] width 1 height 1
checkbox input "false"
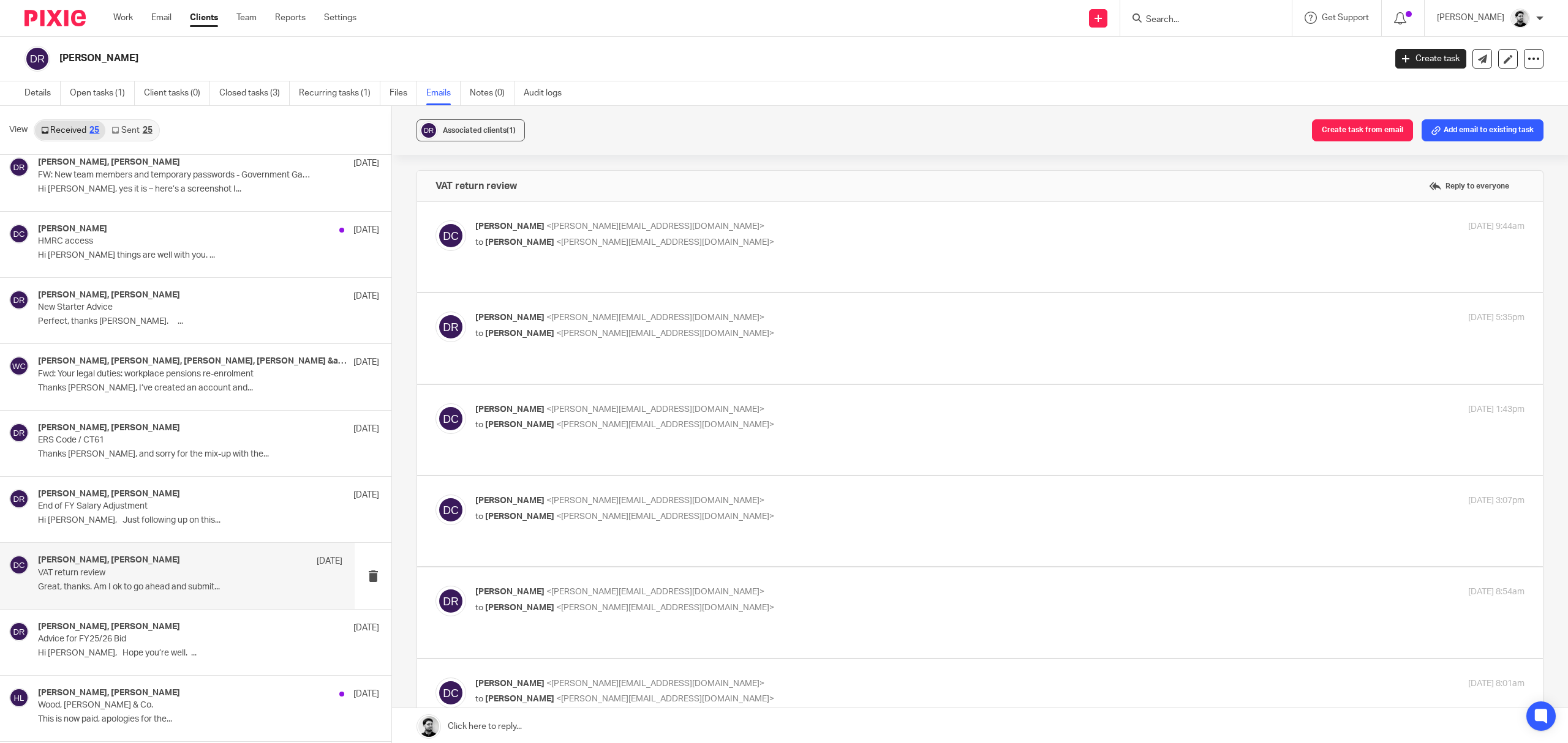
click at [640, 293] on label at bounding box center [980, 338] width 1126 height 90
click at [435, 311] on input "checkbox" at bounding box center [435, 311] width 1 height 1
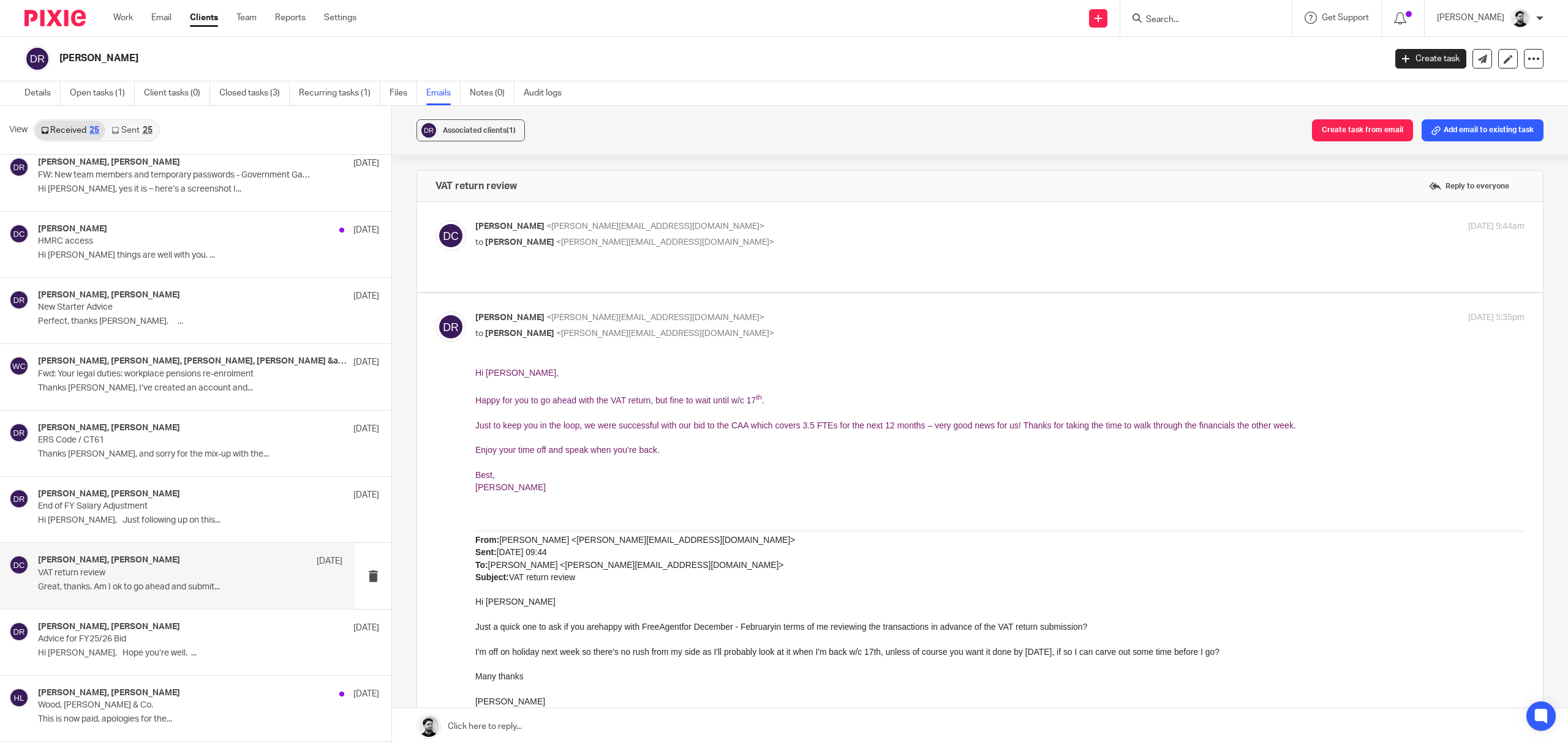
drag, startPoint x: 640, startPoint y: 287, endPoint x: 666, endPoint y: 164, distance: 125.7
click at [666, 164] on div "Associated clients (1) Create task from email Add email to existing task VAT re…" at bounding box center [979, 426] width 1176 height 639
click at [653, 297] on label at bounding box center [980, 656] width 1126 height 727
click at [435, 311] on input "checkbox" at bounding box center [435, 311] width 1 height 1
checkbox input "false"
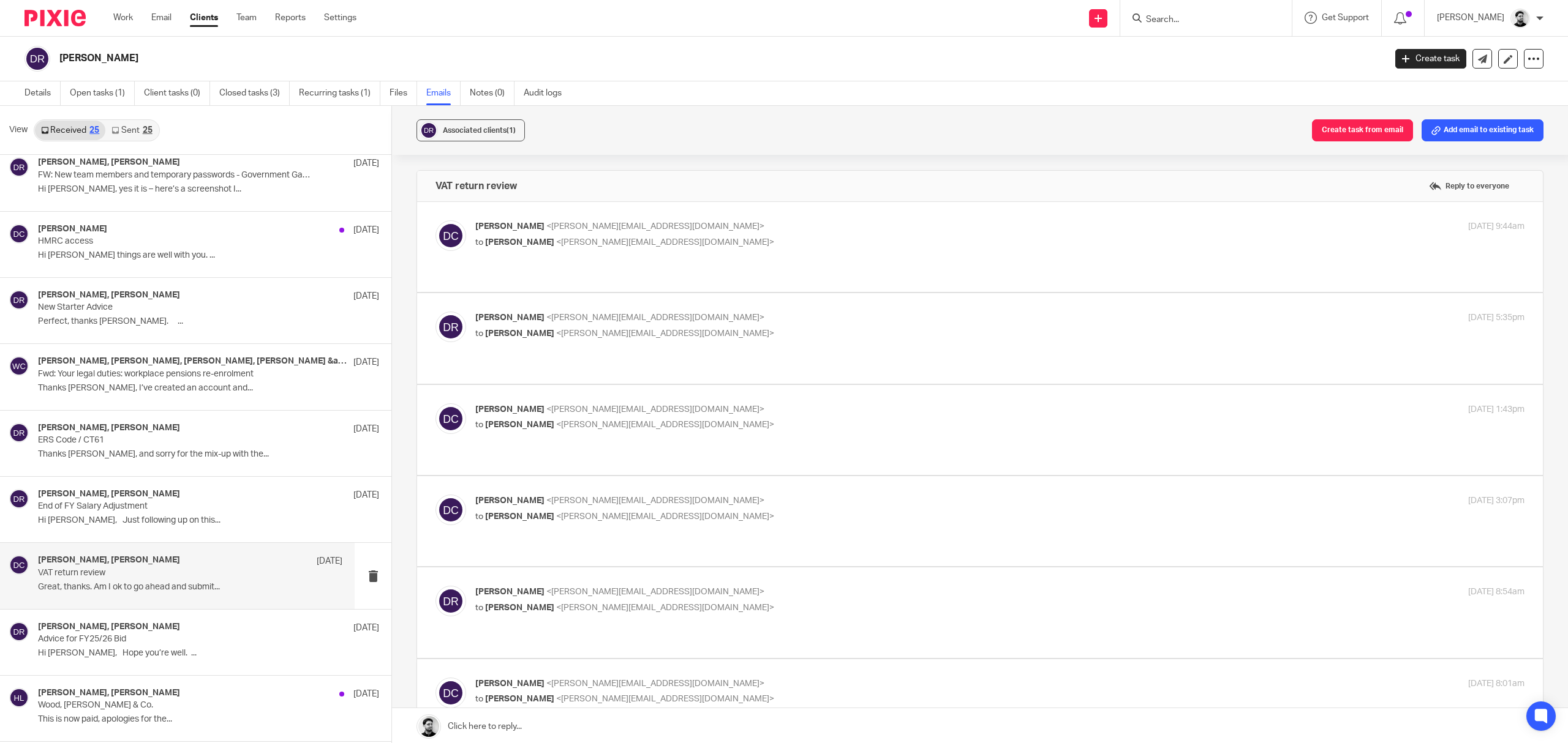
click at [650, 404] on p "David Clarke <d.clarke@woodhicks.co.uk>" at bounding box center [825, 410] width 700 height 13
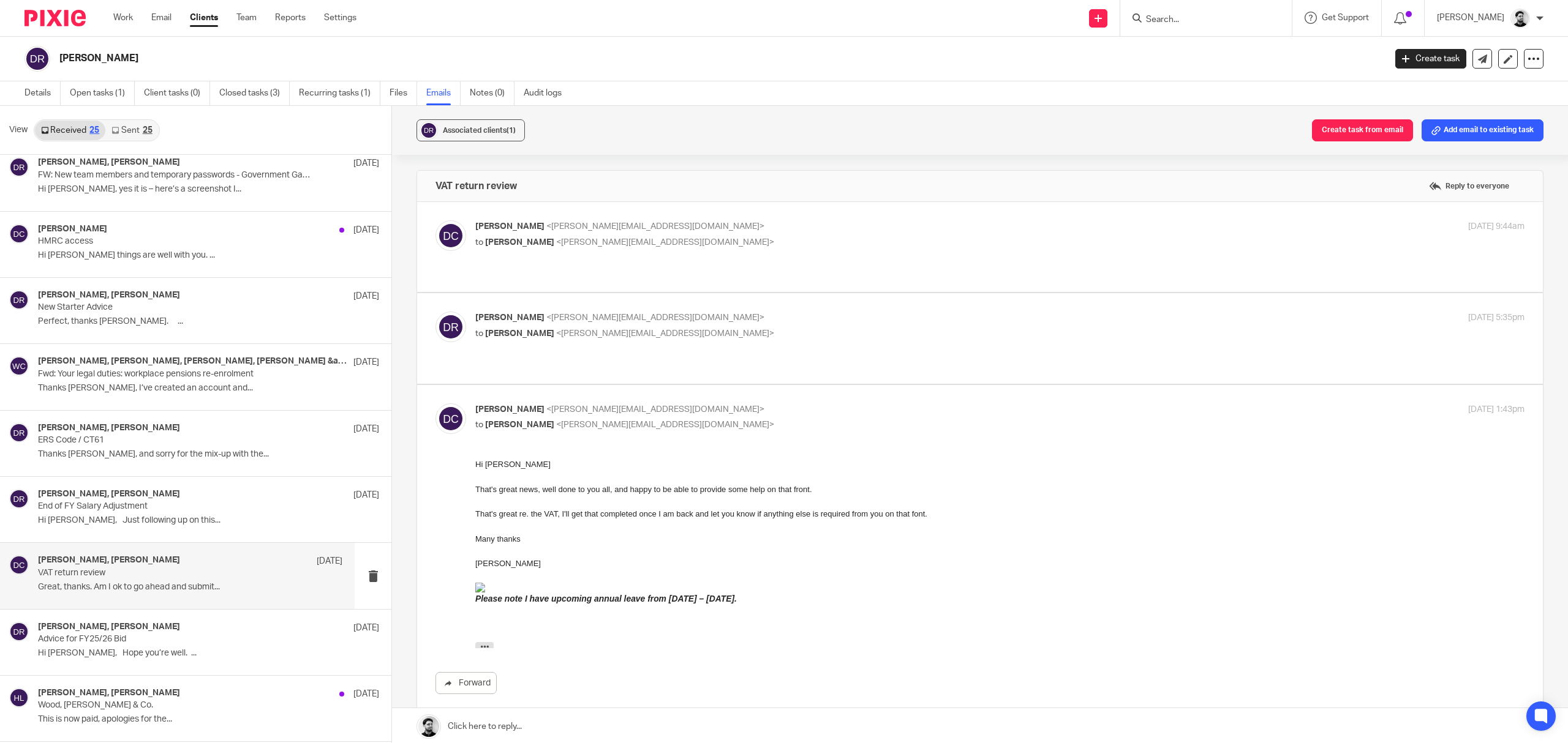
drag, startPoint x: 650, startPoint y: 373, endPoint x: 592, endPoint y: 133, distance: 246.9
click at [593, 133] on div "Associated clients (1) Create task from email Add email to existing task" at bounding box center [979, 131] width 1176 height 49
click at [636, 385] on label at bounding box center [980, 561] width 1126 height 351
click at [435, 403] on input "checkbox" at bounding box center [435, 403] width 1 height 1
checkbox input "false"
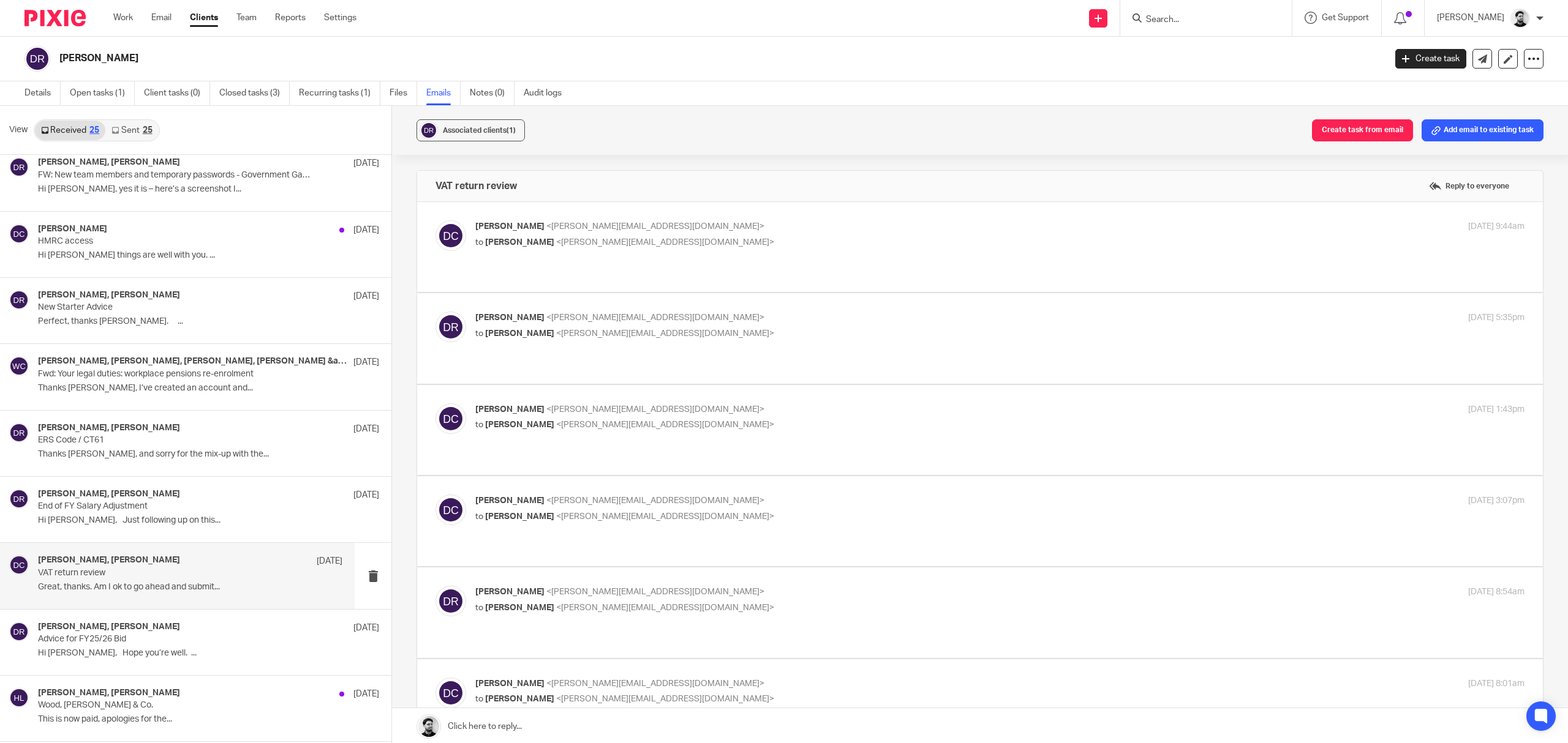
click at [647, 495] on p "David Clarke <d.clarke@woodhicks.co.uk>" at bounding box center [825, 501] width 700 height 13
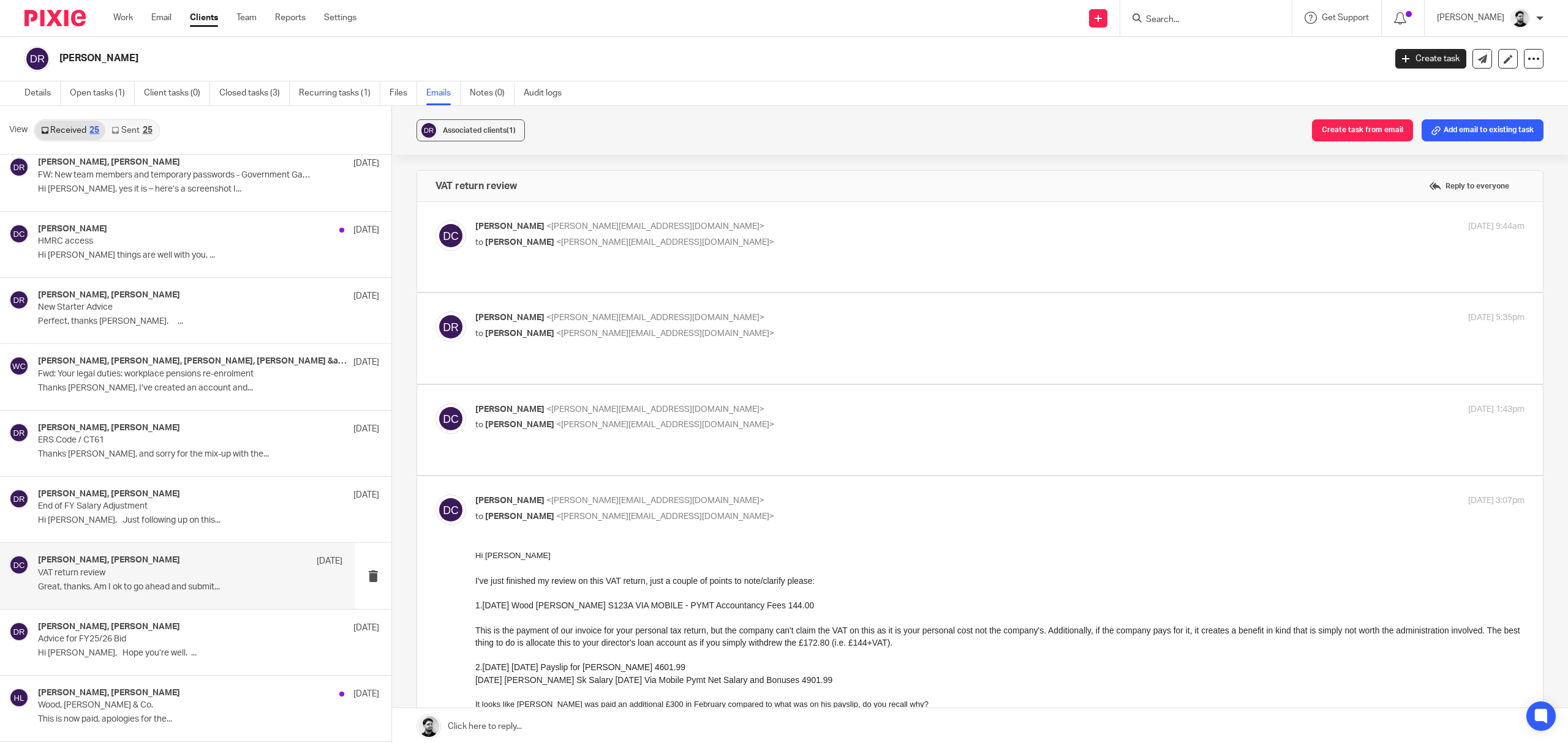
scroll to position [163, 0]
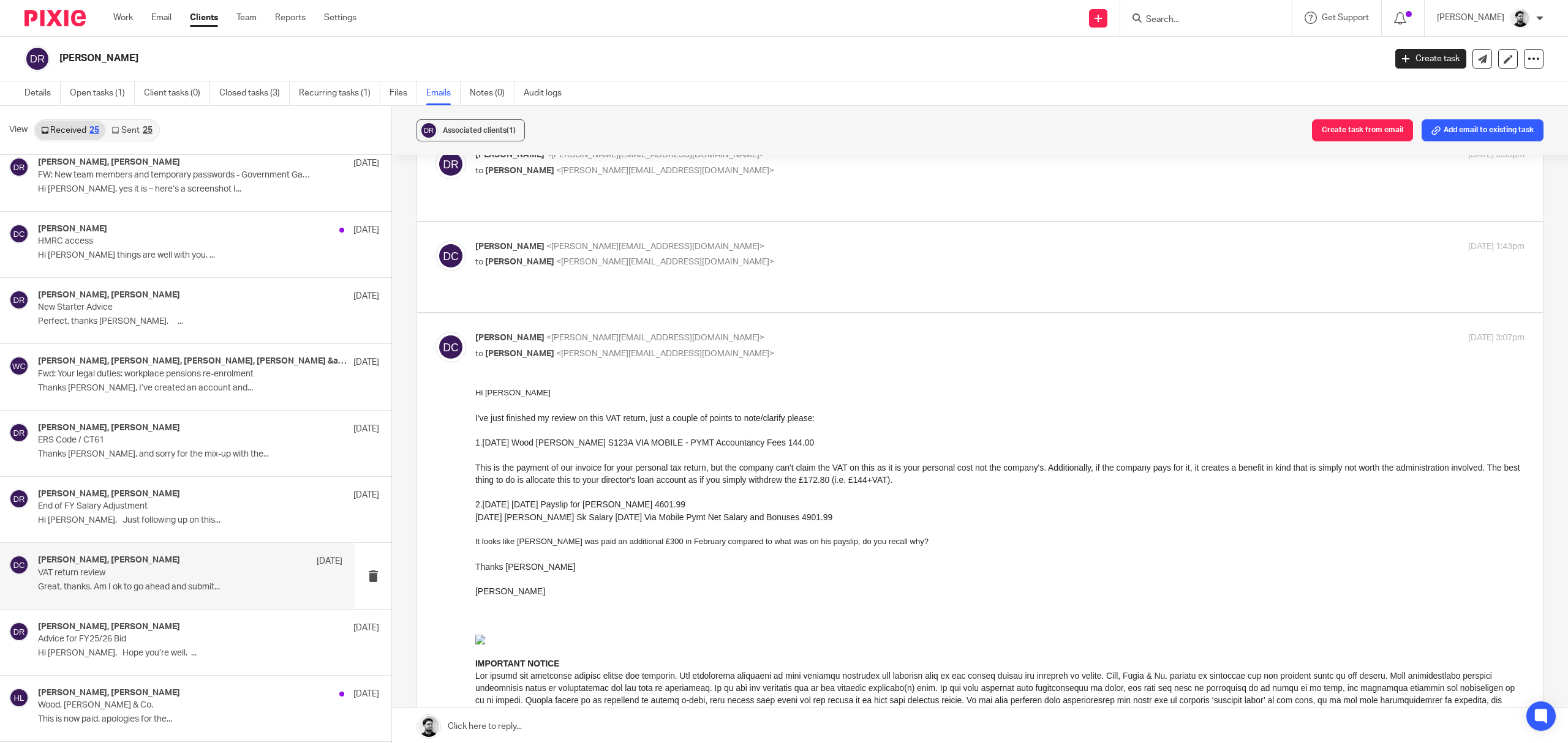
click at [628, 348] on p "to Dan Roberts <dan@sts.aero>" at bounding box center [825, 354] width 700 height 13
checkbox input "false"
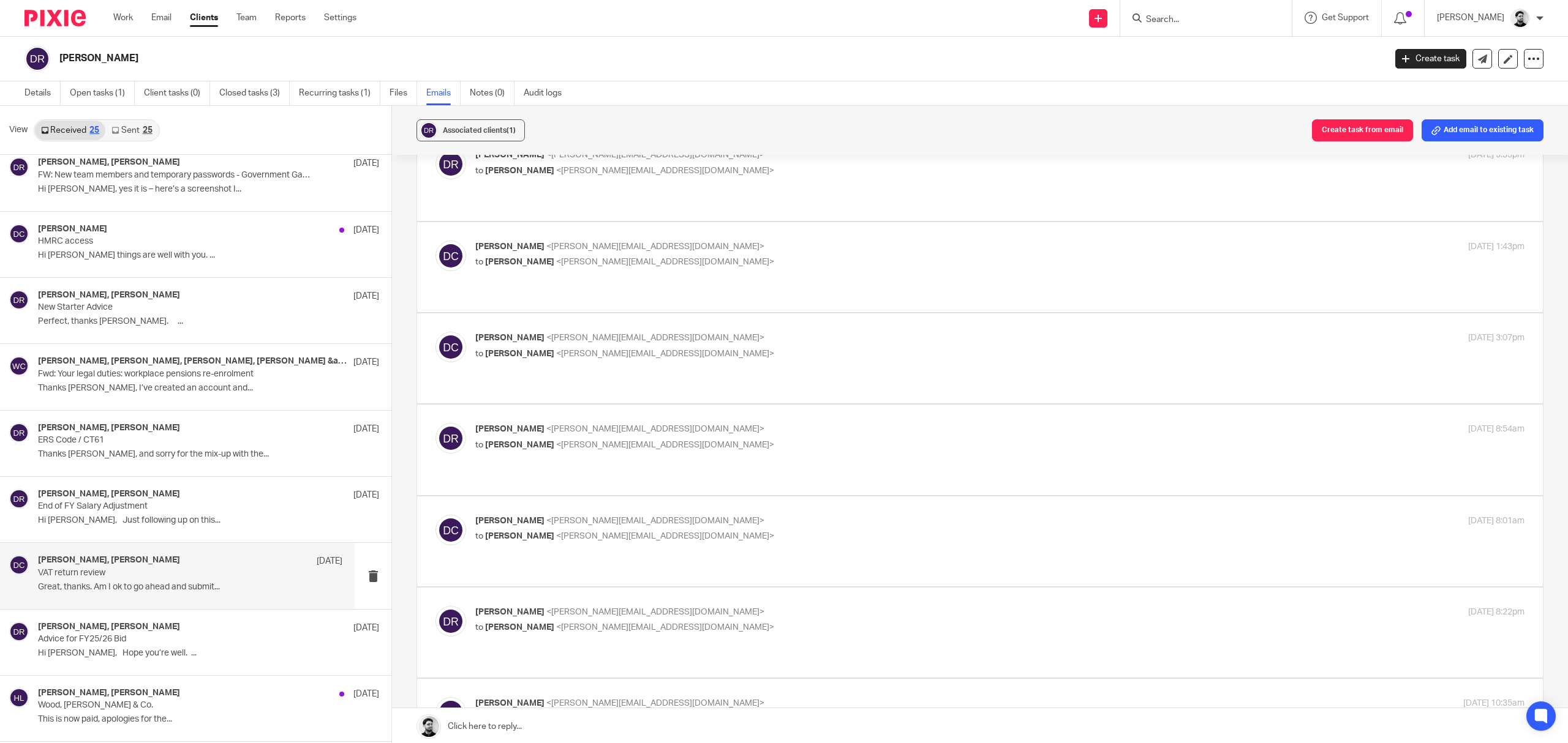
click at [636, 439] on p "to David Clarke <d.clarke@woodhicks.co.uk>" at bounding box center [825, 445] width 700 height 13
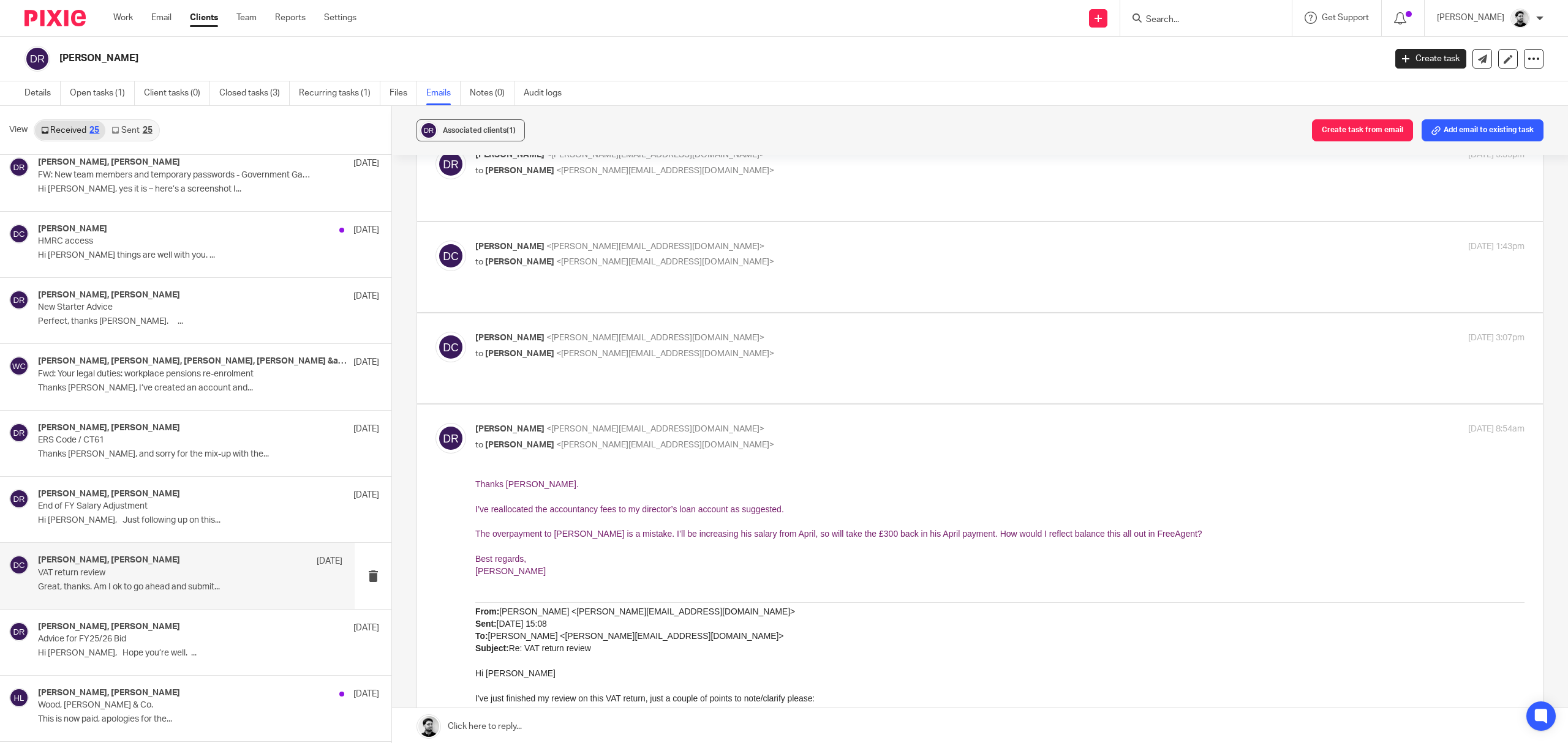
scroll to position [0, 0]
click at [628, 423] on div "Dan Roberts <dan@sts.aero> to David Clarke <d.clarke@woodhicks.co.uk>" at bounding box center [825, 436] width 700 height 28
checkbox input "false"
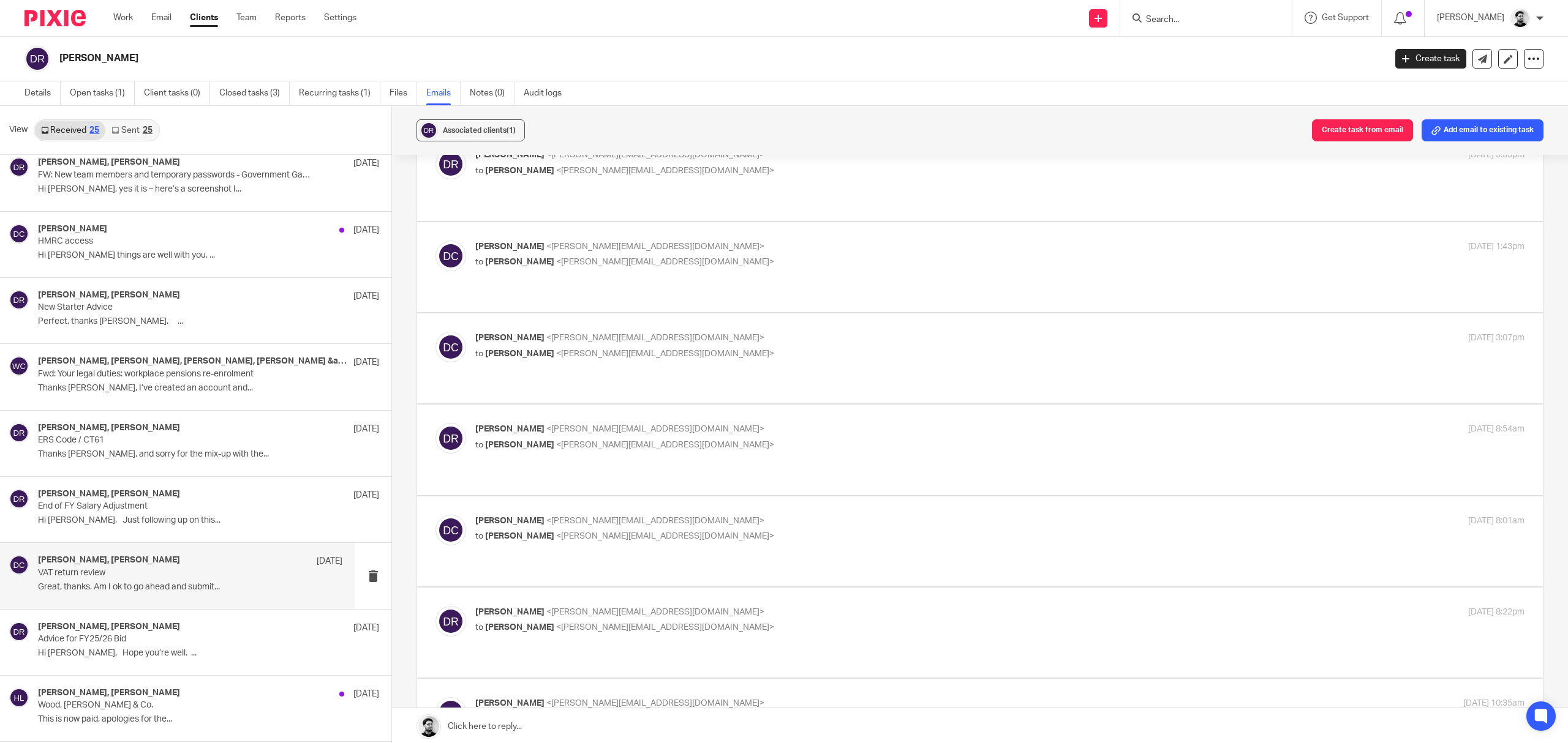
click at [620, 496] on label at bounding box center [980, 541] width 1126 height 90
click at [435, 515] on input "checkbox" at bounding box center [435, 515] width 1 height 1
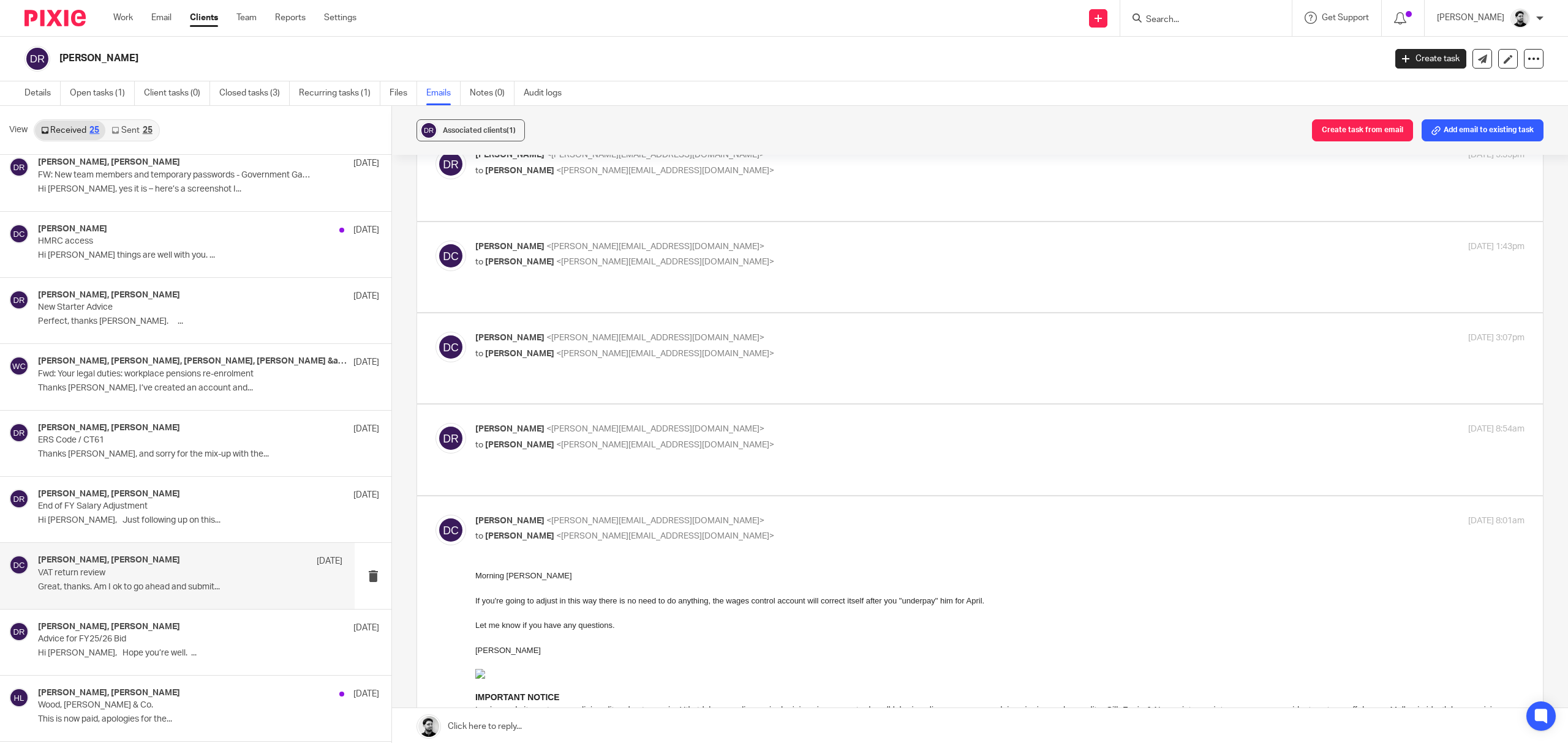
click at [620, 496] on label at bounding box center [980, 684] width 1126 height 376
click at [435, 515] on input "checkbox" at bounding box center [435, 515] width 1 height 1
checkbox input "false"
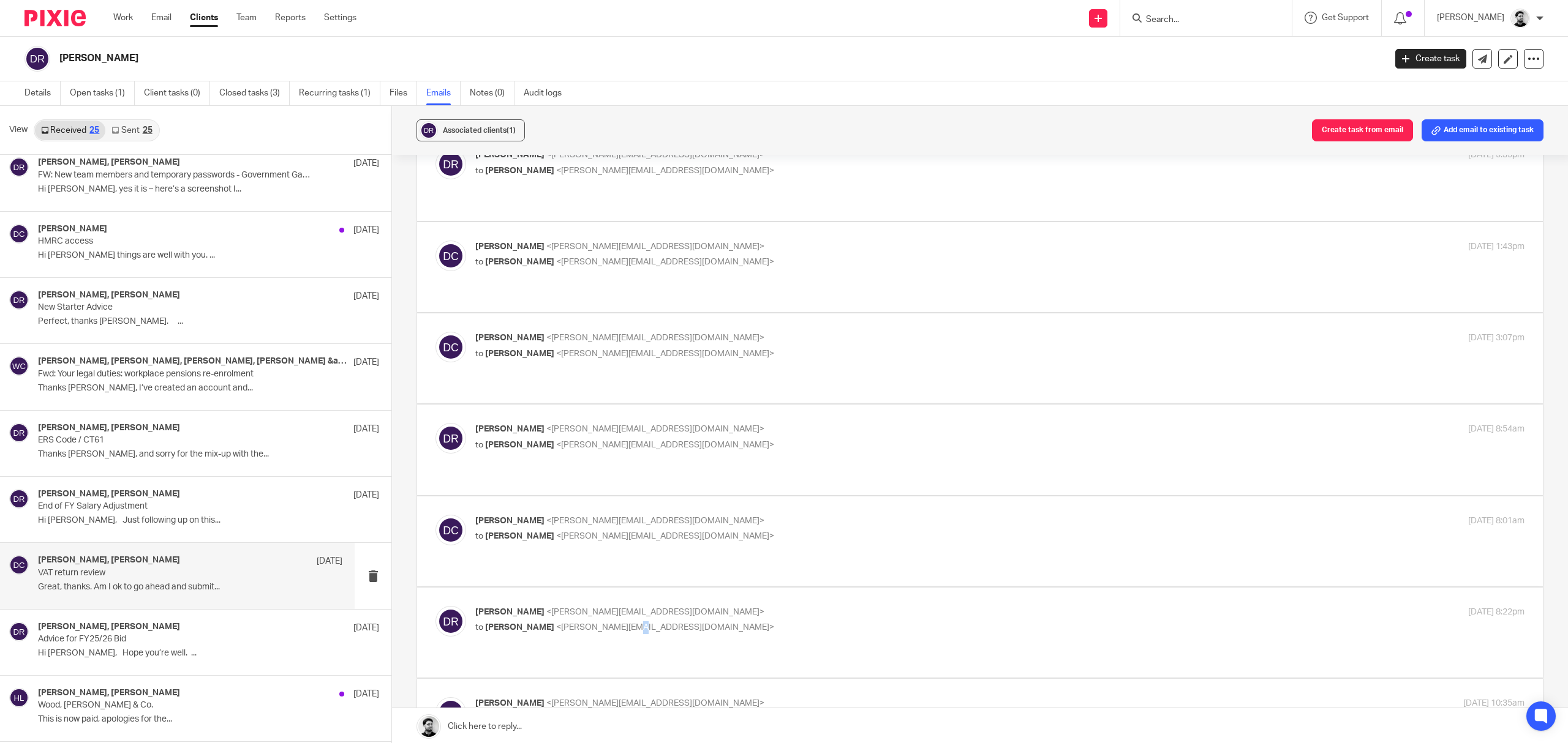
click at [616, 621] on p "to David Clarke <d.clarke@woodhicks.co.uk>" at bounding box center [825, 627] width 700 height 13
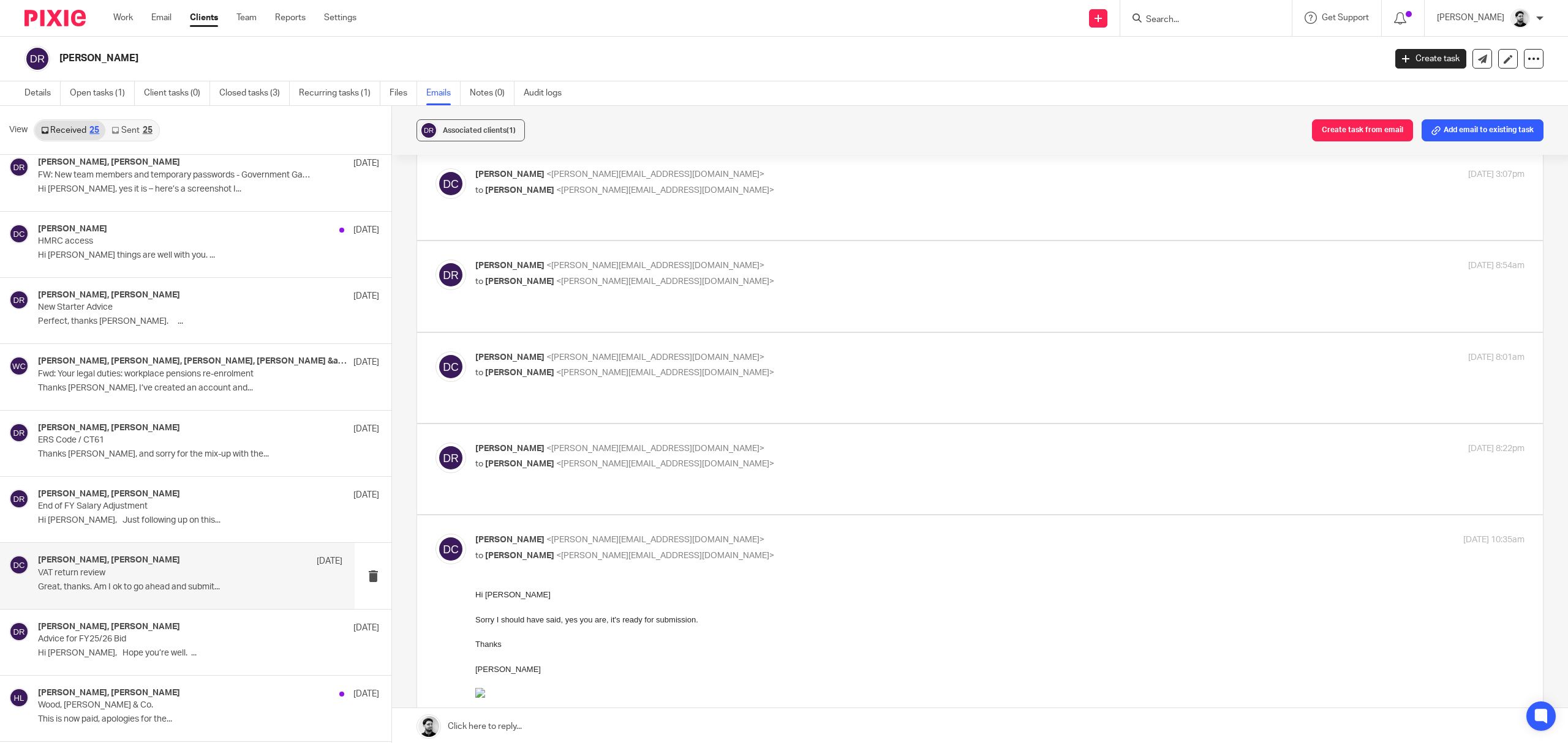
click at [624, 443] on div "Dan Roberts <dan@sts.aero> to David Clarke <d.clarke@woodhicks.co.uk>" at bounding box center [825, 456] width 700 height 28
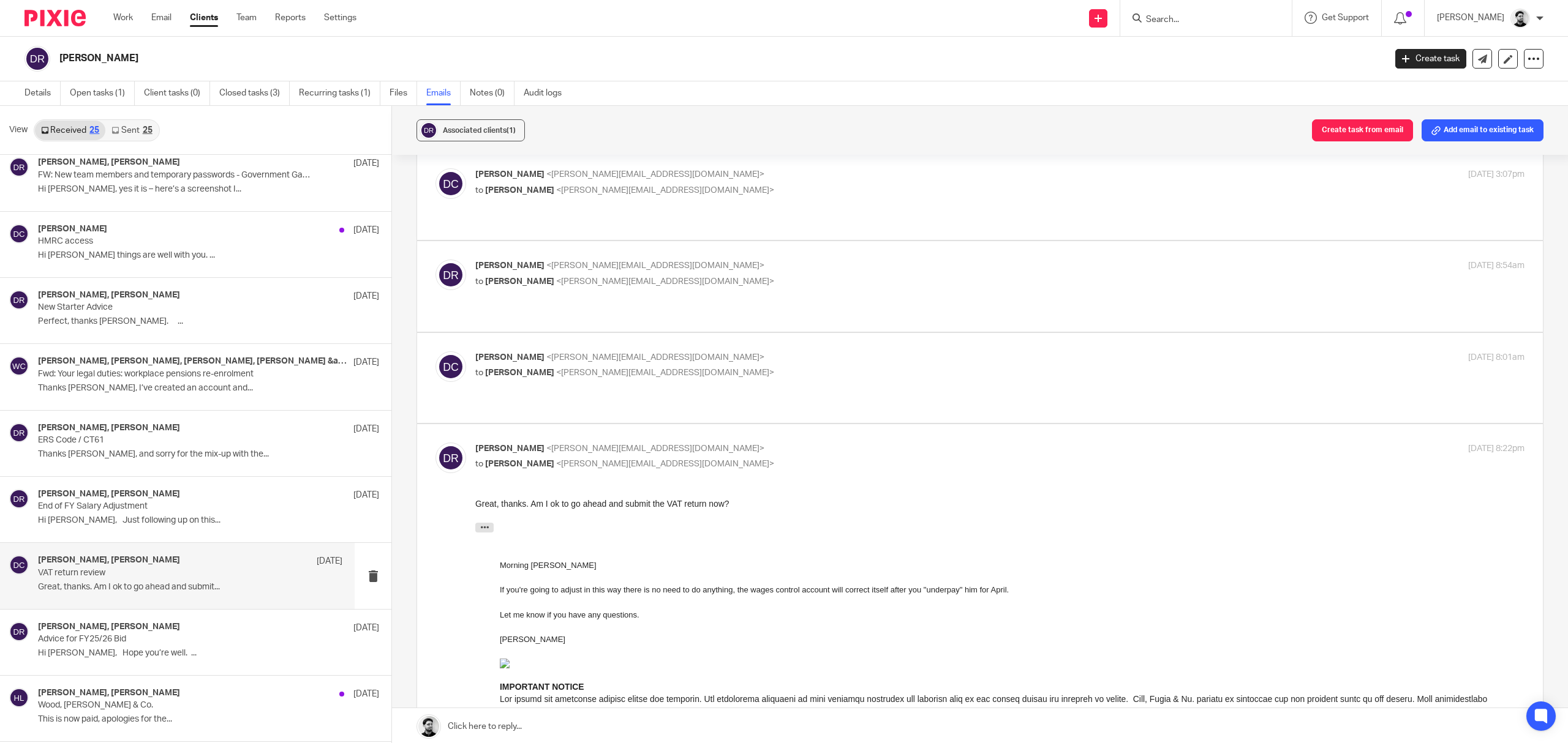
scroll to position [0, 0]
click at [665, 443] on p "Dan Roberts <dan@sts.aero>" at bounding box center [825, 449] width 700 height 13
checkbox input "false"
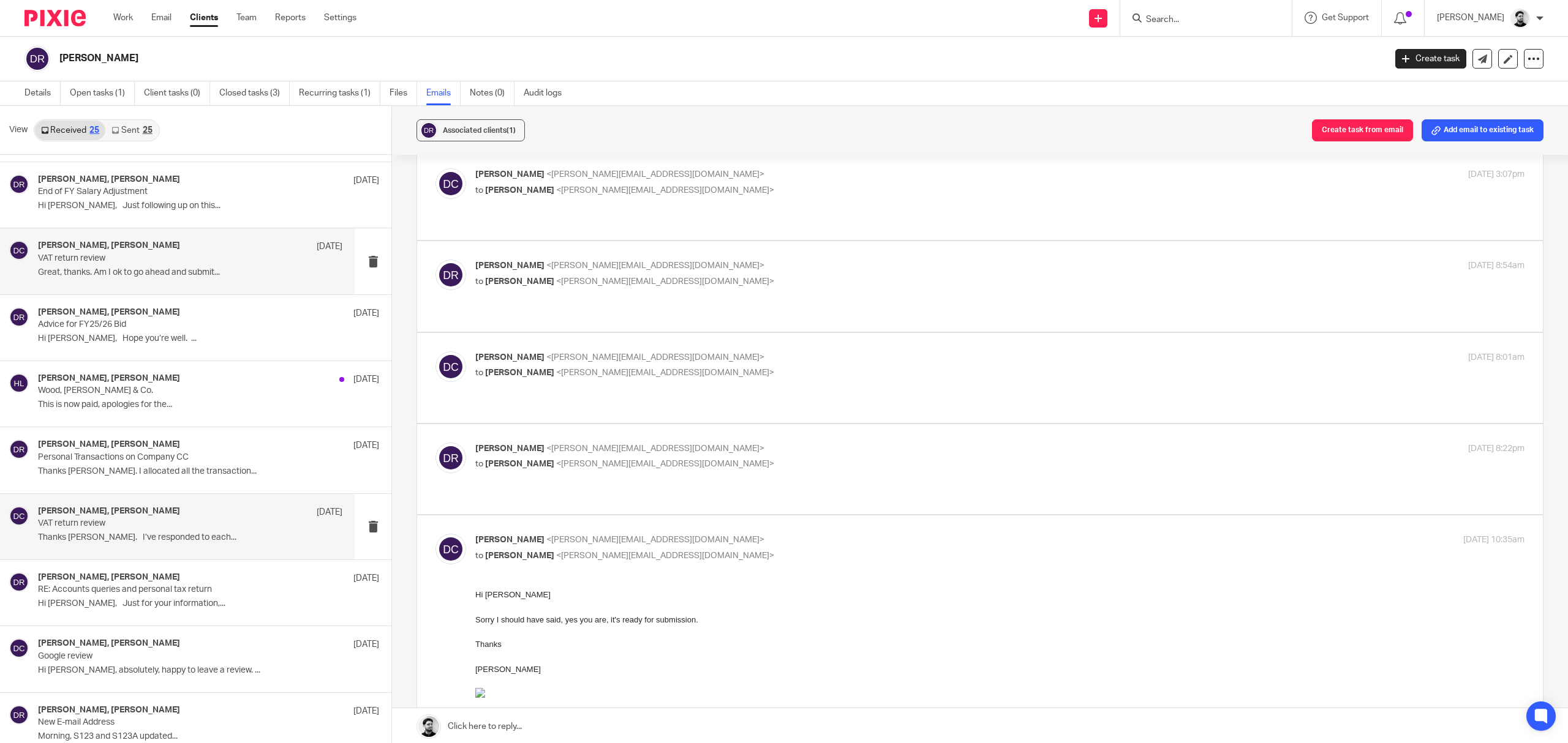
scroll to position [816, 0]
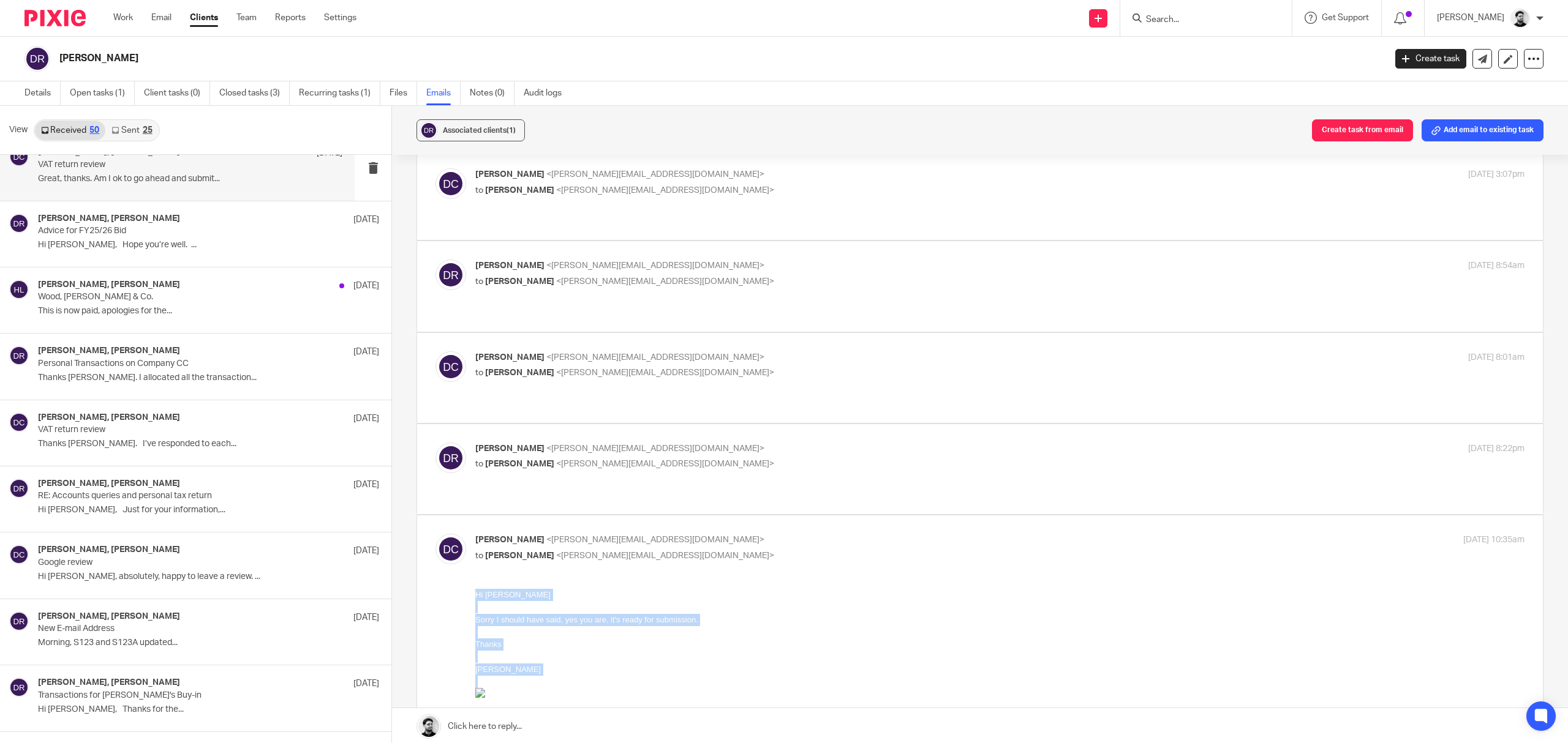
click html "Hi Dan Sorry I should have said, yes you are, it's ready for submission. Thanks…"
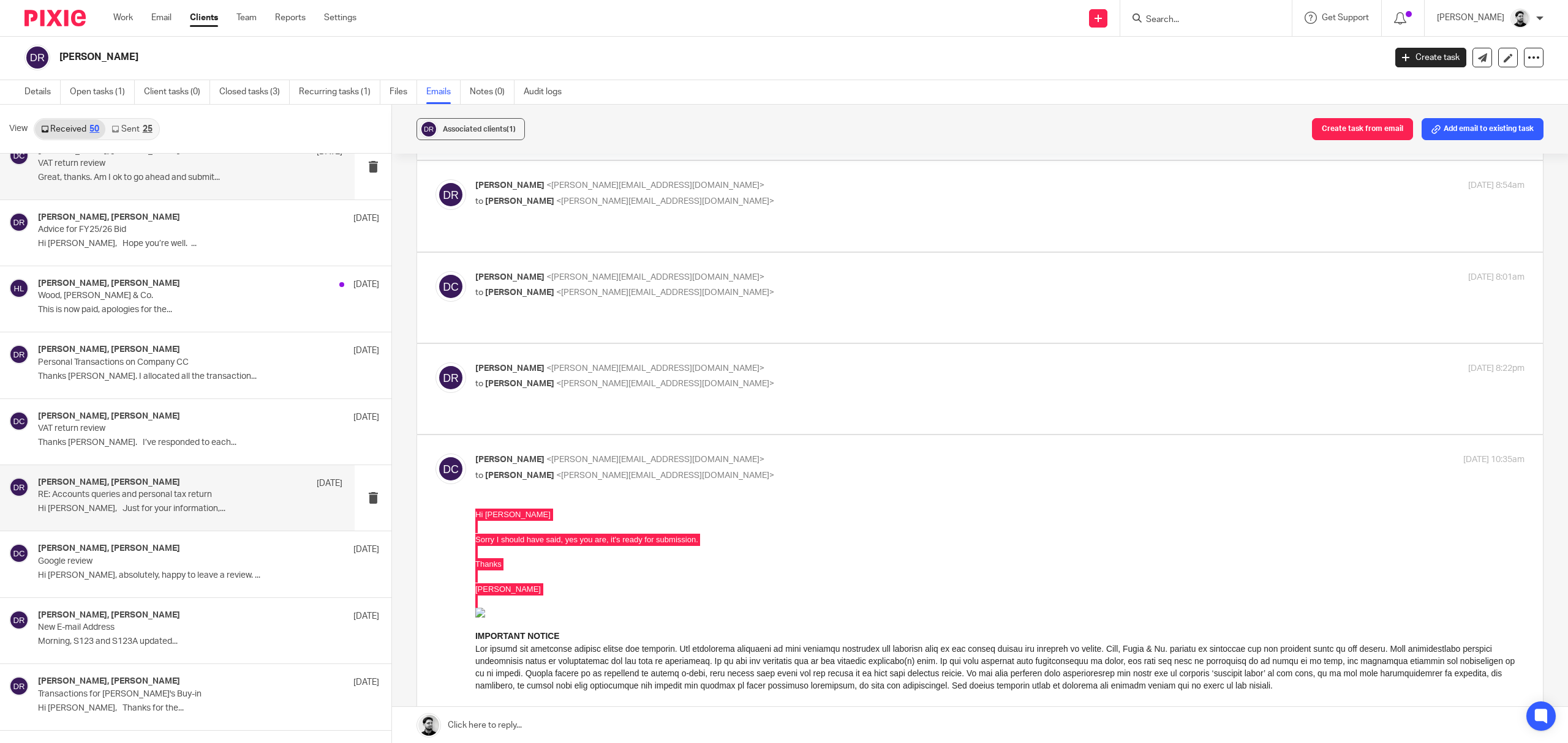
click at [236, 508] on p "Hi David, Just for your information,..." at bounding box center [190, 508] width 305 height 10
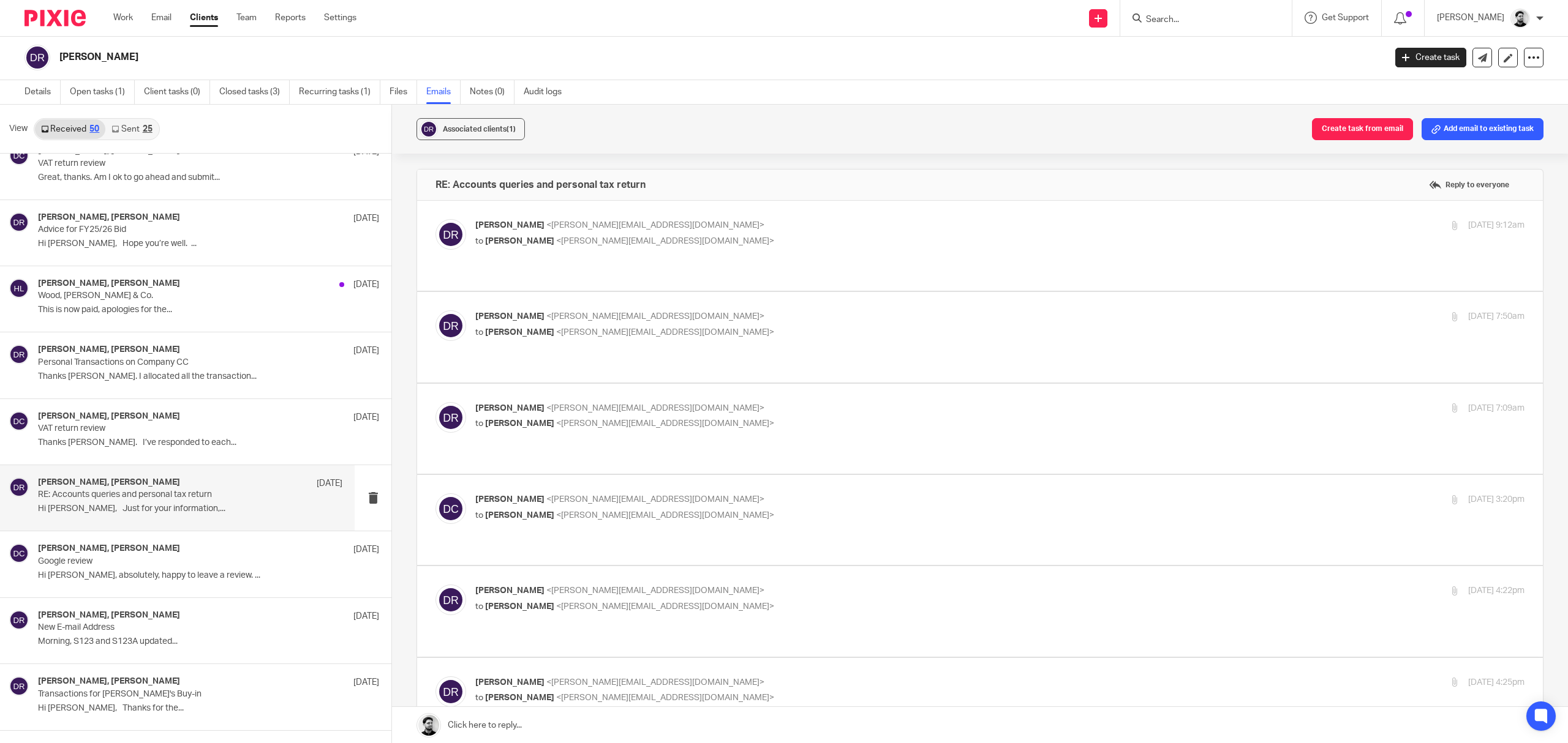
scroll to position [0, 0]
click at [785, 229] on p "Dan Roberts <dan@sts.aero>" at bounding box center [825, 225] width 700 height 13
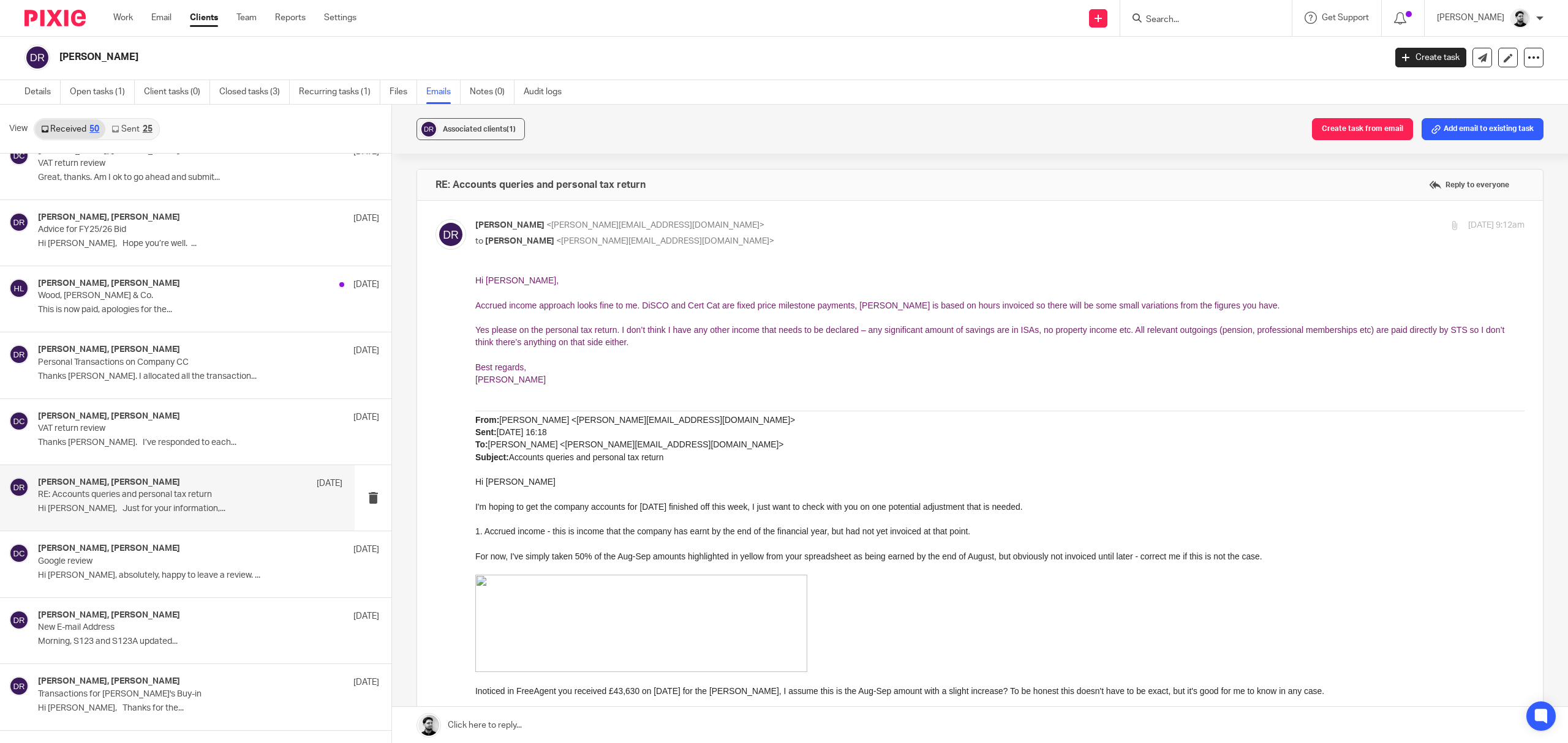
click at [435, 219] on input "checkbox" at bounding box center [435, 219] width 1 height 1
checkbox input "false"
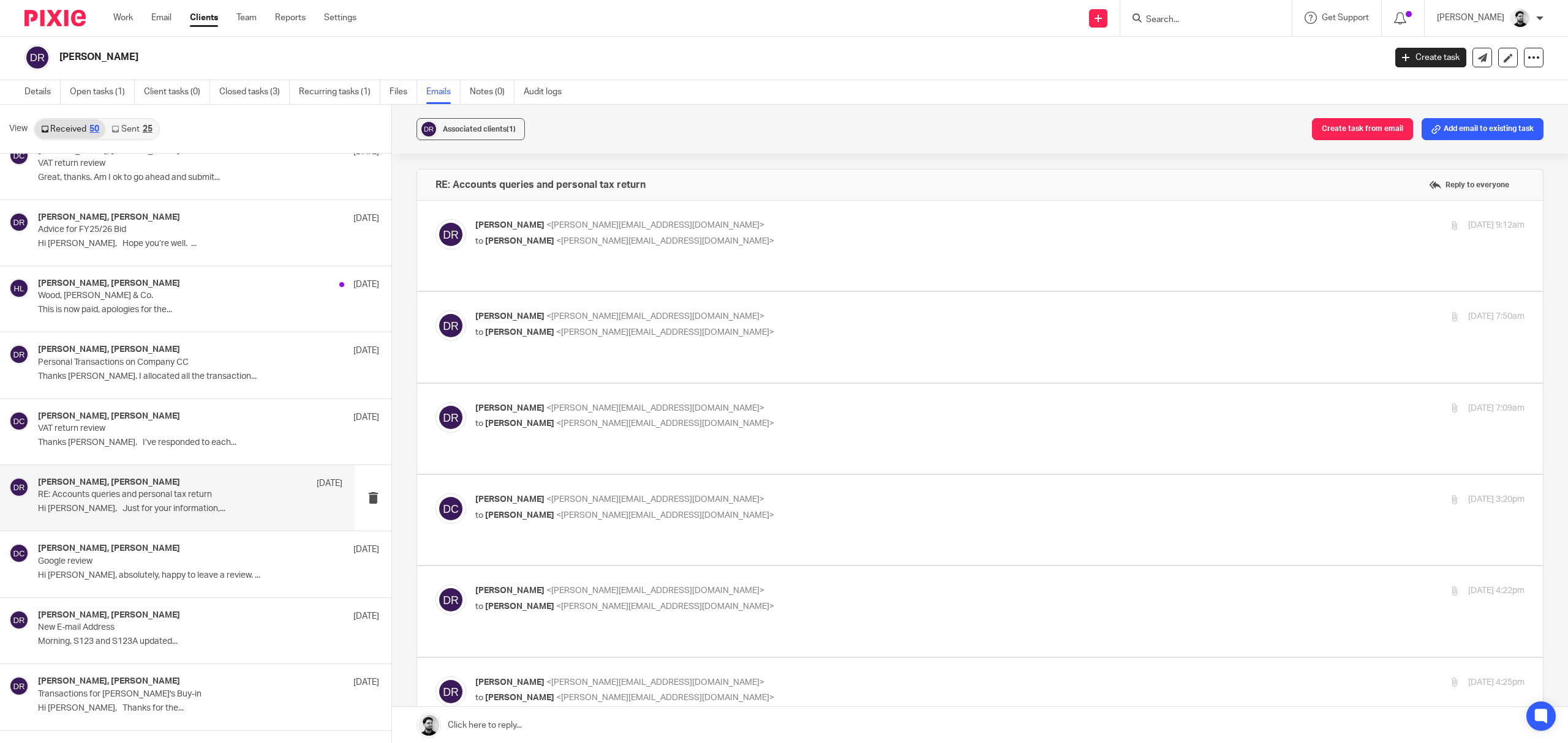
click at [681, 326] on p "to David Clarke <d.clarke@woodhicks.co.uk>" at bounding box center [825, 332] width 700 height 13
checkbox input "true"
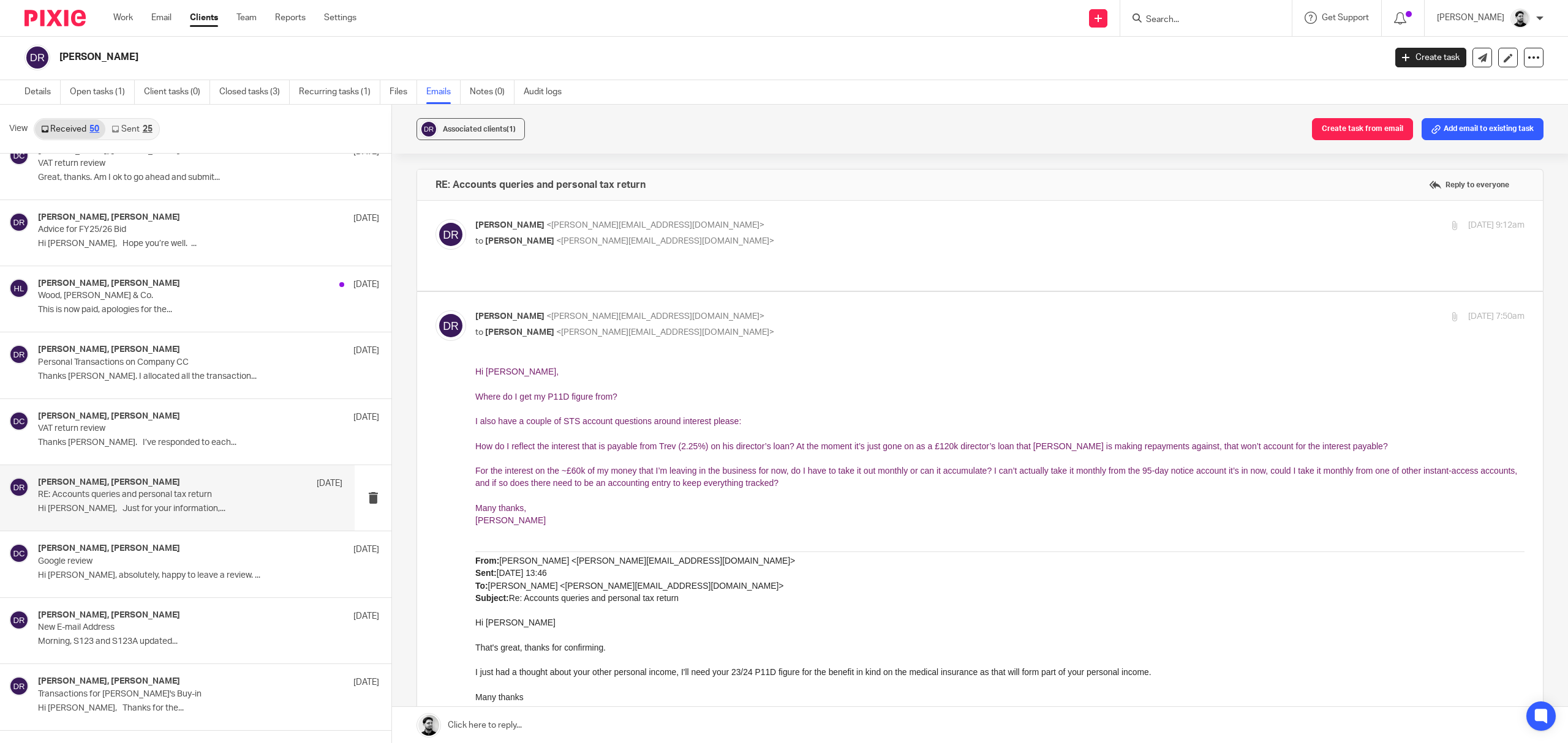
click at [1163, 18] on input "Search" at bounding box center [1199, 20] width 110 height 11
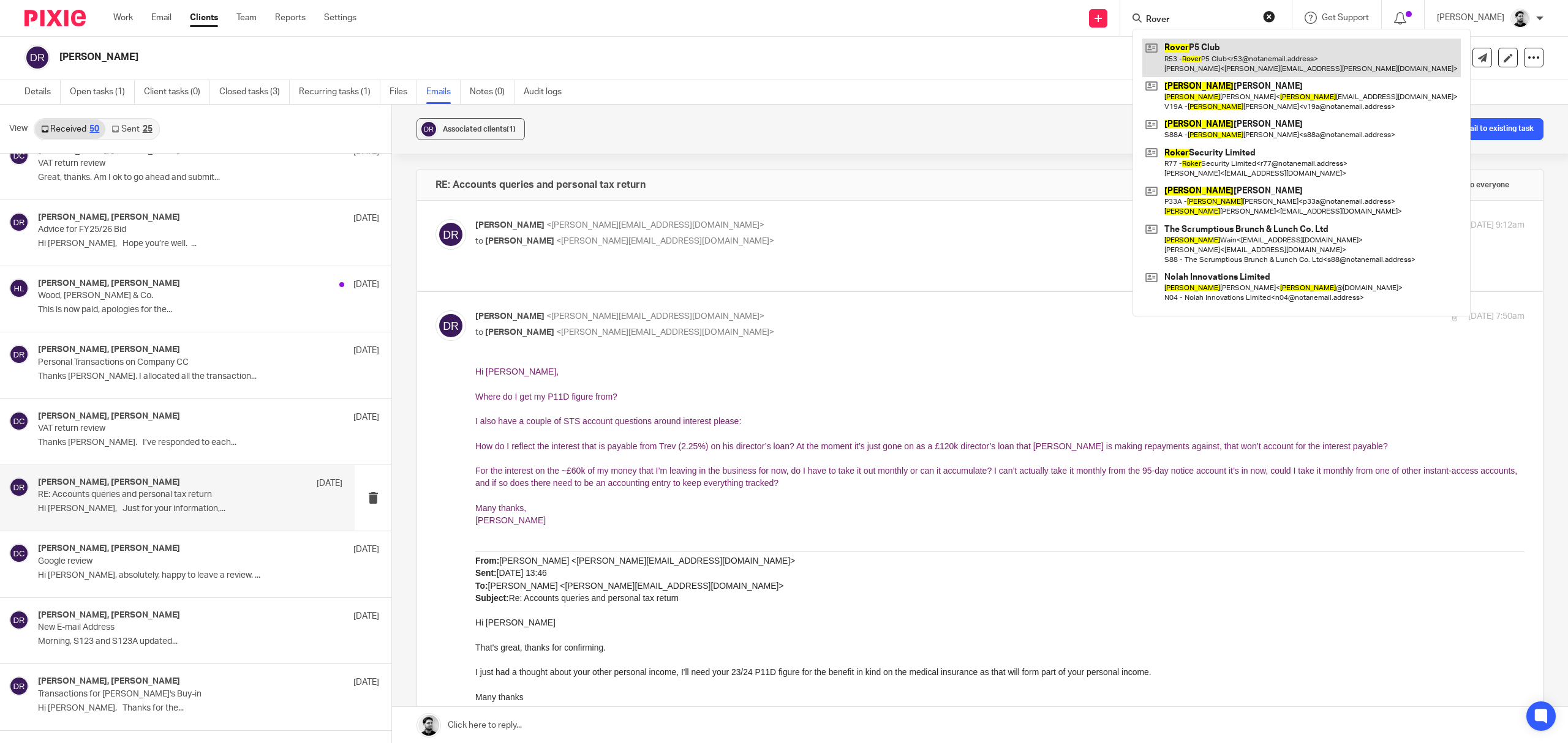
type input "Rover"
click at [1247, 52] on link at bounding box center [1301, 58] width 318 height 38
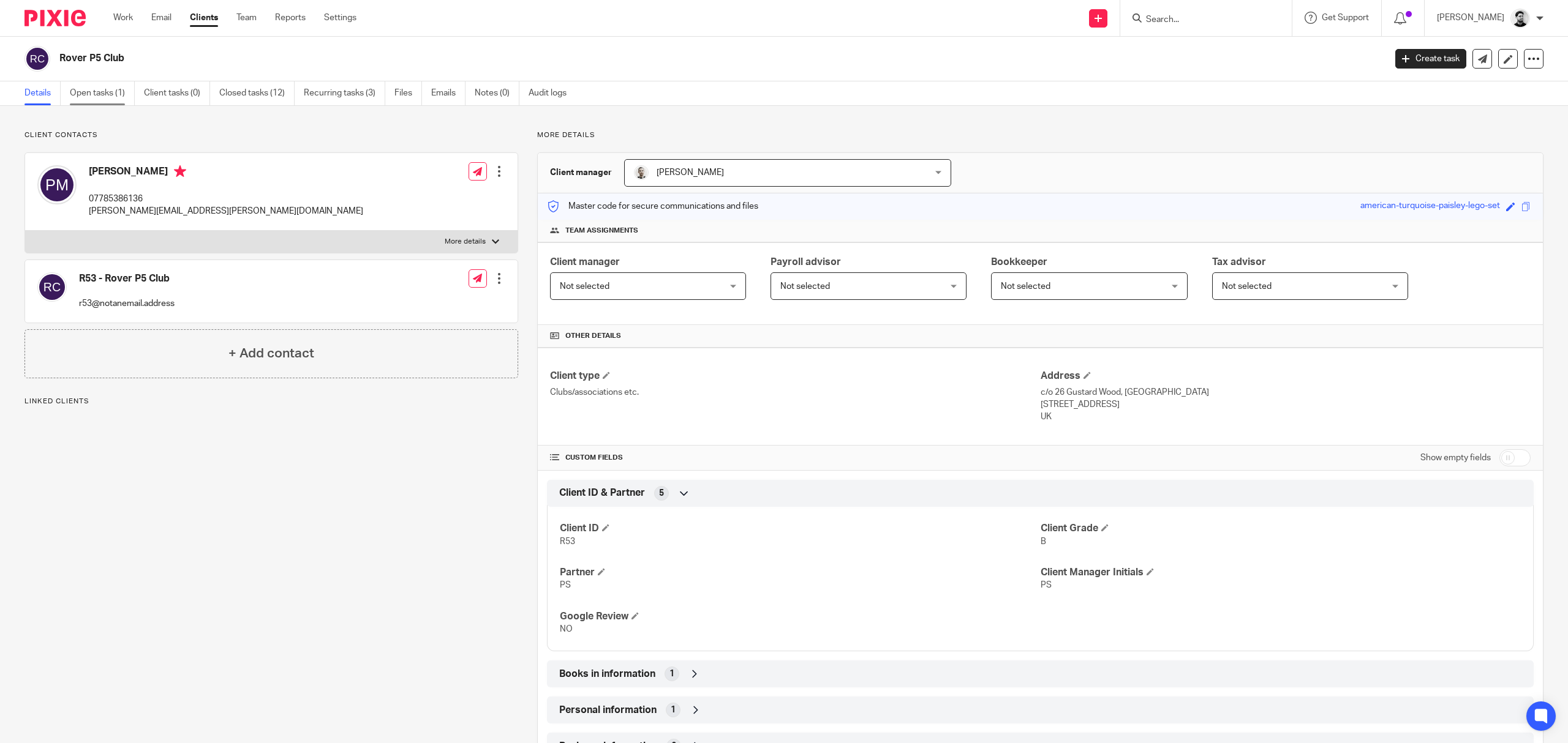
click at [103, 93] on link "Open tasks (1)" at bounding box center [102, 93] width 65 height 24
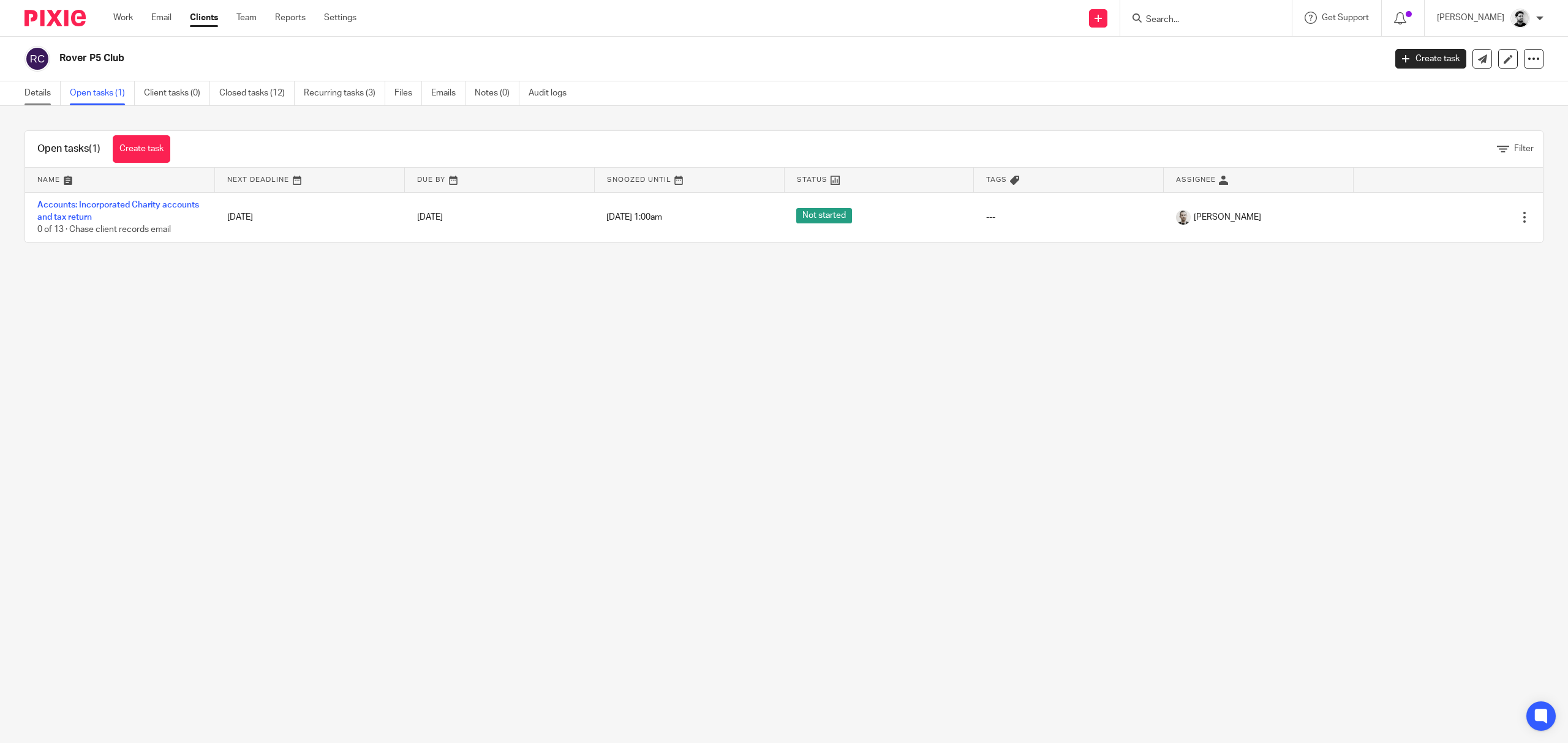
click at [35, 91] on link "Details" at bounding box center [42, 93] width 36 height 24
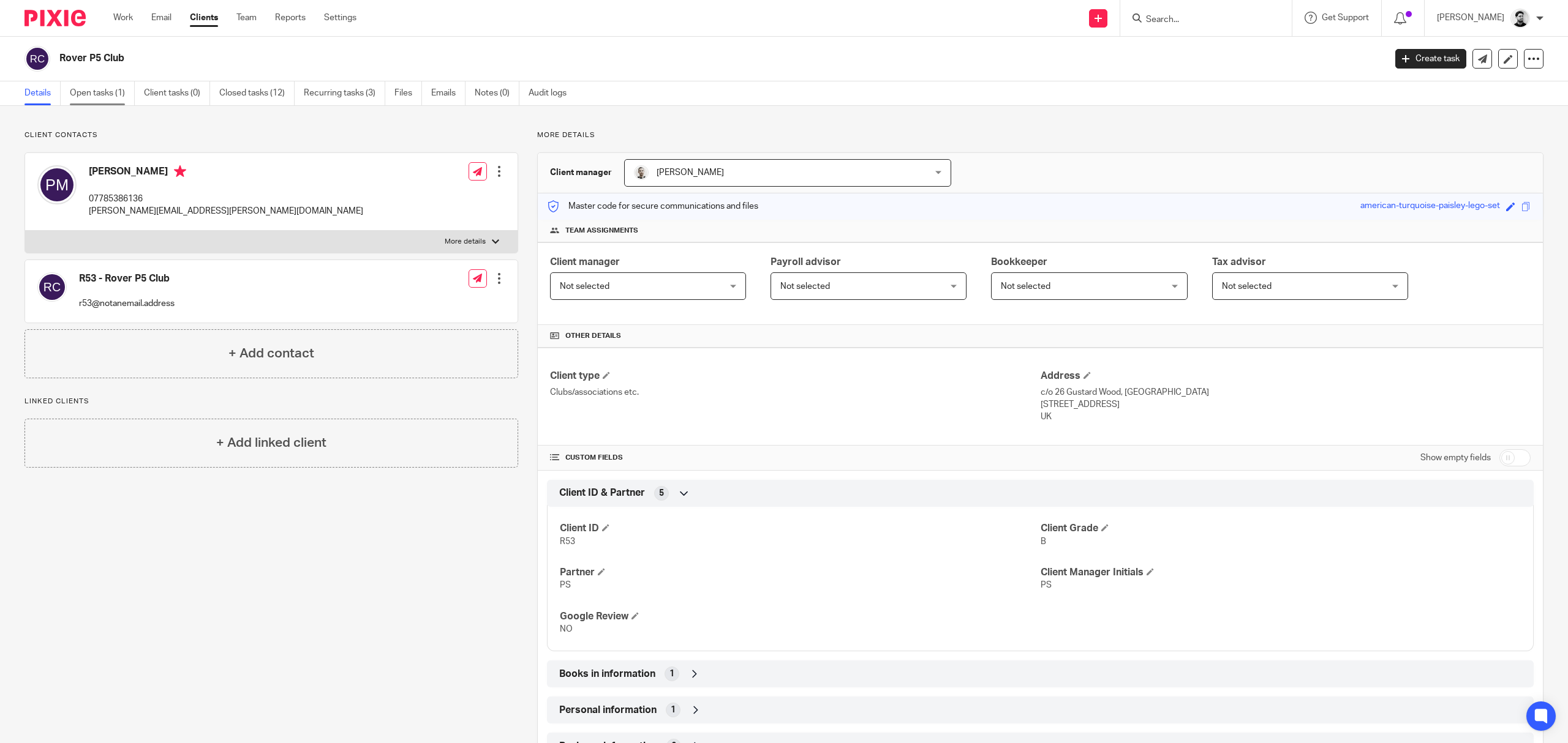
click at [120, 96] on link "Open tasks (1)" at bounding box center [102, 93] width 65 height 24
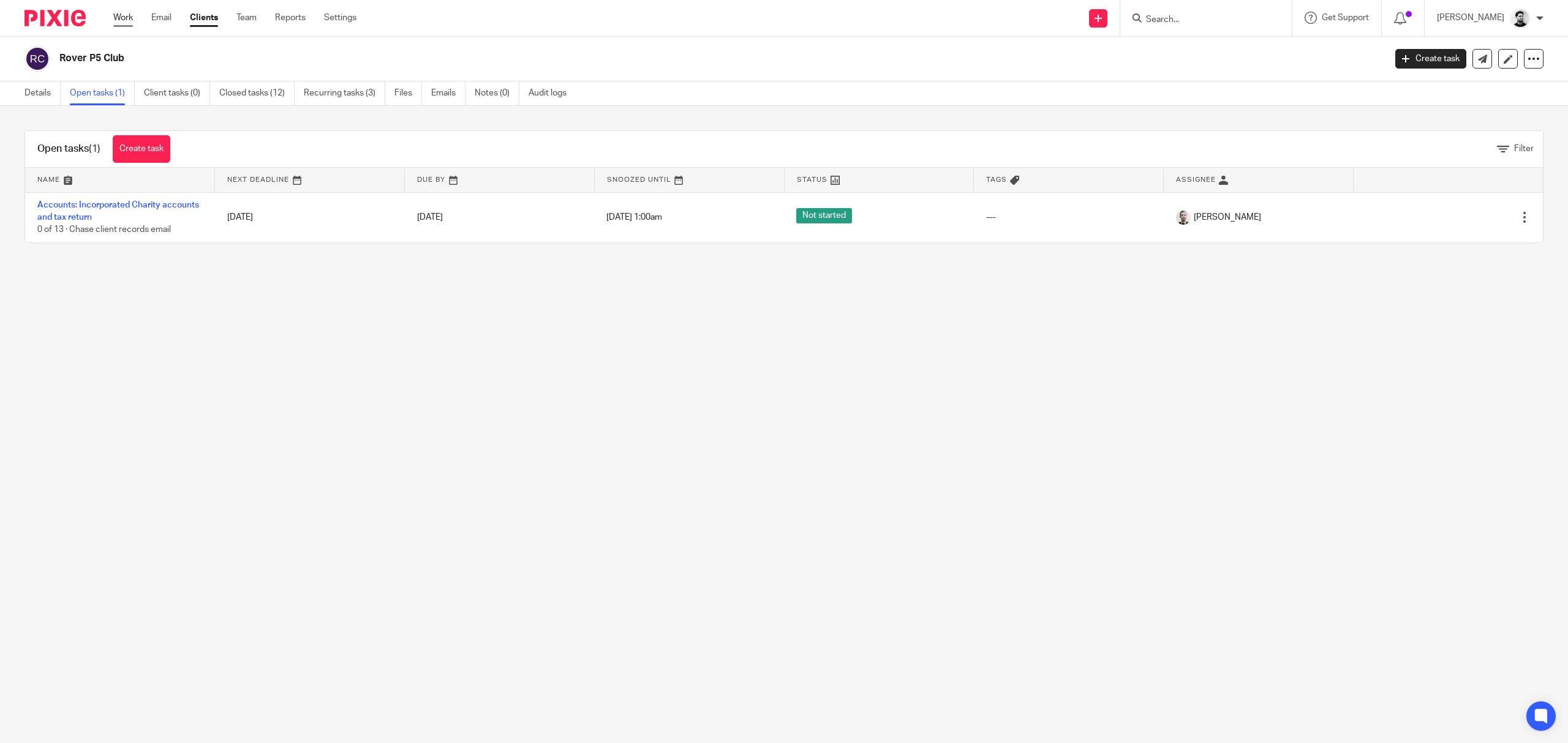
click at [126, 15] on link "Work" at bounding box center [123, 18] width 20 height 12
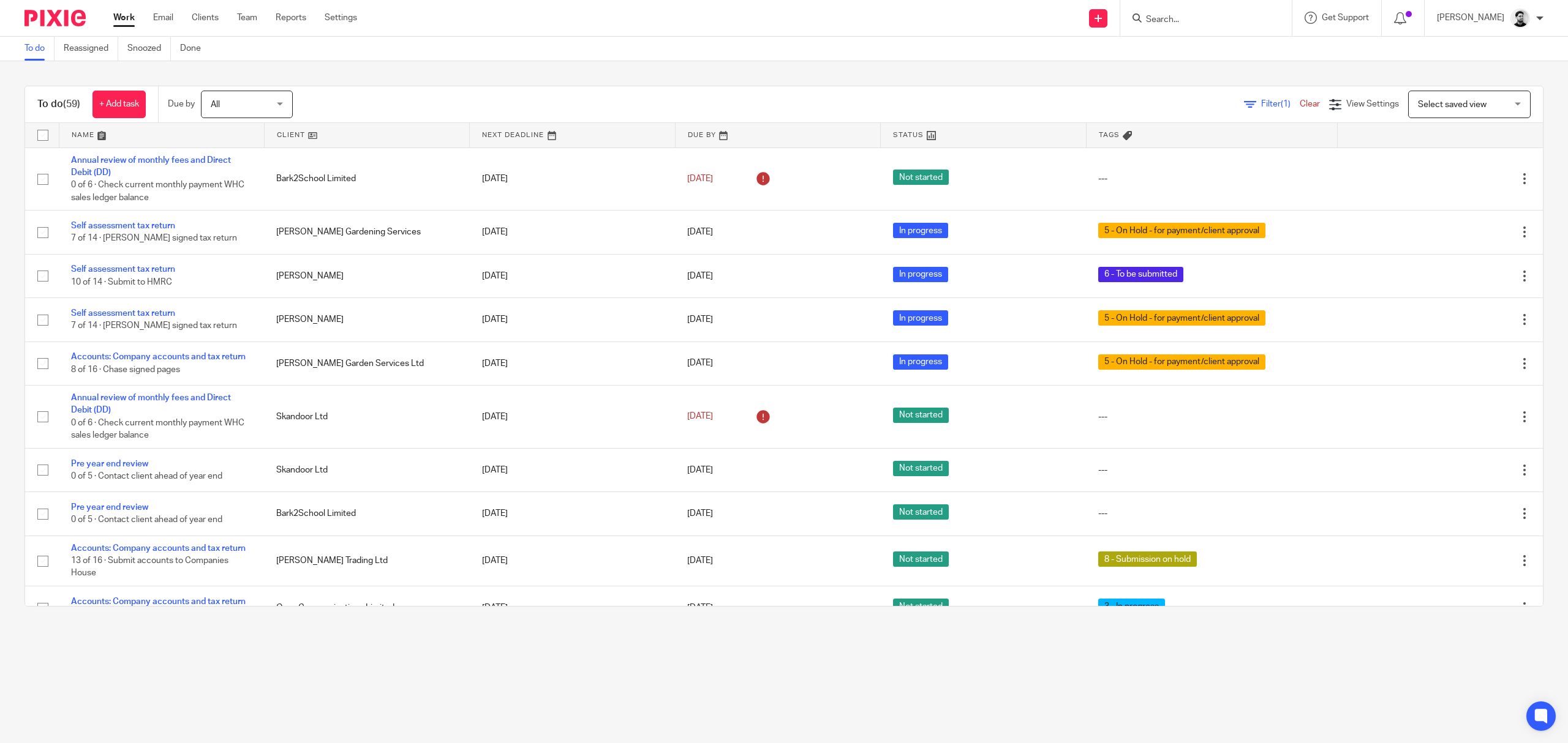
click at [1161, 20] on input "Search" at bounding box center [1199, 20] width 110 height 11
type input "Rover p5"
click at [1210, 59] on link at bounding box center [1301, 58] width 318 height 38
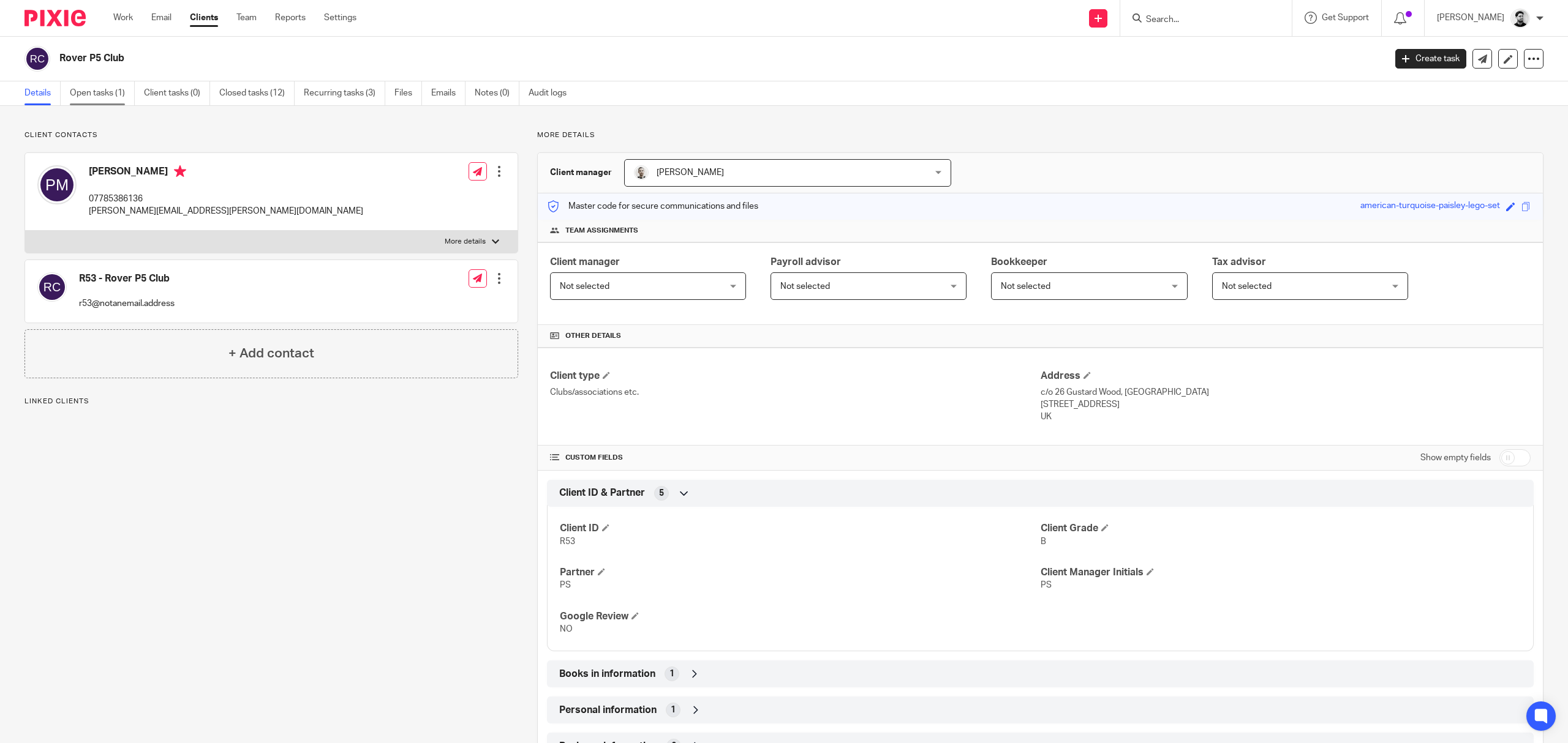
click at [113, 94] on link "Open tasks (1)" at bounding box center [102, 93] width 65 height 24
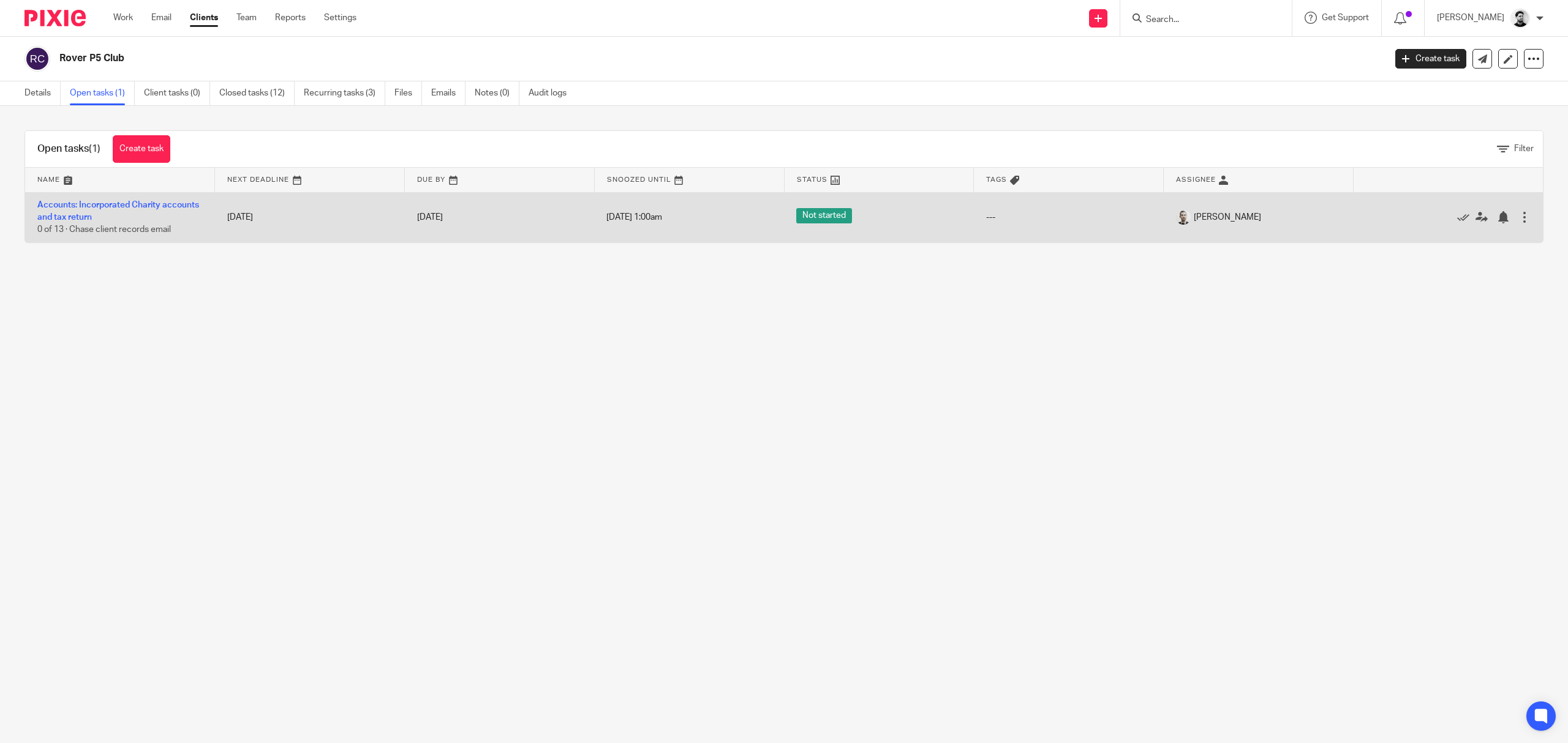
click at [115, 209] on td "Accounts: Incorporated Charity accounts and tax return 0 of 13 · Chase client r…" at bounding box center [120, 218] width 190 height 50
click at [113, 215] on link "Accounts: Incorporated Charity accounts and tax return" at bounding box center [118, 211] width 162 height 21
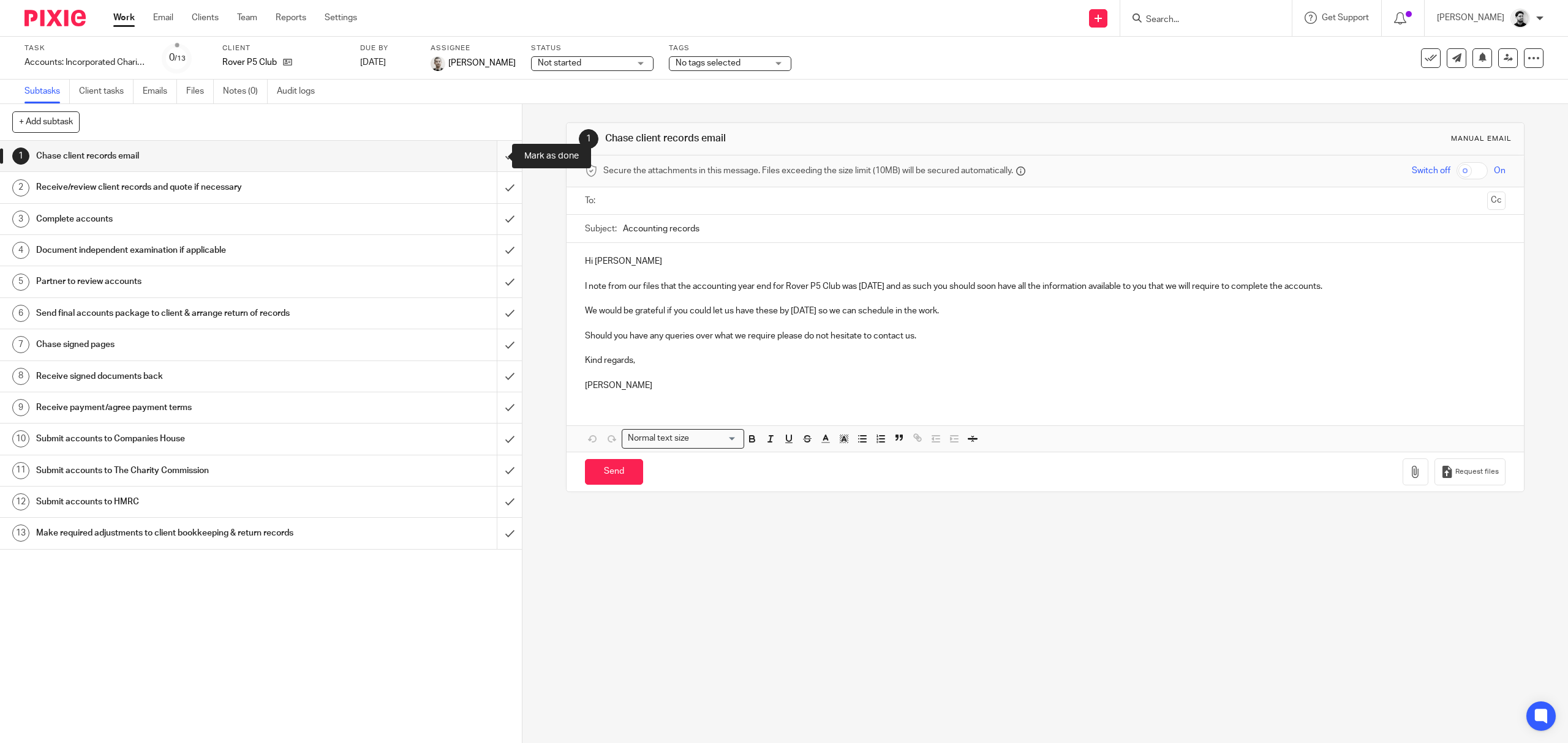
click at [496, 159] on input "submit" at bounding box center [260, 156] width 522 height 31
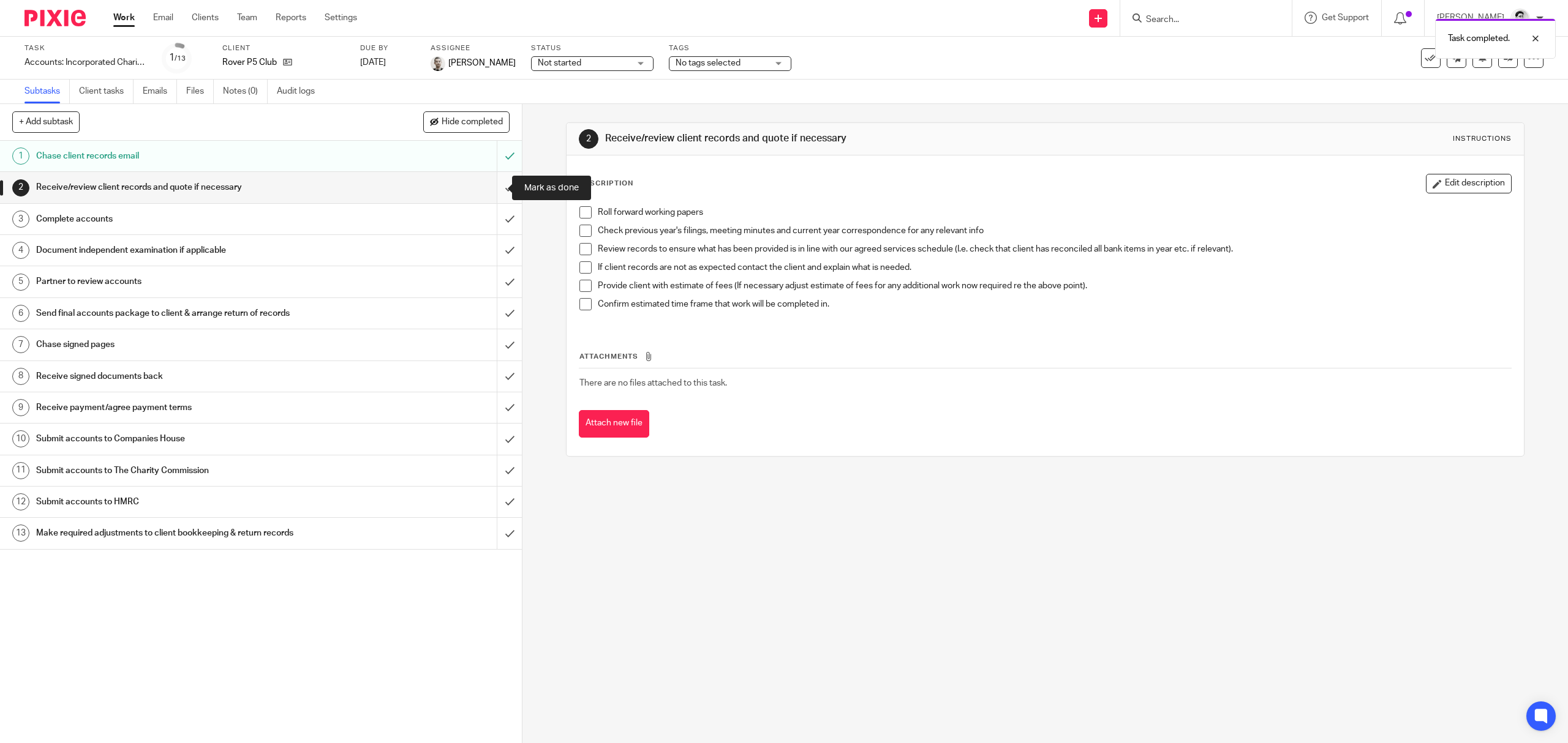
click at [490, 185] on input "submit" at bounding box center [260, 187] width 522 height 31
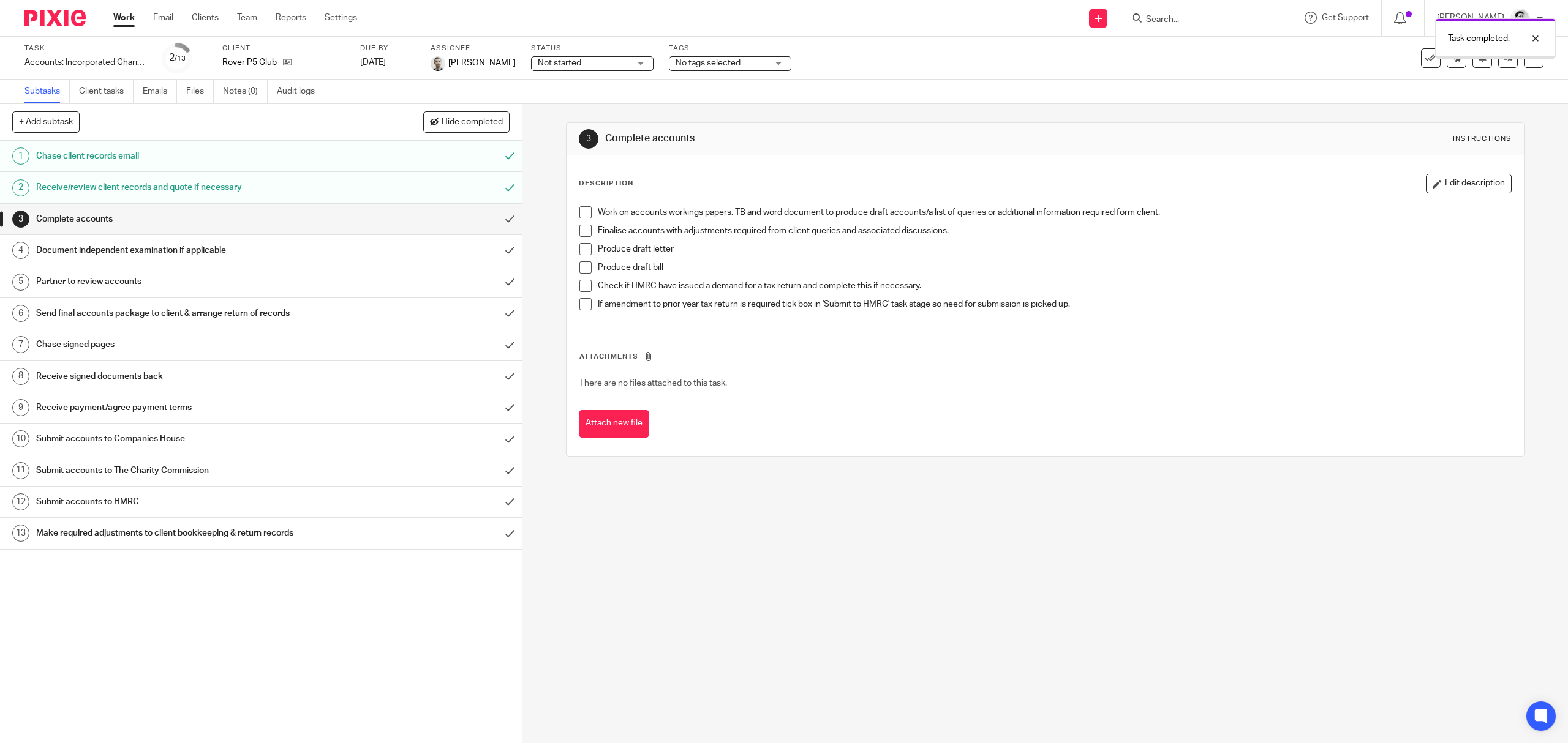
click at [743, 67] on span "No tags selected" at bounding box center [721, 63] width 92 height 13
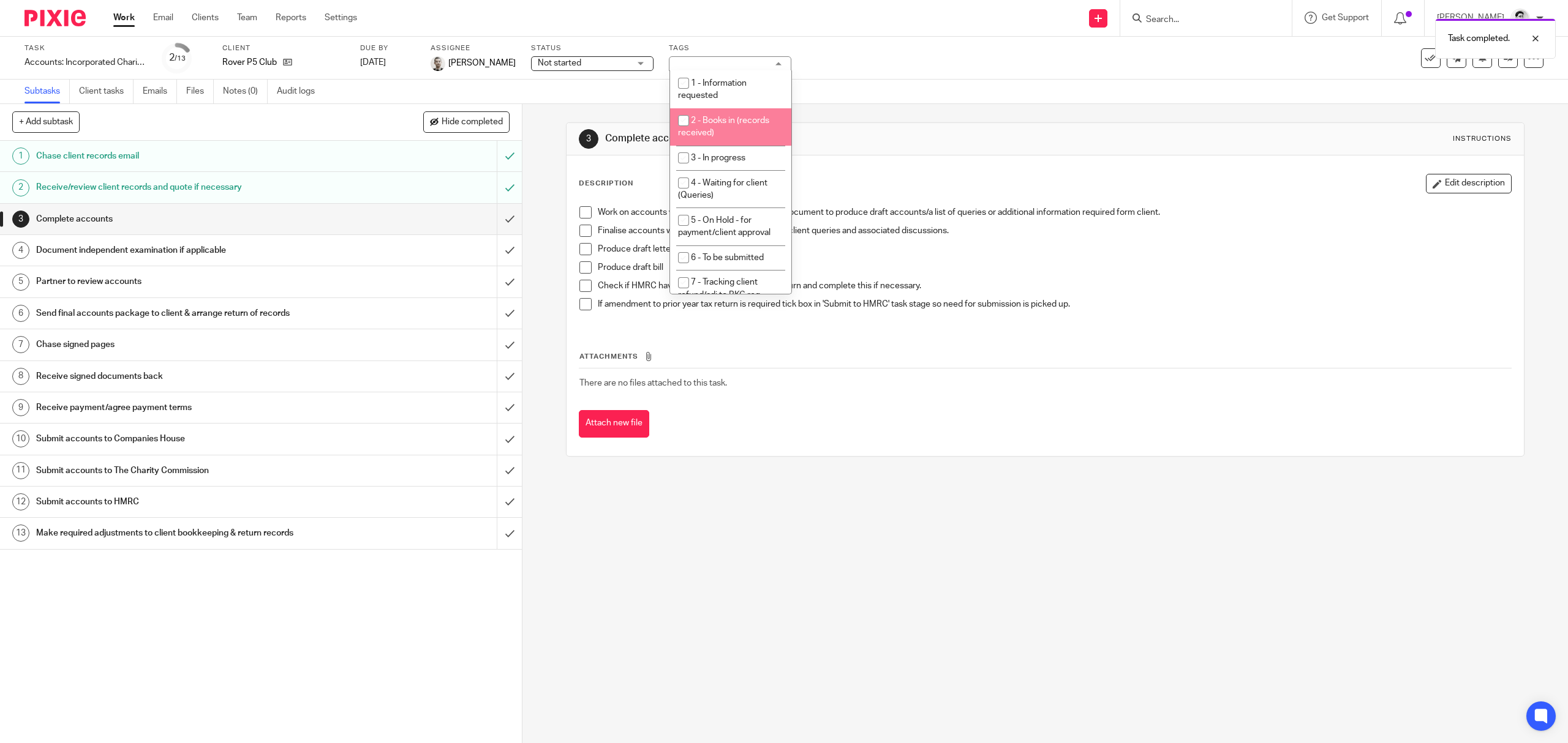
click at [736, 102] on li "1 - Information requested" at bounding box center [730, 89] width 121 height 37
click at [749, 94] on li "1 - Information requested" at bounding box center [730, 89] width 121 height 37
checkbox input "false"
click at [740, 127] on li "2 - Books in (records received)" at bounding box center [730, 126] width 121 height 37
checkbox input "true"
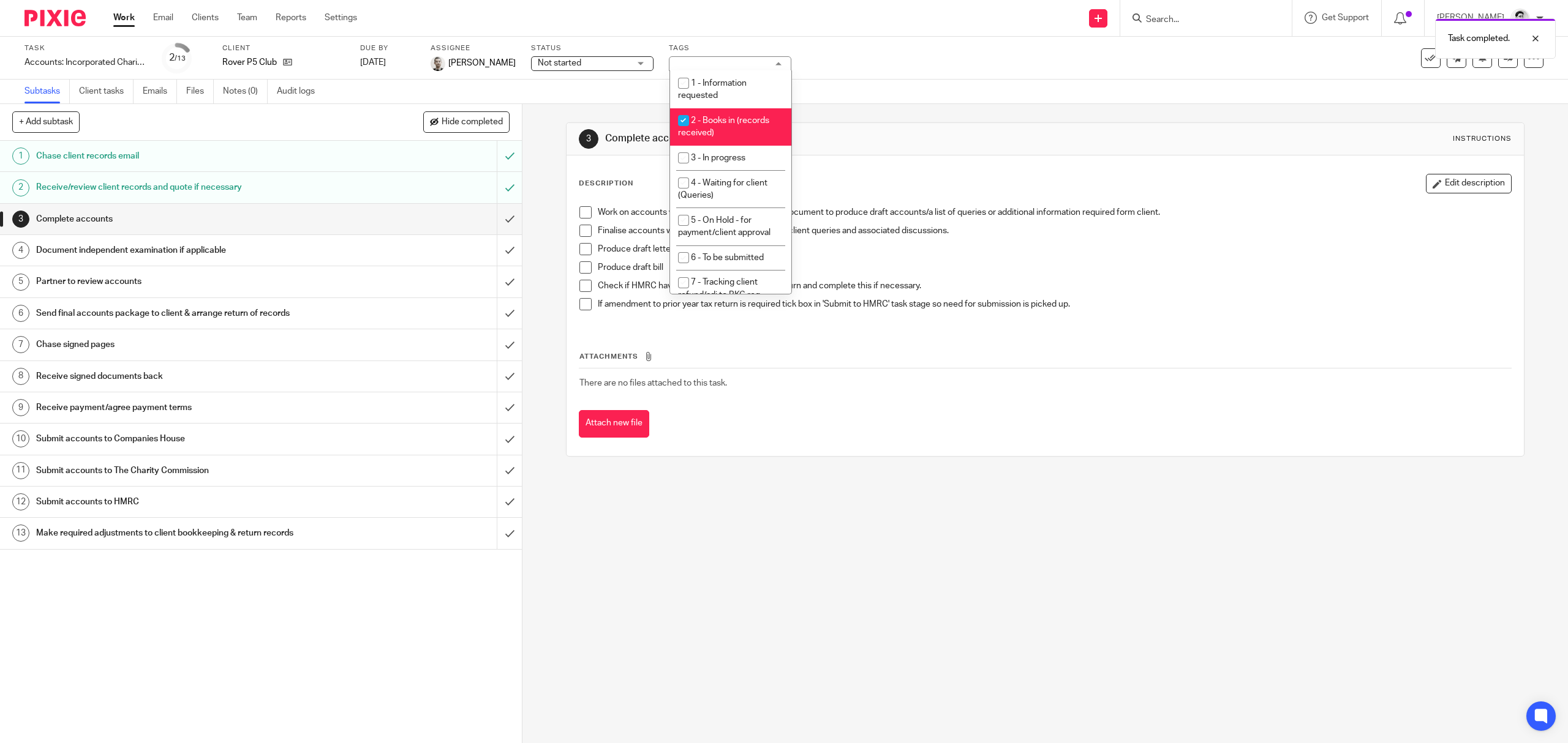
drag, startPoint x: 832, startPoint y: 80, endPoint x: 789, endPoint y: 82, distance: 43.0
click at [832, 81] on div "Subtasks Client tasks Emails Files Notes (0) Audit logs" at bounding box center [784, 92] width 1568 height 24
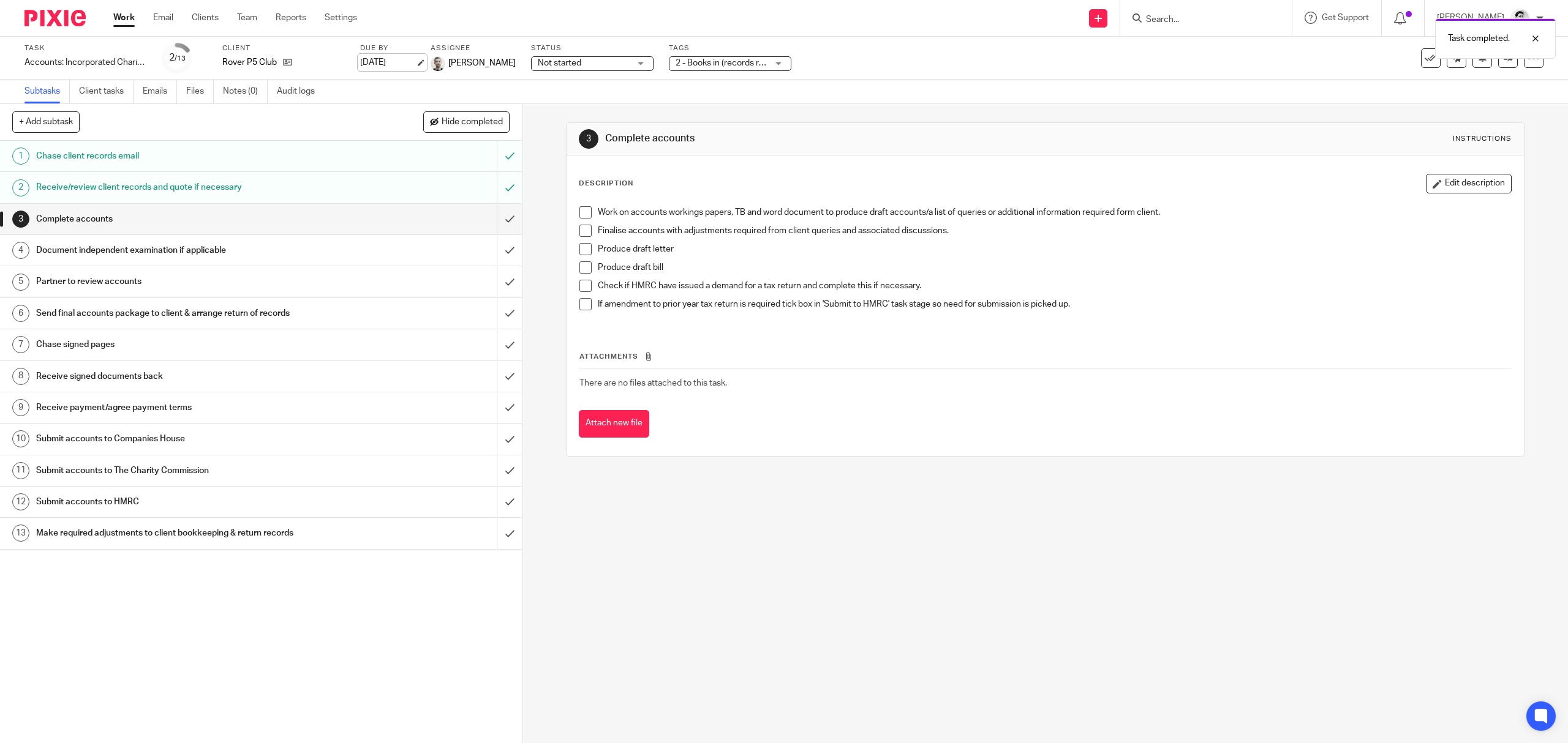
click at [377, 57] on link "30 Apr 2026" at bounding box center [388, 63] width 55 height 13
click at [369, 114] on div "October January February March April May June July August September October Nov…" at bounding box center [451, 126] width 182 height 35
click at [770, 525] on div "3 Complete accounts Instructions Description Edit description Work on accounts …" at bounding box center [1045, 424] width 1046 height 639
click at [380, 63] on link "30 Sep 2024" at bounding box center [388, 65] width 55 height 13
click at [127, 16] on link "Work" at bounding box center [124, 18] width 22 height 12
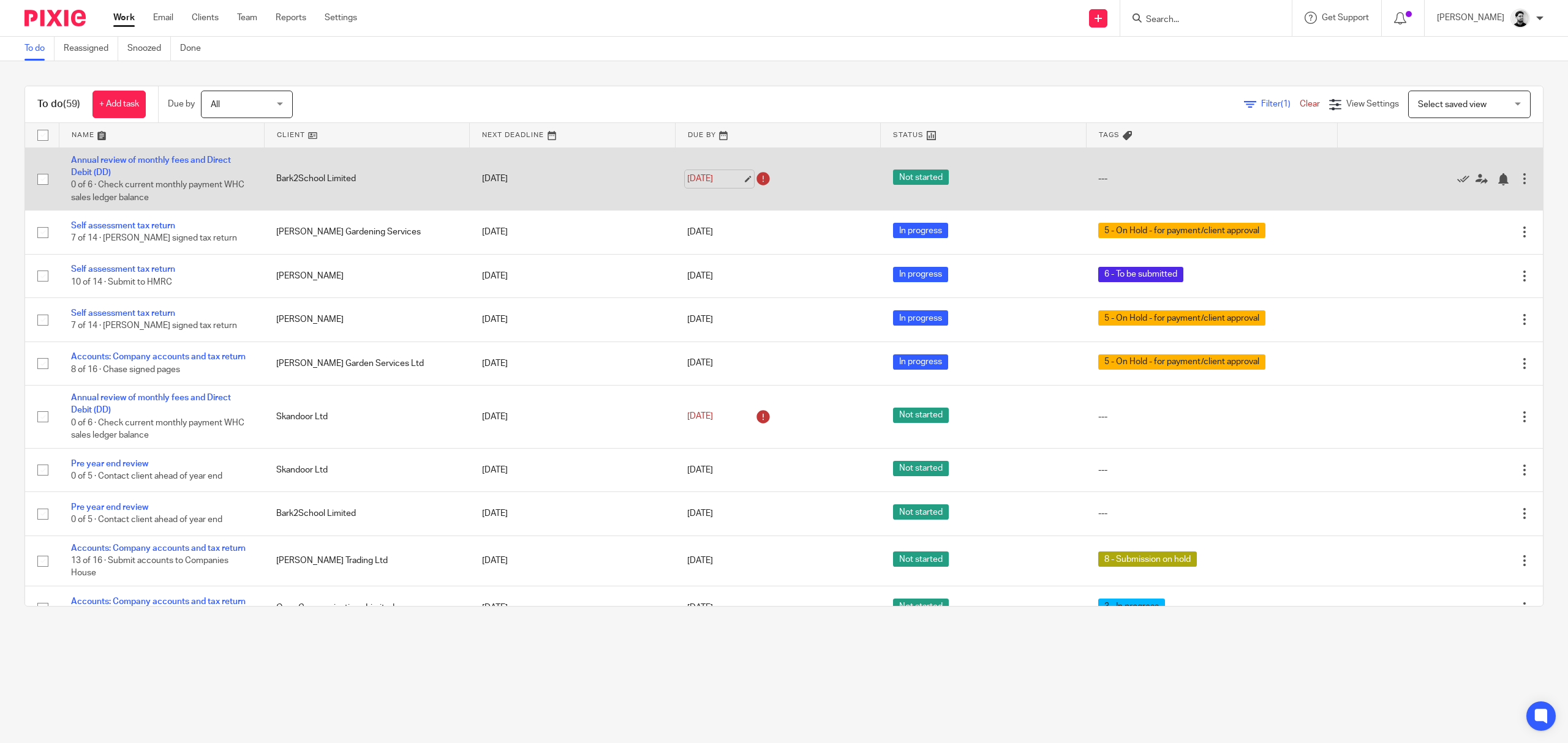
click at [694, 175] on link "[DATE]" at bounding box center [715, 179] width 55 height 13
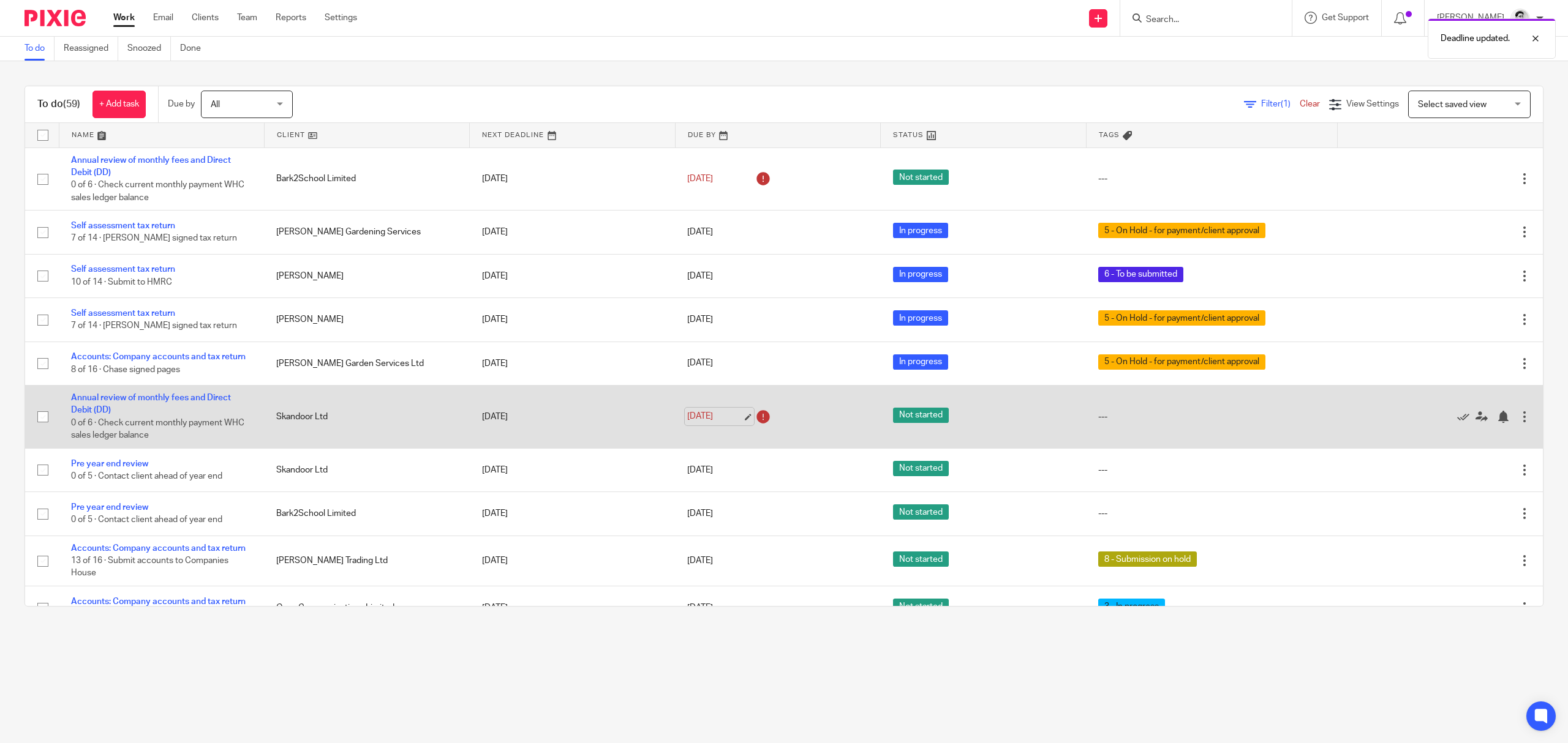
click at [694, 417] on link "18 Aug 2025" at bounding box center [715, 416] width 55 height 13
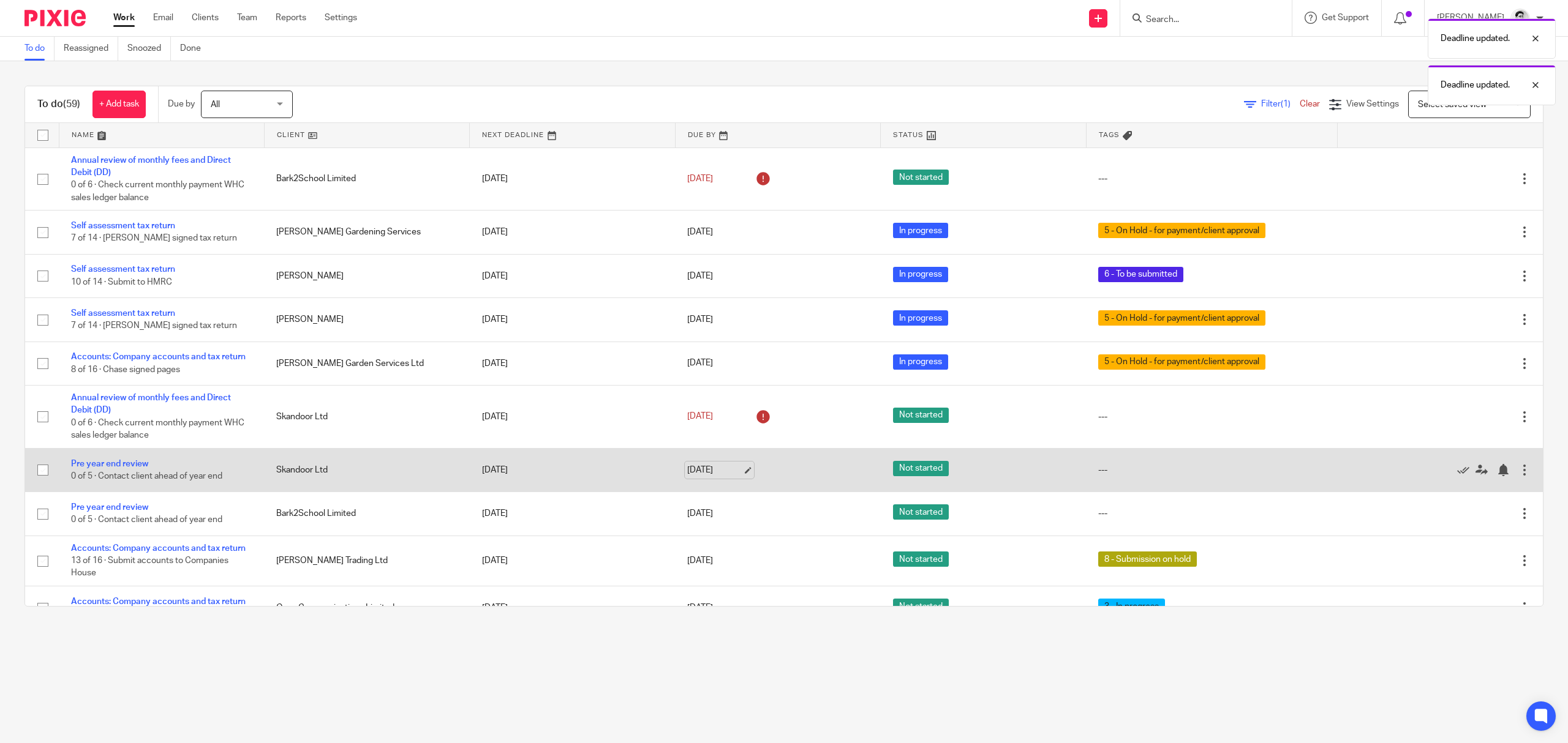
click at [706, 469] on link "[DATE]" at bounding box center [715, 470] width 55 height 13
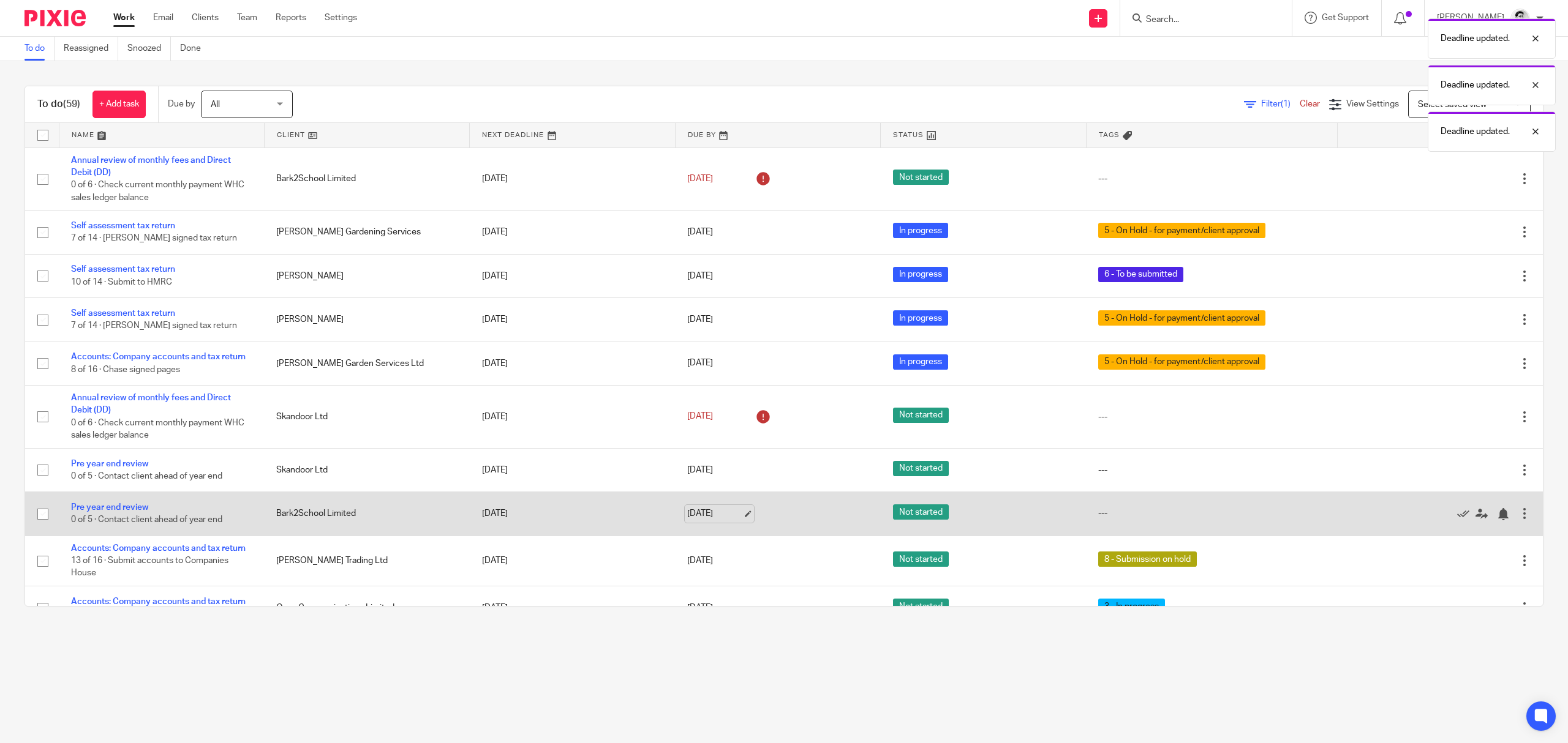
click at [694, 513] on link "[DATE]" at bounding box center [715, 514] width 55 height 13
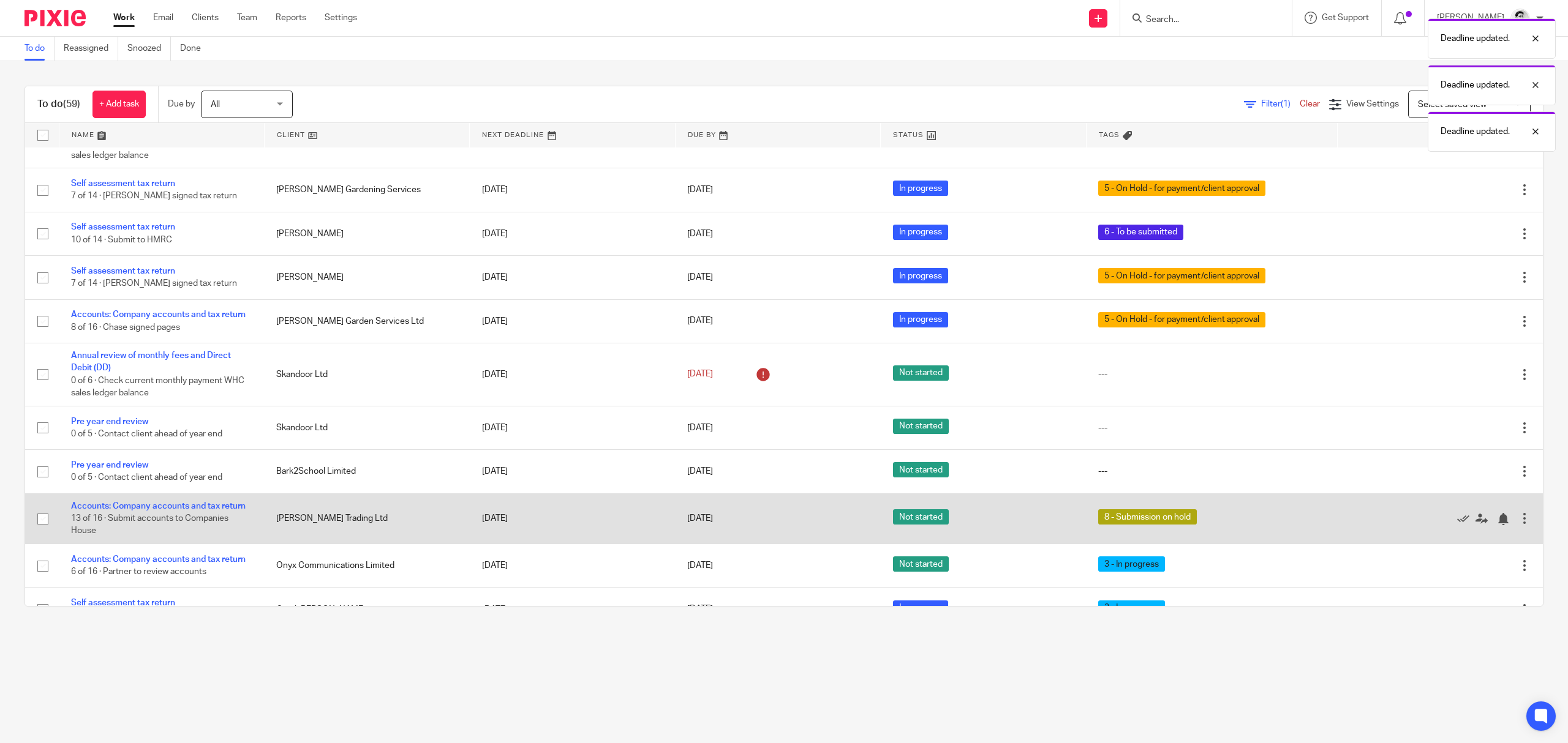
scroll to position [163, 0]
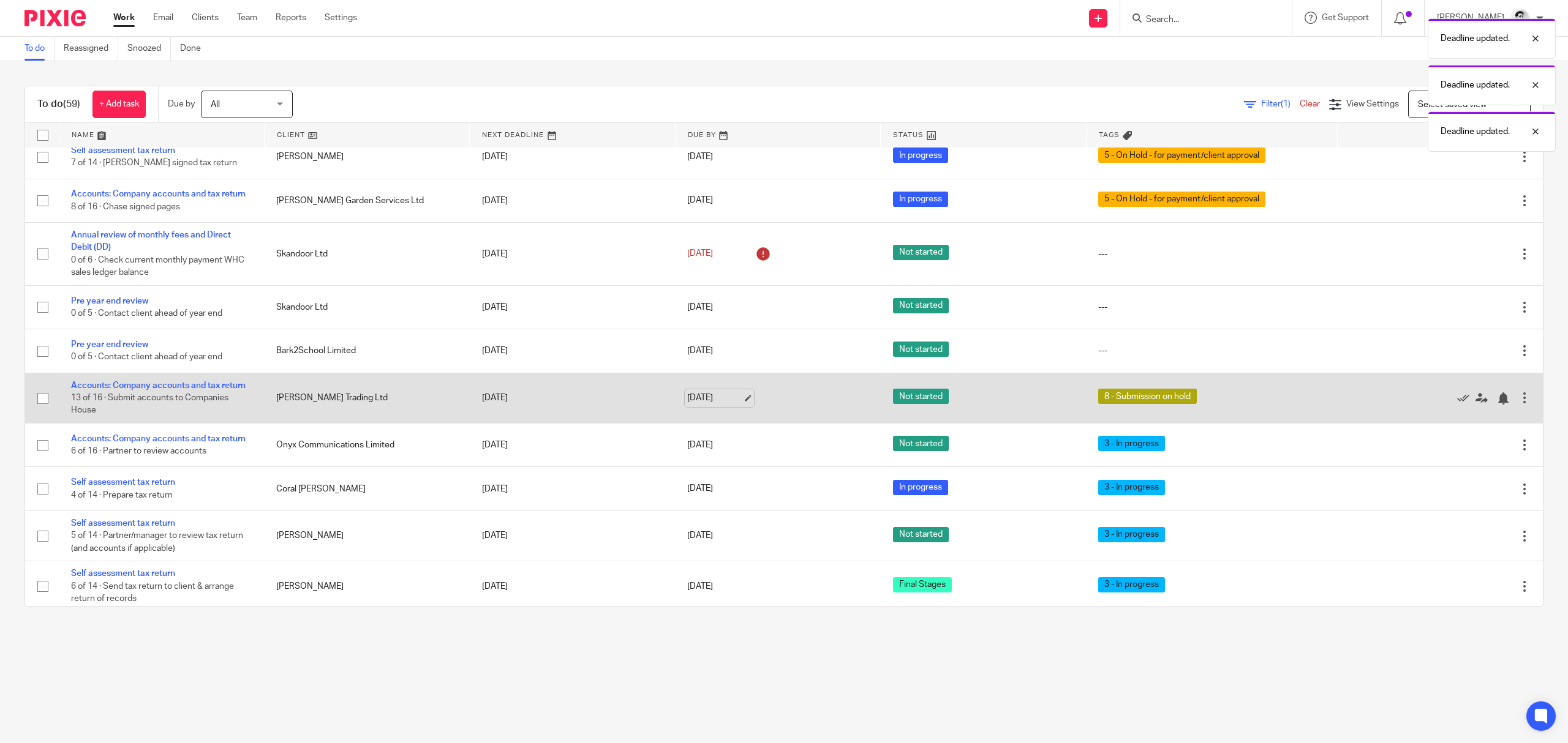
click at [719, 398] on link "20 Aug 2025" at bounding box center [715, 398] width 55 height 13
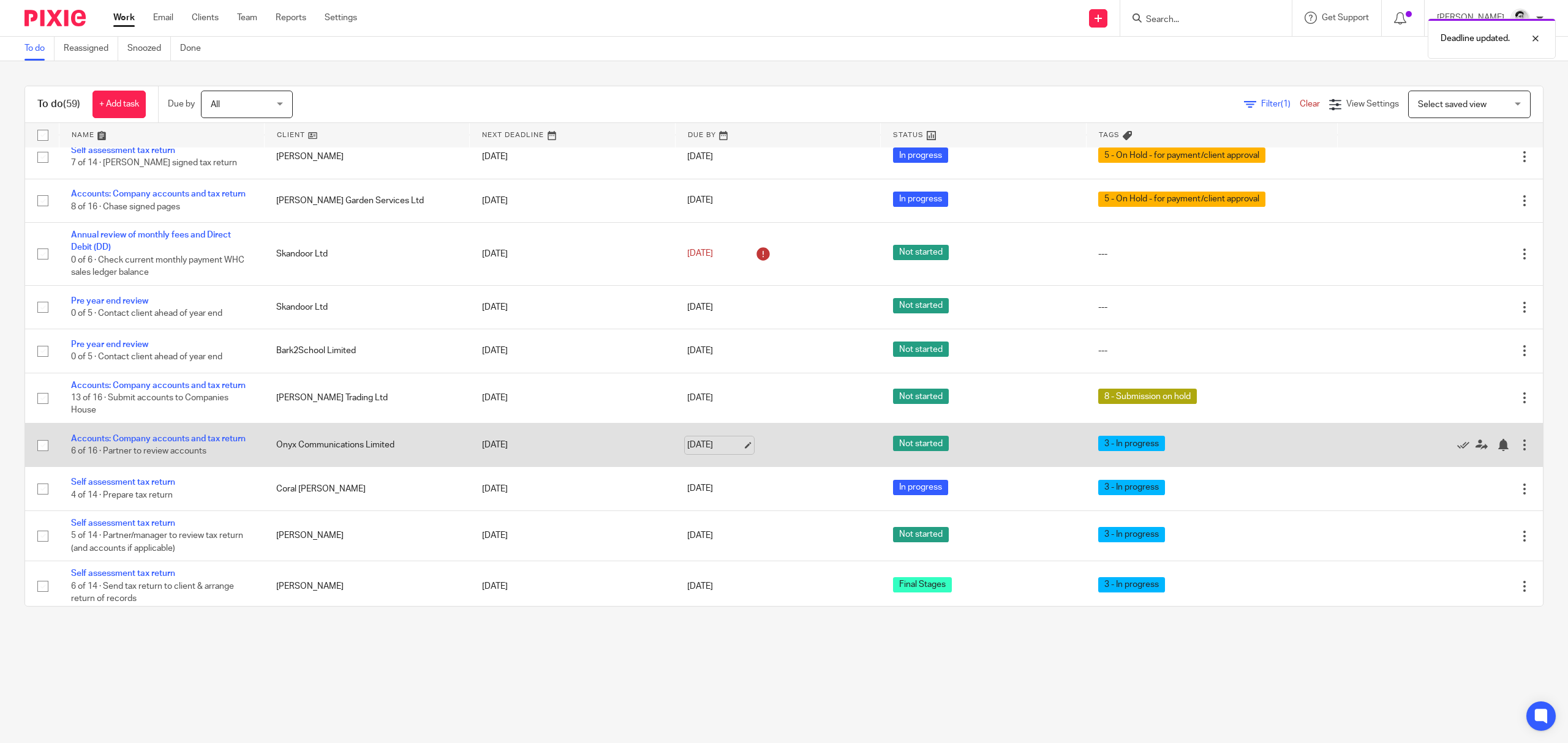
click at [709, 442] on link "[DATE]" at bounding box center [715, 445] width 55 height 13
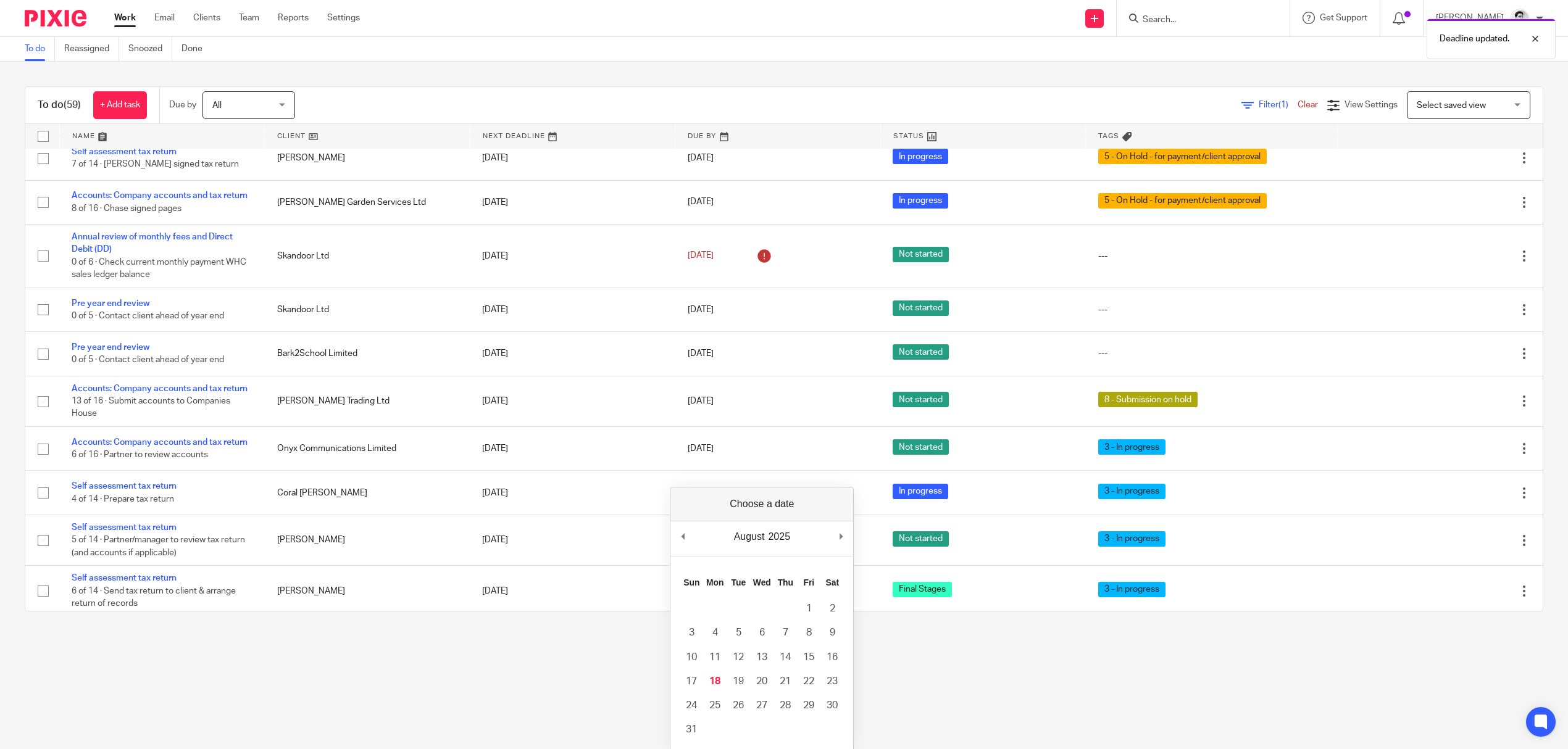
click at [565, 673] on main "To do Reassigned Snoozed Done To do (59) + Add task Due by All All Today Tomorr…" at bounding box center [784, 374] width 1568 height 749
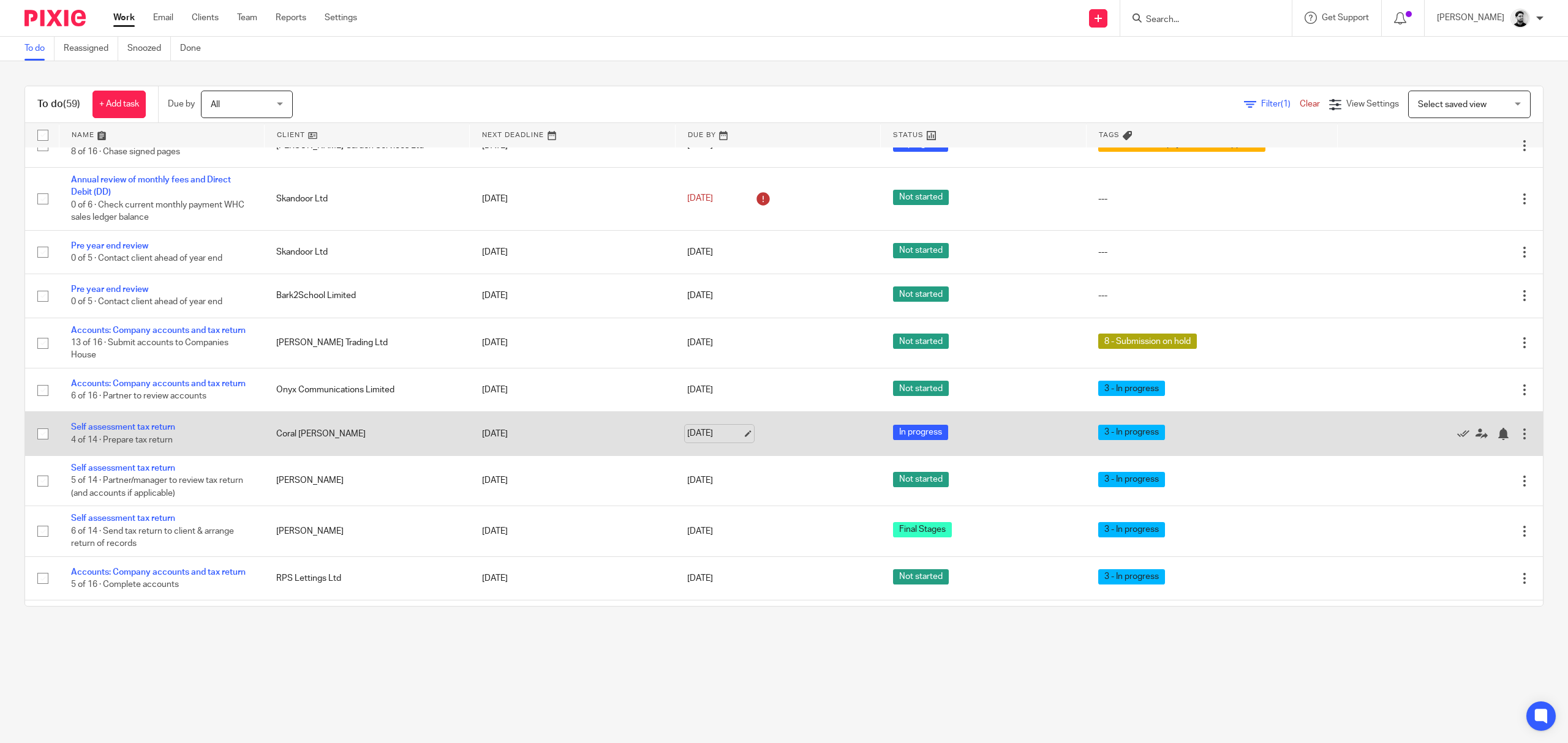
scroll to position [245, 0]
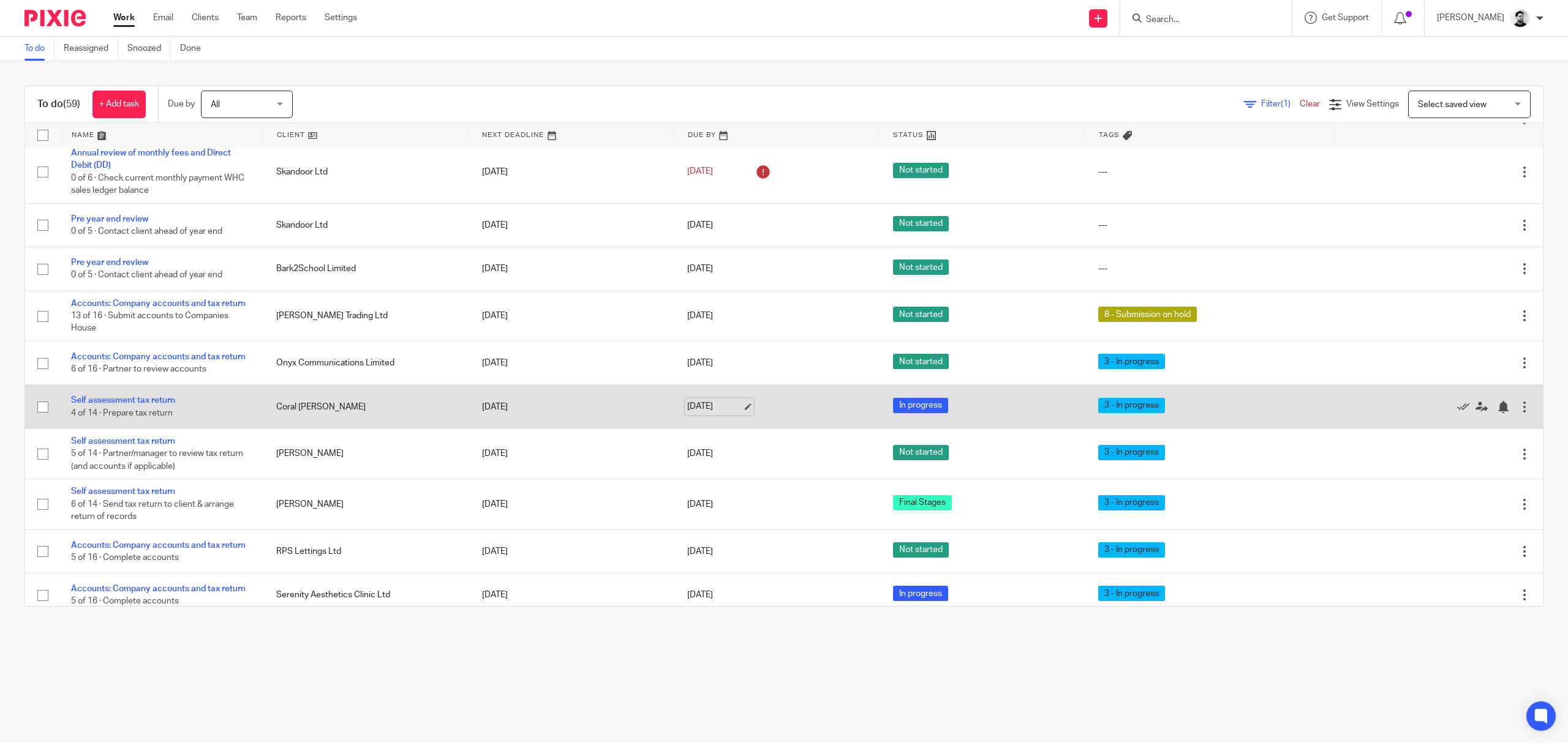
click at [714, 407] on link "[DATE]" at bounding box center [715, 407] width 55 height 13
click at [1497, 413] on div at bounding box center [1503, 407] width 12 height 12
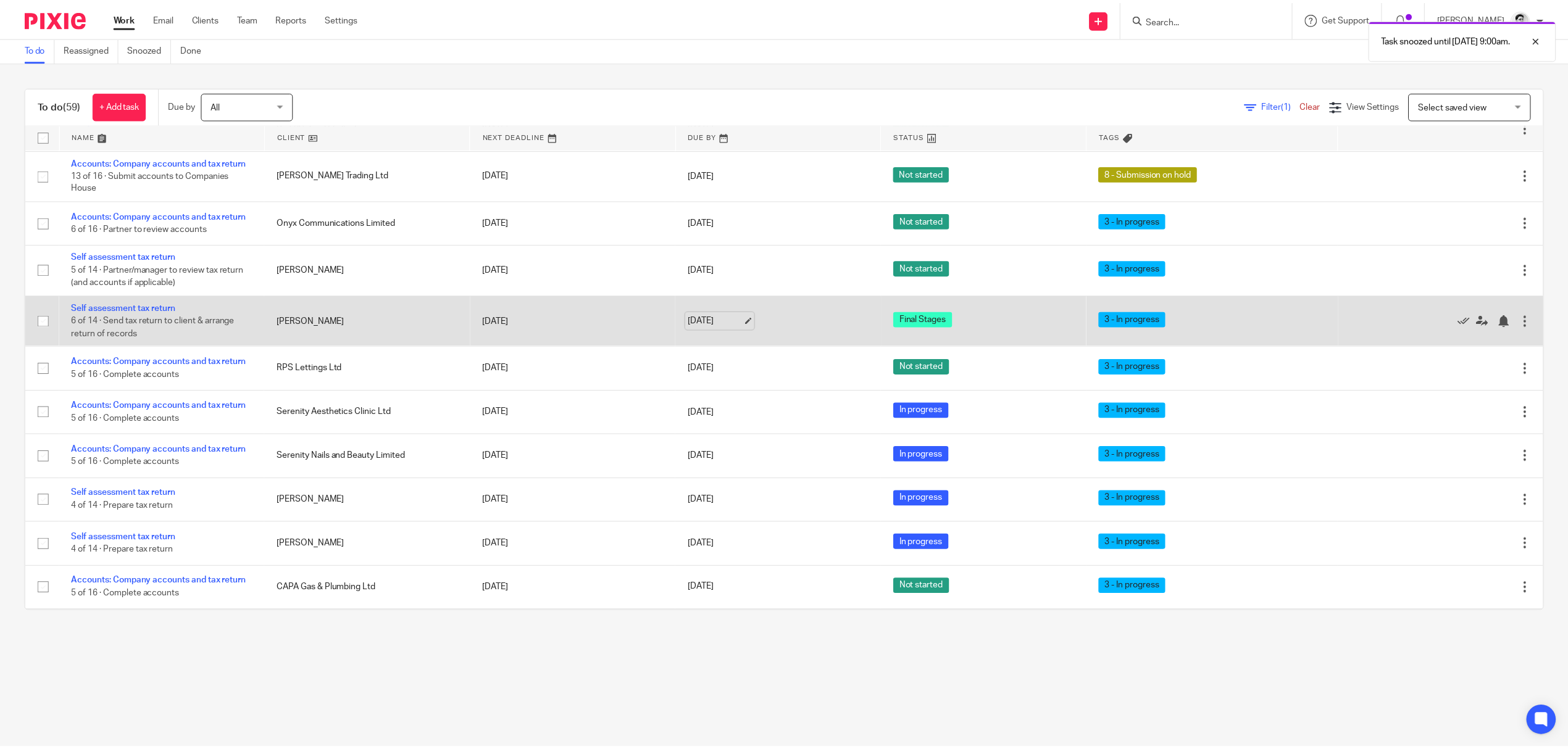
scroll to position [411, 0]
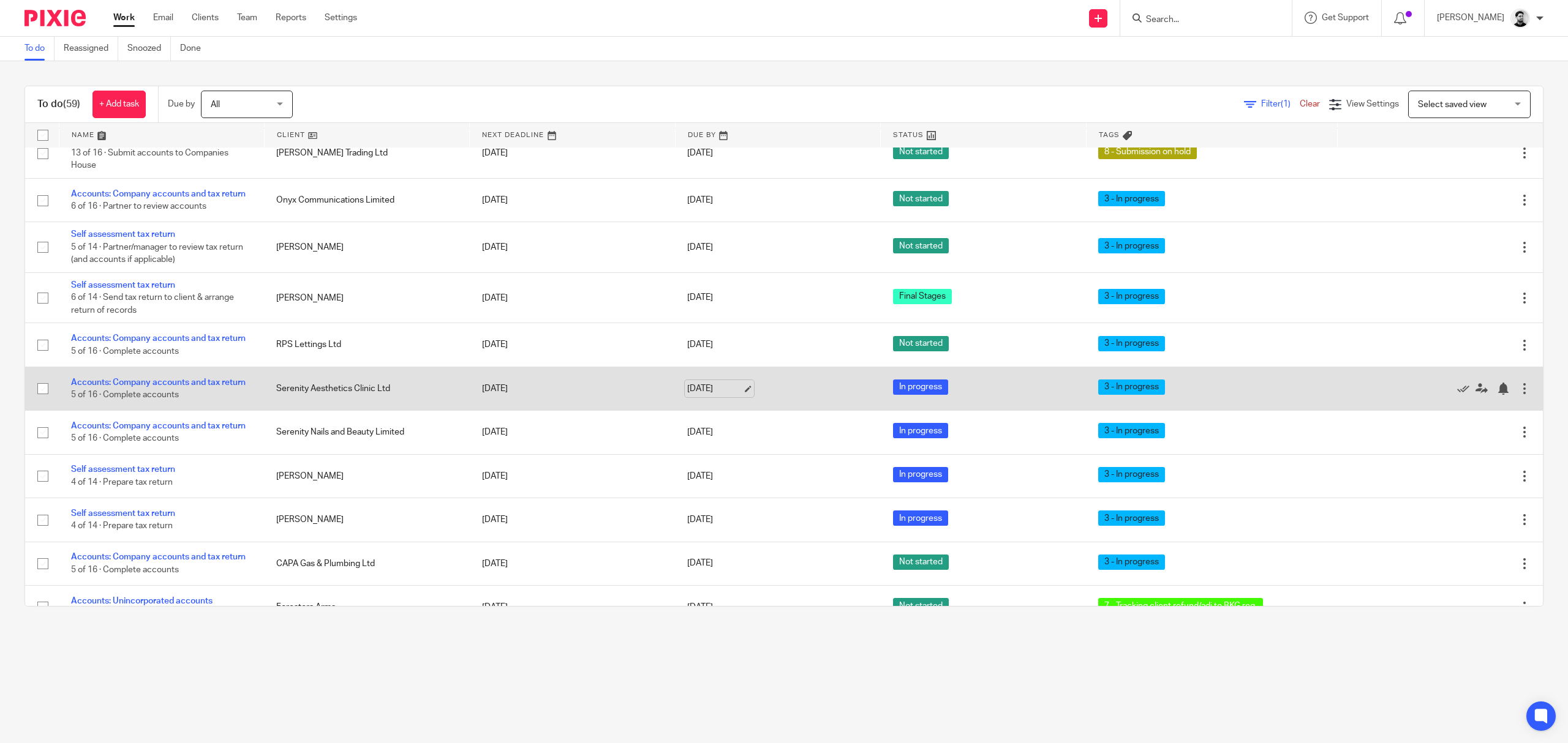
click at [689, 387] on link "[DATE]" at bounding box center [715, 389] width 55 height 13
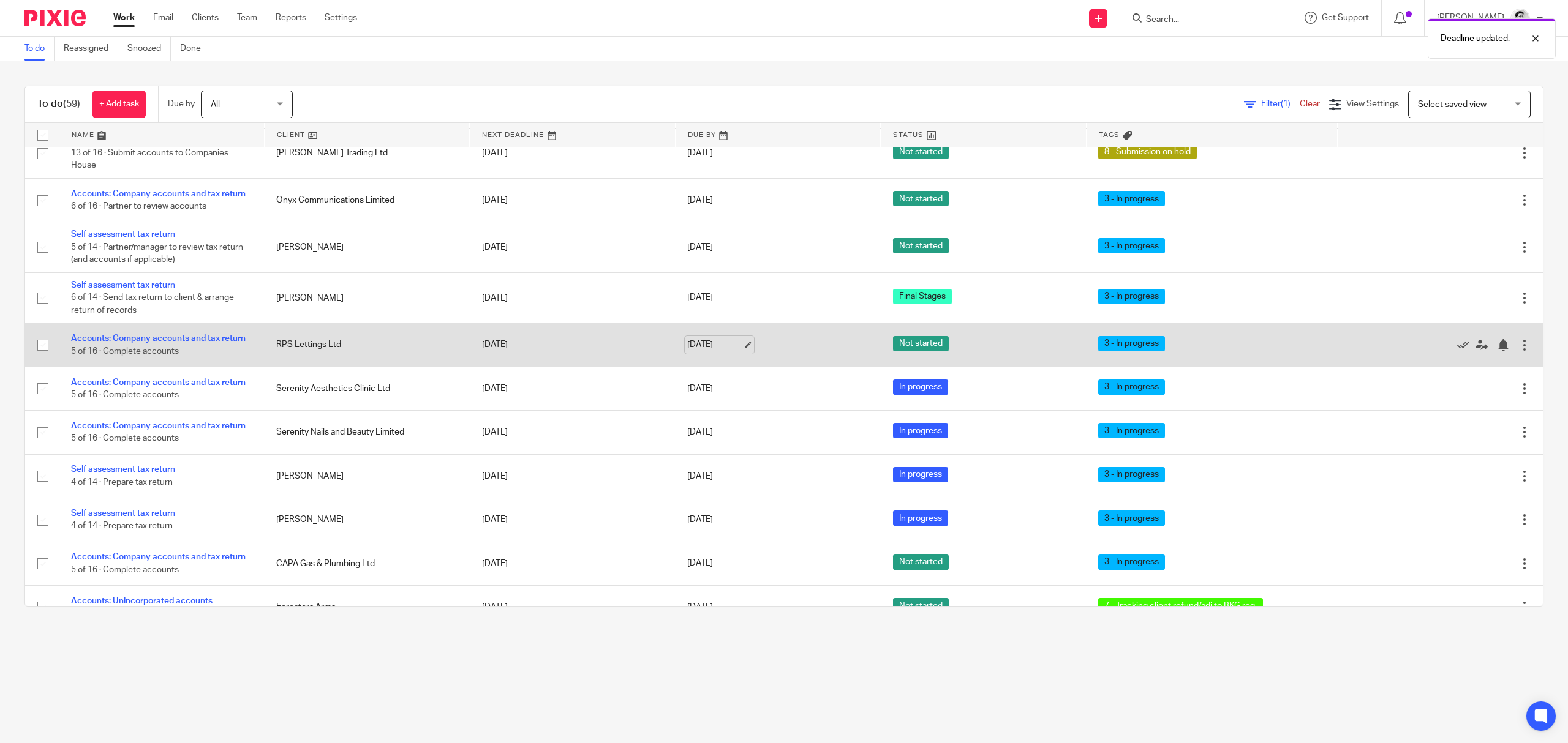
click at [698, 348] on link "[DATE]" at bounding box center [715, 345] width 55 height 13
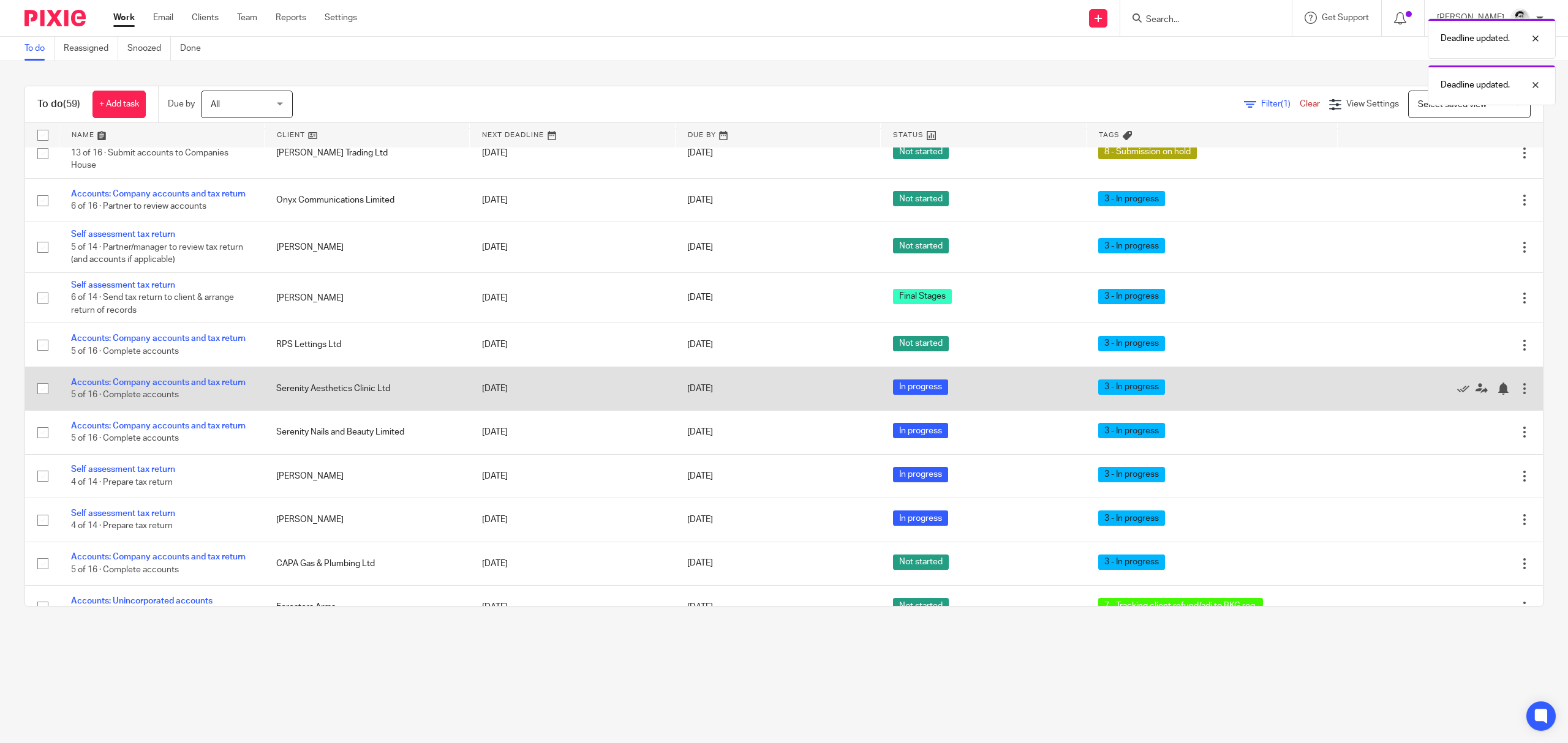
click at [689, 437] on link "[DATE]" at bounding box center [715, 432] width 55 height 13
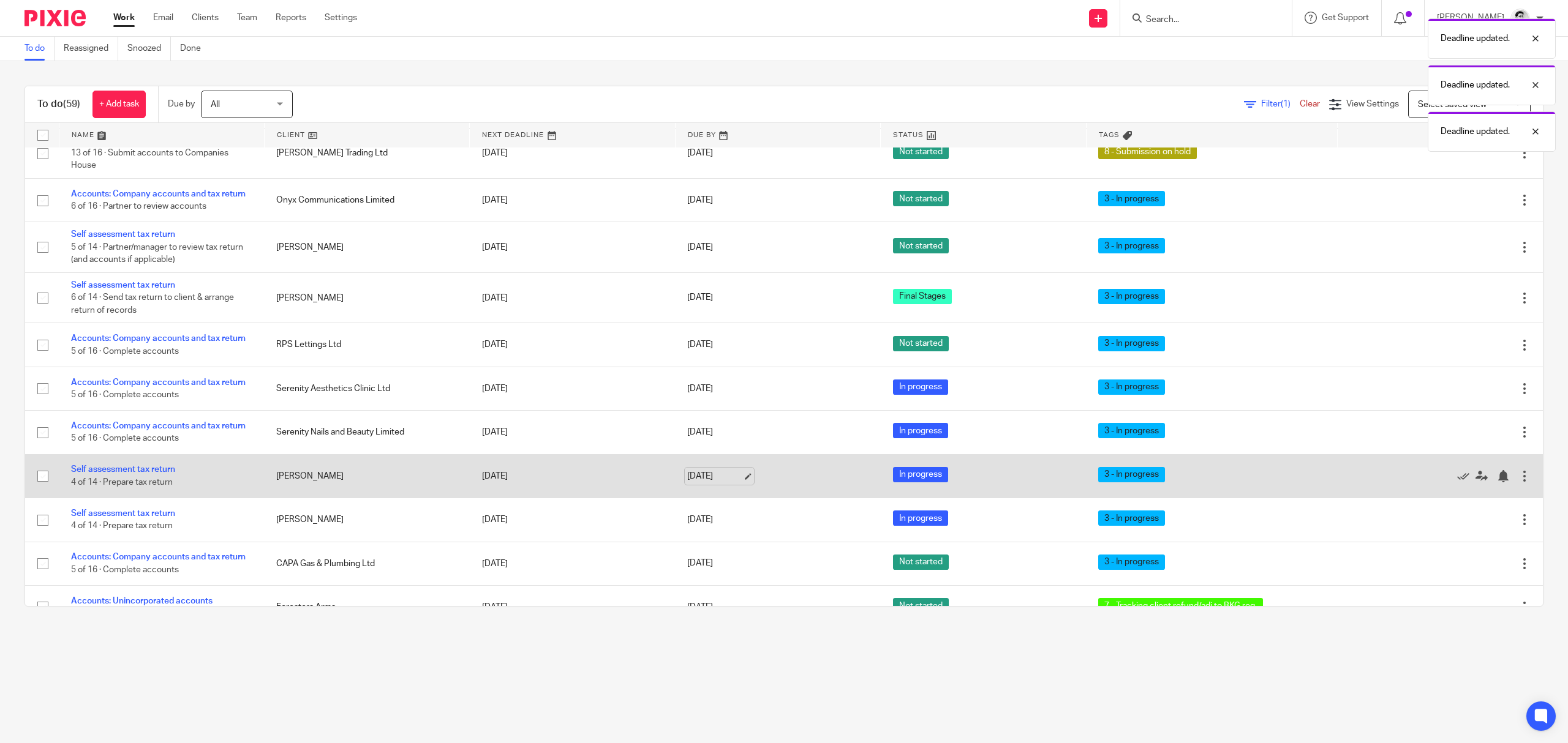
click at [699, 525] on link "[DATE]" at bounding box center [715, 520] width 55 height 13
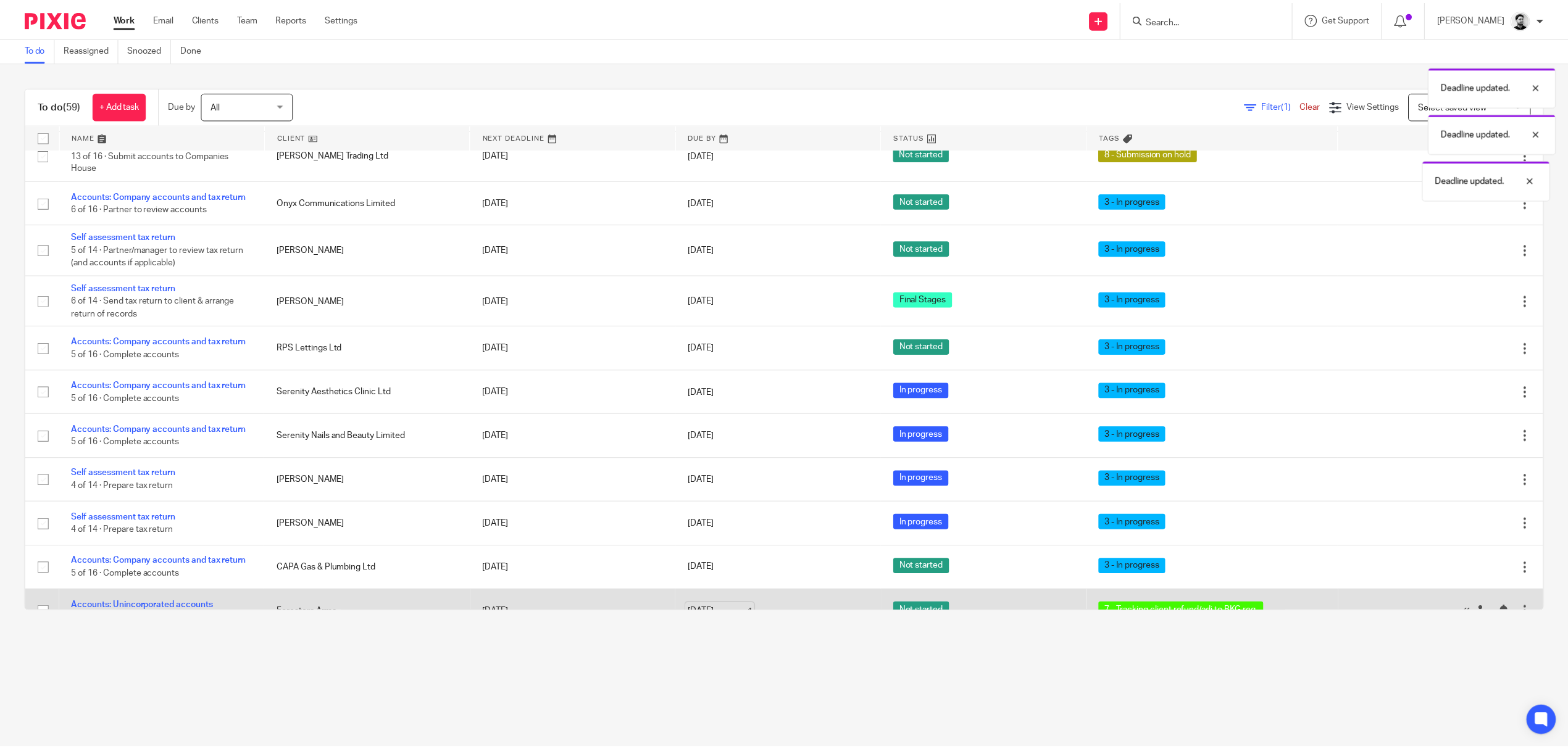
scroll to position [576, 0]
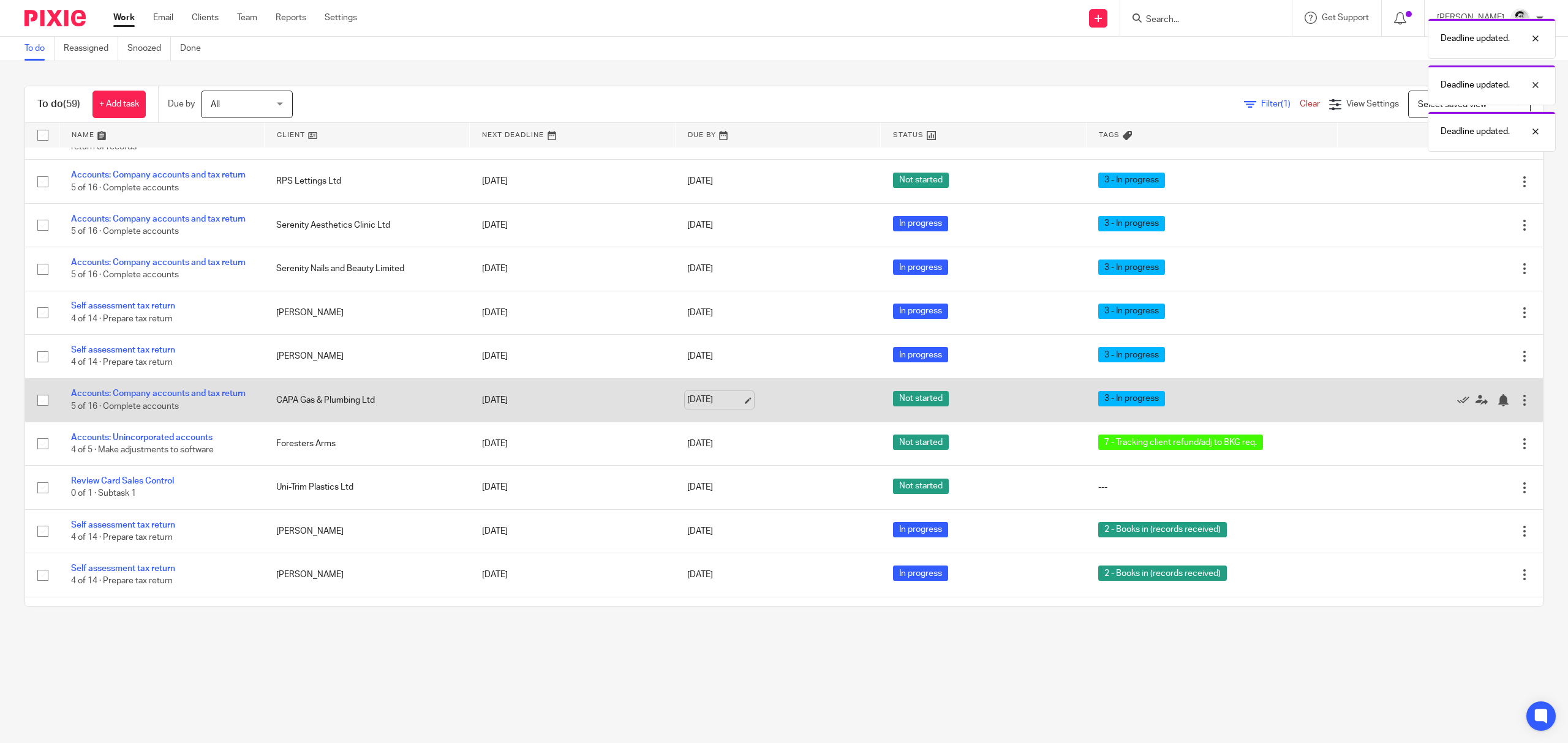
click at [687, 405] on link "[DATE]" at bounding box center [715, 400] width 55 height 13
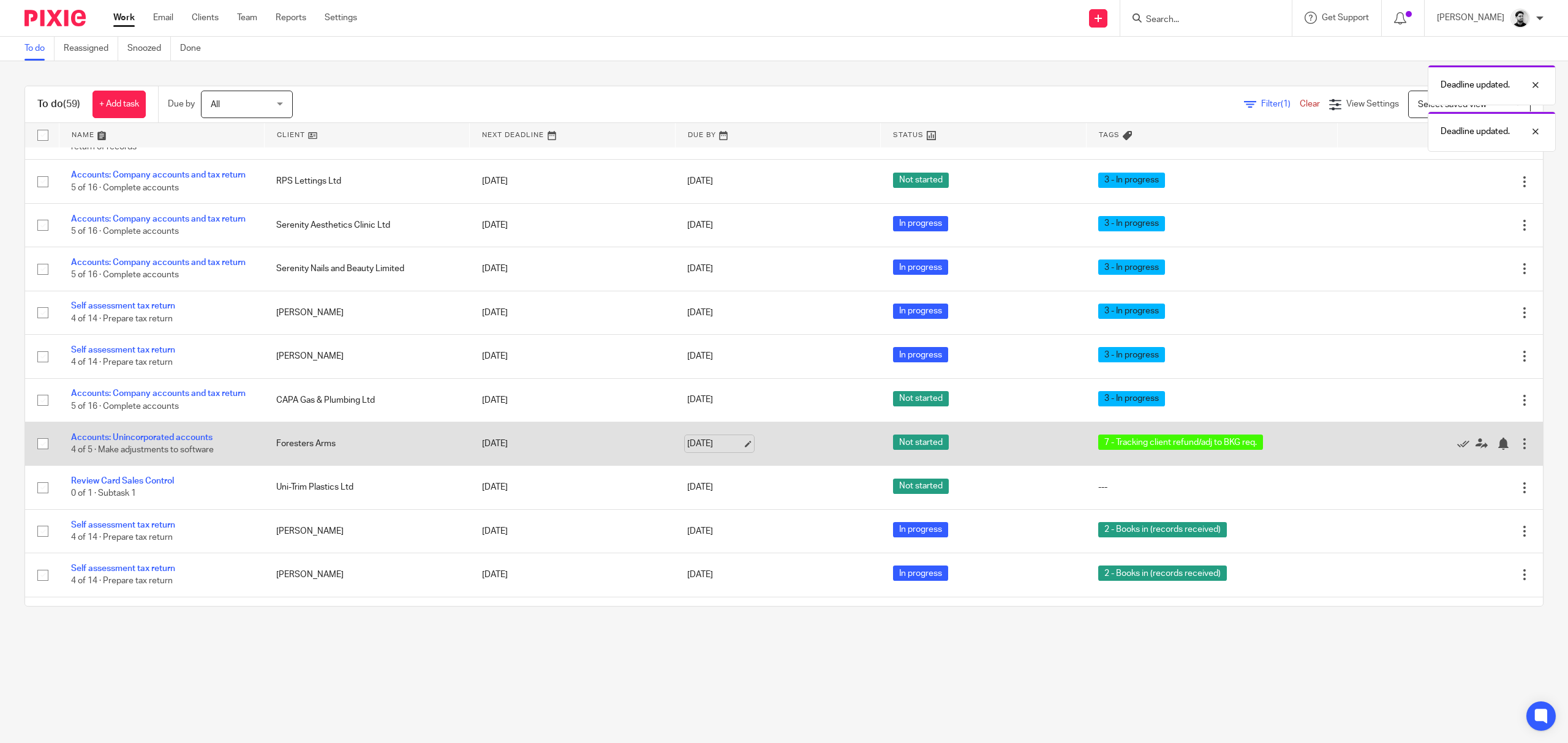
click at [696, 449] on link "[DATE]" at bounding box center [715, 444] width 55 height 13
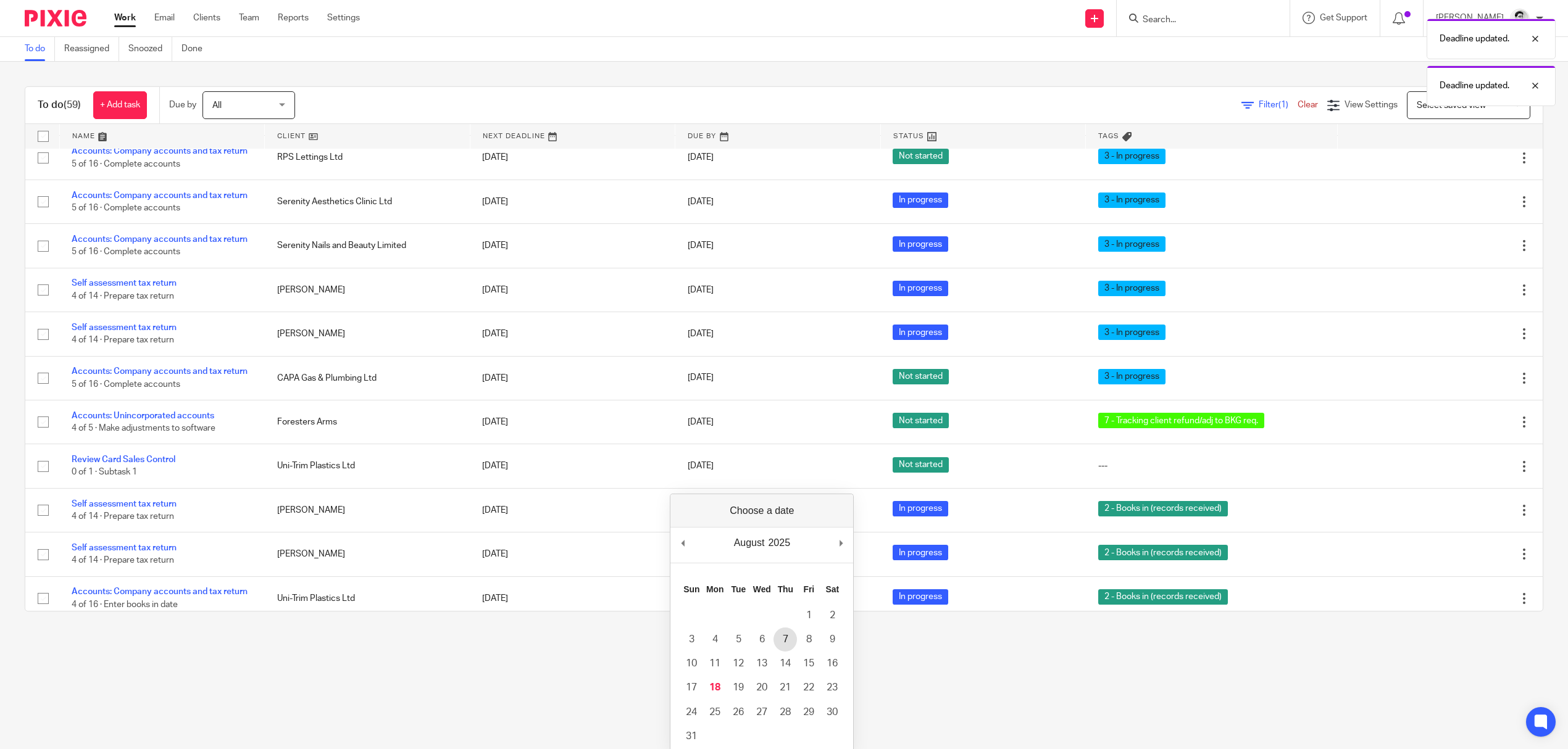
scroll to position [40, 0]
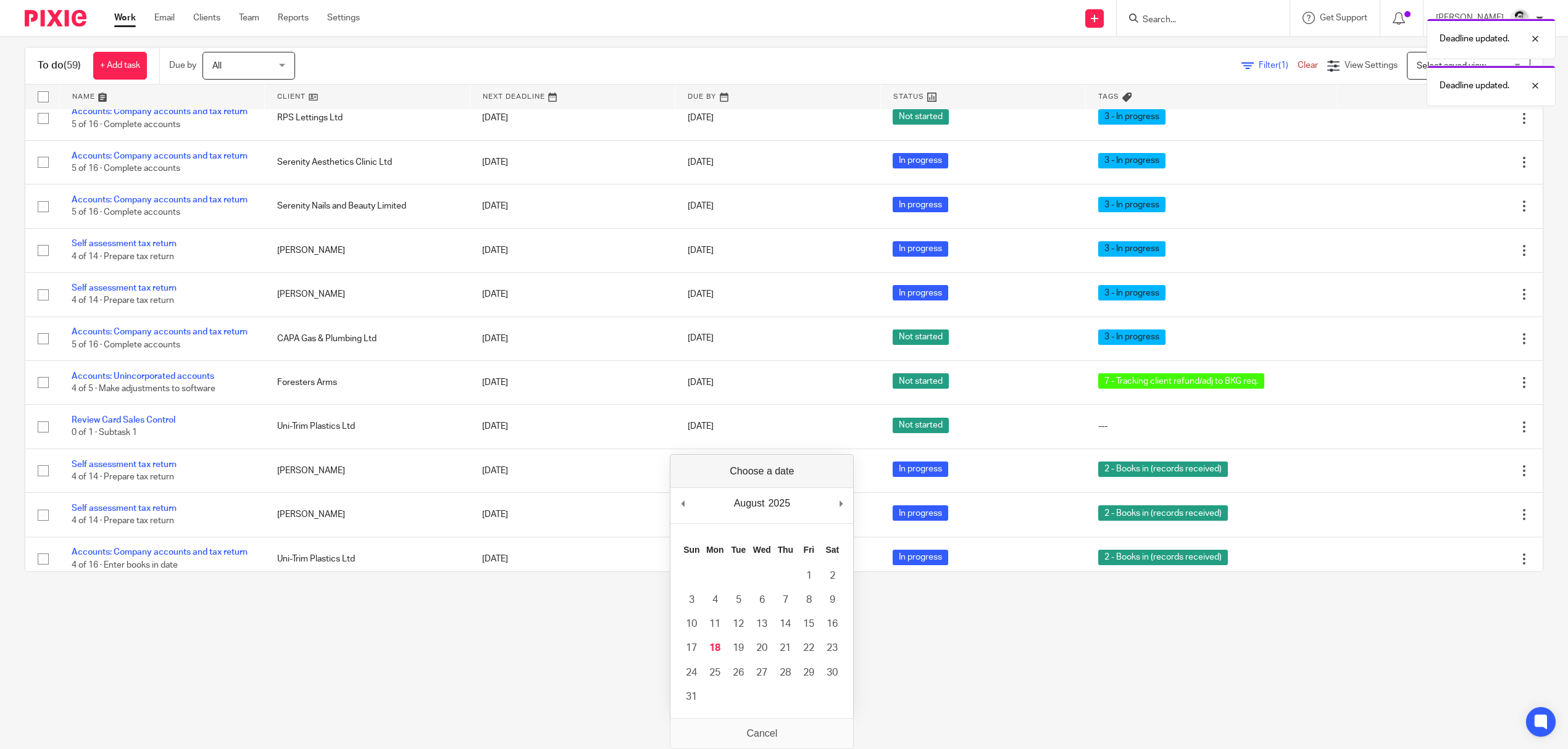
click at [959, 644] on main "To do Reassigned Snoozed Done To do (59) + Add task Due by All All Today Tomorr…" at bounding box center [784, 334] width 1568 height 749
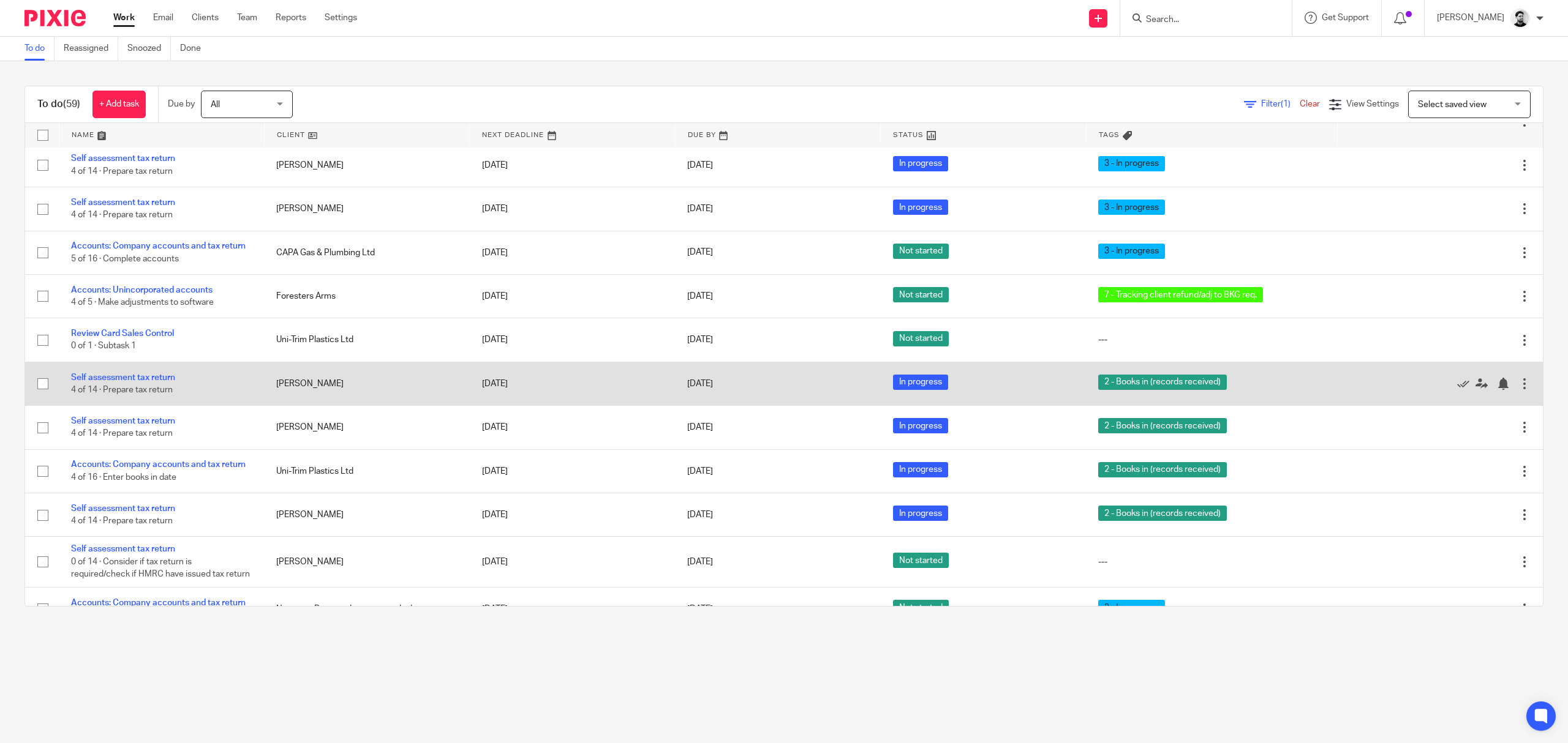
scroll to position [816, 0]
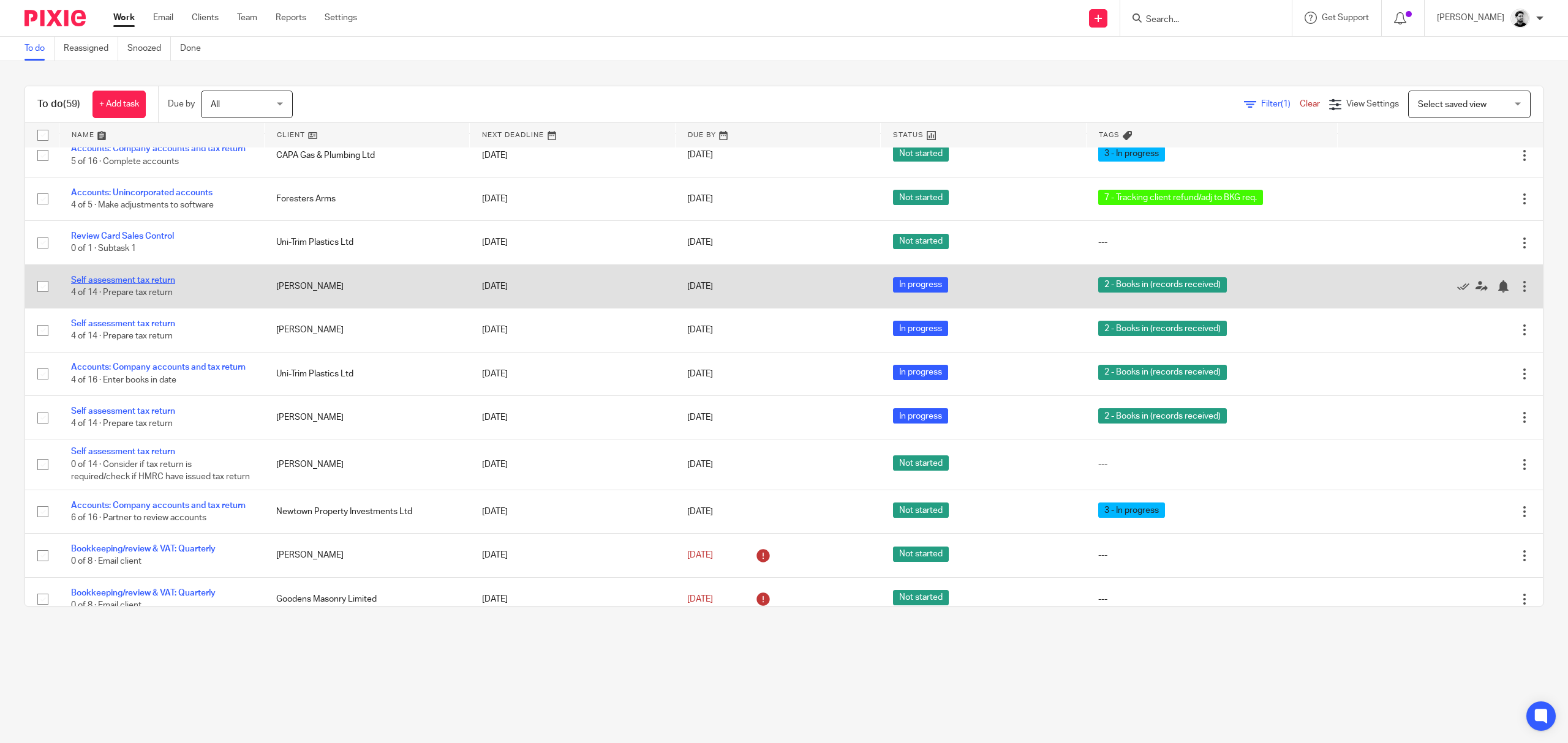
click at [126, 285] on link "Self assessment tax return" at bounding box center [122, 280] width 104 height 9
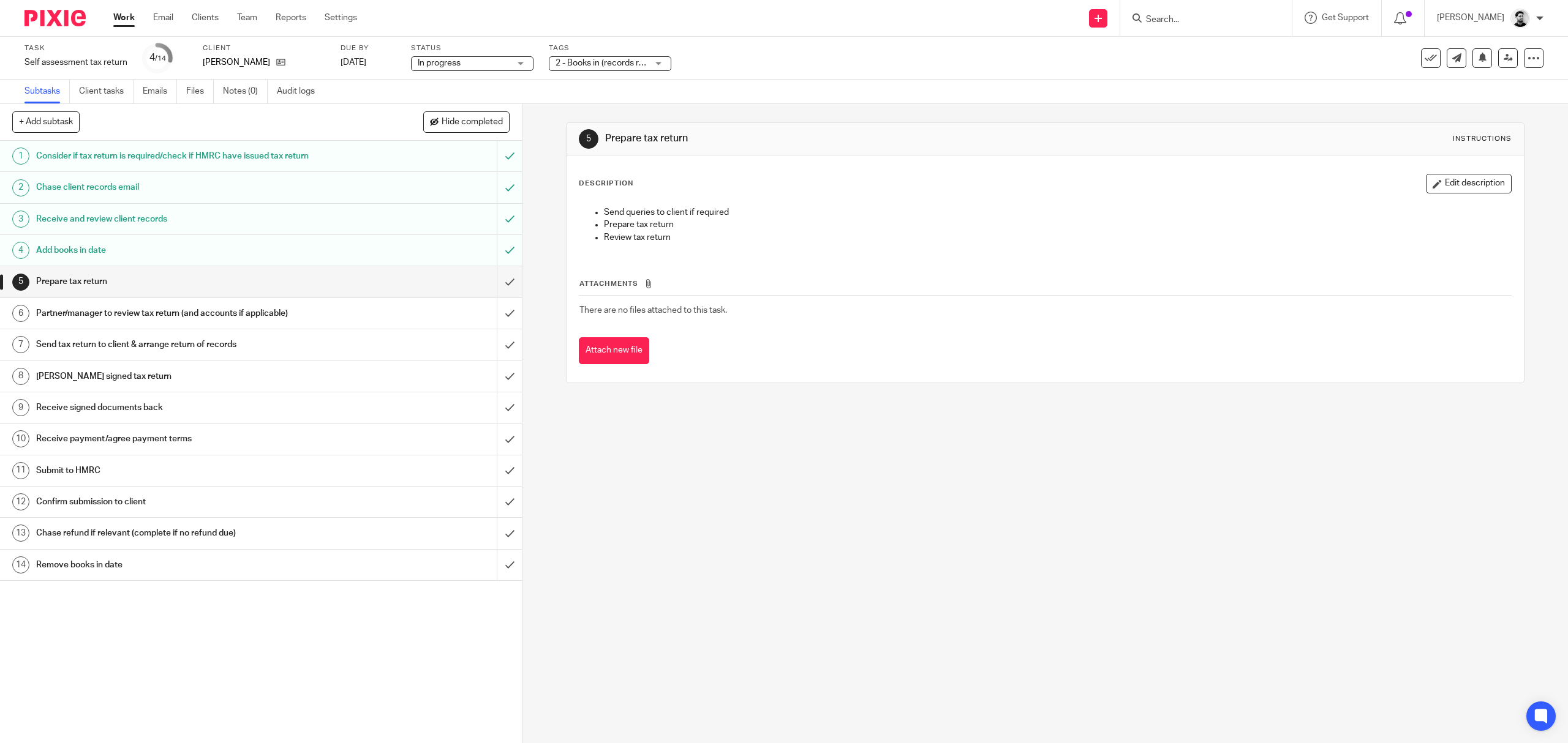
click at [578, 70] on div "2 - Books in (records received)" at bounding box center [610, 64] width 122 height 15
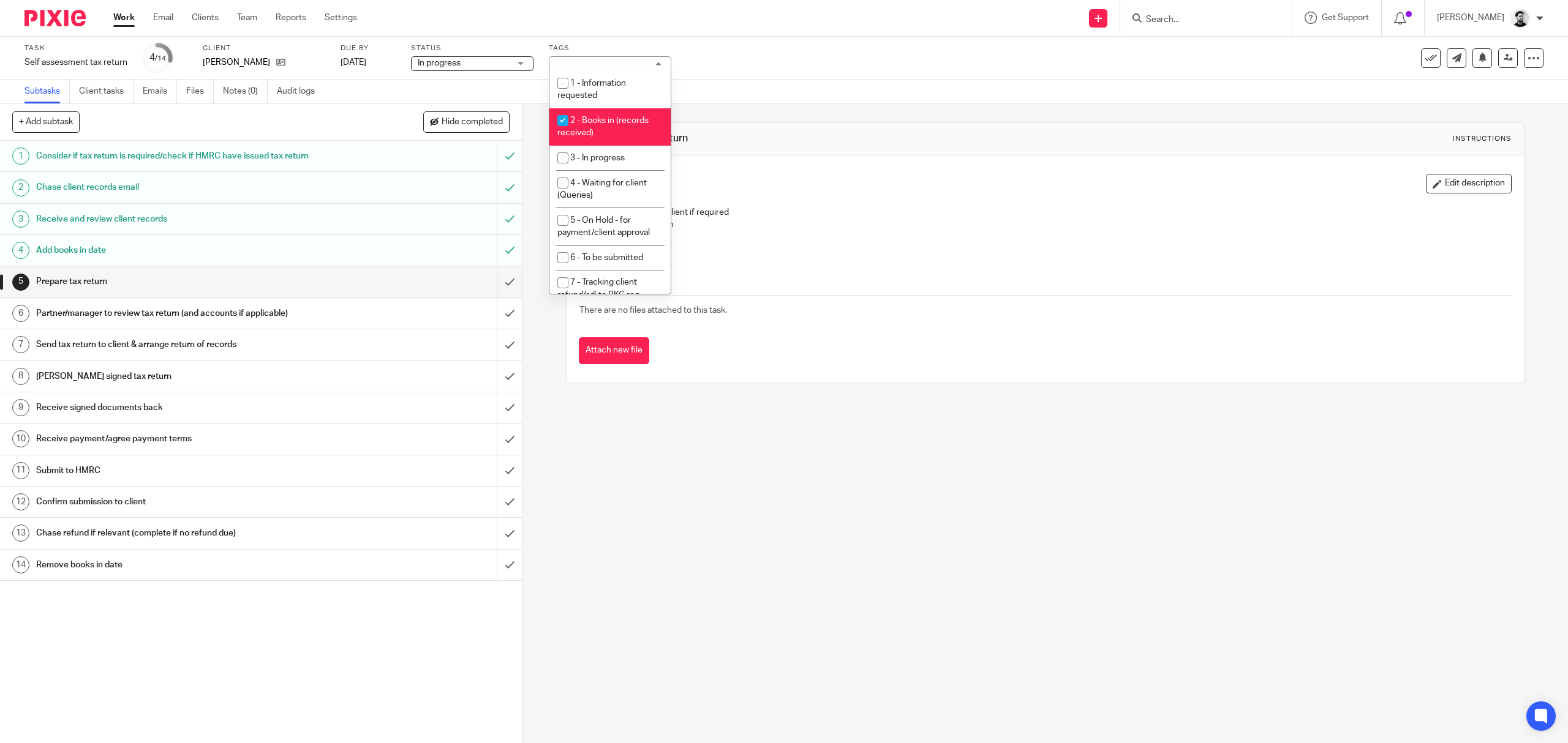
click at [594, 143] on li "2 - Books in (records received)" at bounding box center [610, 126] width 121 height 37
checkbox input "false"
click at [594, 160] on span "3 - In progress" at bounding box center [598, 158] width 54 height 9
checkbox input "true"
click at [732, 73] on div "Task Self assessment tax return Save Self assessment tax return 4 /14 Client [P…" at bounding box center [784, 58] width 1568 height 43
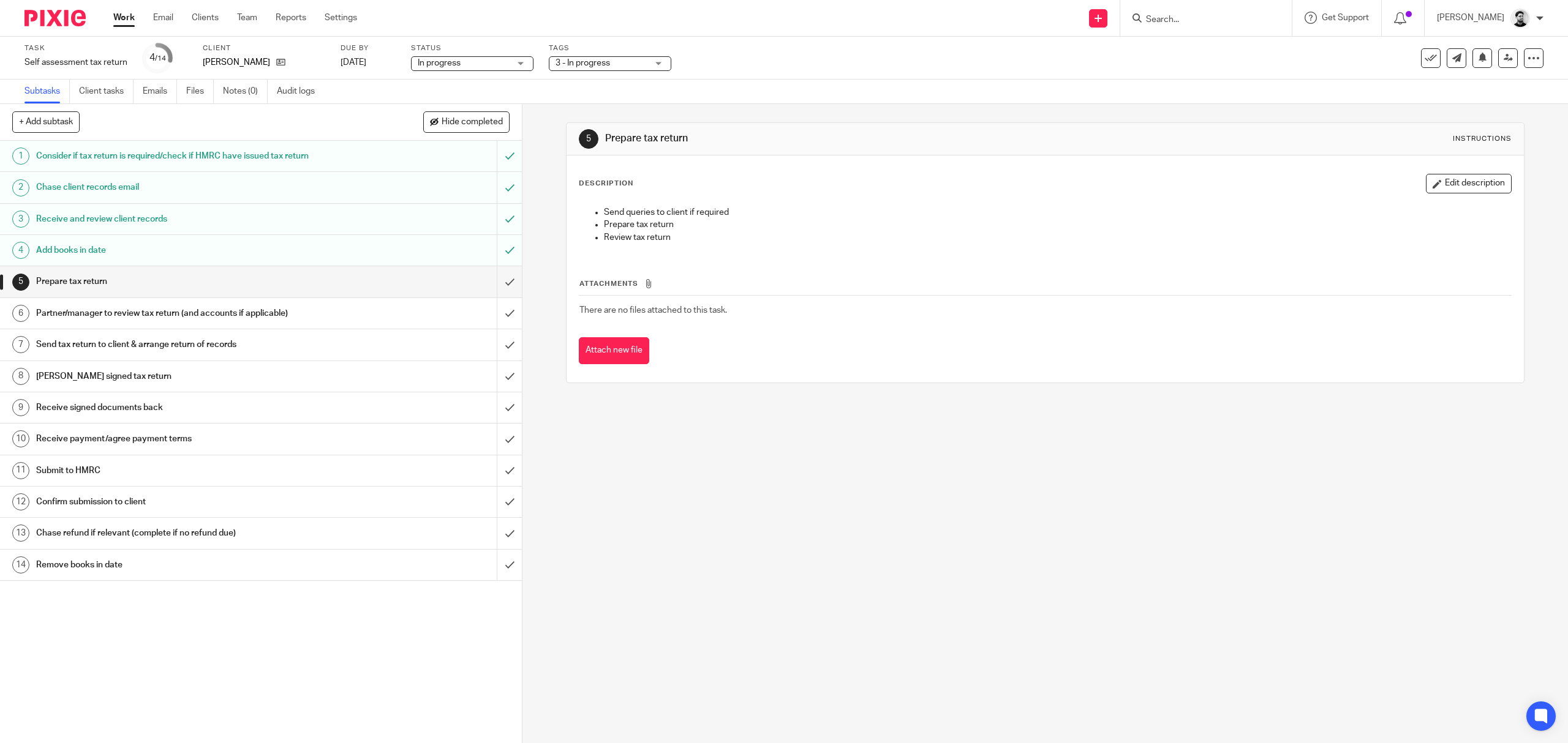
click at [123, 20] on link "Work" at bounding box center [124, 18] width 22 height 12
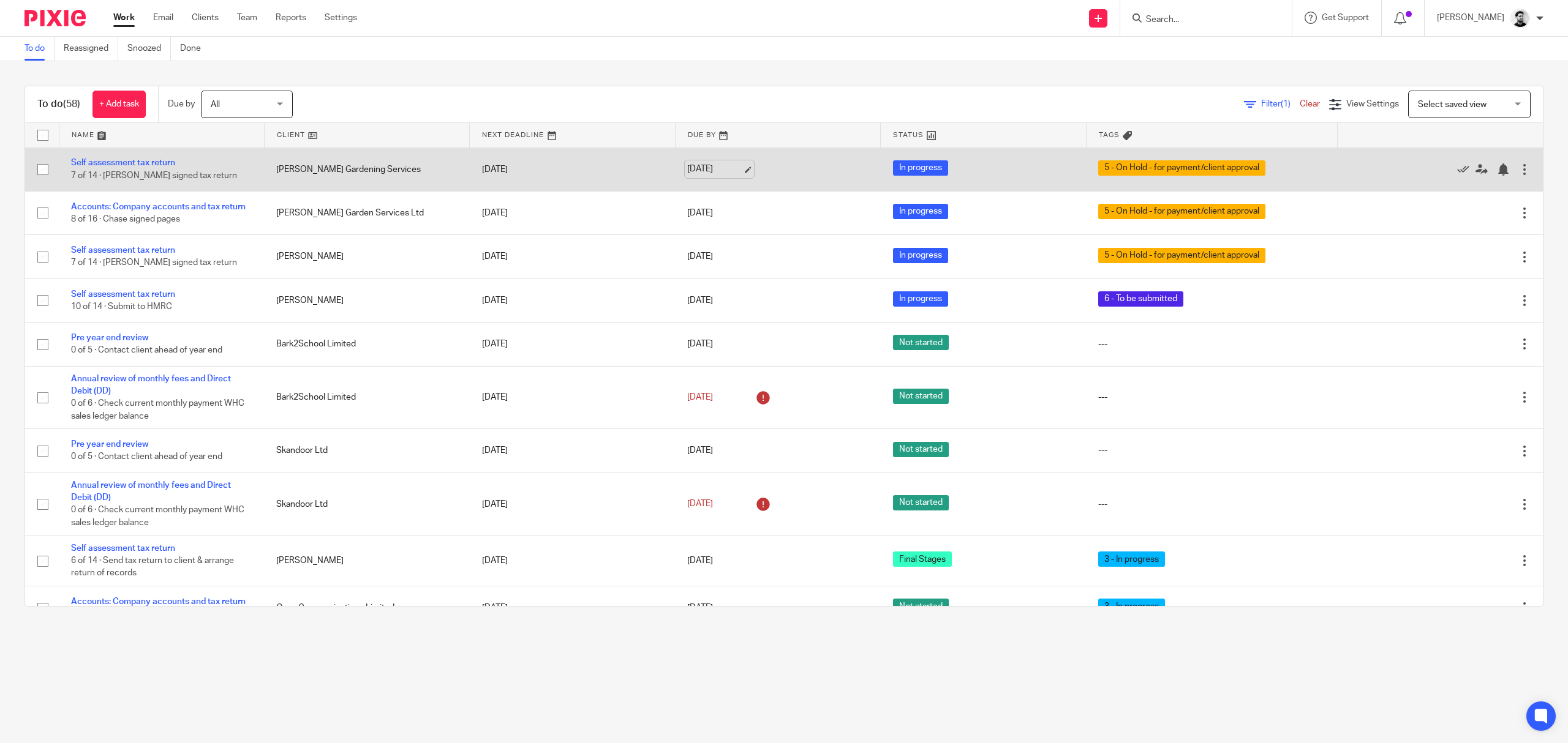
click at [689, 172] on link "[DATE]" at bounding box center [715, 169] width 55 height 13
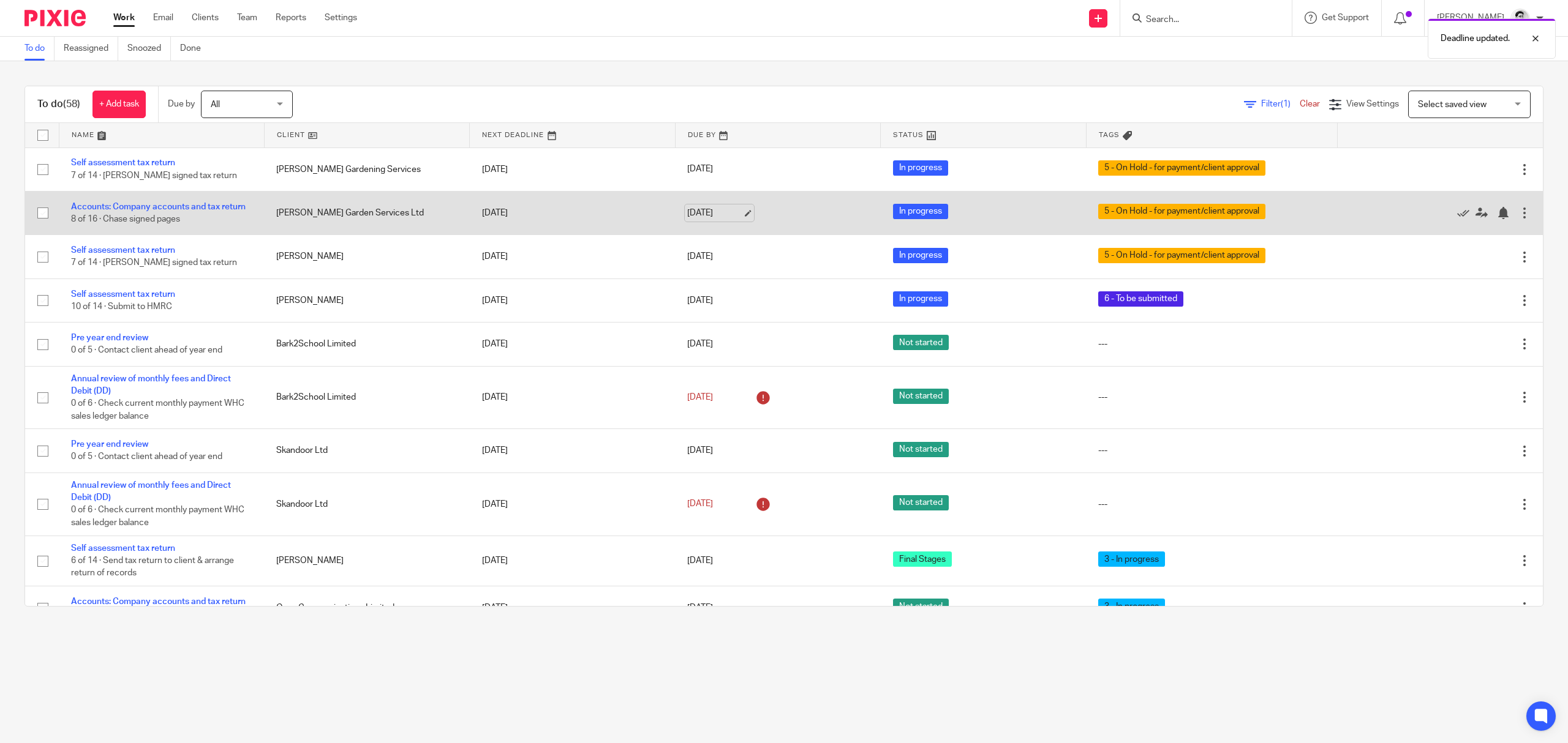
click at [694, 207] on link "[DATE]" at bounding box center [715, 213] width 55 height 13
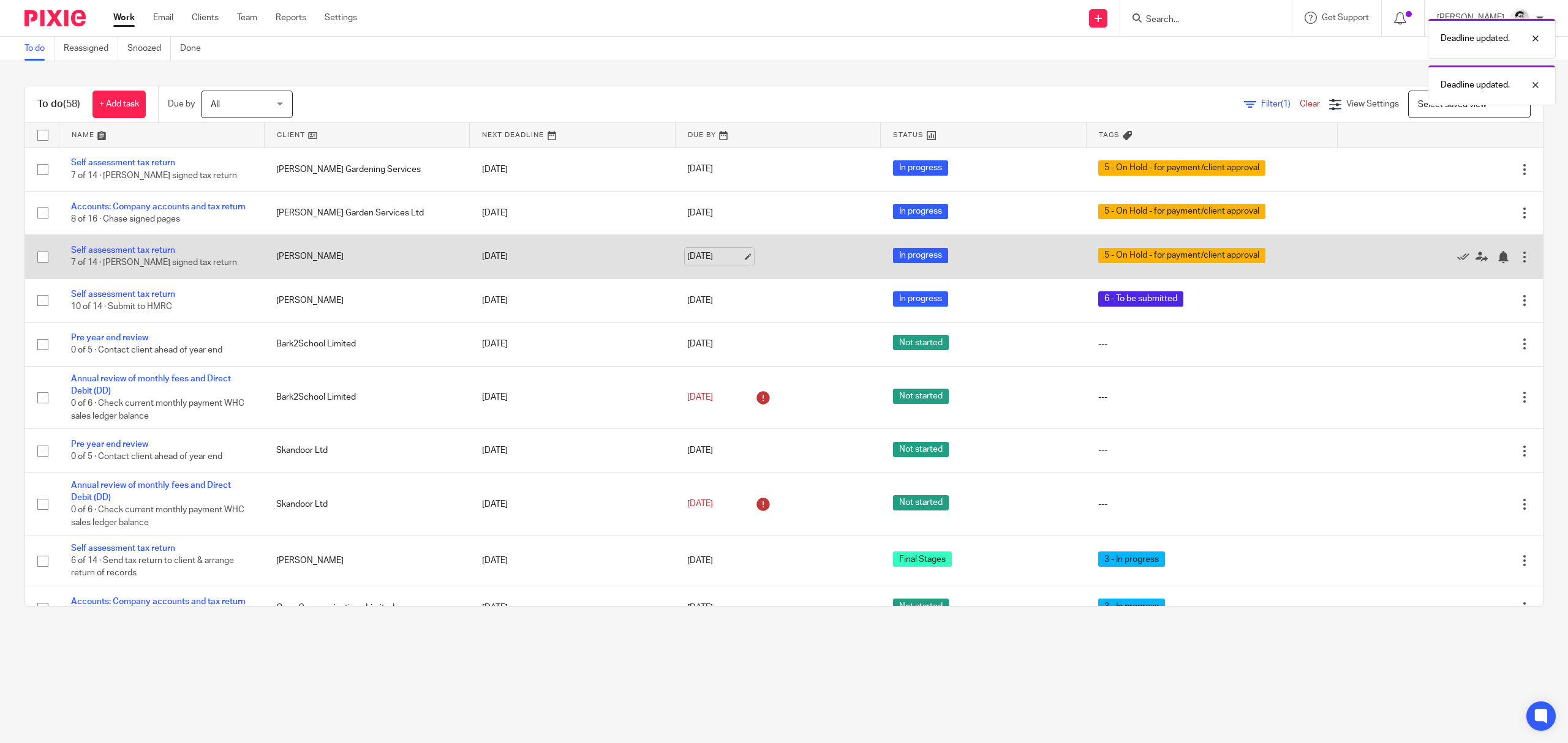
click at [702, 257] on link "[DATE]" at bounding box center [715, 256] width 55 height 13
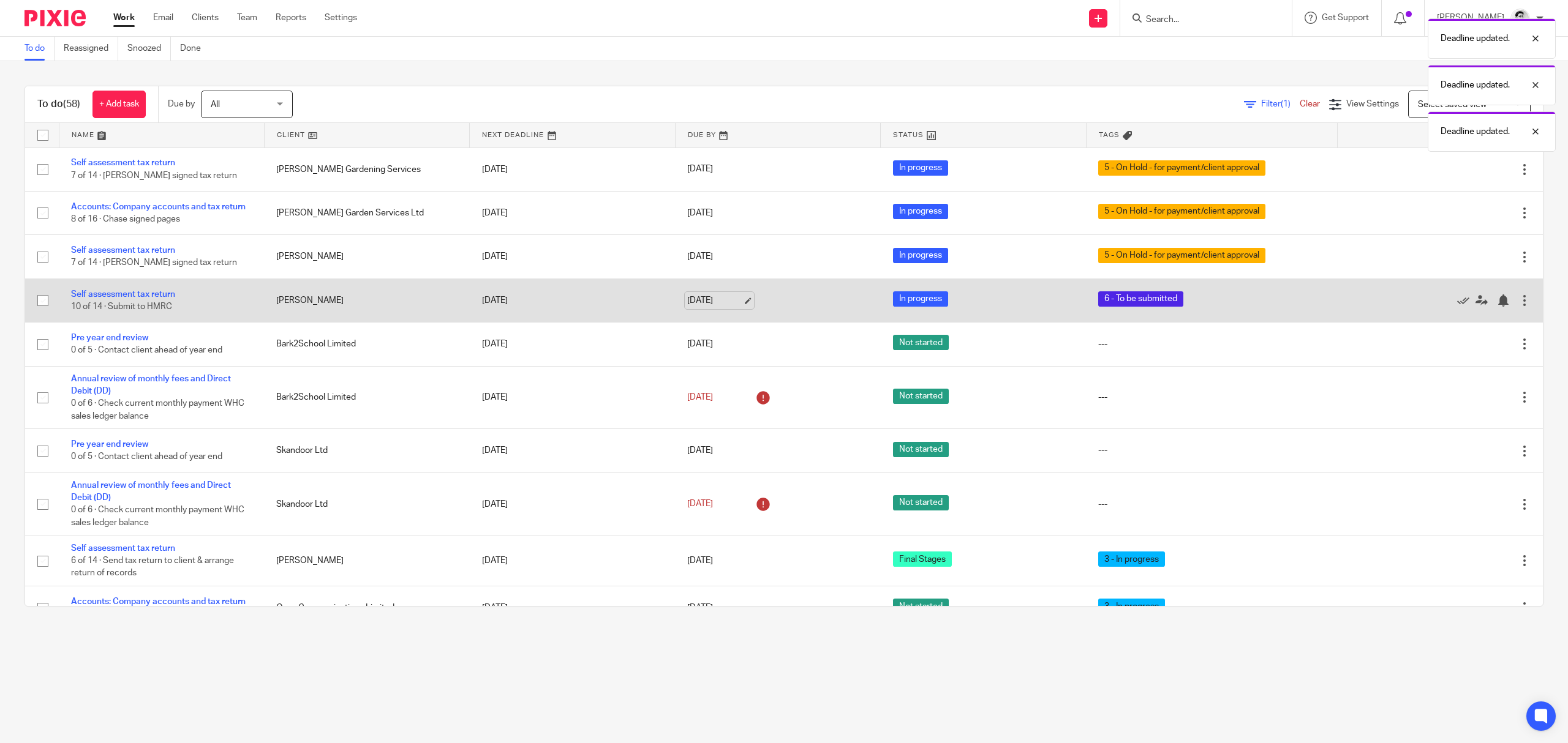
click at [697, 305] on link "[DATE]" at bounding box center [715, 300] width 55 height 13
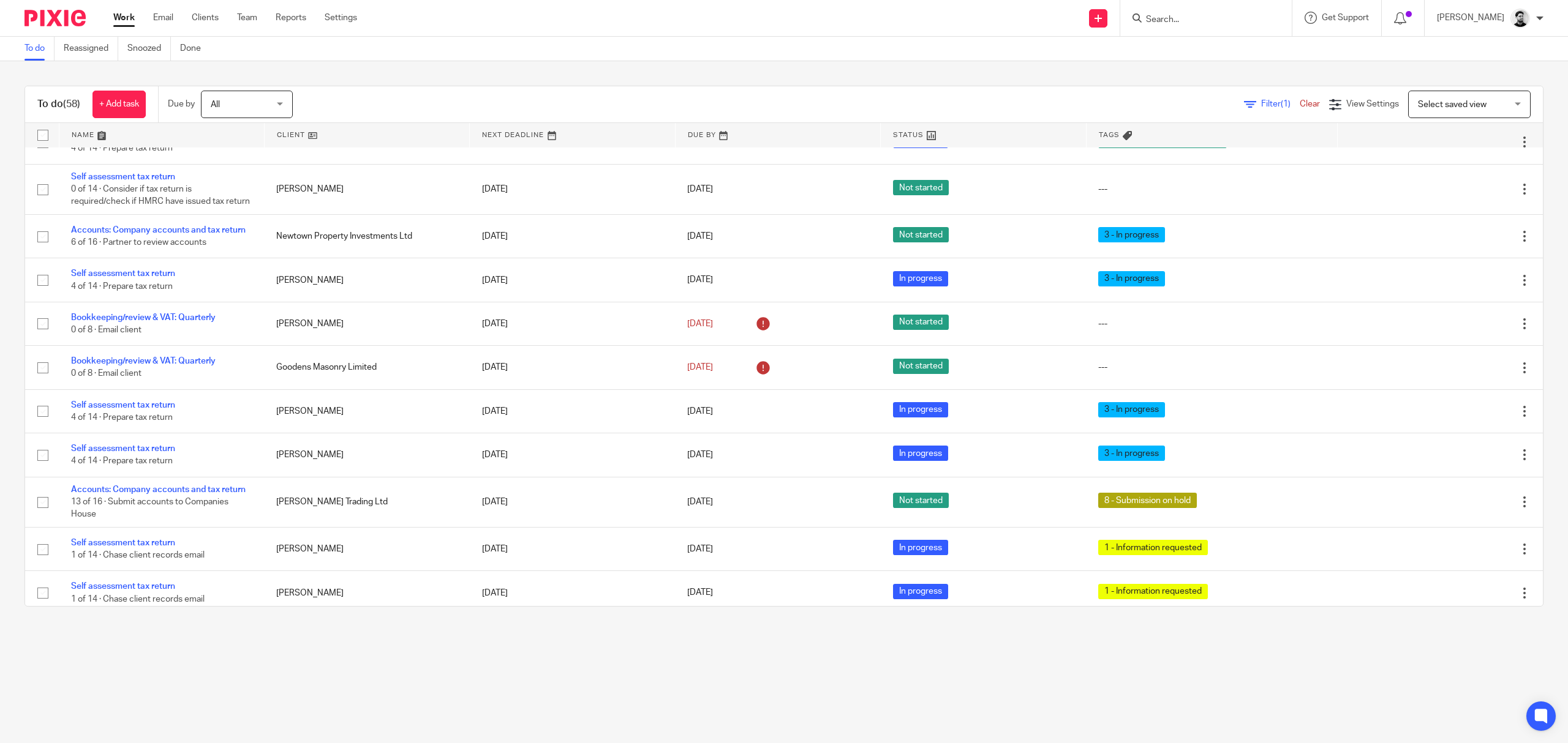
scroll to position [980, 0]
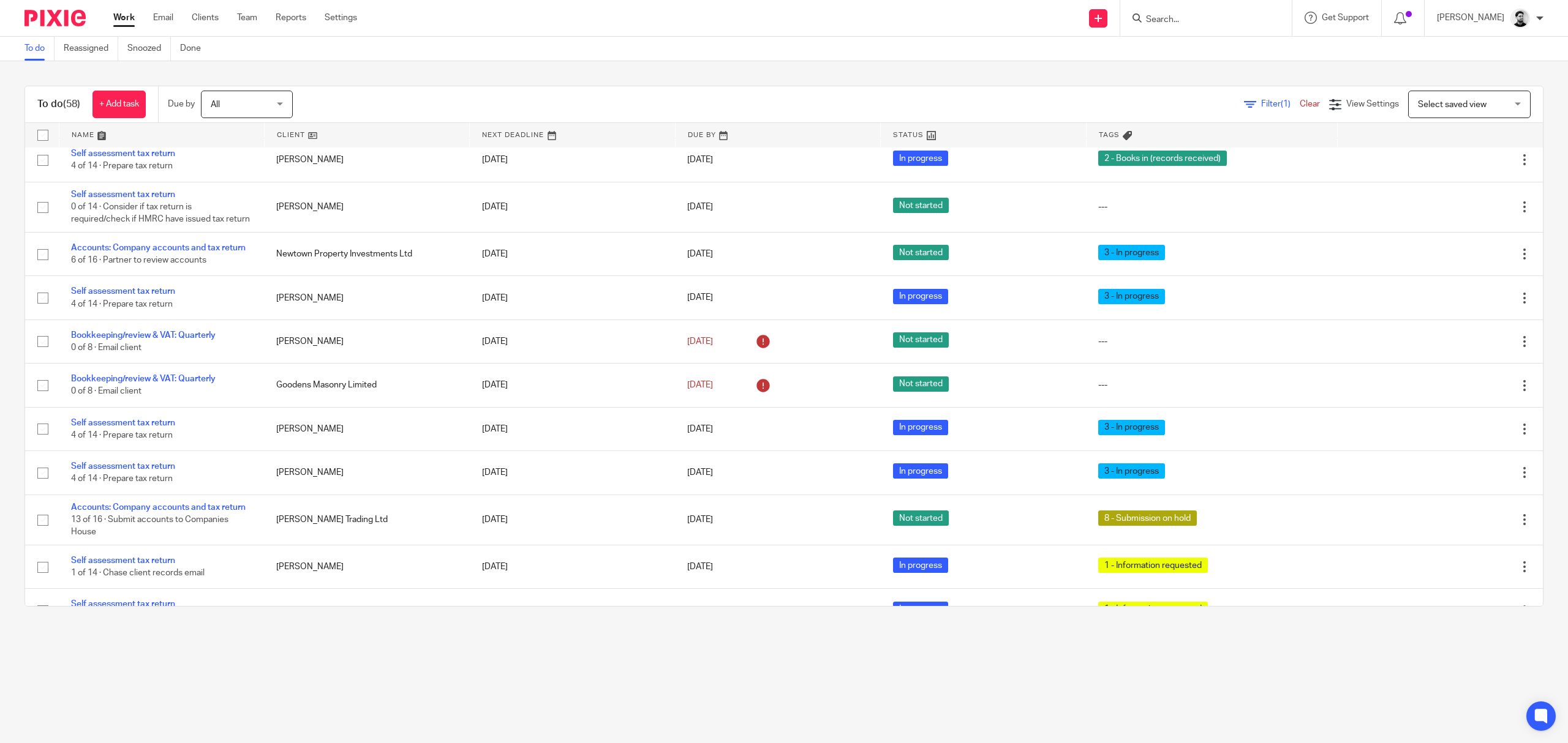
click at [1157, 16] on input "Search" at bounding box center [1199, 20] width 110 height 11
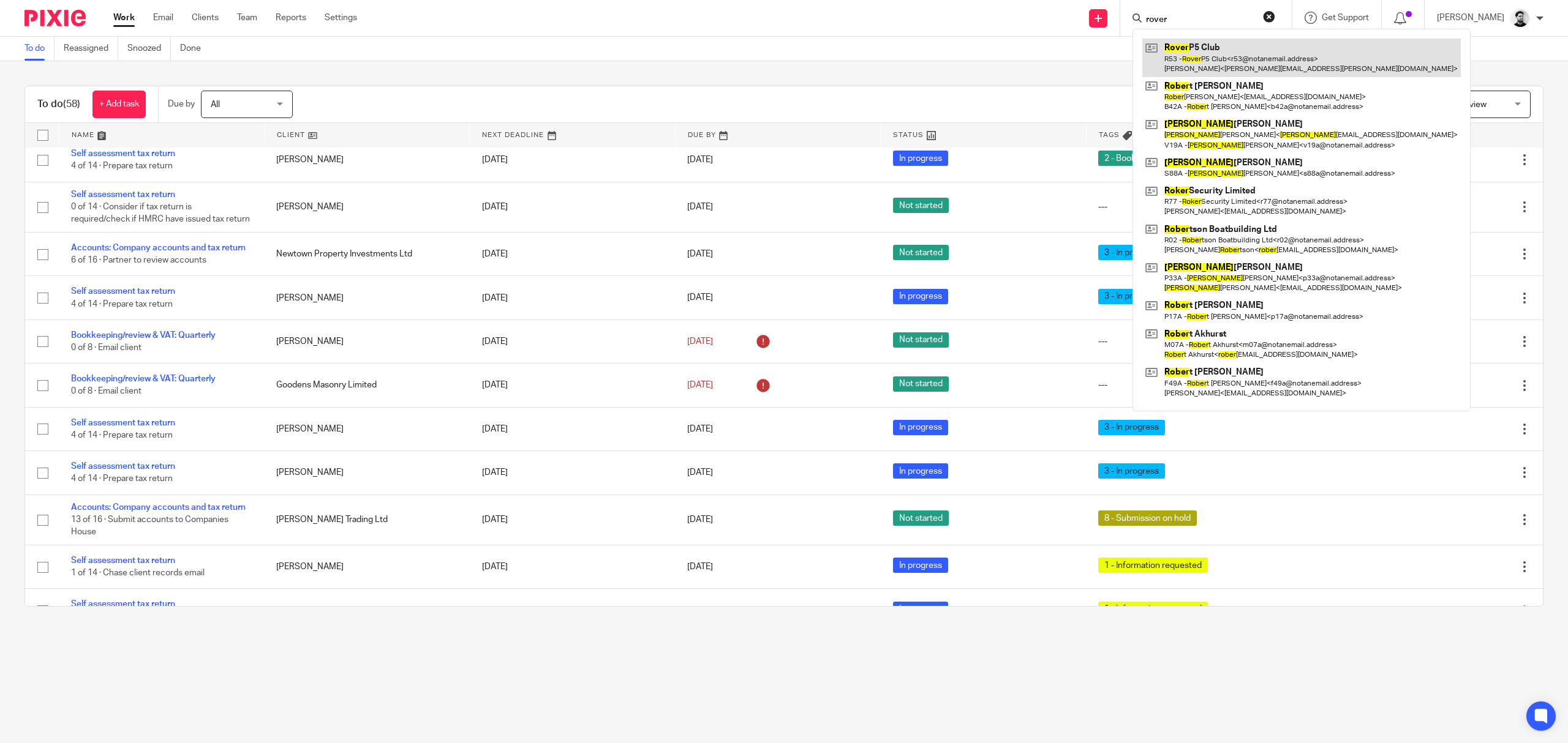
type input "rover"
click at [1184, 59] on link at bounding box center [1301, 58] width 318 height 38
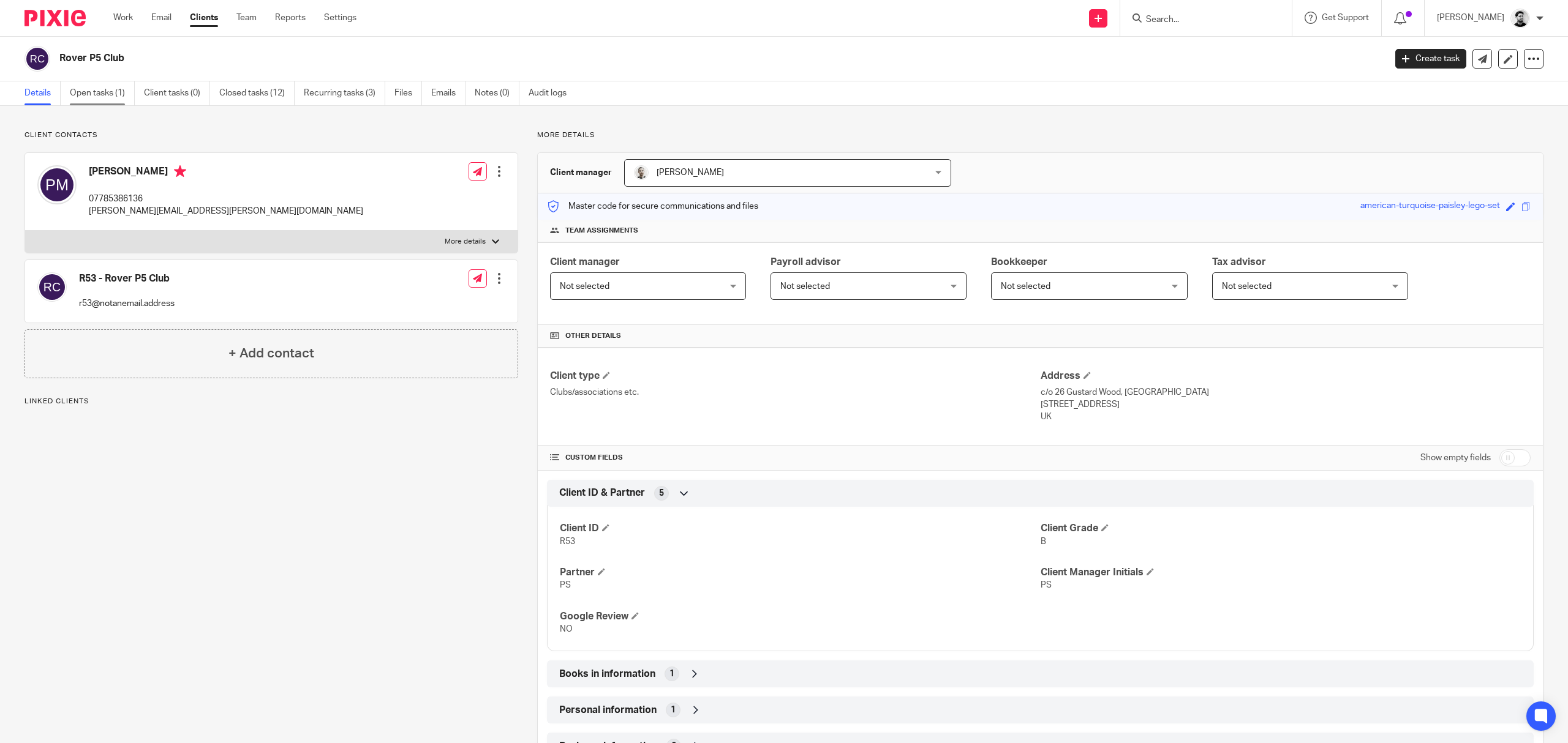
click at [101, 92] on link "Open tasks (1)" at bounding box center [102, 93] width 65 height 24
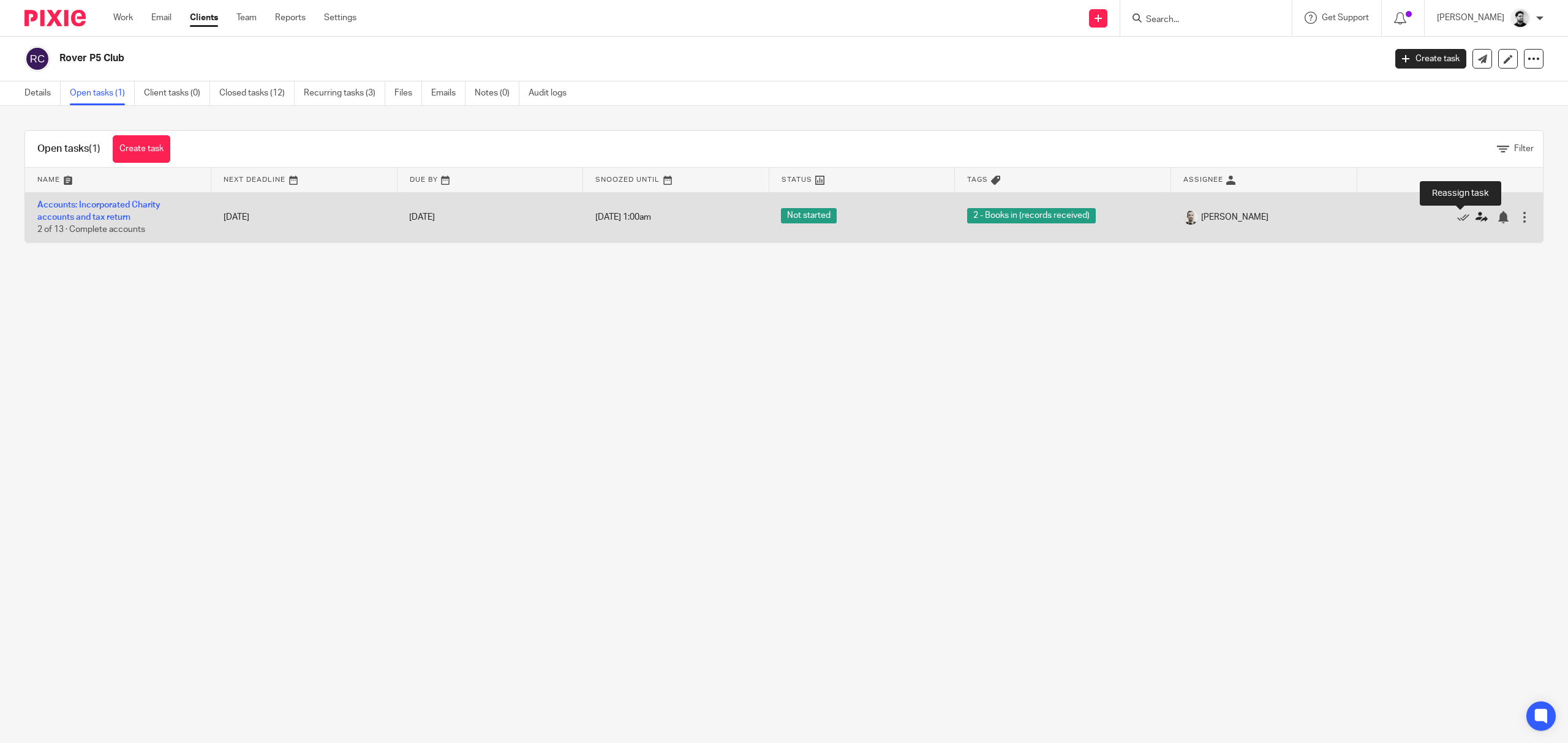
click at [1476, 219] on icon at bounding box center [1482, 218] width 12 height 12
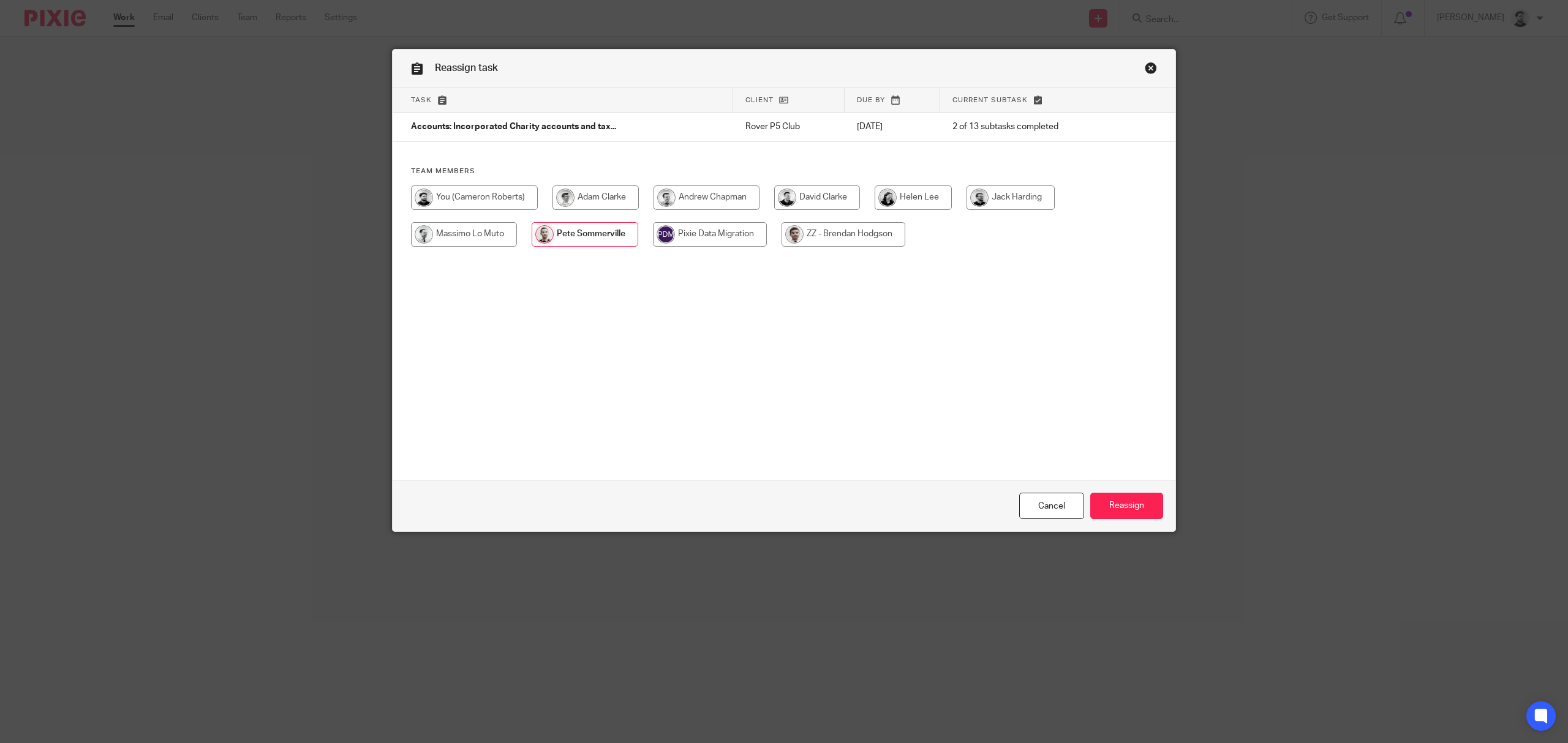
click at [477, 203] on input "radio" at bounding box center [474, 198] width 126 height 24
radio input "true"
click at [1108, 503] on input "Reassign" at bounding box center [1126, 506] width 73 height 27
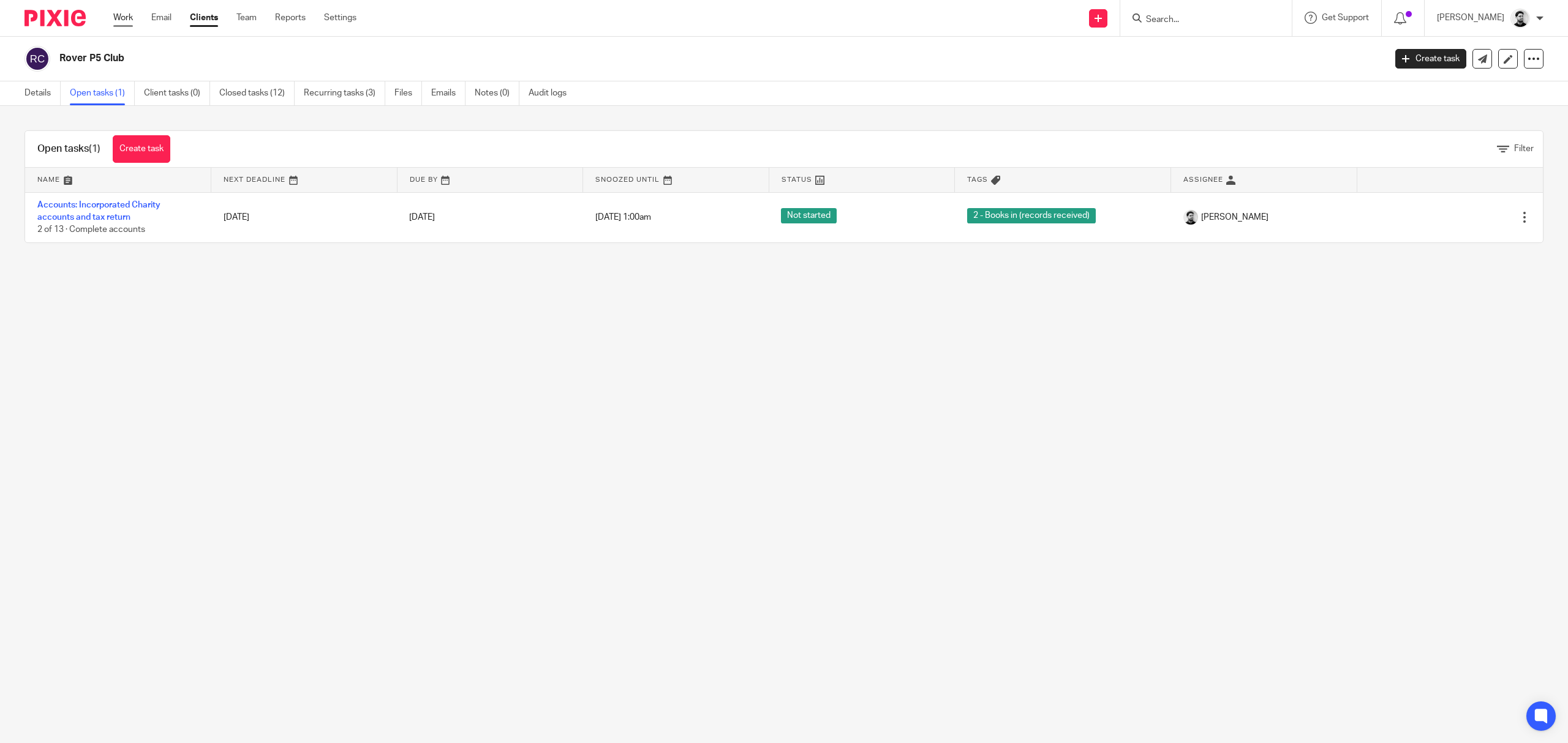
click at [136, 20] on ul "Work Email Clients Team Reports Settings" at bounding box center [244, 18] width 262 height 12
click at [131, 20] on link "Work" at bounding box center [123, 18] width 20 height 12
